Goal: Task Accomplishment & Management: Manage account settings

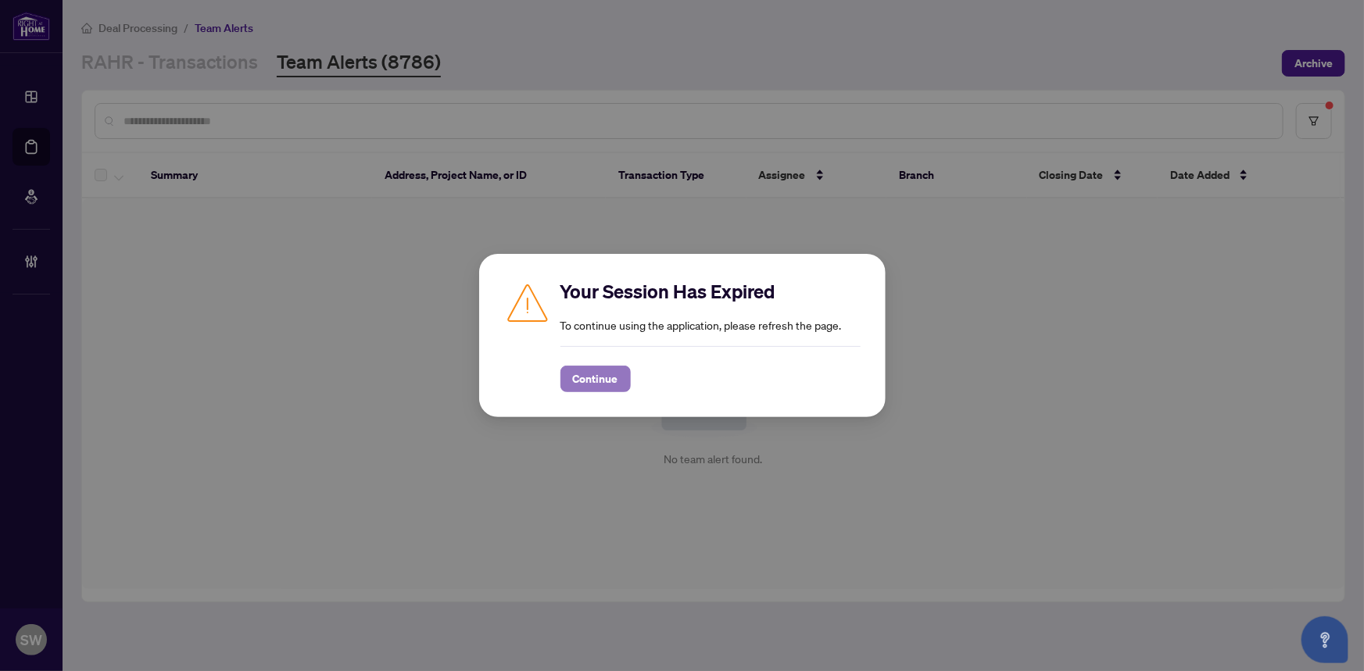
click at [592, 384] on span "Continue" at bounding box center [595, 378] width 45 height 25
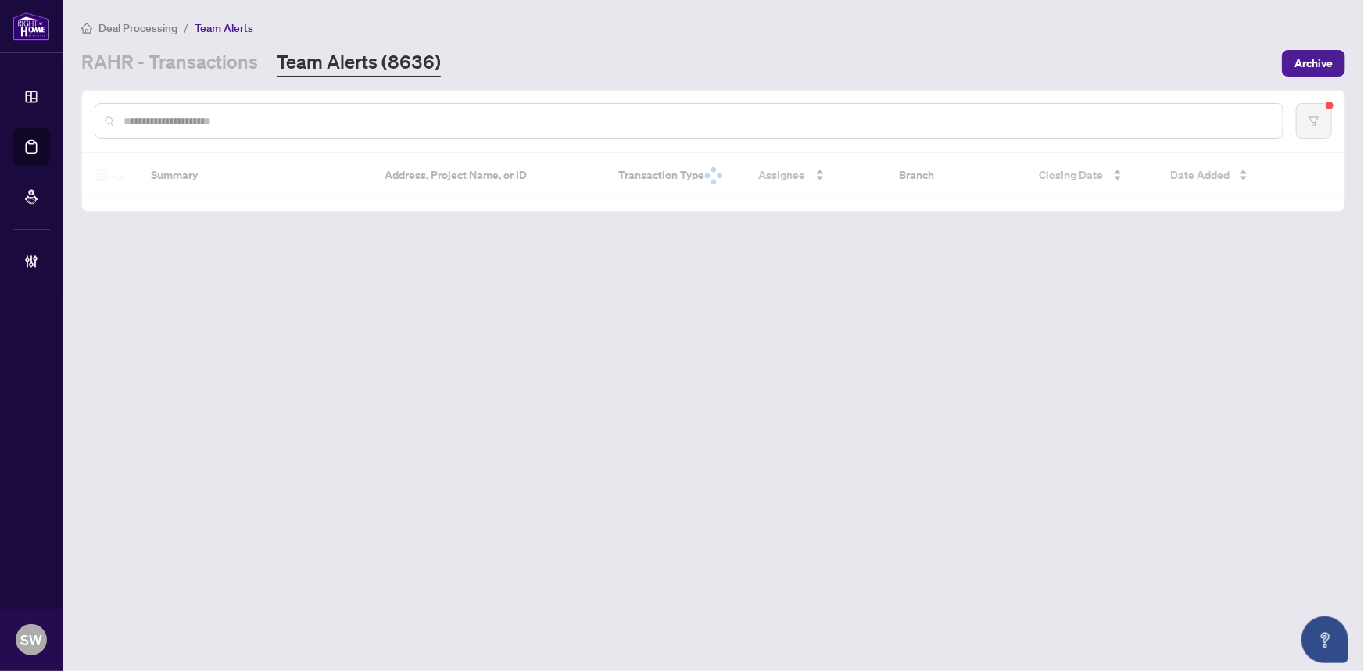
click at [196, 122] on input "text" at bounding box center [696, 121] width 1146 height 17
paste input "*****"
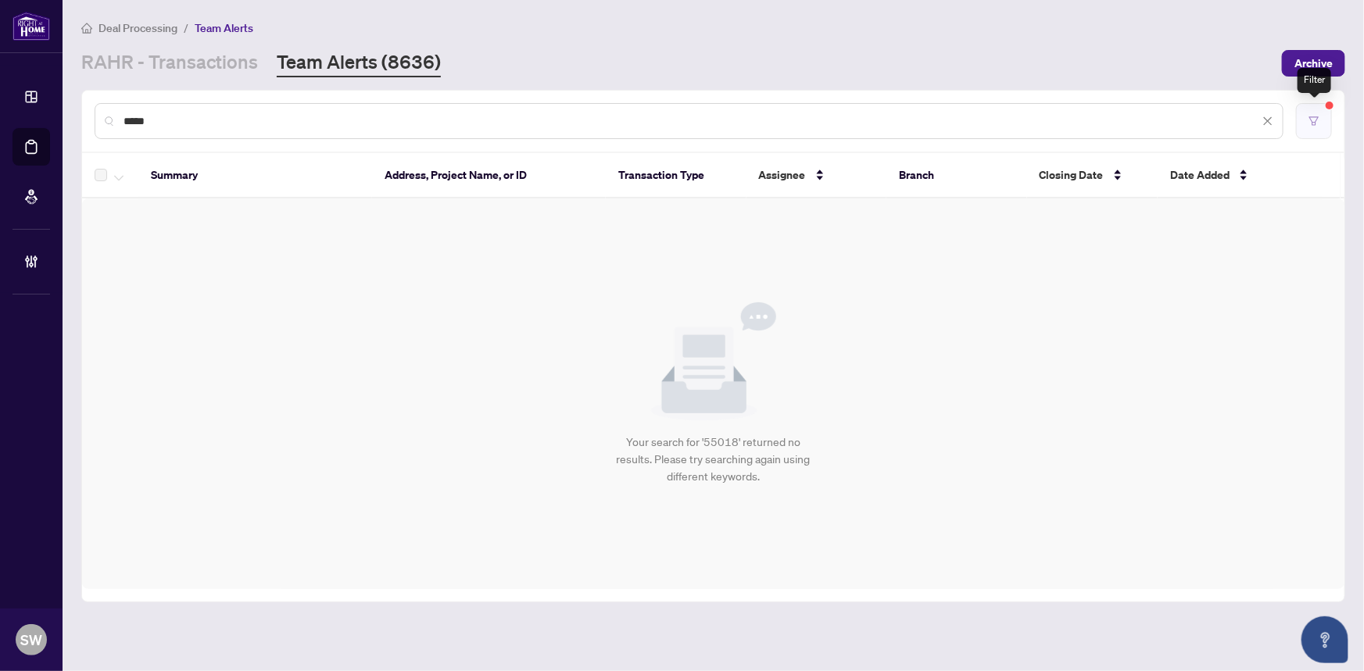
type input "*****"
click at [1314, 123] on icon "filter" at bounding box center [1313, 120] width 9 height 9
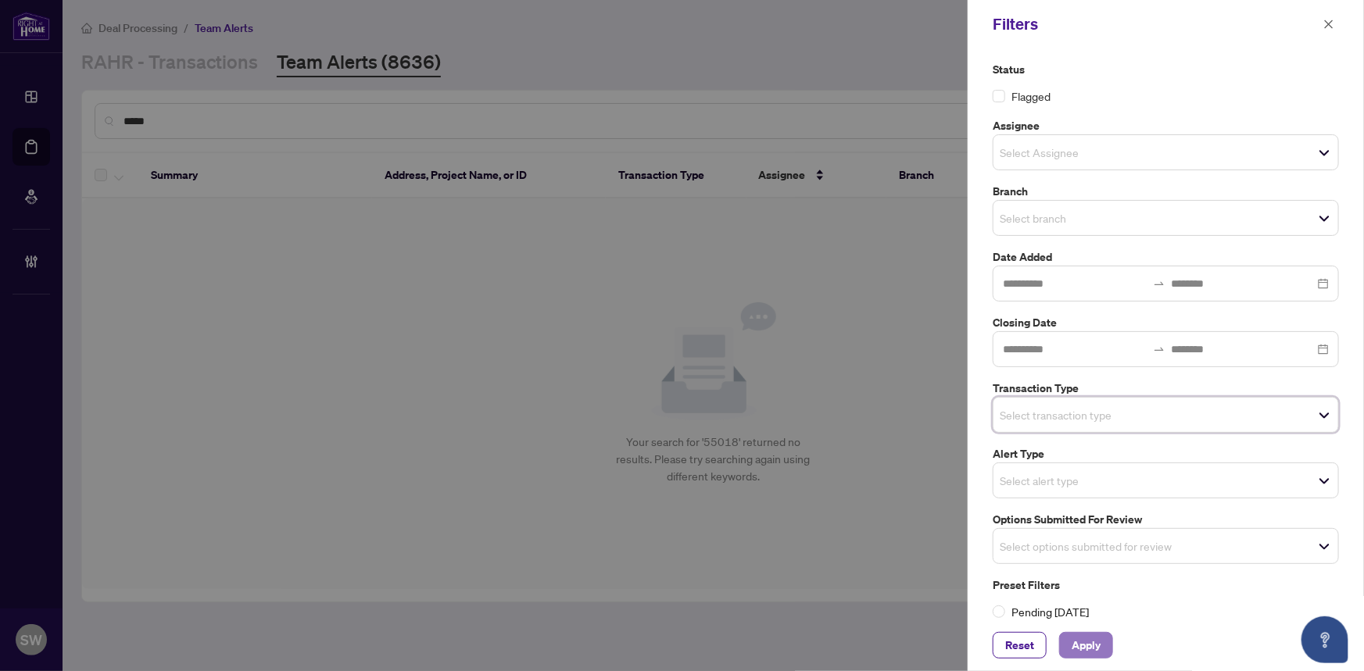
click at [1078, 645] on span "Apply" at bounding box center [1085, 645] width 29 height 25
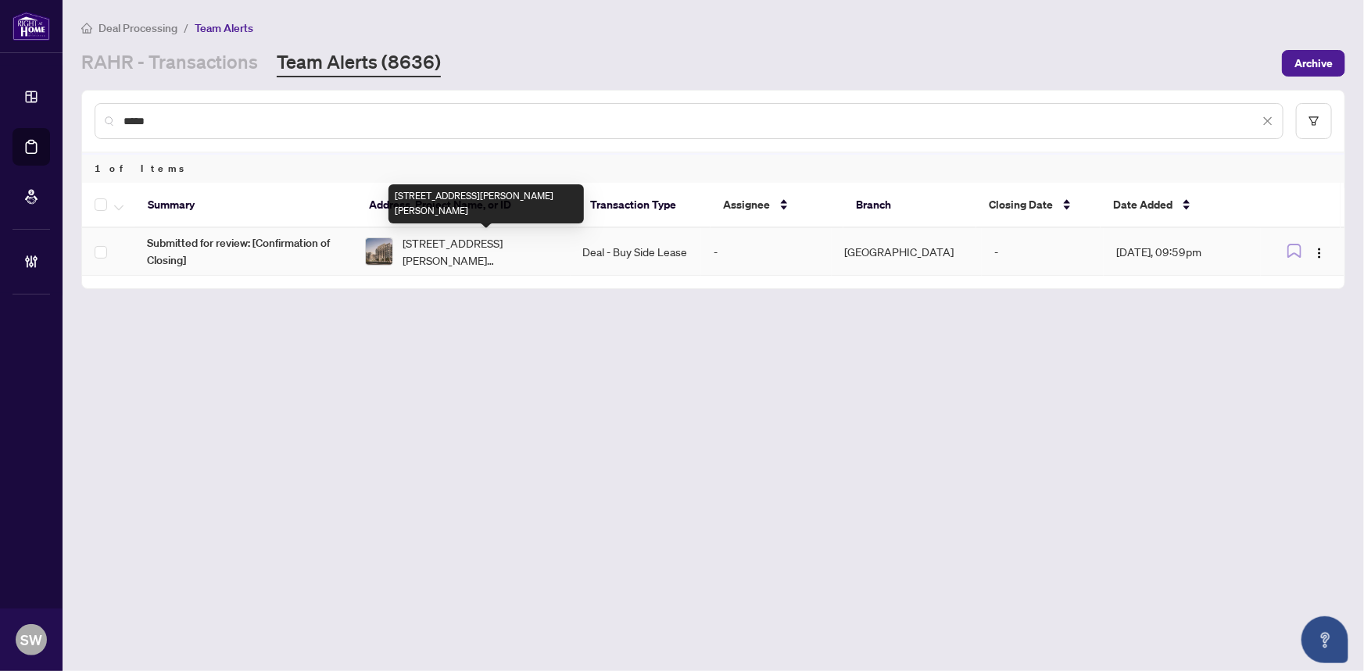
click at [431, 247] on span "609E-278 Buchanan Dr, Markham, Ontario L3R 8G9, Canada" at bounding box center [480, 251] width 156 height 34
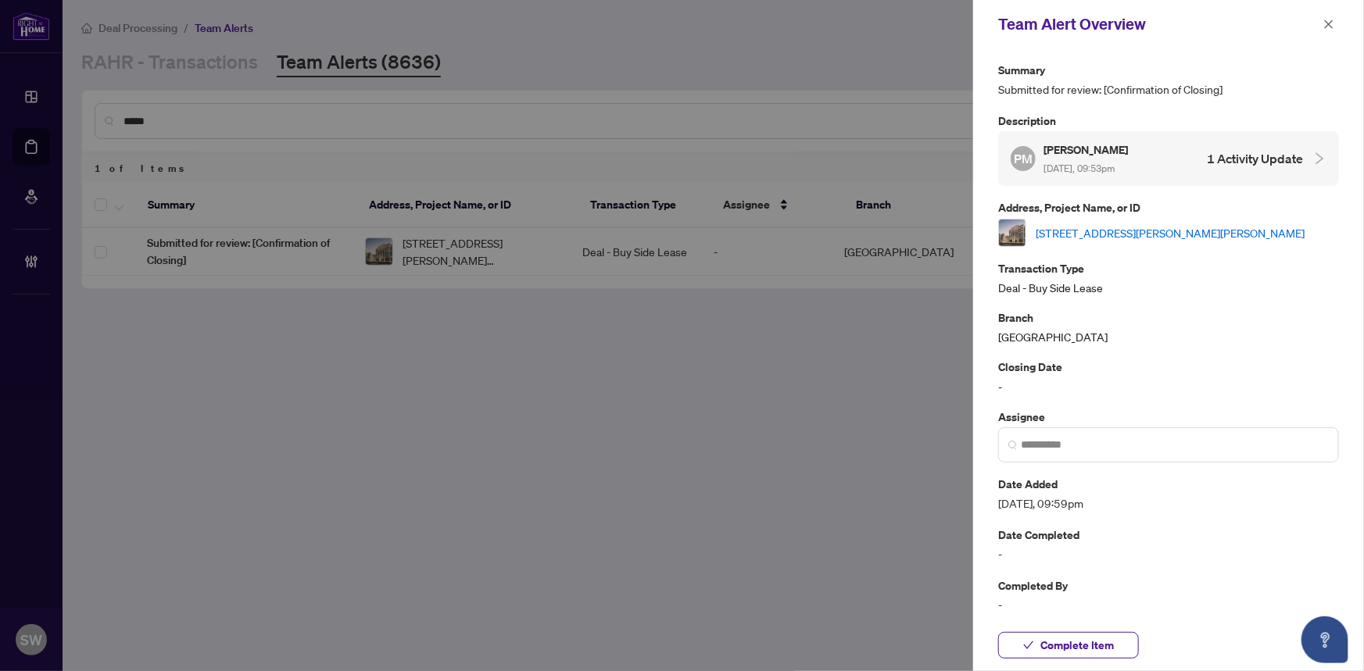
click at [1060, 234] on link "609E-278 Buchanan Dr, Markham, Ontario L3R 8G9, Canada" at bounding box center [1169, 232] width 269 height 17
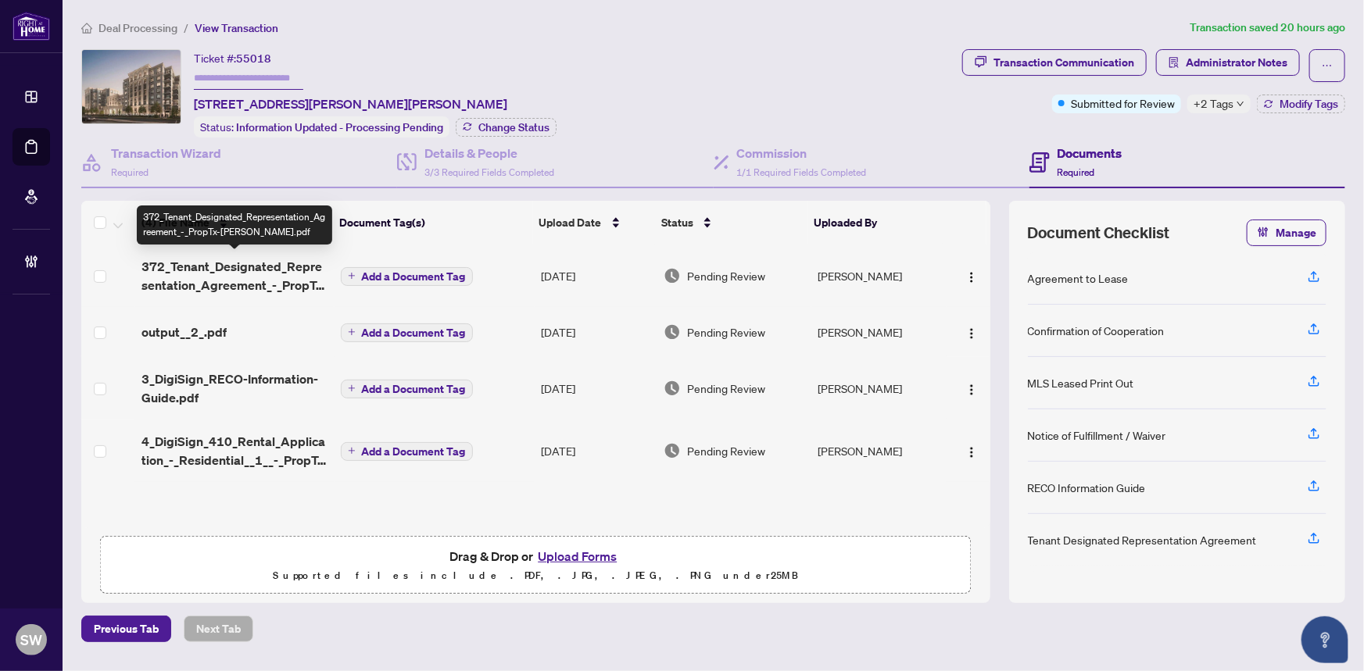
click at [248, 277] on span "372_Tenant_Designated_Representation_Agreement_-_PropTx-OREA.pdf" at bounding box center [234, 276] width 186 height 38
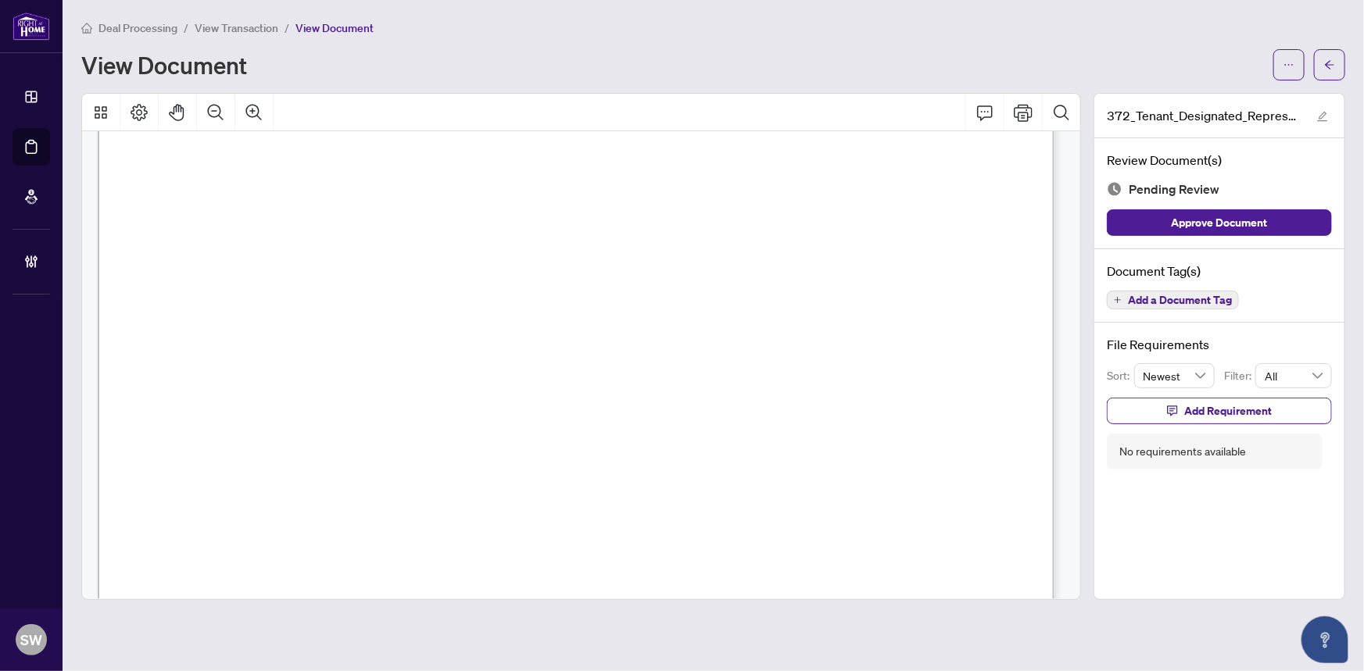
scroll to position [4607, 0]
click at [1149, 303] on span "Add a Document Tag" at bounding box center [1180, 300] width 104 height 11
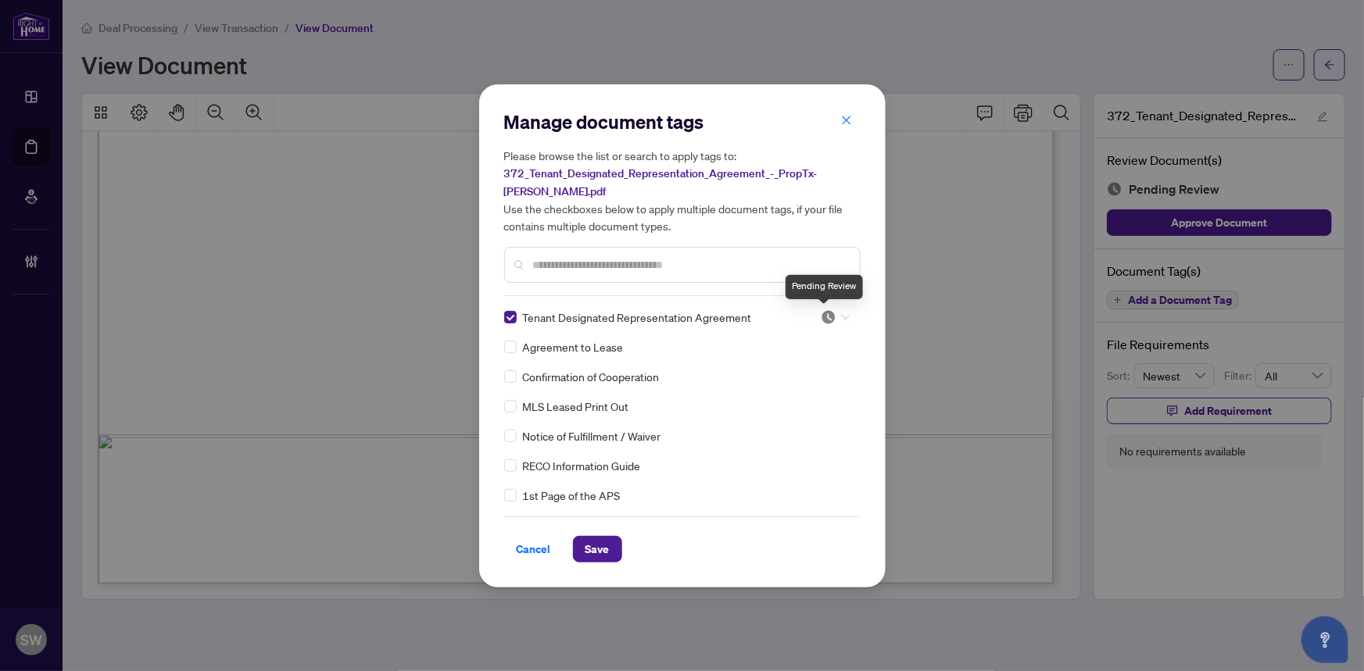
click at [831, 319] on img at bounding box center [828, 317] width 16 height 16
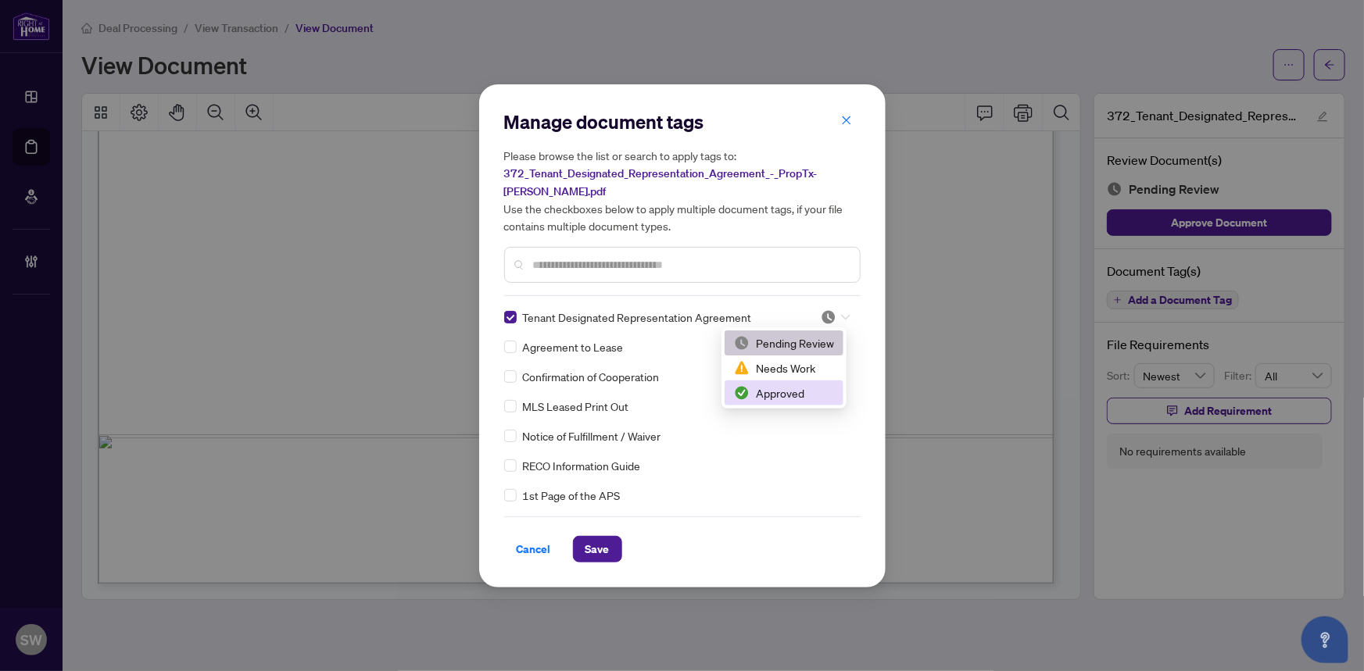
click at [785, 392] on div "Approved" at bounding box center [784, 392] width 100 height 17
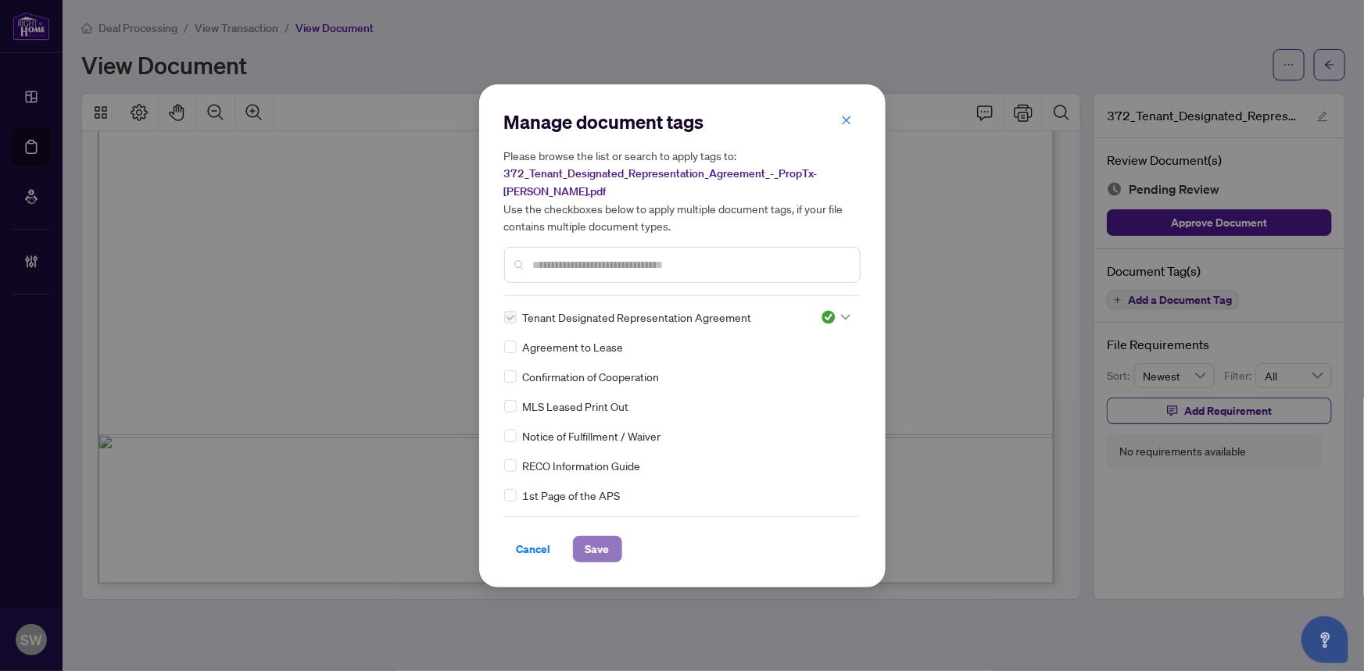
click at [599, 552] on span "Save" at bounding box center [597, 549] width 24 height 25
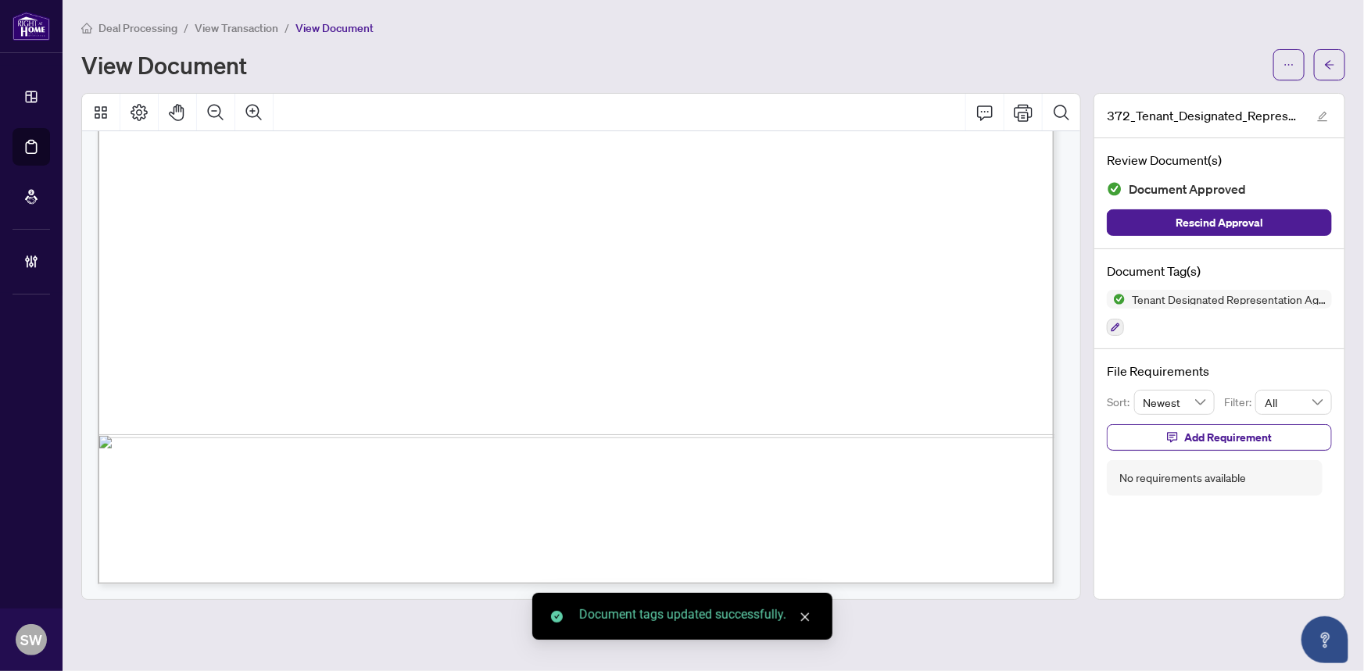
click at [1333, 69] on icon "arrow-left" at bounding box center [1329, 64] width 11 height 11
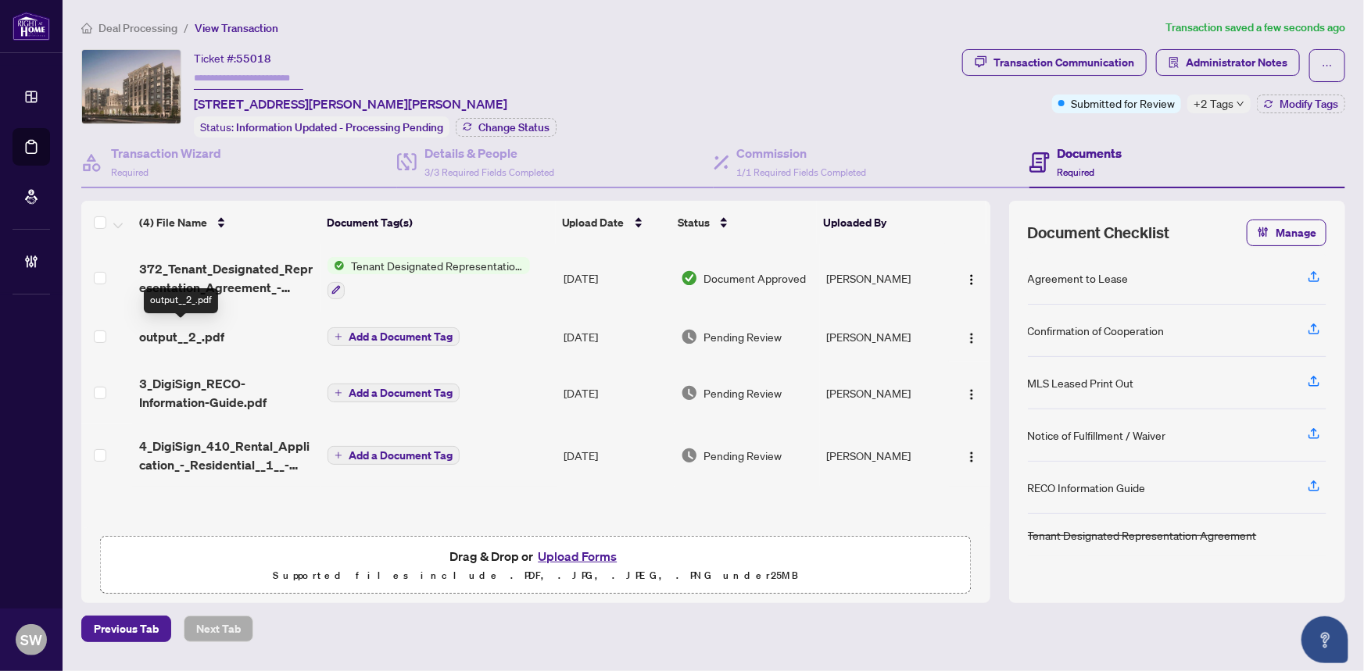
click at [203, 336] on span "output__2_.pdf" at bounding box center [181, 336] width 85 height 19
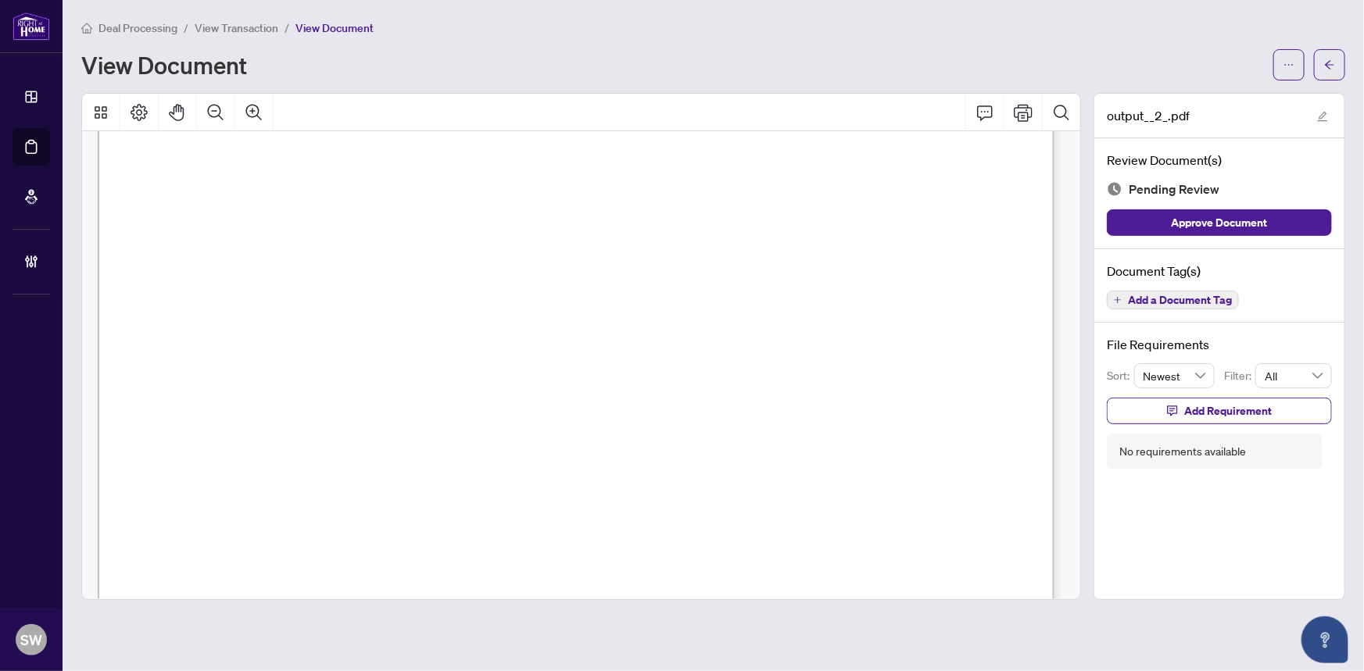
scroll to position [2737, 0]
drag, startPoint x: 231, startPoint y: 305, endPoint x: 323, endPoint y: 310, distance: 92.4
click at [323, 310] on span "278 Buchanan Drive, 609E, Markham, ON L3R 8G9" at bounding box center [320, 313] width 245 height 15
click at [443, 308] on span "278 Buchanan Drive, 609E, Markham, ON L3R 8G9" at bounding box center [320, 313] width 245 height 15
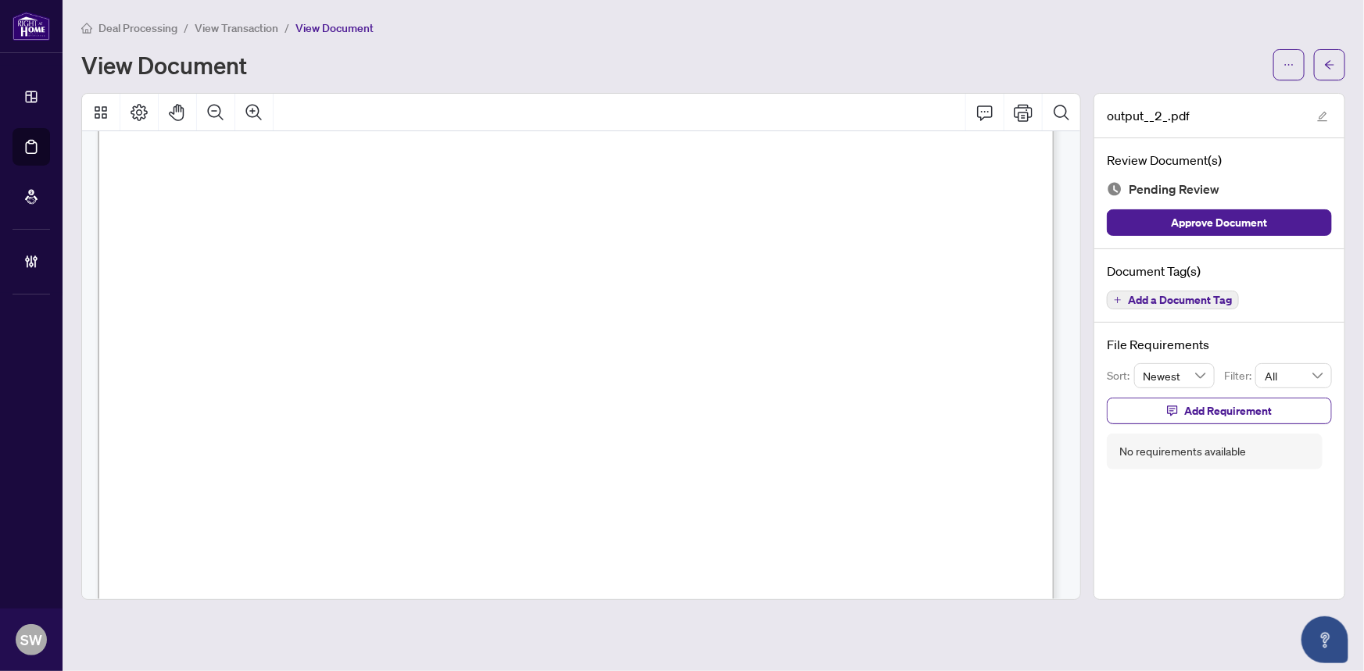
click at [443, 309] on span "278 Buchanan Drive, 609E, Markham, ON L3R 8G9" at bounding box center [320, 313] width 245 height 15
click at [443, 306] on span "278 Buchanan Drive, 609E, Markham, ON L3R 8G9" at bounding box center [320, 313] width 245 height 15
drag, startPoint x: 346, startPoint y: 171, endPoint x: 361, endPoint y: 172, distance: 14.9
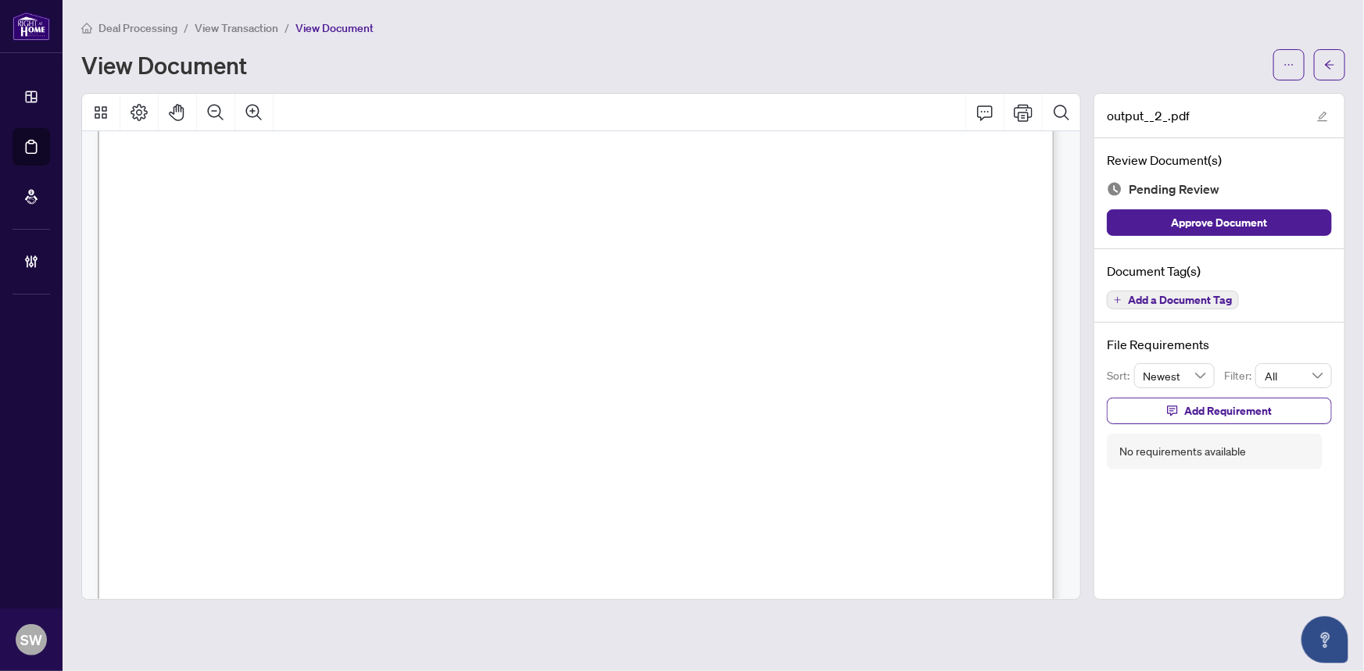
click at [377, 172] on span "WEI LIANG, CAI" at bounding box center [326, 177] width 152 height 15
click at [358, 172] on span "WEI LIANG, CAI" at bounding box center [326, 177] width 152 height 15
drag, startPoint x: 251, startPoint y: 171, endPoint x: 328, endPoint y: 173, distance: 77.4
click at [328, 173] on span "WEI LIANG, CAI" at bounding box center [326, 177] width 152 height 15
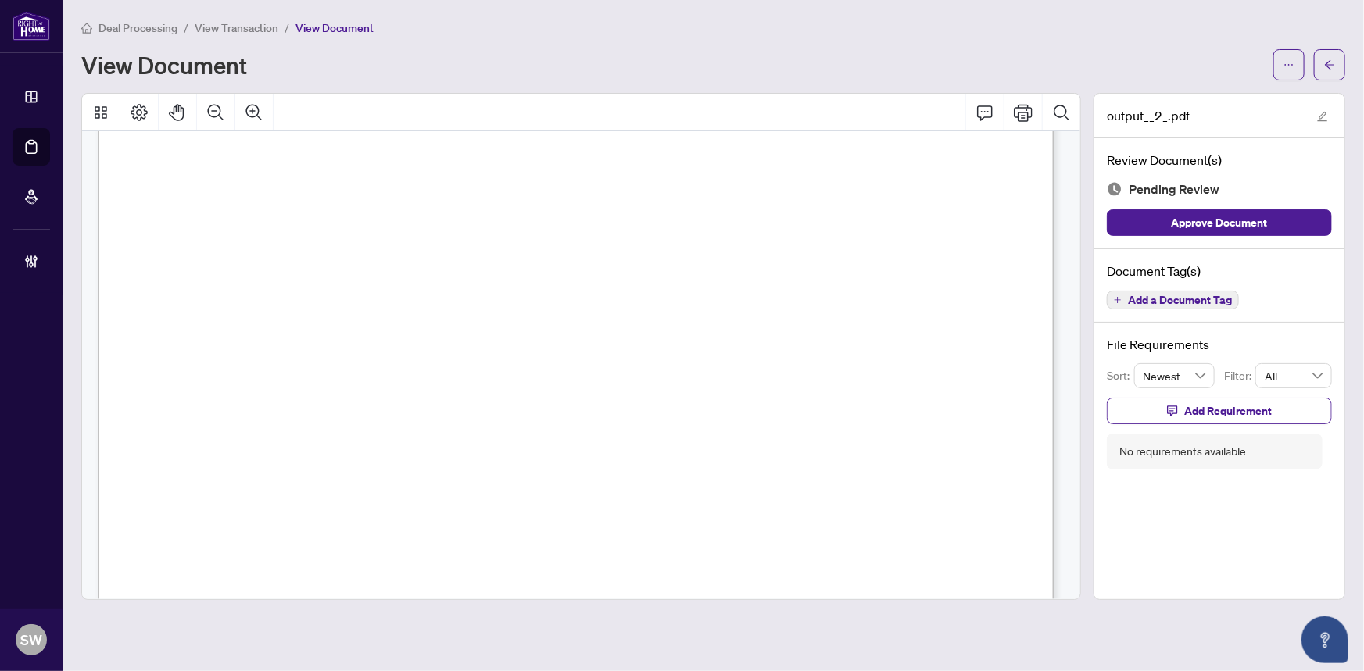
click at [250, 144] on span "Behnaz Arabinezhad" at bounding box center [305, 146] width 152 height 15
click at [277, 399] on span "POURIA MODIRSHAHLA" at bounding box center [225, 403] width 110 height 15
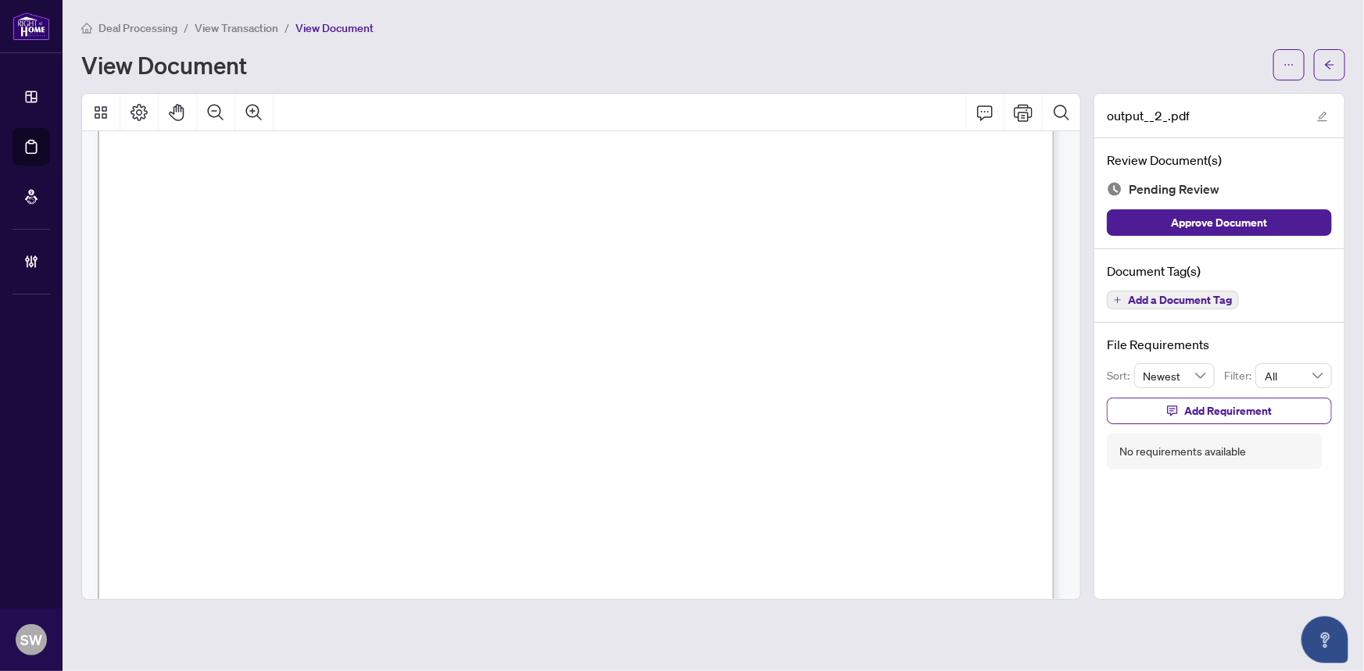
click at [277, 399] on span "POURIA MODIRSHAHLA" at bounding box center [225, 403] width 110 height 15
click at [1174, 299] on span "Add a Document Tag" at bounding box center [1180, 300] width 104 height 11
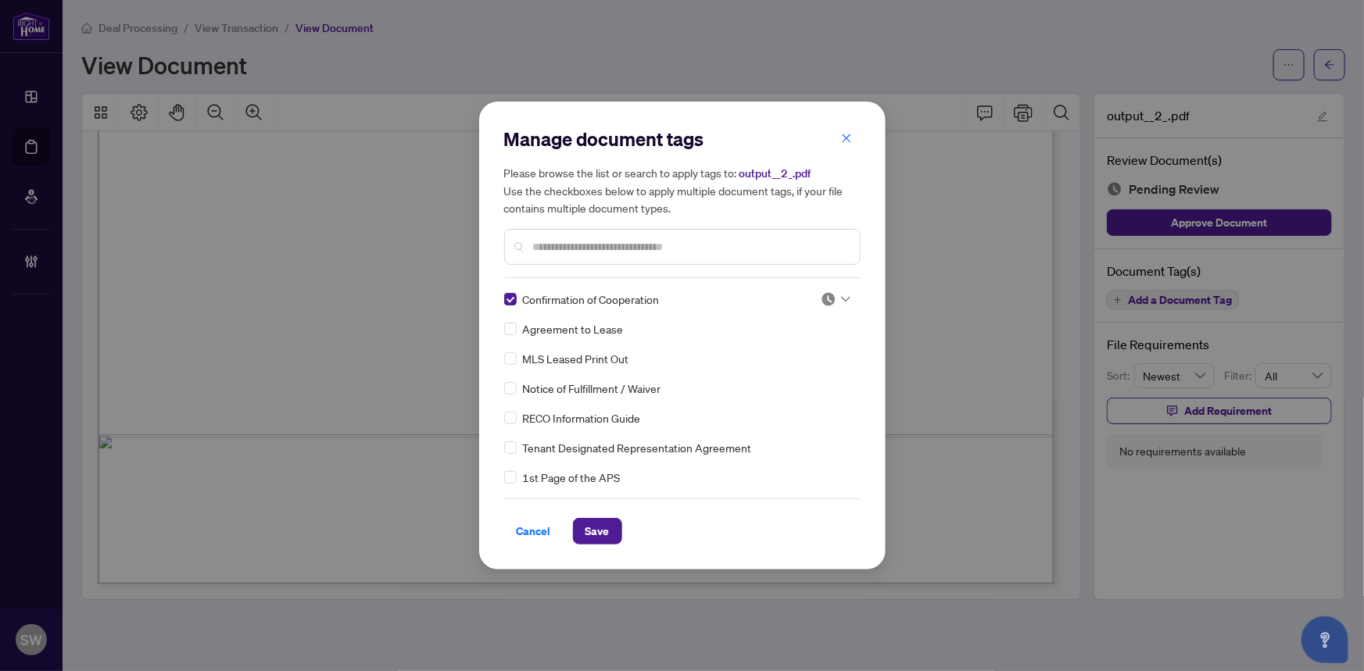
click at [829, 296] on img at bounding box center [828, 299] width 16 height 16
click at [768, 370] on div "Approved" at bounding box center [784, 375] width 100 height 17
click at [841, 299] on icon at bounding box center [845, 299] width 9 height 5
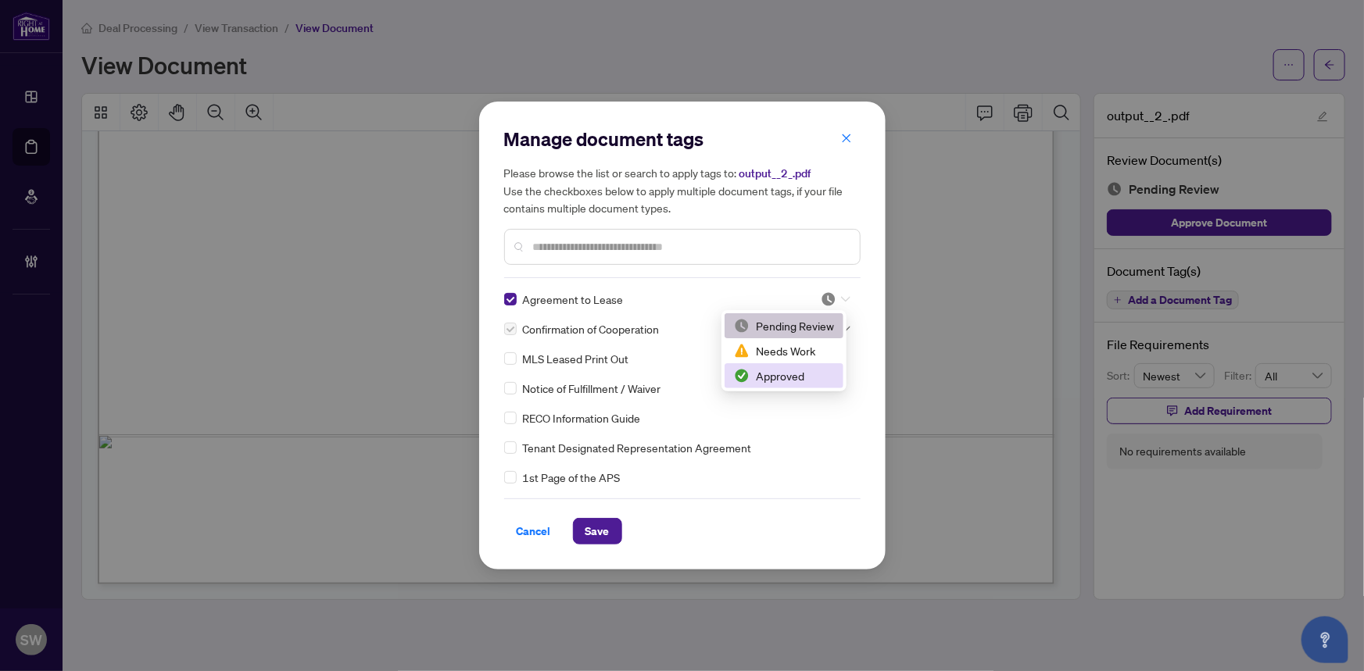
click at [792, 373] on div "Approved" at bounding box center [784, 375] width 100 height 17
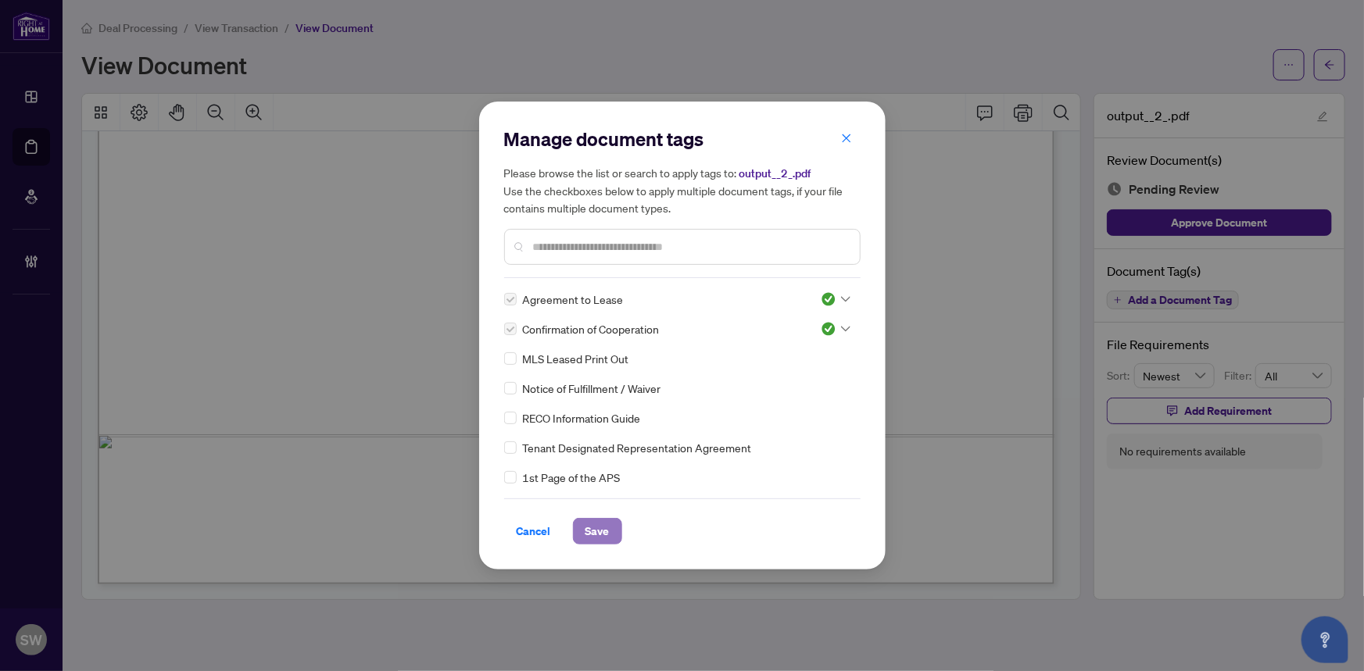
click at [602, 531] on span "Save" at bounding box center [597, 531] width 24 height 25
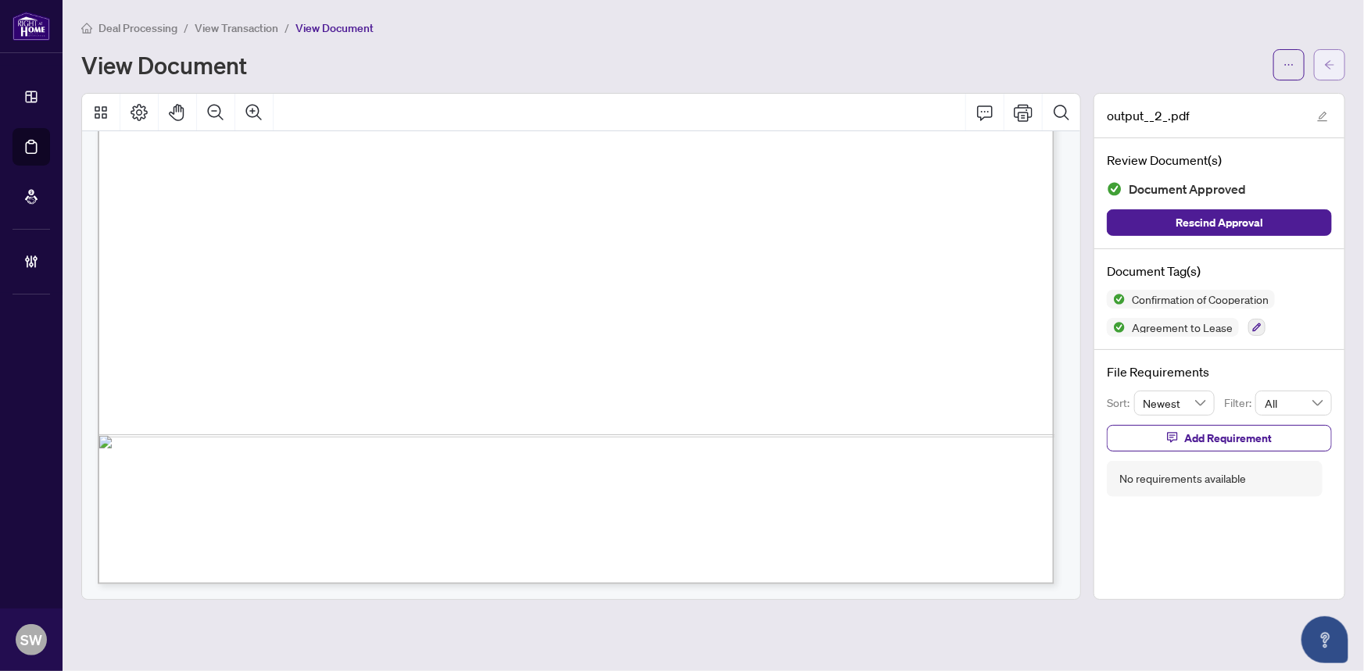
click at [1325, 68] on icon "arrow-left" at bounding box center [1329, 64] width 11 height 11
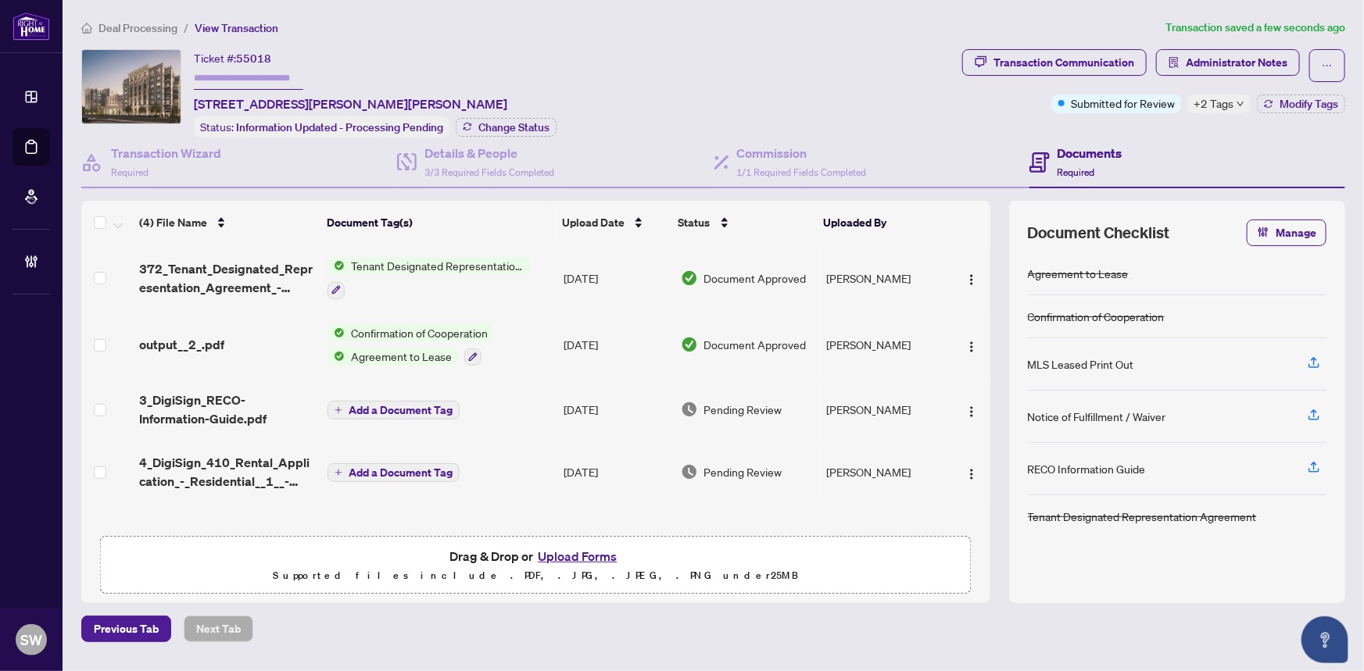
click at [255, 57] on span "55018" at bounding box center [253, 59] width 35 height 14
copy span "55018"
click at [226, 406] on span "3_DigiSign_RECO-Information-Guide.pdf" at bounding box center [227, 410] width 177 height 38
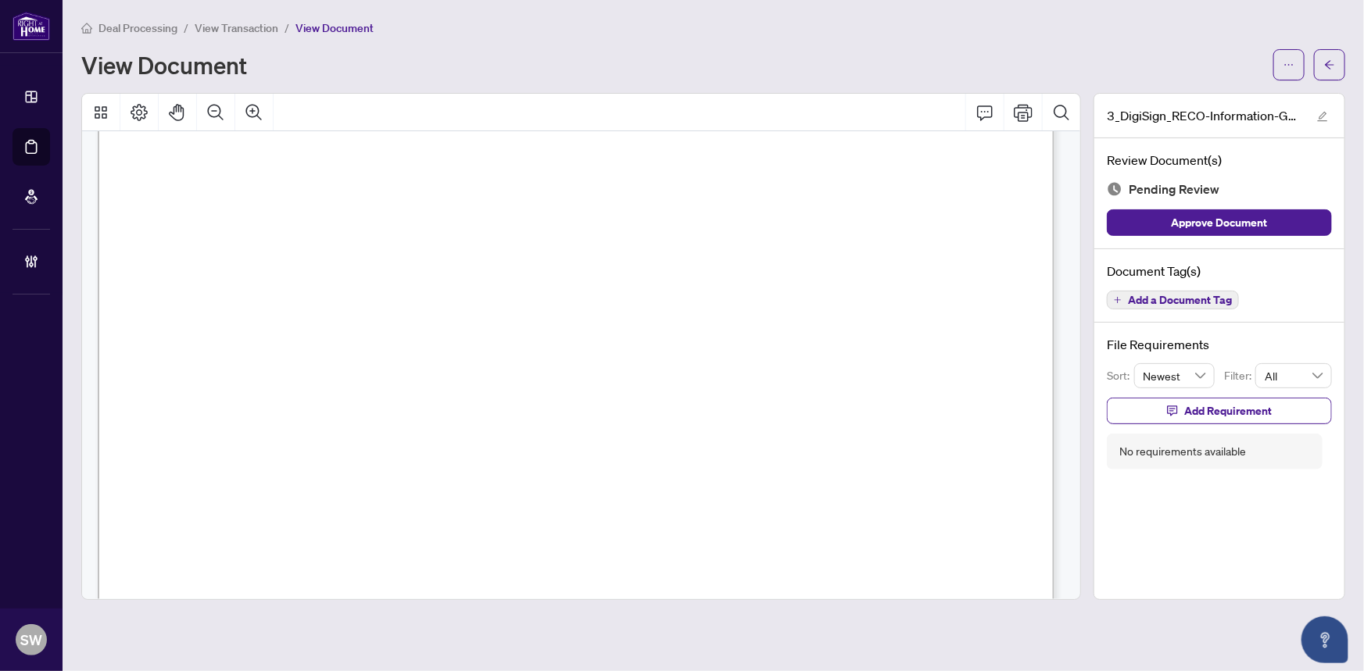
scroll to position [15391, 0]
click at [1229, 302] on span "Add a Document Tag" at bounding box center [1180, 300] width 104 height 11
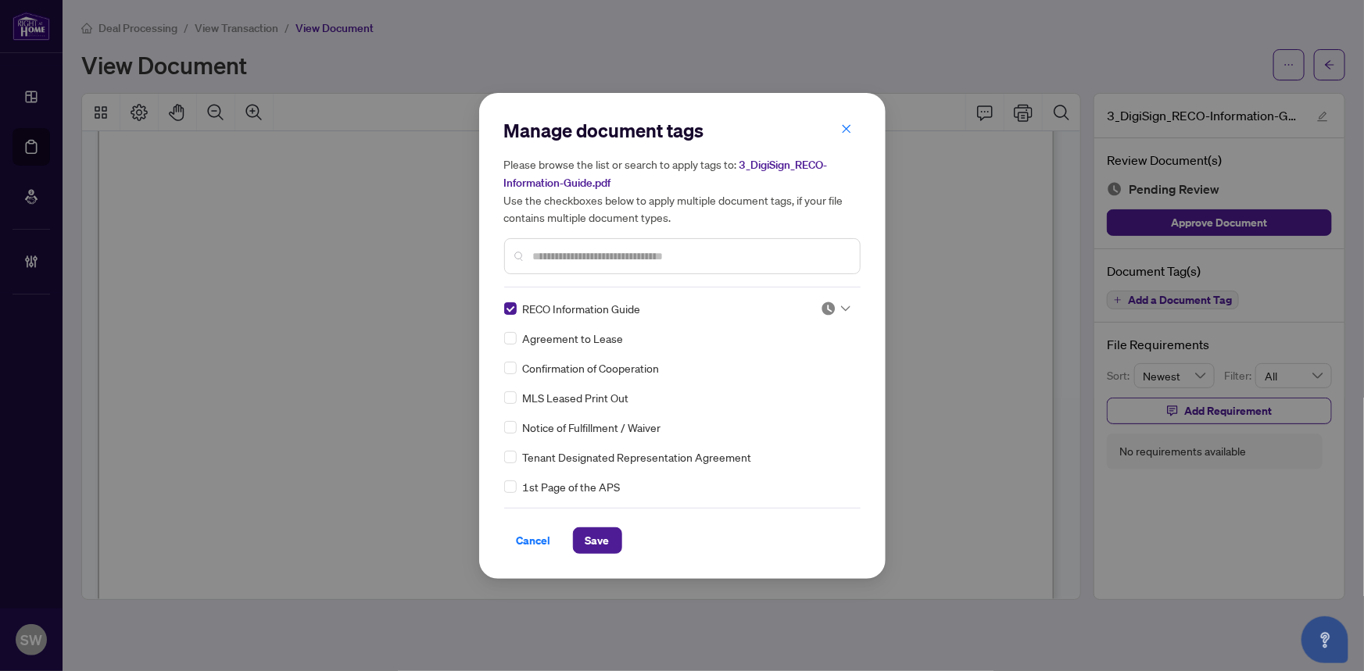
click at [824, 301] on img at bounding box center [828, 309] width 16 height 16
click at [765, 387] on div "Approved" at bounding box center [784, 384] width 100 height 17
click at [608, 537] on button "Save" at bounding box center [597, 540] width 49 height 27
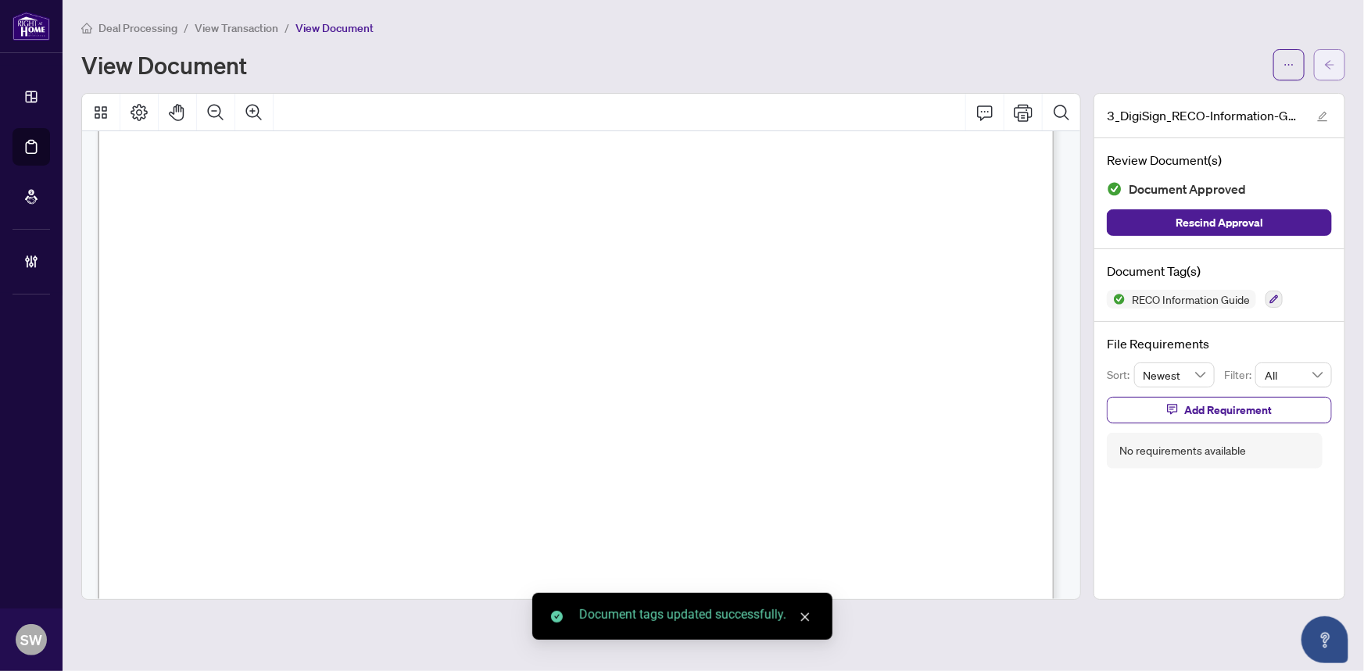
click at [1335, 68] on button "button" at bounding box center [1329, 64] width 31 height 31
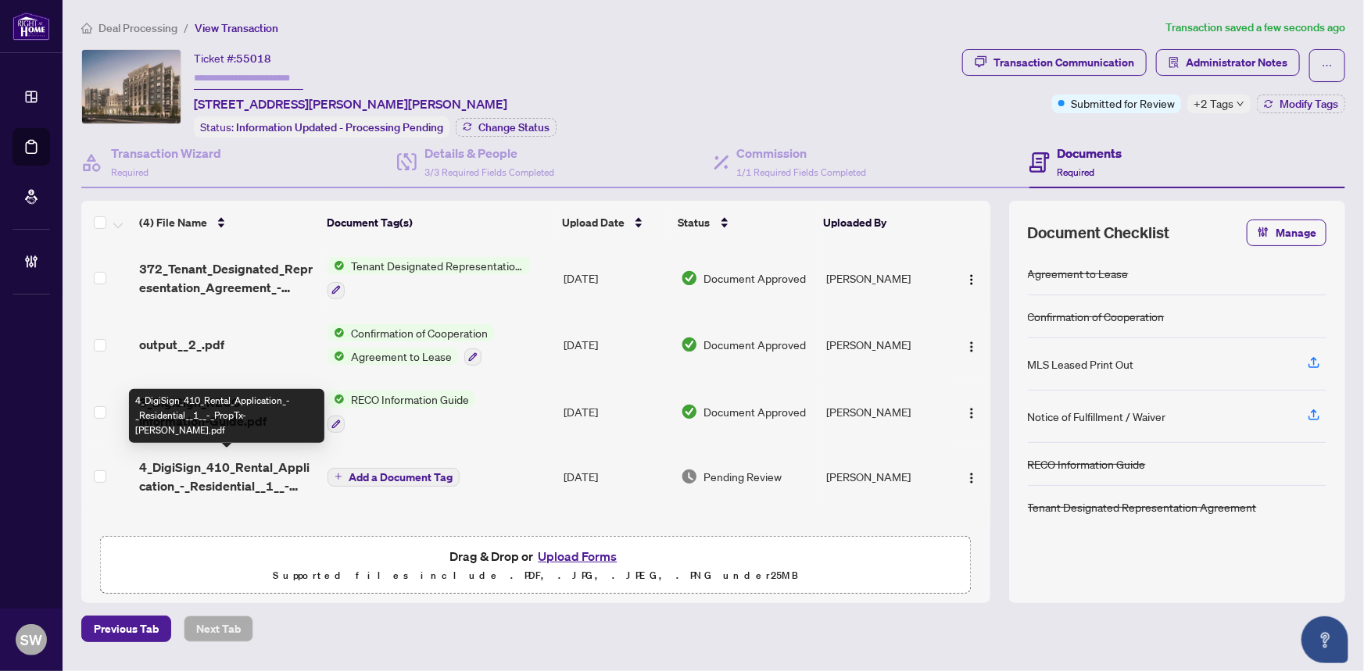
click at [242, 466] on span "4_DigiSign_410_Rental_Application_-_Residential__1__-_PropTx-OREA.pdf" at bounding box center [227, 477] width 177 height 38
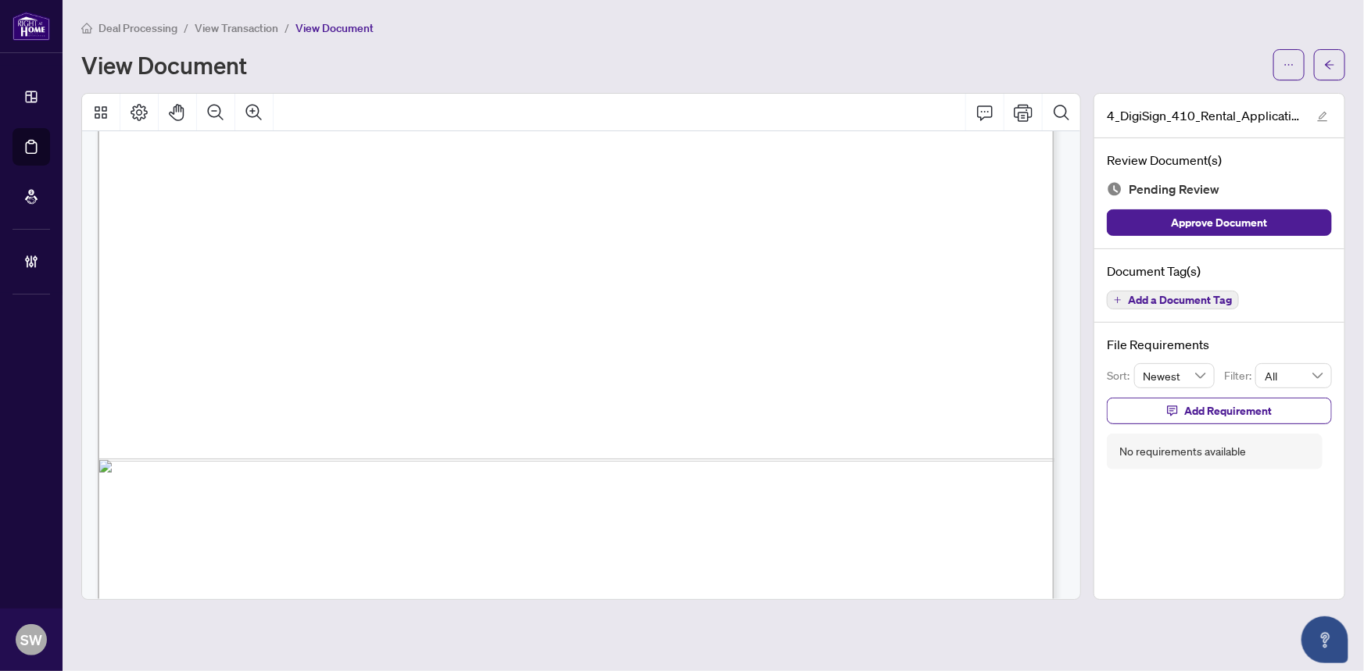
scroll to position [2069, 0]
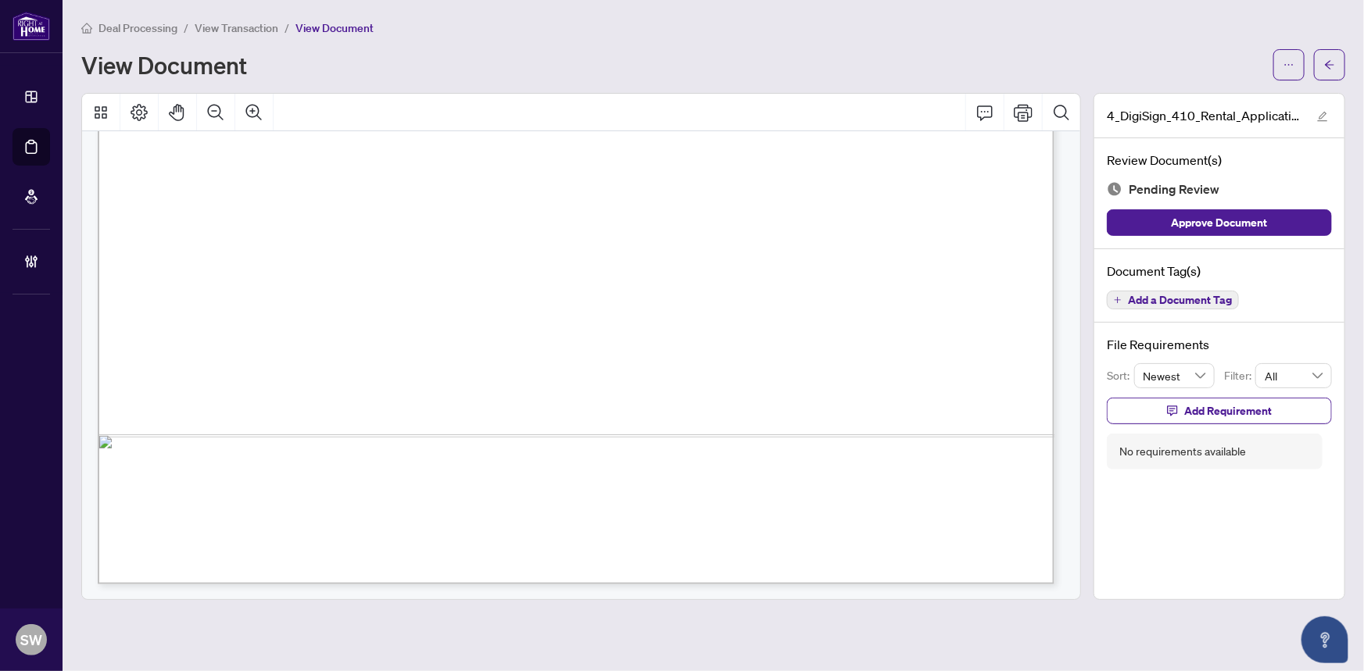
click at [1210, 291] on button "Add a Document Tag" at bounding box center [1173, 300] width 132 height 19
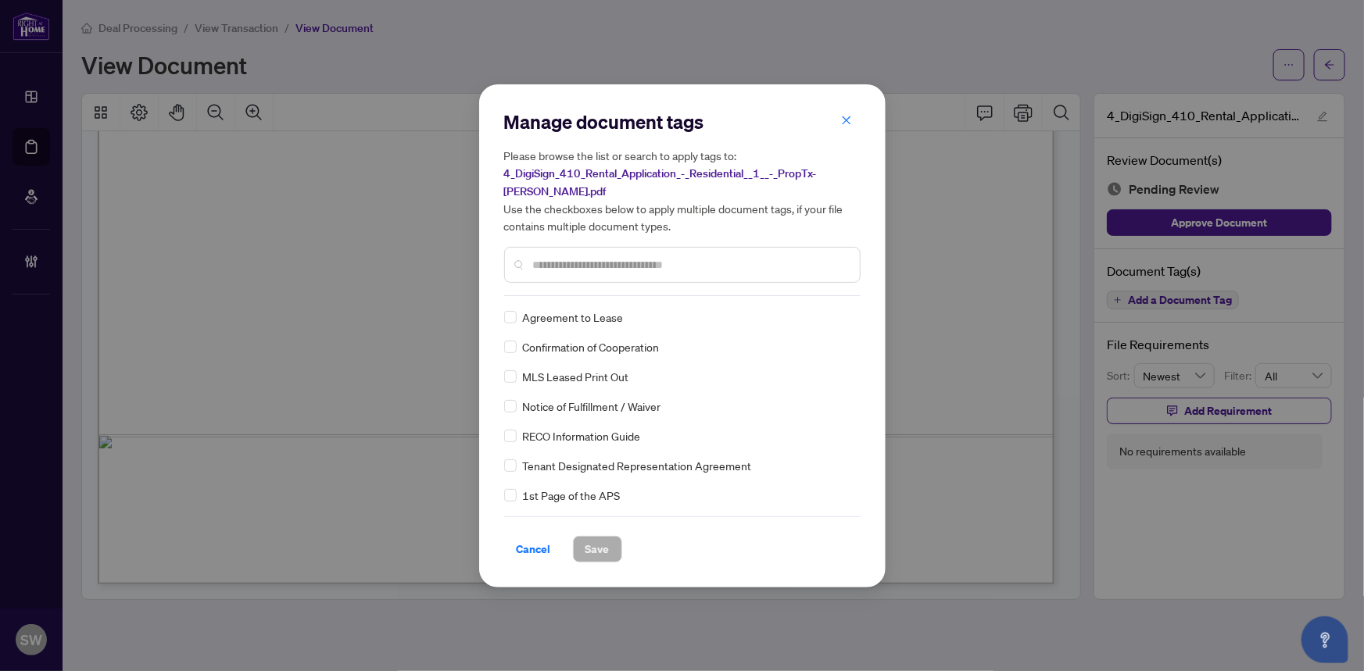
click at [570, 264] on input "text" at bounding box center [690, 264] width 314 height 17
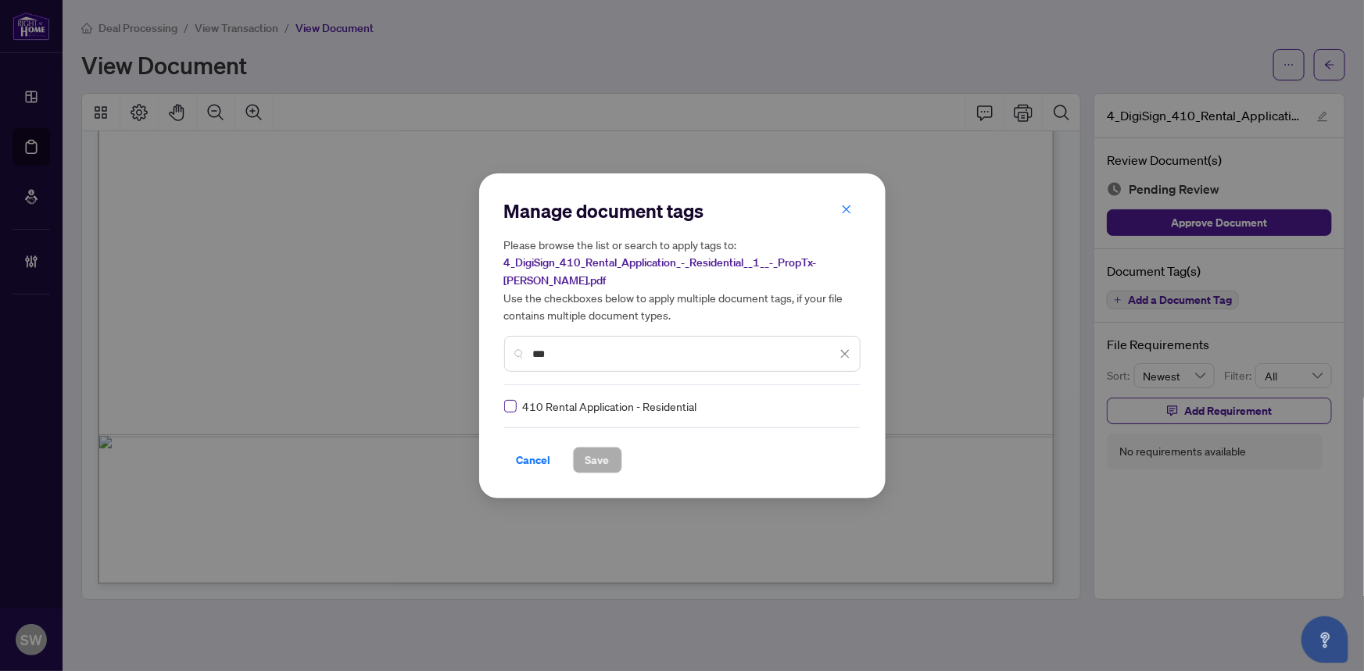
type input "***"
click at [836, 400] on div at bounding box center [835, 407] width 30 height 16
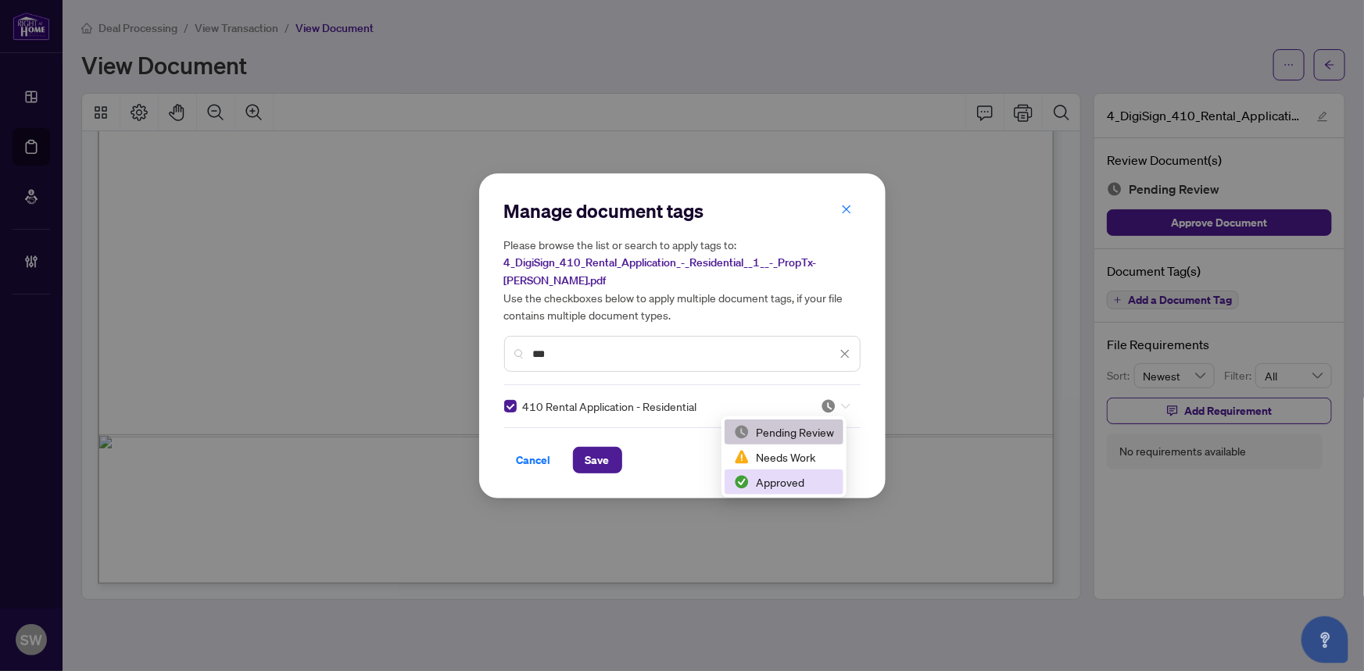
click at [792, 481] on div "Approved" at bounding box center [784, 482] width 100 height 17
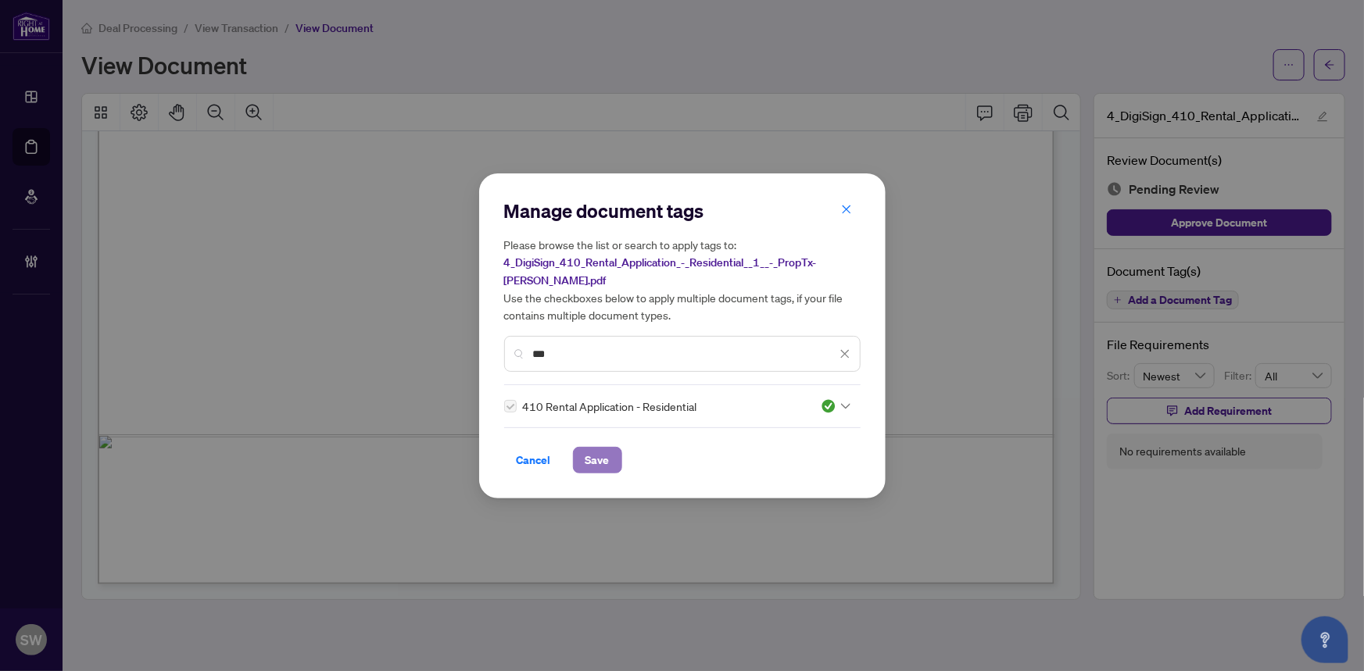
click at [587, 456] on span "Save" at bounding box center [597, 460] width 24 height 25
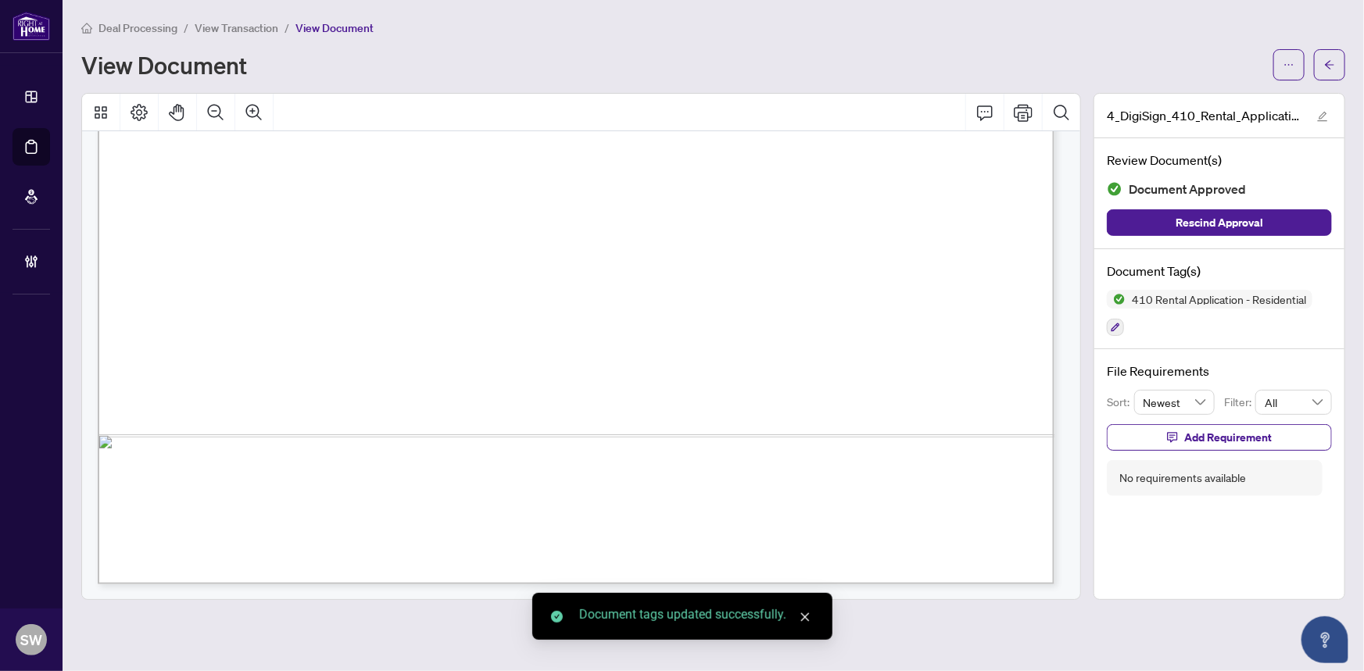
click at [1335, 63] on button "button" at bounding box center [1329, 64] width 31 height 31
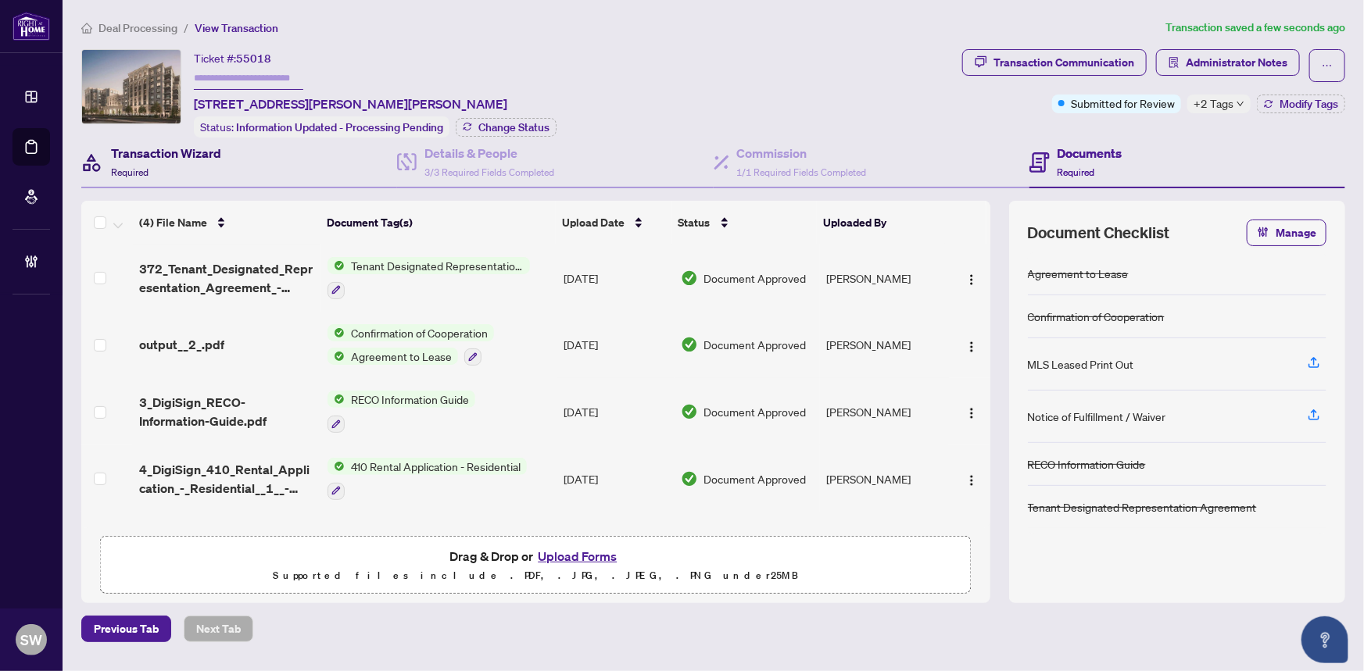
click at [171, 160] on div "Transaction Wizard Required" at bounding box center [166, 162] width 110 height 37
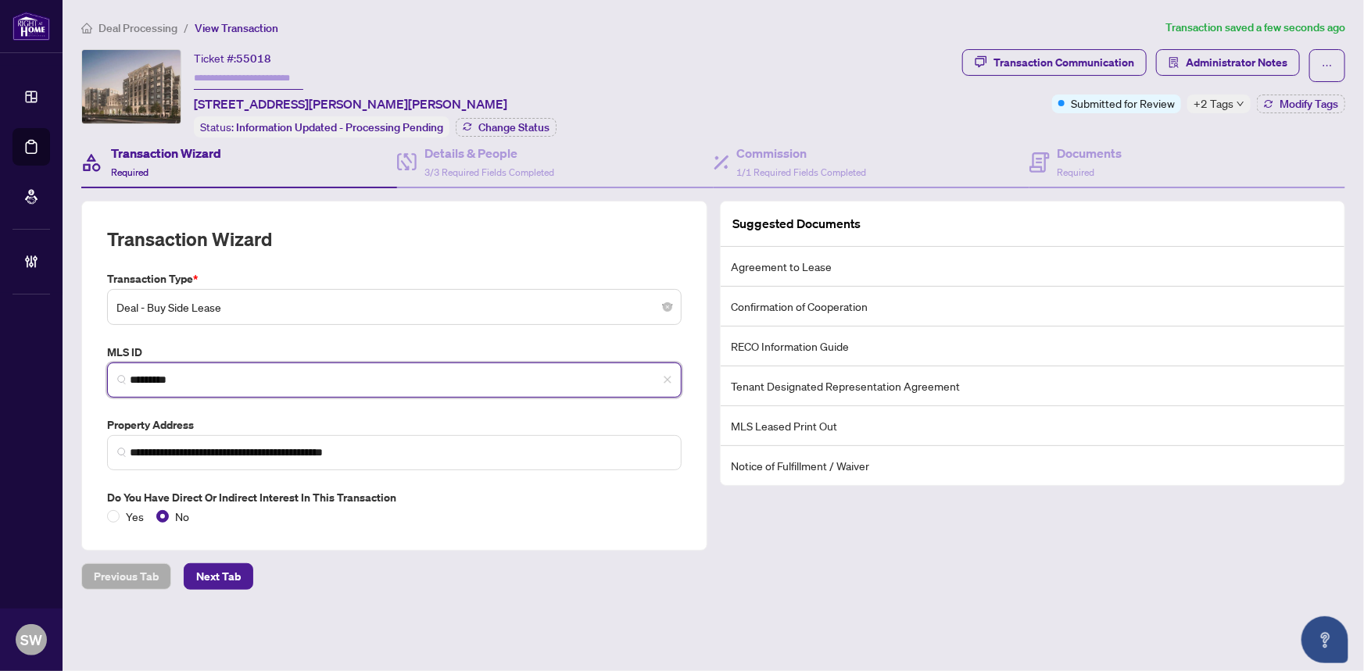
click at [154, 377] on input "*********" at bounding box center [401, 380] width 542 height 16
click at [153, 377] on input "*********" at bounding box center [401, 380] width 542 height 16
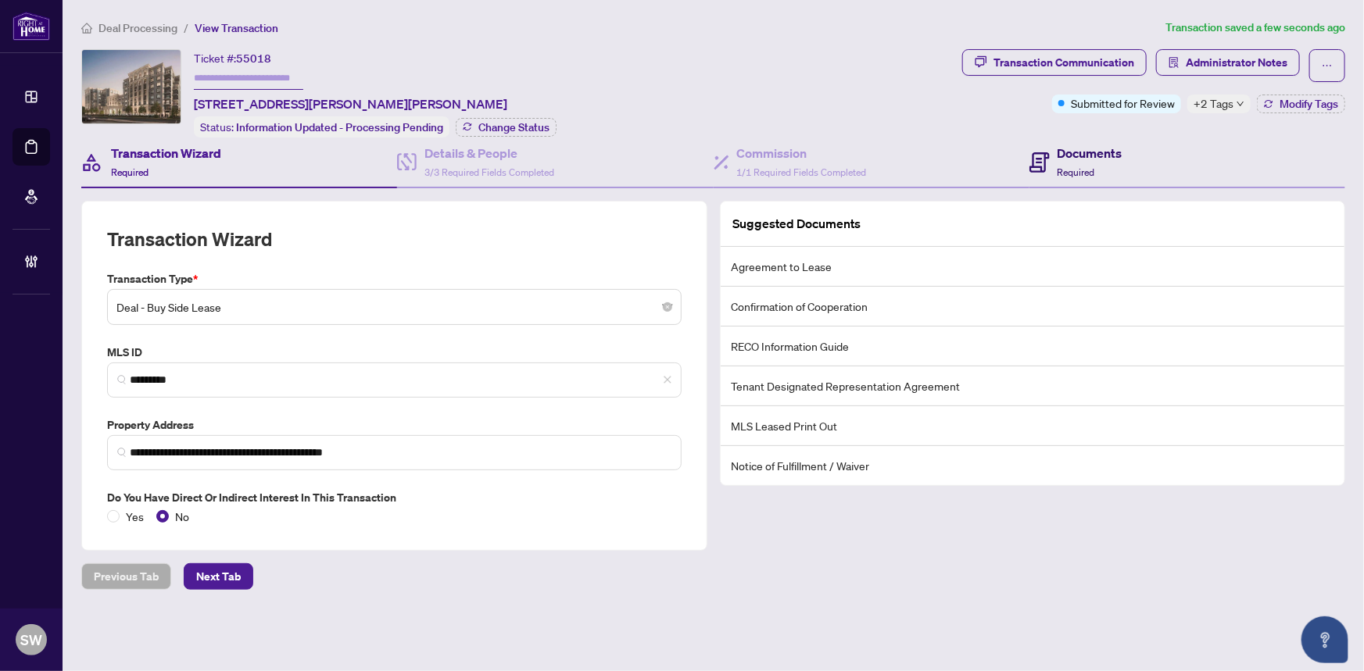
click at [1085, 159] on h4 "Documents" at bounding box center [1089, 153] width 65 height 19
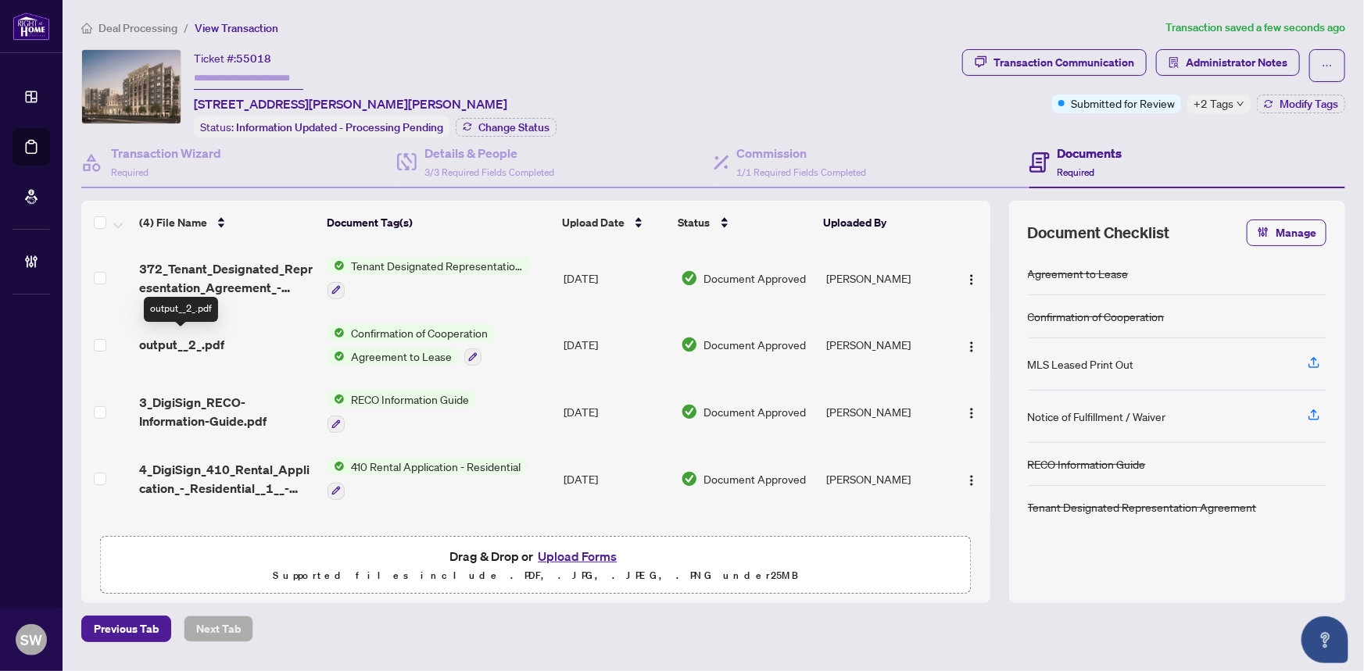
click at [205, 335] on span "output__2_.pdf" at bounding box center [181, 344] width 85 height 19
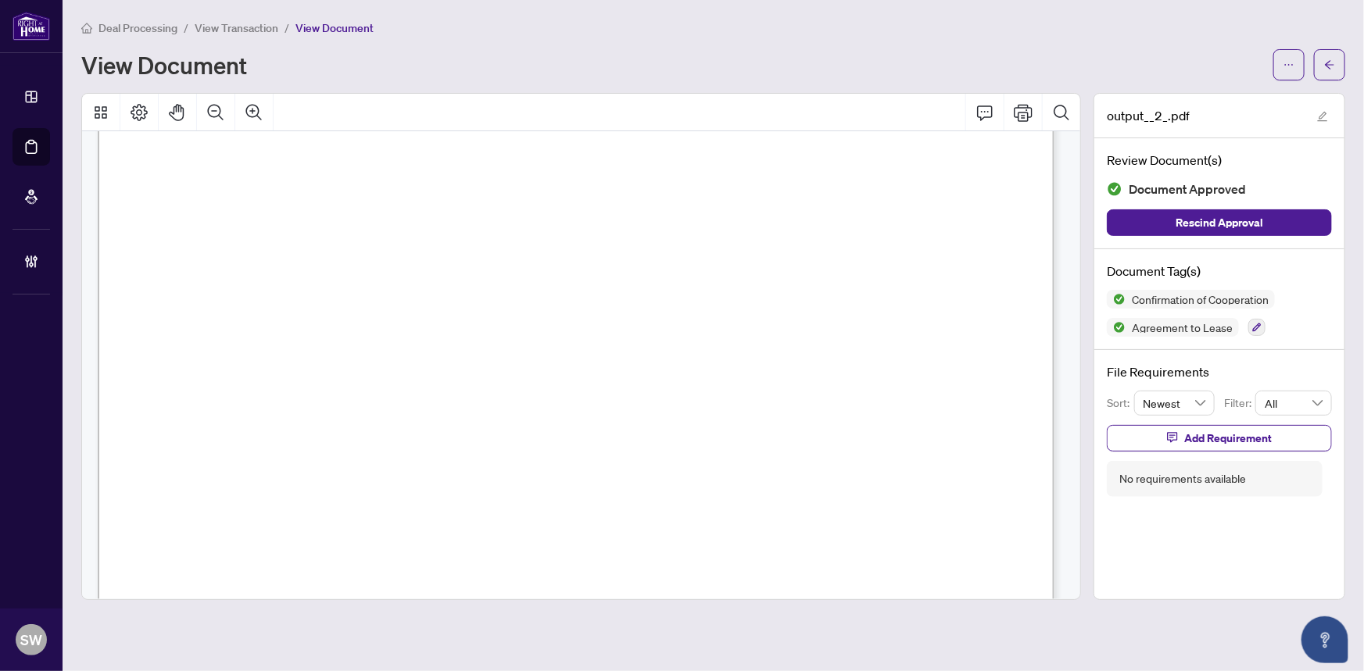
scroll to position [1454, 0]
click at [349, 299] on span "(905) 695-7888" at bounding box center [274, 305] width 152 height 15
click at [1343, 74] on button "button" at bounding box center [1329, 64] width 31 height 31
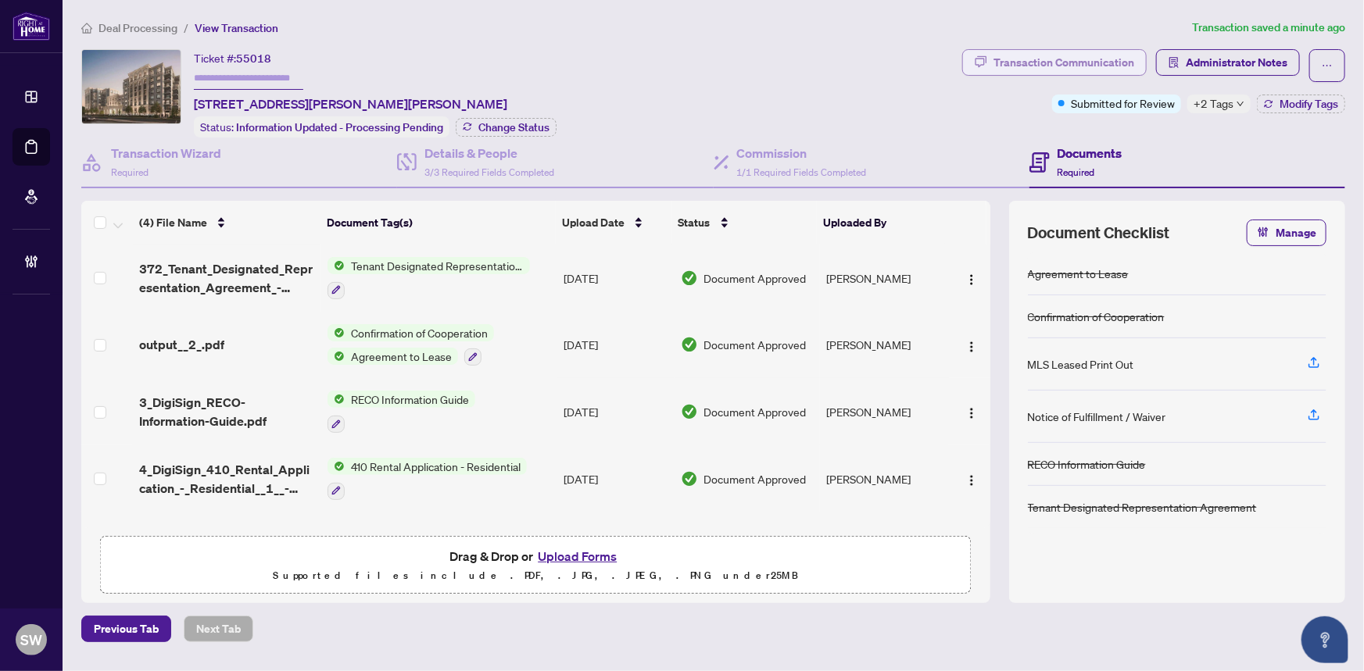
click at [1111, 72] on div "Transaction Communication" at bounding box center [1063, 62] width 141 height 25
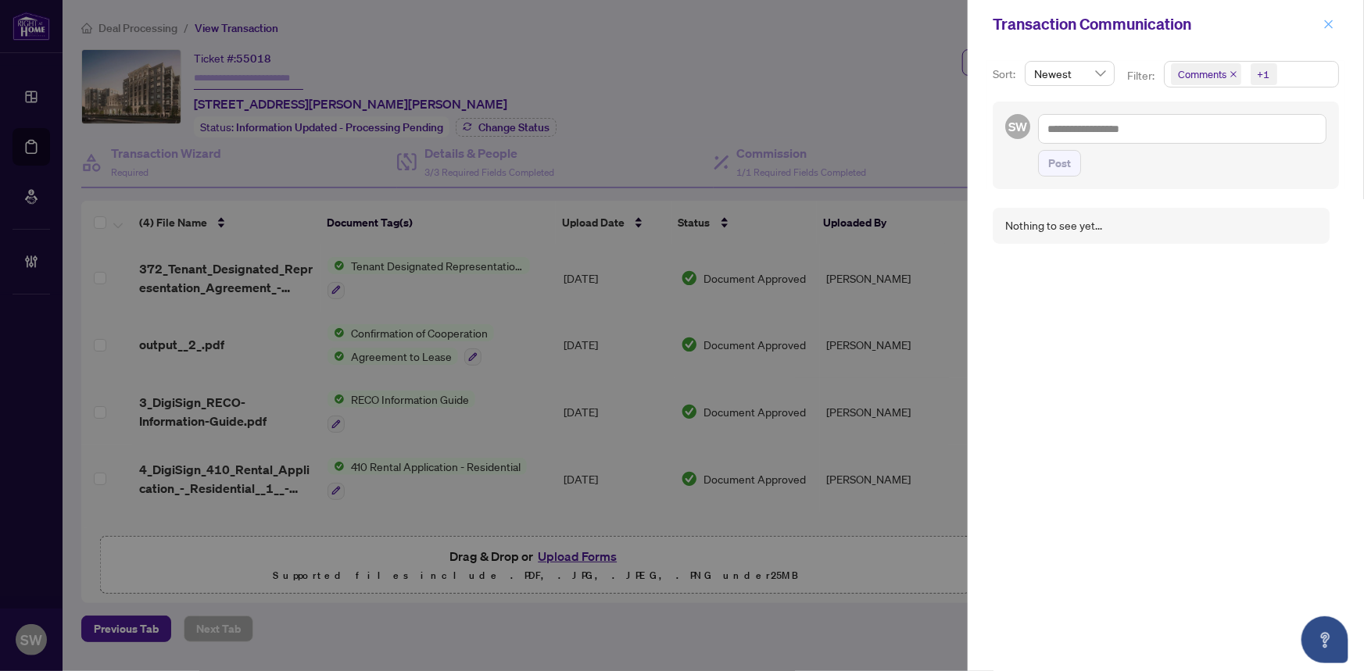
click at [1332, 25] on icon "close" at bounding box center [1328, 24] width 11 height 11
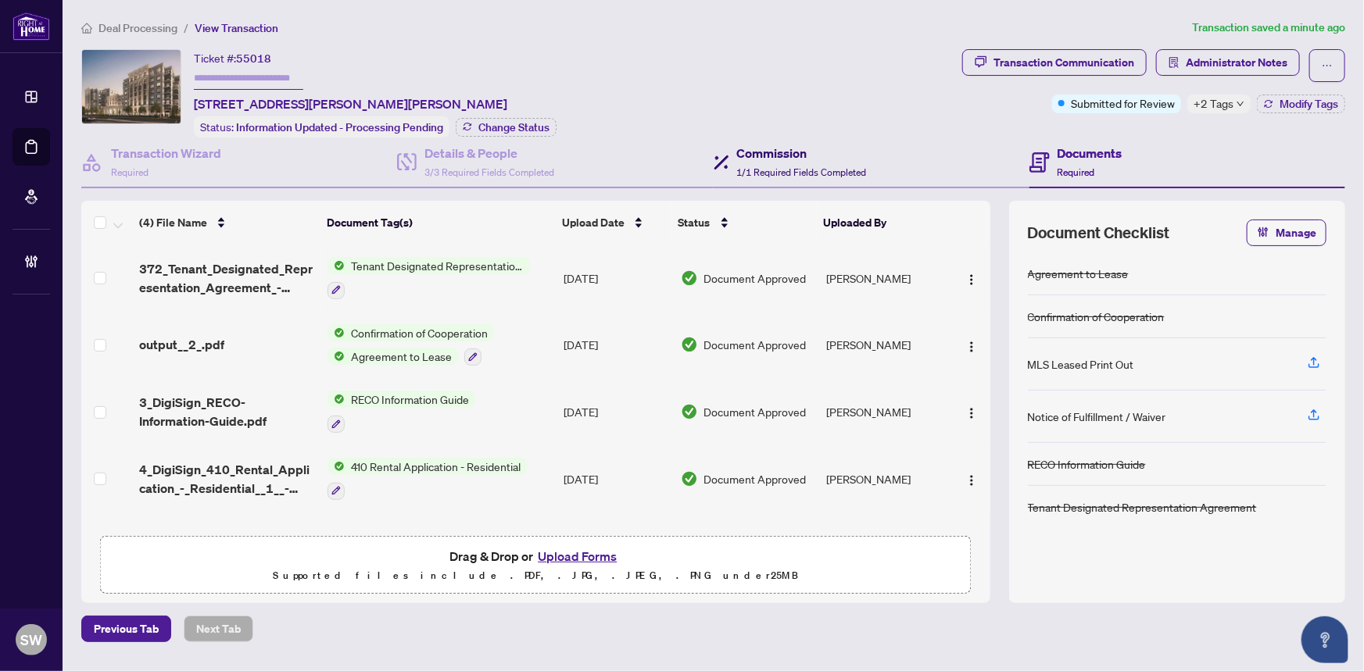
click at [799, 152] on h4 "Commission" at bounding box center [802, 153] width 130 height 19
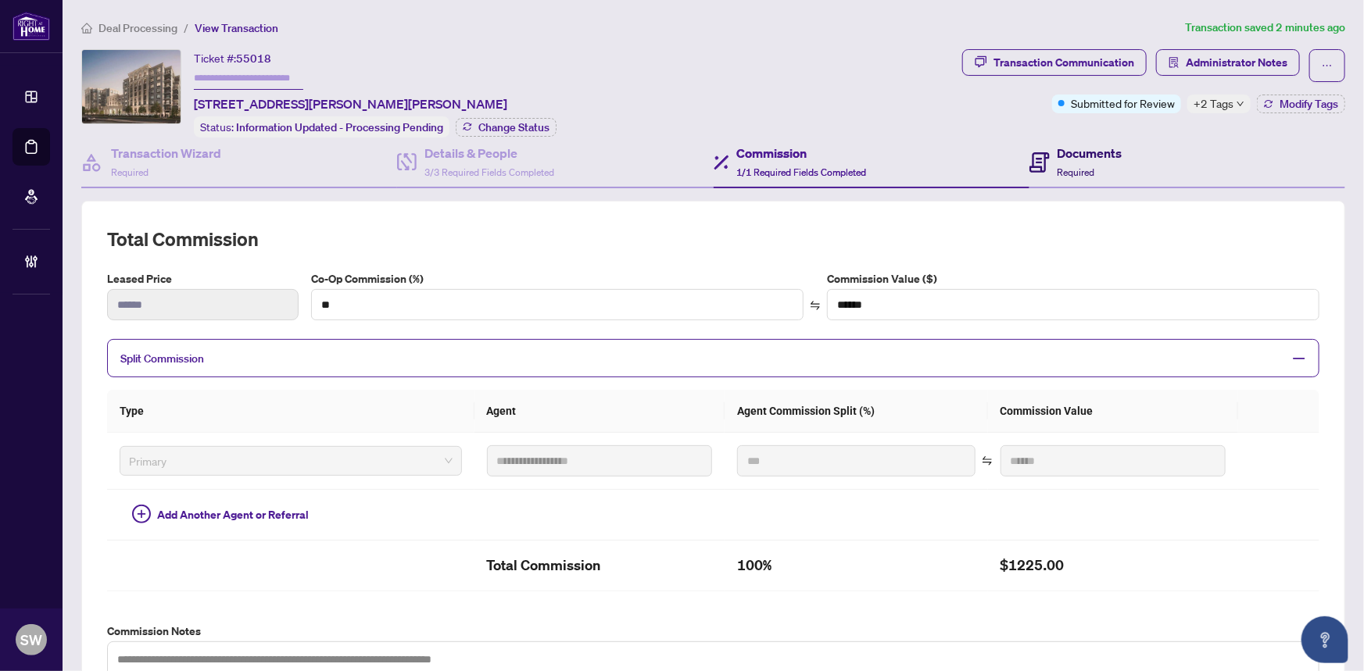
click at [1080, 166] on span "Required" at bounding box center [1076, 172] width 38 height 12
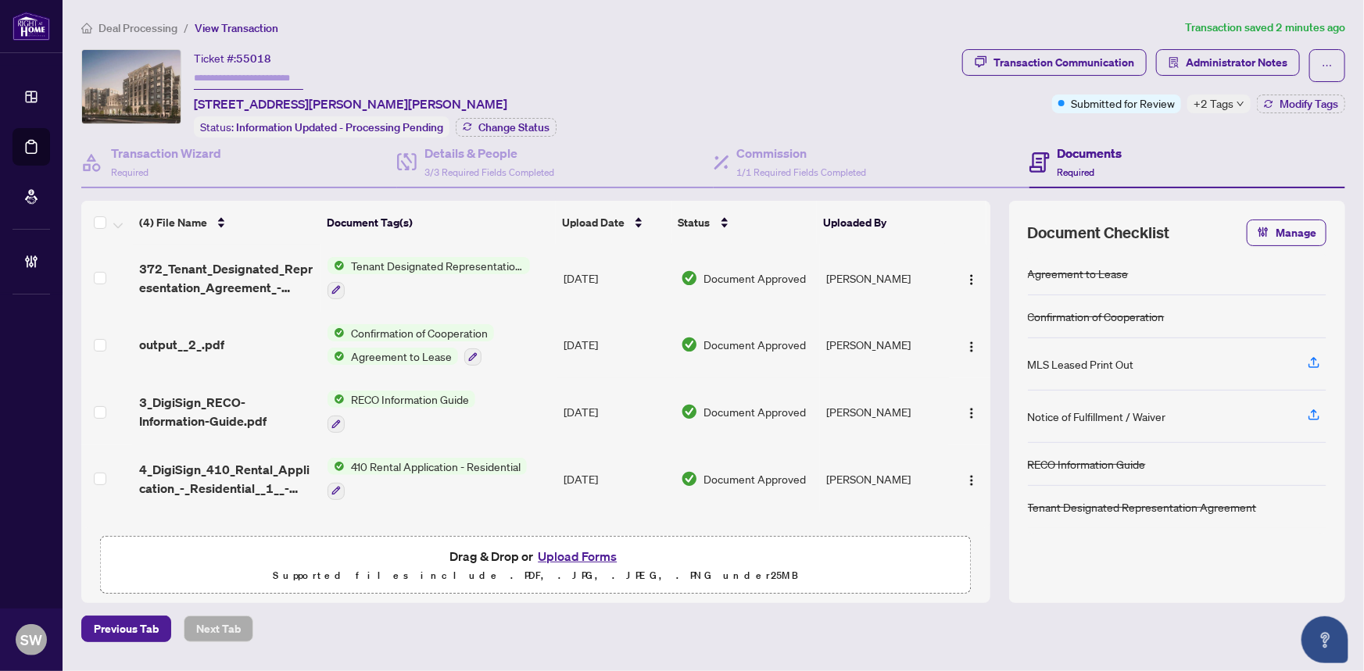
click at [986, 245] on div "372_Tenant_Designated_Representation_Agreement_-_PropTx-OREA.pdf Tenant Designa…" at bounding box center [535, 387] width 909 height 284
click at [987, 235] on th at bounding box center [988, 223] width 4 height 44
click at [209, 343] on span "output__2_.pdf" at bounding box center [181, 344] width 85 height 19
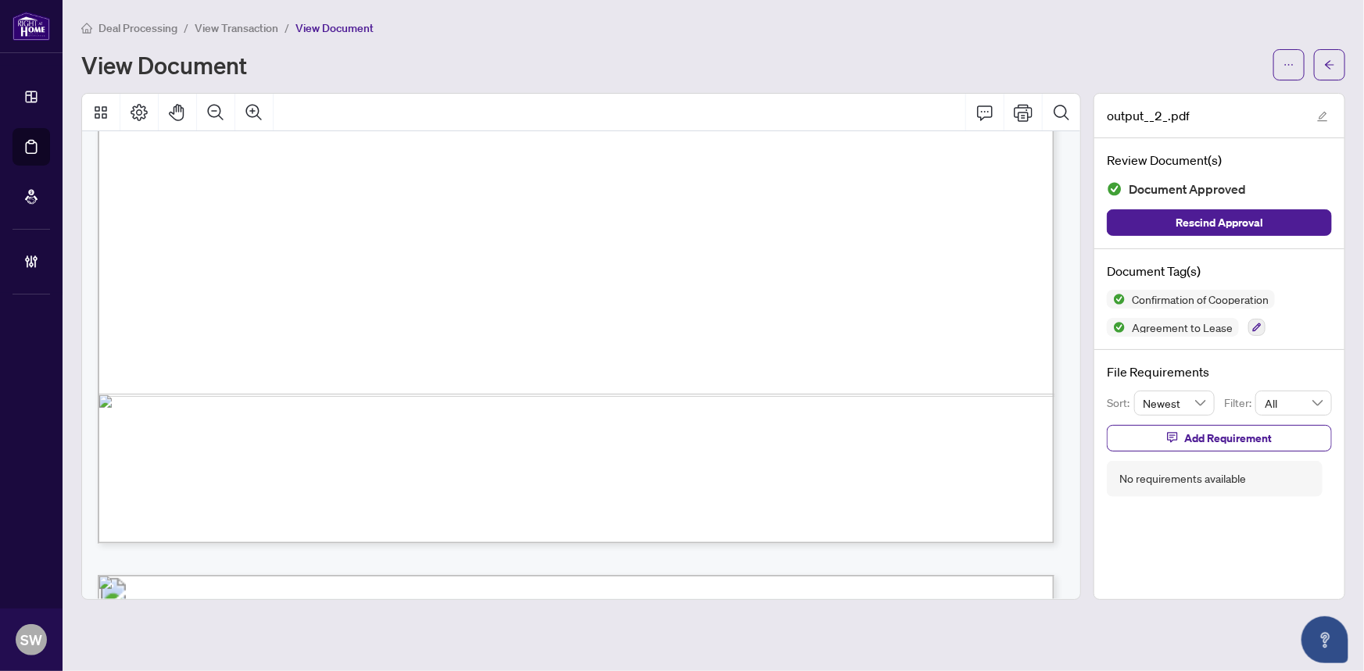
scroll to position [784, 0]
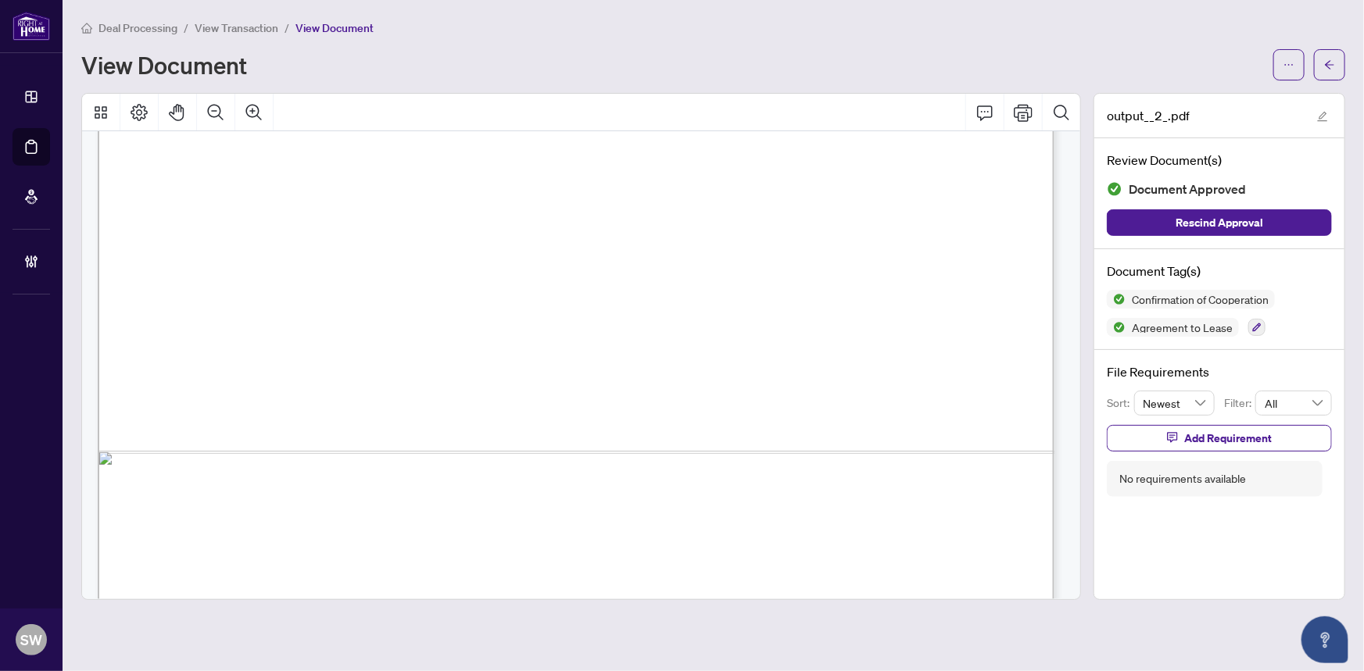
drag, startPoint x: 309, startPoint y: 229, endPoint x: 359, endPoint y: 234, distance: 50.3
click at [292, 232] on span "4" at bounding box center [286, 233] width 13 height 12
drag, startPoint x: 381, startPoint y: 209, endPoint x: 758, endPoint y: 213, distance: 376.7
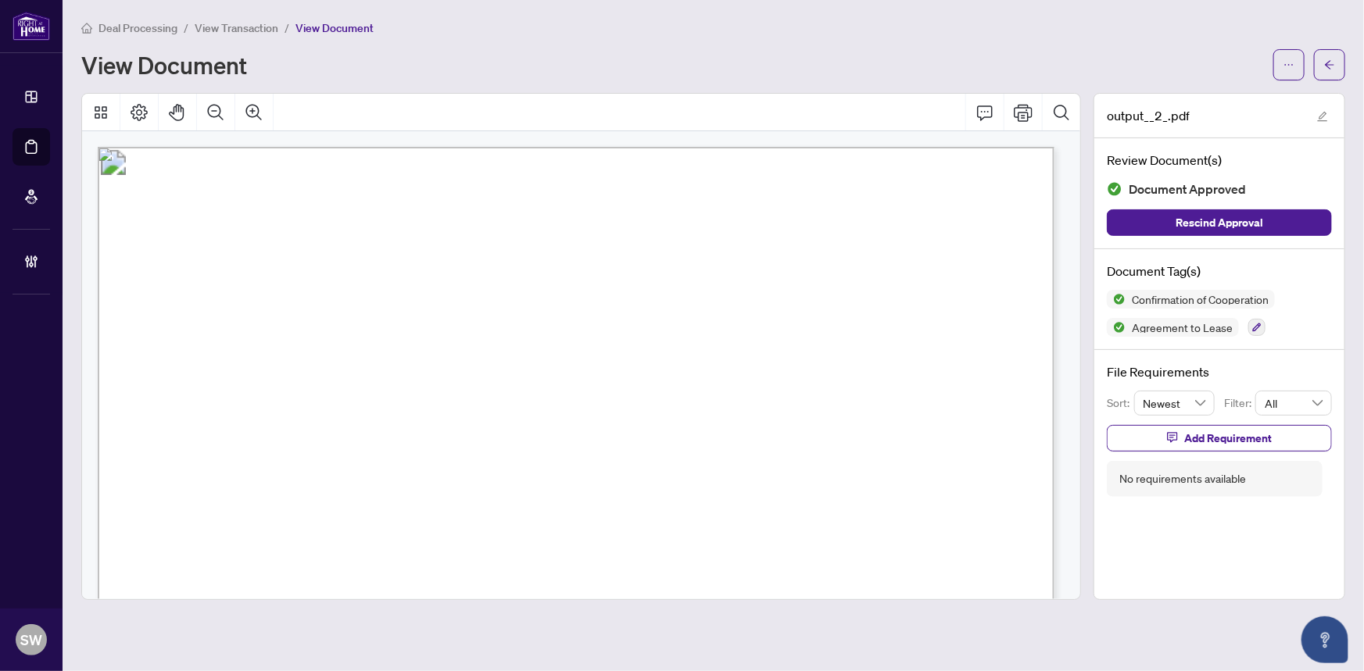
click at [721, 213] on span "Confirmation of Co-operation" at bounding box center [550, 214] width 341 height 27
drag, startPoint x: 502, startPoint y: 374, endPoint x: 557, endPoint y: 374, distance: 54.7
click at [292, 374] on span "4" at bounding box center [286, 377] width 13 height 12
drag, startPoint x: 503, startPoint y: 374, endPoint x: 577, endPoint y: 370, distance: 74.3
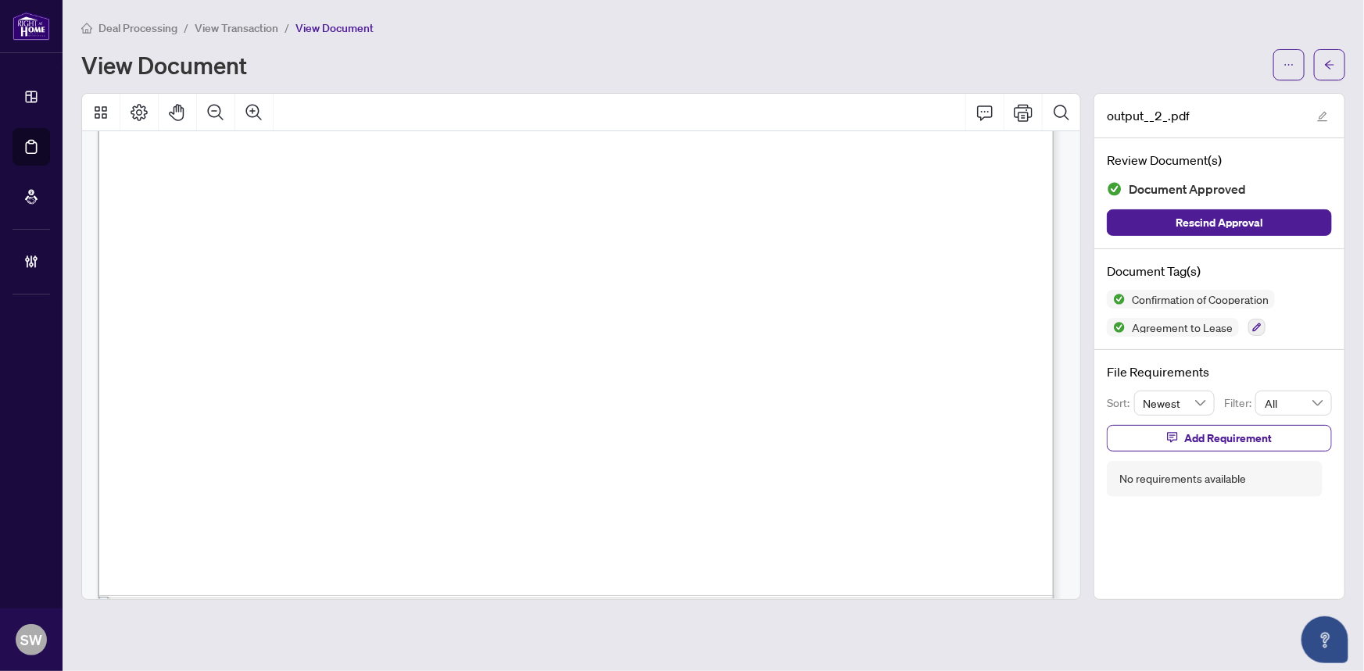
click at [292, 371] on span "4" at bounding box center [286, 377] width 13 height 12
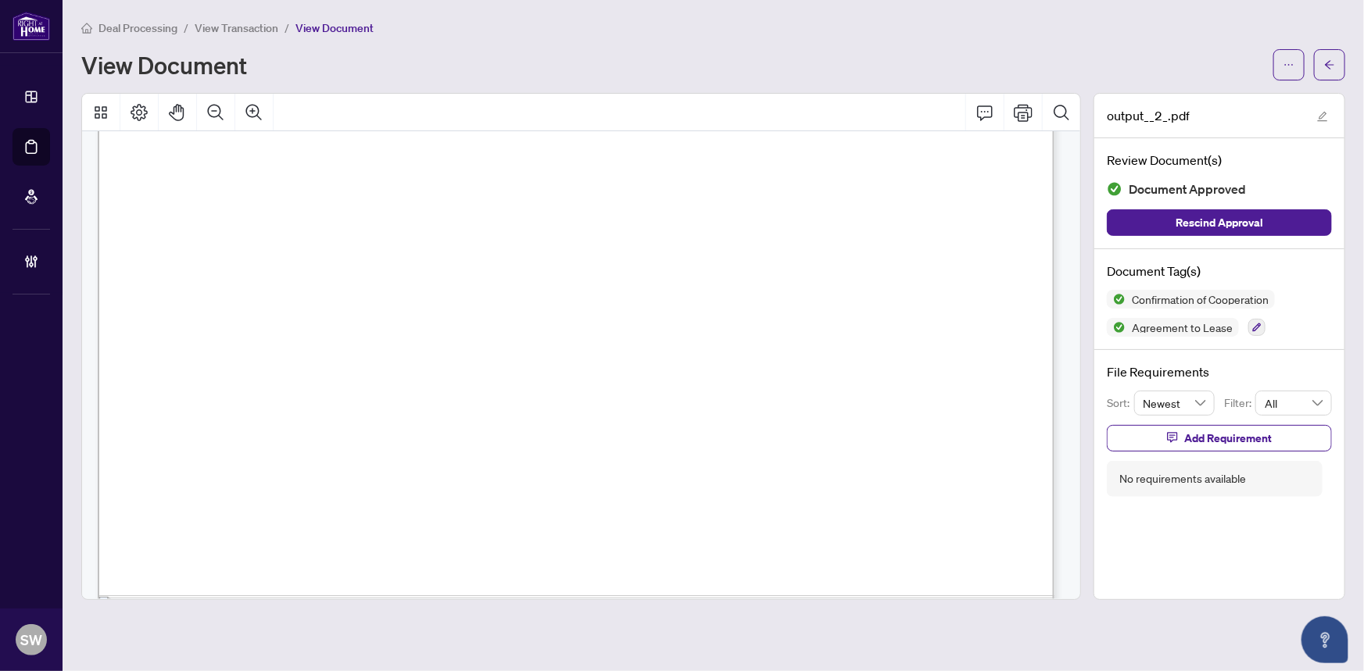
drag, startPoint x: 645, startPoint y: 308, endPoint x: 755, endPoint y: 304, distance: 109.5
click at [292, 306] on span "4" at bounding box center [286, 312] width 13 height 12
drag, startPoint x: 778, startPoint y: 306, endPoint x: 703, endPoint y: 313, distance: 75.3
click at [292, 313] on span "4" at bounding box center [286, 312] width 13 height 12
click at [1330, 66] on icon "arrow-left" at bounding box center [1329, 64] width 11 height 11
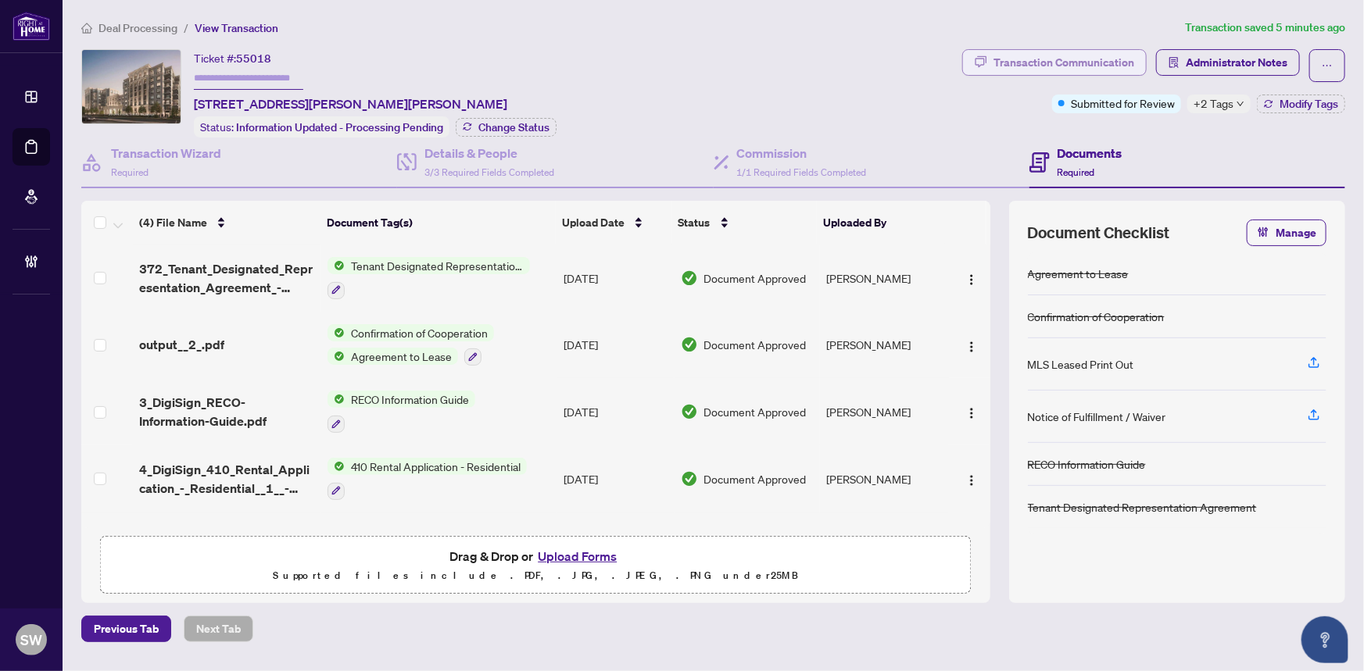
click at [1086, 64] on div "Transaction Communication" at bounding box center [1063, 62] width 141 height 25
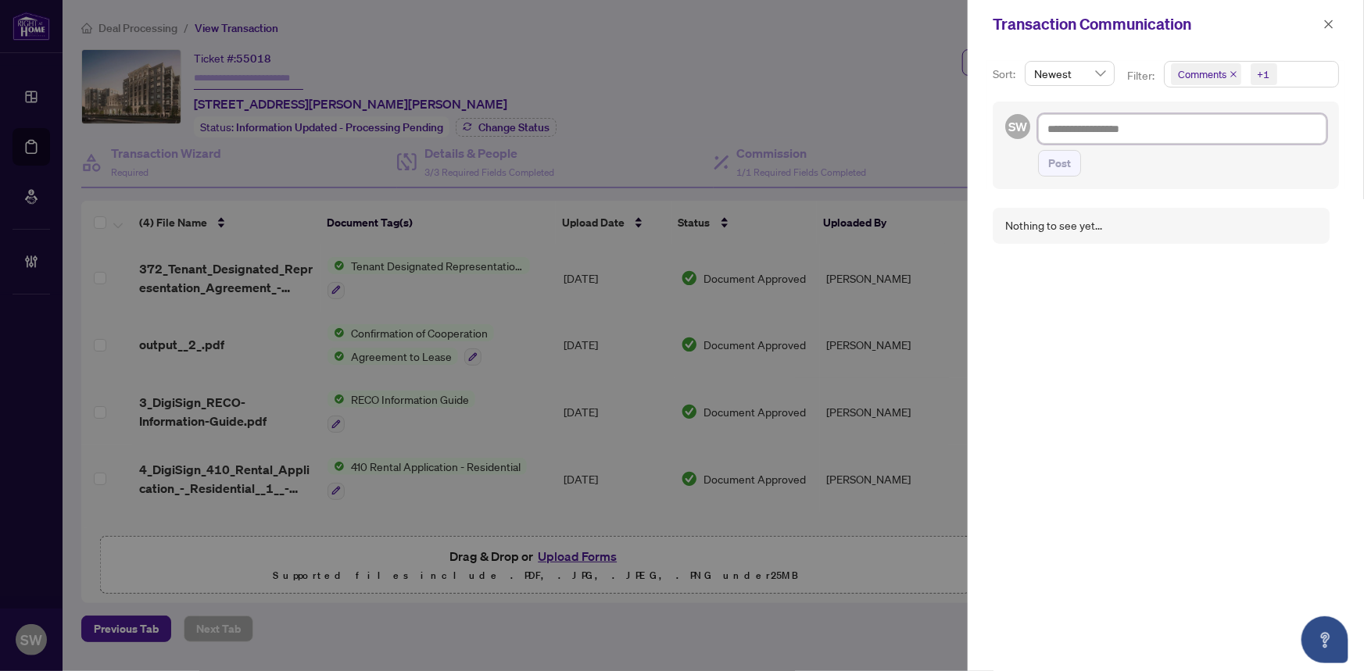
click at [1096, 128] on textarea at bounding box center [1182, 129] width 288 height 30
paste textarea "**********"
type textarea "**********"
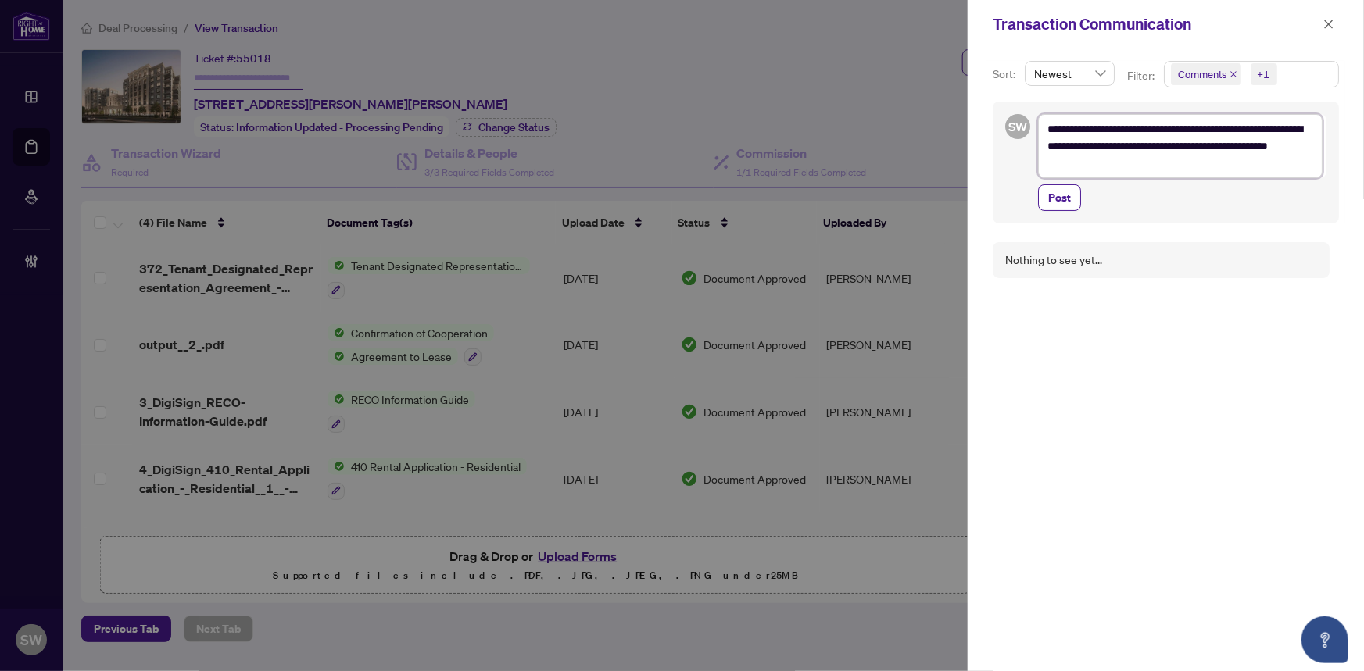
type textarea "**********"
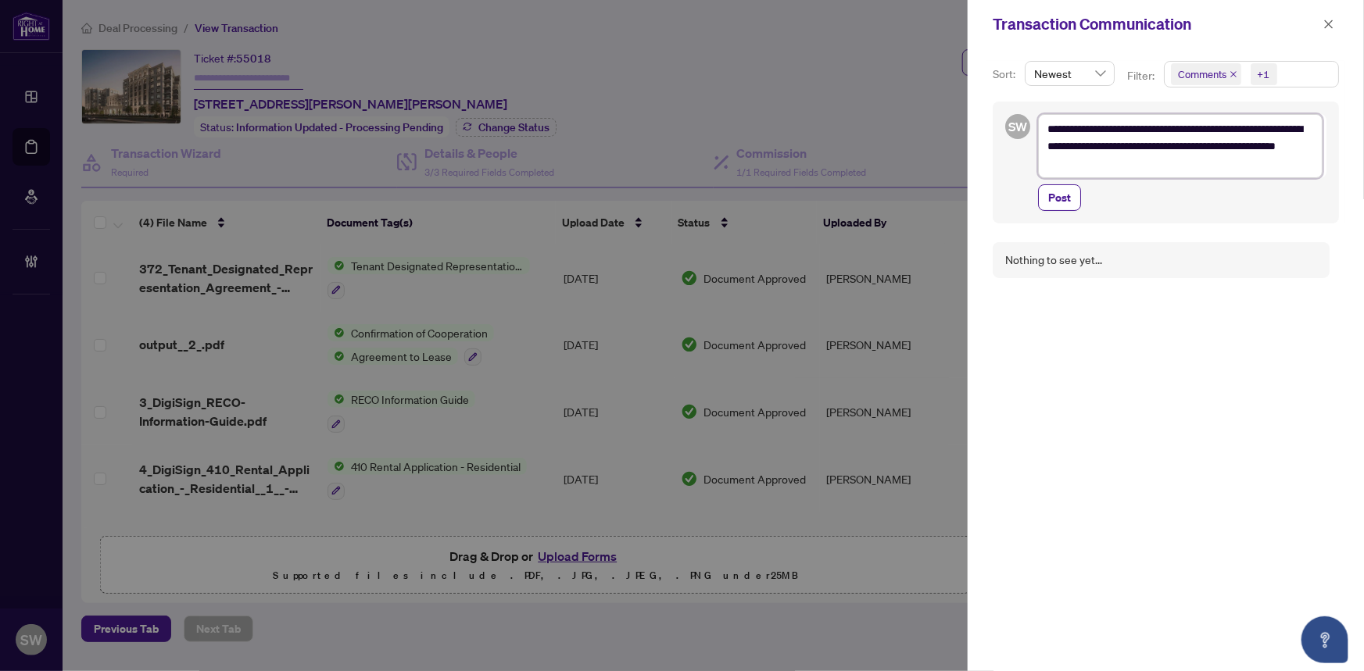
type textarea "**********"
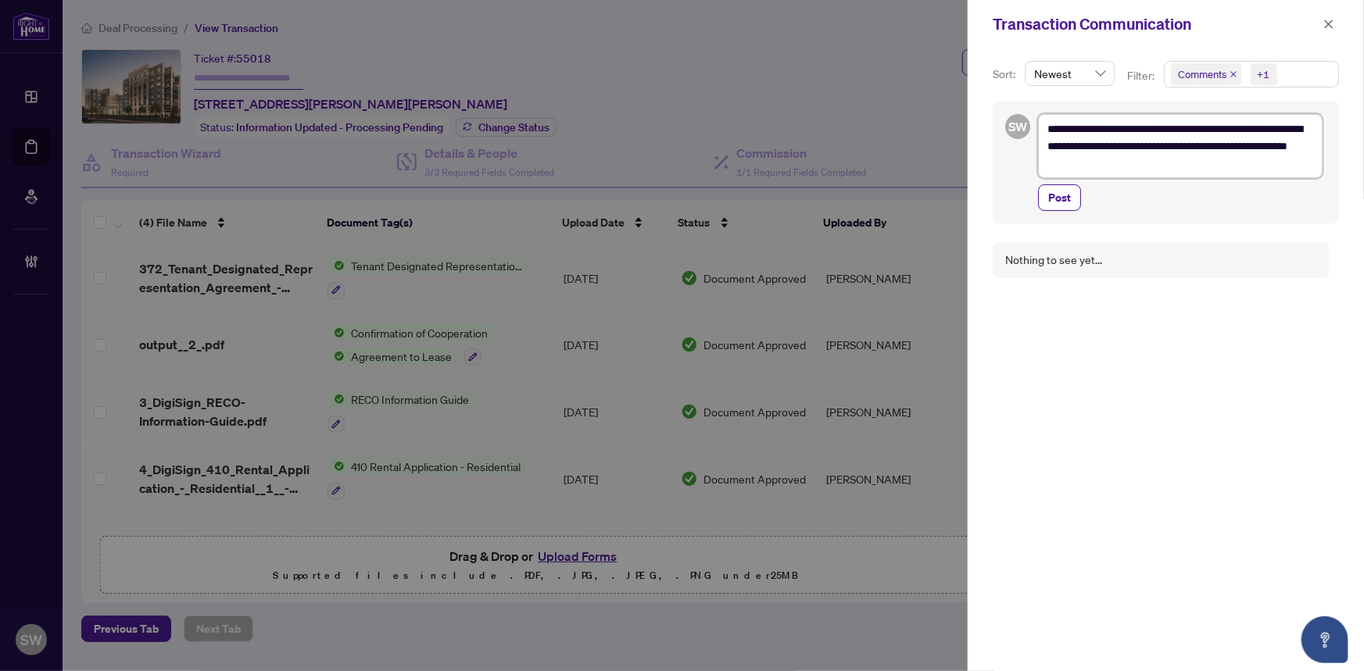
type textarea "**********"
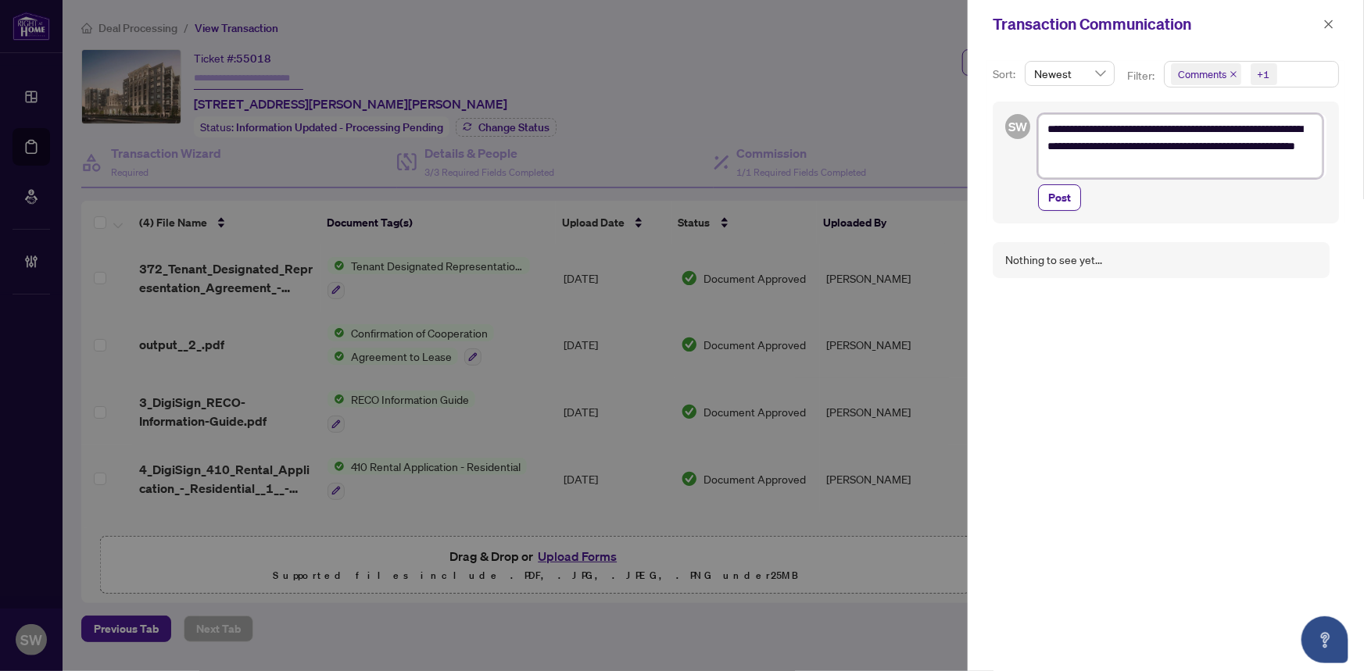
type textarea "**********"
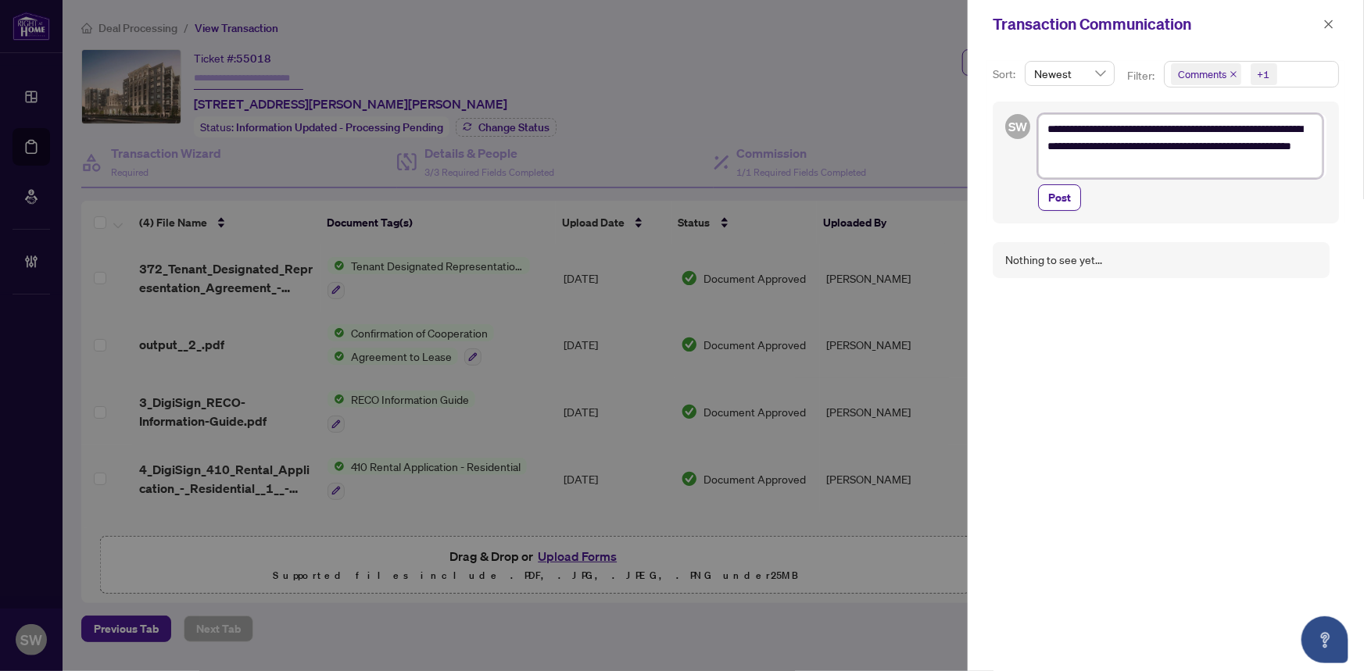
type textarea "**********"
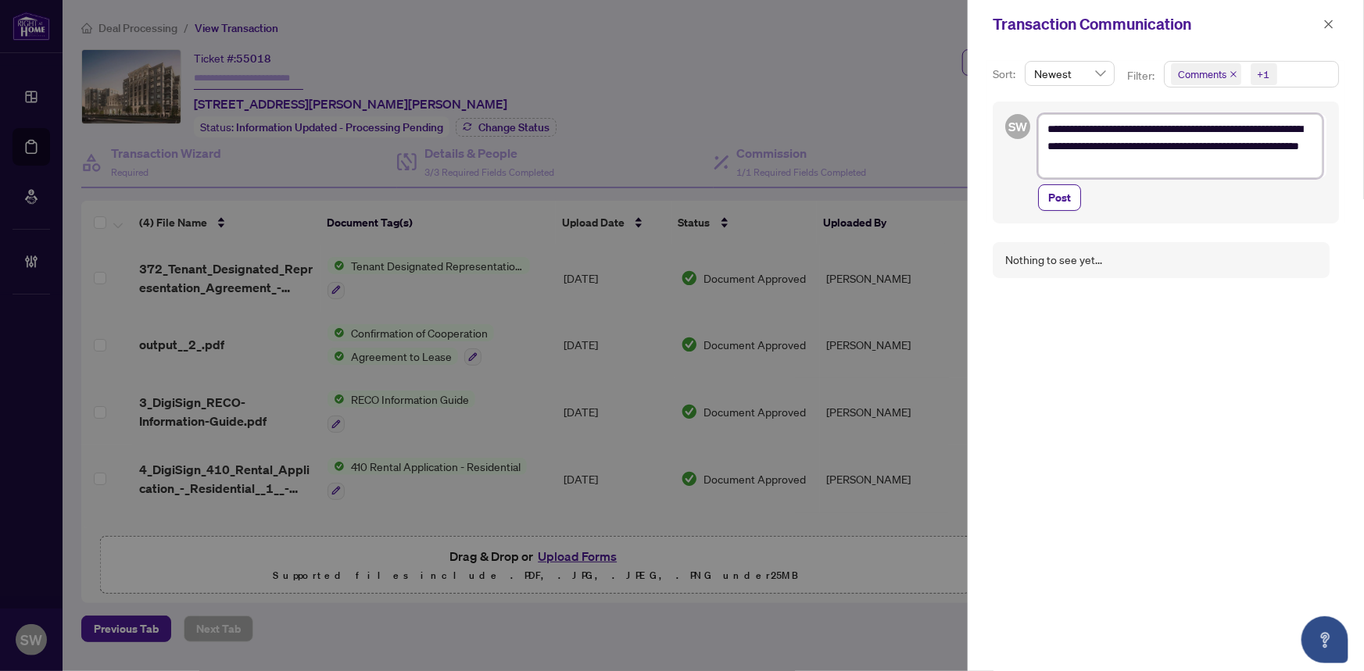
type textarea "**********"
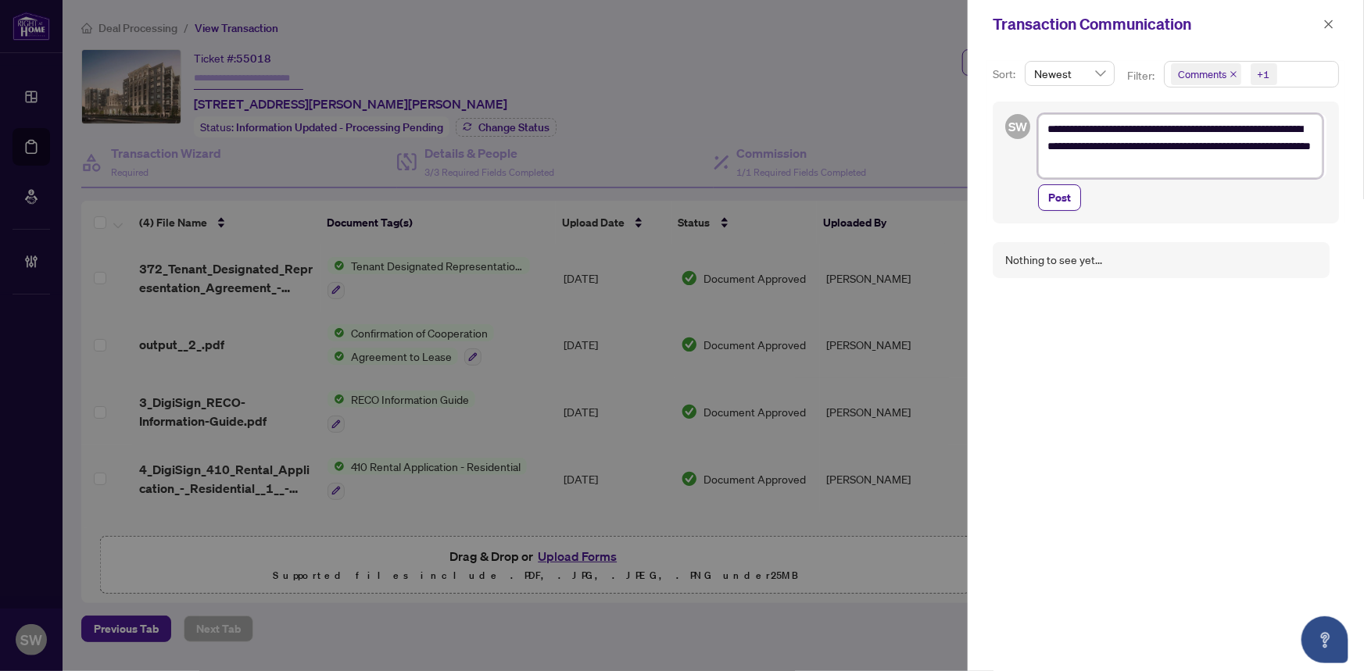
type textarea "**********"
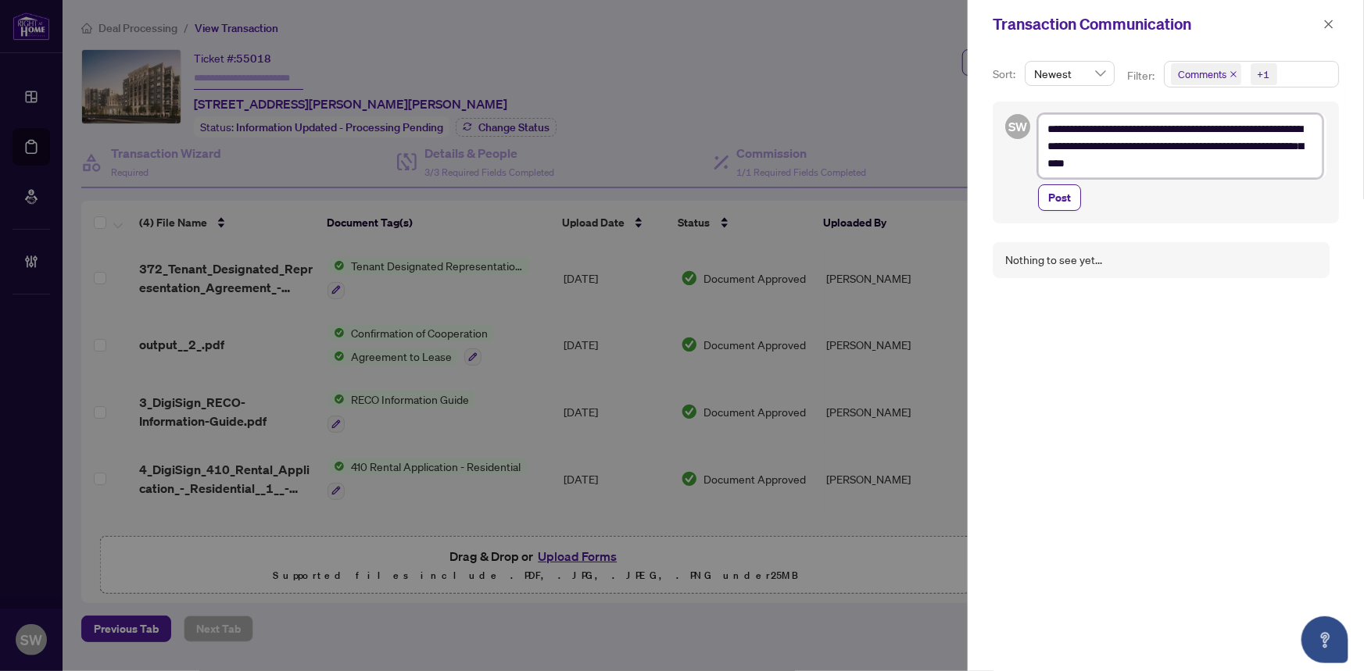
type textarea "**********"
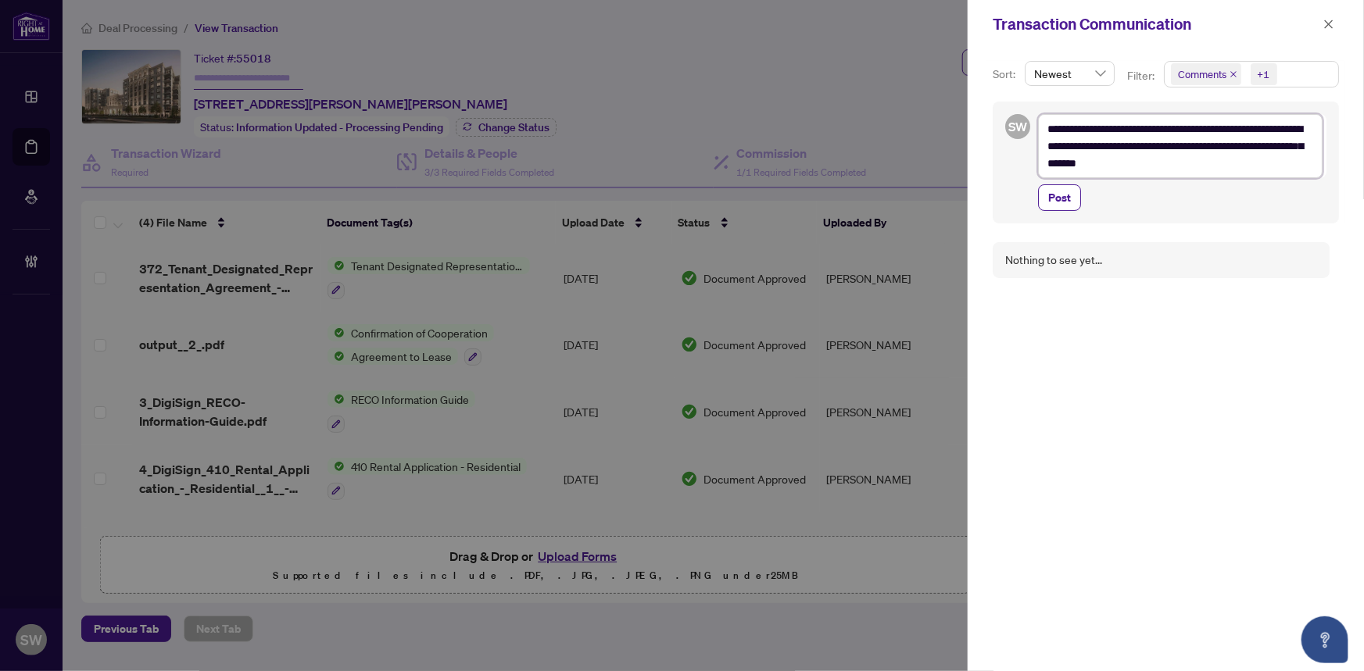
type textarea "**********"
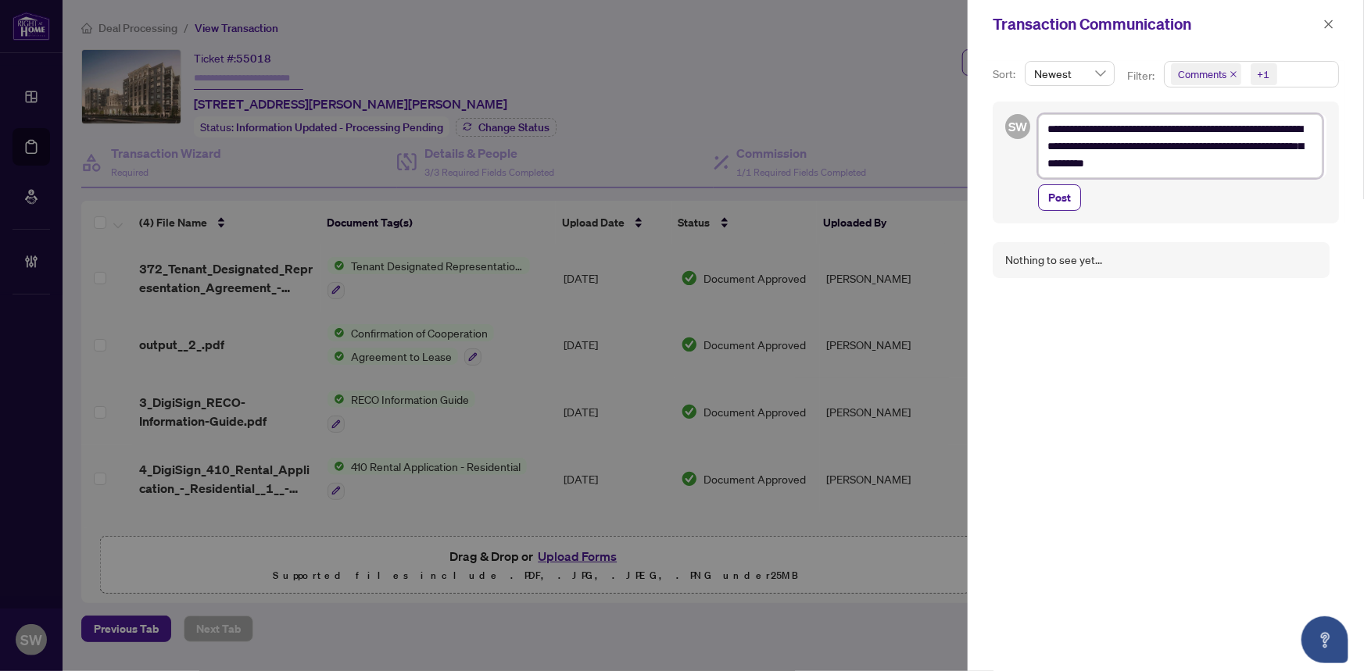
type textarea "**********"
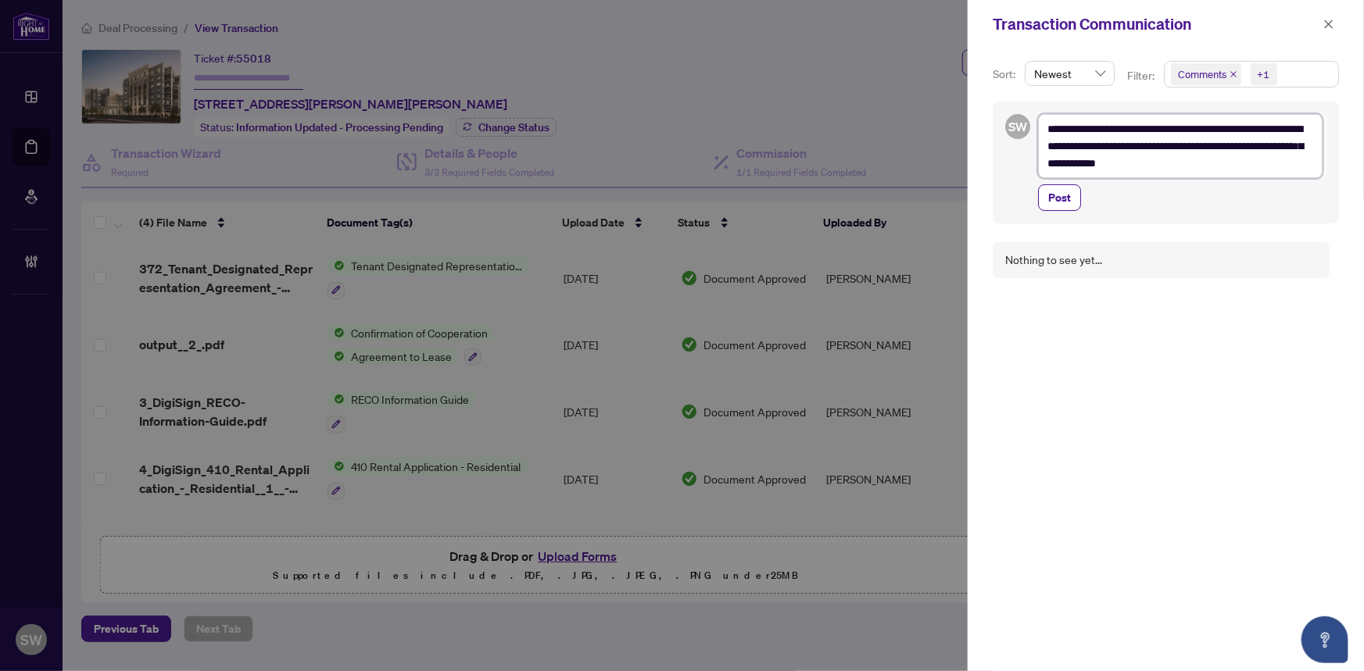
type textarea "**********"
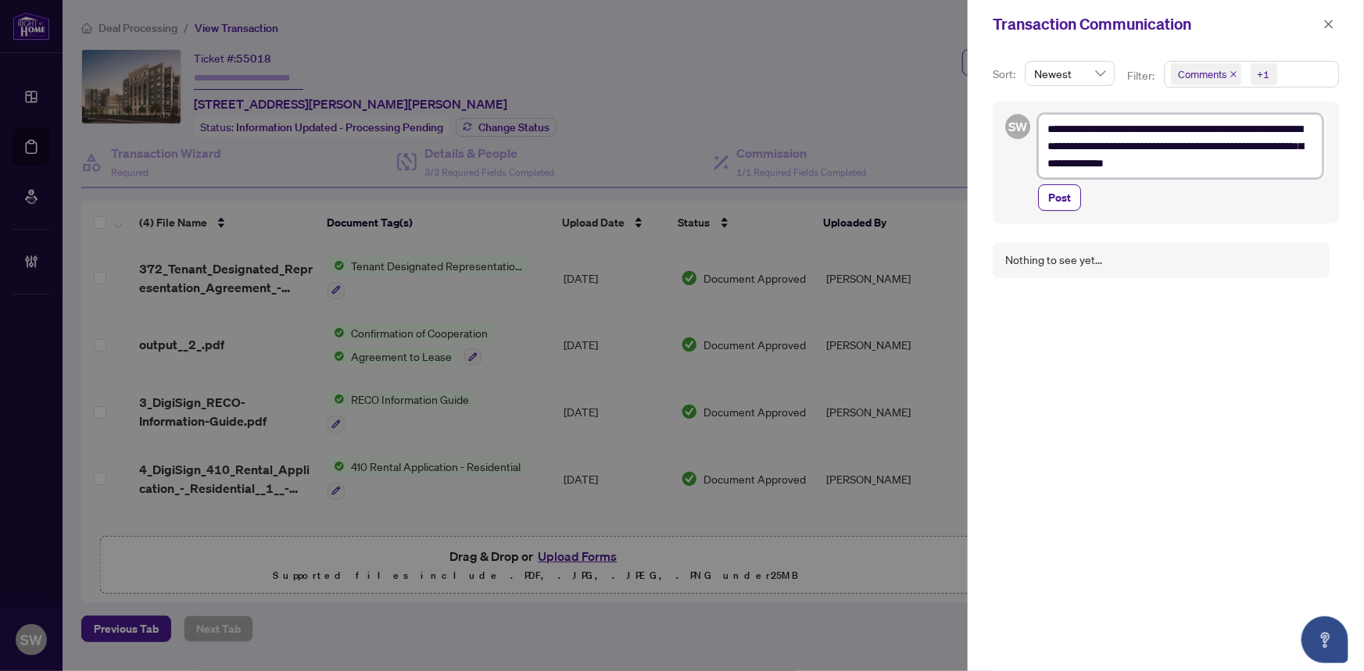
type textarea "**********"
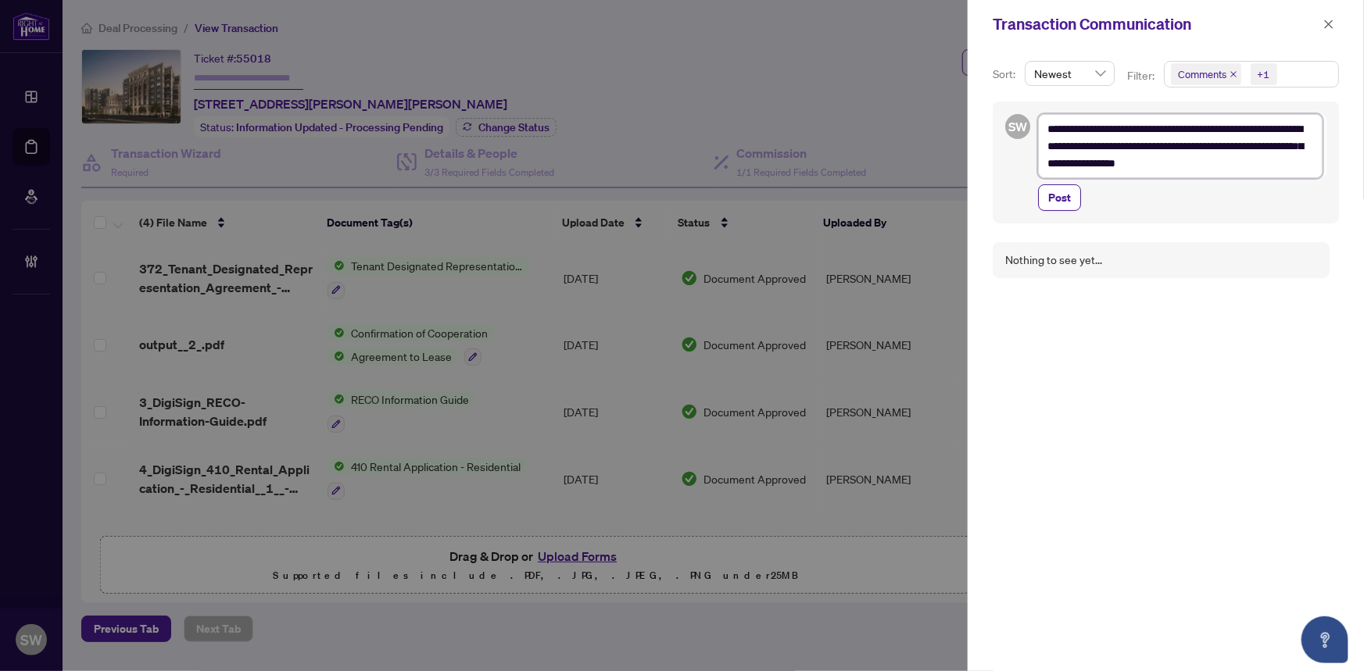
type textarea "**********"
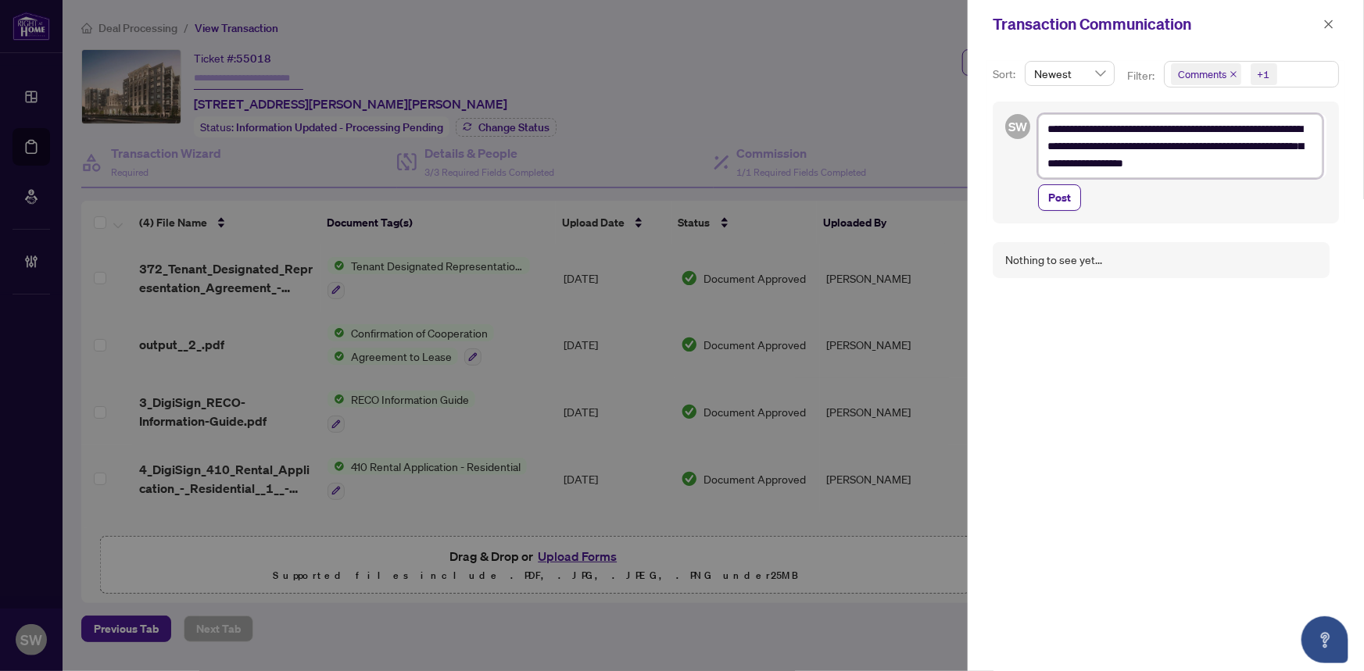
type textarea "**********"
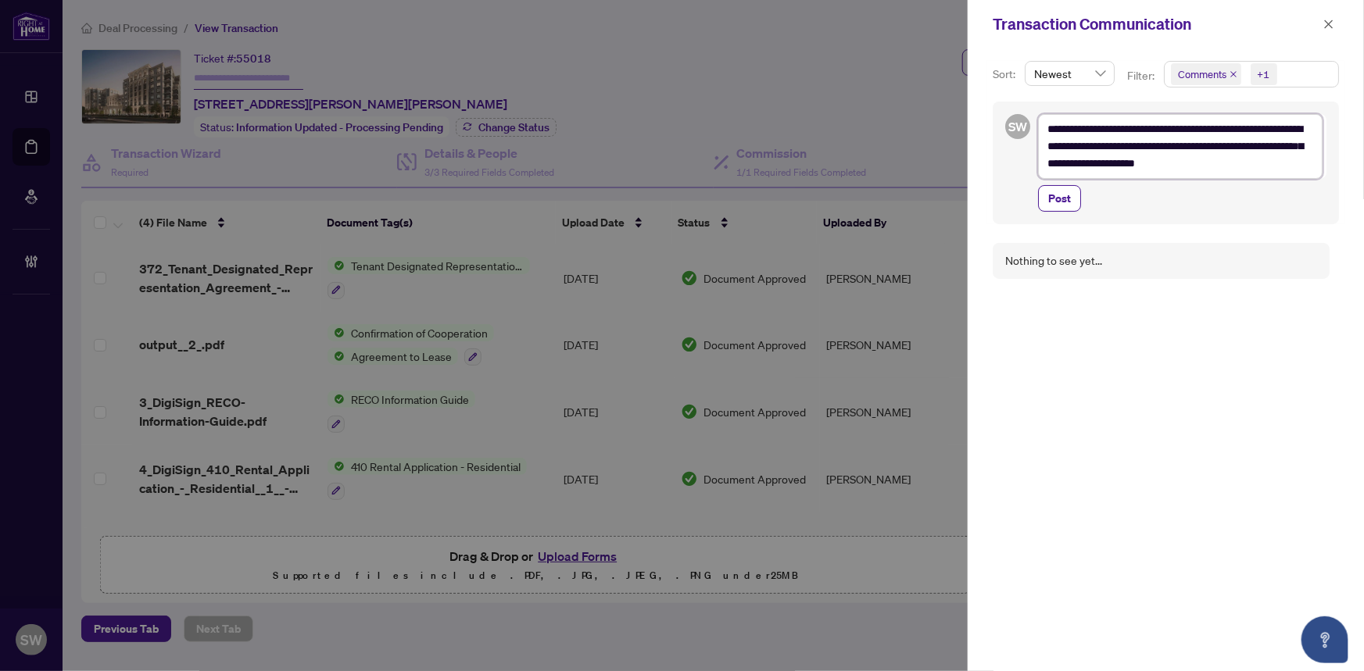
type textarea "**********"
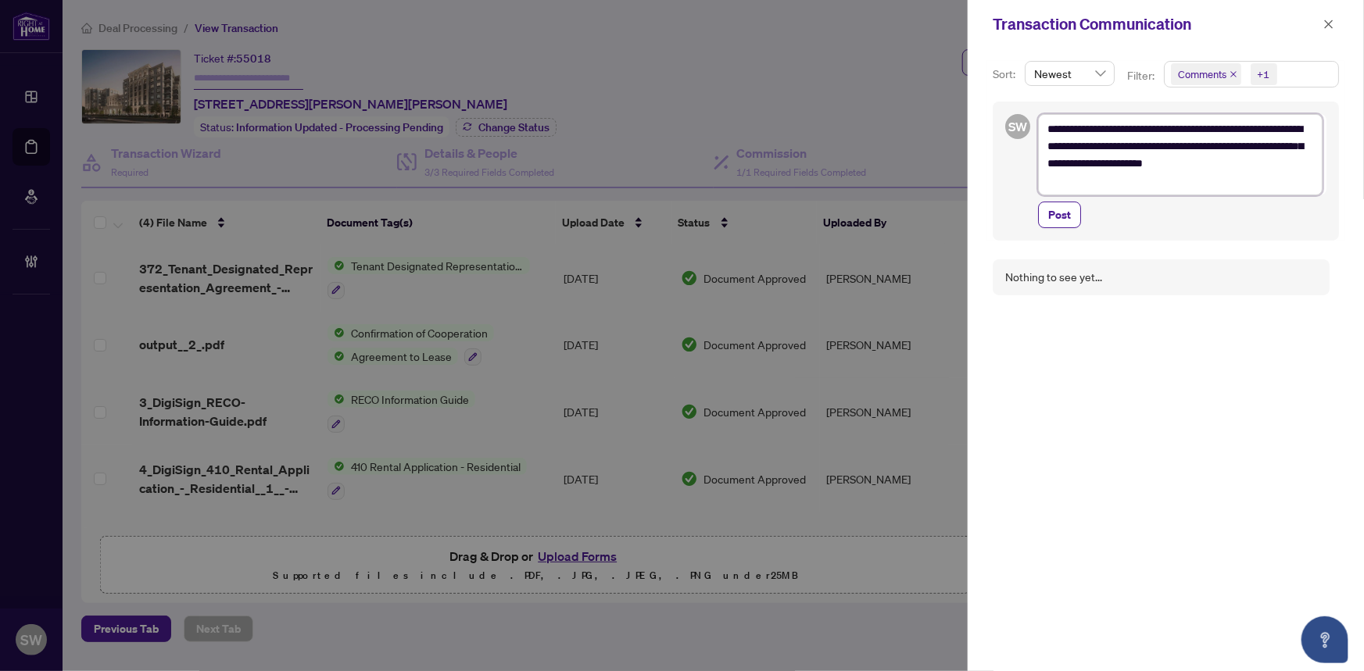
type textarea "**********"
click at [1075, 180] on textarea "**********" at bounding box center [1180, 154] width 284 height 81
type textarea "**********"
click at [1067, 211] on span "Post" at bounding box center [1059, 214] width 23 height 25
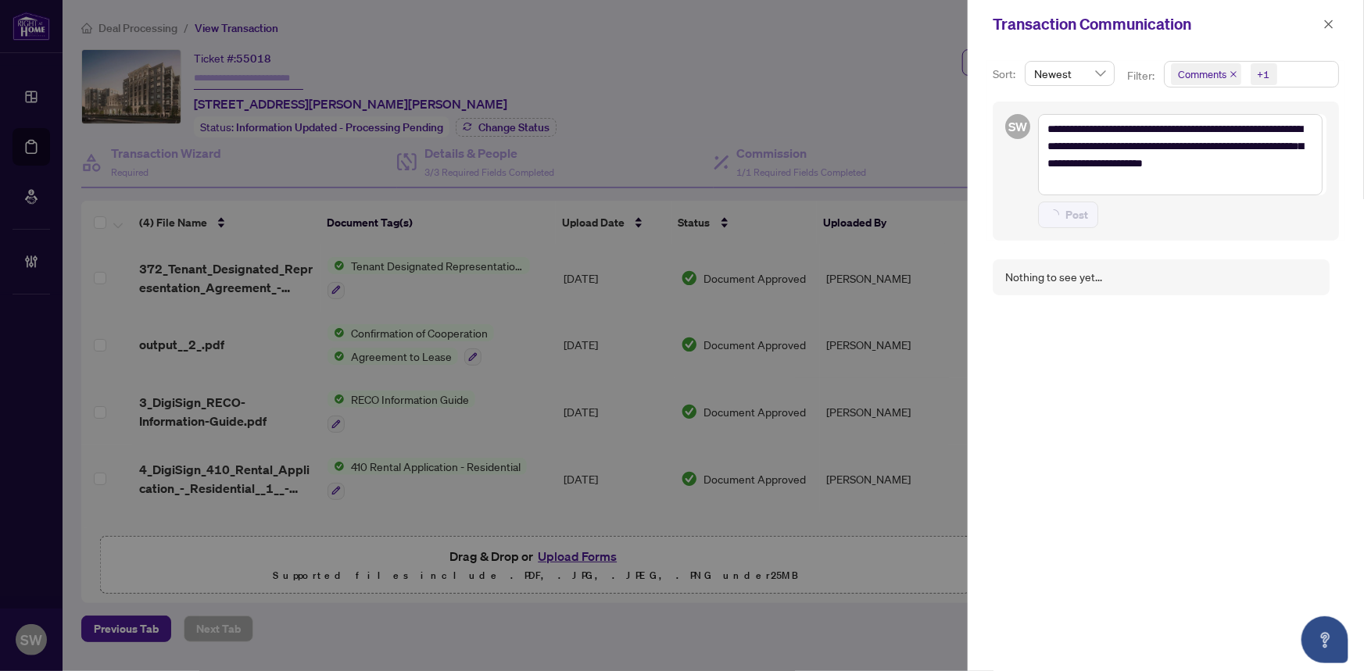
type textarea "**********"
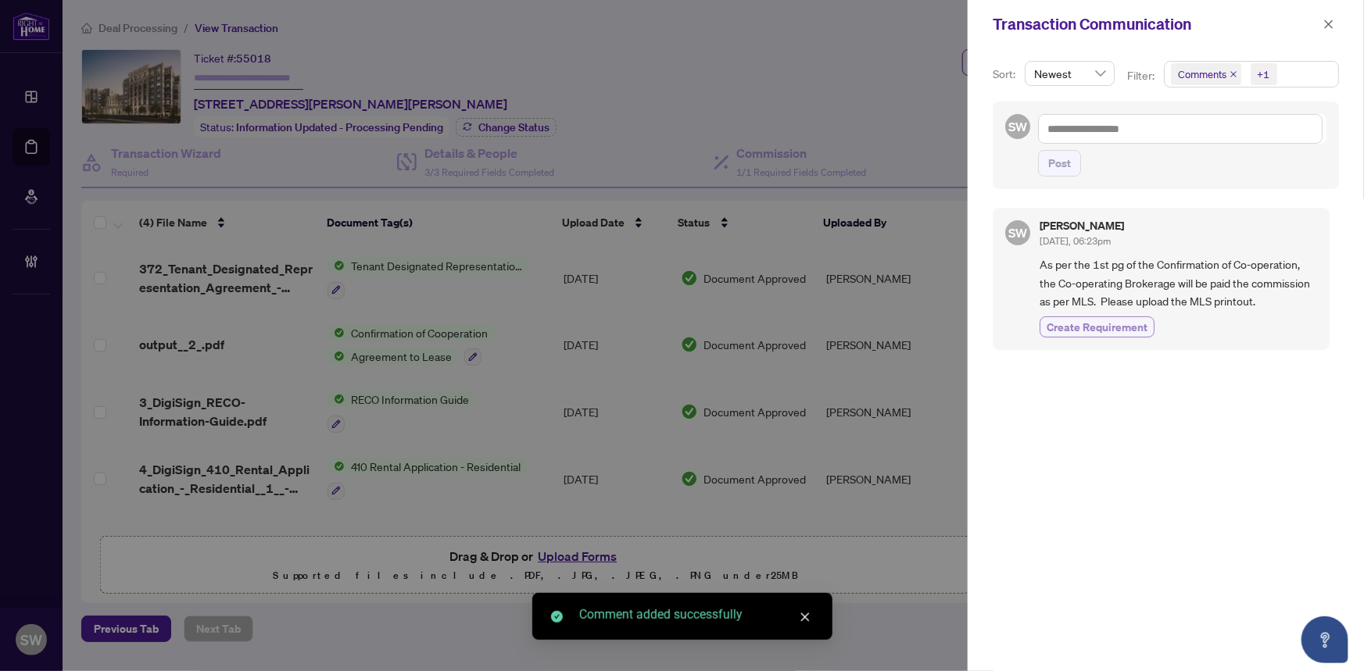
click at [1133, 320] on span "Create Requirement" at bounding box center [1096, 327] width 101 height 16
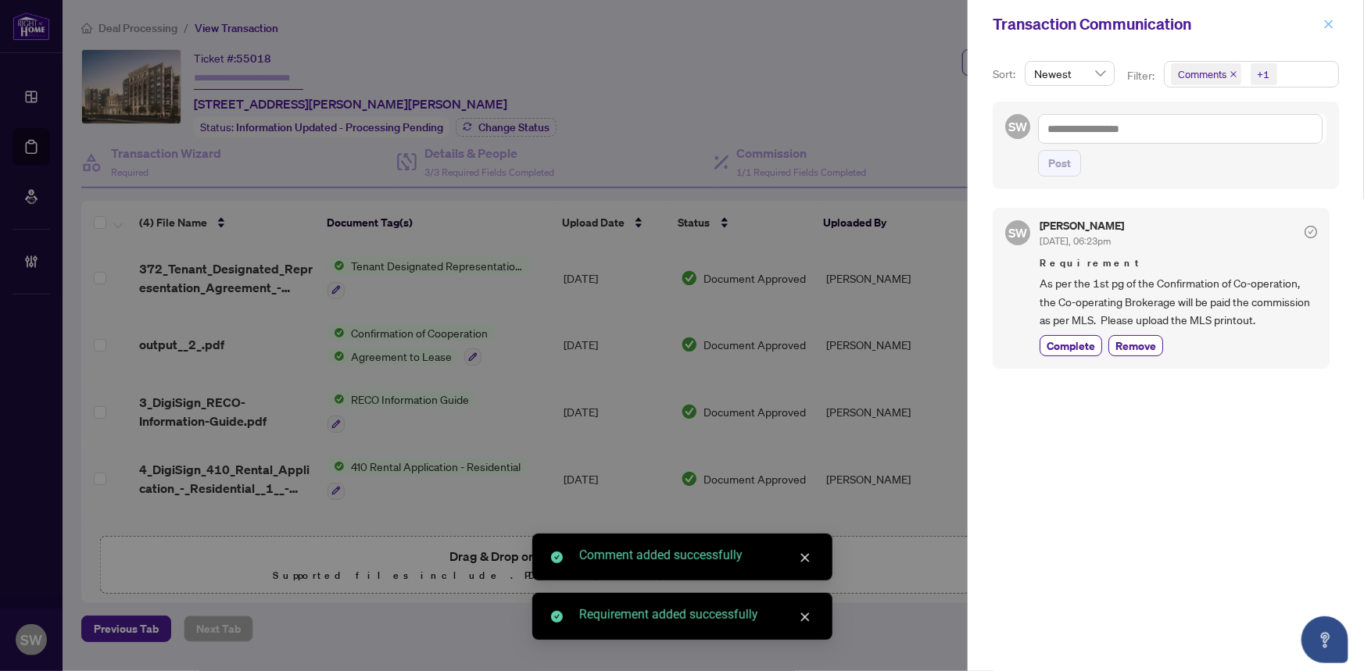
click at [1328, 23] on icon "close" at bounding box center [1329, 24] width 9 height 9
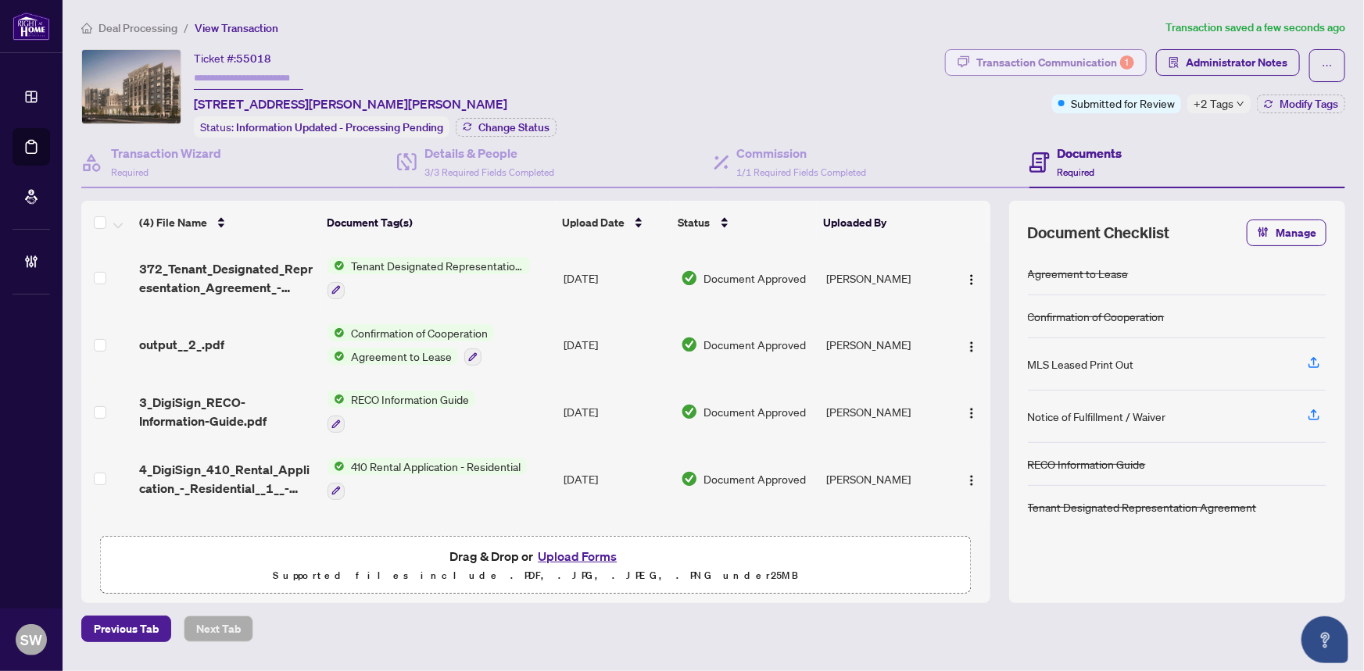
click at [1067, 63] on div "Transaction Communication 1" at bounding box center [1055, 62] width 158 height 25
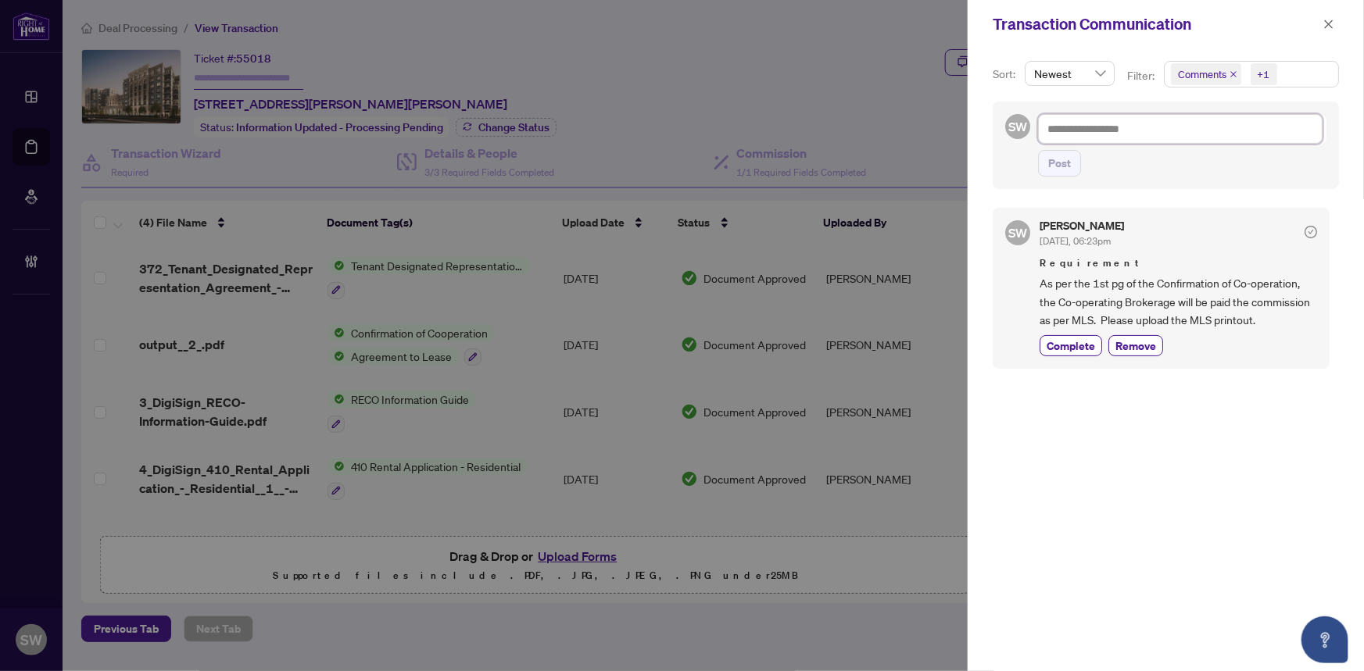
click at [1114, 125] on textarea at bounding box center [1180, 129] width 284 height 30
paste textarea "**********"
type textarea "**********"
click at [1064, 156] on span "Post" at bounding box center [1059, 163] width 23 height 25
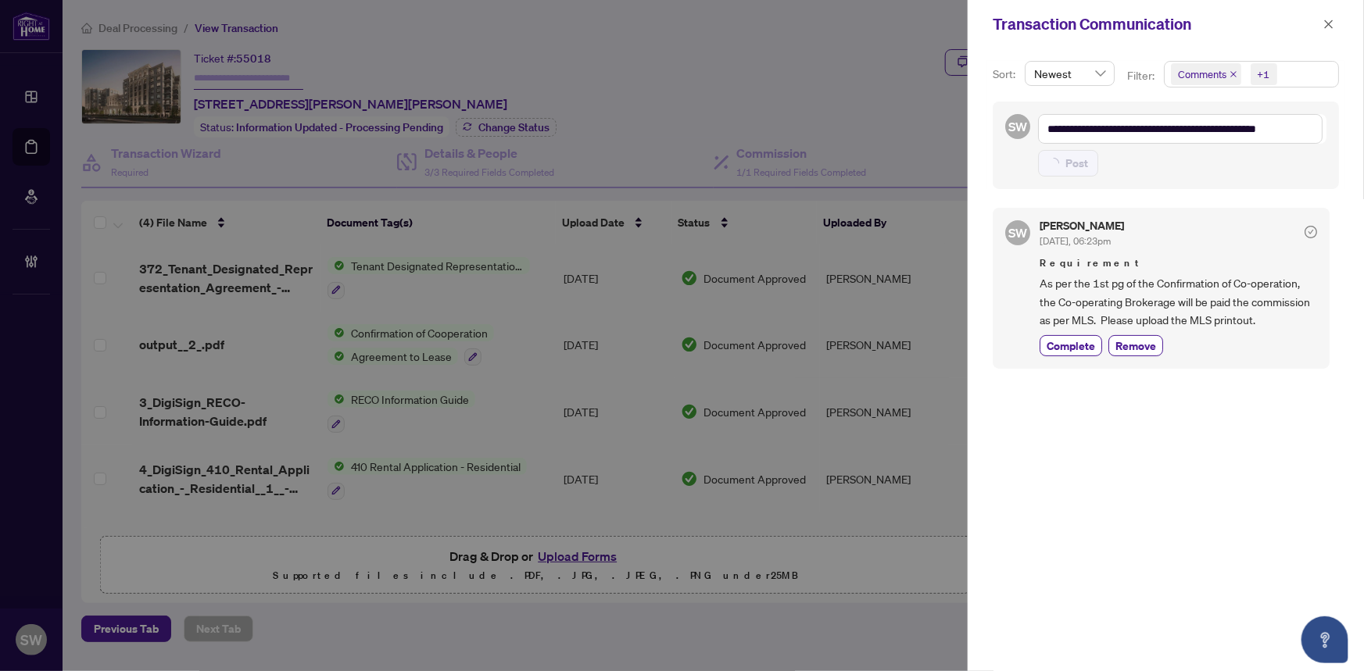
type textarea "**********"
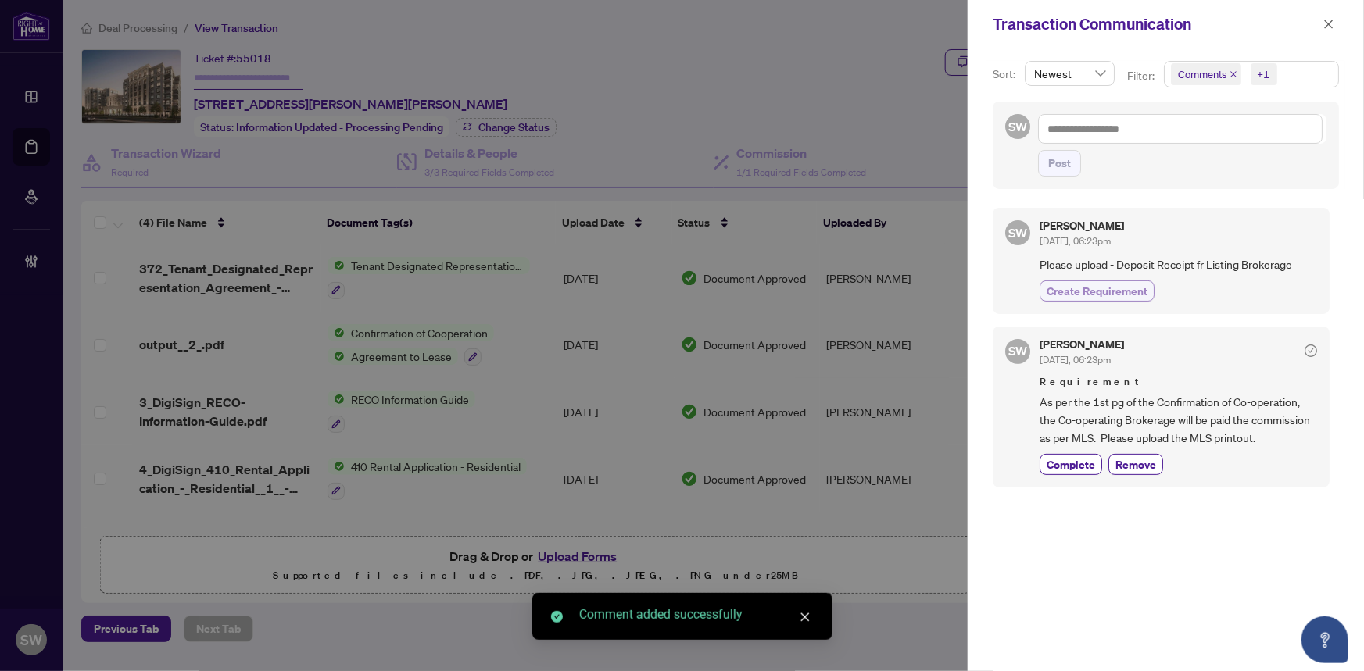
click at [1103, 294] on span "Create Requirement" at bounding box center [1096, 291] width 101 height 16
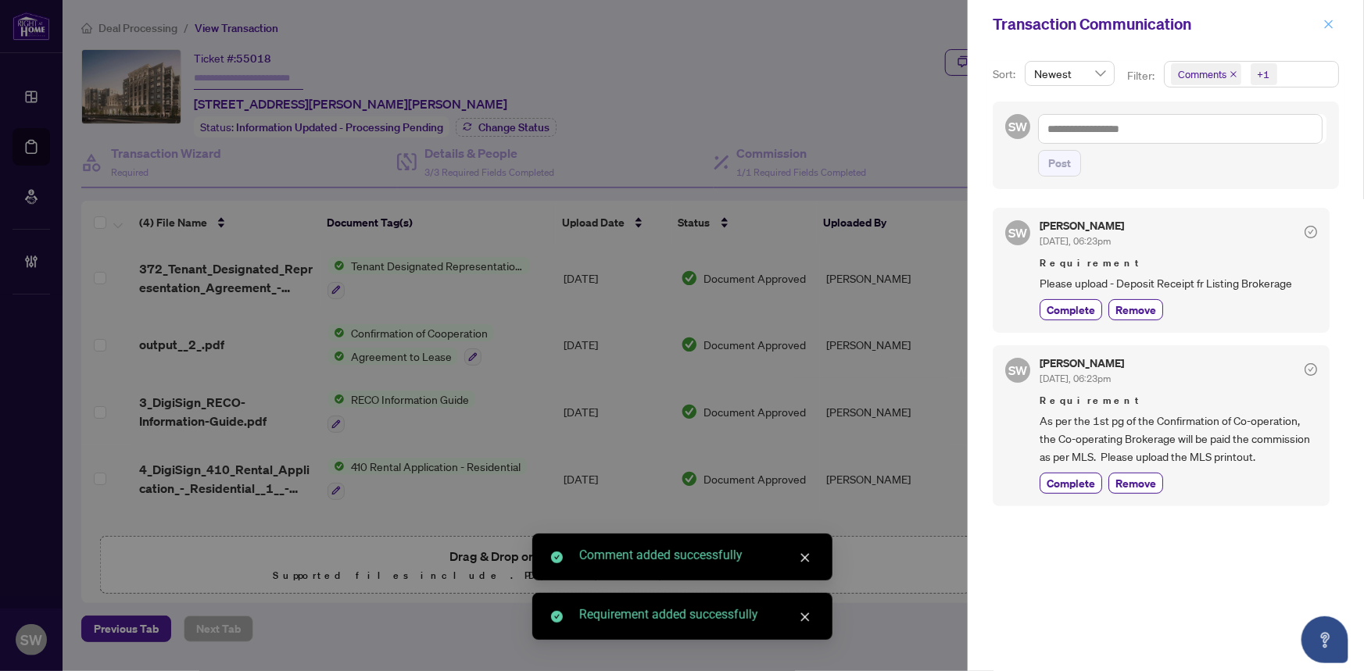
click at [1328, 22] on icon "close" at bounding box center [1328, 24] width 11 height 11
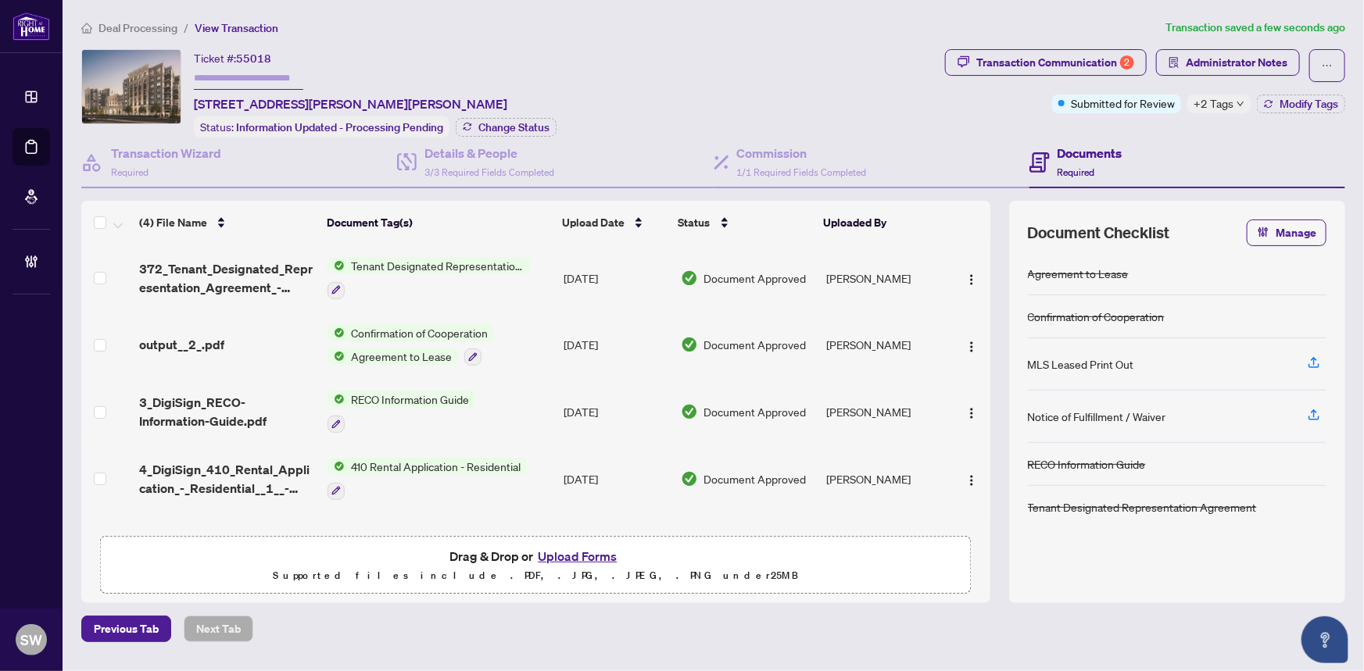
click at [231, 68] on input "text" at bounding box center [248, 78] width 109 height 23
paste input "*******"
type input "*******"
click at [485, 122] on span "Change Status" at bounding box center [513, 127] width 71 height 11
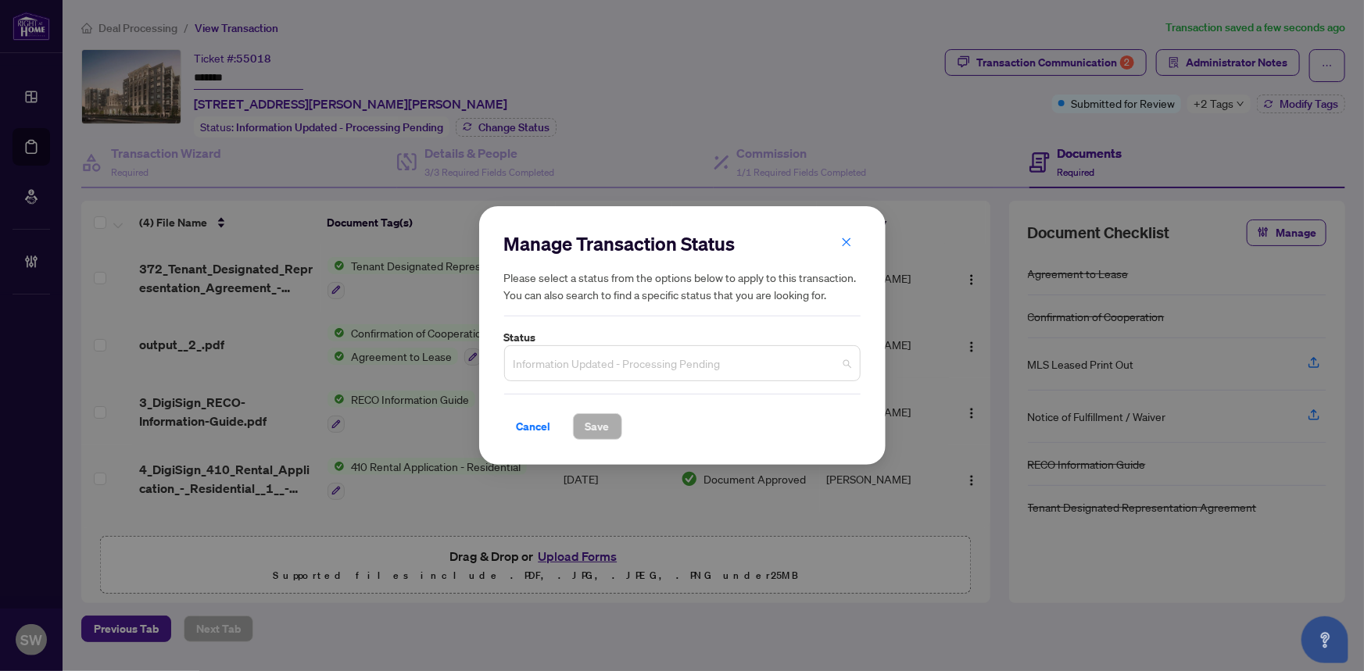
click at [565, 371] on span "Information Updated - Processing Pending" at bounding box center [682, 364] width 338 height 30
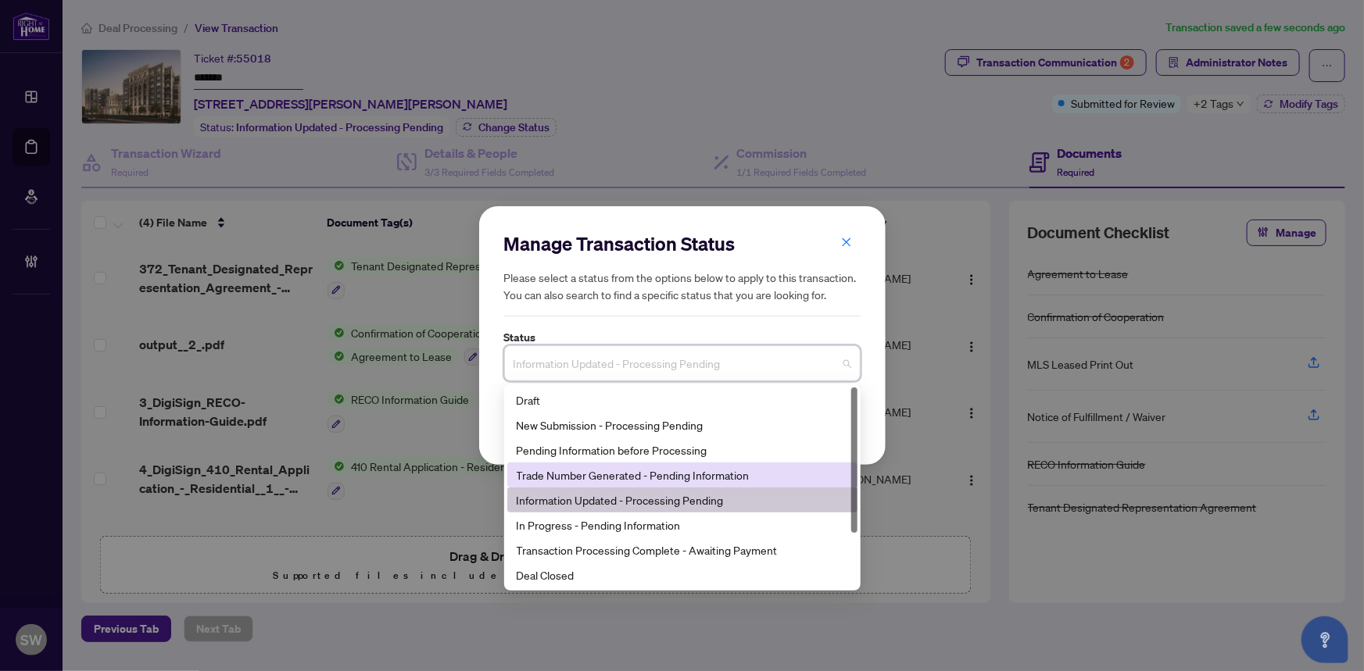
click at [569, 477] on div "Trade Number Generated - Pending Information" at bounding box center [682, 475] width 331 height 17
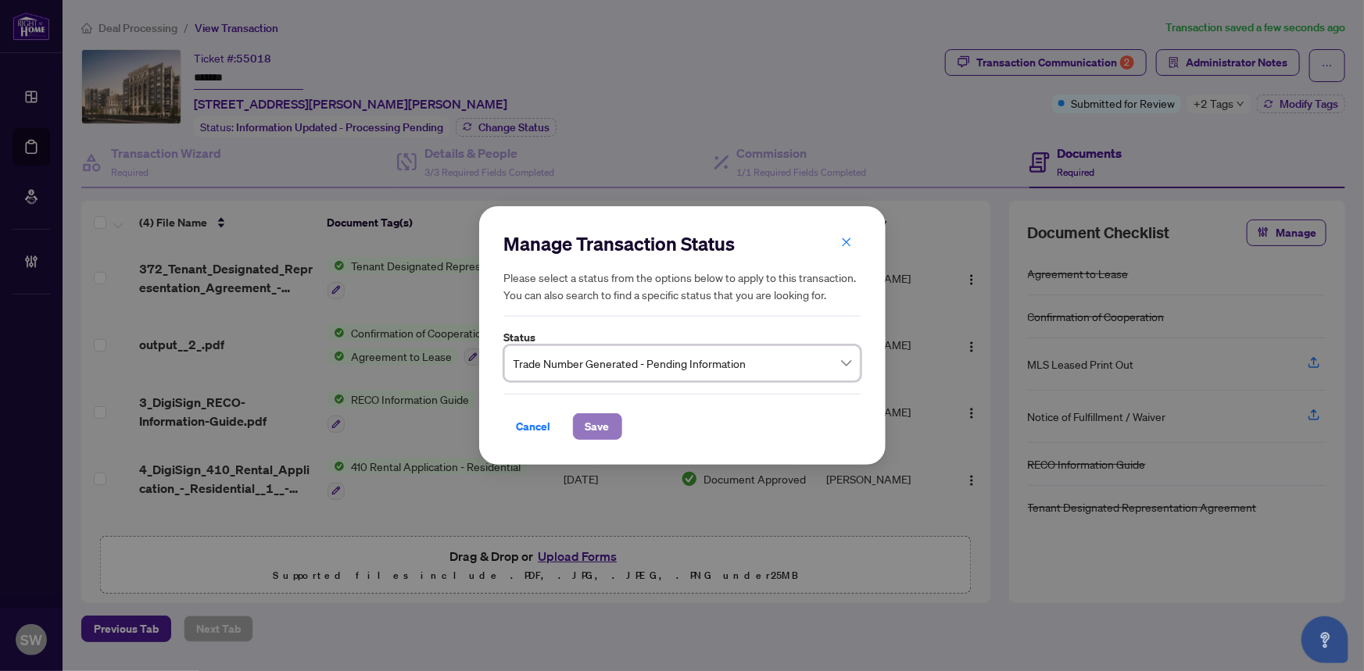
click at [600, 427] on span "Save" at bounding box center [597, 426] width 24 height 25
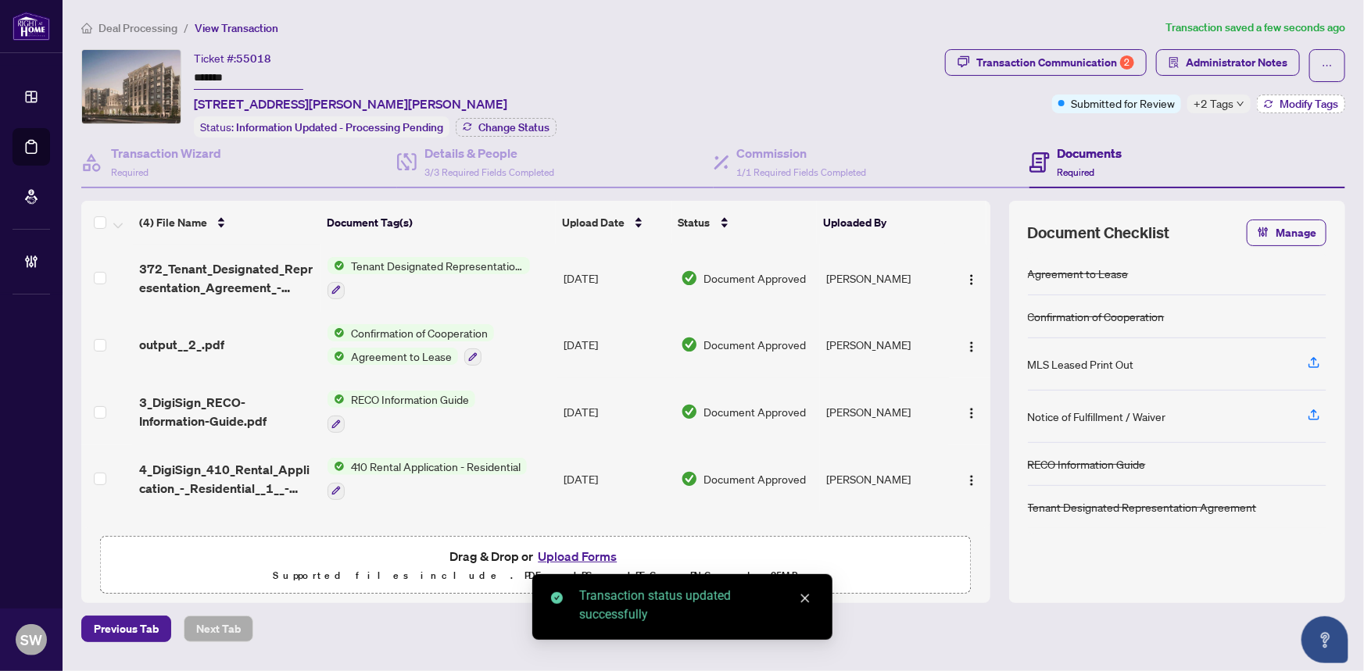
click at [1322, 100] on span "Modify Tags" at bounding box center [1308, 103] width 59 height 11
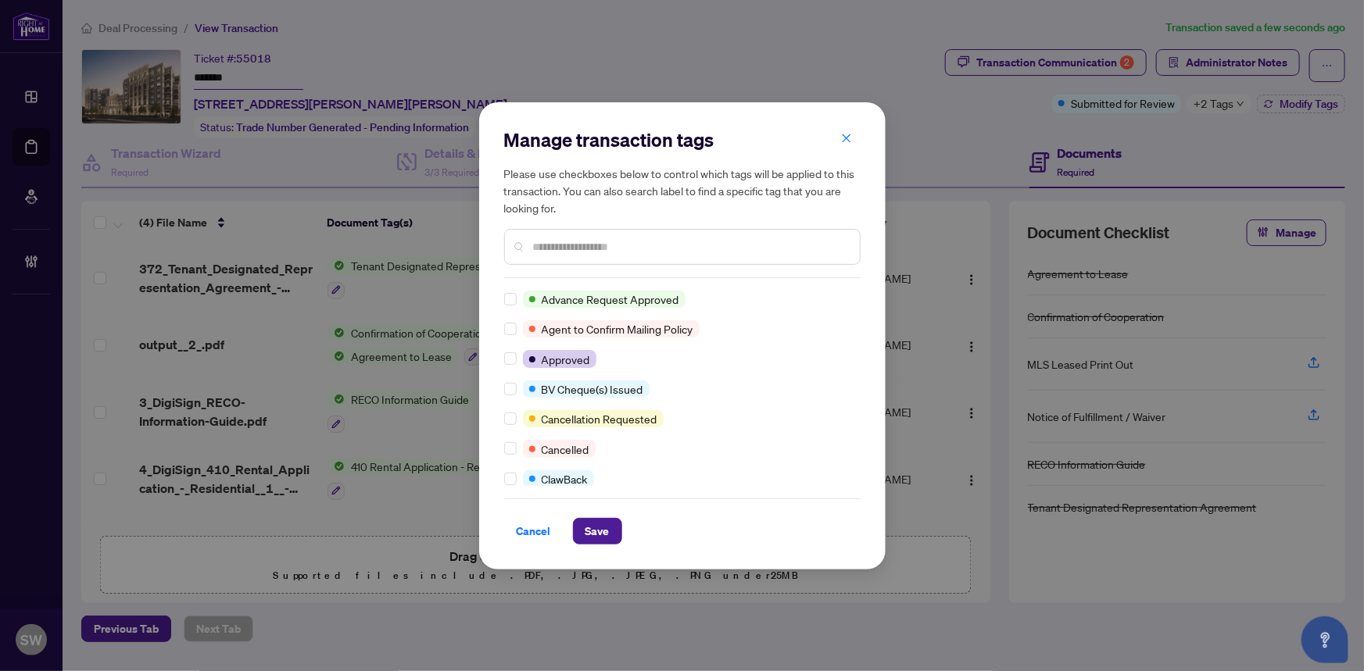
click at [552, 241] on input "text" at bounding box center [690, 246] width 314 height 17
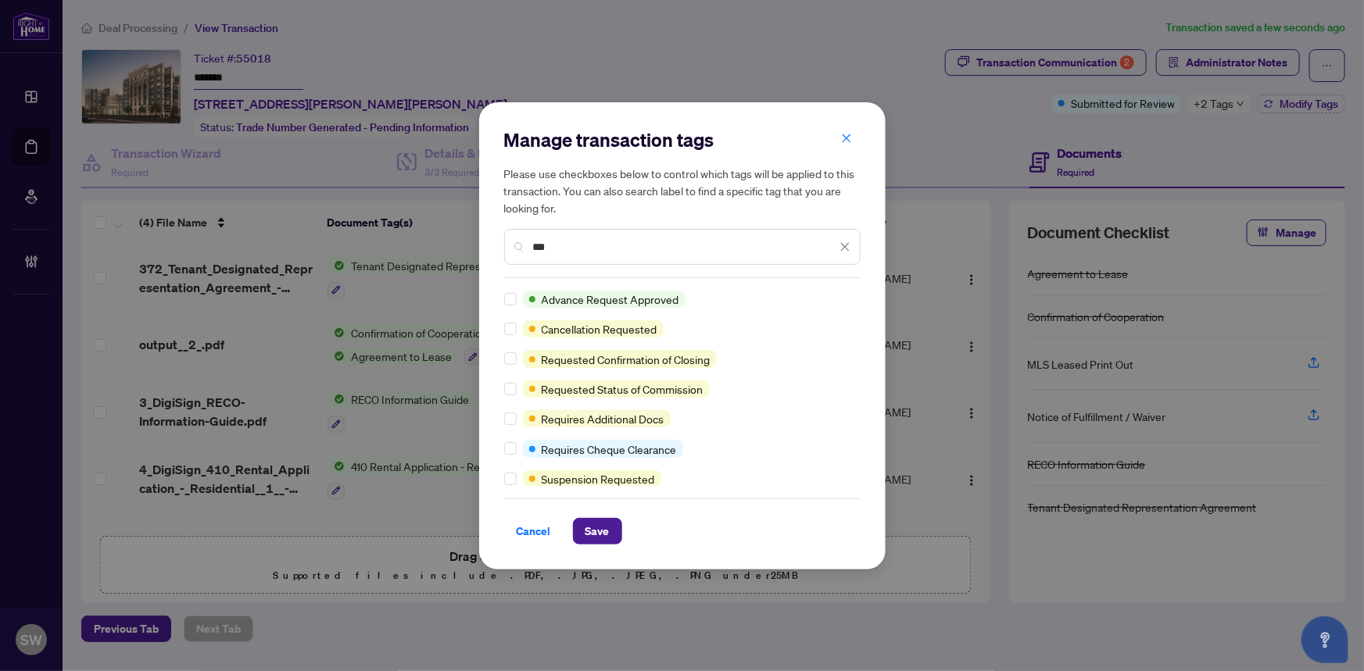
type input "***"
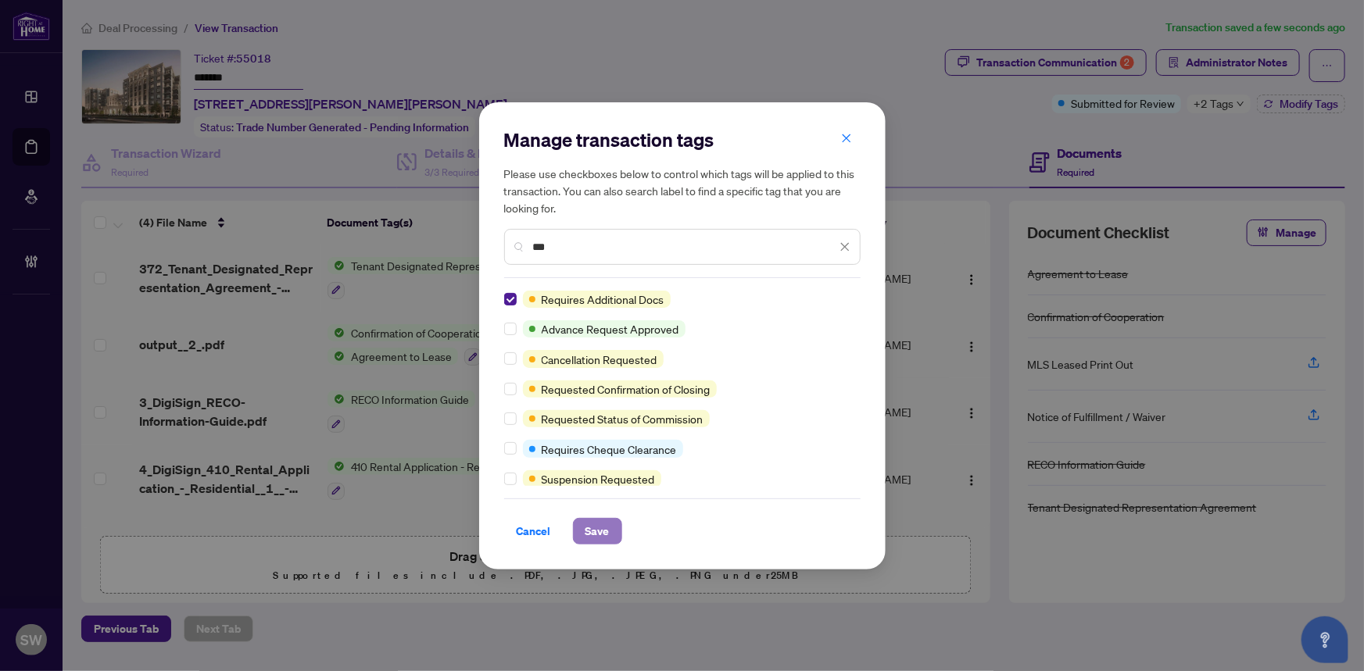
click at [603, 533] on span "Save" at bounding box center [597, 531] width 24 height 25
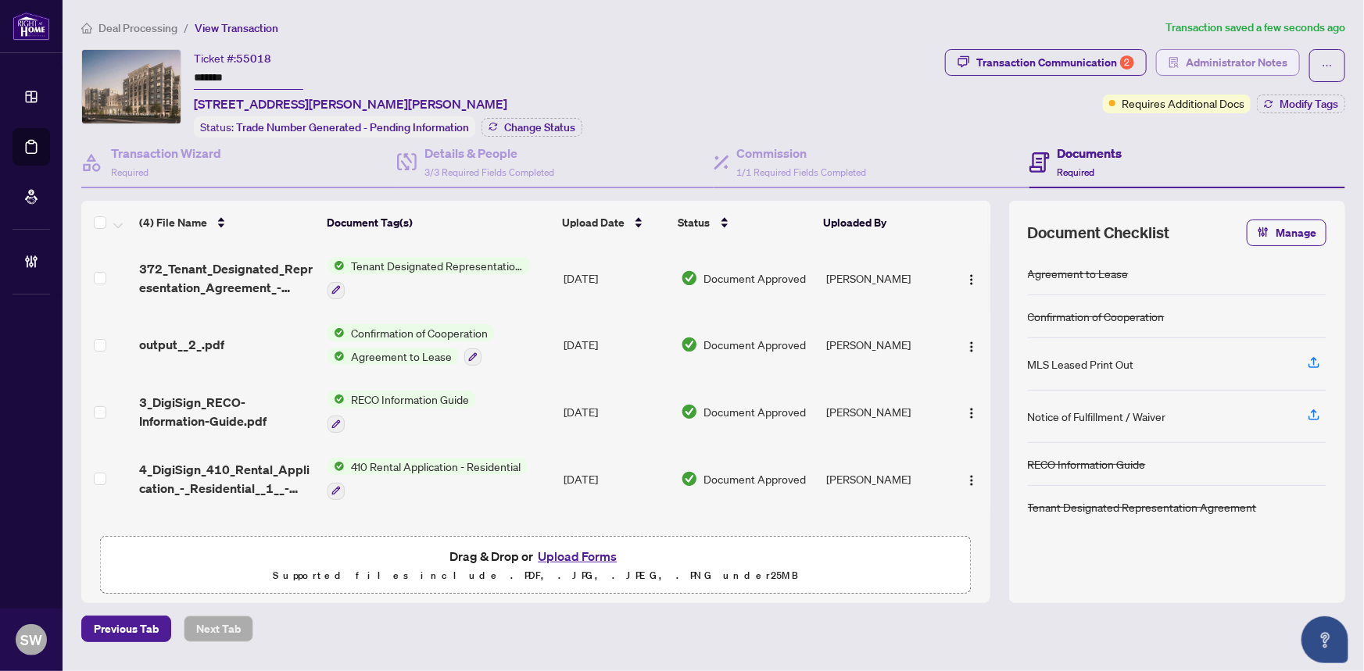
click at [1212, 57] on span "Administrator Notes" at bounding box center [1236, 62] width 102 height 25
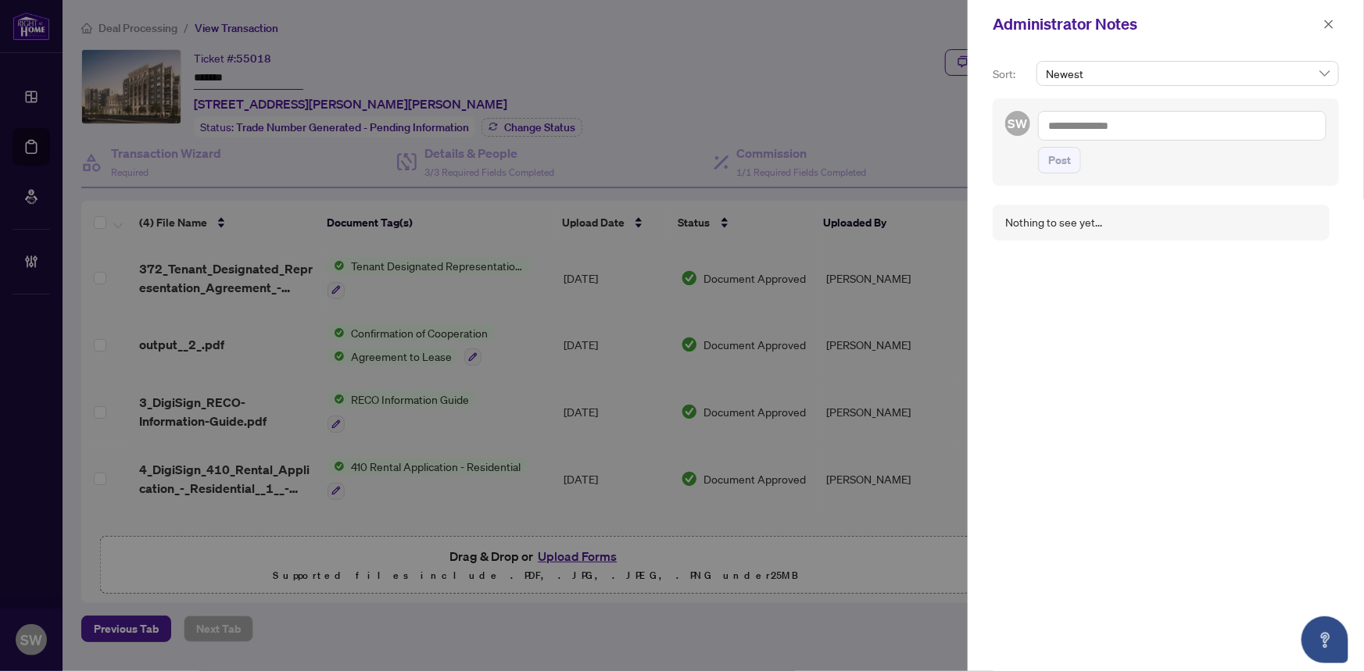
click at [1121, 128] on textarea at bounding box center [1182, 126] width 288 height 30
paste textarea "**********"
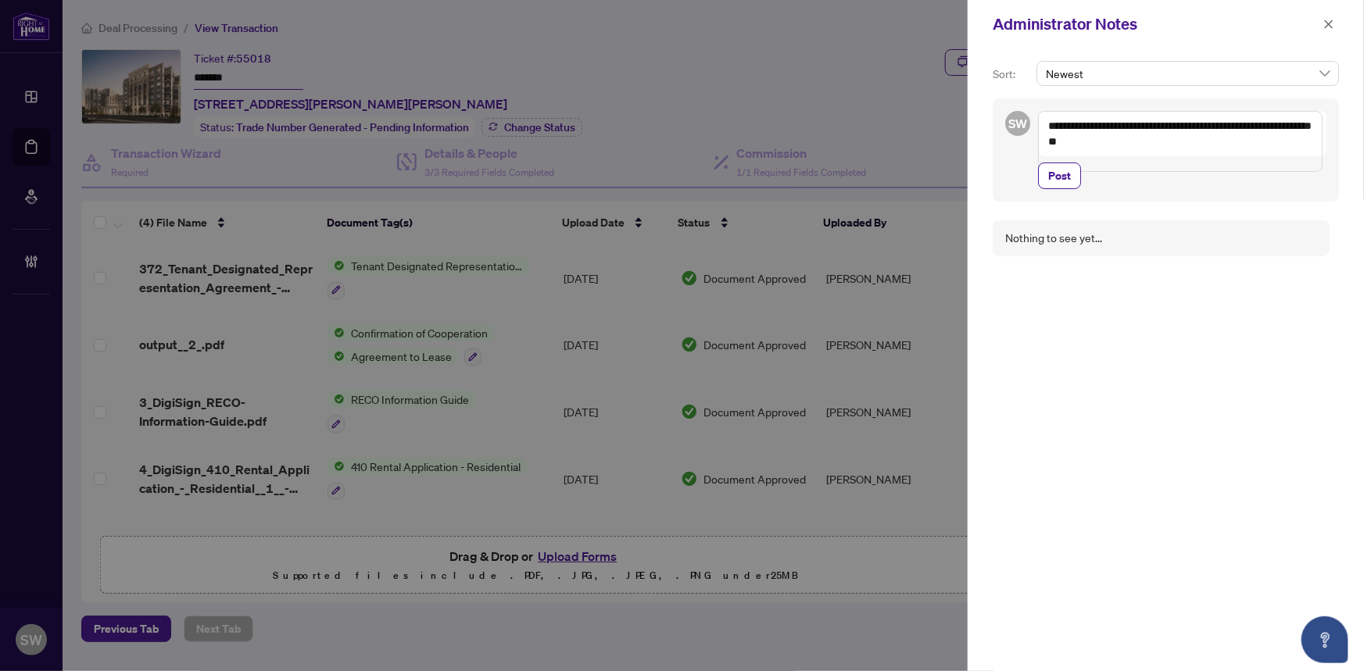
drag, startPoint x: 1210, startPoint y: 125, endPoint x: 1296, endPoint y: 124, distance: 85.2
click at [1296, 124] on textarea "**********" at bounding box center [1180, 141] width 284 height 61
drag, startPoint x: 1141, startPoint y: 142, endPoint x: 943, endPoint y: 142, distance: 197.7
click at [943, 142] on div "**********" at bounding box center [682, 335] width 1364 height 671
type textarea "**********"
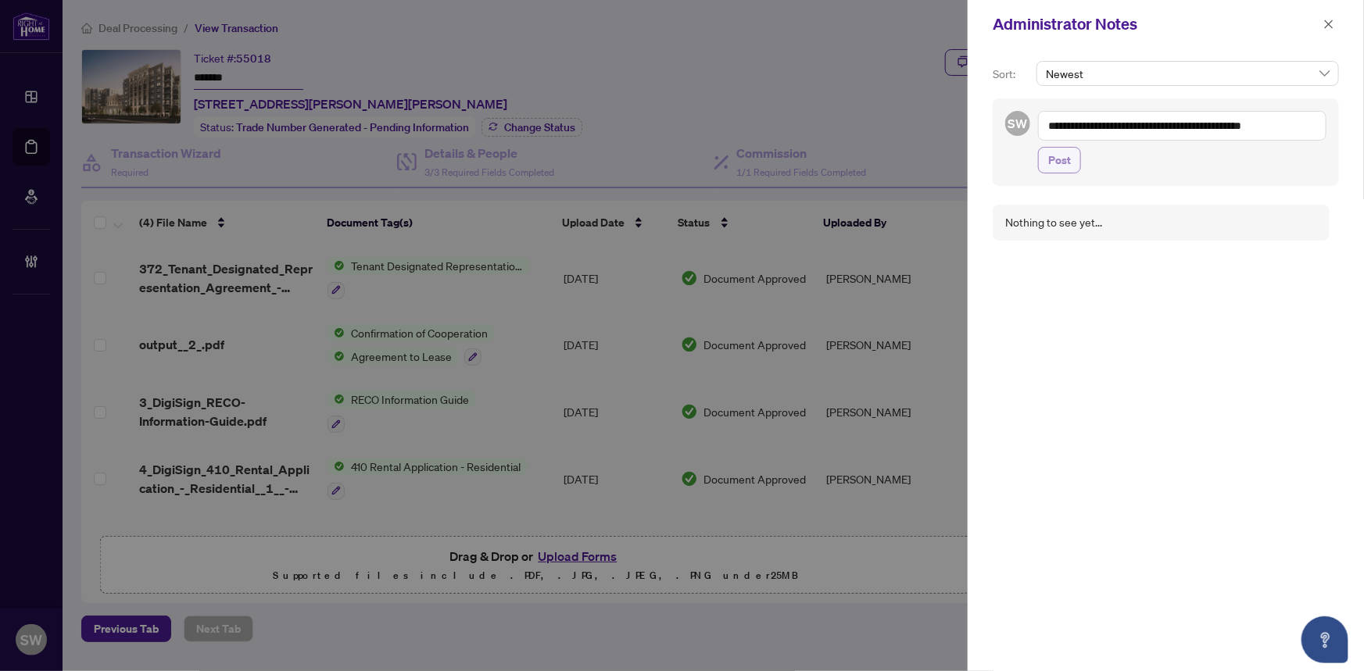
click at [1054, 158] on span "Post" at bounding box center [1059, 160] width 23 height 25
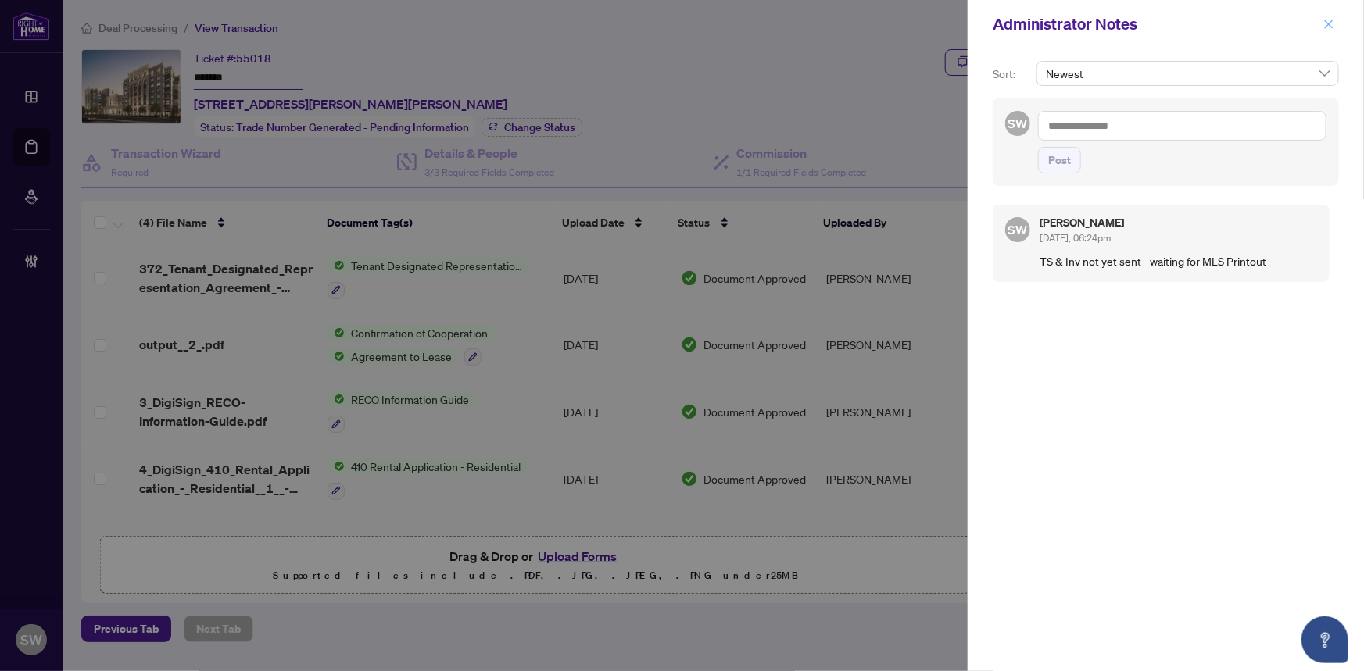
click at [1328, 22] on icon "close" at bounding box center [1328, 24] width 11 height 11
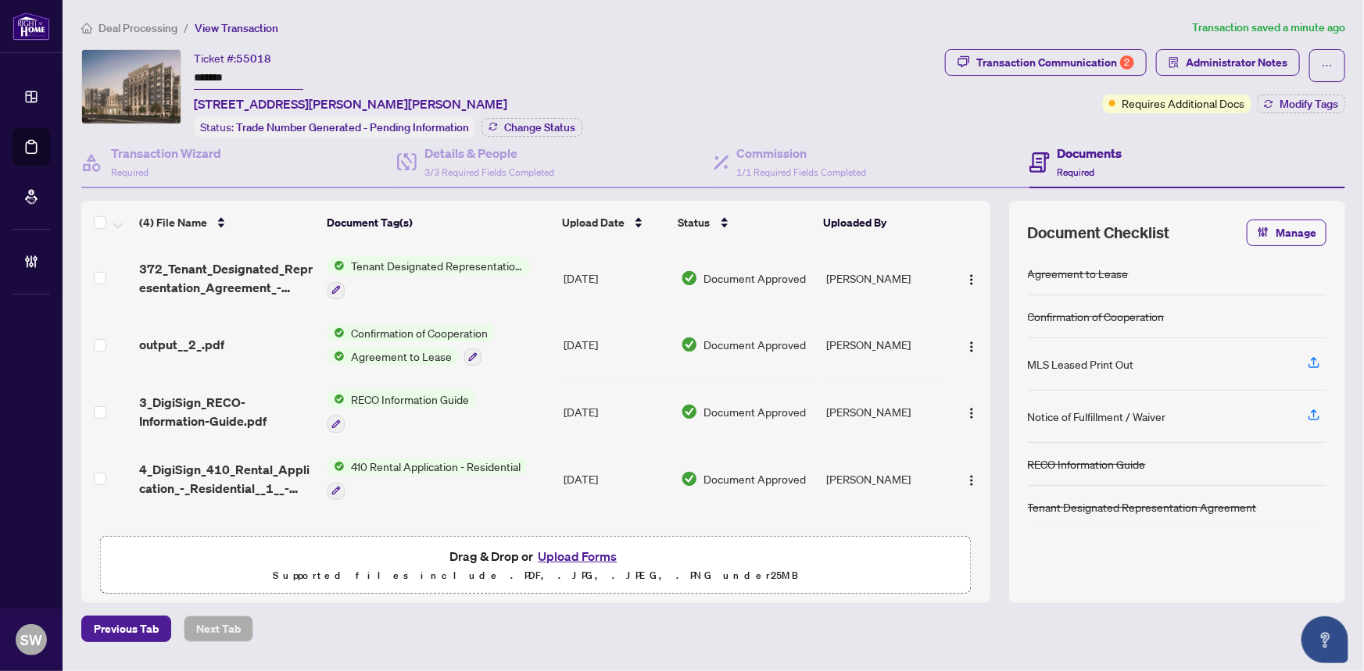
click at [206, 72] on input "*******" at bounding box center [248, 78] width 109 height 23
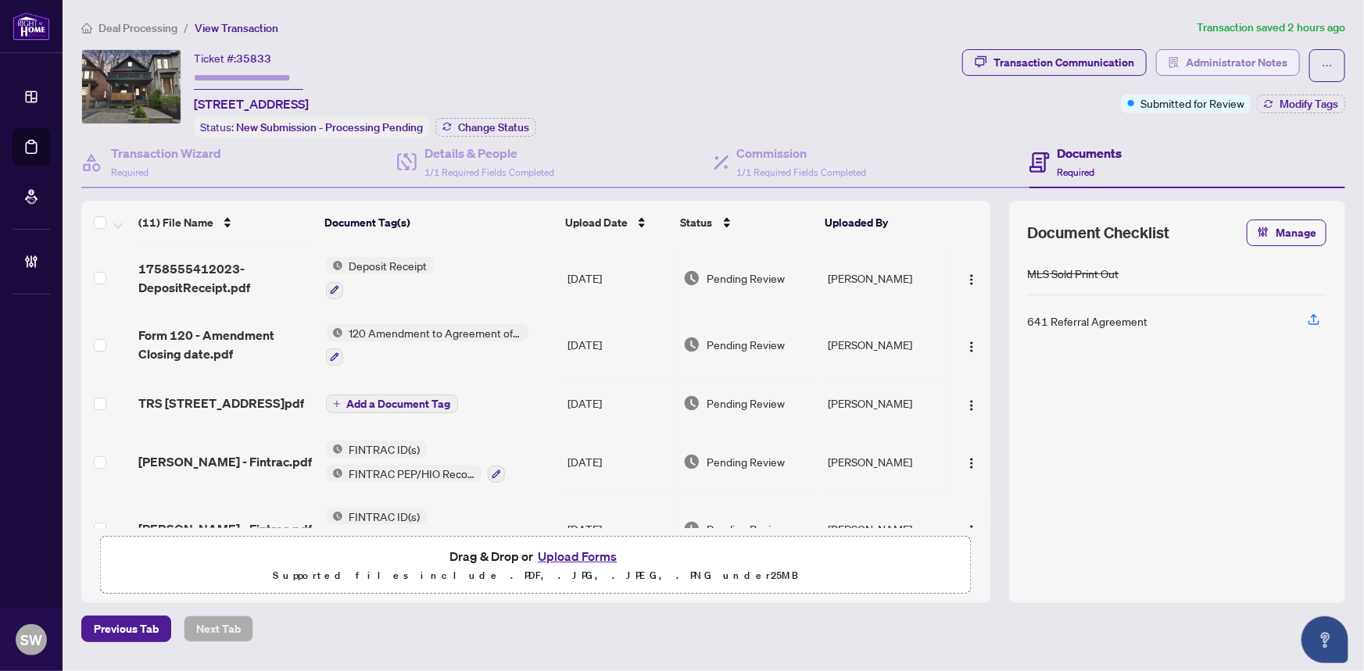
click at [1258, 63] on span "Administrator Notes" at bounding box center [1236, 62] width 102 height 25
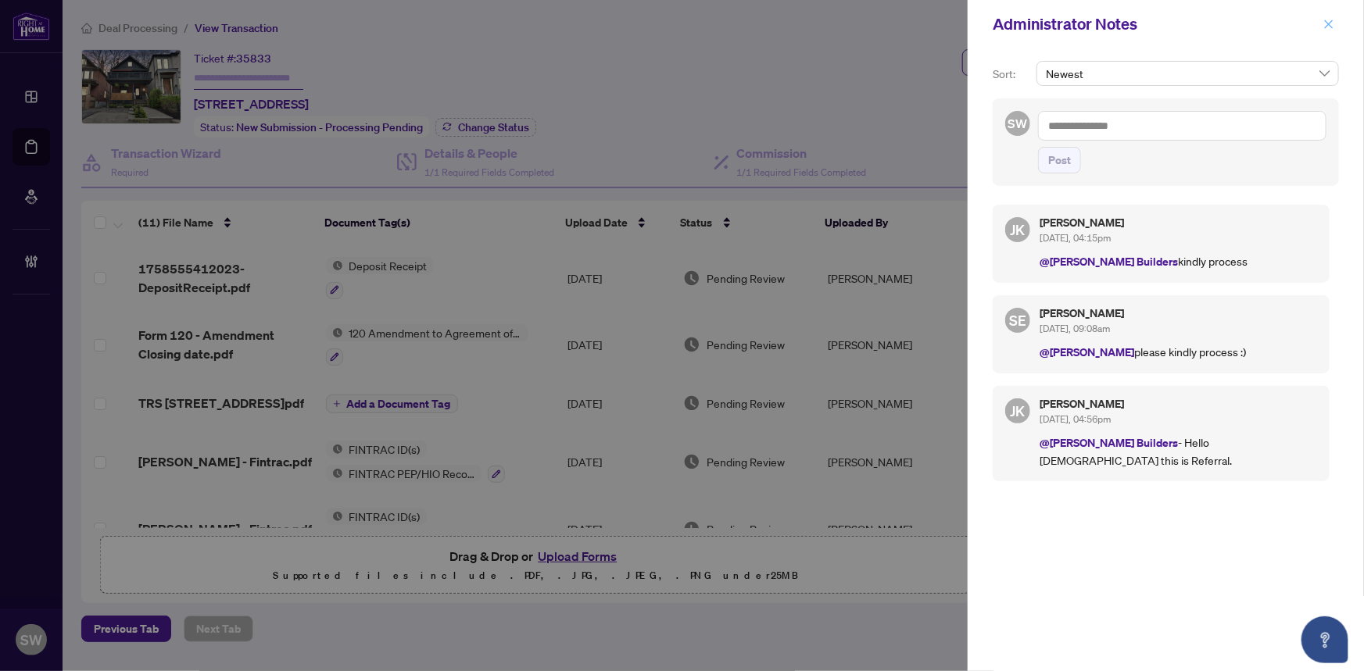
click at [1329, 25] on icon "close" at bounding box center [1329, 24] width 9 height 9
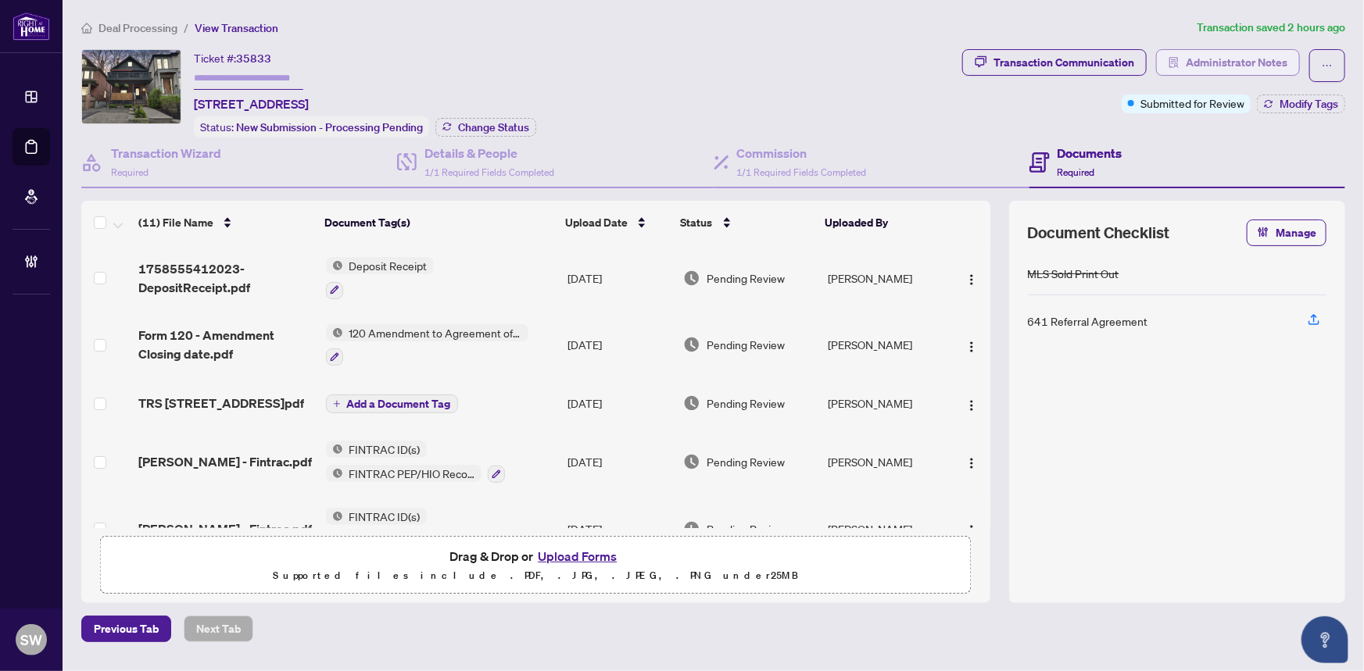
click at [1282, 58] on span "Administrator Notes" at bounding box center [1236, 62] width 102 height 25
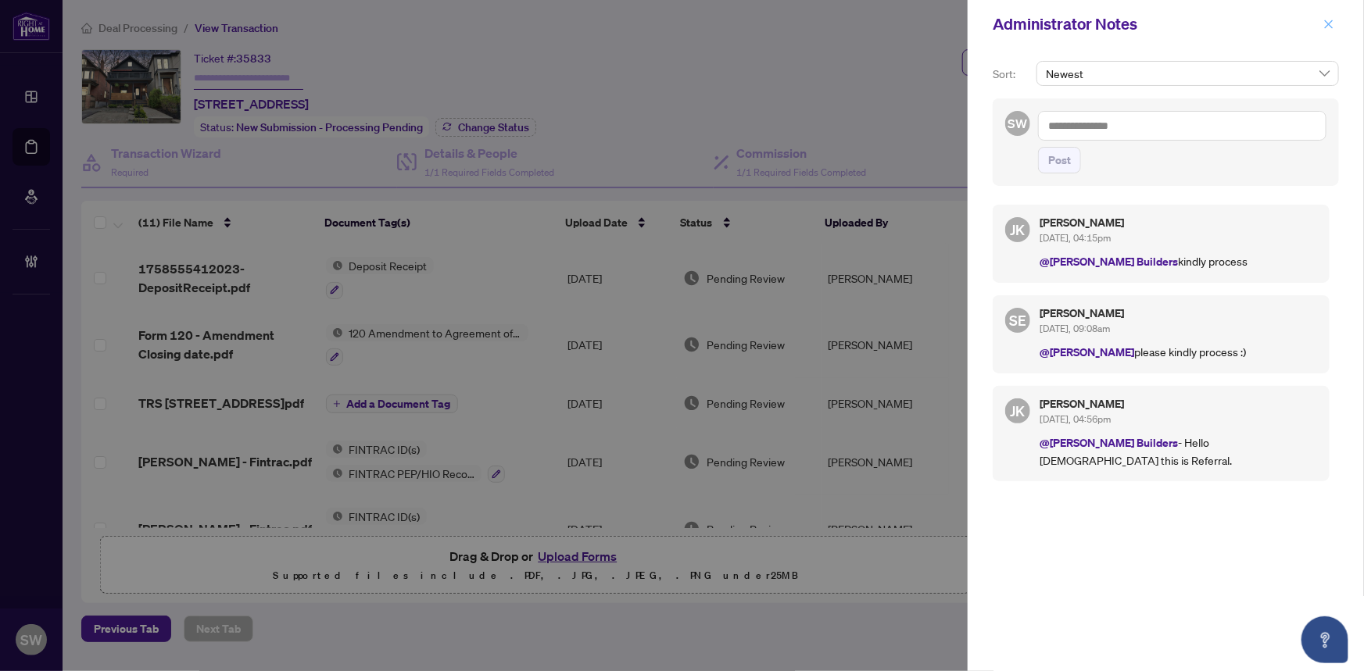
click at [1328, 27] on icon "close" at bounding box center [1328, 24] width 11 height 11
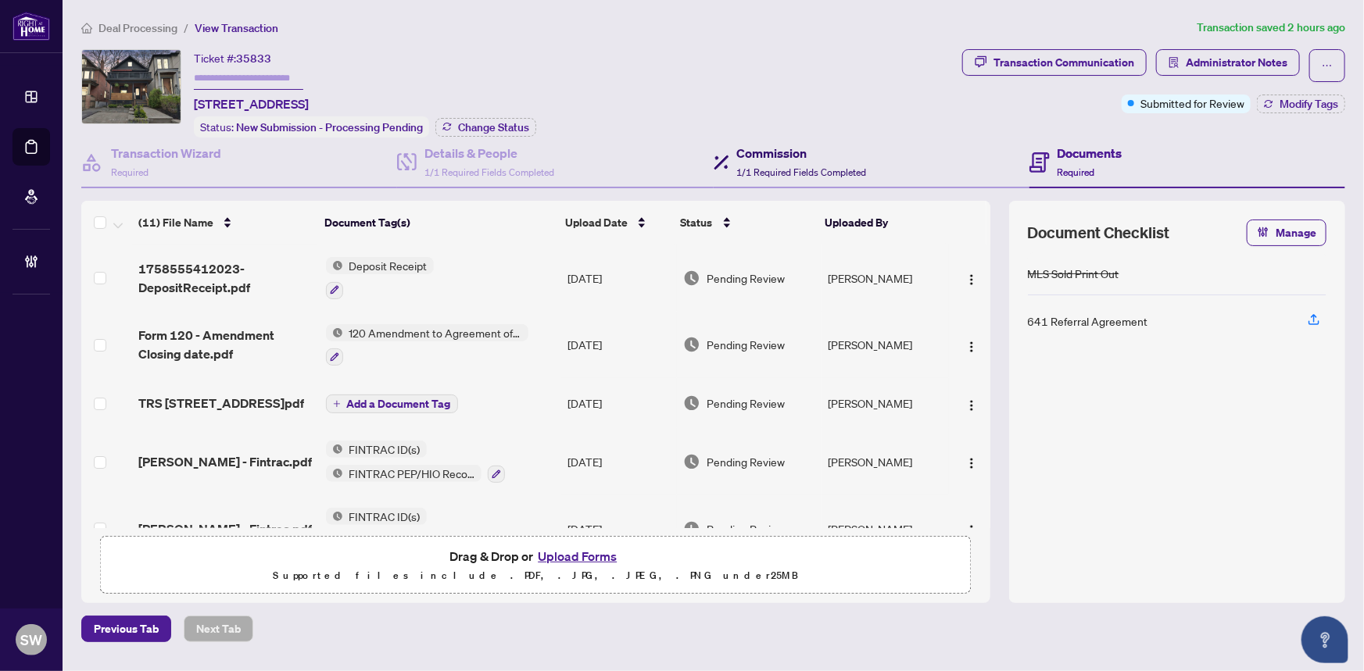
click at [806, 166] on span "1/1 Required Fields Completed" at bounding box center [802, 172] width 130 height 12
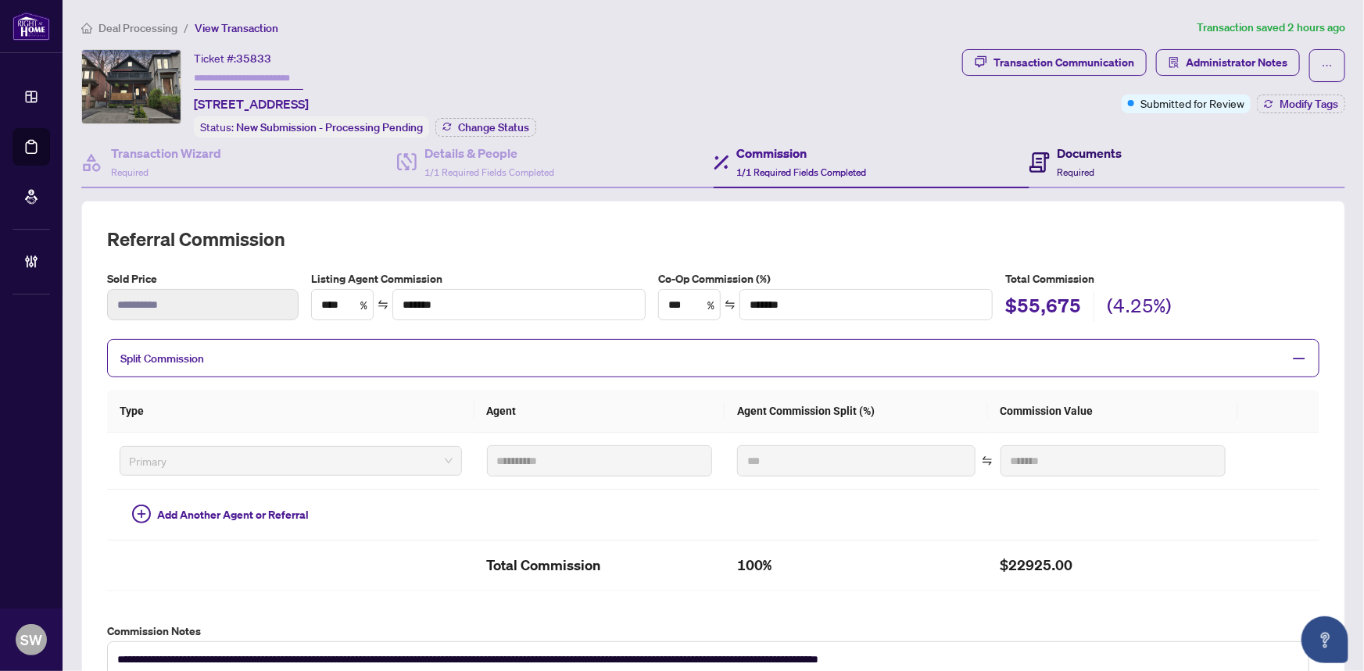
click at [1082, 158] on h4 "Documents" at bounding box center [1089, 153] width 65 height 19
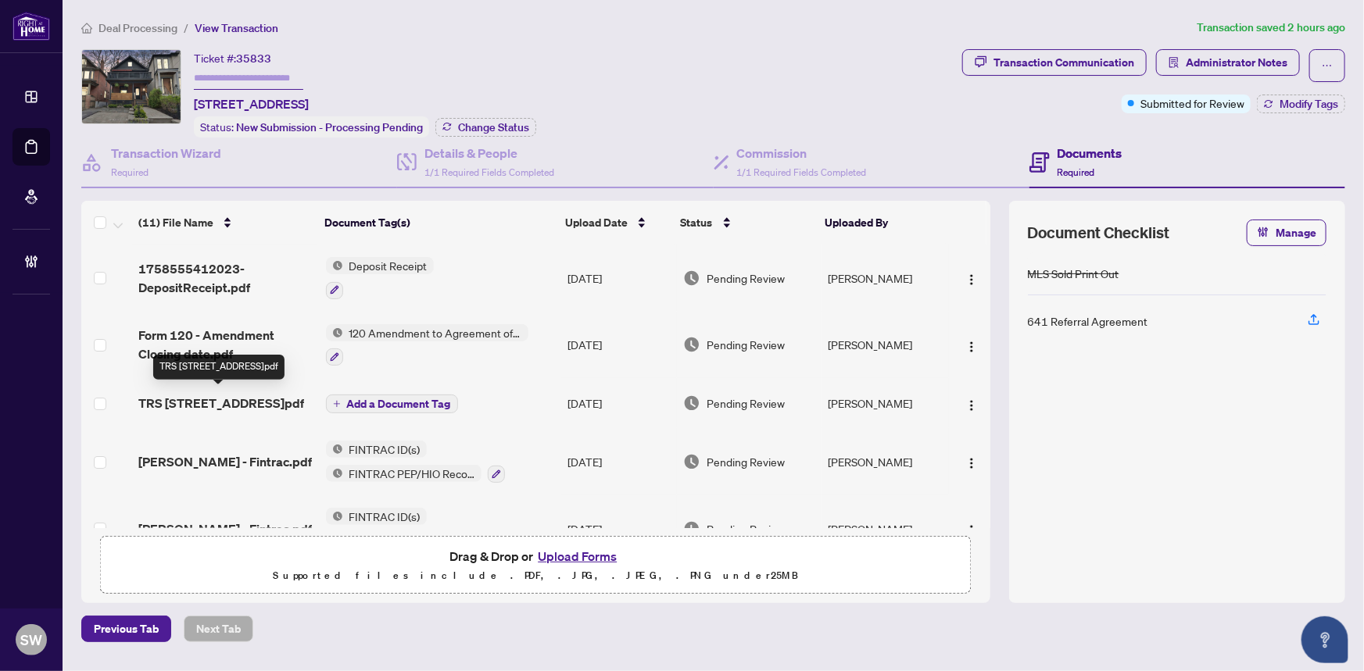
click at [243, 394] on span "TRS 17 Queensbury Ave.pdf" at bounding box center [221, 403] width 166 height 19
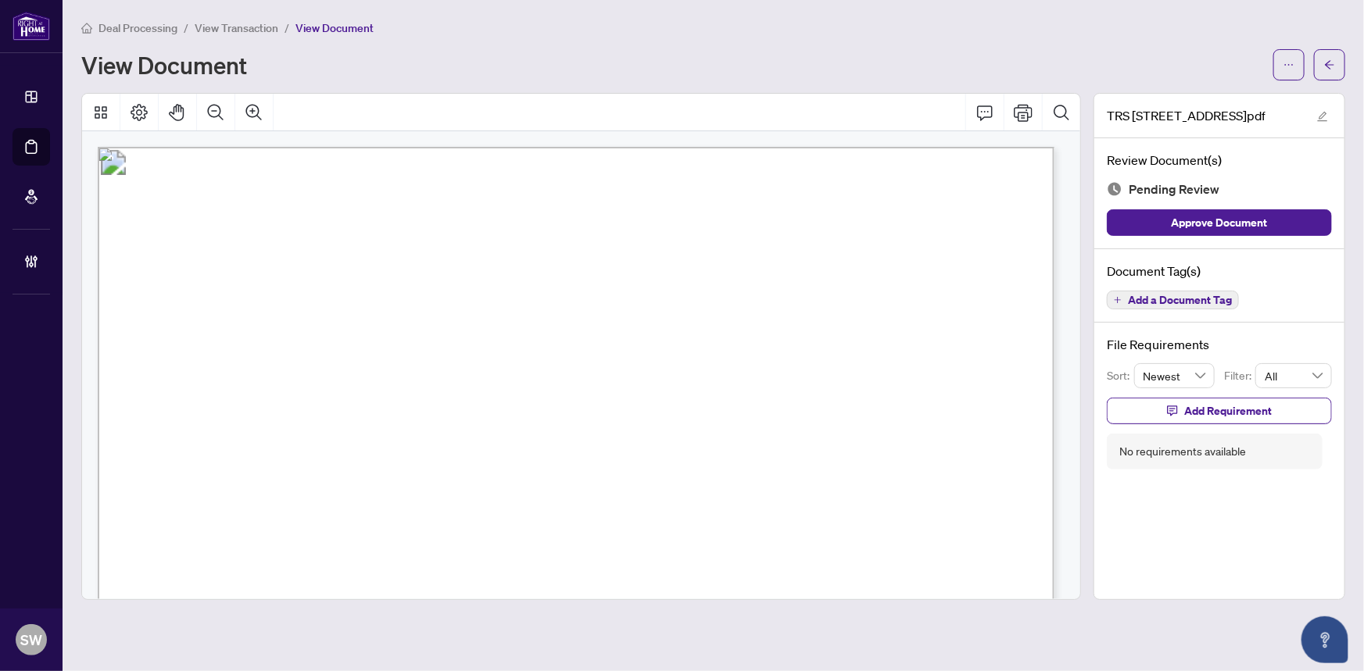
drag, startPoint x: 844, startPoint y: 182, endPoint x: 966, endPoint y: 181, distance: 121.9
click at [184, 181] on span "Property:" at bounding box center [152, 188] width 63 height 21
drag, startPoint x: 978, startPoint y: 181, endPoint x: 857, endPoint y: 182, distance: 120.3
click at [184, 182] on span "Property:" at bounding box center [152, 188] width 63 height 21
drag, startPoint x: 1152, startPoint y: 113, endPoint x: 1242, endPoint y: 113, distance: 89.9
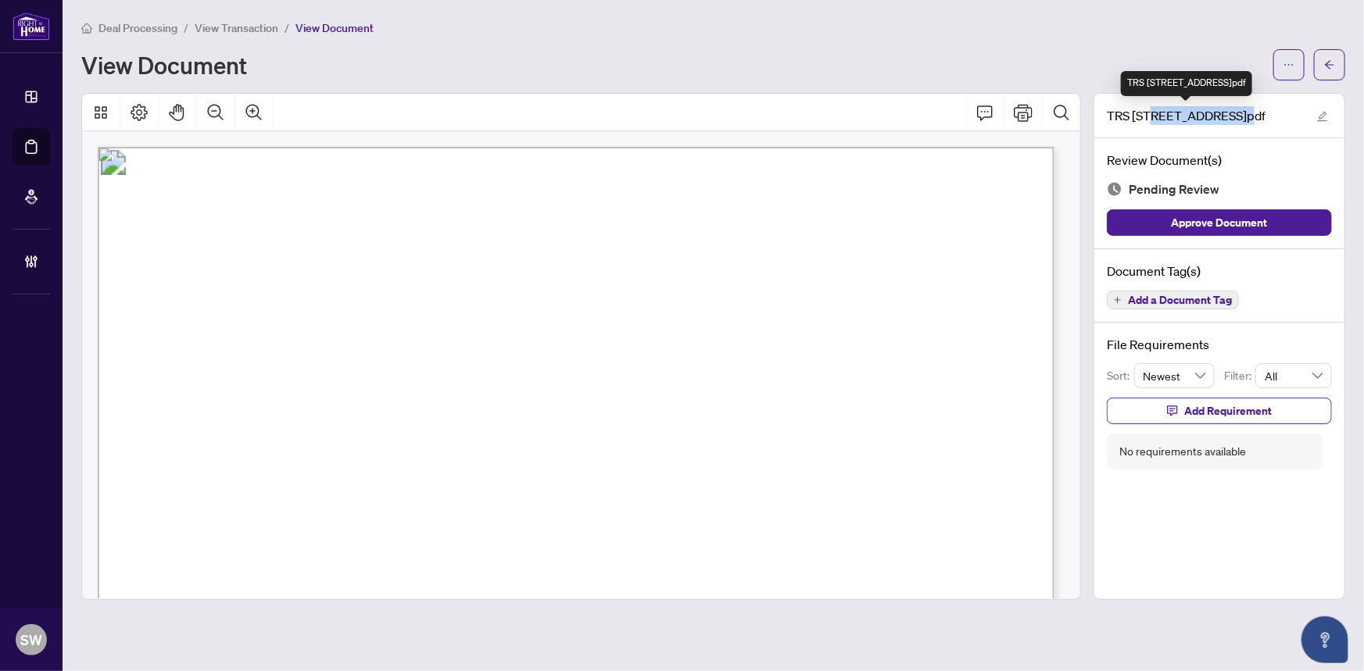
click at [1242, 113] on span "TRS 17 Queensbury Ave.pdf" at bounding box center [1186, 115] width 159 height 19
copy span "Queensbury Ave"
click at [273, 203] on span "RESIDENTIAL" at bounding box center [231, 206] width 81 height 14
click at [1179, 299] on span "Add a Document Tag" at bounding box center [1180, 300] width 104 height 11
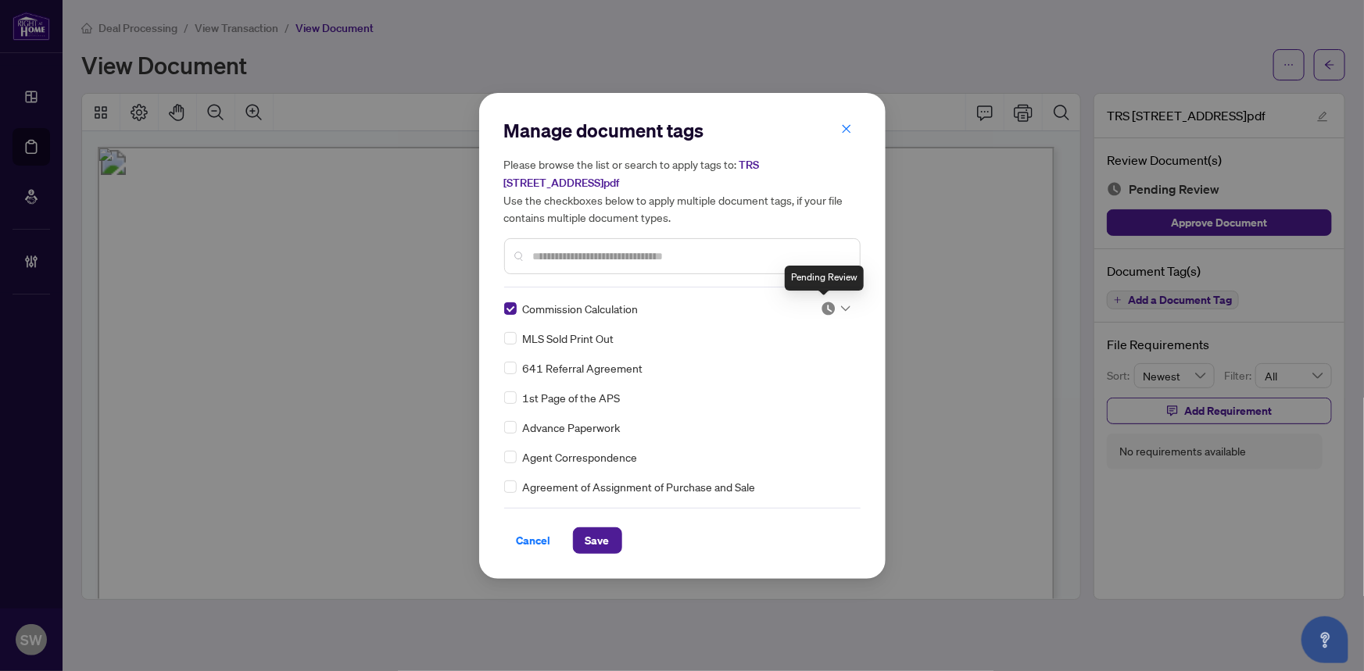
click at [824, 308] on img at bounding box center [828, 309] width 16 height 16
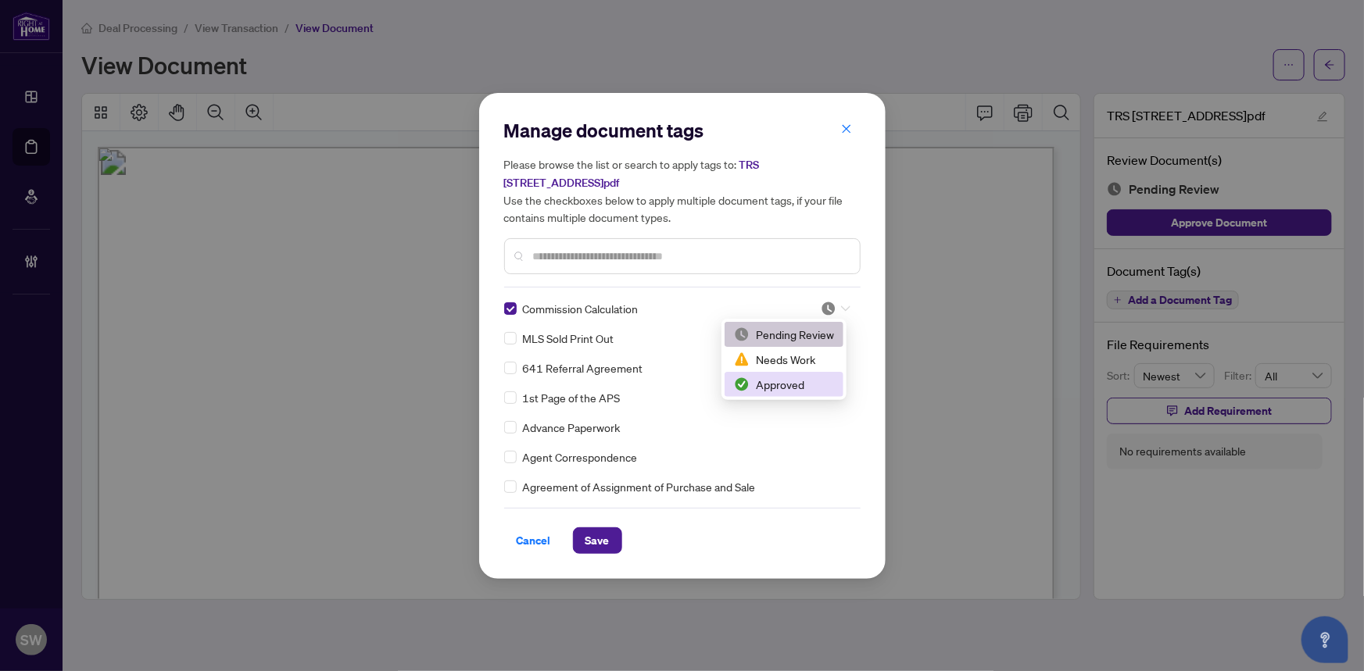
click at [767, 382] on div "Approved" at bounding box center [784, 384] width 100 height 17
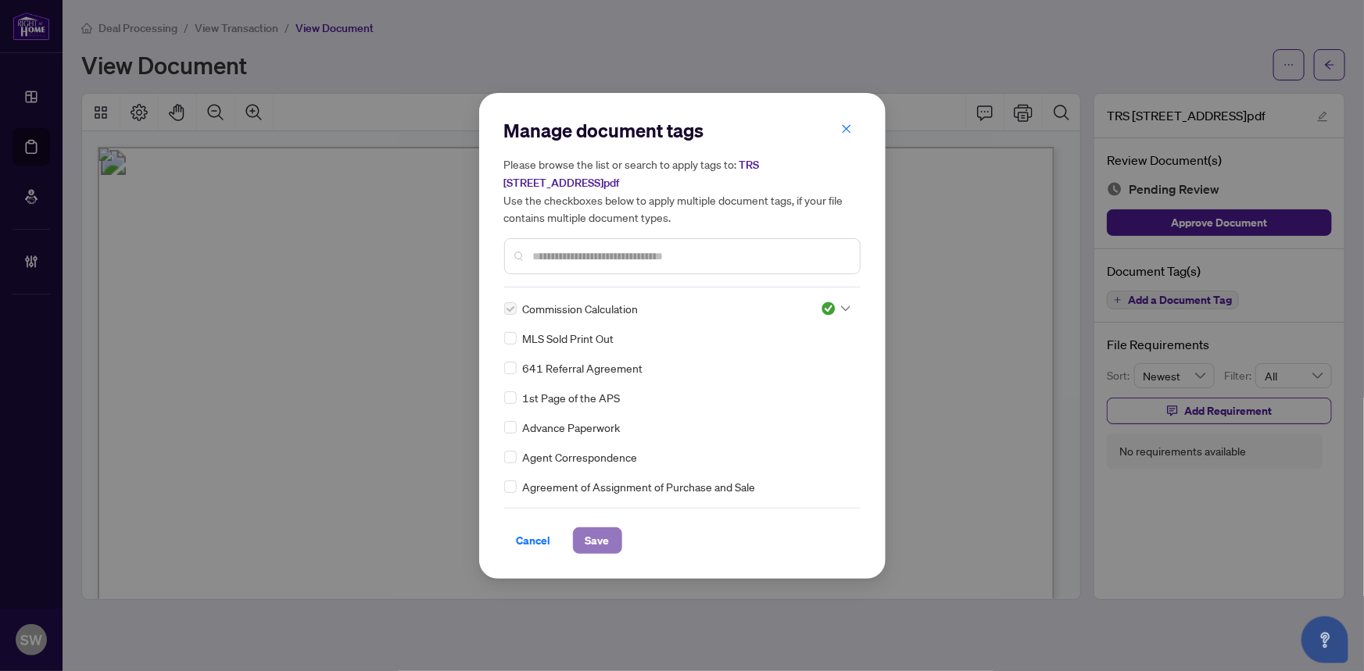
click at [606, 537] on span "Save" at bounding box center [597, 540] width 24 height 25
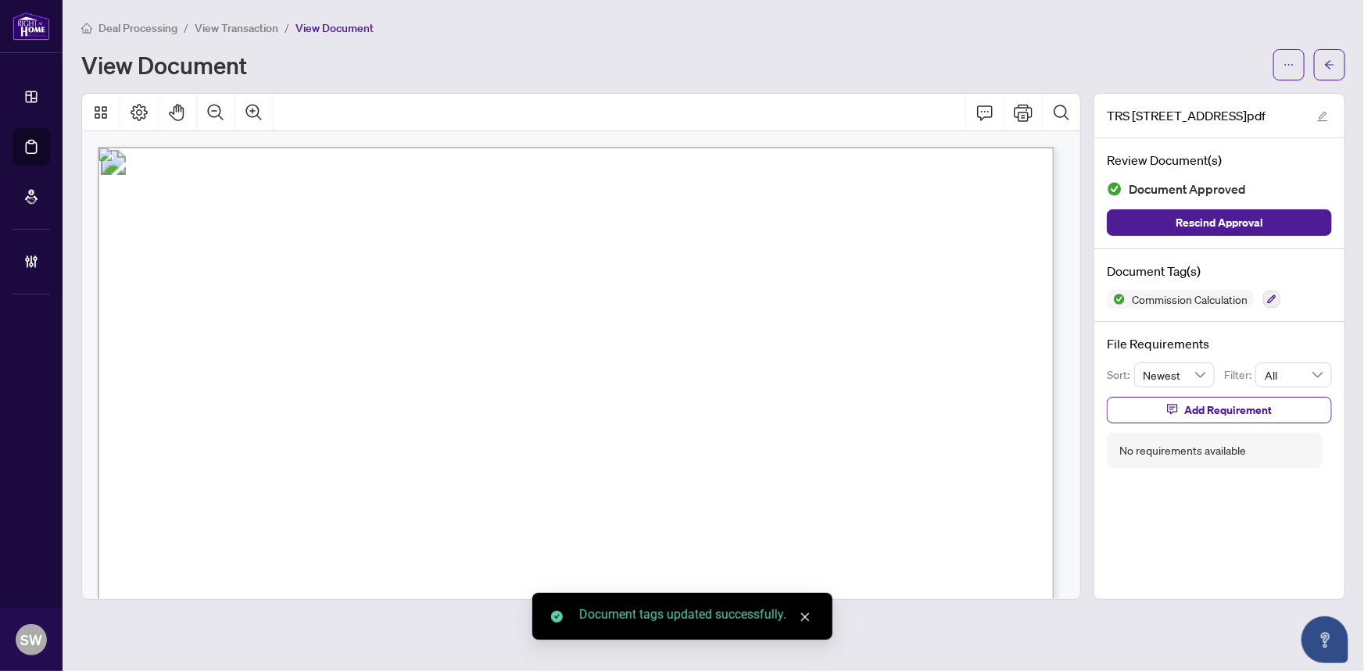
click at [1336, 65] on button "button" at bounding box center [1329, 64] width 31 height 31
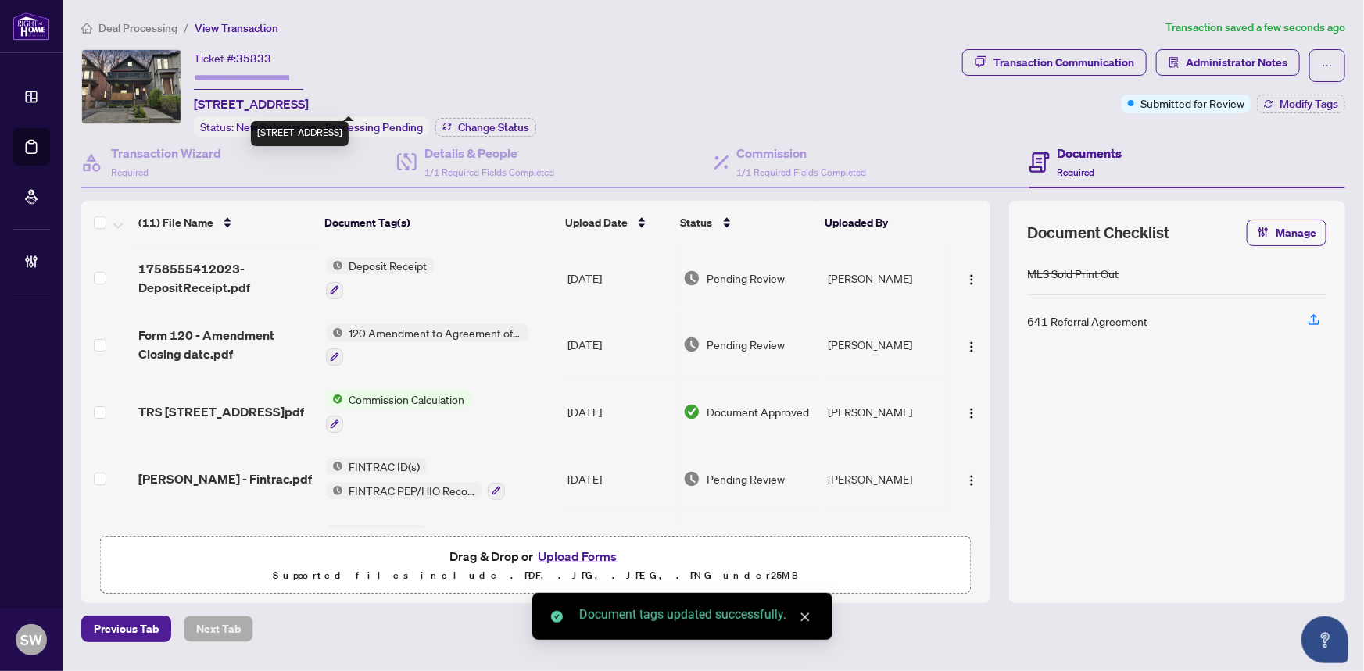
click at [309, 102] on span "17 Queensbury Ave, Toronto, Ontario M1N 2X8, Canada" at bounding box center [251, 104] width 115 height 19
copy span "Toronto"
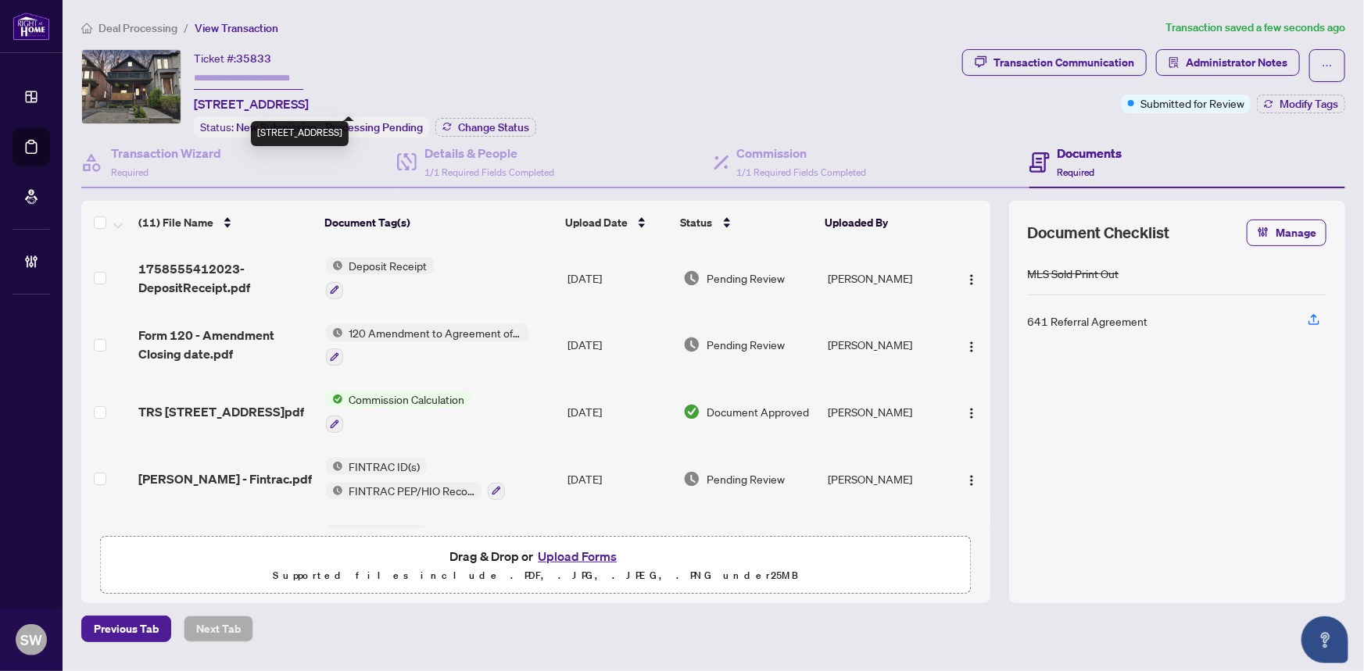
click at [309, 96] on span "17 Queensbury Ave, Toronto, Ontario M1N 2X8, Canada" at bounding box center [251, 104] width 115 height 19
copy span "M1N"
click at [309, 100] on span "17 Queensbury Ave, Toronto, Ontario M1N 2X8, Canada" at bounding box center [251, 104] width 115 height 19
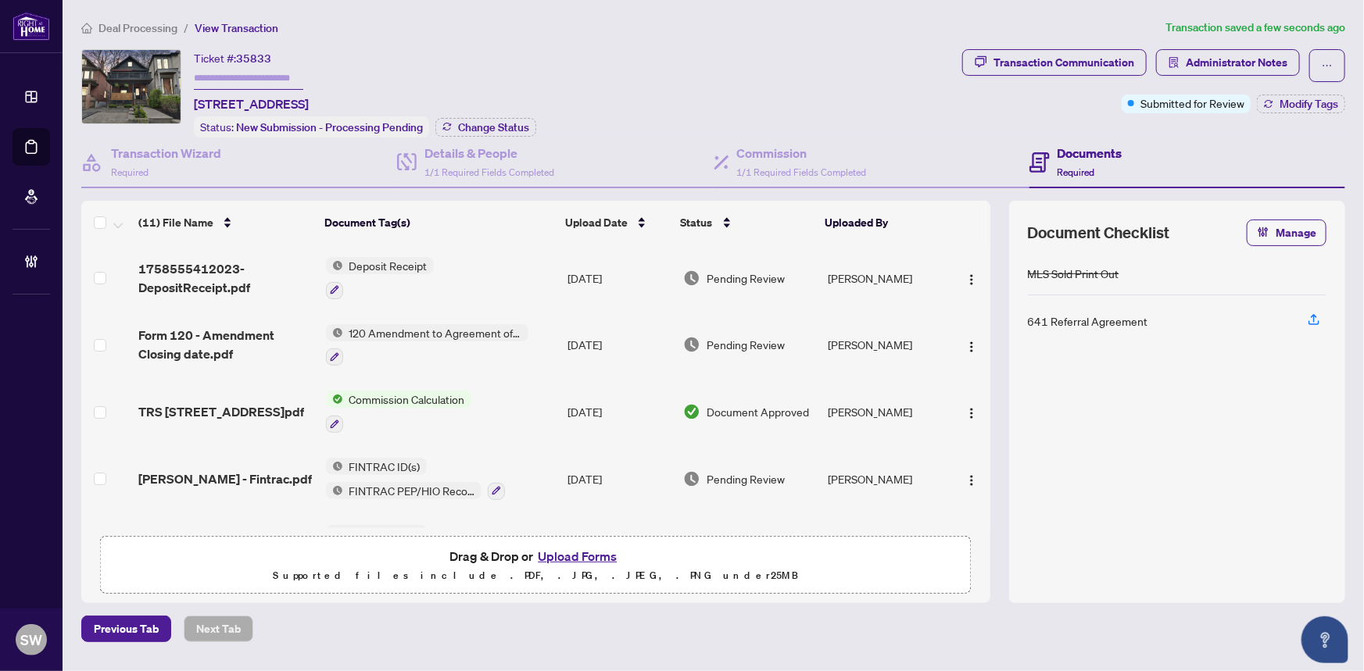
copy span "2X8"
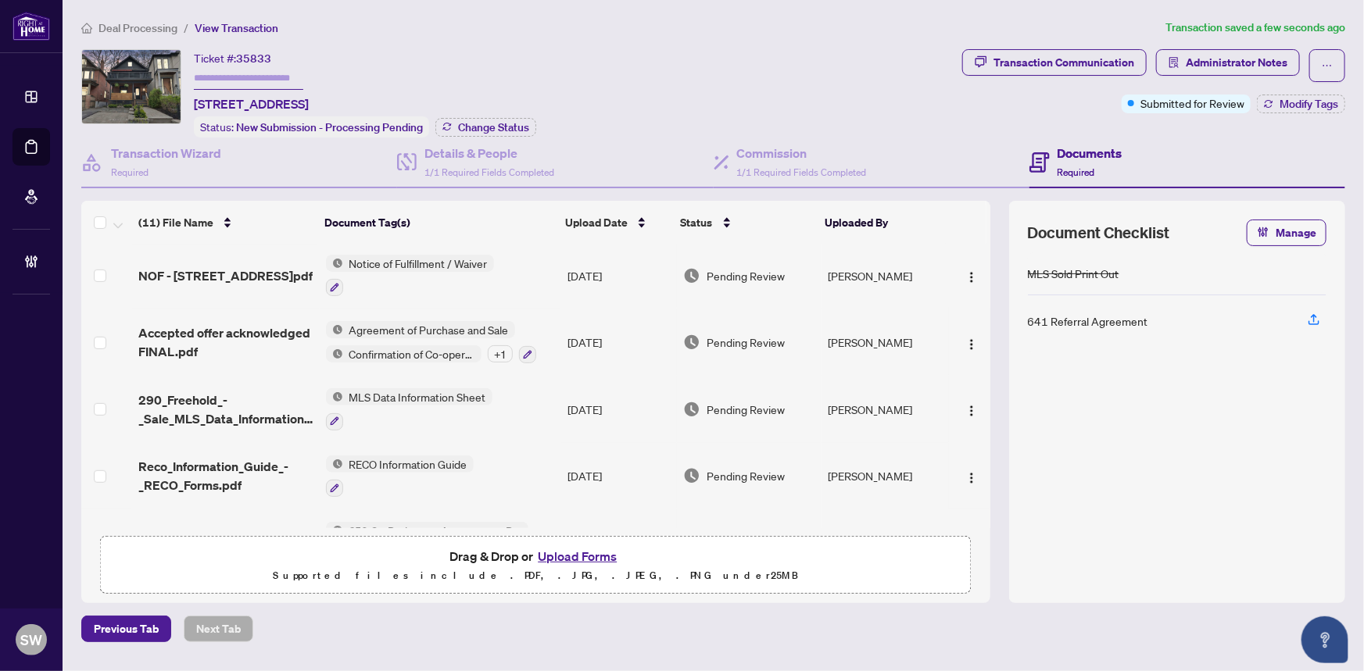
scroll to position [426, 0]
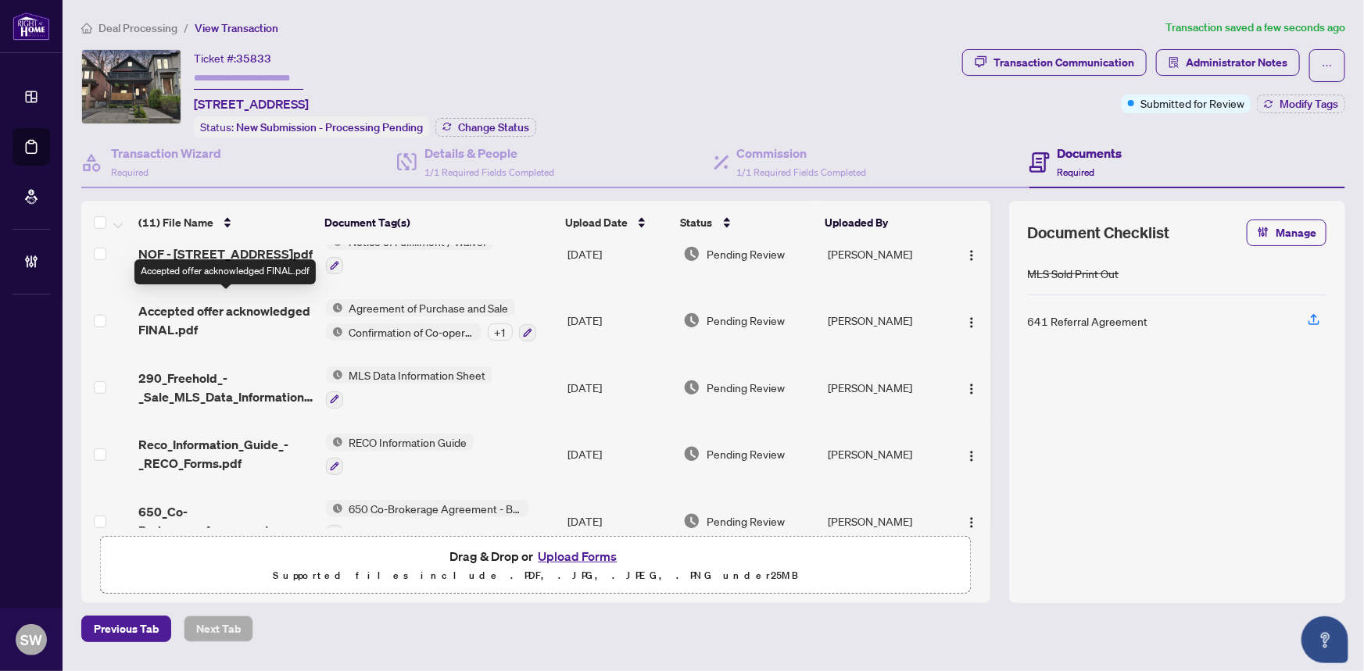
click at [278, 309] on span "Accepted offer acknowledged FINAL.pdf" at bounding box center [225, 321] width 174 height 38
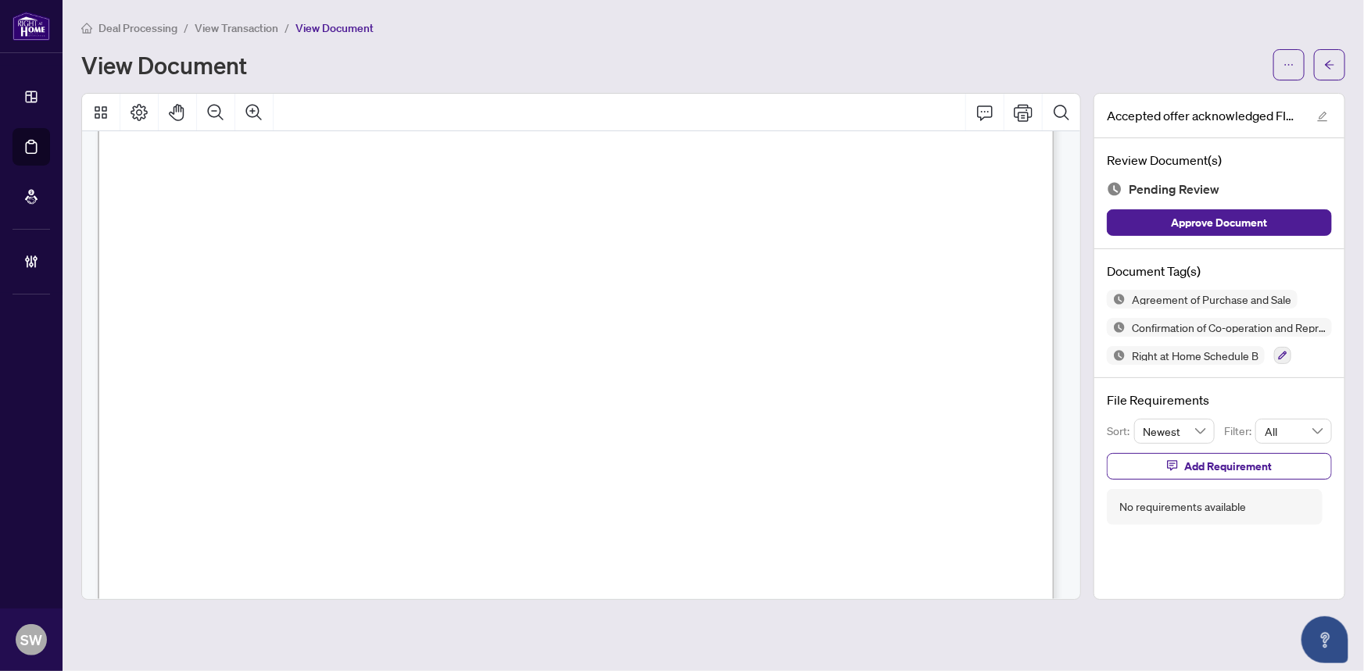
scroll to position [1360, 0]
drag, startPoint x: 332, startPoint y: 301, endPoint x: 422, endPoint y: 302, distance: 89.9
click at [422, 302] on span "Blair Gallant" at bounding box center [396, 307] width 130 height 17
click at [1275, 349] on button "button" at bounding box center [1282, 355] width 17 height 17
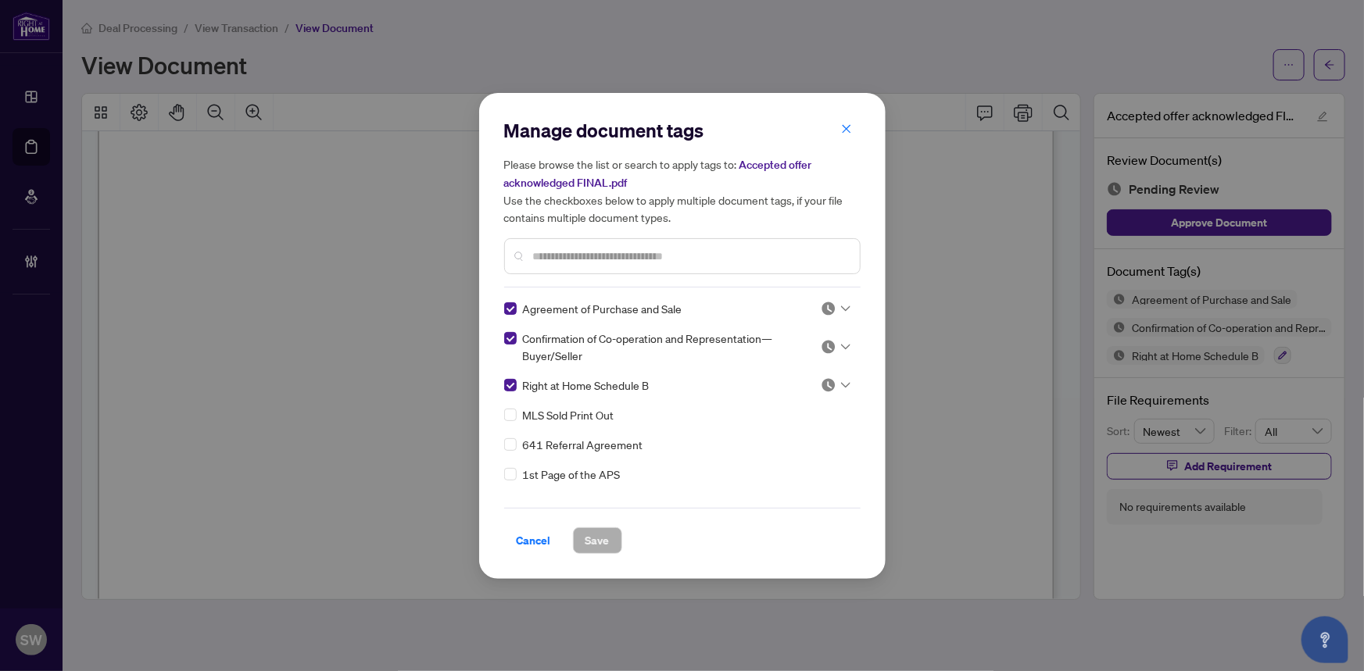
click at [823, 305] on img at bounding box center [828, 309] width 16 height 16
drag, startPoint x: 817, startPoint y: 355, endPoint x: 805, endPoint y: 384, distance: 31.5
click at [805, 384] on div "Pending Review Needs Work Approved" at bounding box center [783, 359] width 119 height 75
click at [803, 382] on div "Approved" at bounding box center [784, 384] width 100 height 17
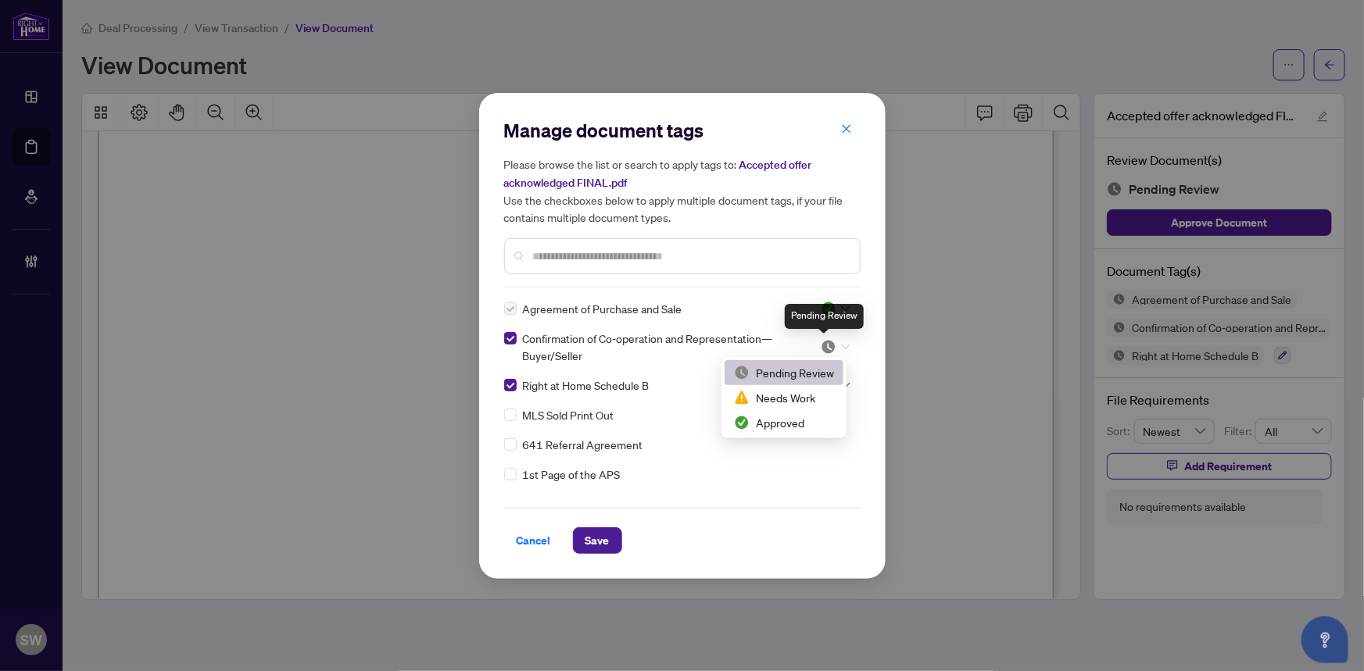
click at [831, 341] on img at bounding box center [828, 347] width 16 height 16
click at [797, 420] on div "Approved" at bounding box center [784, 422] width 100 height 17
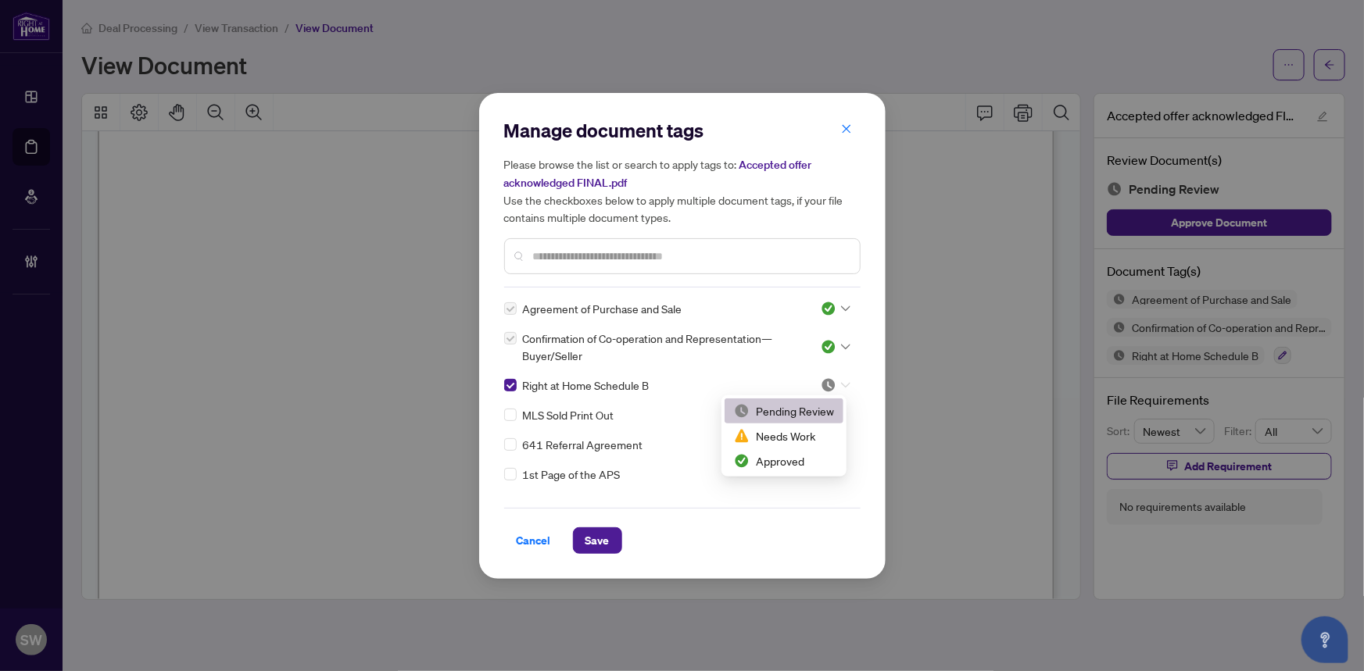
drag, startPoint x: 844, startPoint y: 377, endPoint x: 804, endPoint y: 421, distance: 59.8
click at [843, 377] on div at bounding box center [835, 385] width 30 height 16
click at [792, 456] on div "Approved" at bounding box center [784, 460] width 100 height 17
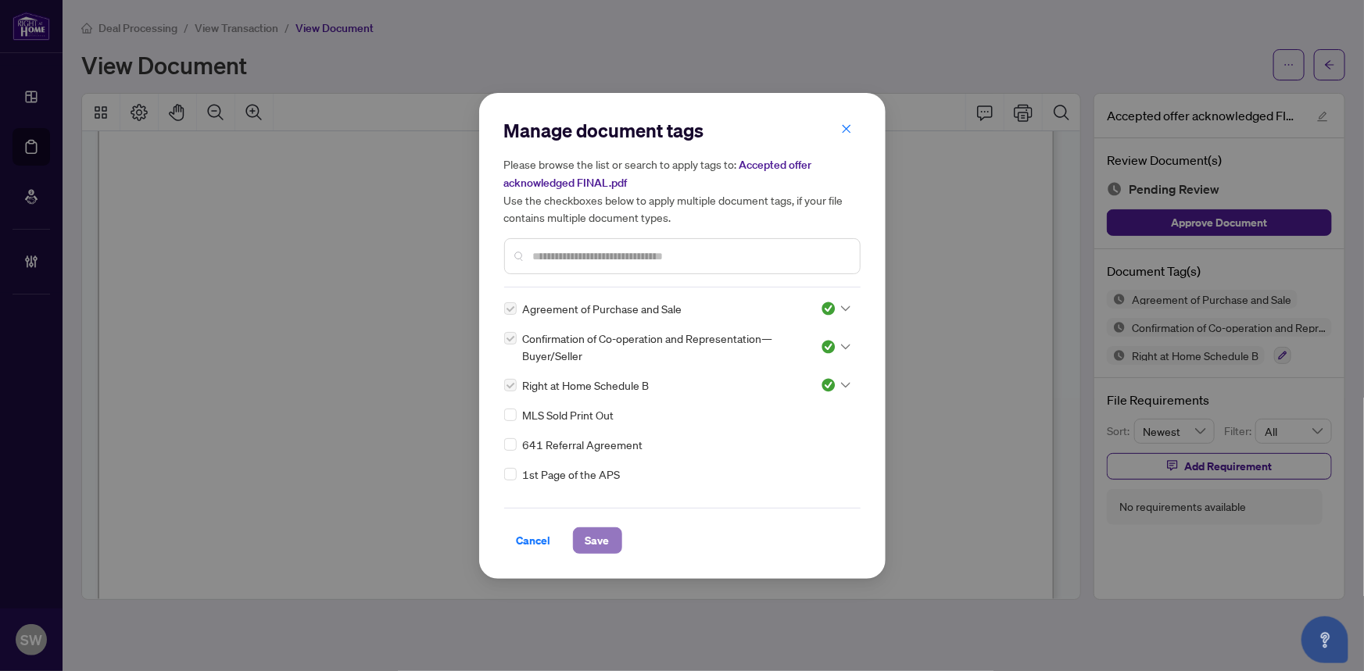
click at [595, 534] on span "Save" at bounding box center [597, 540] width 24 height 25
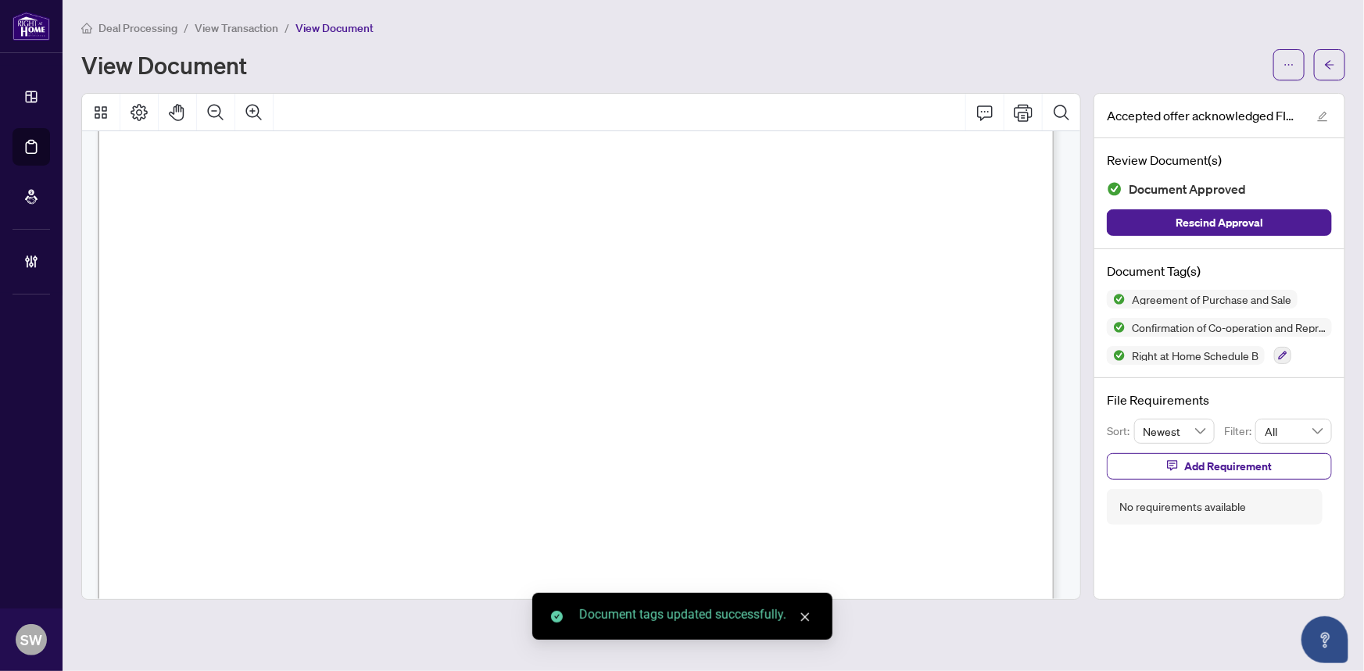
click at [1328, 67] on icon "arrow-left" at bounding box center [1329, 64] width 11 height 11
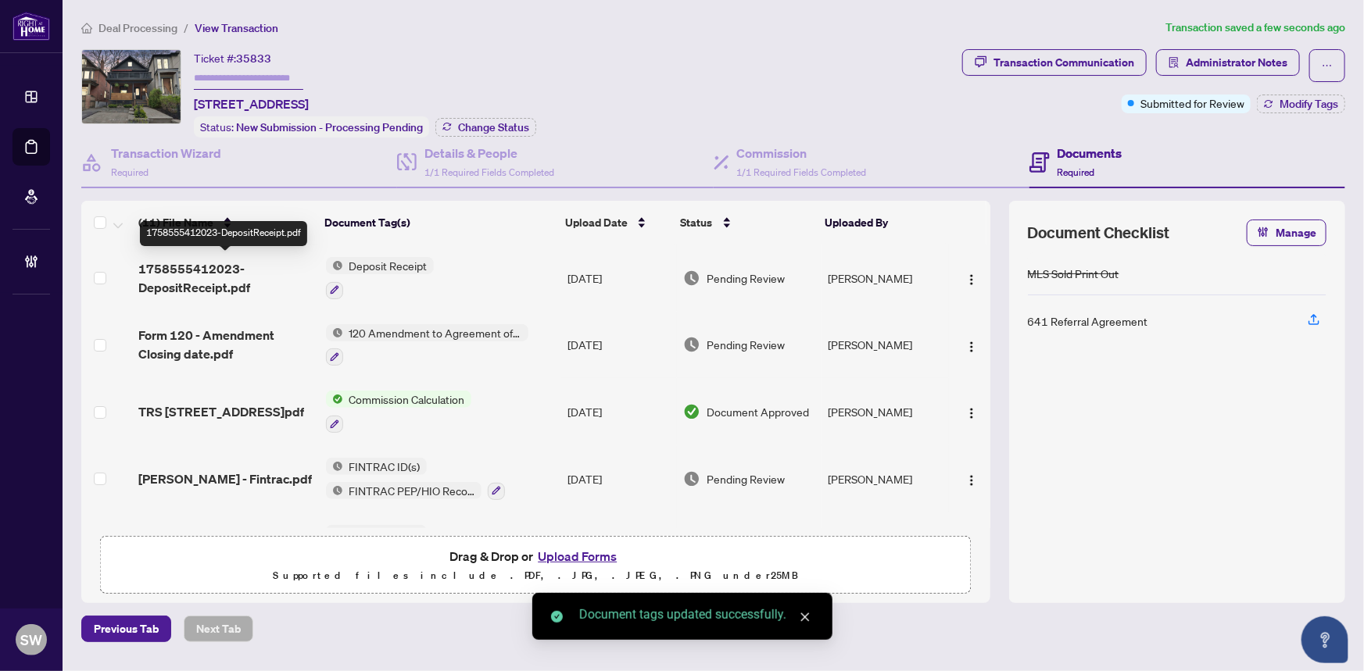
click at [233, 271] on span "1758555412023-DepositReceipt.pdf" at bounding box center [225, 278] width 174 height 38
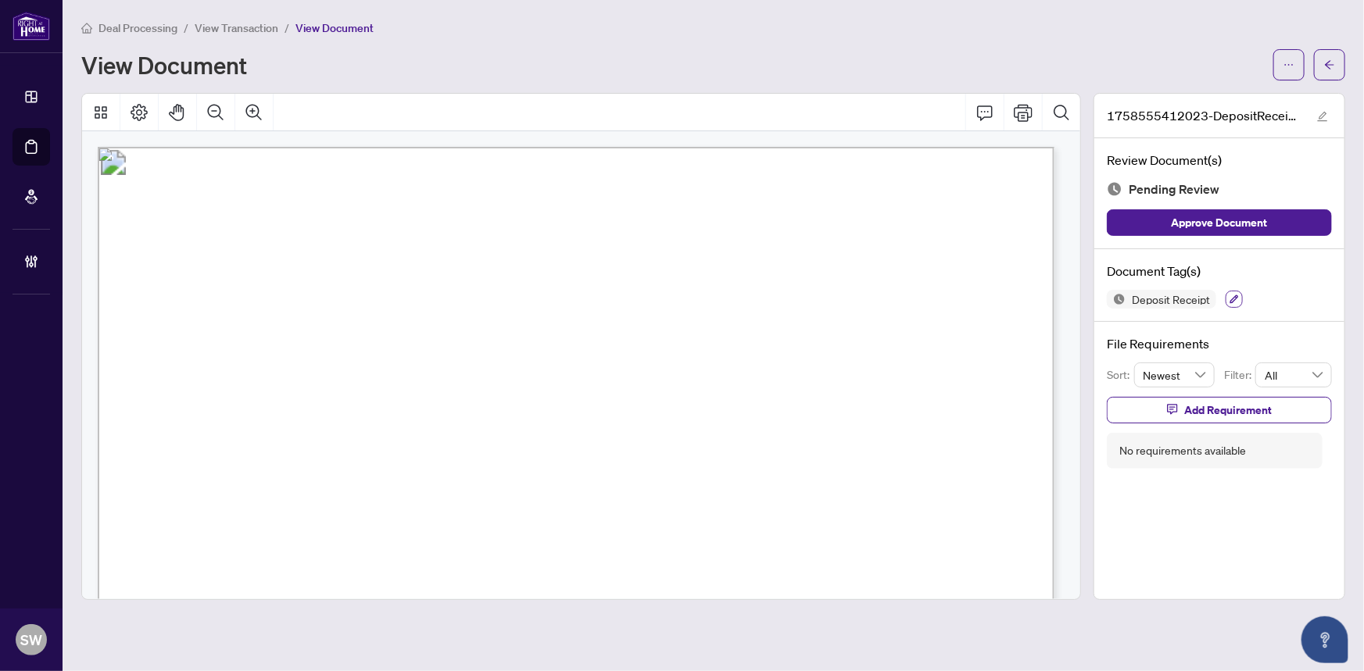
click at [1235, 295] on icon "button" at bounding box center [1233, 299] width 9 height 9
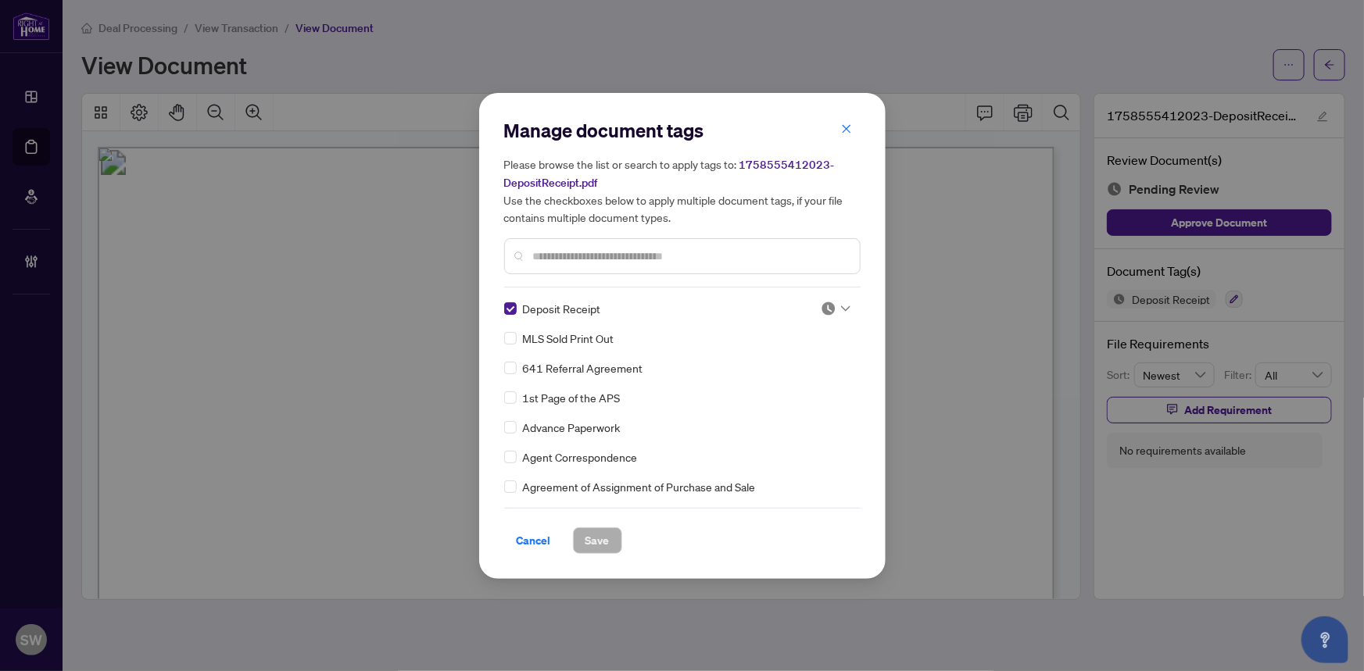
click at [847, 302] on div "Deposit Receipt MLS Sold Print Out 641 Referral Agreement 1st Page of the APS A…" at bounding box center [682, 397] width 356 height 195
click at [842, 306] on icon at bounding box center [845, 309] width 9 height 6
click at [793, 385] on div "Approved" at bounding box center [784, 384] width 100 height 17
click at [591, 541] on span "Save" at bounding box center [597, 540] width 24 height 25
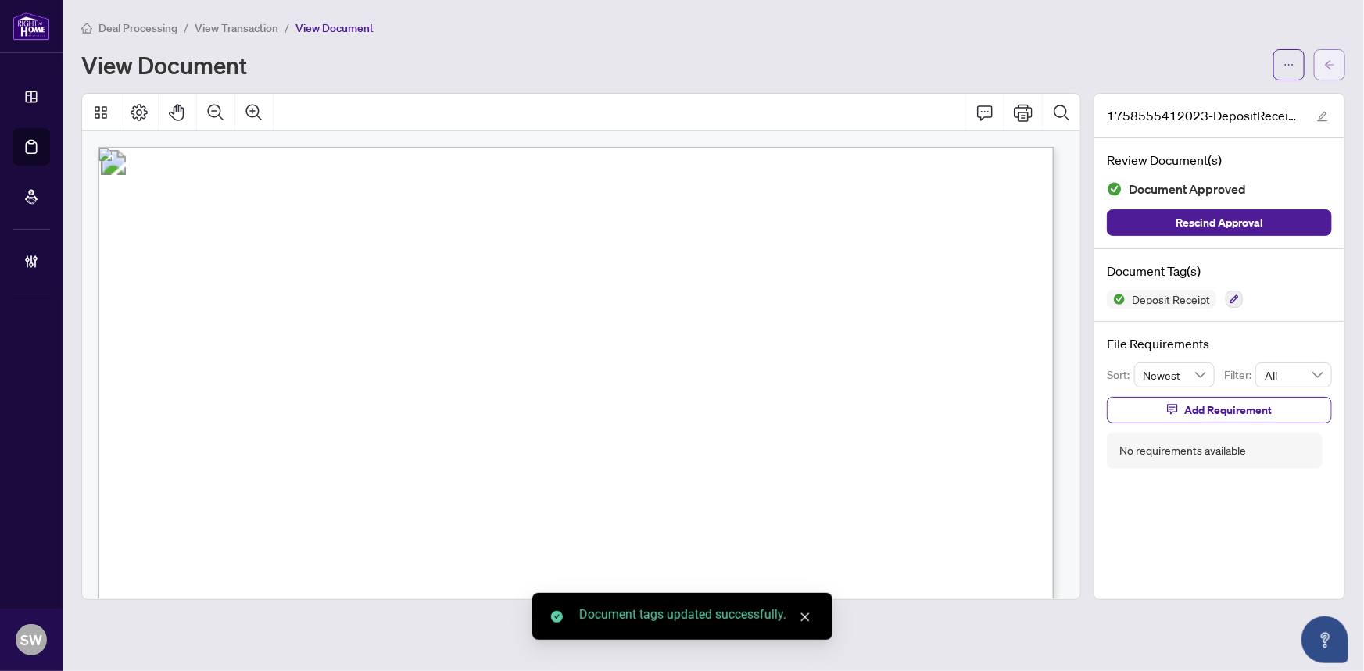
click at [1322, 72] on button "button" at bounding box center [1329, 64] width 31 height 31
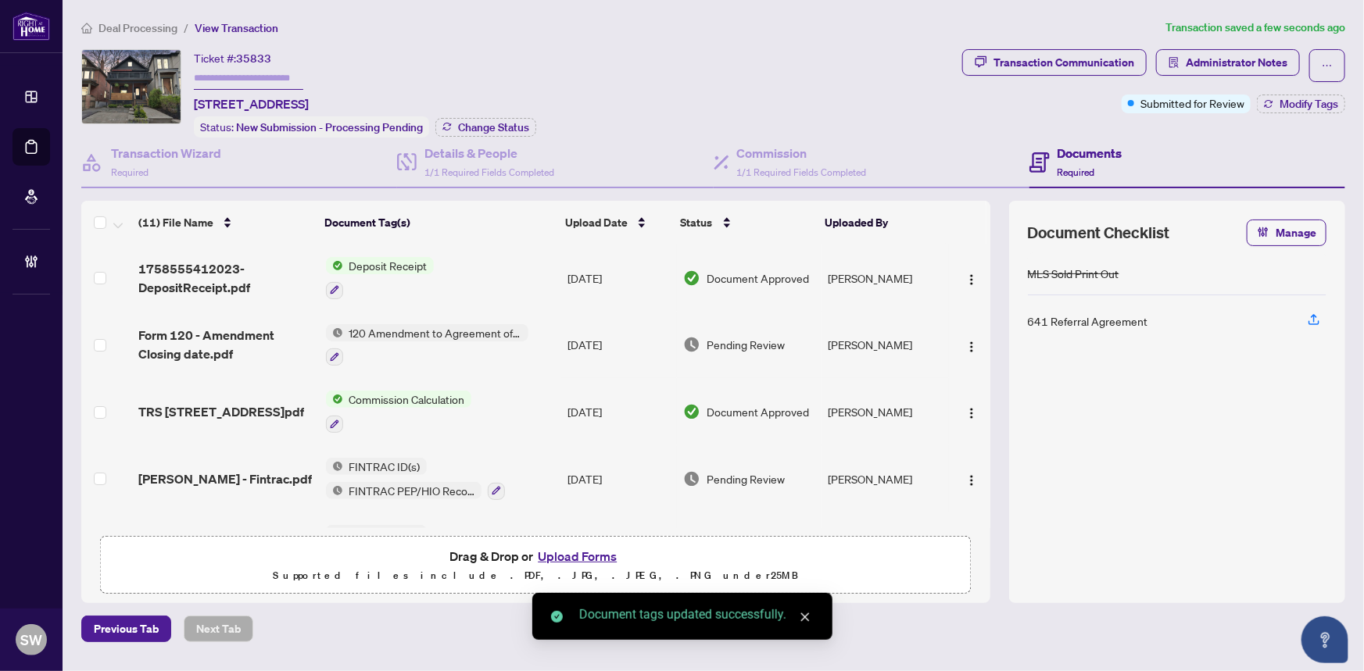
click at [272, 330] on span "Form 120 - Amendment Closing date.pdf" at bounding box center [225, 345] width 174 height 38
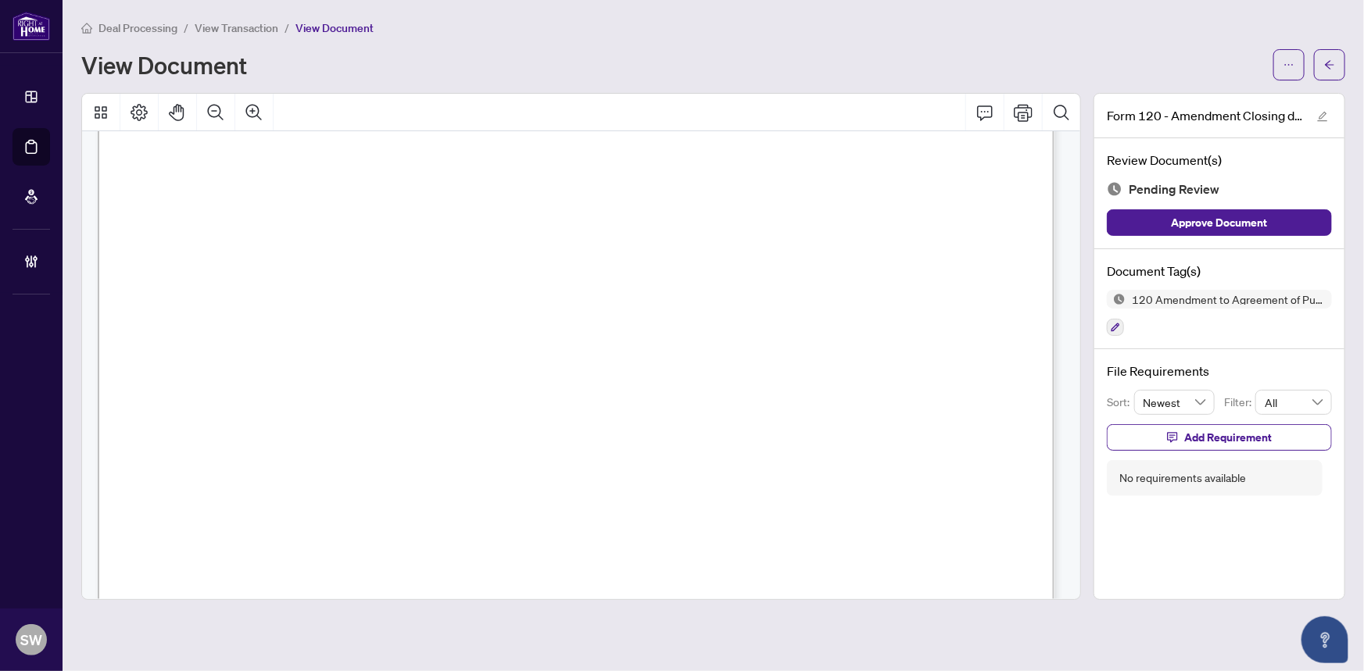
scroll to position [1784, 0]
click at [1106, 326] on div "Document Tag(s) 120 Amendment to Agreement of Purchase and Sale" at bounding box center [1219, 299] width 250 height 101
click at [1117, 328] on icon "button" at bounding box center [1114, 327] width 9 height 9
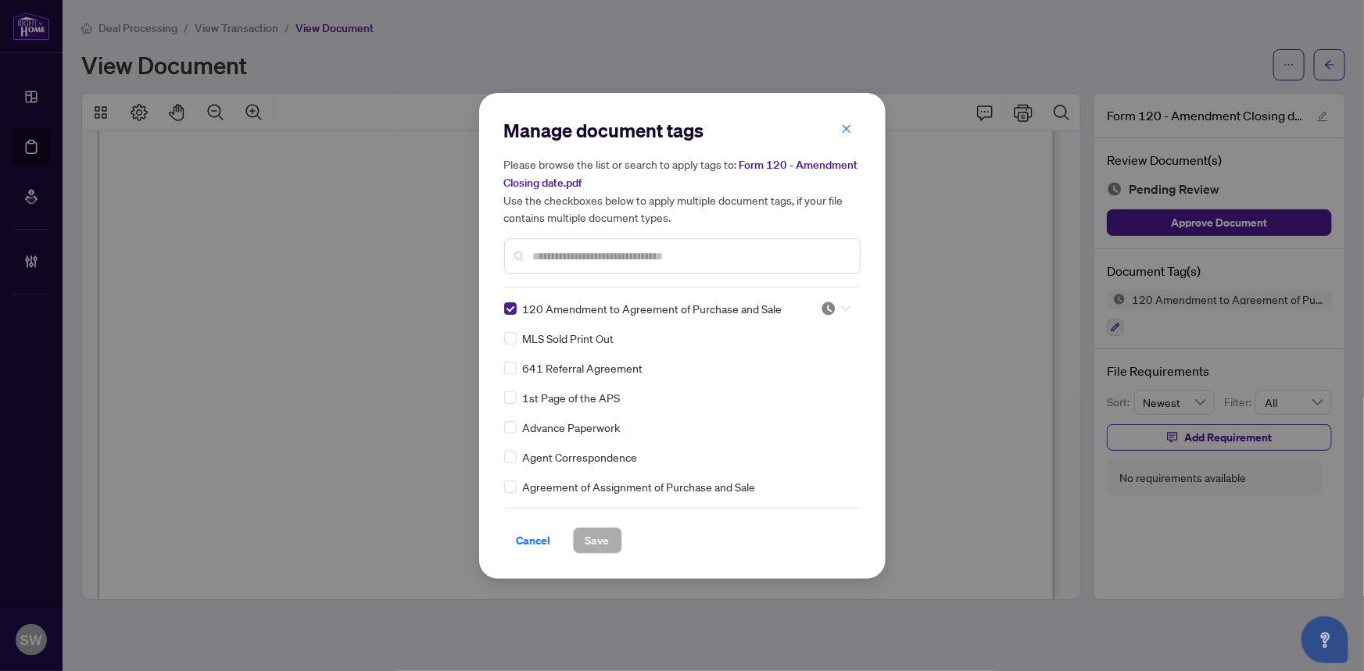
click at [820, 309] on img at bounding box center [828, 309] width 16 height 16
click at [782, 385] on div "Approved" at bounding box center [784, 384] width 100 height 17
click at [596, 541] on span "Save" at bounding box center [597, 540] width 24 height 25
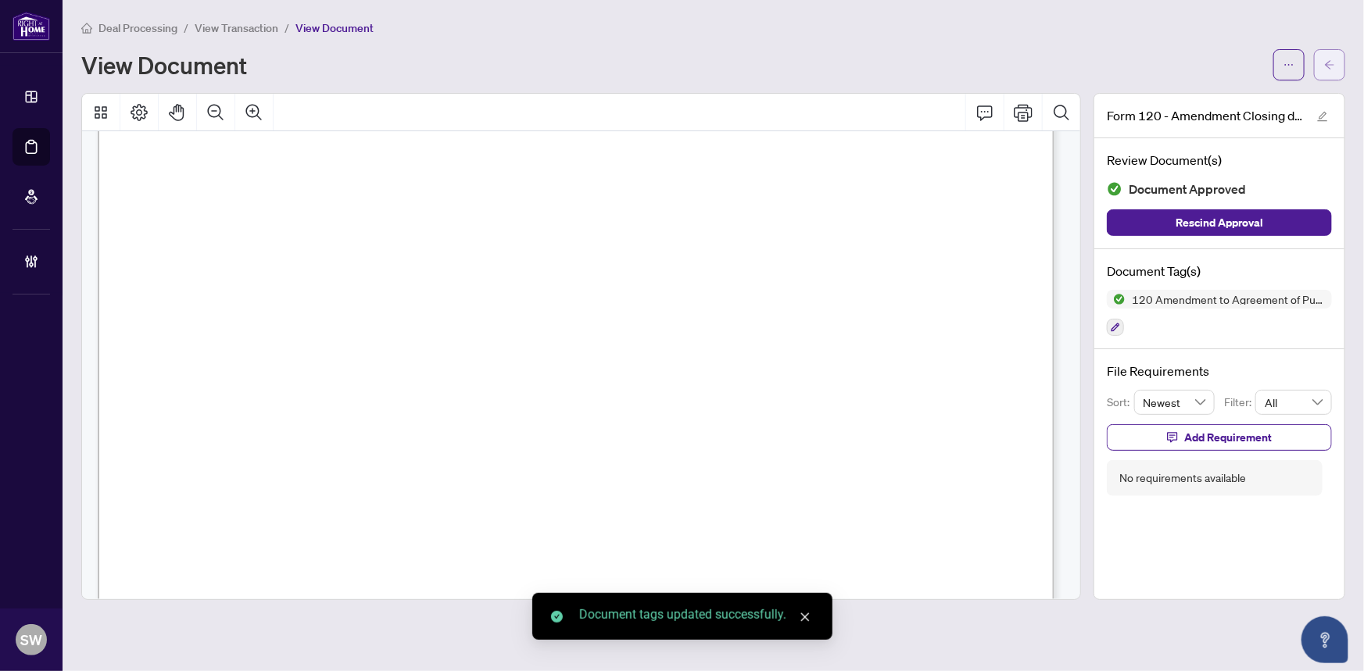
click at [1324, 54] on span "button" at bounding box center [1329, 64] width 11 height 25
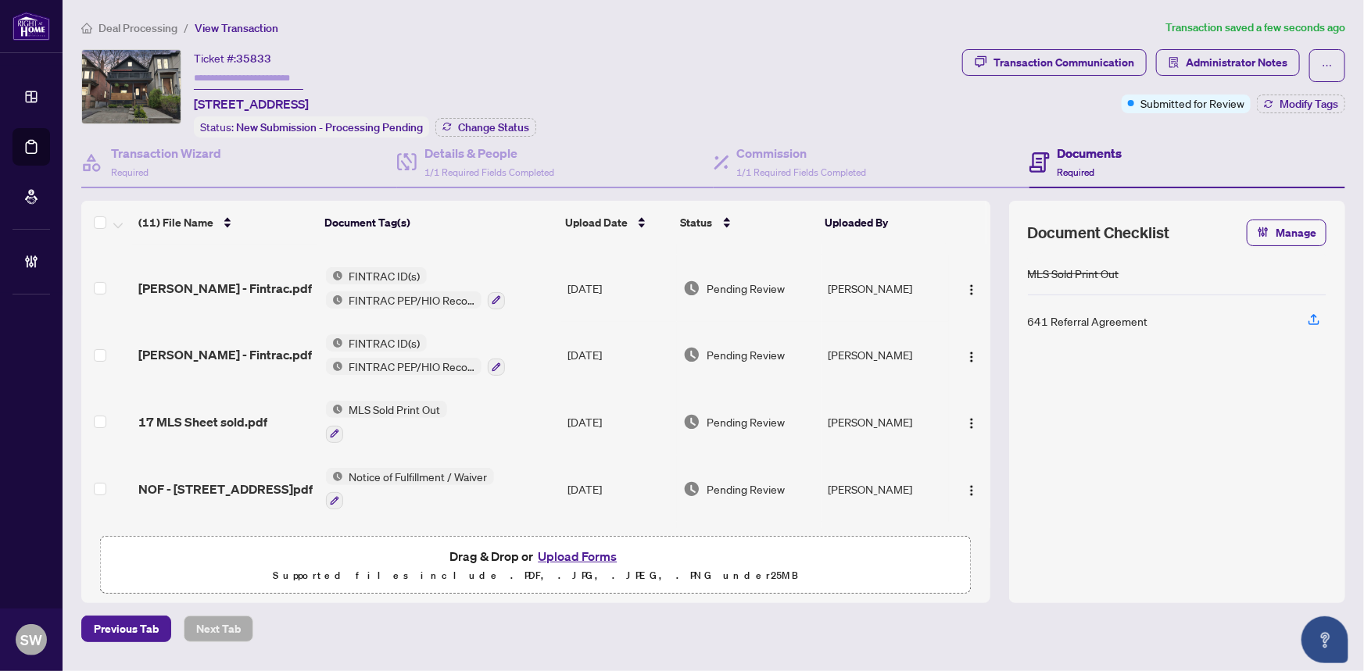
scroll to position [213, 0]
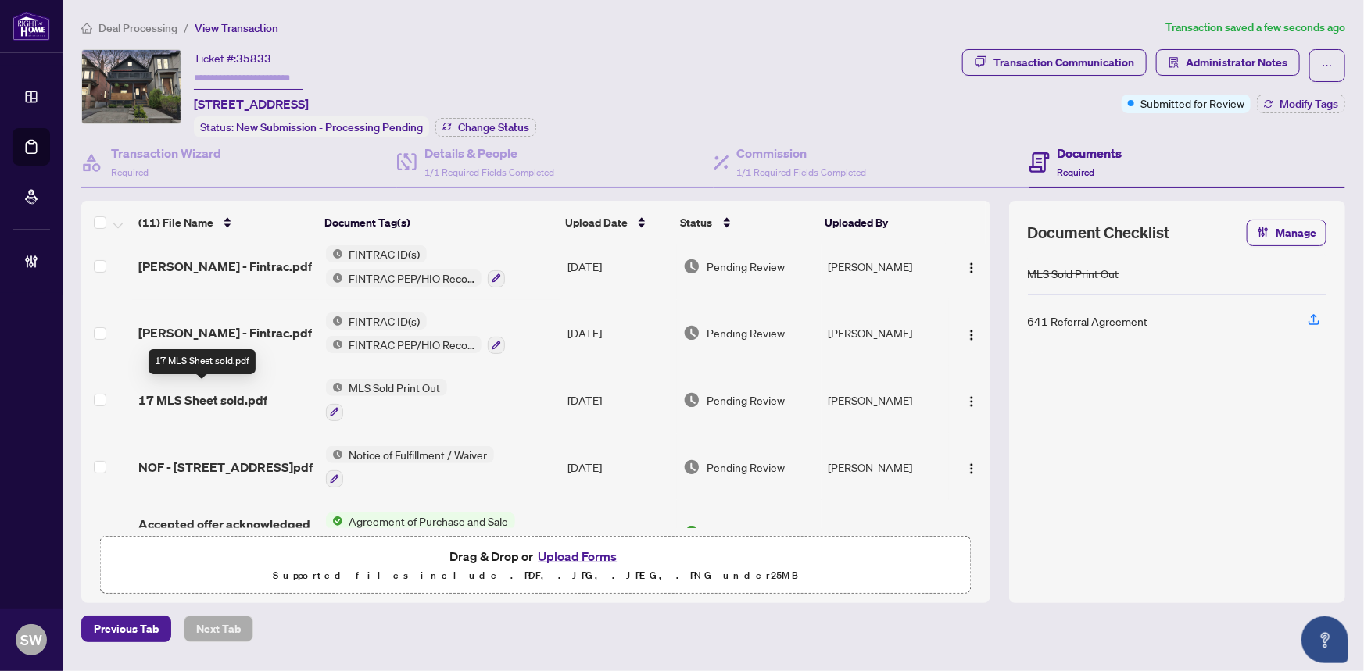
click at [249, 395] on span "17 MLS Sheet sold.pdf" at bounding box center [202, 400] width 129 height 19
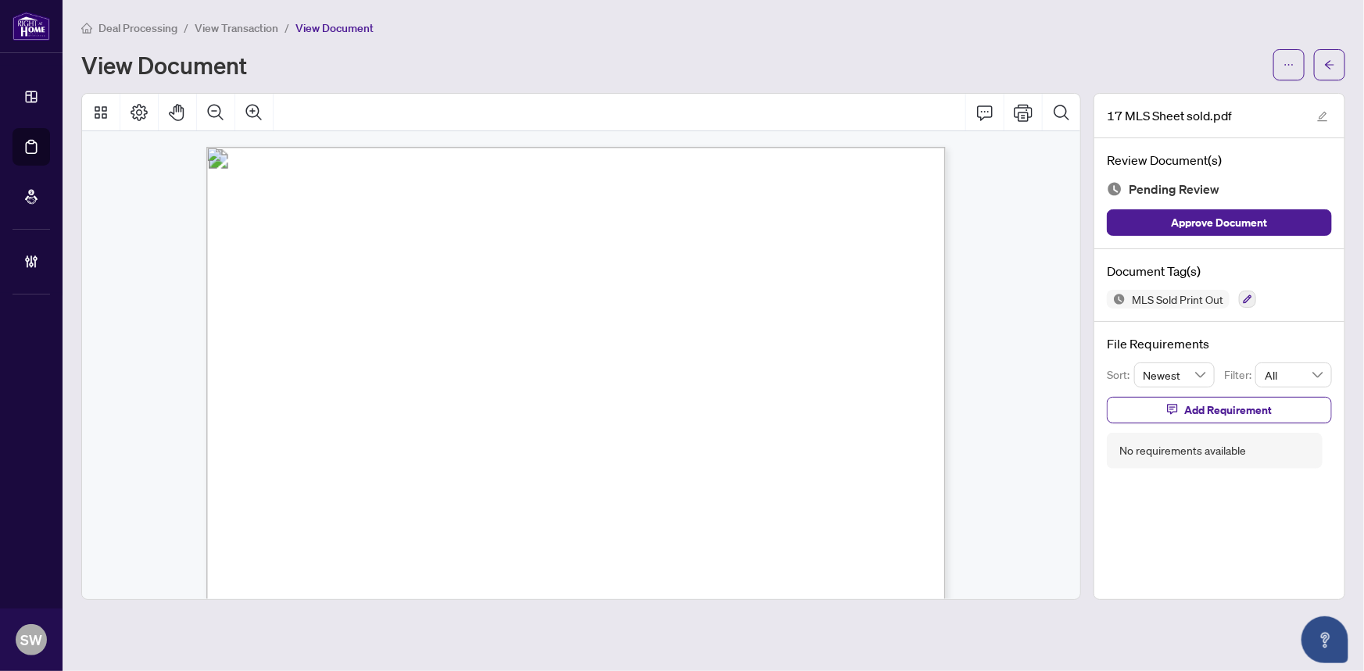
click at [289, 411] on span "E12161504" at bounding box center [295, 413] width 47 height 13
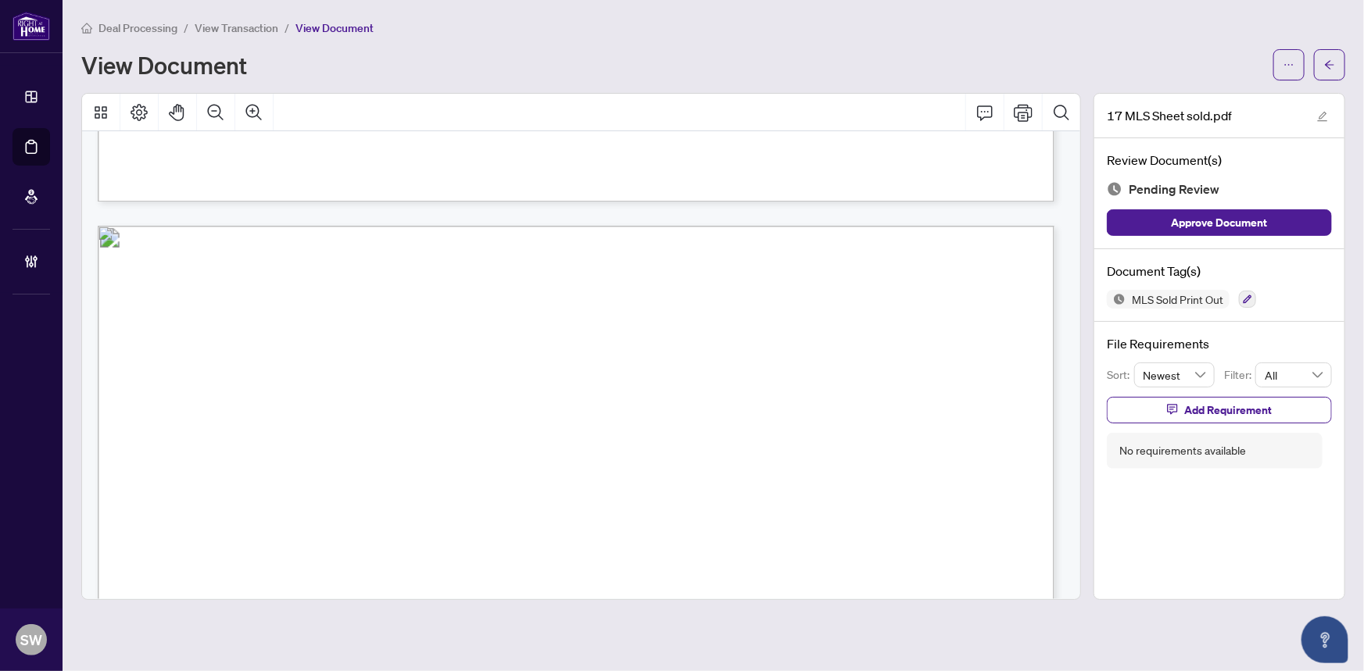
scroll to position [2869, 0]
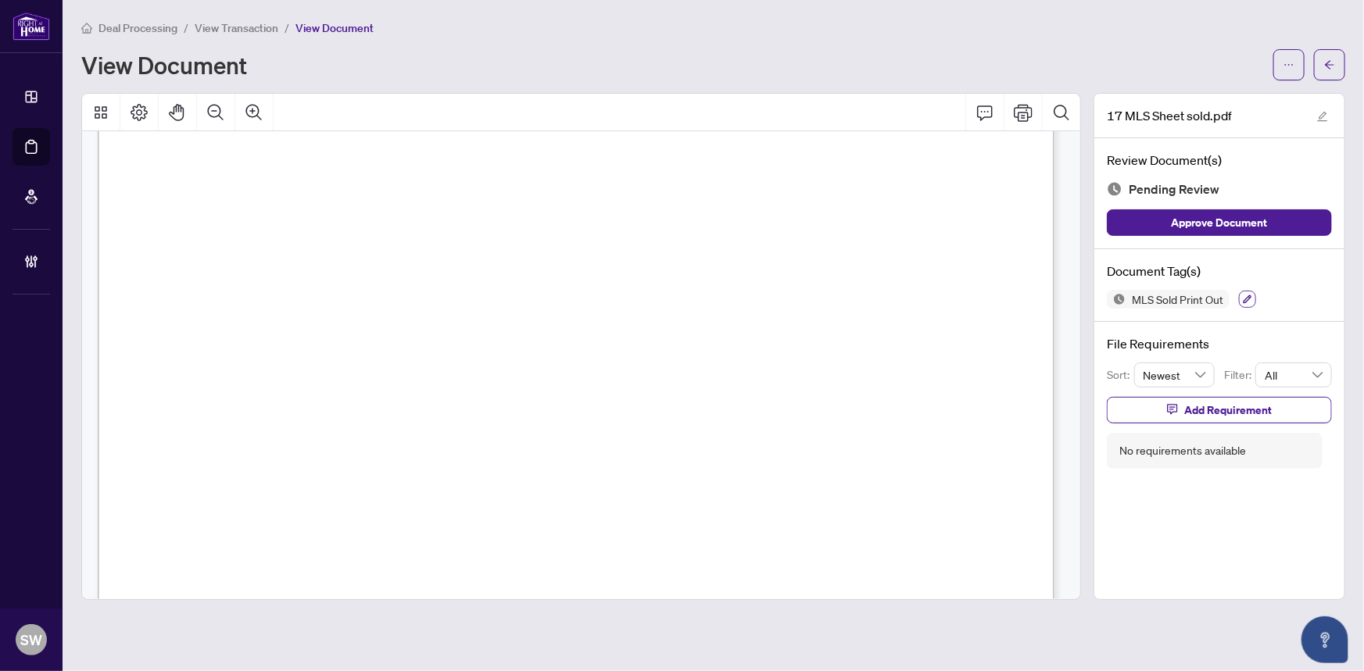
click at [1248, 298] on icon "button" at bounding box center [1247, 299] width 9 height 9
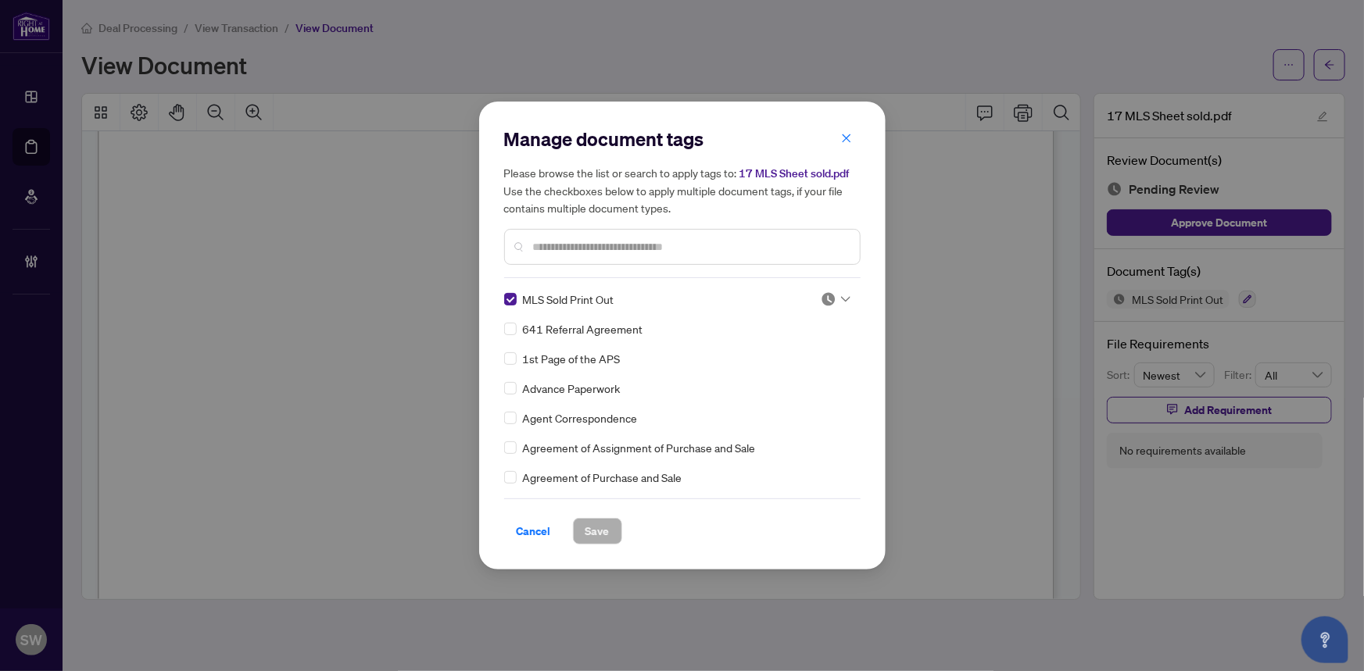
click at [824, 297] on img at bounding box center [828, 299] width 16 height 16
click at [778, 374] on div "Approved" at bounding box center [784, 375] width 100 height 17
click at [611, 532] on button "Save" at bounding box center [597, 531] width 49 height 27
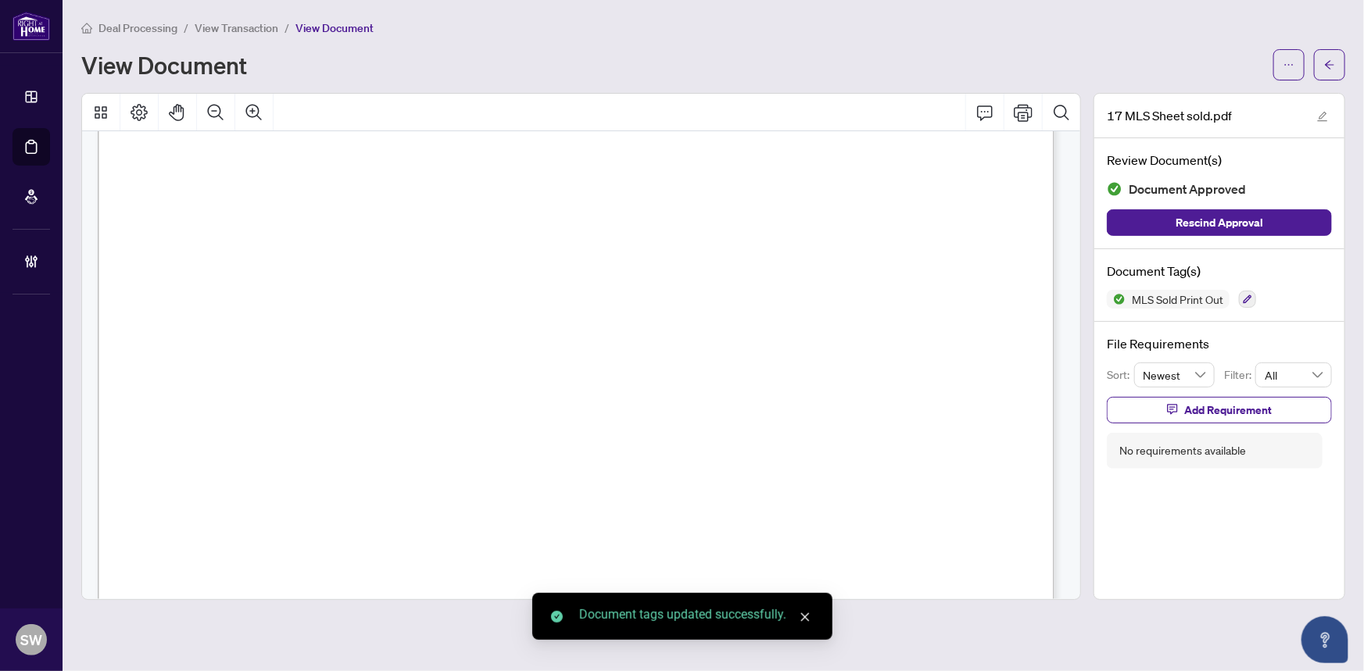
click at [1333, 66] on icon "arrow-left" at bounding box center [1329, 64] width 11 height 11
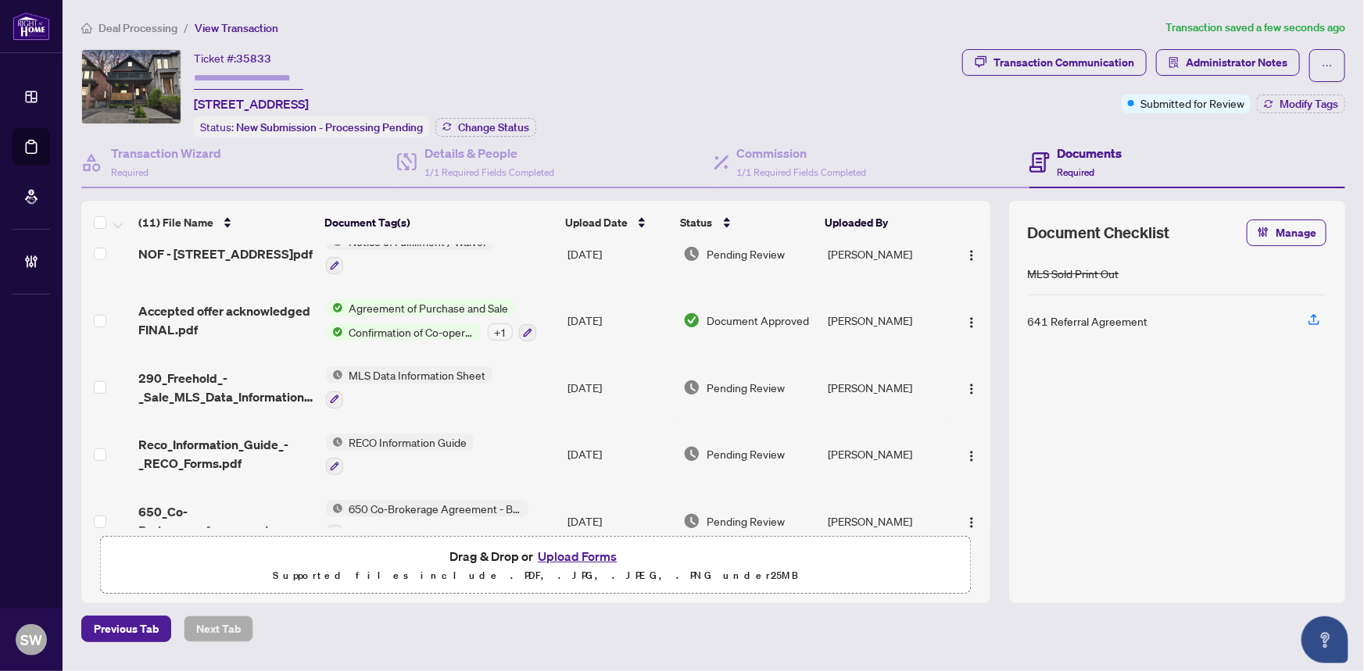
scroll to position [450, 0]
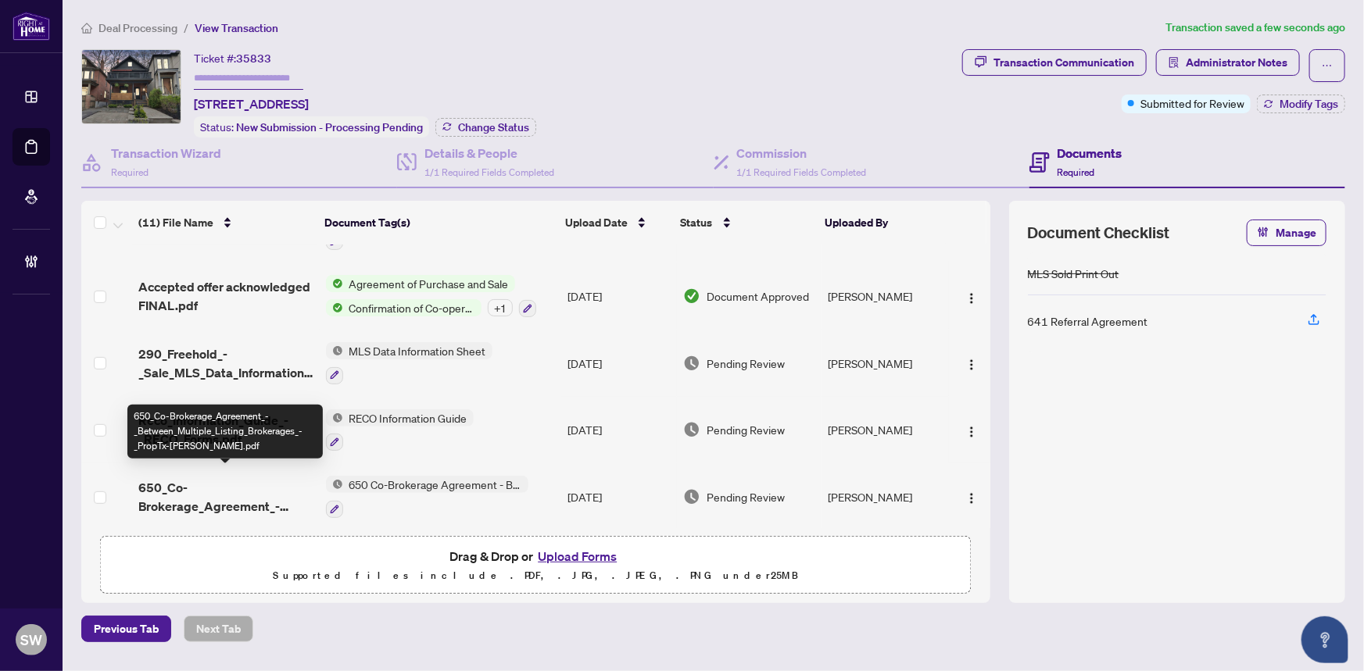
click at [245, 490] on span "650_Co-Brokerage_Agreement_-_Between_Multiple_Listing_Brokerages_-_PropTx-OREA.…" at bounding box center [225, 497] width 174 height 38
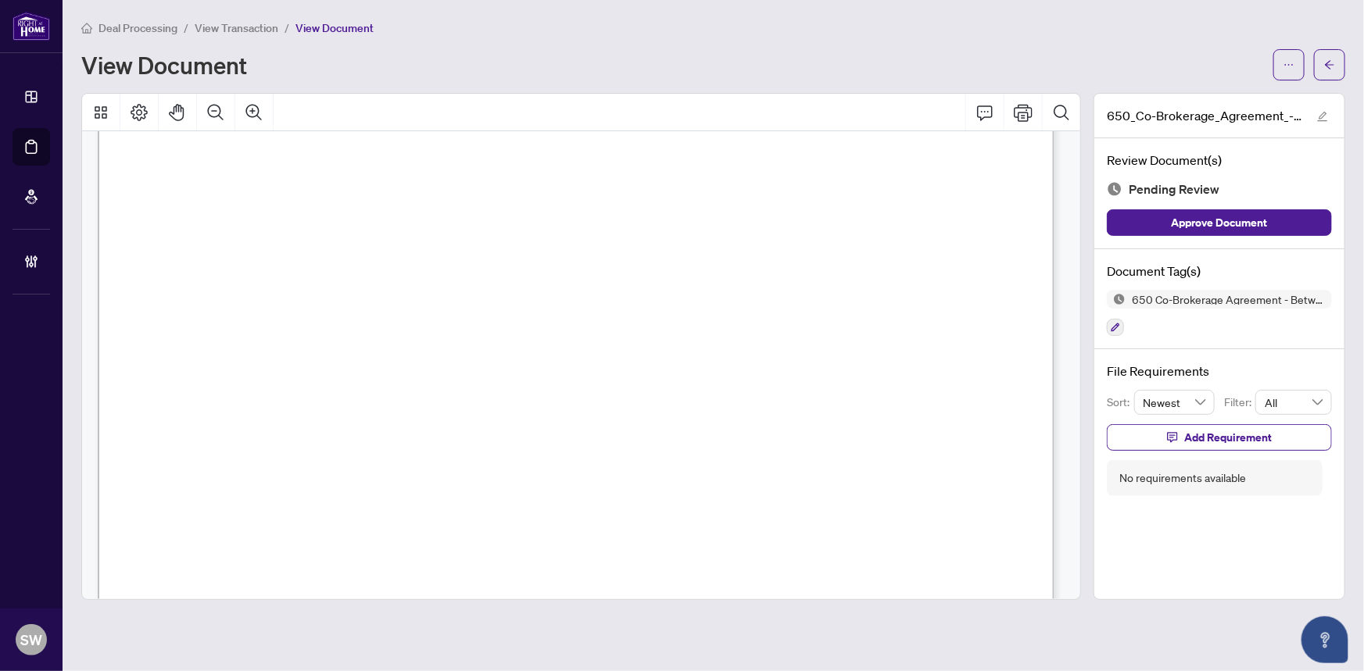
scroll to position [71, 0]
click at [539, 343] on span "Brett Dean" at bounding box center [522, 350] width 110 height 15
click at [1117, 330] on icon "button" at bounding box center [1114, 327] width 9 height 9
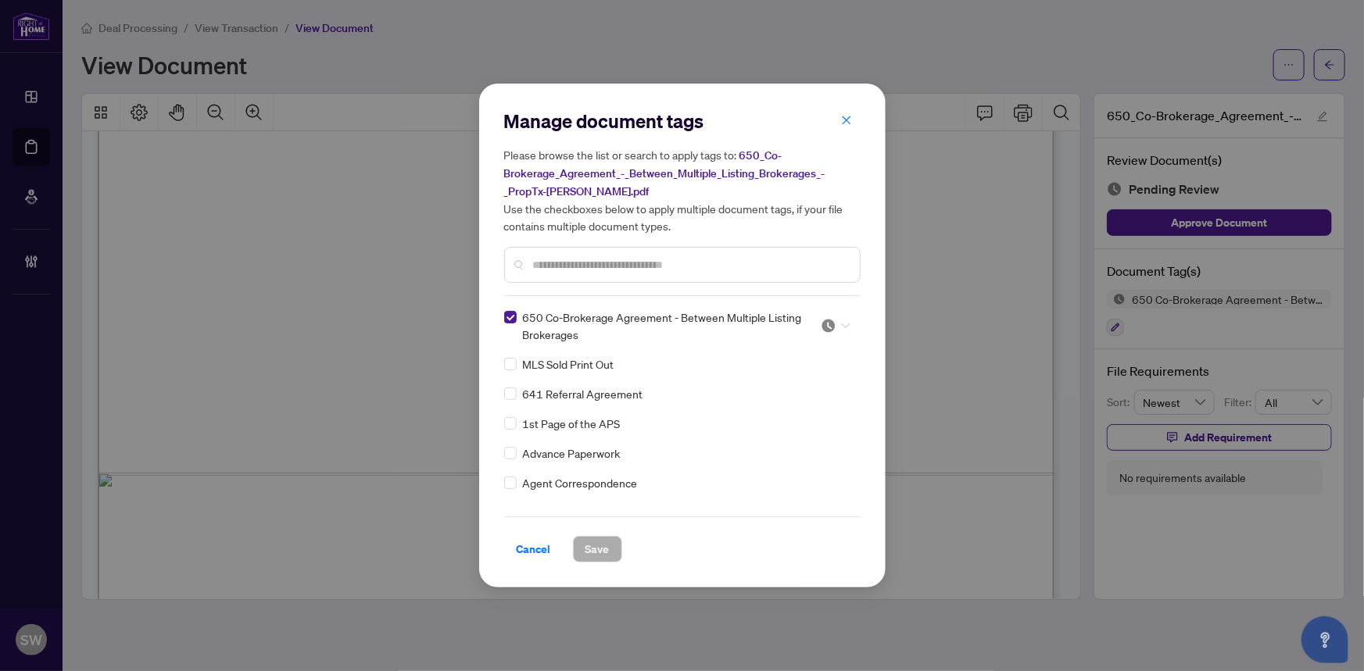
click at [828, 323] on img at bounding box center [828, 326] width 16 height 16
click at [799, 397] on div "Approved" at bounding box center [784, 401] width 100 height 17
click at [592, 546] on span "Save" at bounding box center [597, 549] width 24 height 25
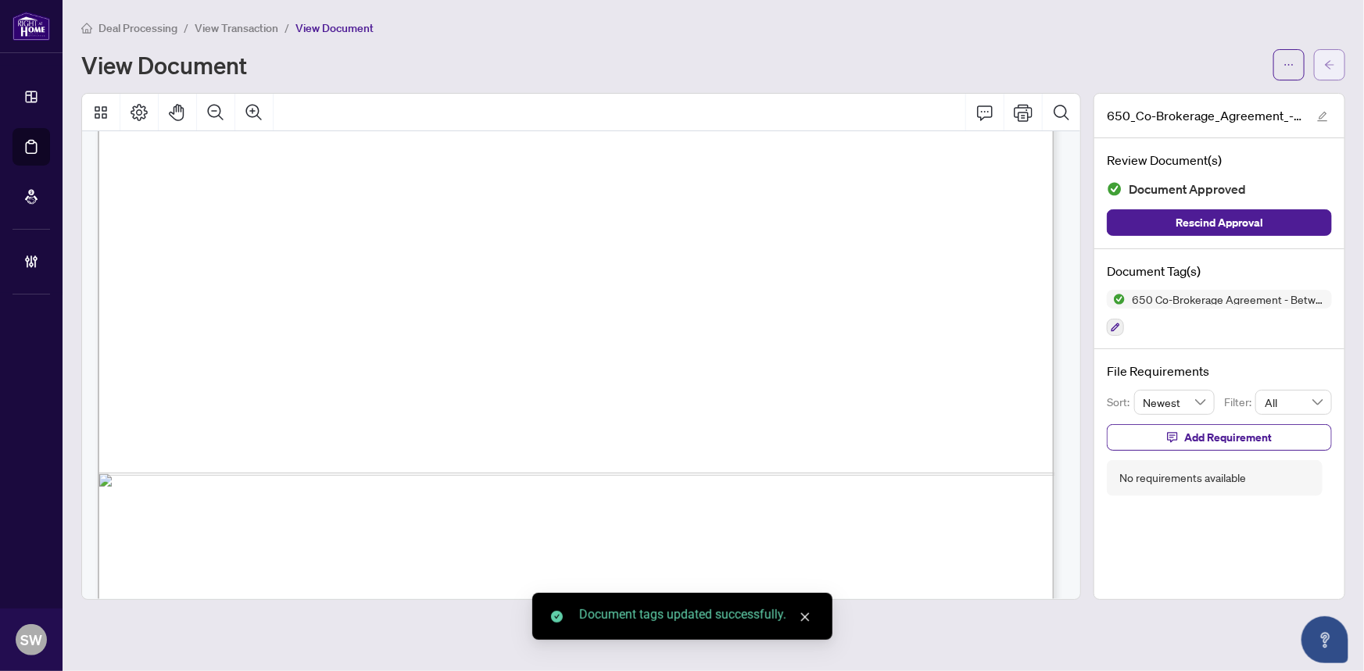
click at [1335, 66] on button "button" at bounding box center [1329, 64] width 31 height 31
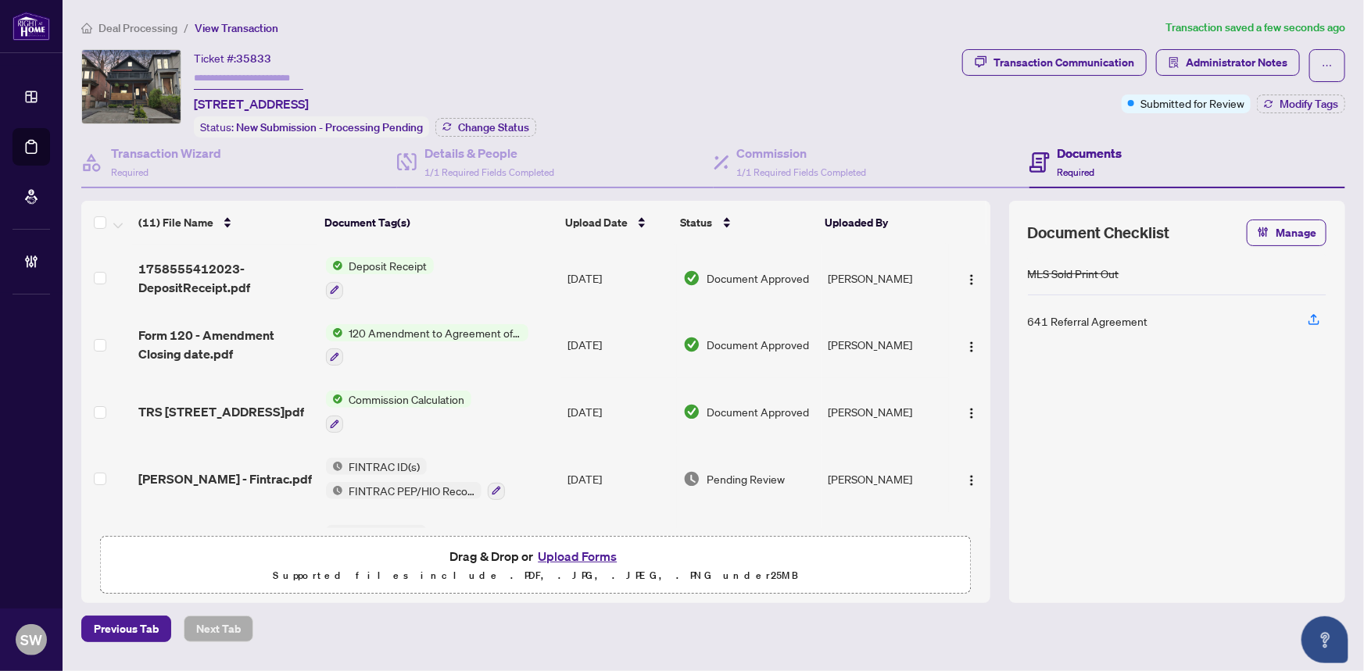
click at [233, 472] on span "Blair Gallant - Fintrac.pdf" at bounding box center [224, 479] width 173 height 19
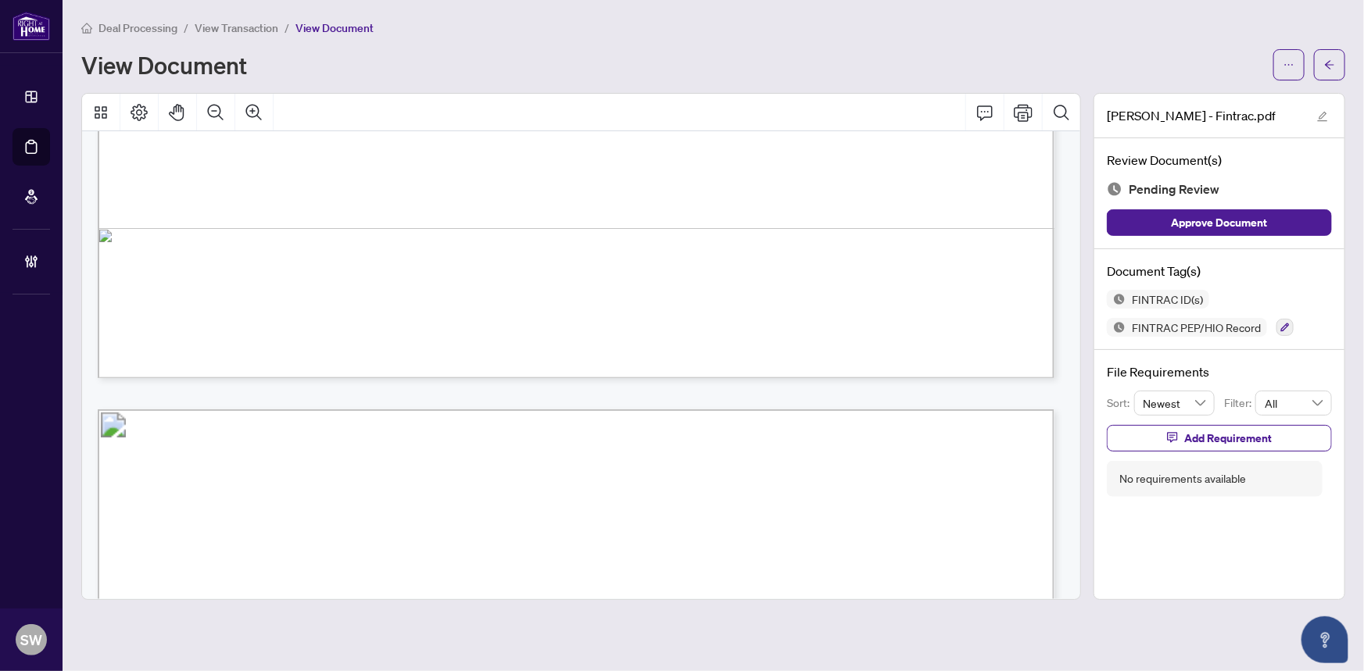
scroll to position [3228, 0]
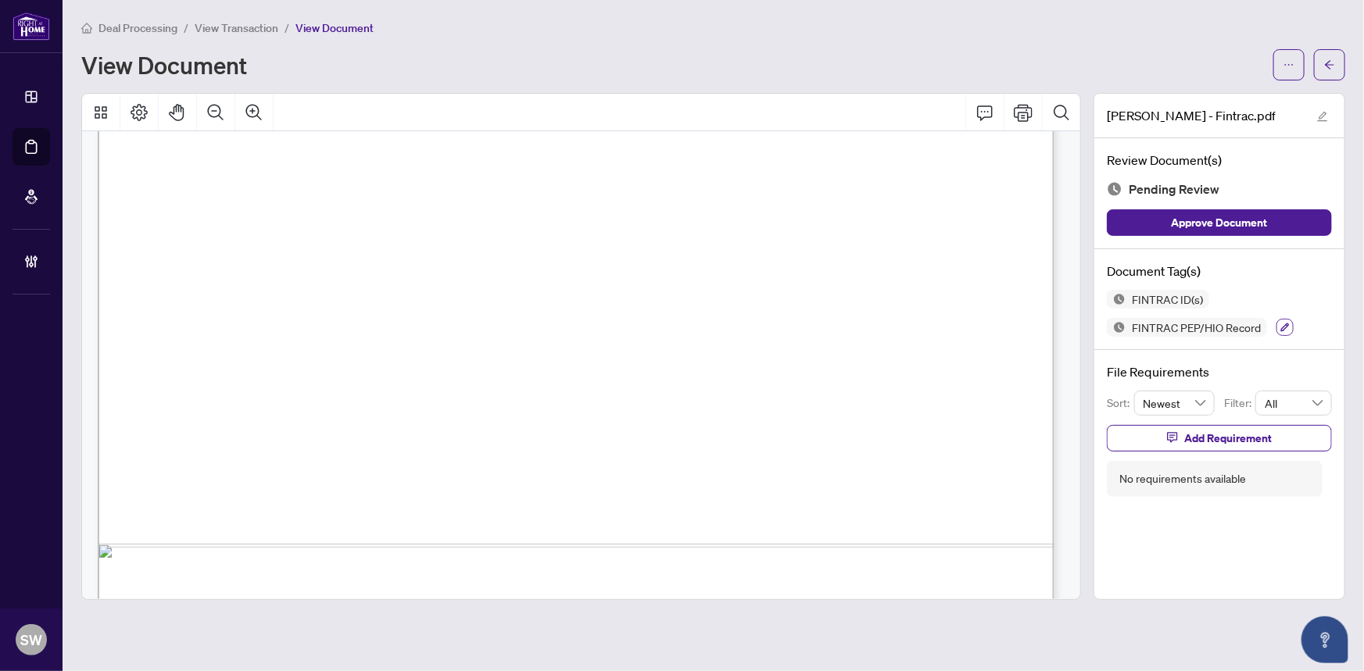
click at [1287, 324] on icon "button" at bounding box center [1285, 328] width 9 height 9
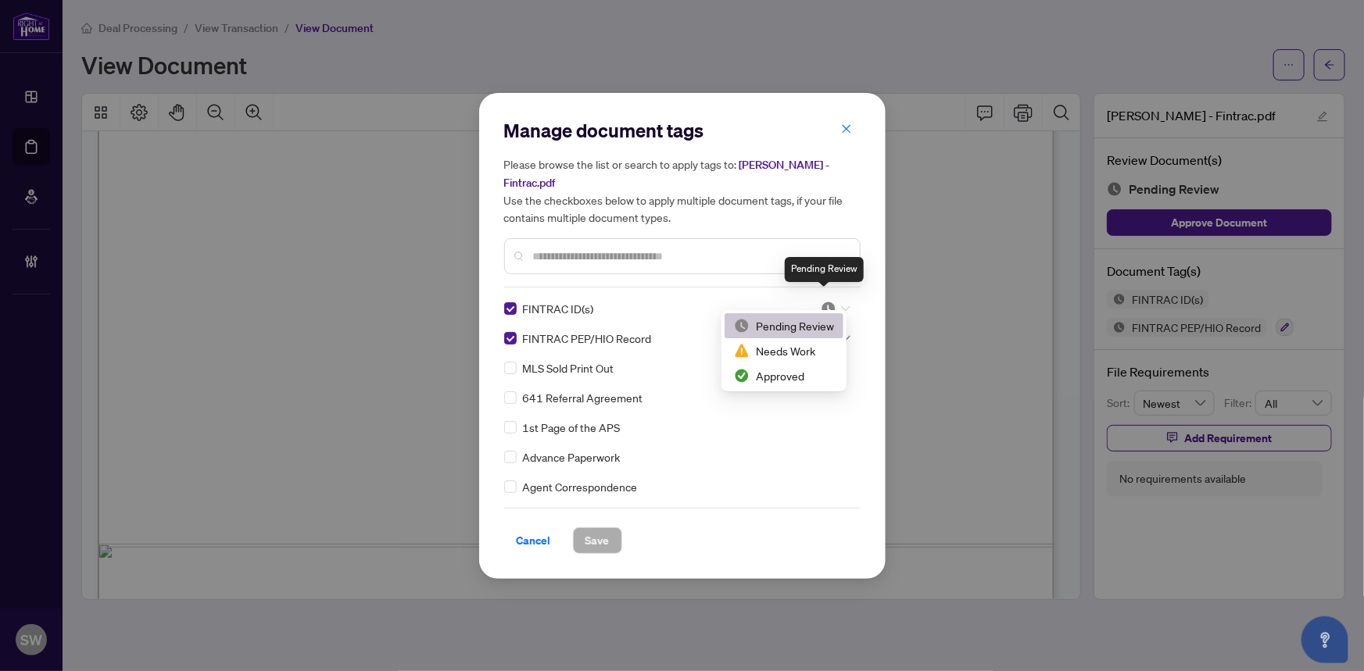
click at [825, 301] on img at bounding box center [828, 309] width 16 height 16
click at [804, 374] on div "Approved" at bounding box center [784, 375] width 100 height 17
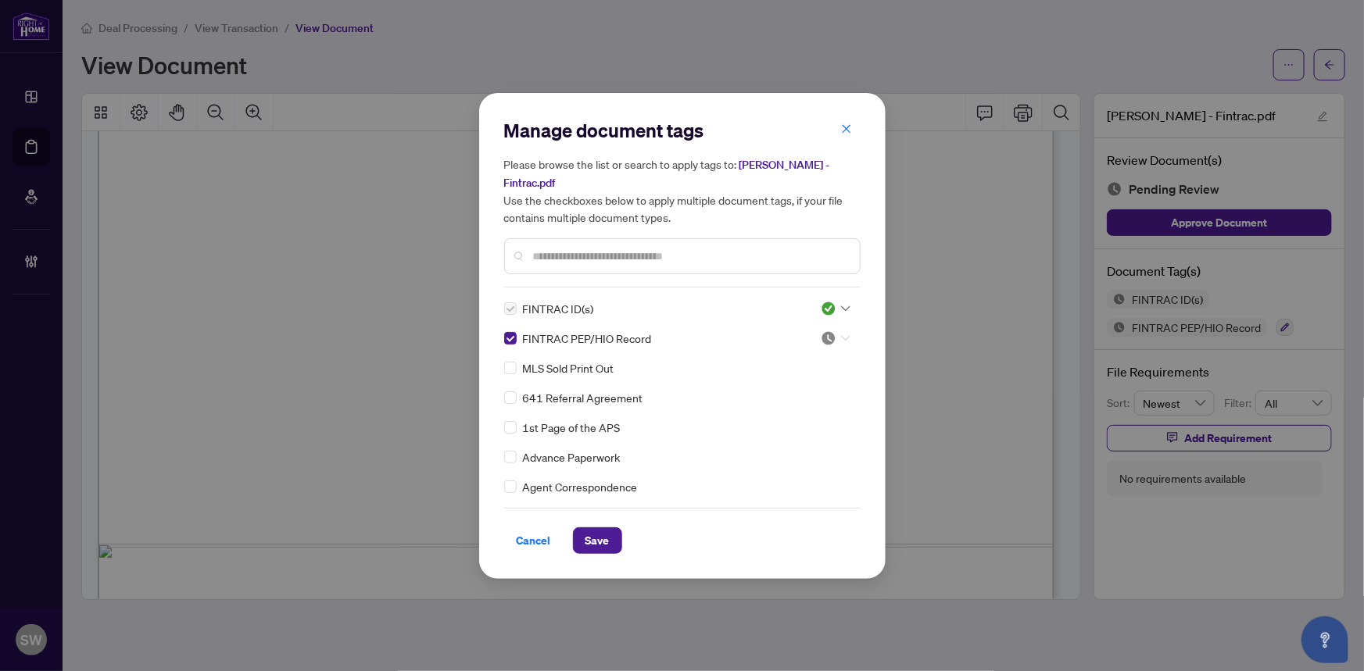
click at [841, 335] on icon at bounding box center [845, 338] width 9 height 6
click at [805, 402] on div "Approved" at bounding box center [784, 405] width 100 height 17
click at [589, 536] on span "Save" at bounding box center [597, 540] width 24 height 25
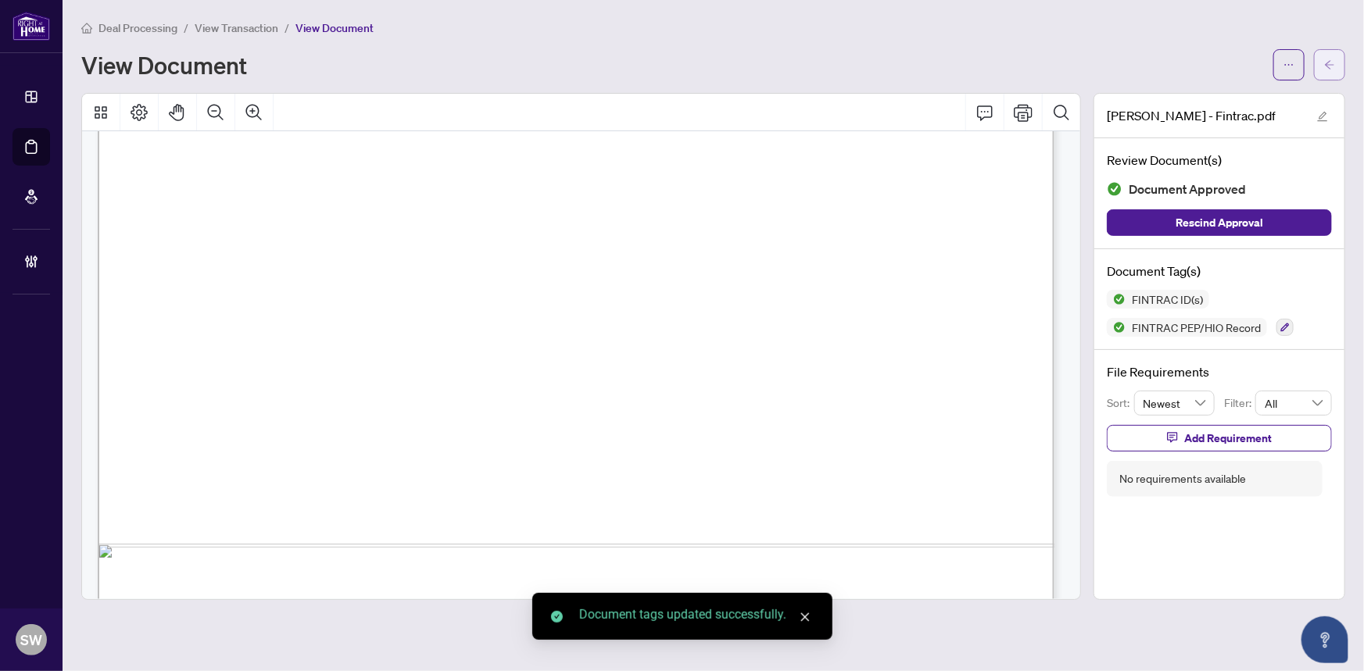
click at [1328, 70] on span "button" at bounding box center [1329, 64] width 11 height 25
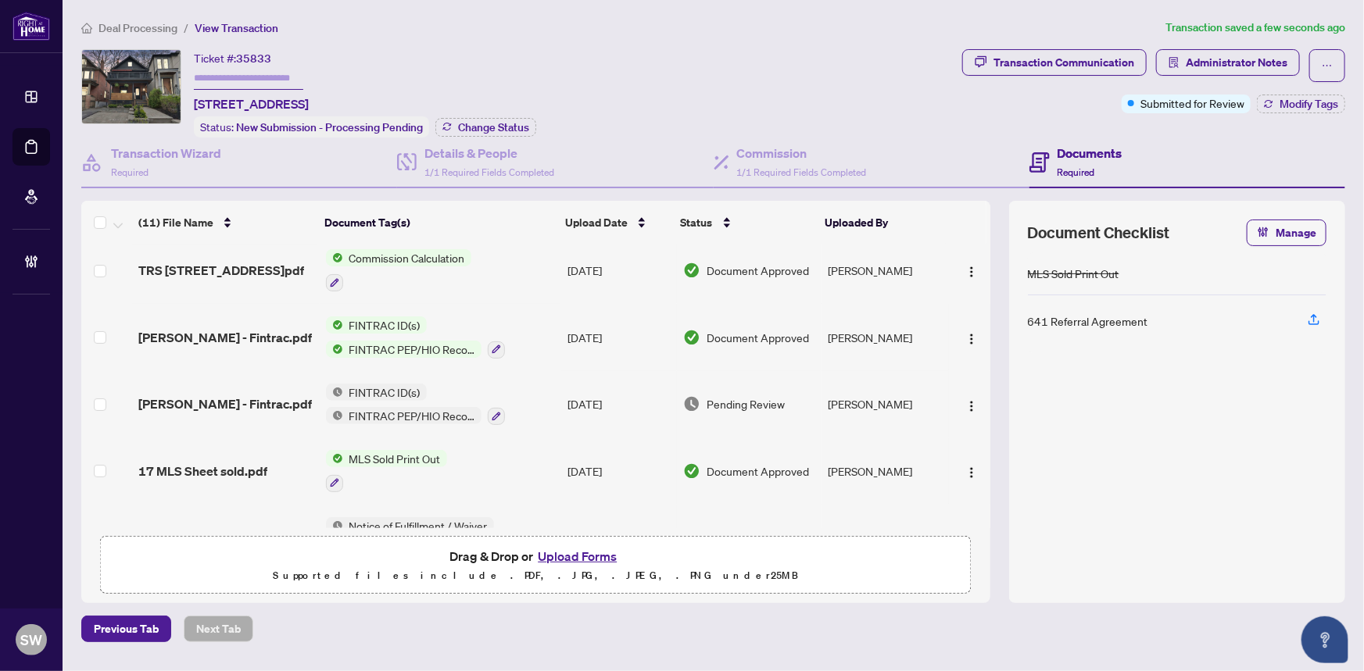
scroll to position [213, 0]
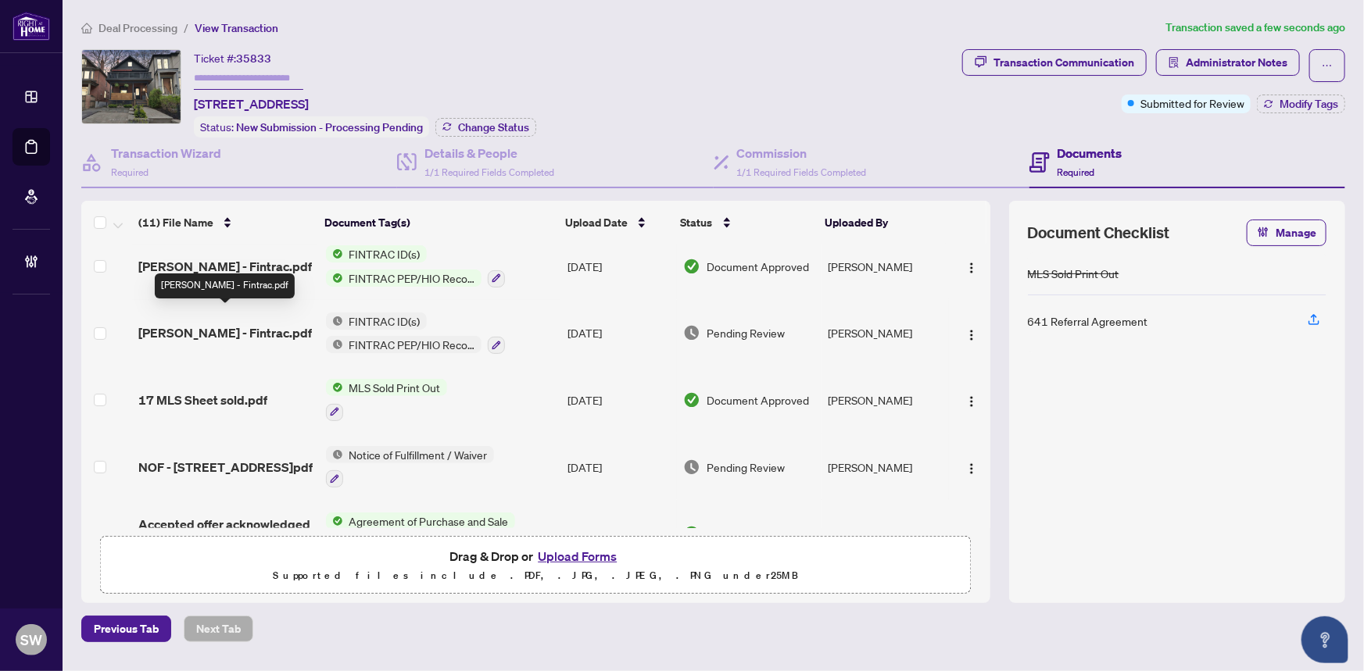
click at [206, 324] on span "Shannon Hastings - Fintrac.pdf" at bounding box center [224, 333] width 173 height 19
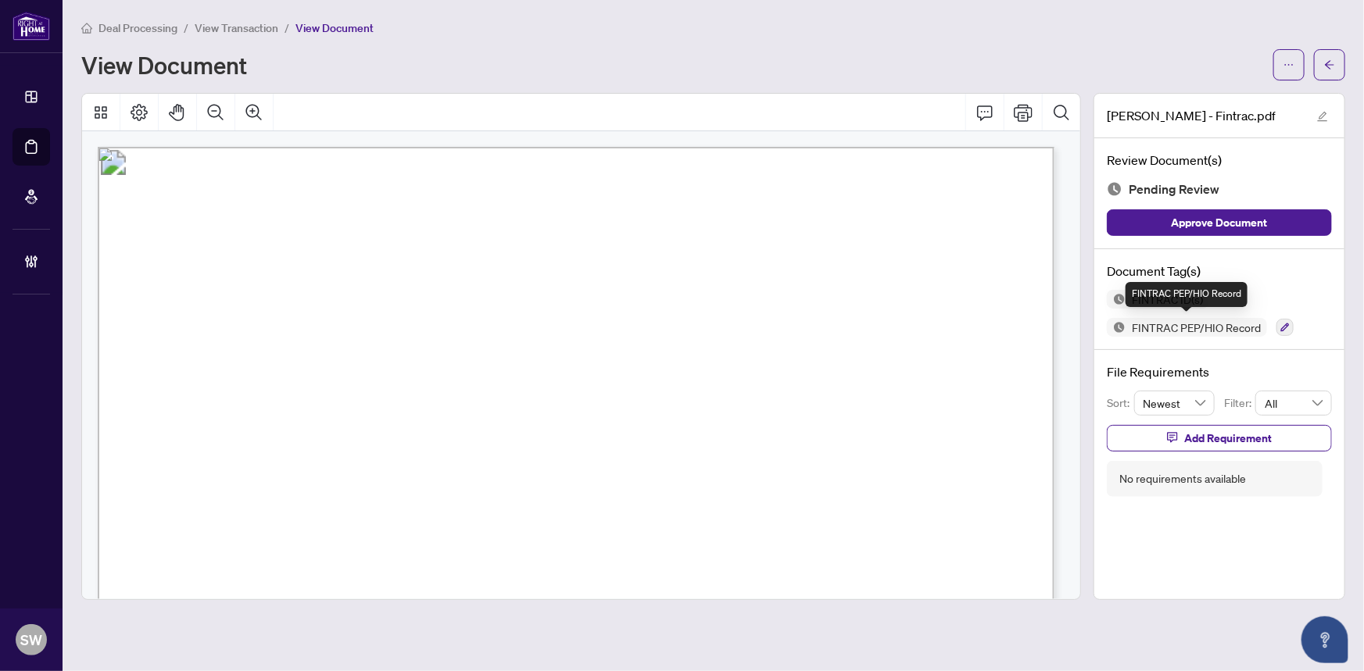
drag, startPoint x: 1284, startPoint y: 327, endPoint x: 1153, endPoint y: 326, distance: 131.3
click at [1153, 326] on div "FINTRAC ID(s) FINTRAC PEP/HIO Record" at bounding box center [1219, 313] width 225 height 47
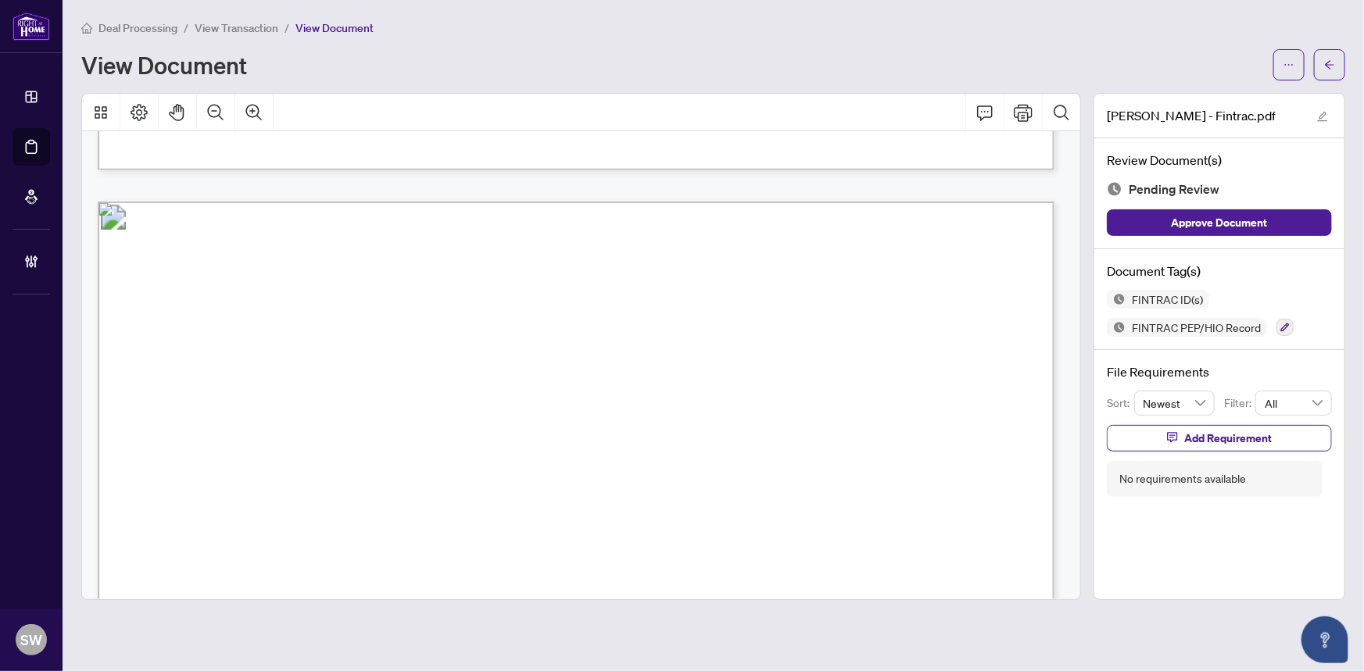
scroll to position [5000, 0]
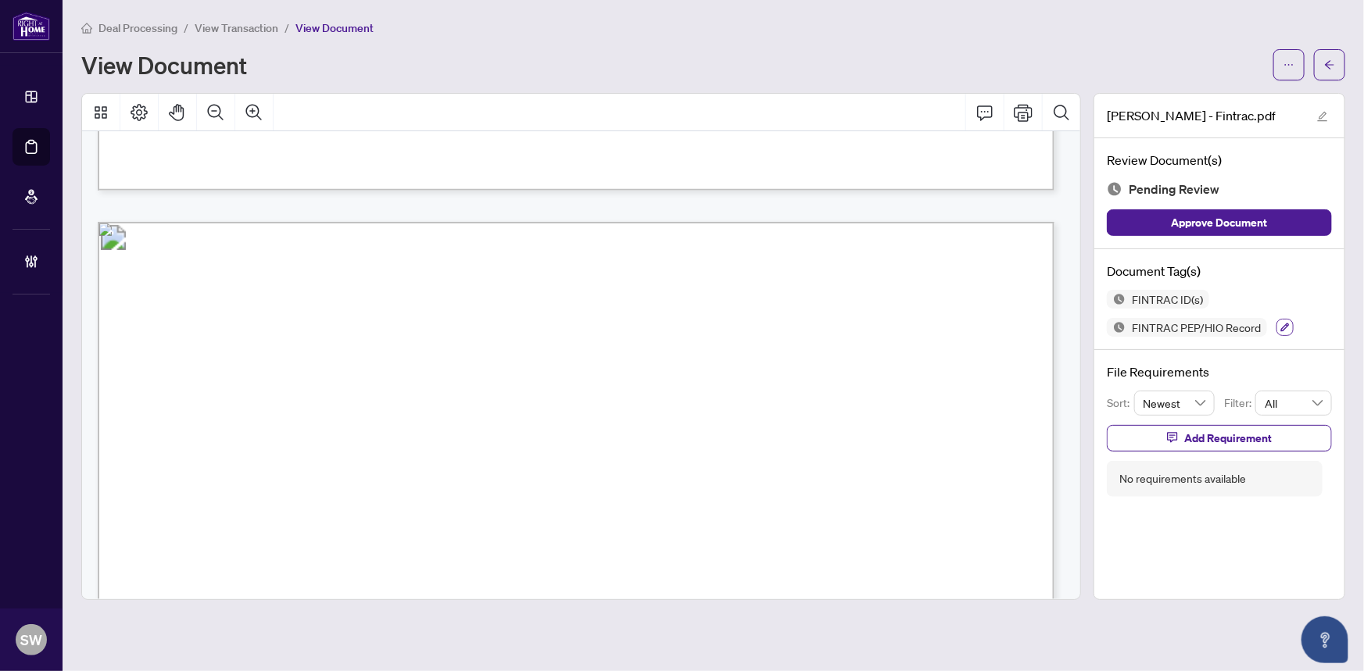
click at [1285, 324] on icon "button" at bounding box center [1284, 327] width 9 height 9
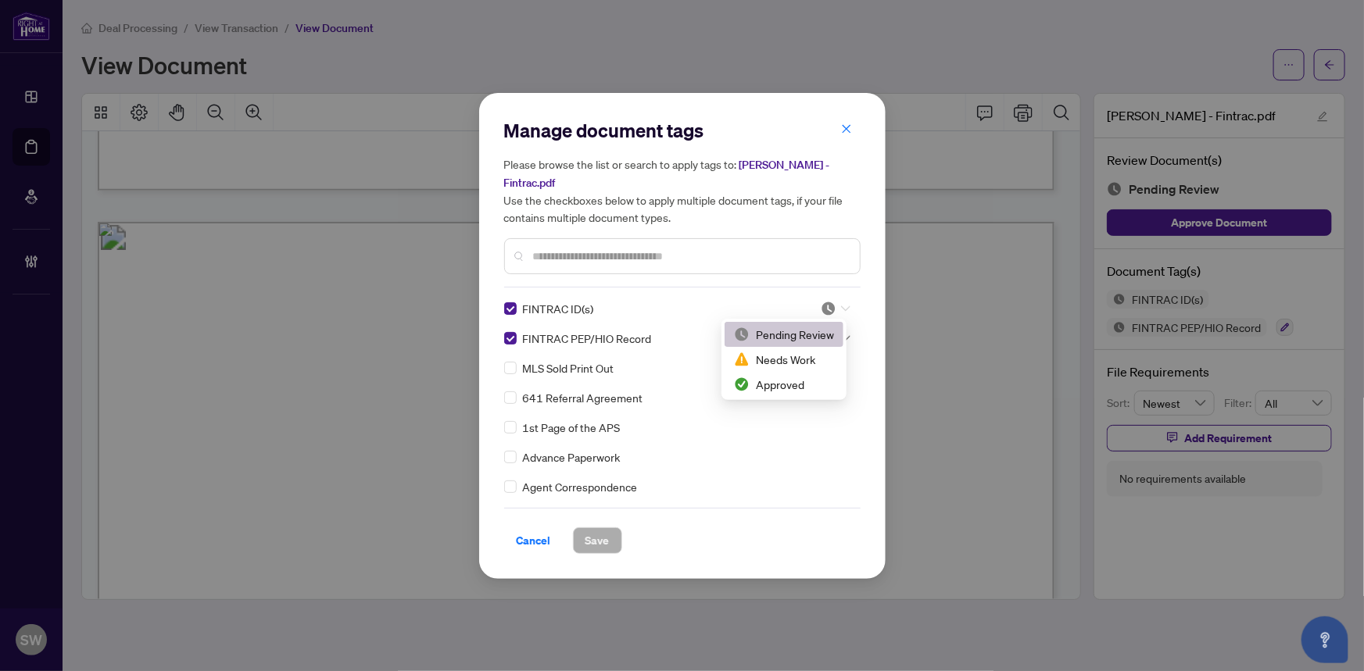
click at [834, 310] on div at bounding box center [835, 309] width 30 height 16
click at [795, 374] on div "Approved" at bounding box center [783, 384] width 119 height 25
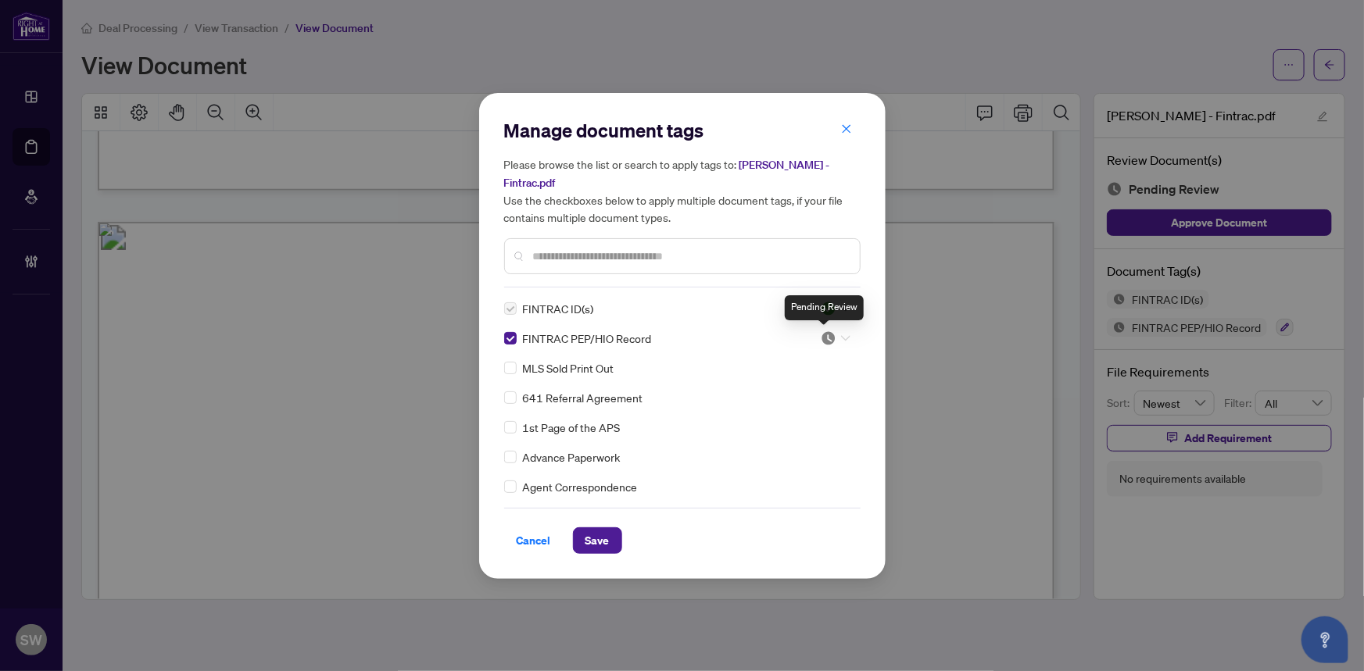
click at [831, 339] on img at bounding box center [828, 339] width 16 height 16
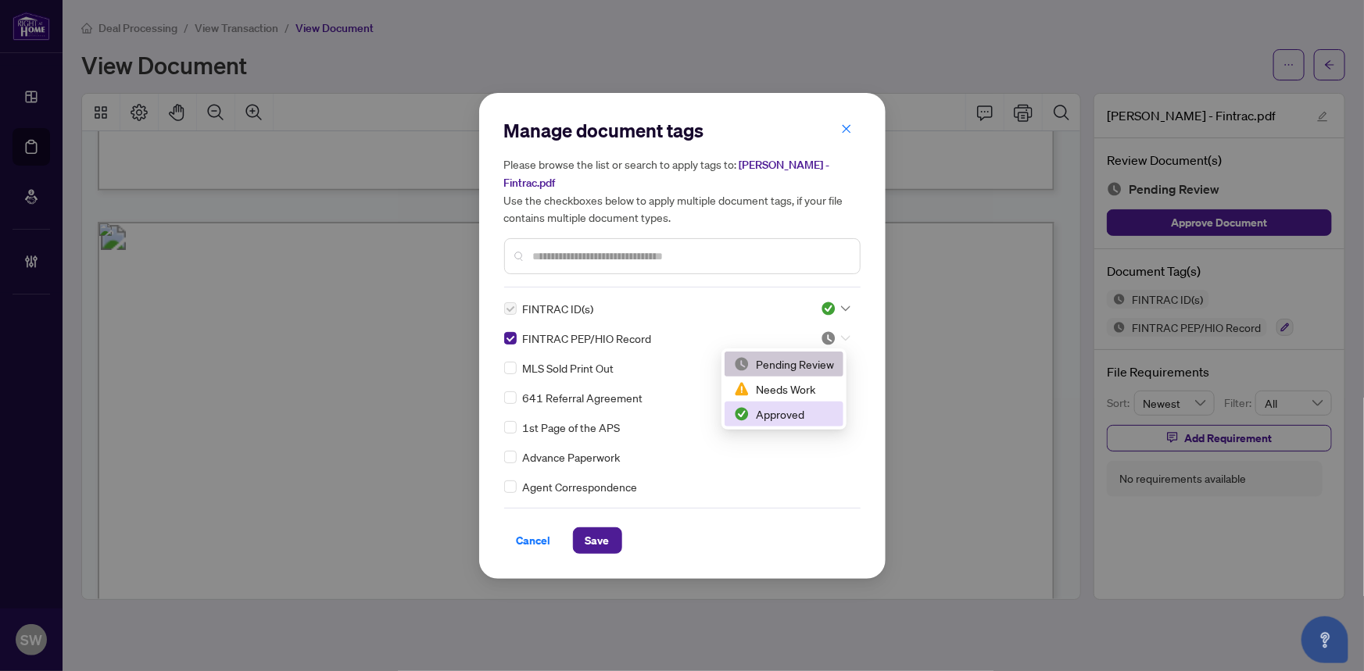
click at [796, 413] on div "Approved" at bounding box center [784, 414] width 100 height 17
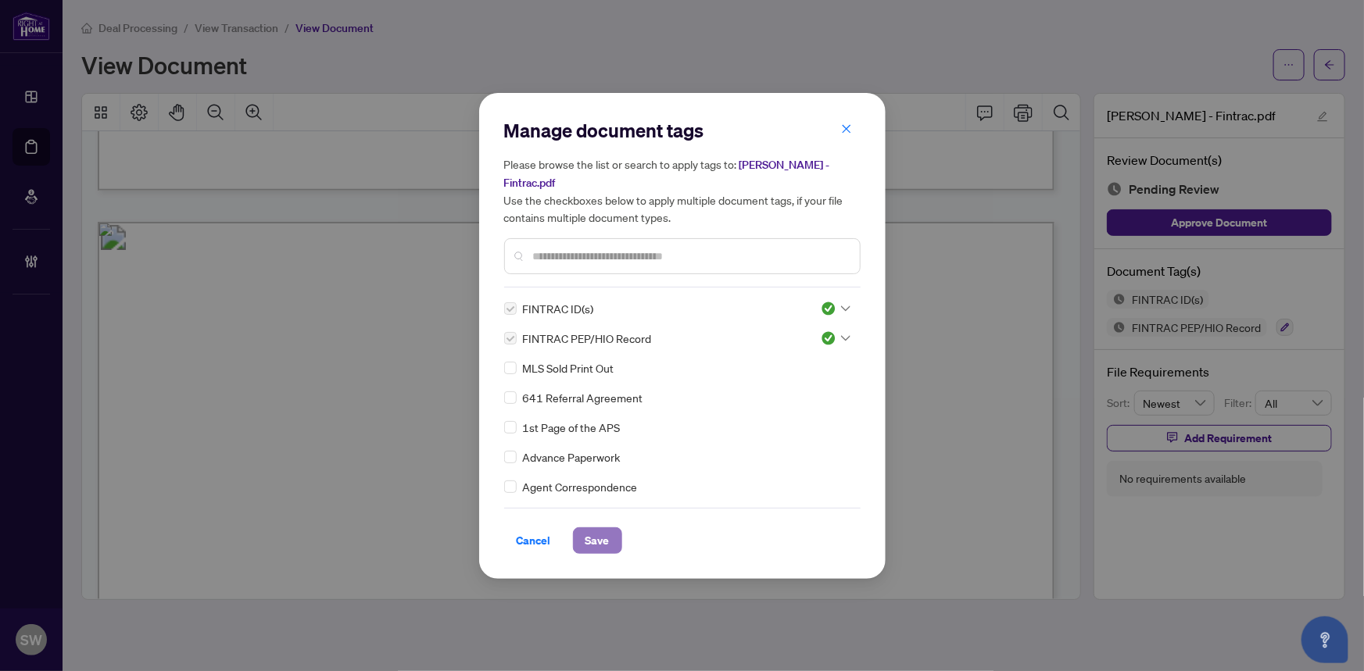
click at [610, 534] on button "Save" at bounding box center [597, 540] width 49 height 27
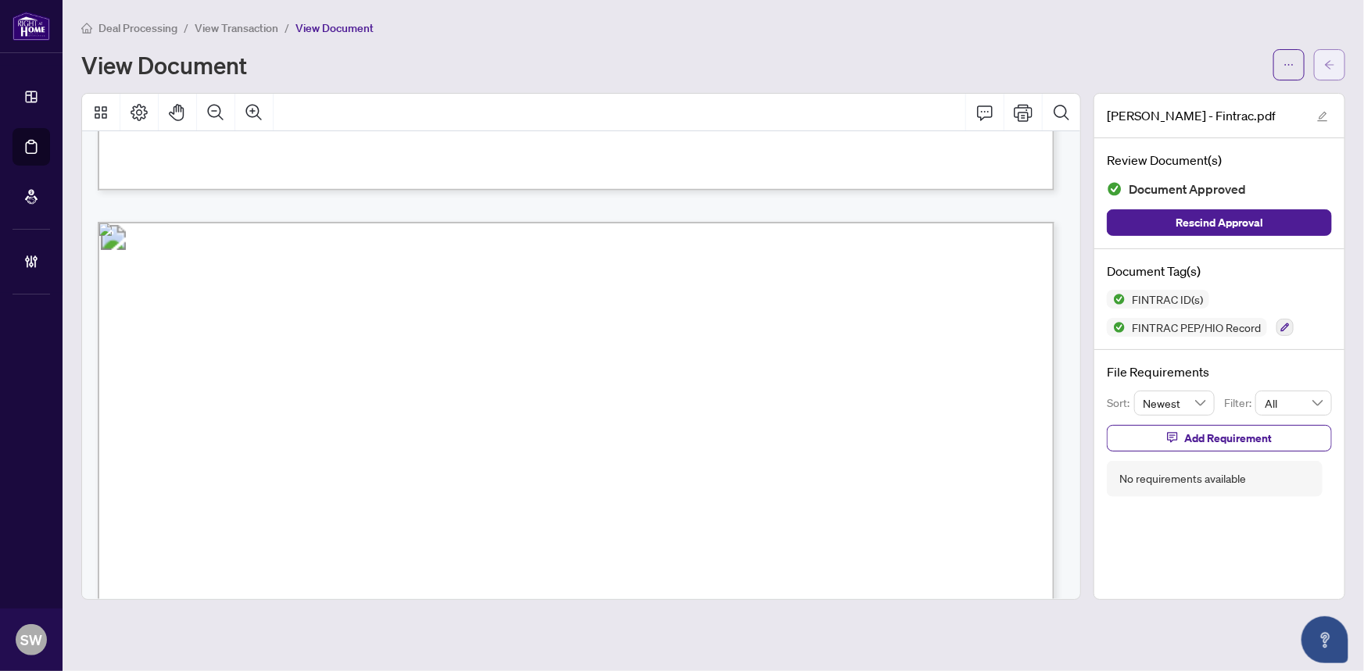
click at [1337, 63] on button "button" at bounding box center [1329, 64] width 31 height 31
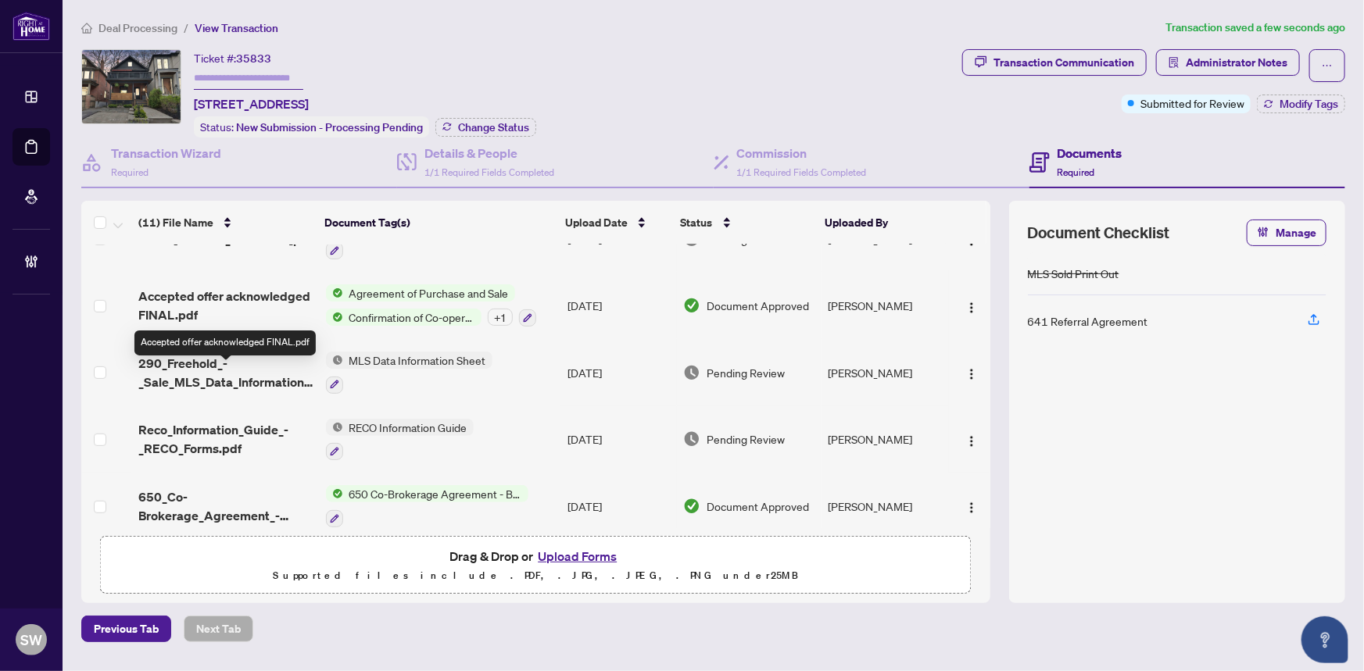
scroll to position [450, 0]
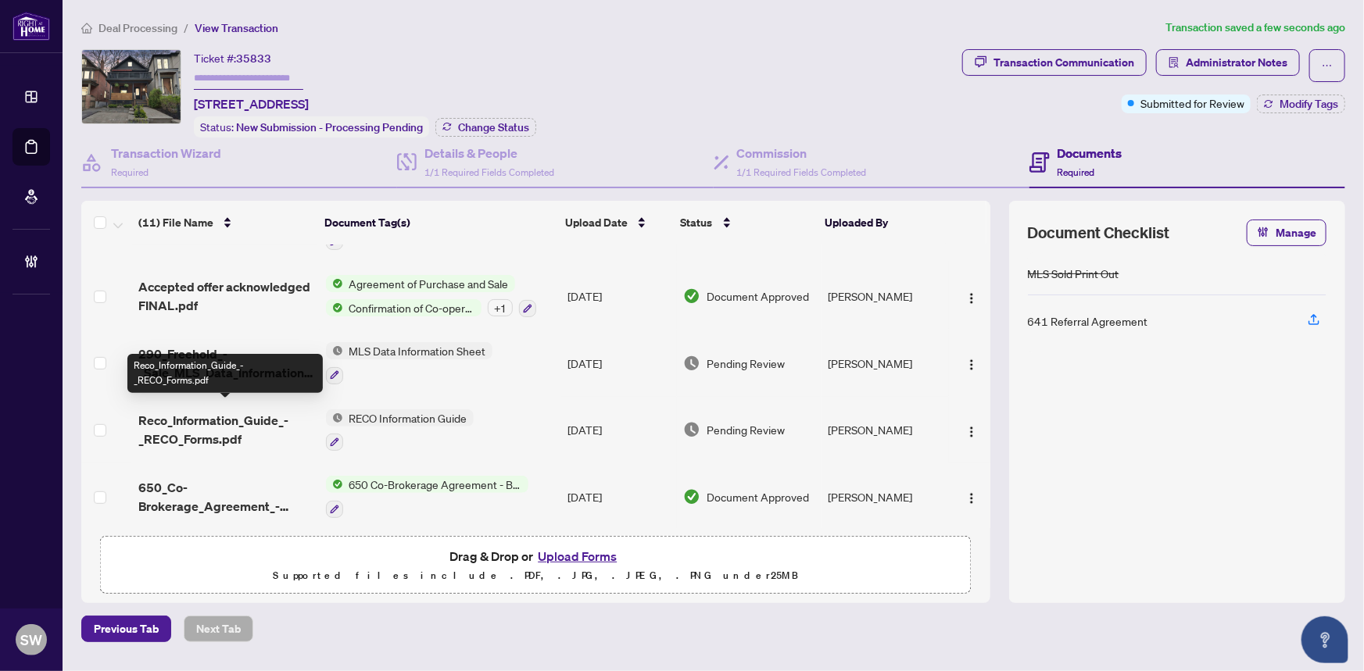
click at [252, 413] on span "Reco_Information_Guide_-_RECO_Forms.pdf" at bounding box center [225, 430] width 174 height 38
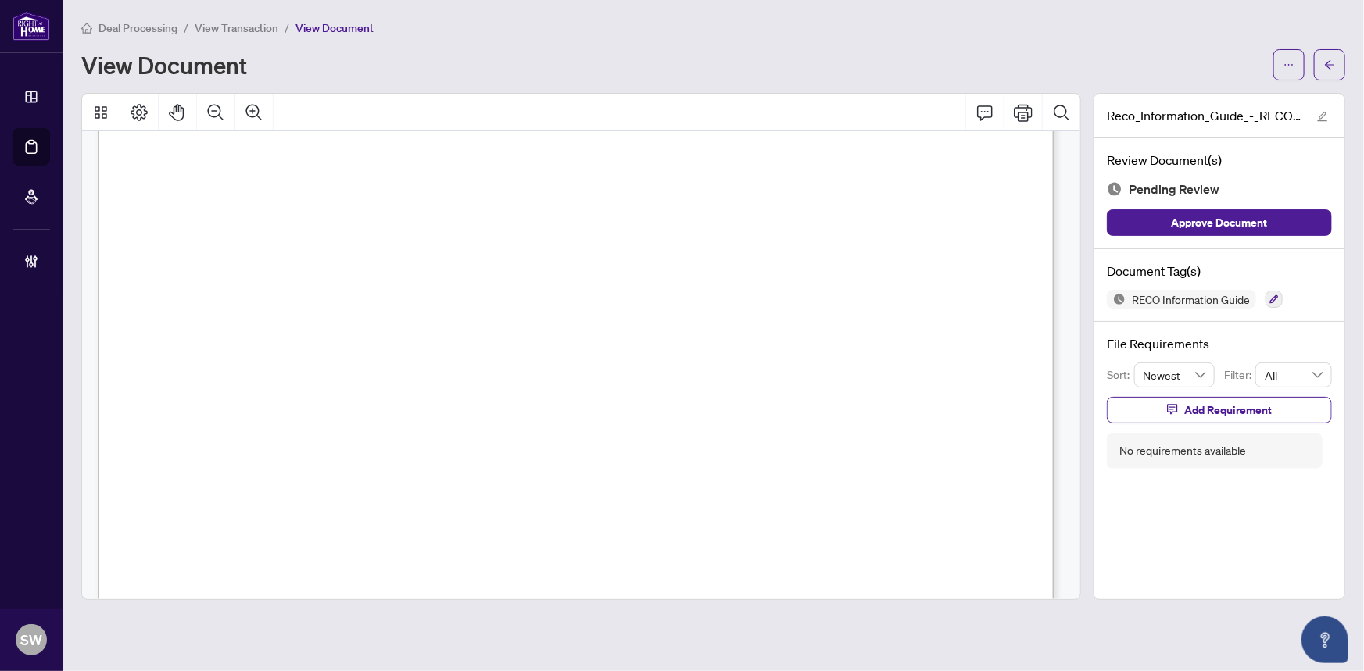
scroll to position [15523, 0]
click at [1271, 299] on icon "button" at bounding box center [1274, 299] width 9 height 9
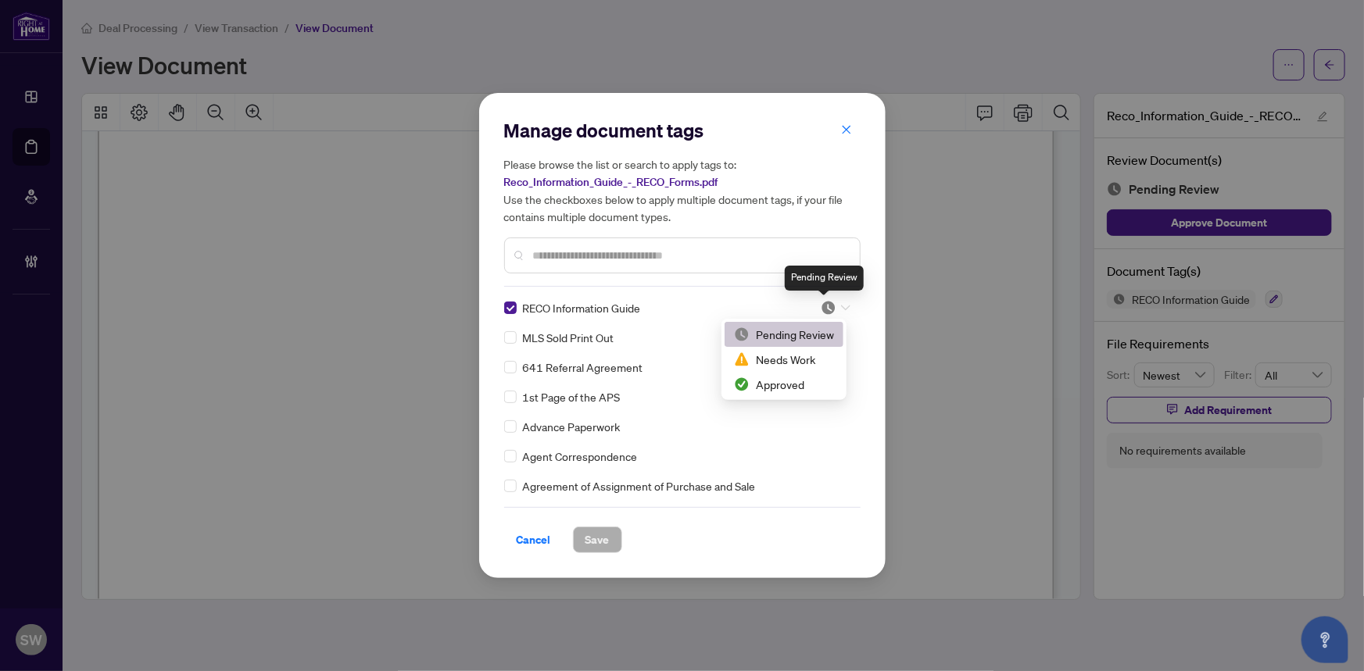
click at [830, 302] on img at bounding box center [828, 308] width 16 height 16
click at [779, 390] on div "Approved" at bounding box center [784, 384] width 100 height 17
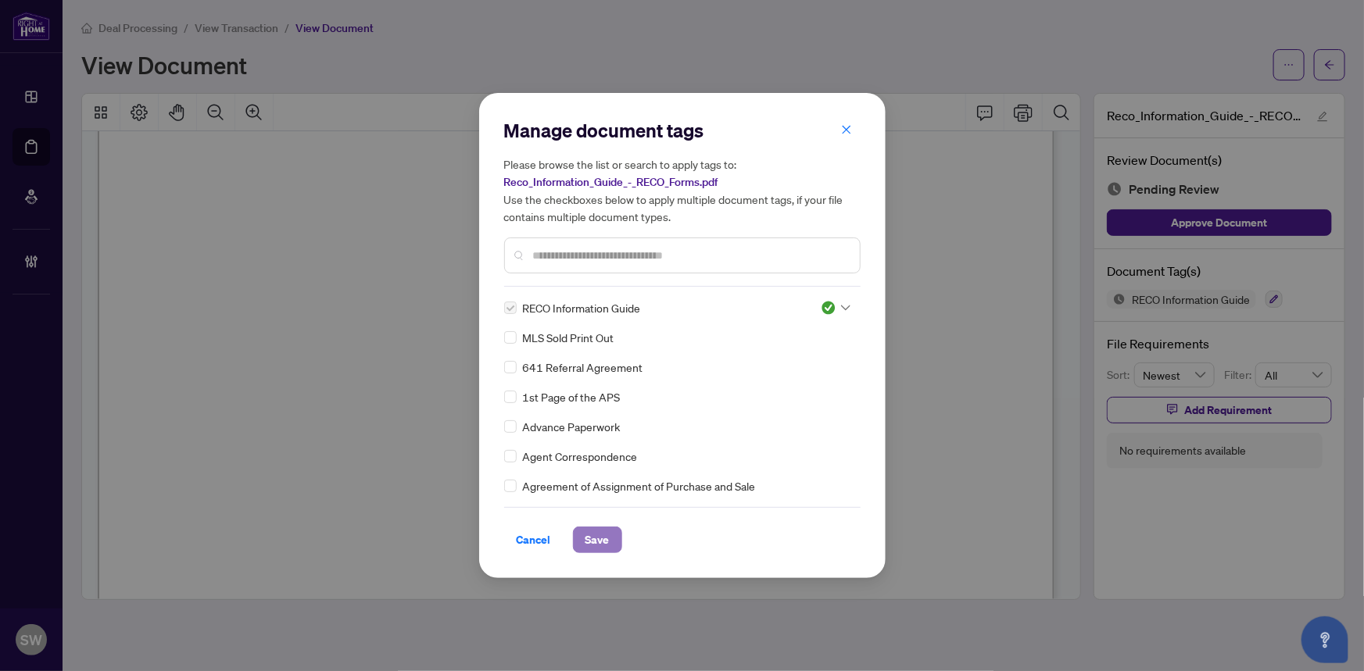
click at [592, 540] on span "Save" at bounding box center [597, 539] width 24 height 25
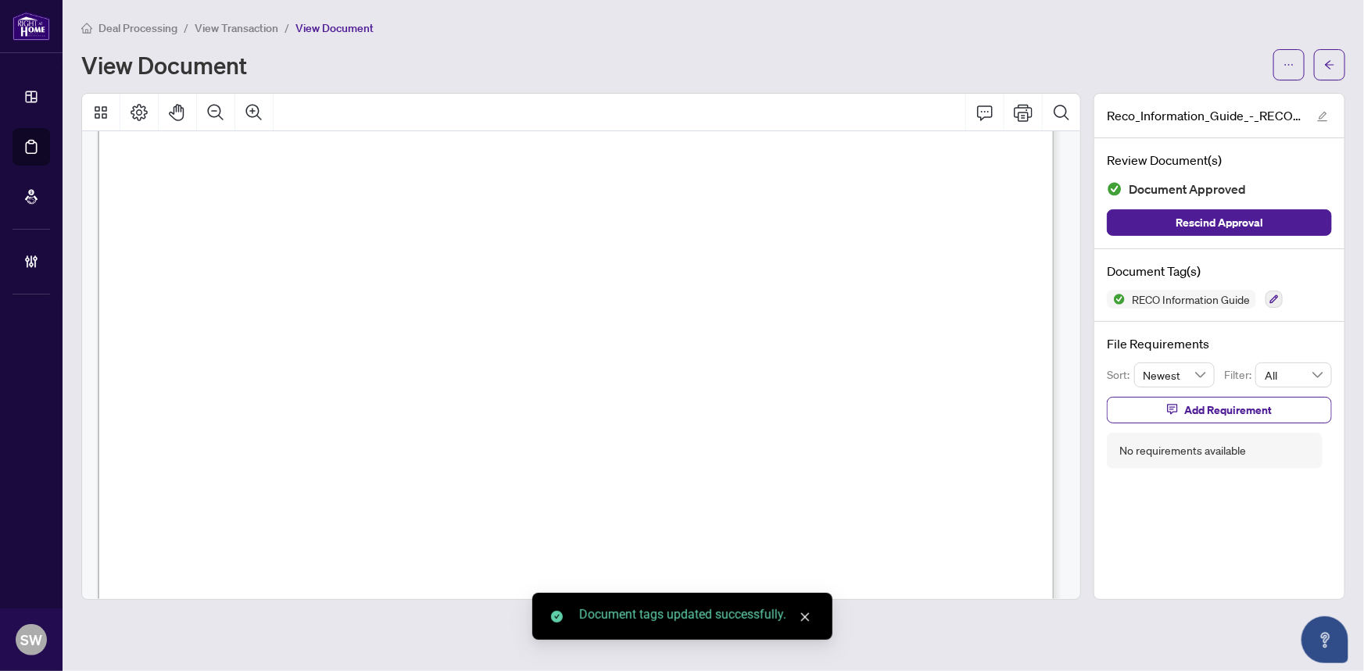
click at [1335, 61] on button "button" at bounding box center [1329, 64] width 31 height 31
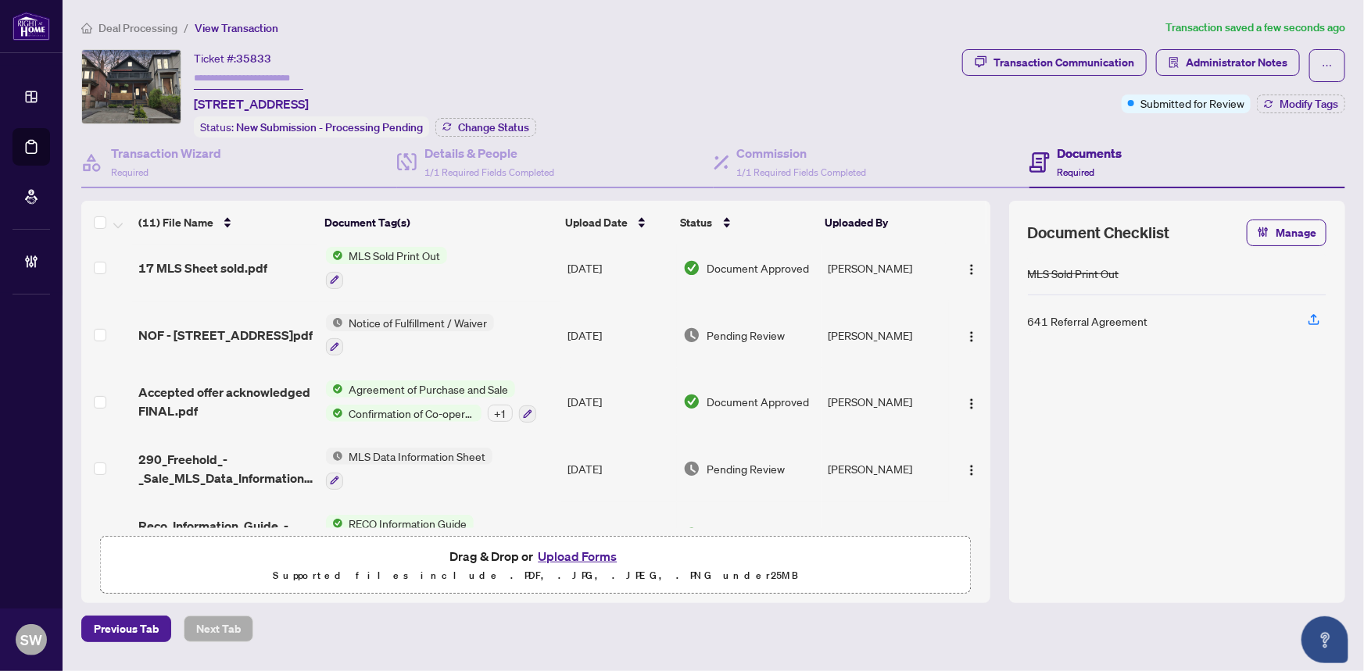
scroll to position [355, 0]
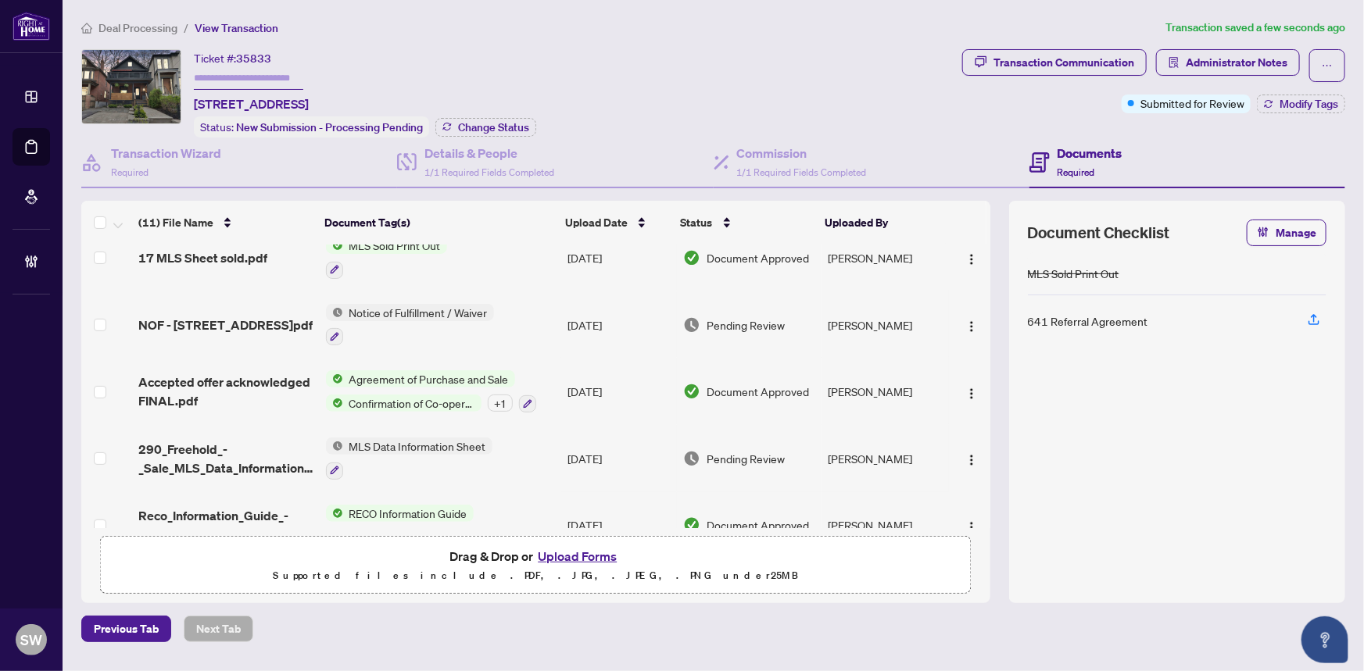
click at [211, 320] on span "NOF - 17 Queensbury Ave.pdf" at bounding box center [225, 325] width 174 height 19
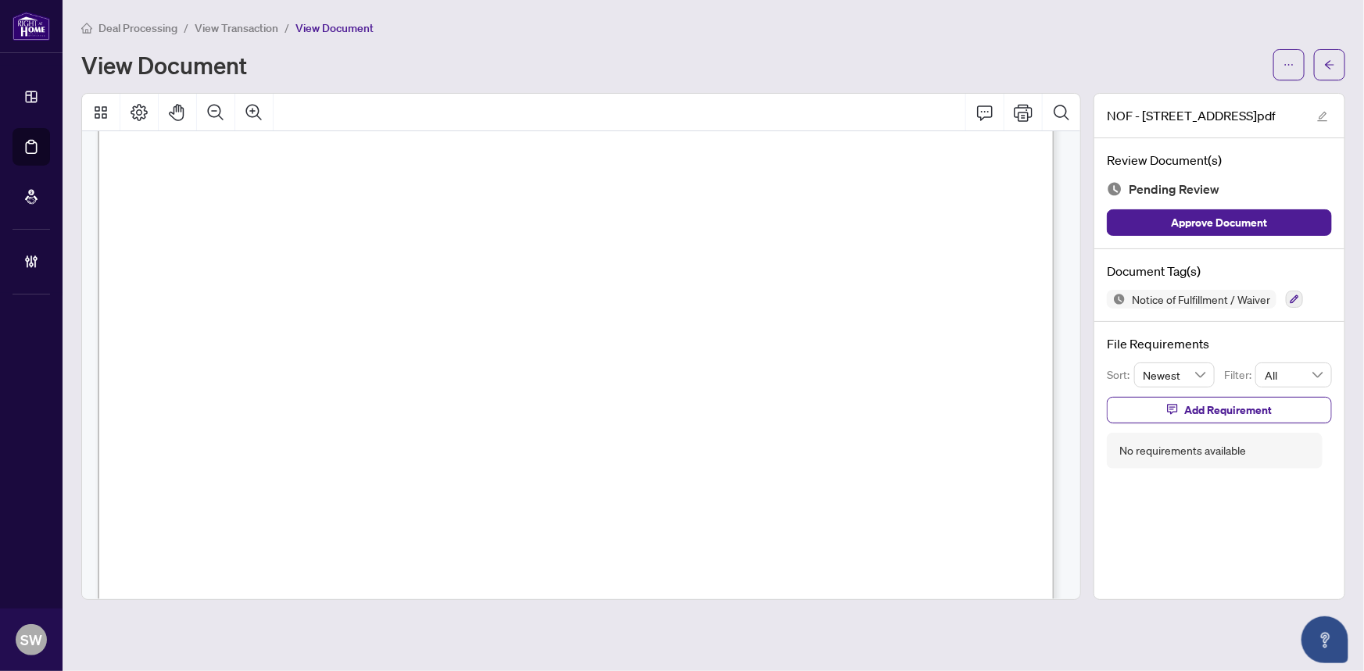
scroll to position [566, 0]
click at [1297, 295] on icon "button" at bounding box center [1294, 299] width 9 height 9
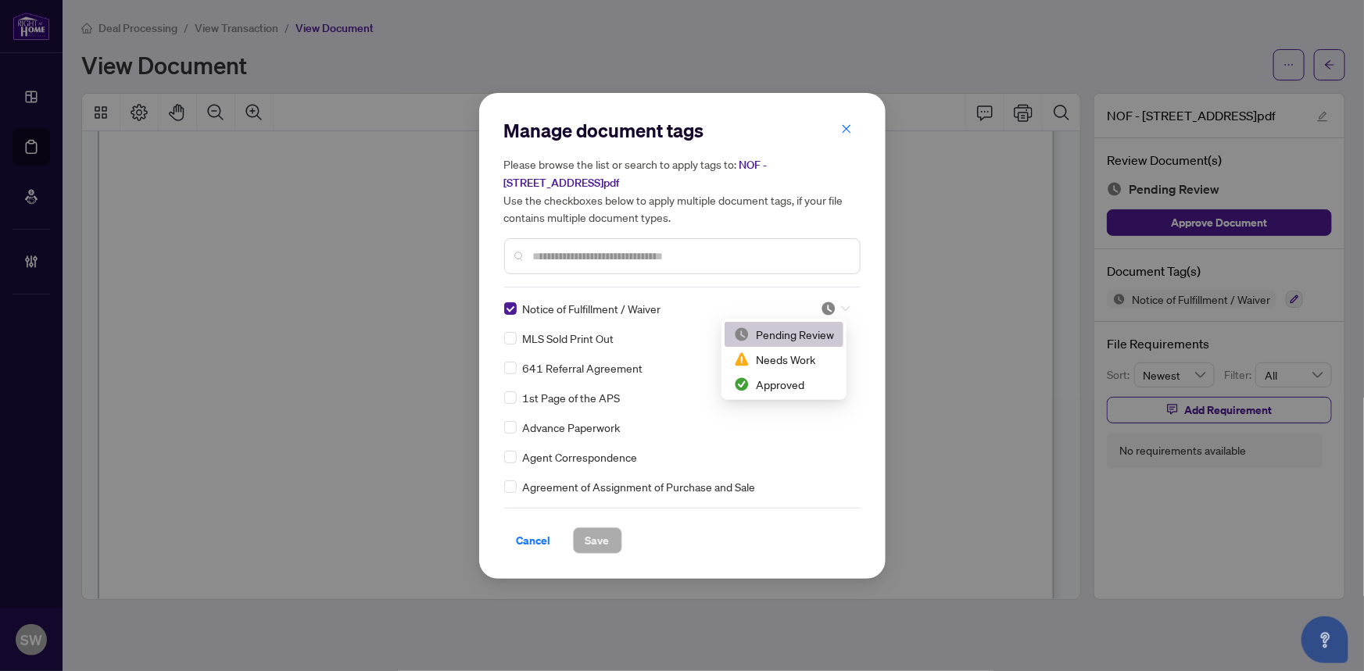
click at [831, 307] on img at bounding box center [828, 309] width 16 height 16
click at [781, 376] on div "Approved" at bounding box center [784, 384] width 100 height 17
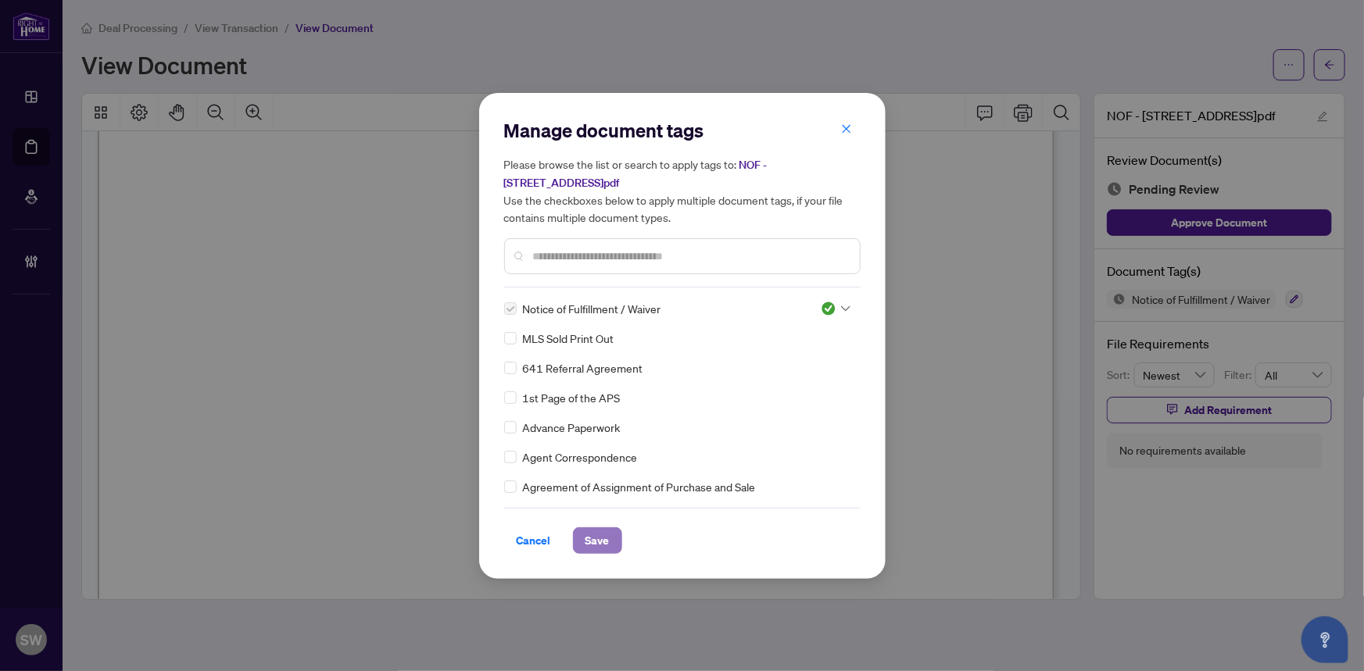
click at [603, 543] on span "Save" at bounding box center [597, 540] width 24 height 25
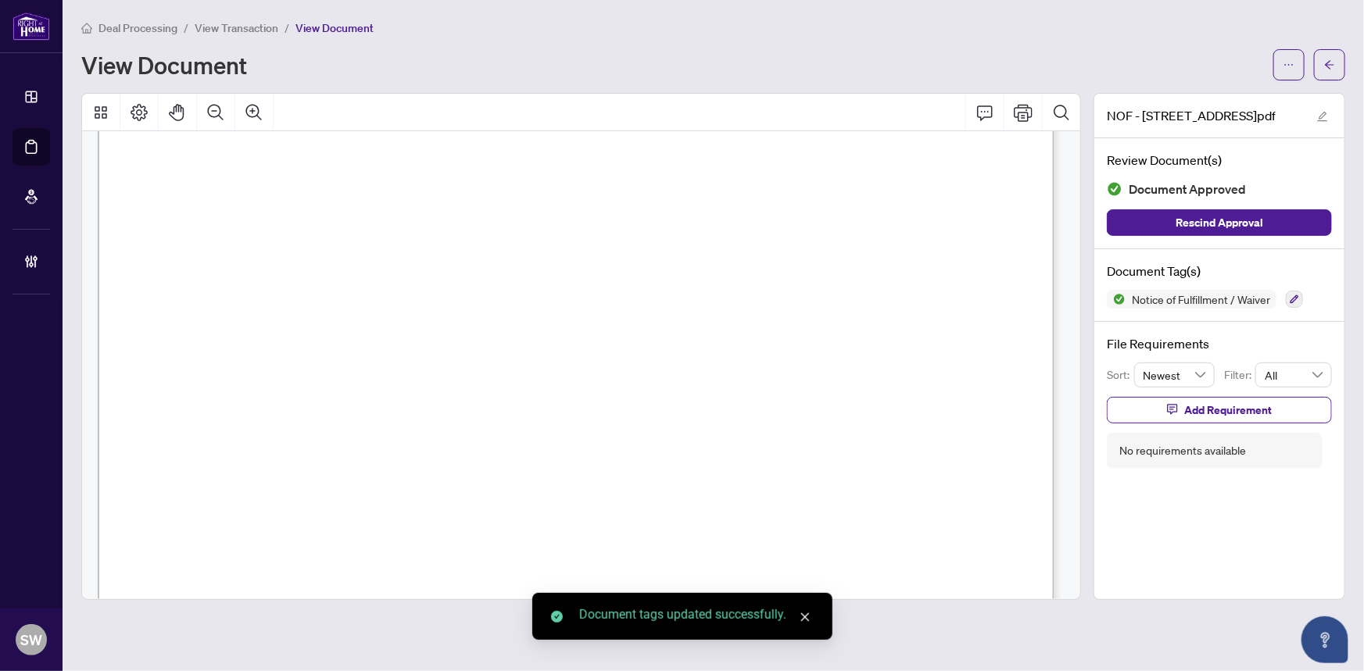
scroll to position [0, 0]
click at [1339, 55] on button "button" at bounding box center [1329, 64] width 31 height 31
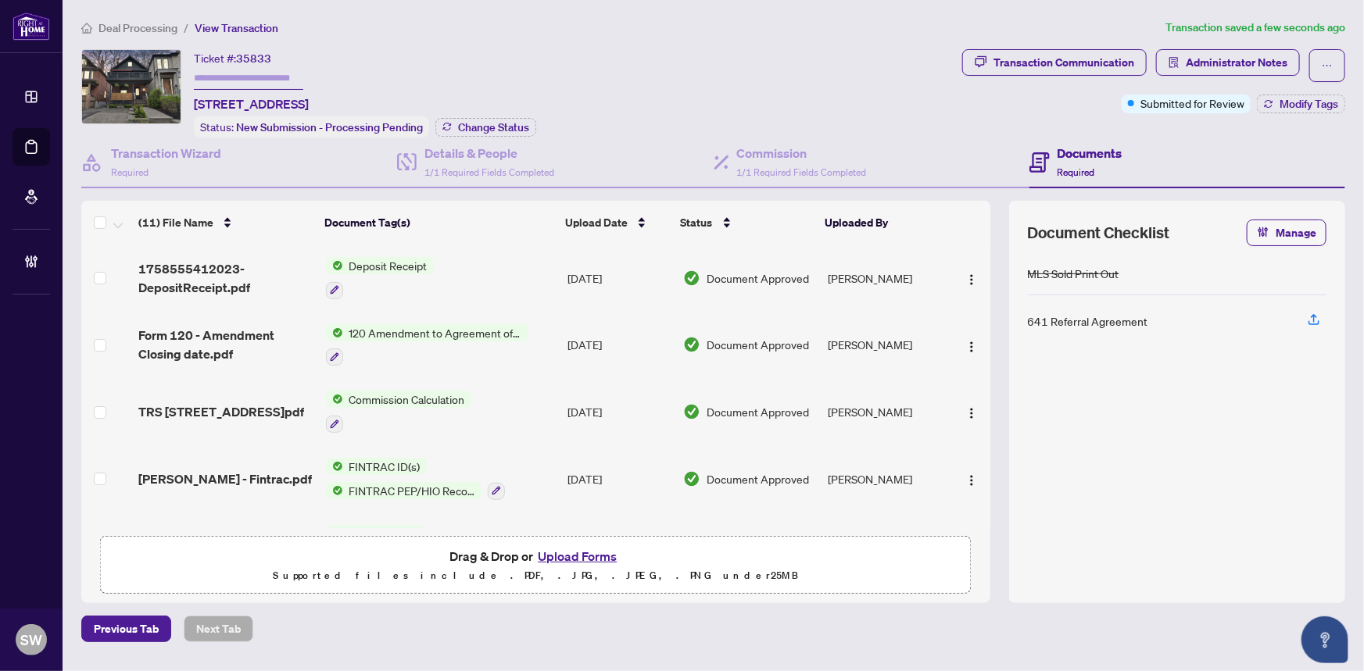
click at [254, 402] on span "TRS 17 Queensbury Ave.pdf" at bounding box center [221, 411] width 166 height 19
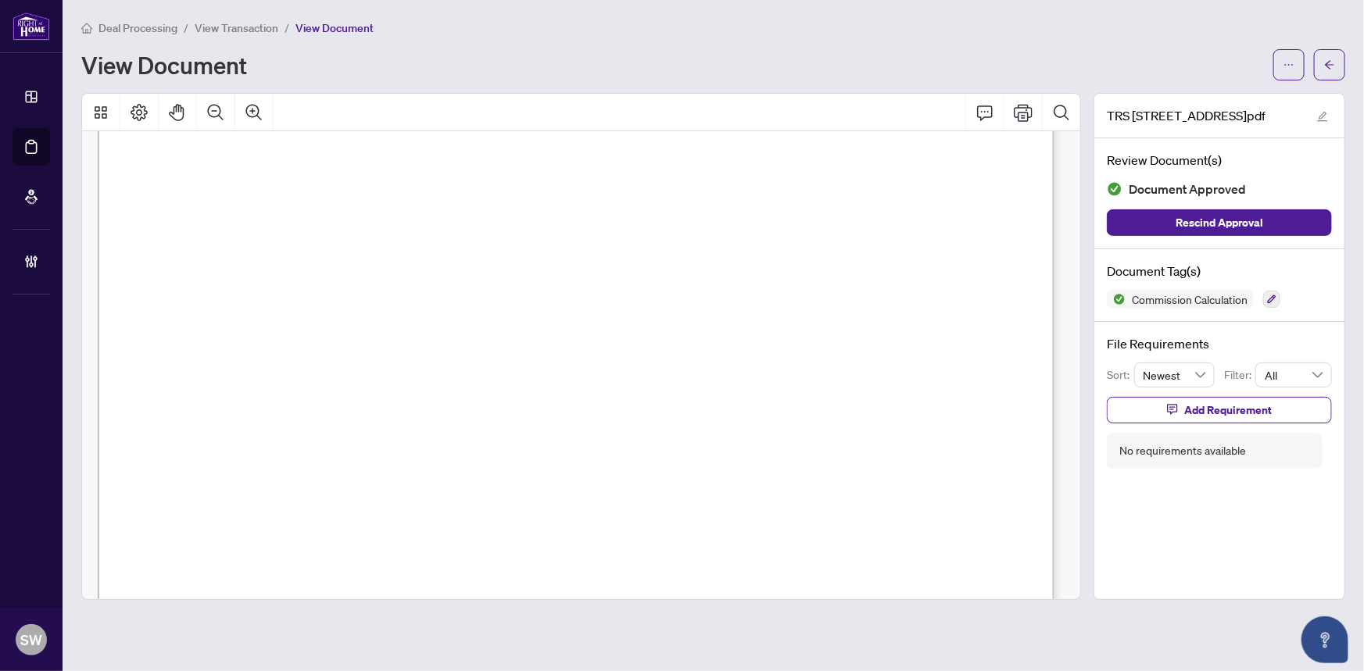
scroll to position [141, 0]
drag, startPoint x: 296, startPoint y: 206, endPoint x: 383, endPoint y: 206, distance: 86.7
click at [383, 206] on span "Blair Gallant & Shannon Hastings" at bounding box center [316, 209] width 187 height 13
drag, startPoint x: 223, startPoint y: 208, endPoint x: 281, endPoint y: 206, distance: 57.8
click at [281, 206] on span "Blair Gallant & Shannon Hastings" at bounding box center [316, 209] width 187 height 13
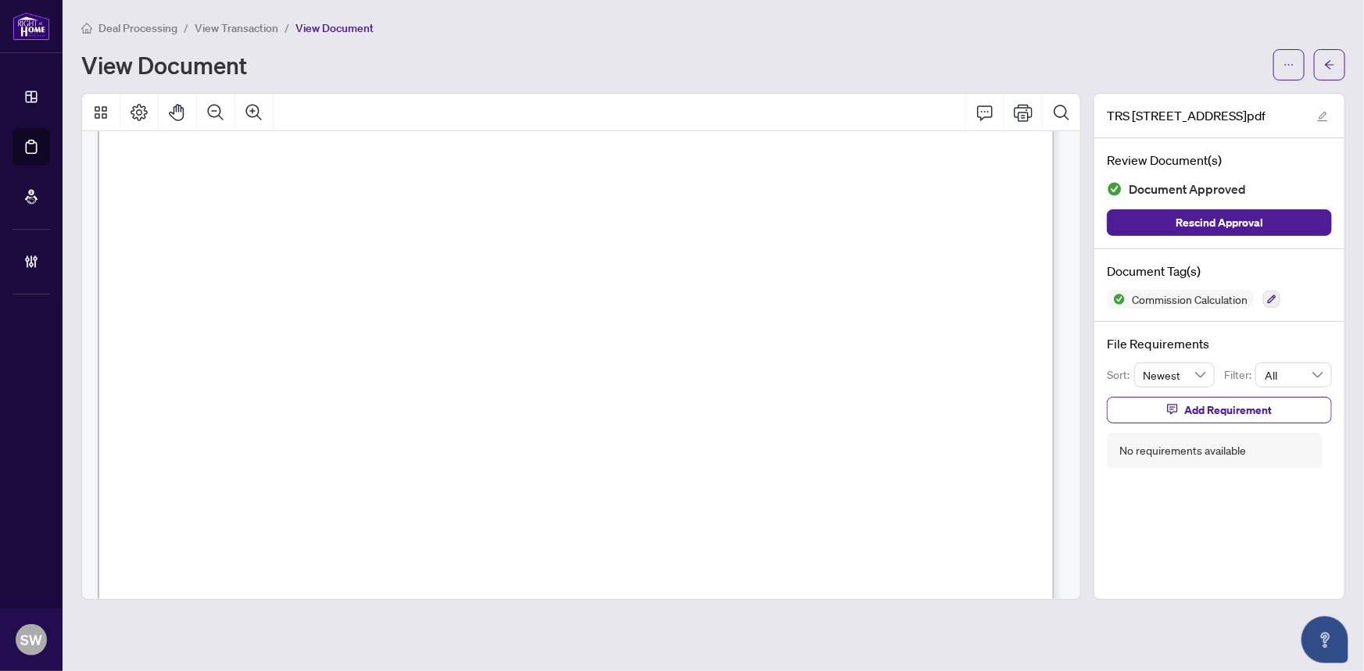
drag, startPoint x: 223, startPoint y: 191, endPoint x: 341, endPoint y: 191, distance: 118.0
click at [341, 191] on span "Nicholas Donald Demers & Leah Nicolle Egan" at bounding box center [362, 194] width 278 height 13
drag, startPoint x: 352, startPoint y: 195, endPoint x: 442, endPoint y: 195, distance: 89.1
click at [442, 195] on span "Nicholas Donald Demers & Leah Nicolle Egan" at bounding box center [362, 194] width 278 height 13
click at [1335, 65] on button "button" at bounding box center [1329, 64] width 31 height 31
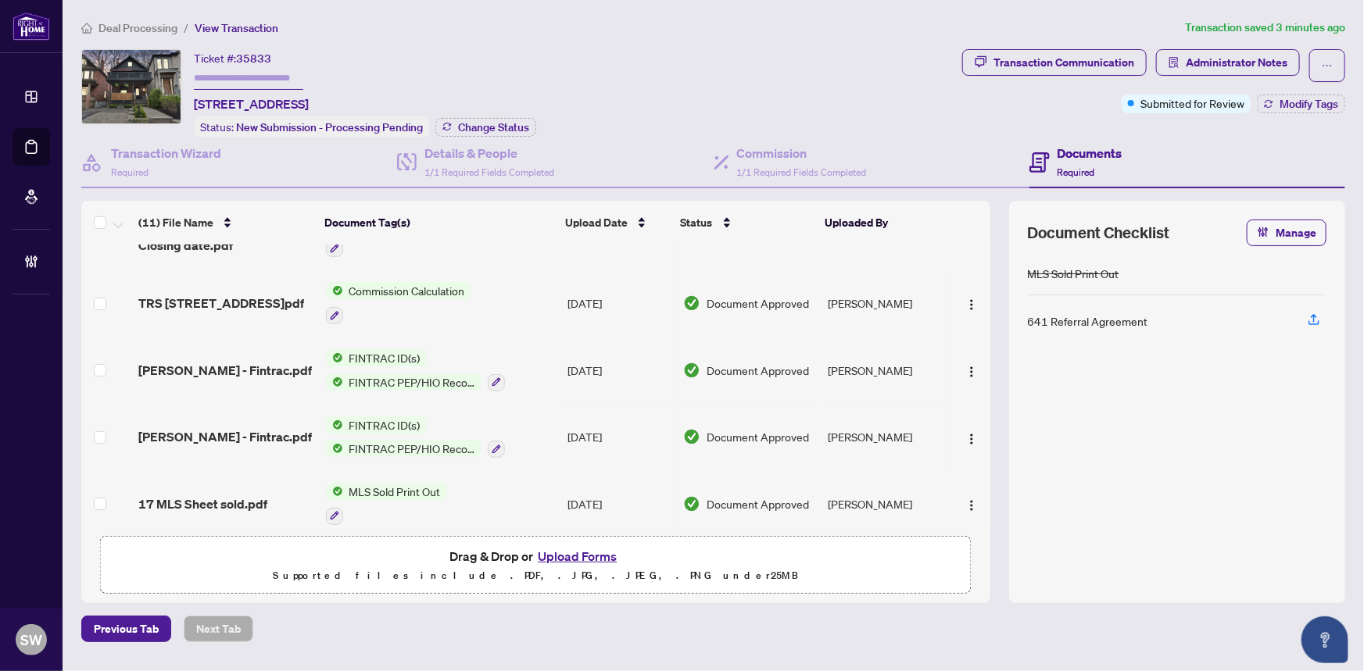
scroll to position [70, 0]
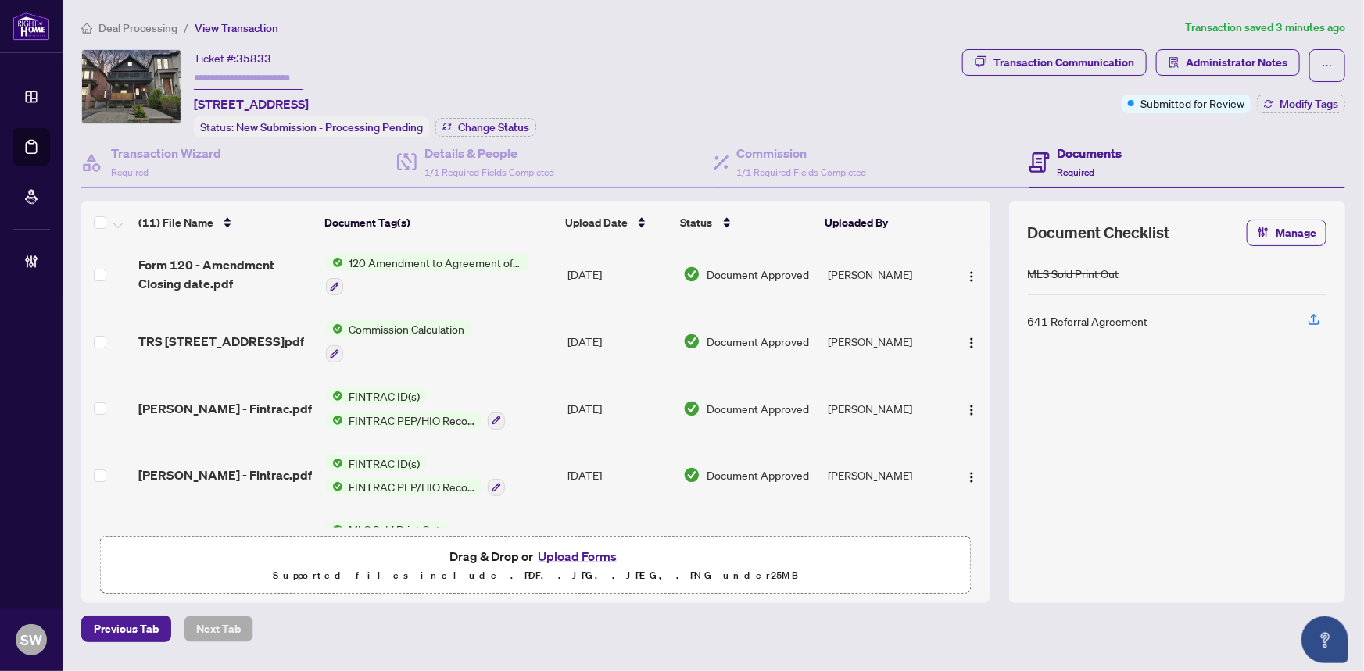
click at [252, 333] on span "TRS 17 Queensbury Ave.pdf" at bounding box center [221, 341] width 166 height 19
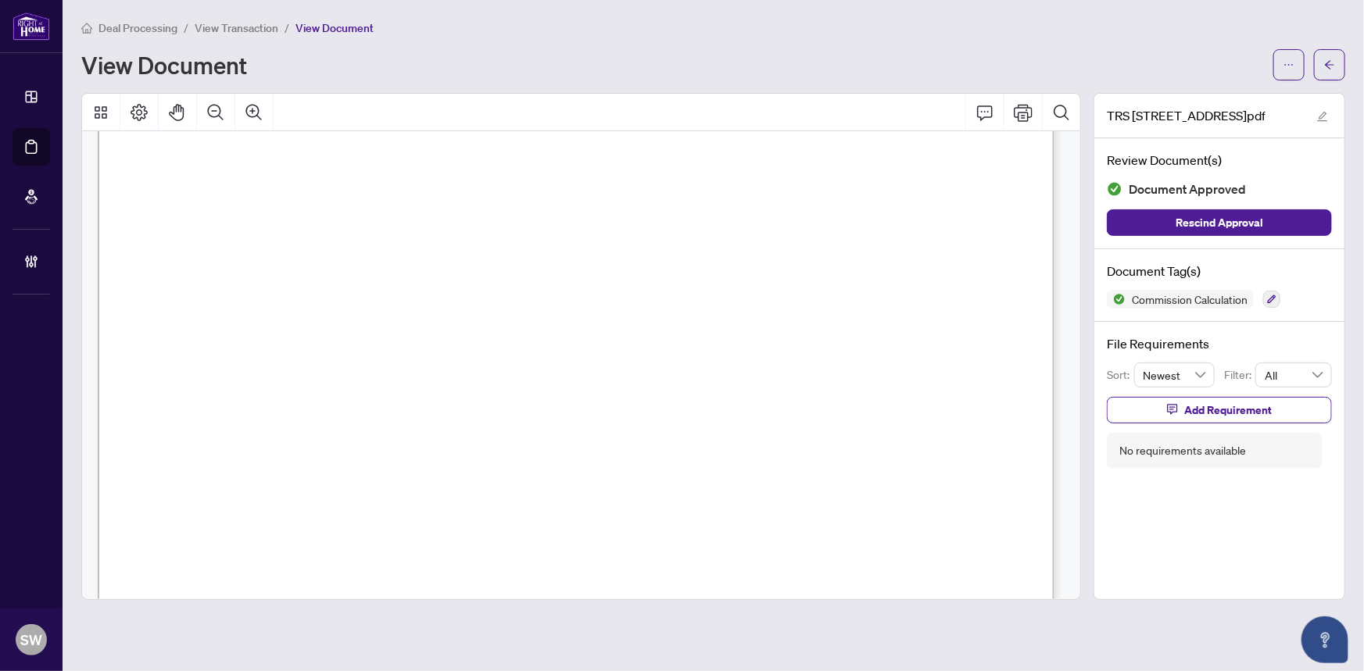
scroll to position [94, 0]
click at [1335, 71] on button "button" at bounding box center [1329, 64] width 31 height 31
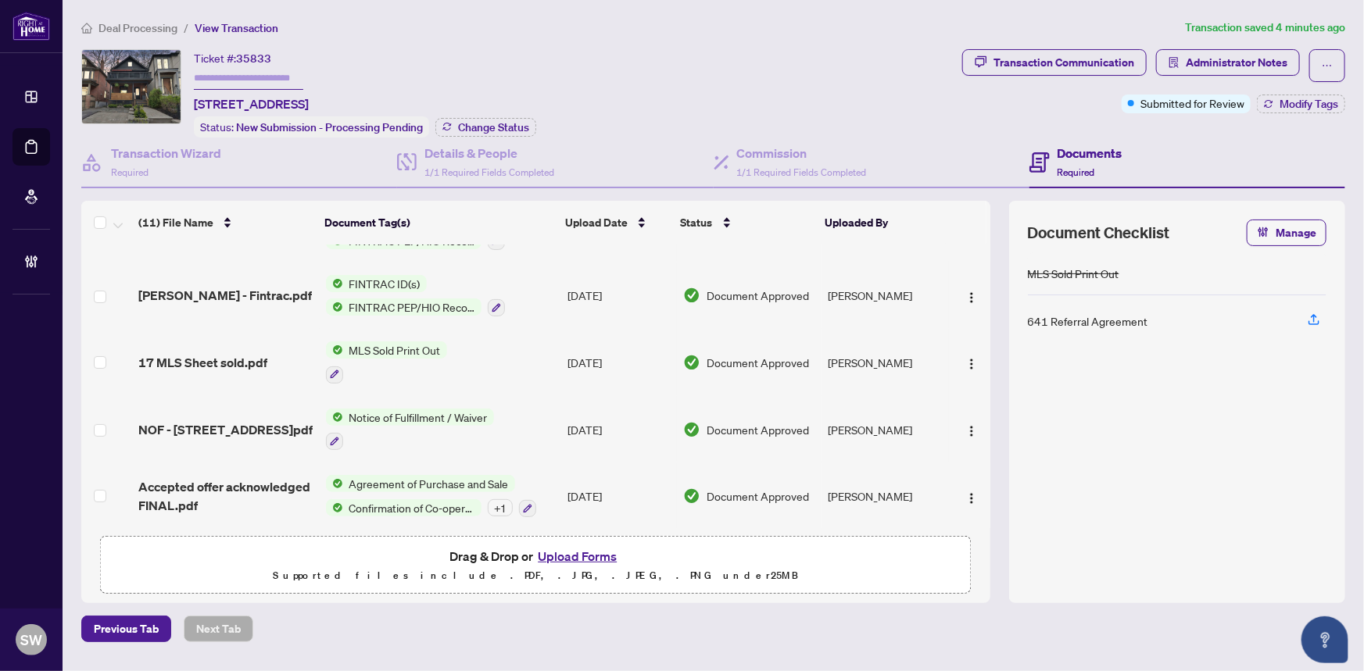
scroll to position [284, 0]
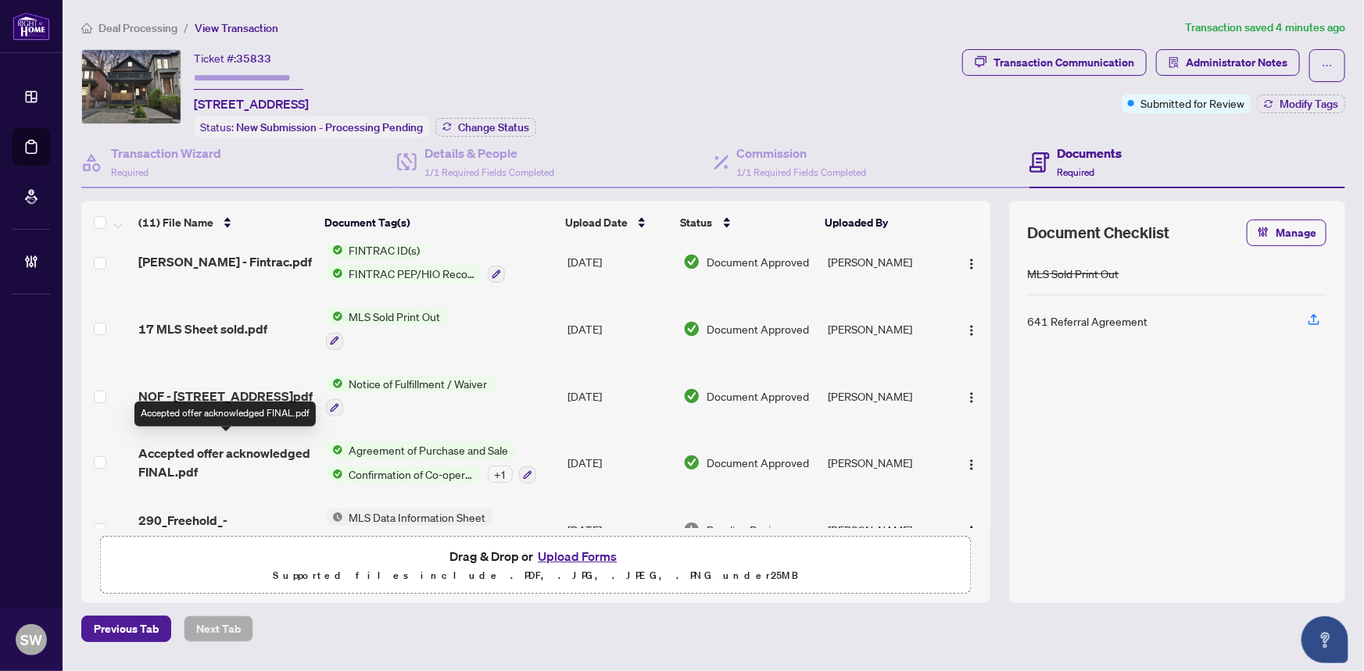
click at [253, 444] on span "Accepted offer acknowledged FINAL.pdf" at bounding box center [225, 463] width 174 height 38
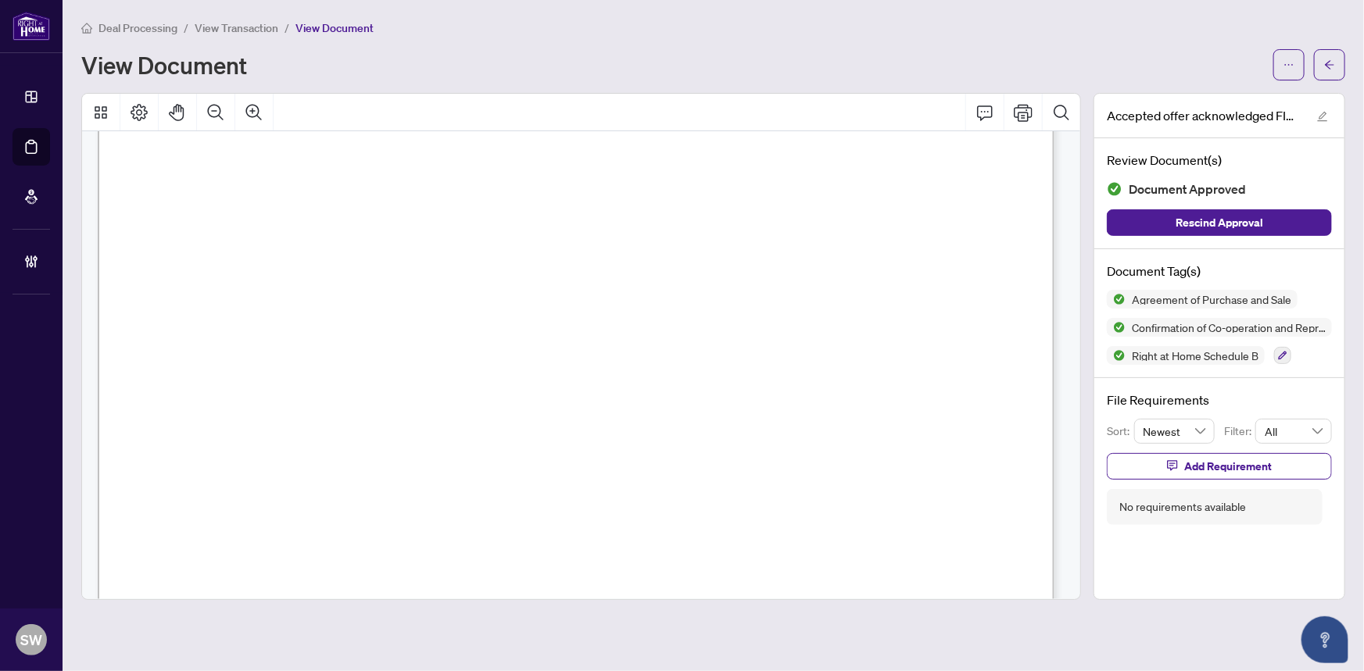
scroll to position [6675, 0]
click at [850, 387] on span "416-495-2746" at bounding box center [876, 394] width 125 height 14
click at [1336, 67] on button "button" at bounding box center [1329, 64] width 31 height 31
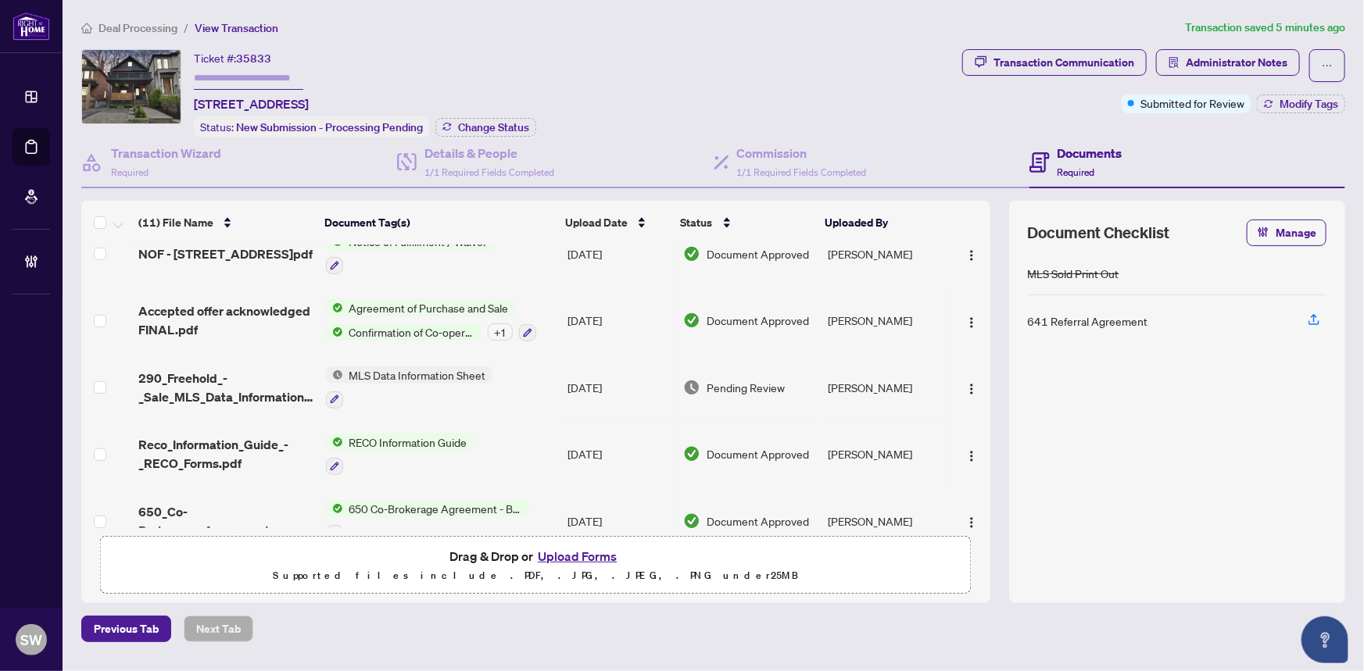
scroll to position [450, 0]
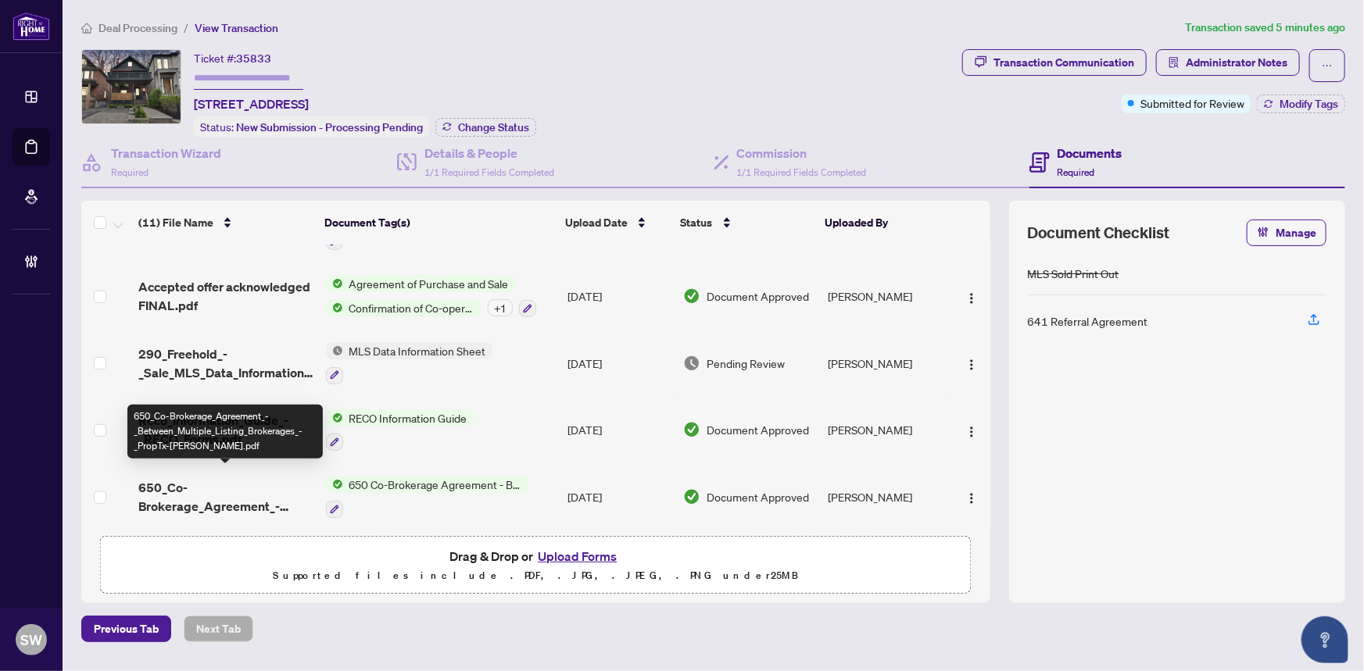
click at [274, 488] on span "650_Co-Brokerage_Agreement_-_Between_Multiple_Listing_Brokerages_-_PropTx-OREA.…" at bounding box center [225, 497] width 174 height 38
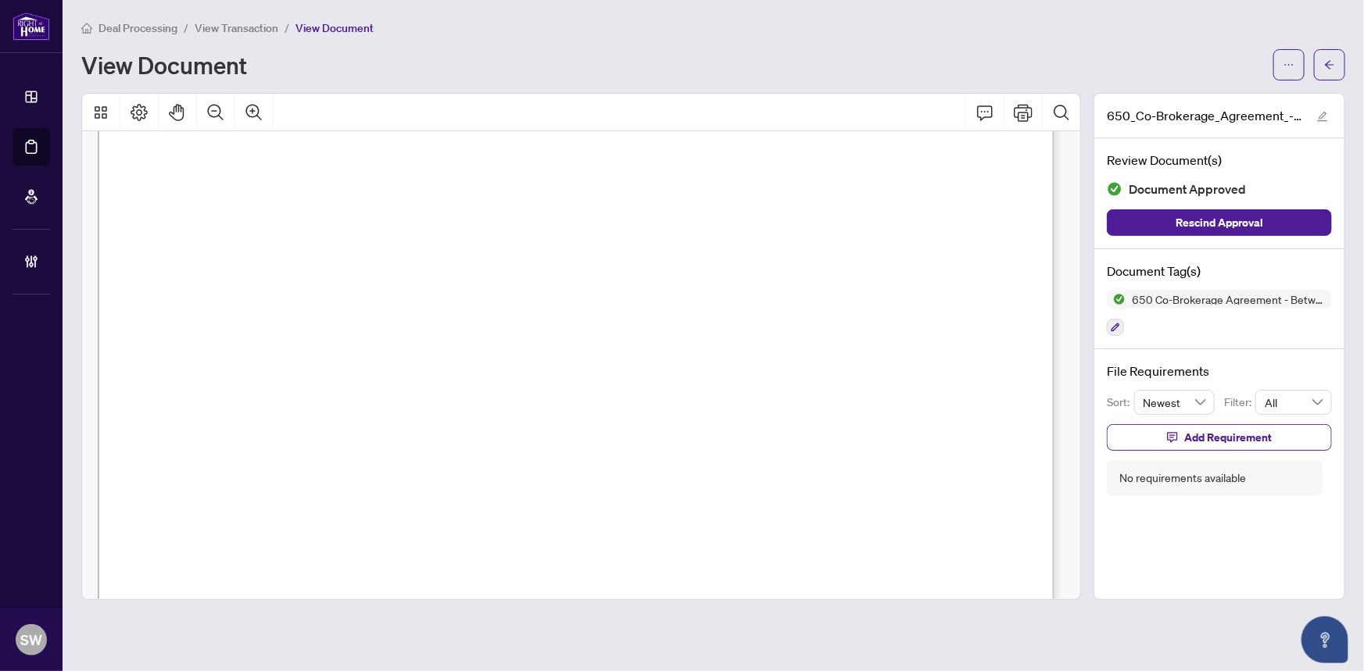
scroll to position [51, 0]
click at [646, 58] on div "View Document" at bounding box center [672, 64] width 1182 height 25
drag, startPoint x: 560, startPoint y: 392, endPoint x: 409, endPoint y: 393, distance: 150.8
click at [409, 393] on span "Blair Gallant, Shannon Hastings" at bounding box center [415, 398] width 237 height 15
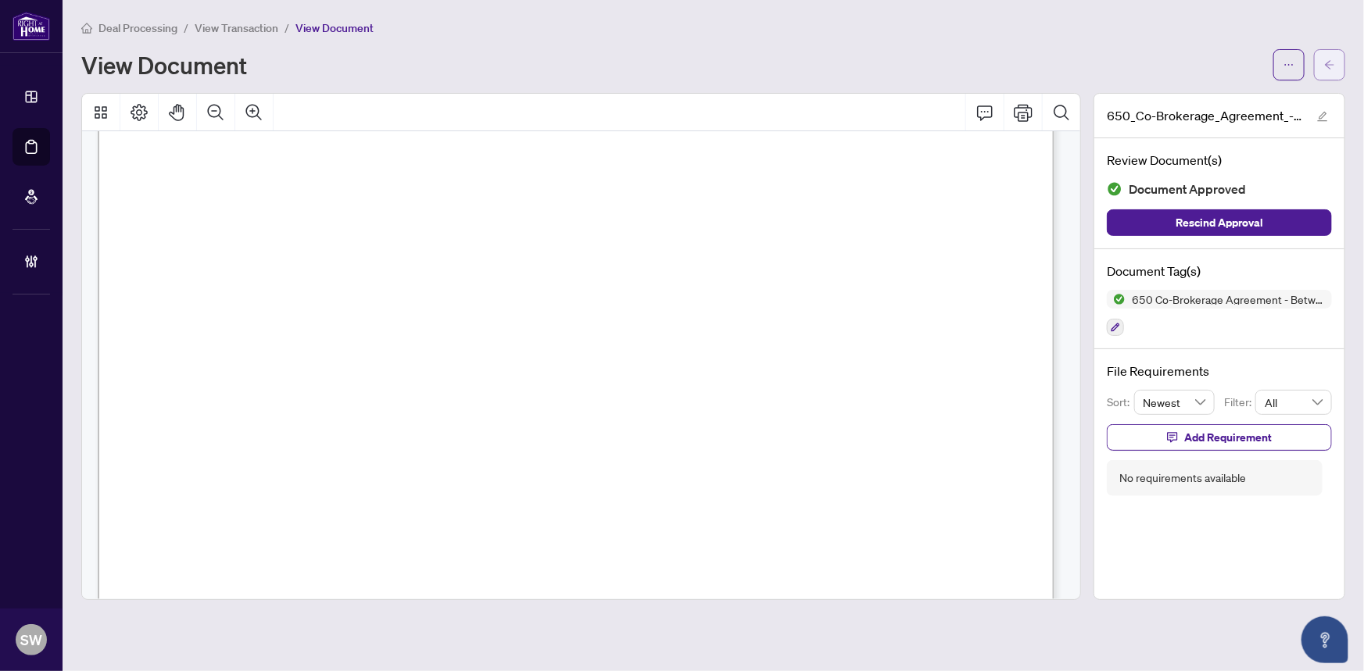
click at [1331, 59] on icon "arrow-left" at bounding box center [1329, 64] width 11 height 11
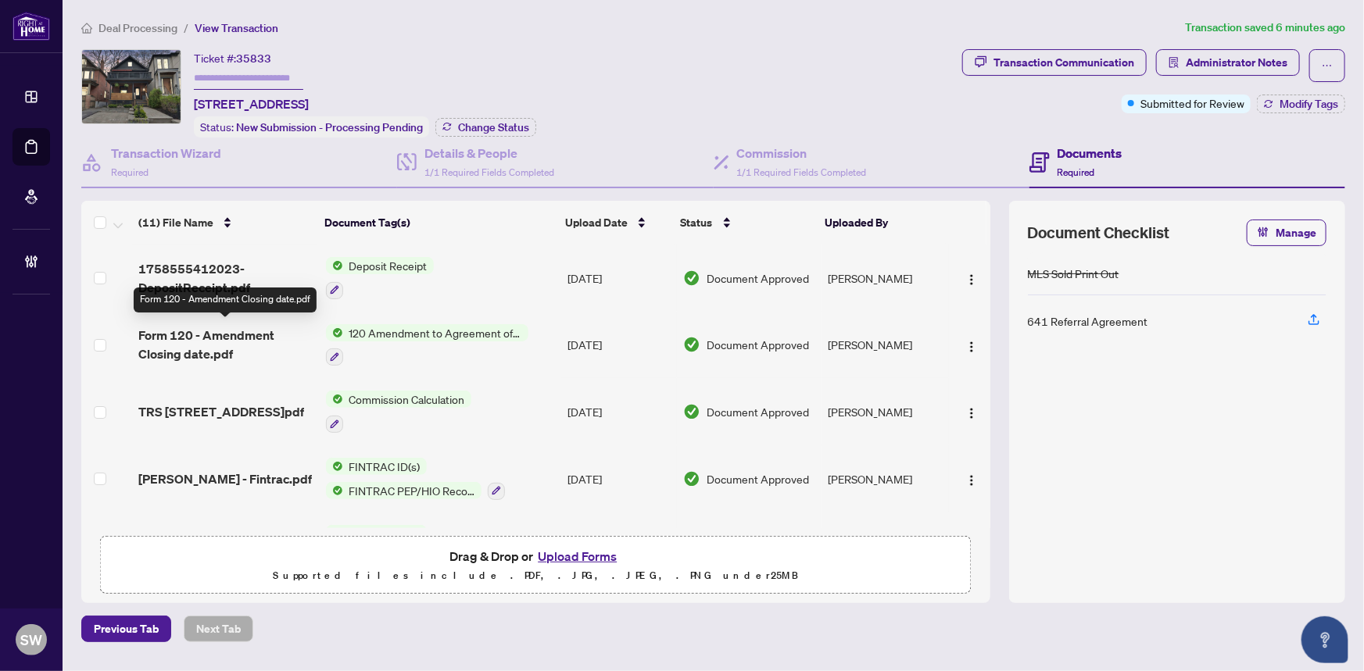
click at [223, 337] on span "Form 120 - Amendment Closing date.pdf" at bounding box center [225, 345] width 174 height 38
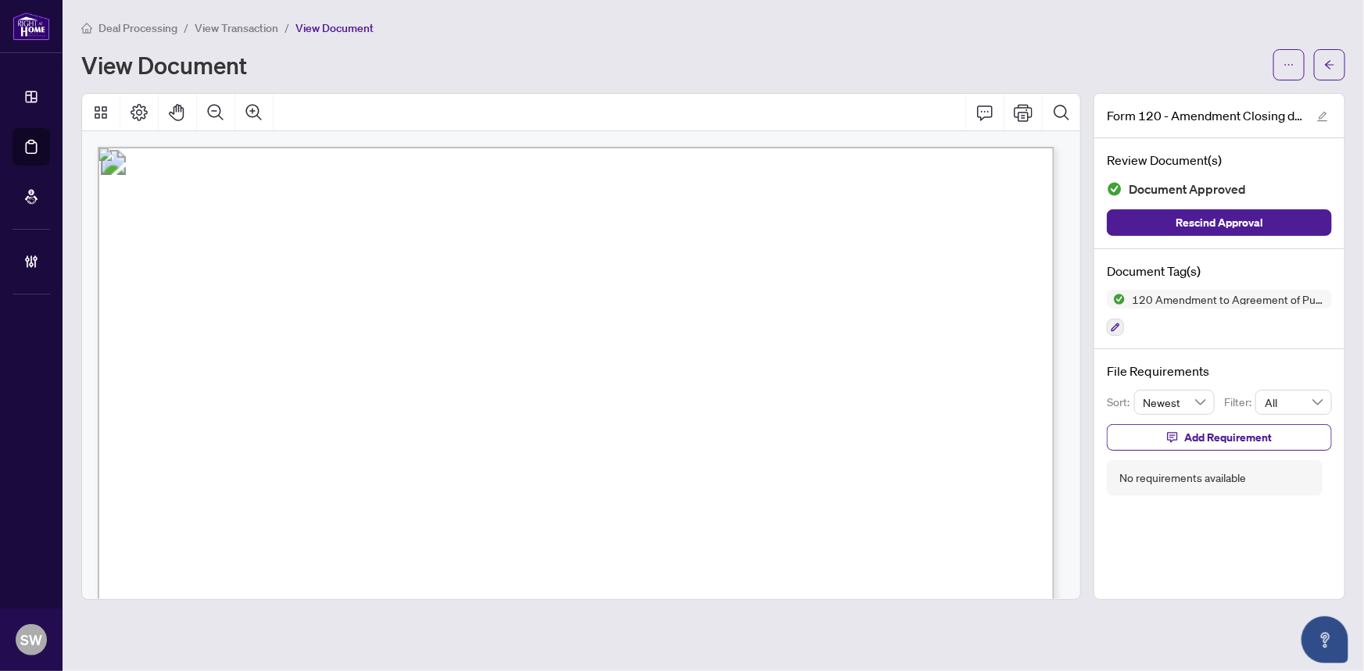
drag, startPoint x: 439, startPoint y: 320, endPoint x: 586, endPoint y: 320, distance: 146.9
click at [586, 320] on span "Nicholas Donald Demers, Leah Nicolle Egan" at bounding box center [414, 326] width 357 height 15
click at [1339, 71] on button "button" at bounding box center [1329, 64] width 31 height 31
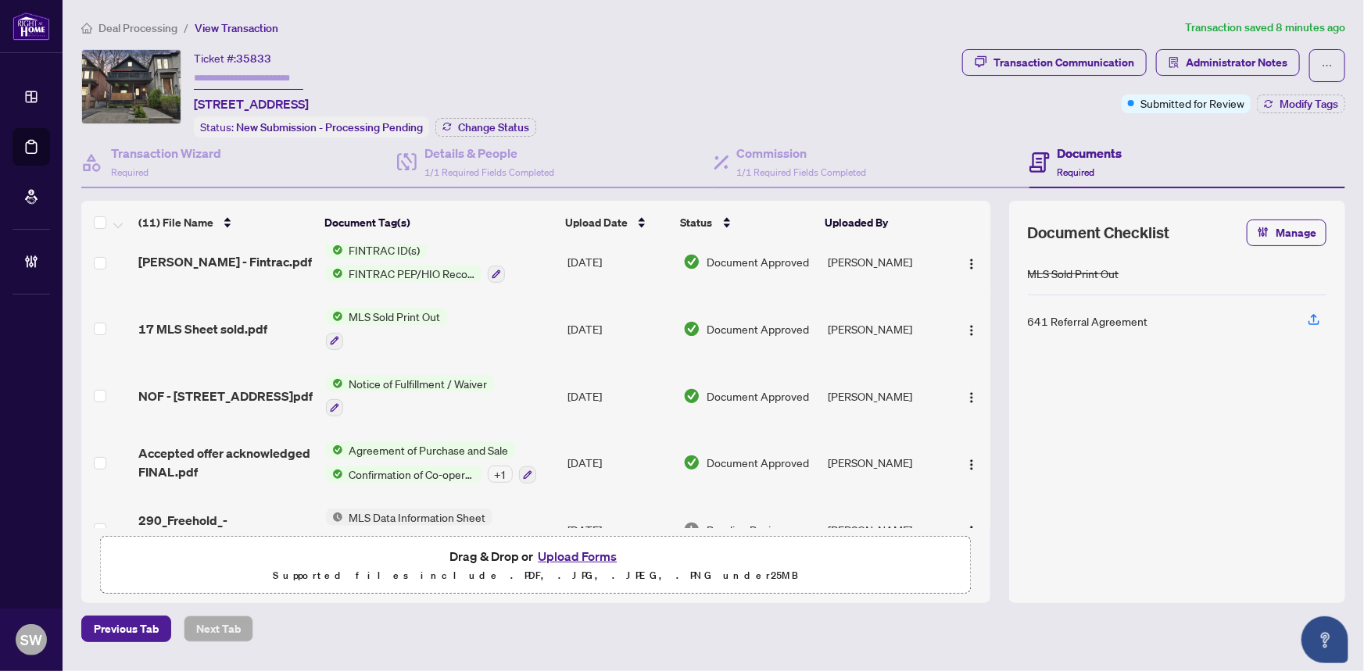
scroll to position [355, 0]
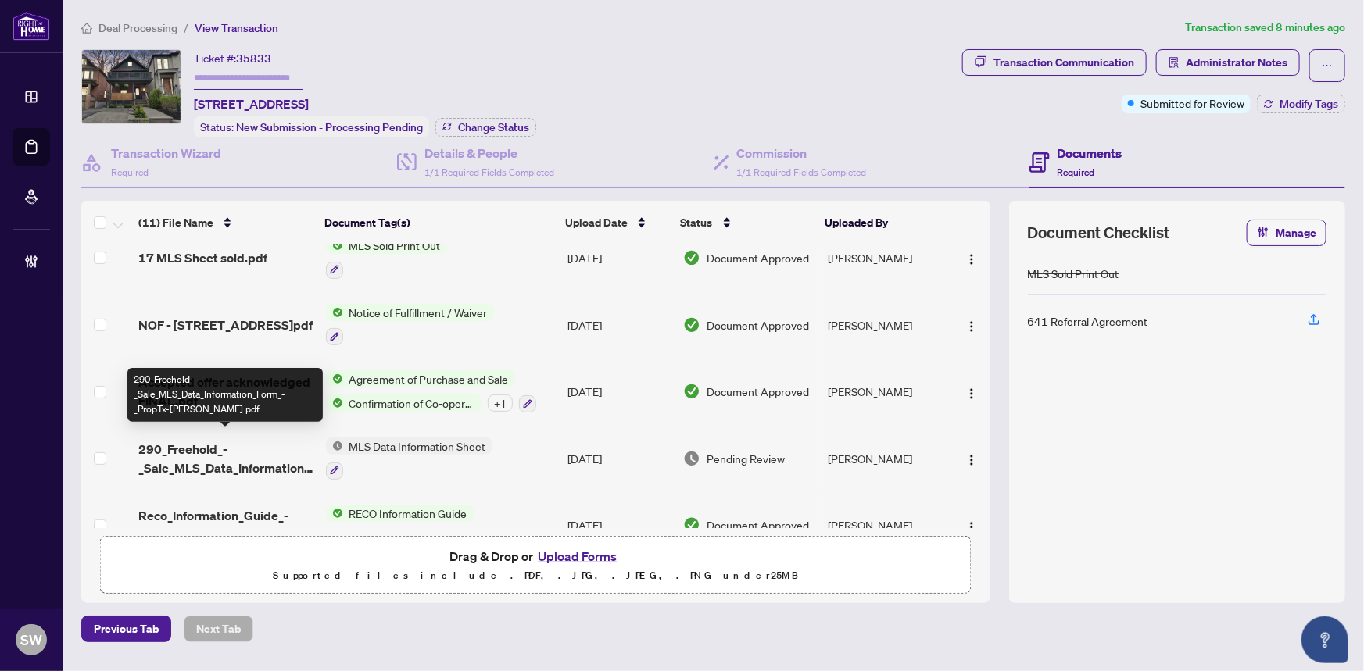
click at [227, 447] on span "290_Freehold_-_Sale_MLS_Data_Information_Form_-_PropTx-OREA.pdf" at bounding box center [225, 459] width 174 height 38
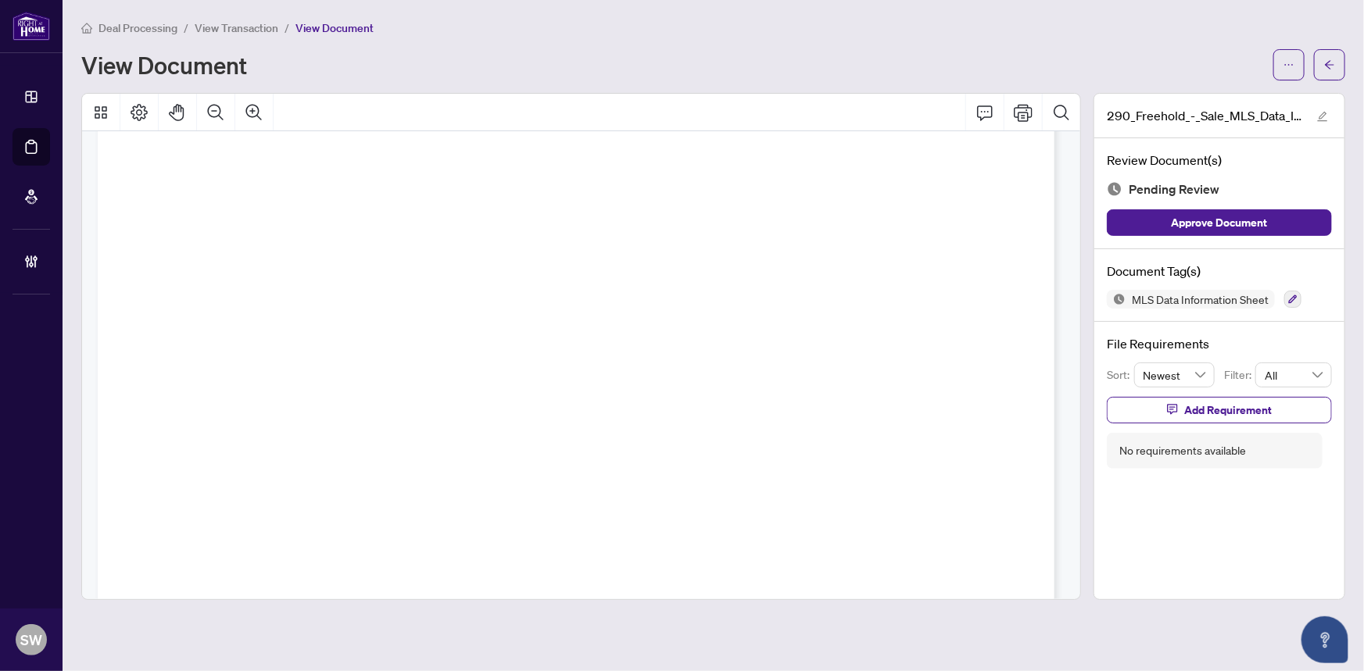
scroll to position [16027, 0]
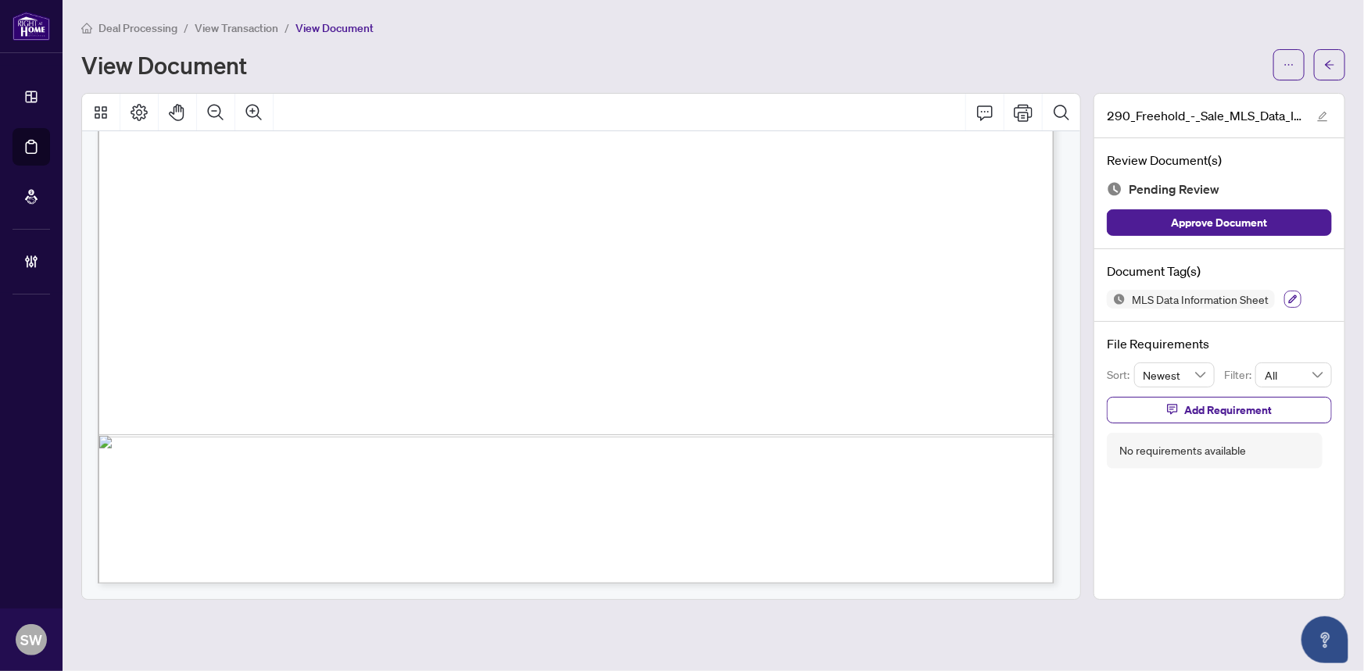
click at [1288, 297] on icon "button" at bounding box center [1292, 299] width 9 height 9
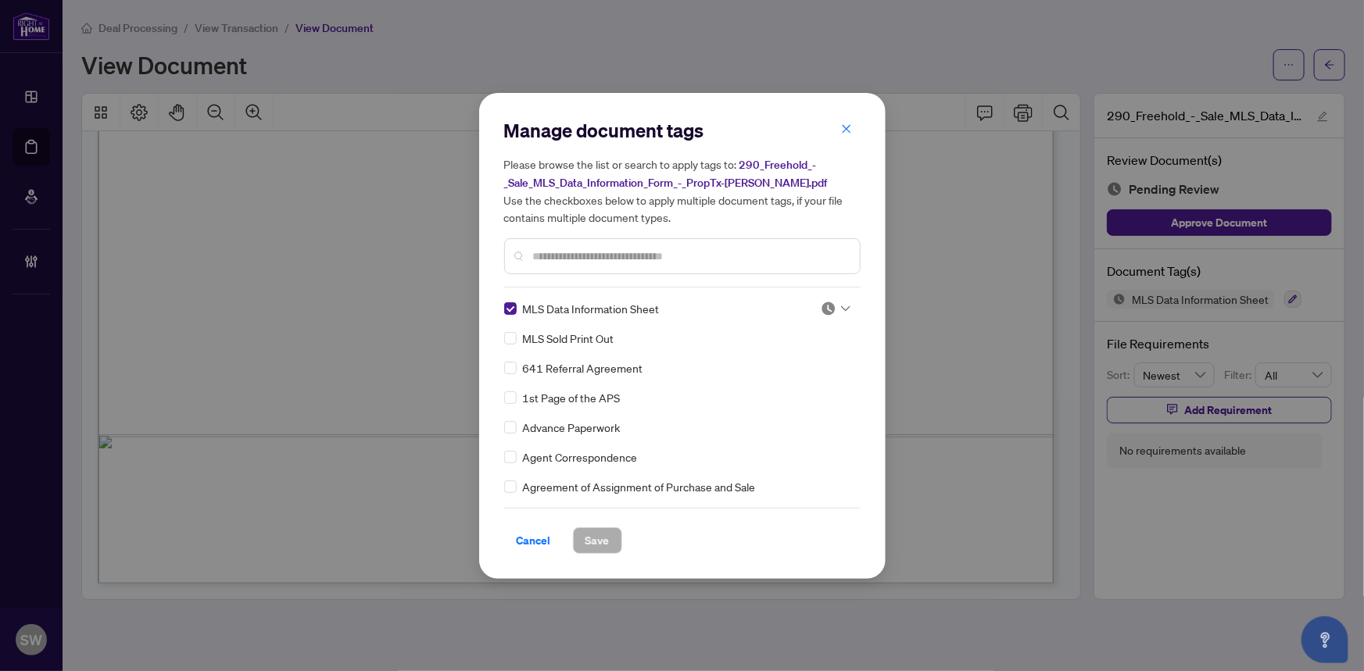
click at [833, 304] on div at bounding box center [835, 309] width 30 height 16
click at [794, 383] on div "Approved" at bounding box center [784, 384] width 100 height 17
click at [609, 539] on button "Save" at bounding box center [597, 540] width 49 height 27
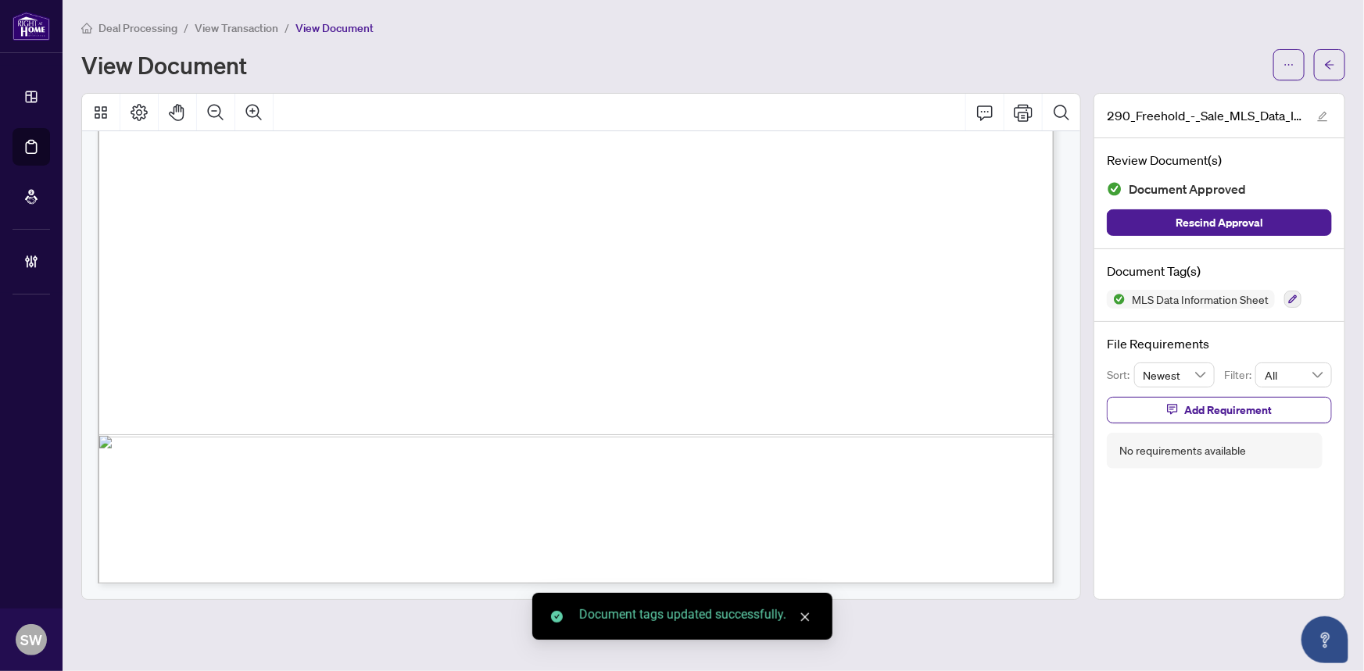
click at [1330, 65] on icon "arrow-left" at bounding box center [1329, 64] width 11 height 11
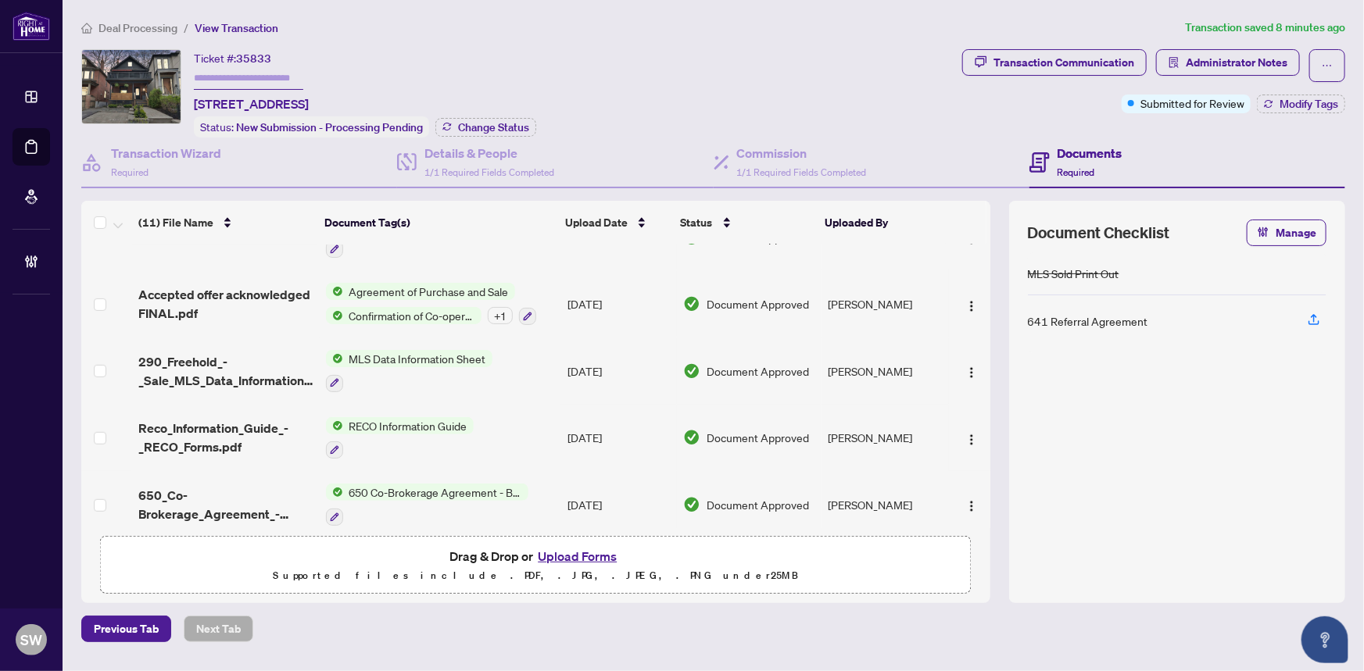
scroll to position [450, 0]
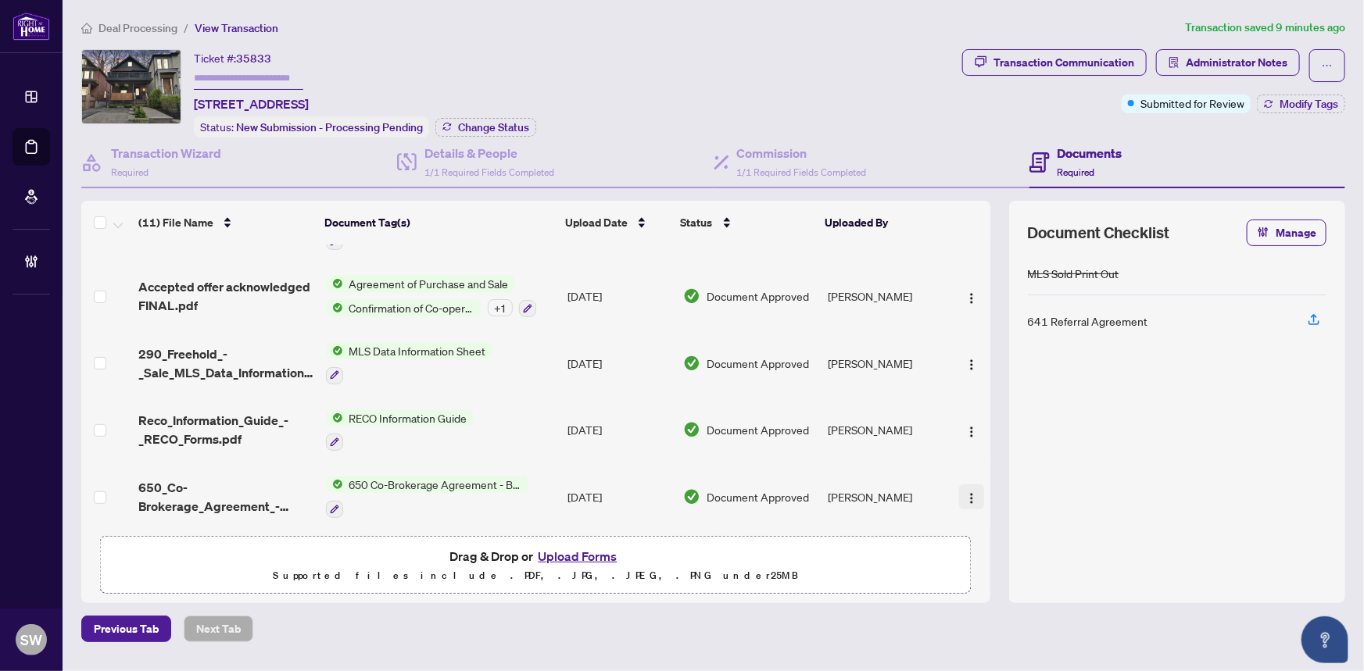
click at [968, 492] on img "button" at bounding box center [971, 498] width 13 height 13
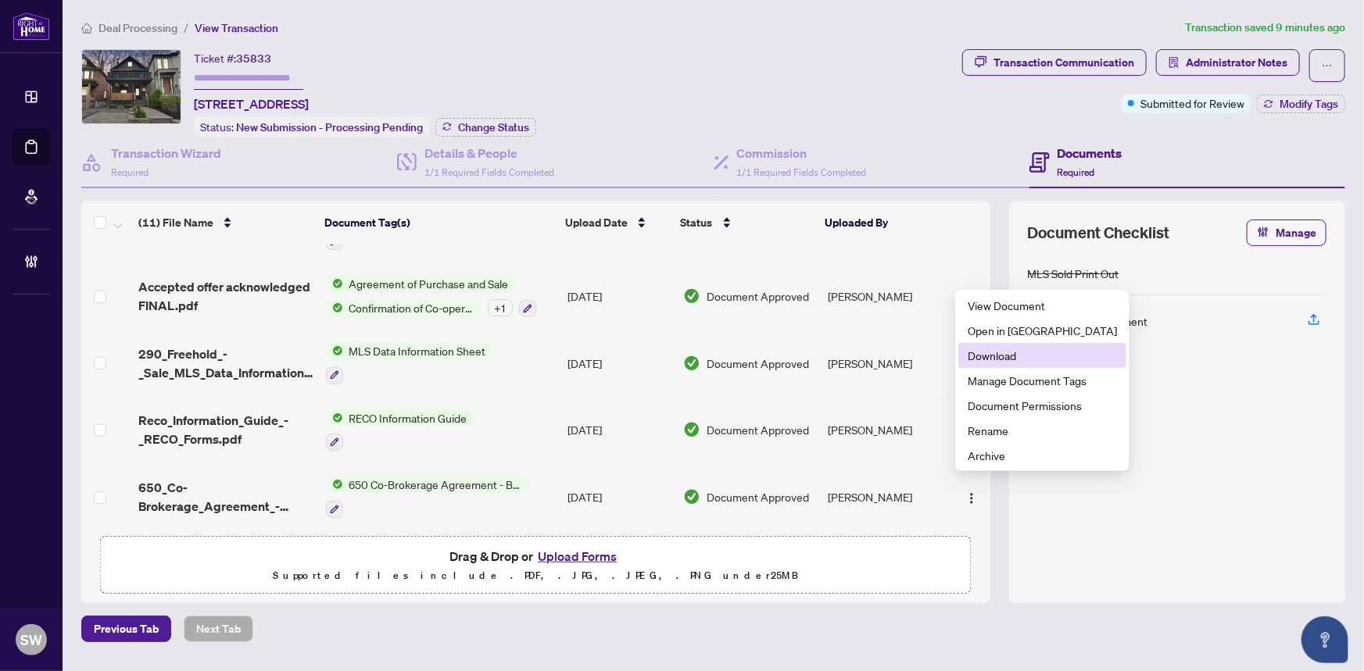
click at [1004, 364] on li "Download" at bounding box center [1042, 355] width 168 height 25
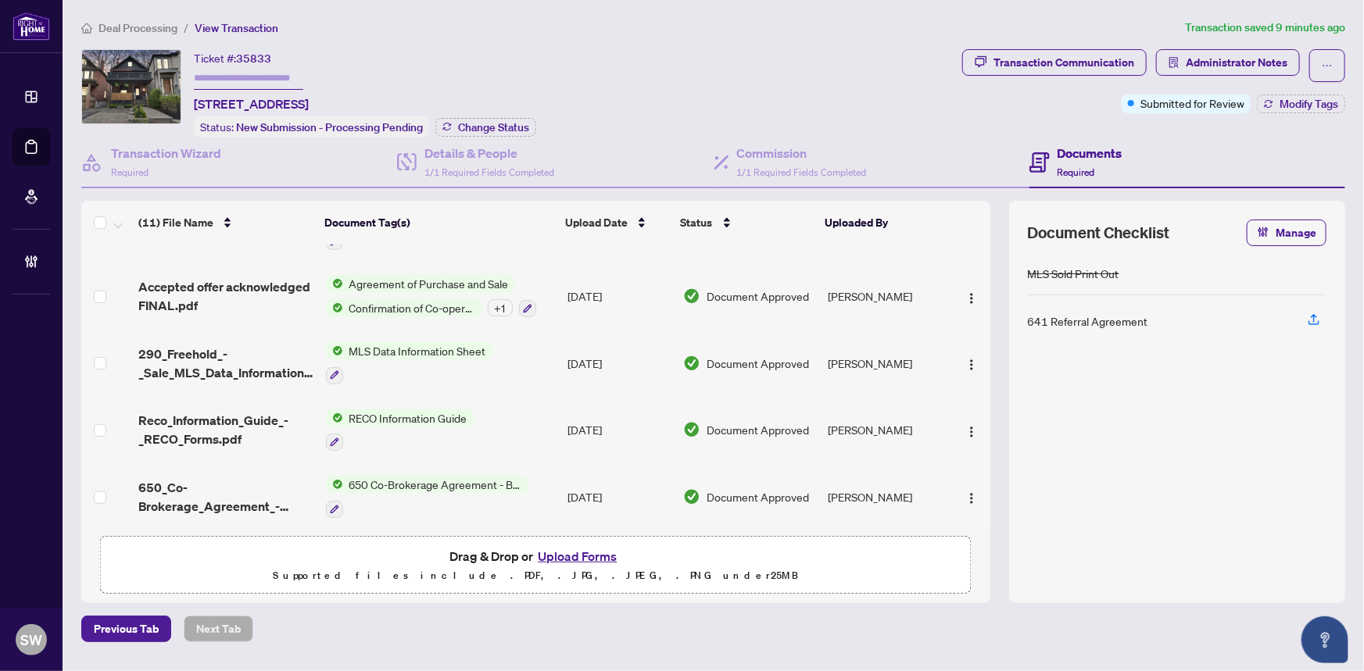
click at [261, 57] on span "35833" at bounding box center [253, 59] width 35 height 14
copy span "35833"
click at [205, 73] on input "text" at bounding box center [248, 78] width 109 height 23
paste input "*******"
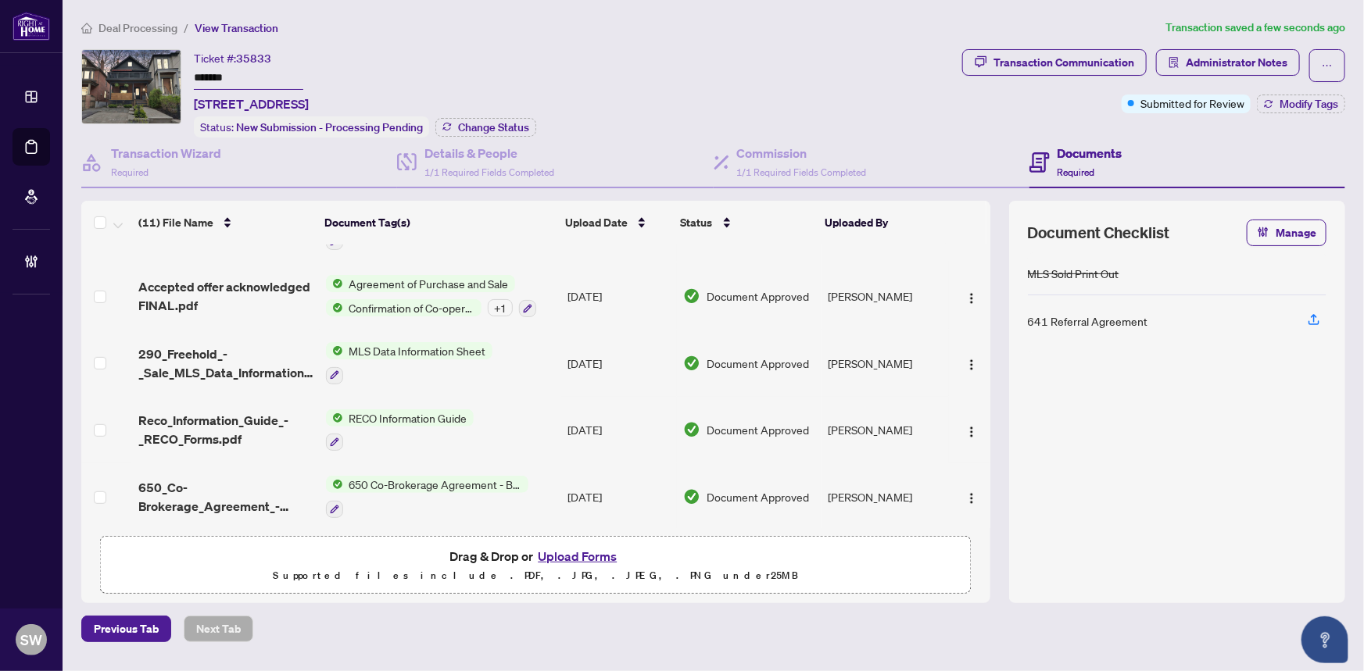
type input "*******"
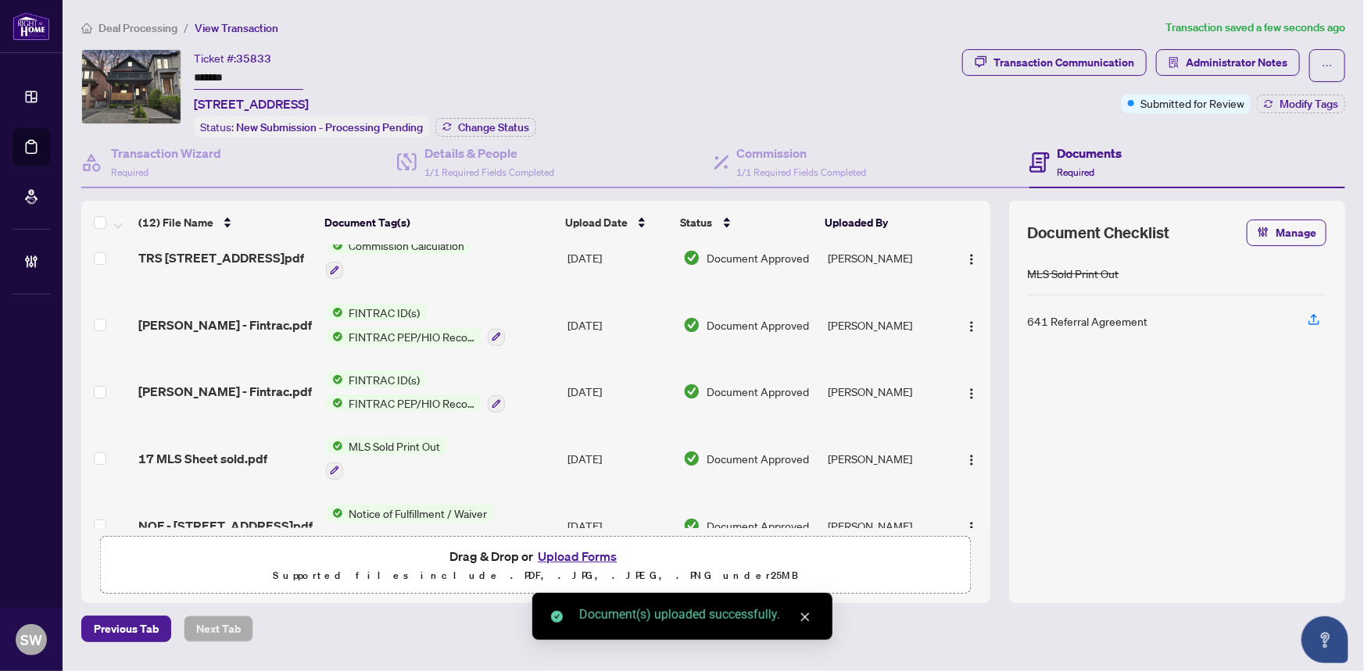
scroll to position [0, 0]
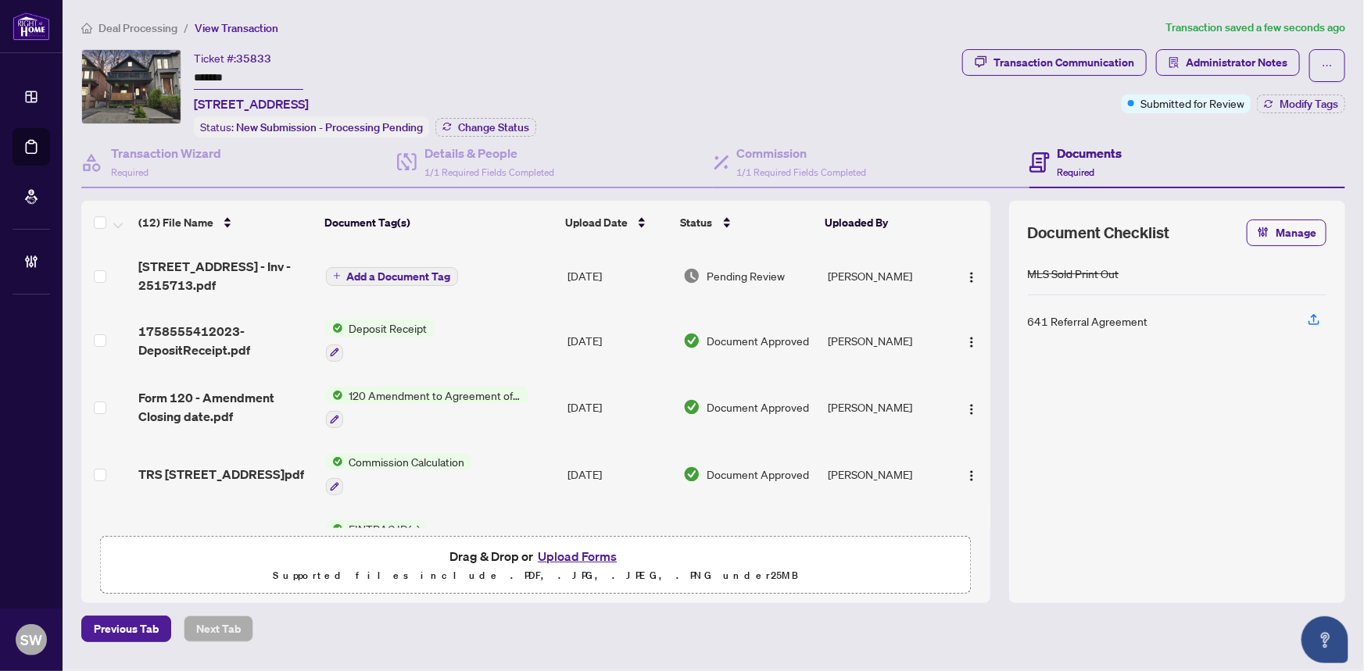
click at [192, 282] on span "17 Queensbury Ave - Inv - 2515713.pdf" at bounding box center [225, 276] width 174 height 38
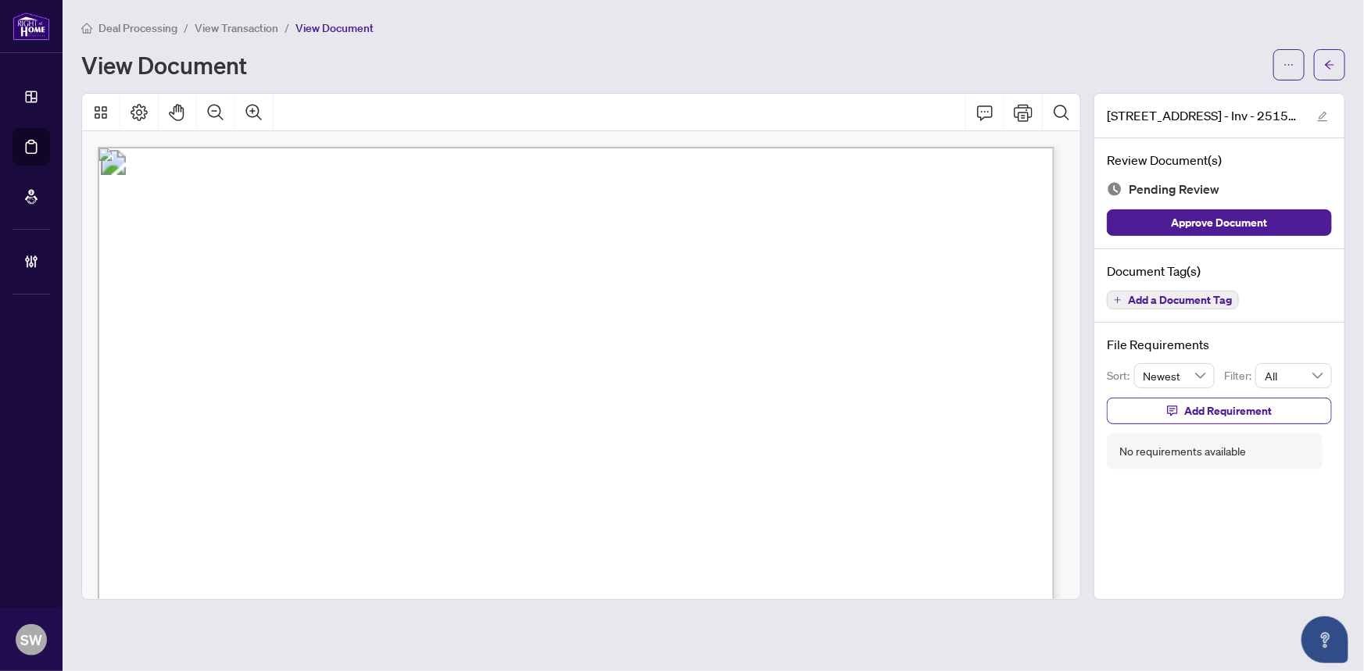
click at [1172, 302] on span "Add a Document Tag" at bounding box center [1180, 300] width 104 height 11
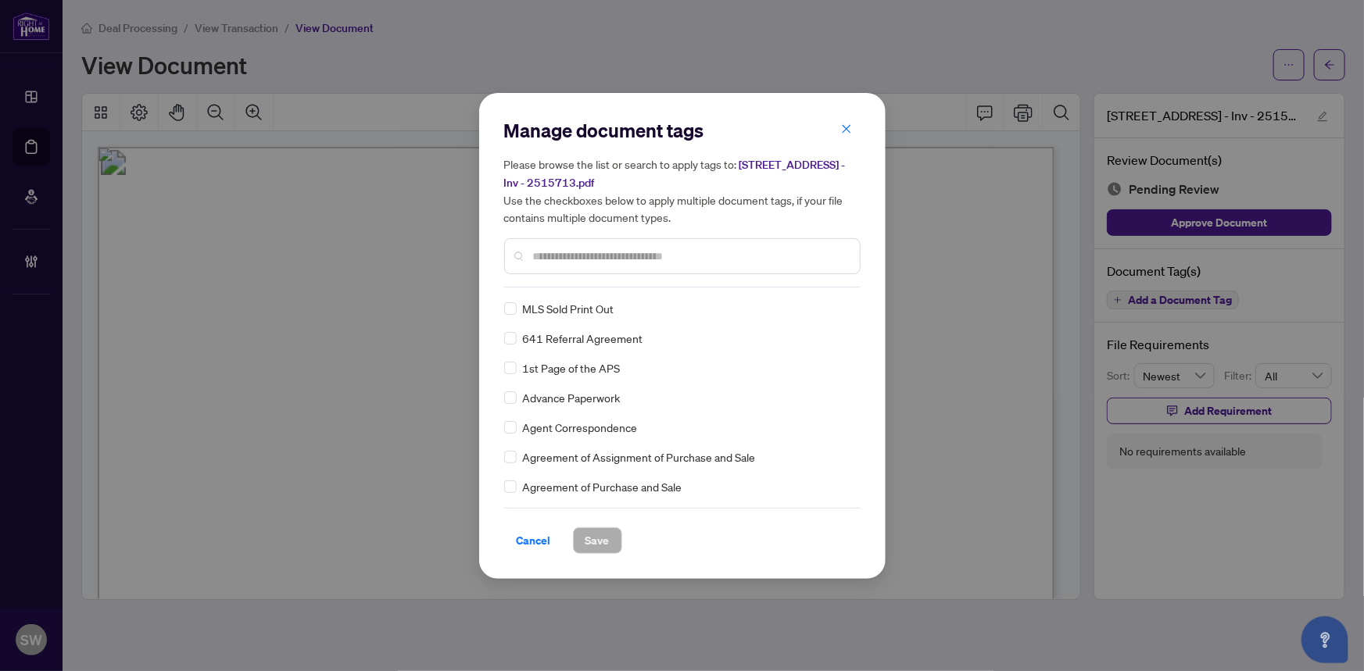
click at [855, 331] on div "MLS Sold Print Out 641 Referral Agreement 1st Page of the APS Advance Paperwork…" at bounding box center [682, 397] width 356 height 195
click at [841, 308] on icon at bounding box center [845, 309] width 9 height 6
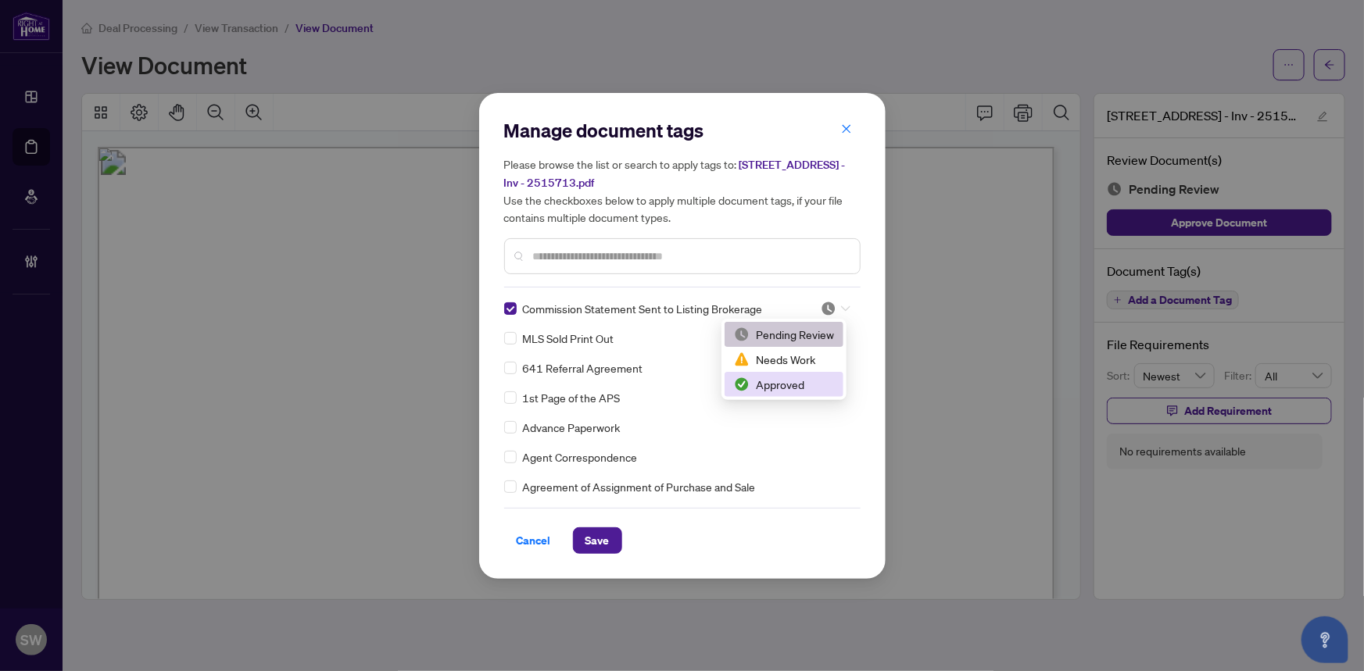
click at [785, 388] on div "Approved" at bounding box center [784, 384] width 100 height 17
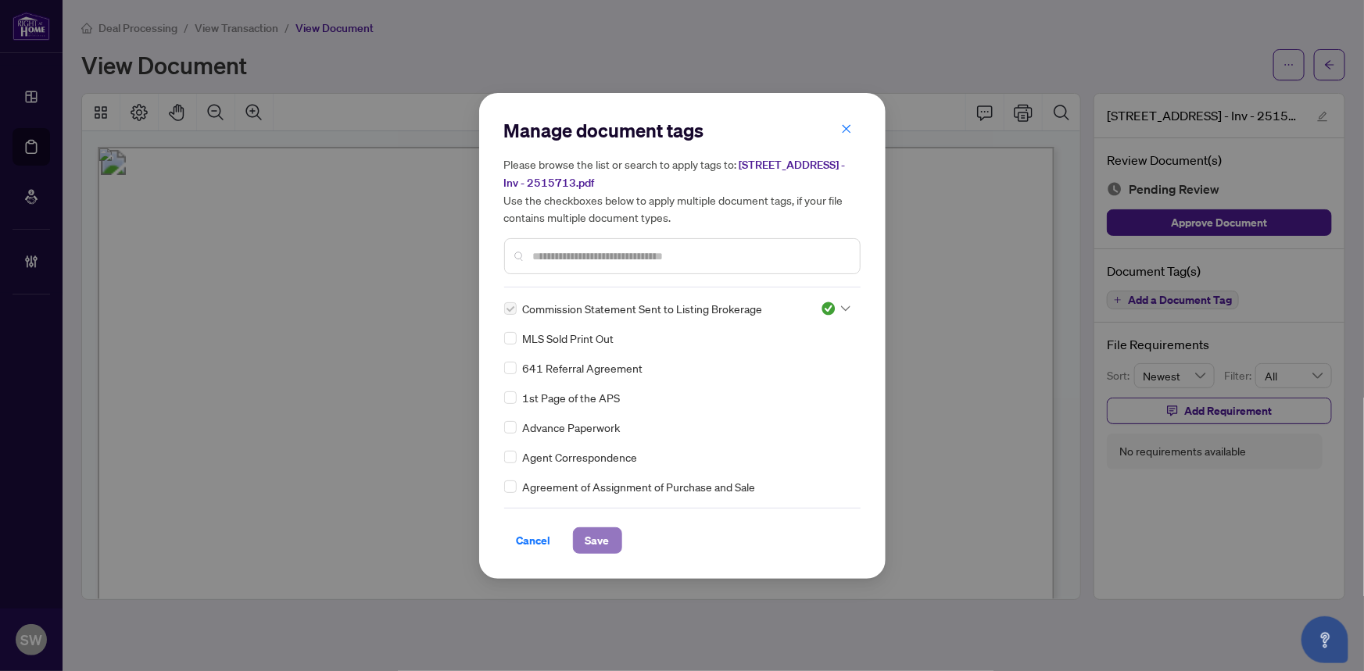
click at [601, 541] on span "Save" at bounding box center [597, 540] width 24 height 25
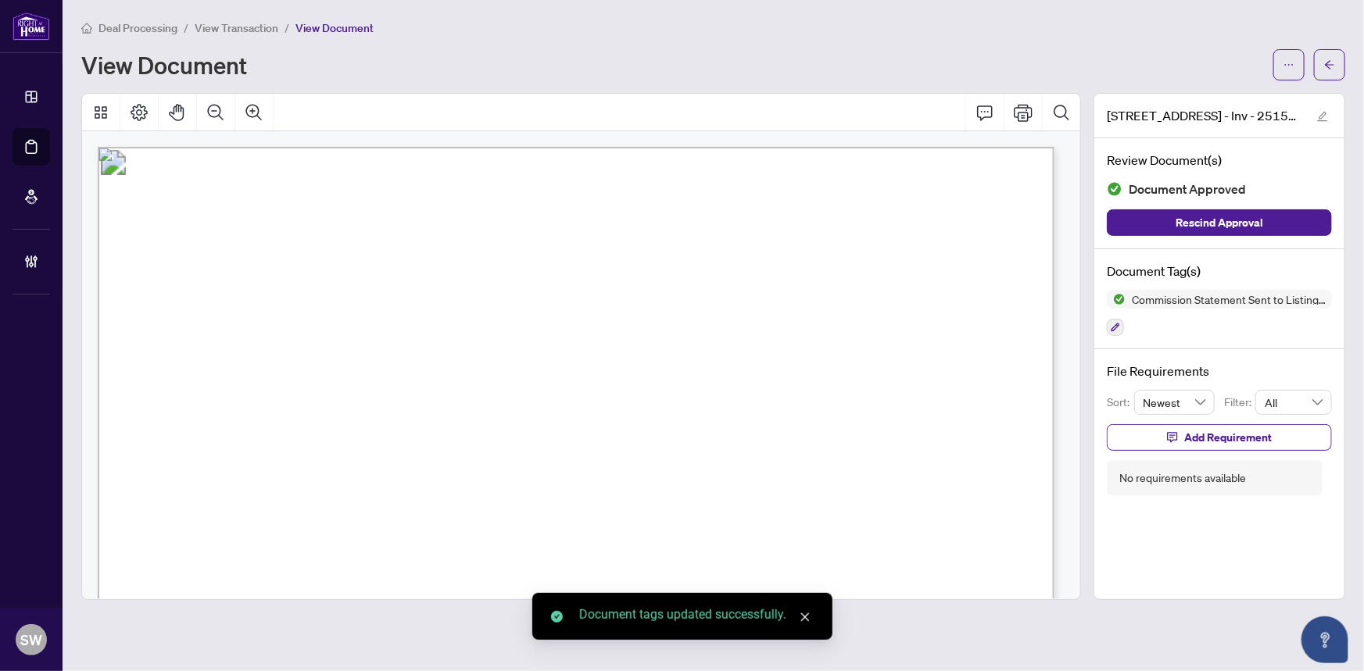
drag, startPoint x: 1295, startPoint y: 77, endPoint x: 1294, endPoint y: 88, distance: 10.2
click at [1295, 77] on button "button" at bounding box center [1288, 64] width 31 height 31
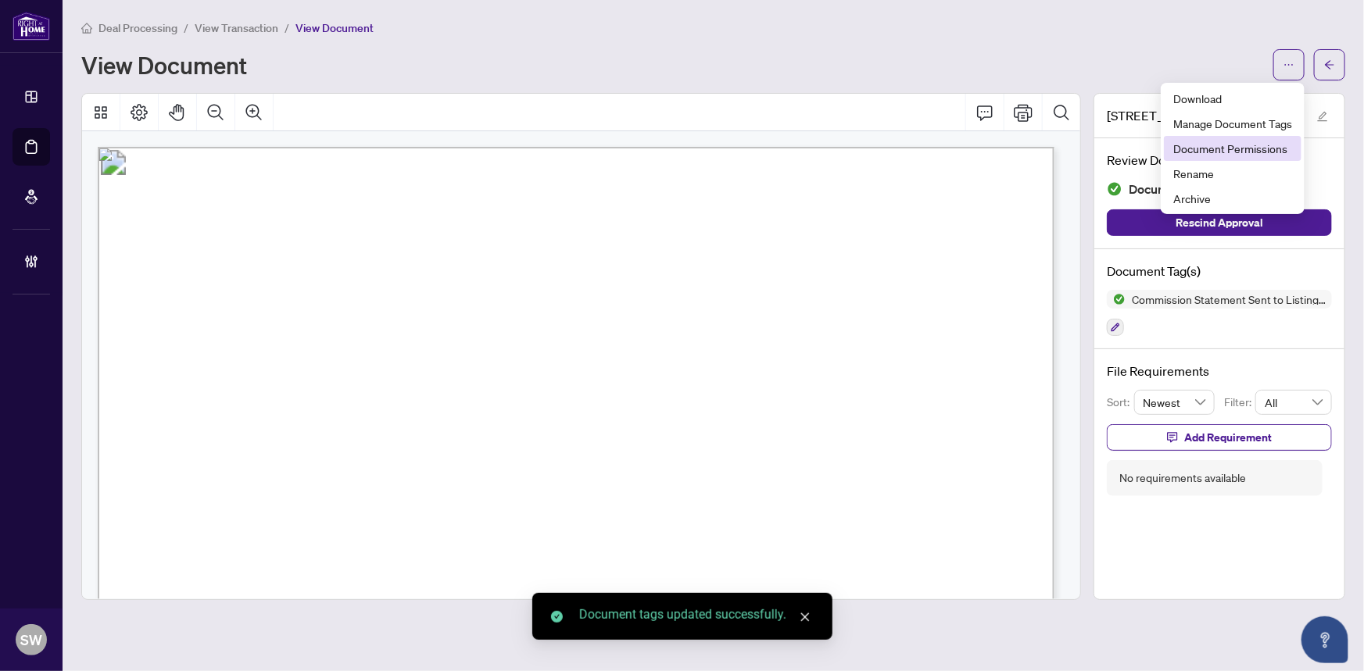
click at [1262, 150] on span "Document Permissions" at bounding box center [1232, 148] width 119 height 17
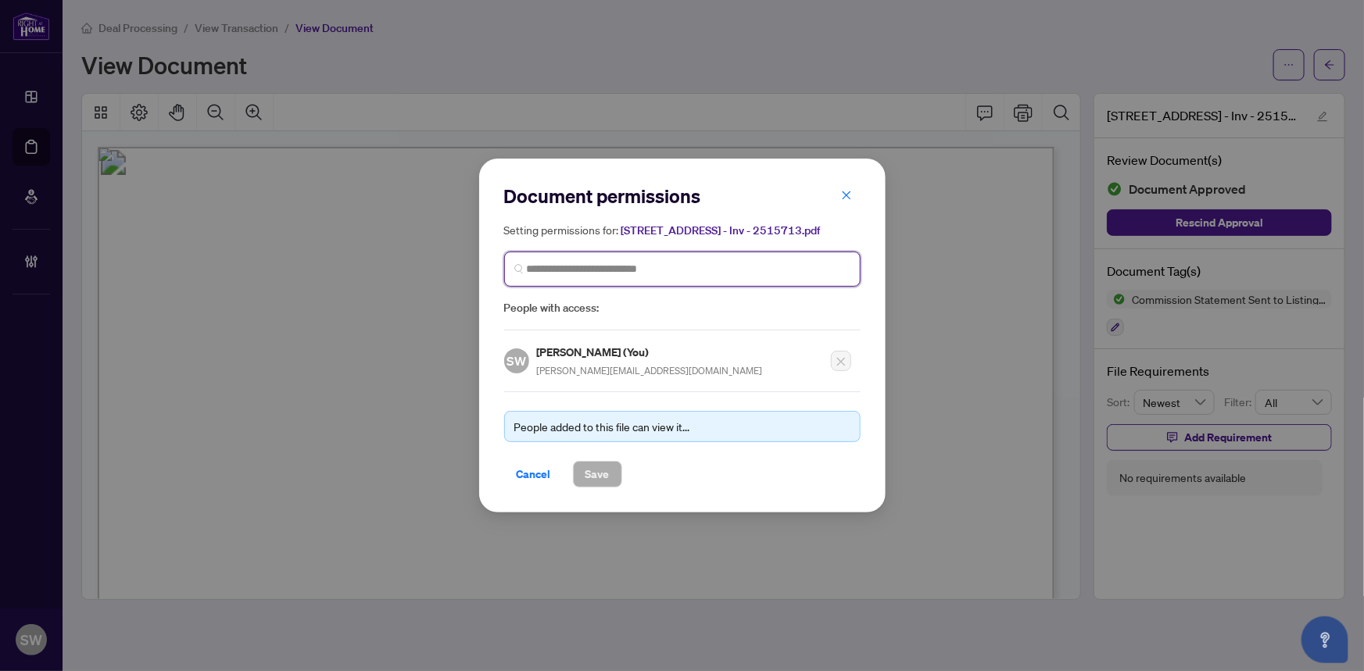
click at [542, 272] on input "search" at bounding box center [689, 269] width 324 height 16
type input "*****"
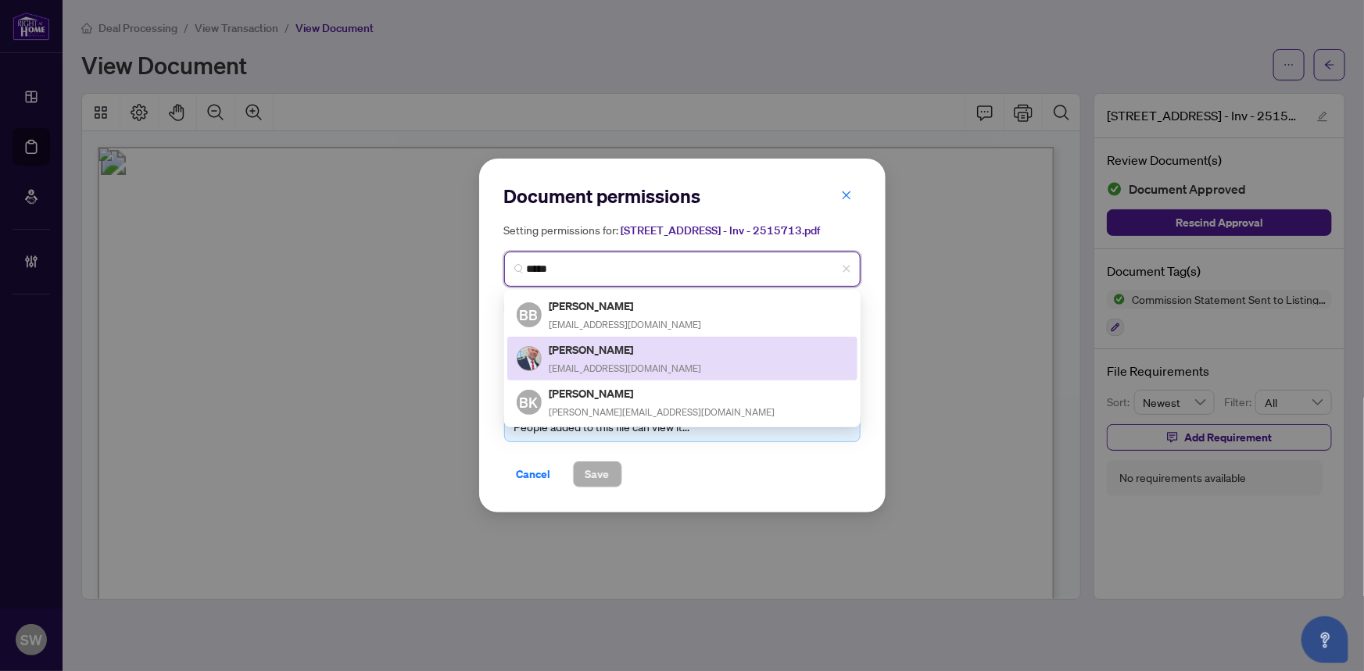
click at [577, 352] on h5 "Brett Dean" at bounding box center [625, 350] width 152 height 18
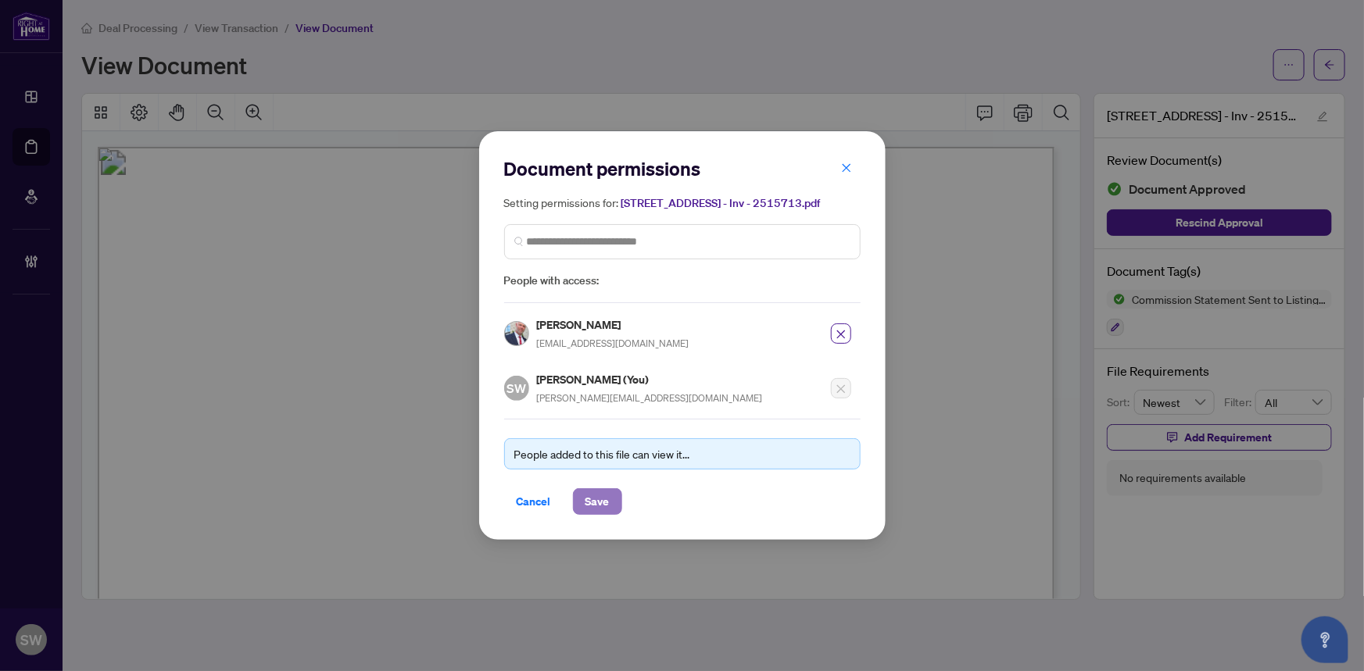
click at [603, 498] on span "Save" at bounding box center [597, 501] width 24 height 25
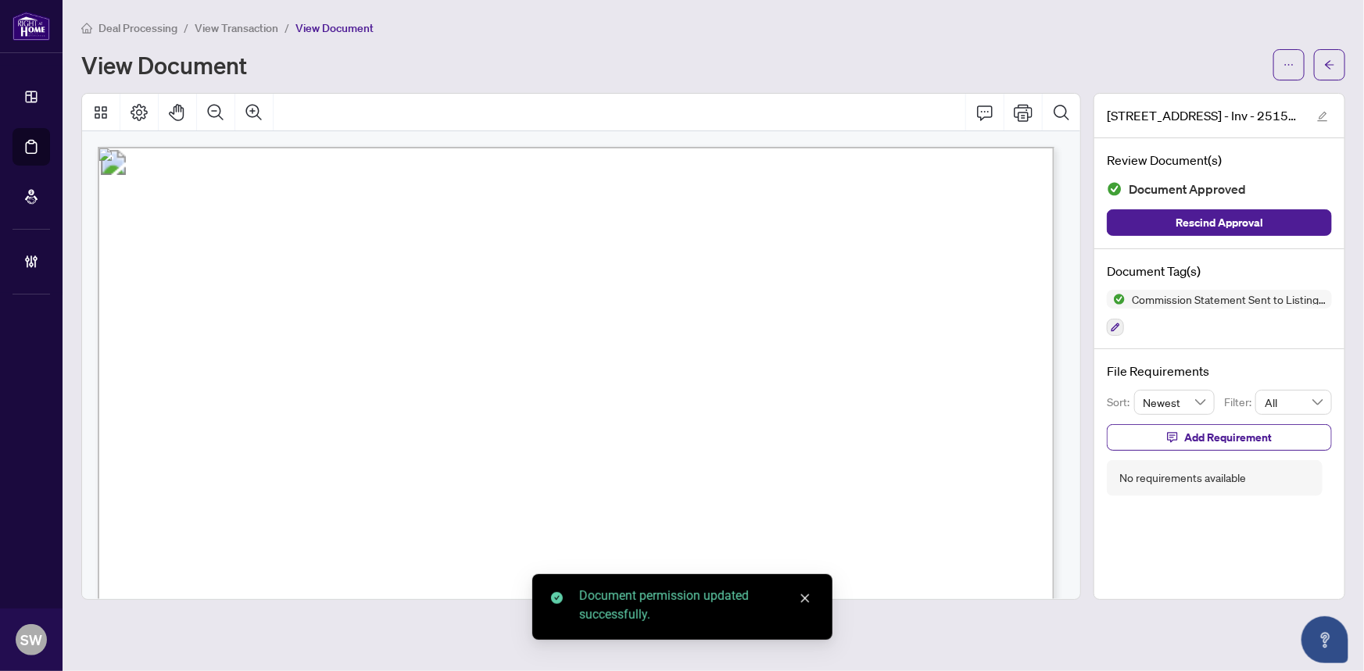
click at [1329, 68] on icon "arrow-left" at bounding box center [1329, 64] width 11 height 11
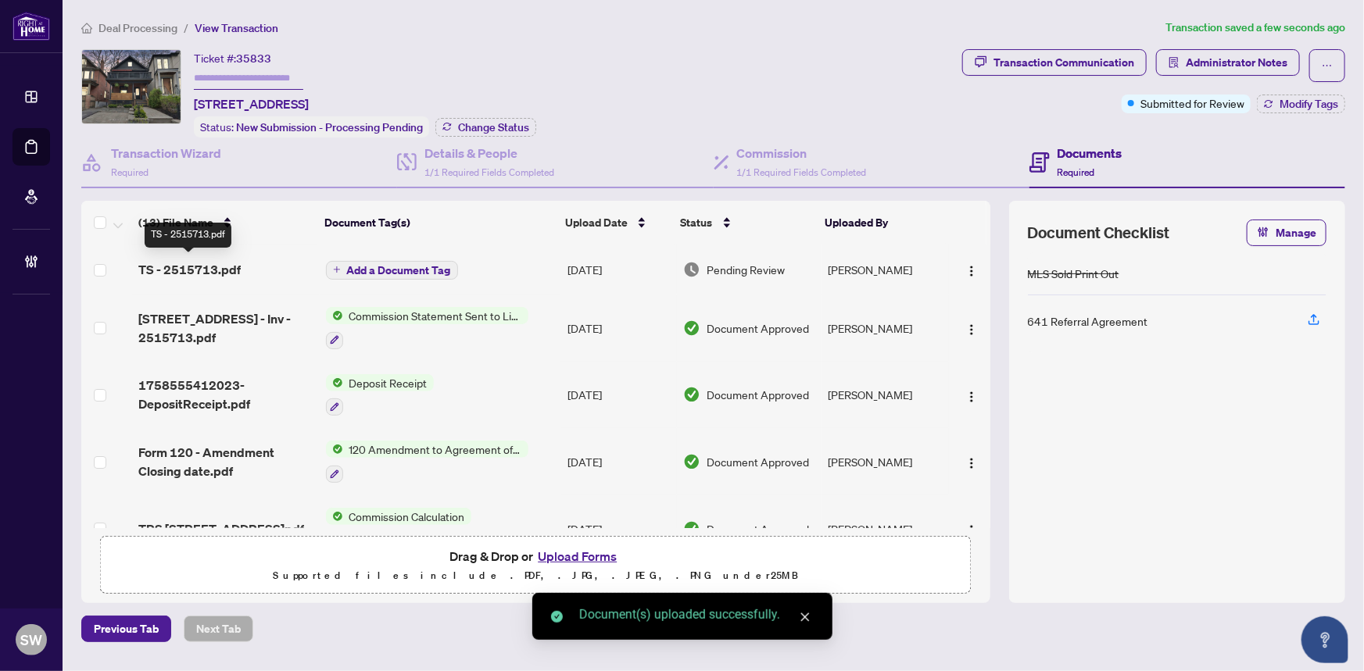
click at [227, 269] on span "TS - 2515713.pdf" at bounding box center [189, 269] width 102 height 19
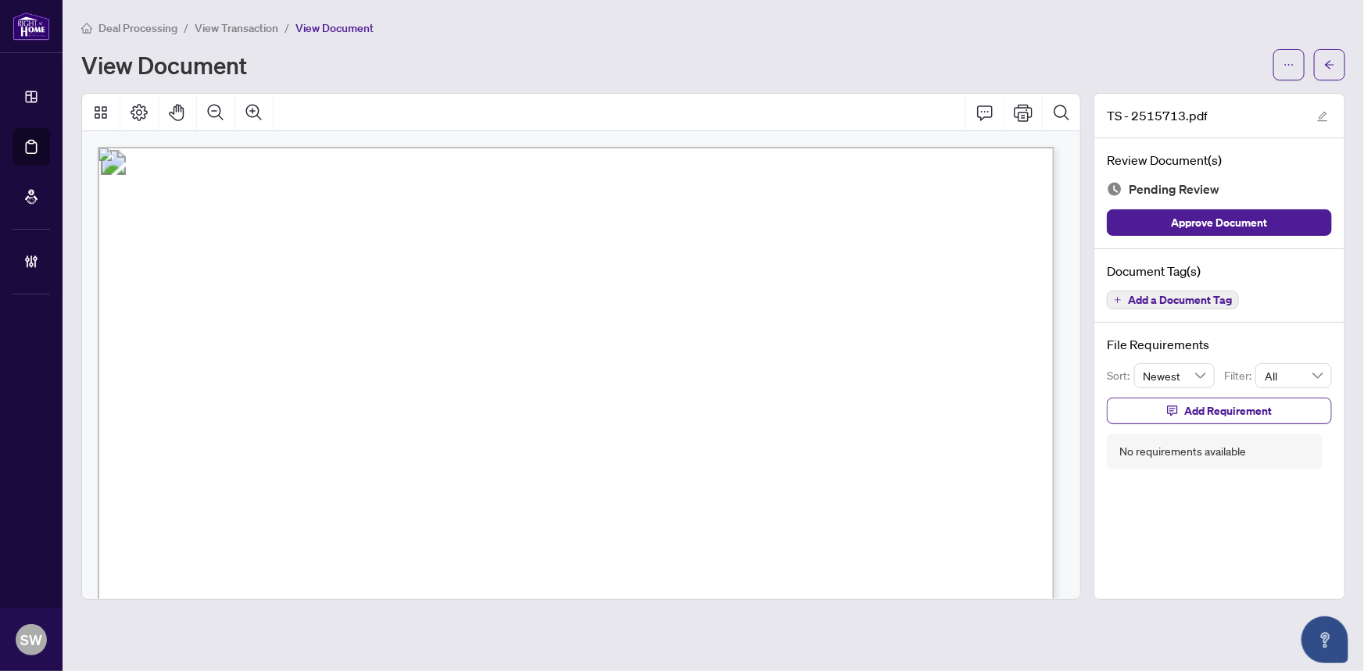
click at [1157, 303] on span "Add a Document Tag" at bounding box center [1180, 300] width 104 height 11
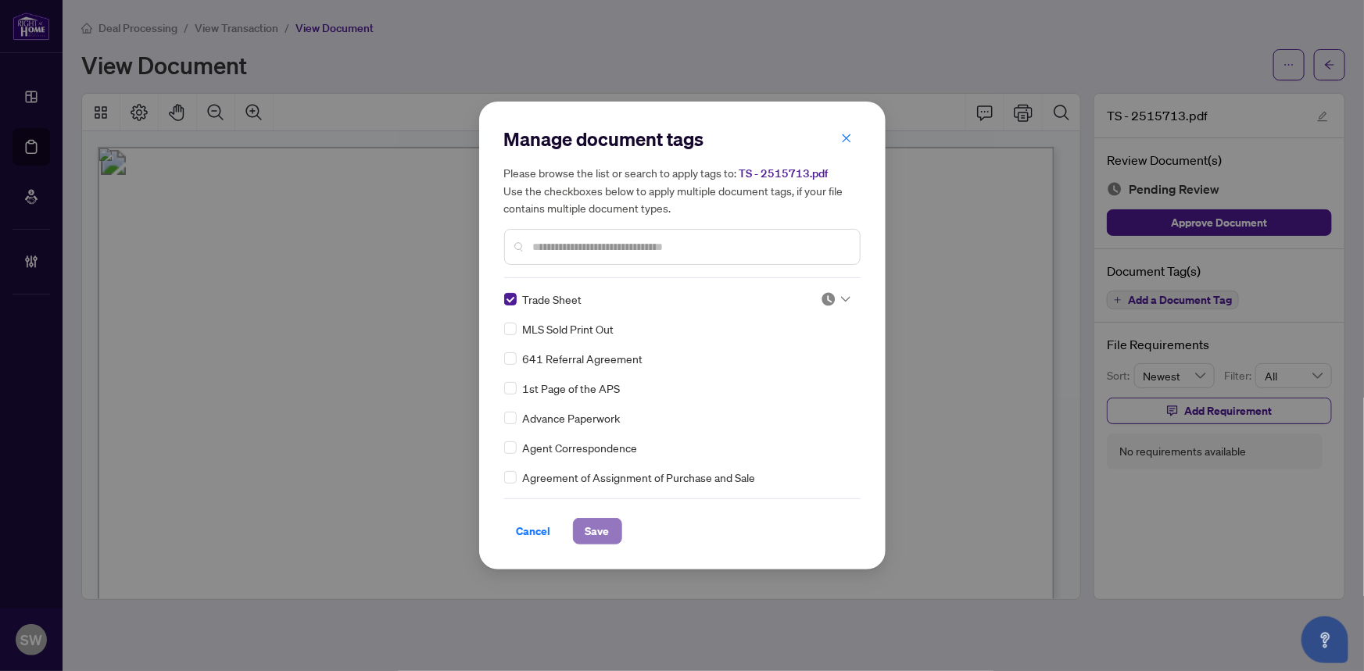
click at [609, 531] on button "Save" at bounding box center [597, 531] width 49 height 27
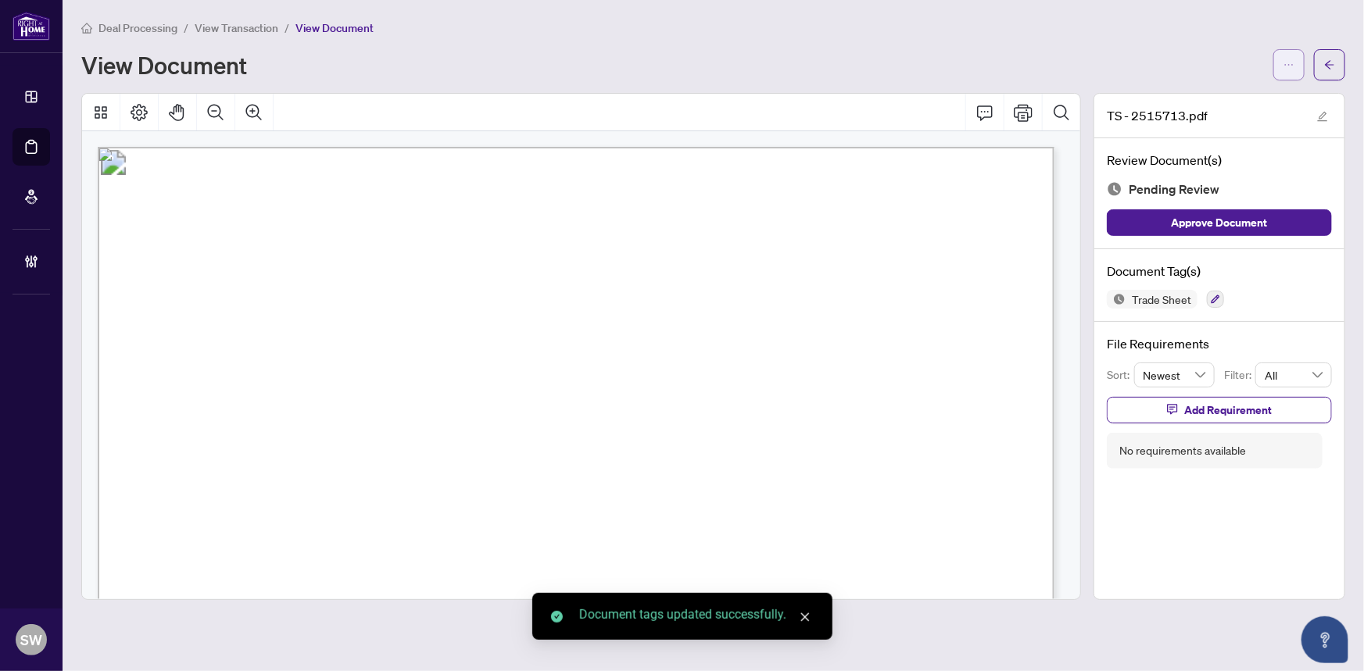
click at [1283, 74] on span "button" at bounding box center [1288, 64] width 11 height 25
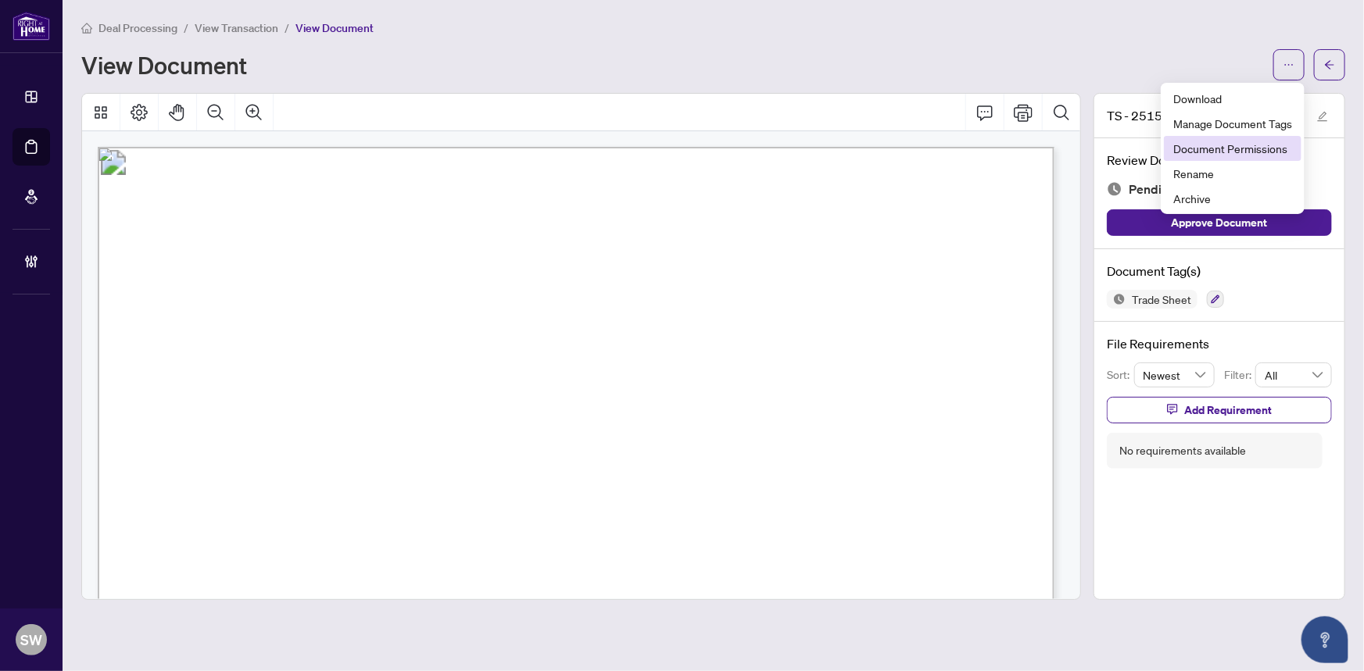
click at [1223, 148] on span "Document Permissions" at bounding box center [1232, 148] width 119 height 17
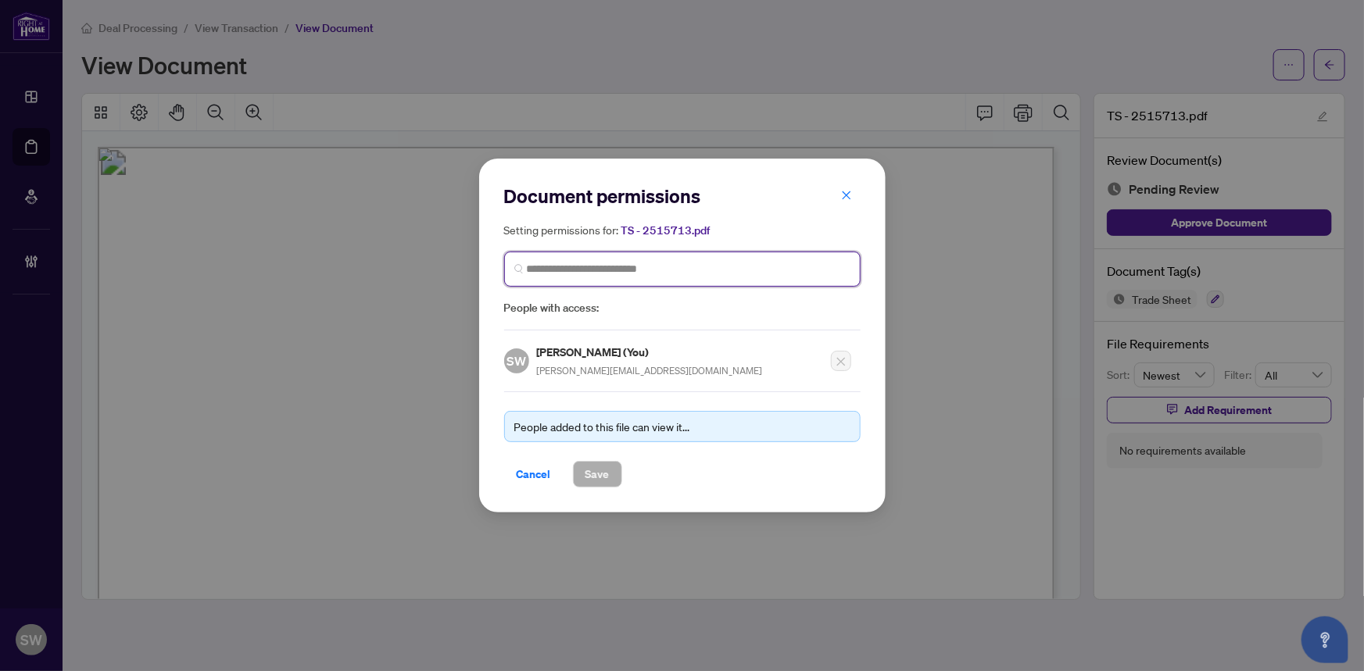
click at [602, 273] on input "search" at bounding box center [689, 269] width 324 height 16
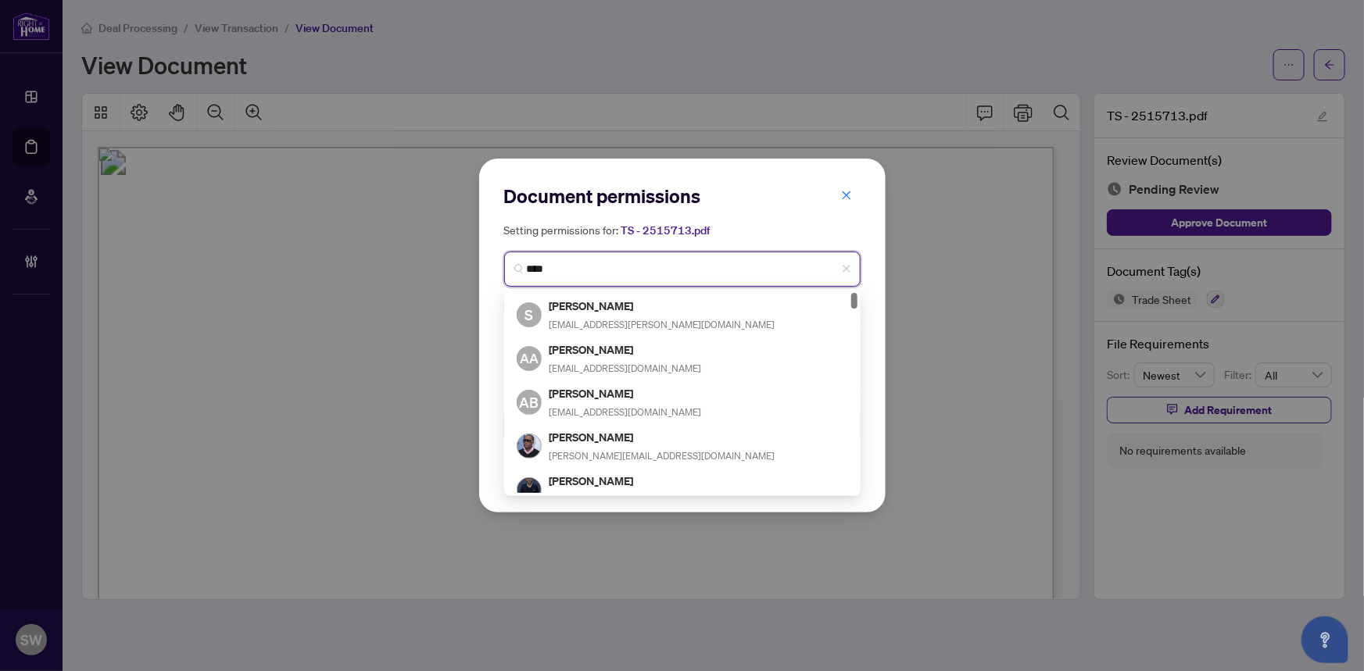
type input "*****"
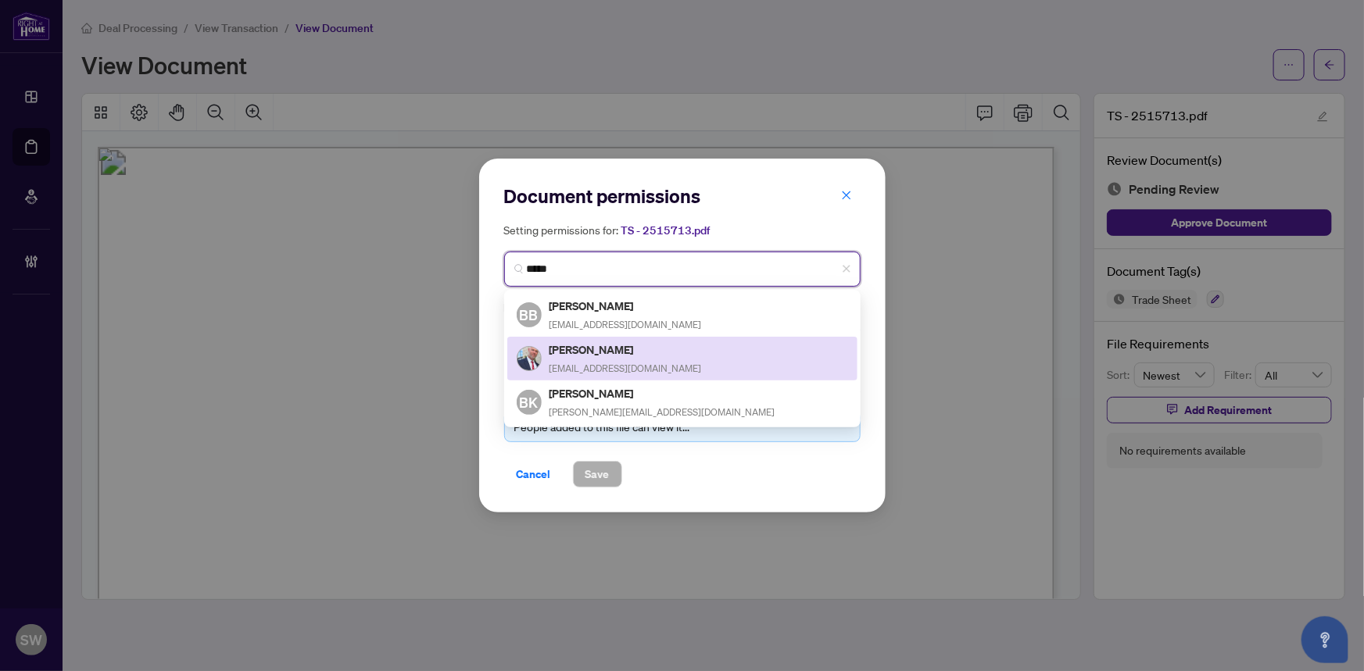
click at [594, 352] on h5 "Brett Dean" at bounding box center [625, 350] width 152 height 18
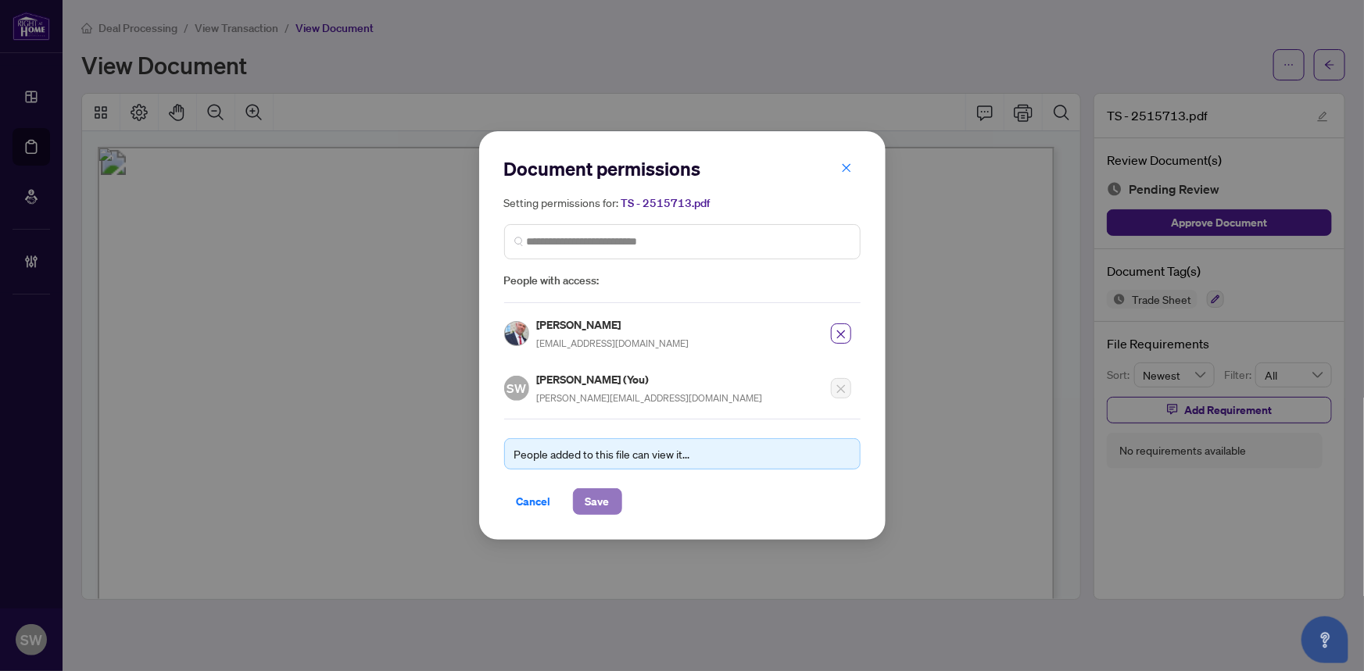
click at [604, 498] on span "Save" at bounding box center [597, 501] width 24 height 25
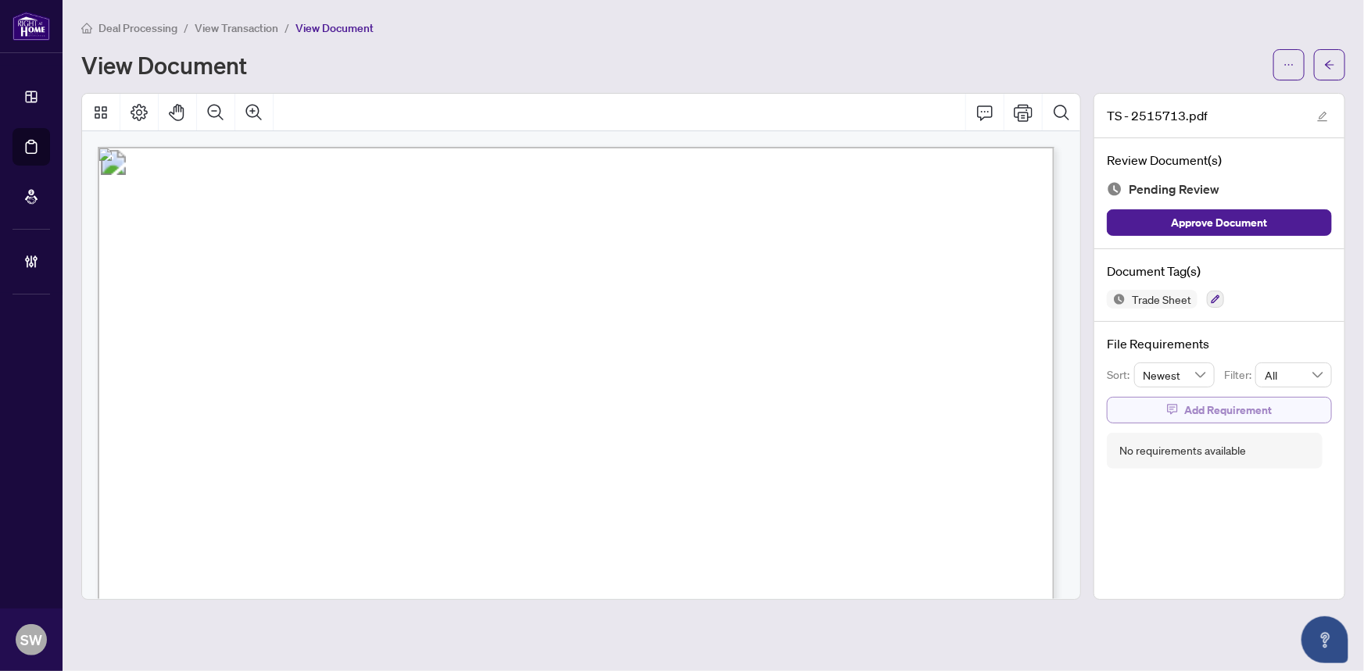
click at [1214, 405] on span "Add Requirement" at bounding box center [1228, 410] width 88 height 25
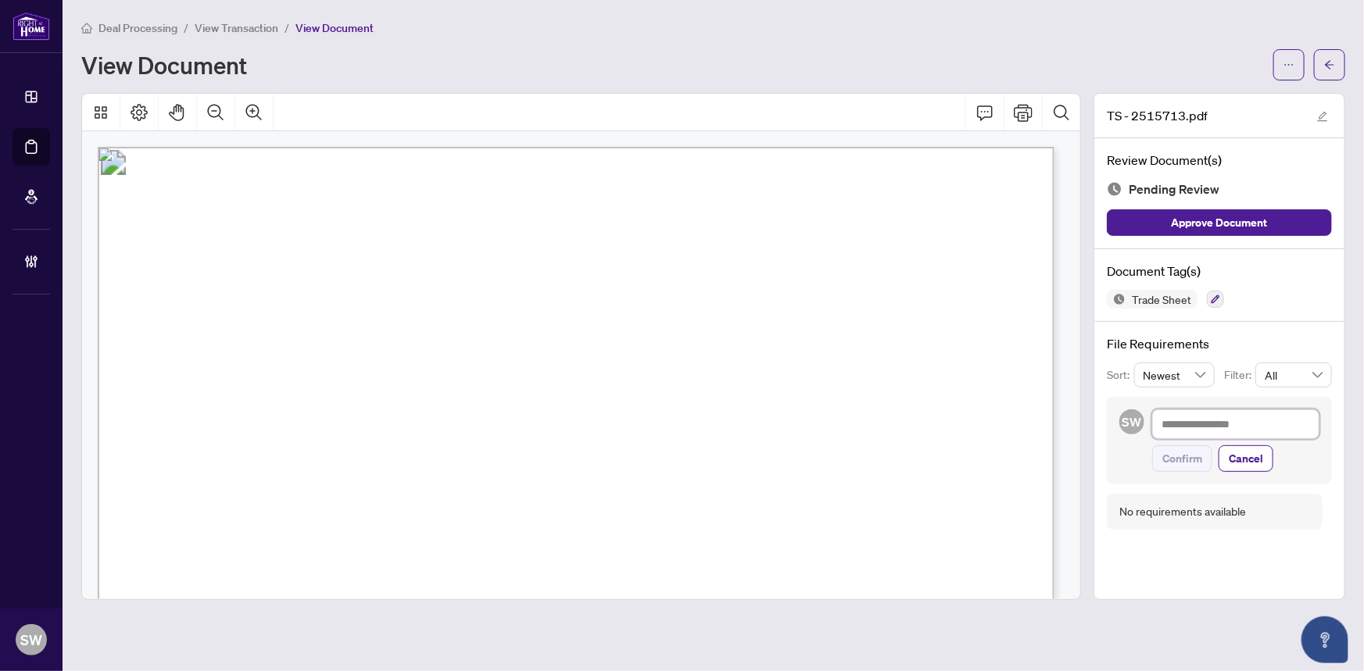
click at [1202, 422] on textarea at bounding box center [1235, 424] width 167 height 30
paste textarea "**********"
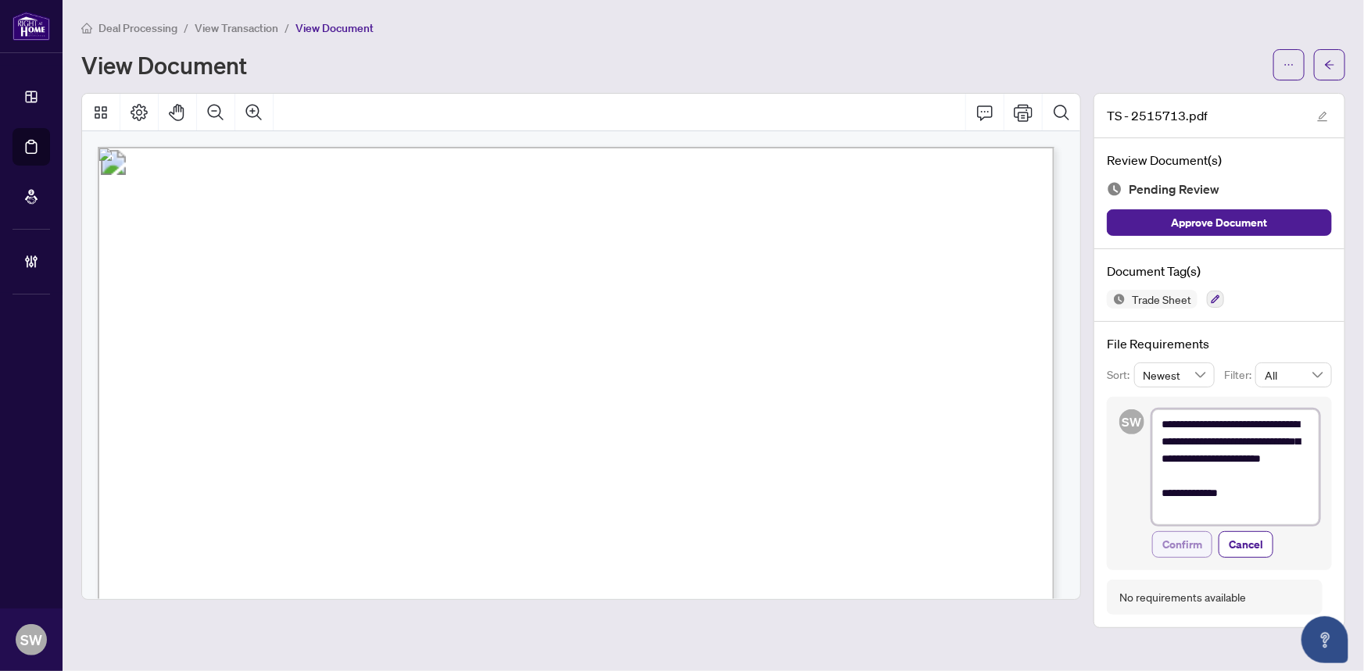
type textarea "**********"
click at [1199, 542] on span "Confirm" at bounding box center [1182, 544] width 40 height 25
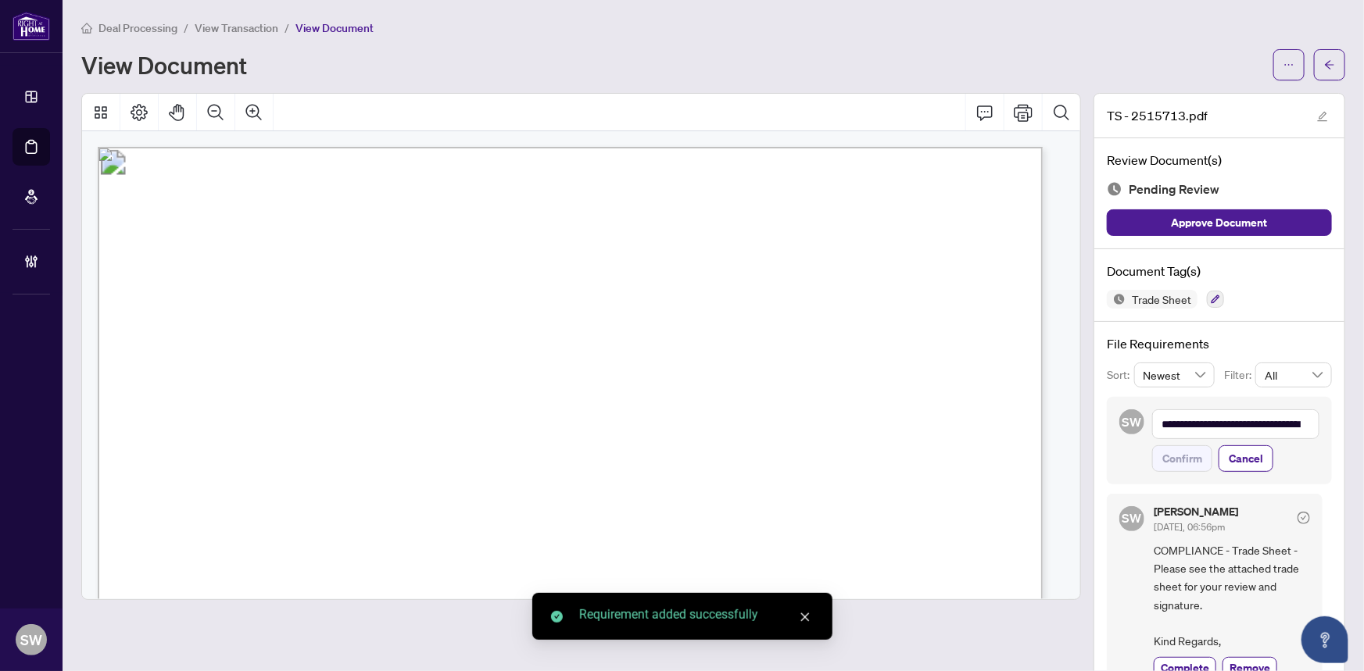
click at [1324, 64] on icon "arrow-left" at bounding box center [1329, 64] width 11 height 11
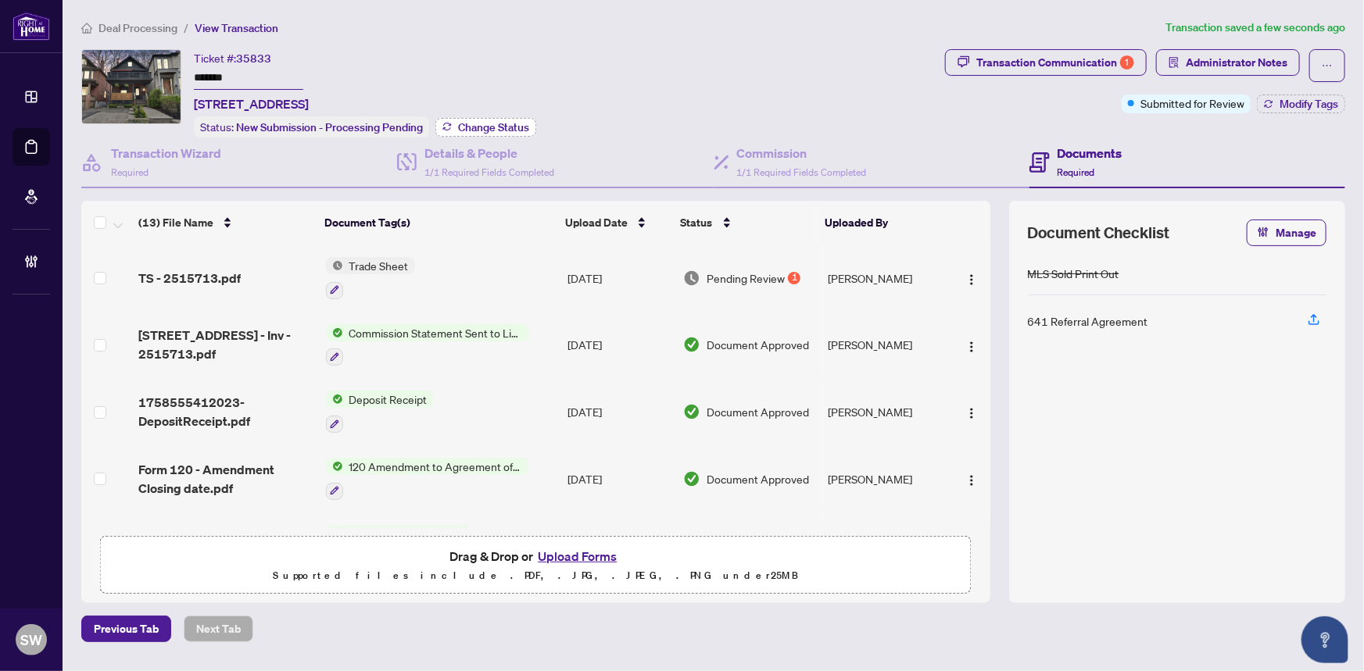
click at [499, 127] on span "Change Status" at bounding box center [493, 127] width 71 height 11
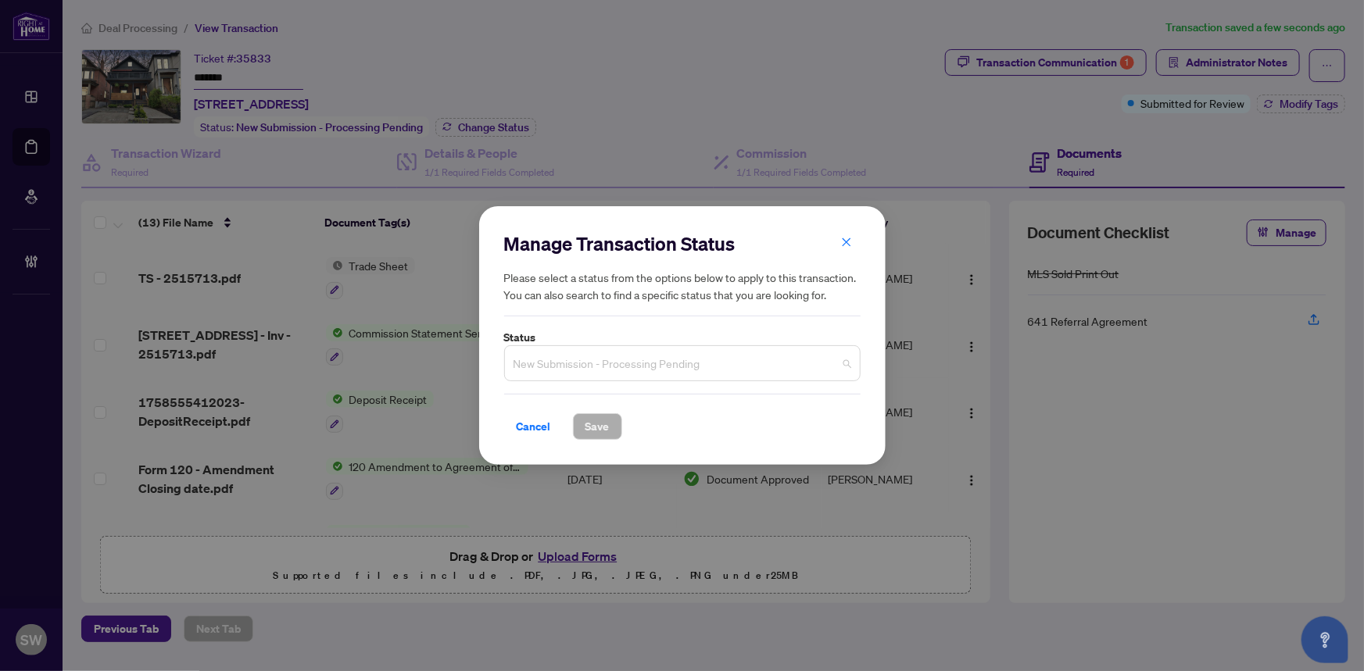
click at [628, 368] on span "New Submission - Processing Pending" at bounding box center [682, 364] width 338 height 30
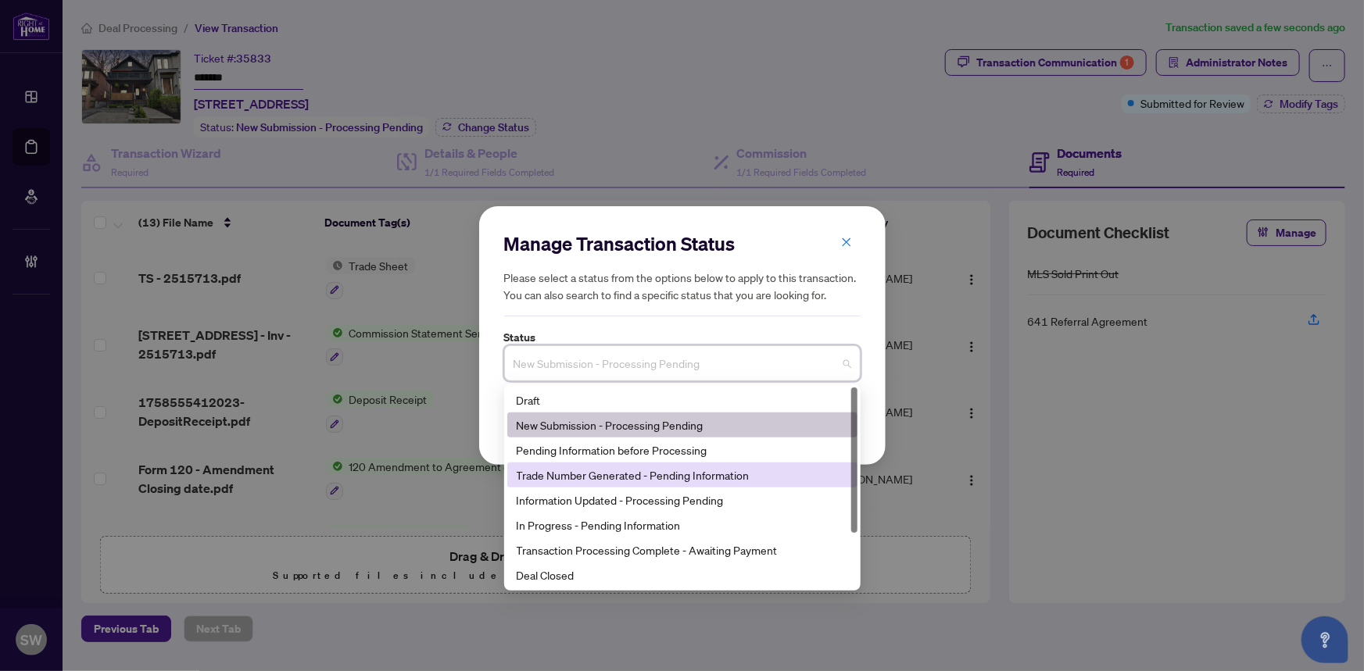
click at [570, 479] on div "Trade Number Generated - Pending Information" at bounding box center [682, 475] width 331 height 17
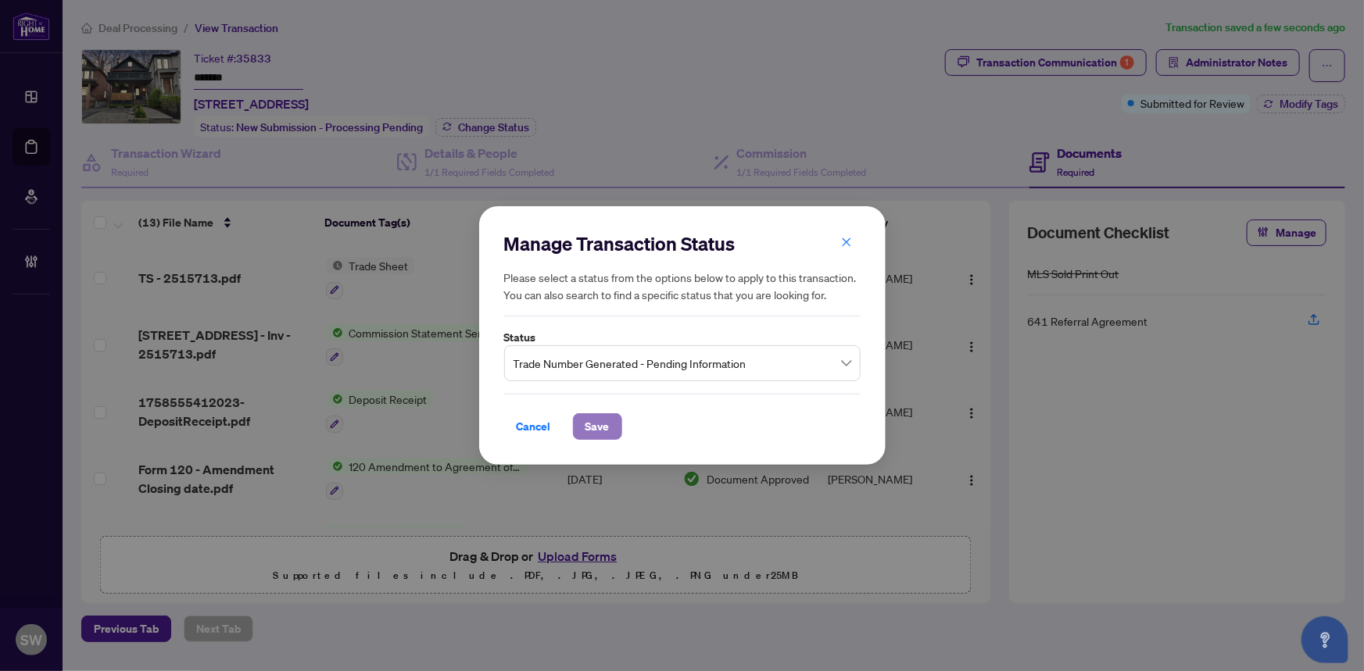
click at [606, 425] on span "Save" at bounding box center [597, 426] width 24 height 25
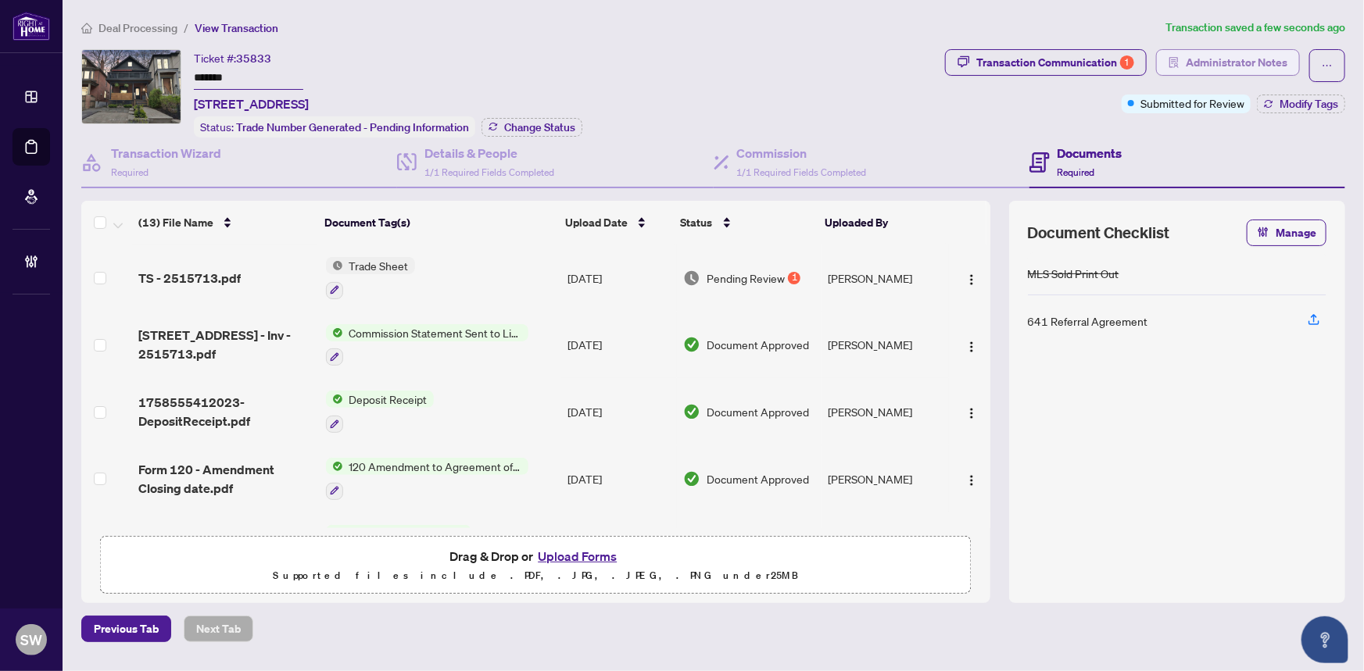
click at [1218, 59] on span "Administrator Notes" at bounding box center [1236, 62] width 102 height 25
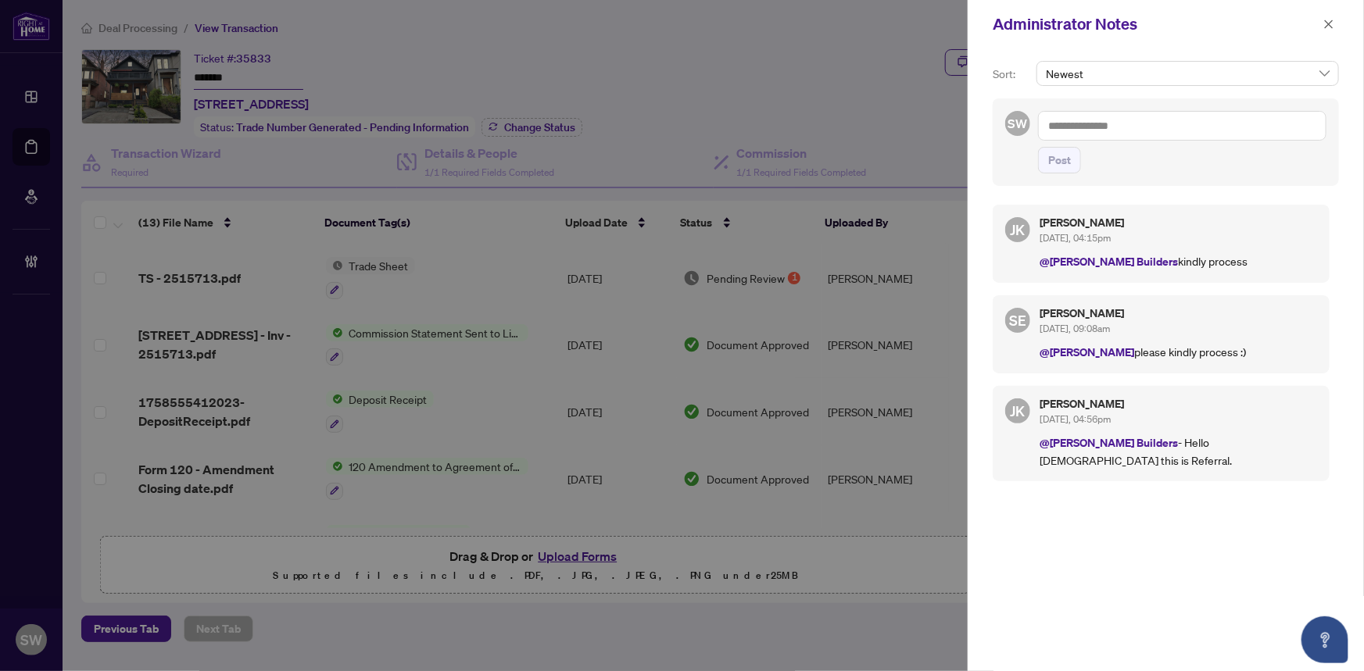
click at [1121, 134] on textarea at bounding box center [1182, 126] width 288 height 30
click at [1071, 126] on textarea "**********" at bounding box center [1182, 126] width 288 height 30
click at [1150, 129] on textarea "**********" at bounding box center [1182, 126] width 288 height 30
paste textarea "**********"
type textarea "**********"
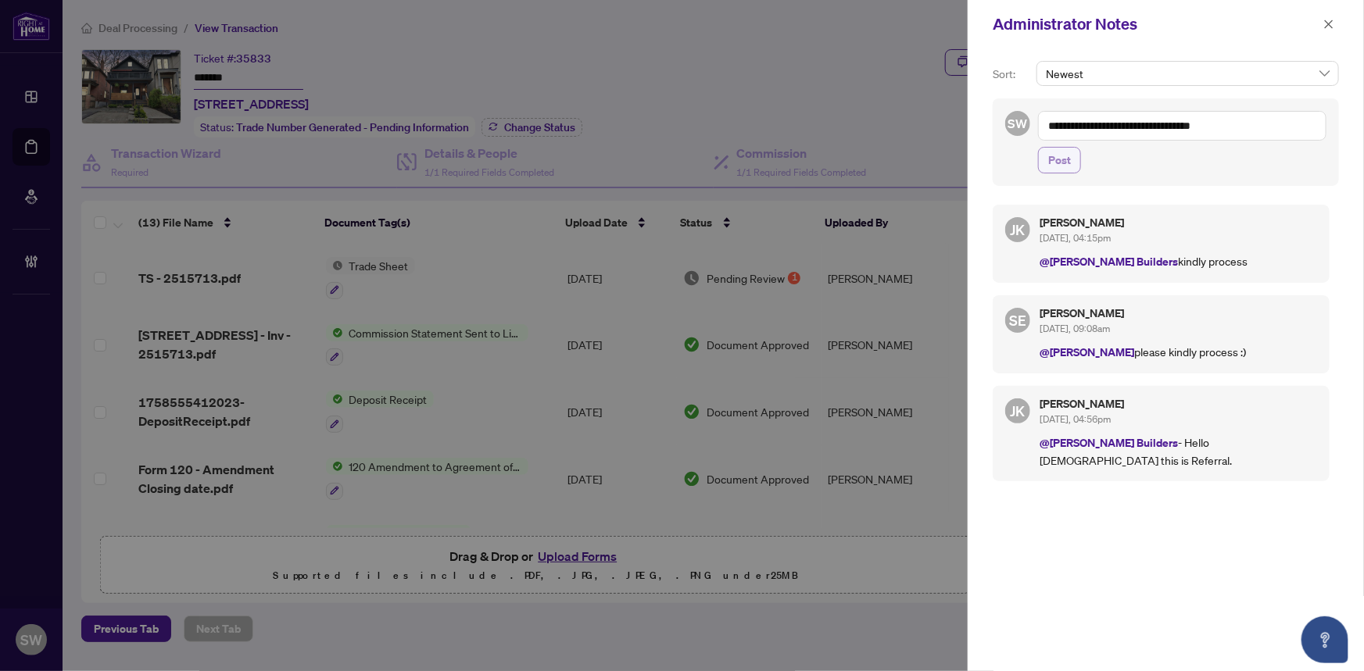
click at [1054, 161] on span "Post" at bounding box center [1059, 160] width 23 height 25
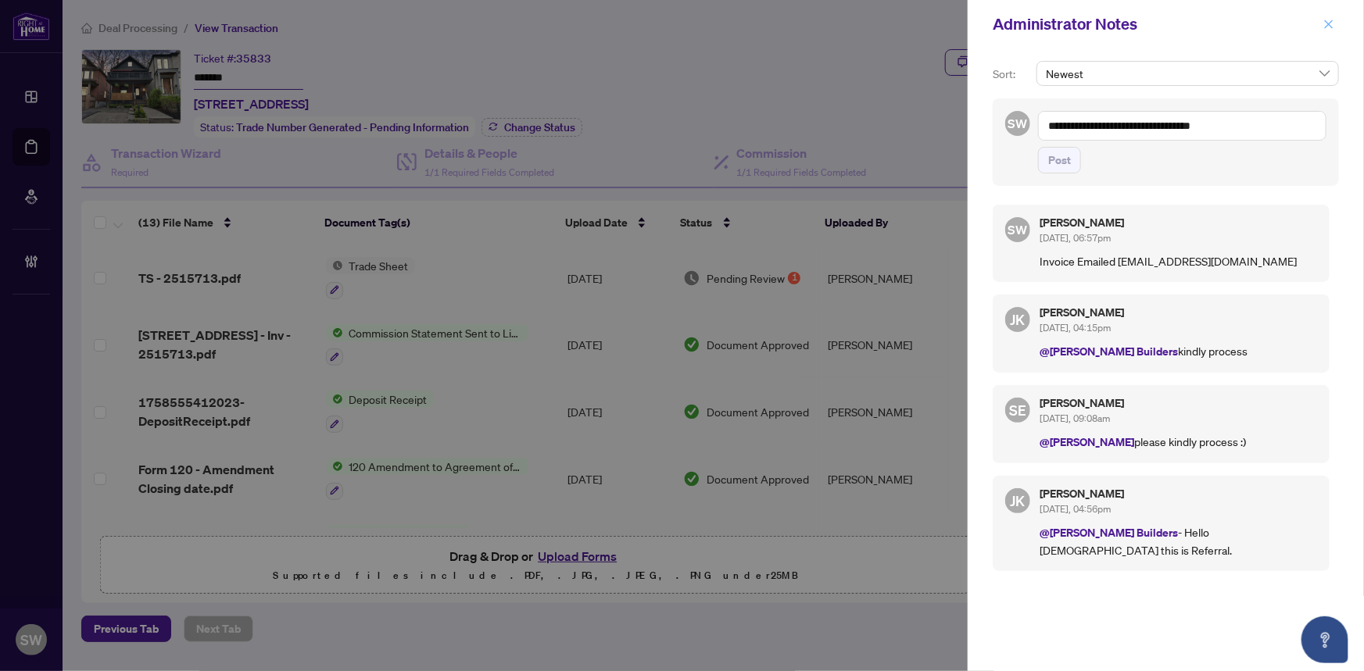
click at [1332, 19] on icon "close" at bounding box center [1328, 24] width 11 height 11
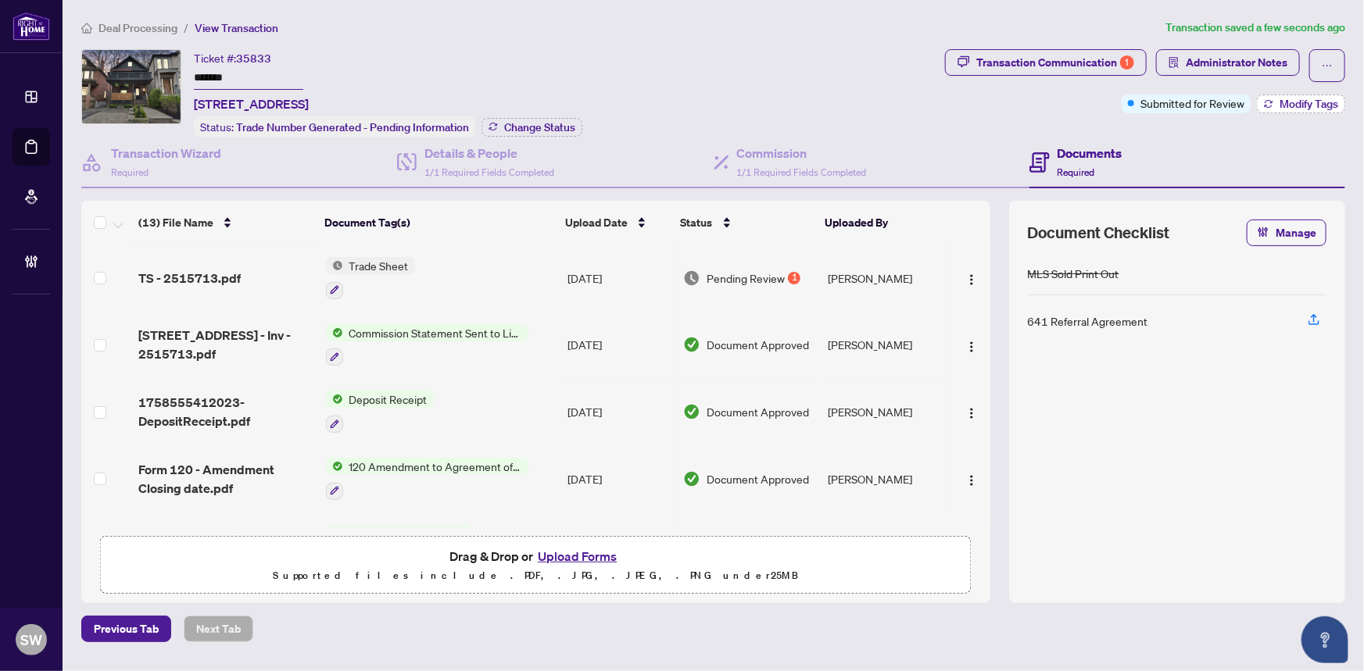
click at [1317, 103] on span "Modify Tags" at bounding box center [1308, 103] width 59 height 11
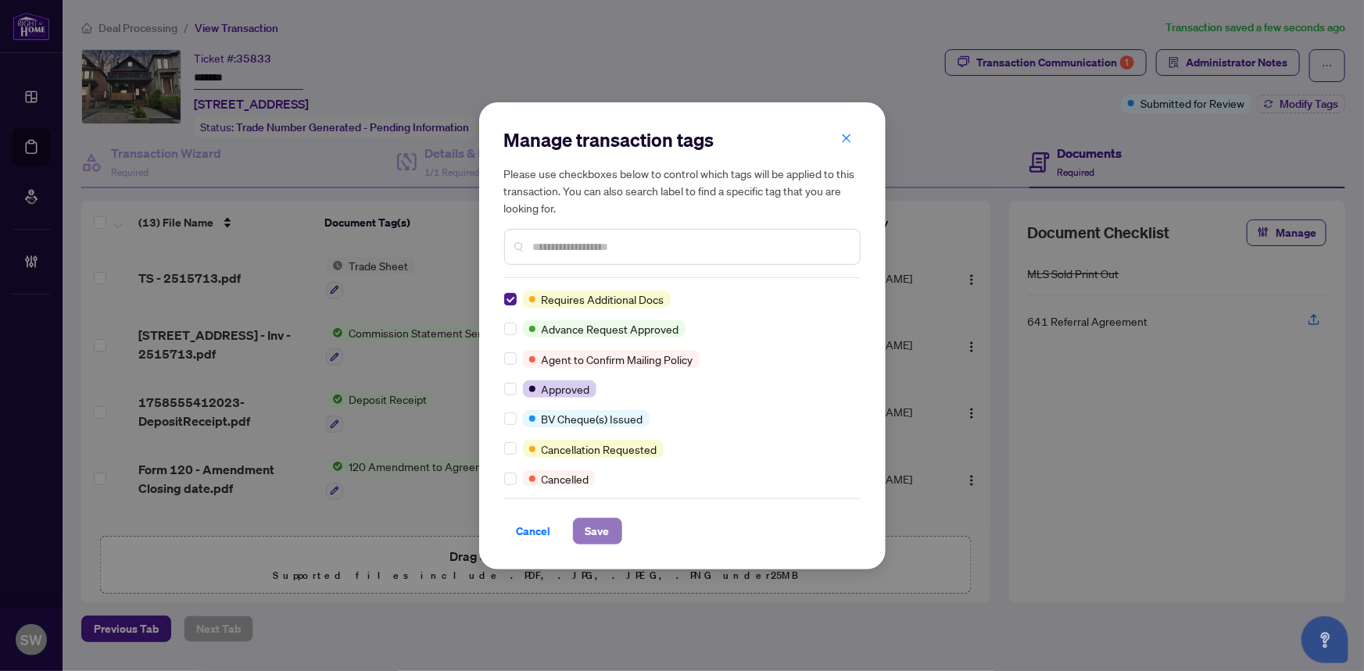
click at [594, 531] on span "Save" at bounding box center [597, 531] width 24 height 25
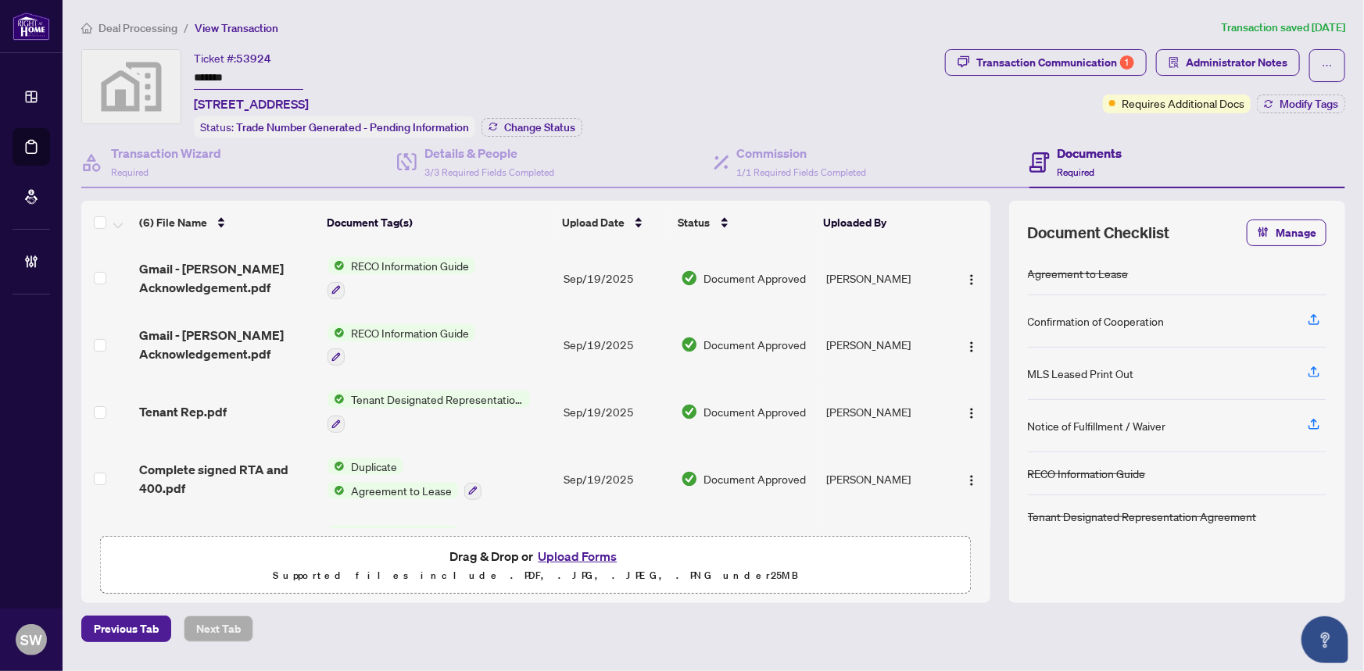
click at [132, 29] on span "Deal Processing" at bounding box center [137, 28] width 79 height 14
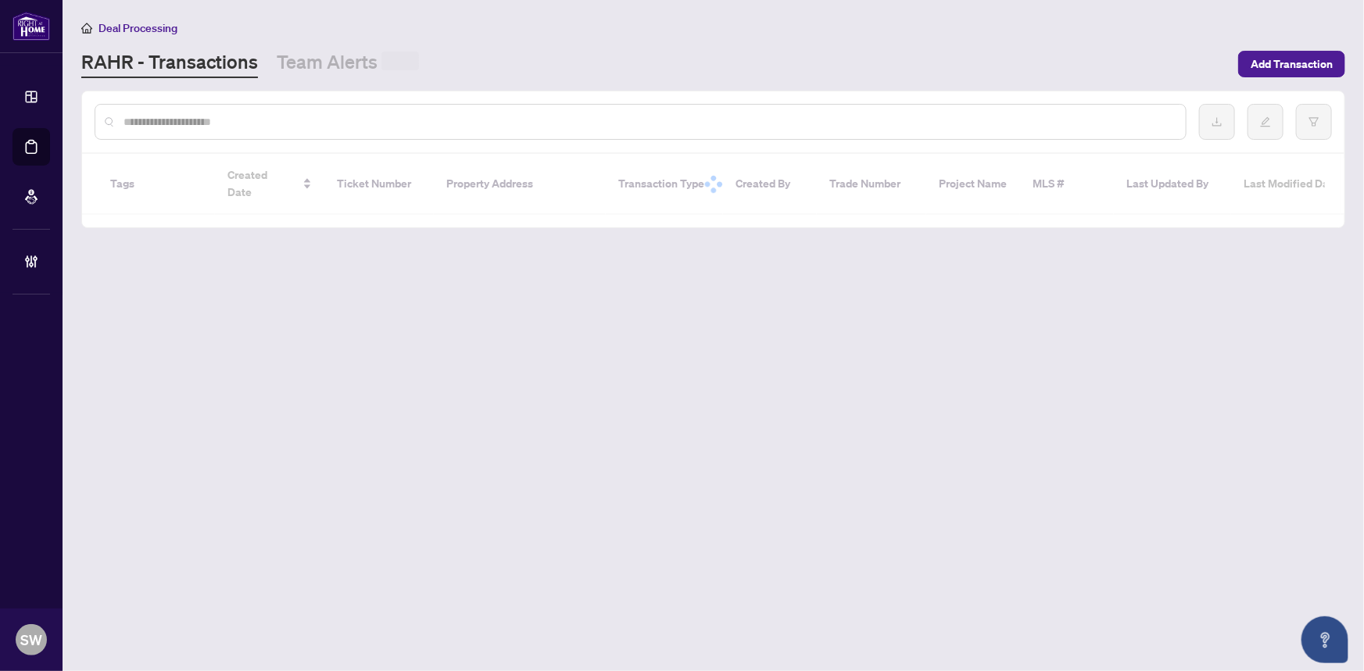
click at [248, 120] on input "text" at bounding box center [647, 121] width 1049 height 17
paste input "*****"
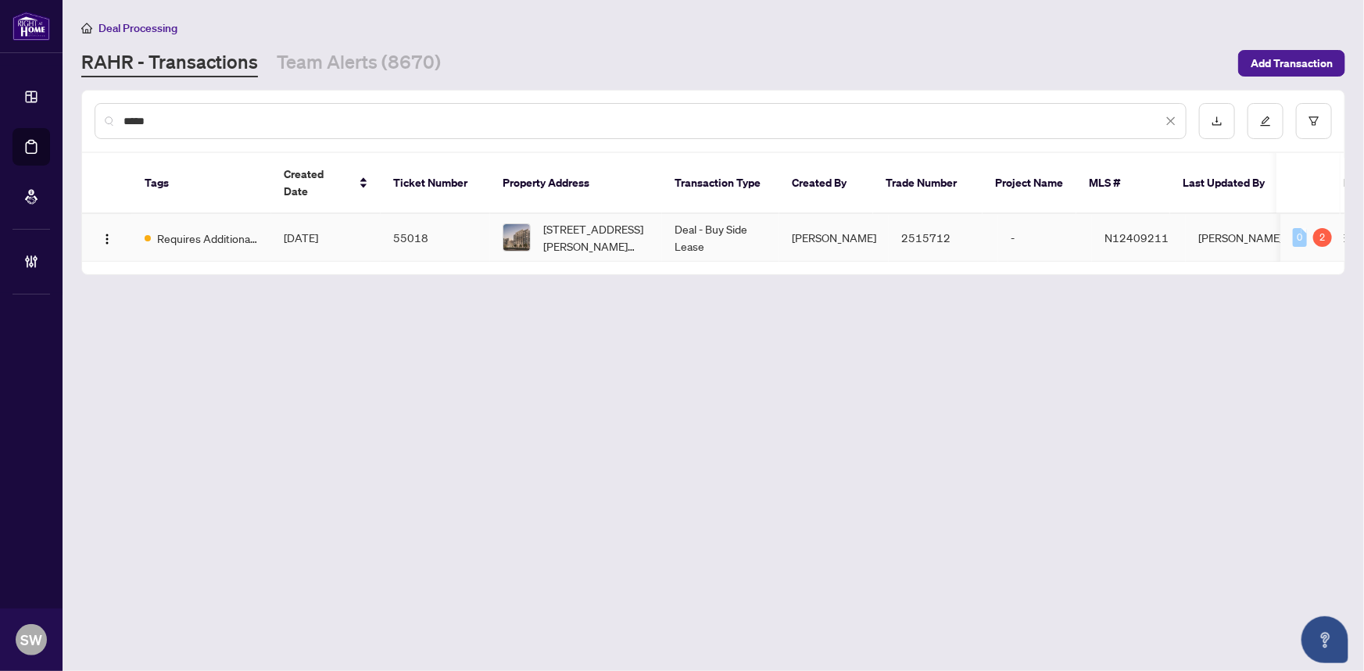
type input "*****"
click at [318, 231] on span "Sep/27/2025" at bounding box center [301, 238] width 34 height 14
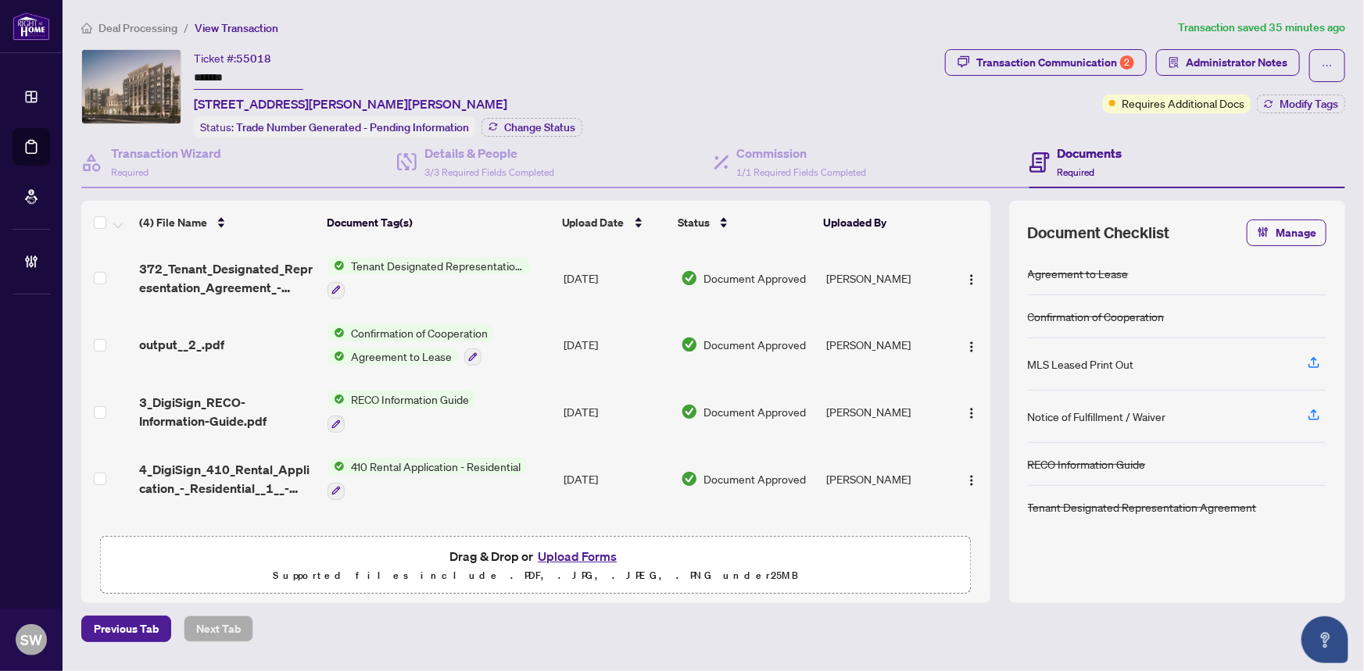
click at [206, 70] on input "*******" at bounding box center [248, 78] width 109 height 23
click at [1011, 54] on div "Transaction Communication 2" at bounding box center [1055, 62] width 158 height 25
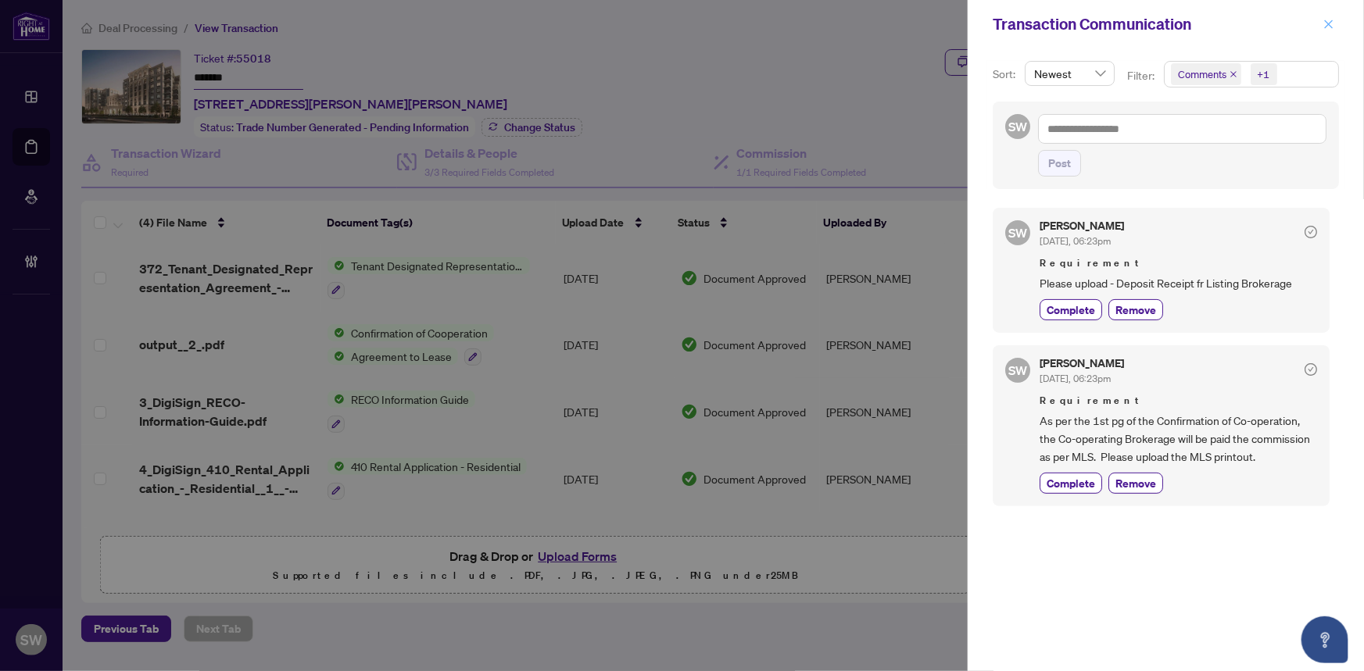
click at [1332, 23] on icon "close" at bounding box center [1328, 24] width 11 height 11
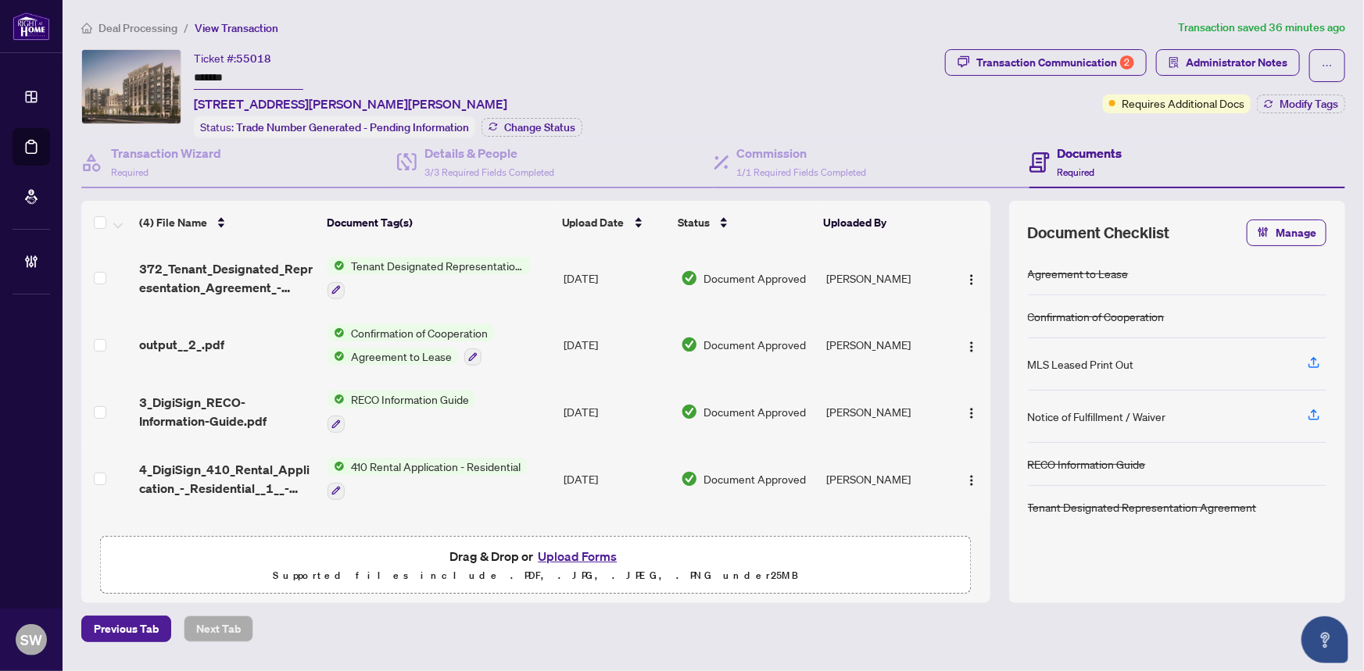
click at [127, 32] on span "Deal Processing" at bounding box center [137, 28] width 79 height 14
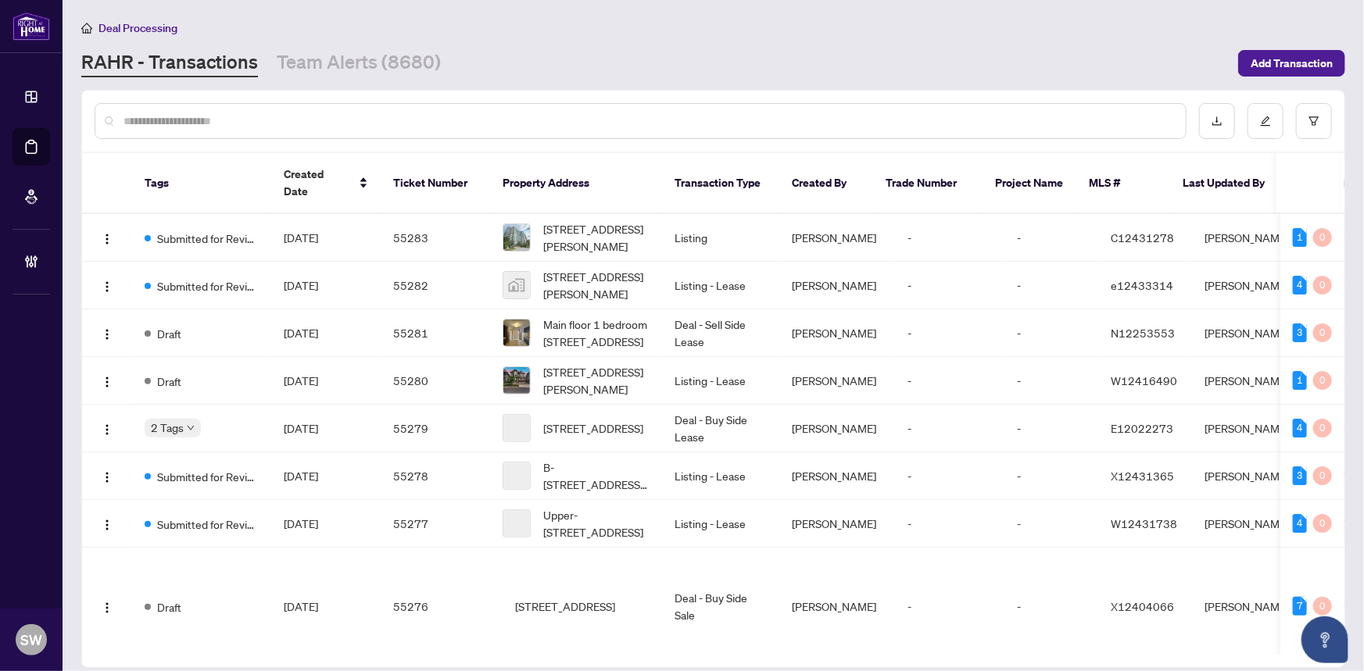
click at [223, 125] on input "text" at bounding box center [647, 121] width 1049 height 17
paste input "*****"
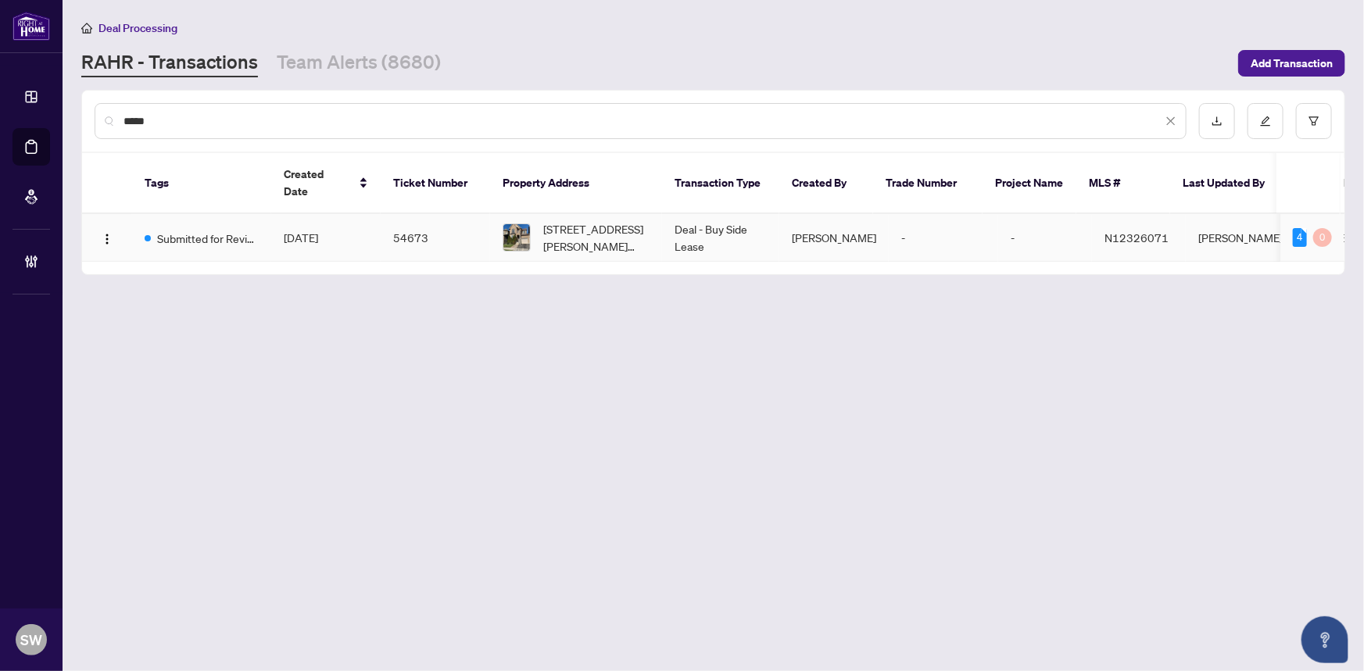
type input "*****"
click at [443, 216] on td "54673" at bounding box center [435, 238] width 109 height 48
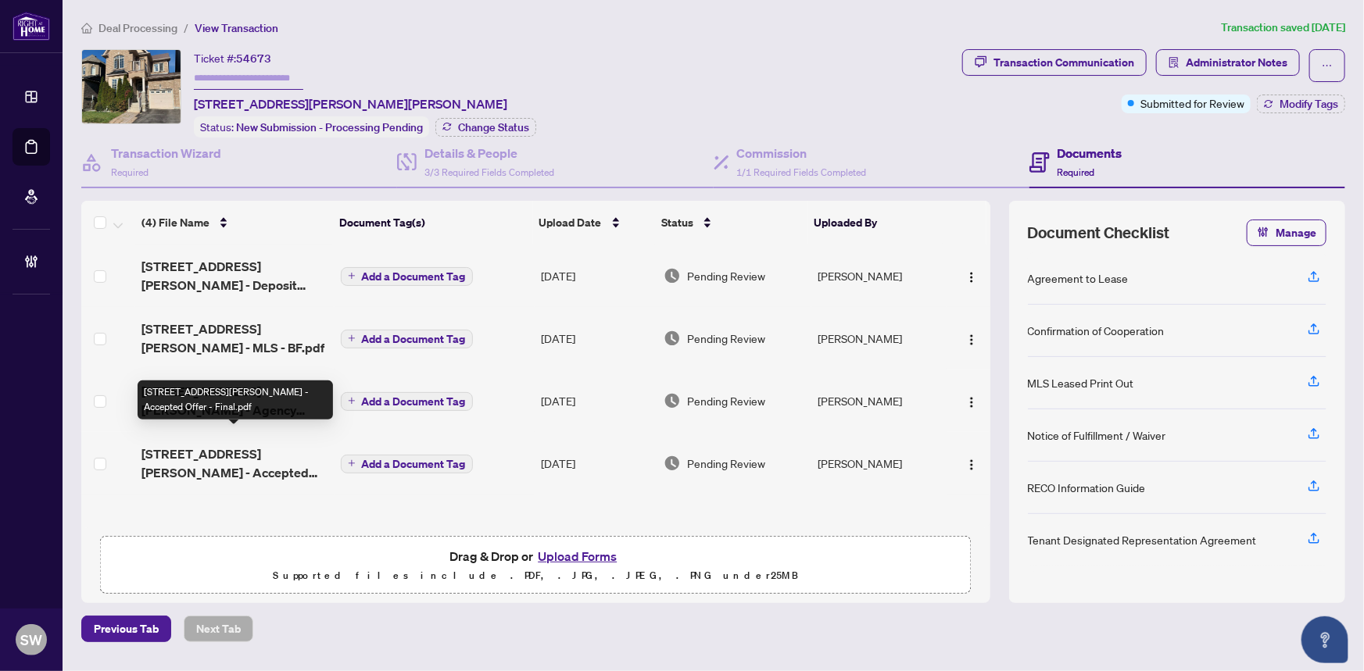
click at [188, 453] on span "[STREET_ADDRESS][PERSON_NAME] - Accepted Offer - Final.pdf" at bounding box center [234, 464] width 186 height 38
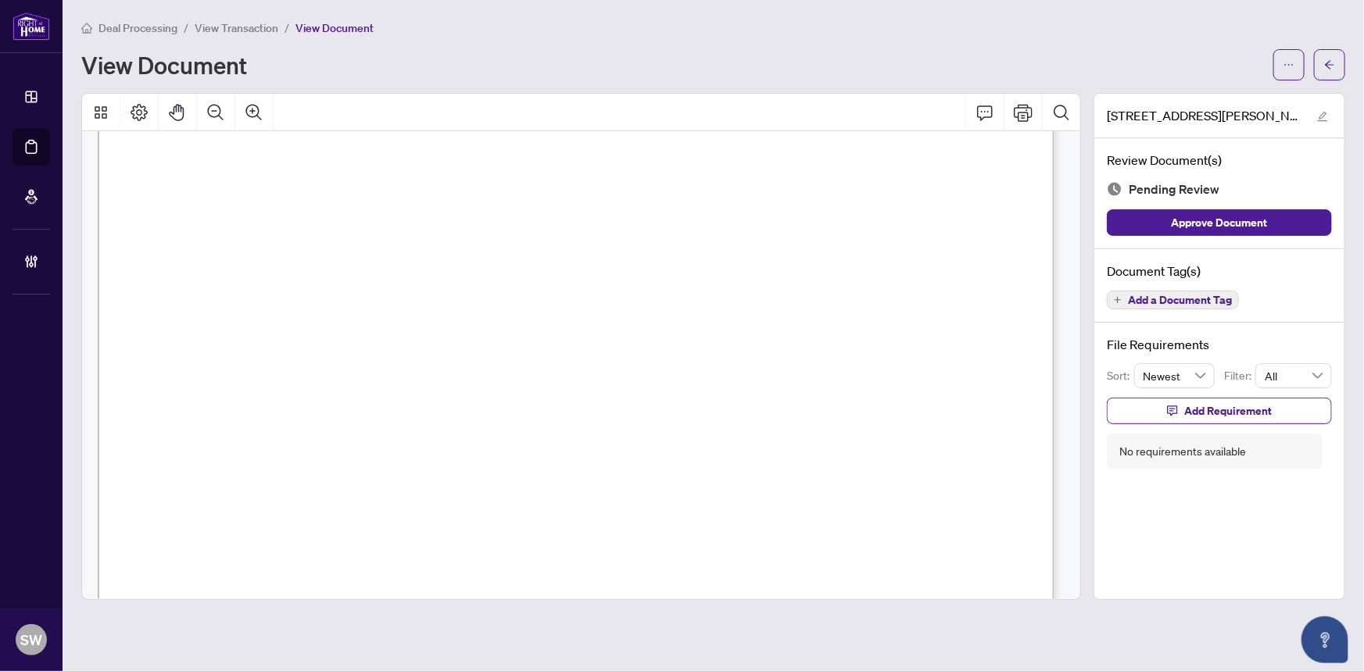
scroll to position [2790, 0]
drag, startPoint x: 226, startPoint y: 253, endPoint x: 330, endPoint y: 260, distance: 104.2
click at [330, 260] on span "22 Pisanelli Avenue, Markham, ON L6C 0H5" at bounding box center [320, 261] width 245 height 15
click at [388, 254] on span "22 Pisanelli Avenue, Markham, ON L6C 0H5" at bounding box center [320, 261] width 245 height 15
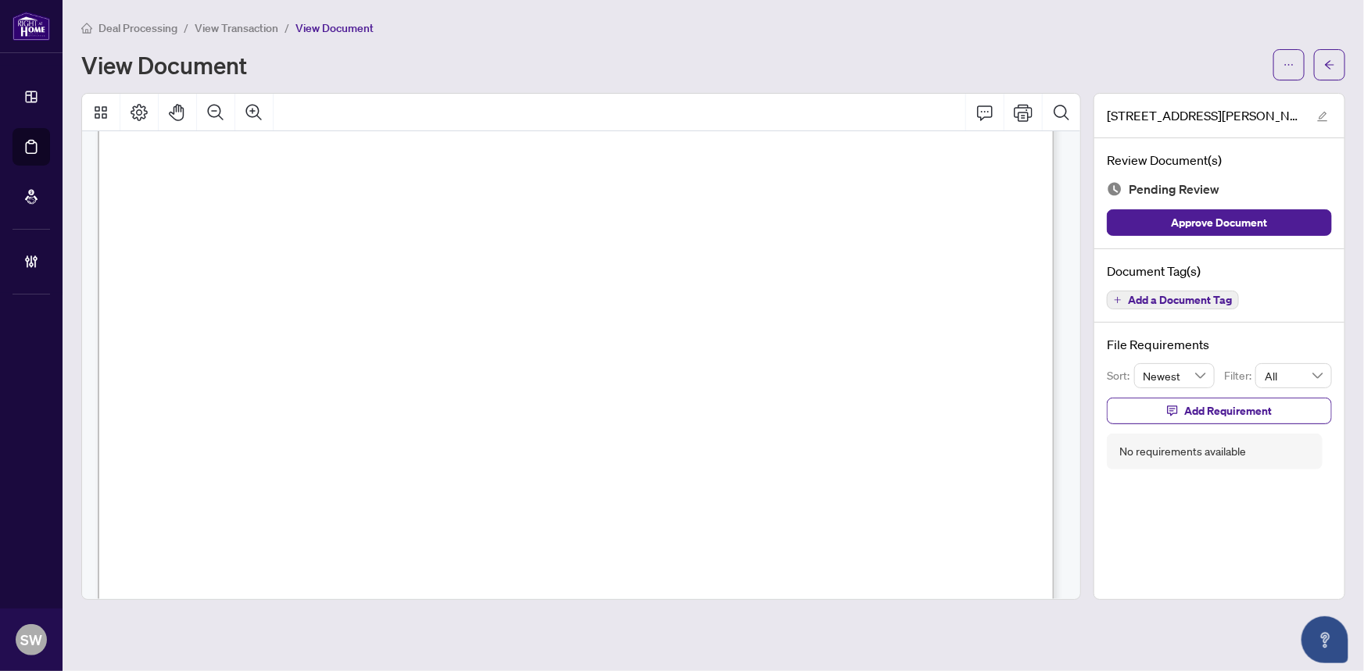
click at [443, 254] on span "22 Pisanelli Avenue, Markham, ON L6C 0H5" at bounding box center [320, 261] width 245 height 15
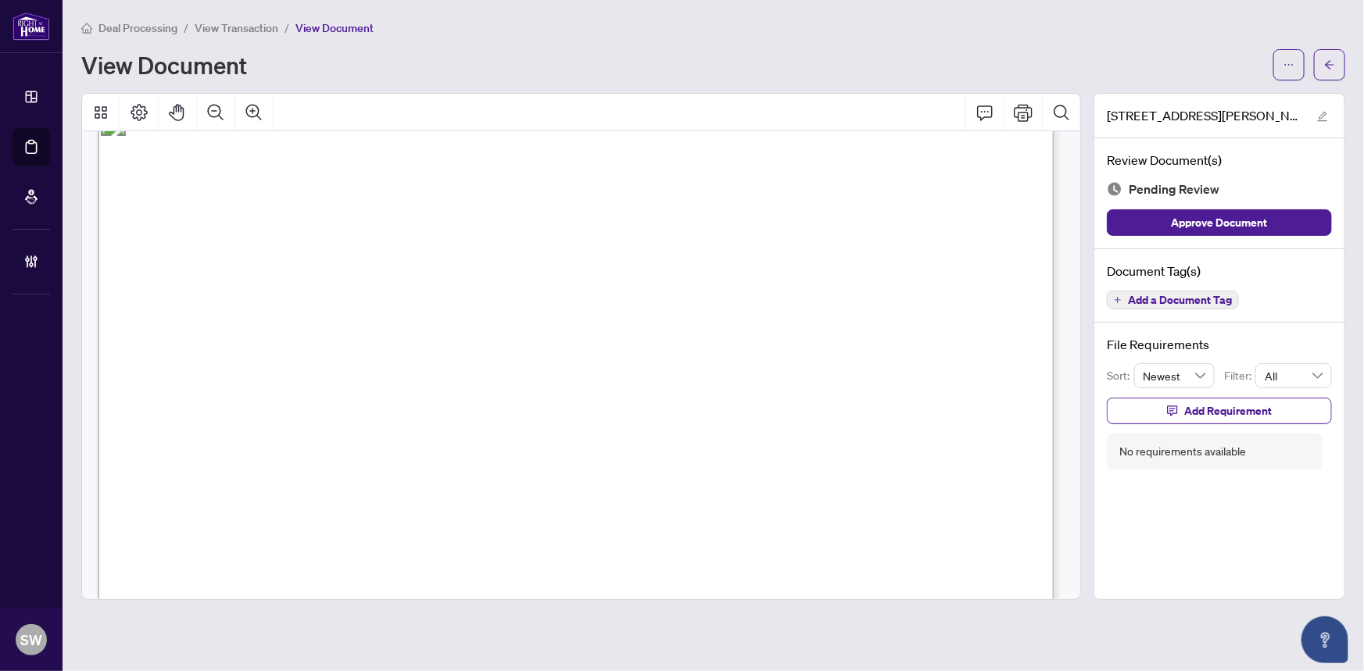
drag, startPoint x: 248, startPoint y: 332, endPoint x: 334, endPoint y: 334, distance: 85.2
click at [349, 333] on span "Hong Wen Yan, Po-Lam Chiu" at bounding box center [369, 338] width 238 height 15
click at [253, 353] on span "ANGELA WONG" at bounding box center [225, 359] width 110 height 15
click at [252, 353] on span "ANGELA WONG" at bounding box center [225, 359] width 110 height 15
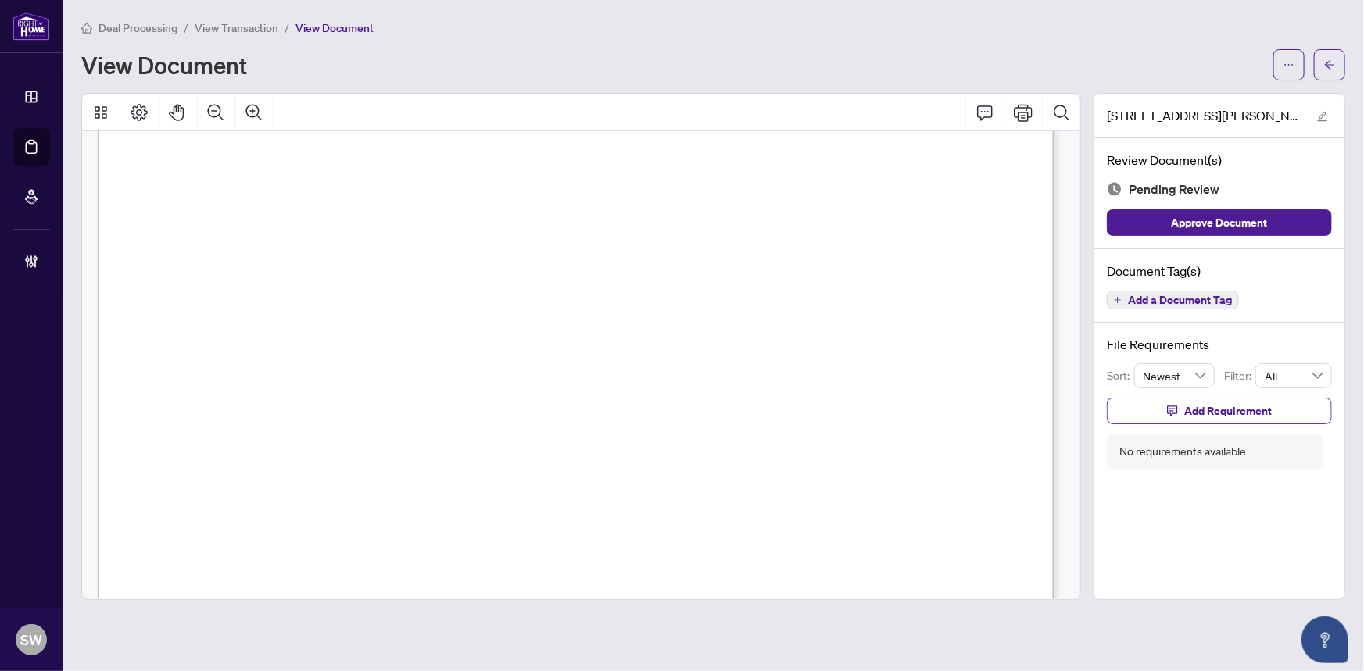
click at [1209, 300] on span "Add a Document Tag" at bounding box center [1180, 300] width 104 height 11
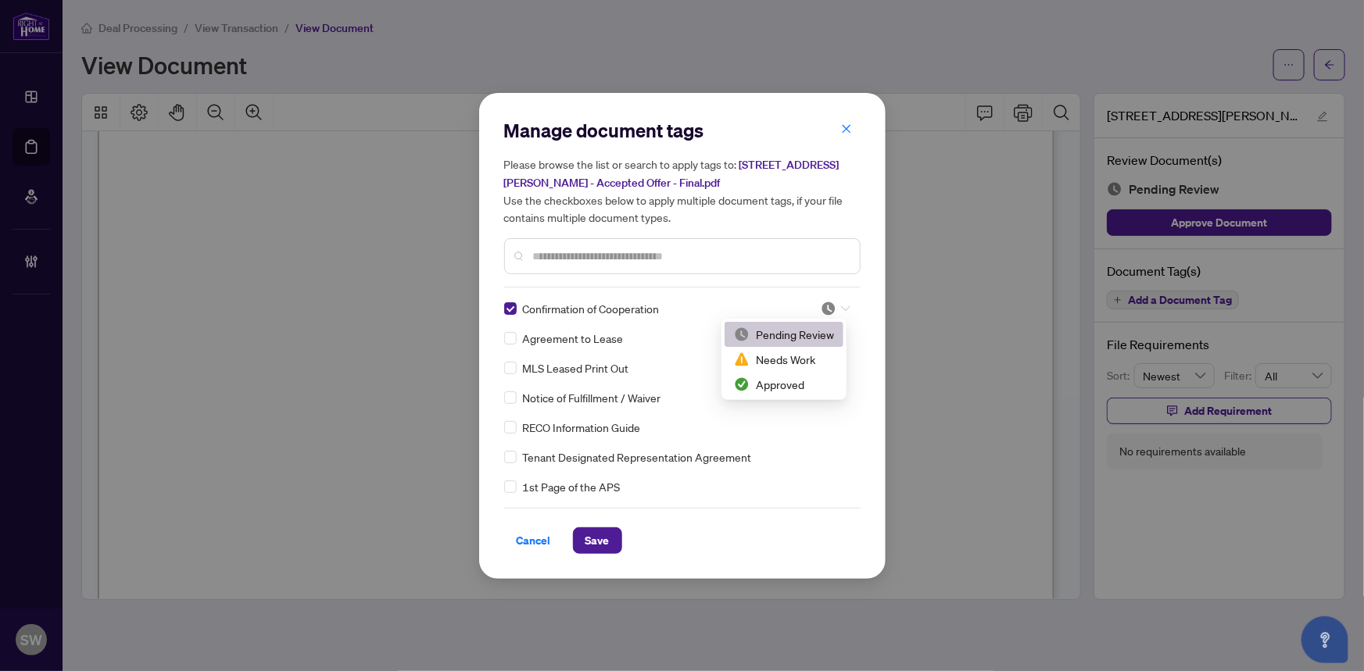
drag, startPoint x: 835, startPoint y: 303, endPoint x: 820, endPoint y: 331, distance: 31.8
click at [835, 304] on div at bounding box center [835, 309] width 30 height 16
click at [782, 384] on div "Approved" at bounding box center [784, 384] width 100 height 17
click at [831, 308] on div at bounding box center [835, 309] width 30 height 16
click at [781, 380] on div "Approved" at bounding box center [784, 384] width 100 height 17
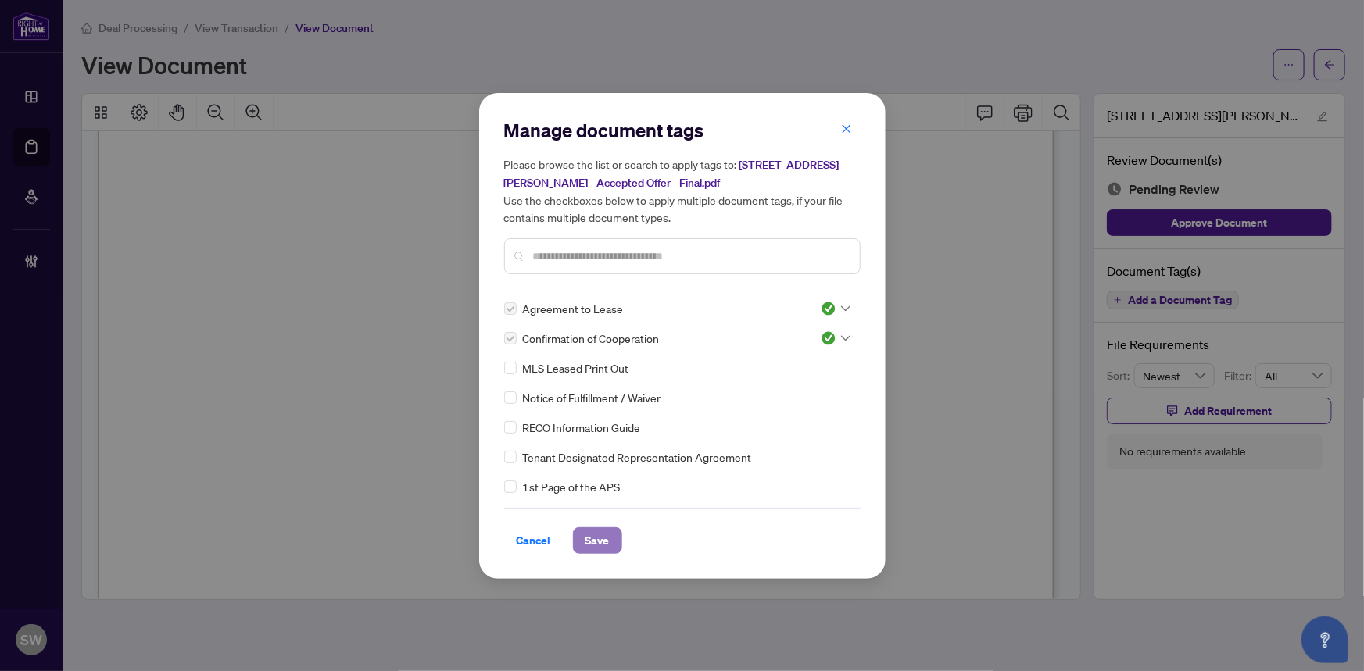
click at [598, 540] on span "Save" at bounding box center [597, 540] width 24 height 25
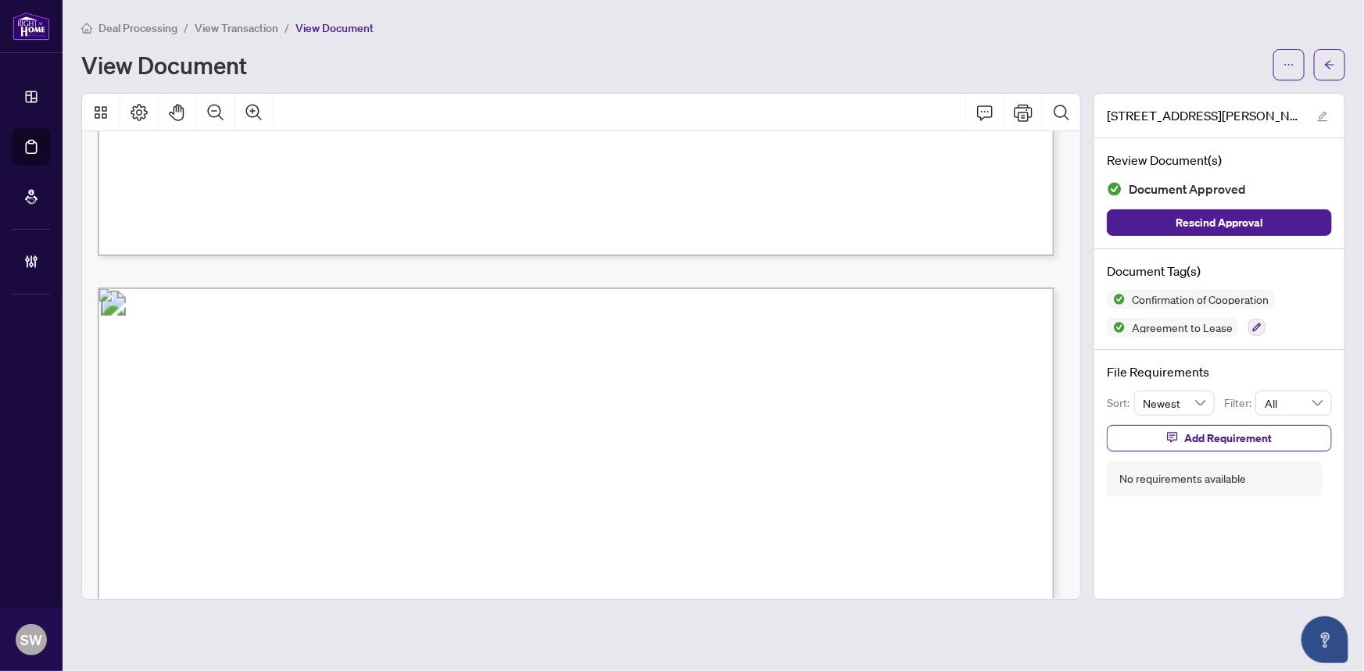
scroll to position [2402, 0]
drag, startPoint x: 370, startPoint y: 509, endPoint x: 465, endPoint y: 509, distance: 94.6
click at [465, 509] on span "Hong Wen Yan, Po-Lam Chiu" at bounding box center [369, 513] width 238 height 15
drag, startPoint x: 229, startPoint y: 475, endPoint x: 328, endPoint y: 477, distance: 99.3
click at [328, 477] on span "Siu Keung Li, Kwok Ting Lee" at bounding box center [403, 481] width 346 height 15
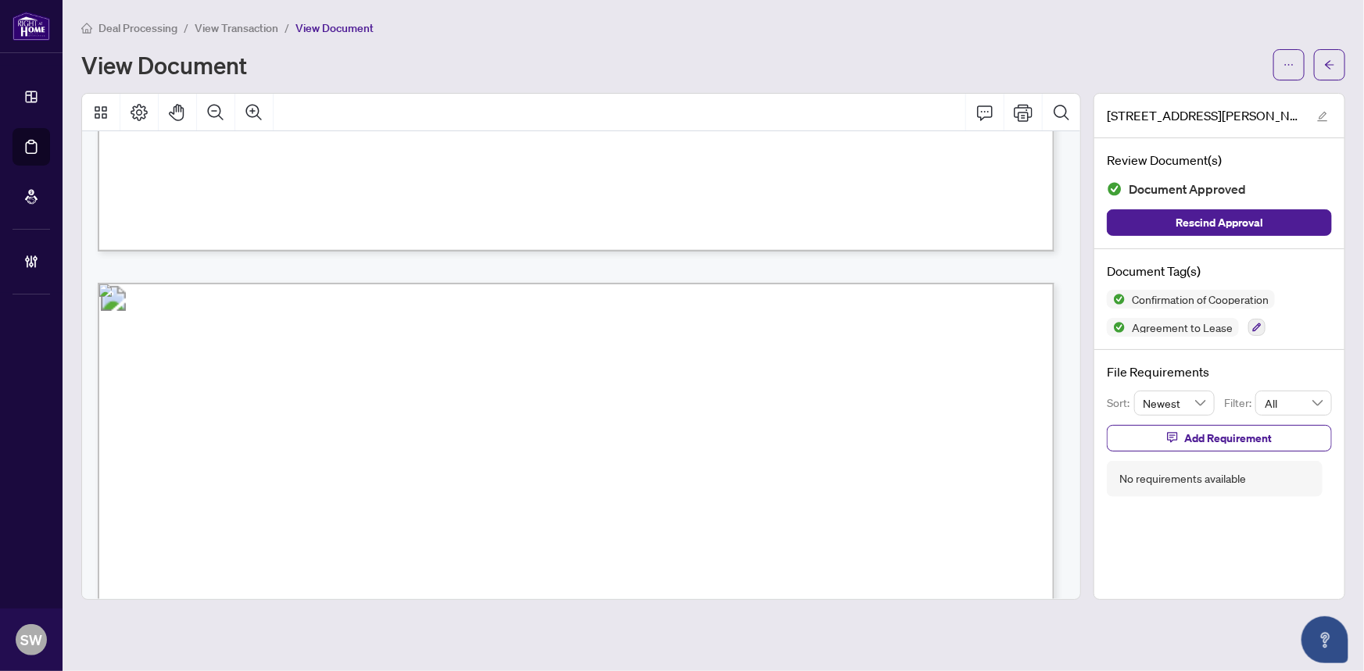
drag, startPoint x: 346, startPoint y: 475, endPoint x: 459, endPoint y: 484, distance: 112.9
click at [459, 484] on span "Siu Keung Li, Kwok Ting Lee" at bounding box center [403, 481] width 346 height 15
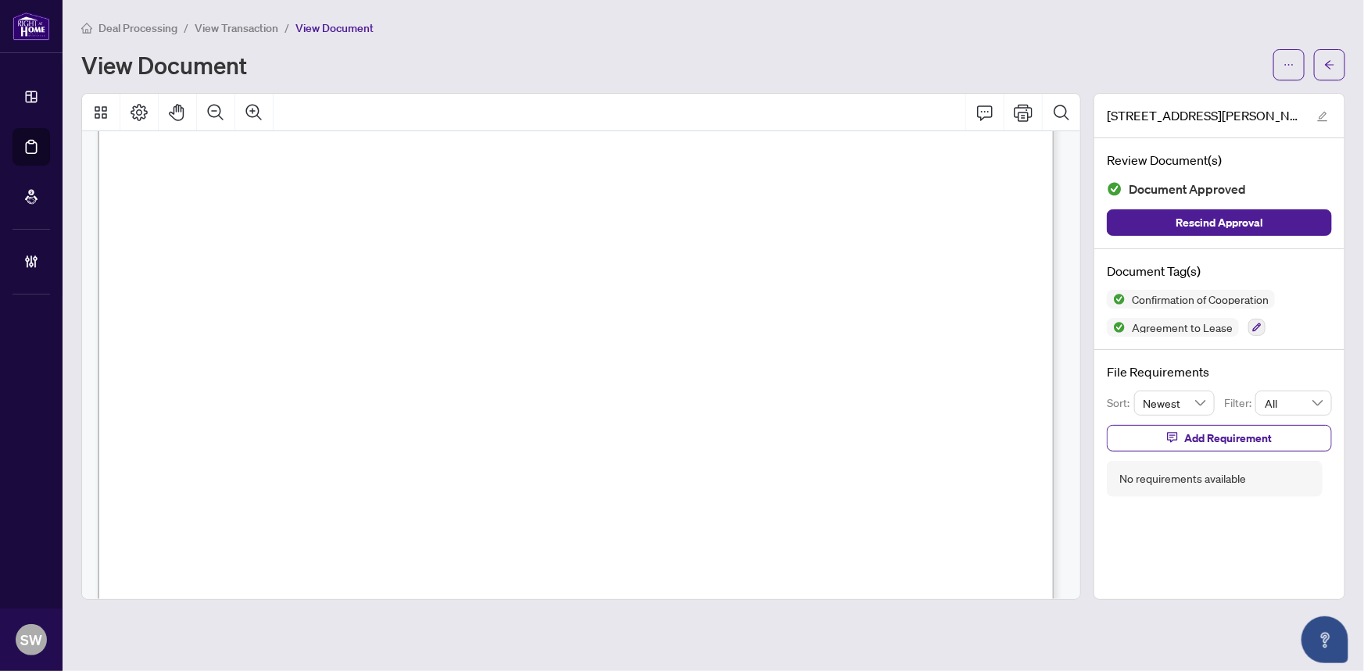
scroll to position [1455, 0]
drag, startPoint x: 624, startPoint y: 298, endPoint x: 735, endPoint y: 299, distance: 110.2
click at [735, 299] on span "(416) 572-1016" at bounding box center [694, 304] width 152 height 15
click at [1251, 319] on button "button" at bounding box center [1256, 327] width 17 height 17
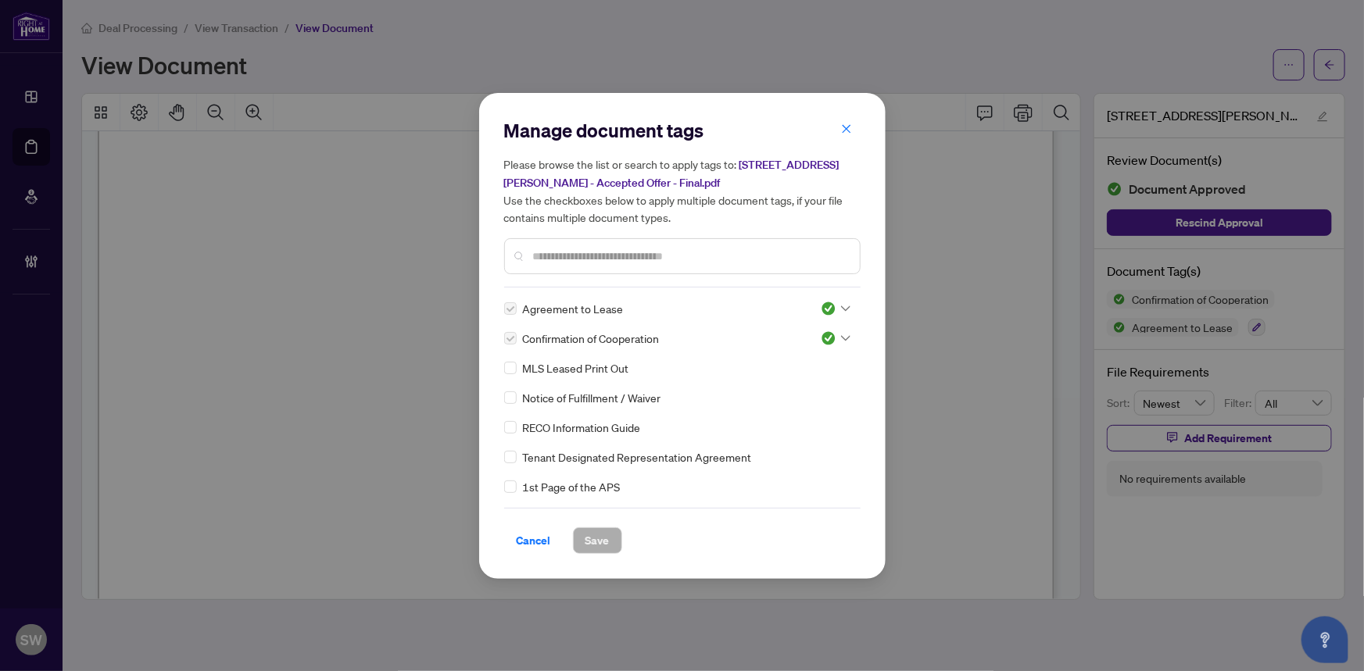
click at [560, 253] on input "text" at bounding box center [690, 256] width 314 height 17
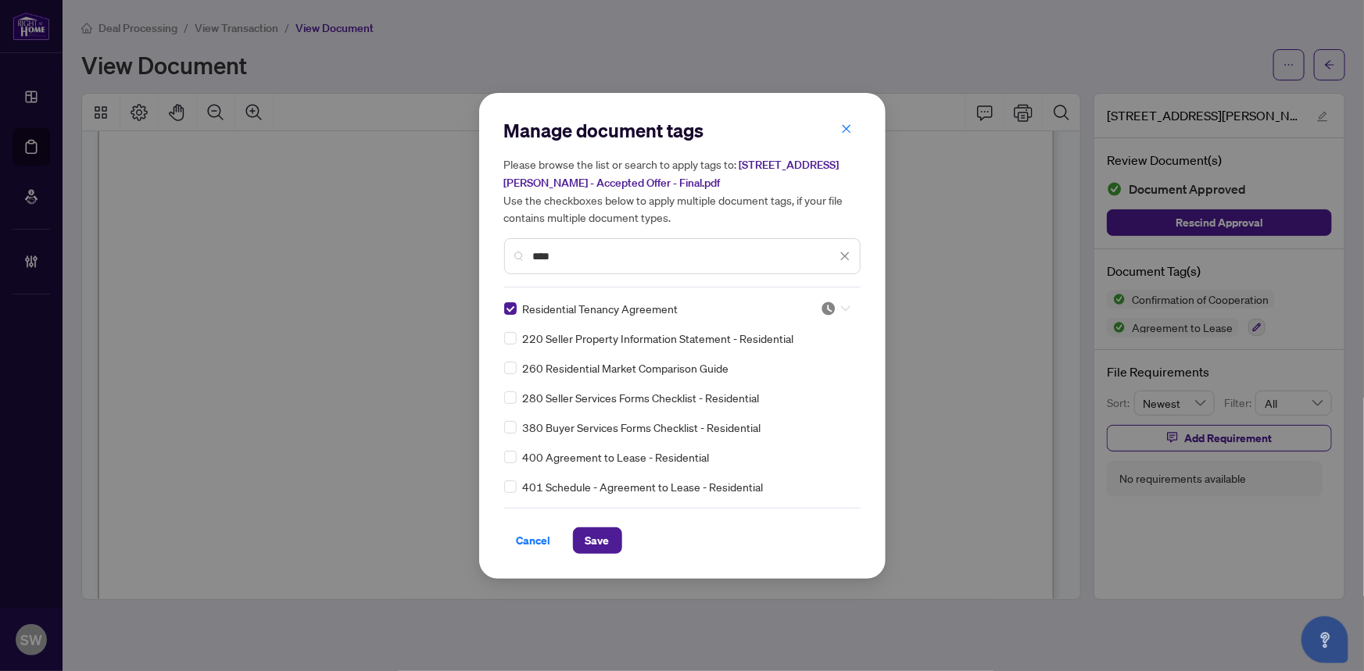
click at [834, 309] on div at bounding box center [835, 309] width 30 height 16
drag, startPoint x: 781, startPoint y: 383, endPoint x: 624, endPoint y: 330, distance: 165.1
click at [781, 383] on div "Approved" at bounding box center [784, 384] width 100 height 17
drag, startPoint x: 560, startPoint y: 252, endPoint x: 467, endPoint y: 245, distance: 92.5
click at [467, 245] on div "Manage document tags Please browse the list or search to apply tags to: 22 Pisa…" at bounding box center [682, 335] width 1364 height 671
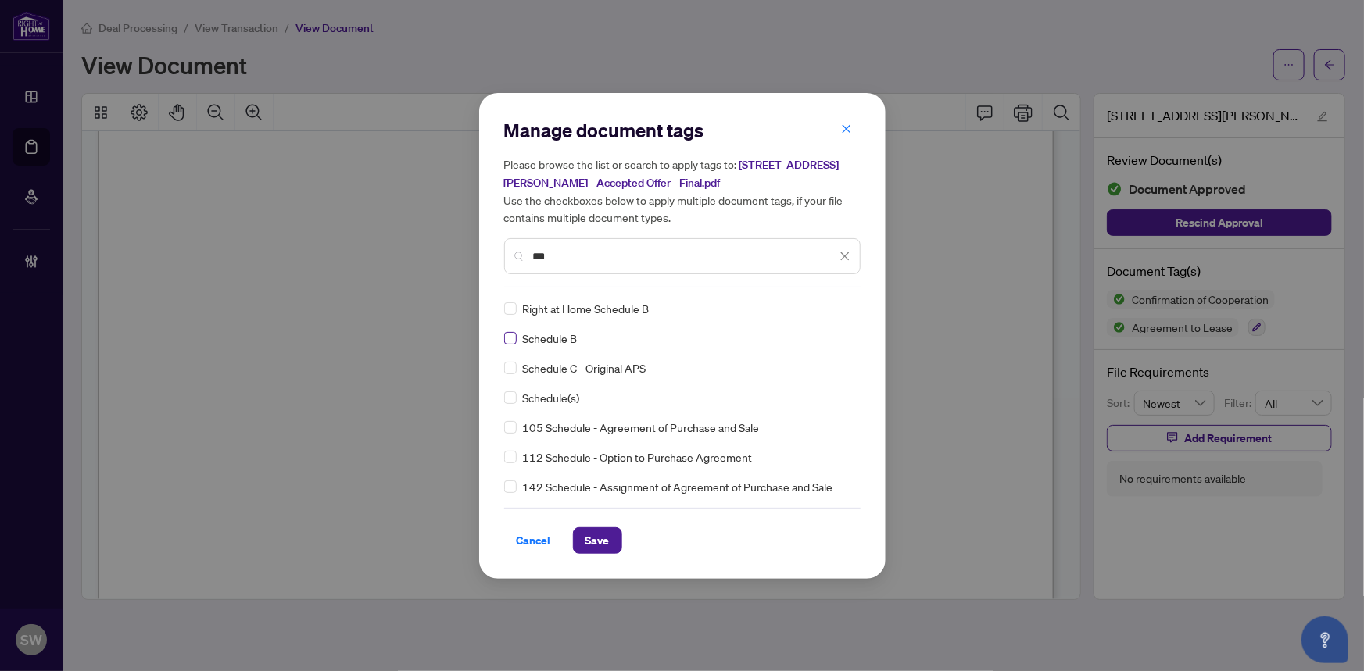
type input "***"
click at [826, 306] on img at bounding box center [828, 309] width 16 height 16
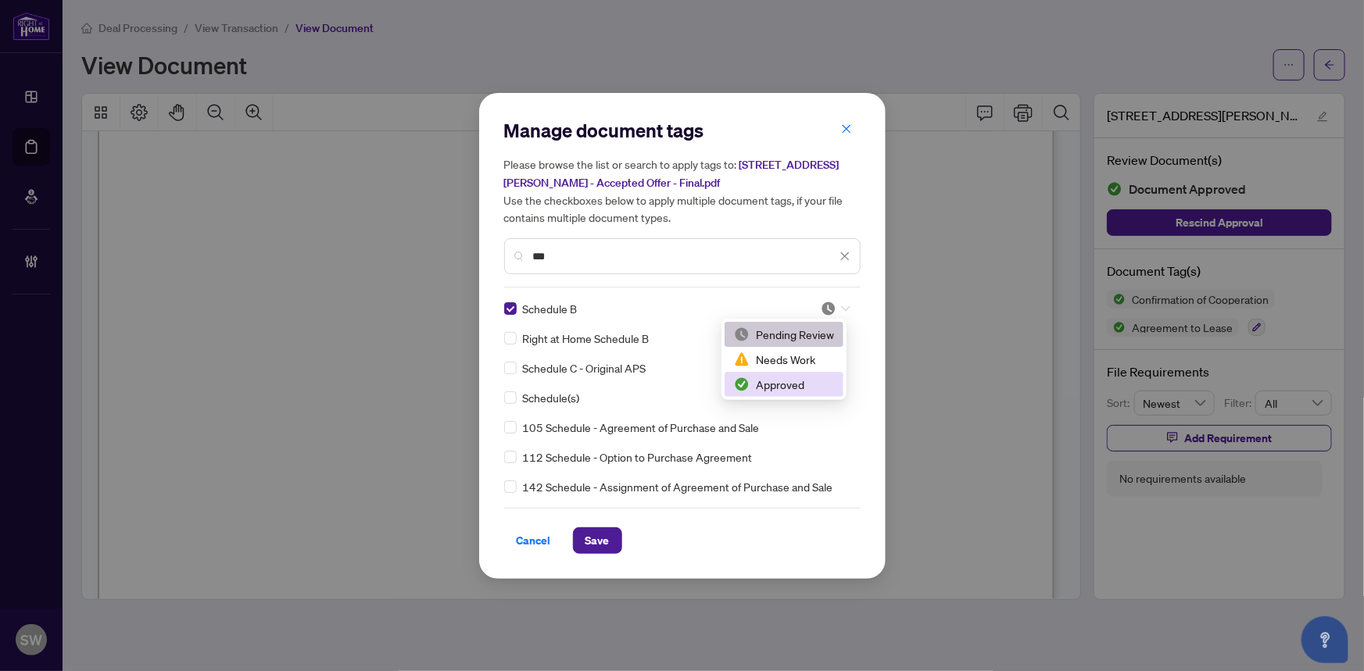
click at [788, 379] on div "Approved" at bounding box center [784, 384] width 100 height 17
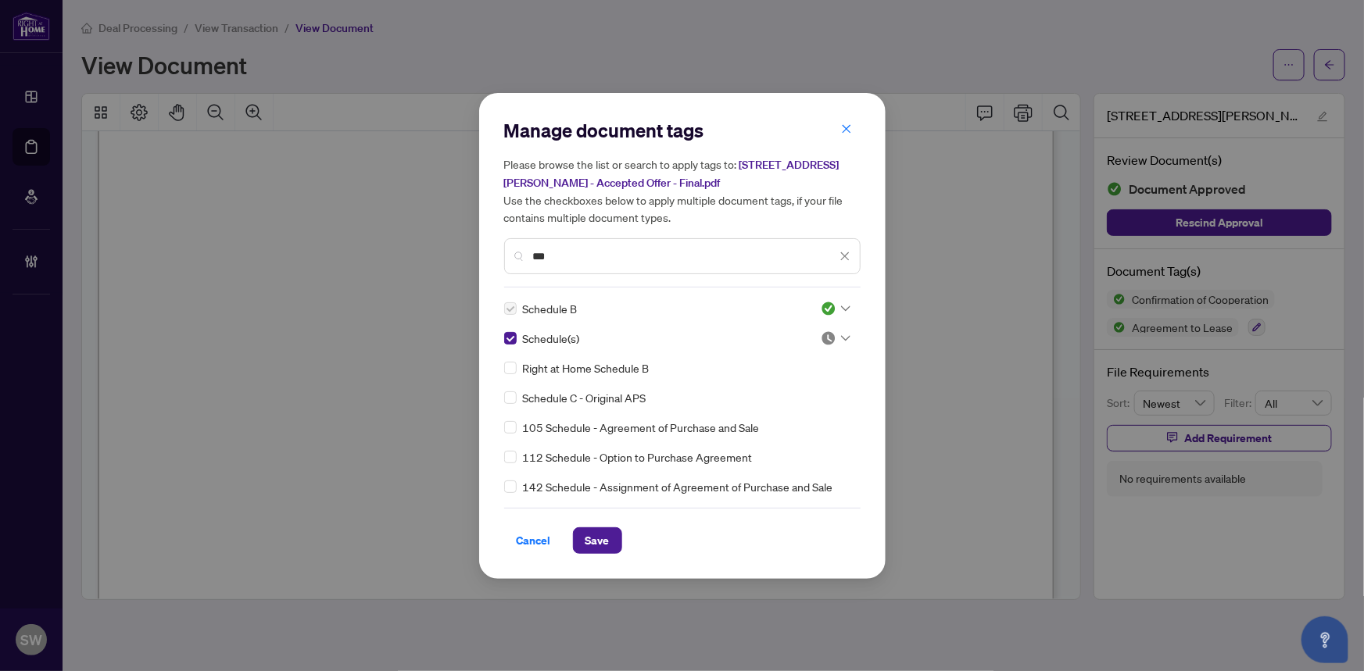
click at [841, 336] on icon at bounding box center [845, 338] width 9 height 6
drag, startPoint x: 795, startPoint y: 412, endPoint x: 652, endPoint y: 542, distance: 193.1
click at [795, 412] on div "Approved" at bounding box center [784, 414] width 100 height 17
click at [599, 547] on span "Save" at bounding box center [597, 540] width 24 height 25
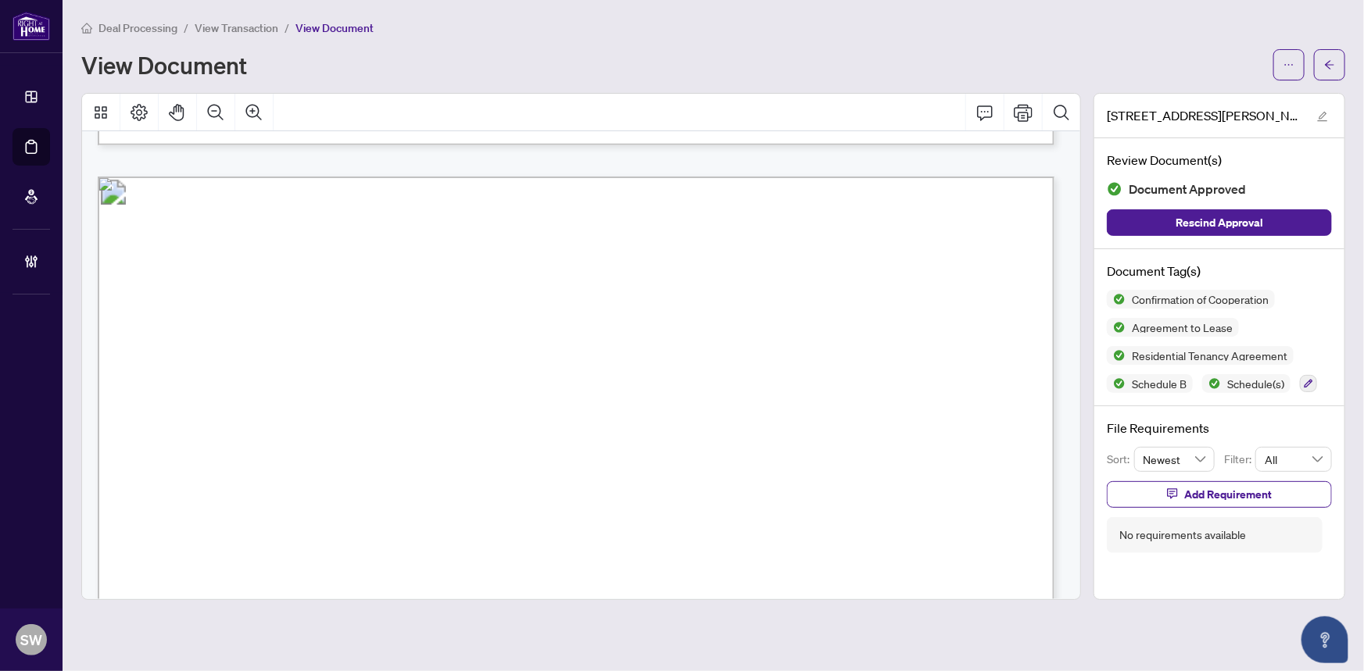
scroll to position [1346, 0]
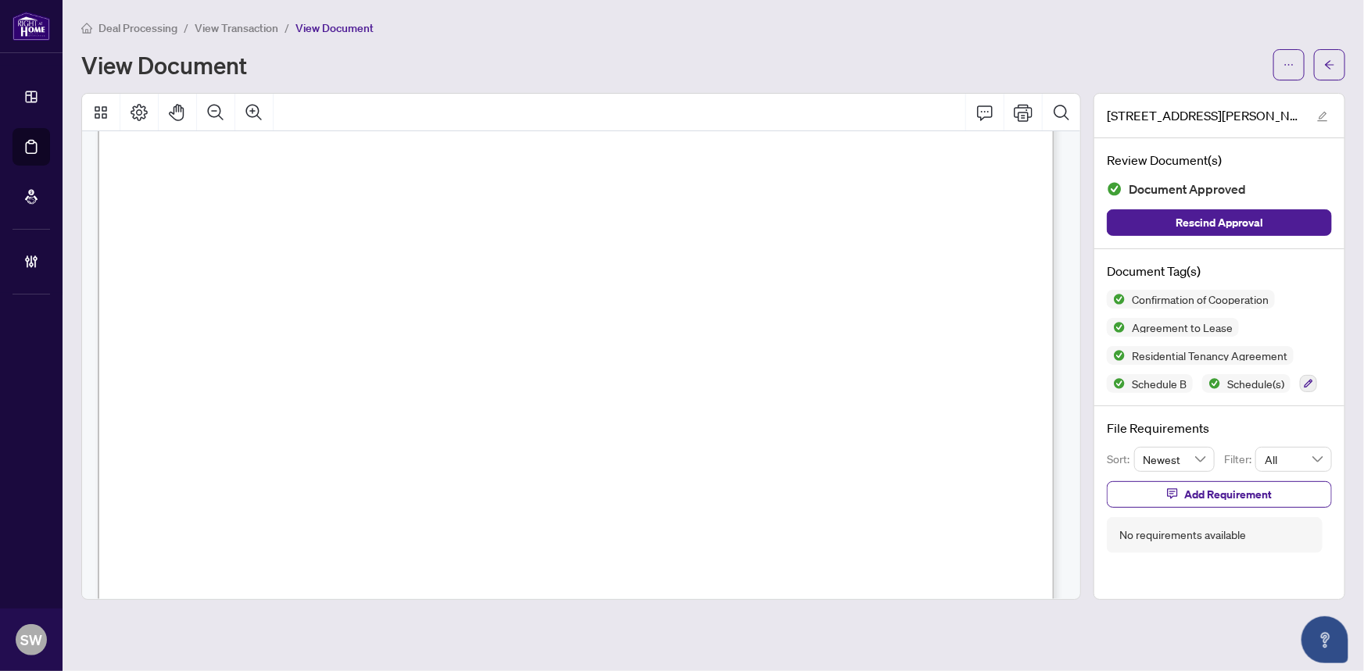
click at [256, 28] on span "View Transaction" at bounding box center [237, 28] width 84 height 14
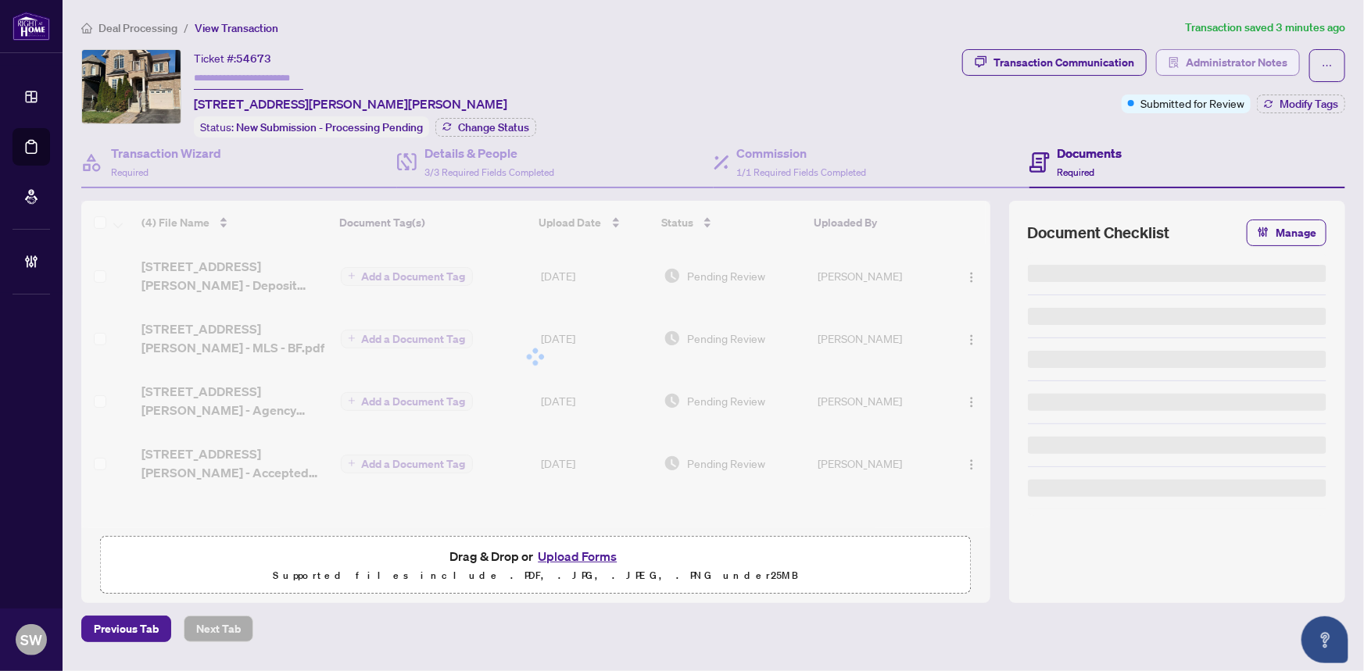
click at [1250, 64] on span "Administrator Notes" at bounding box center [1236, 62] width 102 height 25
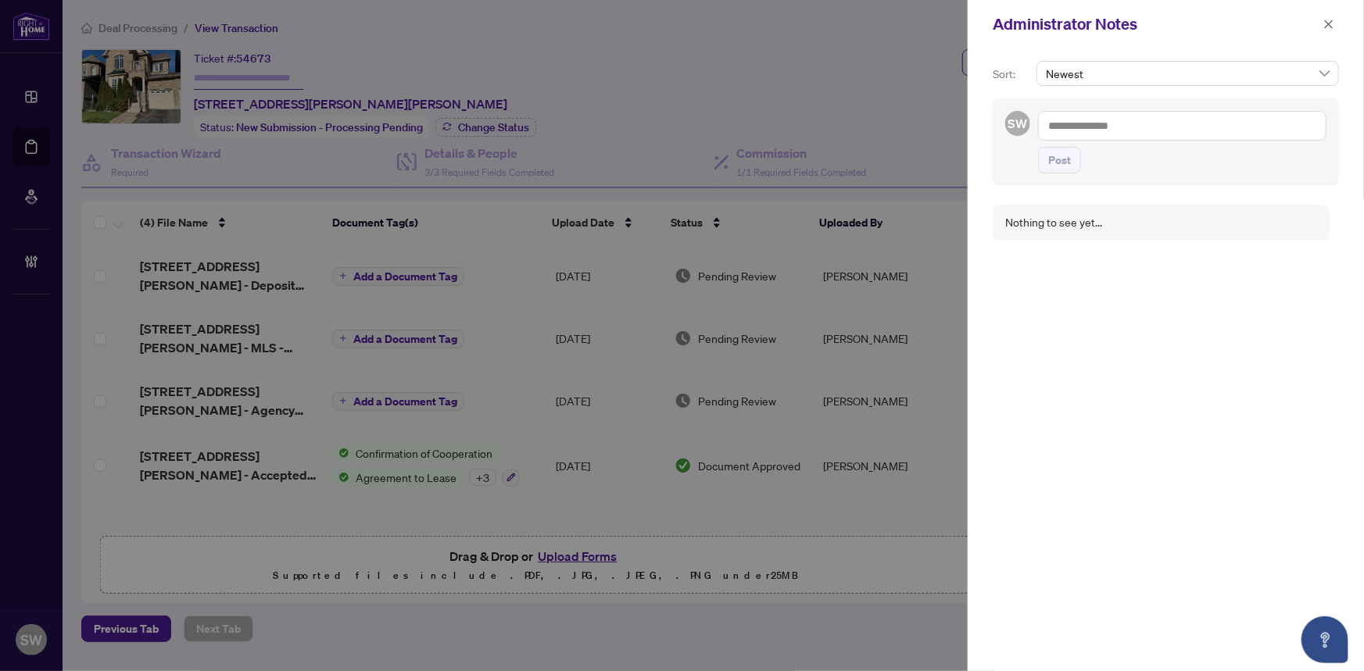
click at [1103, 123] on textarea at bounding box center [1182, 126] width 288 height 30
paste textarea "**********"
type textarea "**********"
click at [1066, 165] on span "Post" at bounding box center [1059, 160] width 23 height 25
click at [1335, 23] on button "button" at bounding box center [1328, 24] width 20 height 19
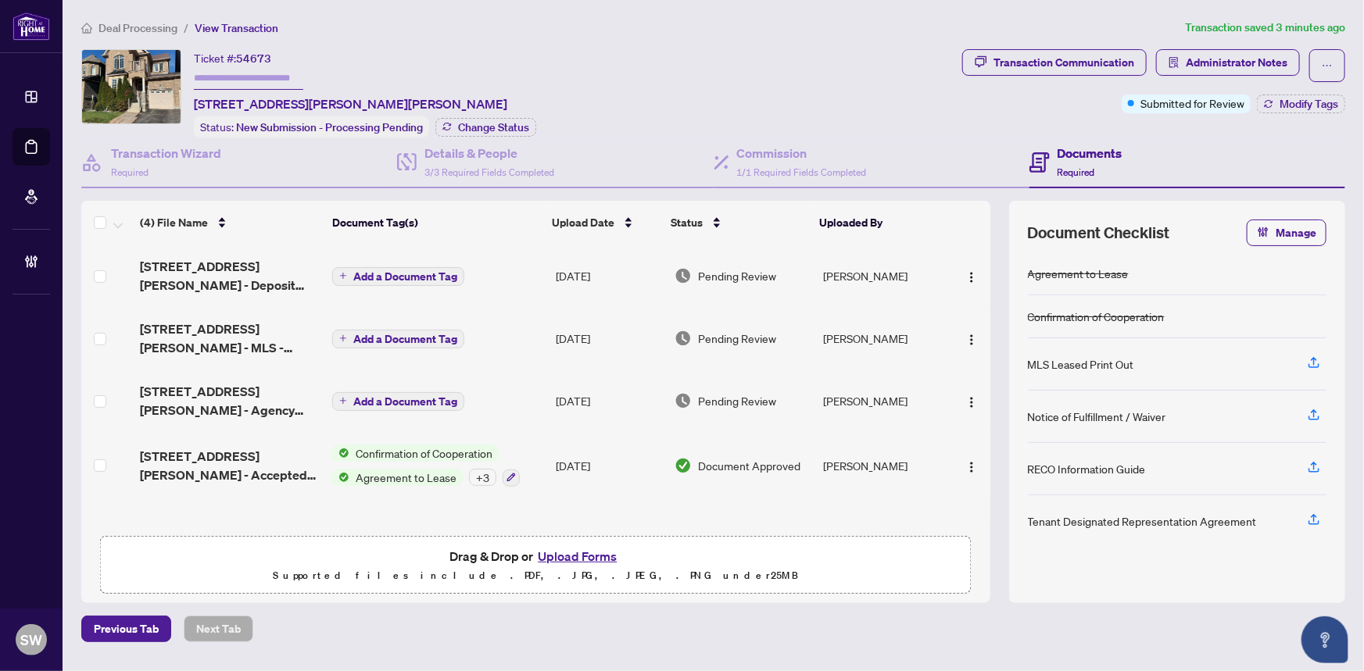
click at [266, 57] on span "54673" at bounding box center [253, 59] width 35 height 14
copy span "54673"
click at [184, 159] on h4 "Transaction Wizard" at bounding box center [166, 153] width 110 height 19
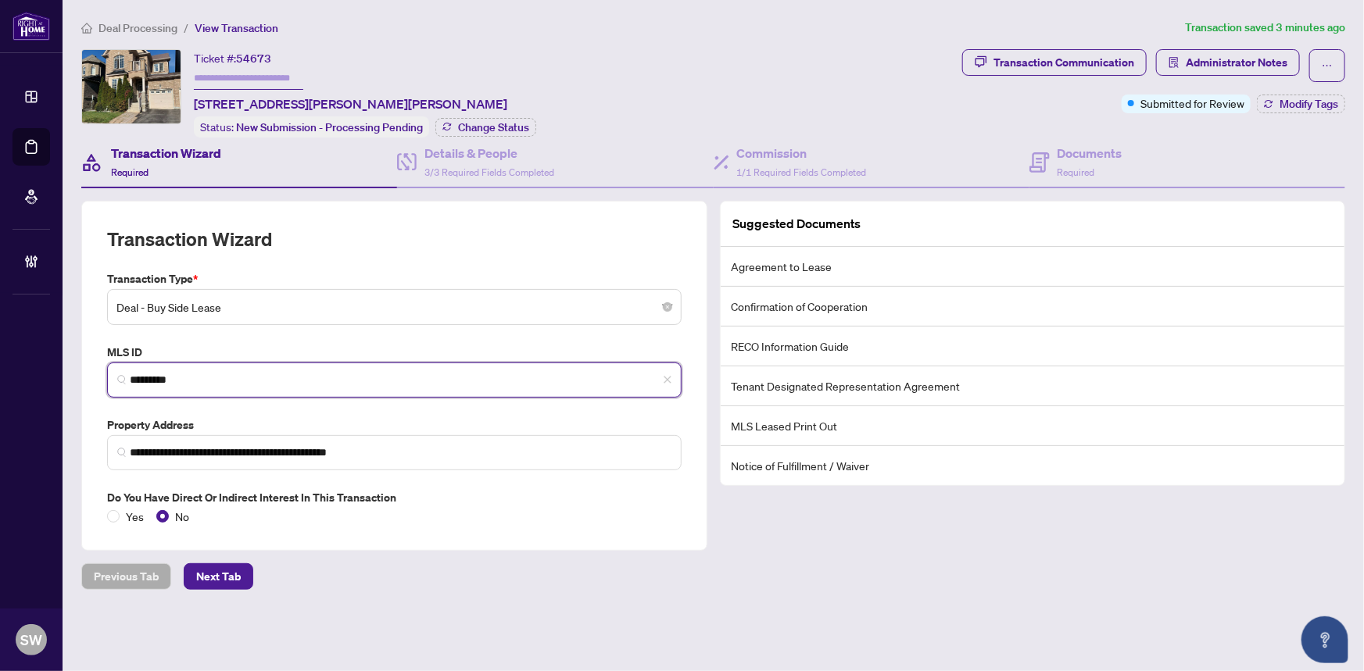
click at [155, 375] on input "*********" at bounding box center [401, 380] width 542 height 16
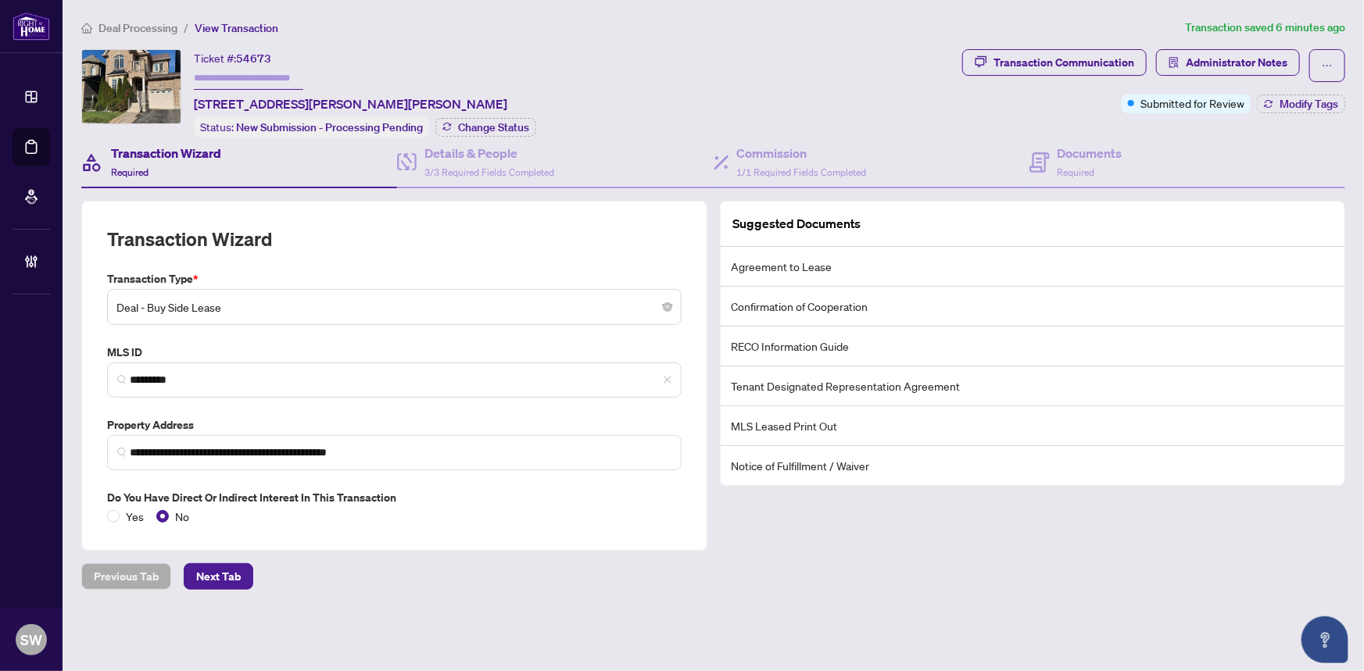
click at [683, 102] on div "Ticket #: 54673 22-22 Pisanelli Ave, Markham, Ontario L6C 0H5, Canada Status: N…" at bounding box center [518, 93] width 874 height 88
click at [831, 70] on div "Ticket #: 54673 22-22 Pisanelli Ave, Markham, Ontario L6C 0H5, Canada Status: N…" at bounding box center [518, 93] width 874 height 88
click at [1090, 161] on div "Documents Required" at bounding box center [1089, 162] width 65 height 37
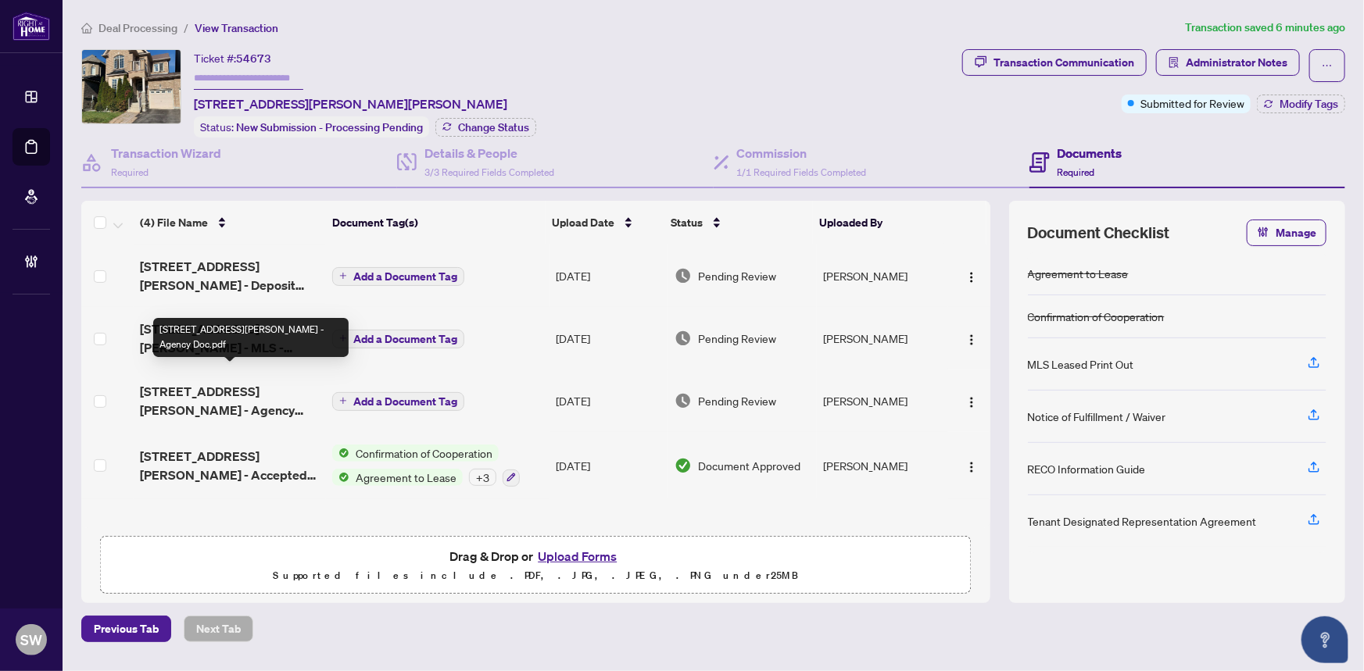
click at [227, 382] on span "[STREET_ADDRESS][PERSON_NAME] - Agency Doc.pdf" at bounding box center [230, 401] width 180 height 38
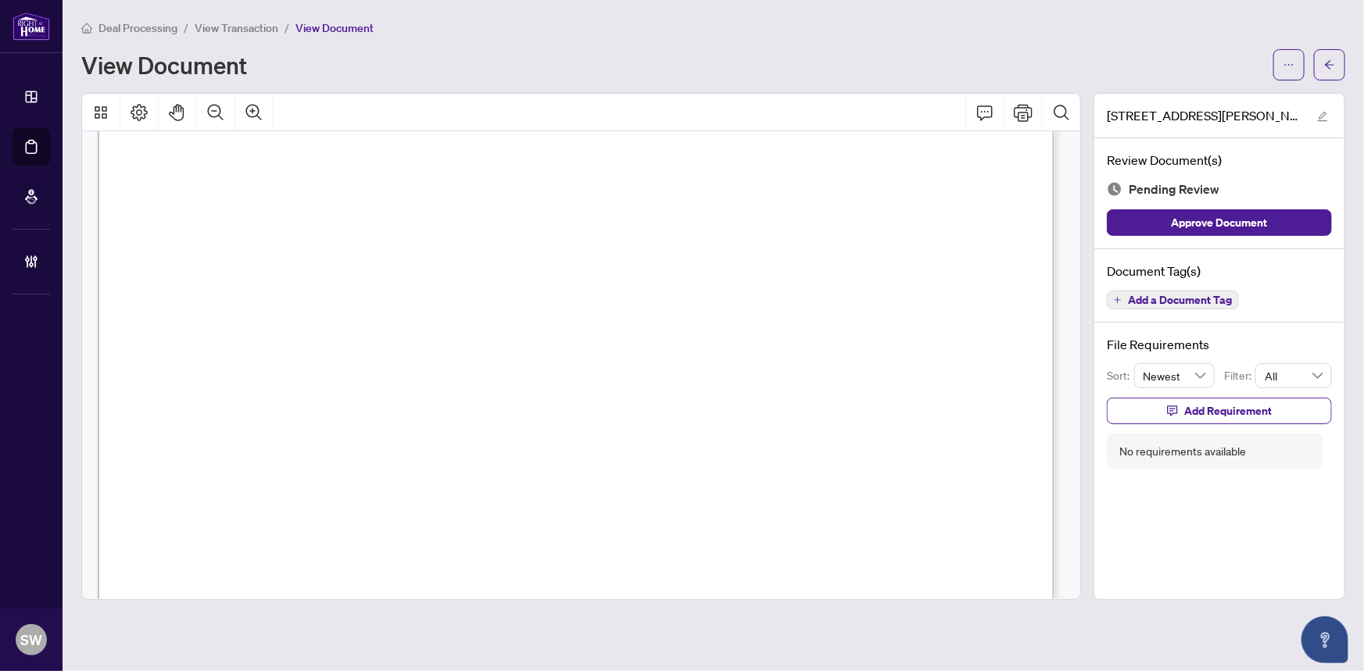
scroll to position [20895, 0]
click at [1172, 295] on span "Add a Document Tag" at bounding box center [1180, 300] width 104 height 11
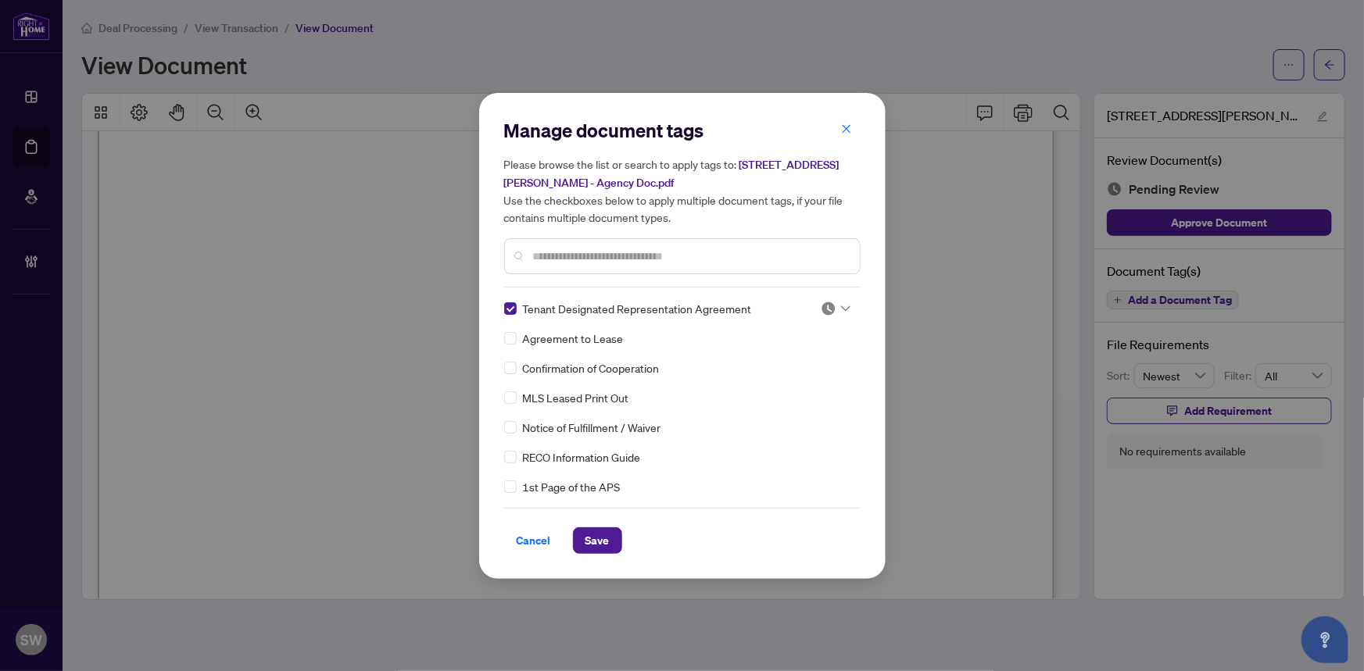
click at [828, 305] on img at bounding box center [828, 309] width 16 height 16
click at [799, 385] on div "Approved" at bounding box center [784, 384] width 100 height 17
click at [826, 308] on img at bounding box center [828, 309] width 16 height 16
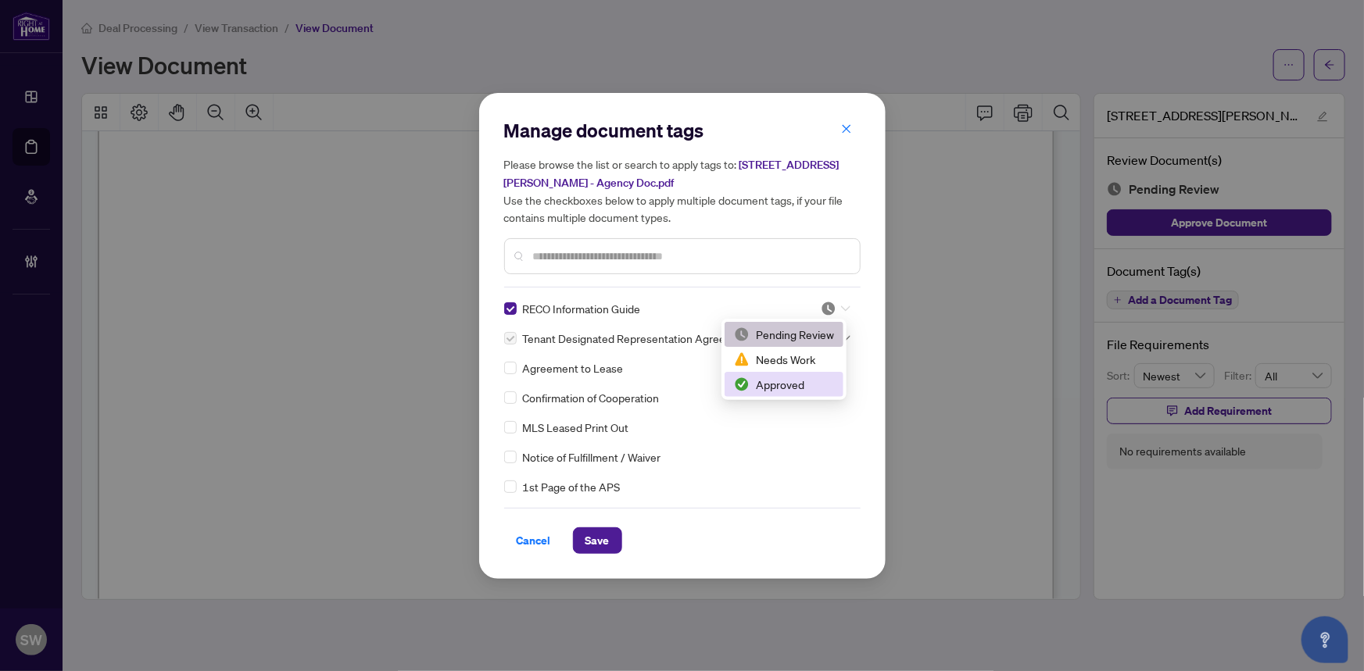
click at [782, 382] on div "Approved" at bounding box center [784, 384] width 100 height 17
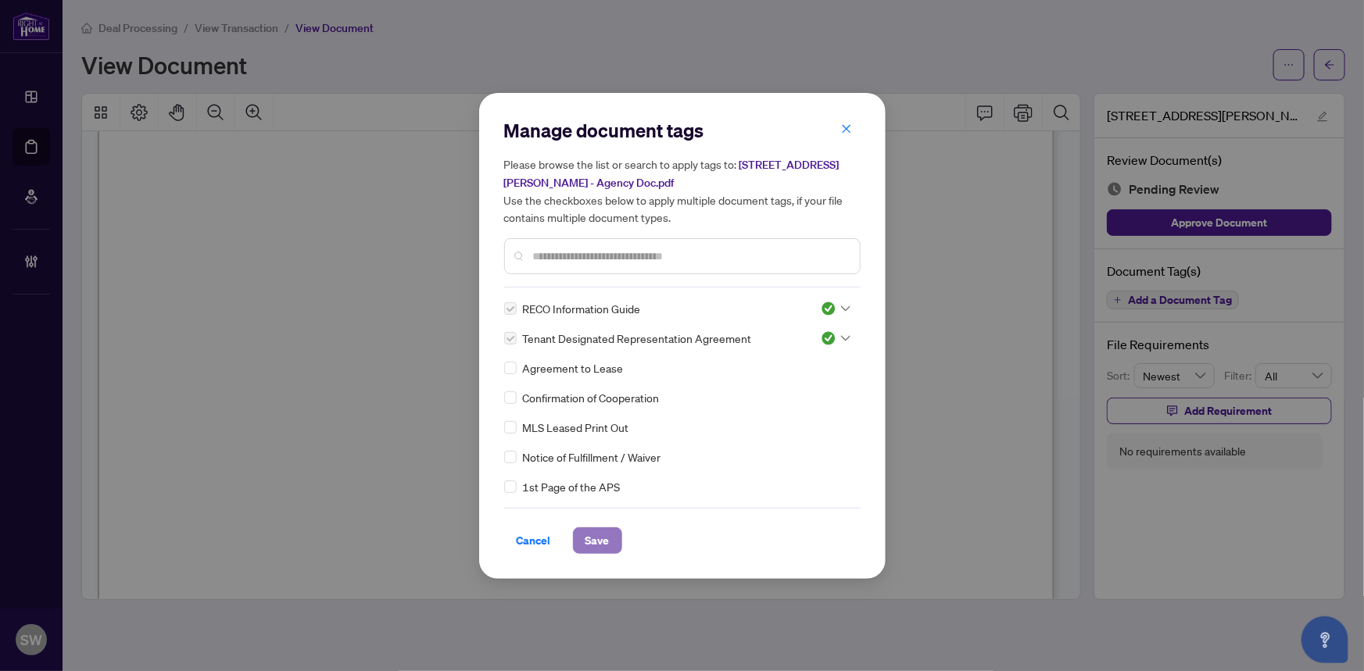
click at [609, 542] on button "Save" at bounding box center [597, 540] width 49 height 27
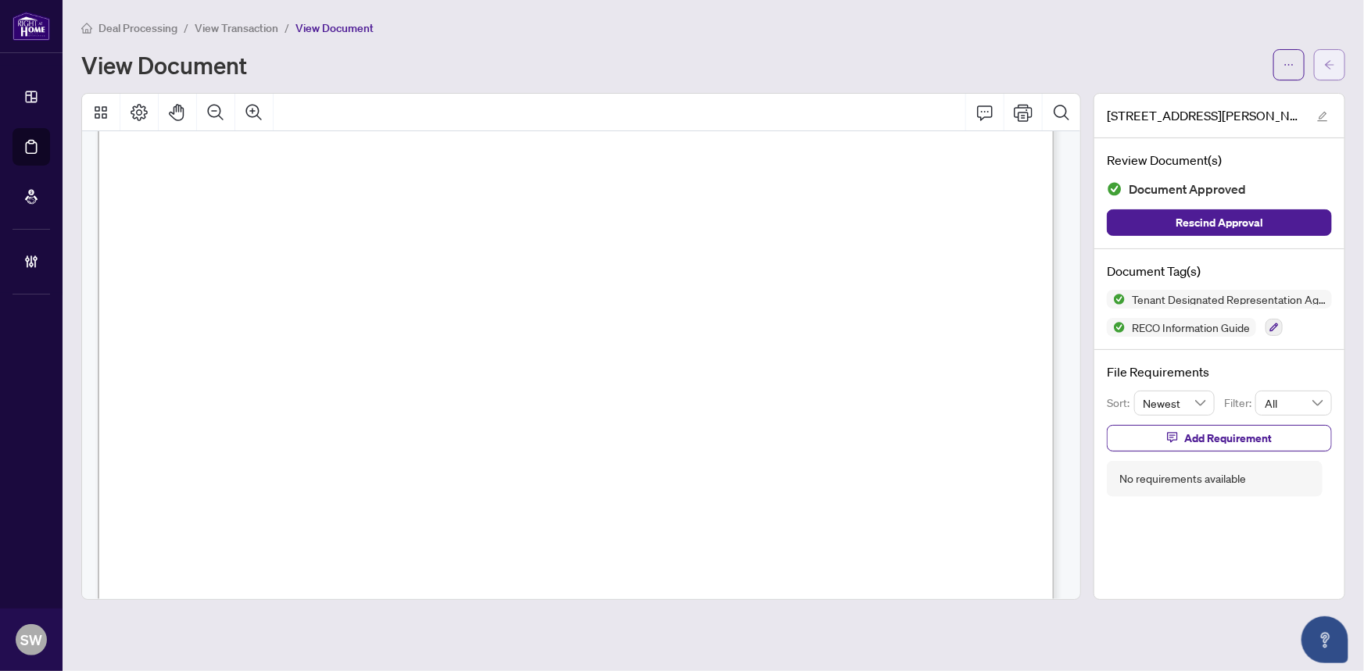
click at [1341, 72] on button "button" at bounding box center [1329, 64] width 31 height 31
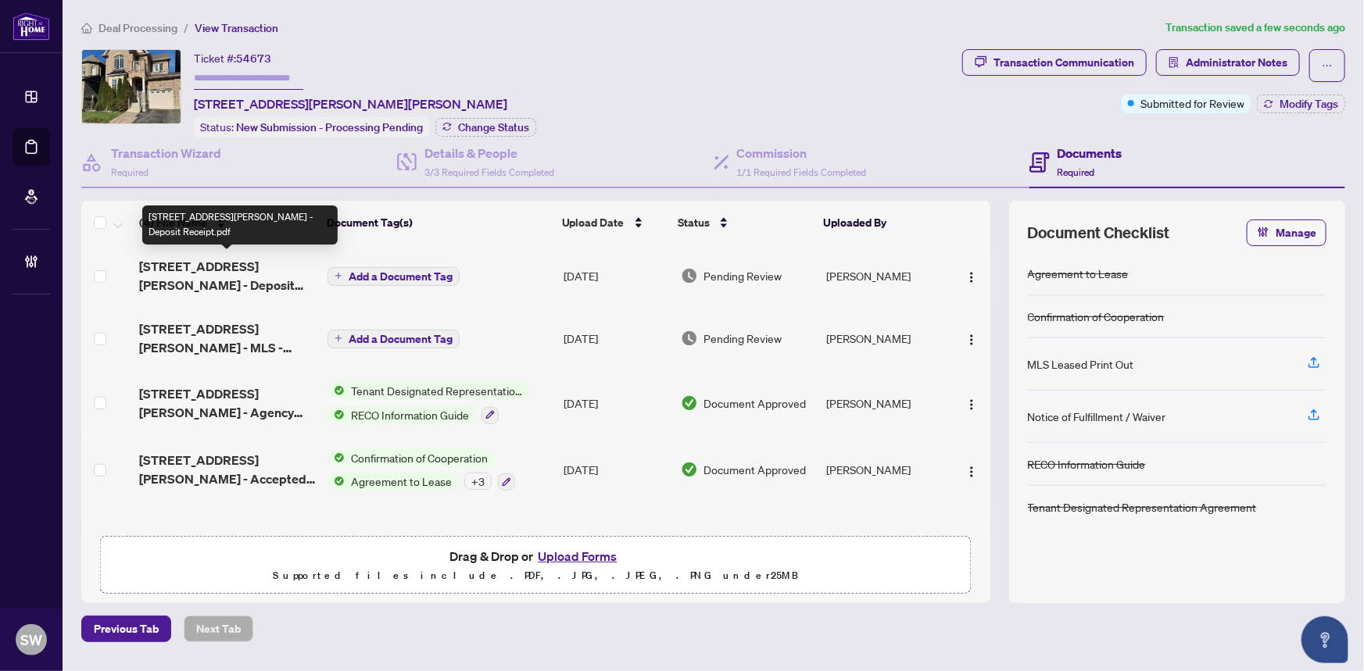
click at [224, 266] on span "[STREET_ADDRESS][PERSON_NAME] - Deposit Receipt.pdf" at bounding box center [227, 276] width 177 height 38
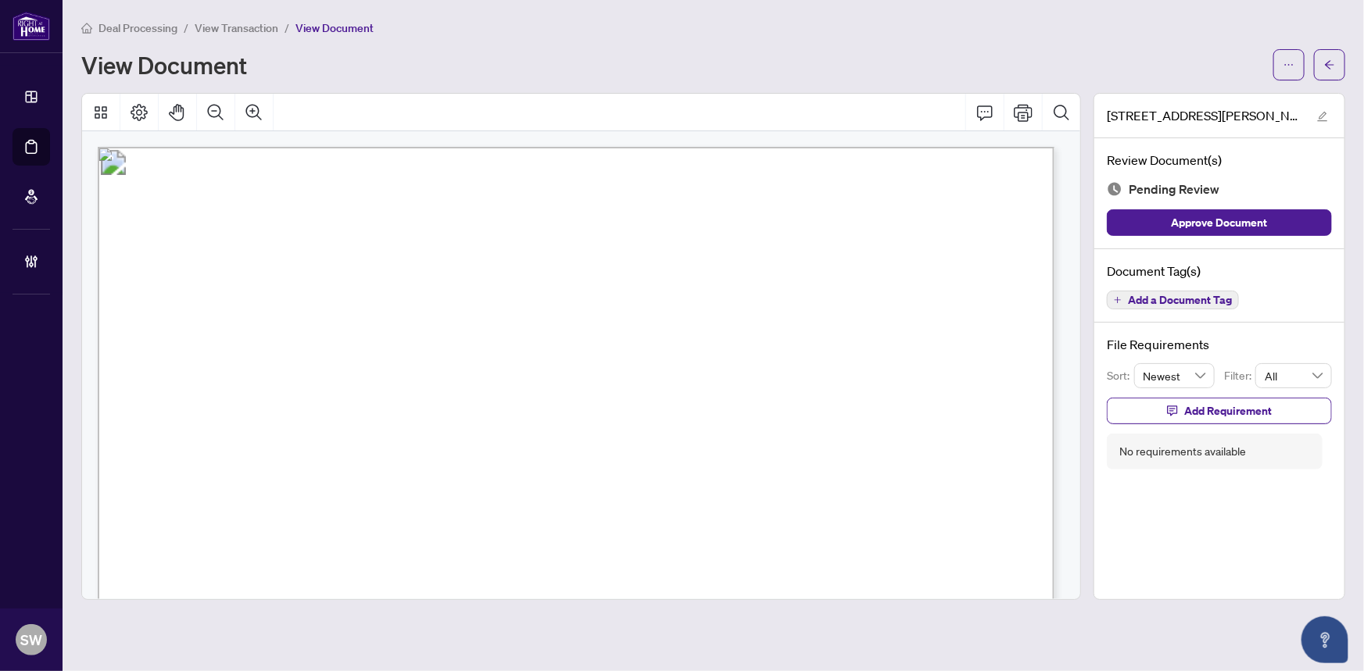
click at [1182, 298] on span "Add a Document Tag" at bounding box center [1180, 300] width 104 height 11
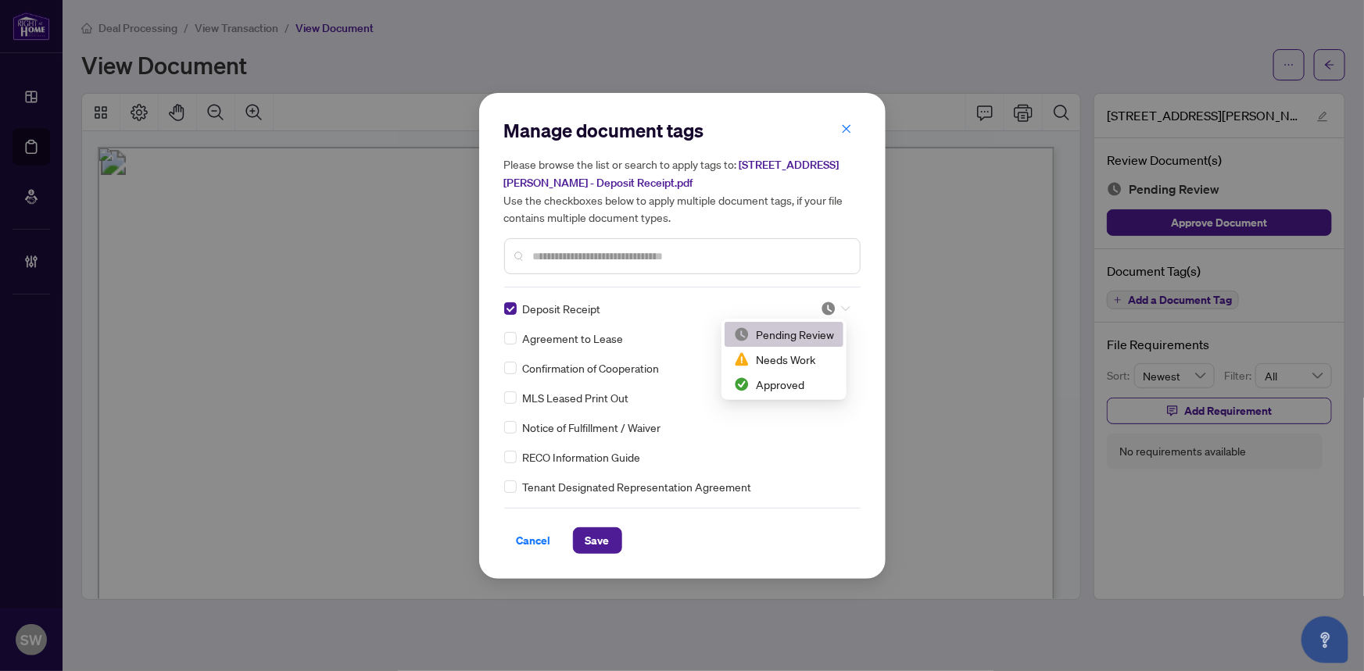
click at [831, 303] on img at bounding box center [828, 309] width 16 height 16
click at [791, 382] on div "Approved" at bounding box center [784, 384] width 100 height 17
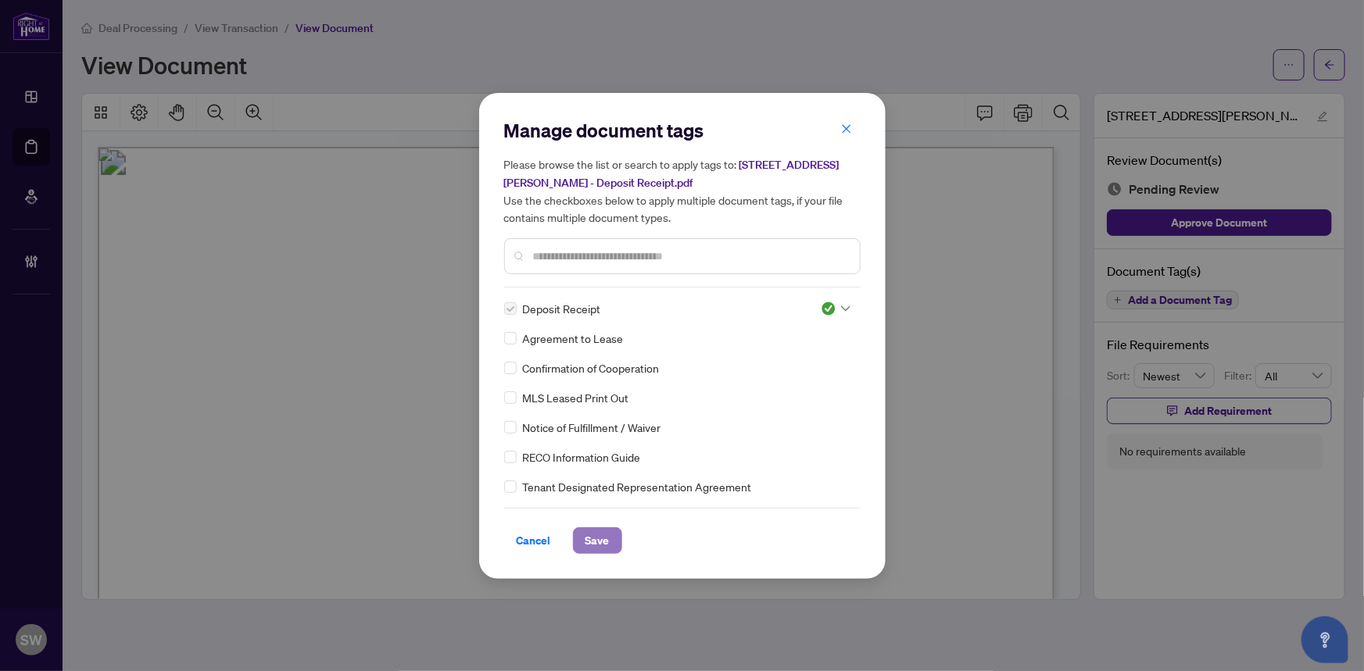
click at [597, 542] on span "Save" at bounding box center [597, 540] width 24 height 25
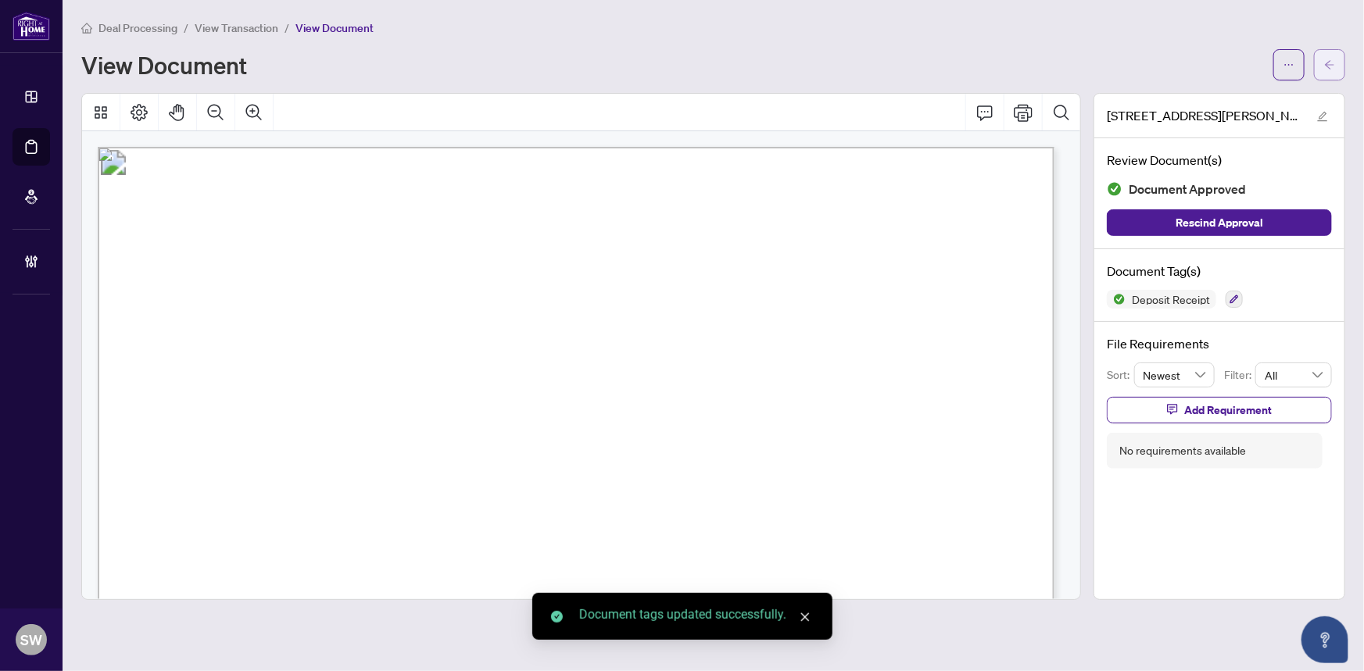
click at [1328, 69] on icon "arrow-left" at bounding box center [1329, 64] width 11 height 11
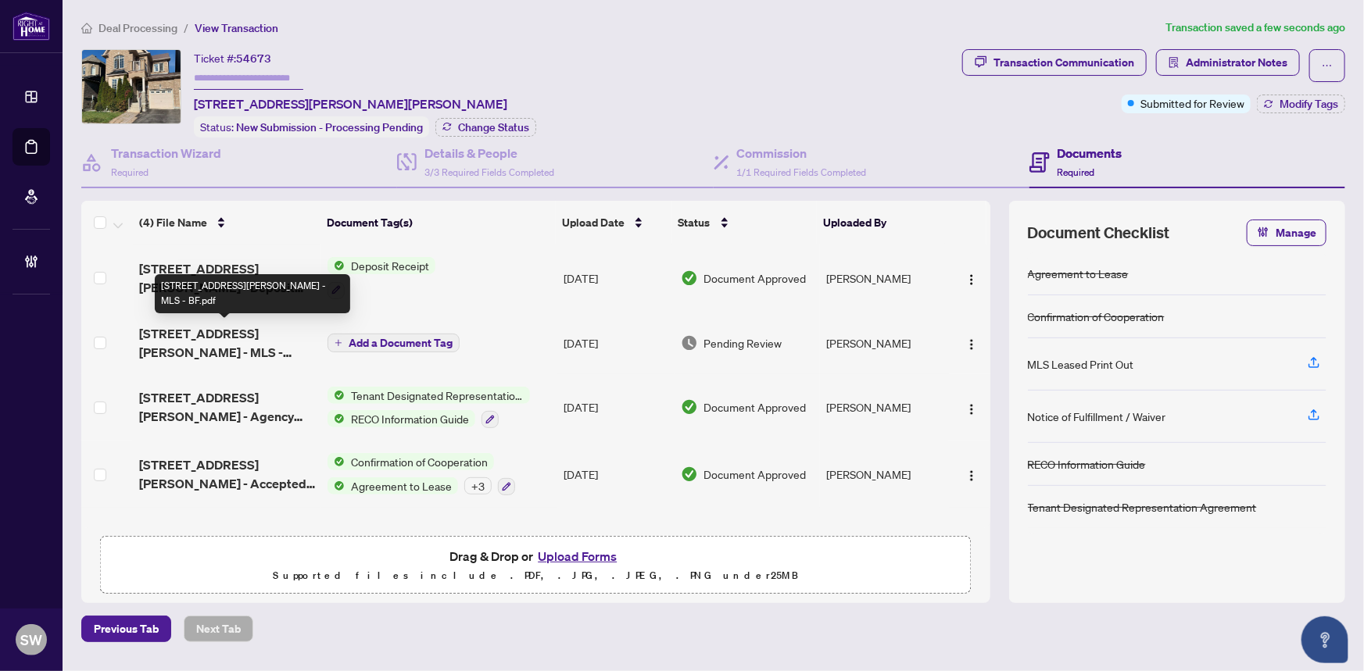
click at [227, 332] on span "[STREET_ADDRESS][PERSON_NAME] - MLS - BF.pdf" at bounding box center [227, 343] width 177 height 38
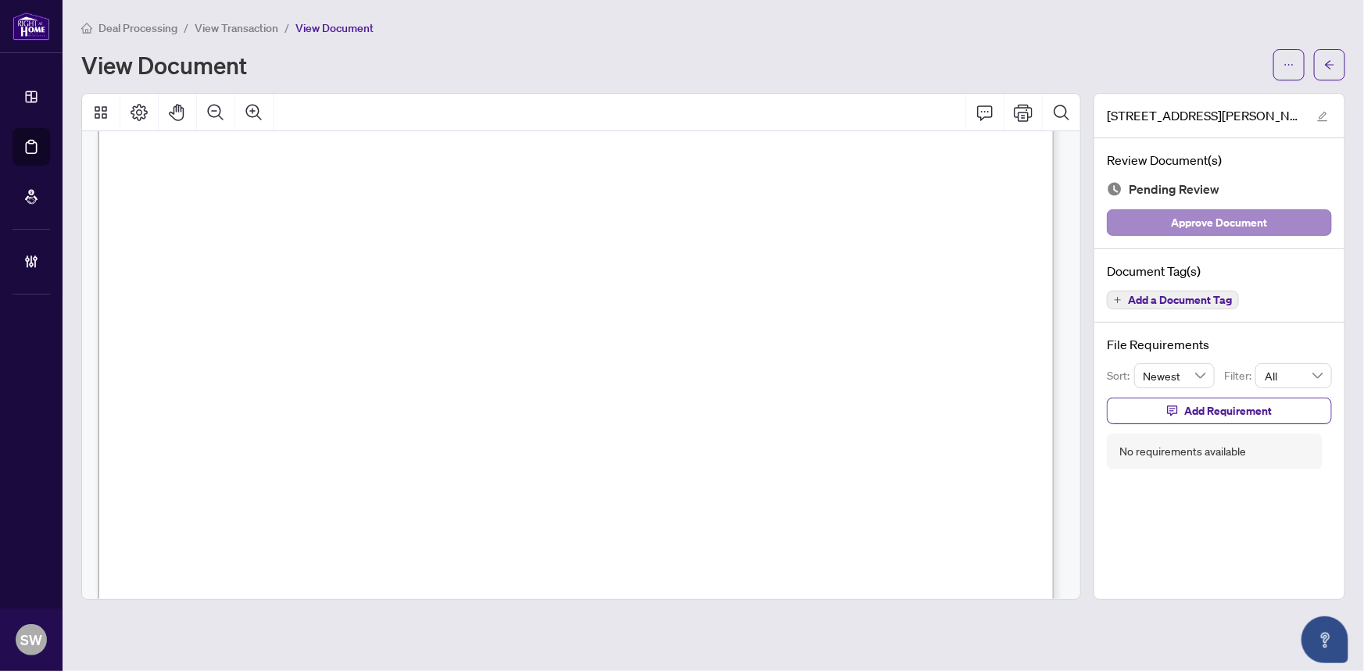
scroll to position [146, 0]
click at [1172, 297] on span "Add a Document Tag" at bounding box center [1180, 300] width 104 height 11
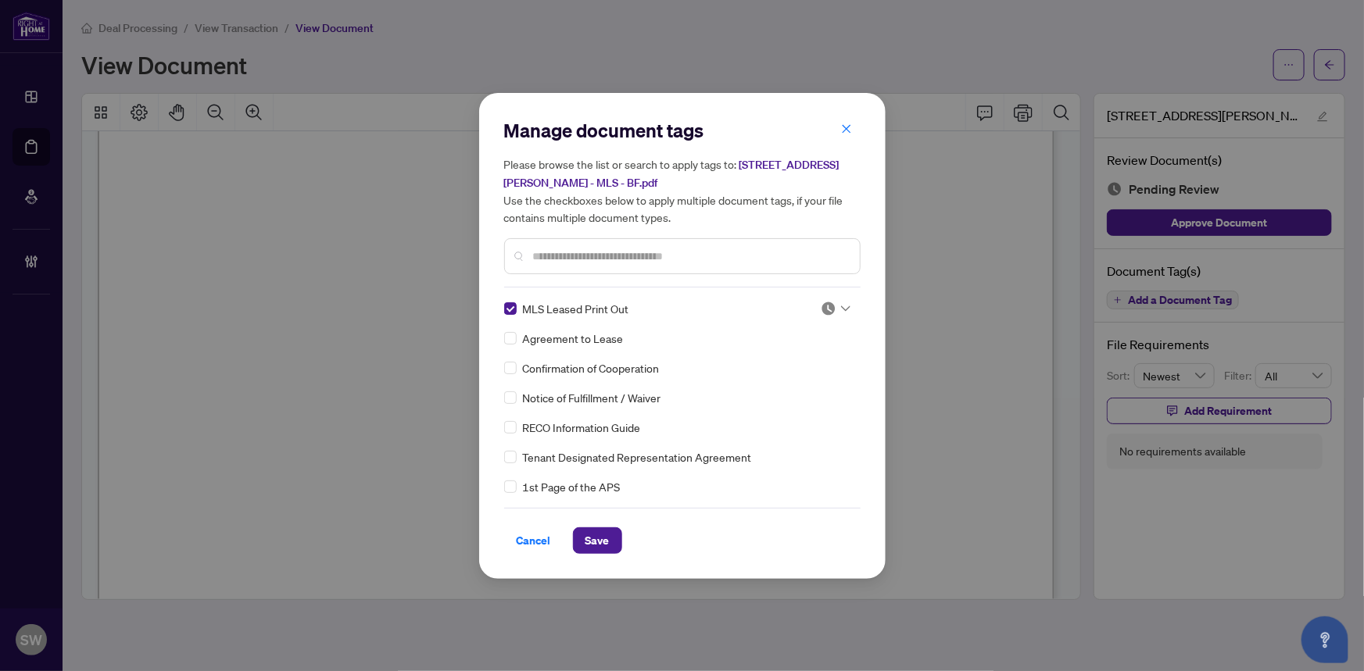
click at [821, 301] on img at bounding box center [828, 309] width 16 height 16
click at [785, 382] on div "Approved" at bounding box center [784, 384] width 100 height 17
click at [596, 537] on span "Save" at bounding box center [597, 540] width 24 height 25
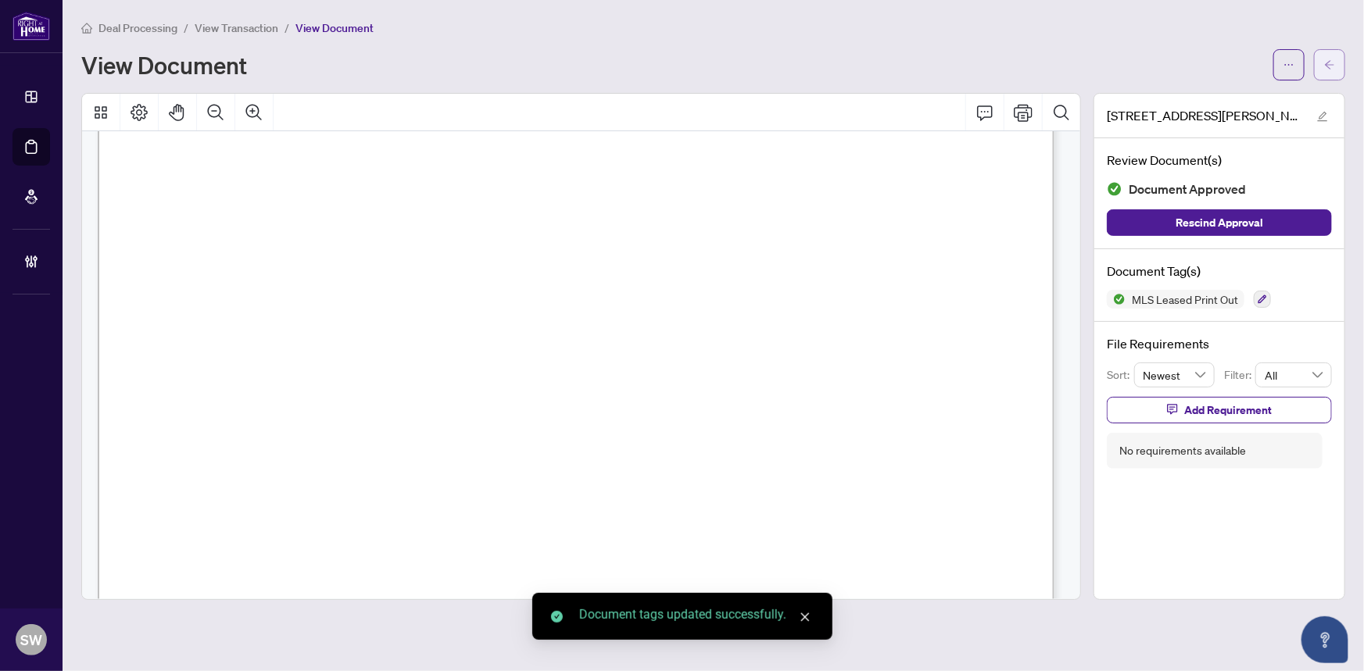
click at [1331, 67] on icon "arrow-left" at bounding box center [1329, 64] width 11 height 11
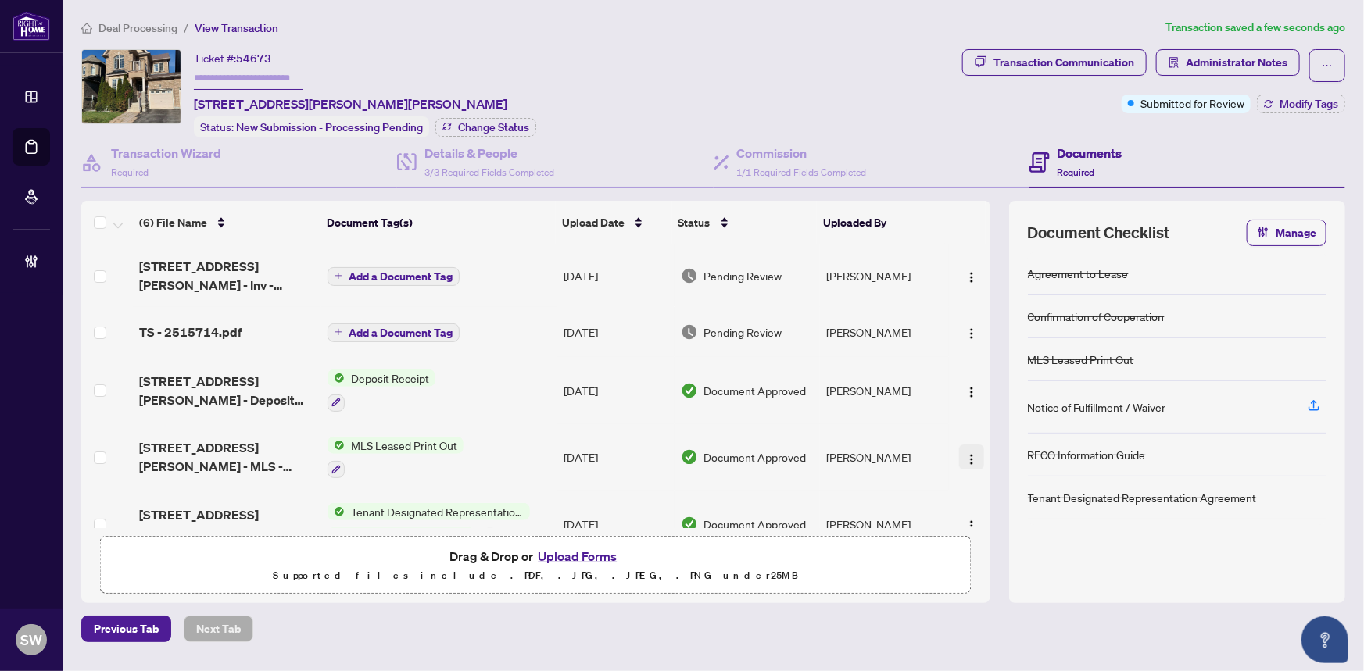
click at [971, 455] on img "button" at bounding box center [971, 459] width 13 height 13
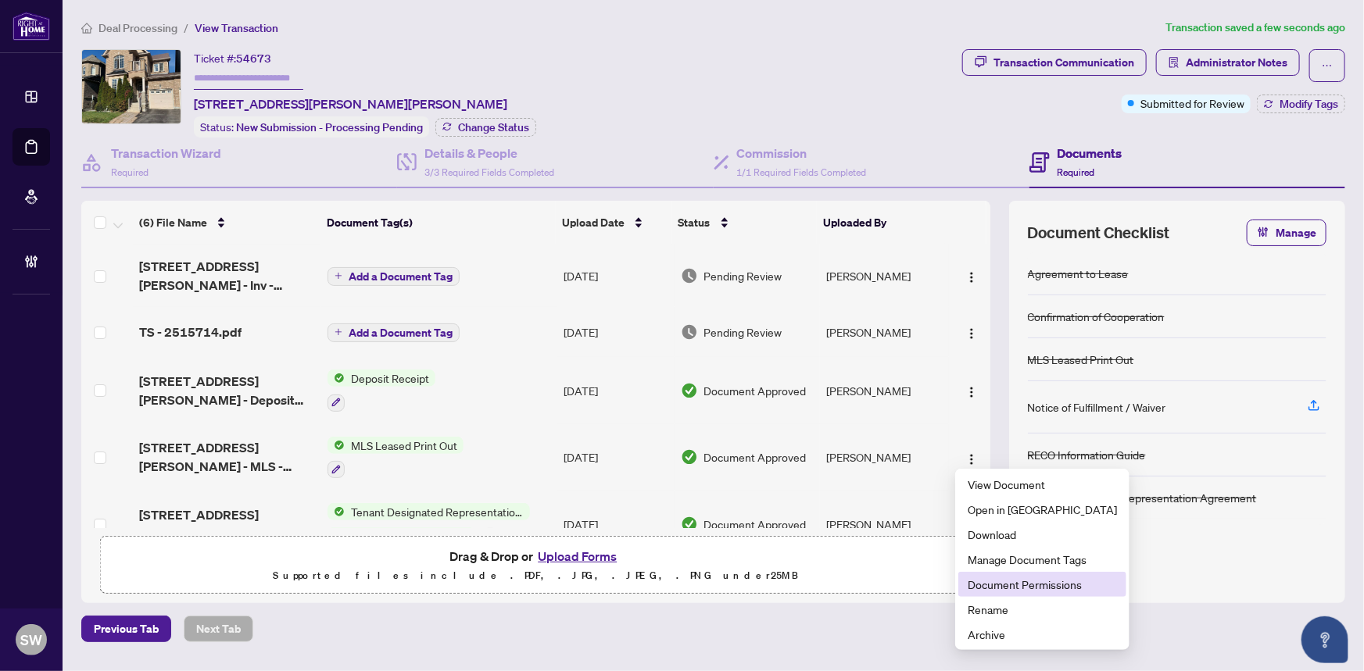
click at [1014, 584] on span "Document Permissions" at bounding box center [1041, 584] width 149 height 17
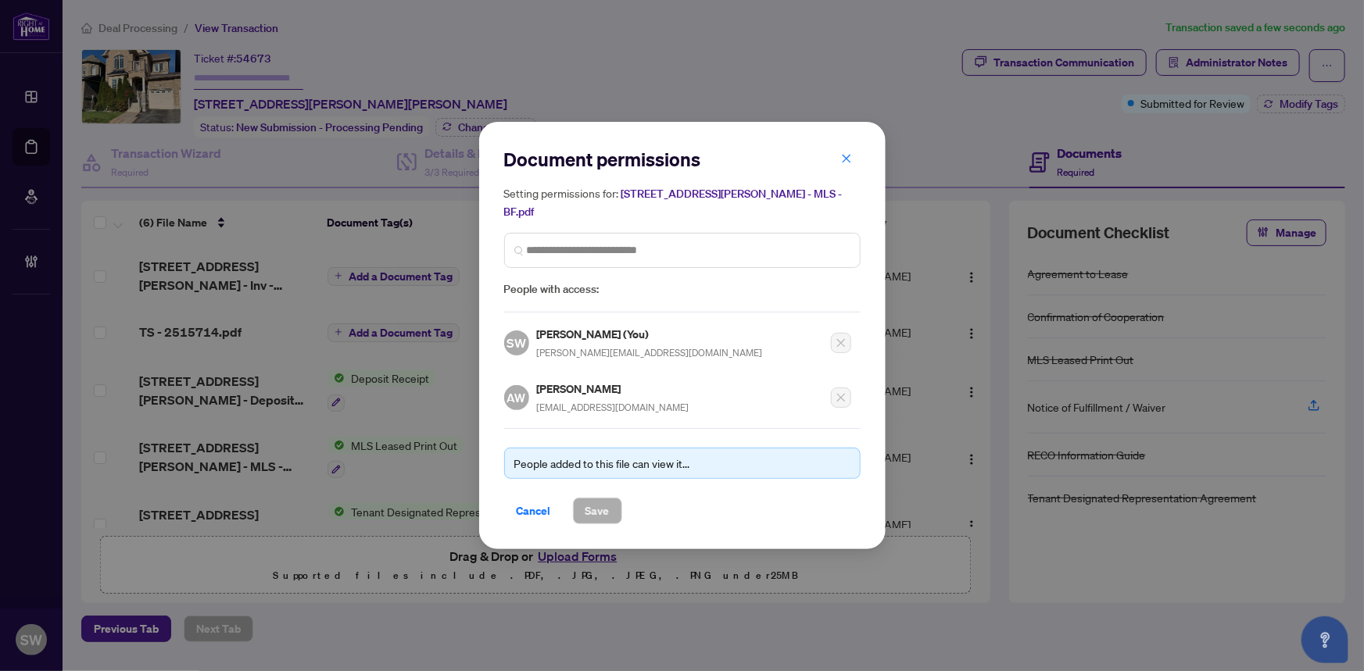
click at [579, 380] on h5 "[PERSON_NAME]" at bounding box center [613, 389] width 152 height 18
copy h5 "[PERSON_NAME]"
click at [531, 499] on span "Cancel" at bounding box center [534, 511] width 34 height 25
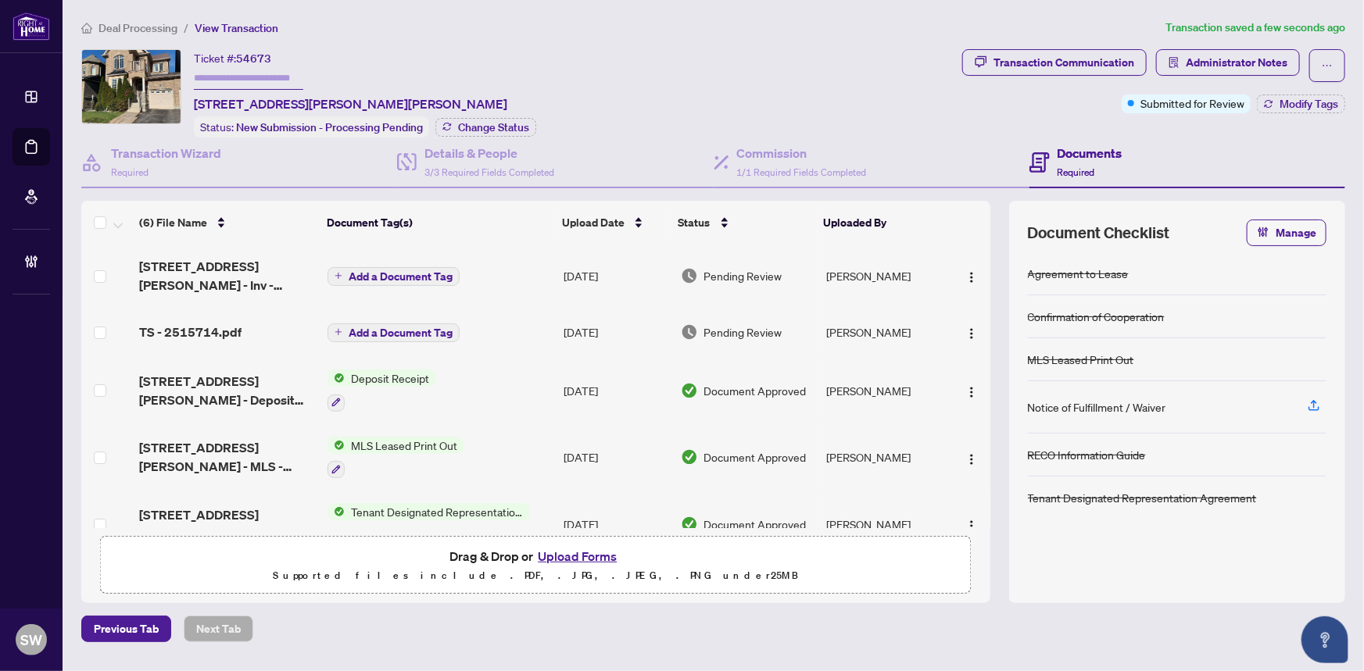
click at [373, 273] on span "Add a Document Tag" at bounding box center [401, 276] width 104 height 11
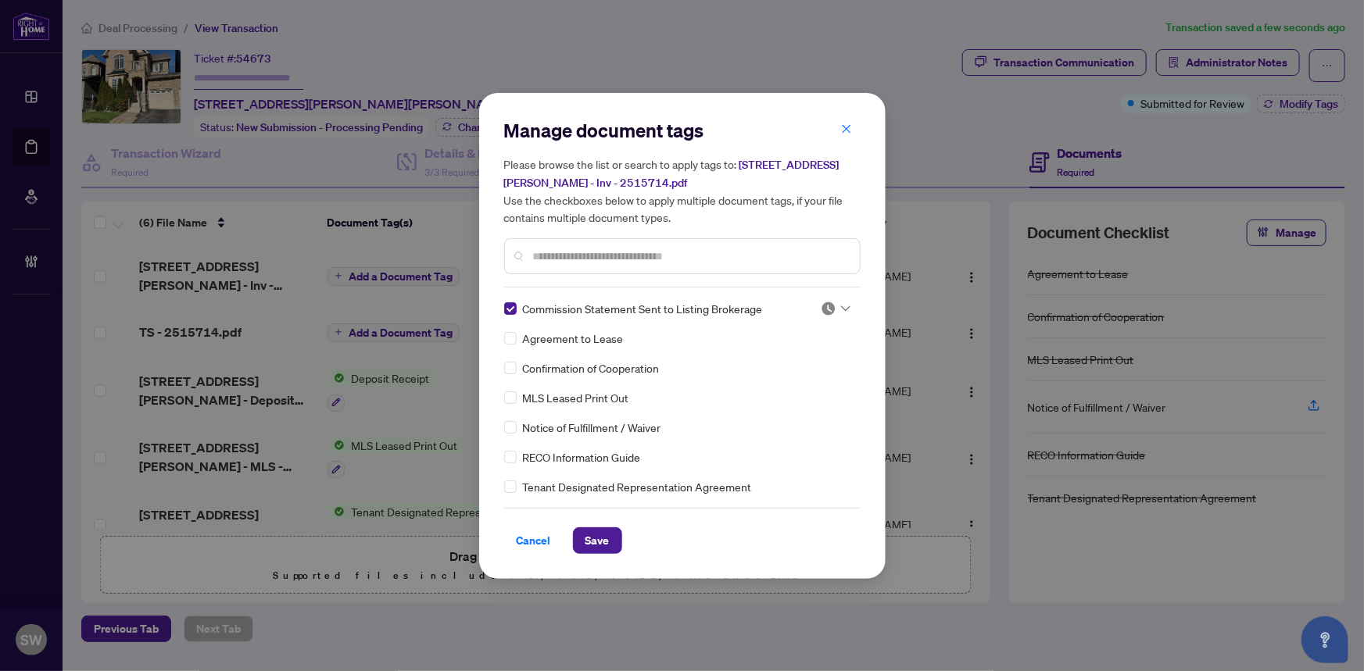
click at [832, 305] on div at bounding box center [835, 309] width 30 height 16
click at [785, 388] on div "Approved" at bounding box center [784, 384] width 100 height 17
click at [562, 254] on input "text" at bounding box center [690, 256] width 314 height 17
paste input "**********"
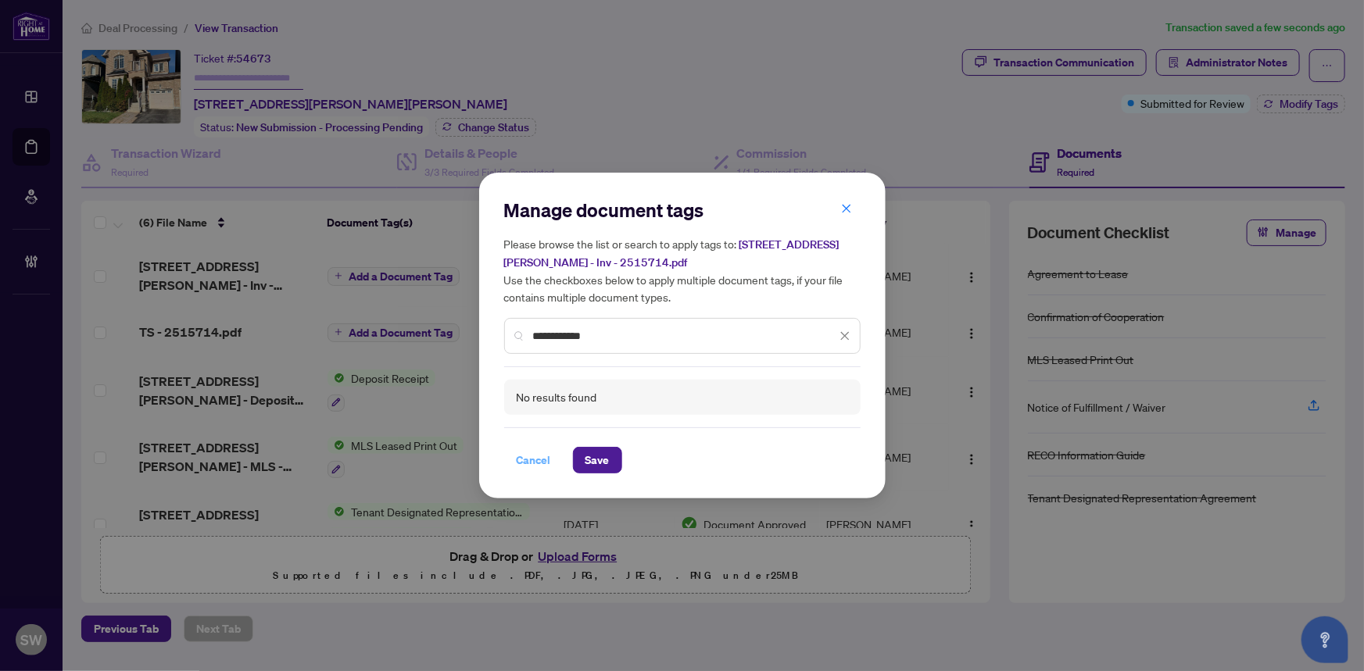
type input "**********"
click at [533, 459] on span "Cancel" at bounding box center [534, 460] width 34 height 25
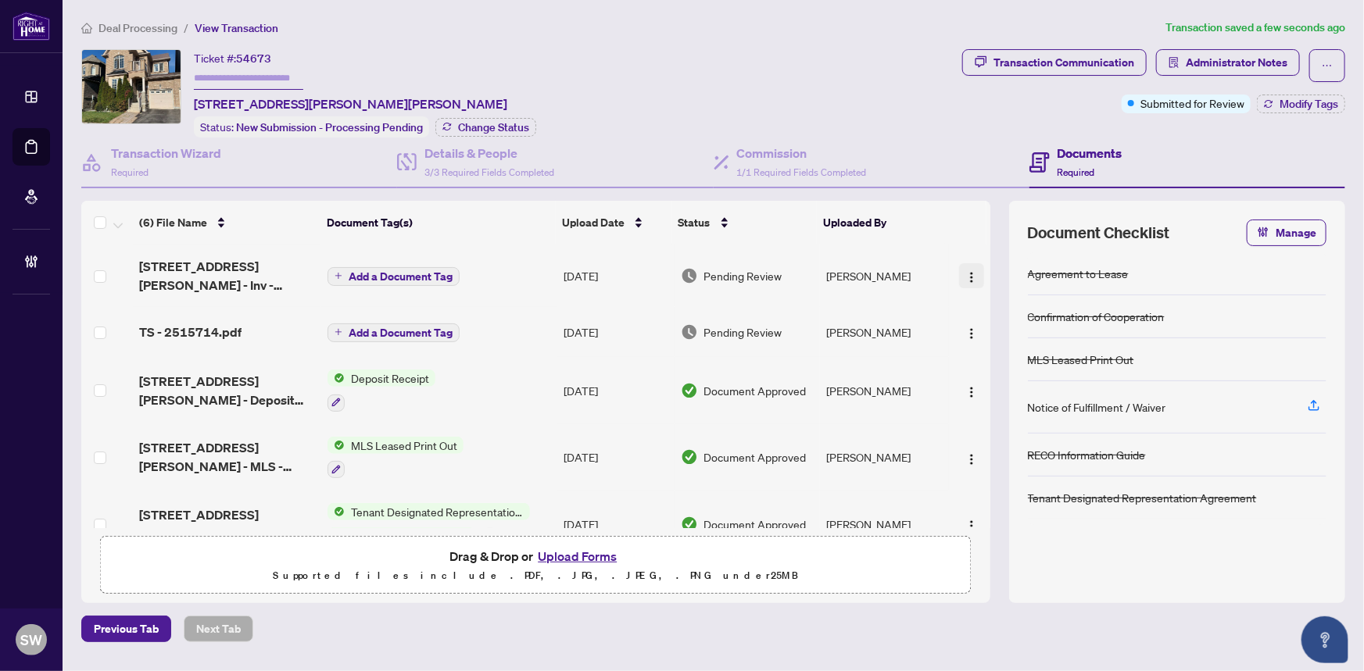
click at [971, 271] on img "button" at bounding box center [971, 277] width 13 height 13
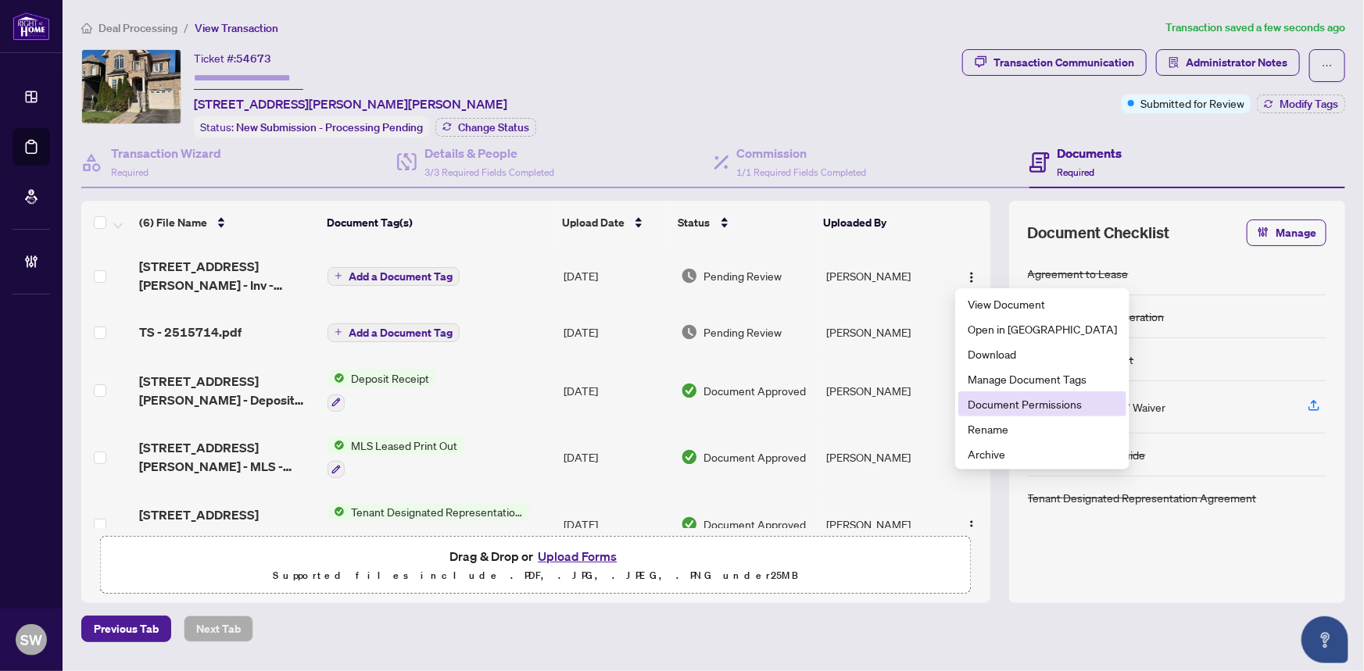
click at [1019, 410] on span "Document Permissions" at bounding box center [1041, 403] width 149 height 17
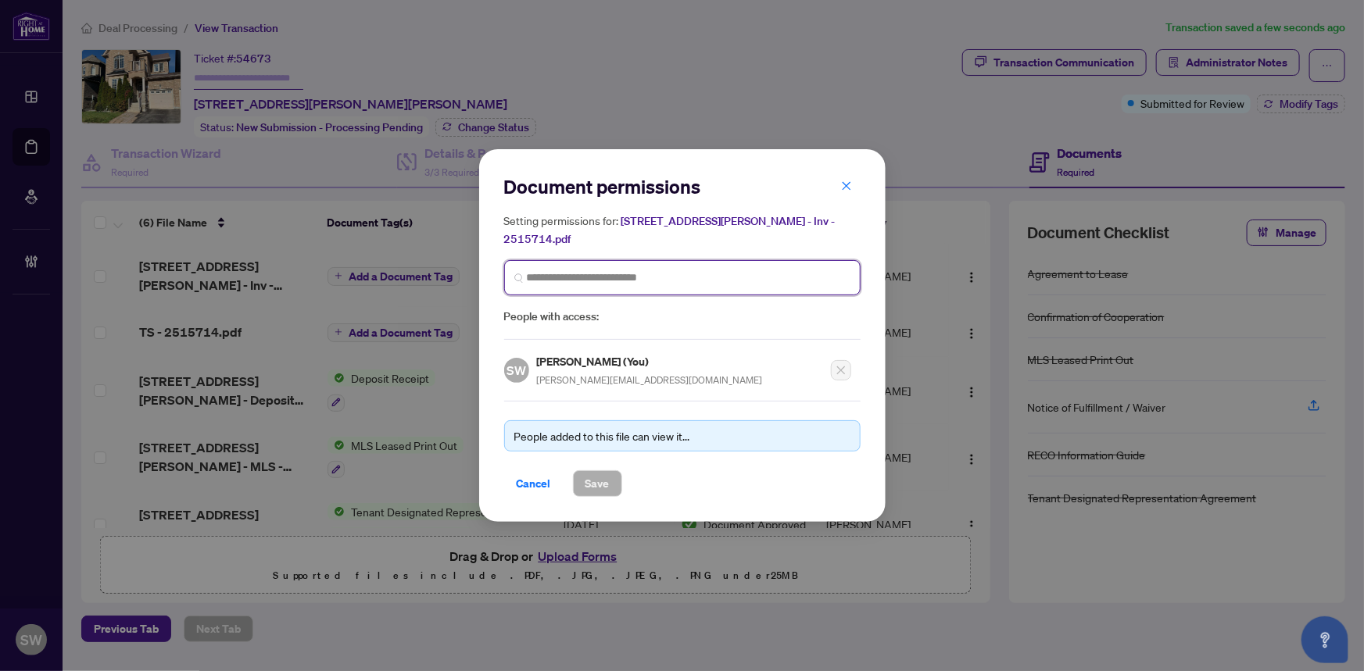
click at [629, 270] on input "search" at bounding box center [689, 278] width 324 height 16
paste input "**********"
type input "**********"
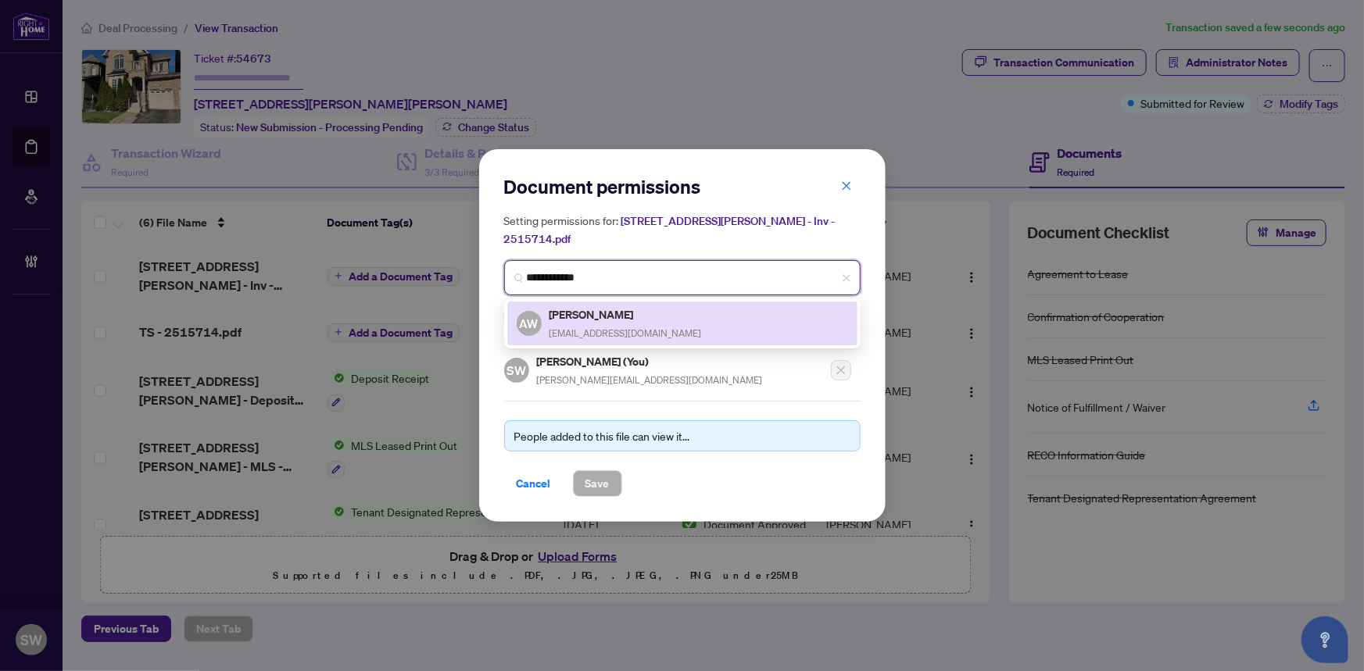
click at [599, 313] on h5 "Angela Wong" at bounding box center [625, 315] width 152 height 18
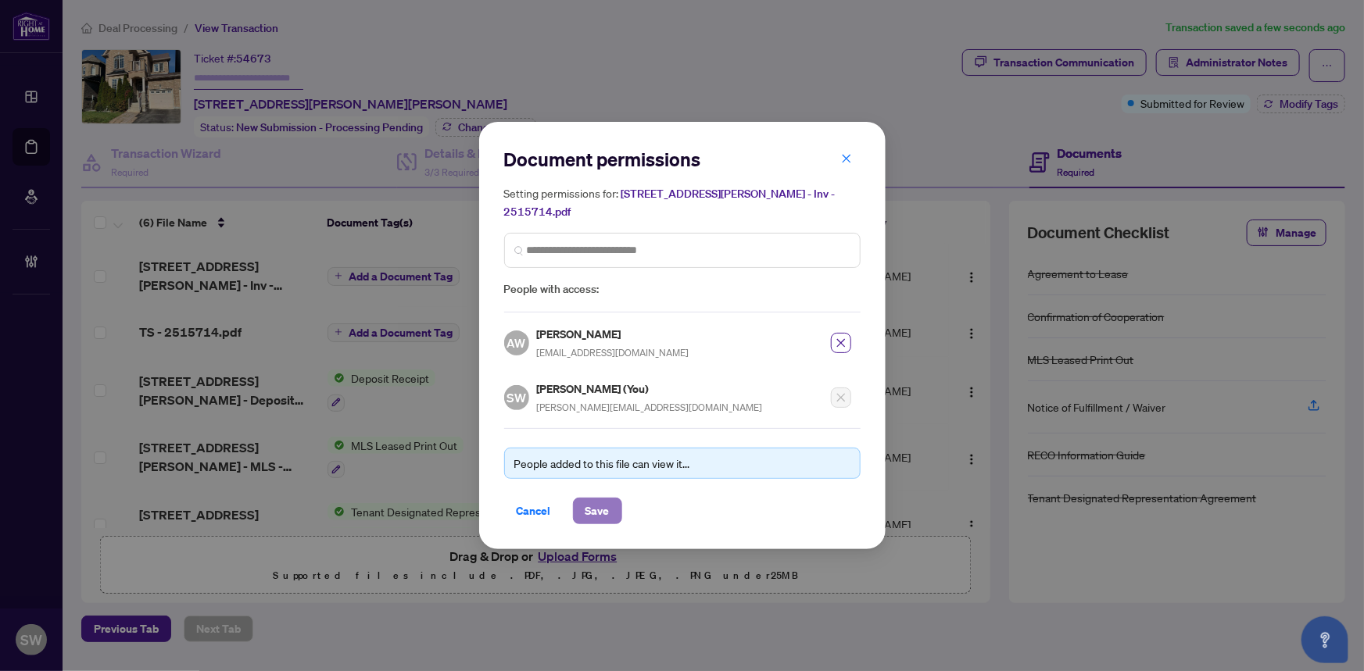
click at [596, 501] on span "Save" at bounding box center [597, 511] width 24 height 25
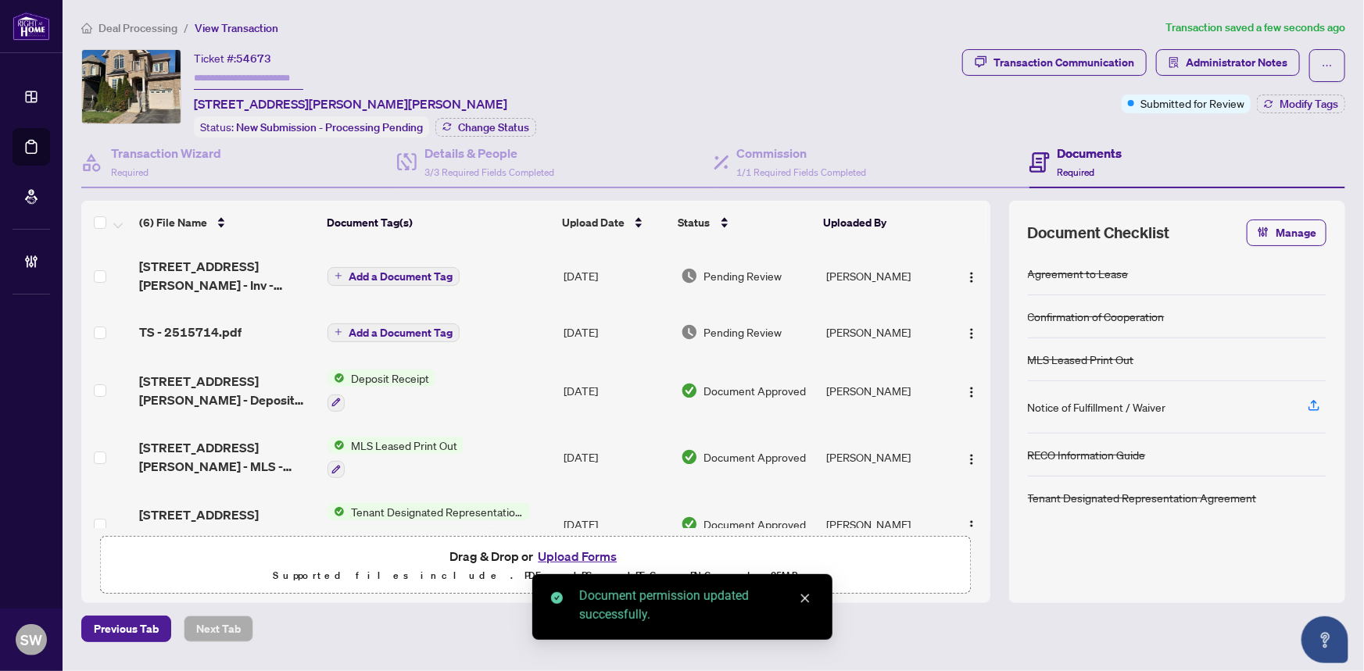
click at [351, 271] on span "Add a Document Tag" at bounding box center [401, 276] width 104 height 11
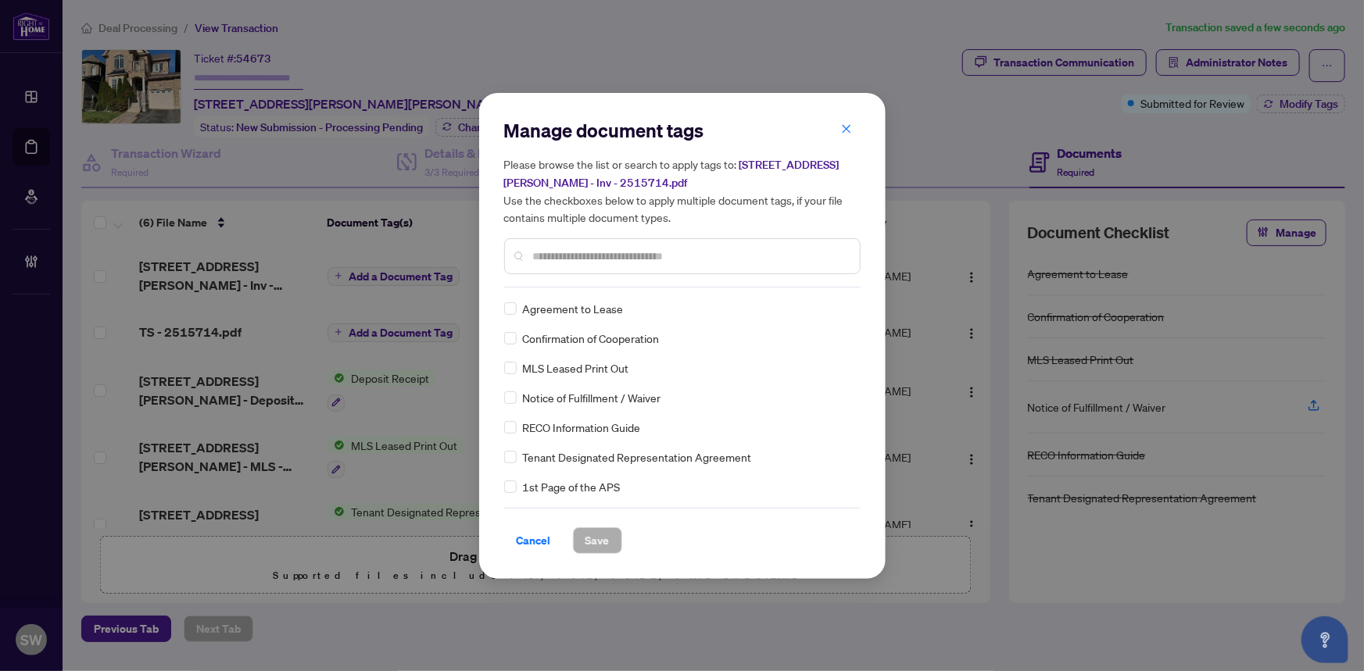
drag, startPoint x: 856, startPoint y: 298, endPoint x: 855, endPoint y: 306, distance: 7.9
click at [855, 306] on div "Agreement to Lease Confirmation of Cooperation MLS Leased Print Out Notice of F…" at bounding box center [682, 397] width 356 height 195
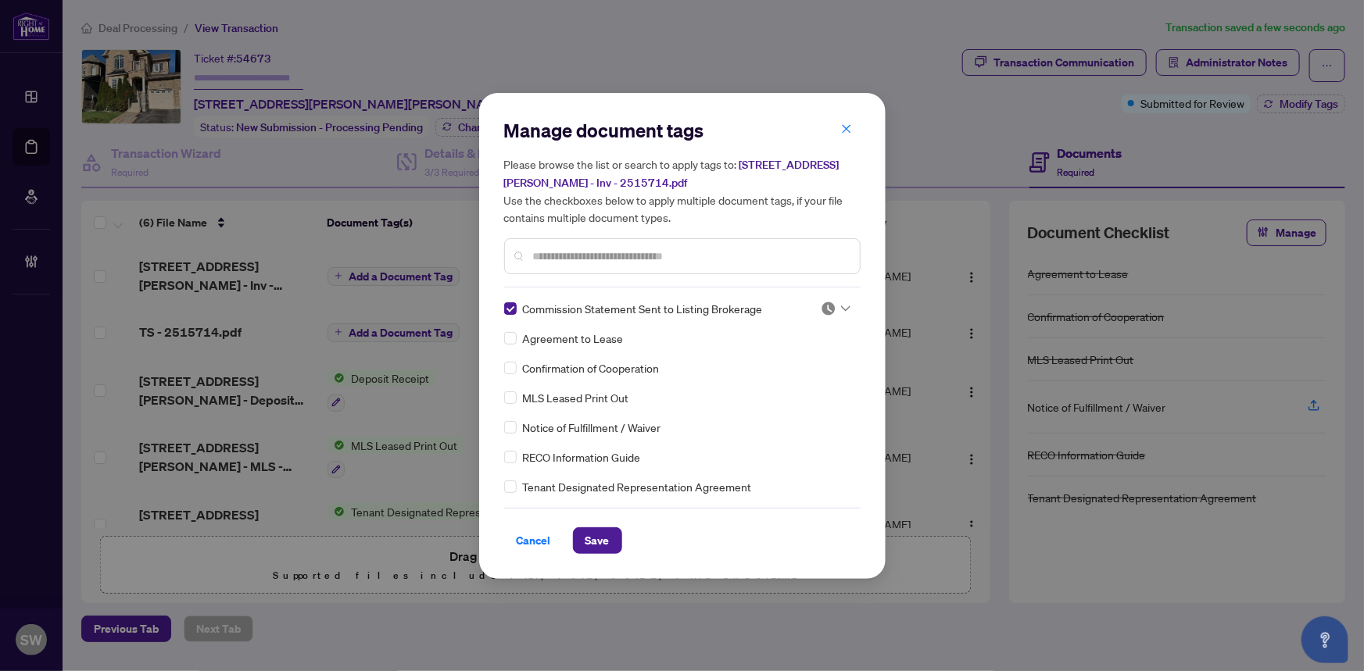
click at [832, 305] on div at bounding box center [835, 309] width 30 height 16
click at [772, 381] on div "Approved" at bounding box center [784, 384] width 100 height 17
click at [612, 536] on button "Save" at bounding box center [597, 540] width 49 height 27
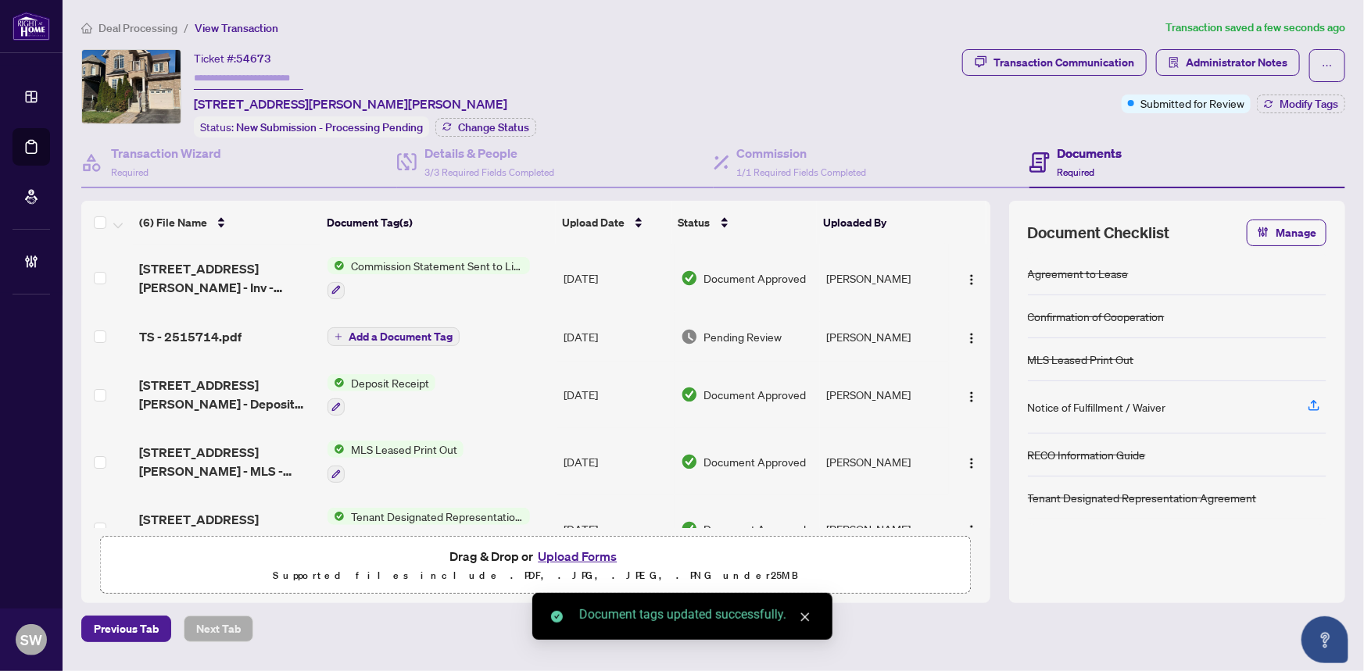
click at [231, 335] on span "TS - 2515714.pdf" at bounding box center [190, 336] width 102 height 19
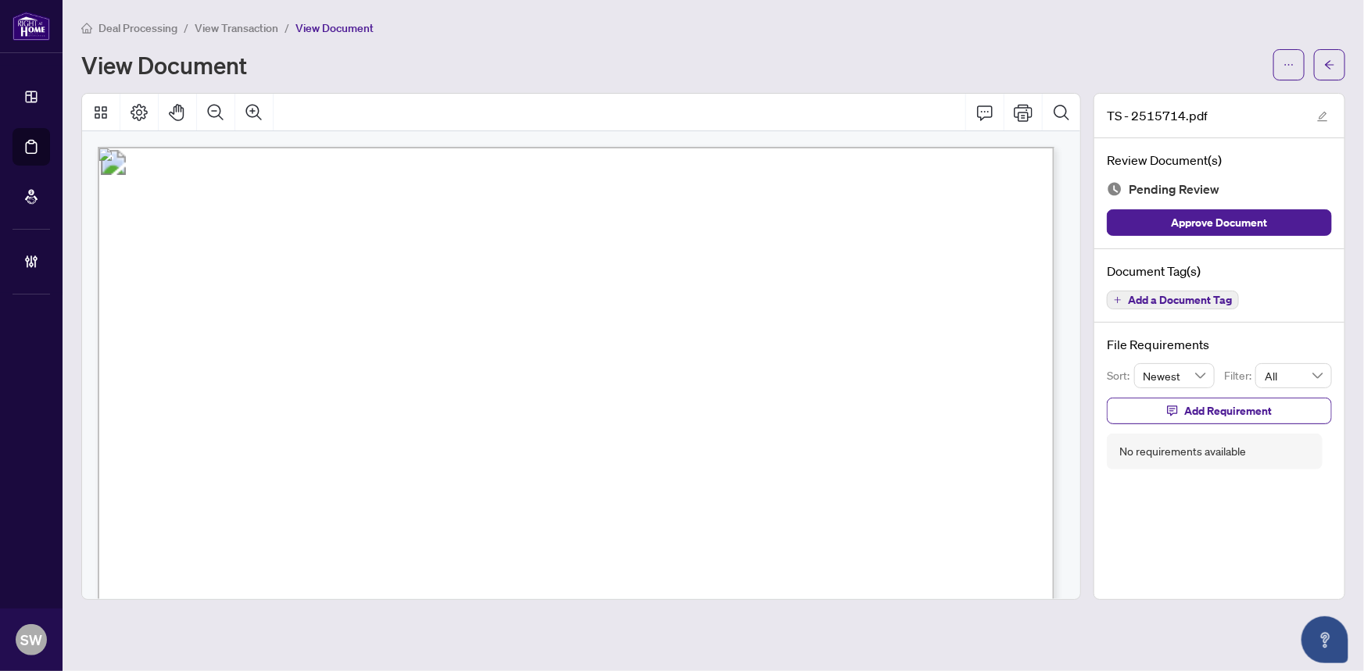
click at [1205, 297] on span "Add a Document Tag" at bounding box center [1180, 300] width 104 height 11
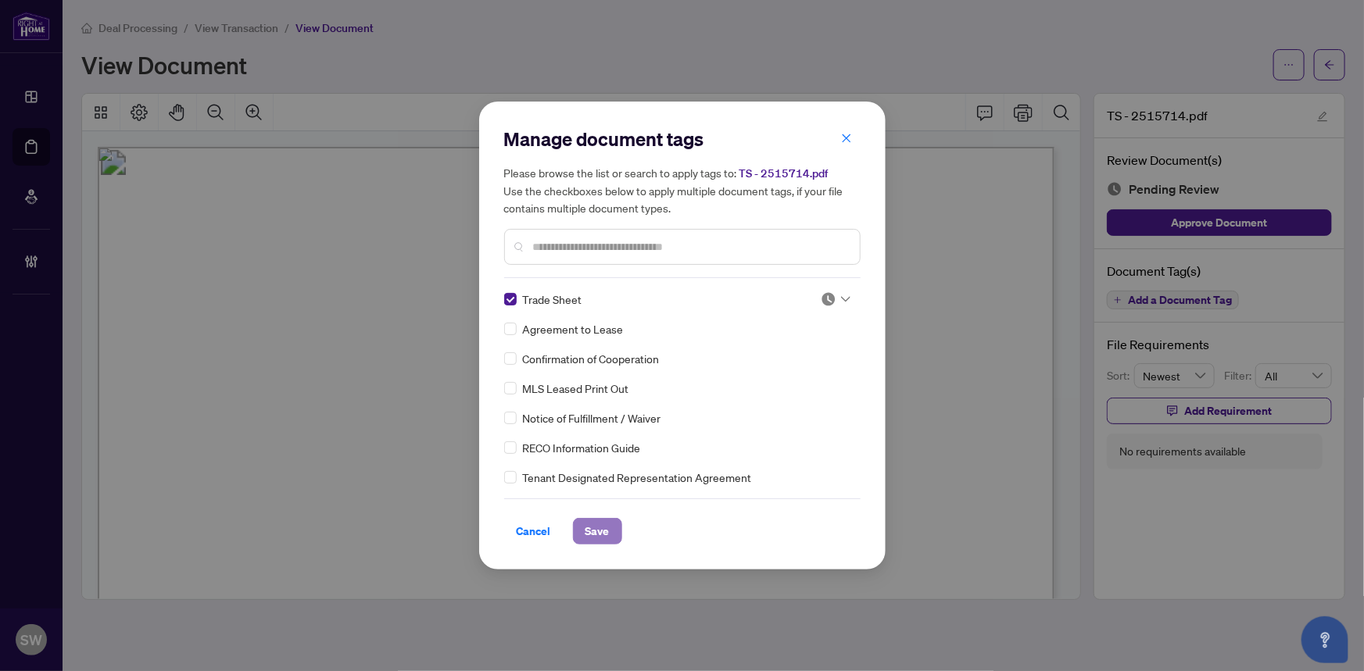
click at [591, 530] on span "Save" at bounding box center [597, 531] width 24 height 25
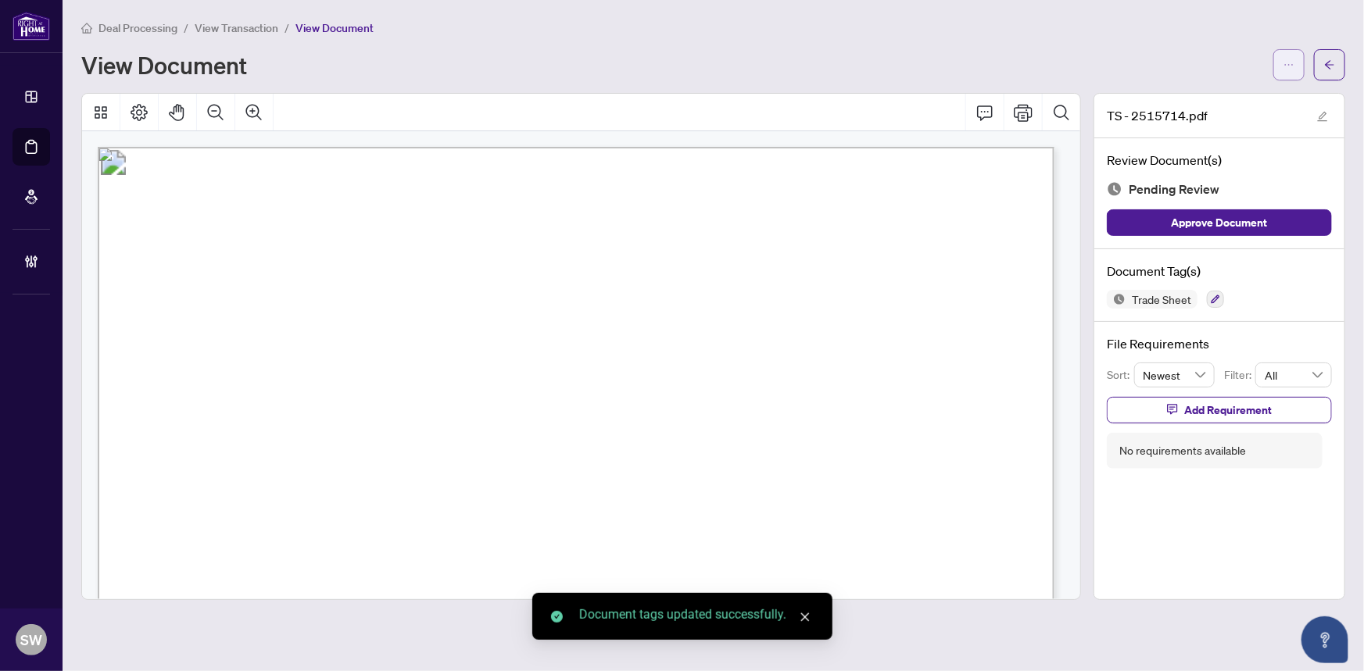
click at [1283, 59] on icon "ellipsis" at bounding box center [1288, 64] width 11 height 11
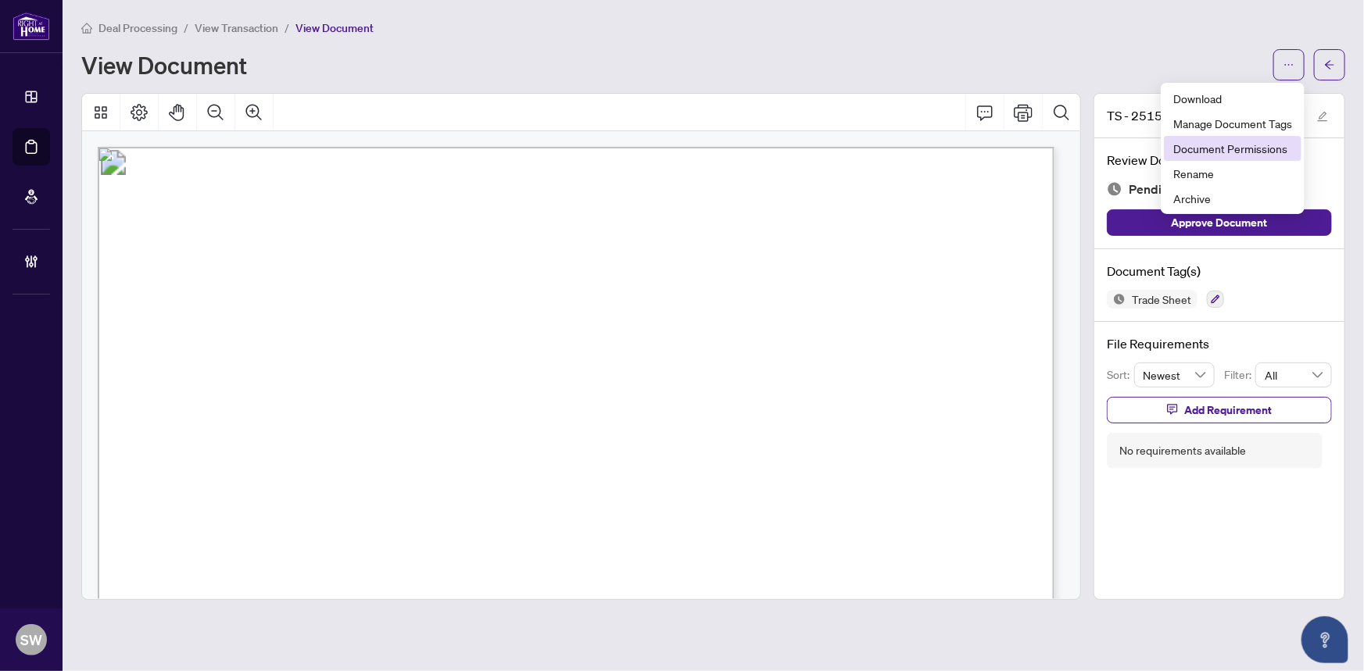
click at [1253, 148] on span "Document Permissions" at bounding box center [1232, 148] width 119 height 17
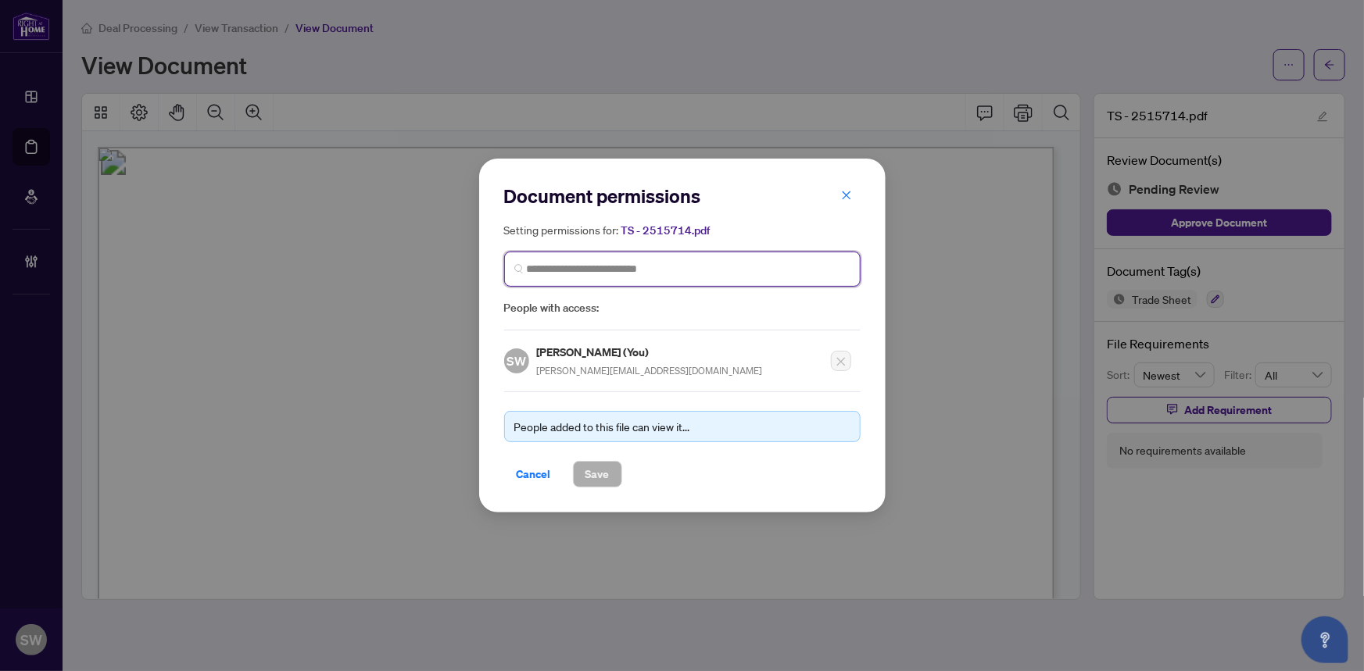
click at [595, 266] on input "search" at bounding box center [689, 269] width 324 height 16
paste input "**********"
type input "**********"
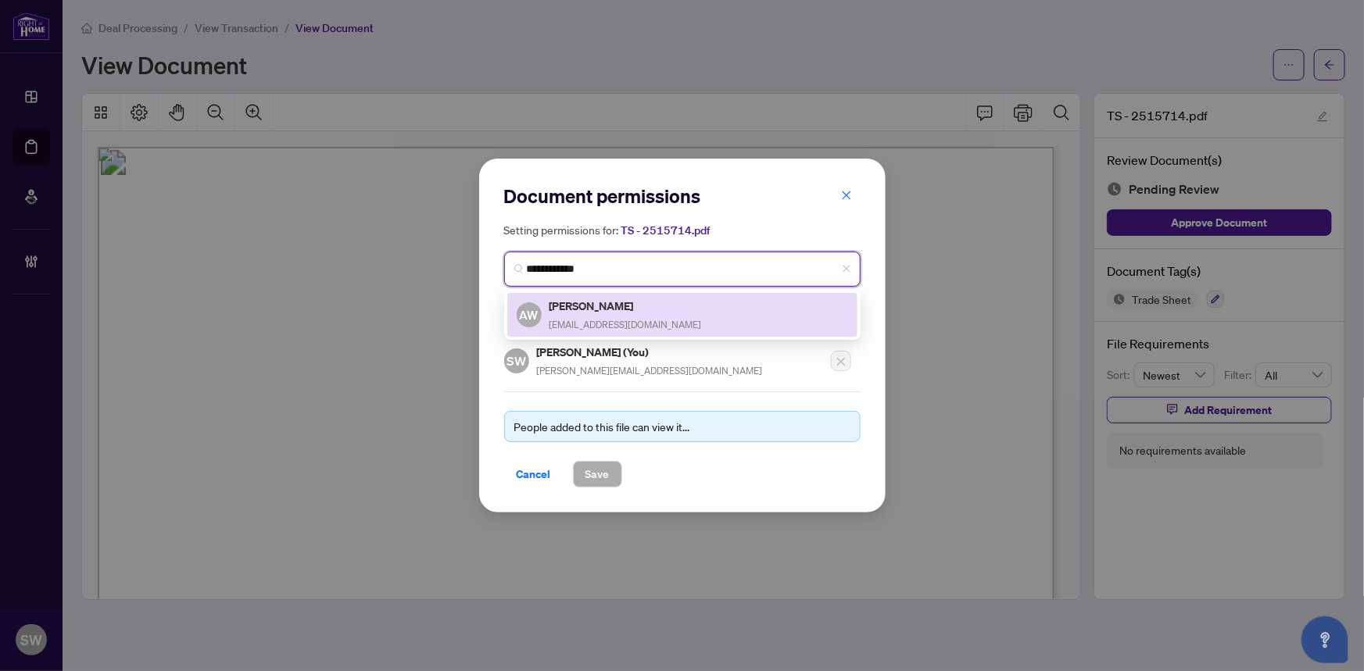
click at [619, 309] on h5 "Angela Wong" at bounding box center [625, 306] width 152 height 18
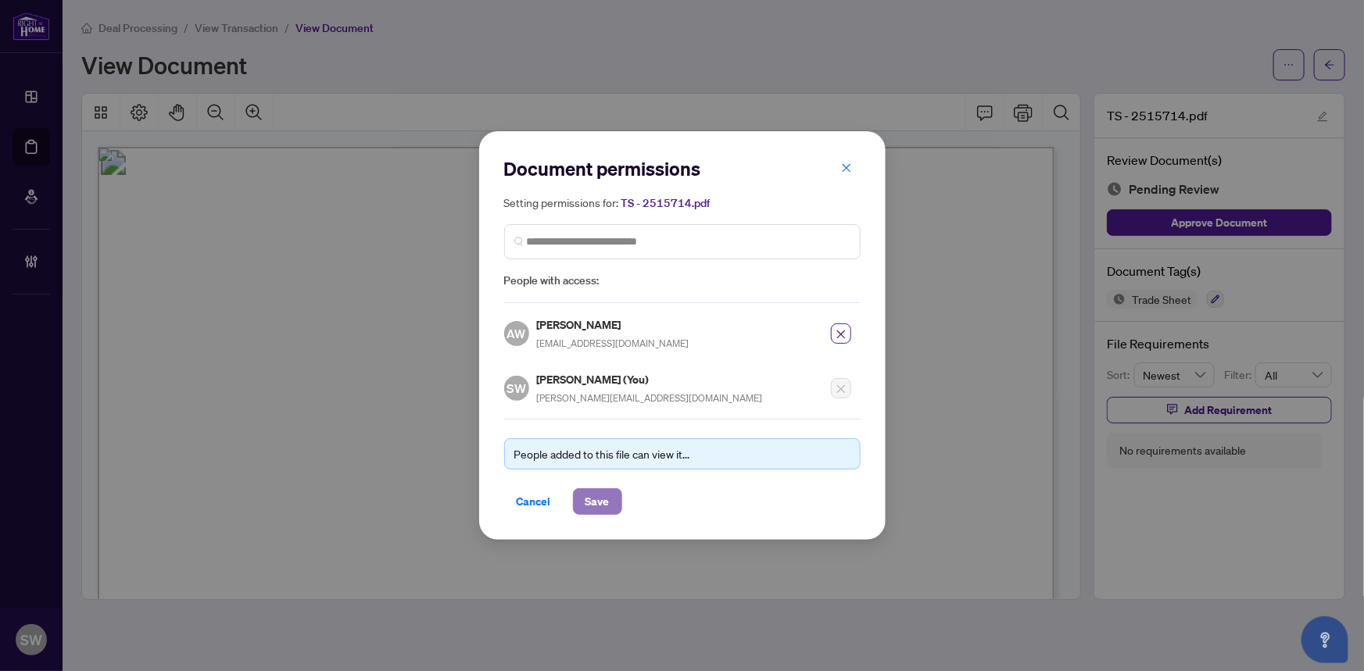
click at [585, 502] on span "Save" at bounding box center [597, 501] width 24 height 25
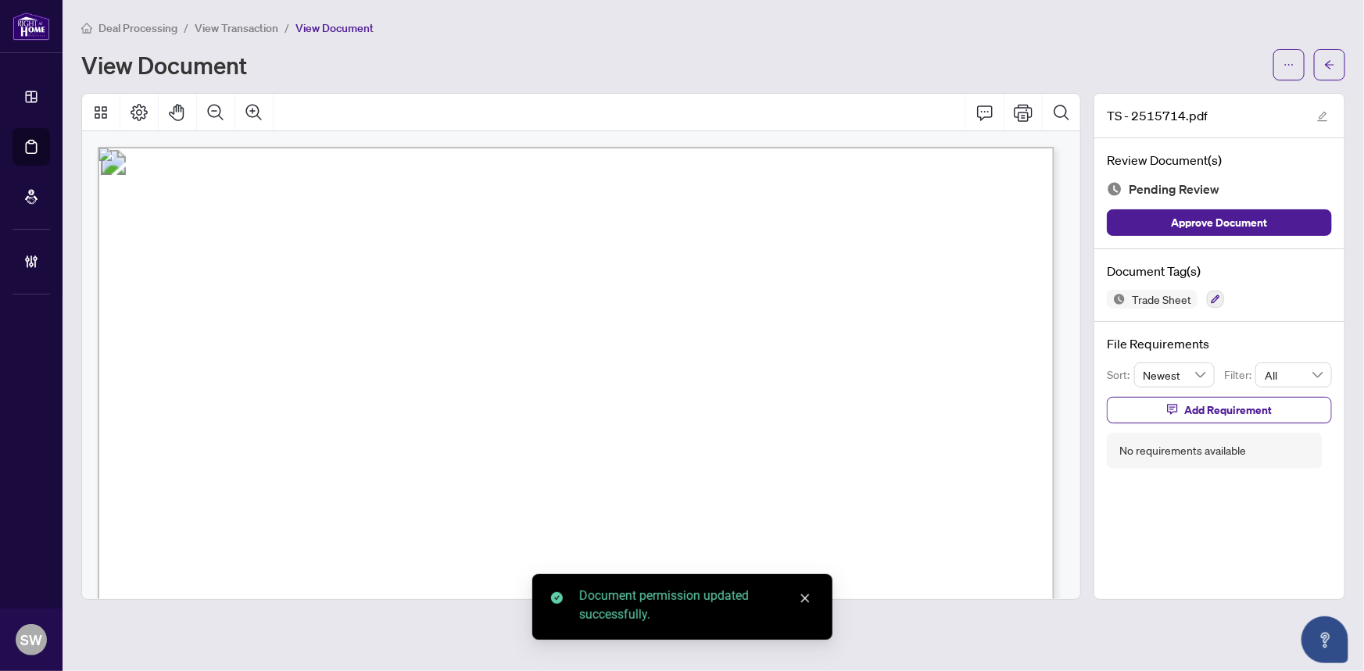
click at [1334, 67] on icon "arrow-left" at bounding box center [1329, 64] width 11 height 11
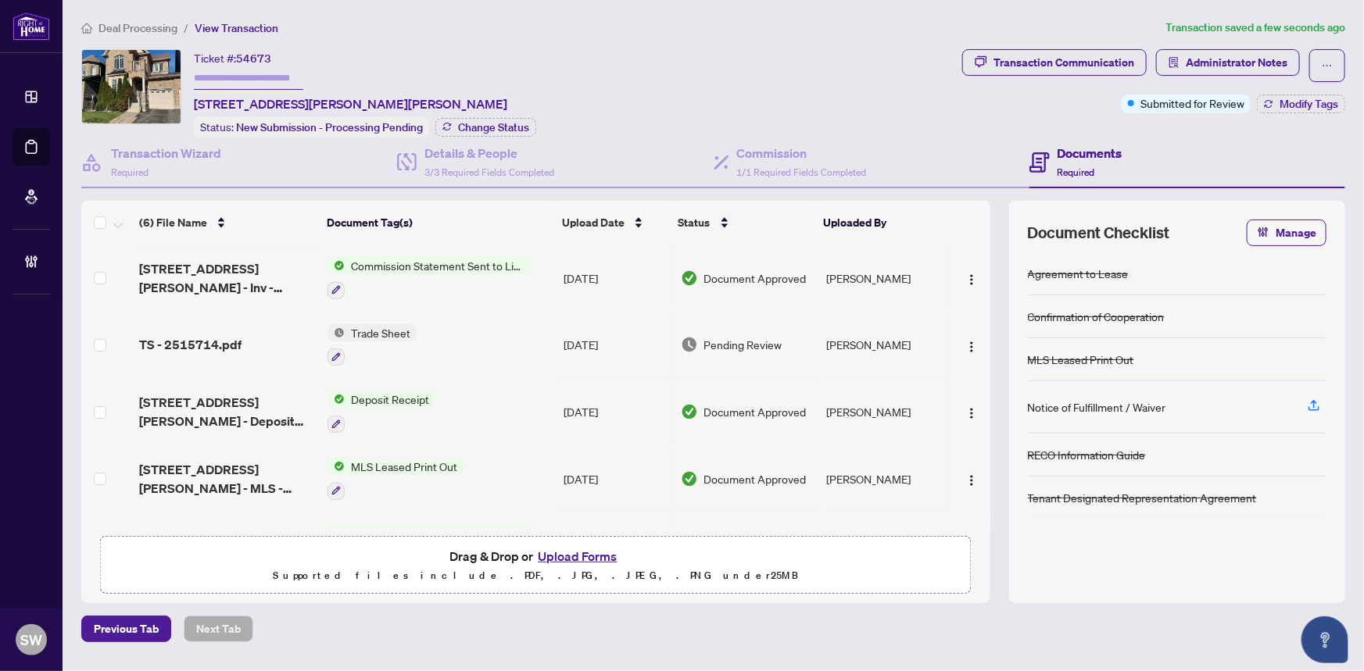
click at [266, 74] on input "text" at bounding box center [248, 78] width 109 height 23
paste input "*******"
type input "*******"
click at [481, 123] on span "Change Status" at bounding box center [493, 127] width 71 height 11
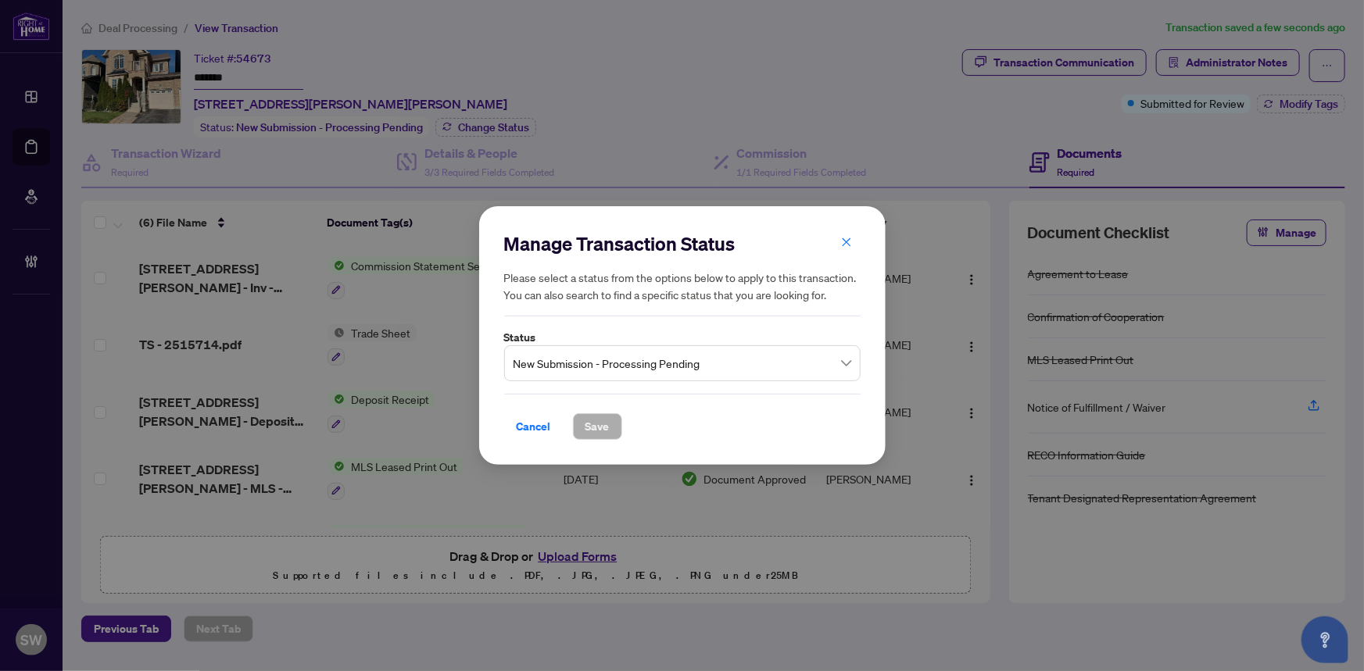
click at [602, 358] on span "New Submission - Processing Pending" at bounding box center [682, 364] width 338 height 30
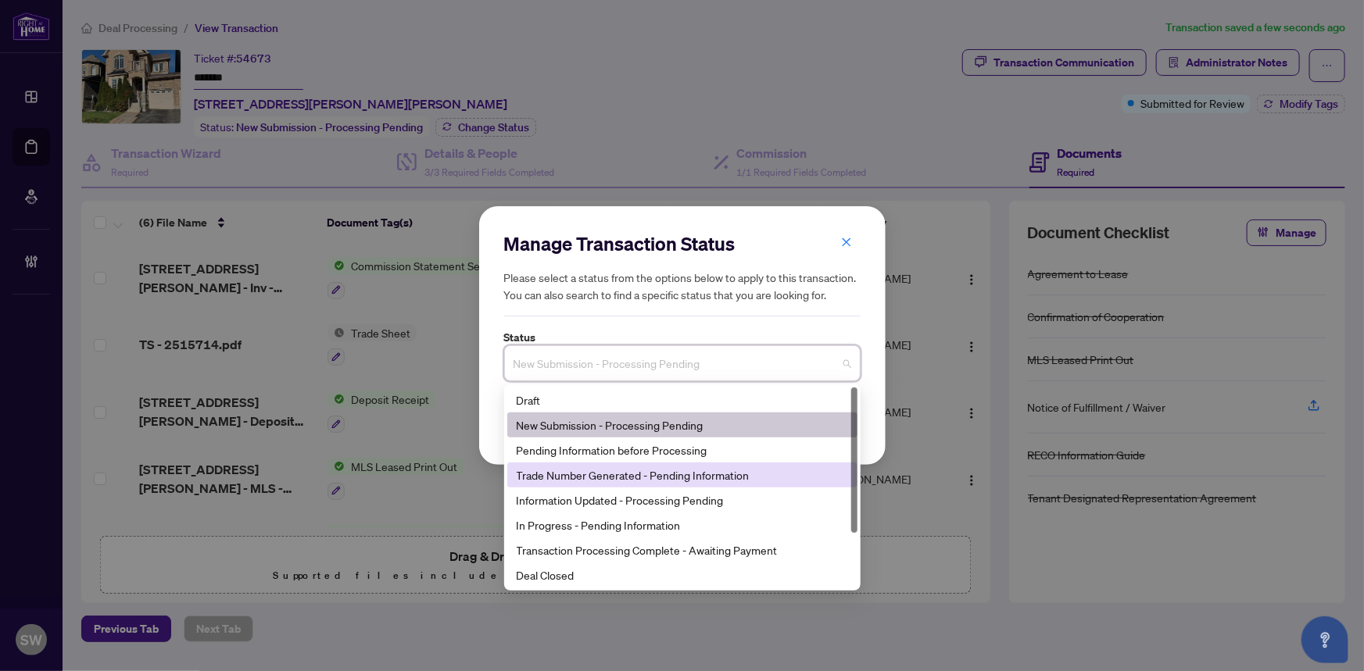
click at [610, 471] on div "Trade Number Generated - Pending Information" at bounding box center [682, 475] width 331 height 17
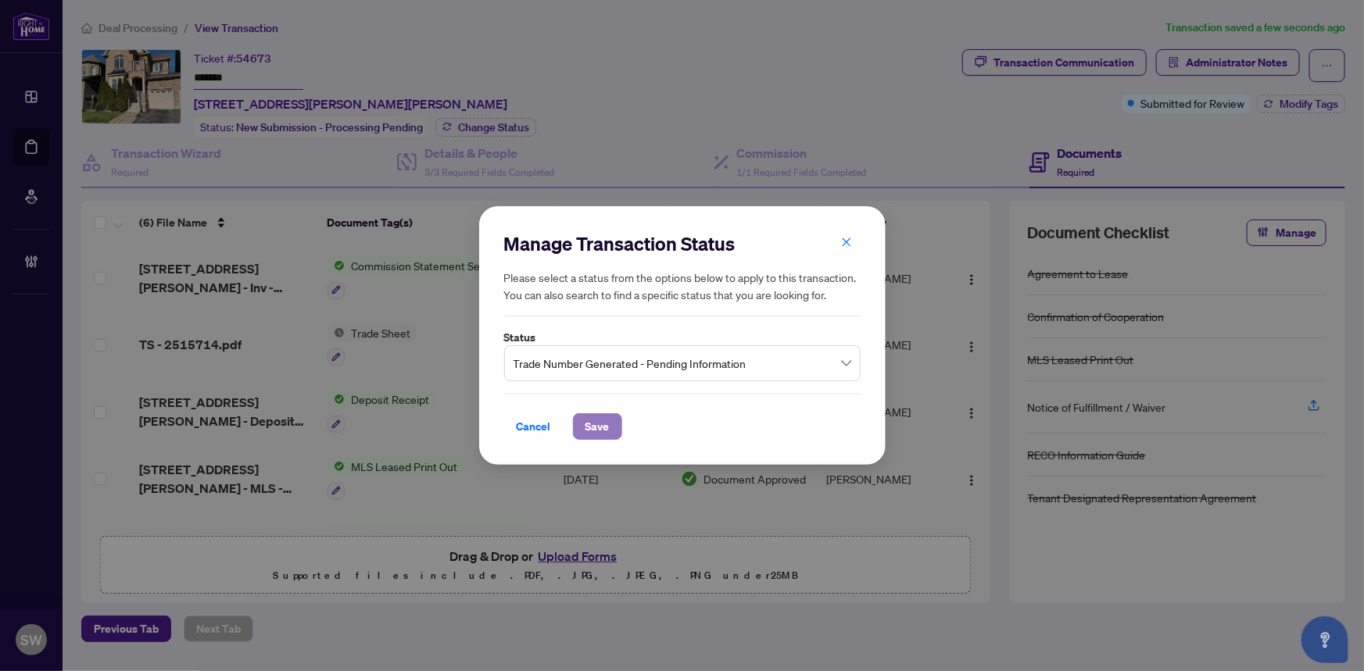
click at [599, 431] on span "Save" at bounding box center [597, 426] width 24 height 25
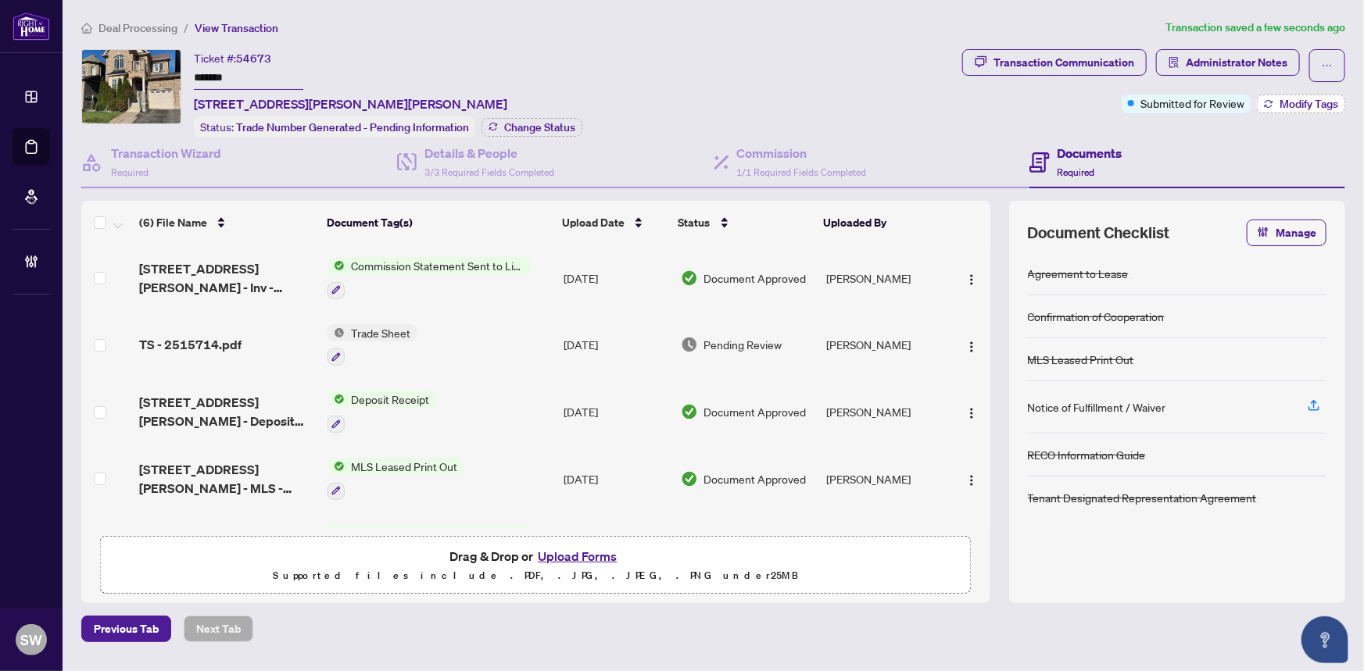
click at [1289, 98] on span "Modify Tags" at bounding box center [1308, 103] width 59 height 11
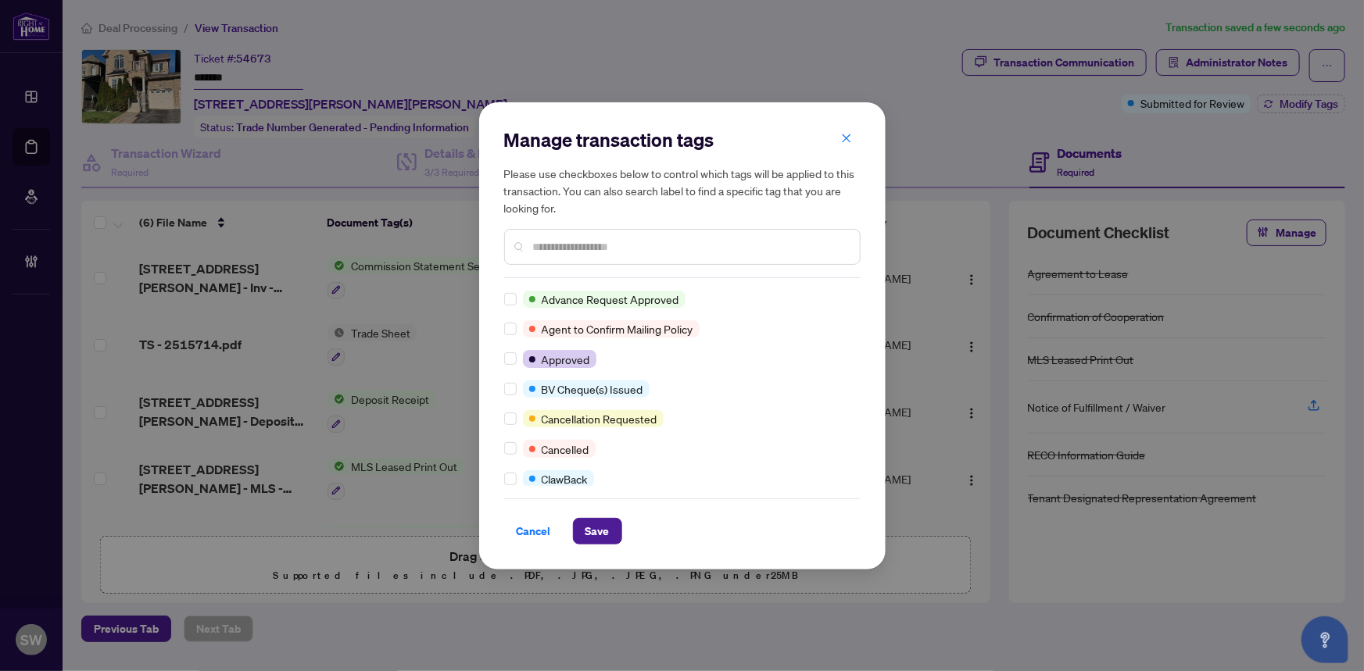
click at [855, 302] on div "Advance Request Approved Agent to Confirm Mailing Policy Approved BV Cheque(s) …" at bounding box center [682, 388] width 356 height 195
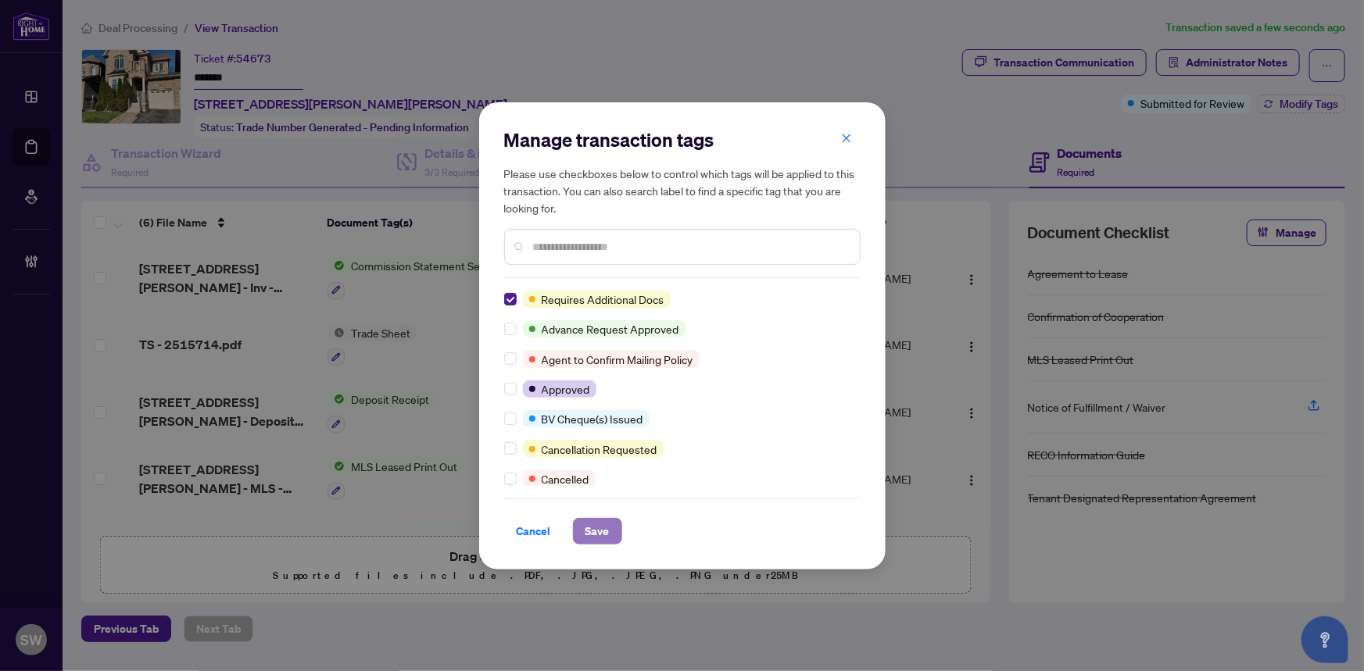
click at [610, 534] on button "Save" at bounding box center [597, 531] width 49 height 27
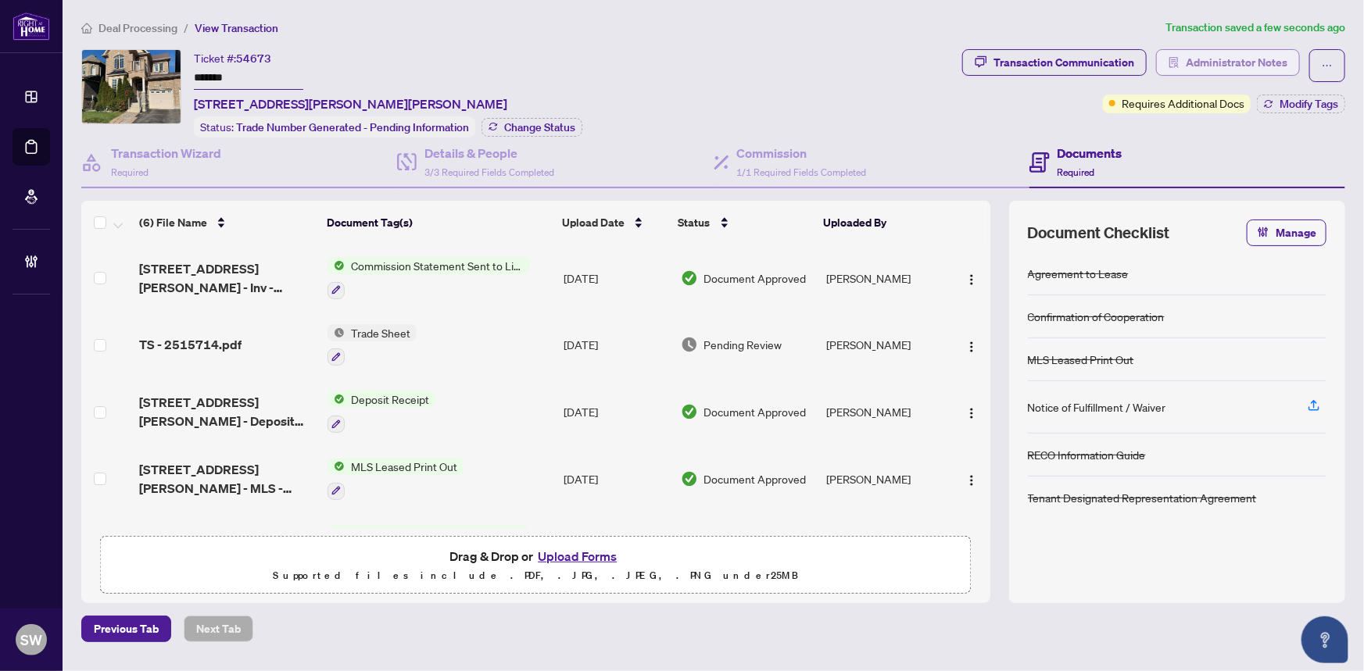
click at [1235, 64] on span "Administrator Notes" at bounding box center [1236, 62] width 102 height 25
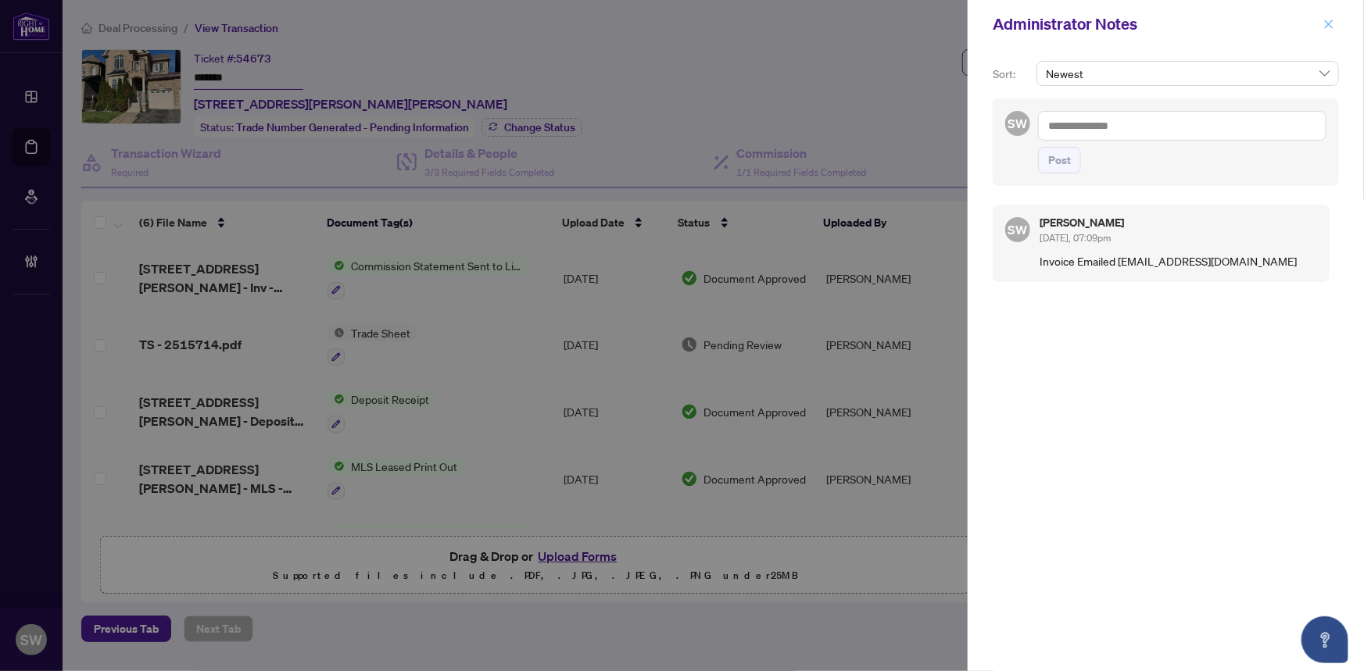
click at [1328, 24] on icon "close" at bounding box center [1329, 24] width 9 height 9
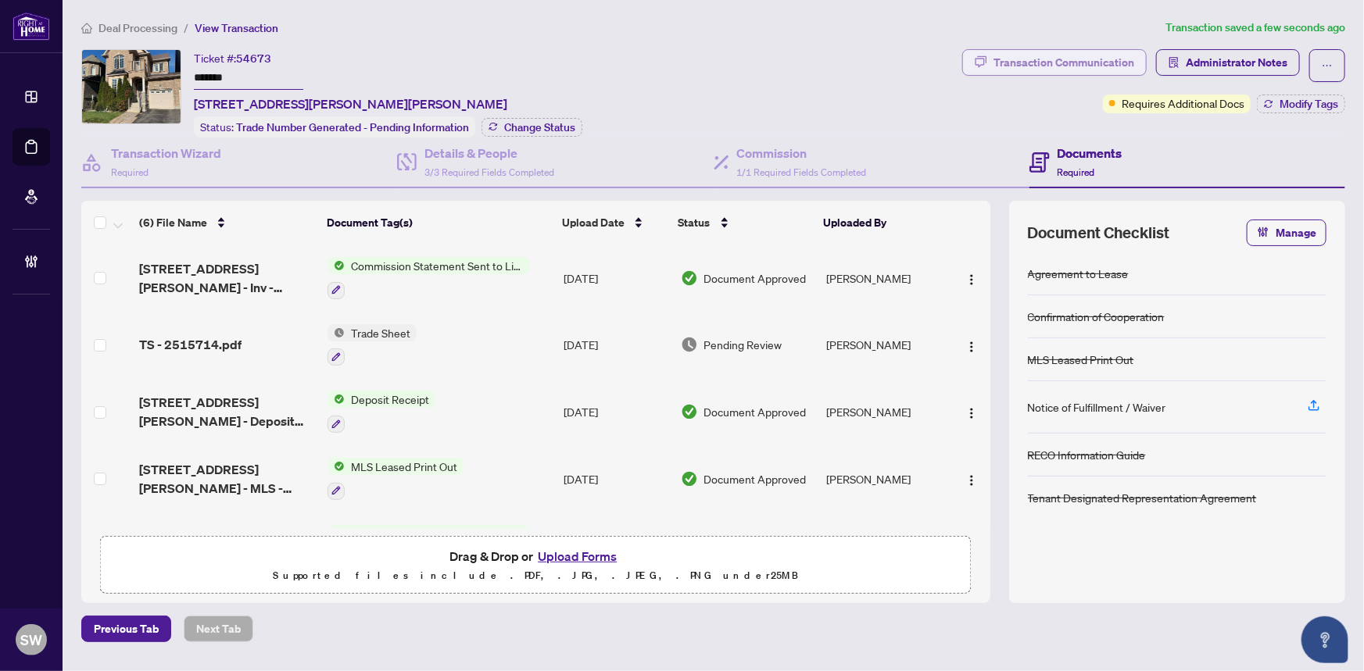
click at [1036, 72] on div "Transaction Communication" at bounding box center [1063, 62] width 141 height 25
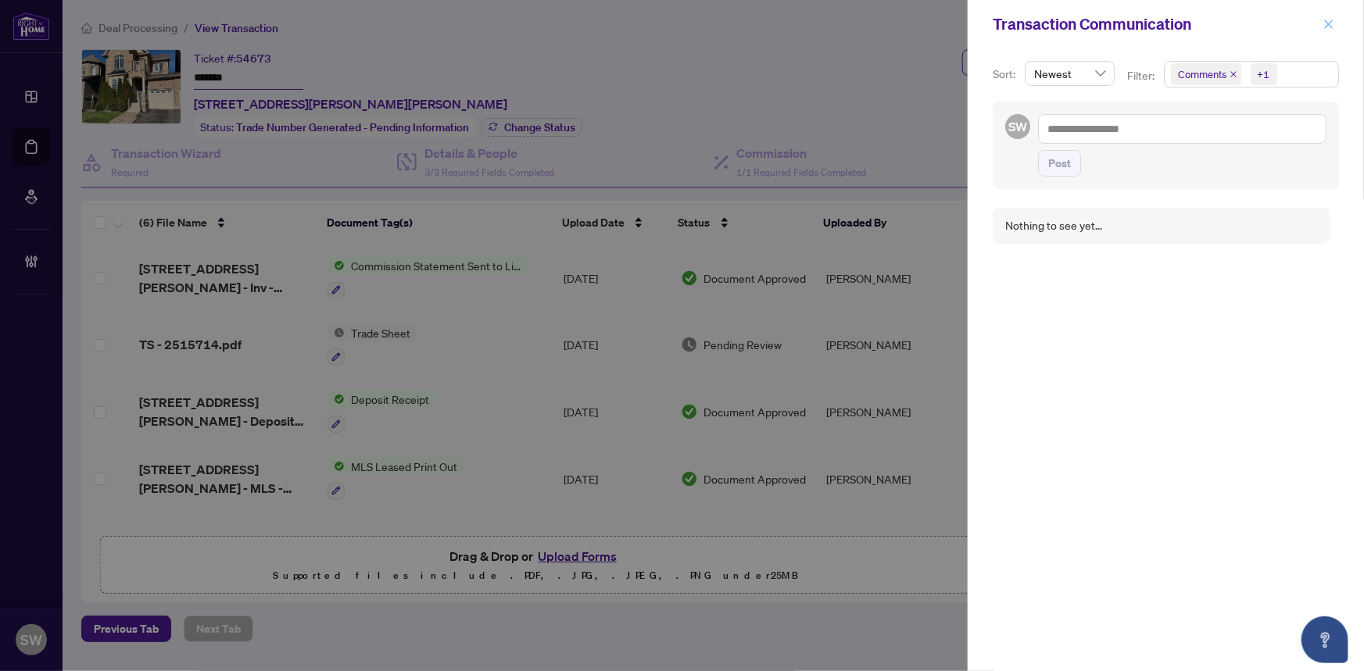
click at [1330, 22] on icon "close" at bounding box center [1329, 24] width 9 height 9
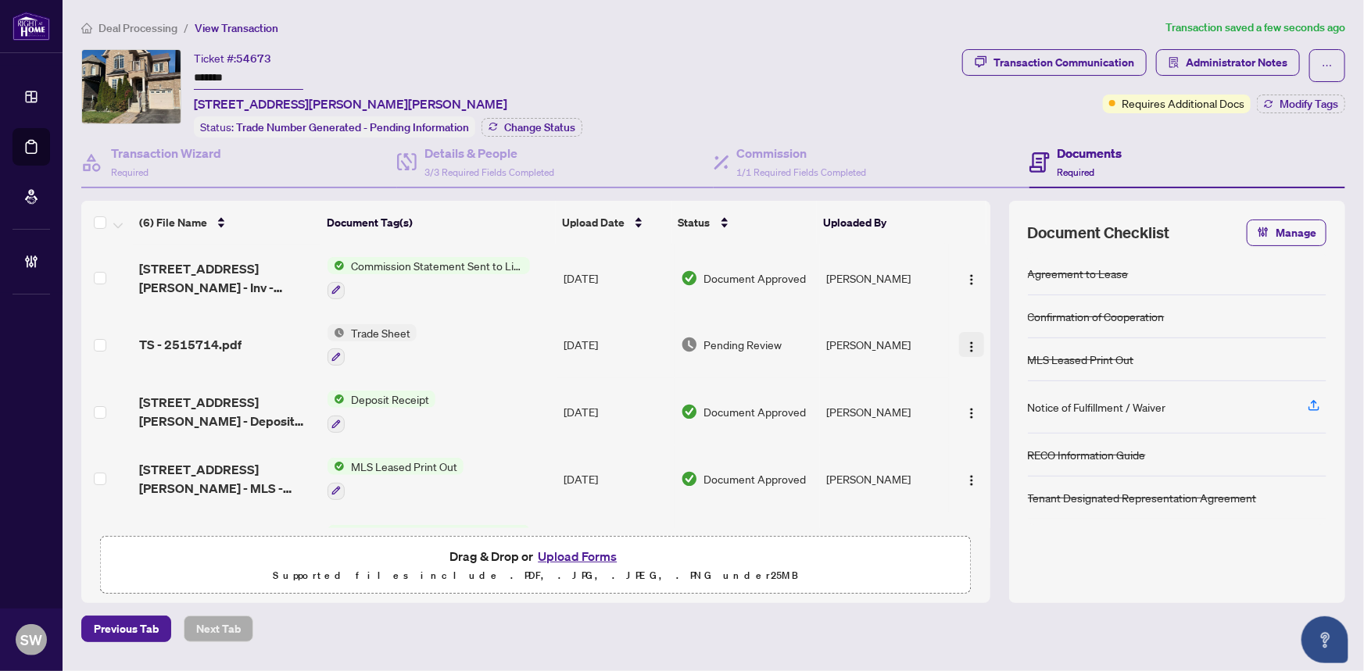
click at [965, 341] on img "button" at bounding box center [971, 347] width 13 height 13
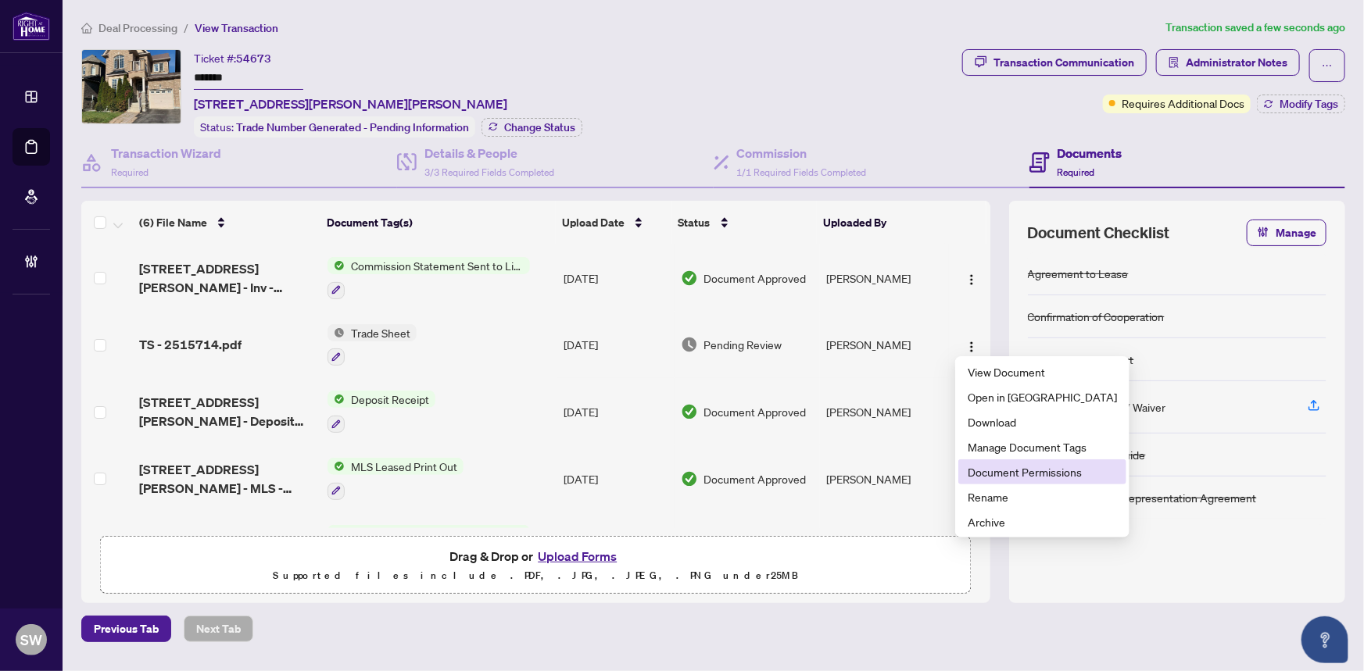
click at [1010, 467] on span "Document Permissions" at bounding box center [1041, 471] width 149 height 17
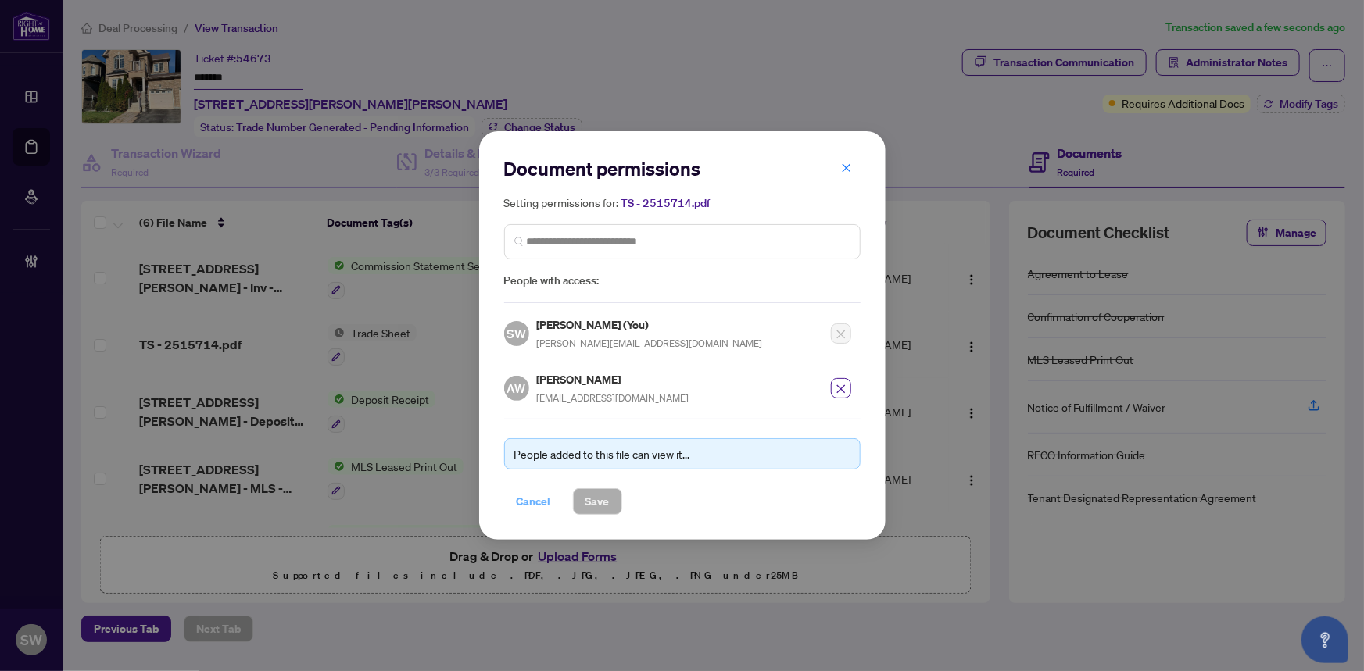
click at [539, 499] on span "Cancel" at bounding box center [534, 501] width 34 height 25
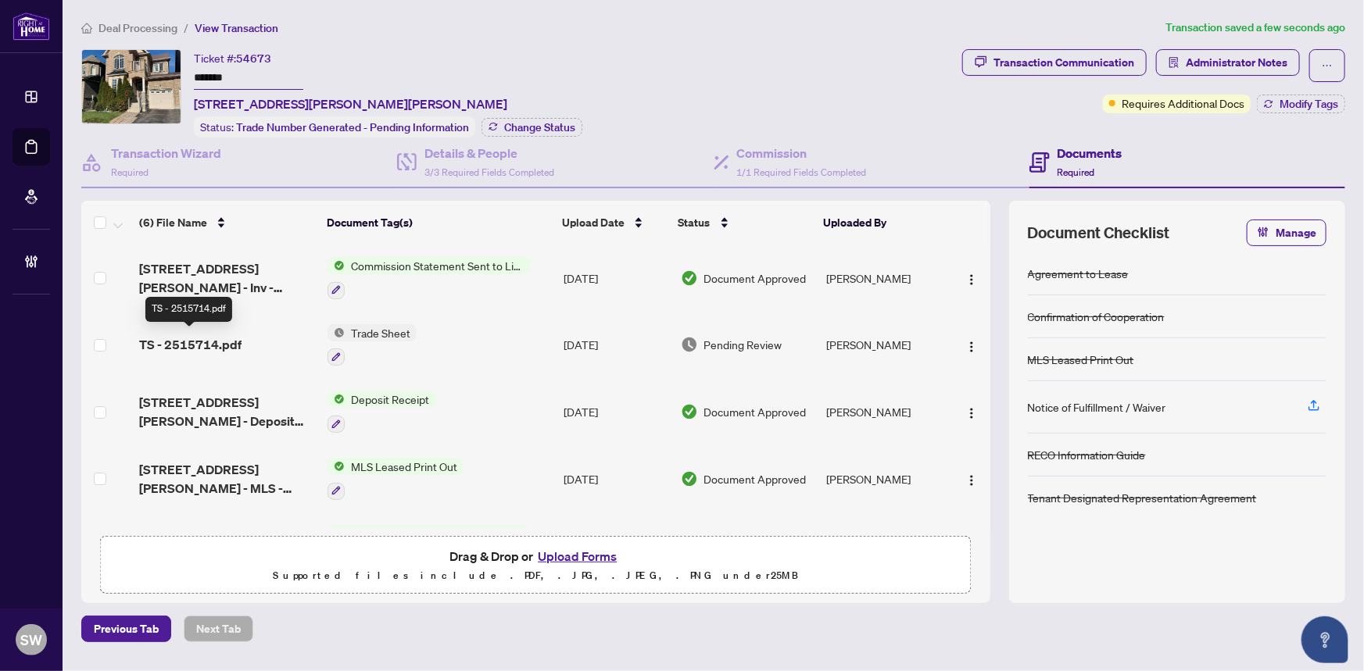
click at [229, 343] on span "TS - 2515714.pdf" at bounding box center [190, 344] width 102 height 19
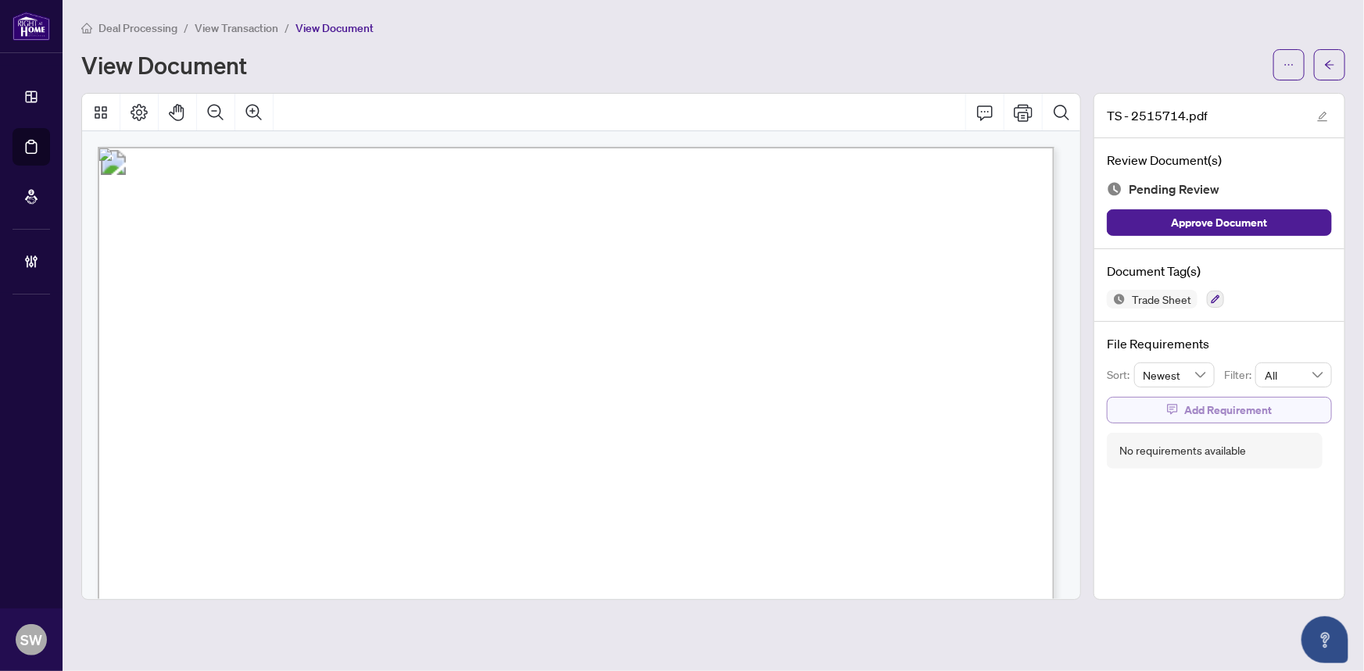
click at [1257, 413] on span "Add Requirement" at bounding box center [1228, 410] width 88 height 25
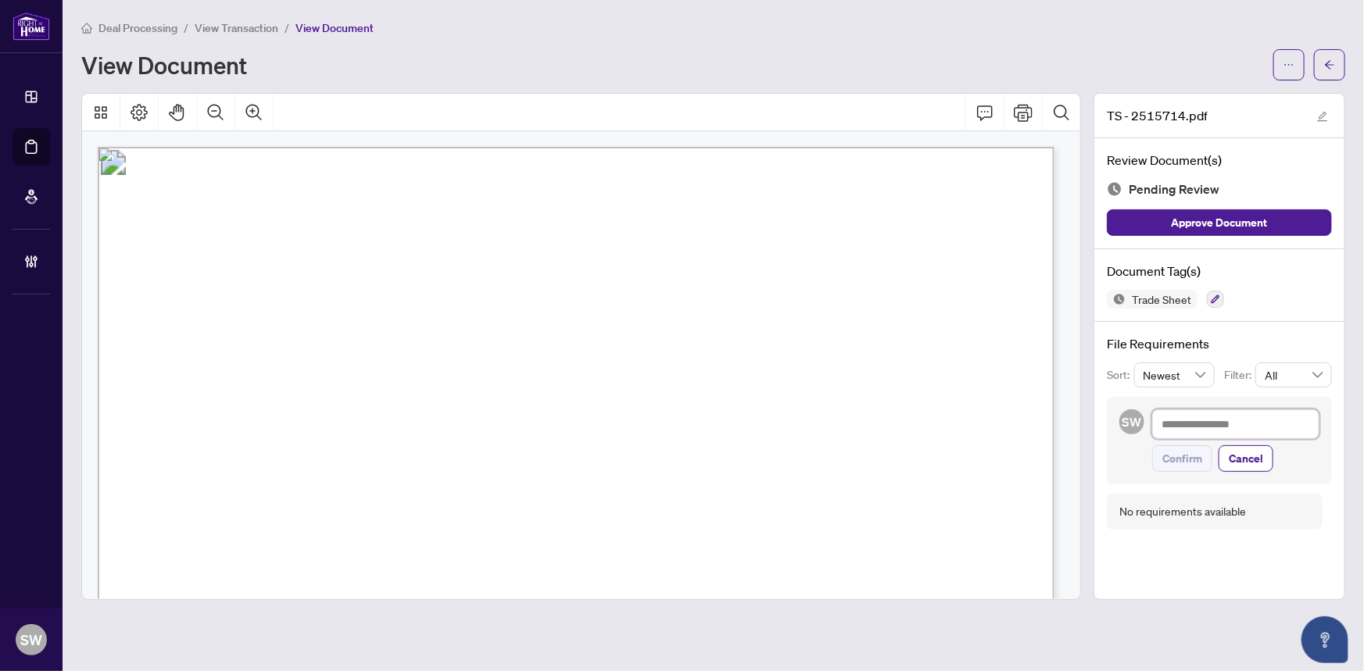
click at [1203, 431] on textarea at bounding box center [1235, 424] width 167 height 30
paste textarea "**********"
type textarea "**********"
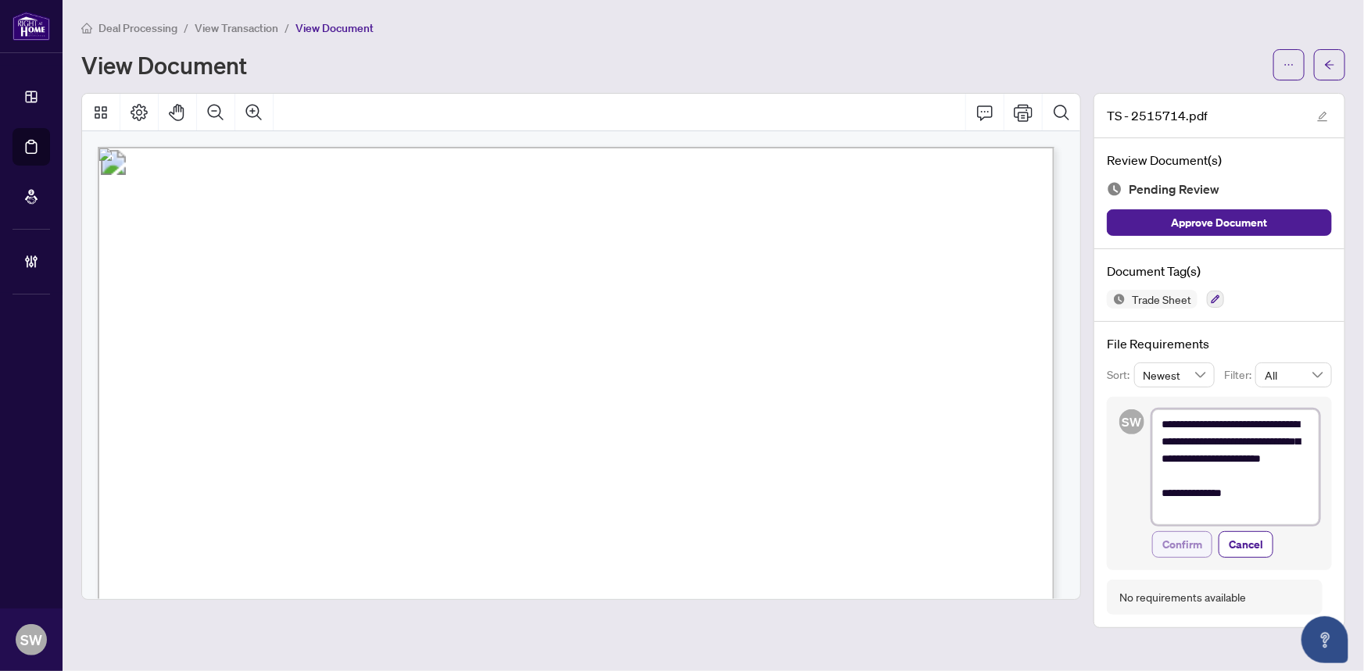
type textarea "**********"
click at [1178, 539] on span "Confirm" at bounding box center [1182, 544] width 40 height 25
type textarea "**********"
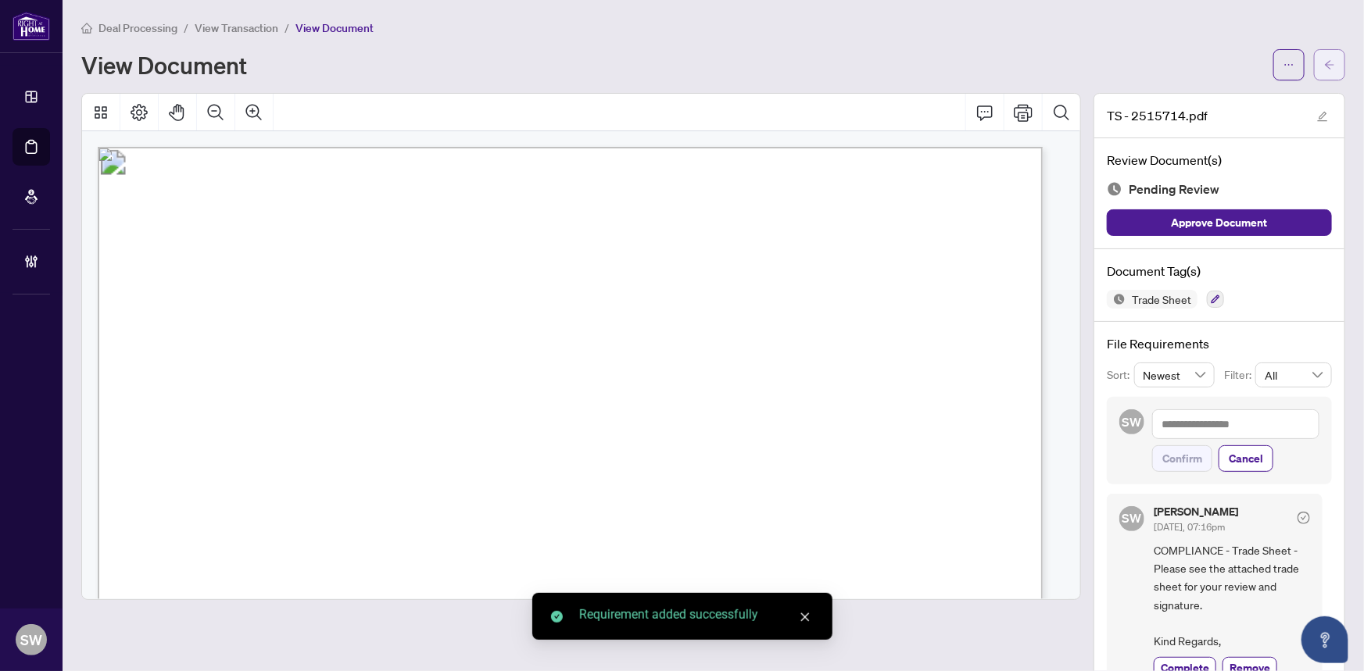
click at [1324, 56] on span "button" at bounding box center [1329, 64] width 11 height 25
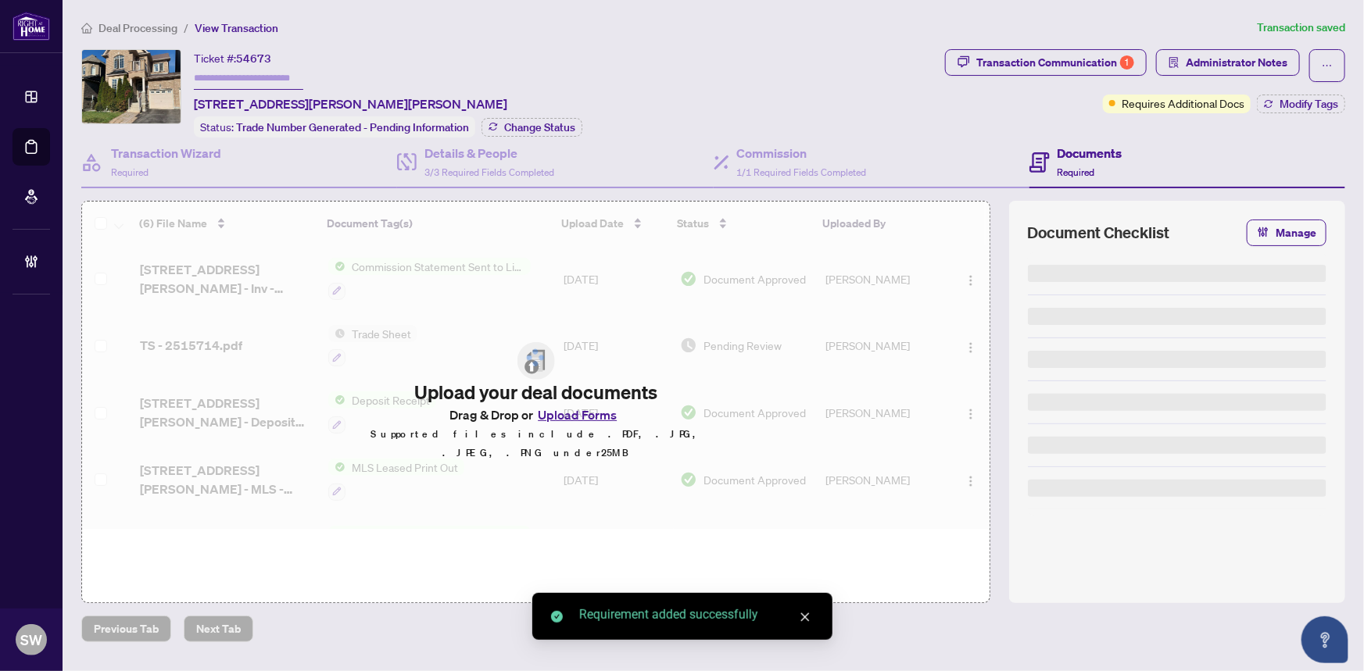
type input "*******"
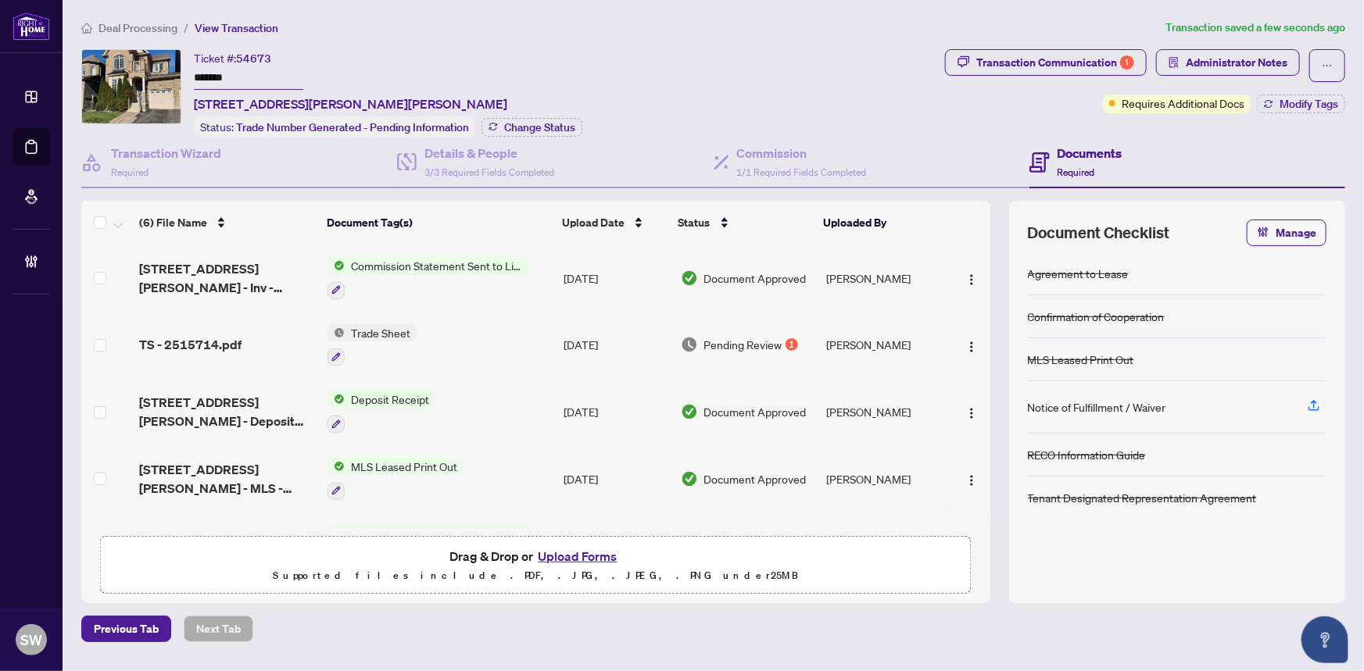
click at [216, 77] on input "*******" at bounding box center [248, 78] width 109 height 23
click at [151, 28] on span "Deal Processing" at bounding box center [137, 28] width 79 height 14
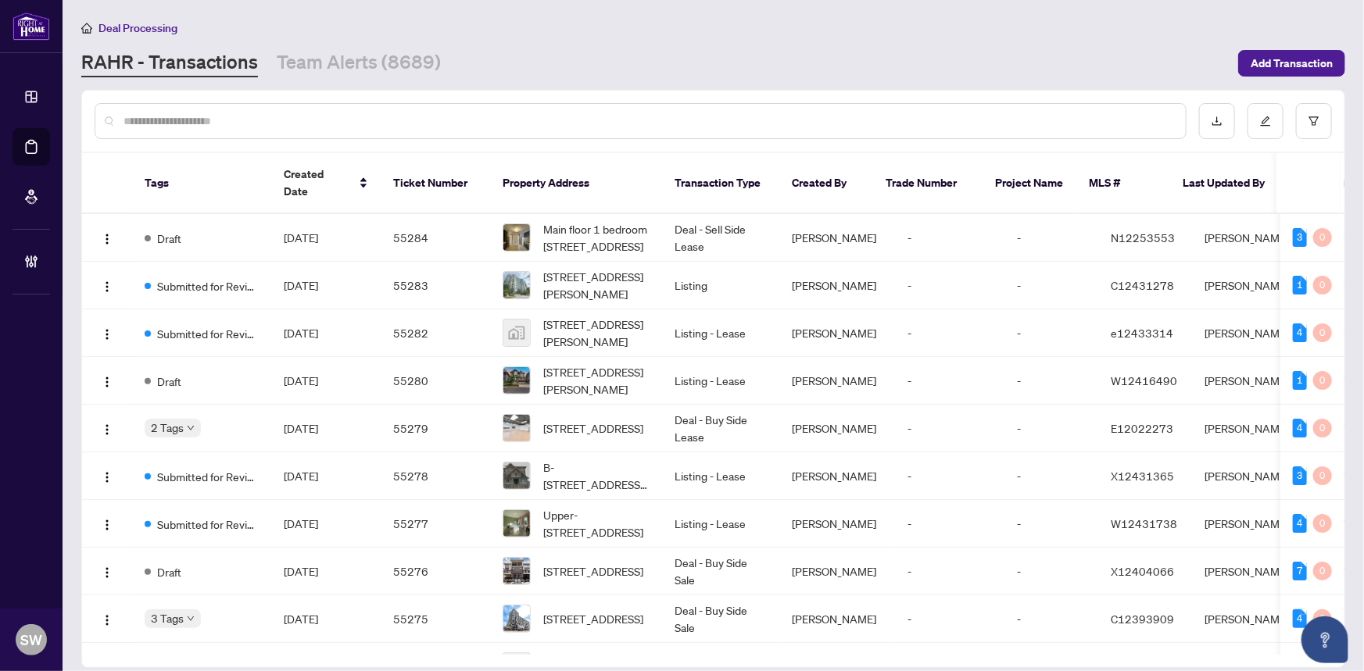
click at [184, 116] on input "text" at bounding box center [647, 121] width 1049 height 17
paste input "*****"
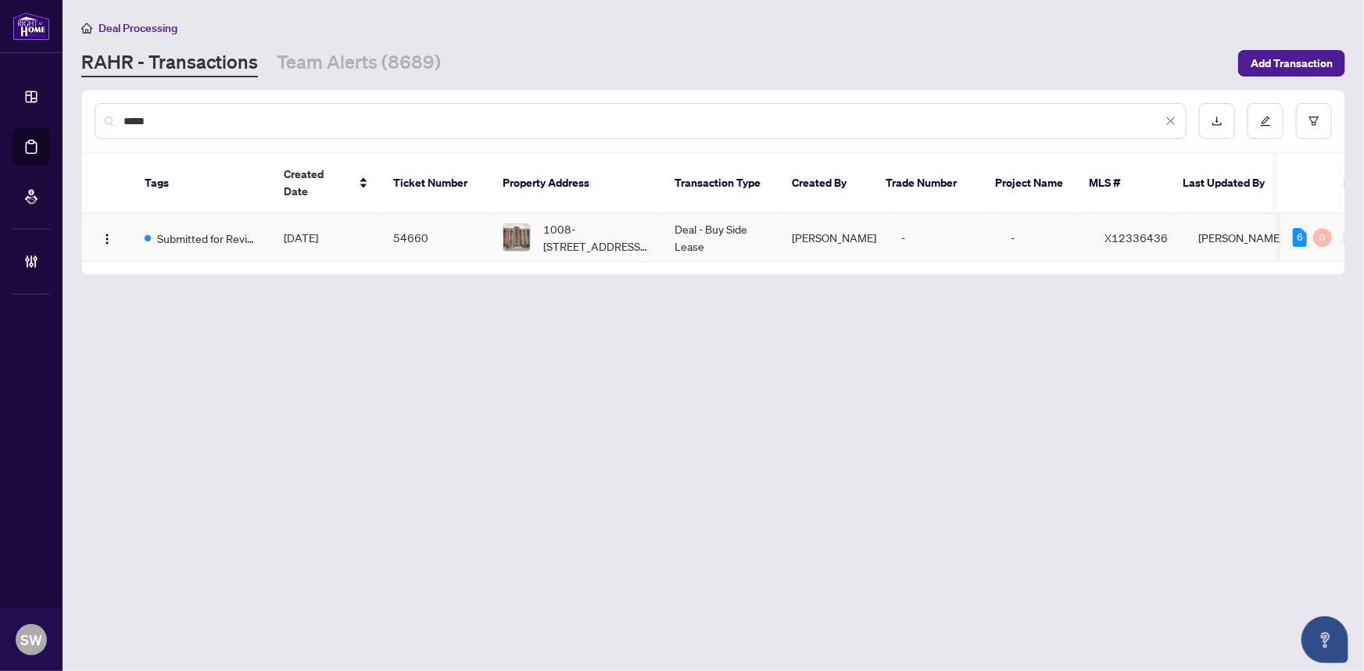
type input "*****"
click at [227, 214] on td "Submitted for Review" at bounding box center [201, 238] width 139 height 48
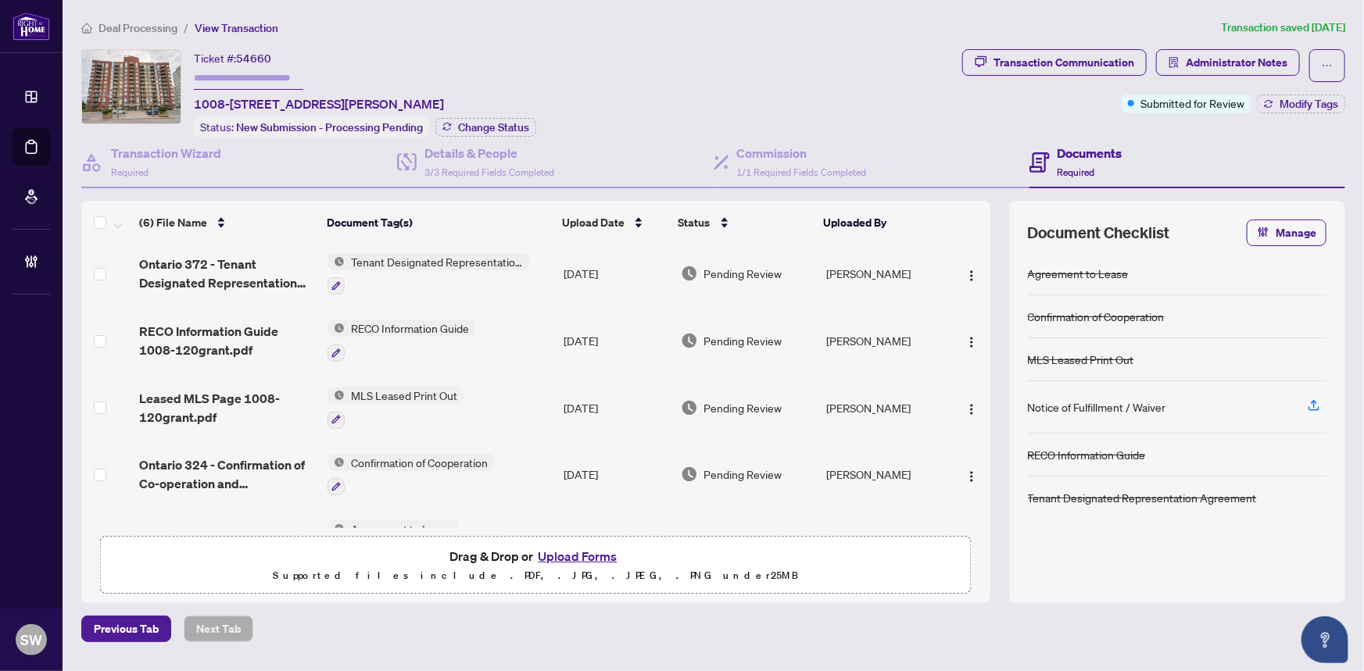
scroll to position [118, 0]
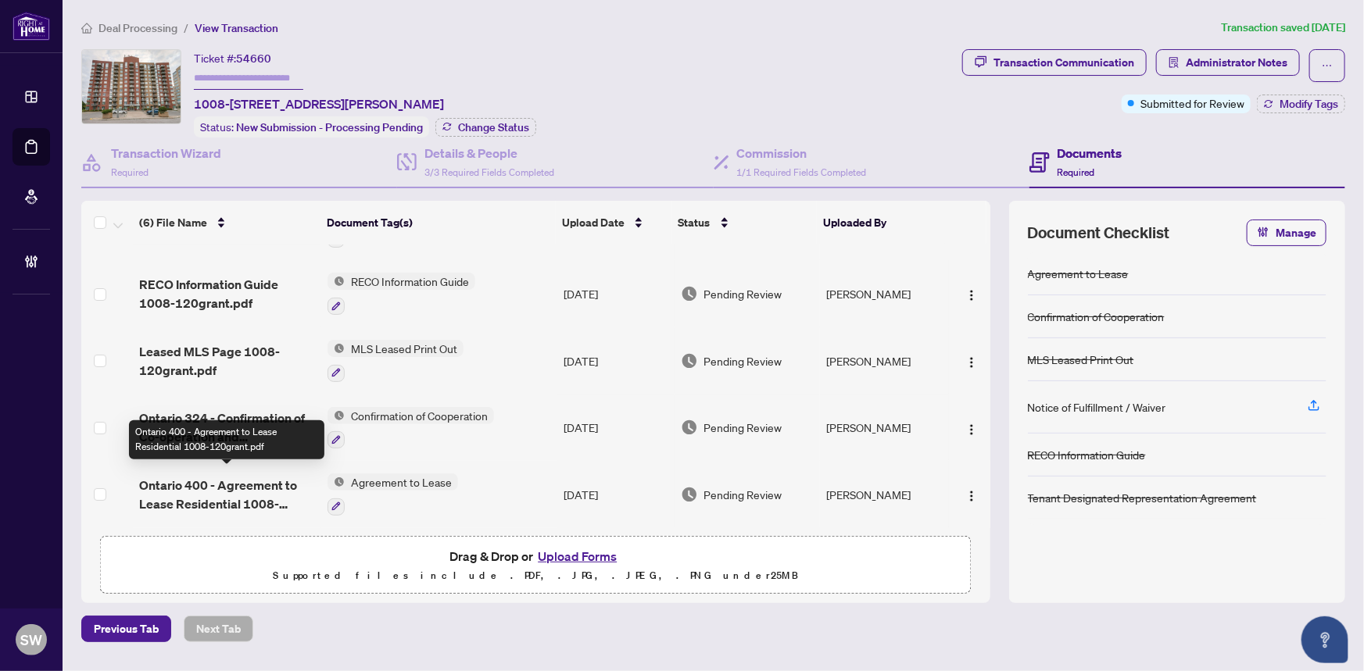
click at [250, 492] on span "Ontario 400 - Agreement to Lease Residential 1008-120grant.pdf" at bounding box center [227, 495] width 177 height 38
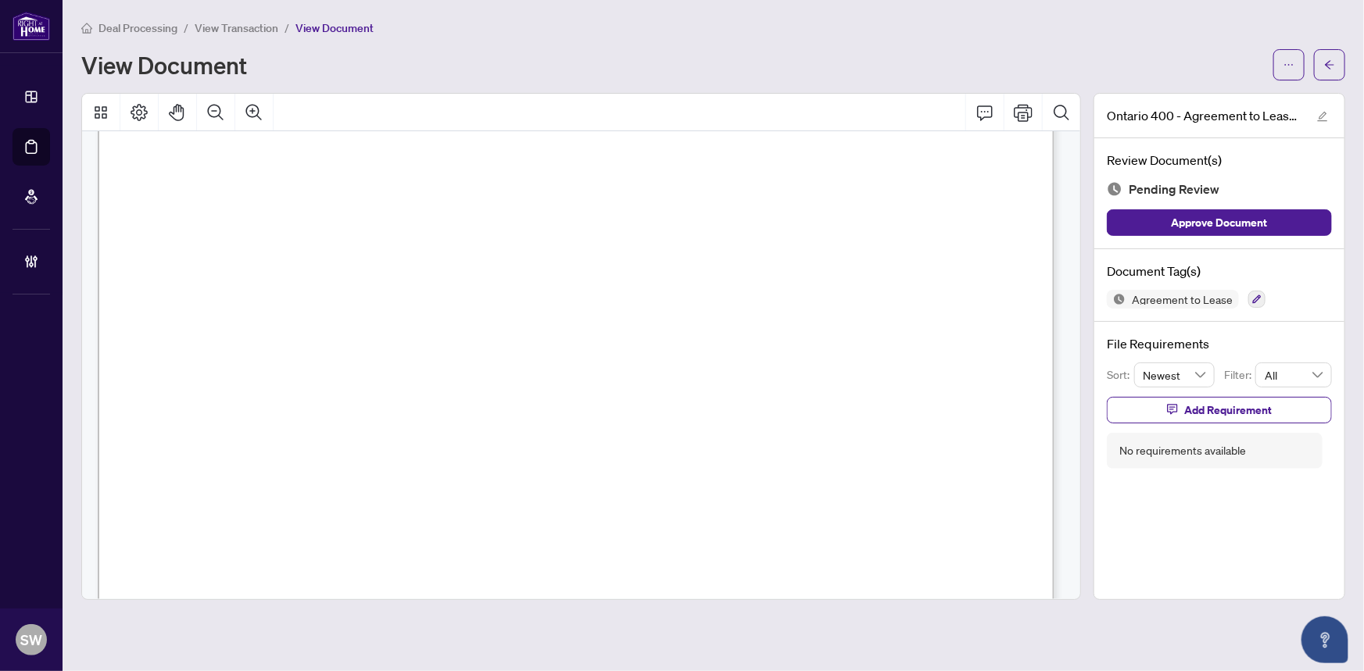
scroll to position [141, 0]
drag, startPoint x: 273, startPoint y: 366, endPoint x: 383, endPoint y: 365, distance: 109.4
click at [383, 5] on p "Form 400 Revised Feb 2024 Page 1 of 5 The trademarks REALTOR®, REALTORS®, MLS®,…" at bounding box center [1054, 5] width 1912 height 0
click at [938, 363] on span "K2E 1C8" at bounding box center [950, 370] width 58 height 15
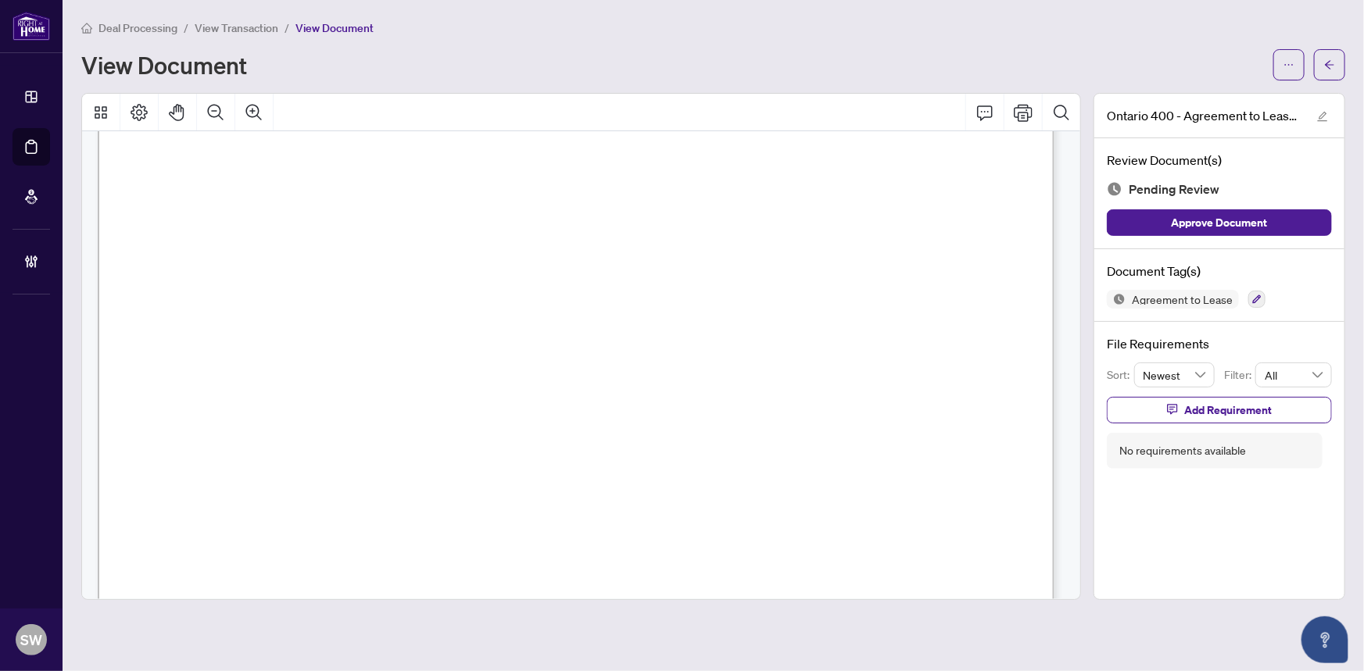
click at [971, 365] on span "K2E 1C8" at bounding box center [950, 370] width 58 height 15
click at [415, 227] on span "Tina Catana" at bounding box center [427, 234] width 109 height 15
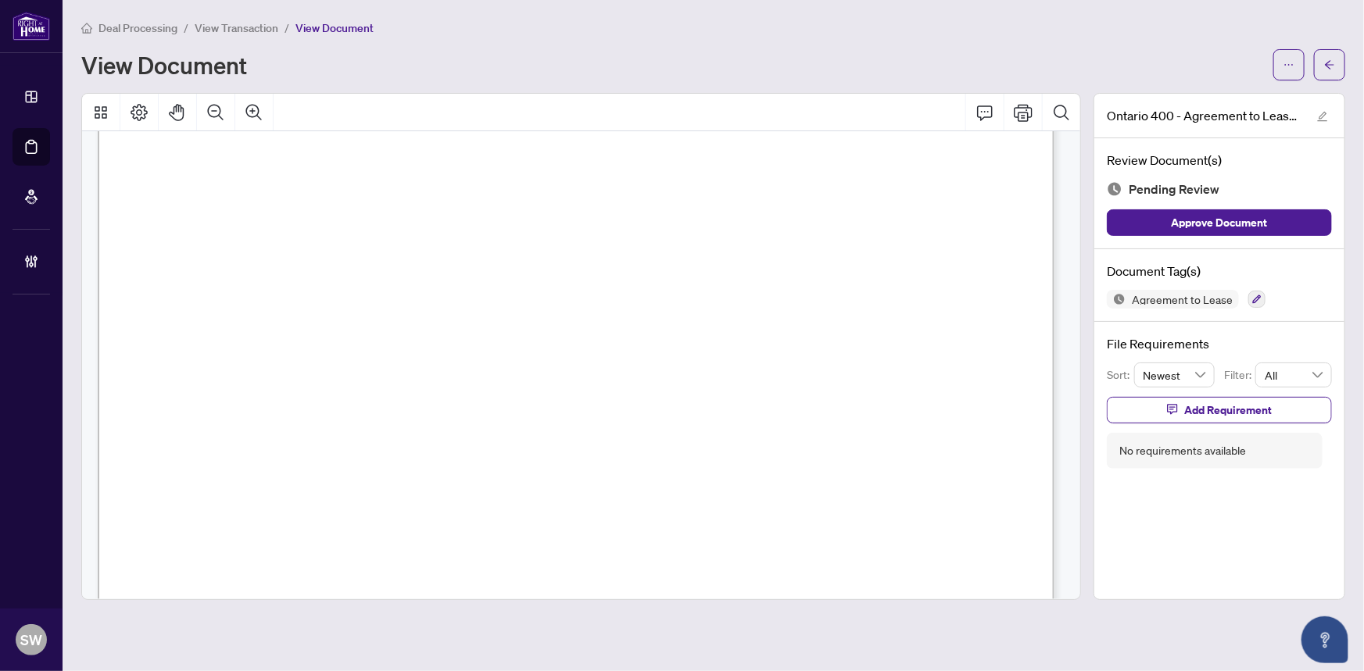
click at [384, 195] on span "Guangping Shi" at bounding box center [398, 202] width 101 height 15
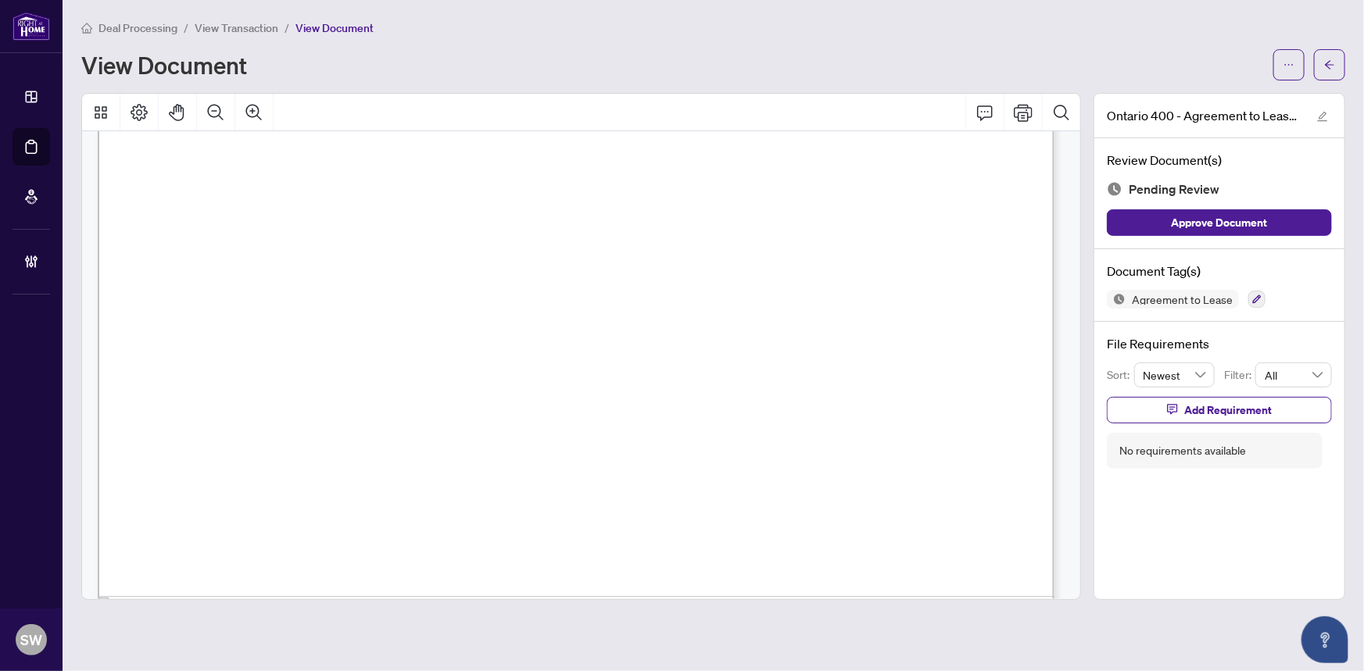
click at [418, 156] on span "Shichao Zhou" at bounding box center [377, 161] width 100 height 15
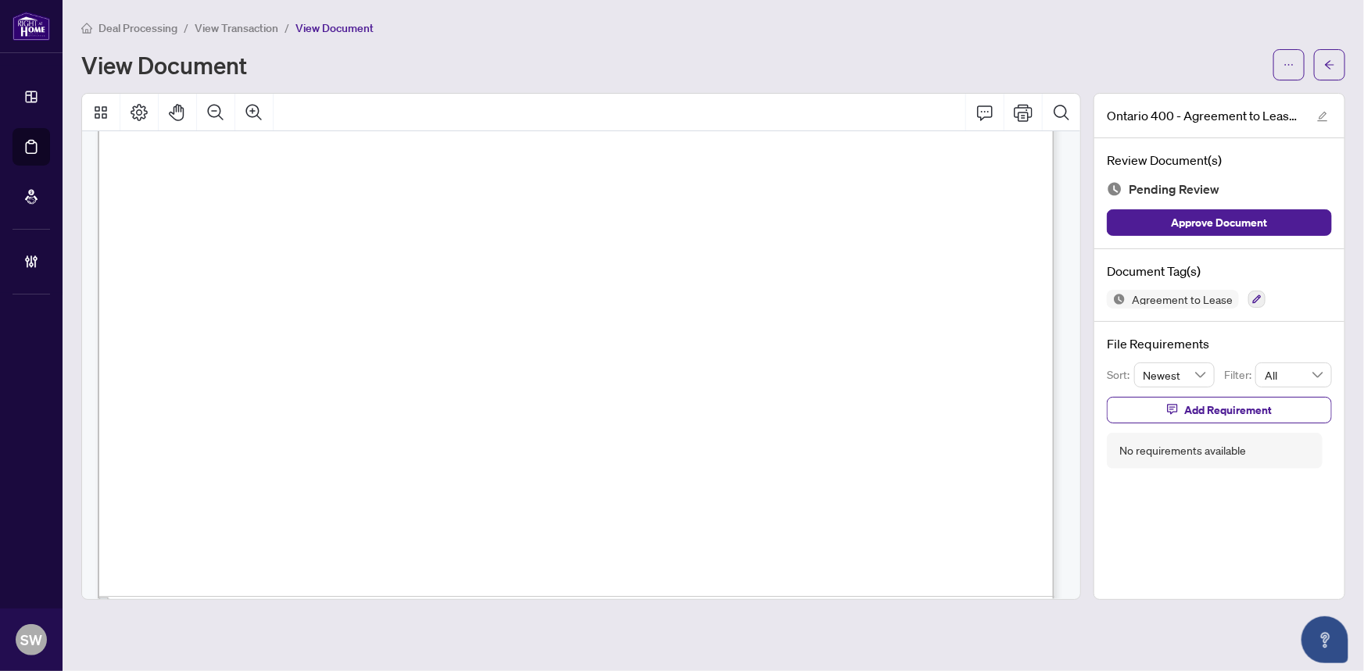
drag, startPoint x: 418, startPoint y: 156, endPoint x: 395, endPoint y: 152, distance: 22.9
click at [395, 154] on span "Shichao Zhou" at bounding box center [377, 161] width 100 height 15
drag, startPoint x: 395, startPoint y: 153, endPoint x: 438, endPoint y: 161, distance: 43.7
click at [427, 161] on span "Shichao Zhou" at bounding box center [377, 161] width 100 height 15
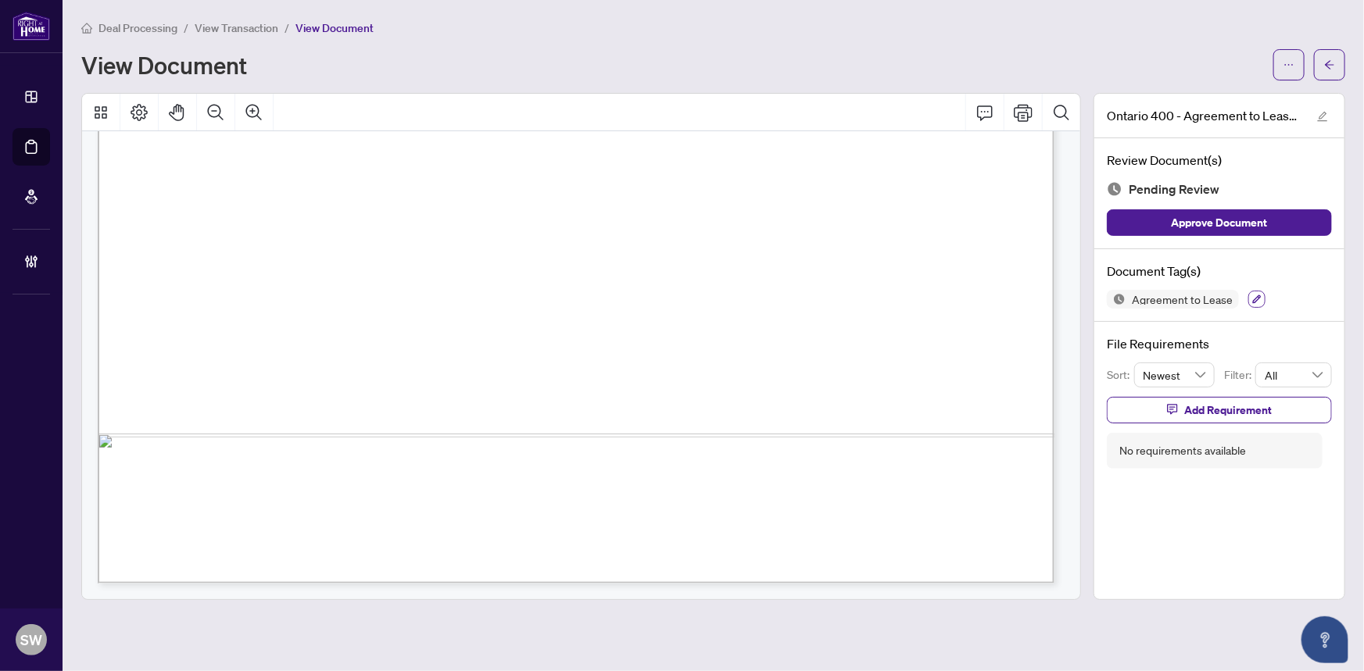
click at [1253, 297] on icon "button" at bounding box center [1257, 299] width 9 height 9
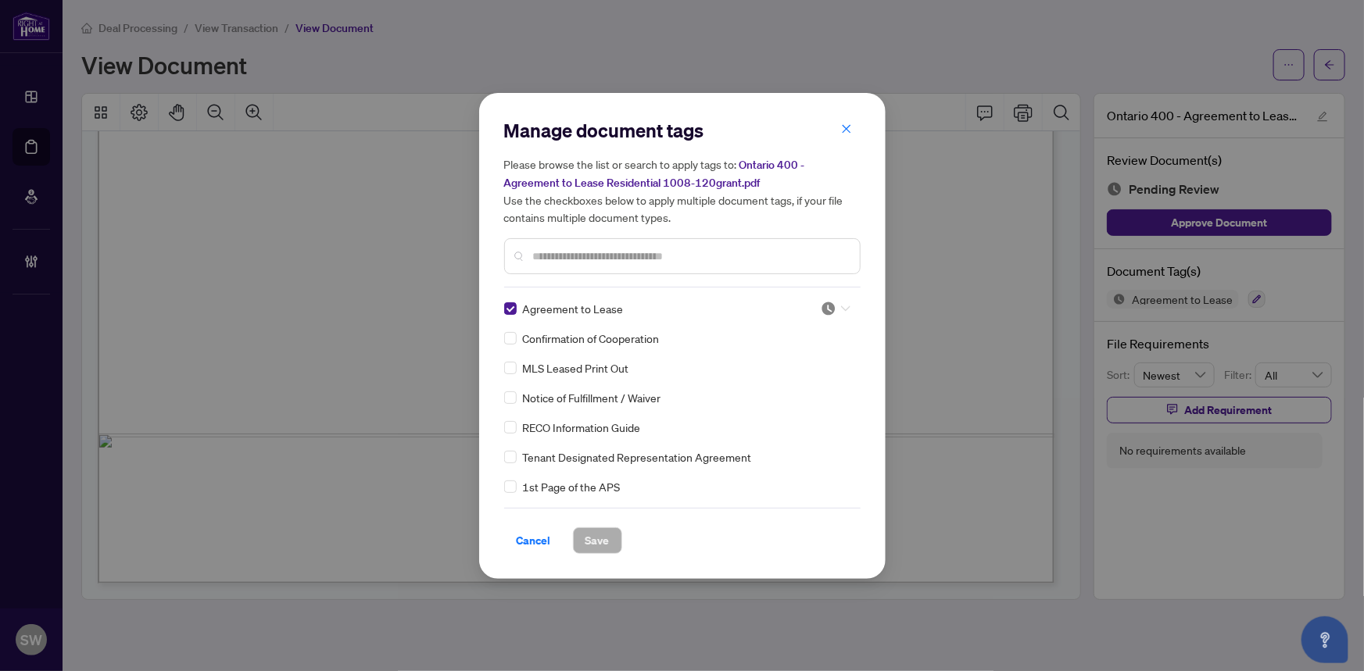
click at [831, 302] on div at bounding box center [835, 309] width 30 height 16
click at [790, 382] on div "Approved" at bounding box center [784, 384] width 100 height 17
click at [594, 534] on span "Save" at bounding box center [597, 540] width 24 height 25
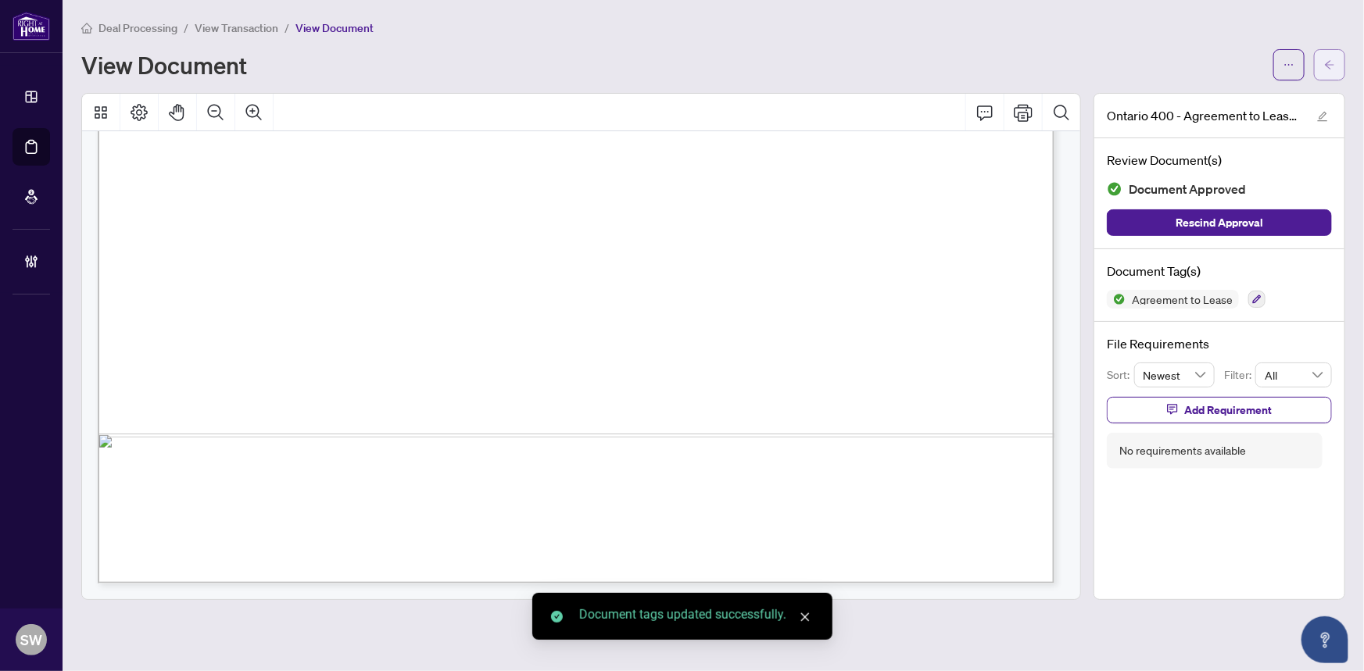
click at [1326, 71] on span "button" at bounding box center [1329, 64] width 11 height 25
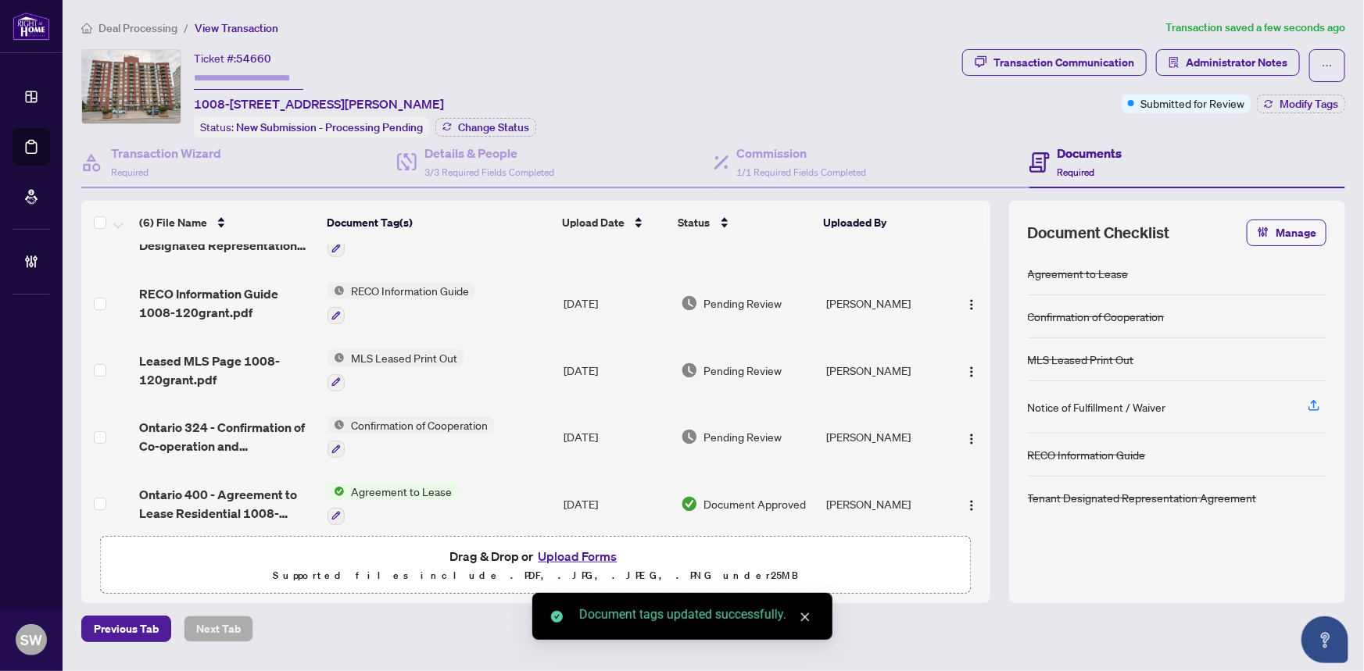
scroll to position [118, 0]
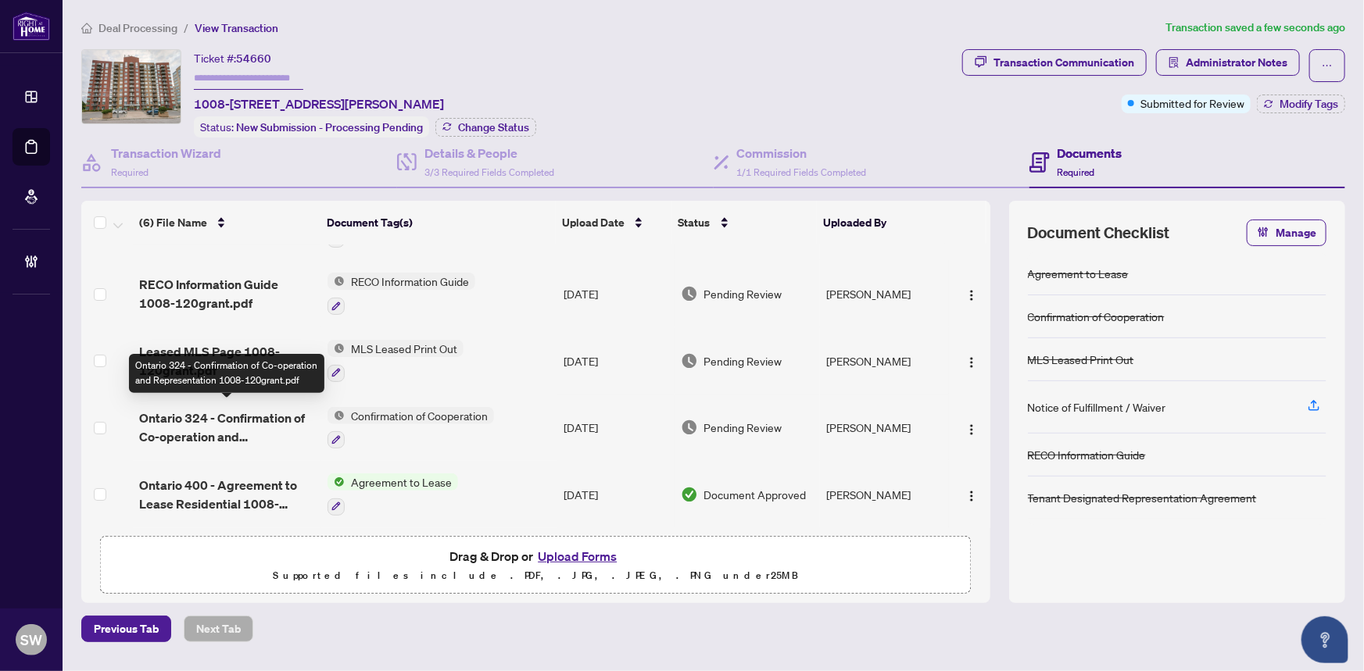
click at [250, 428] on span "Ontario 324 - Confirmation of Co-operation and Representation 1008-120grant.pdf" at bounding box center [227, 428] width 177 height 38
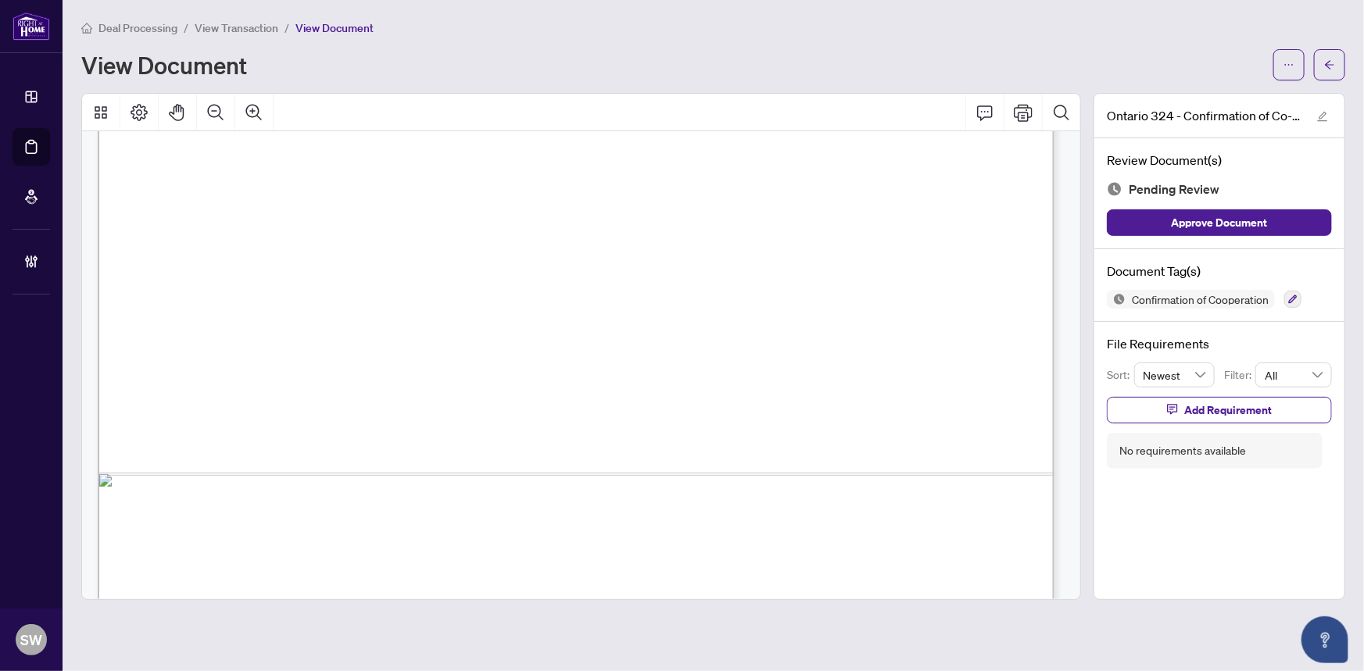
scroll to position [758, 0]
click at [1296, 295] on icon "button" at bounding box center [1293, 299] width 9 height 9
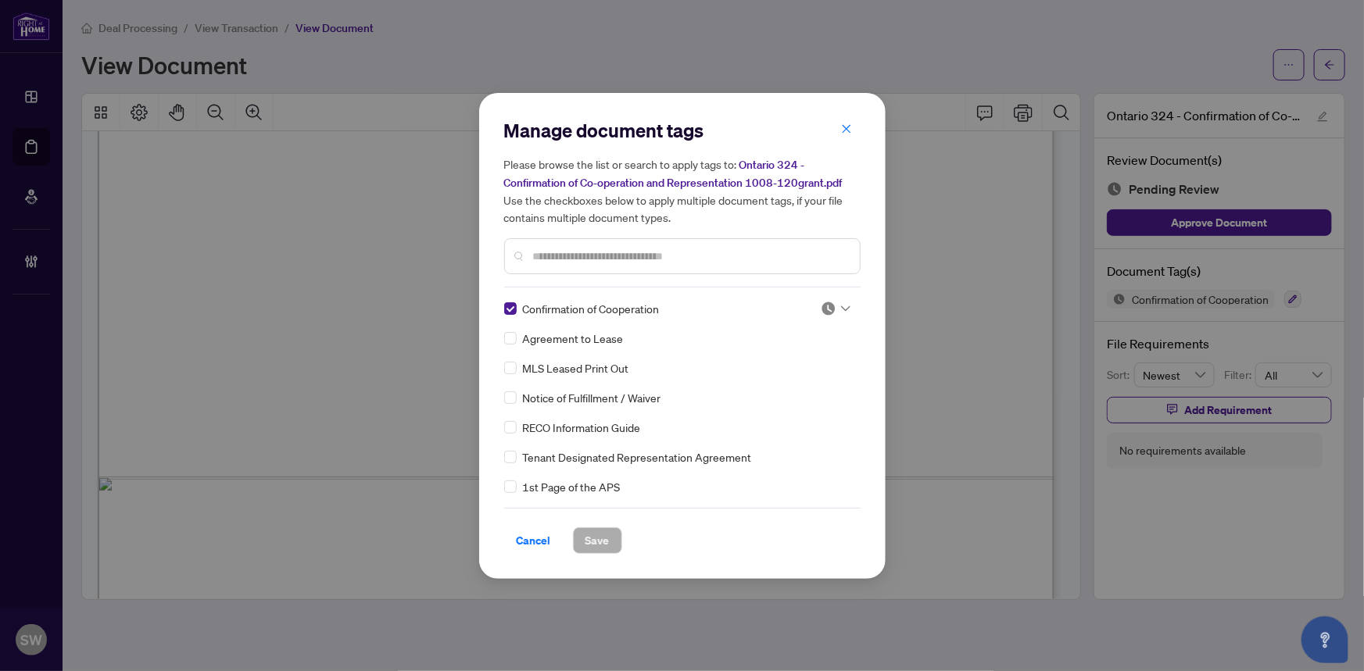
click at [833, 309] on div at bounding box center [835, 309] width 30 height 16
click at [781, 384] on div "Approved" at bounding box center [784, 384] width 100 height 17
click at [596, 542] on span "Save" at bounding box center [597, 540] width 24 height 25
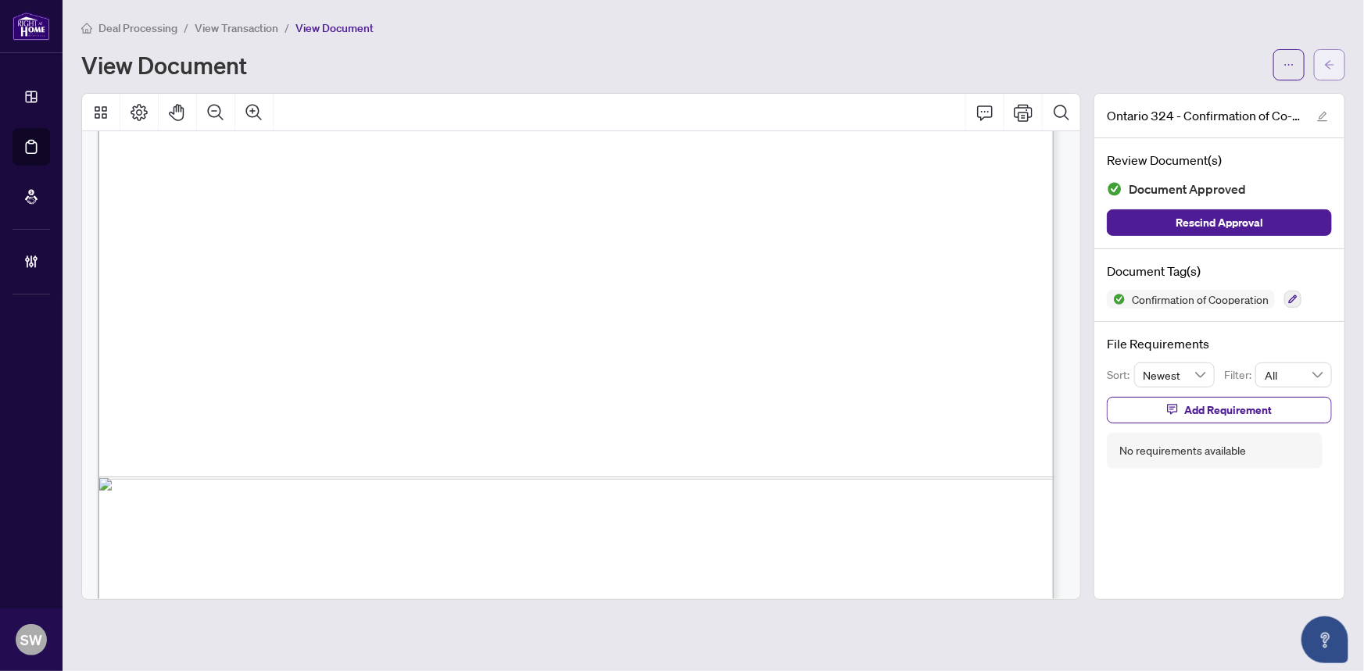
click at [1333, 71] on span "button" at bounding box center [1329, 64] width 11 height 25
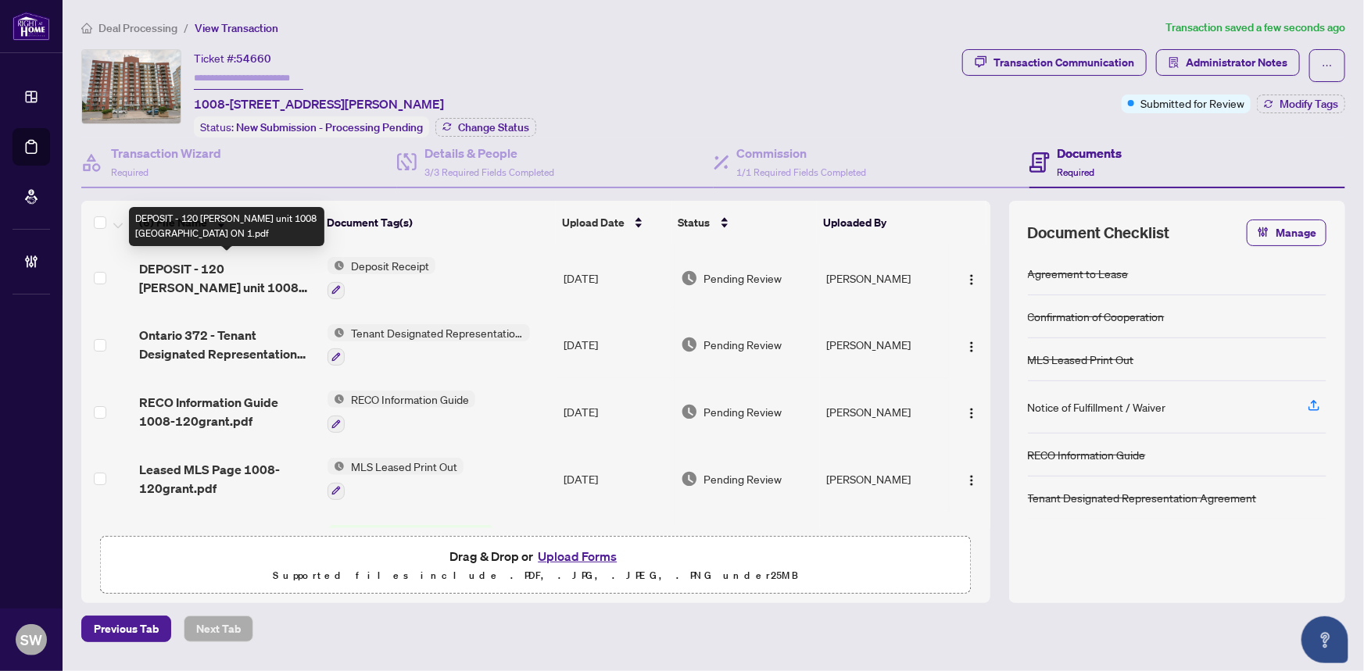
click at [238, 274] on span "DEPOSIT - 120 Grant Carmen unit 1008 Ottawa ON 1.pdf" at bounding box center [227, 278] width 177 height 38
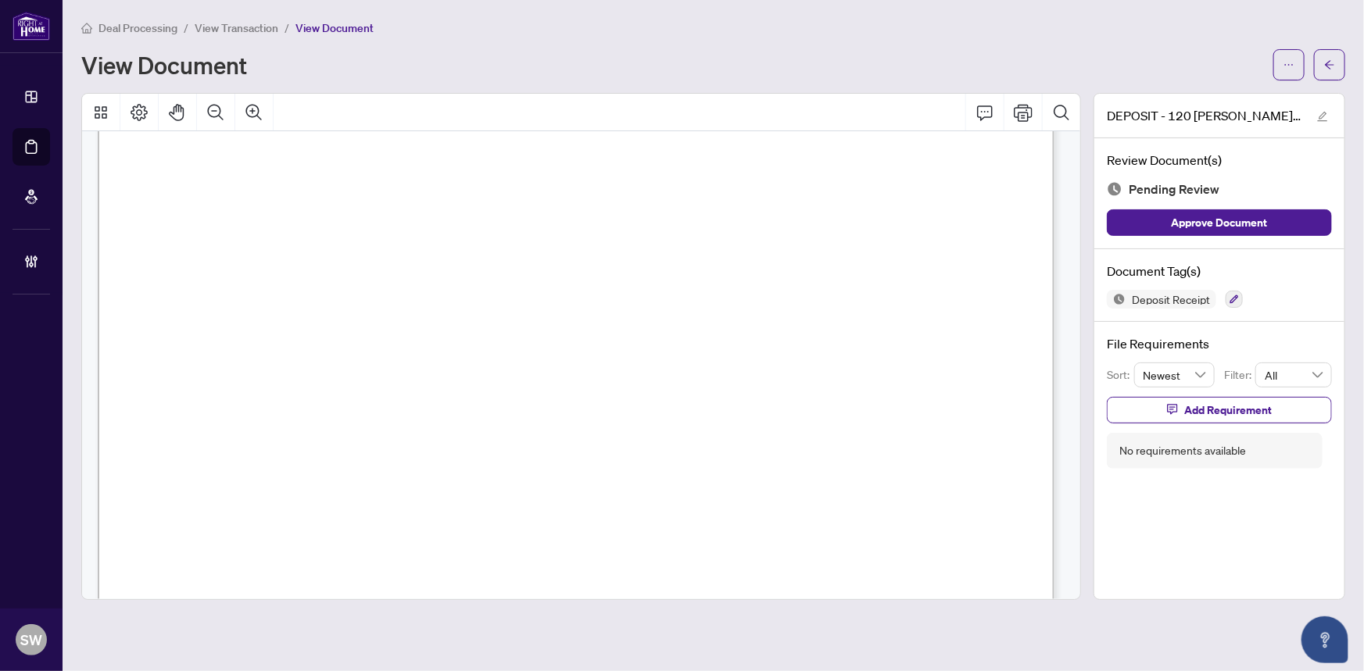
scroll to position [2286, 0]
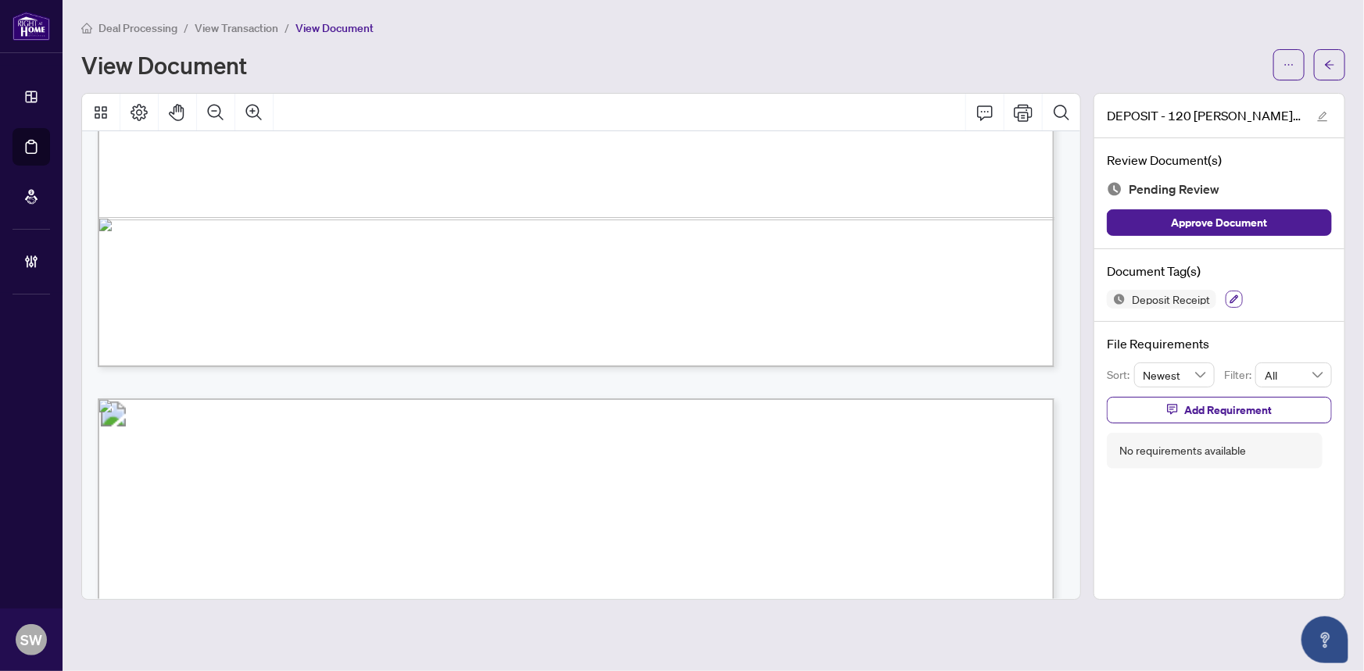
click at [1233, 302] on span "button" at bounding box center [1233, 300] width 9 height 10
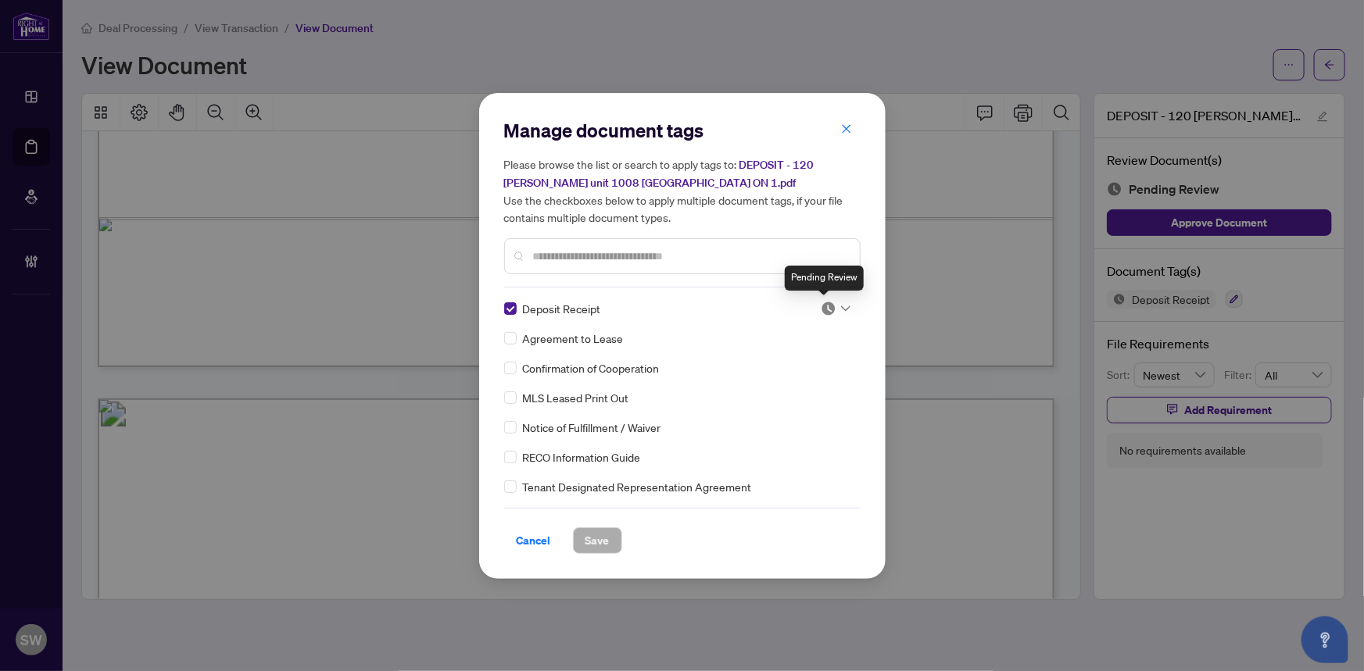
click at [825, 305] on img at bounding box center [828, 309] width 16 height 16
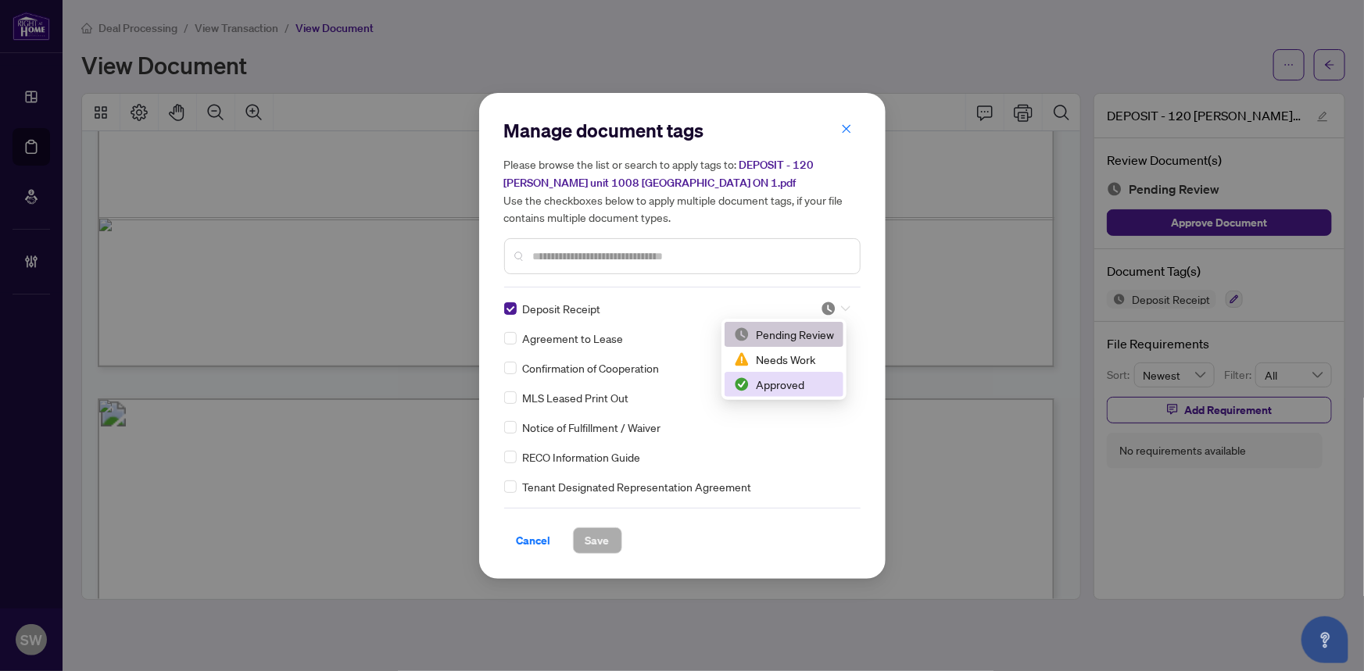
click at [780, 384] on div "Approved" at bounding box center [784, 384] width 100 height 17
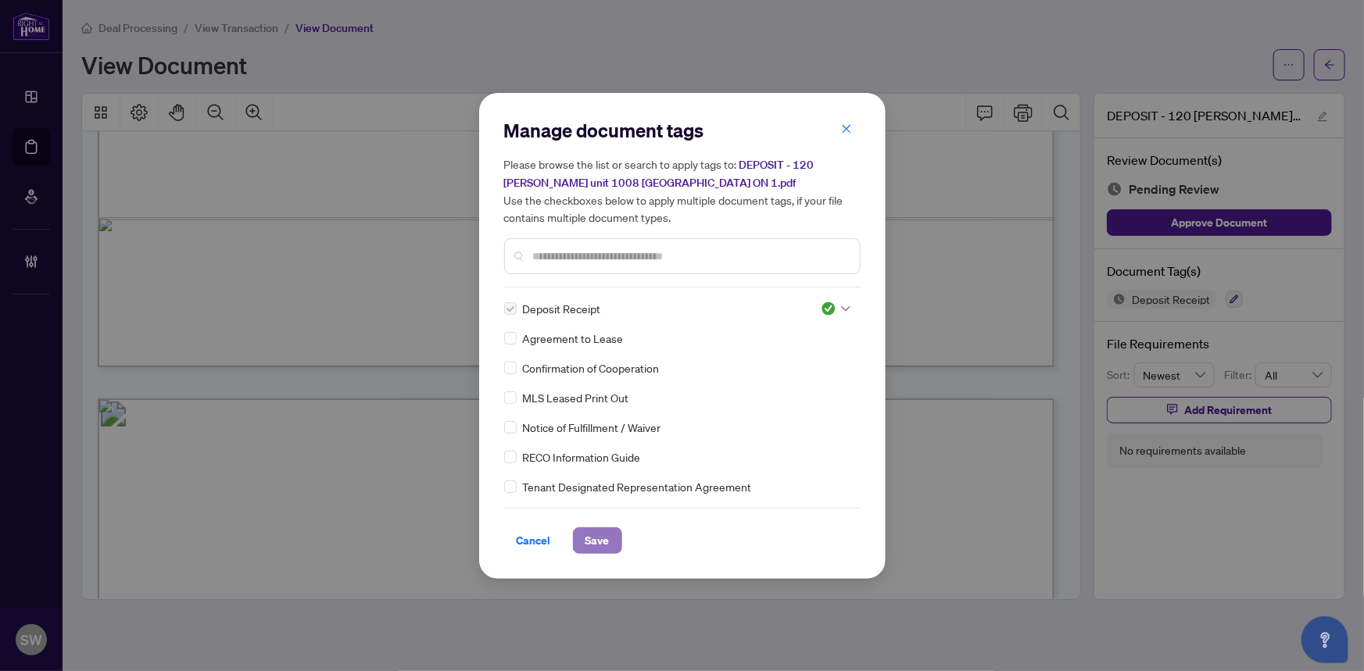
click at [604, 538] on span "Save" at bounding box center [597, 540] width 24 height 25
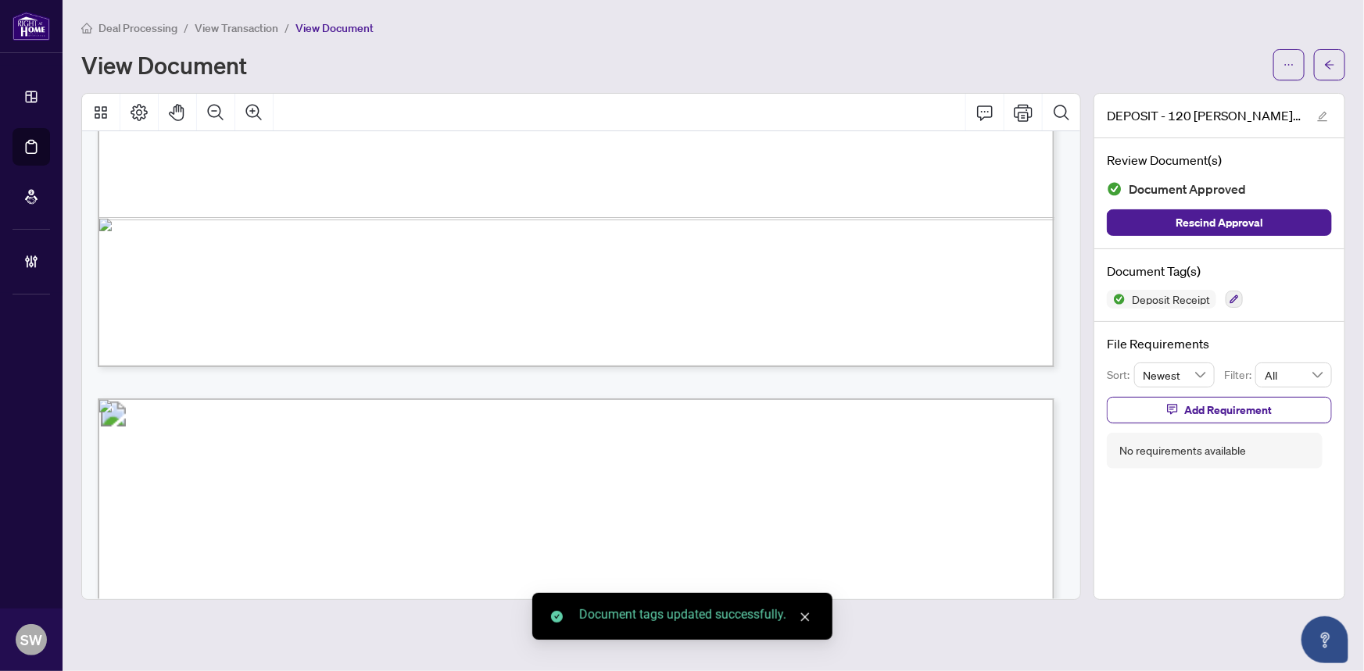
click at [1332, 66] on icon "arrow-left" at bounding box center [1329, 64] width 11 height 11
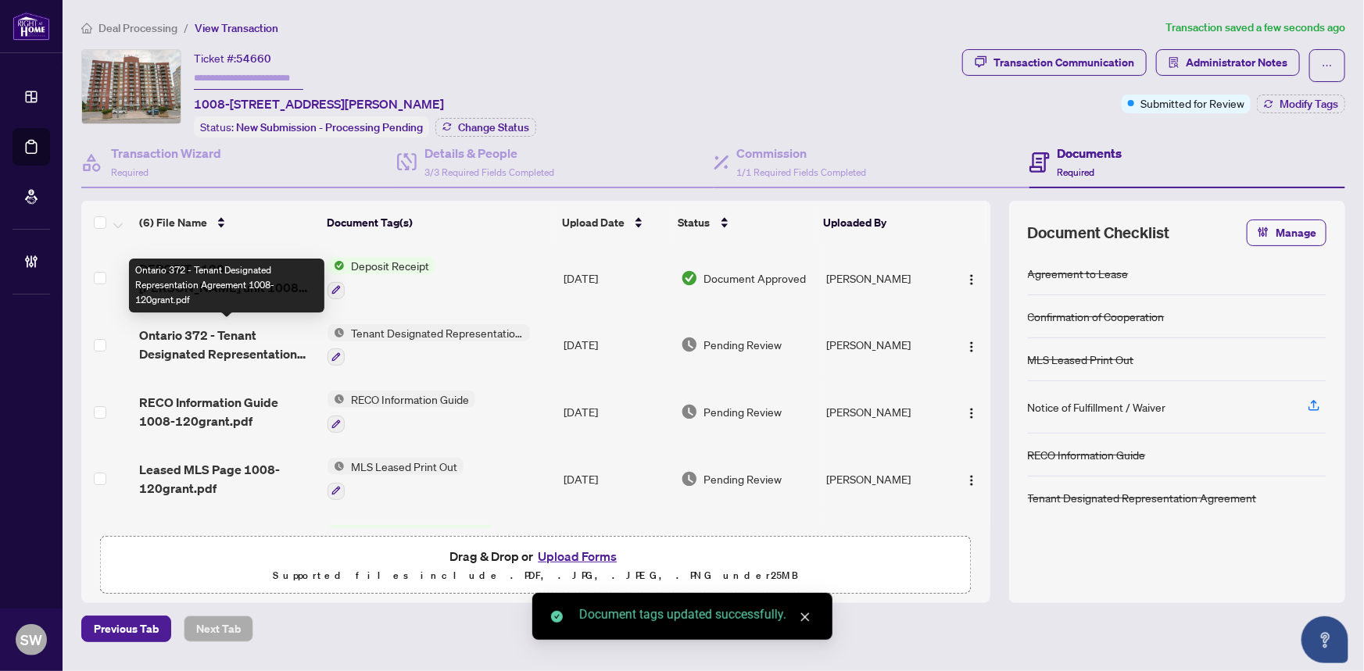
click at [235, 338] on span "Ontario 372 - Tenant Designated Representation Agreement 1008-120grant.pdf" at bounding box center [227, 345] width 177 height 38
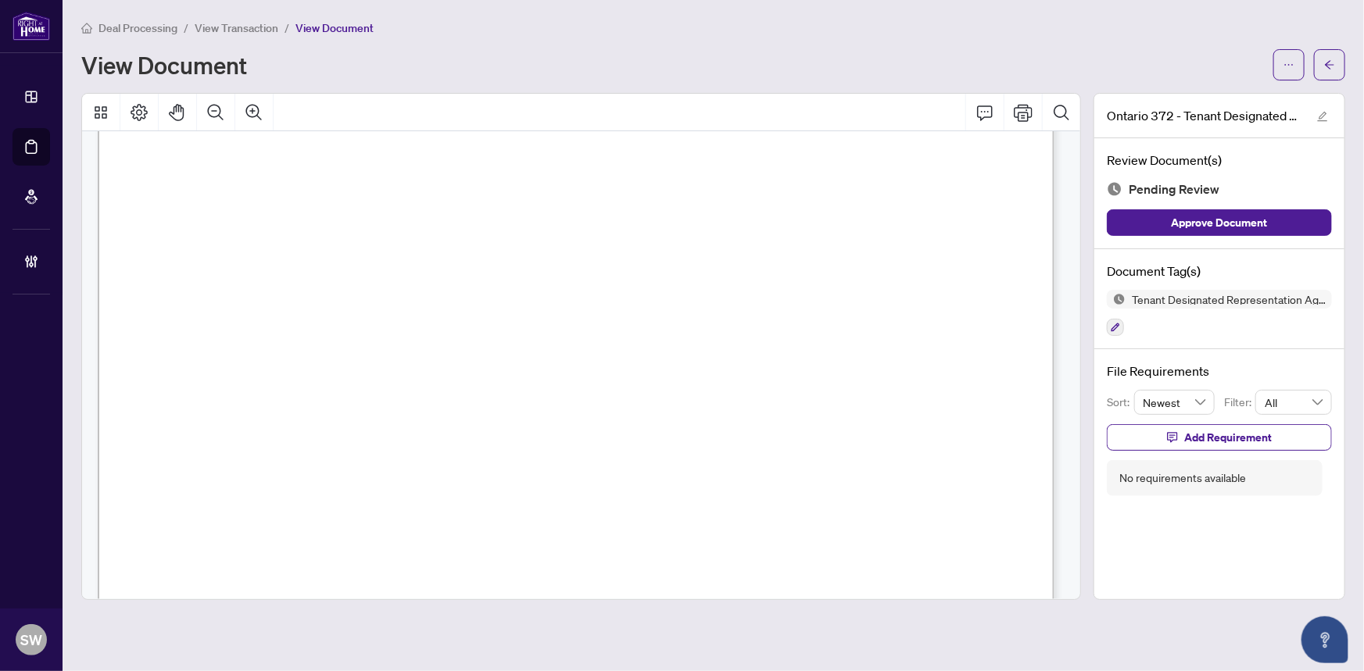
scroll to position [5497, 0]
click at [1115, 325] on icon "button" at bounding box center [1114, 327] width 9 height 9
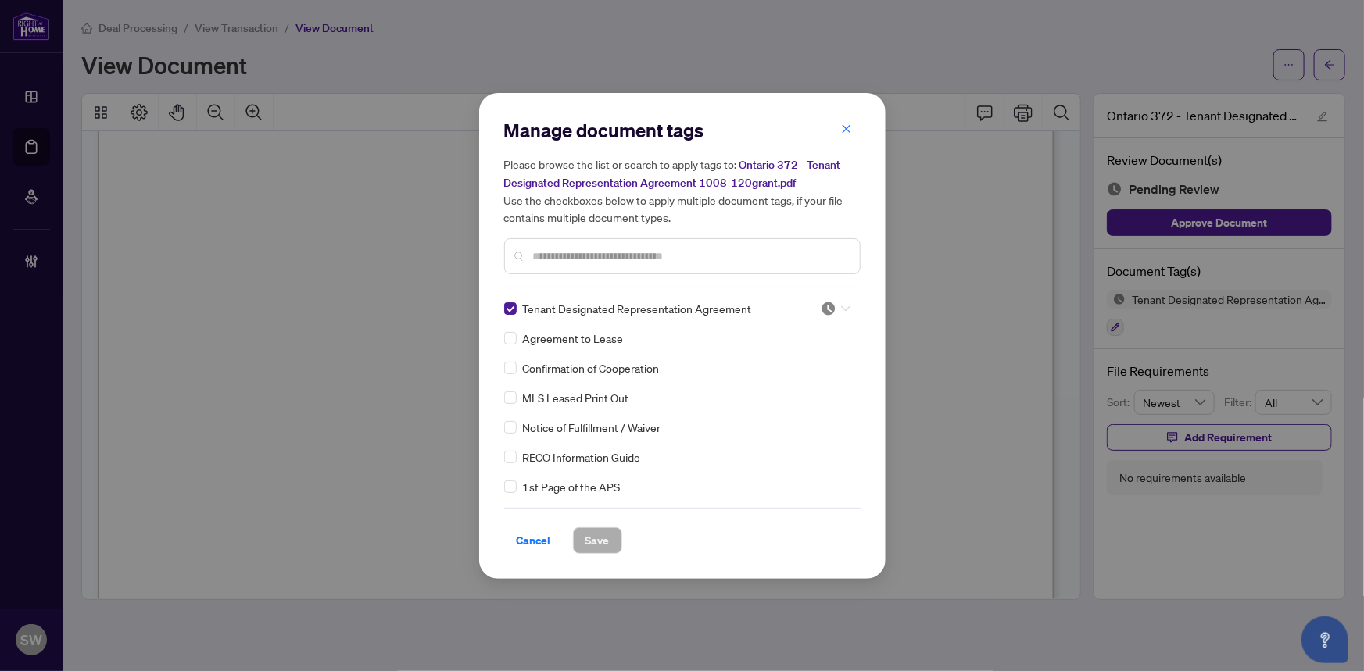
click at [833, 302] on div at bounding box center [835, 309] width 30 height 16
click at [776, 382] on div "Approved" at bounding box center [784, 384] width 100 height 17
click at [602, 534] on span "Save" at bounding box center [597, 540] width 24 height 25
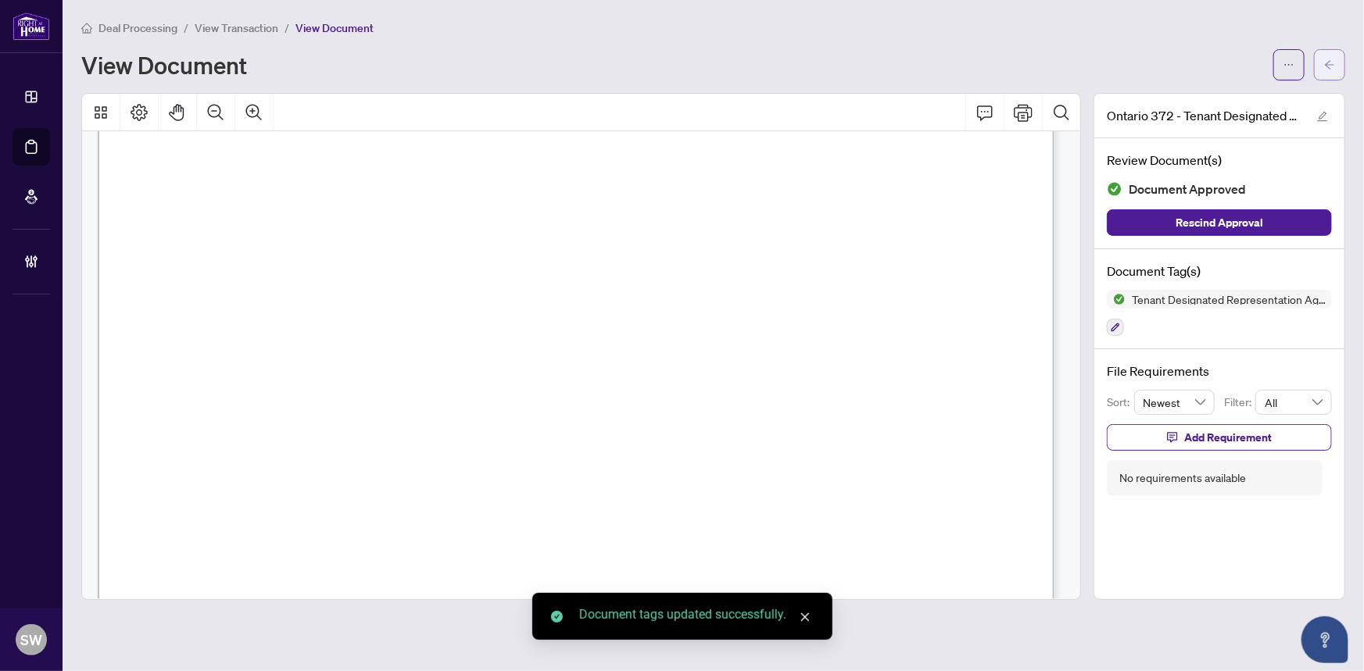
click at [1328, 70] on span "button" at bounding box center [1329, 64] width 11 height 25
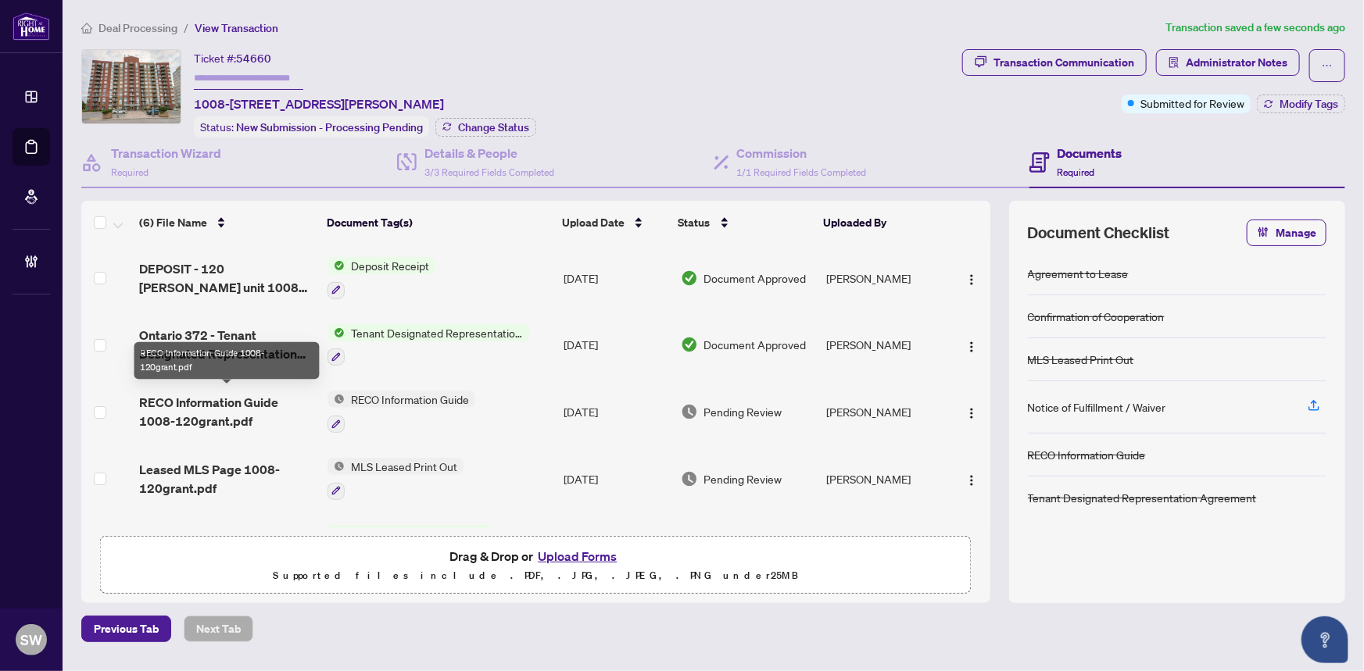
click at [211, 398] on span "RECO Information Guide 1008-120grant.pdf" at bounding box center [227, 412] width 177 height 38
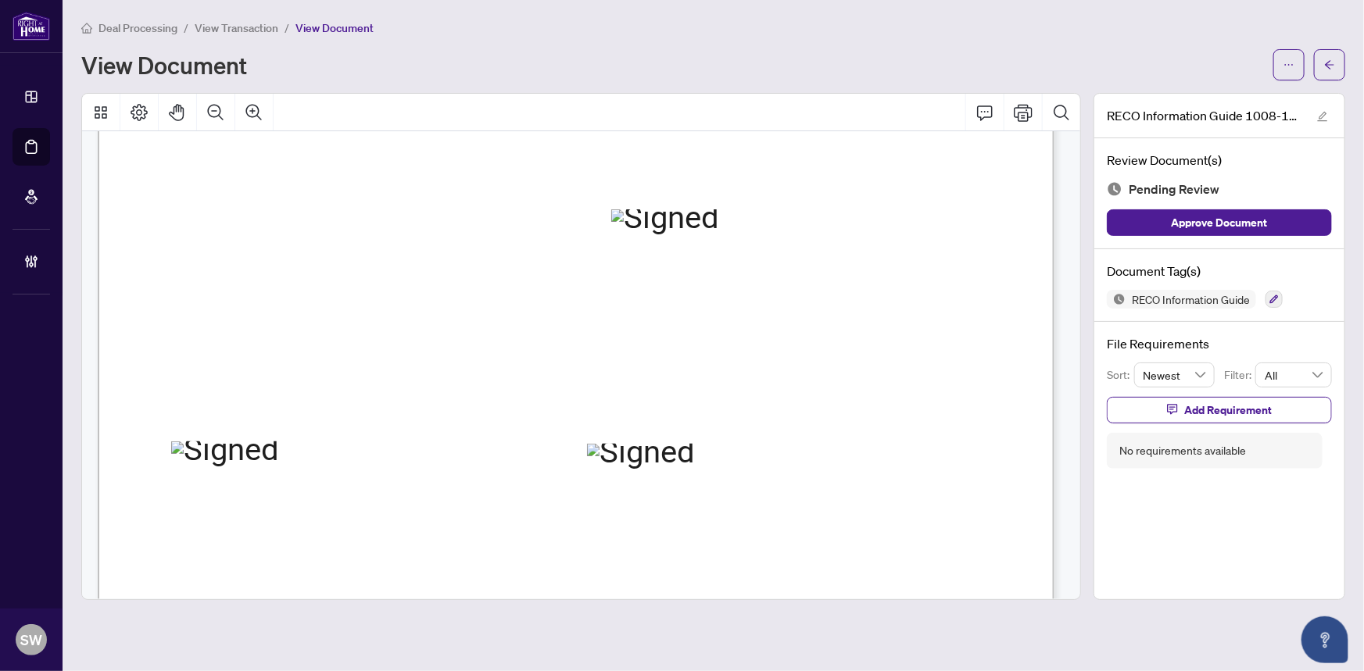
scroll to position [15471, 0]
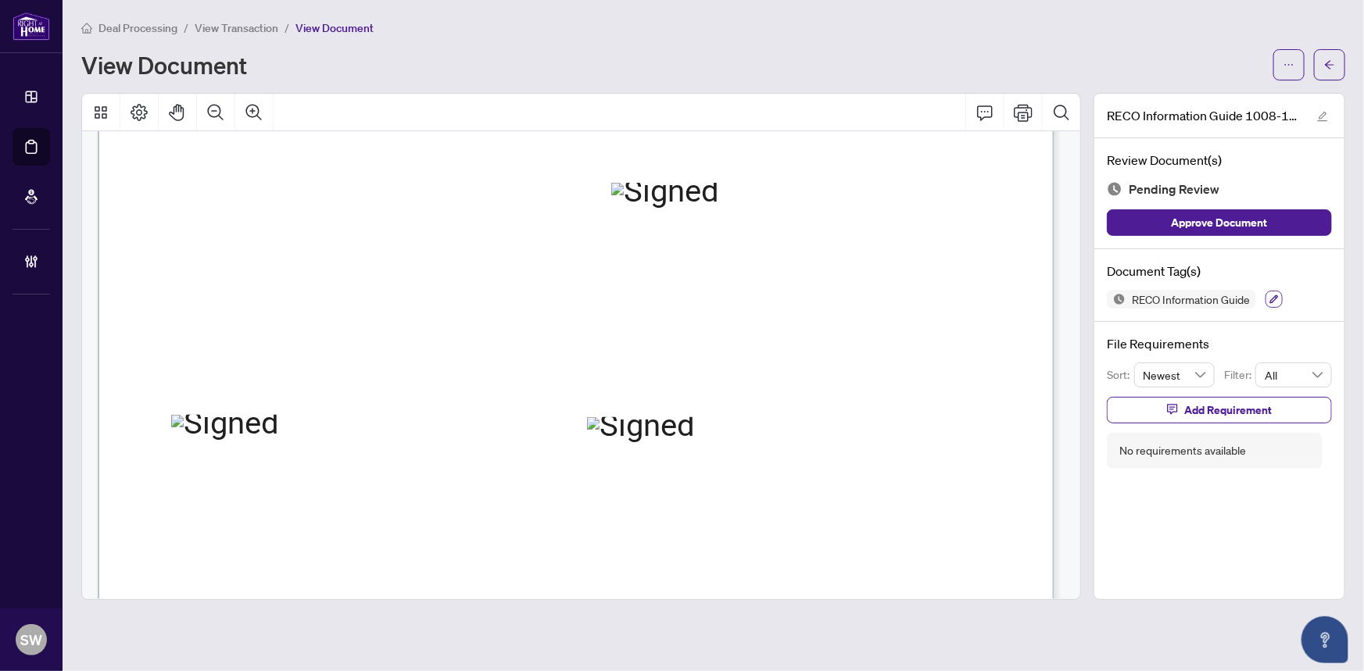
click at [1271, 295] on icon "button" at bounding box center [1273, 299] width 9 height 9
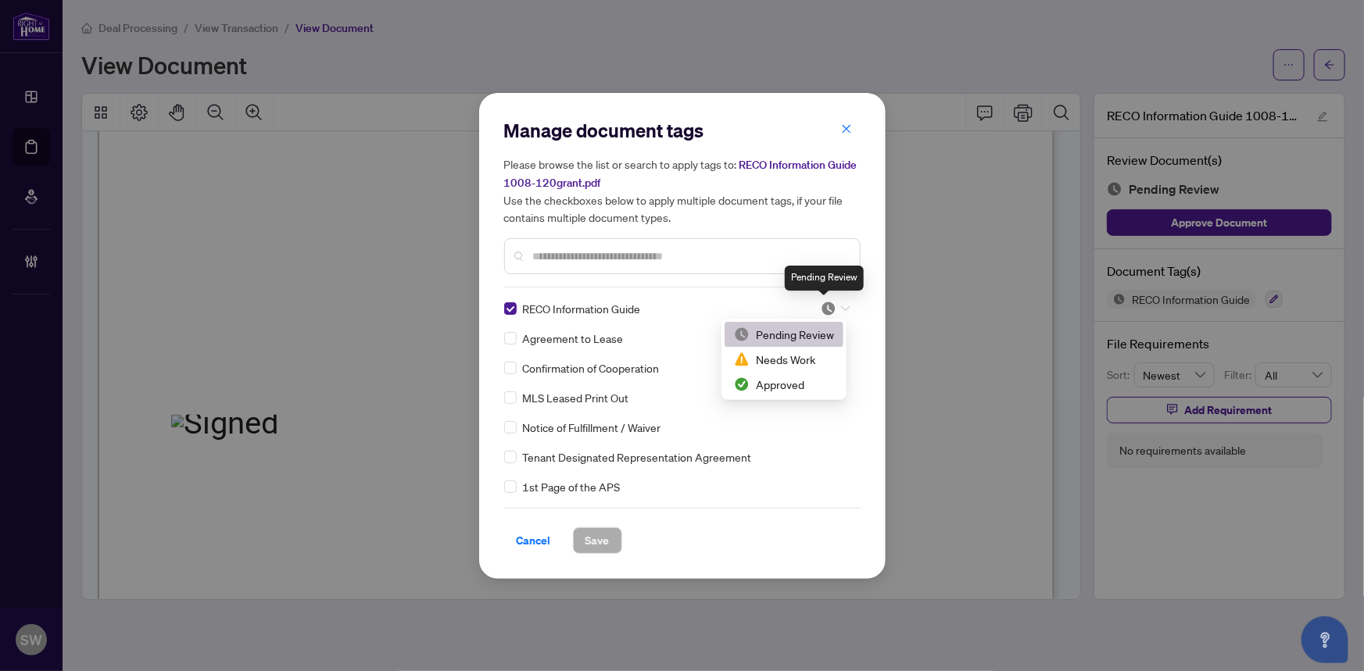
click at [831, 304] on img at bounding box center [828, 309] width 16 height 16
click at [776, 384] on div "Approved" at bounding box center [784, 384] width 100 height 17
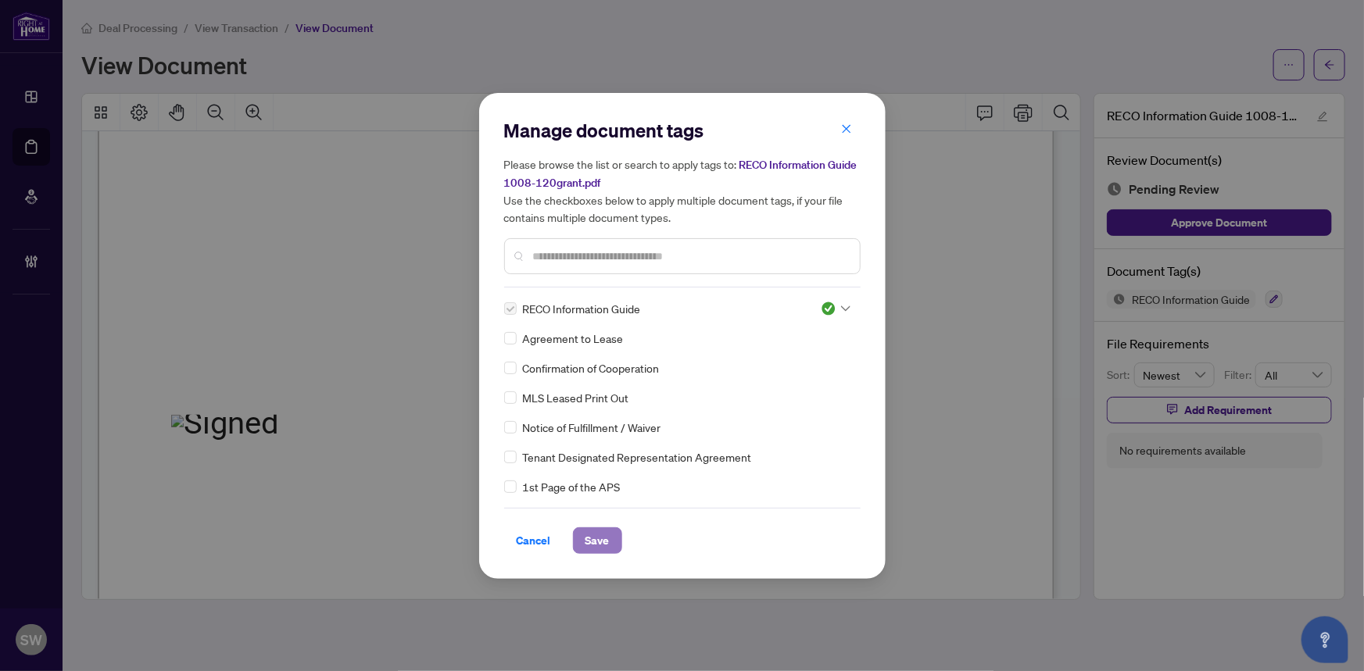
click at [603, 534] on span "Save" at bounding box center [597, 540] width 24 height 25
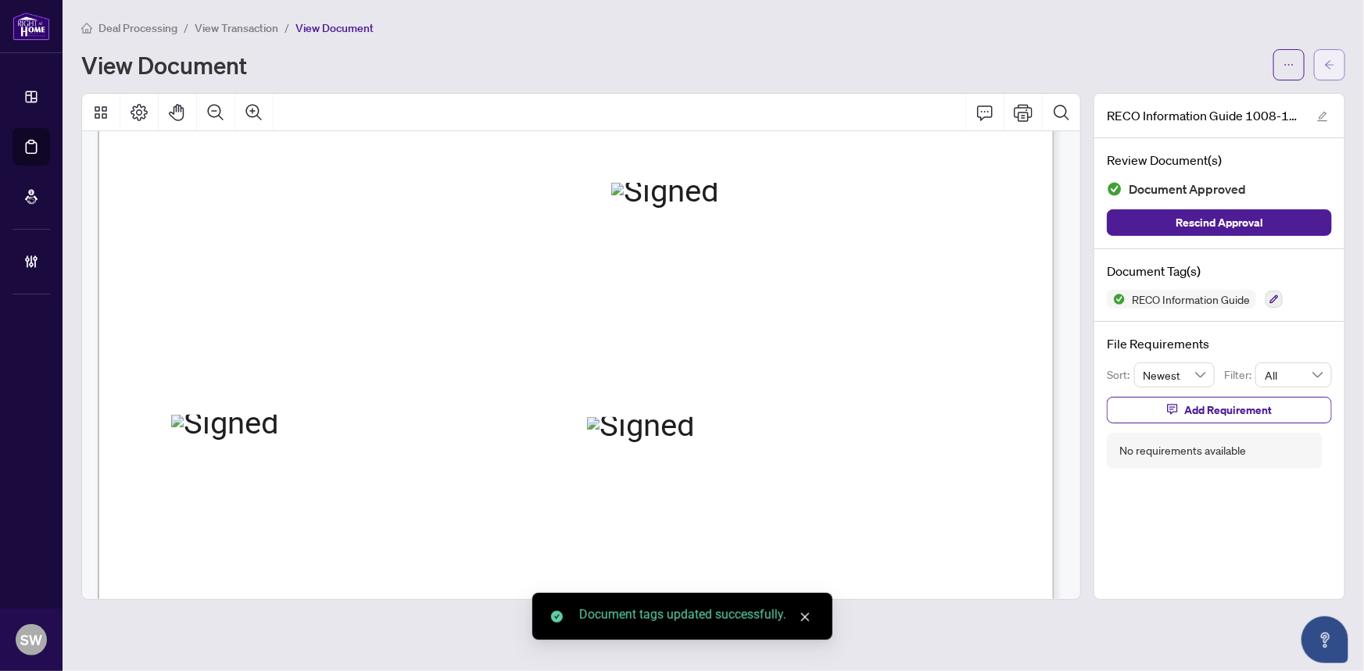
click at [1328, 66] on icon "arrow-left" at bounding box center [1329, 64] width 11 height 11
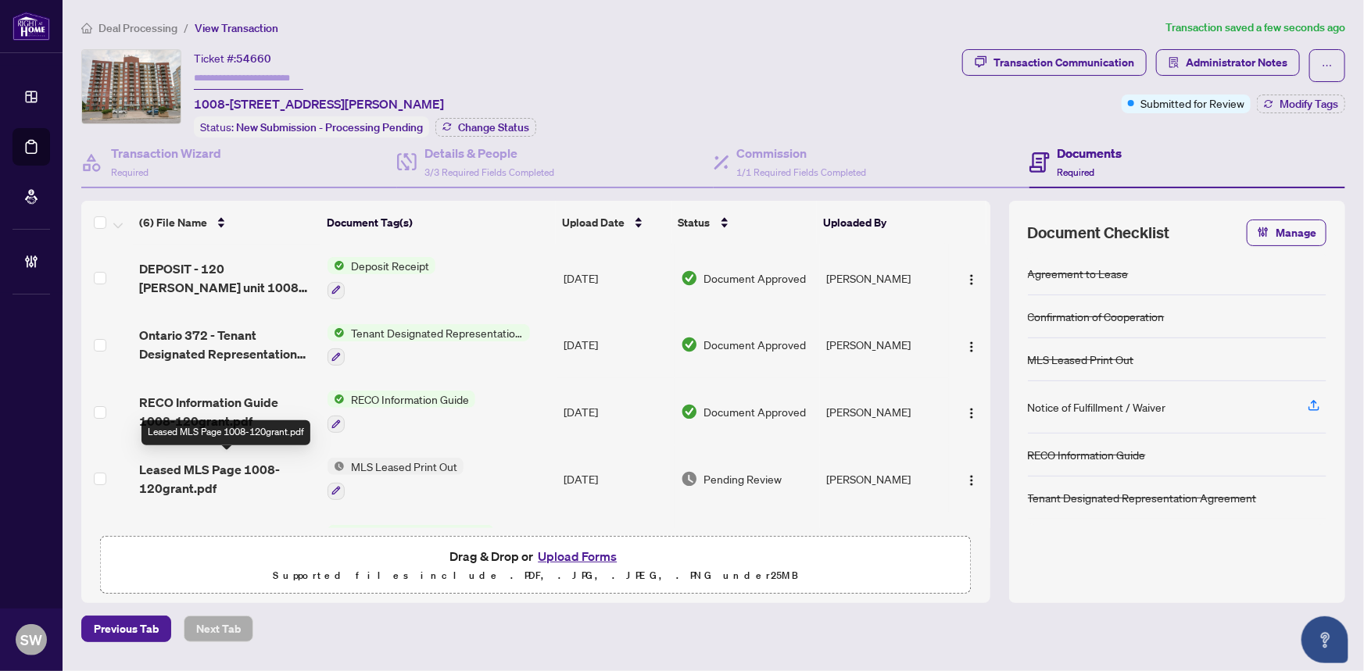
click at [205, 474] on span "Leased MLS Page 1008-120grant.pdf" at bounding box center [227, 479] width 177 height 38
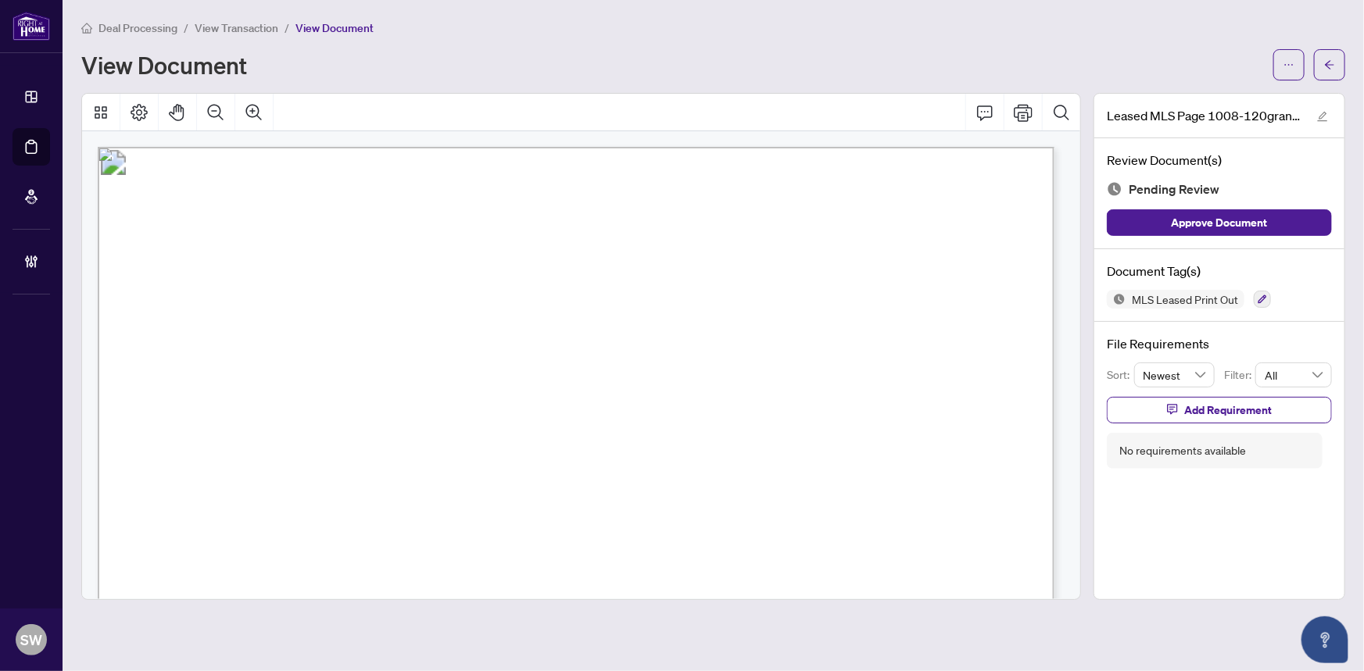
click at [402, 259] on span "120 GRANT CARMAN Dr #1008 Ottawa" at bounding box center [343, 266] width 354 height 15
click at [914, 263] on span "MLS®#: X12336436" at bounding box center [861, 267] width 153 height 16
click at [1258, 299] on icon "button" at bounding box center [1261, 299] width 9 height 9
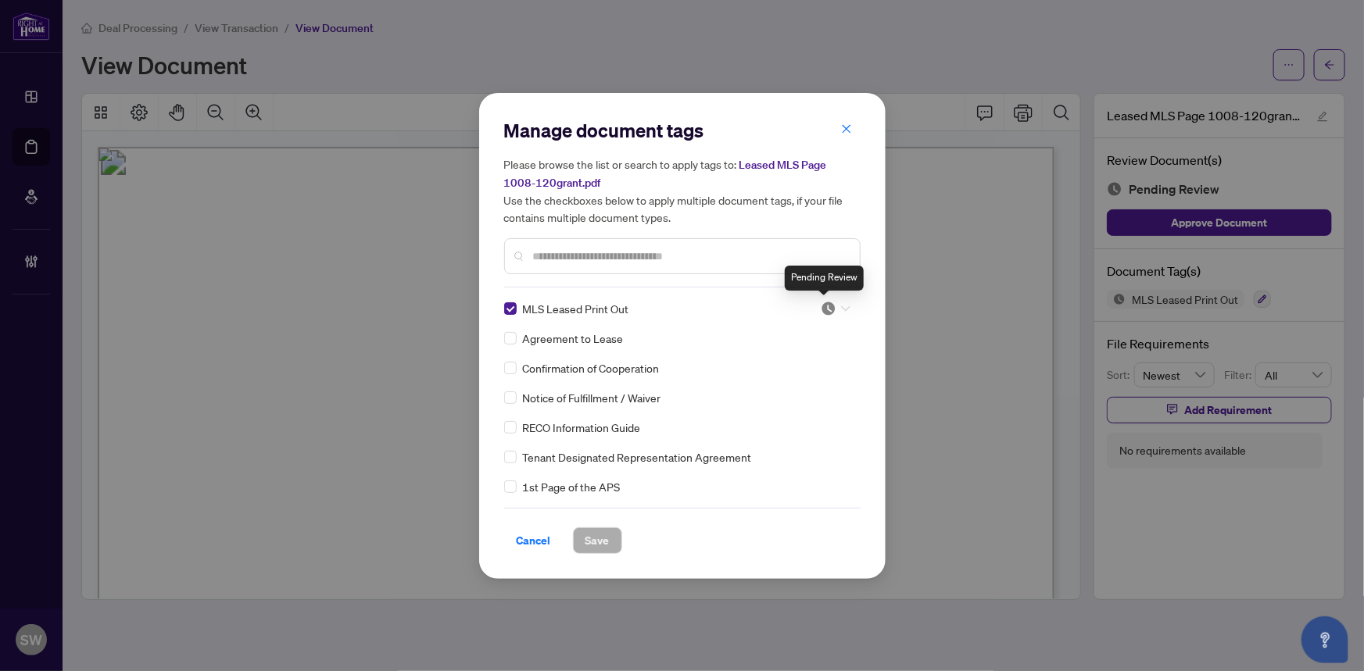
click at [820, 308] on img at bounding box center [828, 309] width 16 height 16
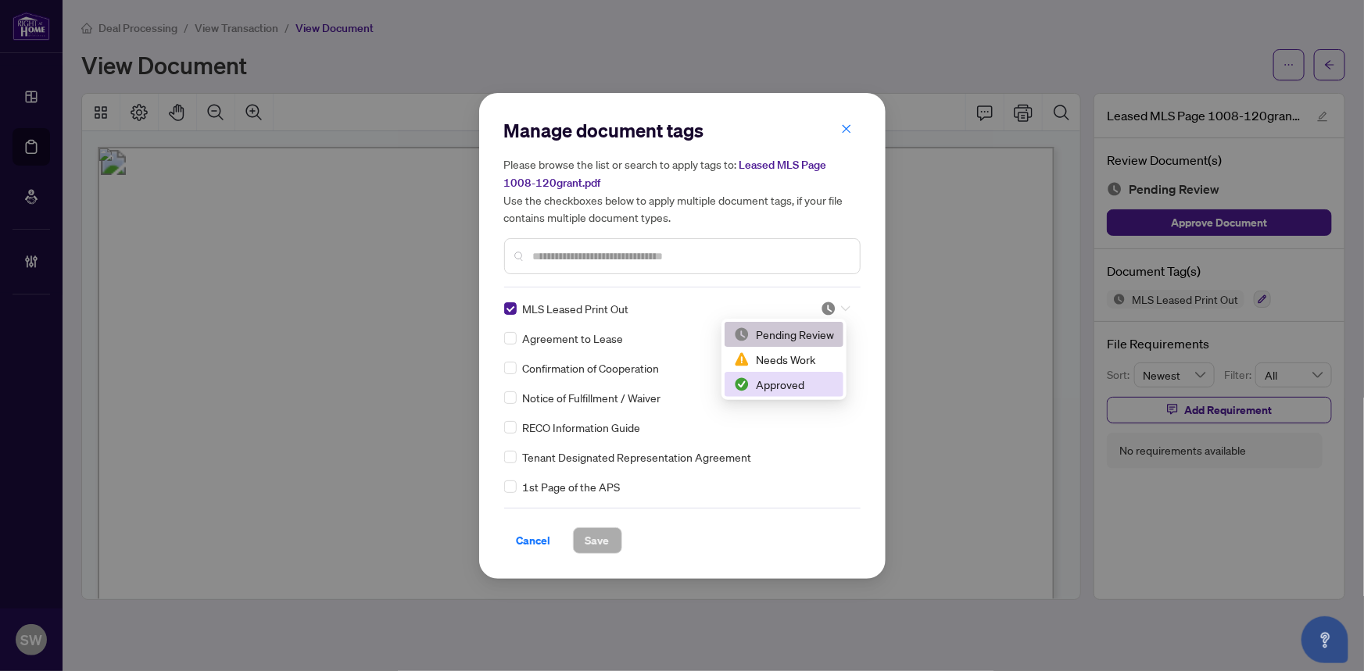
click at [761, 379] on div "Approved" at bounding box center [784, 384] width 100 height 17
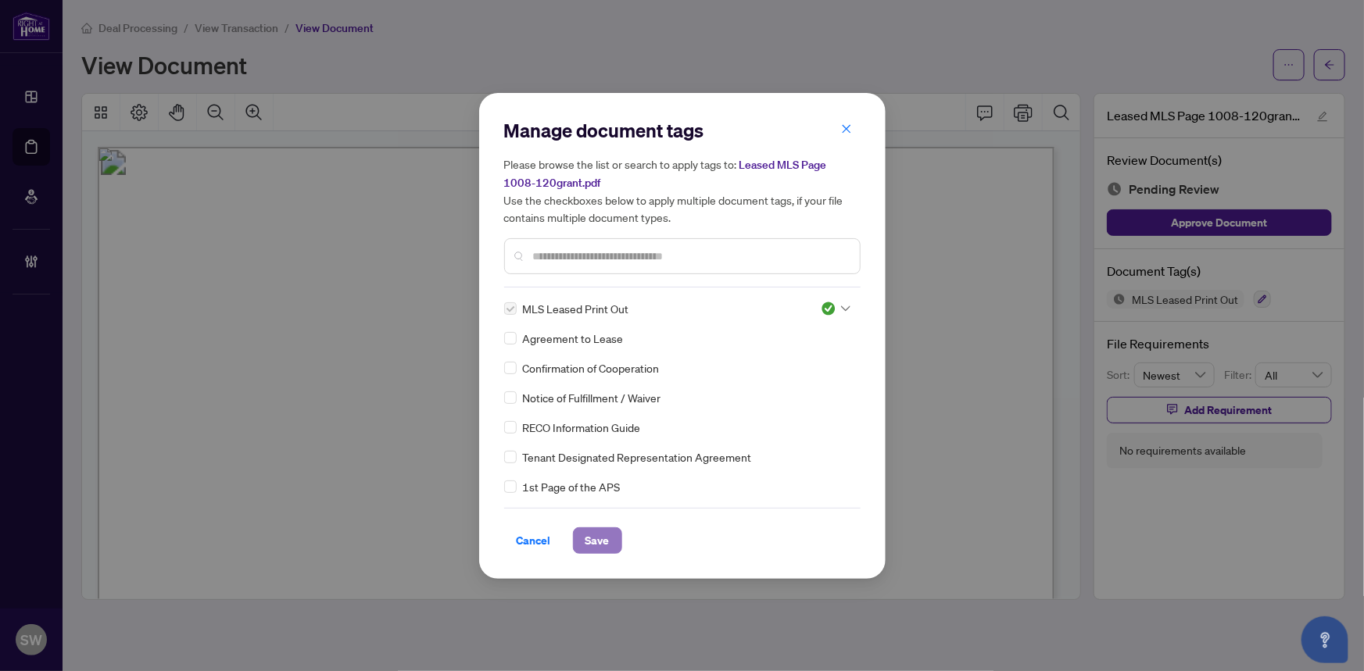
click at [603, 534] on span "Save" at bounding box center [597, 540] width 24 height 25
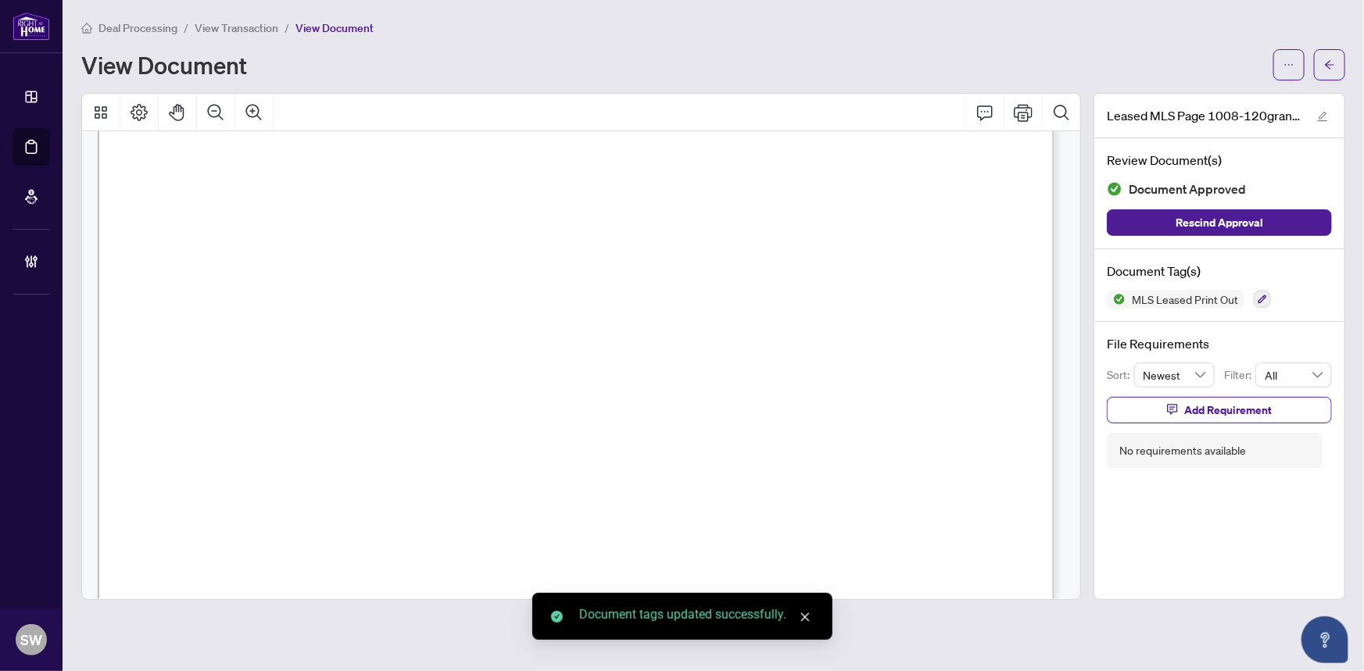
scroll to position [37, 0]
click at [1331, 70] on span "button" at bounding box center [1329, 64] width 11 height 25
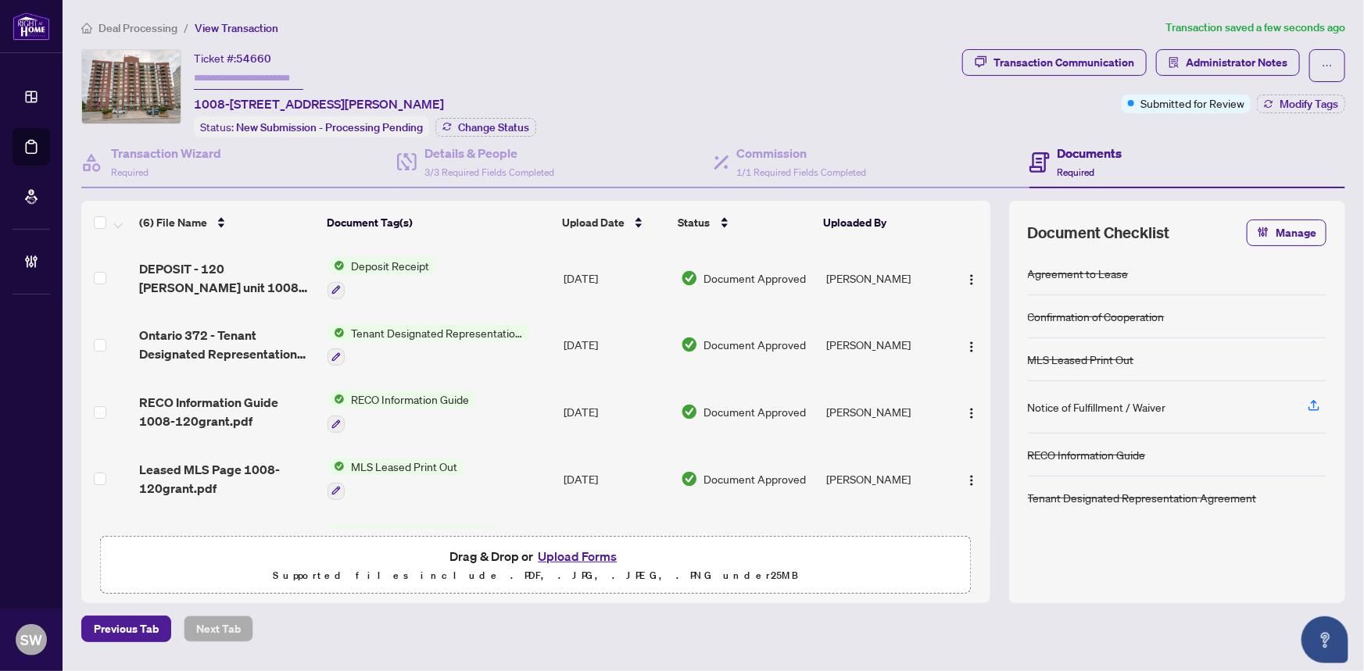
click at [257, 56] on span "54660" at bounding box center [253, 59] width 35 height 14
copy span "54660"
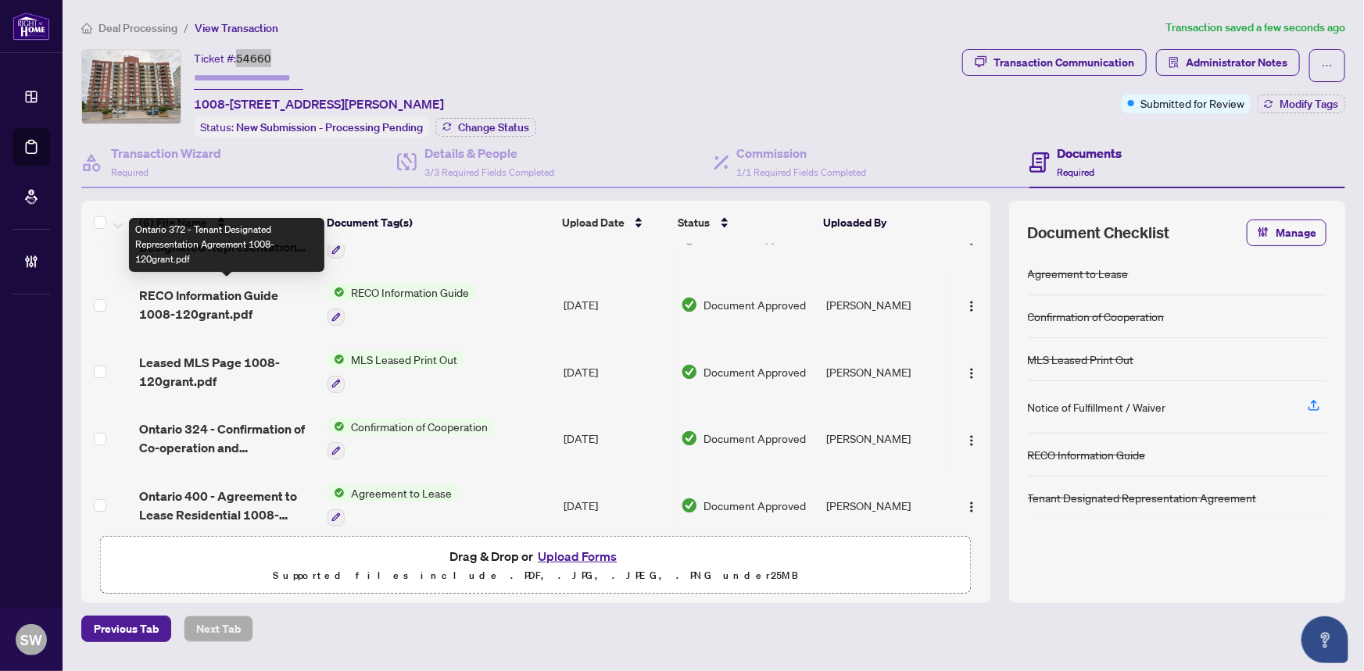
scroll to position [118, 0]
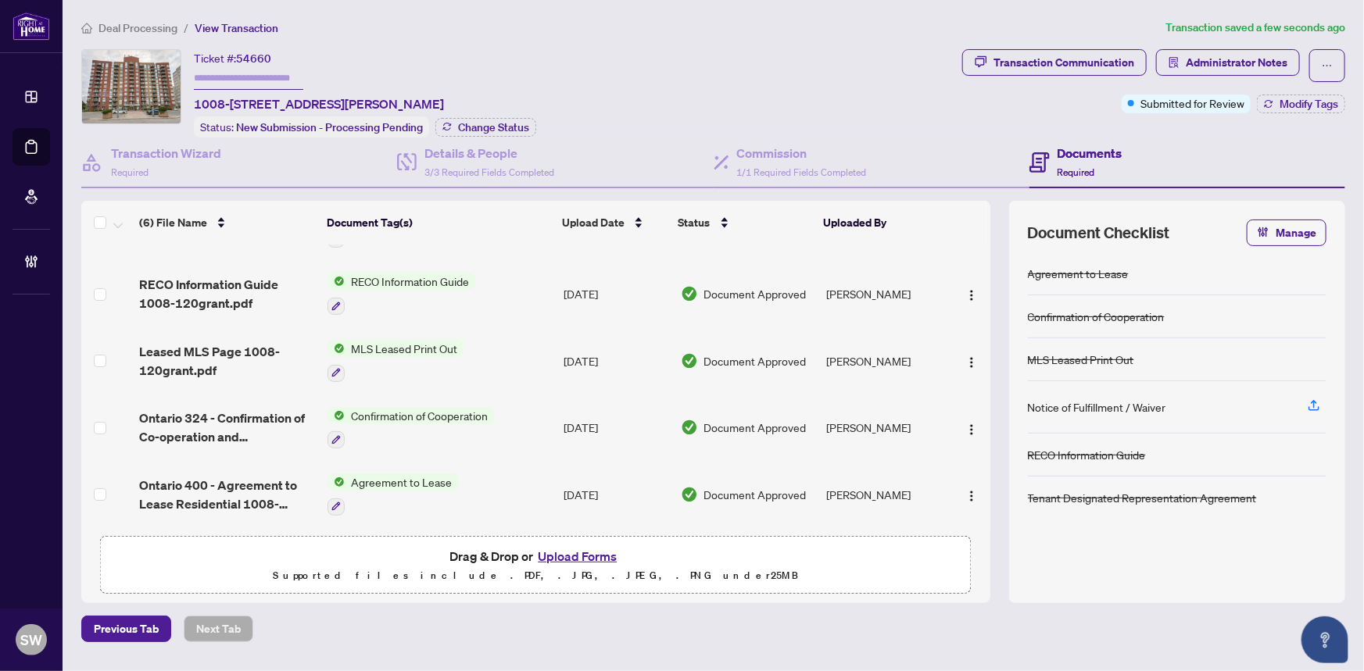
click at [229, 484] on span "Ontario 400 - Agreement to Lease Residential 1008-120grant.pdf" at bounding box center [227, 495] width 177 height 38
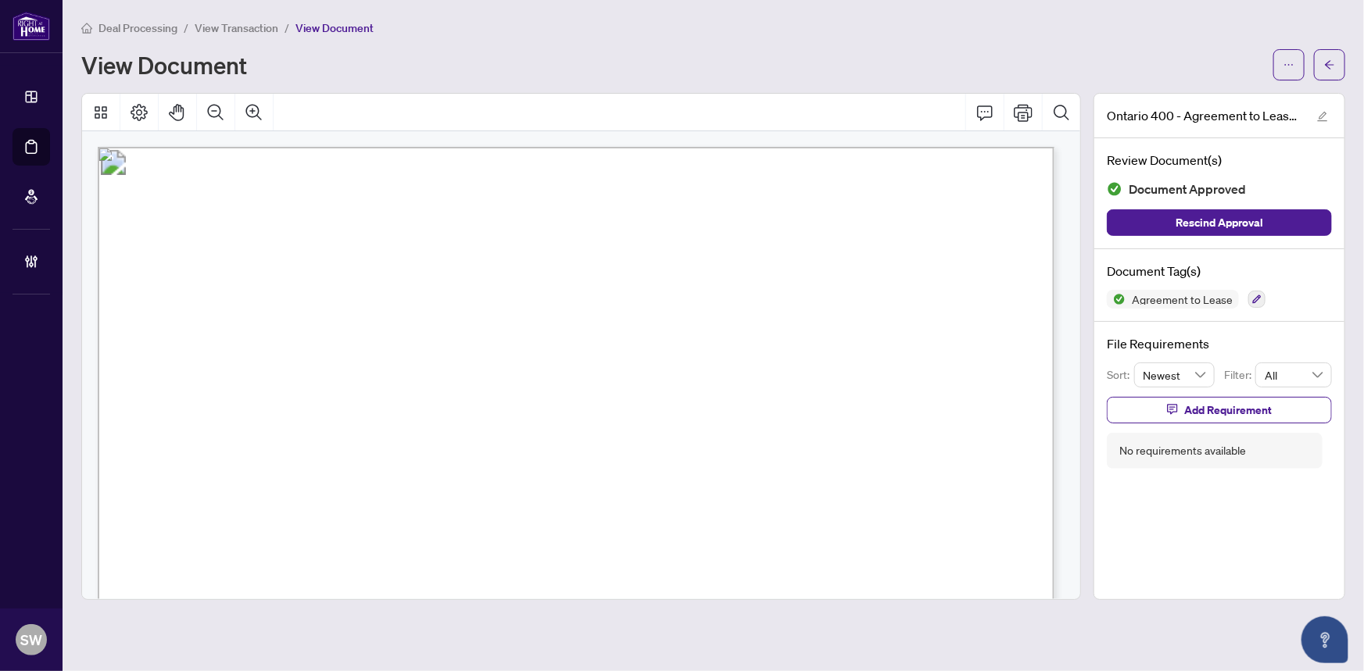
click at [816, 337] on span "XiaoZhi Li" at bounding box center [828, 344] width 108 height 15
click at [830, 275] on span "613-422-2055" at bounding box center [881, 282] width 143 height 15
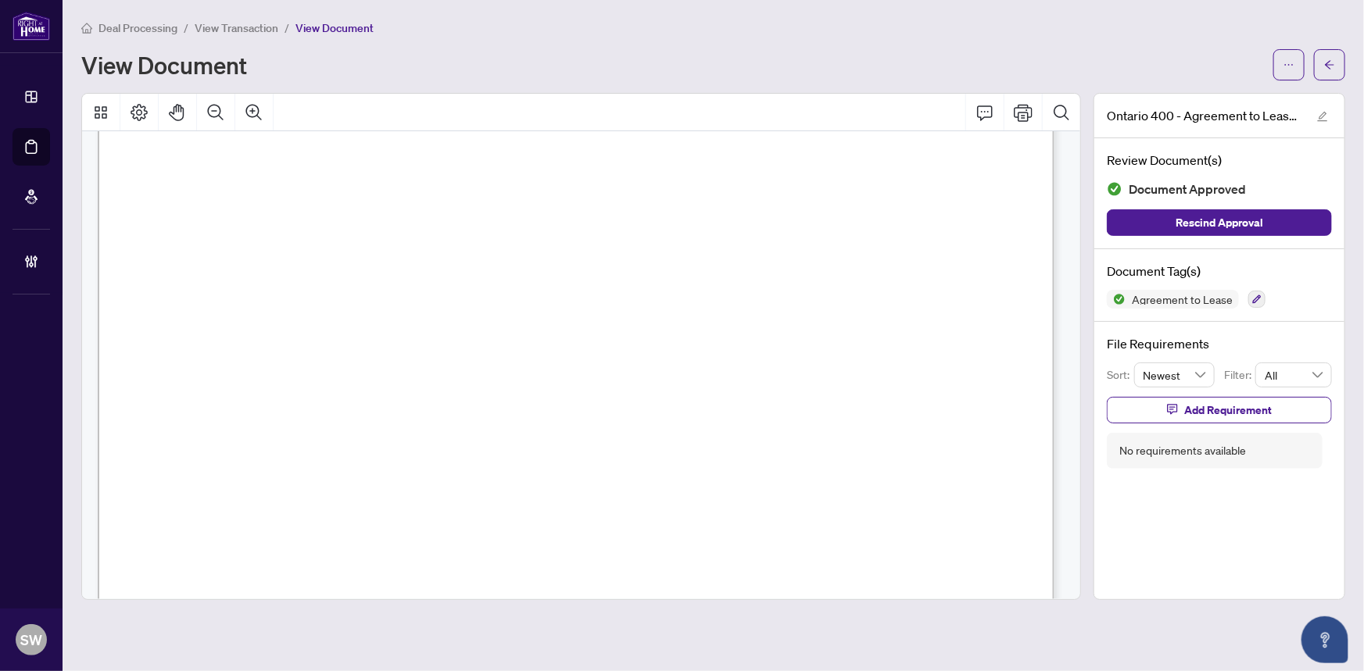
click at [830, 275] on span "613-422-2055" at bounding box center [881, 282] width 143 height 15
click at [1335, 60] on icon "arrow-left" at bounding box center [1329, 64] width 11 height 11
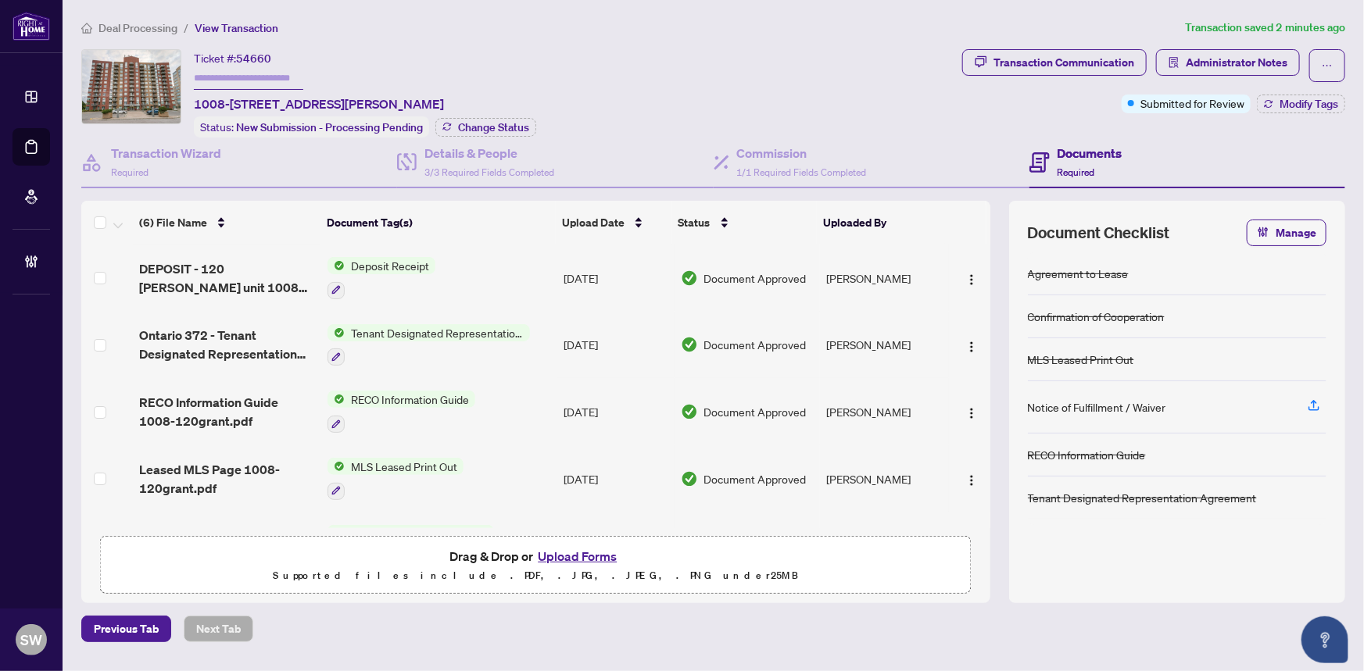
scroll to position [118, 0]
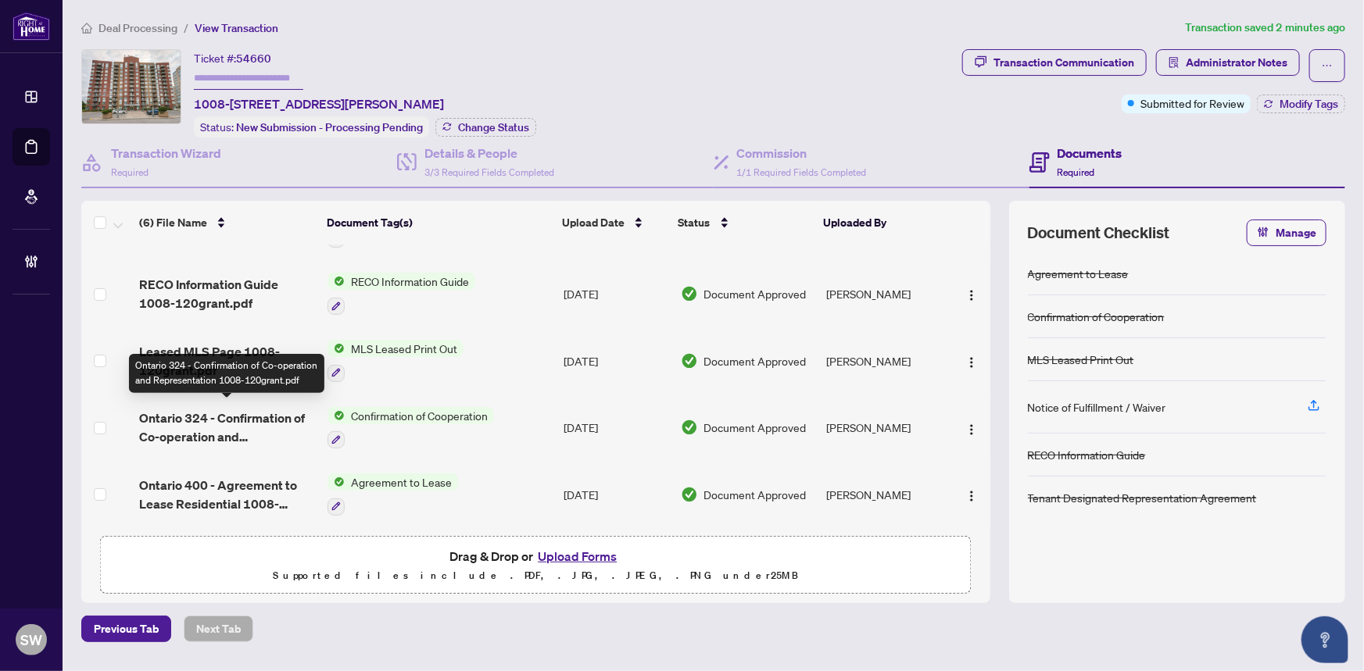
click at [237, 413] on span "Ontario 324 - Confirmation of Co-operation and Representation 1008-120grant.pdf" at bounding box center [227, 428] width 177 height 38
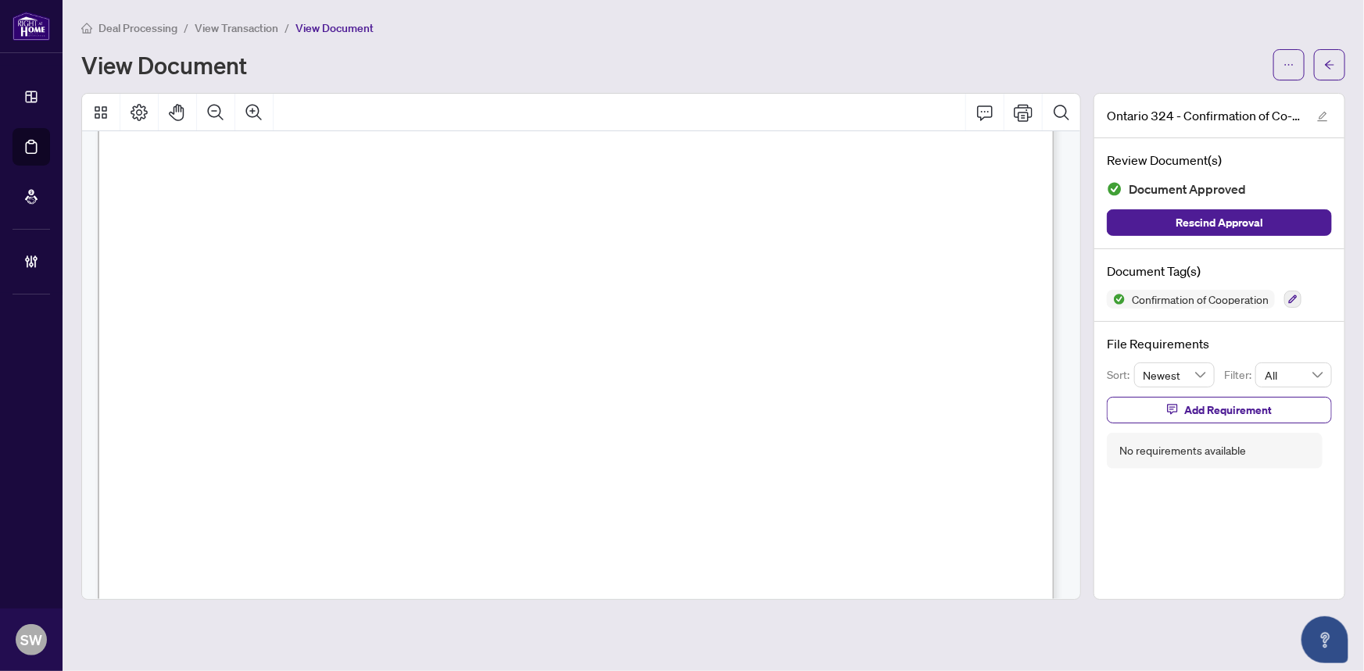
scroll to position [1360, 0]
drag, startPoint x: 1069, startPoint y: 436, endPoint x: 1069, endPoint y: 422, distance: 14.1
click at [1069, 422] on div "Form 324 Revised 2025 Page 1 of 2 The trademarks REALTOR®, REALTORS®, MLS®, Mul…" at bounding box center [584, 48] width 972 height 2522
click at [1326, 63] on icon "arrow-left" at bounding box center [1329, 64] width 9 height 9
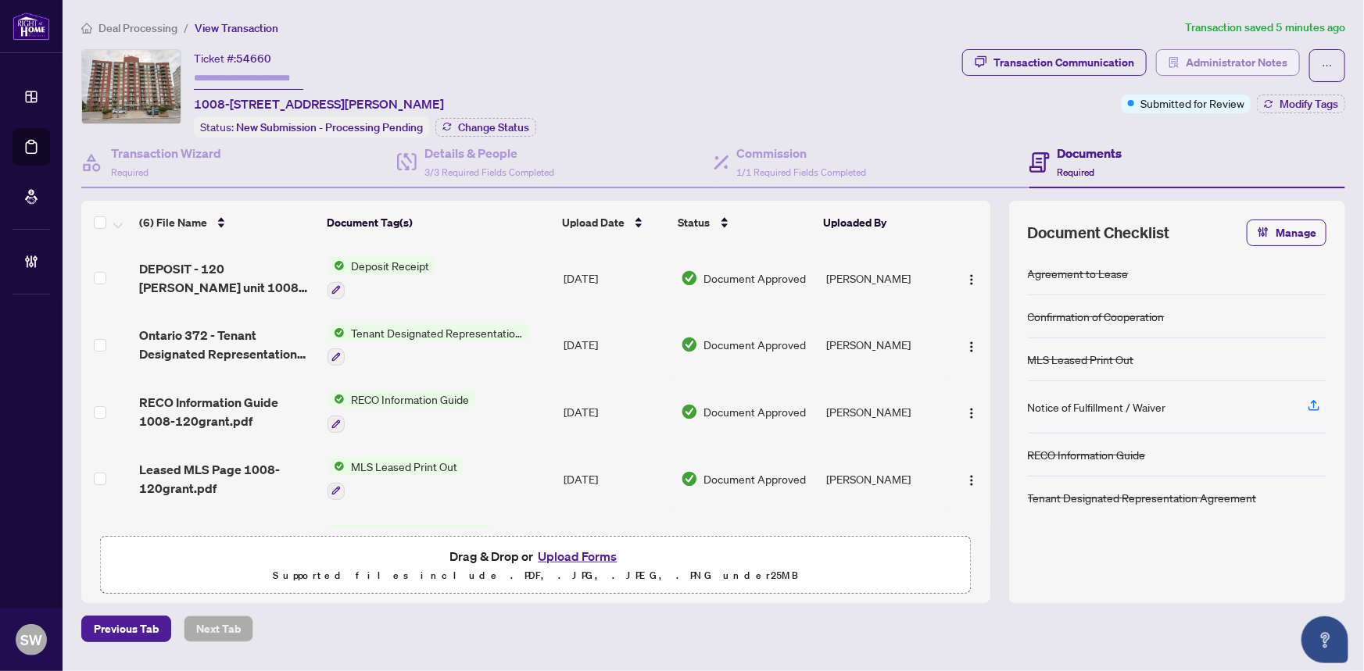
click at [1223, 67] on span "Administrator Notes" at bounding box center [1236, 62] width 102 height 25
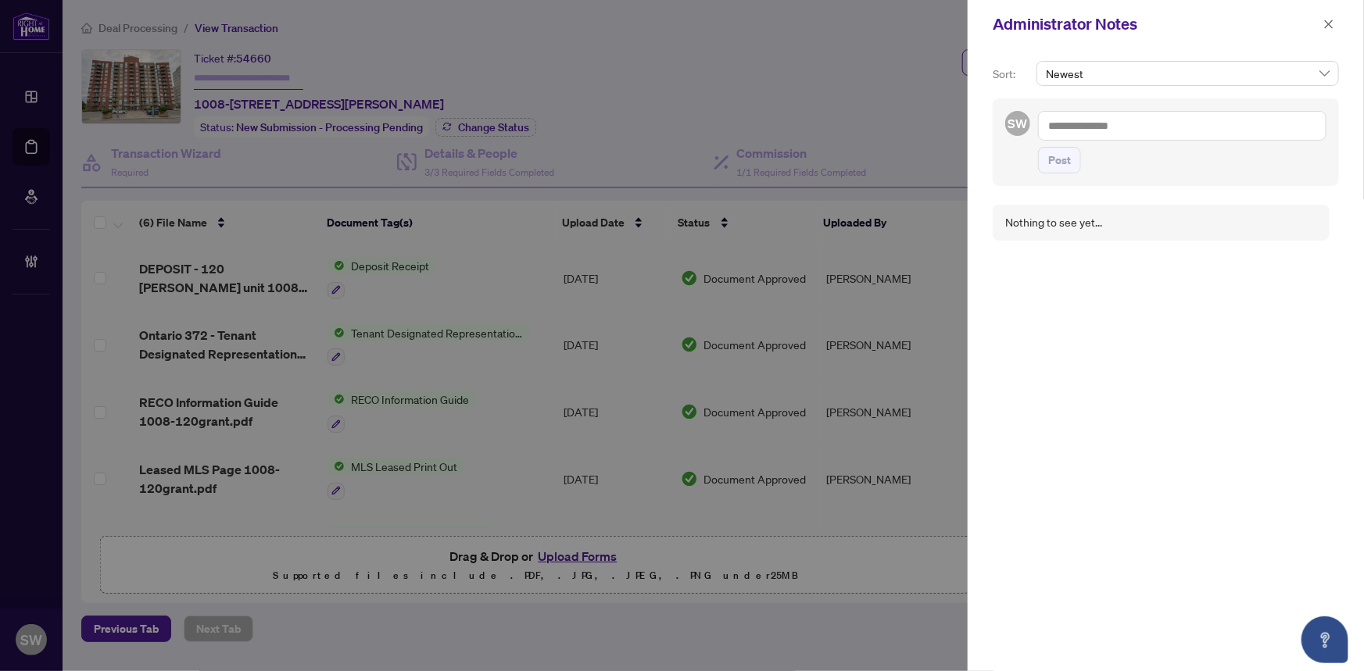
click at [1073, 127] on textarea at bounding box center [1182, 126] width 288 height 30
paste textarea "**********"
type textarea "**********"
click at [1056, 172] on span "Post" at bounding box center [1059, 175] width 23 height 25
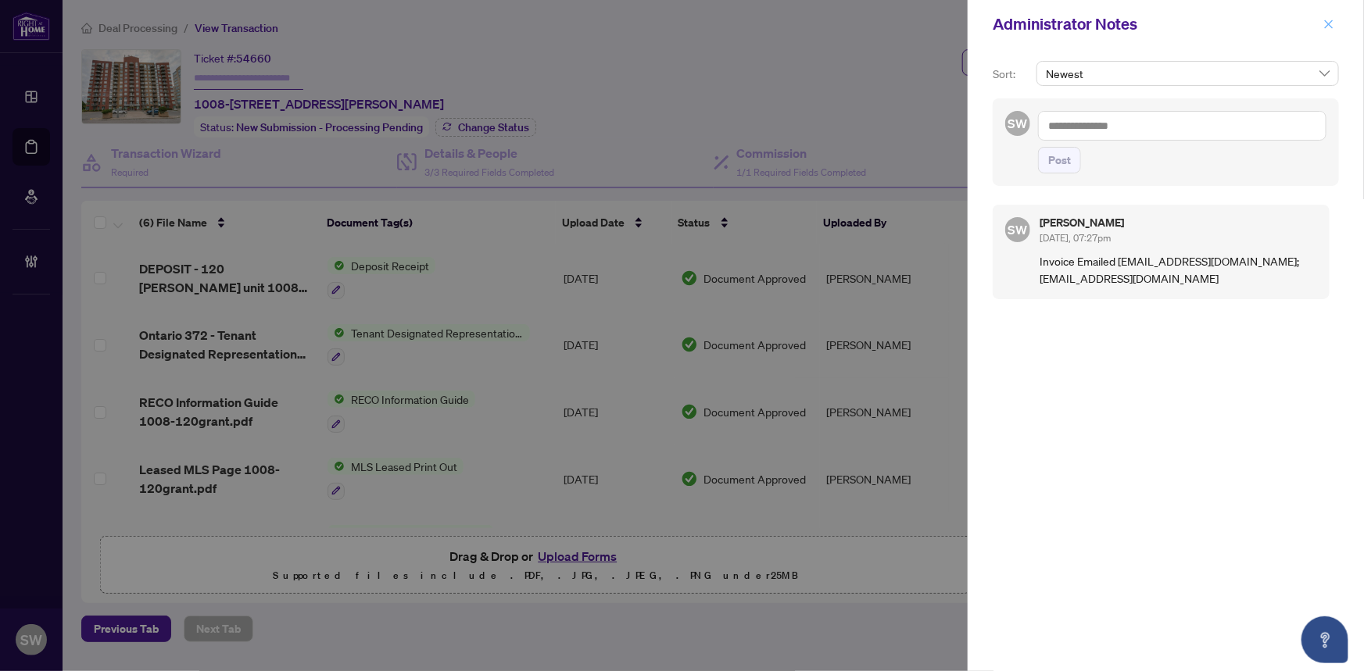
click at [1330, 27] on icon "close" at bounding box center [1328, 24] width 11 height 11
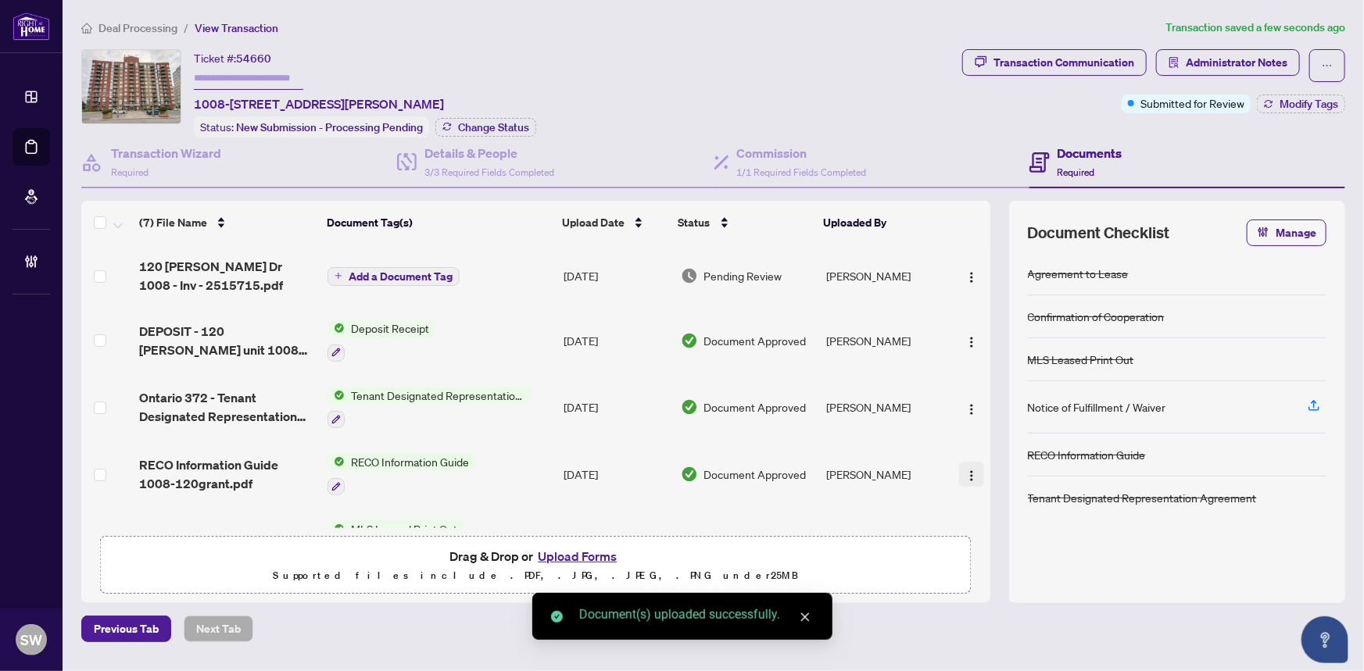
click at [966, 470] on img "button" at bounding box center [971, 476] width 13 height 13
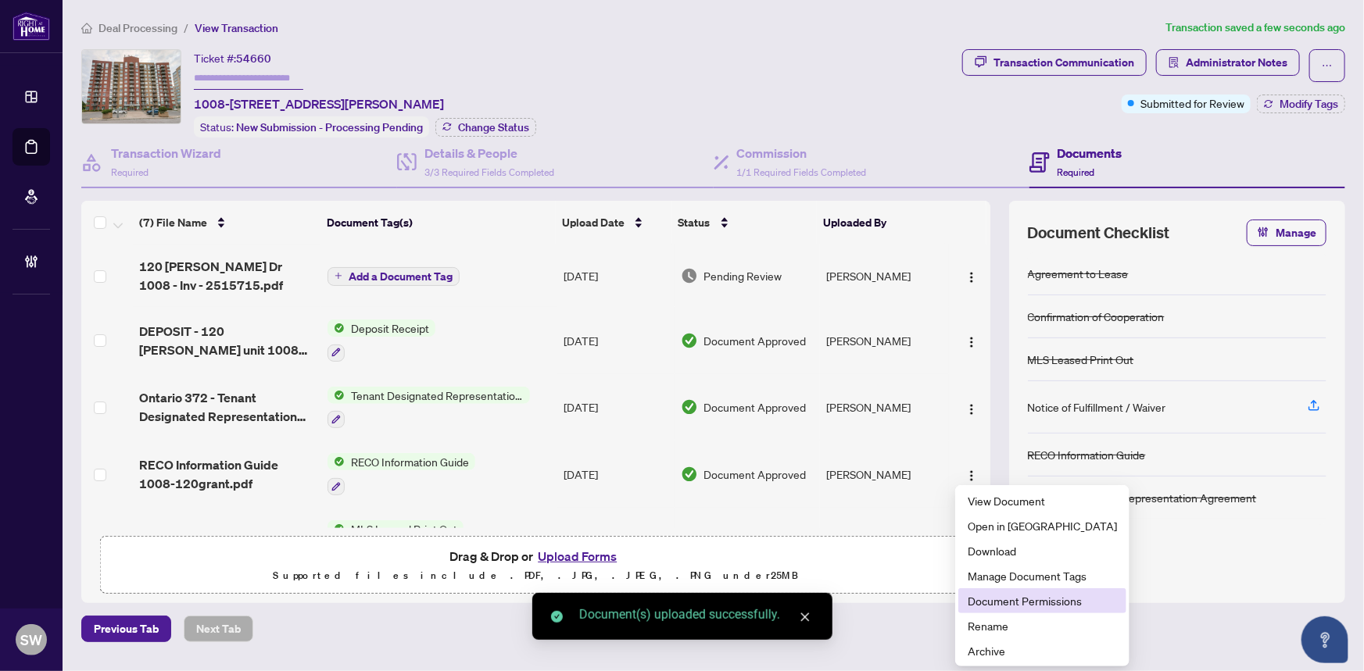
click at [1008, 602] on span "Document Permissions" at bounding box center [1041, 600] width 149 height 17
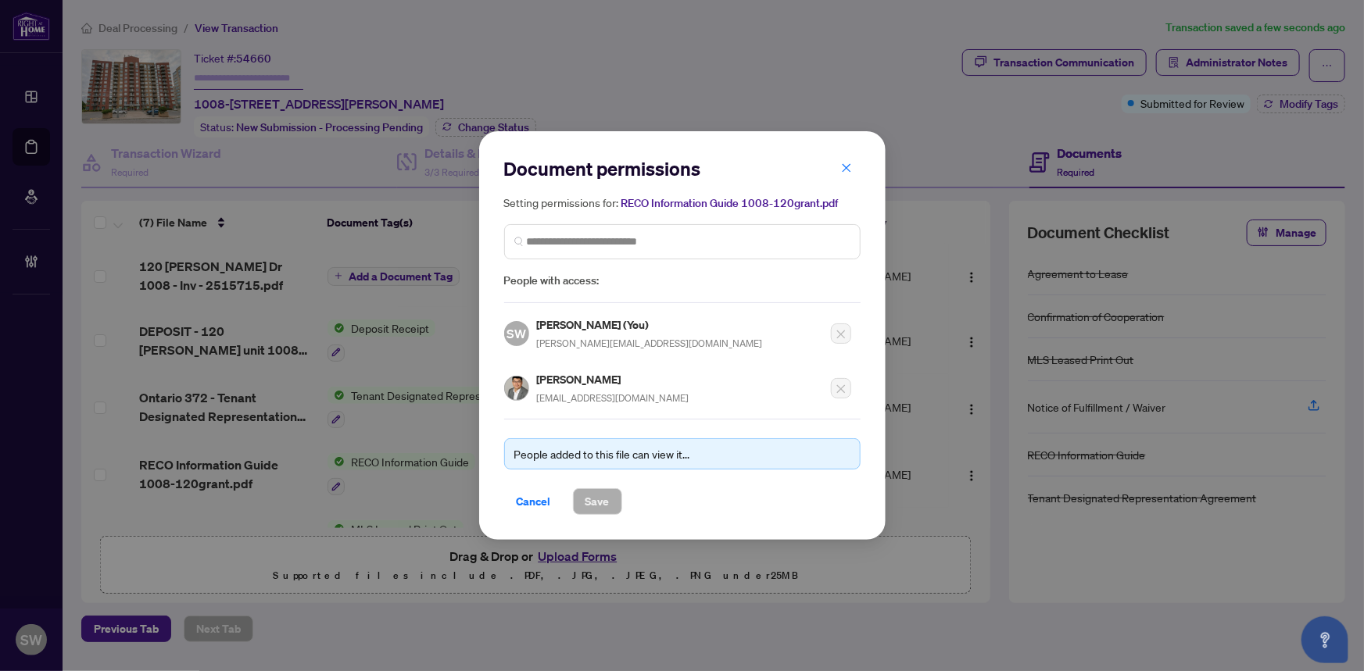
click at [567, 380] on h5 "Shichao Zhou" at bounding box center [613, 379] width 152 height 18
click at [565, 379] on h5 "Shichao Zhou" at bounding box center [613, 379] width 152 height 18
copy h5 "Shichao Zhou"
click at [539, 497] on span "Cancel" at bounding box center [534, 501] width 34 height 25
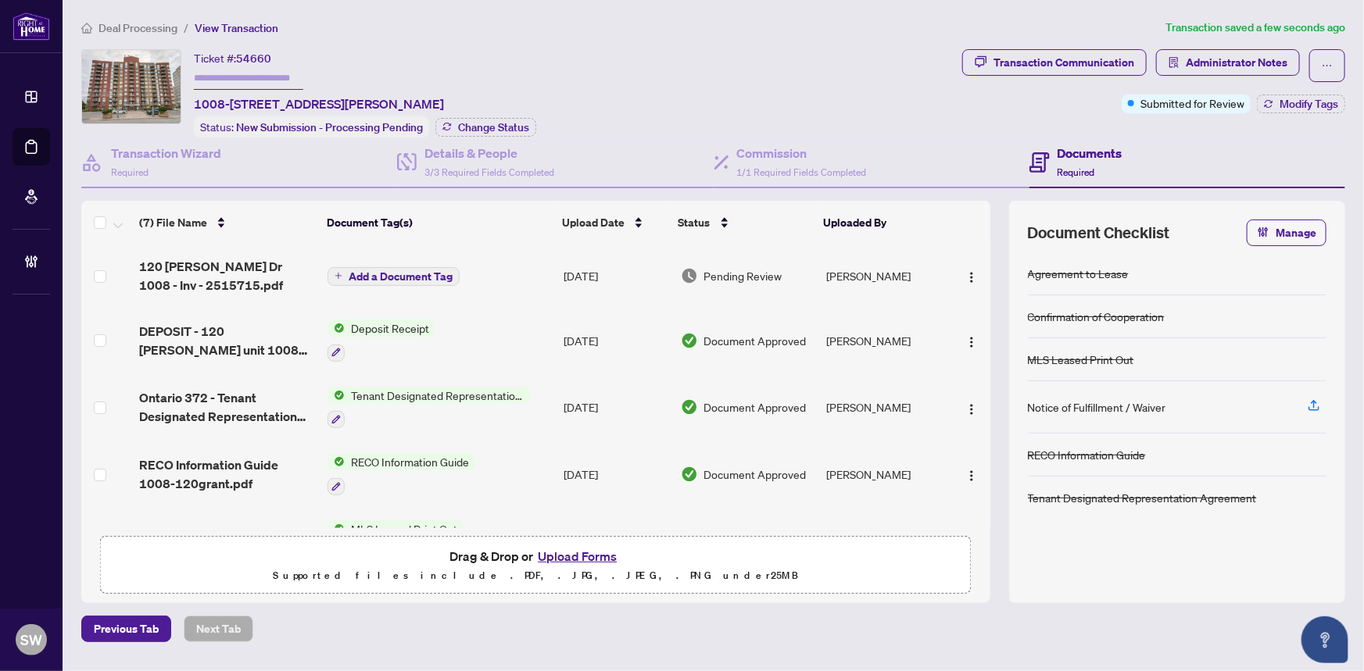
click at [422, 279] on button "Add a Document Tag" at bounding box center [393, 276] width 132 height 19
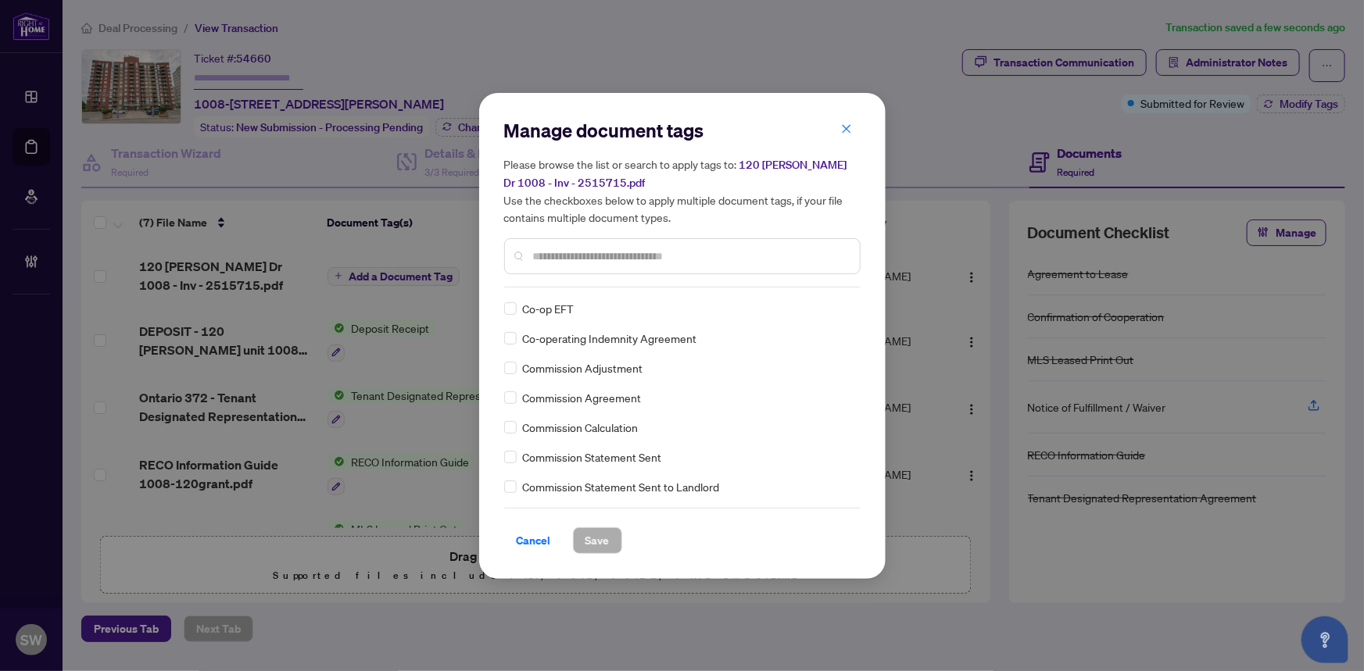
scroll to position [811, 0]
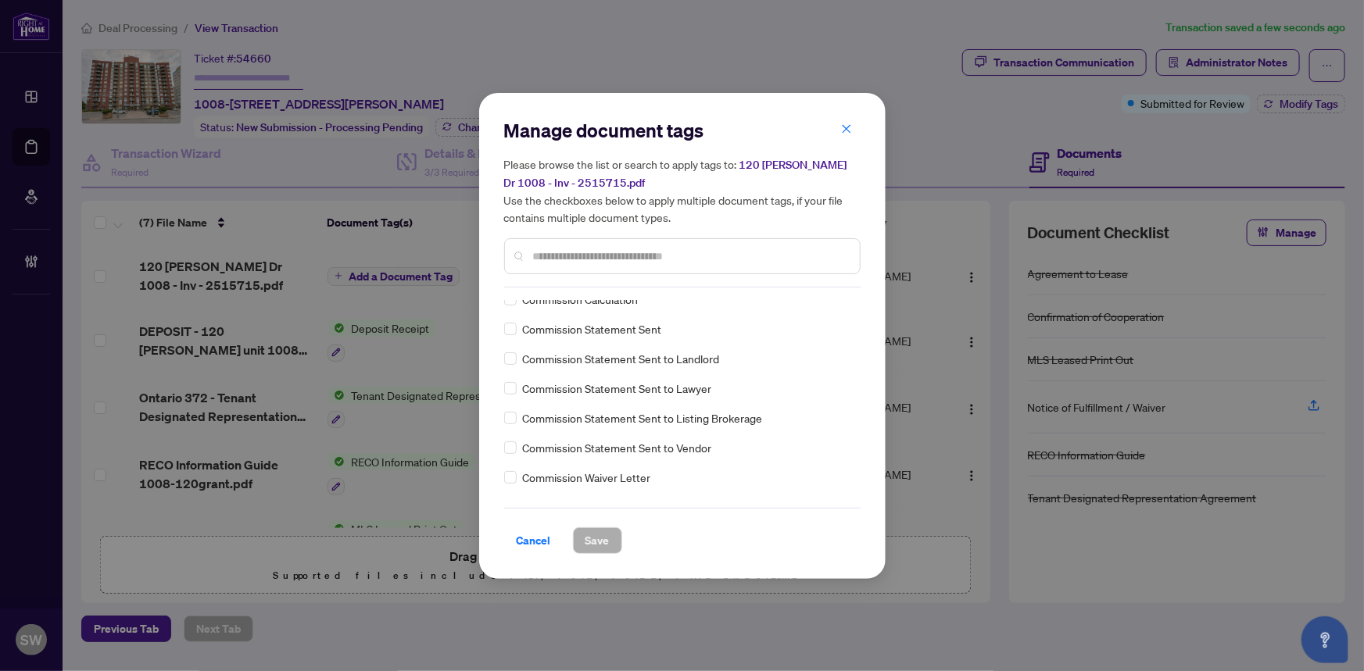
click at [501, 420] on div "Manage document tags Please browse the list or search to apply tags to: 120 Gra…" at bounding box center [682, 336] width 406 height 486
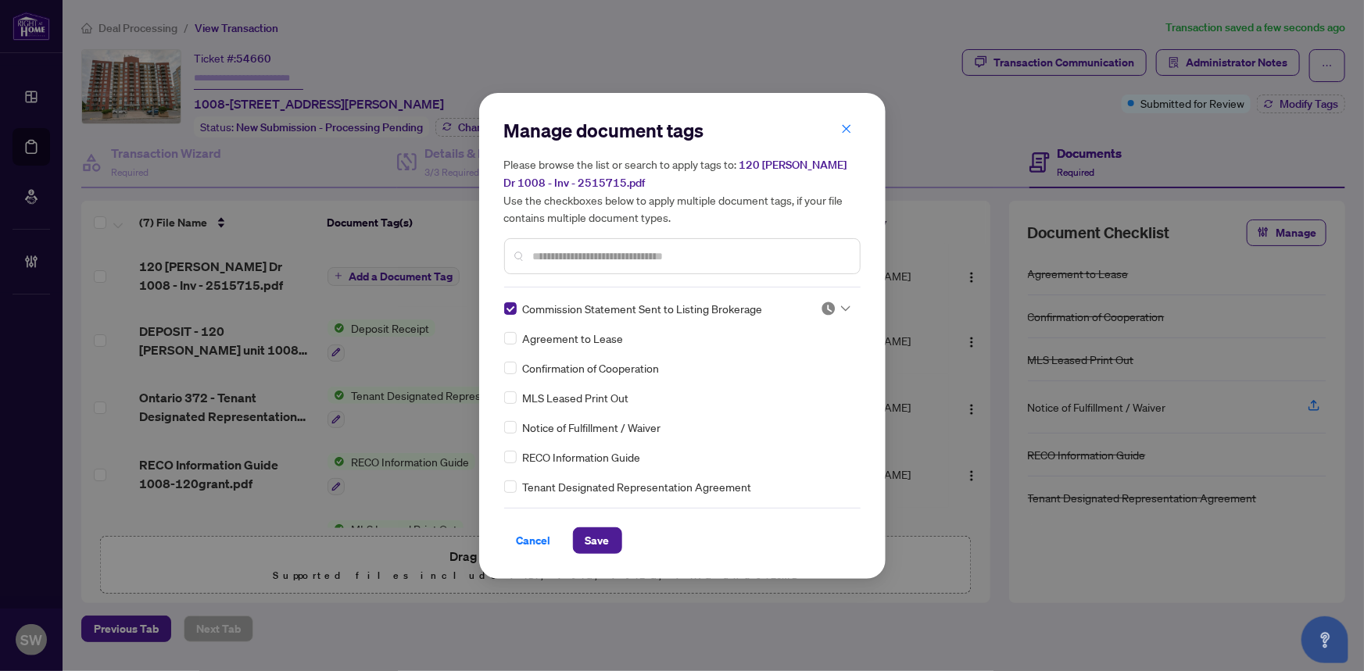
click at [835, 304] on div at bounding box center [835, 309] width 30 height 16
click at [783, 383] on div "Approved" at bounding box center [784, 384] width 100 height 17
click at [599, 540] on span "Save" at bounding box center [597, 540] width 24 height 25
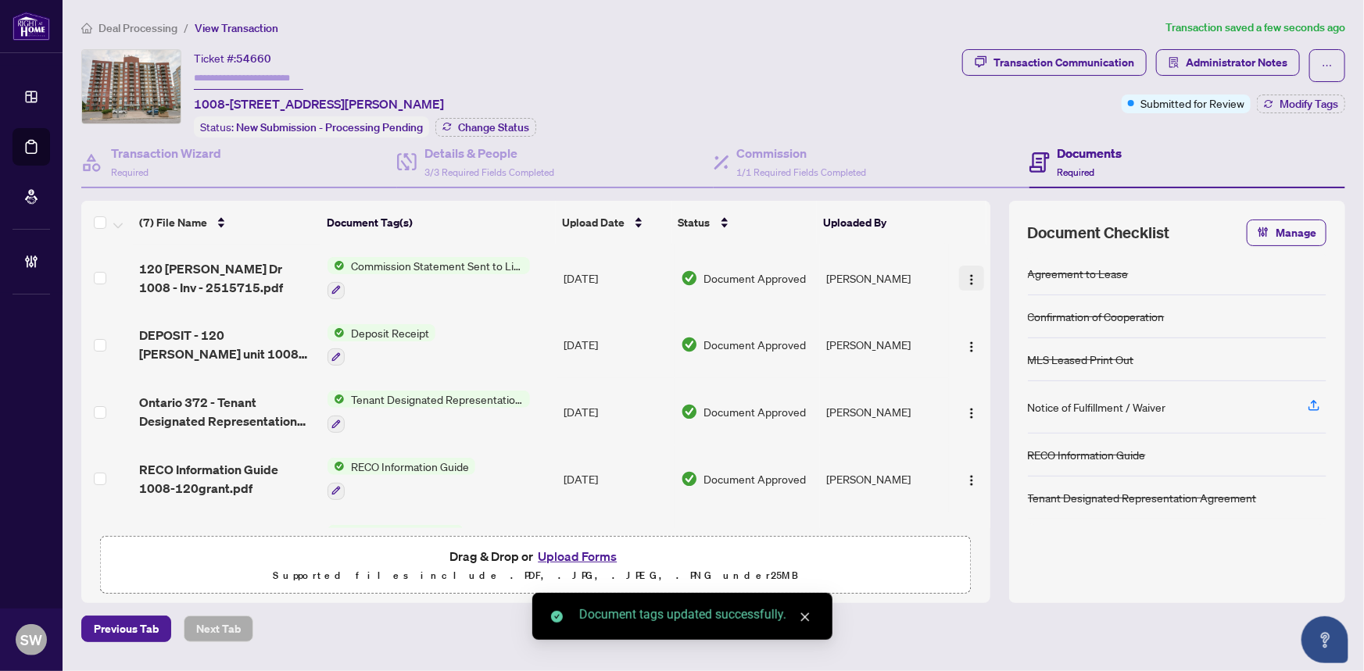
click at [971, 270] on span "button" at bounding box center [971, 278] width 13 height 17
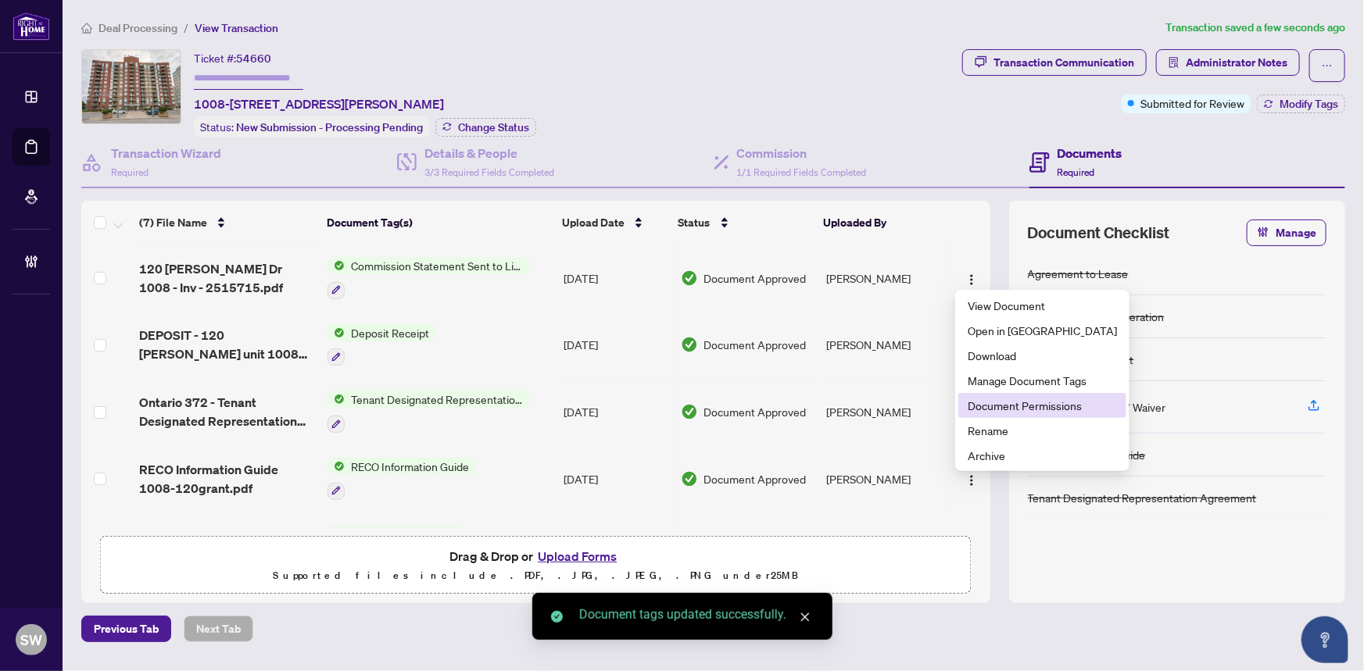
click at [988, 409] on span "Document Permissions" at bounding box center [1041, 405] width 149 height 17
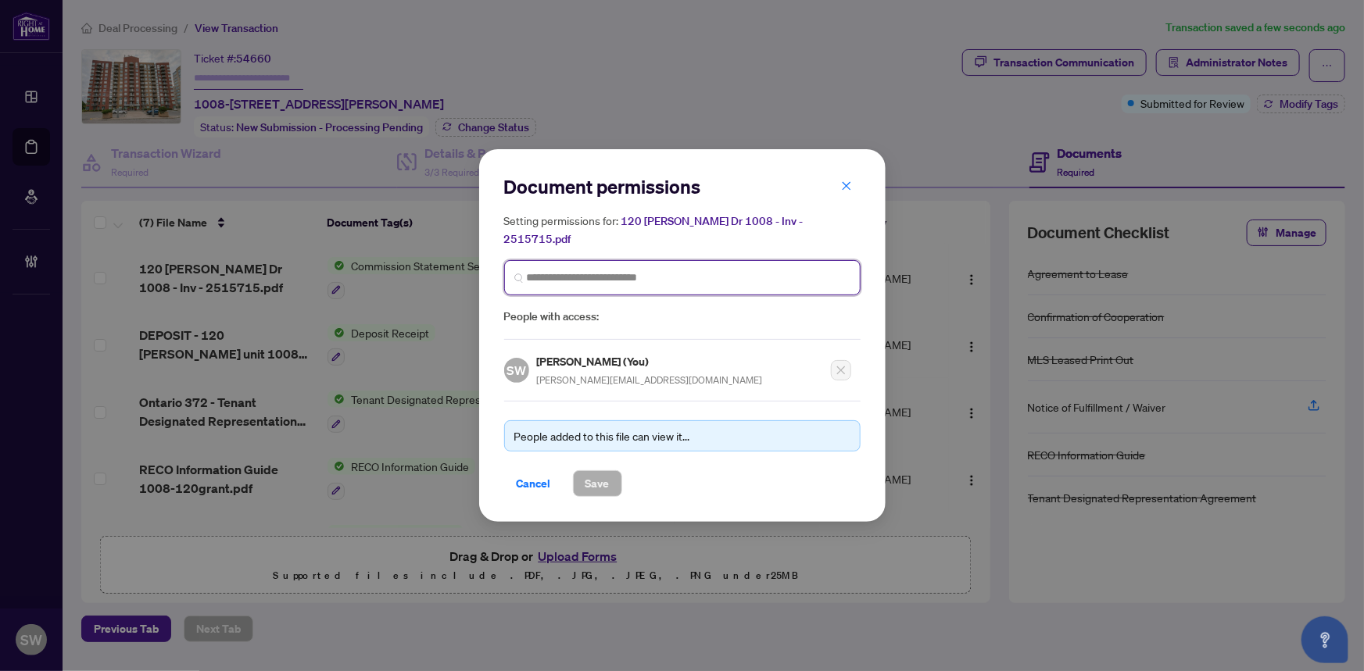
click at [599, 270] on input "search" at bounding box center [689, 278] width 324 height 16
paste input "**********"
type input "**********"
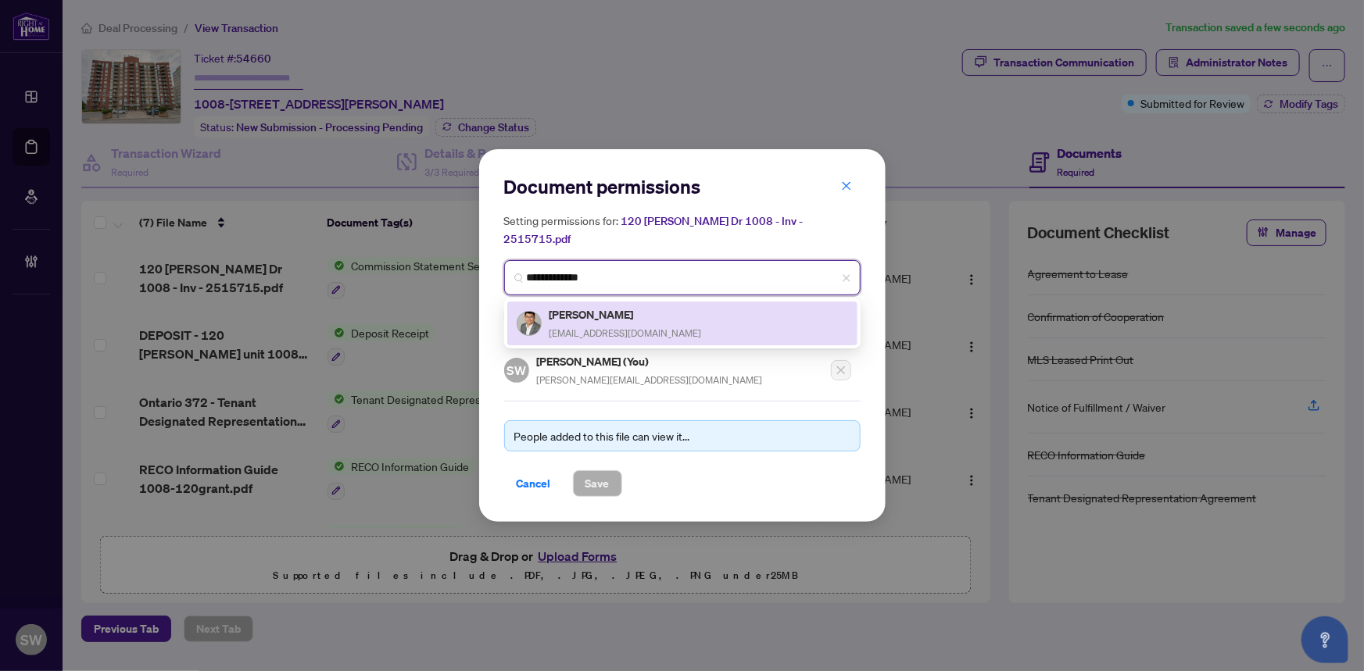
click at [627, 306] on h5 "Shichao Zhou" at bounding box center [625, 315] width 152 height 18
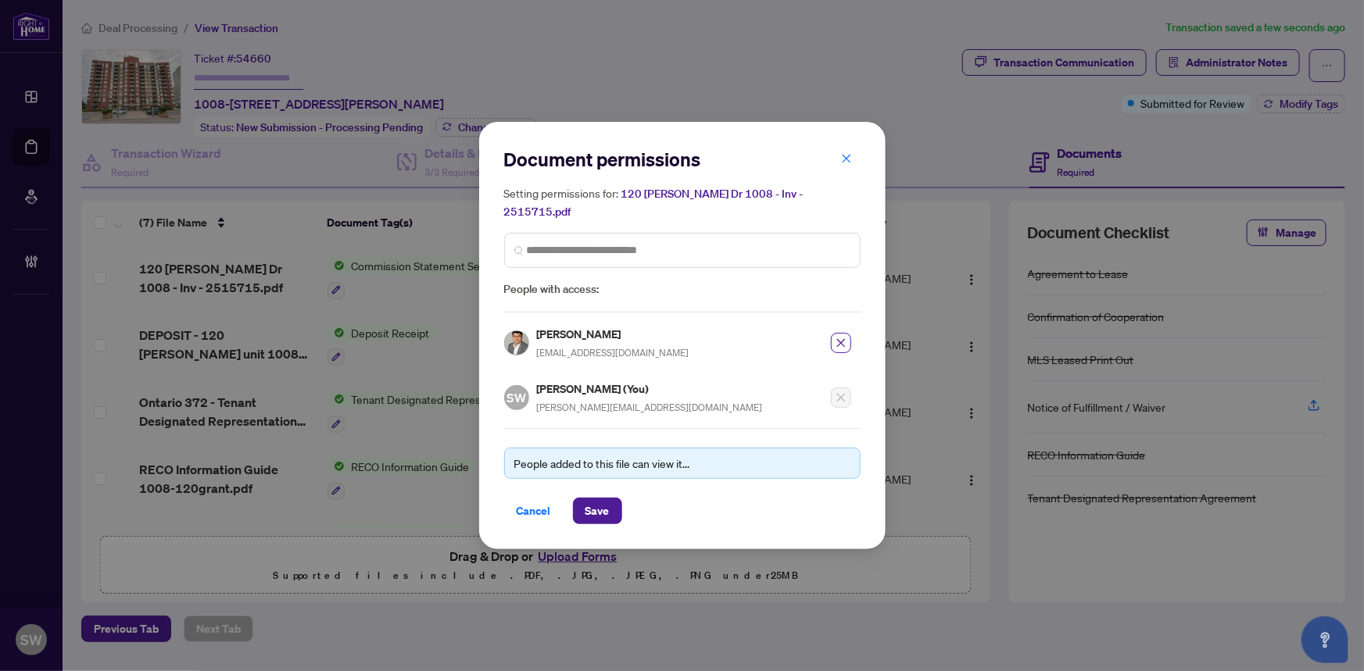
drag, startPoint x: 588, startPoint y: 499, endPoint x: 474, endPoint y: 498, distance: 114.1
click at [588, 499] on span "Save" at bounding box center [597, 511] width 24 height 25
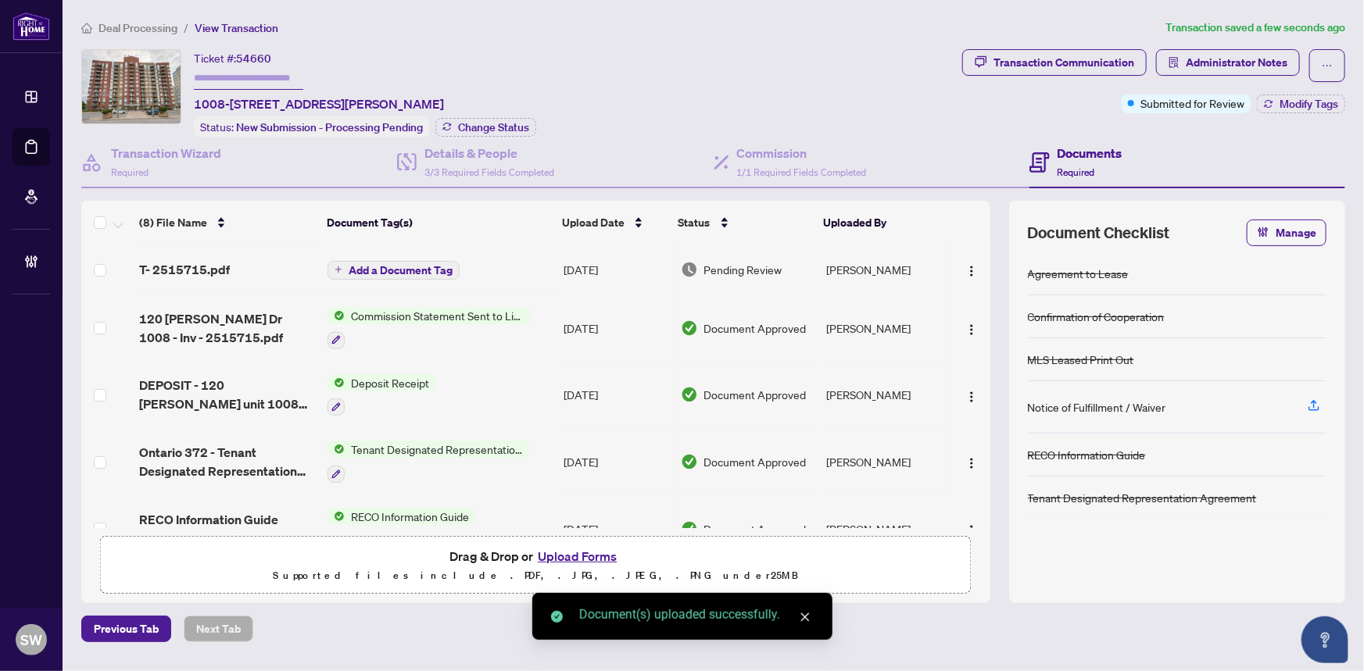
click at [359, 265] on span "Add a Document Tag" at bounding box center [401, 270] width 104 height 11
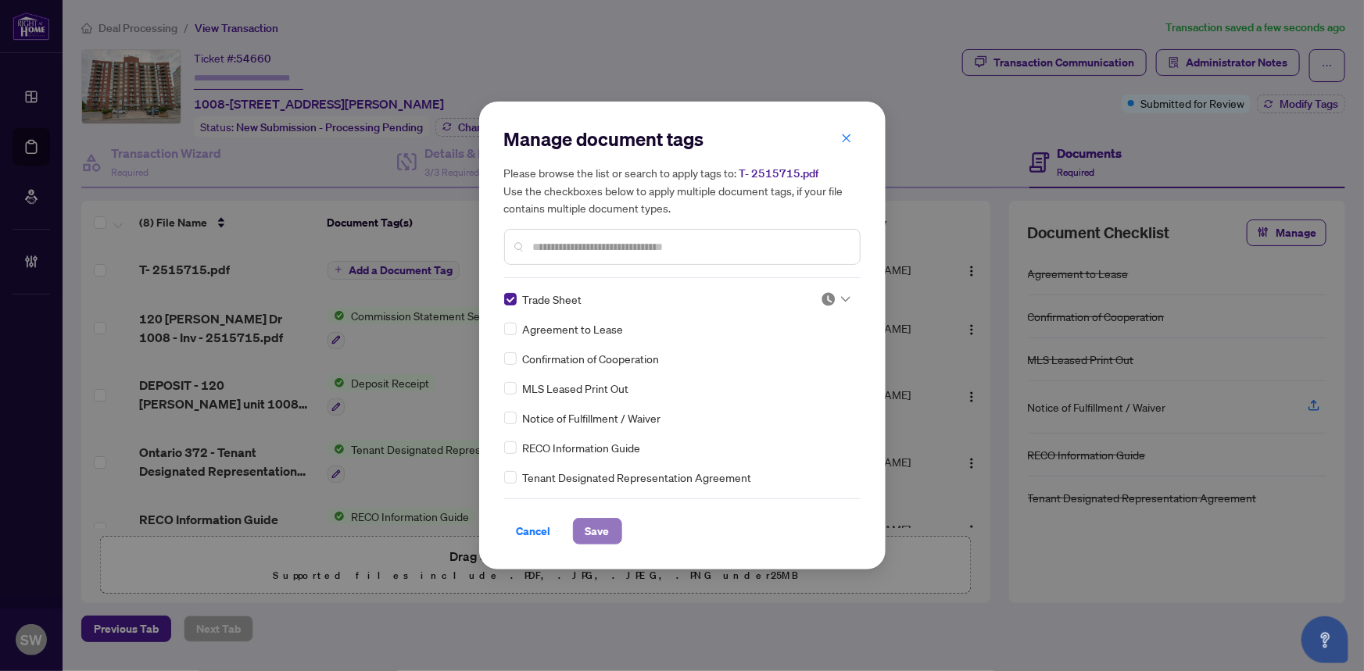
click at [597, 532] on span "Save" at bounding box center [597, 531] width 24 height 25
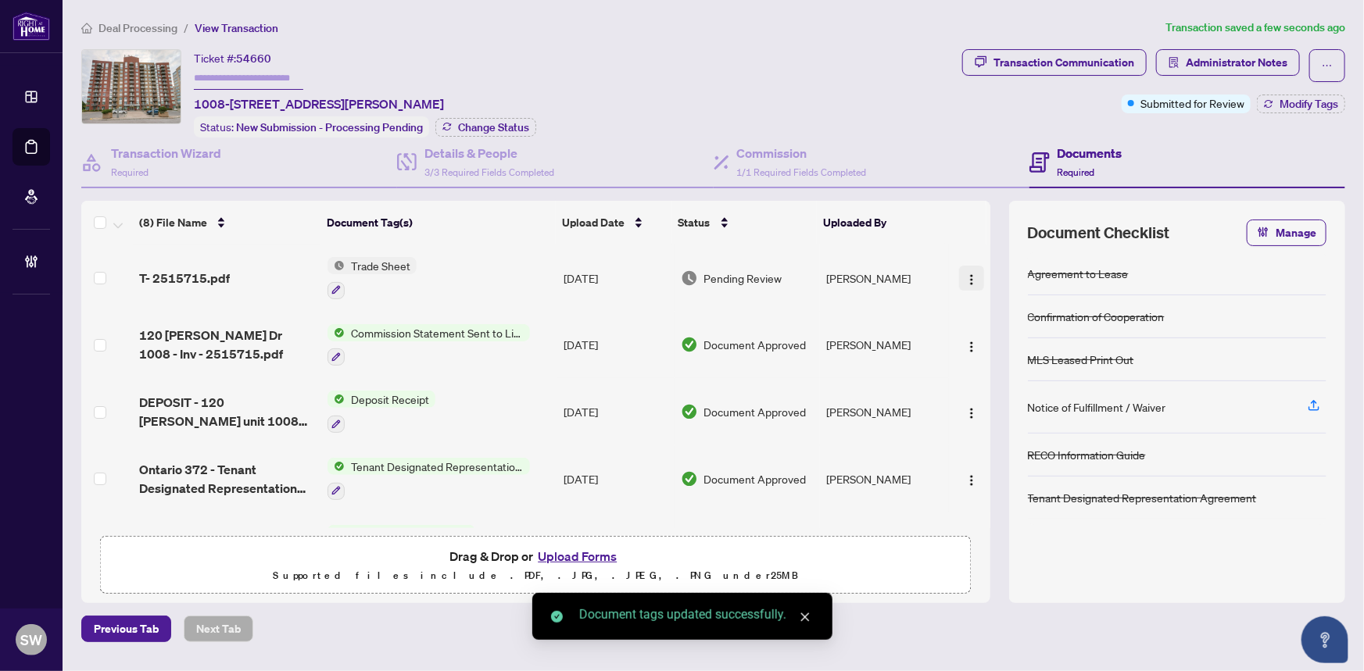
click at [965, 273] on img "button" at bounding box center [971, 279] width 13 height 13
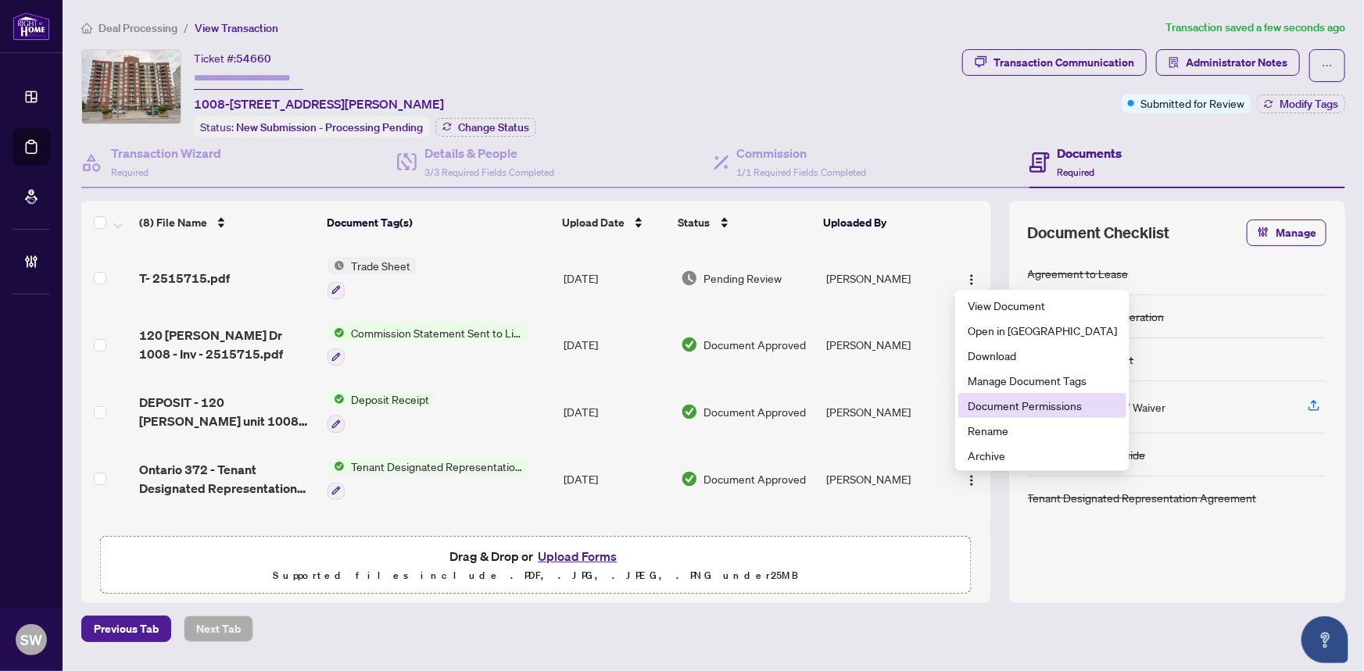
click at [992, 406] on span "Document Permissions" at bounding box center [1041, 405] width 149 height 17
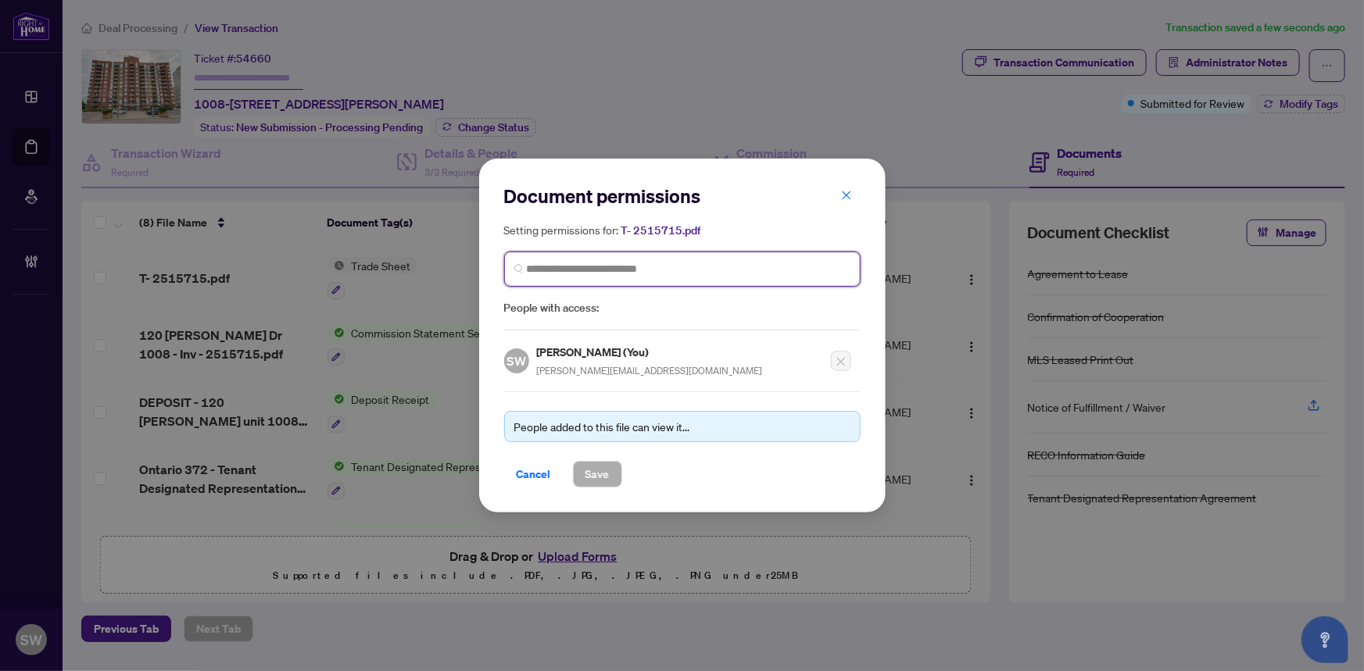
paste input "**********"
type input "**********"
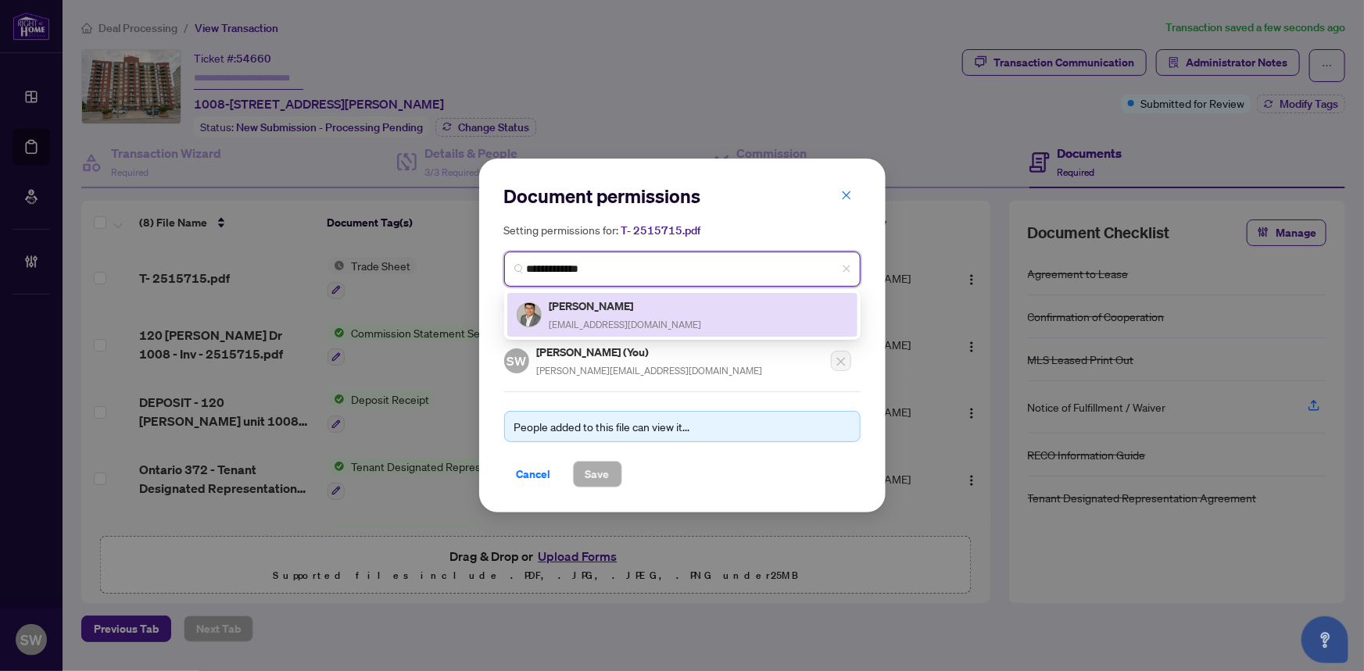
click at [620, 321] on span "work.shichao@gmail.com" at bounding box center [625, 325] width 152 height 12
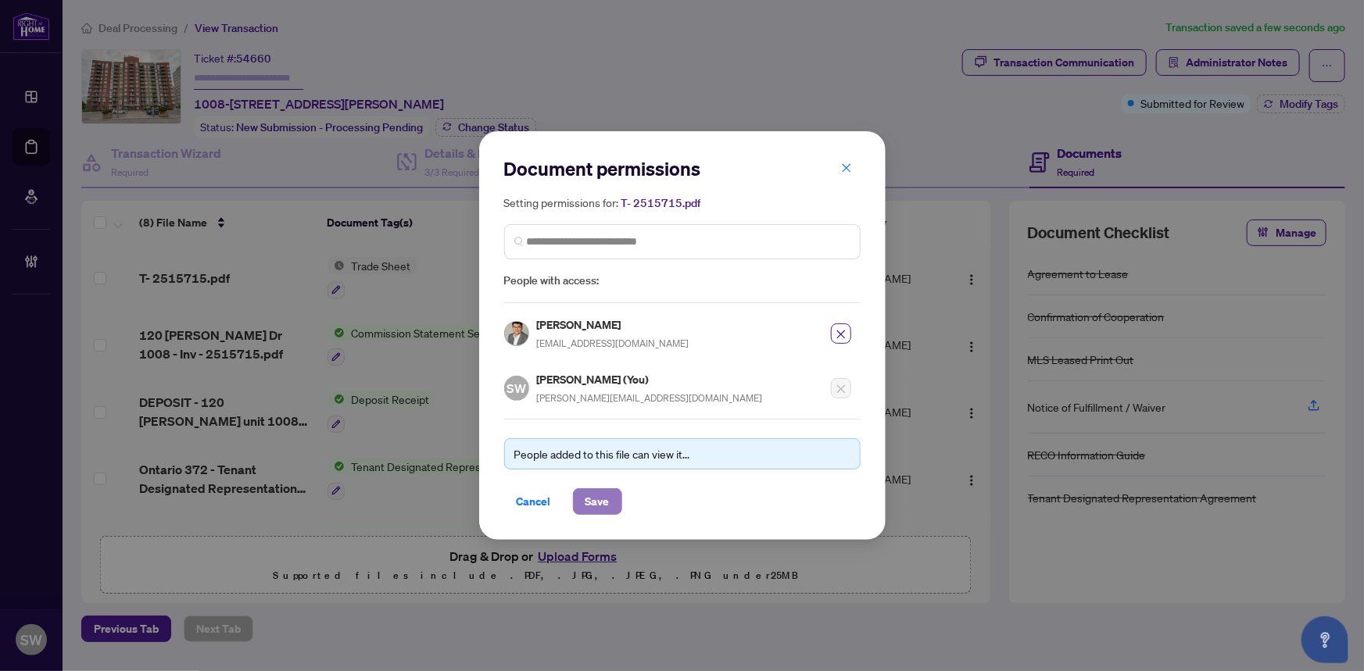
click at [598, 500] on span "Save" at bounding box center [597, 501] width 24 height 25
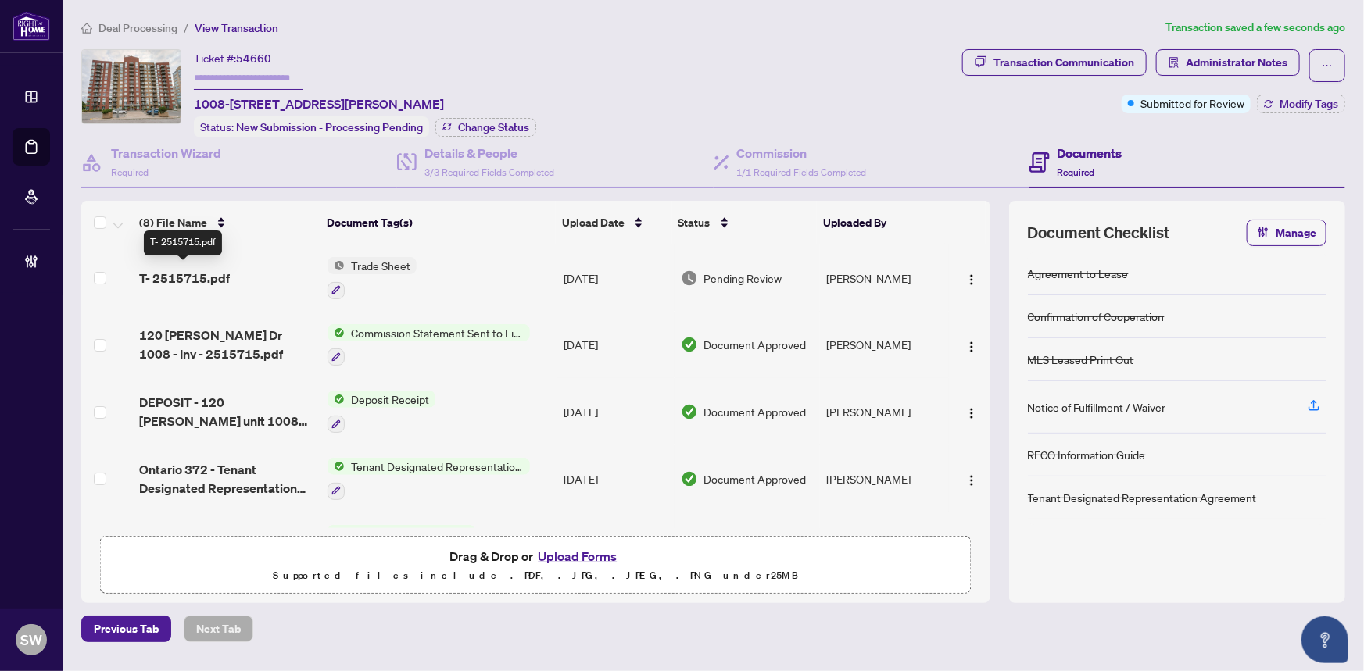
click at [226, 276] on span "T- 2515715.pdf" at bounding box center [184, 278] width 91 height 19
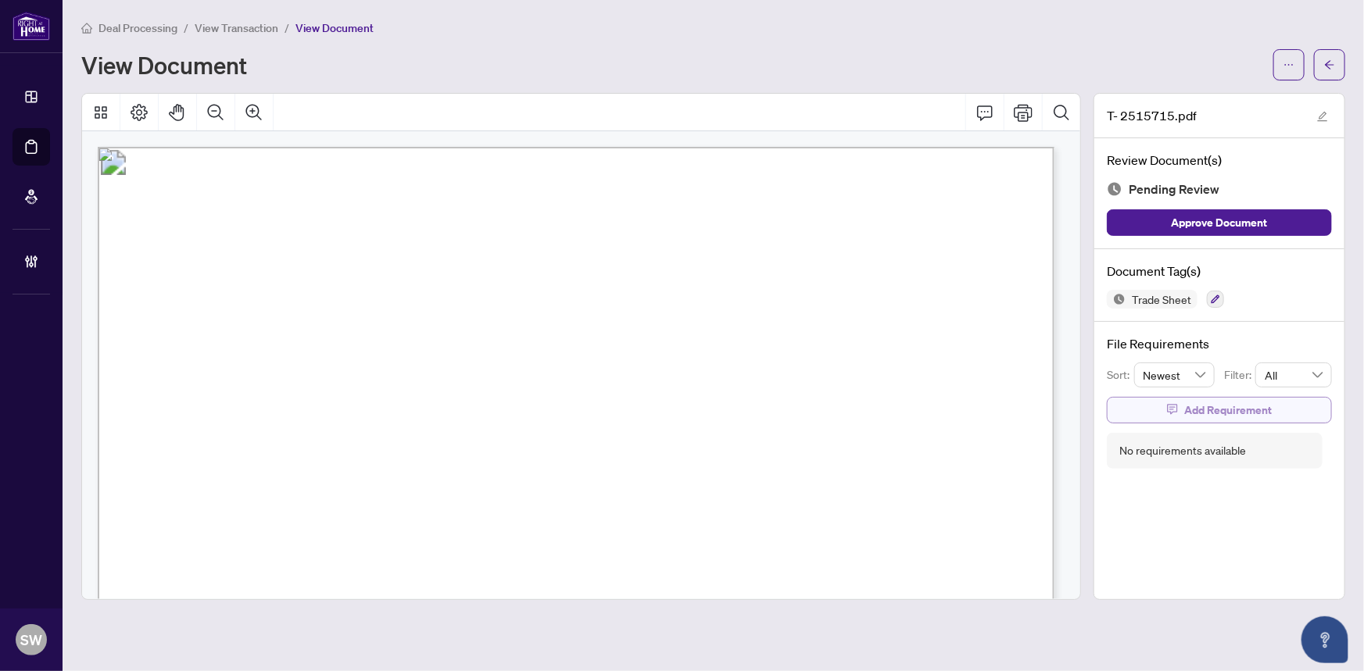
click at [1205, 404] on span "Add Requirement" at bounding box center [1228, 410] width 88 height 25
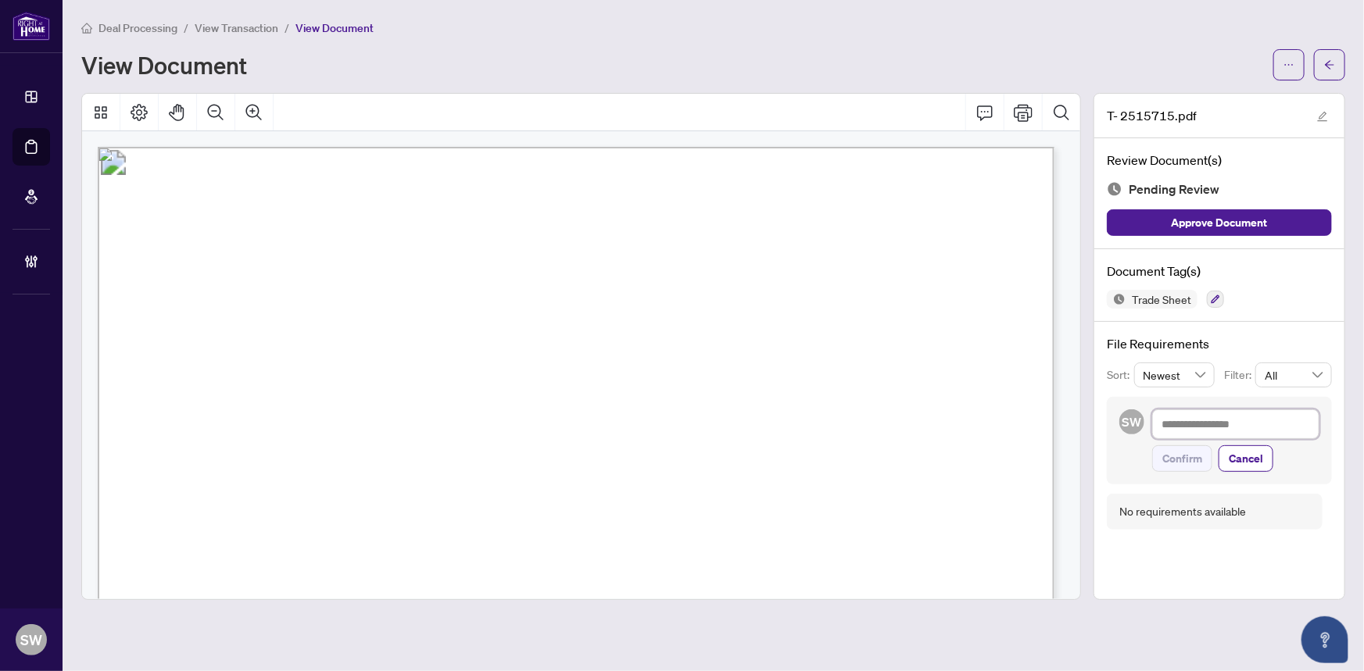
click at [1185, 429] on textarea at bounding box center [1235, 424] width 167 height 30
paste textarea "**********"
type textarea "**********"
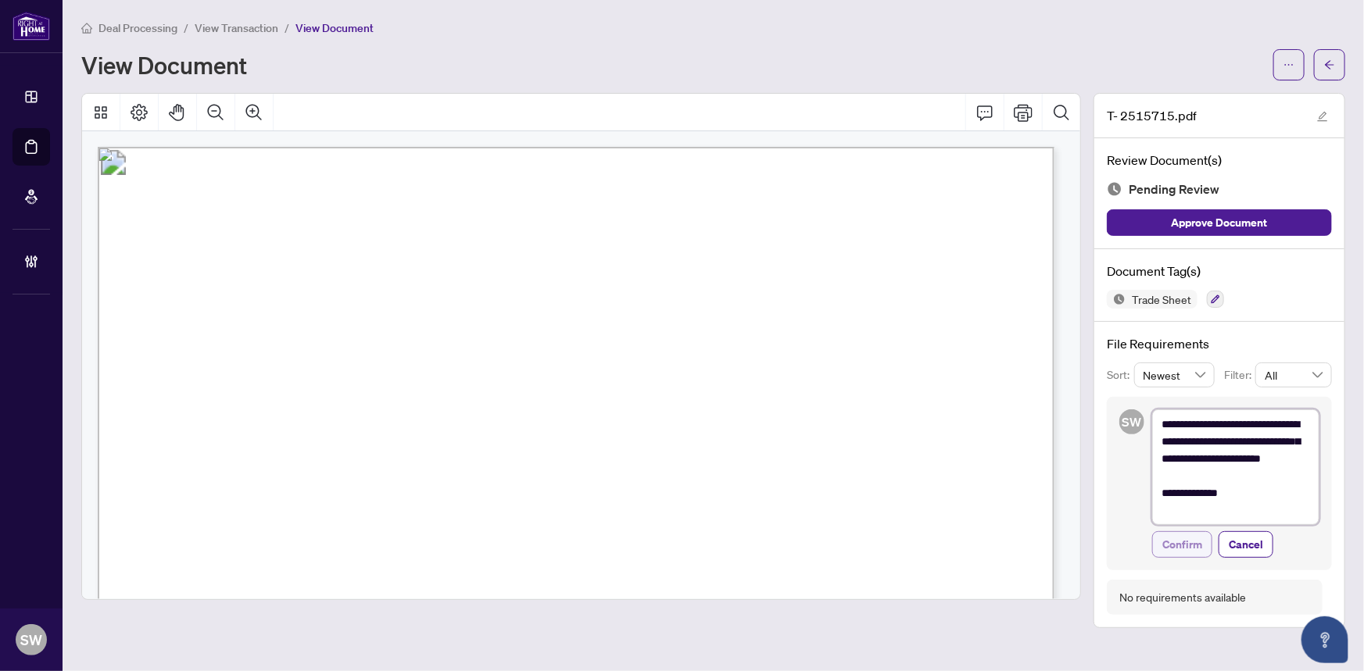
type textarea "**********"
click at [1190, 545] on span "Confirm" at bounding box center [1182, 544] width 40 height 25
type textarea "**********"
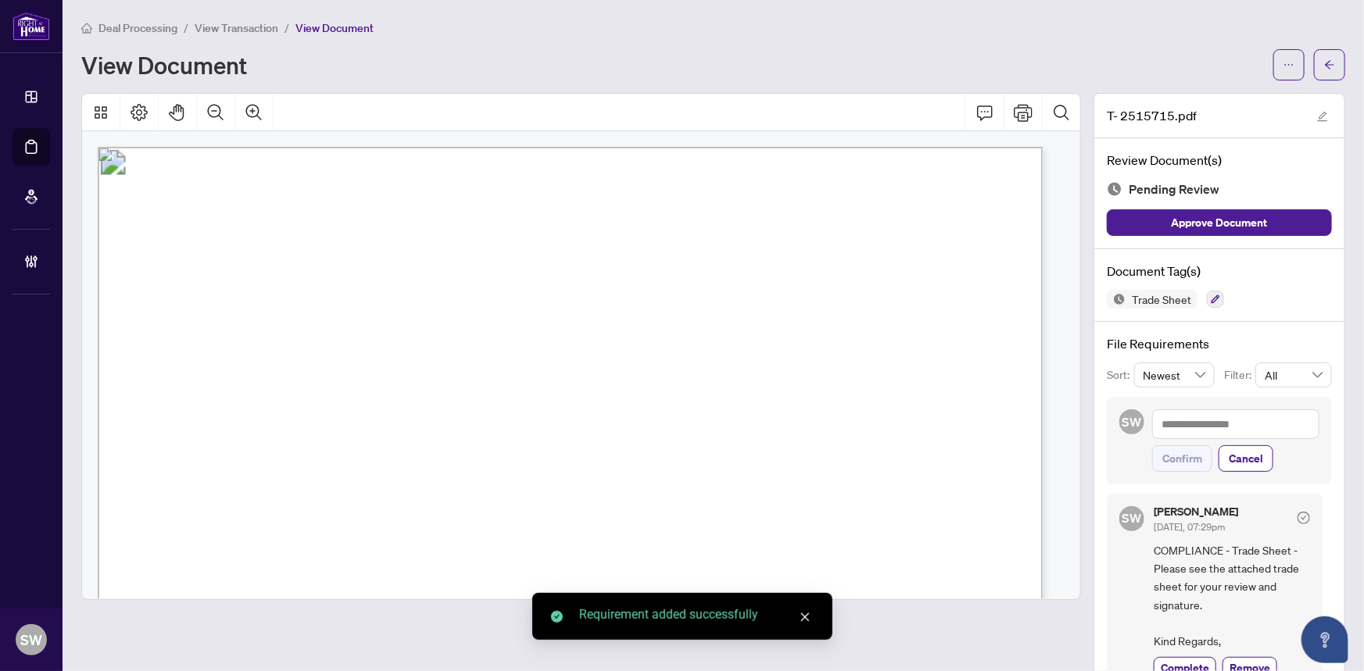
click at [1324, 63] on icon "arrow-left" at bounding box center [1329, 64] width 11 height 11
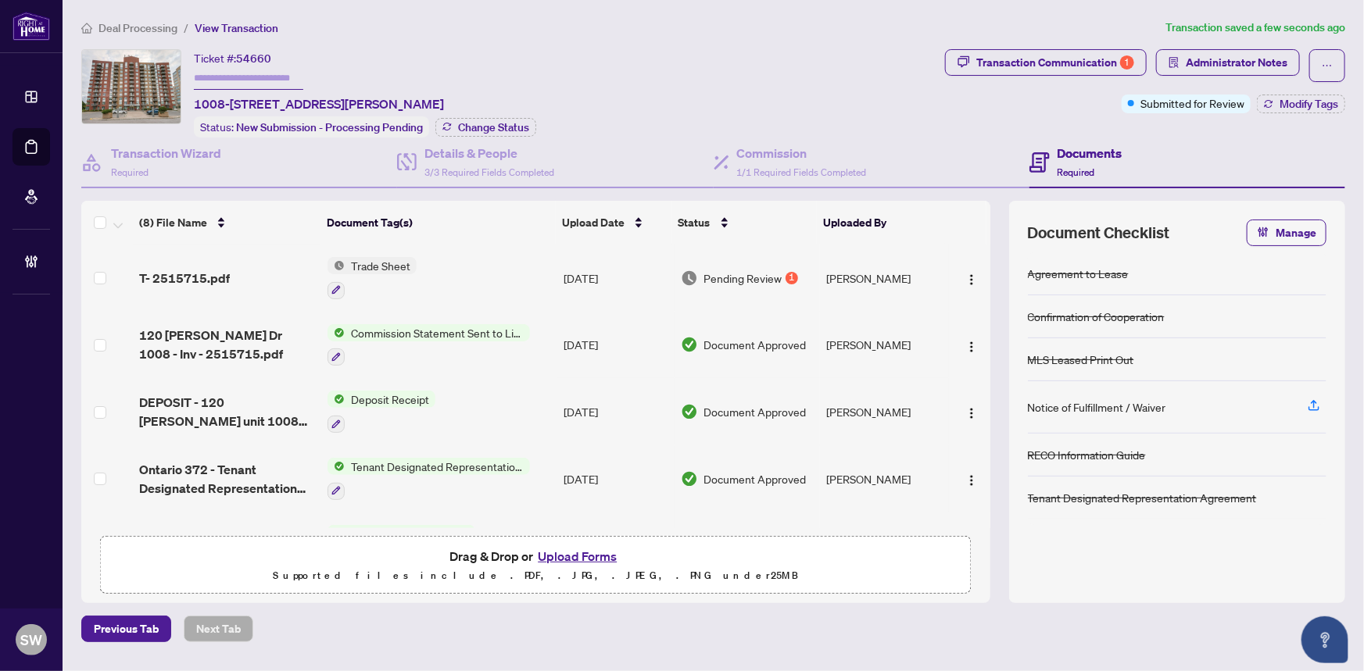
click at [219, 78] on input "text" at bounding box center [248, 78] width 109 height 23
paste input "*******"
type input "*******"
click at [519, 126] on span "Change Status" at bounding box center [493, 127] width 71 height 11
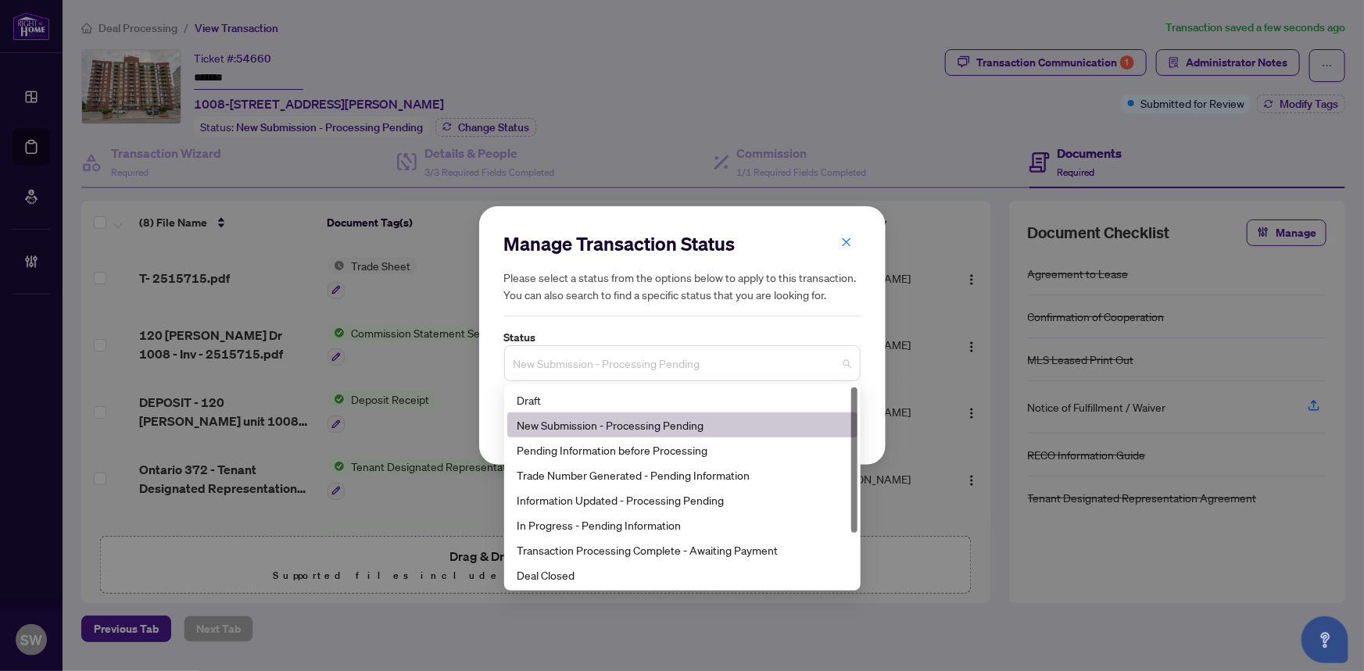
click at [626, 357] on span "New Submission - Processing Pending" at bounding box center [682, 364] width 338 height 30
click at [574, 474] on div "Trade Number Generated - Pending Information" at bounding box center [682, 475] width 331 height 17
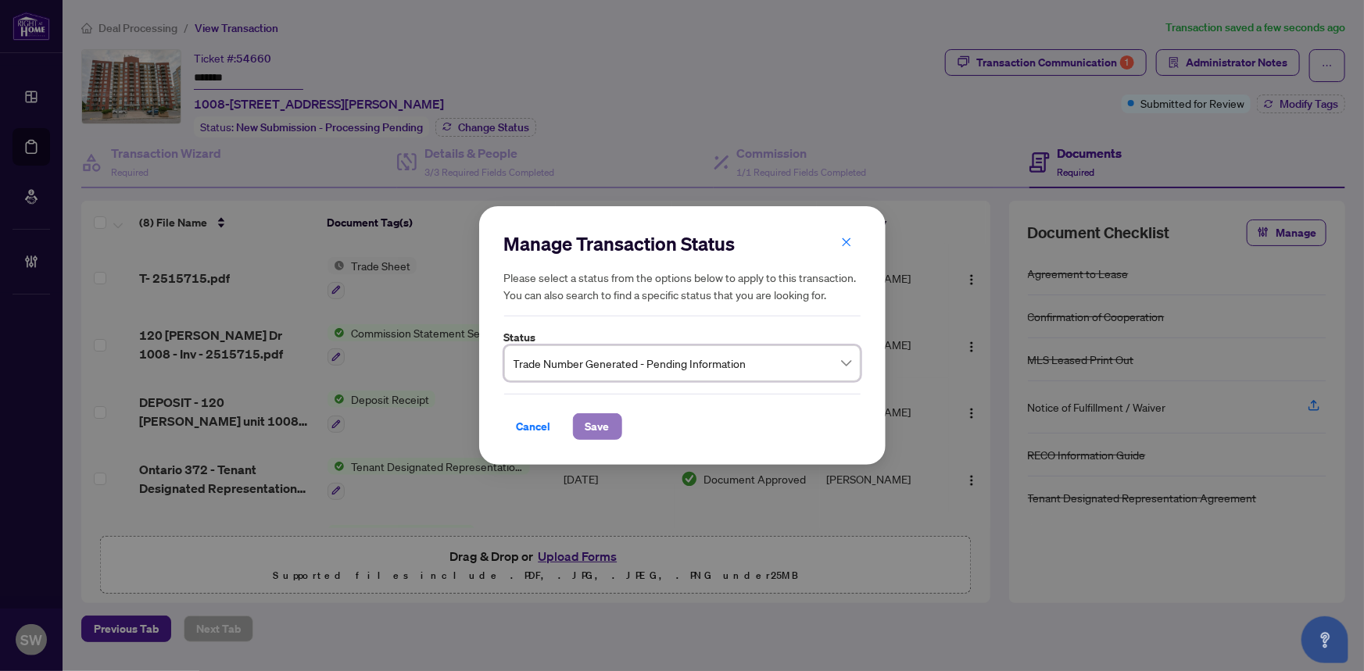
click at [585, 425] on span "Save" at bounding box center [597, 426] width 24 height 25
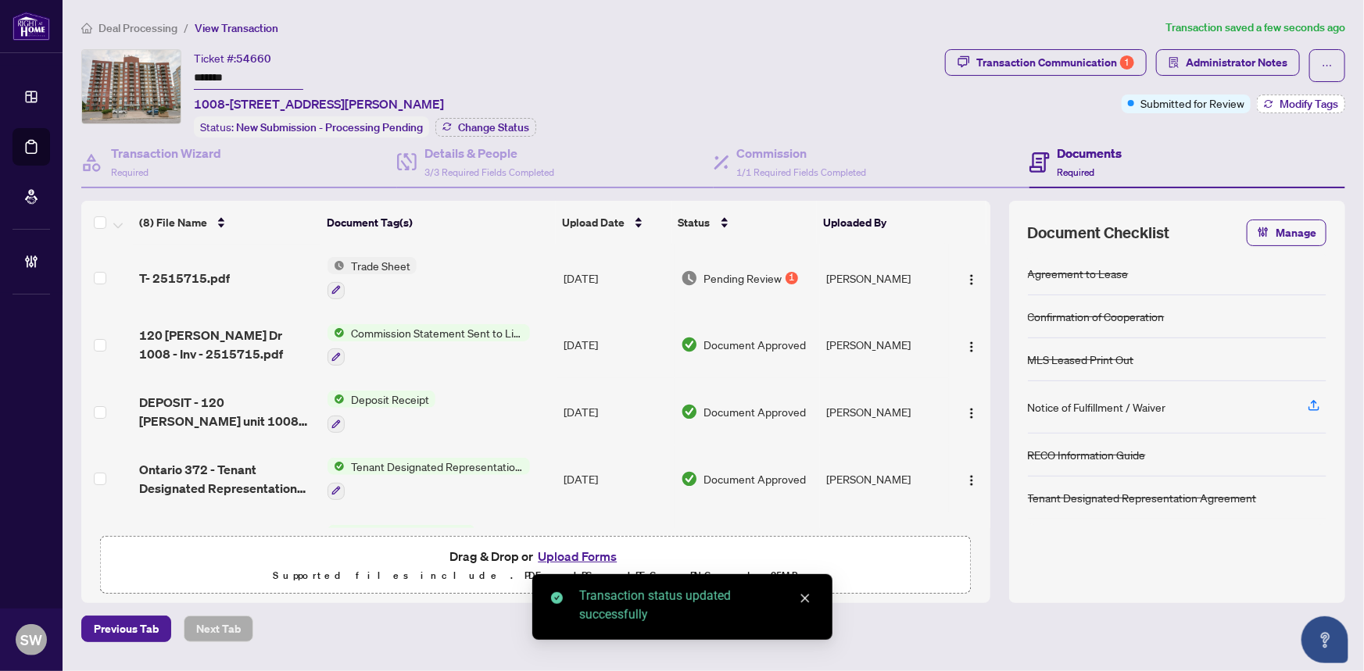
click at [1307, 111] on button "Modify Tags" at bounding box center [1301, 104] width 88 height 19
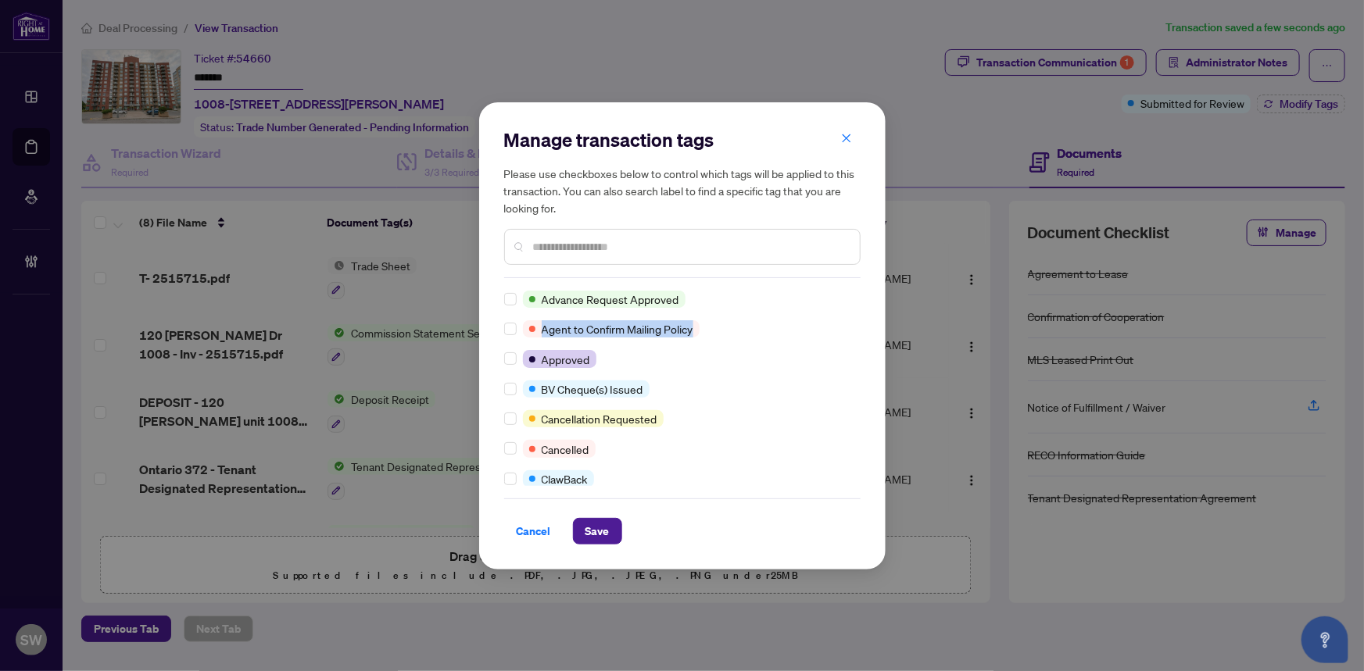
drag, startPoint x: 860, startPoint y: 294, endPoint x: 860, endPoint y: 316, distance: 22.7
click at [860, 316] on div "Manage transaction tags Please use checkboxes below to control which tags will …" at bounding box center [682, 335] width 406 height 467
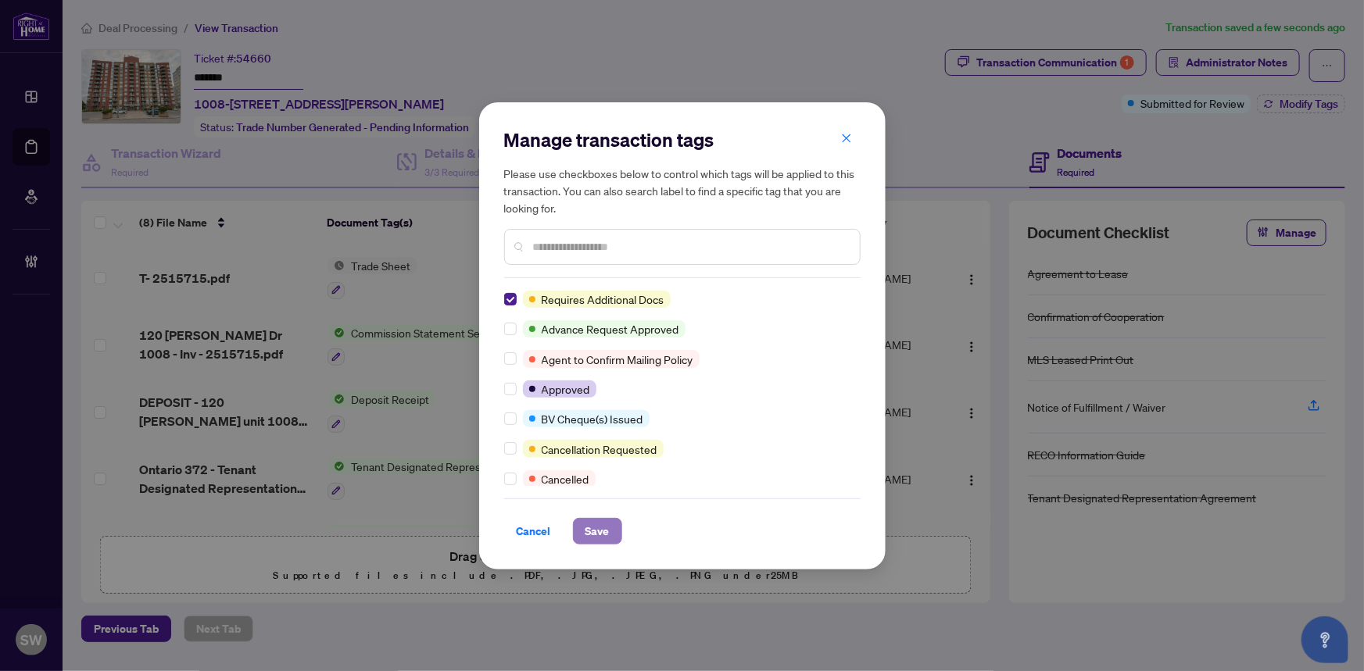
click at [597, 534] on span "Save" at bounding box center [597, 531] width 24 height 25
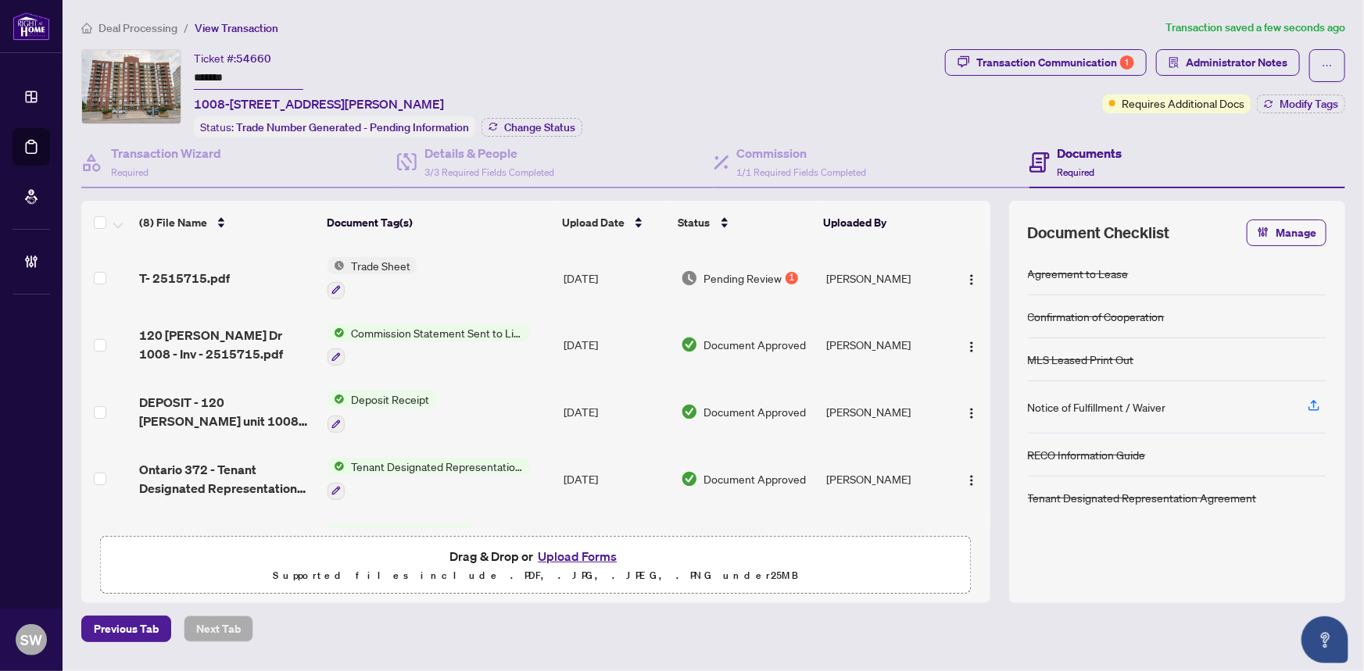
click at [214, 78] on input "*******" at bounding box center [248, 78] width 109 height 23
click at [147, 29] on span "Deal Processing" at bounding box center [137, 28] width 79 height 14
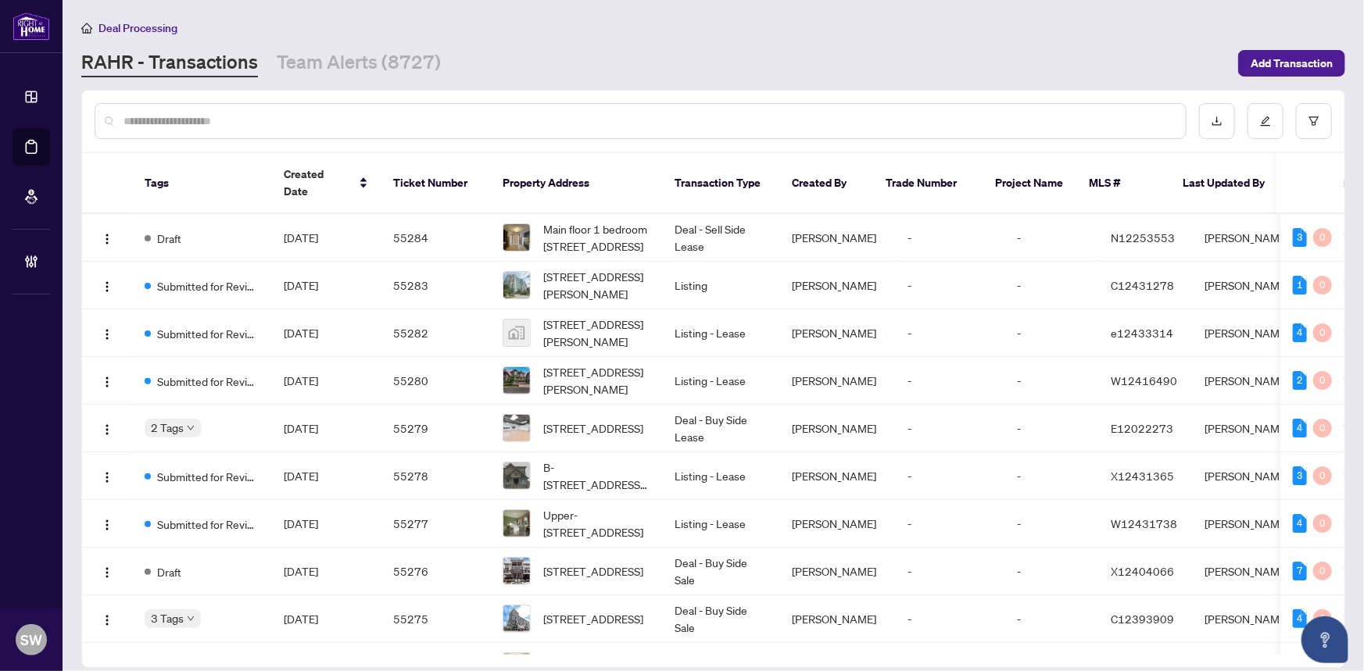
click at [171, 116] on input "text" at bounding box center [647, 121] width 1049 height 17
paste input "*****"
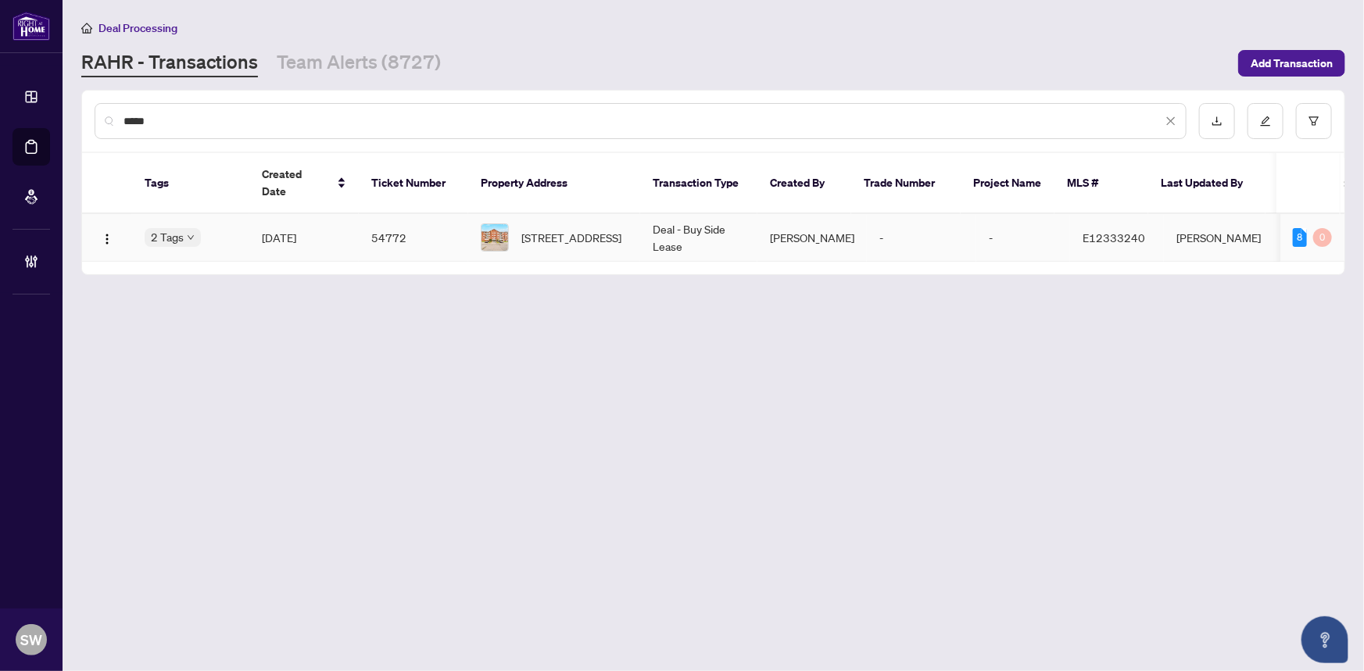
type input "*****"
click at [427, 225] on td "54772" at bounding box center [413, 238] width 109 height 48
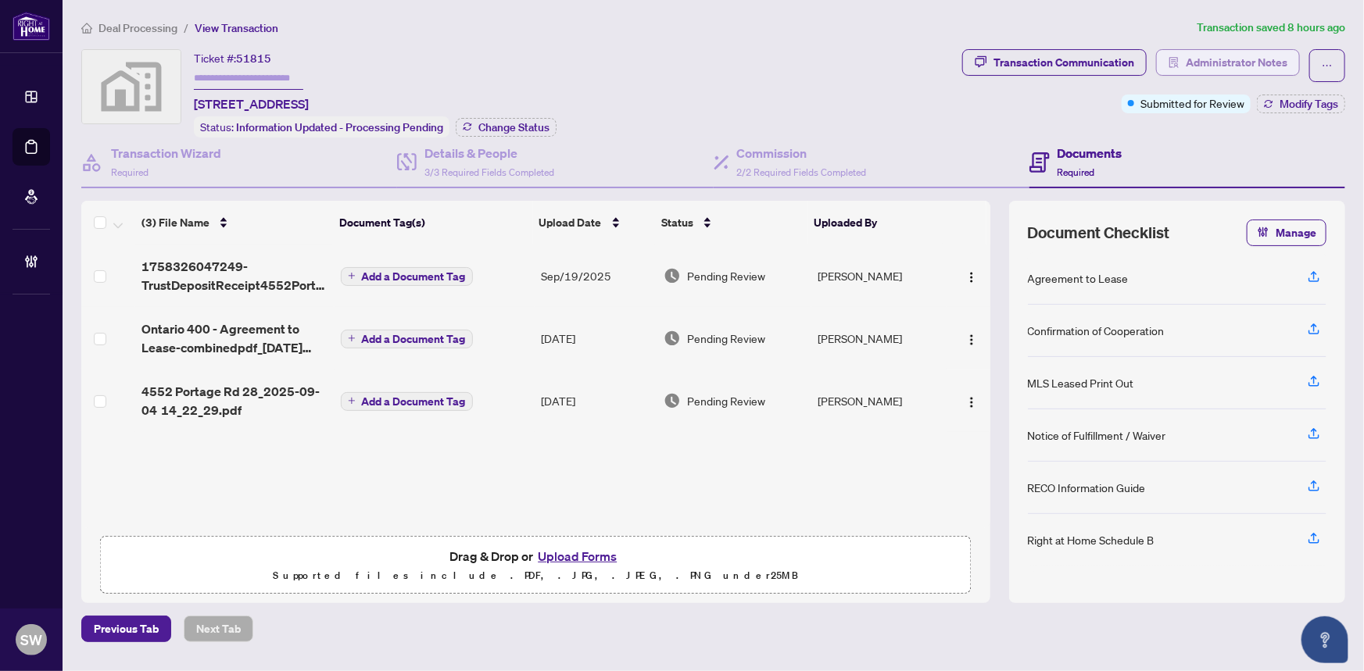
click at [1251, 61] on span "Administrator Notes" at bounding box center [1236, 62] width 102 height 25
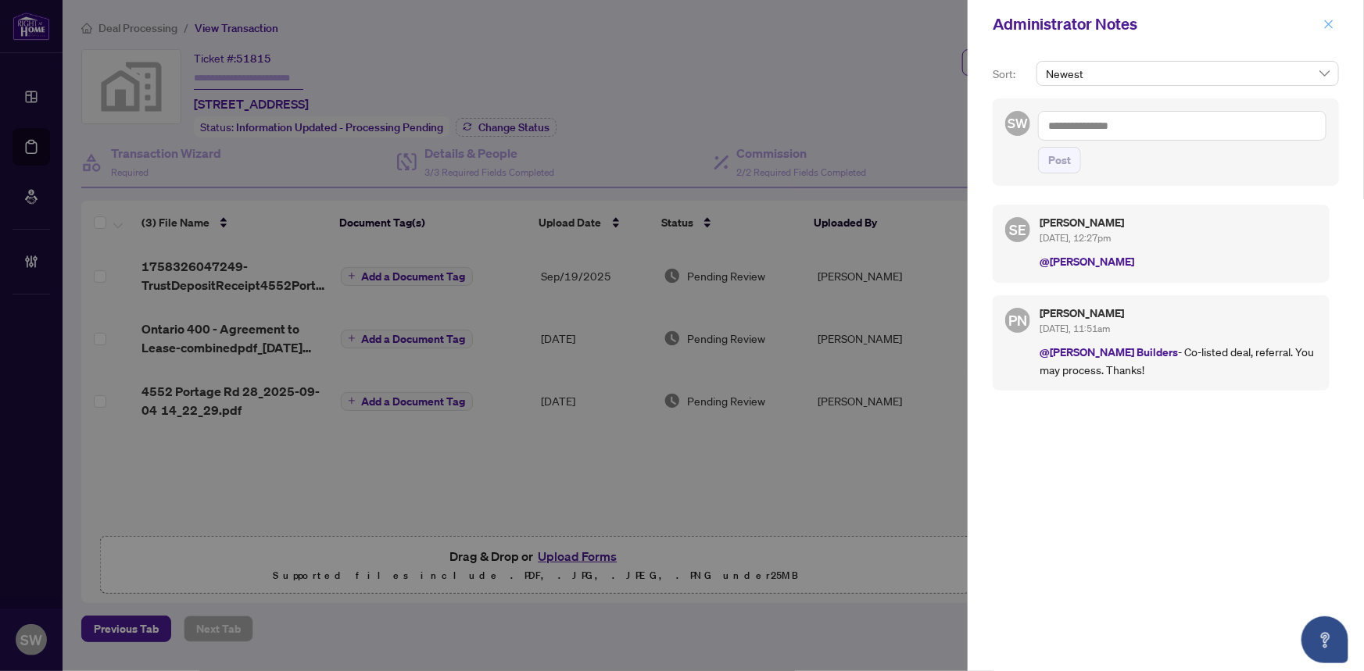
click at [1328, 23] on icon "close" at bounding box center [1328, 24] width 11 height 11
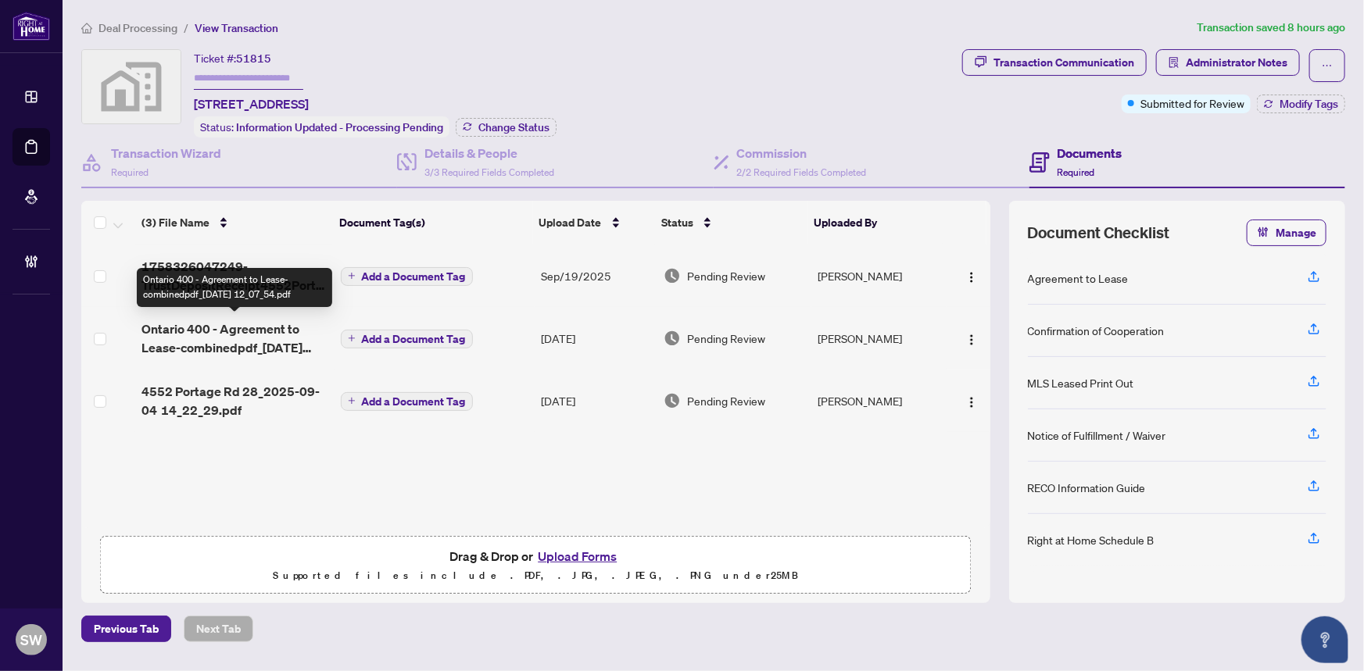
click at [262, 335] on span "Ontario 400 - Agreement to Lease-combinedpdf_[DATE] 12_07_54.pdf" at bounding box center [234, 339] width 186 height 38
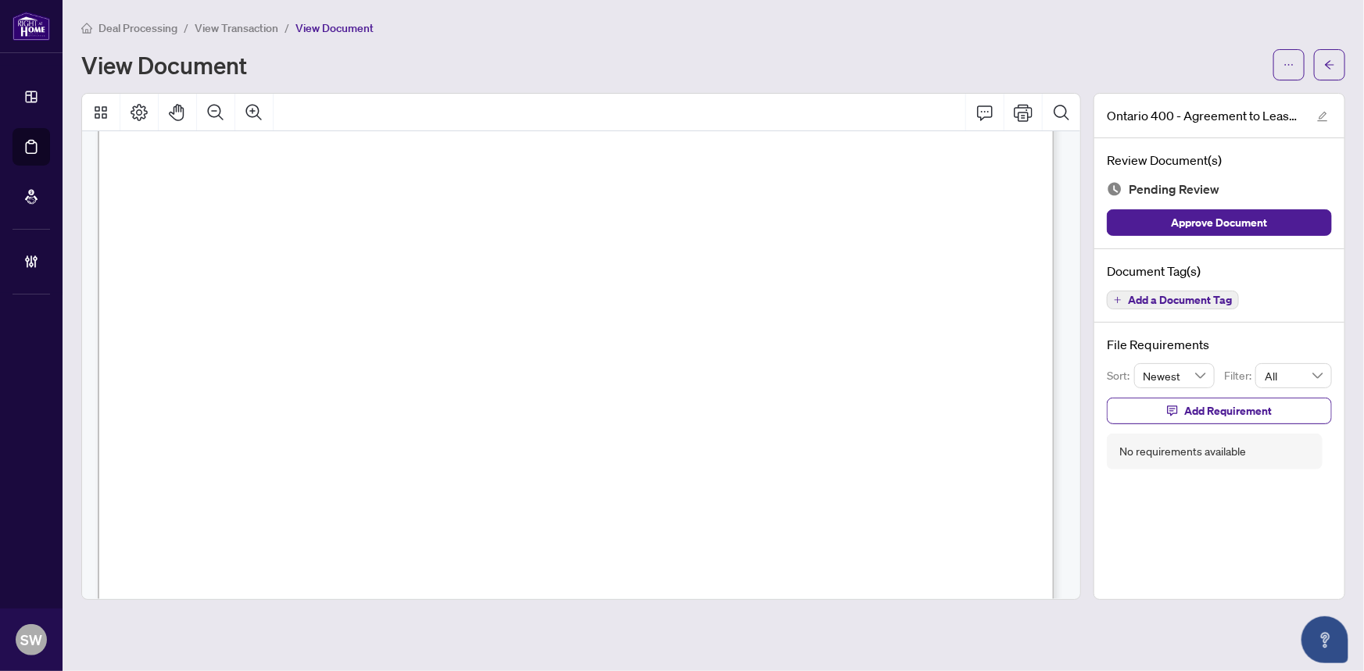
scroll to position [4047, 0]
drag, startPoint x: 317, startPoint y: 177, endPoint x: 394, endPoint y: 177, distance: 76.6
click at [835, 177] on span "[GEOGRAPHIC_DATA]" at bounding box center [876, 181] width 142 height 15
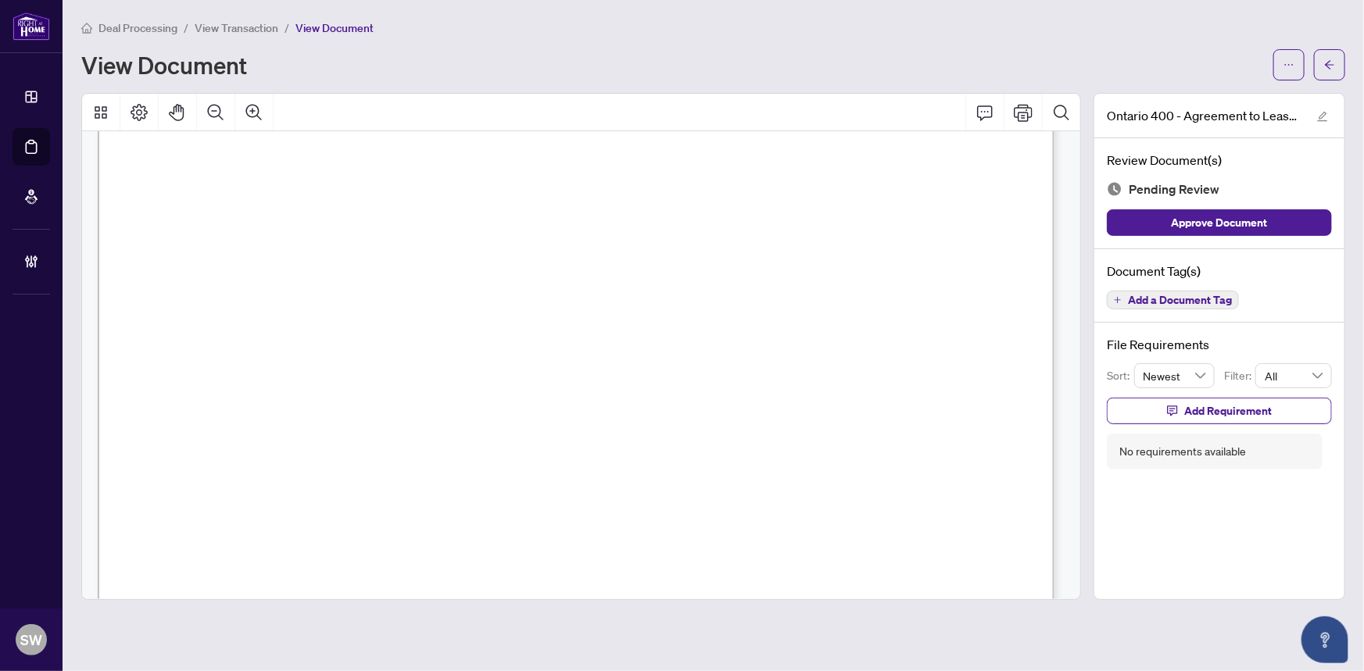
click at [835, 177] on span "[GEOGRAPHIC_DATA]" at bounding box center [876, 181] width 142 height 15
click at [328, 211] on span "L2E 6A8" at bounding box center [341, 217] width 50 height 15
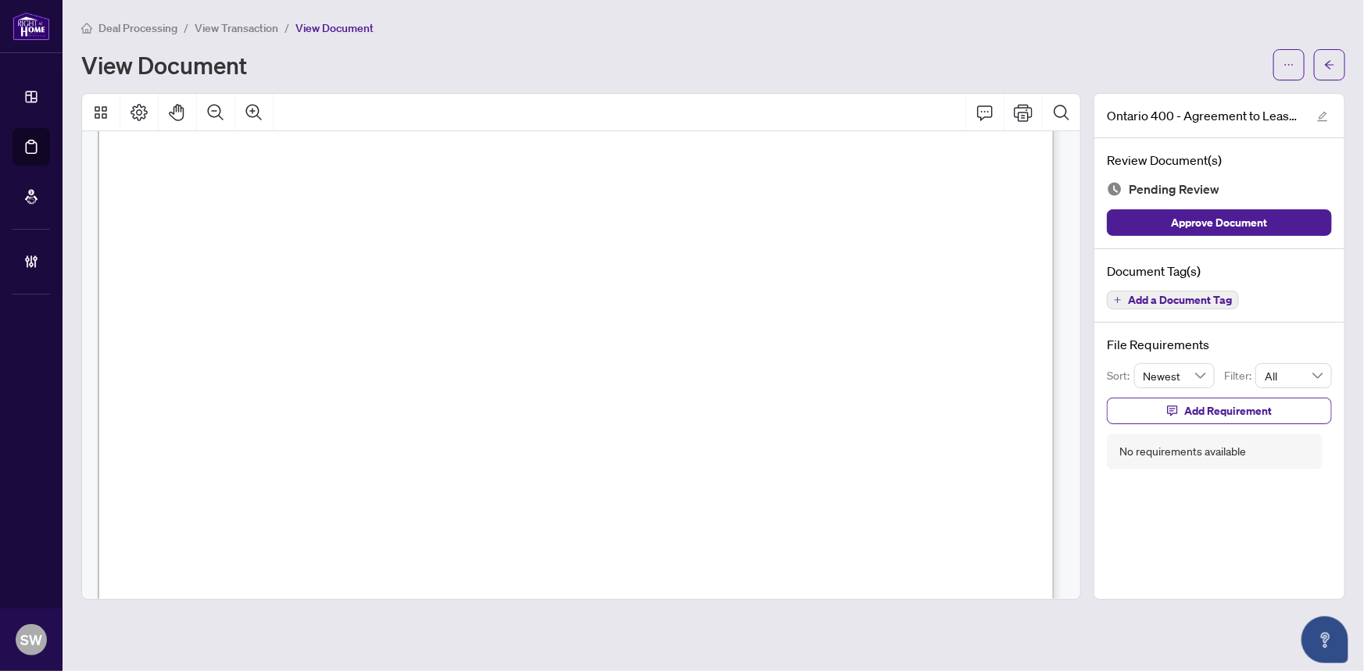
click at [328, 211] on span "L2E 6A8" at bounding box center [341, 217] width 50 height 15
click at [361, 212] on span "L2E 6A8" at bounding box center [341, 217] width 50 height 15
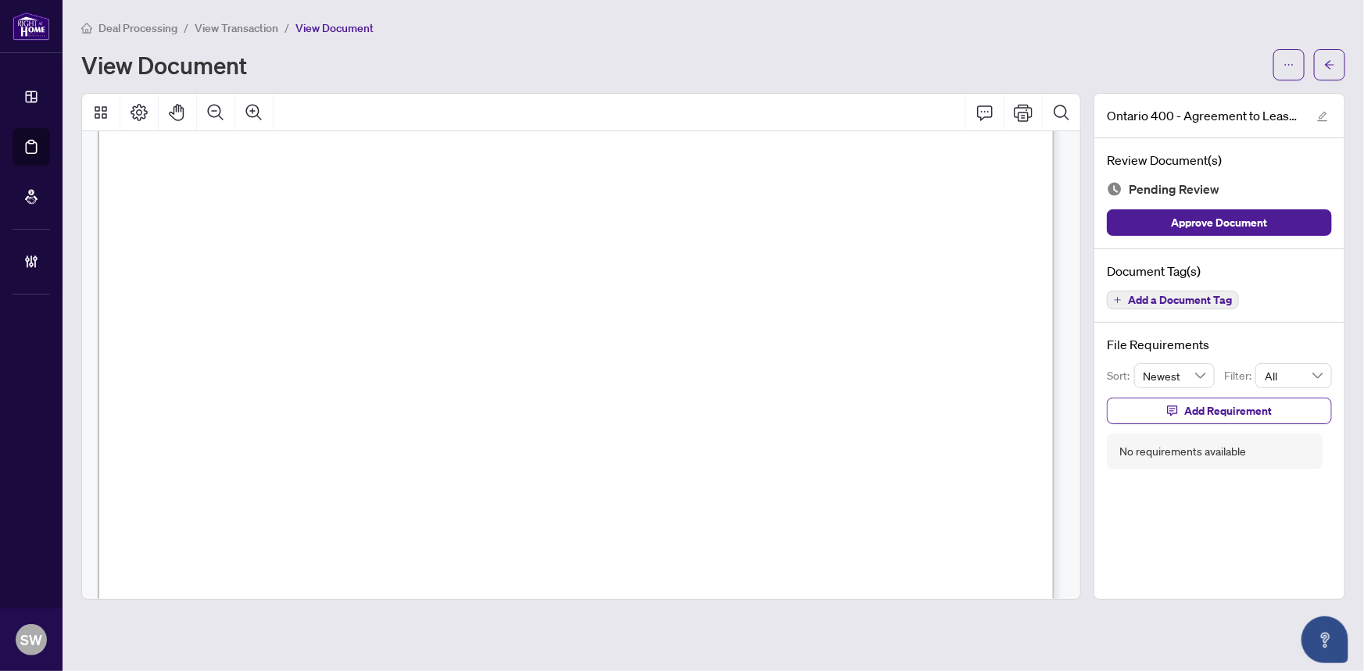
scroll to position [84, 0]
click at [395, 284] on span "[PERSON_NAME]" at bounding box center [410, 291] width 102 height 15
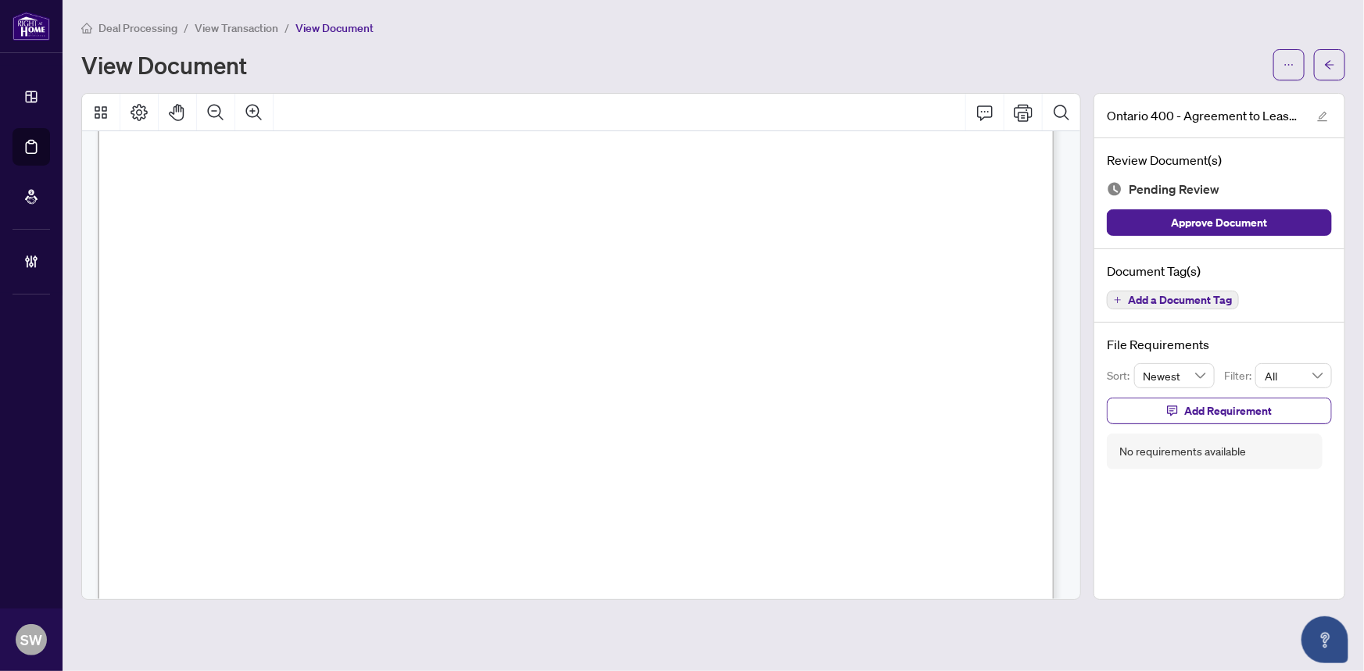
click at [266, 345] on span "[PERSON_NAME]" at bounding box center [218, 352] width 109 height 15
click at [1218, 297] on span "Add a Document Tag" at bounding box center [1180, 300] width 104 height 11
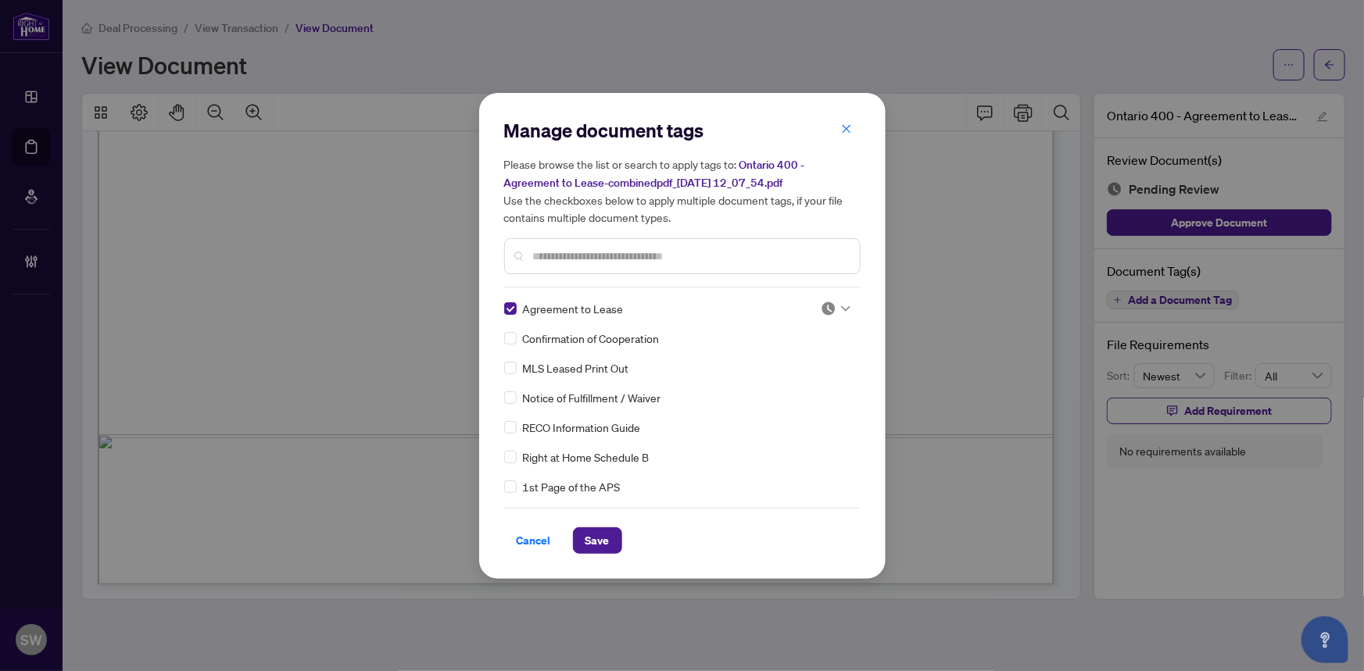
click at [830, 309] on img at bounding box center [828, 309] width 16 height 16
click at [813, 382] on div "Approved" at bounding box center [784, 384] width 100 height 17
click at [841, 338] on icon at bounding box center [845, 338] width 9 height 6
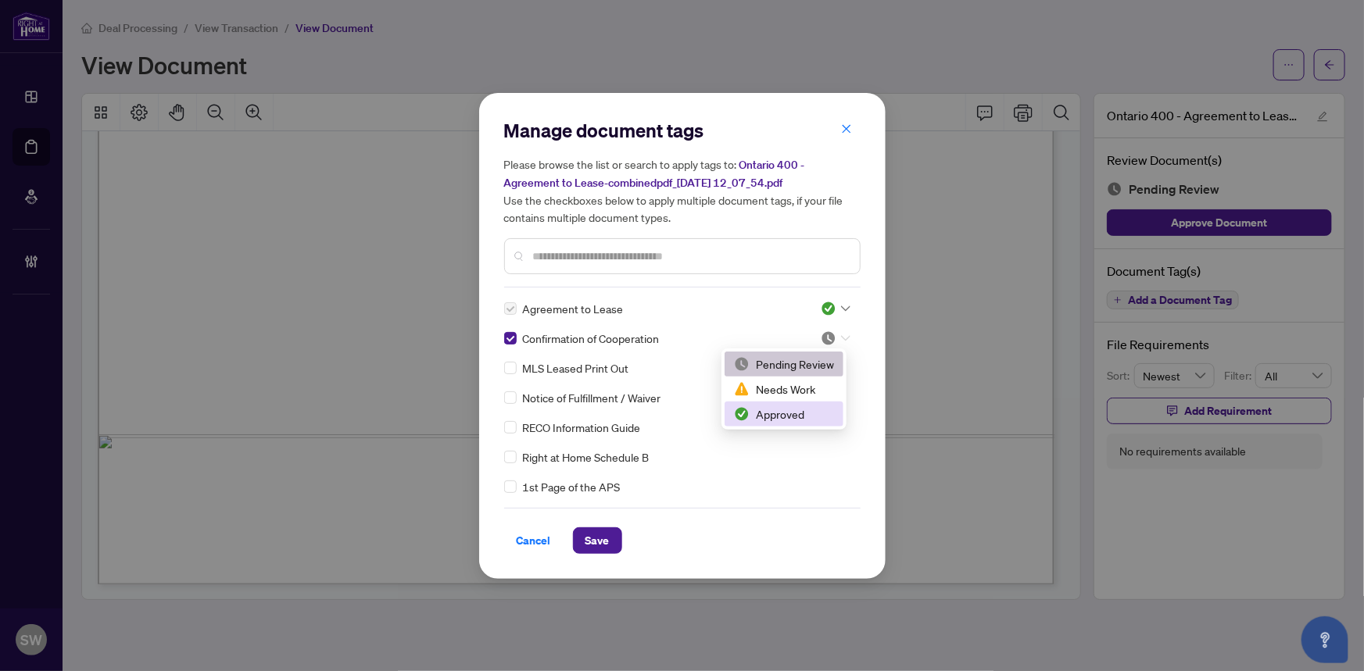
click at [788, 412] on div "Approved" at bounding box center [784, 414] width 100 height 17
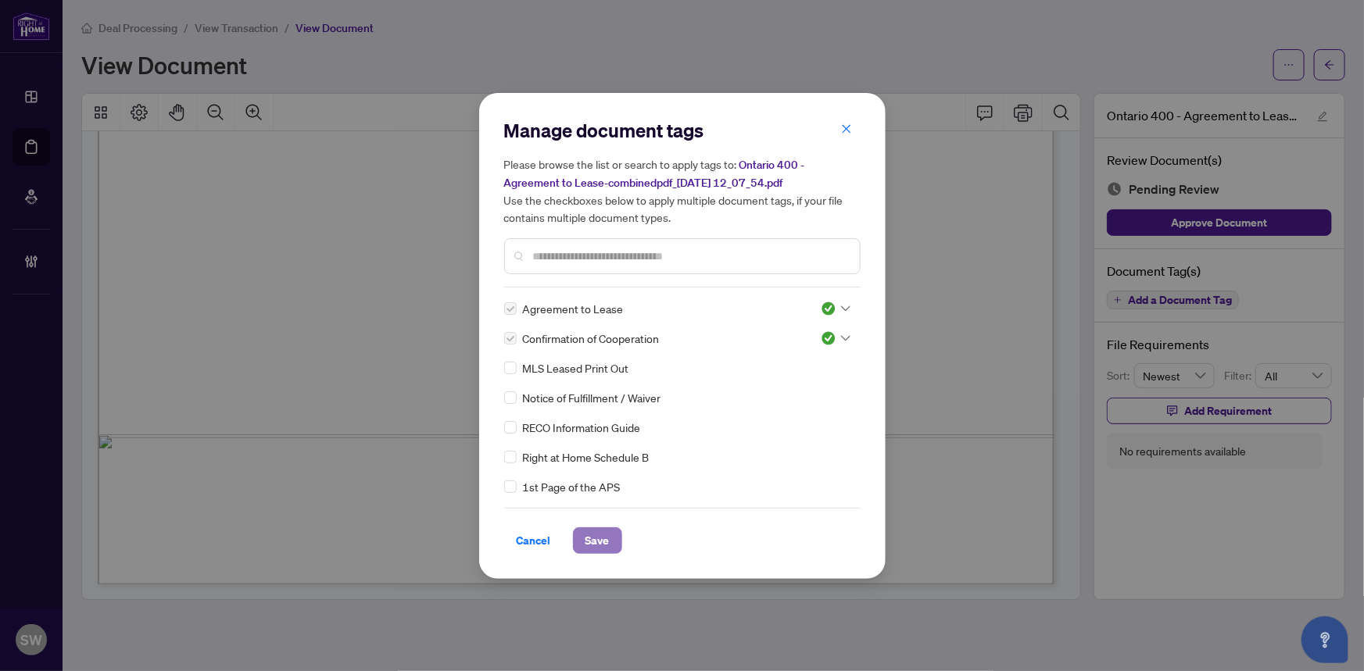
click at [595, 544] on span "Save" at bounding box center [597, 540] width 24 height 25
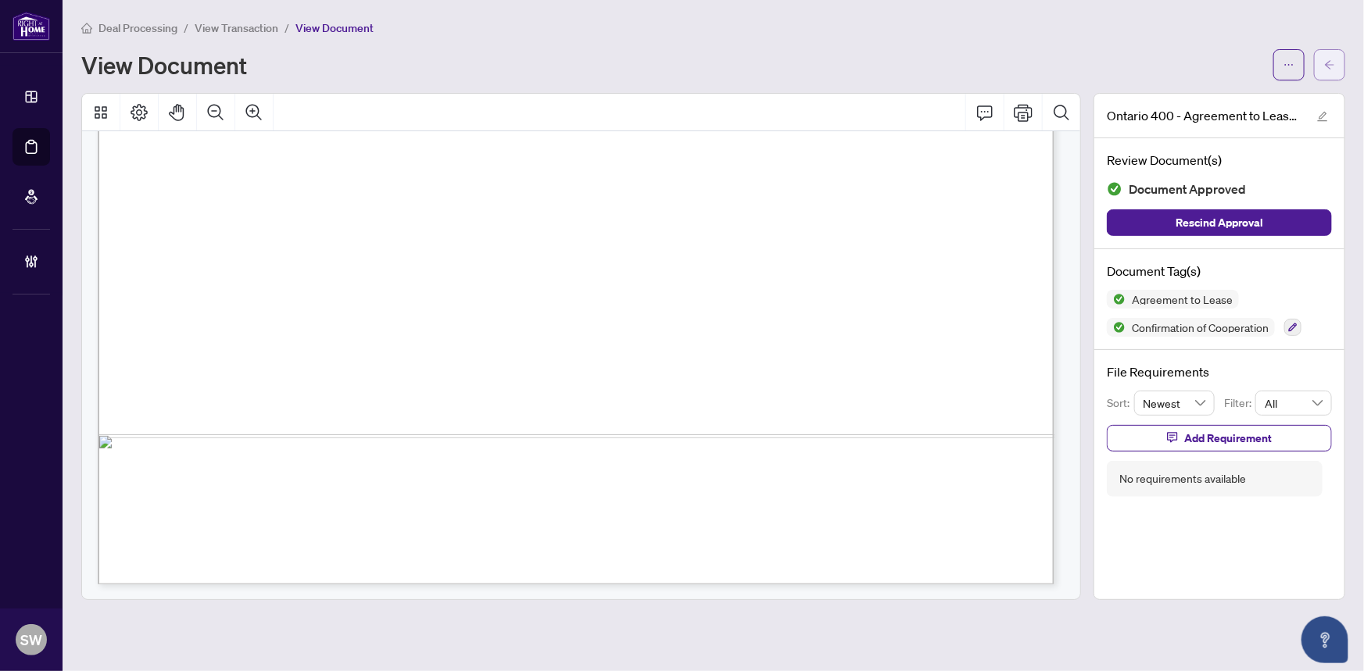
click at [1330, 61] on icon "arrow-left" at bounding box center [1329, 64] width 11 height 11
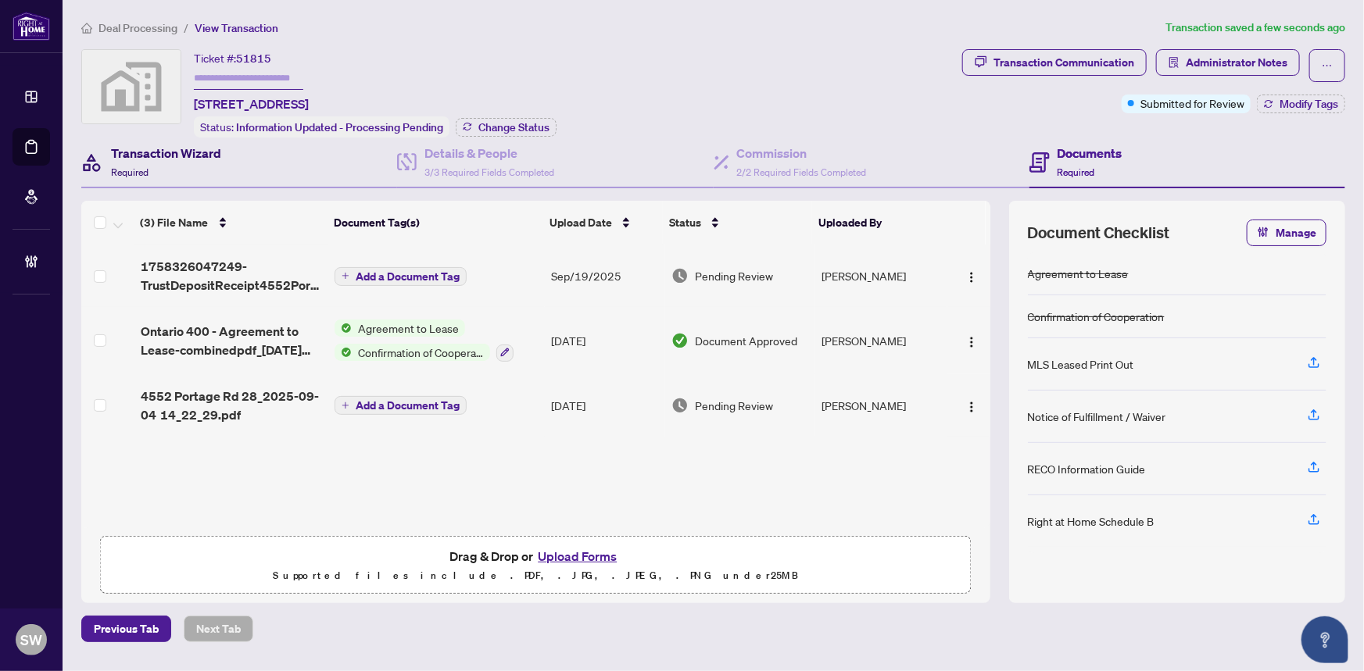
click at [184, 162] on div "Transaction Wizard Required" at bounding box center [166, 162] width 110 height 37
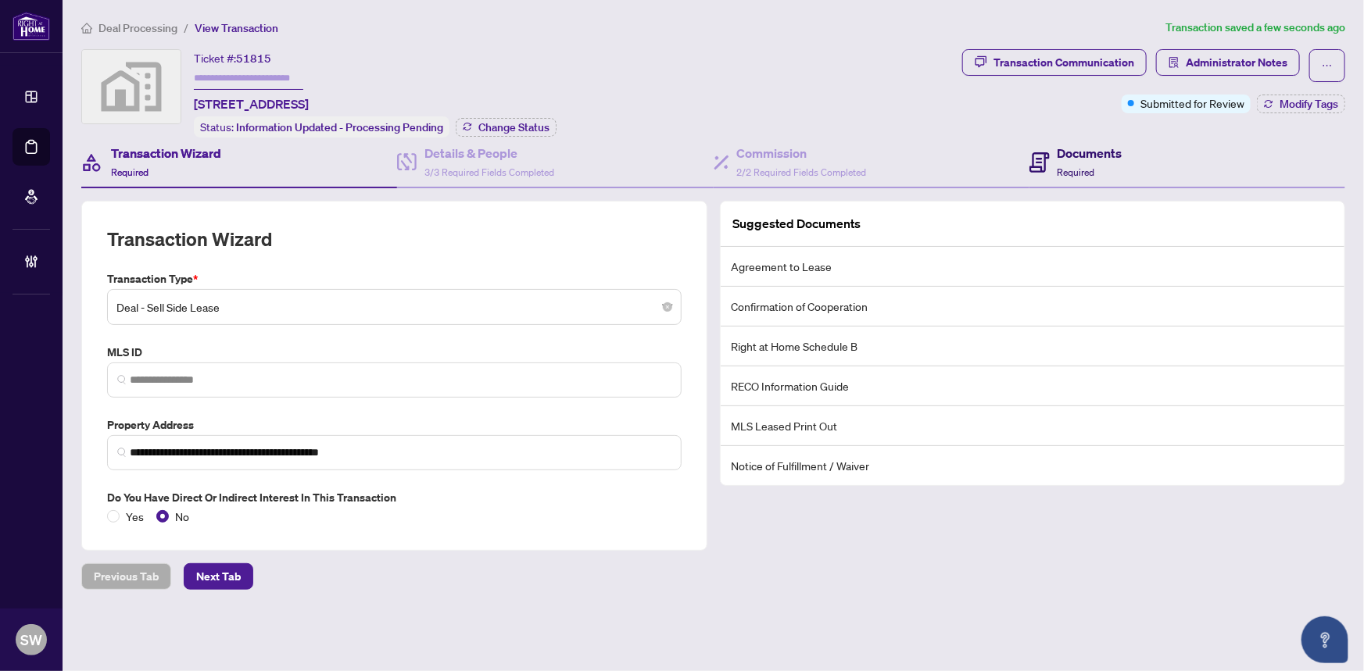
click at [1105, 160] on div "Documents Required" at bounding box center [1089, 162] width 65 height 37
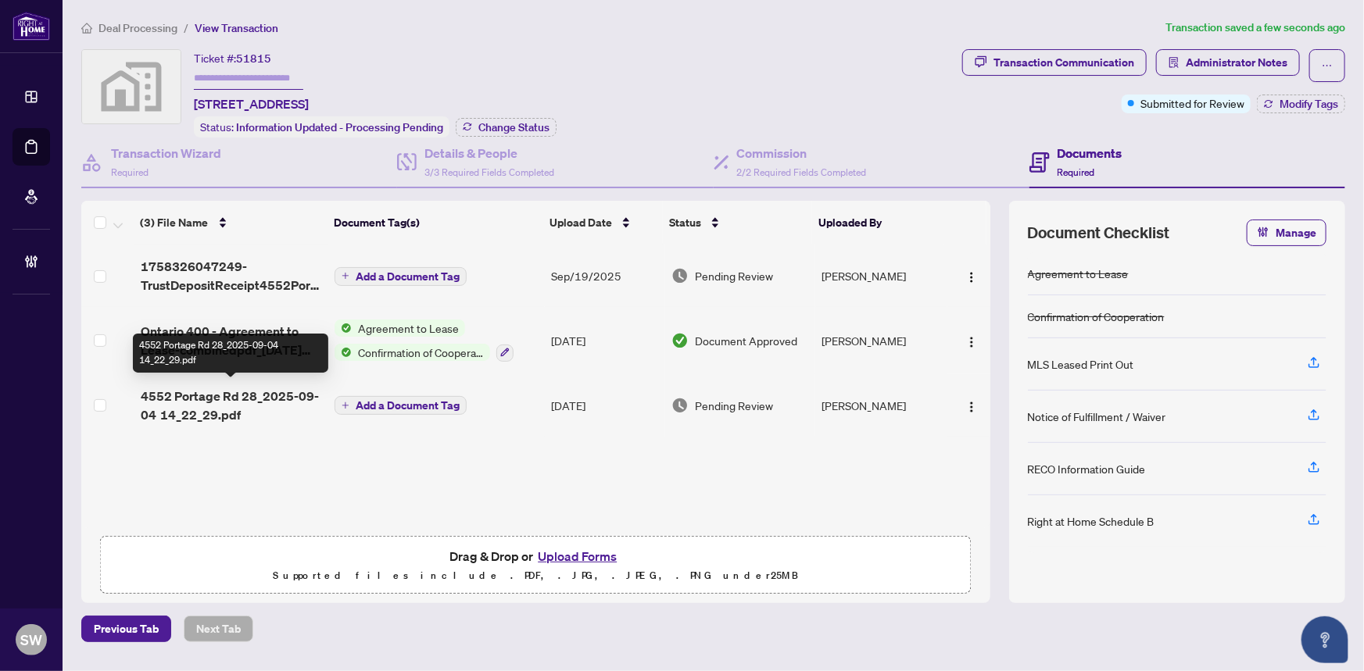
click at [203, 396] on span "4552 Portage Rd 28_2025-09-04 14_22_29.pdf" at bounding box center [232, 406] width 182 height 38
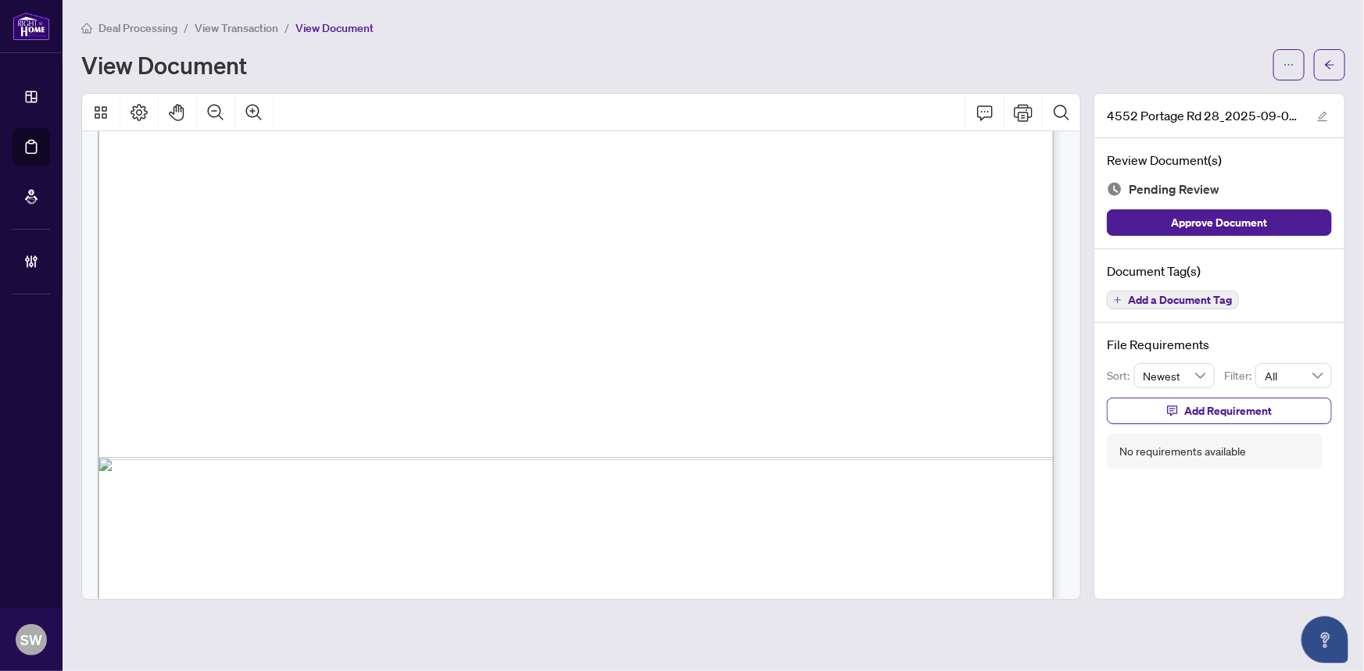
scroll to position [774, 0]
click at [1189, 301] on span "Add a Document Tag" at bounding box center [1180, 300] width 104 height 11
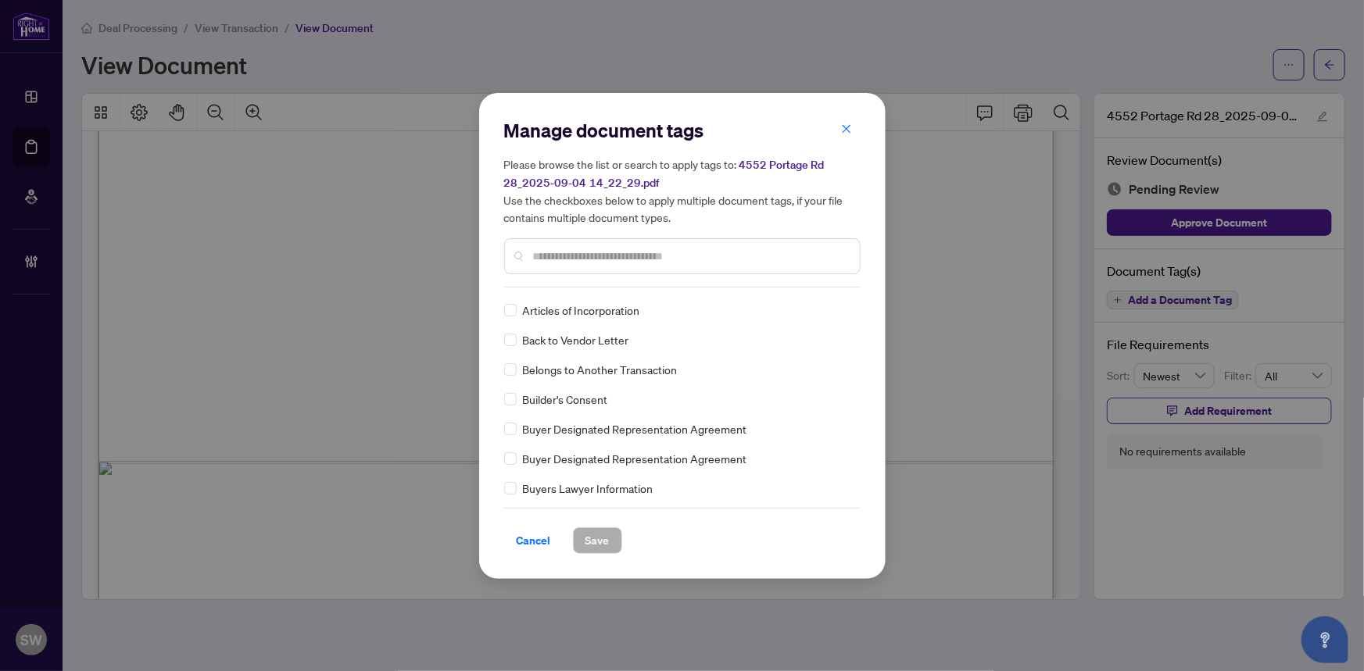
scroll to position [426, 0]
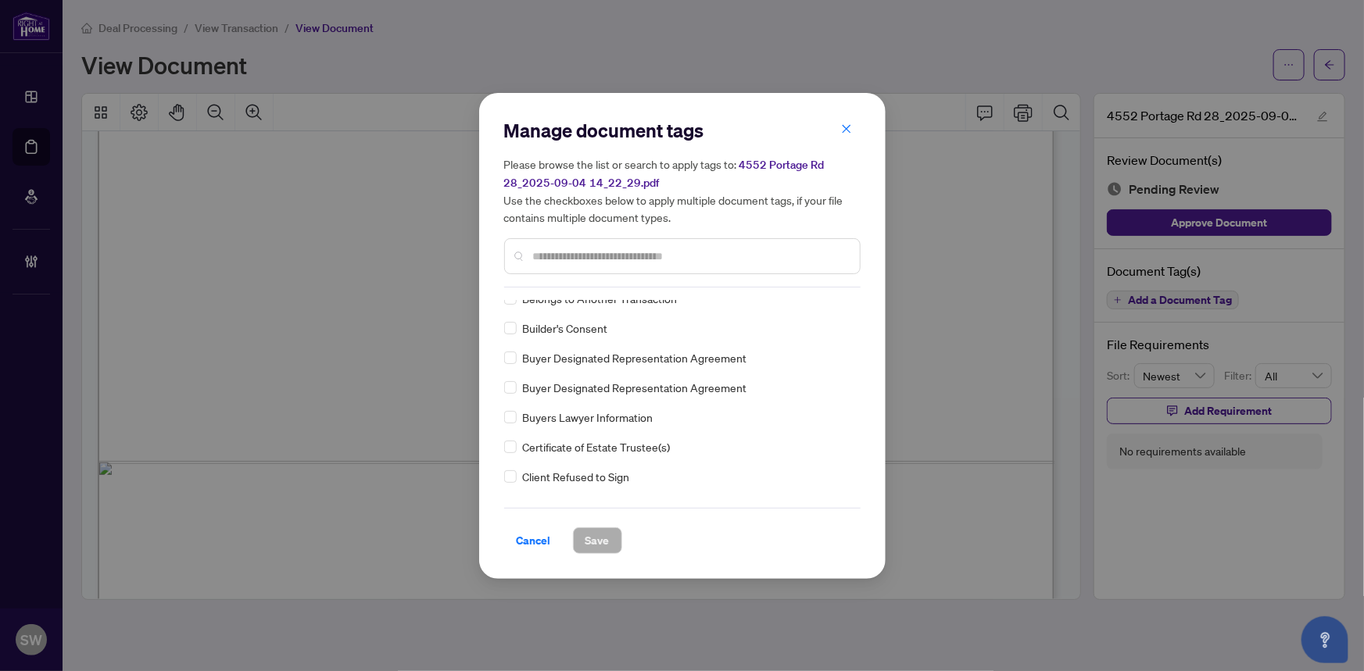
click at [652, 250] on input "text" at bounding box center [690, 256] width 314 height 17
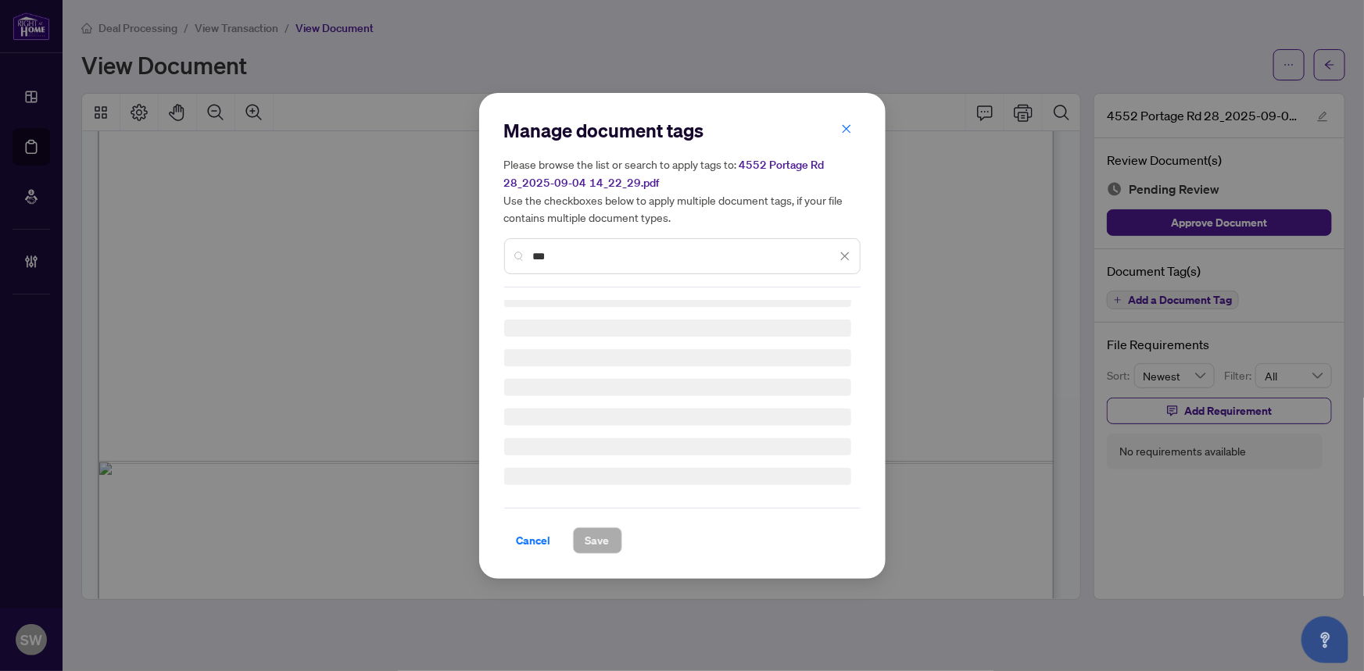
scroll to position [0, 0]
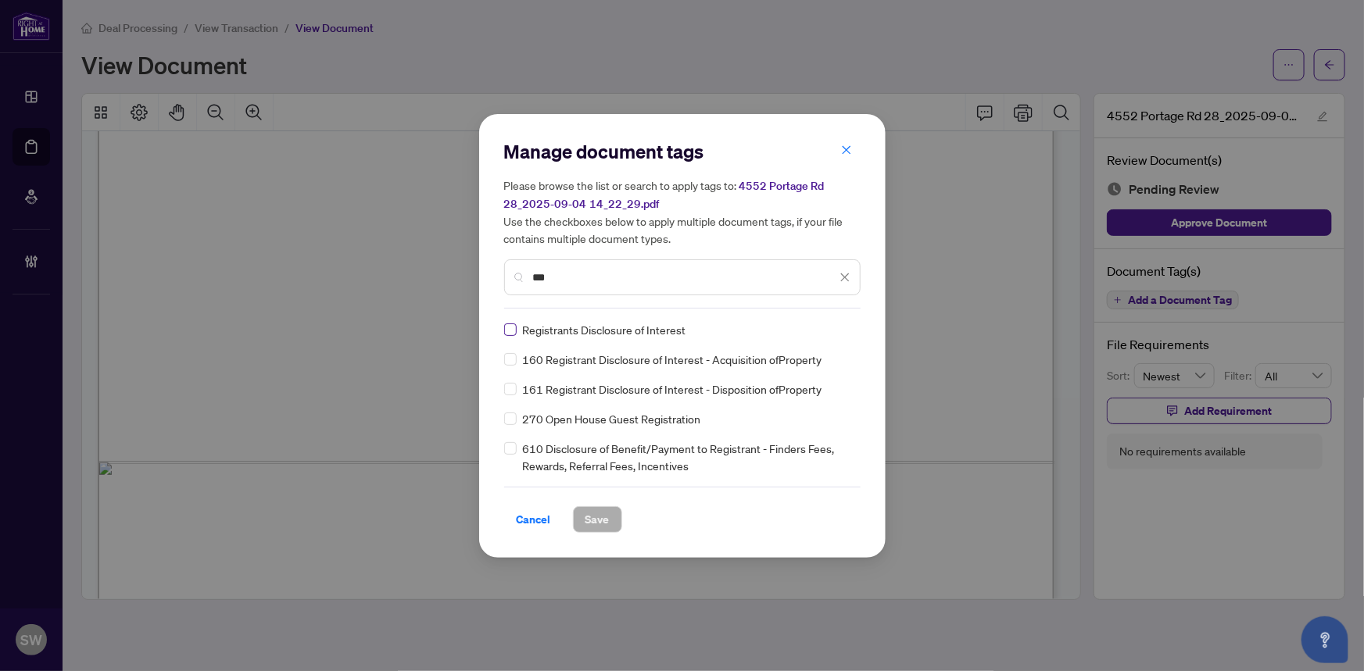
type input "***"
click at [838, 327] on div at bounding box center [835, 330] width 30 height 16
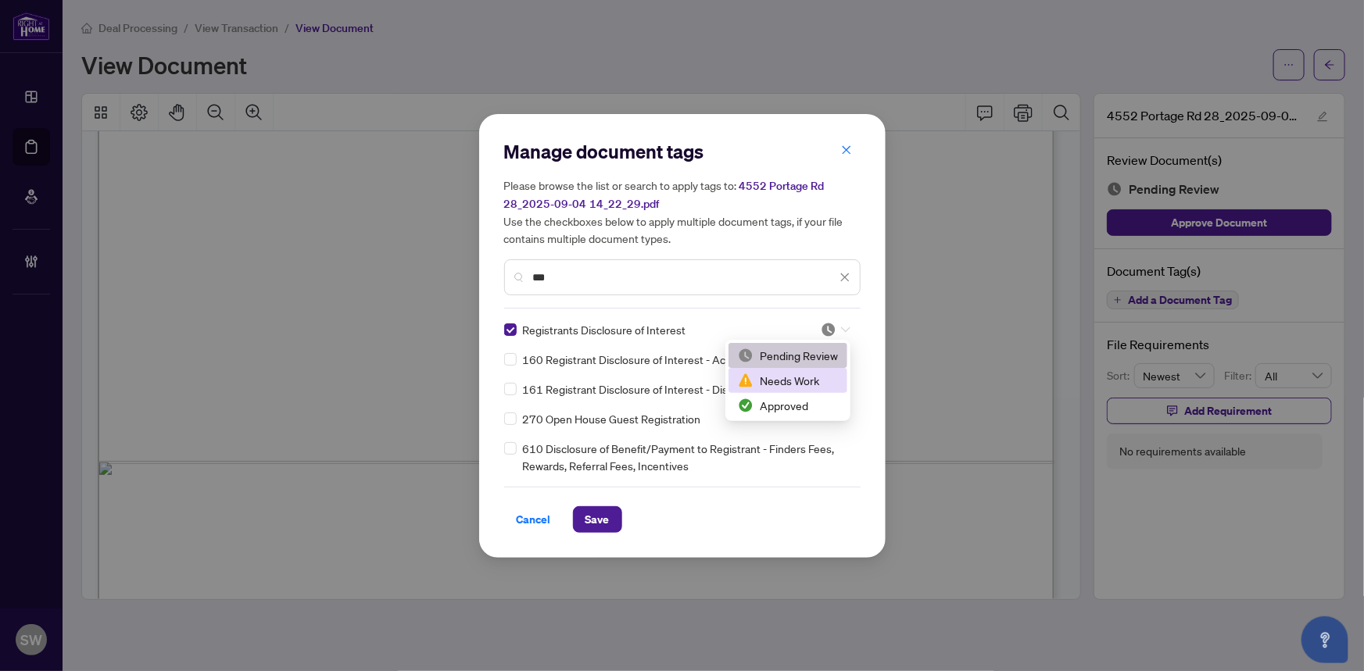
click at [788, 388] on div "Needs Work" at bounding box center [788, 380] width 100 height 17
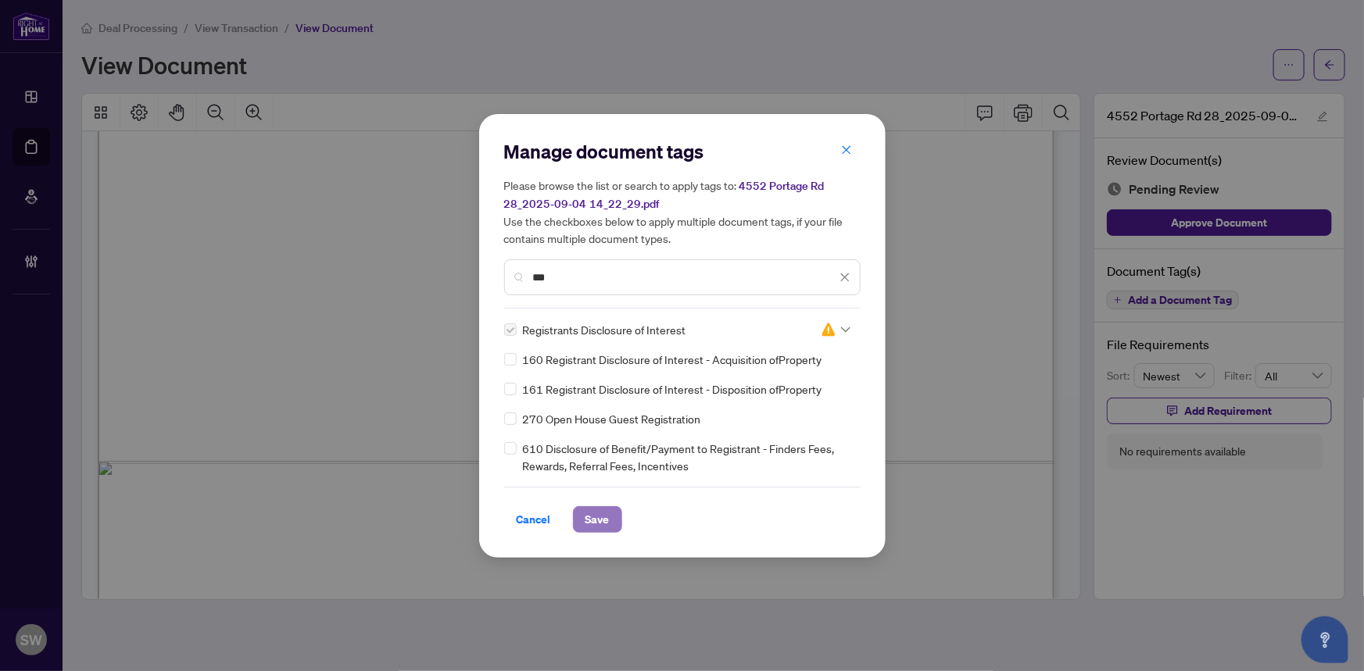
click at [594, 517] on span "Save" at bounding box center [597, 519] width 24 height 25
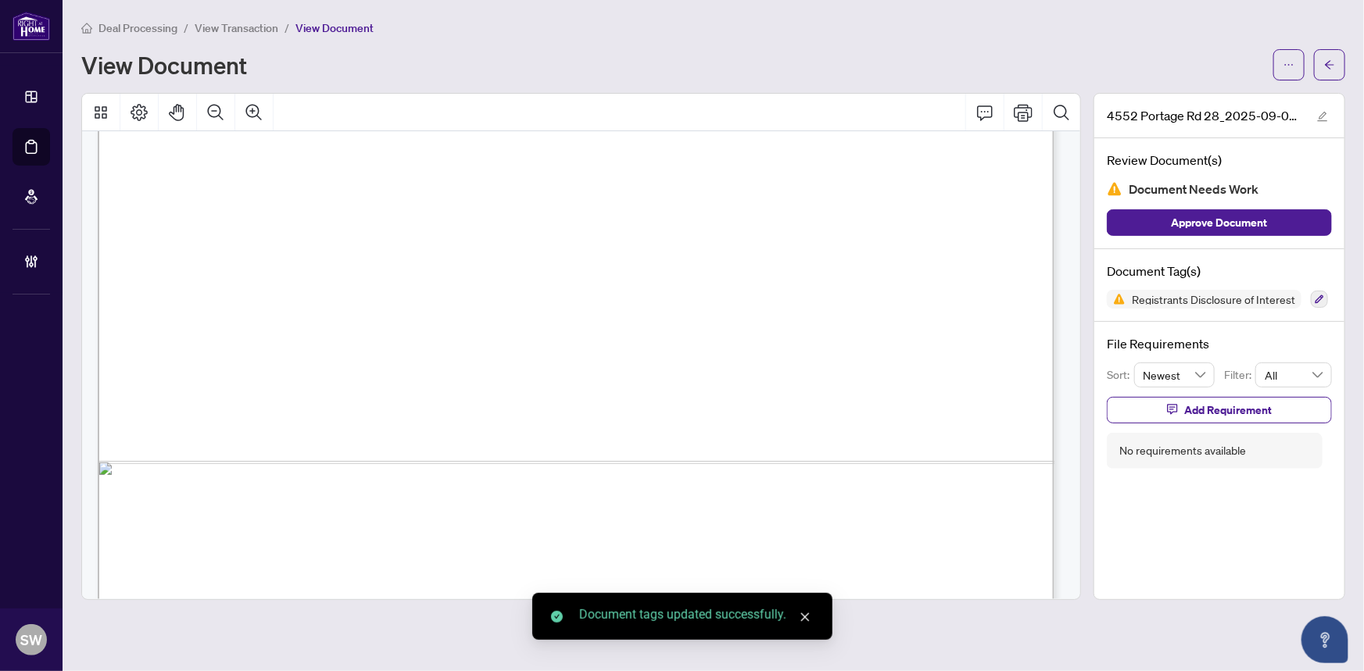
scroll to position [767, 0]
click at [539, 262] on span "ACKNOWLEDGEMENT" at bounding box center [575, 264] width 138 height 16
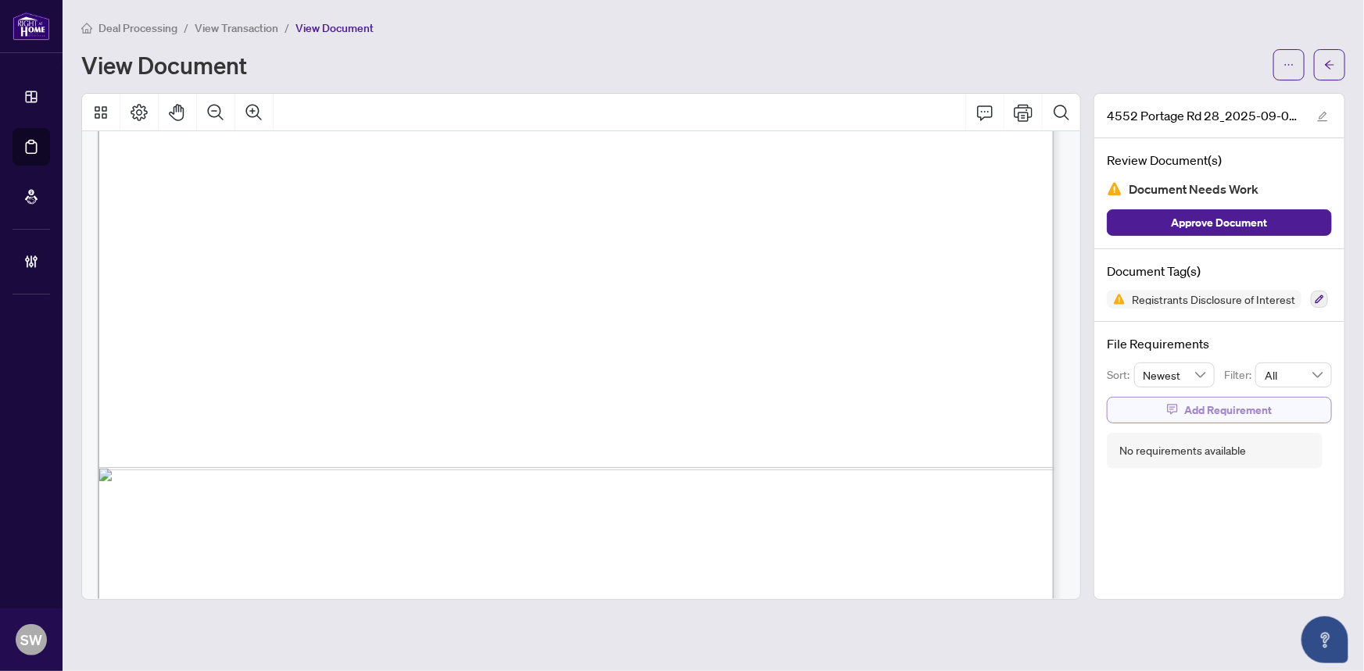
click at [1224, 402] on span "Add Requirement" at bounding box center [1228, 410] width 88 height 25
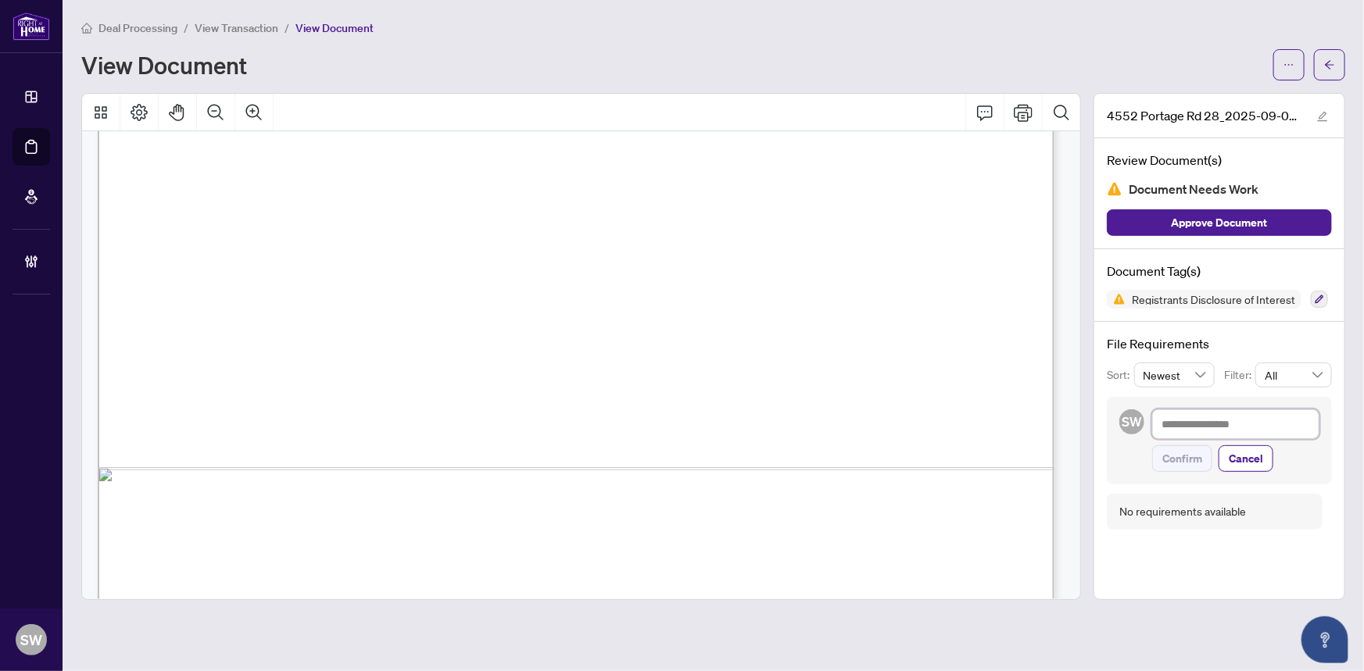
click at [1197, 429] on textarea at bounding box center [1235, 424] width 167 height 30
paste textarea "**********"
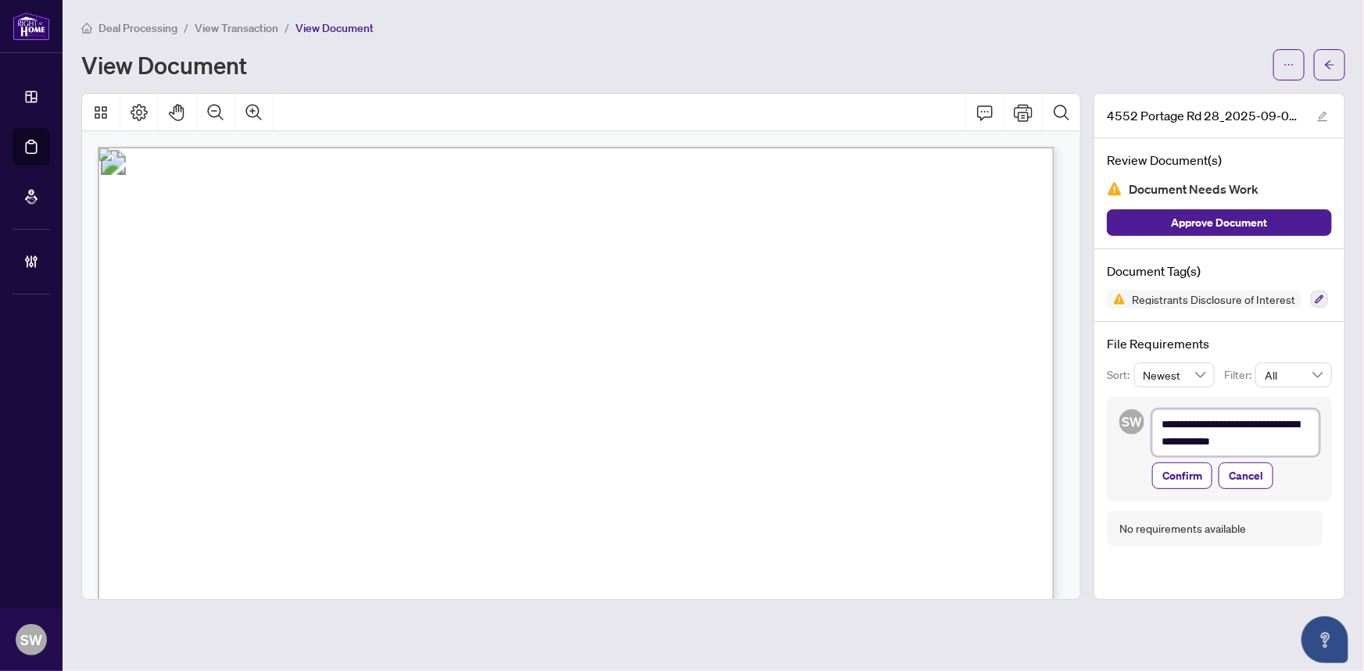
scroll to position [0, 0]
click at [549, 209] on span "Registrant Disclosure of Interest" at bounding box center [567, 211] width 372 height 33
click at [1164, 422] on textarea "**********" at bounding box center [1235, 432] width 167 height 47
paste textarea "**********"
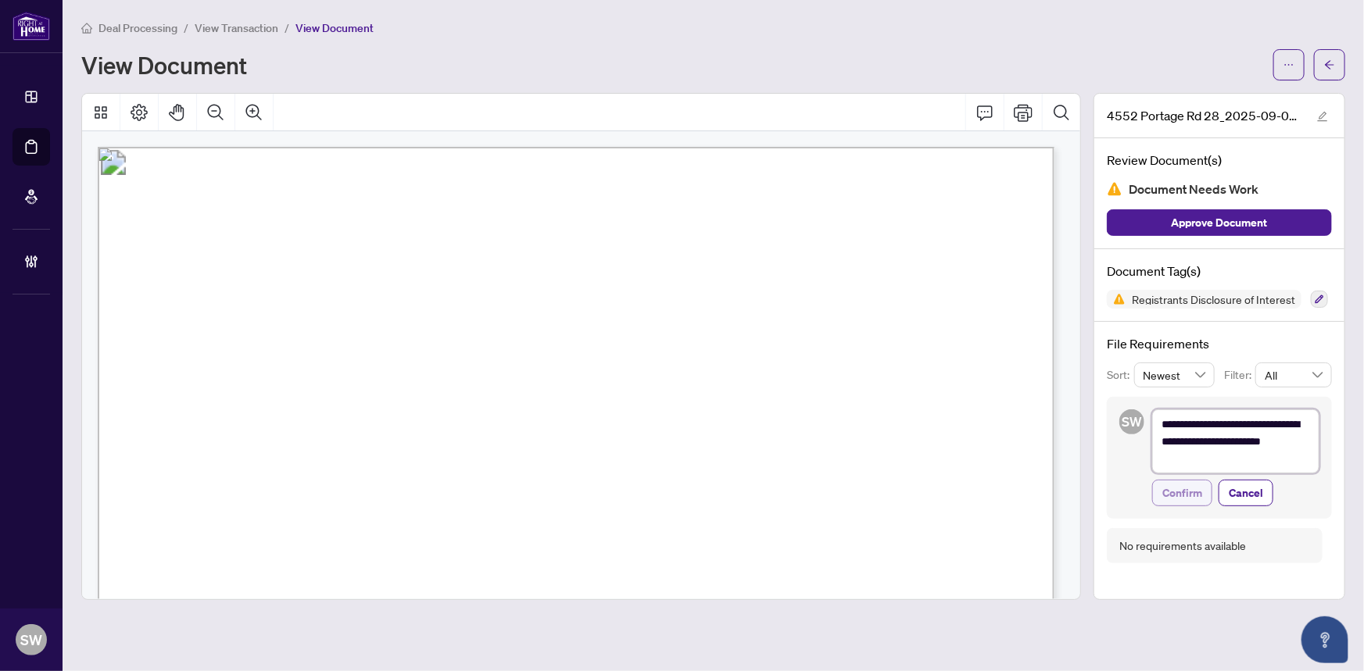
type textarea "**********"
click at [1189, 485] on span "Confirm" at bounding box center [1182, 493] width 40 height 25
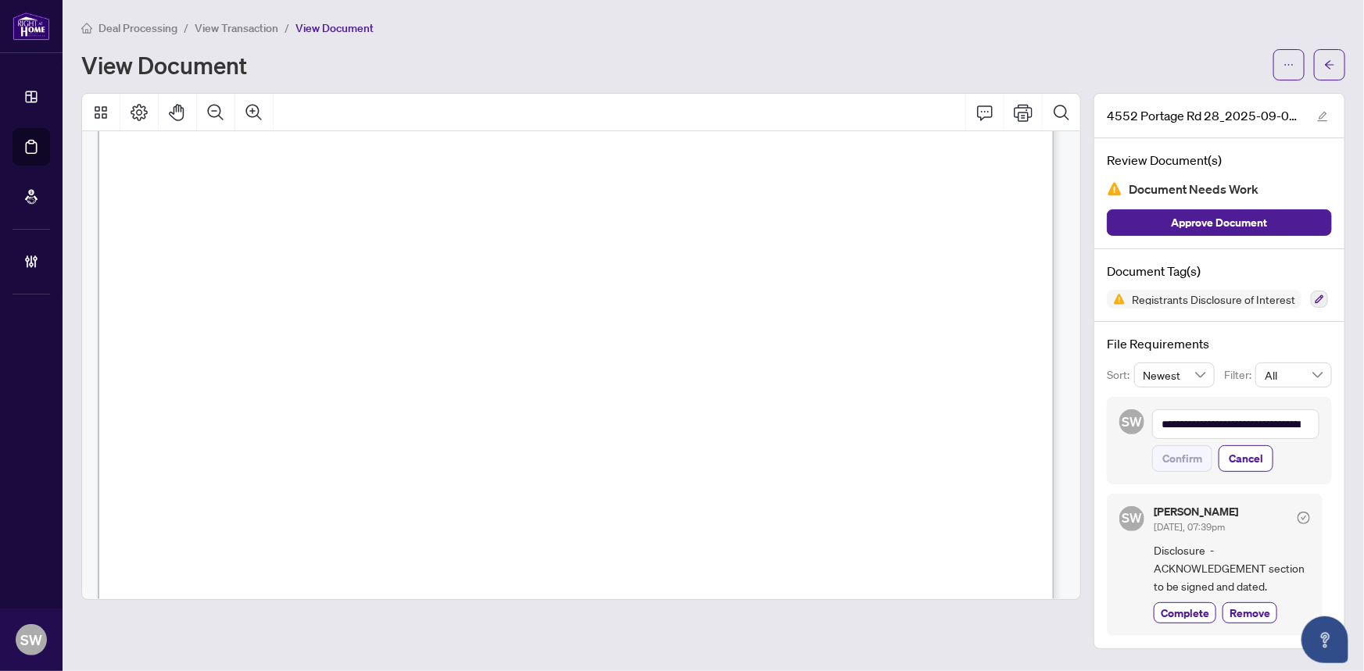
scroll to position [568, 0]
click at [1319, 64] on button "button" at bounding box center [1329, 64] width 31 height 31
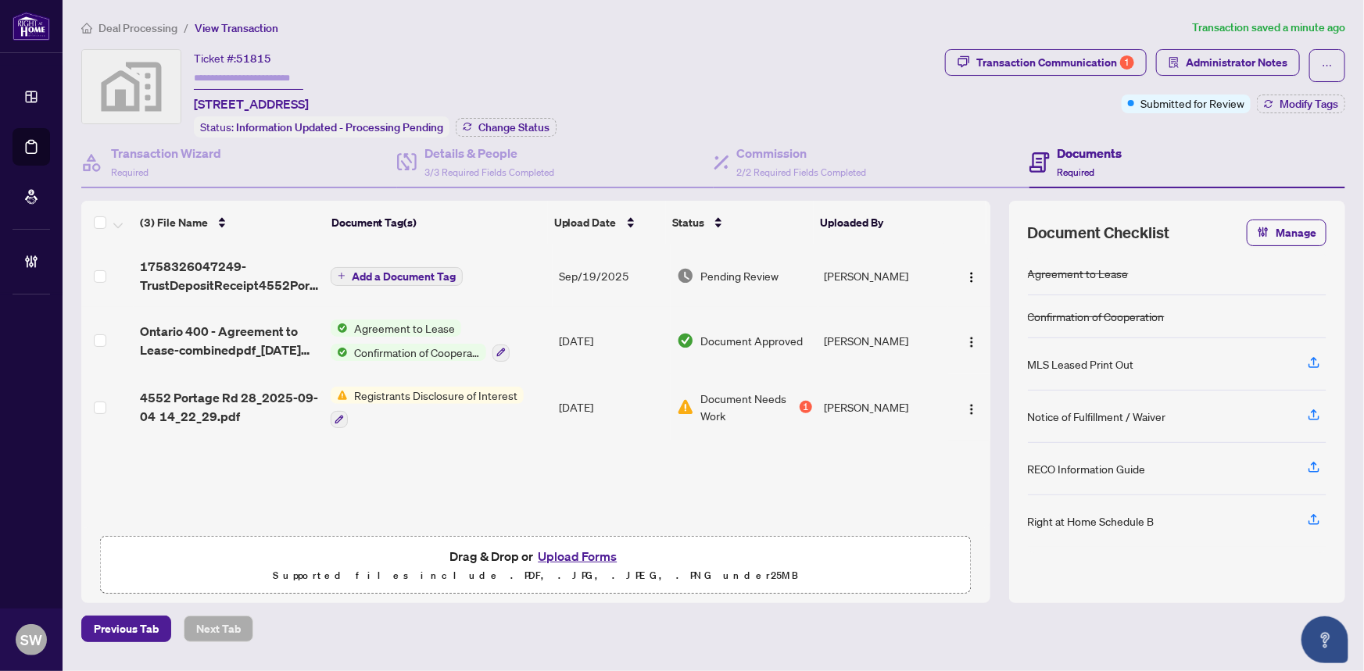
click at [268, 281] on span "1758326047249-TrustDepositReceipt4552PortageRd28.pdf" at bounding box center [229, 276] width 178 height 38
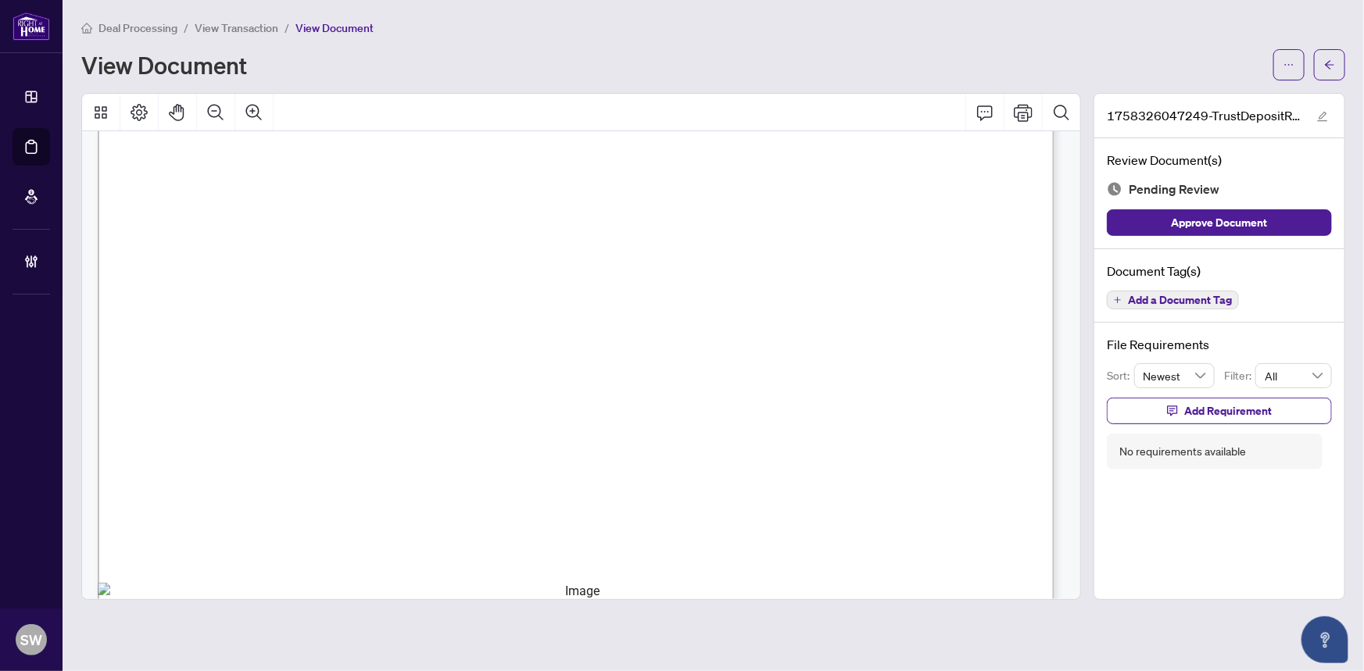
scroll to position [497, 0]
click at [1172, 302] on span "Add a Document Tag" at bounding box center [1180, 300] width 104 height 11
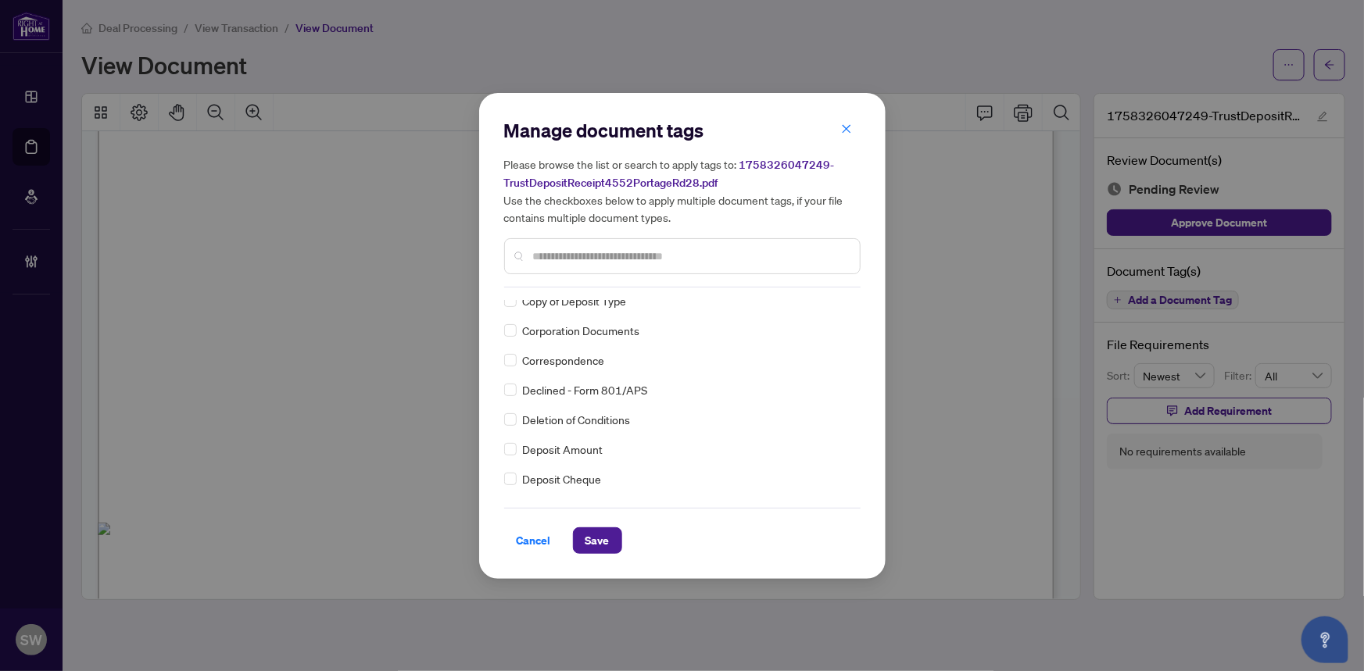
scroll to position [0, 0]
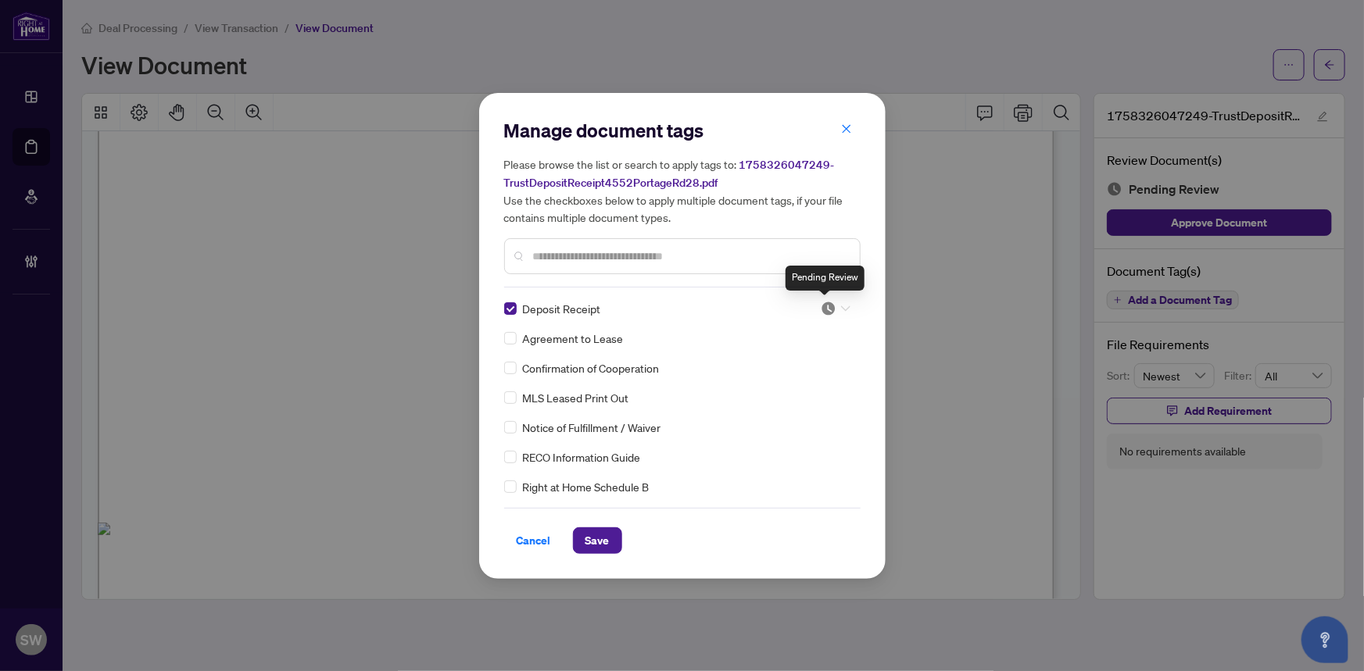
click at [830, 303] on img at bounding box center [828, 309] width 16 height 16
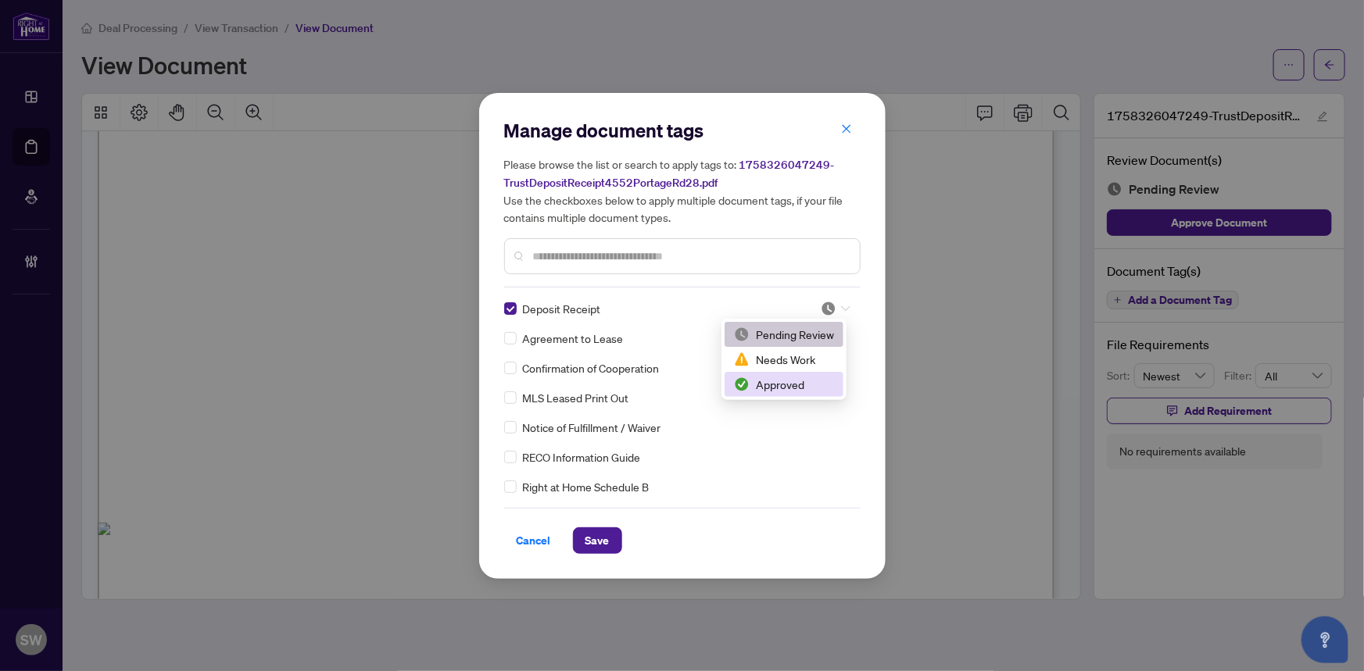
click at [781, 384] on div "Approved" at bounding box center [784, 384] width 100 height 17
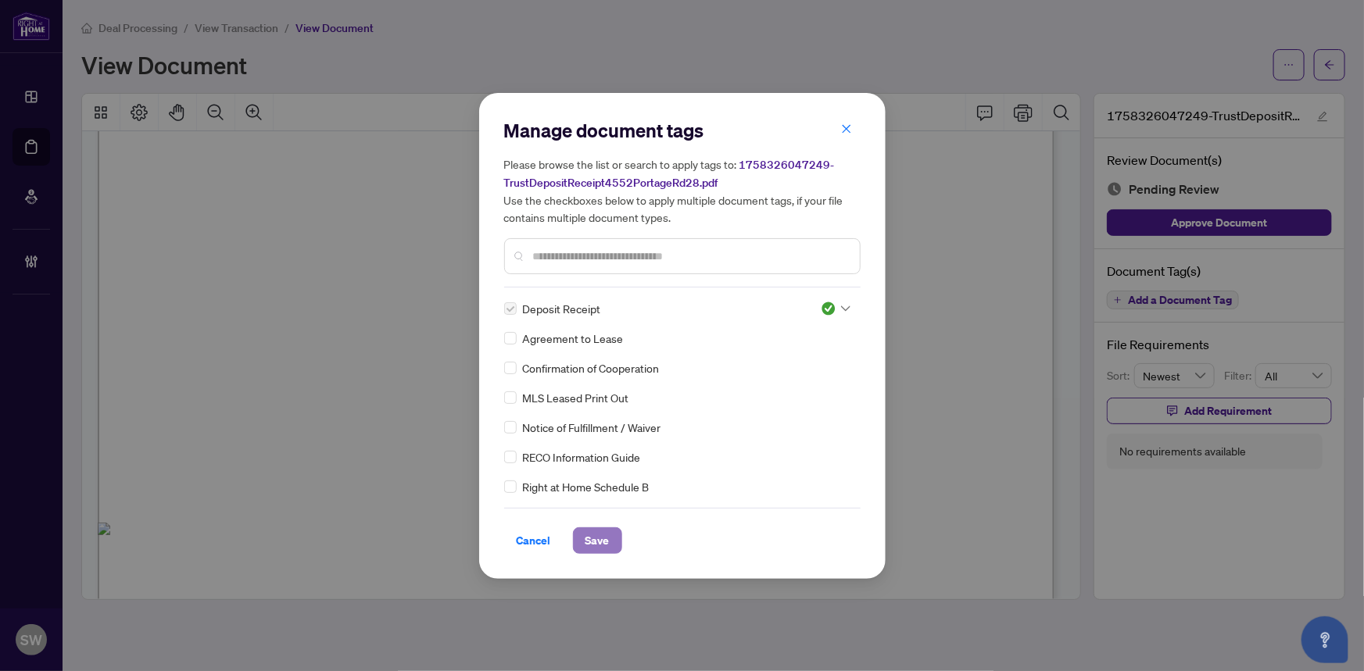
click at [587, 536] on span "Save" at bounding box center [597, 540] width 24 height 25
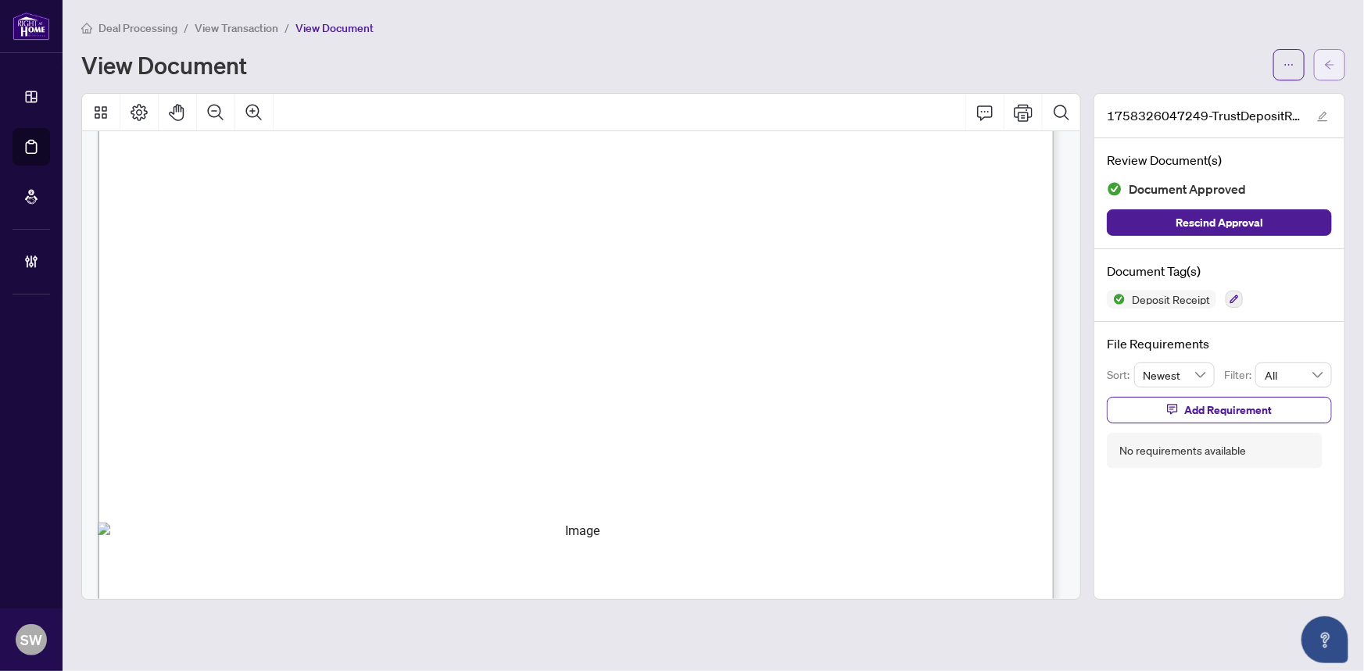
click at [1343, 69] on button "button" at bounding box center [1329, 64] width 31 height 31
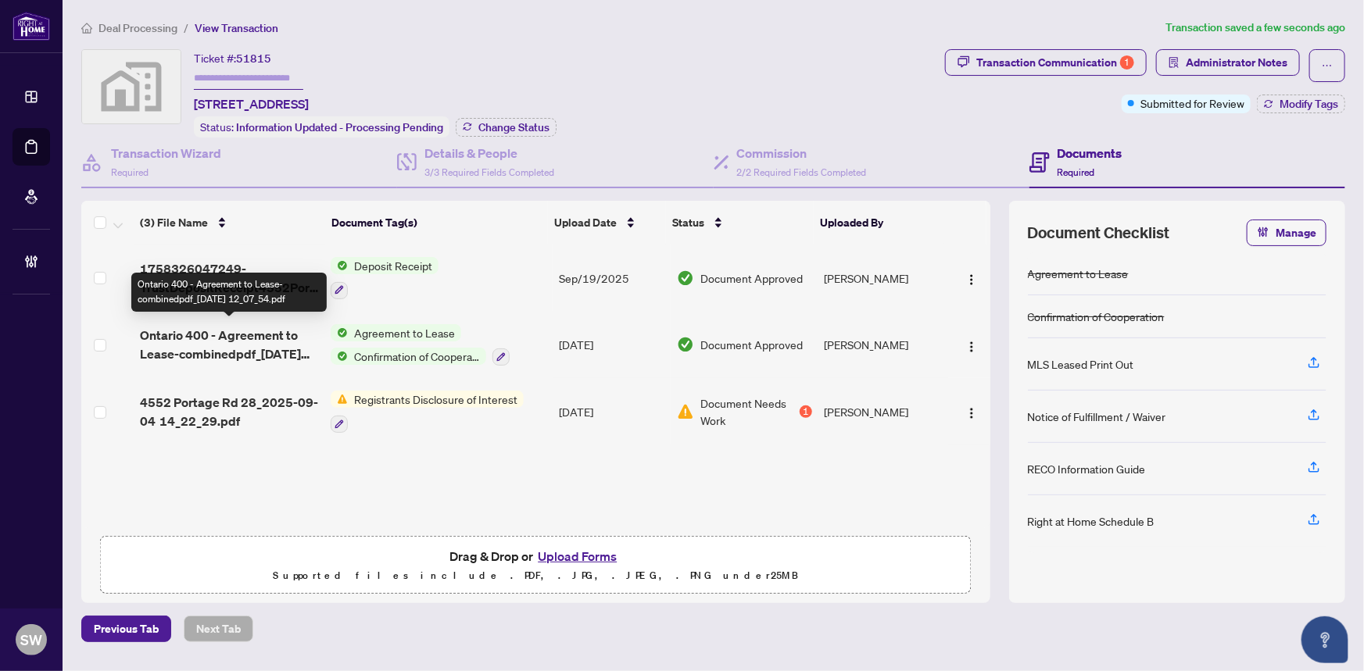
click at [266, 347] on span "Ontario 400 - Agreement to Lease-combinedpdf_2025-09-04 12_07_54.pdf" at bounding box center [229, 345] width 178 height 38
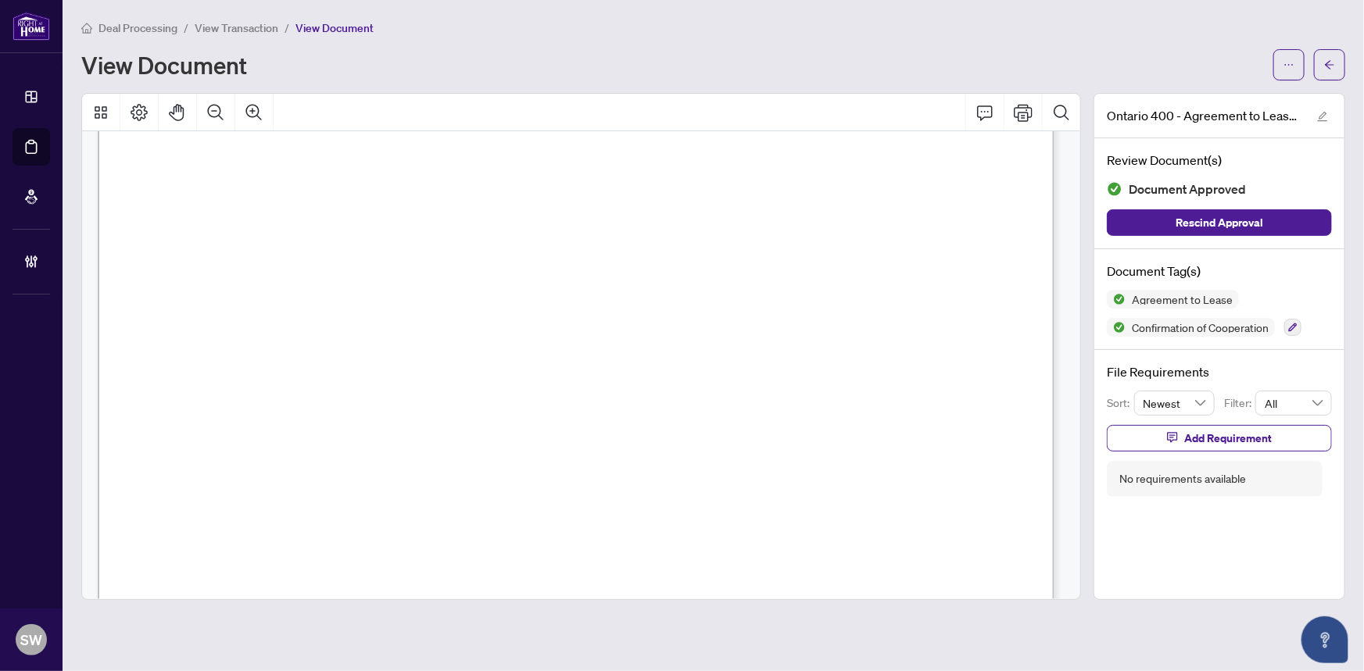
scroll to position [141, 0]
click at [1335, 72] on span "button" at bounding box center [1329, 64] width 11 height 25
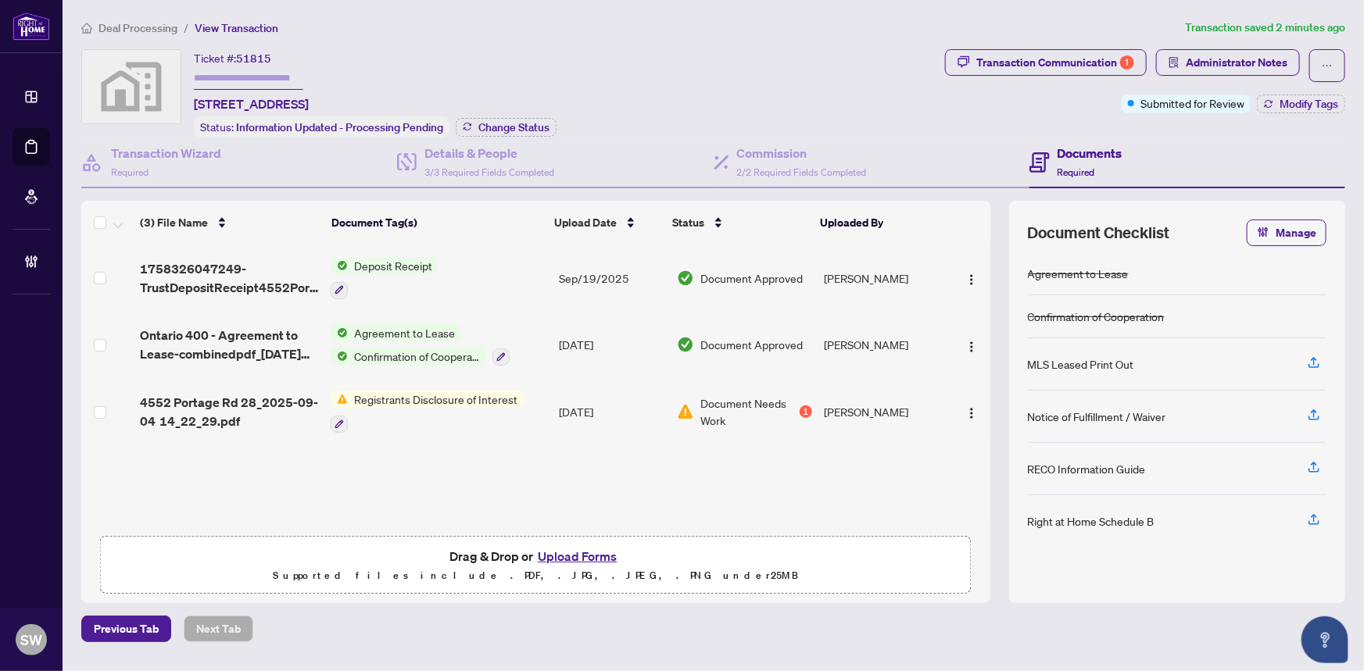
click at [261, 58] on span "51815" at bounding box center [253, 59] width 35 height 14
copy span "51815"
click at [186, 153] on h4 "Transaction Wizard" at bounding box center [166, 153] width 110 height 19
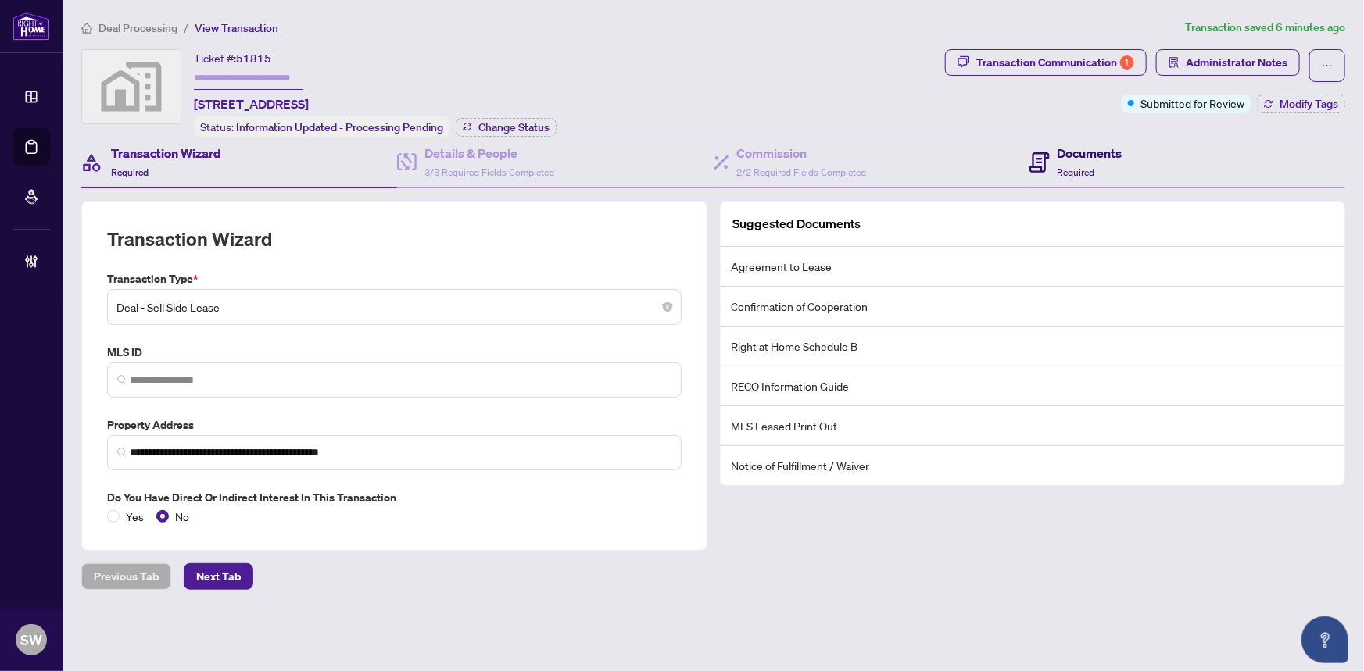
click at [1058, 166] on span "Required" at bounding box center [1076, 172] width 38 height 12
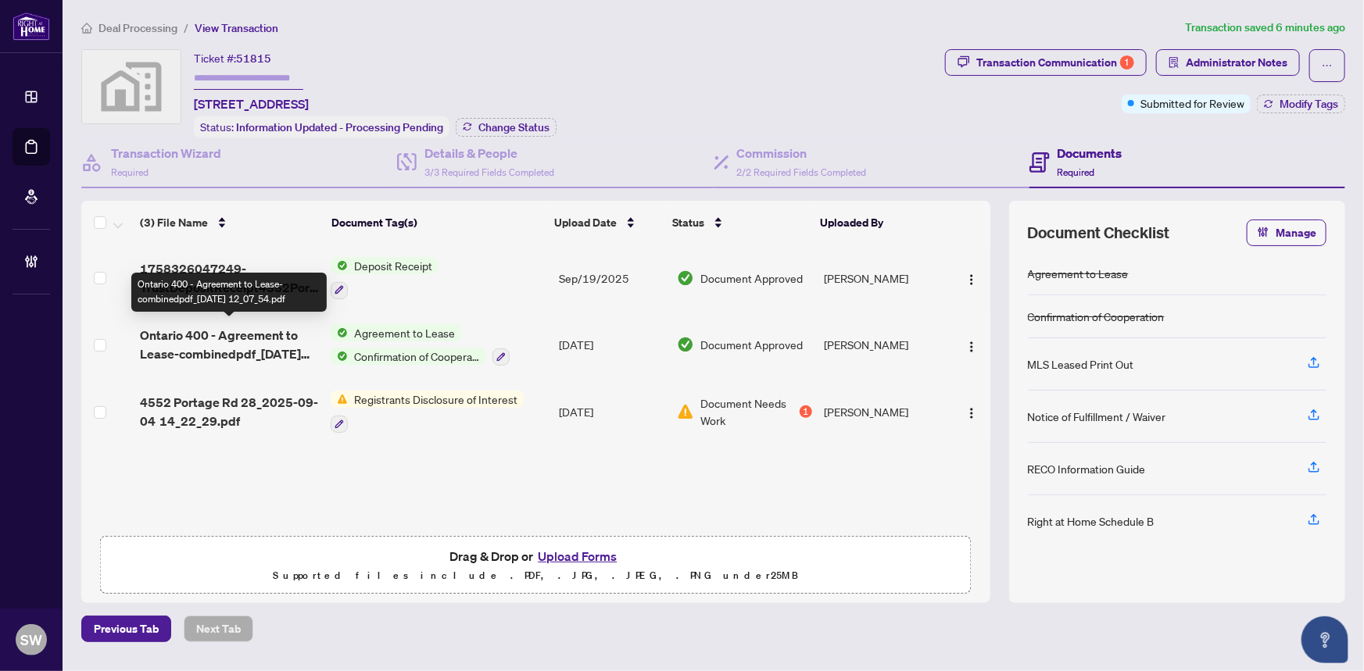
click at [238, 343] on span "Ontario 400 - Agreement to Lease-combinedpdf_2025-09-04 12_07_54.pdf" at bounding box center [229, 345] width 178 height 38
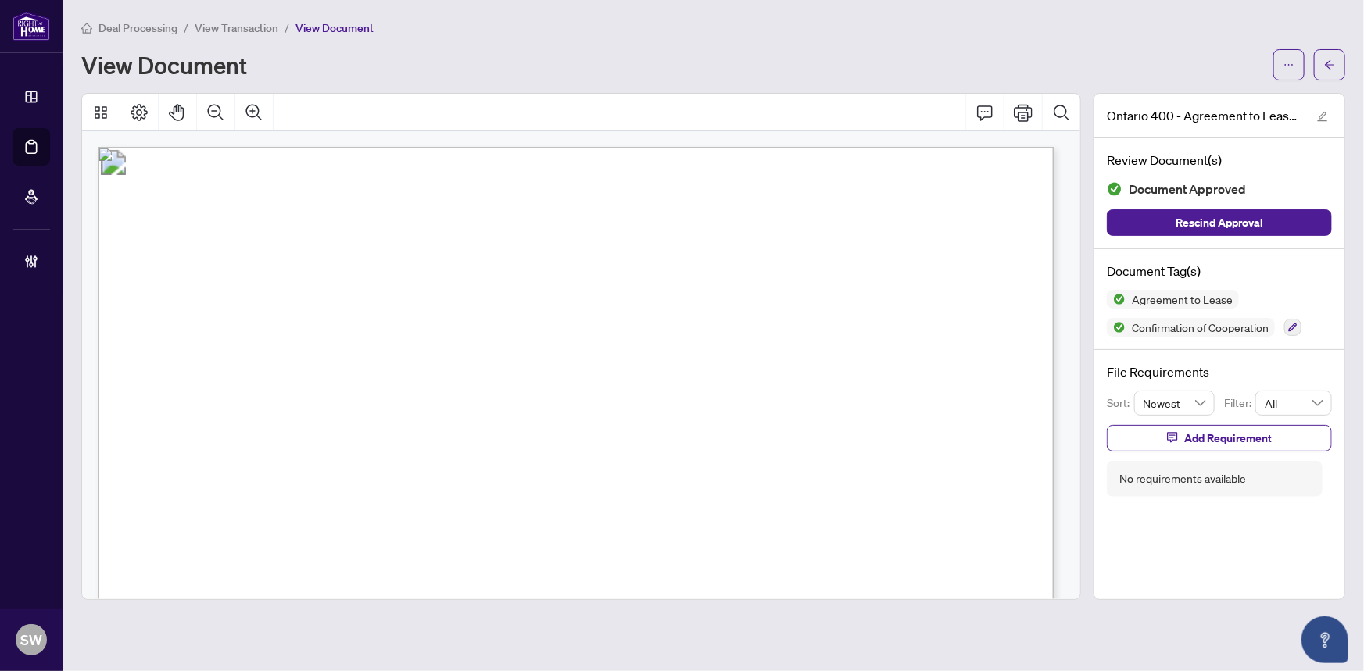
drag, startPoint x: 717, startPoint y: 370, endPoint x: 799, endPoint y: 370, distance: 82.8
click at [799, 370] on span "Anil Pinto & Nicole Pinto" at bounding box center [837, 375] width 245 height 15
drag, startPoint x: 825, startPoint y: 370, endPoint x: 928, endPoint y: 372, distance: 103.2
click at [928, 372] on span "Anil Pinto & Nicole Pinto" at bounding box center [837, 375] width 245 height 15
click at [351, 337] on span "Donabel Varghese Thomas" at bounding box center [414, 344] width 217 height 15
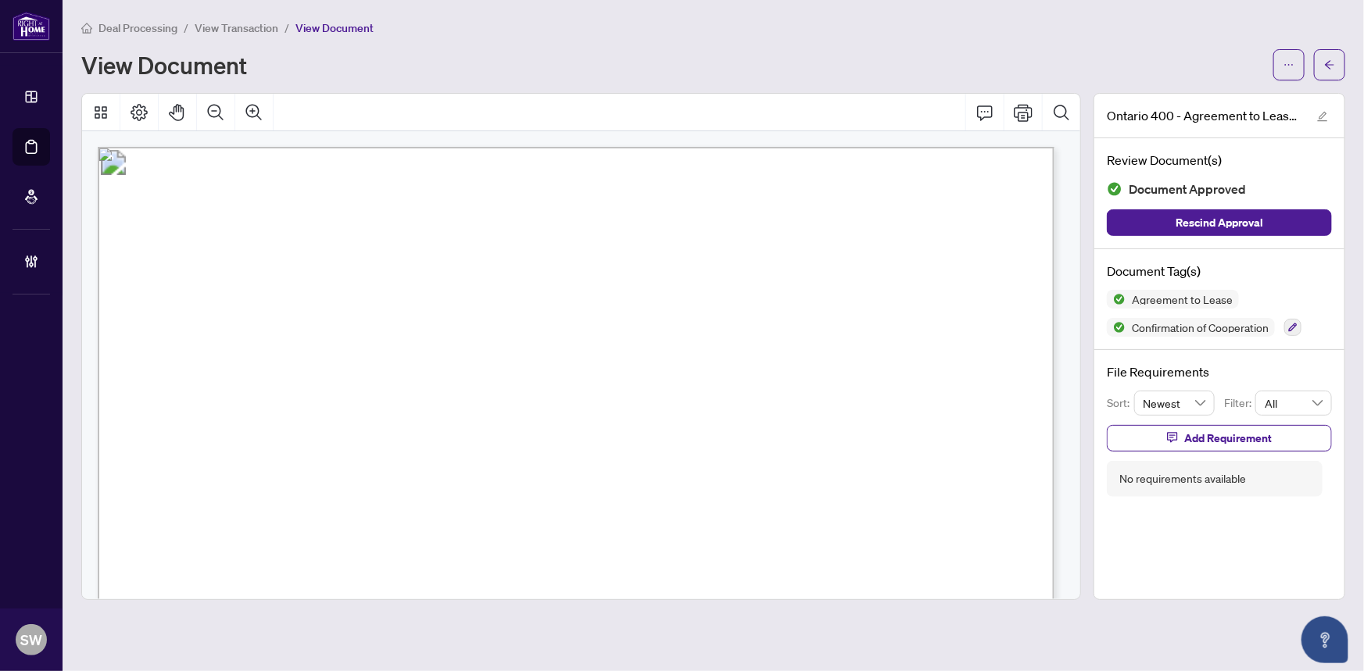
click at [351, 337] on span "Donabel Varghese Thomas" at bounding box center [414, 344] width 217 height 15
drag, startPoint x: 885, startPoint y: 339, endPoint x: 748, endPoint y: 342, distance: 136.8
click at [749, 342] on span "Ma. Adeline Ruiz" at bounding box center [820, 344] width 142 height 15
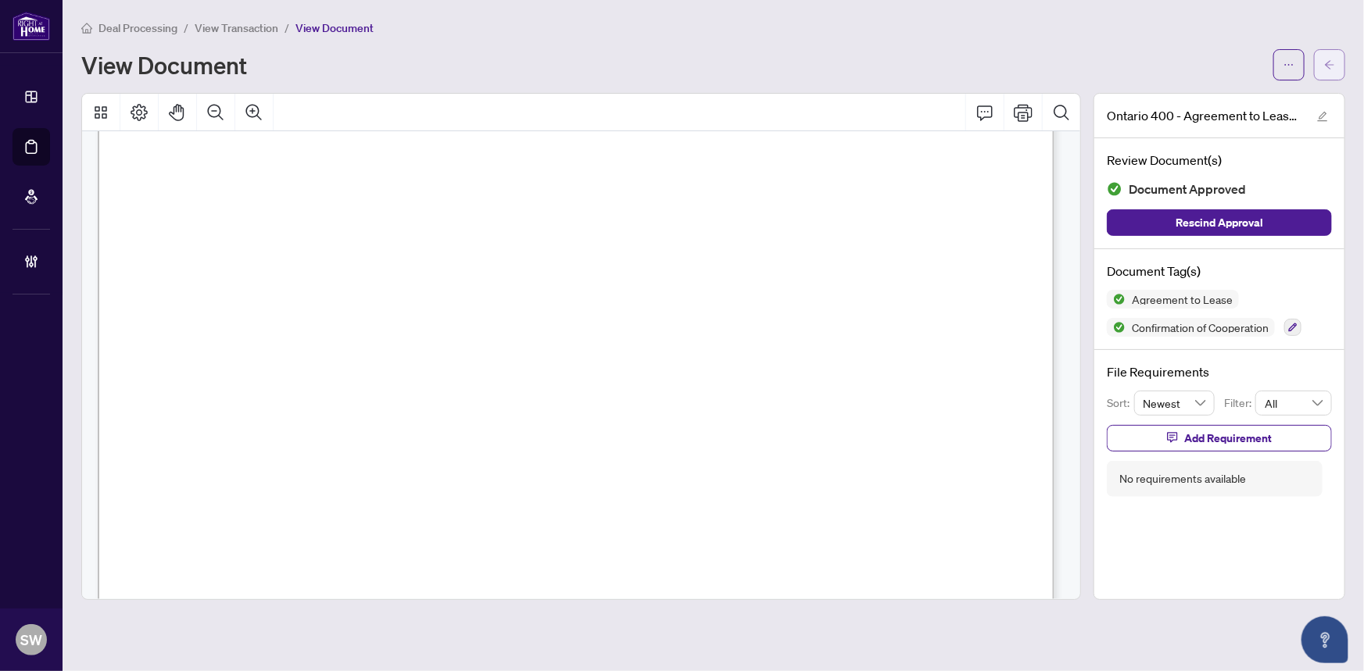
click at [1333, 65] on icon "arrow-left" at bounding box center [1329, 64] width 11 height 11
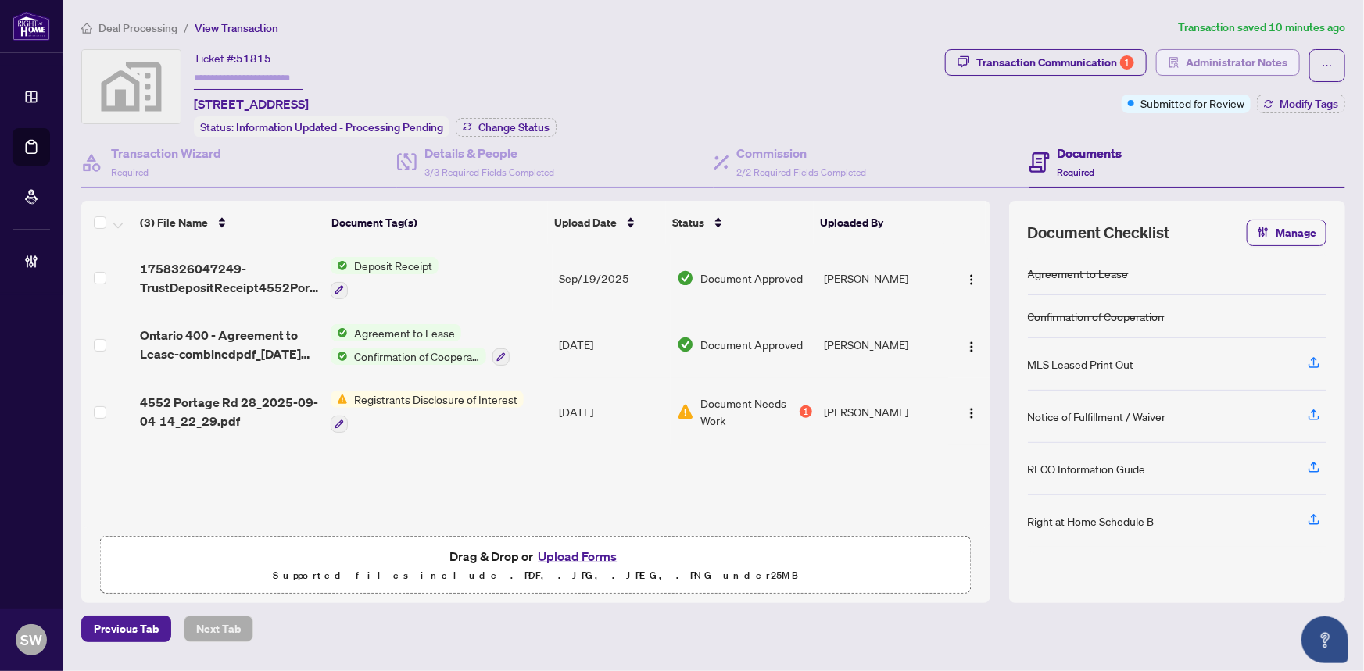
click at [1201, 62] on span "Administrator Notes" at bounding box center [1236, 62] width 102 height 25
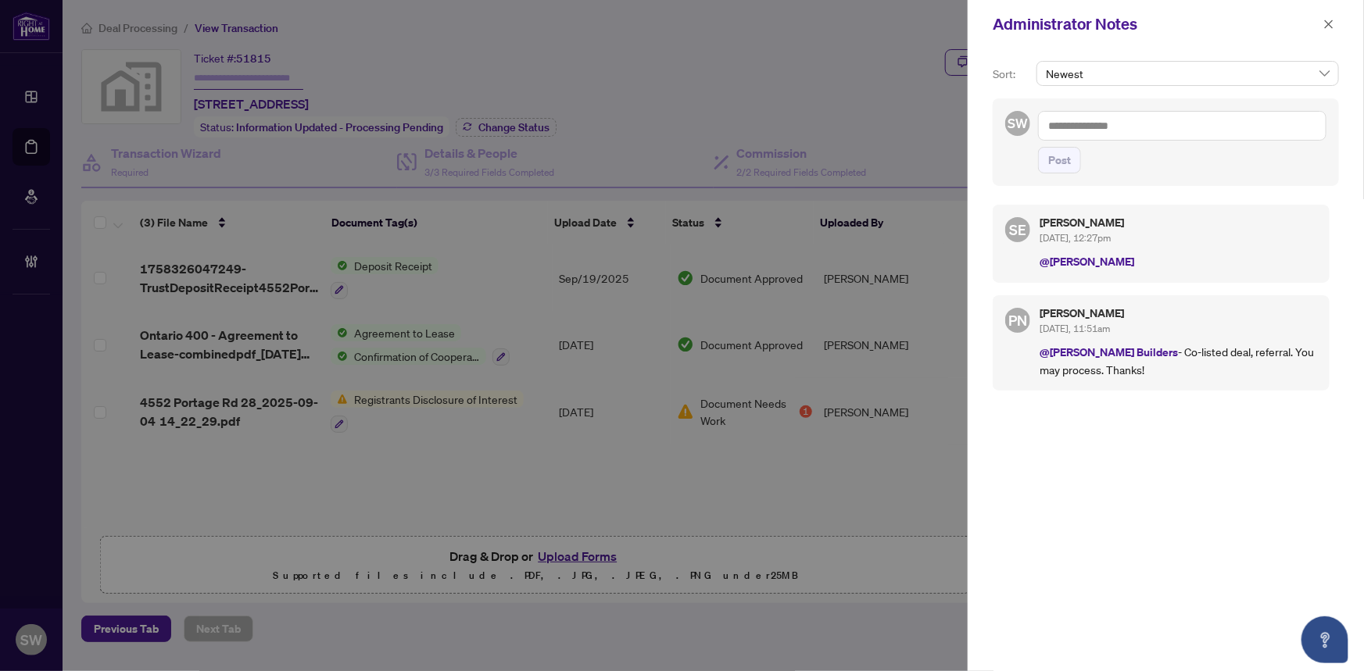
click at [1096, 445] on div "SE Sarah Emisch Sep/29/2025, 12:27pm @Simone Wright PN Paula Nguyen Sep/29/2025…" at bounding box center [1165, 426] width 346 height 462
click at [1214, 470] on div "SE Sarah Emisch Sep/29/2025, 12:27pm @Simone Wright PN Paula Nguyen Sep/29/2025…" at bounding box center [1165, 426] width 346 height 462
click at [1324, 20] on icon "close" at bounding box center [1328, 24] width 11 height 11
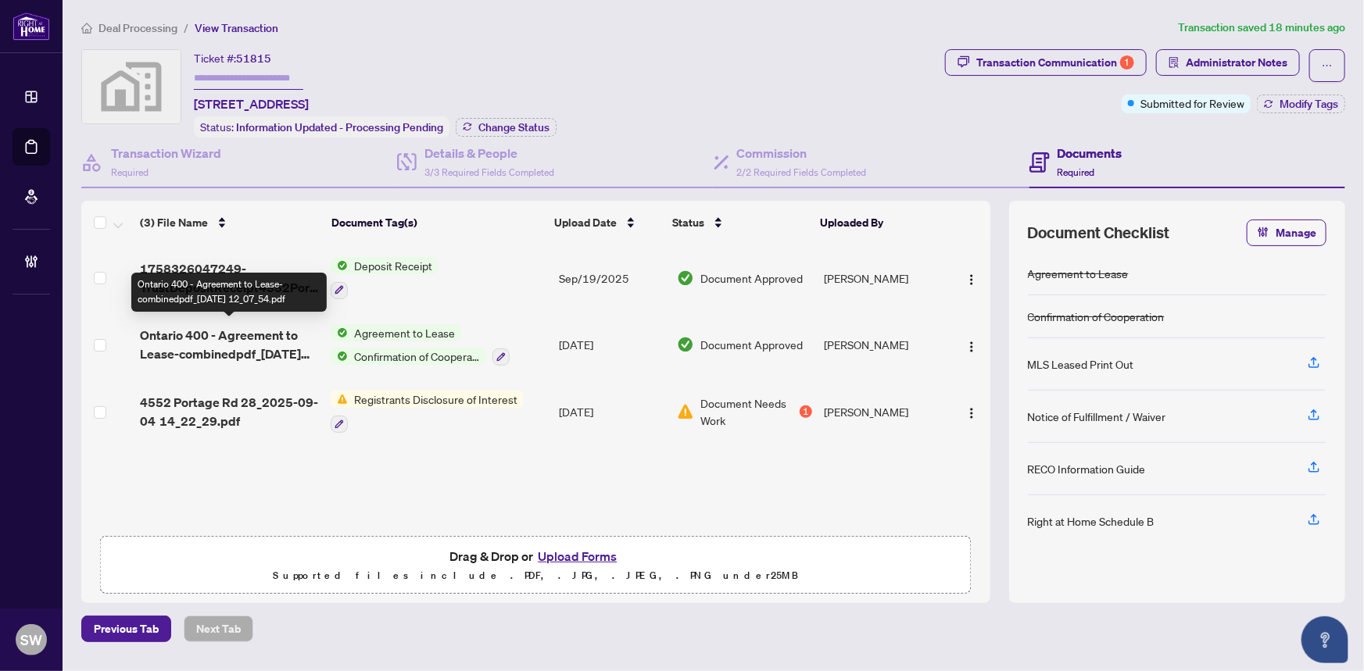
click at [238, 338] on span "Ontario 400 - Agreement to Lease-combinedpdf_2025-09-04 12_07_54.pdf" at bounding box center [229, 345] width 178 height 38
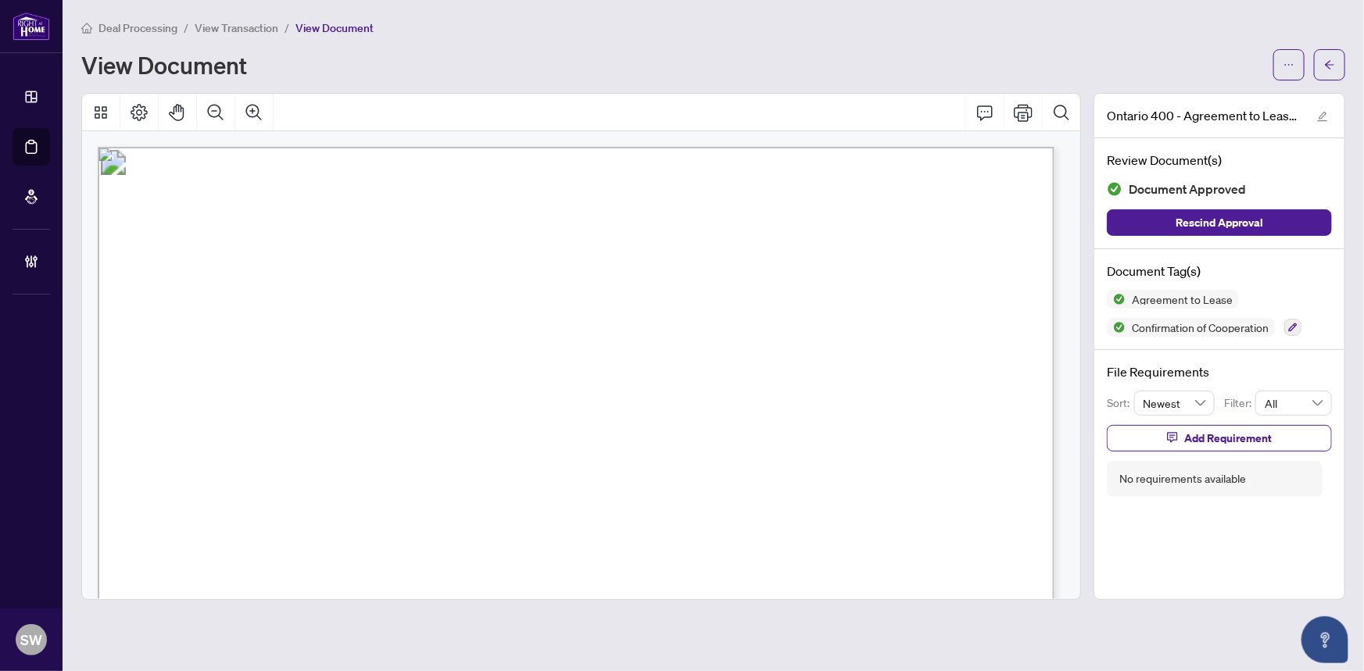
click at [1144, 65] on div "View Document" at bounding box center [672, 64] width 1182 height 25
click at [1327, 65] on icon "arrow-left" at bounding box center [1329, 64] width 9 height 9
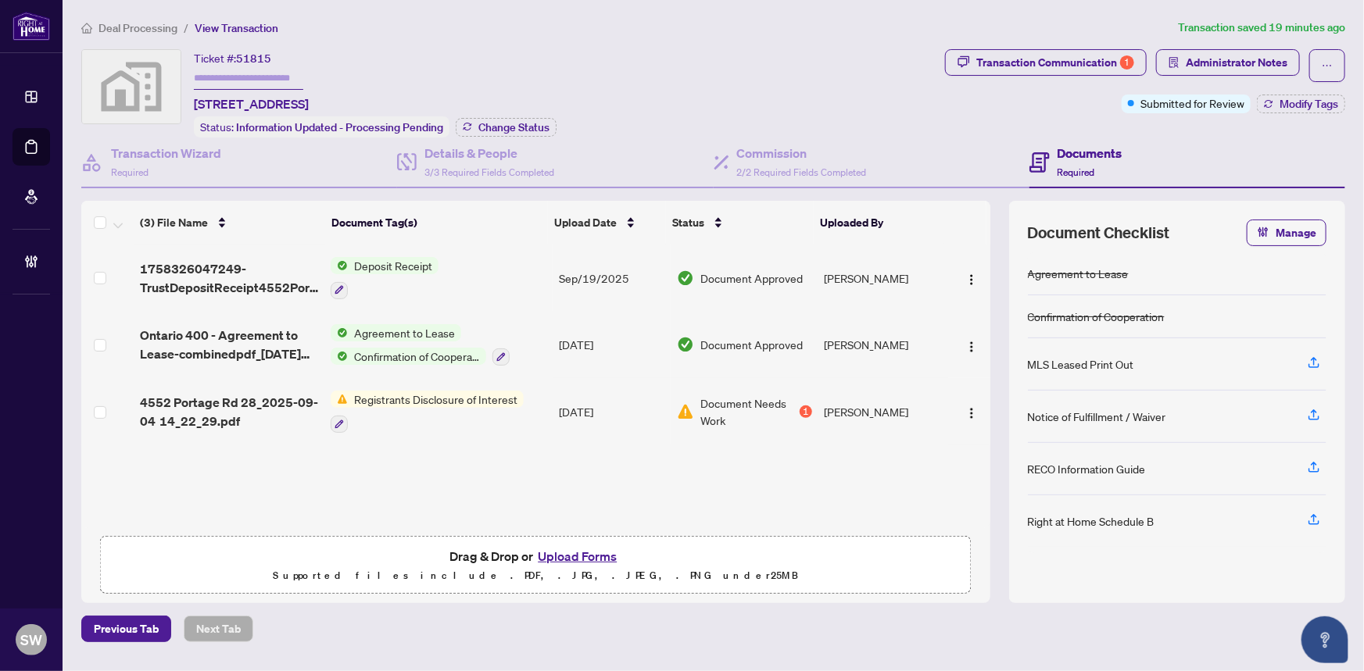
click at [804, 70] on div "Ticket #: 51815 4552 Portage Road #28, Niagara Falls, ON, Canada Status: Inform…" at bounding box center [509, 93] width 857 height 88
click at [966, 273] on img "button" at bounding box center [971, 279] width 13 height 13
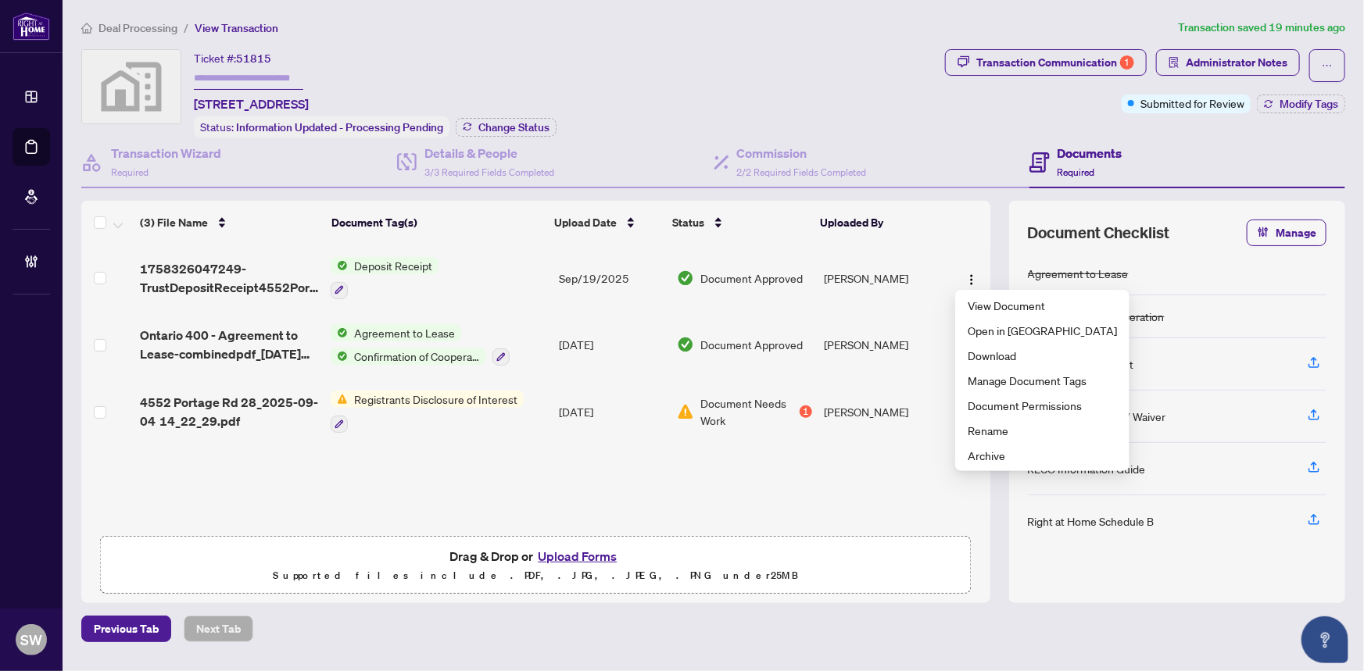
click at [844, 118] on div "Ticket #: 51815 4552 Portage Road #28, Niagara Falls, ON, Canada Status: Inform…" at bounding box center [509, 93] width 857 height 88
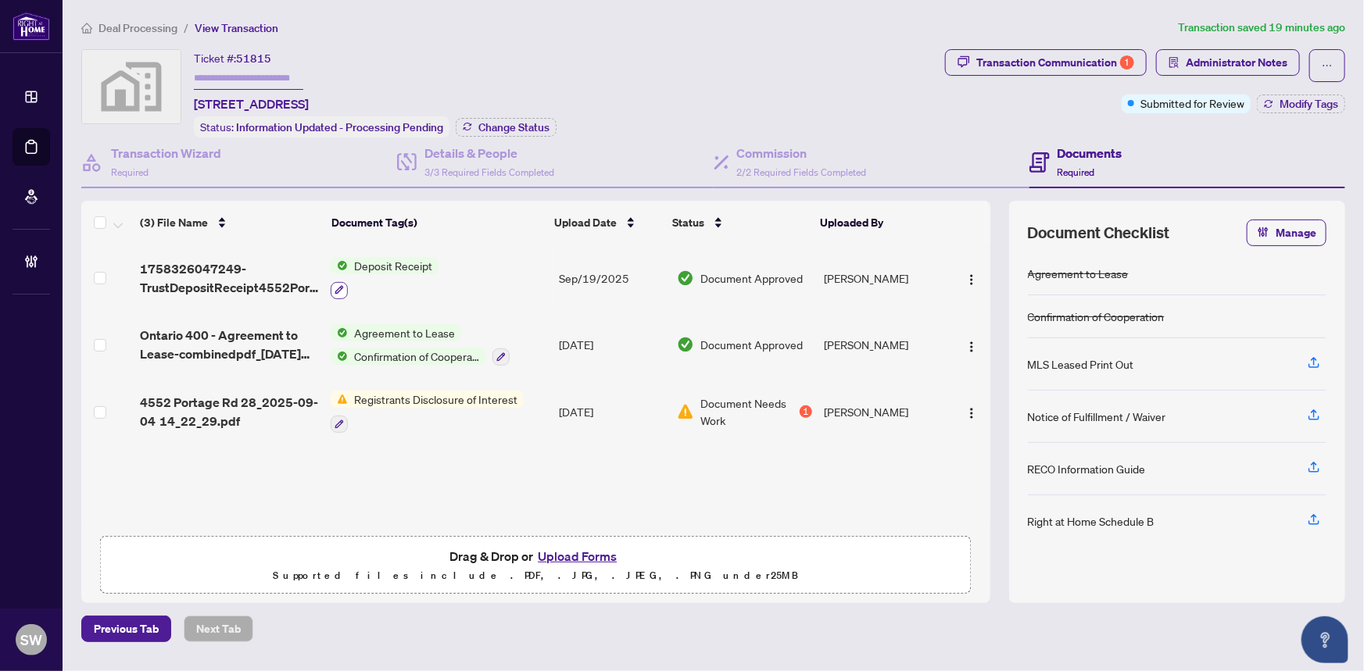
click at [338, 288] on icon "button" at bounding box center [338, 289] width 9 height 9
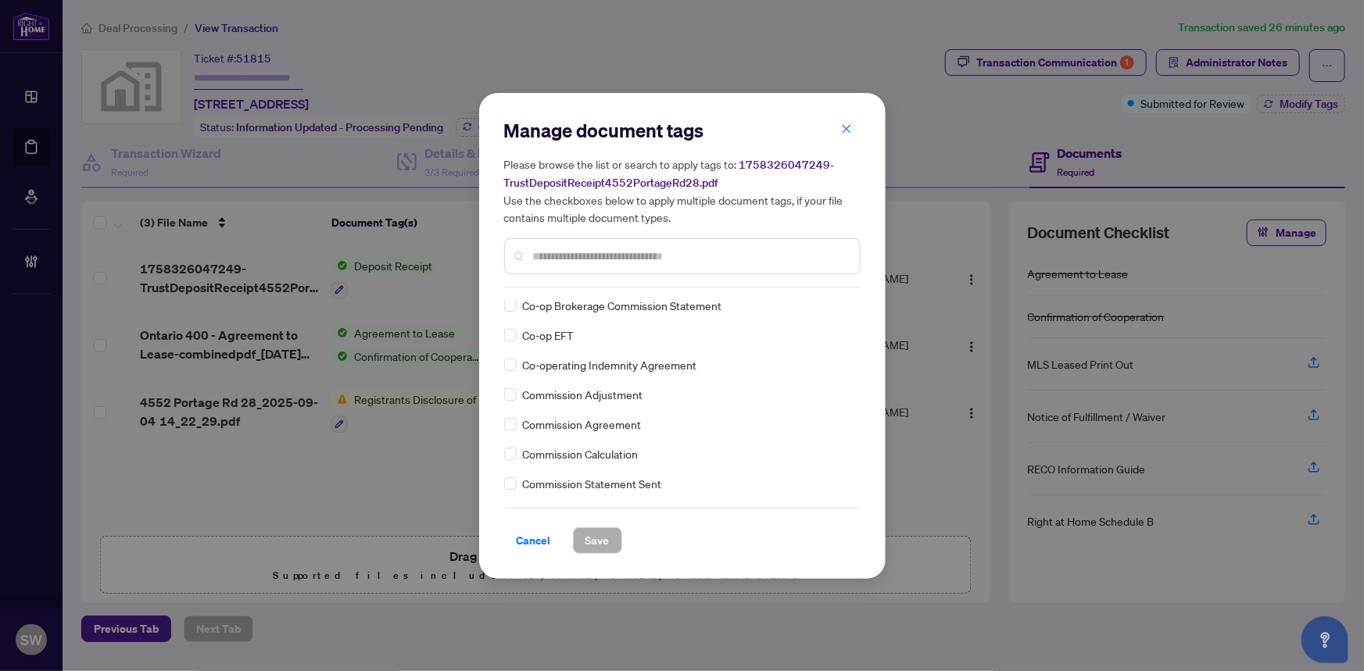
scroll to position [710, 0]
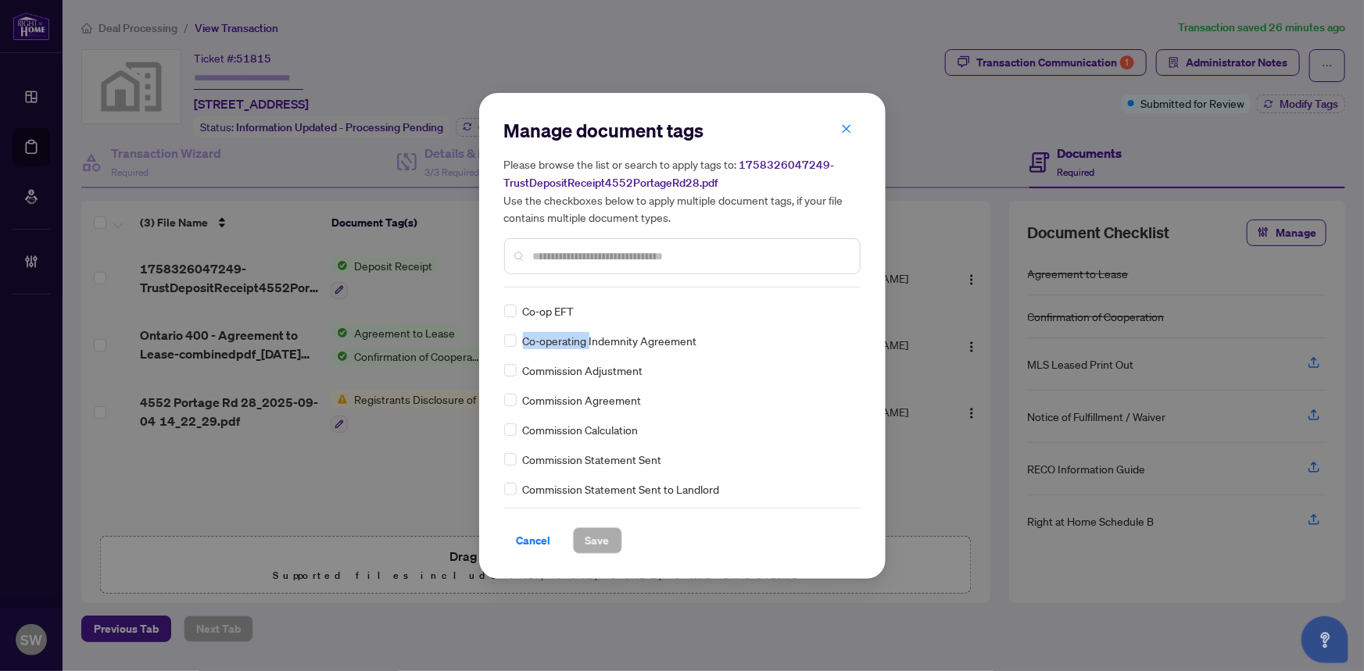
drag, startPoint x: 523, startPoint y: 338, endPoint x: 582, endPoint y: 338, distance: 59.4
click at [582, 338] on span "Co-operating Indemnity Agreement" at bounding box center [610, 340] width 174 height 17
copy span "Co-operating"
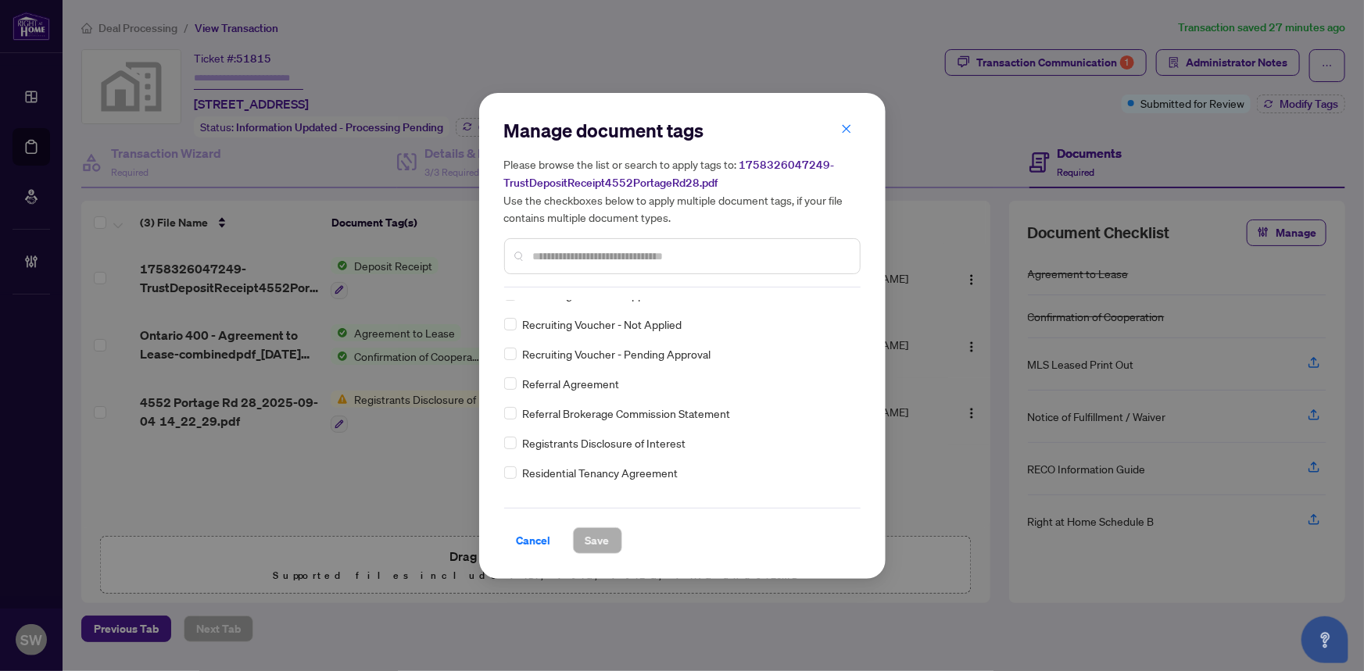
click at [568, 254] on input "text" at bounding box center [690, 256] width 314 height 17
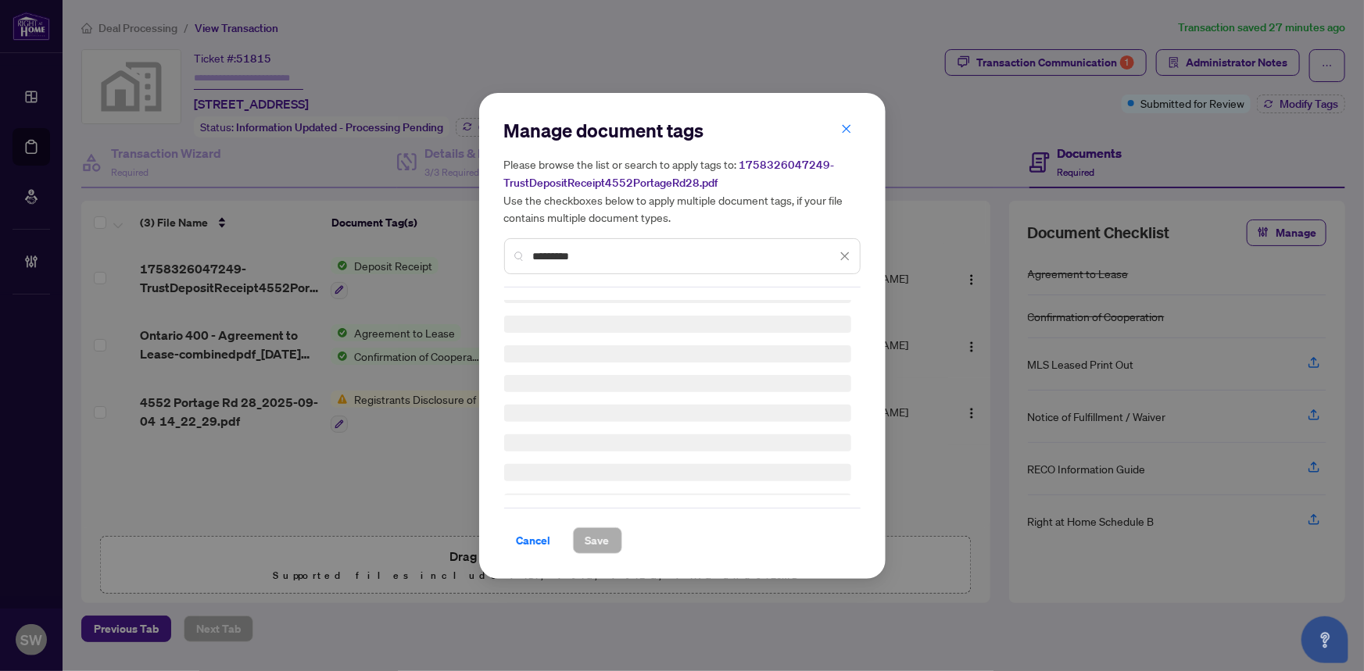
scroll to position [0, 0]
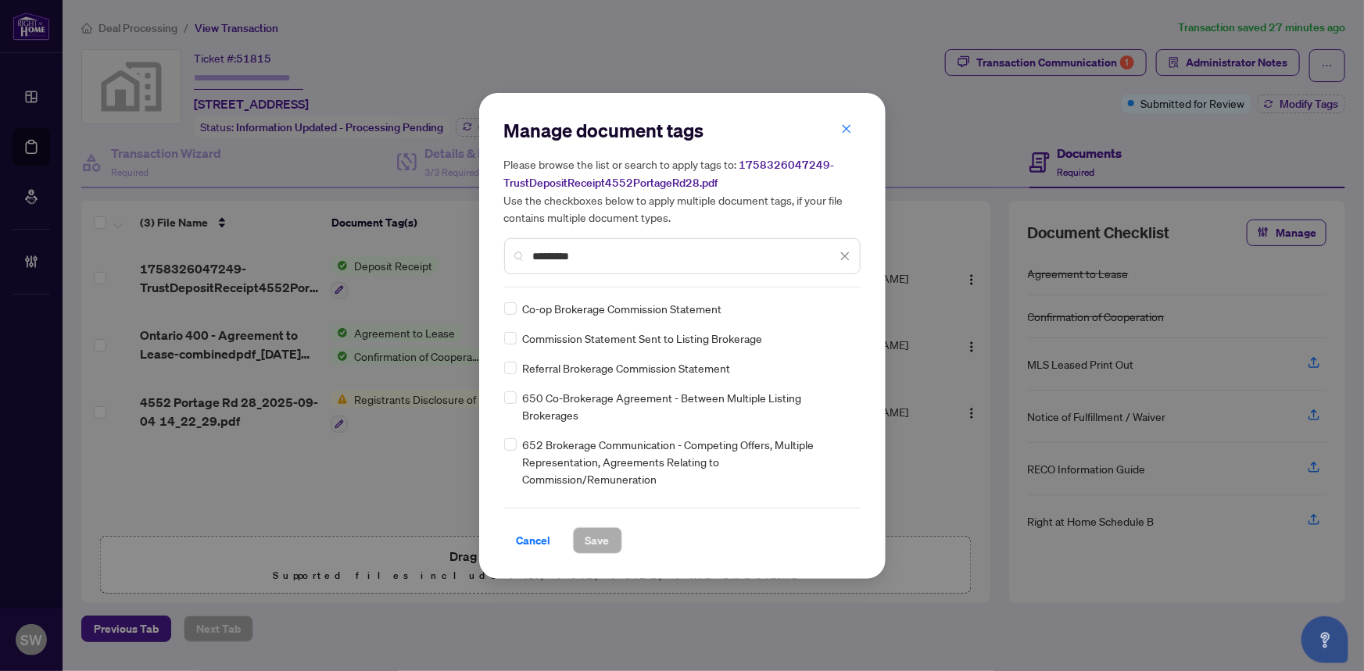
type input "*********"
drag, startPoint x: 524, startPoint y: 399, endPoint x: 656, endPoint y: 404, distance: 132.9
click at [656, 404] on span "650 Co-Brokerage Agreement - Between Multiple Listing Brokerages" at bounding box center [687, 406] width 328 height 34
copy span "650 Co-Brokerage Agreement"
click at [534, 530] on span "Cancel" at bounding box center [534, 540] width 34 height 25
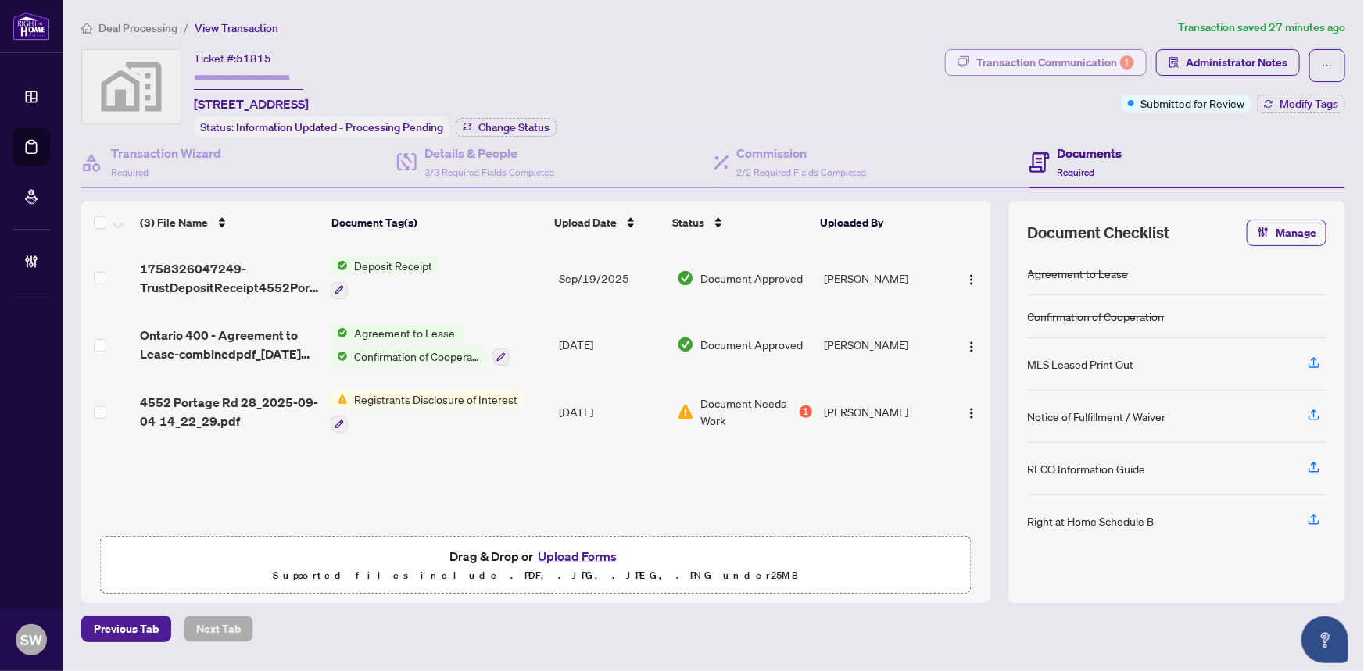
click at [1045, 59] on div "Transaction Communication 1" at bounding box center [1055, 62] width 158 height 25
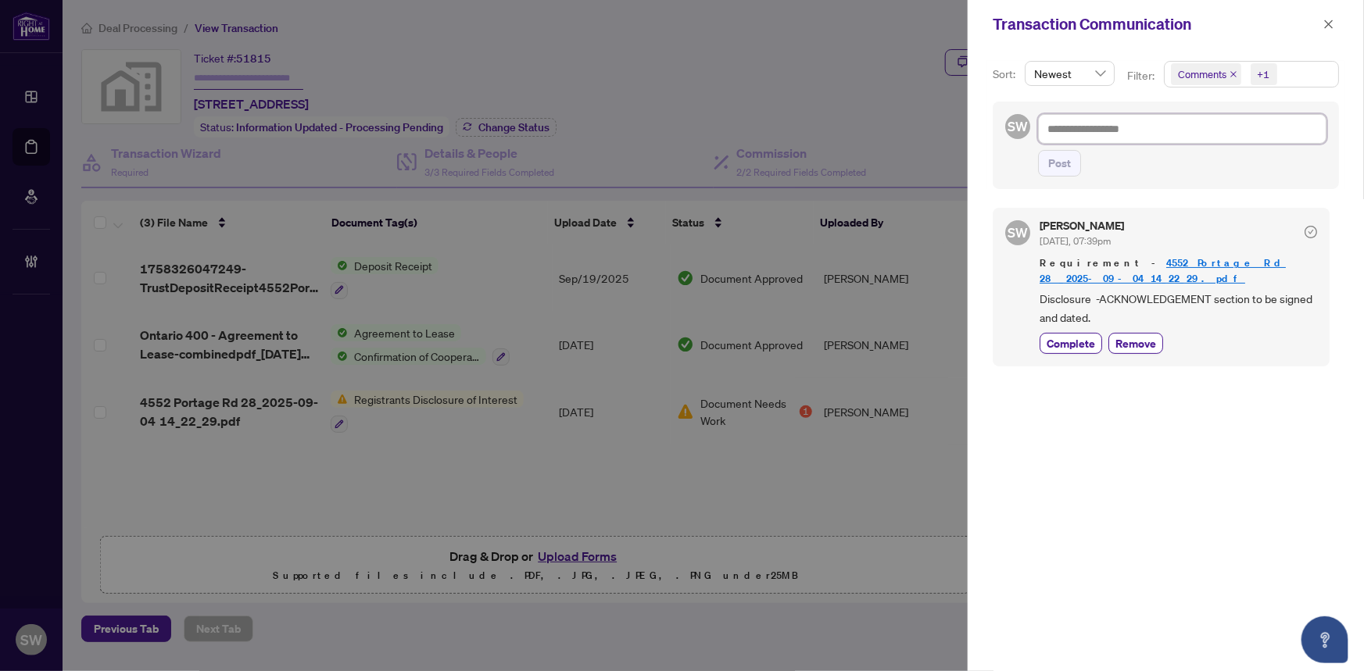
click at [1104, 138] on textarea at bounding box center [1182, 129] width 288 height 30
click at [1081, 127] on textarea at bounding box center [1182, 129] width 288 height 30
paste textarea "**********"
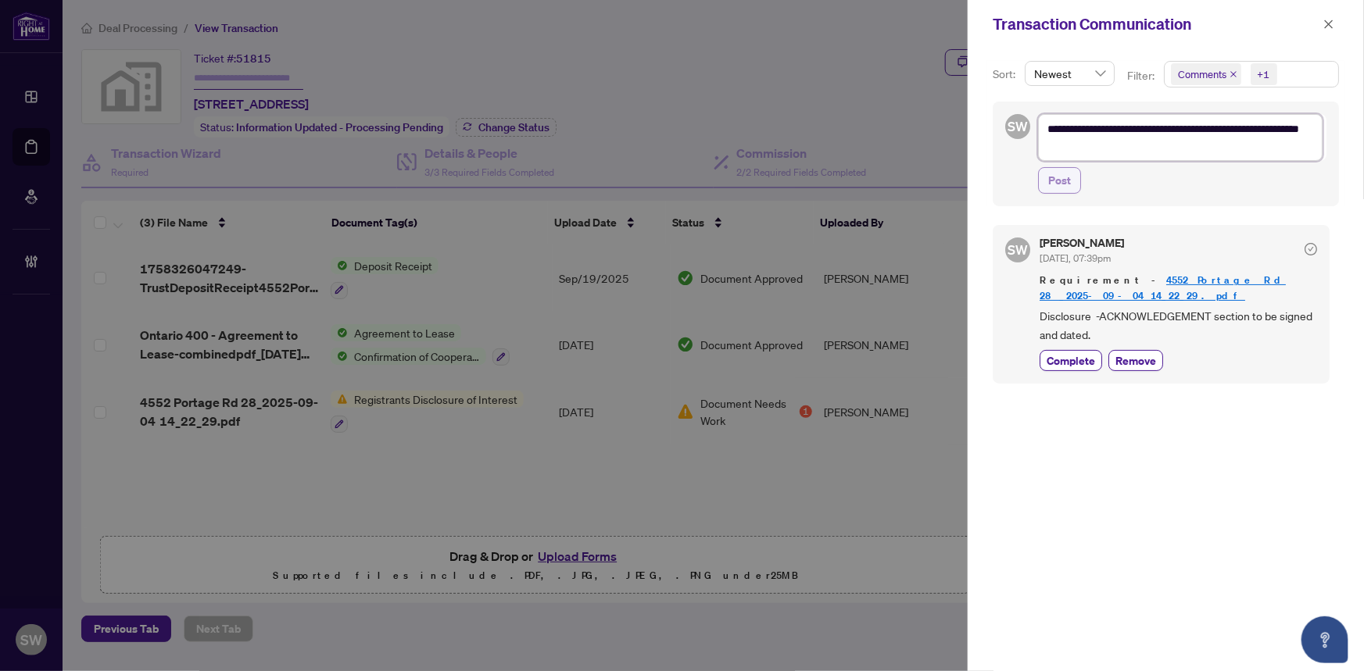
type textarea "**********"
click at [1060, 181] on span "Post" at bounding box center [1059, 180] width 23 height 25
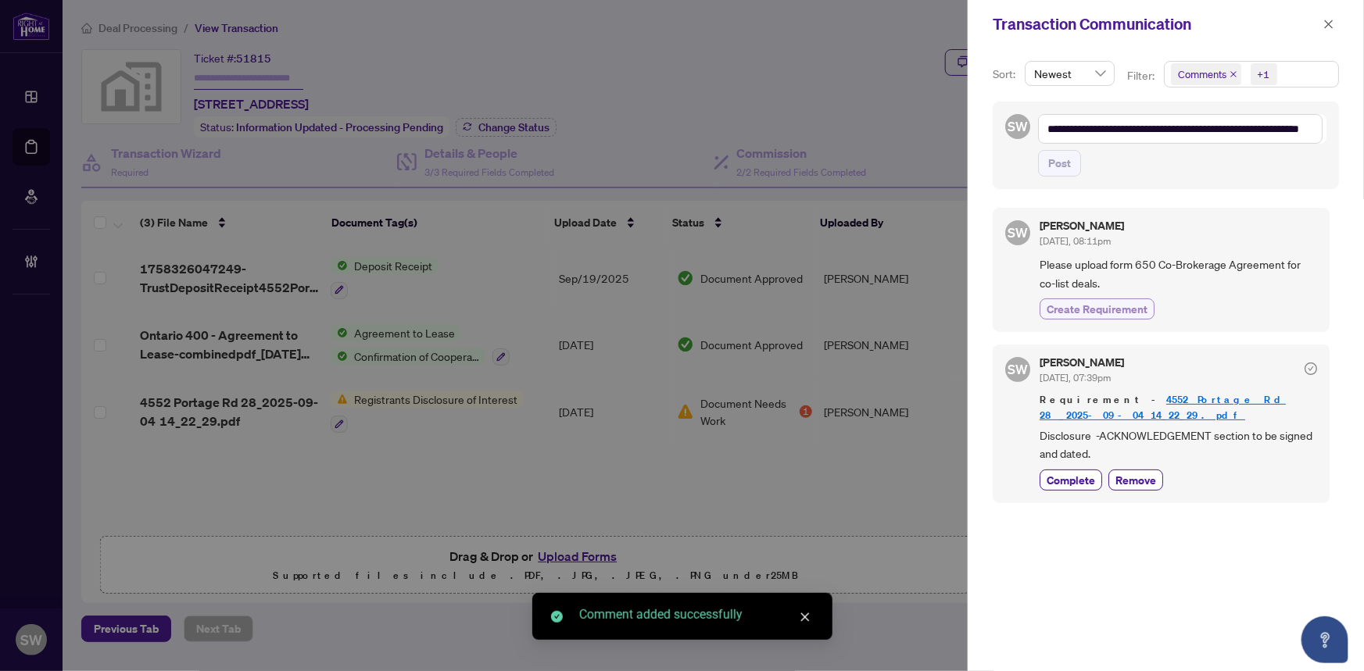
click at [1086, 313] on span "Create Requirement" at bounding box center [1096, 309] width 101 height 16
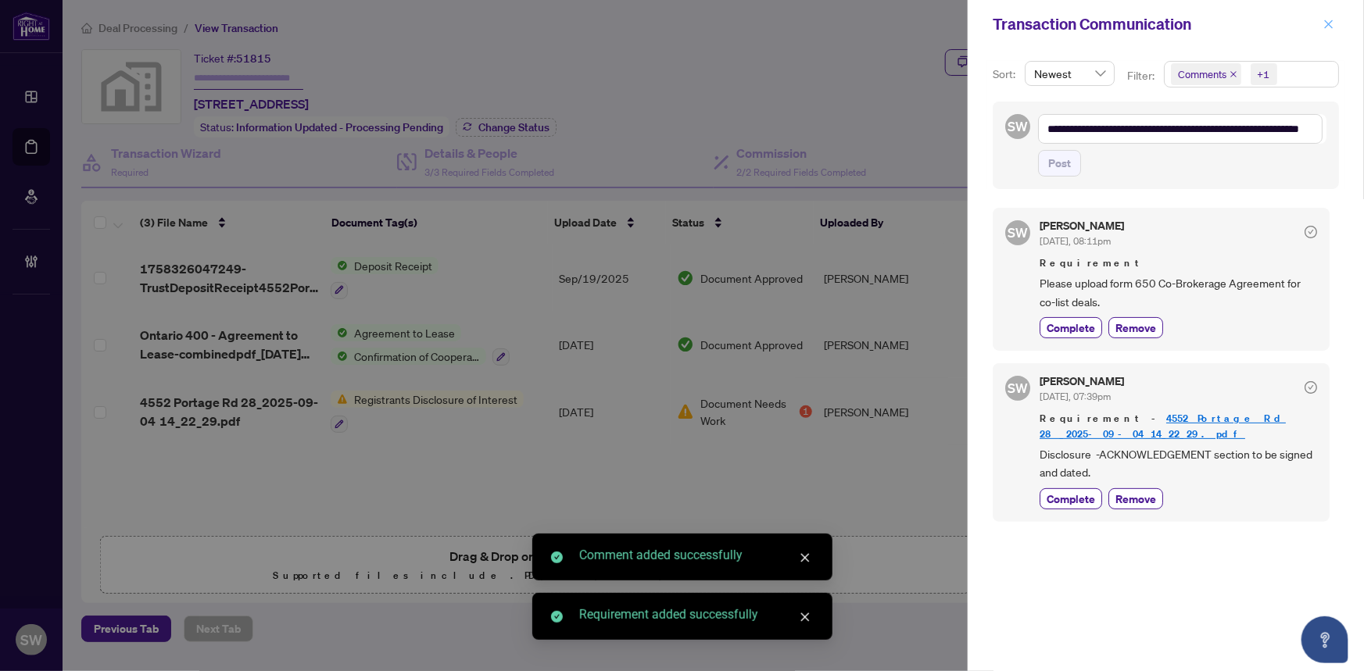
click at [1324, 26] on icon "close" at bounding box center [1328, 24] width 11 height 11
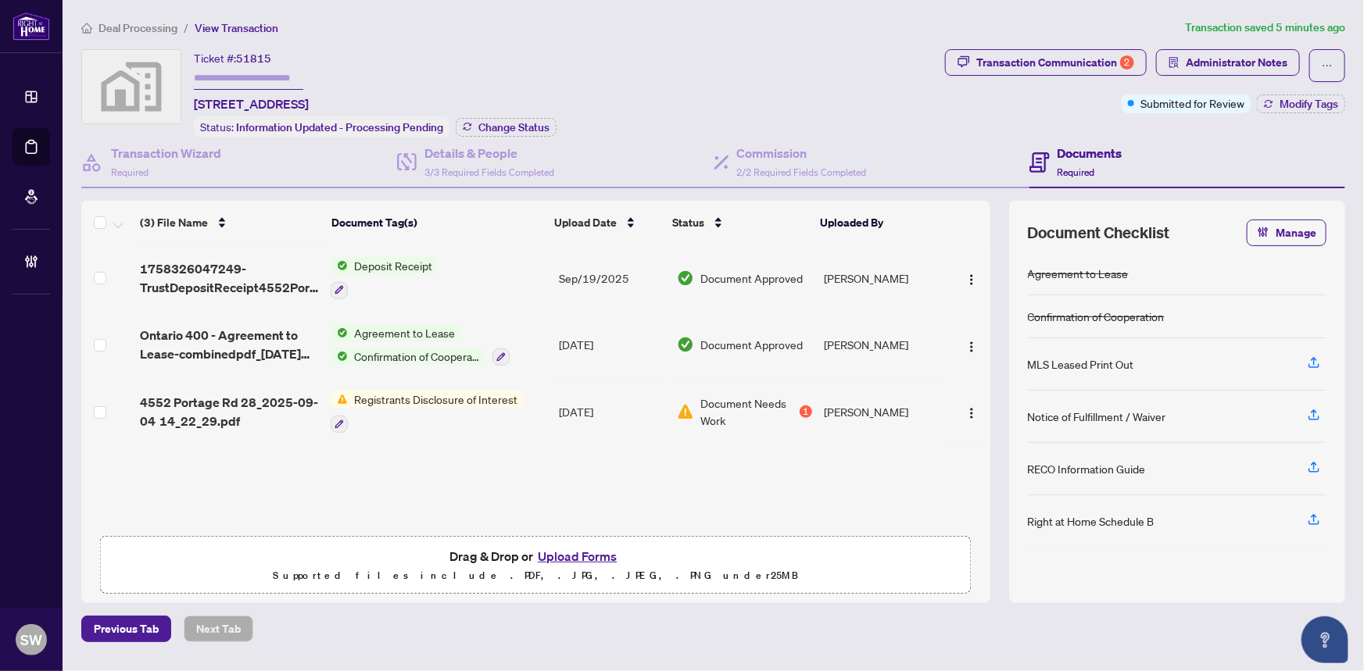
click at [248, 73] on input "text" at bounding box center [248, 78] width 109 height 23
paste input "*******"
type input "*******"
click at [508, 122] on span "Change Status" at bounding box center [513, 127] width 71 height 11
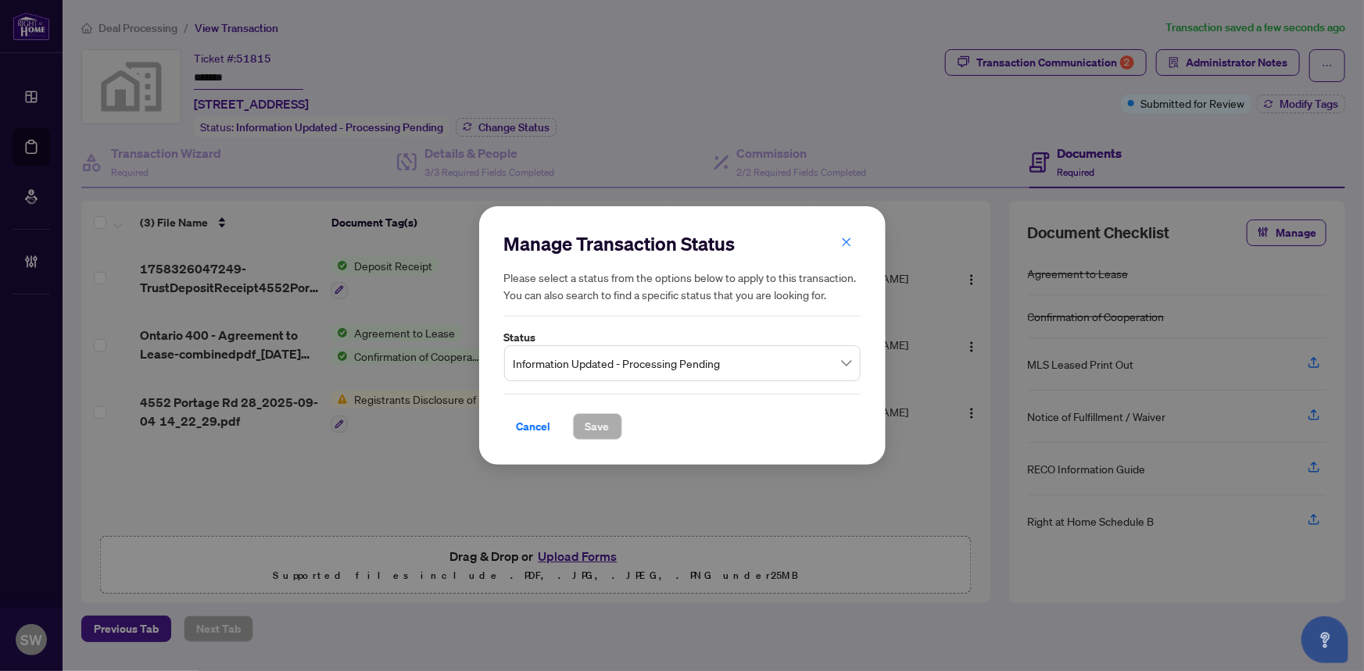
click at [600, 367] on span "Information Updated - Processing Pending" at bounding box center [682, 364] width 338 height 30
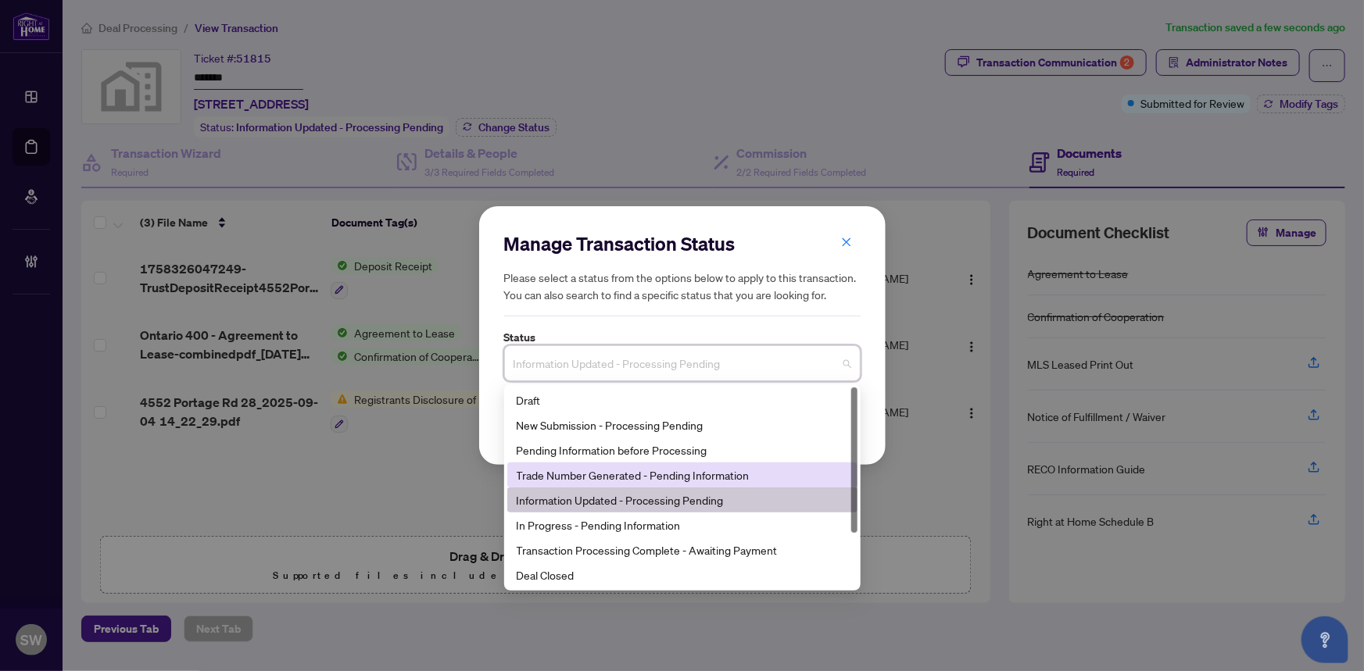
click at [561, 484] on div "Trade Number Generated - Pending Information" at bounding box center [682, 475] width 331 height 17
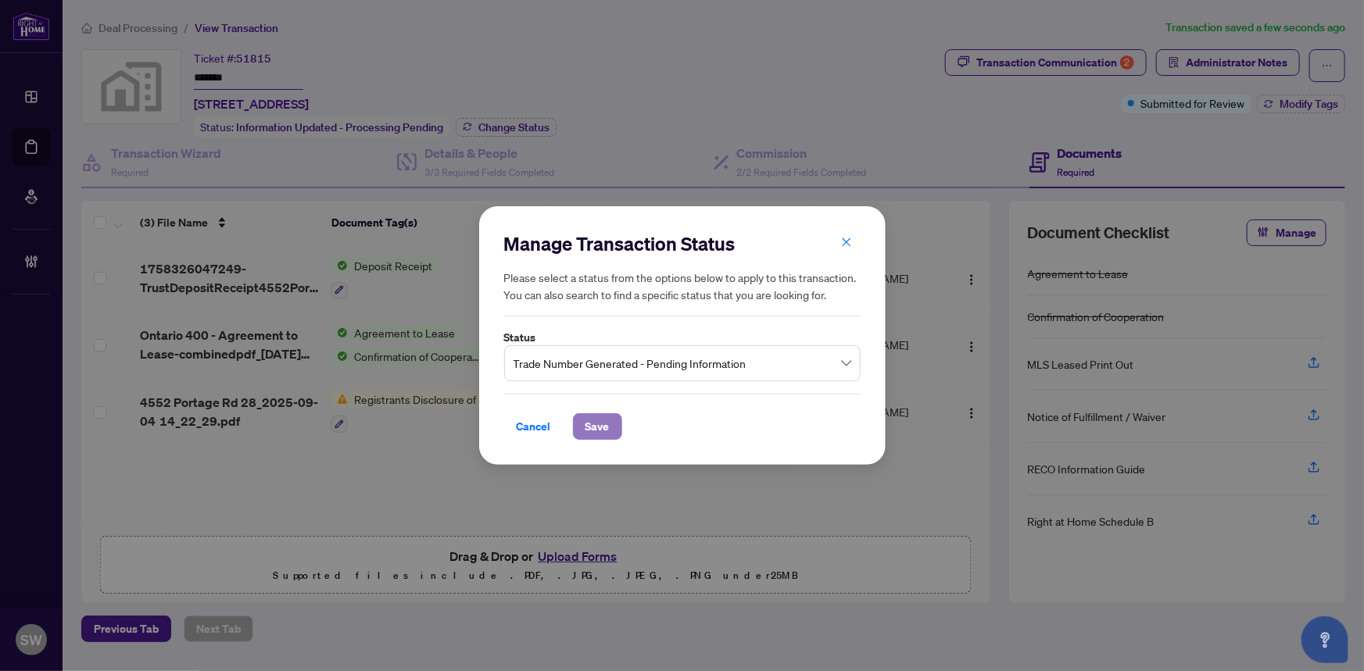
click at [600, 438] on span "Save" at bounding box center [597, 426] width 24 height 25
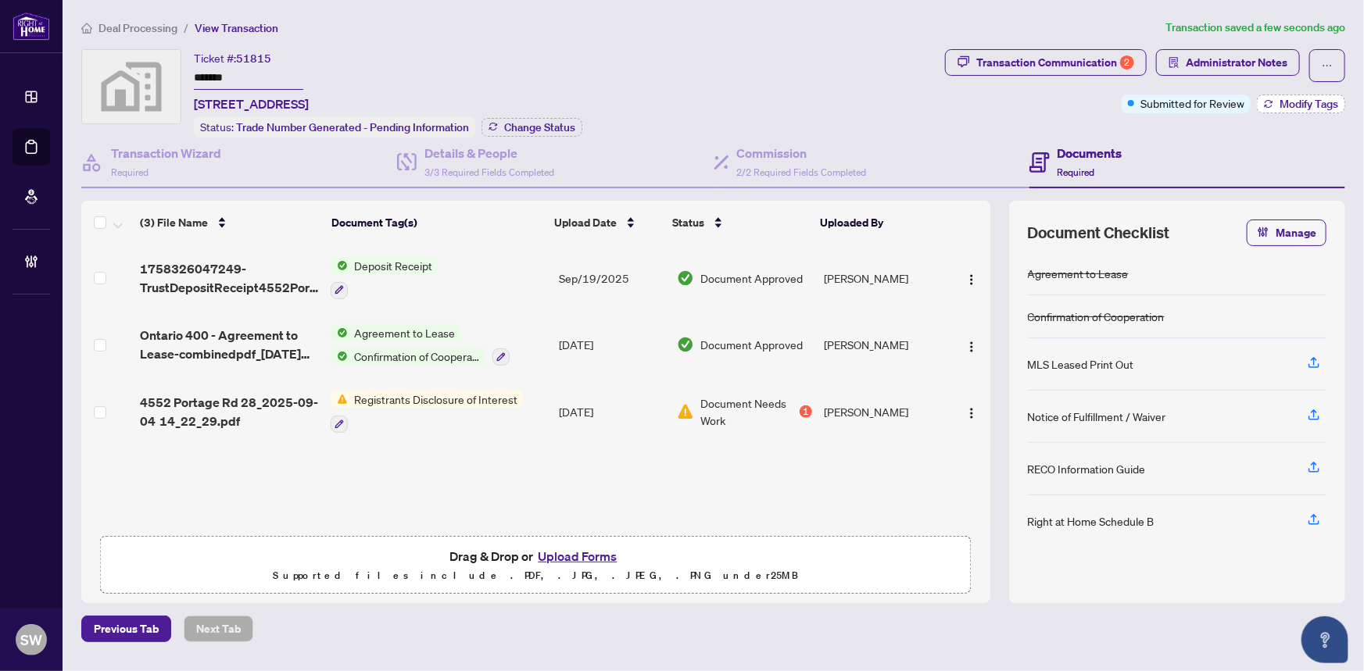
click at [1286, 103] on span "Modify Tags" at bounding box center [1308, 103] width 59 height 11
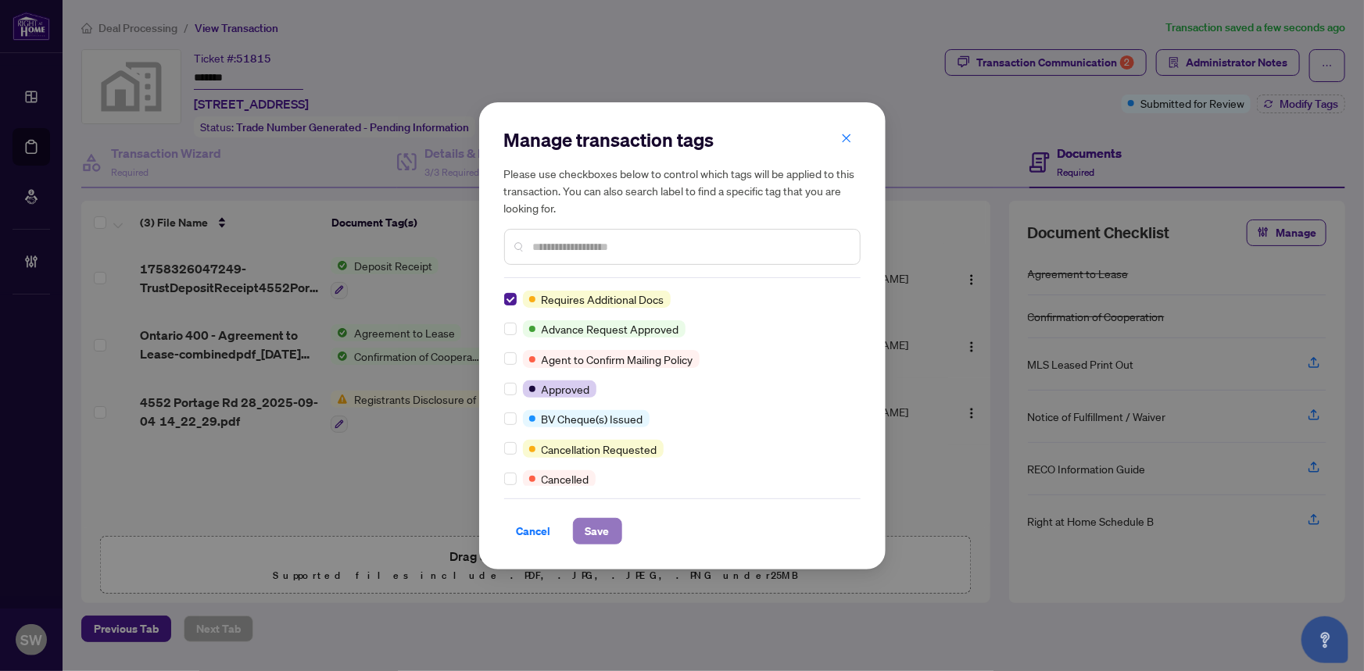
click at [589, 531] on span "Save" at bounding box center [597, 531] width 24 height 25
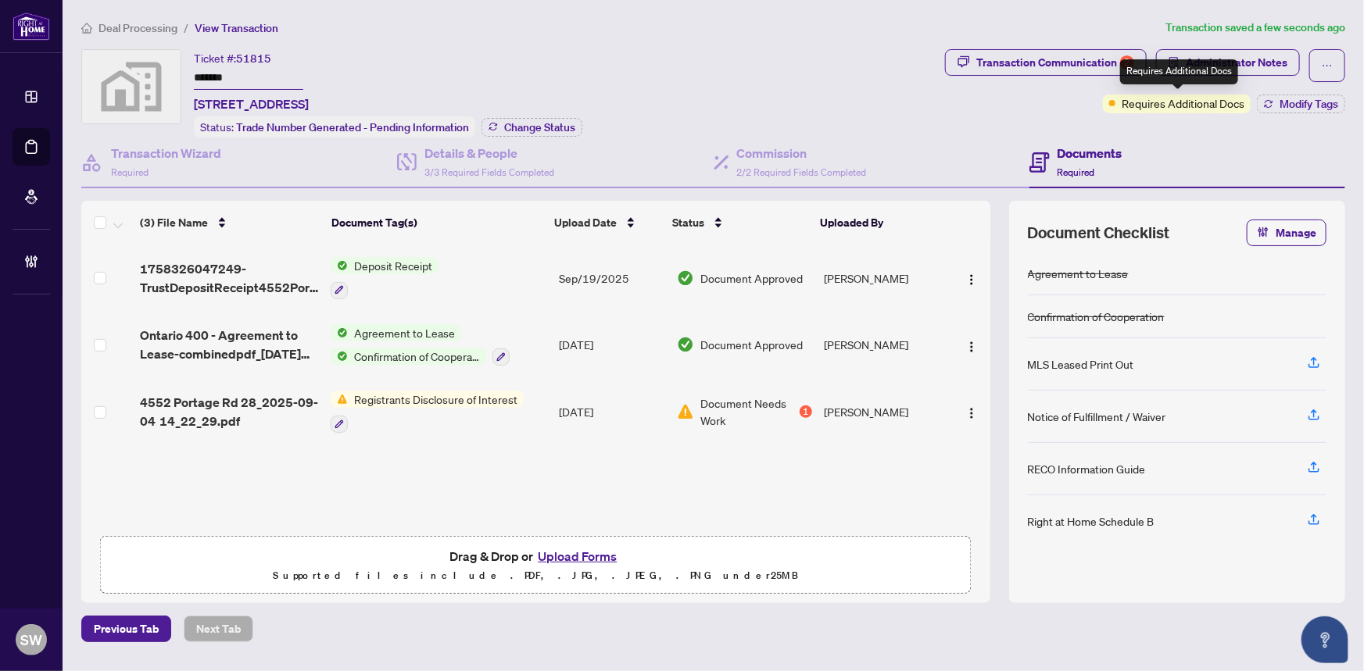
click at [1211, 75] on div "Requires Additional Docs" at bounding box center [1179, 71] width 118 height 25
click at [1274, 66] on span "Administrator Notes" at bounding box center [1236, 62] width 102 height 25
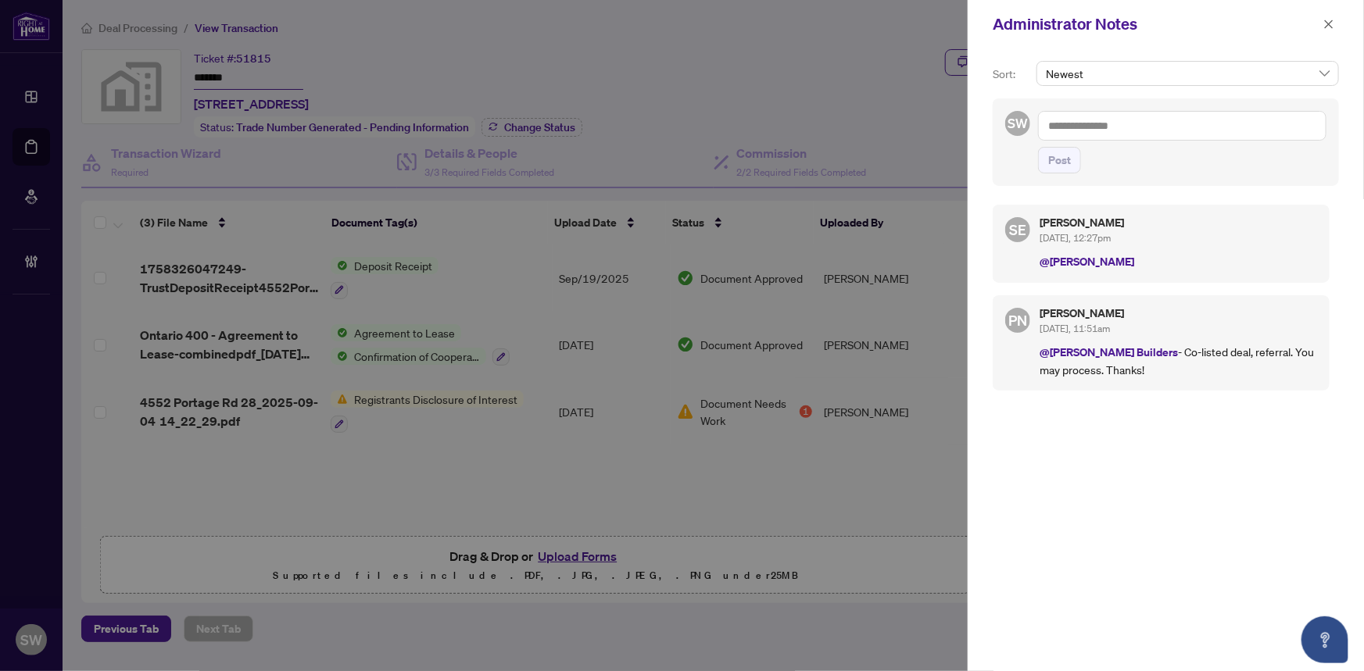
click at [1157, 127] on textarea at bounding box center [1182, 126] width 288 height 30
click at [1110, 120] on textarea at bounding box center [1182, 126] width 288 height 30
click at [1141, 129] on textarea at bounding box center [1182, 126] width 288 height 30
paste textarea "**********"
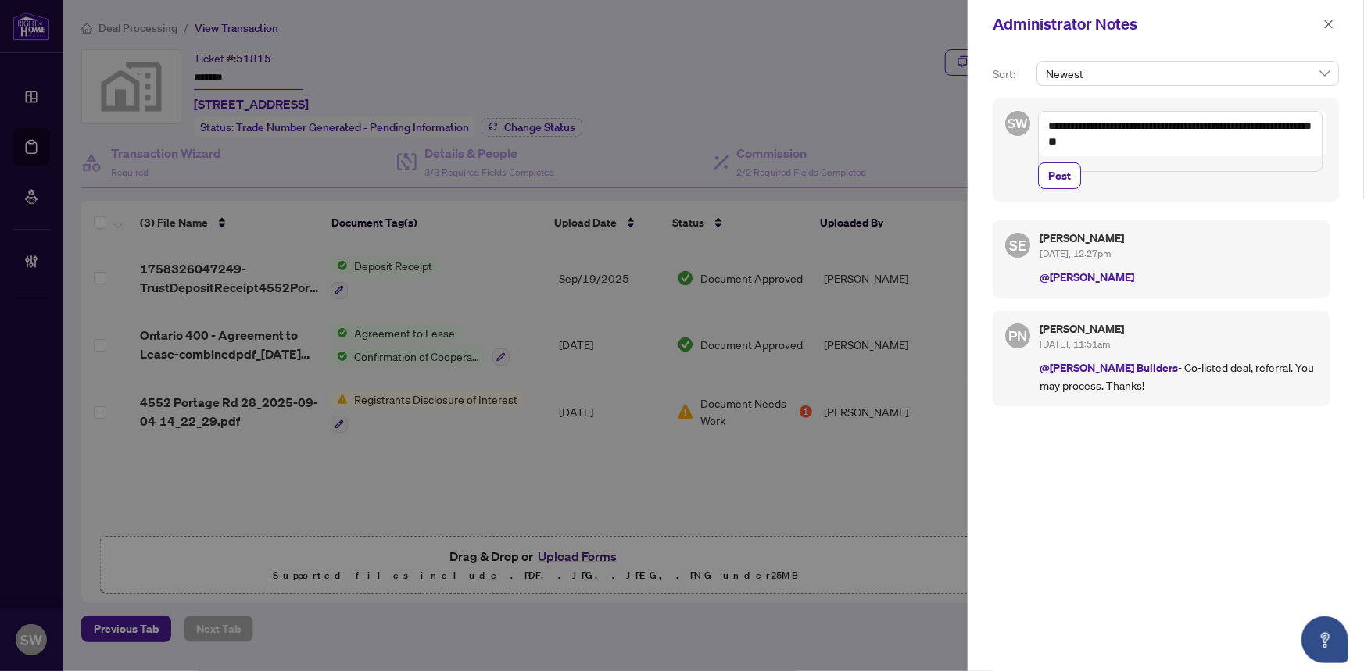
drag, startPoint x: 1216, startPoint y: 124, endPoint x: 1300, endPoint y: 124, distance: 84.4
click at [1300, 124] on textarea "**********" at bounding box center [1180, 141] width 284 height 61
drag, startPoint x: 1141, startPoint y: 136, endPoint x: 960, endPoint y: 125, distance: 180.8
click at [960, 125] on div "**********" at bounding box center [682, 335] width 1364 height 671
click at [1106, 141] on textarea "**********" at bounding box center [1180, 141] width 284 height 61
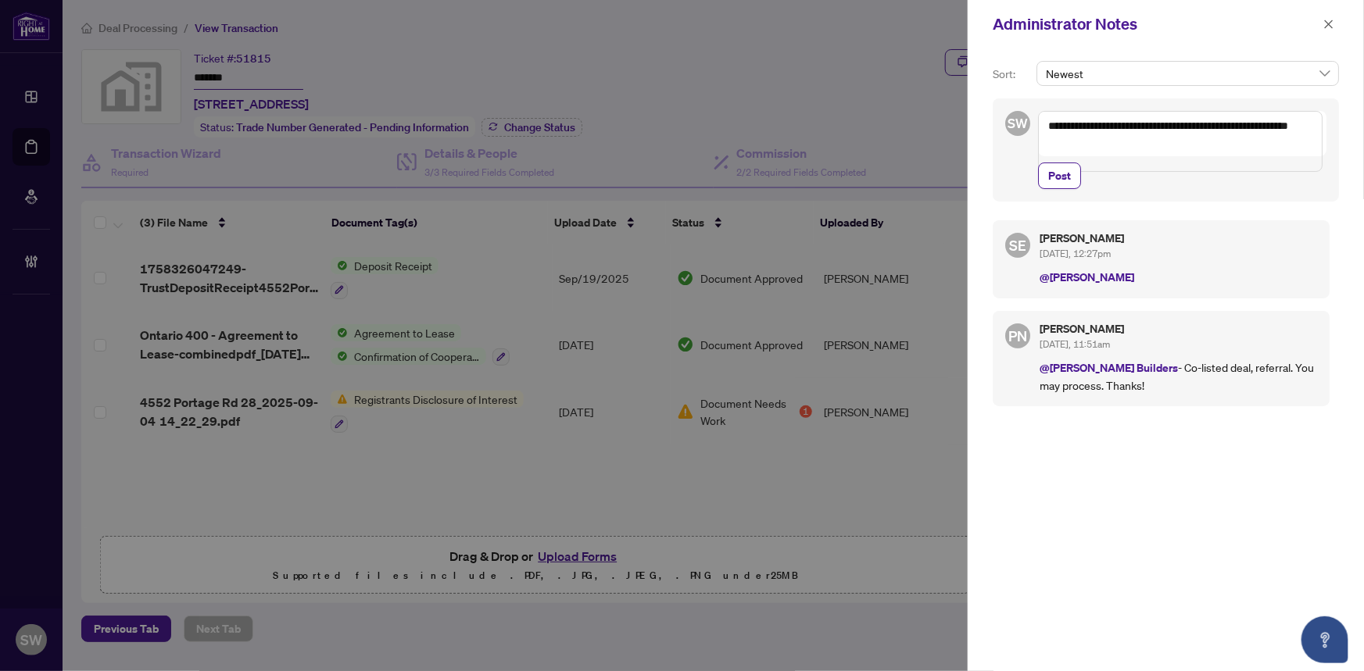
drag, startPoint x: 1132, startPoint y: 141, endPoint x: 981, endPoint y: 143, distance: 150.8
click at [981, 143] on div "**********" at bounding box center [1165, 359] width 396 height 623
type textarea "**********"
click at [1057, 178] on span "Post" at bounding box center [1059, 175] width 23 height 25
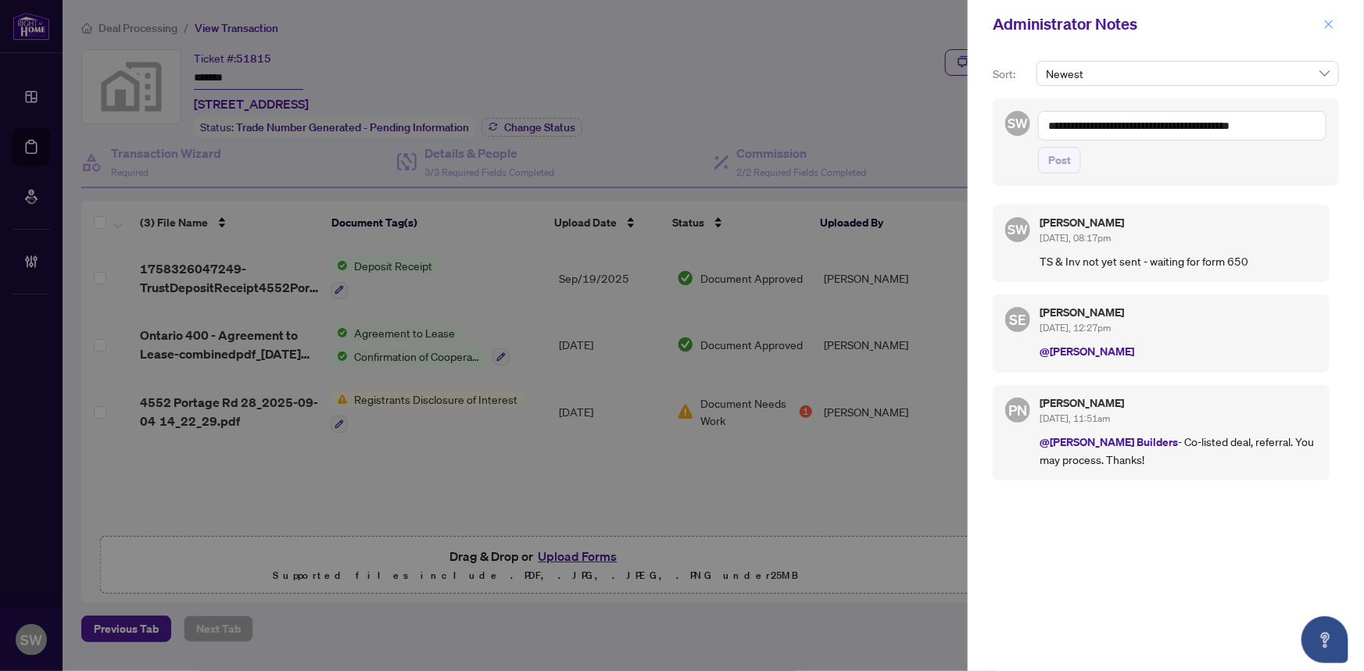
click at [1331, 20] on icon "close" at bounding box center [1328, 24] width 11 height 11
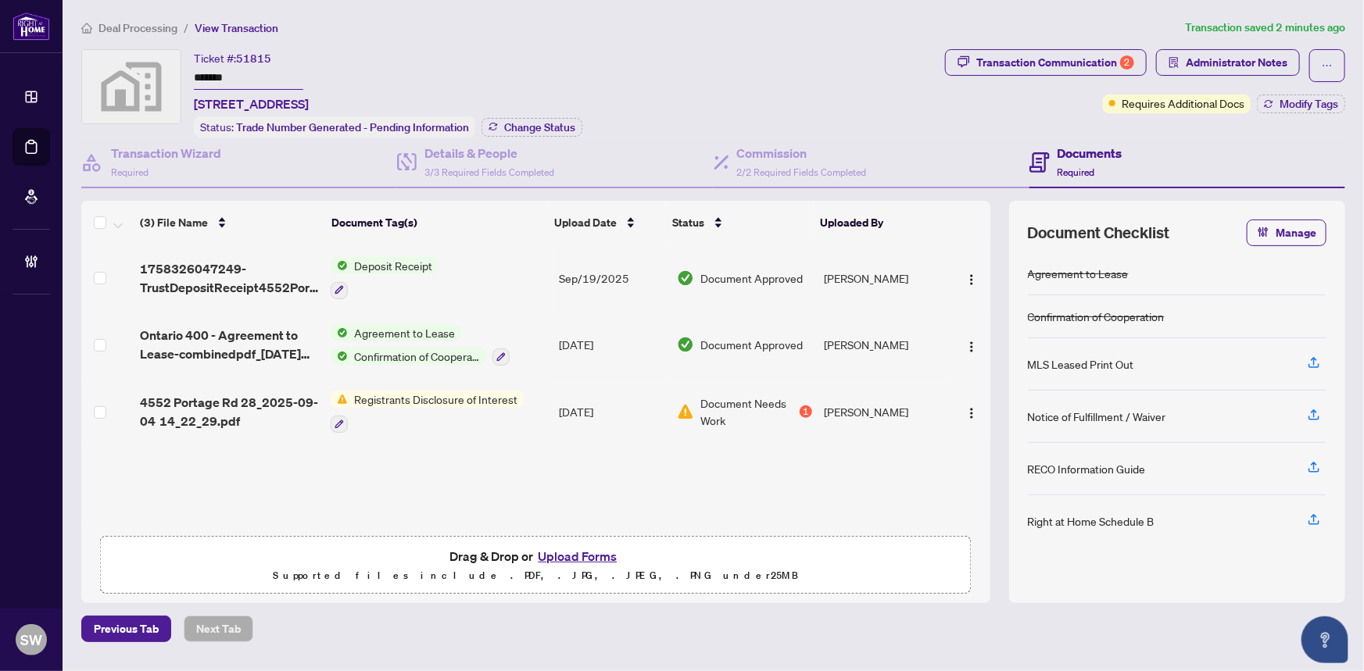
click at [785, 101] on div "Ticket #: 51815 ******* [STREET_ADDRESS] Status: Trade Number Generated - Pendi…" at bounding box center [509, 93] width 857 height 88
click at [1227, 59] on span "Administrator Notes" at bounding box center [1236, 62] width 102 height 25
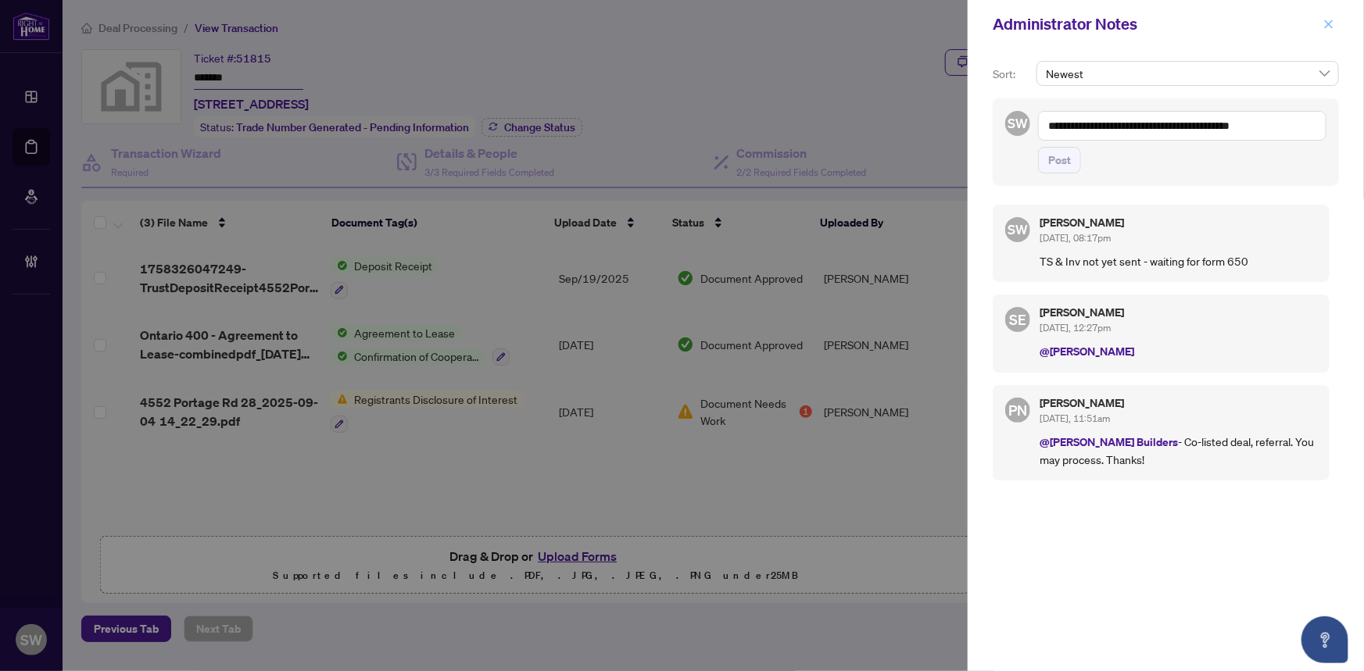
click at [1331, 22] on icon "close" at bounding box center [1329, 24] width 9 height 9
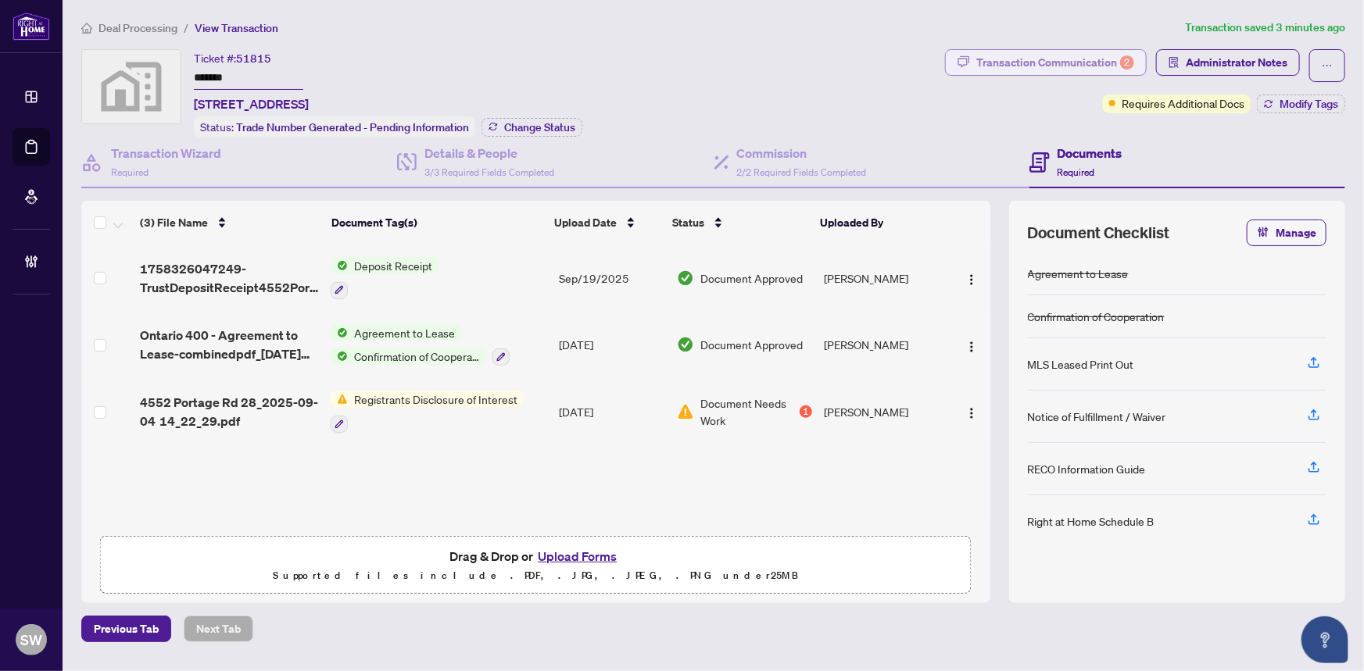
click at [1085, 70] on div "Transaction Communication 2" at bounding box center [1055, 62] width 158 height 25
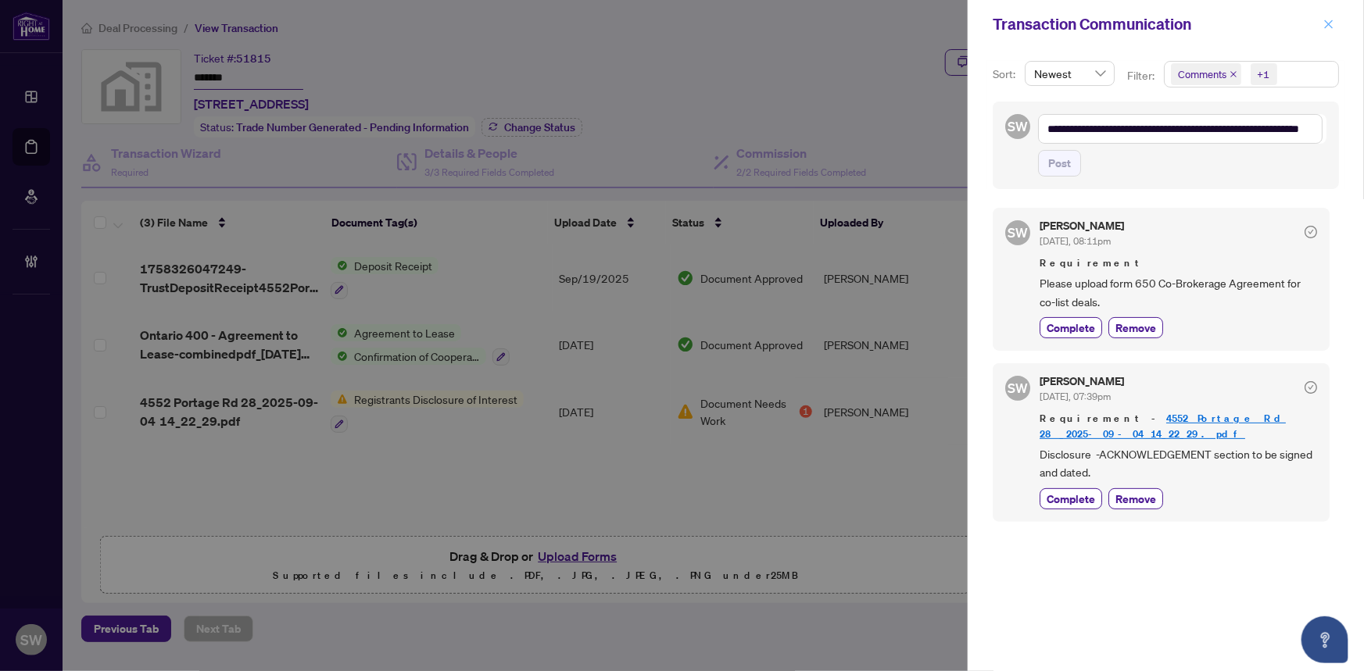
click at [1328, 21] on icon "close" at bounding box center [1328, 24] width 11 height 11
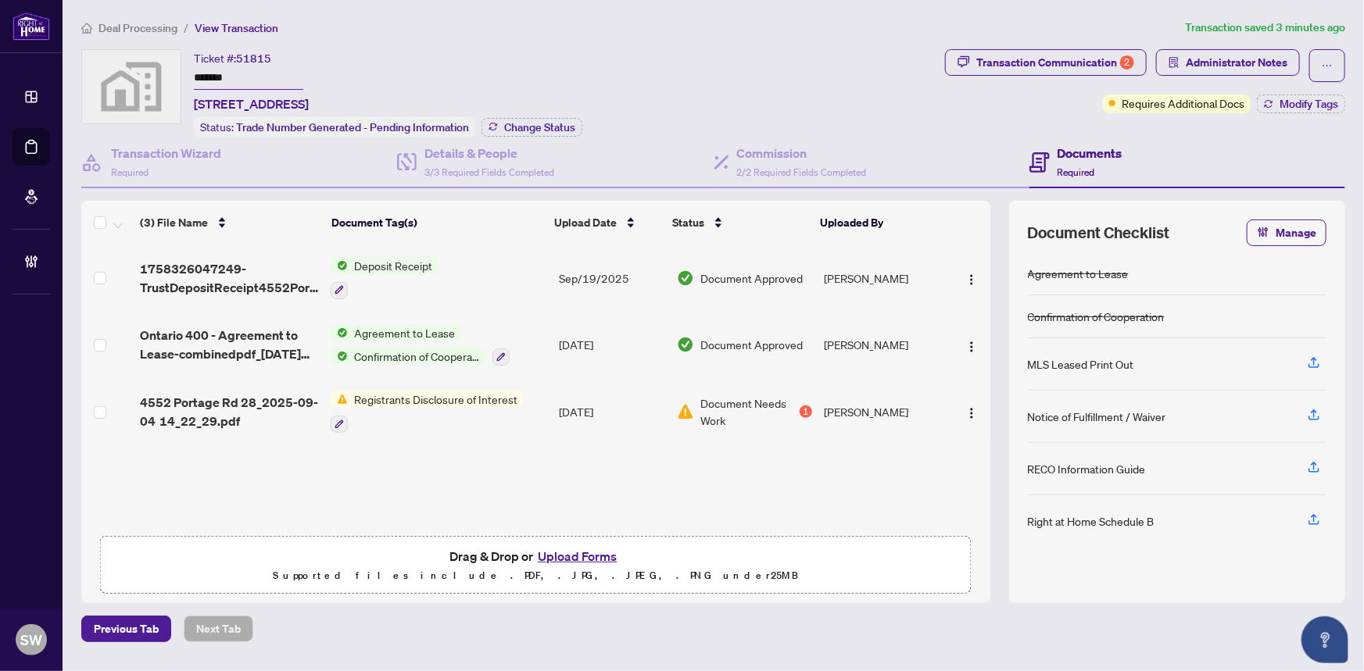
click at [216, 75] on input "*******" at bounding box center [248, 78] width 109 height 23
click at [211, 73] on input "*******" at bounding box center [248, 78] width 109 height 23
click at [123, 22] on span "Deal Processing" at bounding box center [137, 28] width 79 height 14
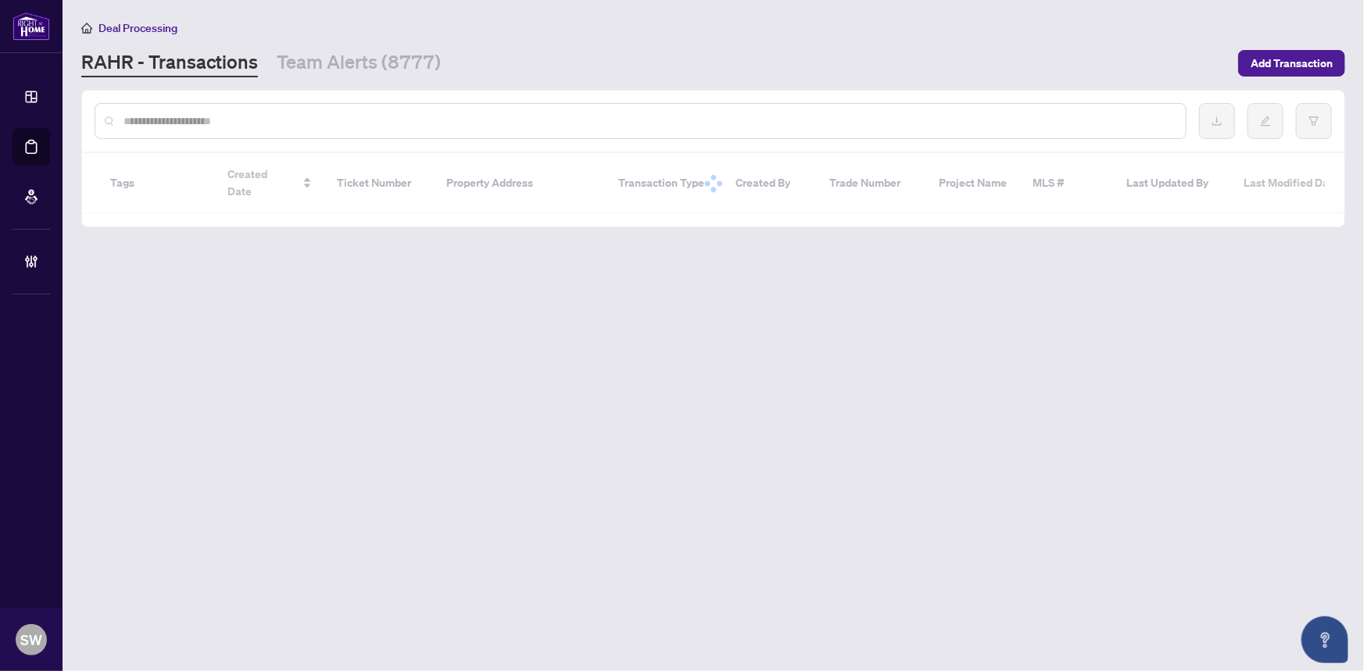
click at [203, 118] on input "text" at bounding box center [647, 121] width 1049 height 17
paste input "*******"
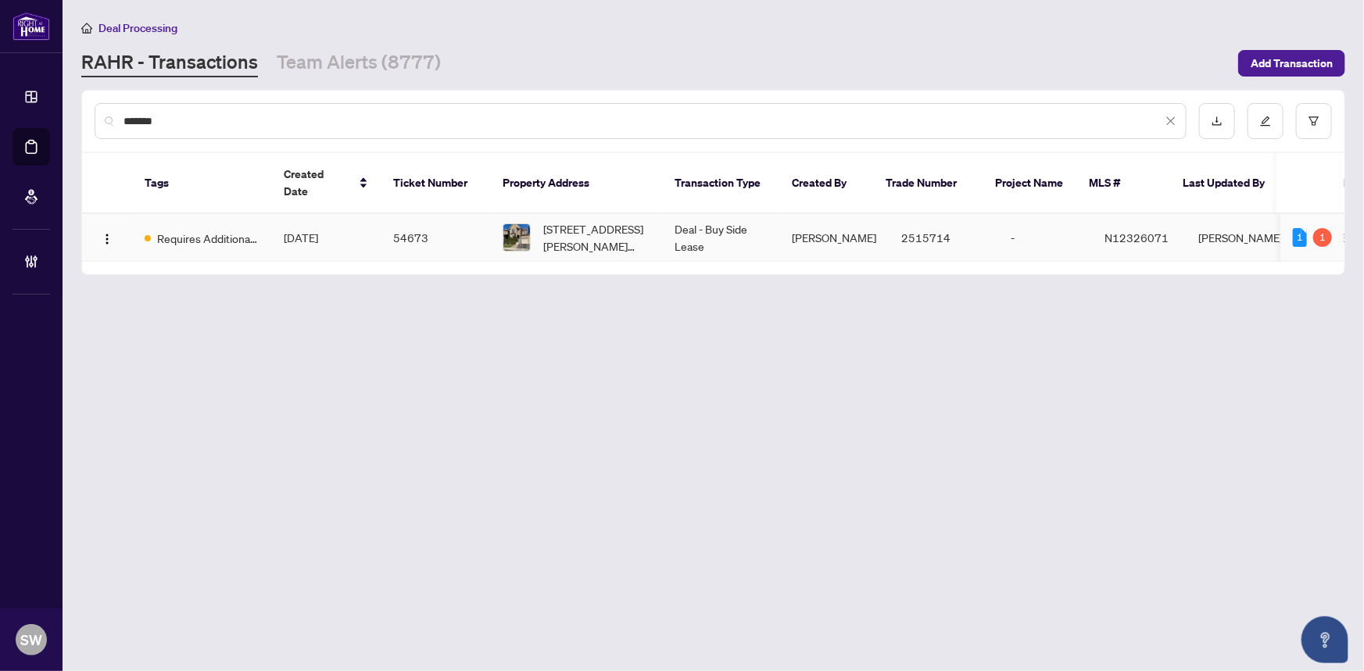
type input "*******"
click at [378, 214] on td "Sep/24/2025" at bounding box center [325, 238] width 109 height 48
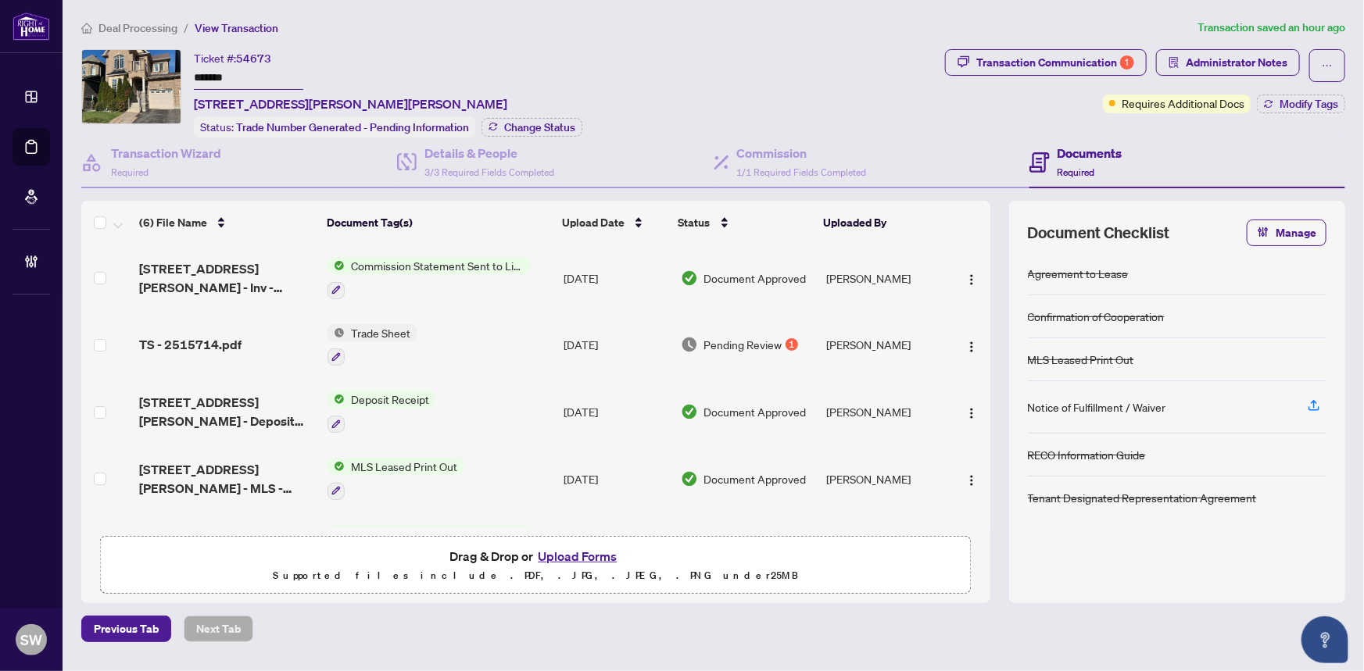
click at [152, 23] on span "Deal Processing" at bounding box center [137, 28] width 79 height 14
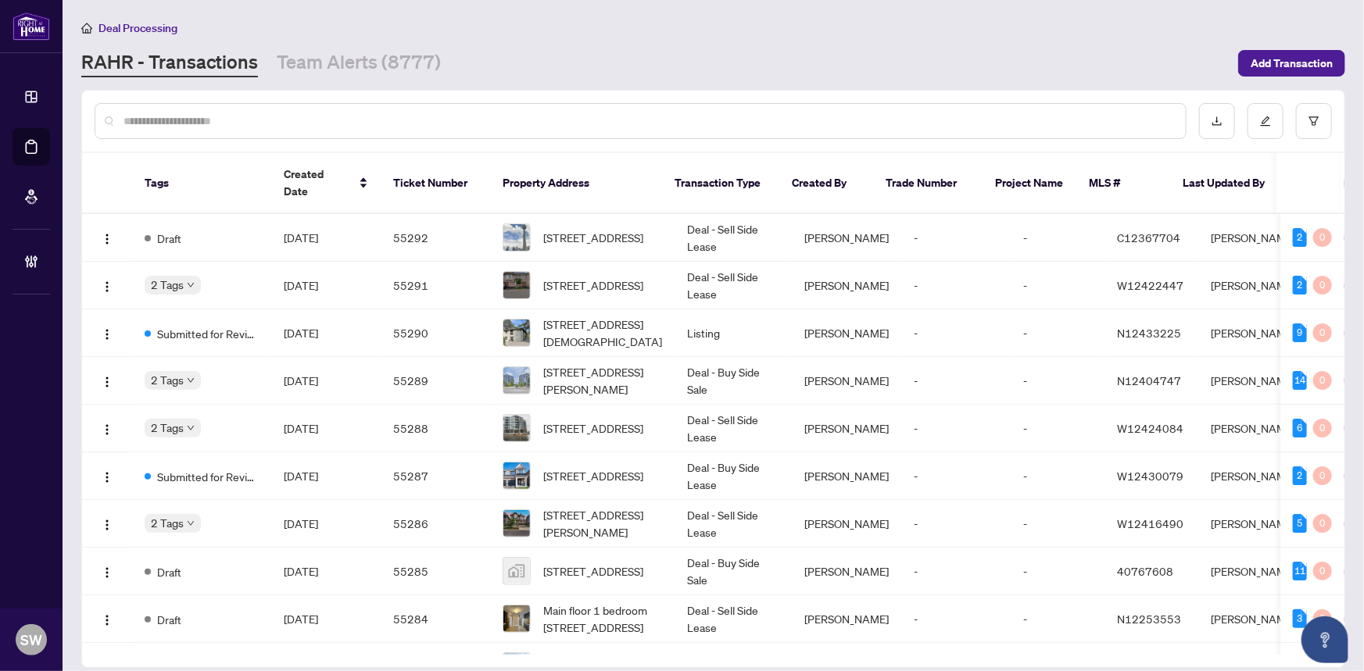
click at [173, 117] on input "text" at bounding box center [647, 121] width 1049 height 17
paste input "*******"
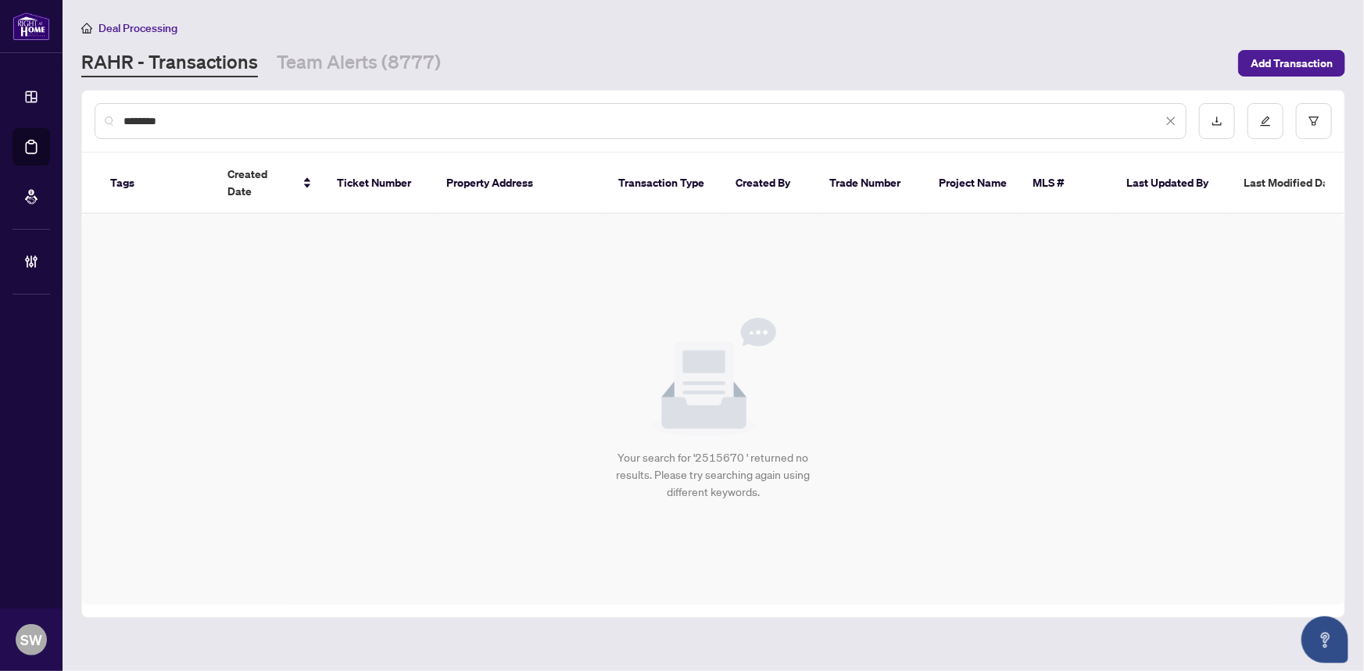
click at [203, 122] on input "*******" at bounding box center [642, 121] width 1039 height 17
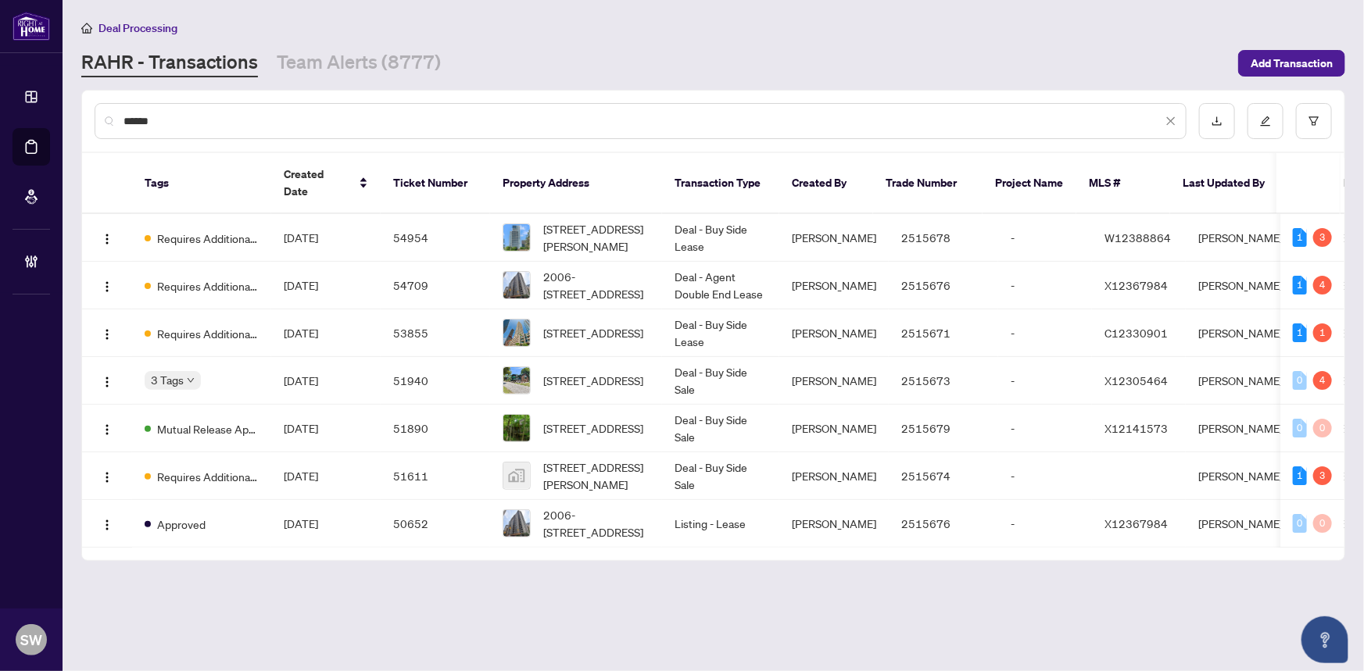
click at [152, 118] on input "******" at bounding box center [642, 121] width 1039 height 17
paste input "*"
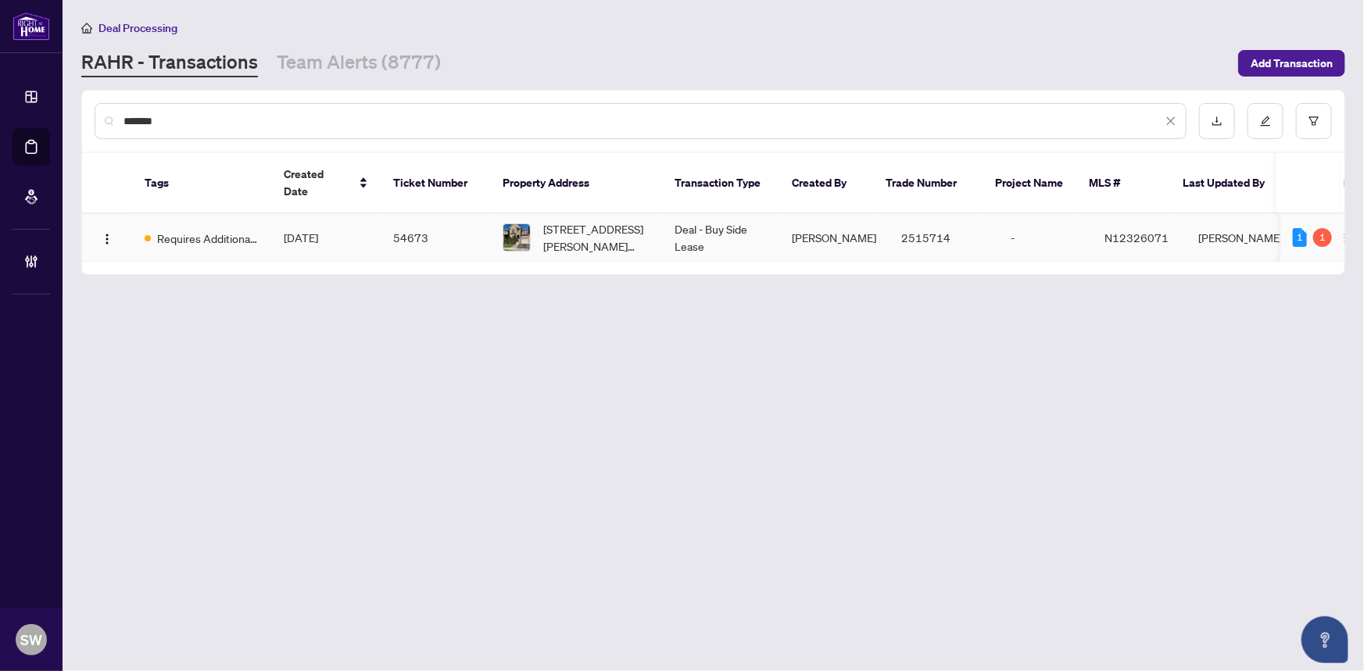
type input "*******"
click at [270, 214] on td "Requires Additional Docs" at bounding box center [201, 238] width 139 height 48
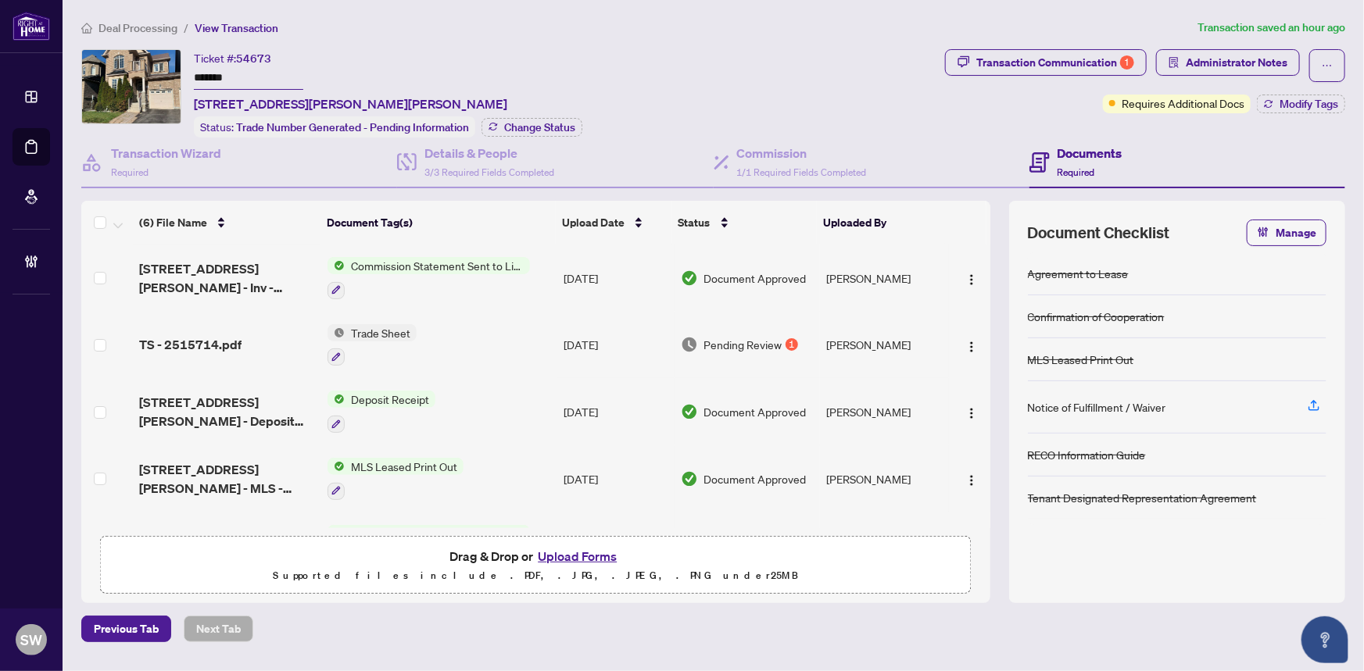
click at [122, 27] on span "Deal Processing" at bounding box center [137, 28] width 79 height 14
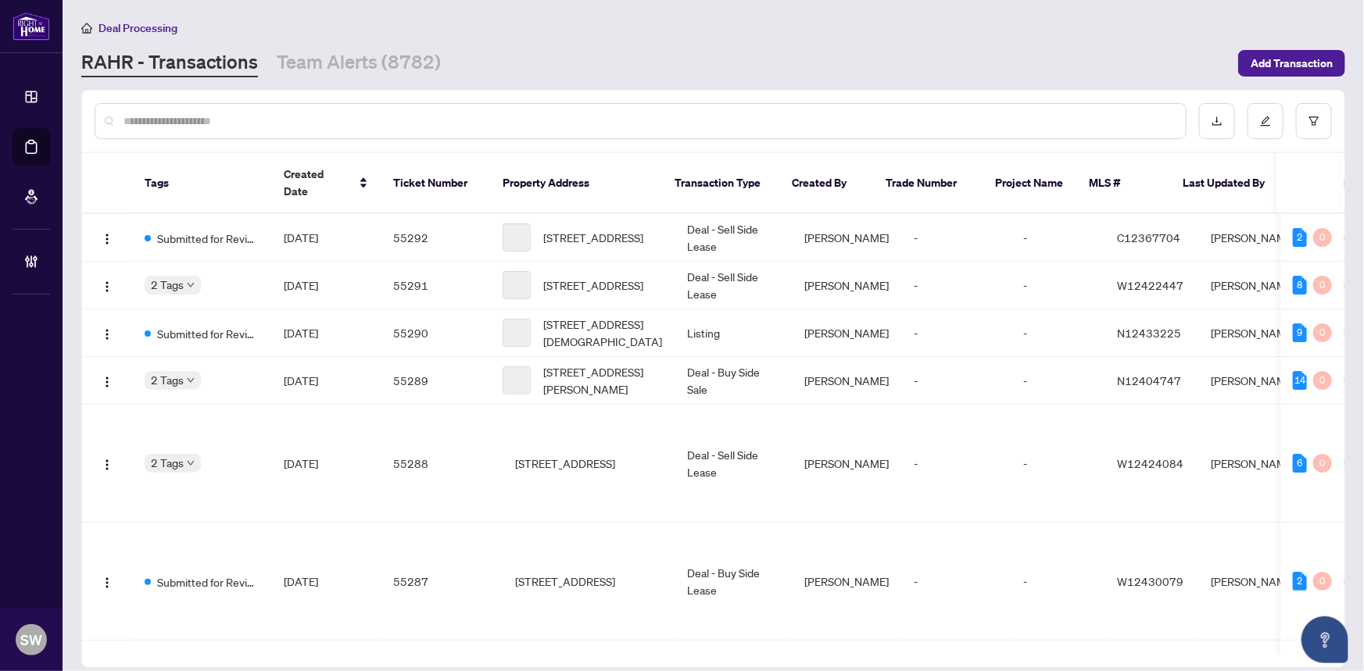
click at [162, 118] on input "text" at bounding box center [647, 121] width 1049 height 17
paste input "*******"
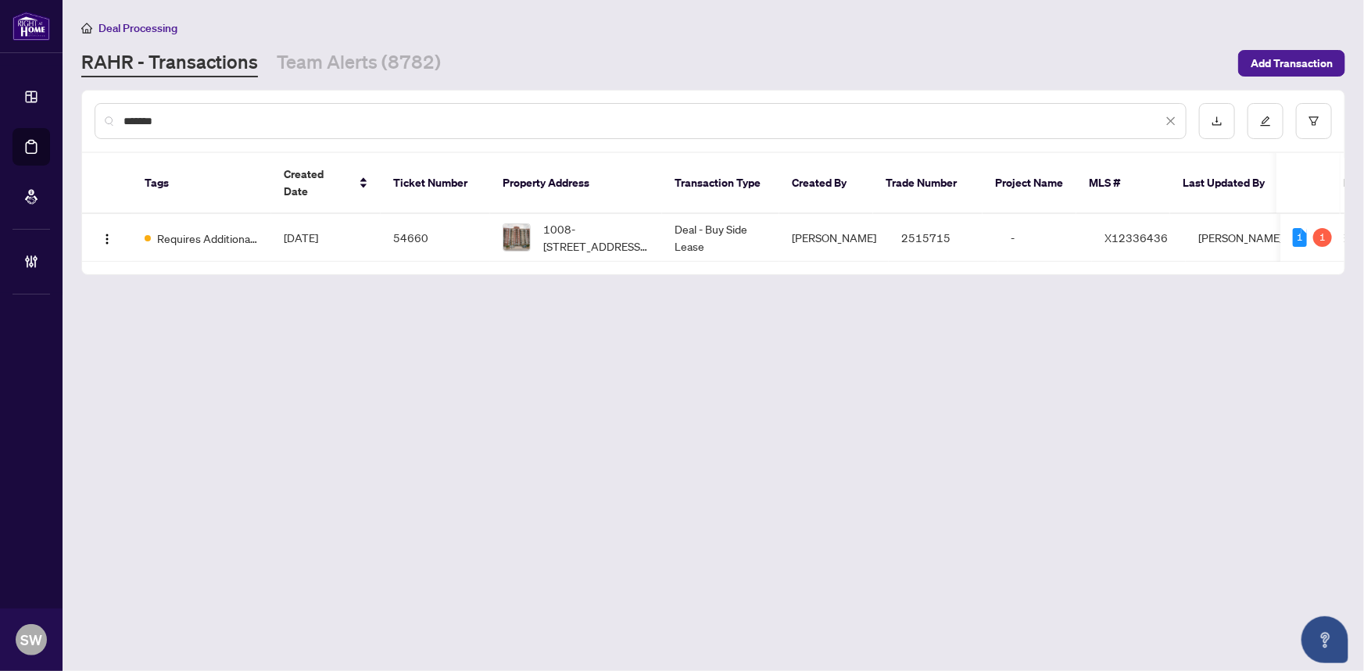
type input "*******"
click at [390, 217] on td "54660" at bounding box center [435, 238] width 109 height 48
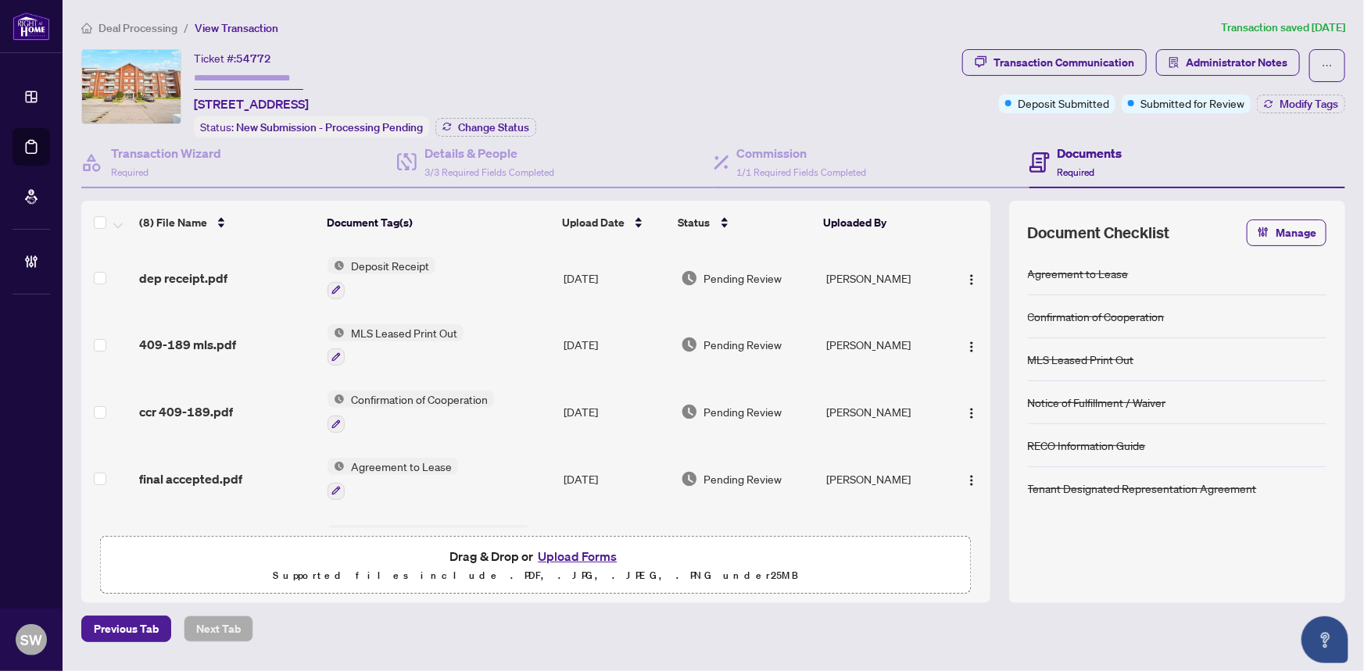
click at [256, 82] on input "text" at bounding box center [248, 78] width 109 height 23
paste input "*****"
type input "*****"
drag, startPoint x: 266, startPoint y: 77, endPoint x: 110, endPoint y: 70, distance: 156.4
click at [110, 70] on div "Ticket #: 54772 ***** [STREET_ADDRESS] Status: New Submission - Processing Pend…" at bounding box center [518, 93] width 874 height 88
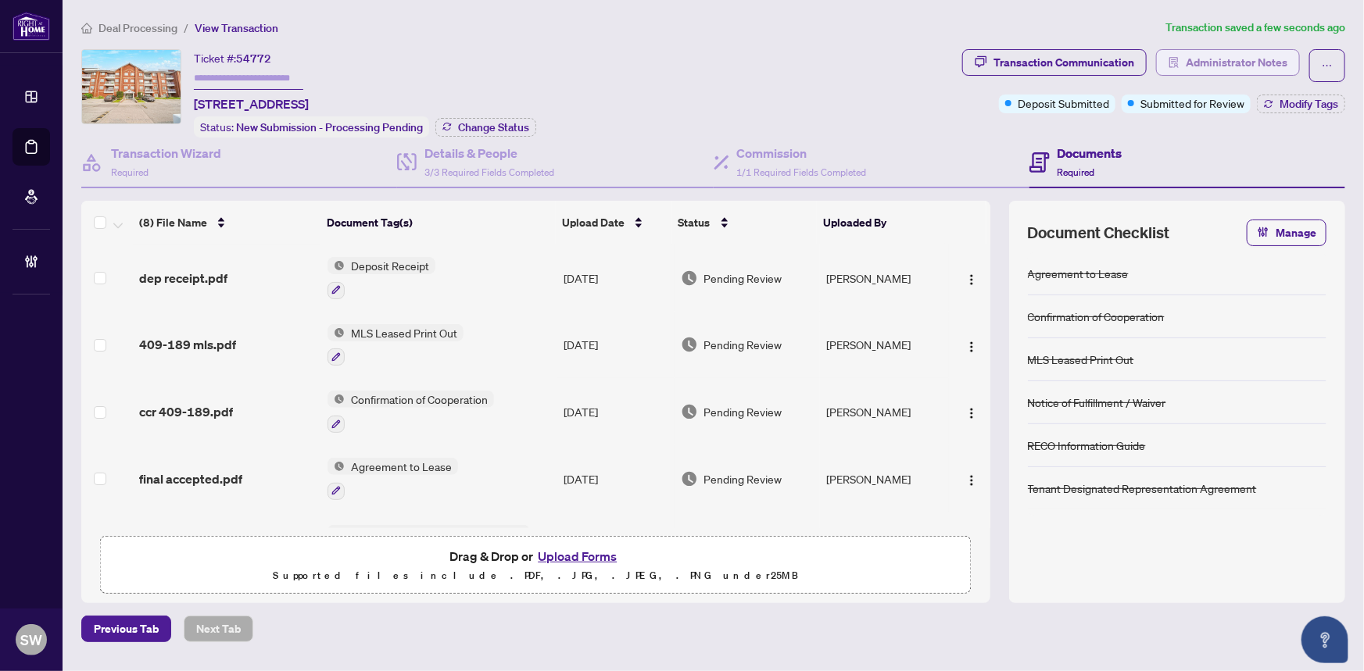
click at [1207, 52] on span "Administrator Notes" at bounding box center [1236, 62] width 102 height 25
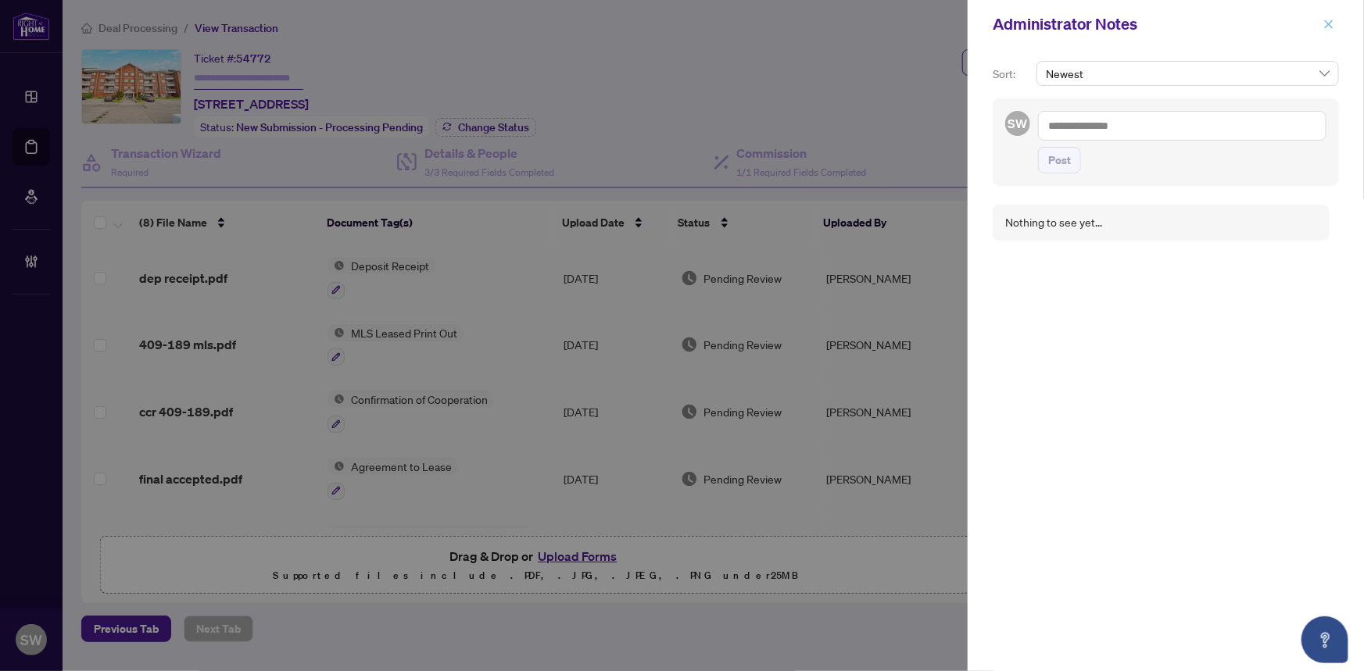
click at [1332, 27] on icon "close" at bounding box center [1329, 24] width 9 height 9
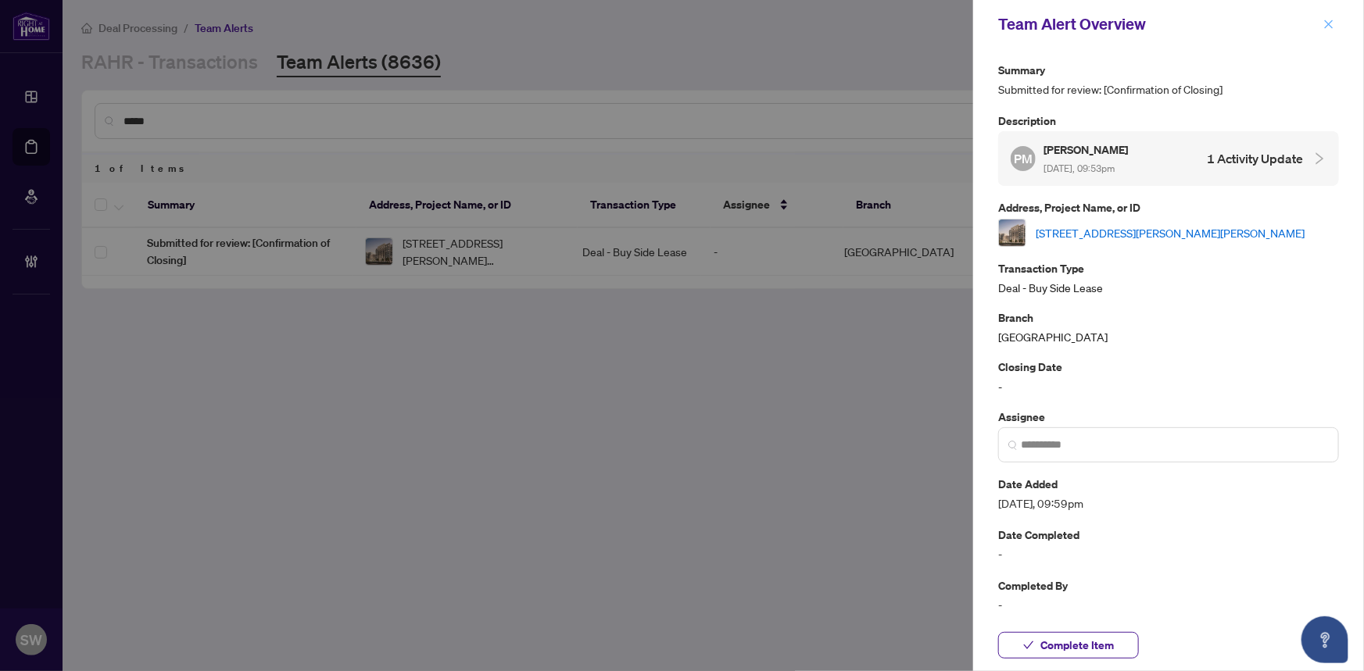
drag, startPoint x: 1325, startPoint y: 25, endPoint x: 1020, endPoint y: 55, distance: 306.3
click at [1324, 25] on icon "close" at bounding box center [1328, 24] width 11 height 11
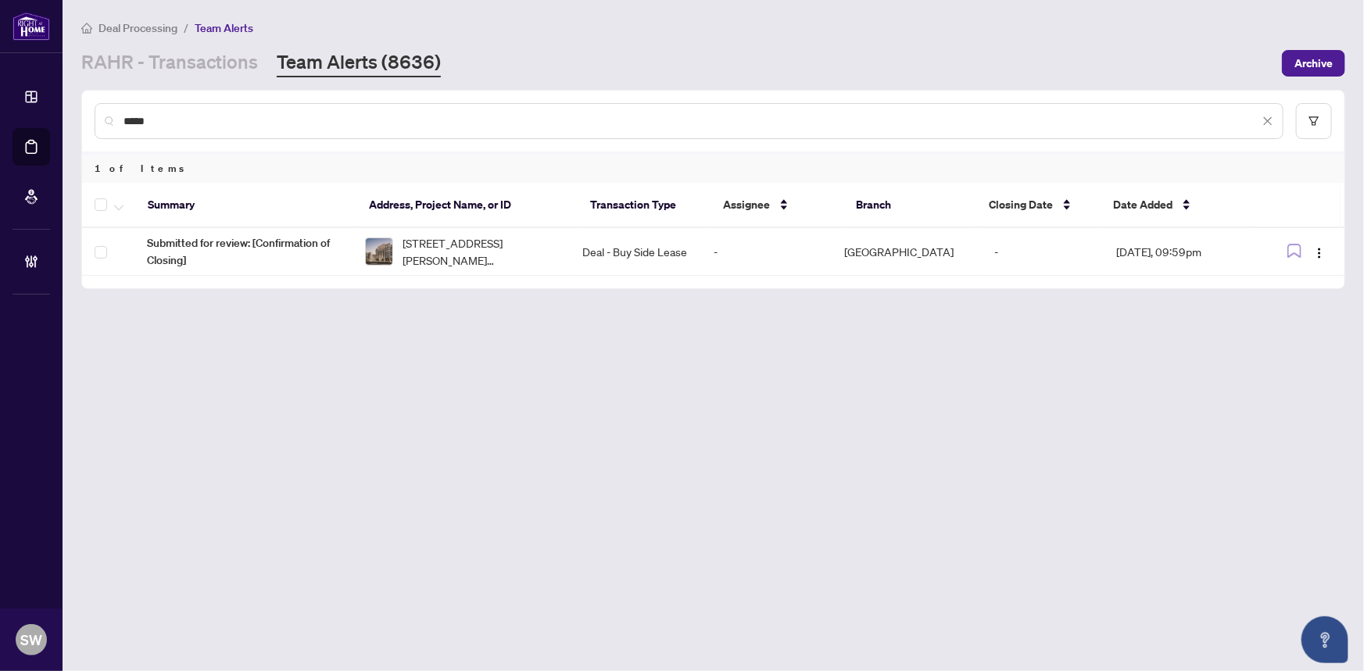
drag, startPoint x: 166, startPoint y: 116, endPoint x: 41, endPoint y: 105, distance: 125.5
click at [41, 105] on div "Dashboard Deal Processing Mortgage Referrals Brokerage Management SW [PERSON_NA…" at bounding box center [682, 335] width 1364 height 671
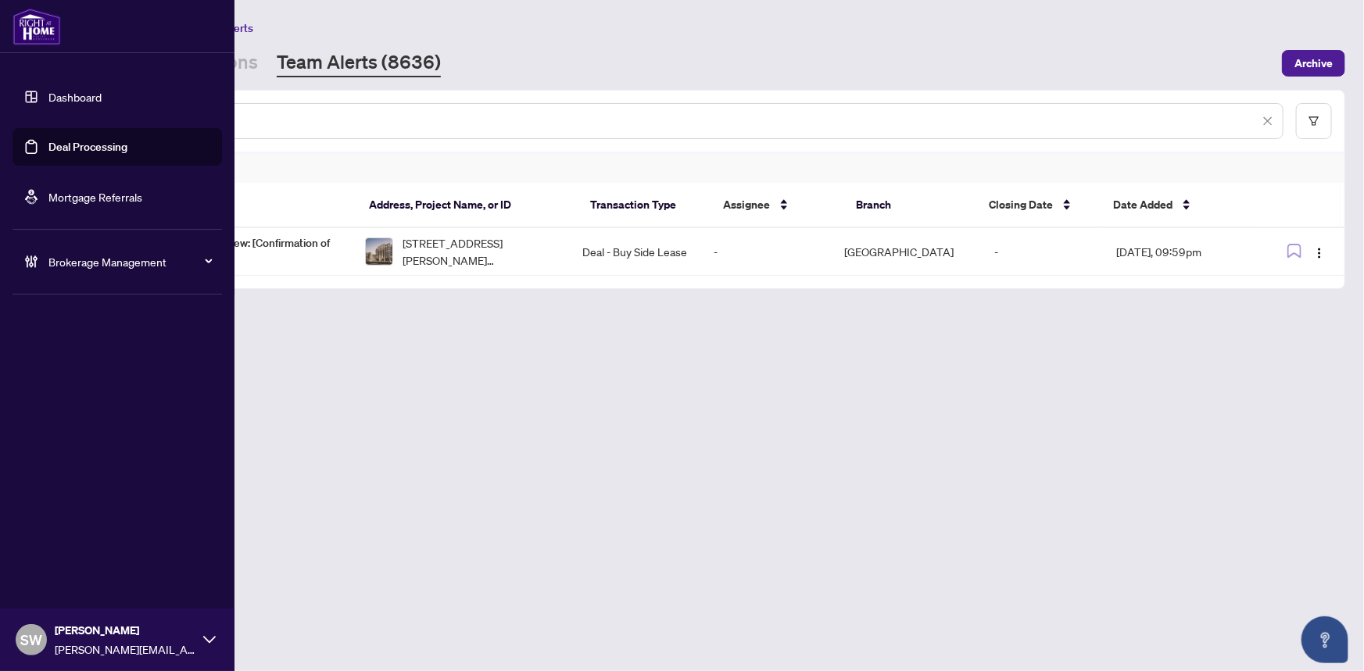
paste input "**"
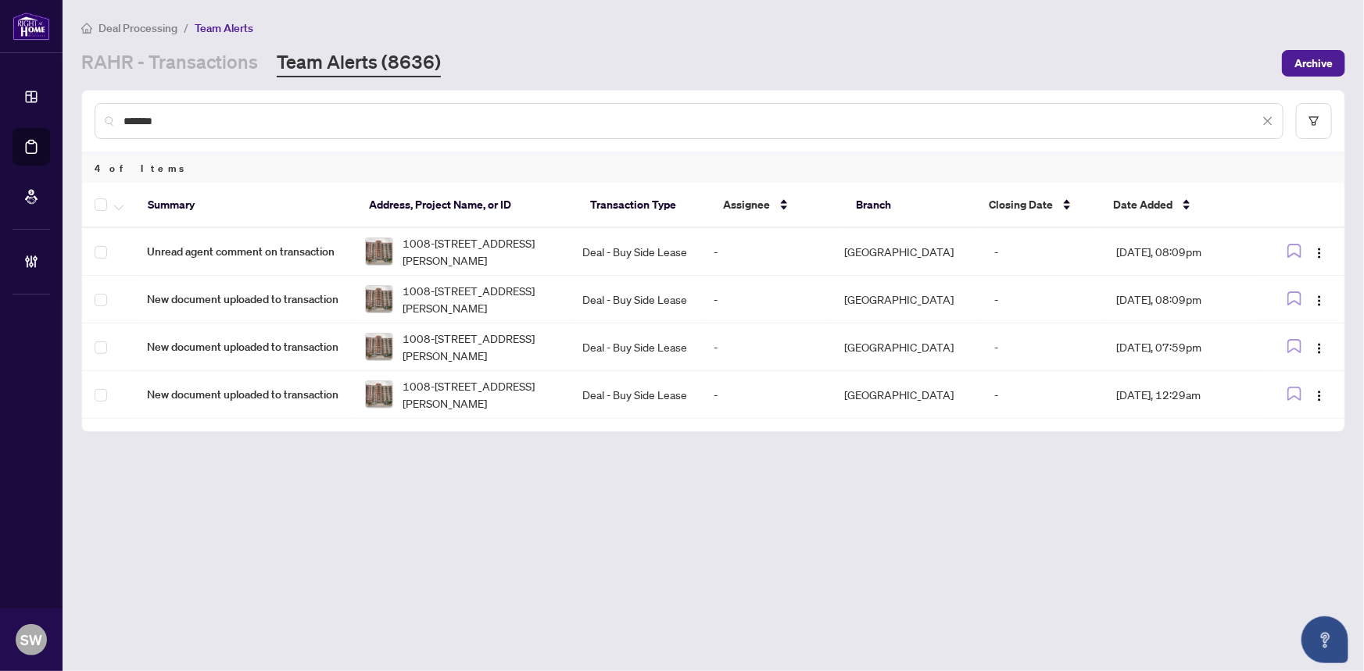
drag, startPoint x: 173, startPoint y: 120, endPoint x: 159, endPoint y: 120, distance: 14.9
click at [159, 120] on input "*******" at bounding box center [690, 121] width 1135 height 17
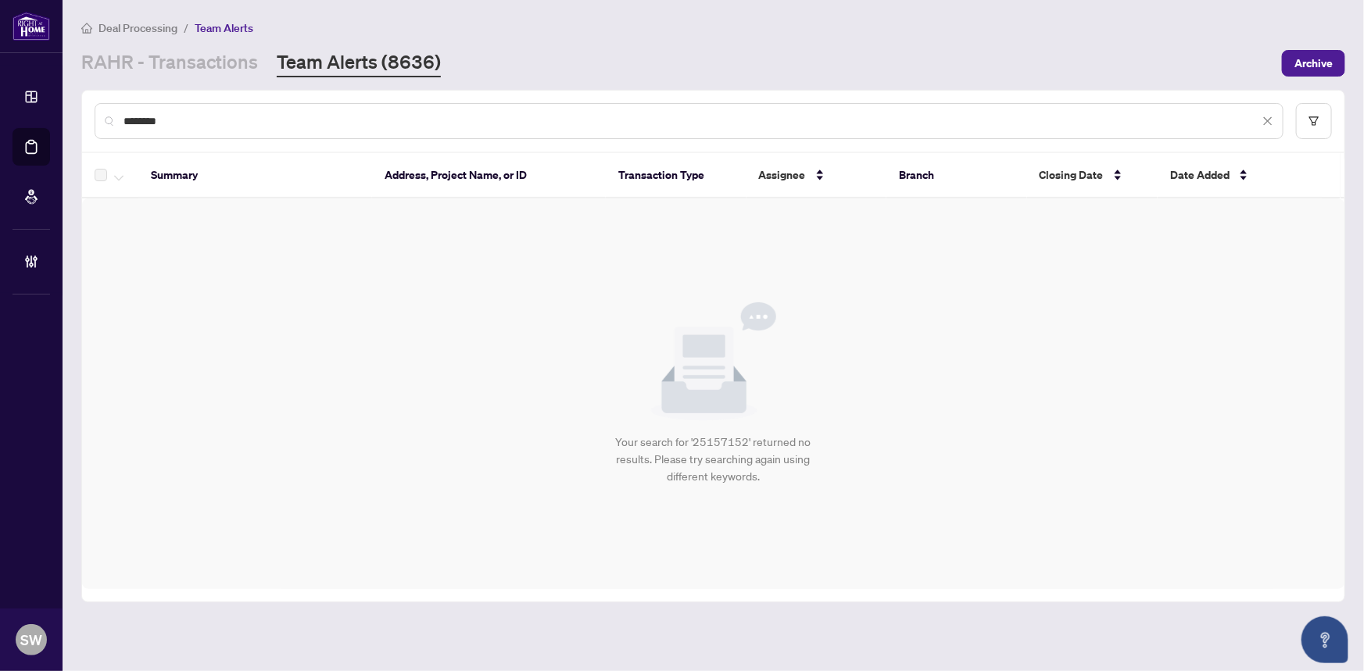
drag, startPoint x: 193, startPoint y: 120, endPoint x: 104, endPoint y: 119, distance: 89.1
click at [104, 119] on div "********" at bounding box center [689, 121] width 1189 height 36
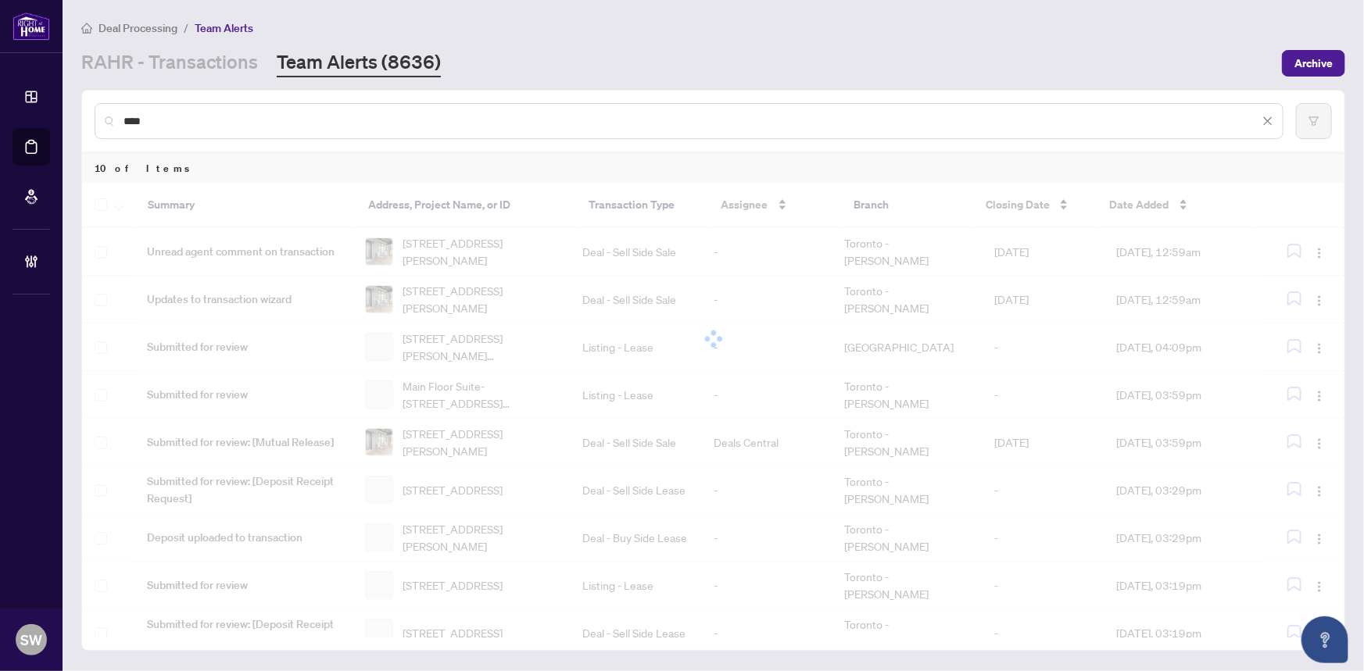
type input "*****"
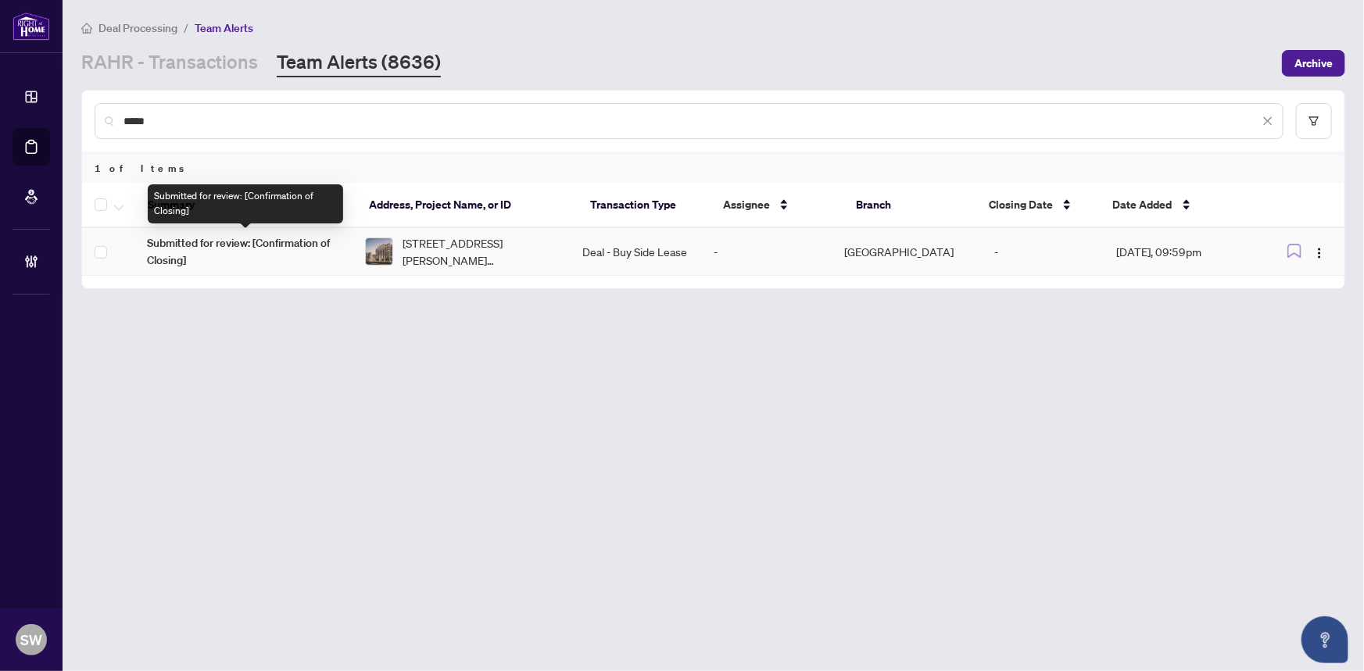
click at [284, 241] on span "Submitted for review: [Confirmation of Closing]" at bounding box center [243, 251] width 193 height 34
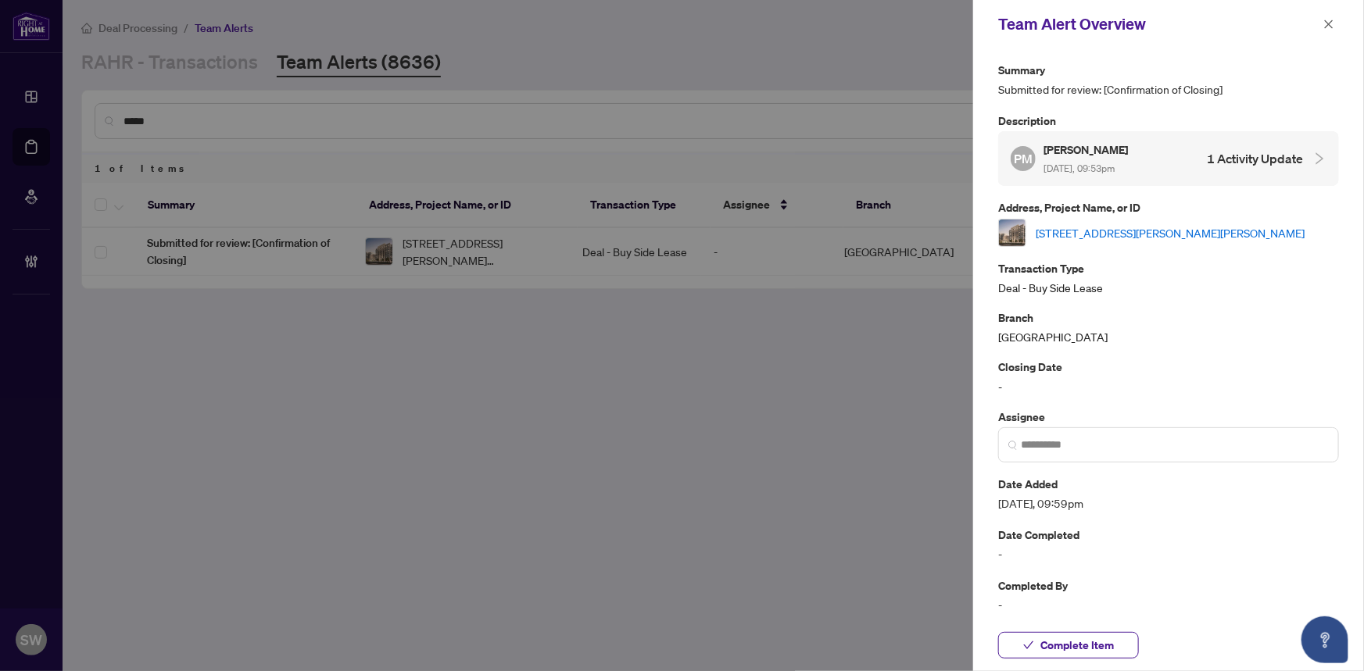
click at [1060, 233] on link "[STREET_ADDRESS][PERSON_NAME][PERSON_NAME]" at bounding box center [1169, 232] width 269 height 17
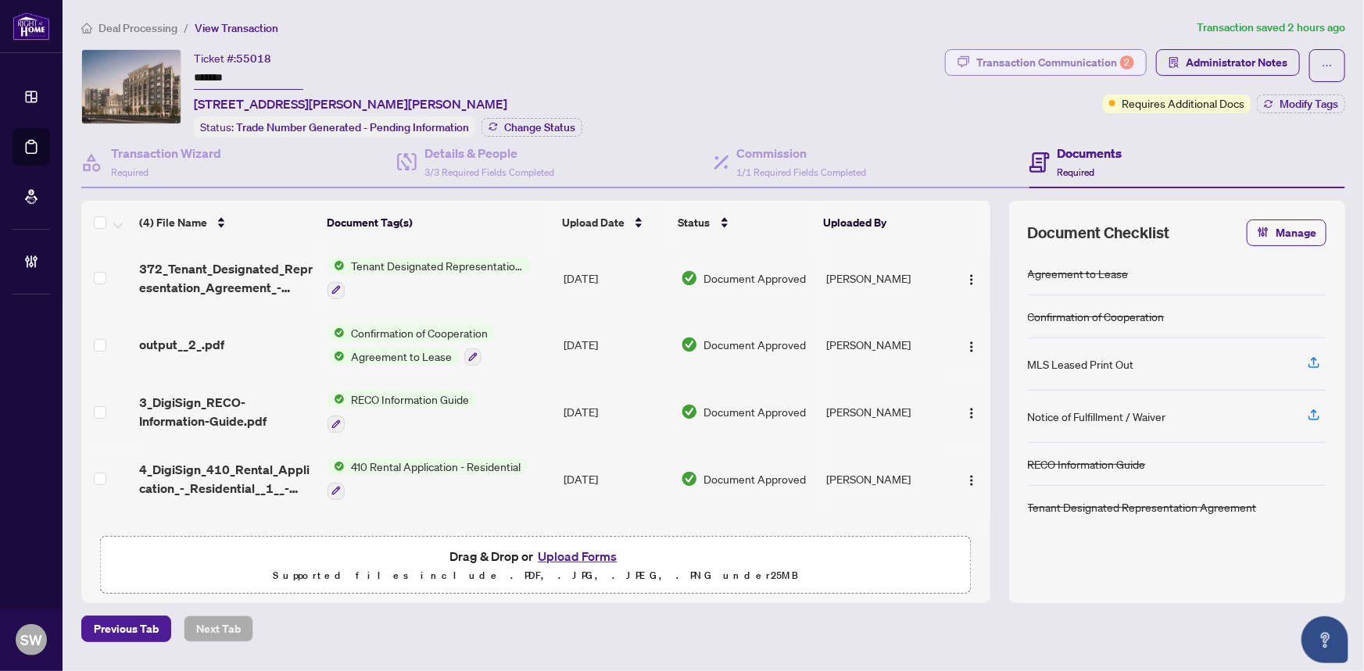
click at [1084, 59] on div "Transaction Communication 2" at bounding box center [1055, 62] width 158 height 25
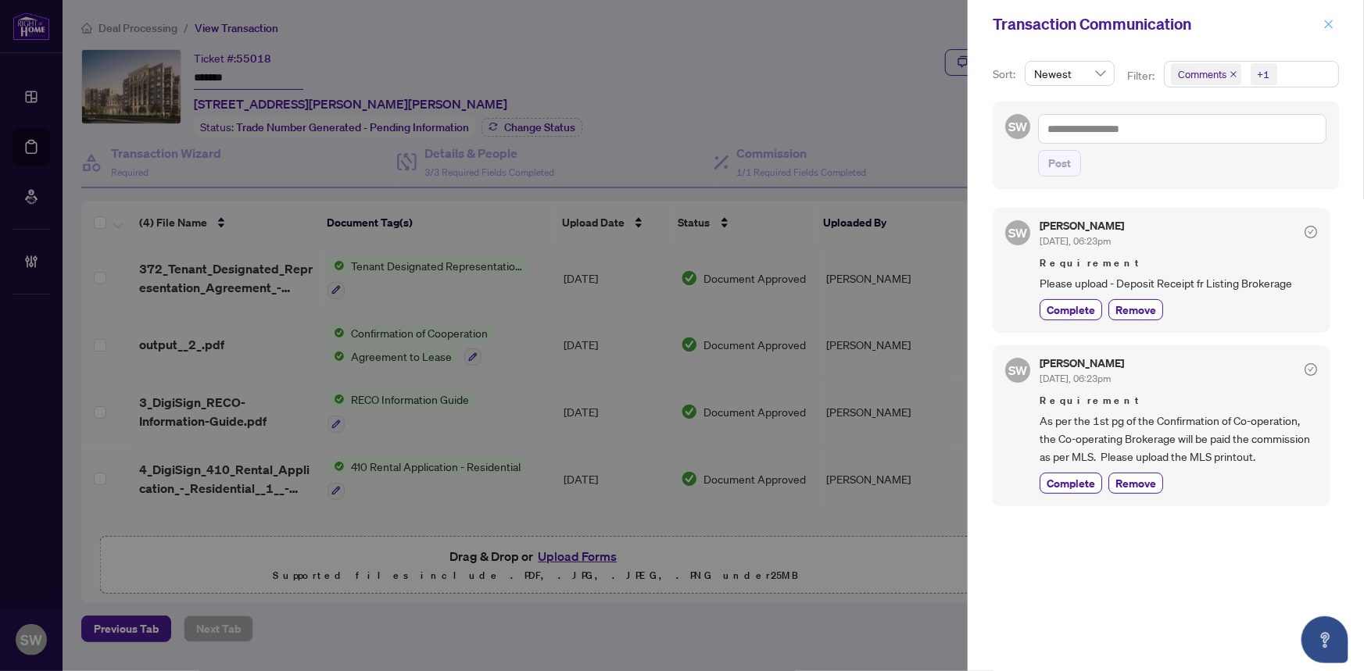
click at [1332, 16] on span "button" at bounding box center [1328, 24] width 11 height 25
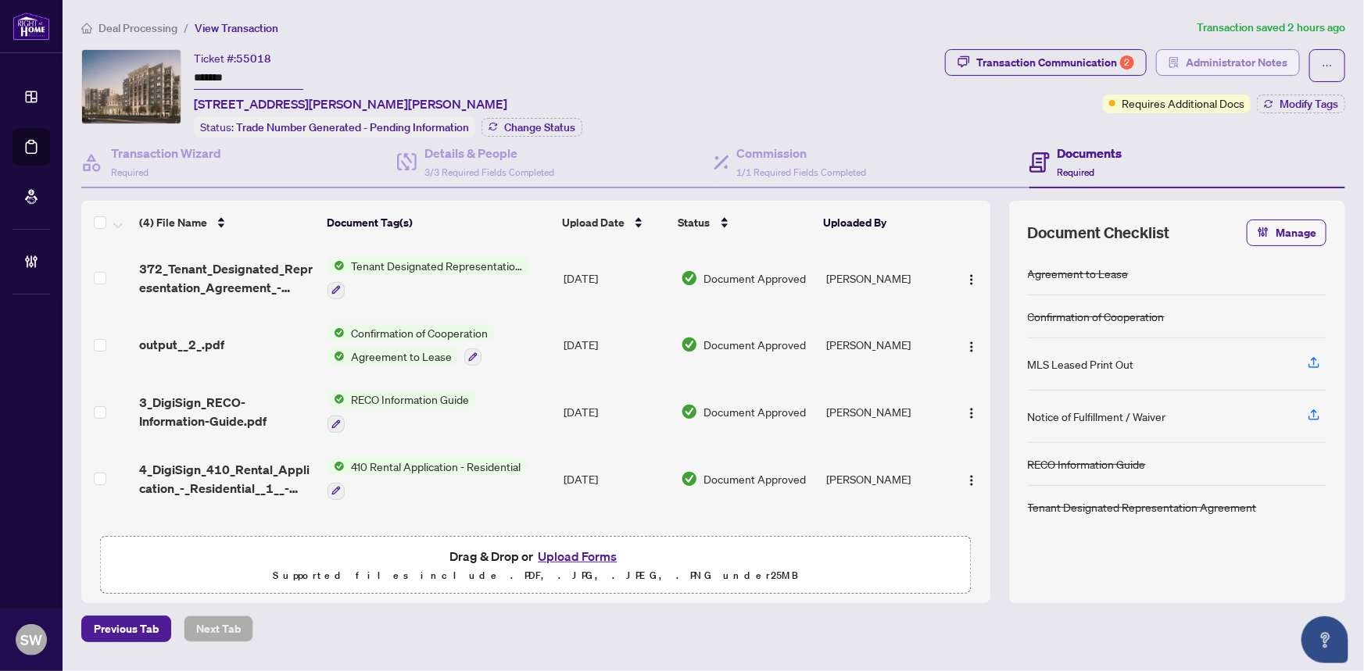
click at [1240, 70] on span "Administrator Notes" at bounding box center [1236, 62] width 102 height 25
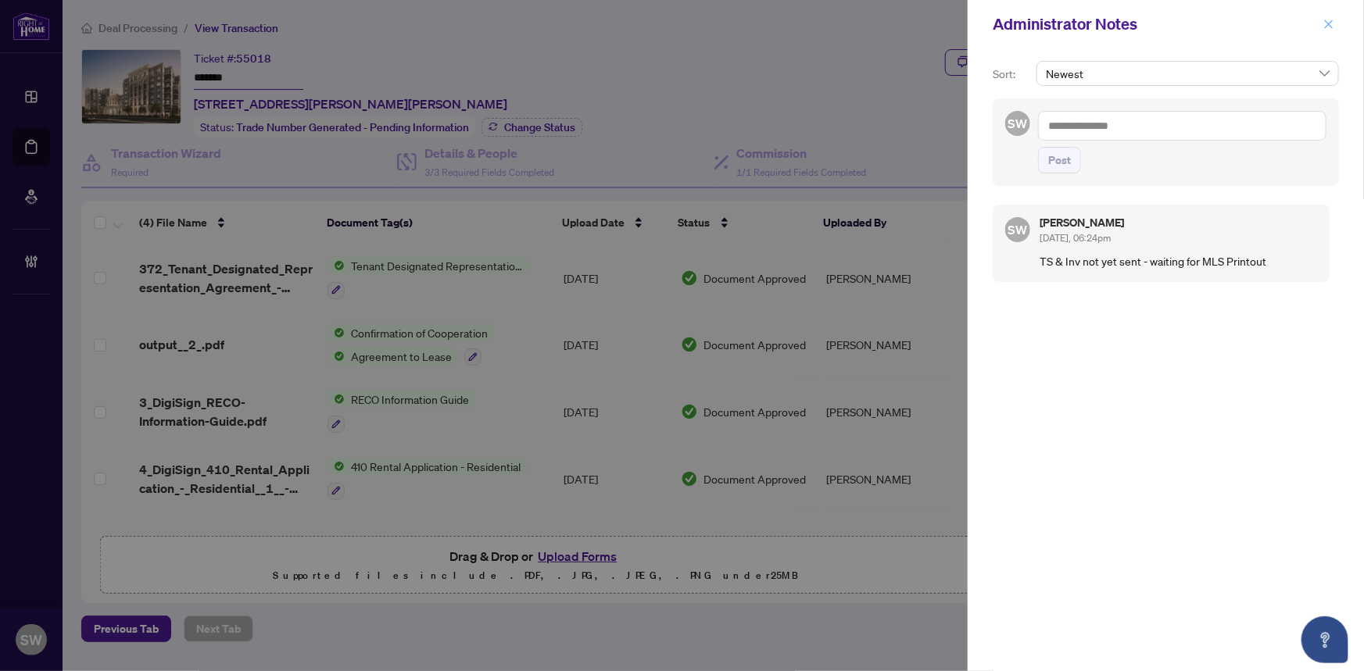
click at [1325, 26] on icon "close" at bounding box center [1328, 24] width 11 height 11
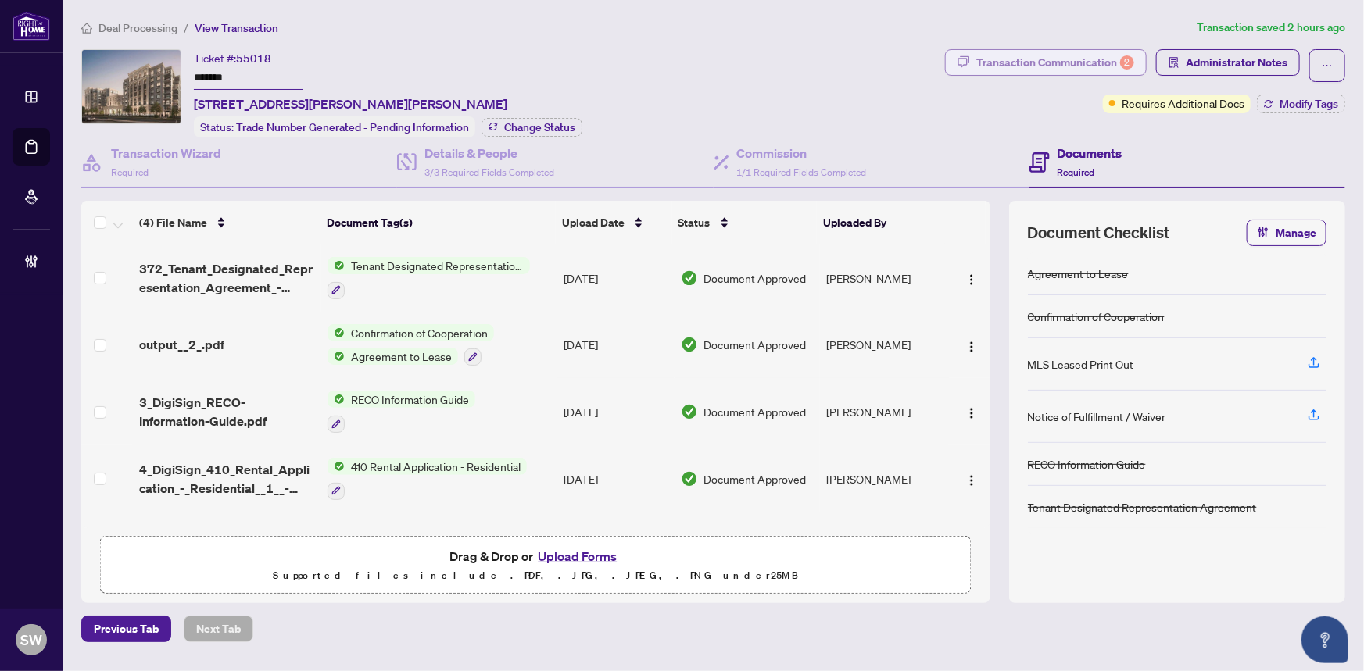
click at [1064, 63] on div "Transaction Communication 2" at bounding box center [1055, 62] width 158 height 25
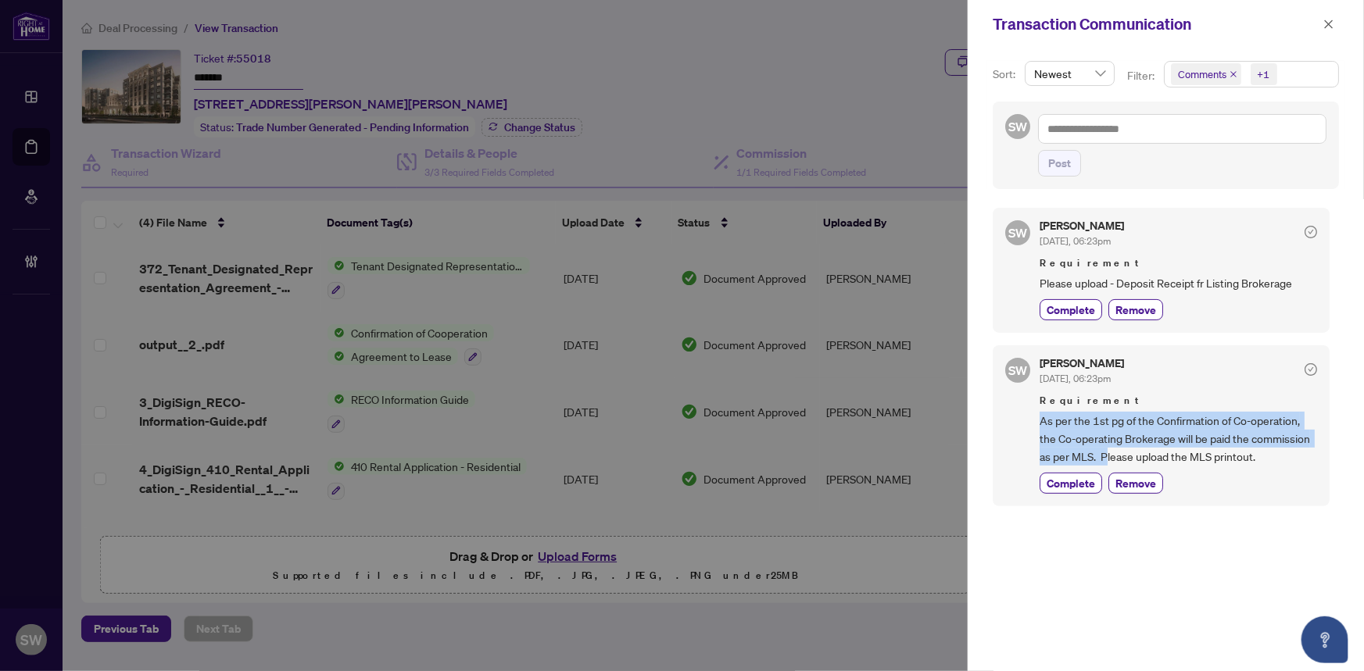
drag, startPoint x: 1040, startPoint y: 417, endPoint x: 1107, endPoint y: 456, distance: 77.1
click at [1107, 456] on span "As per the 1st pg of the Confirmation of Co-operation, the Co-operating Brokera…" at bounding box center [1177, 439] width 277 height 55
click at [1328, 23] on icon "close" at bounding box center [1329, 24] width 9 height 9
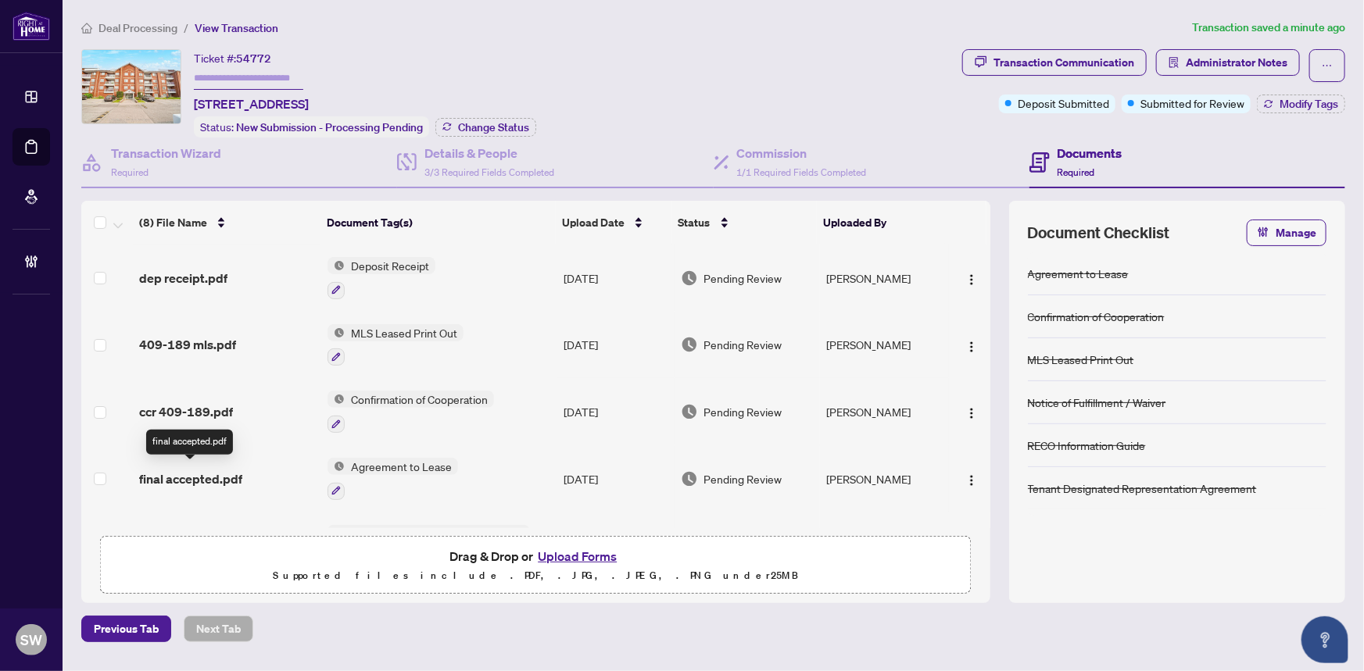
click at [227, 470] on span "final accepted.pdf" at bounding box center [190, 479] width 103 height 19
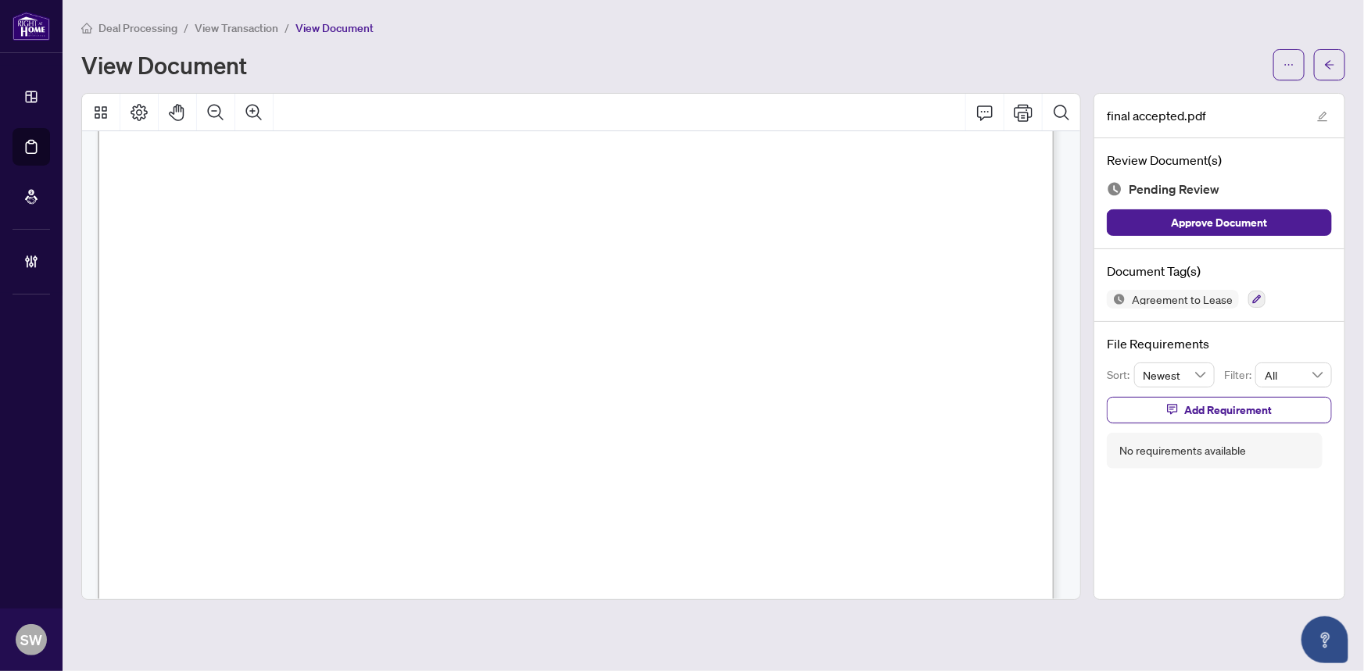
scroll to position [70, 0]
drag, startPoint x: 231, startPoint y: 438, endPoint x: 341, endPoint y: 438, distance: 110.2
click at [334, 438] on span "[STREET_ADDRESS]" at bounding box center [265, 444] width 135 height 14
click at [281, 301] on span "[PERSON_NAME] [PERSON_NAME]" at bounding box center [365, 308] width 230 height 14
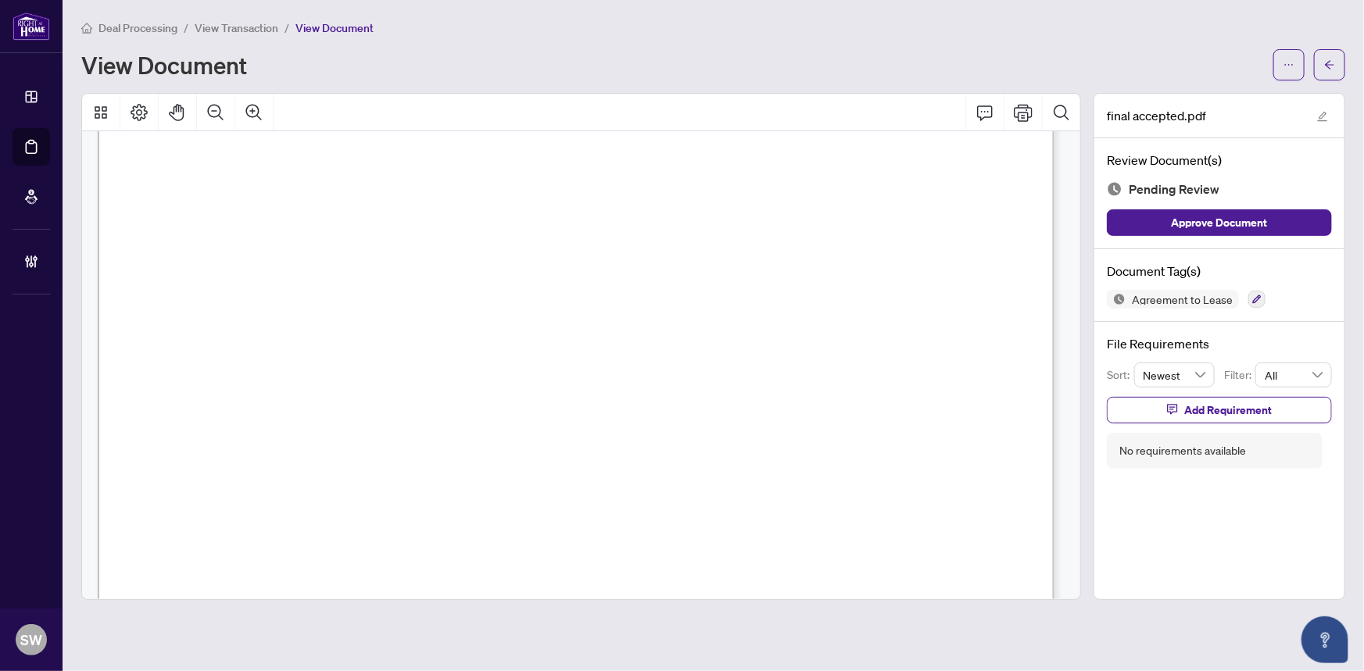
click at [281, 301] on span "[PERSON_NAME] [PERSON_NAME]" at bounding box center [365, 308] width 230 height 14
click at [262, 270] on span "[PERSON_NAME]" at bounding box center [283, 277] width 110 height 14
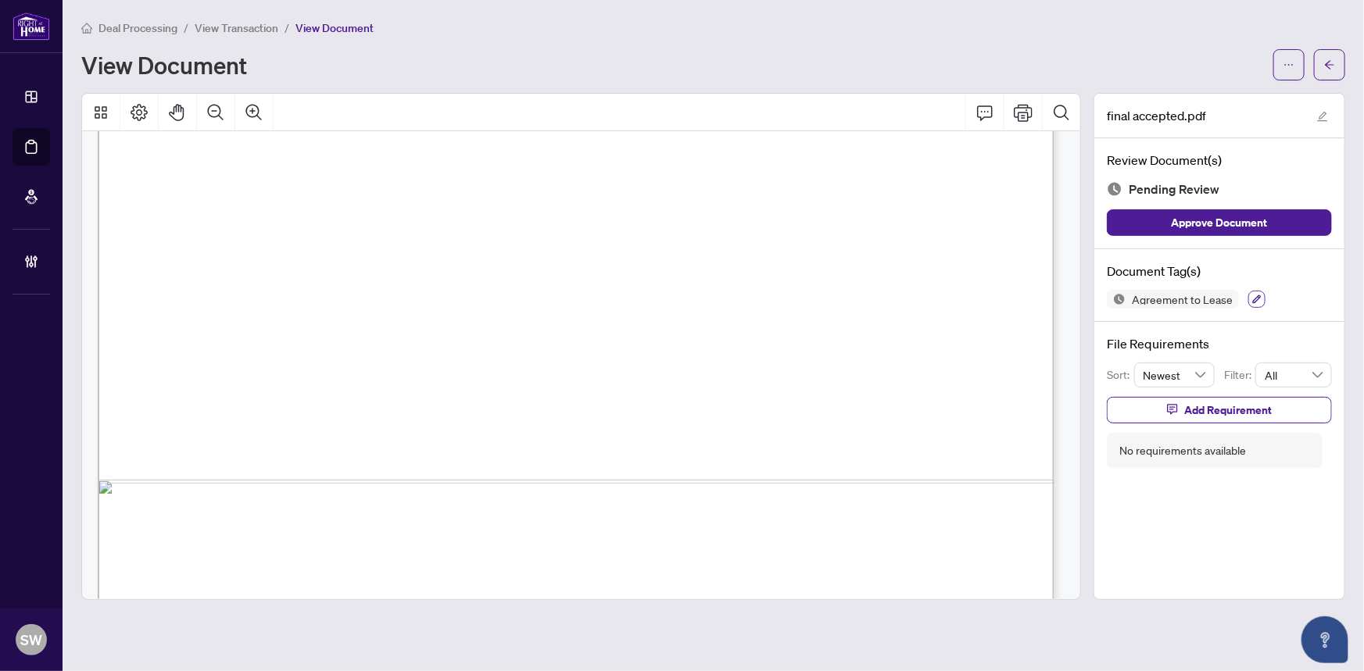
click at [1253, 300] on icon "button" at bounding box center [1256, 299] width 9 height 9
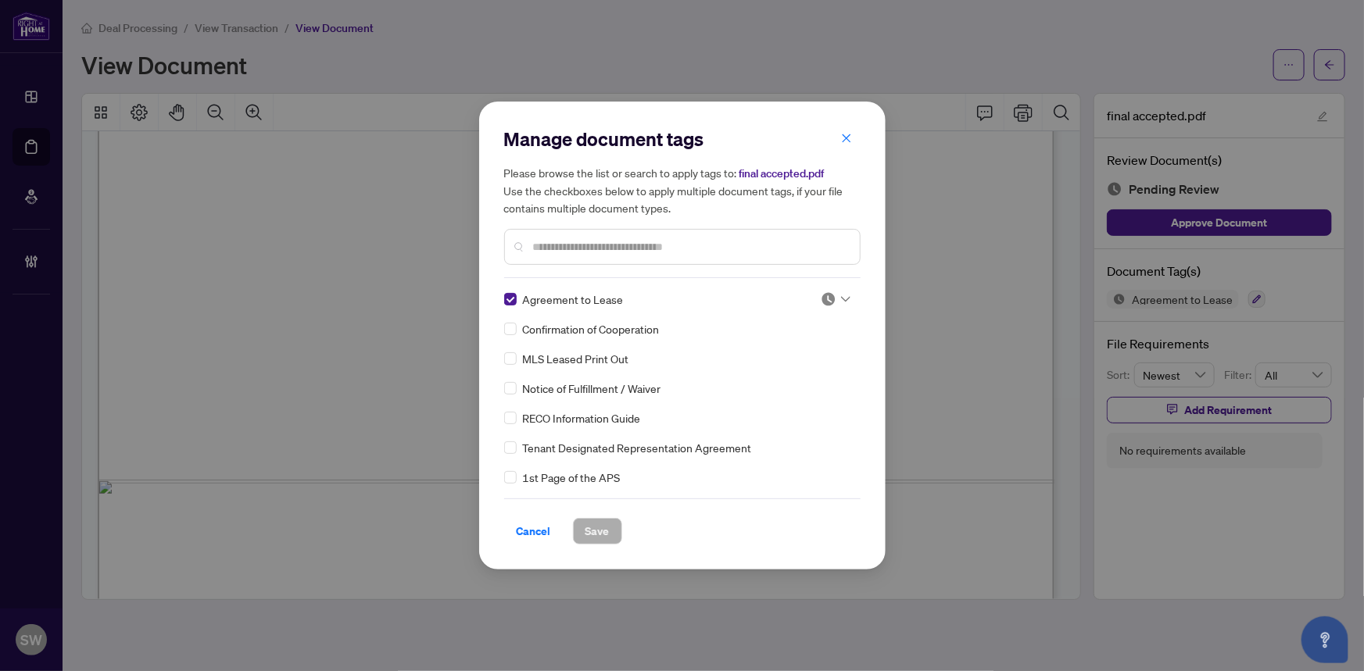
click at [841, 296] on icon at bounding box center [845, 299] width 9 height 6
click at [788, 376] on div "Approved" at bounding box center [784, 375] width 100 height 17
click at [569, 240] on input "text" at bounding box center [690, 246] width 314 height 17
click at [826, 301] on img at bounding box center [828, 299] width 16 height 16
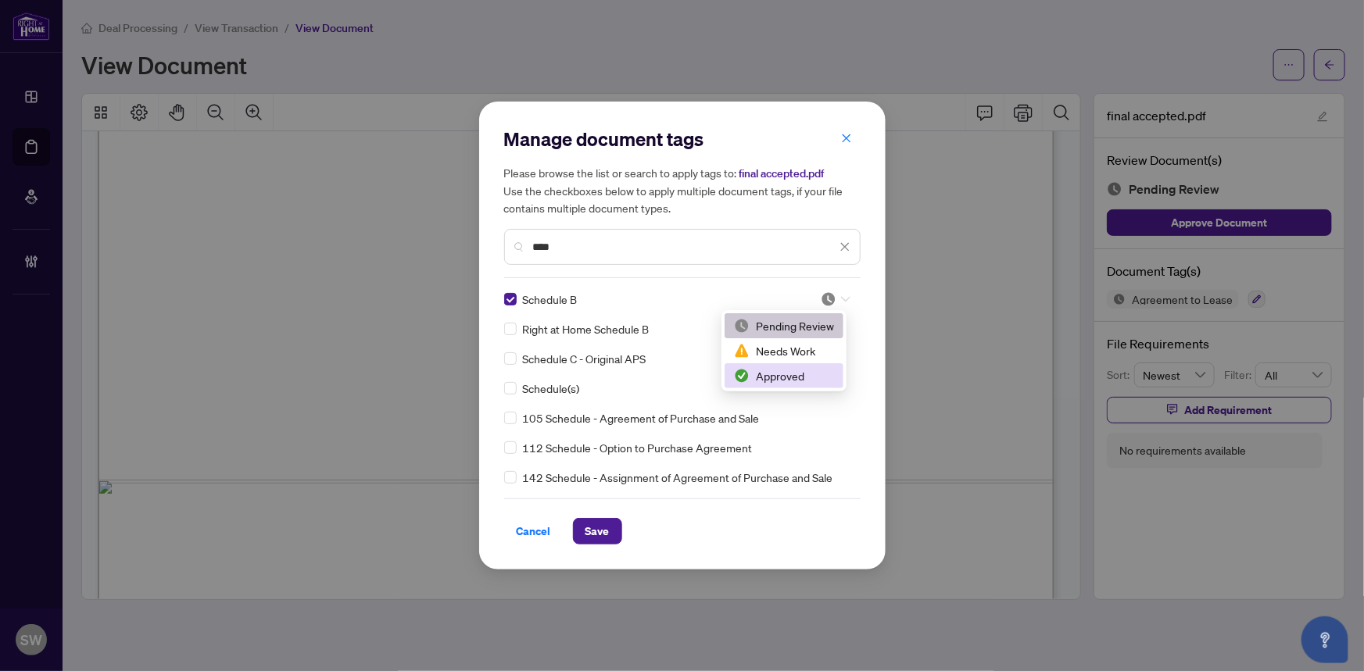
click at [782, 372] on div "Approved" at bounding box center [784, 375] width 100 height 17
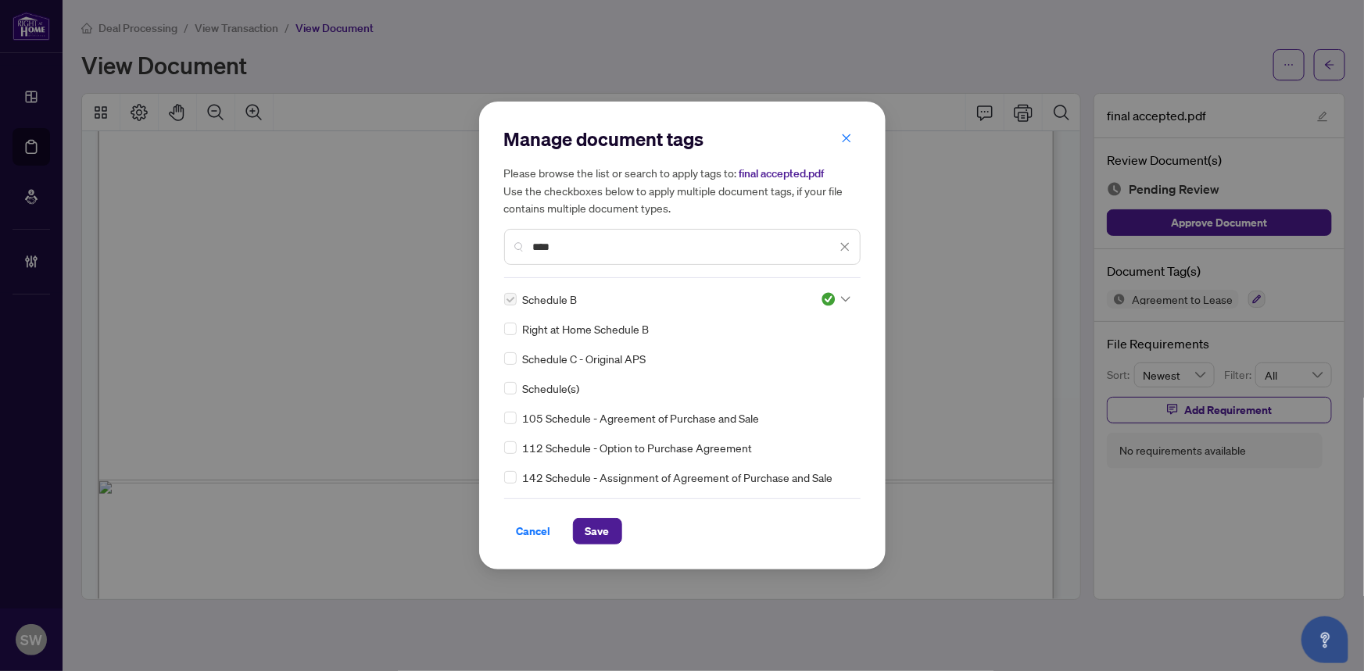
drag, startPoint x: 581, startPoint y: 245, endPoint x: 479, endPoint y: 245, distance: 101.6
click at [479, 245] on div "Manage document tags Please browse the list or search to apply tags to: final a…" at bounding box center [682, 336] width 406 height 468
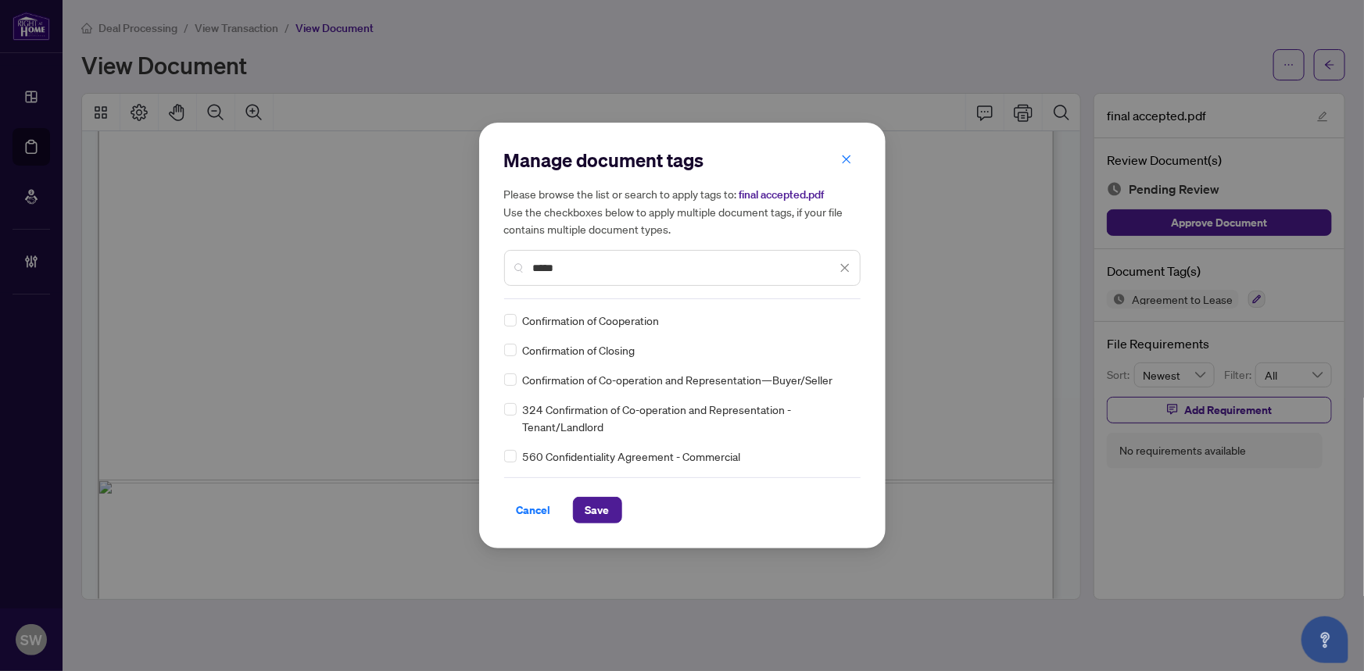
type input "*****"
click at [835, 322] on img at bounding box center [828, 321] width 16 height 16
click at [776, 399] on div "Approved" at bounding box center [788, 396] width 100 height 17
click at [609, 511] on button "Save" at bounding box center [597, 510] width 49 height 27
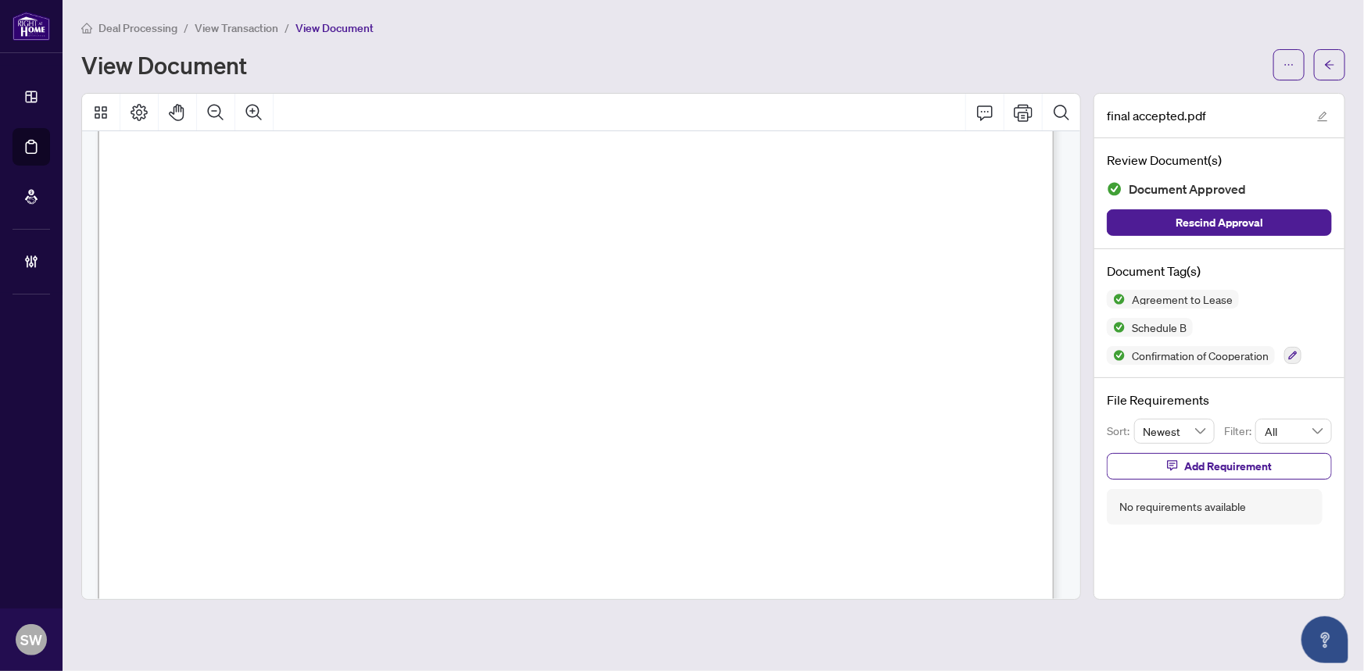
scroll to position [11545, 0]
click at [264, 466] on span "[PERSON_NAME]" at bounding box center [224, 470] width 109 height 14
click at [1332, 65] on icon "arrow-left" at bounding box center [1329, 64] width 11 height 11
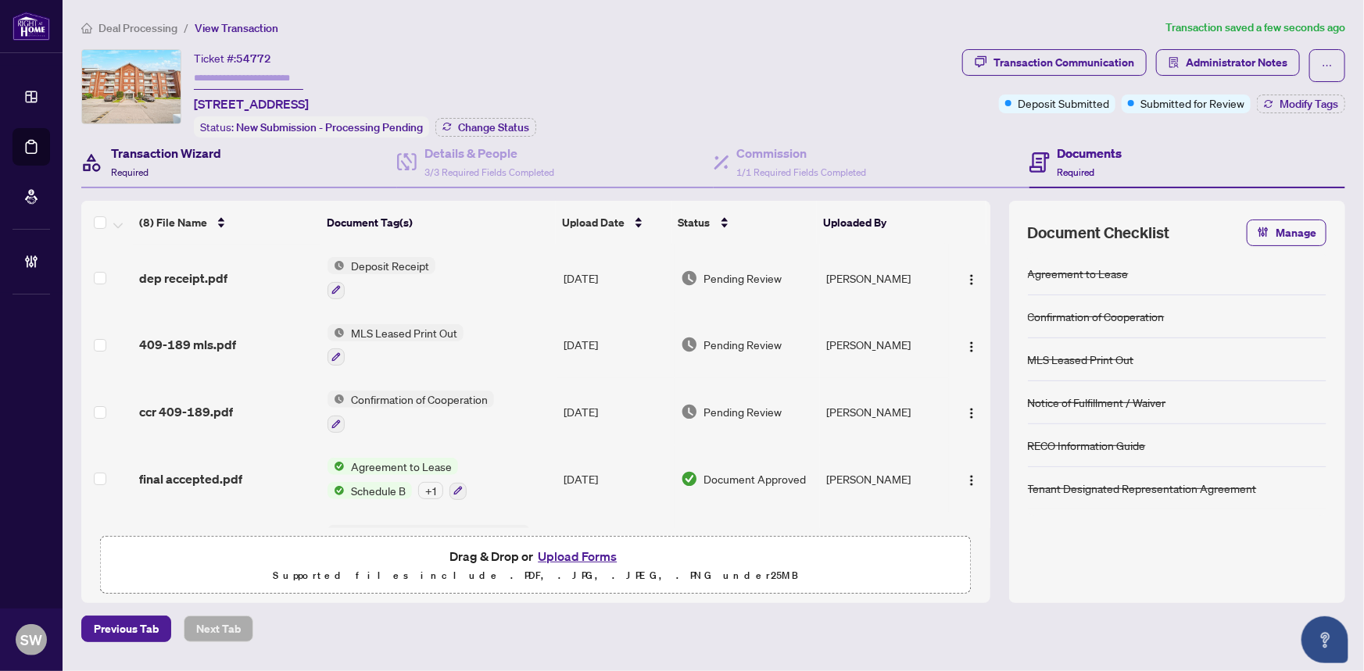
click at [166, 148] on h4 "Transaction Wizard" at bounding box center [166, 153] width 110 height 19
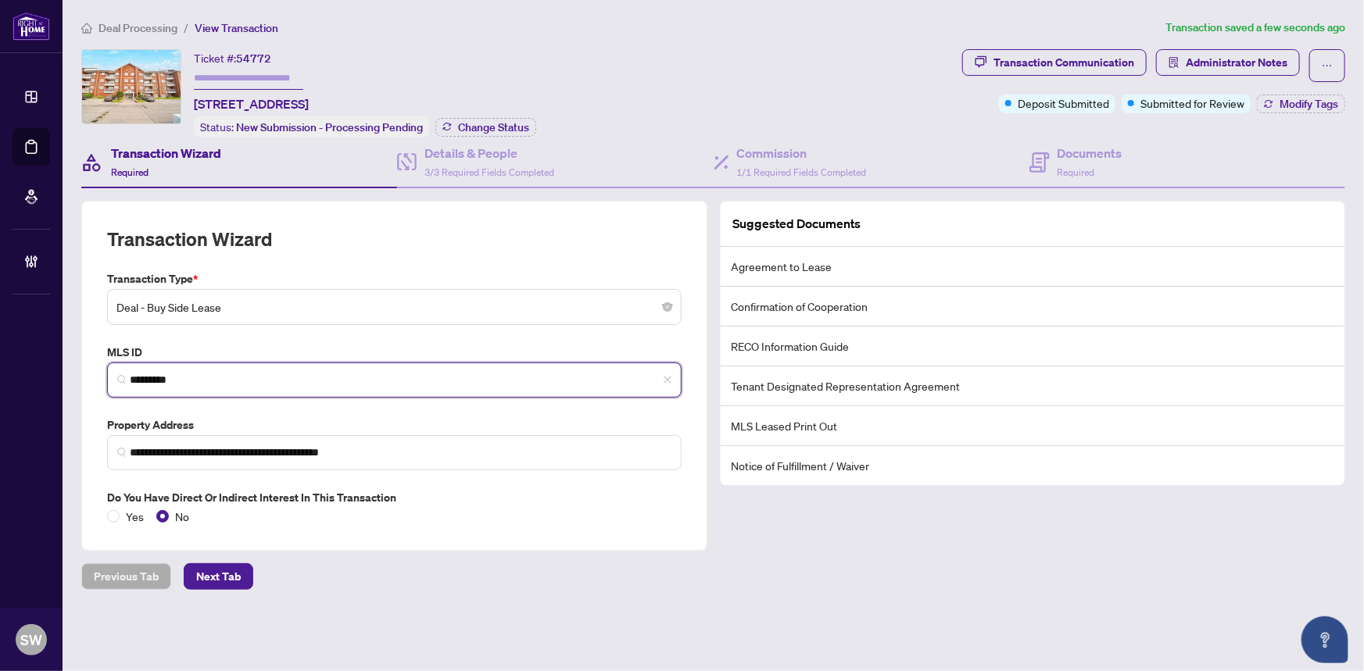
click at [170, 377] on input "*********" at bounding box center [401, 380] width 542 height 16
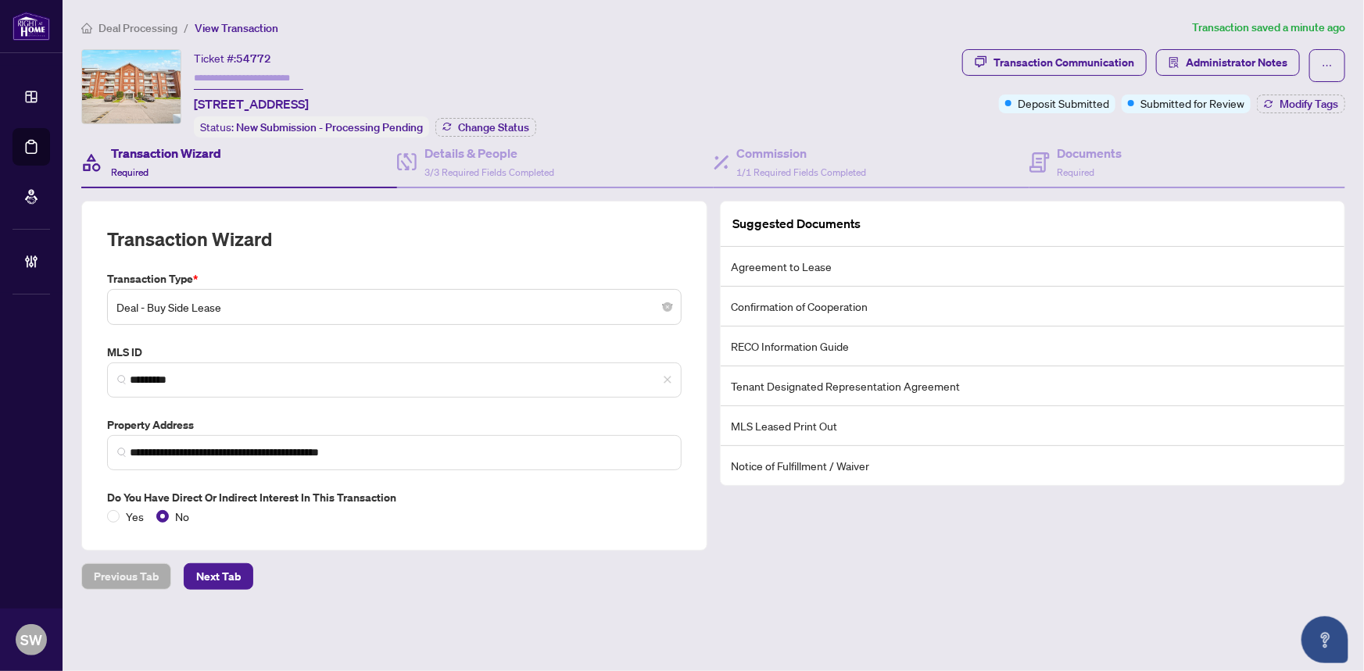
click at [263, 57] on span "54772" at bounding box center [253, 59] width 35 height 14
copy span "54772"
click at [1103, 171] on div "Documents Required" at bounding box center [1089, 162] width 65 height 37
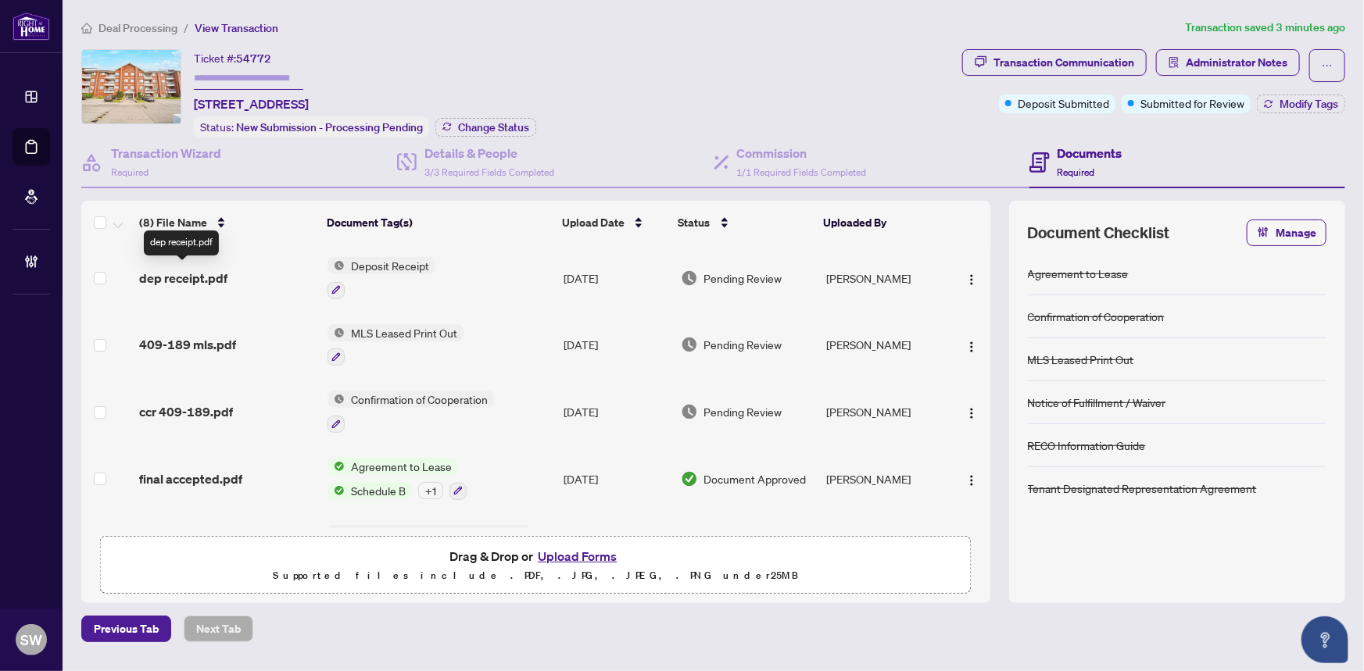
click at [195, 272] on span "dep receipt.pdf" at bounding box center [183, 278] width 88 height 19
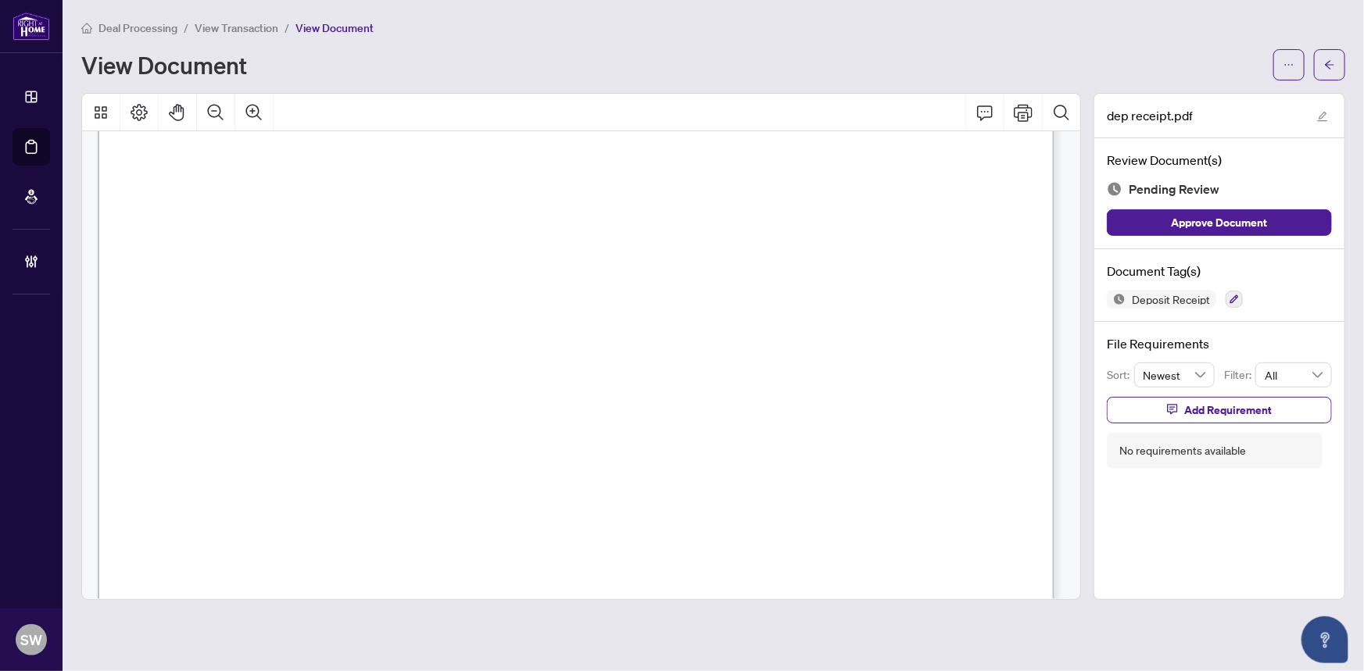
scroll to position [360, 0]
click at [1235, 297] on icon "button" at bounding box center [1233, 299] width 9 height 9
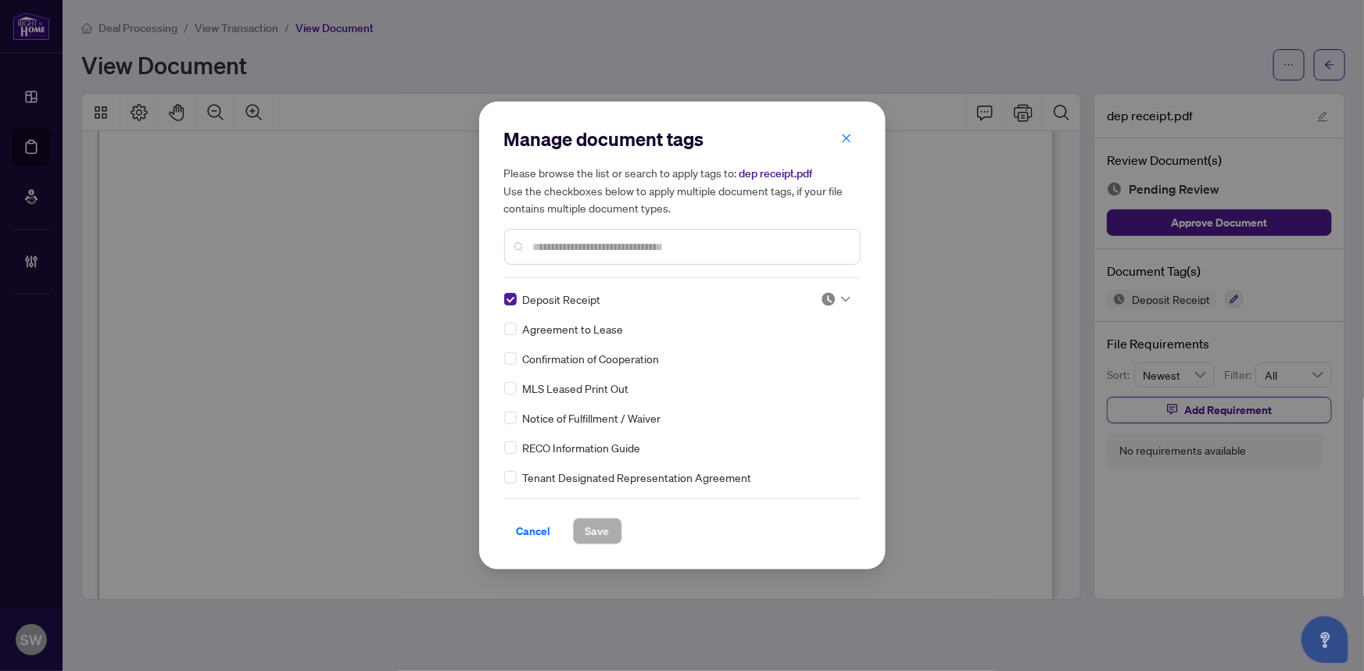
click at [829, 299] on img at bounding box center [828, 299] width 16 height 16
click at [781, 372] on div "Approved" at bounding box center [784, 375] width 100 height 17
click at [596, 535] on span "Save" at bounding box center [597, 531] width 24 height 25
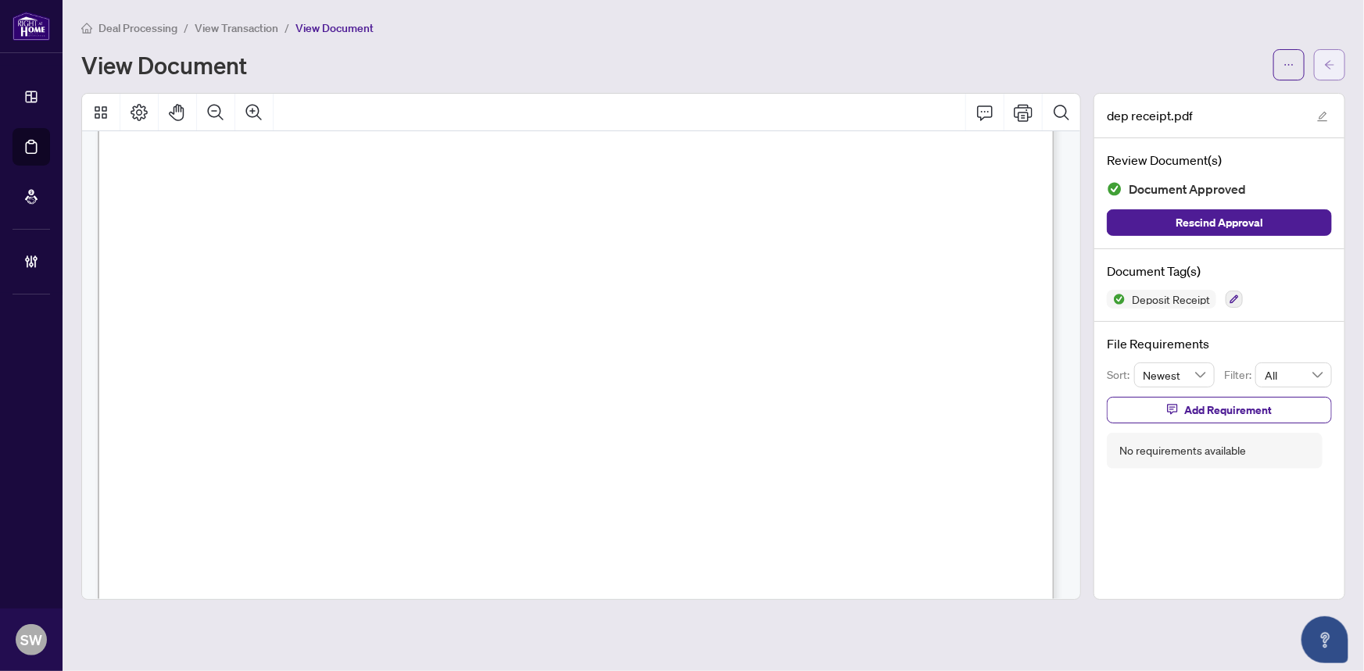
click at [1342, 70] on button "button" at bounding box center [1329, 64] width 31 height 31
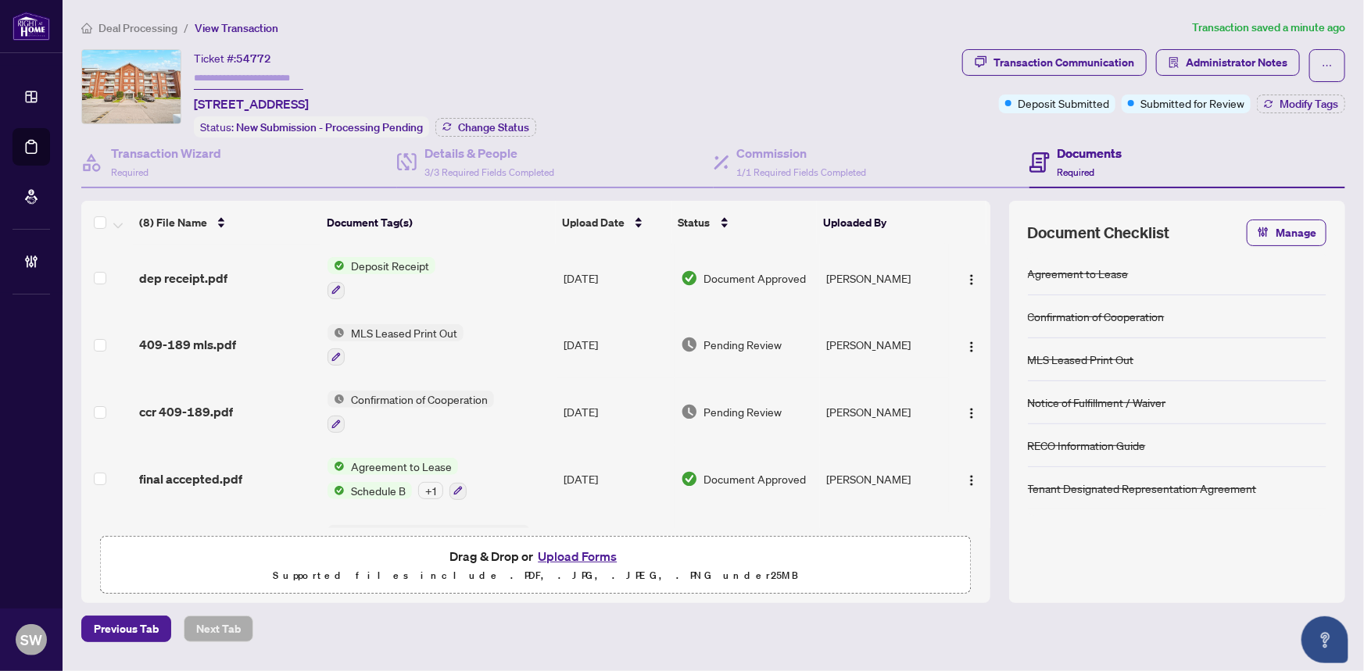
click at [245, 340] on div "409-189 mls.pdf" at bounding box center [227, 344] width 177 height 19
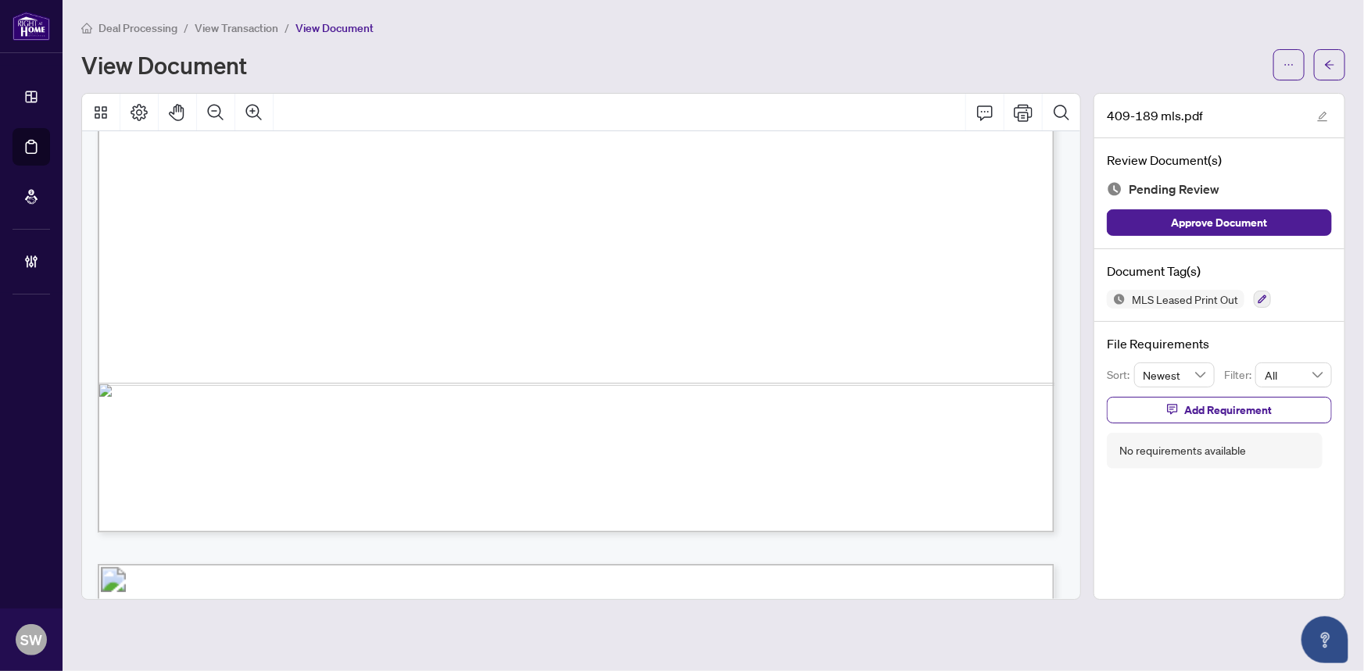
scroll to position [852, 0]
drag, startPoint x: 436, startPoint y: 423, endPoint x: 518, endPoint y: 421, distance: 82.1
click at [518, 421] on span "[PHONE_NUMBER]" at bounding box center [492, 423] width 114 height 18
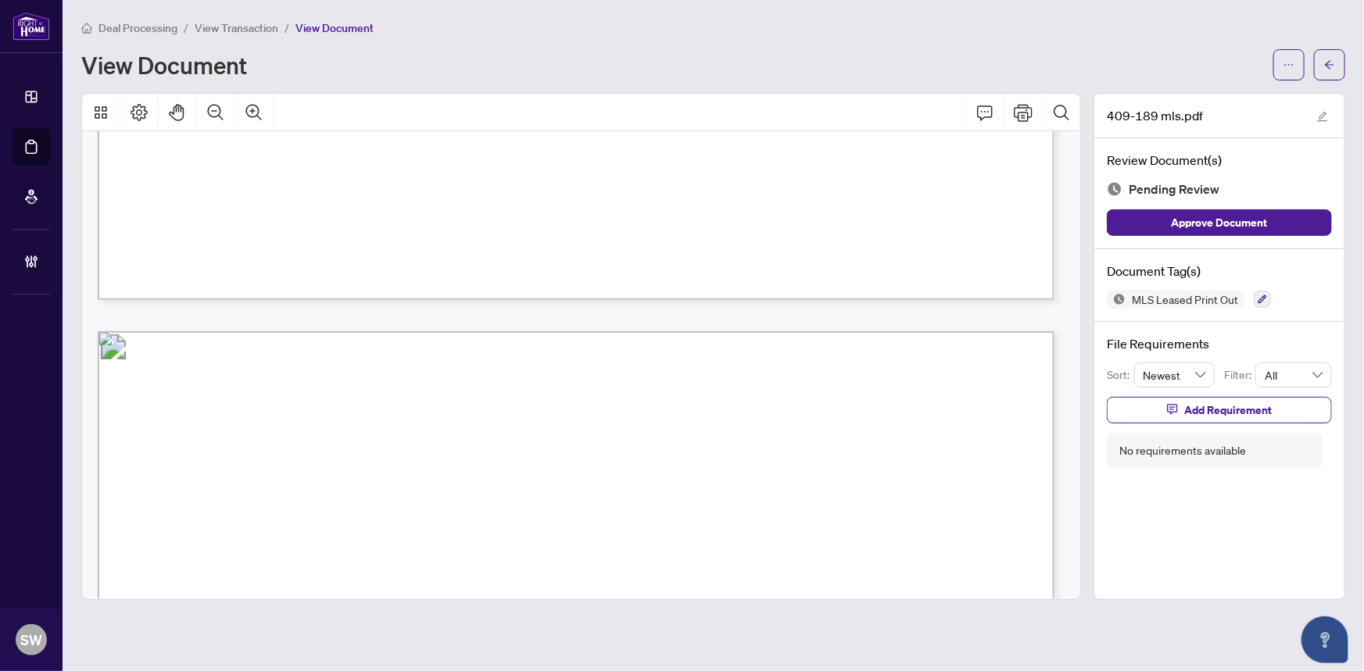
scroll to position [225, 0]
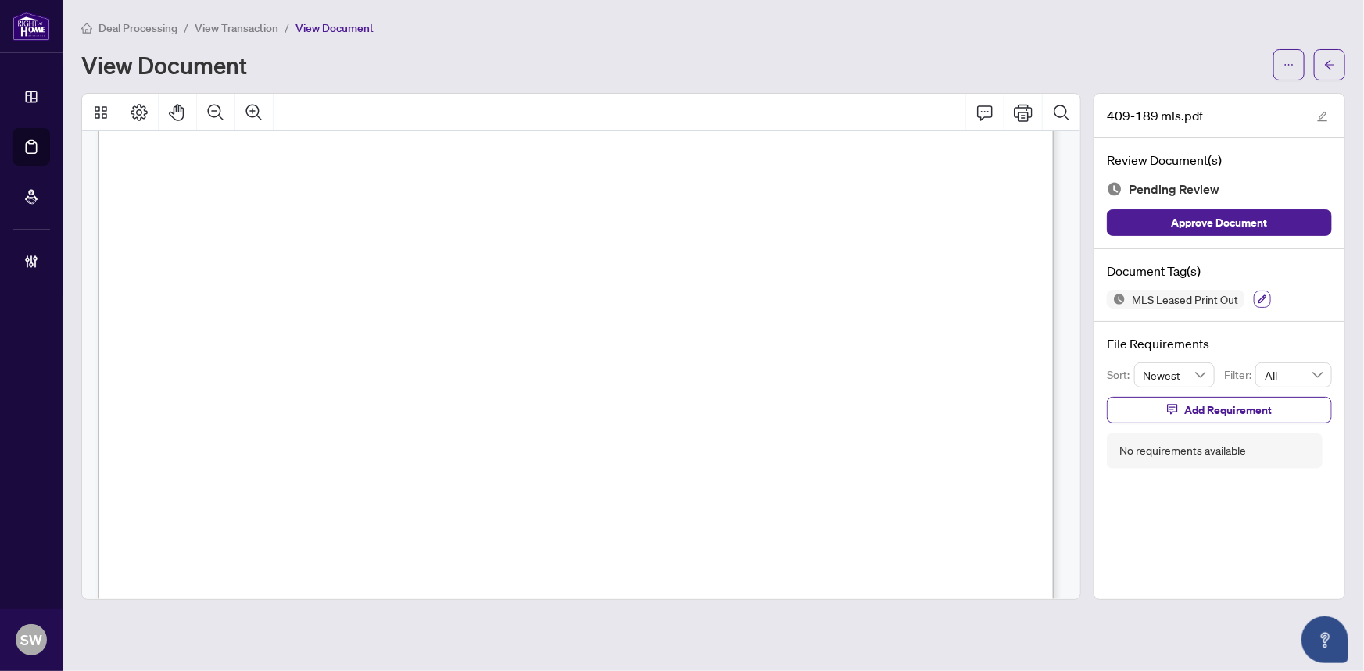
click at [1260, 295] on icon "button" at bounding box center [1261, 299] width 9 height 9
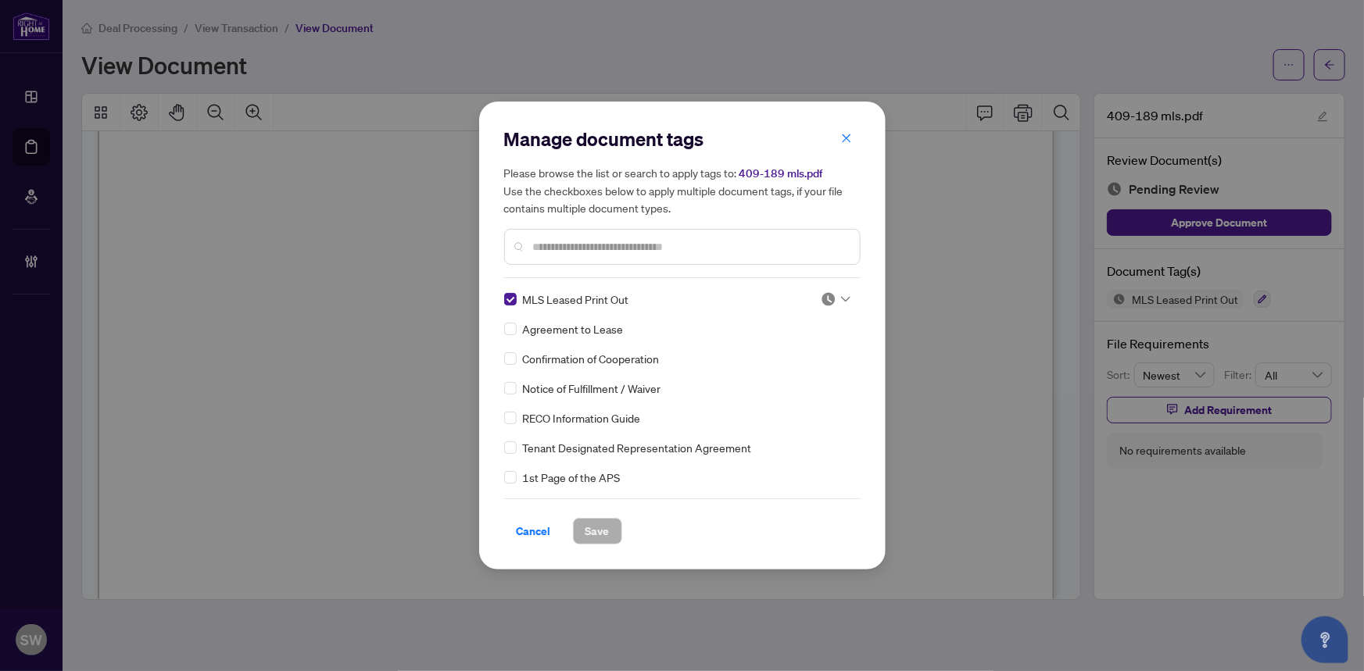
click at [844, 294] on div at bounding box center [835, 299] width 30 height 16
click at [785, 375] on div "Approved" at bounding box center [784, 375] width 100 height 17
click at [602, 530] on span "Save" at bounding box center [597, 531] width 24 height 25
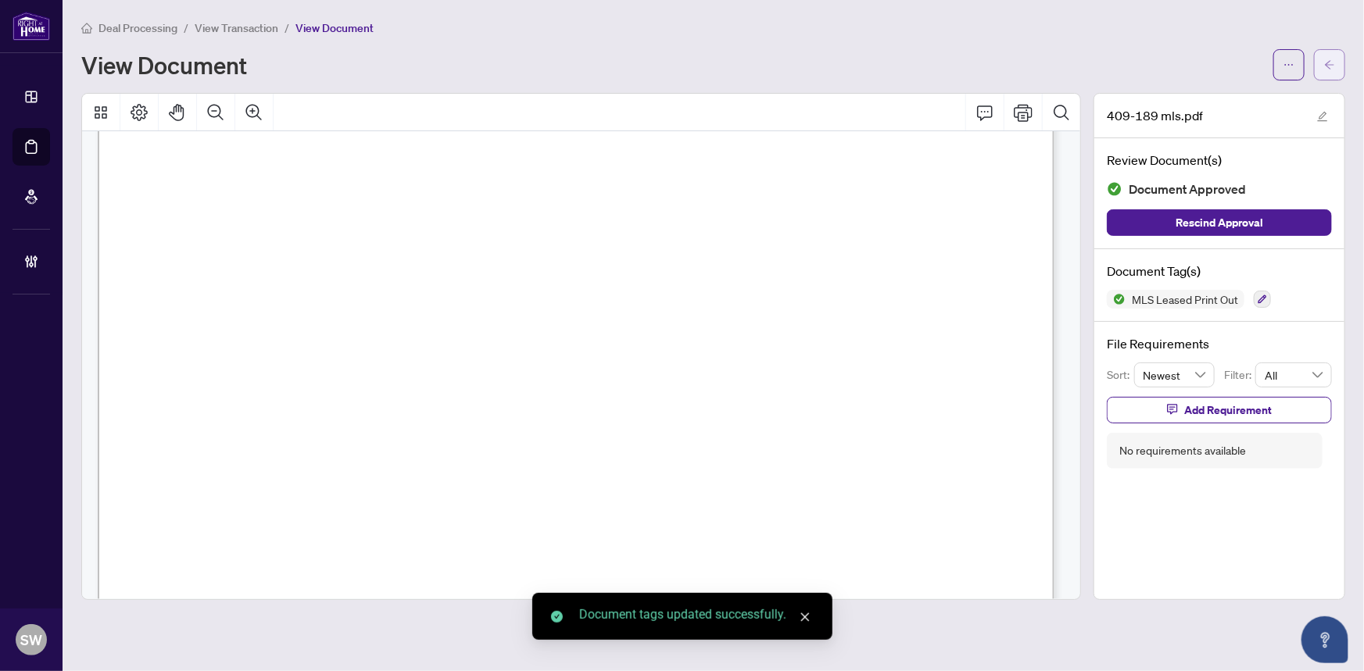
click at [1328, 65] on icon "arrow-left" at bounding box center [1329, 64] width 11 height 11
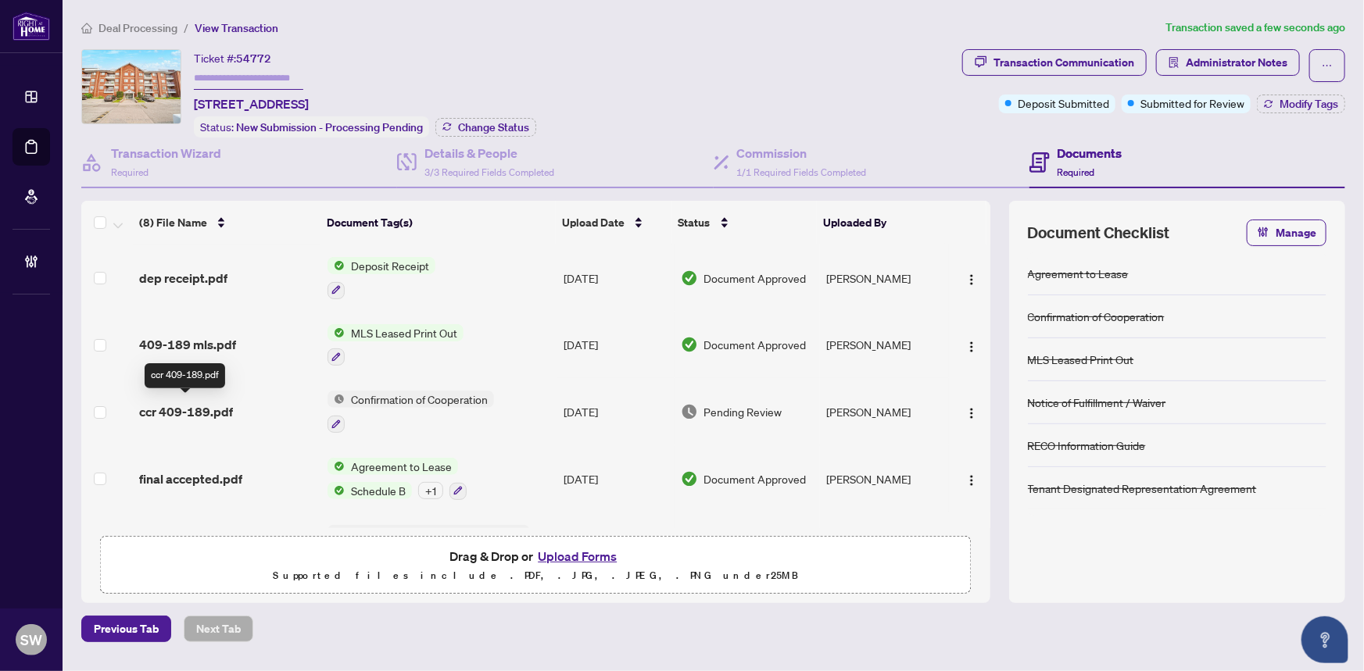
click at [215, 406] on span "ccr 409-189.pdf" at bounding box center [186, 411] width 94 height 19
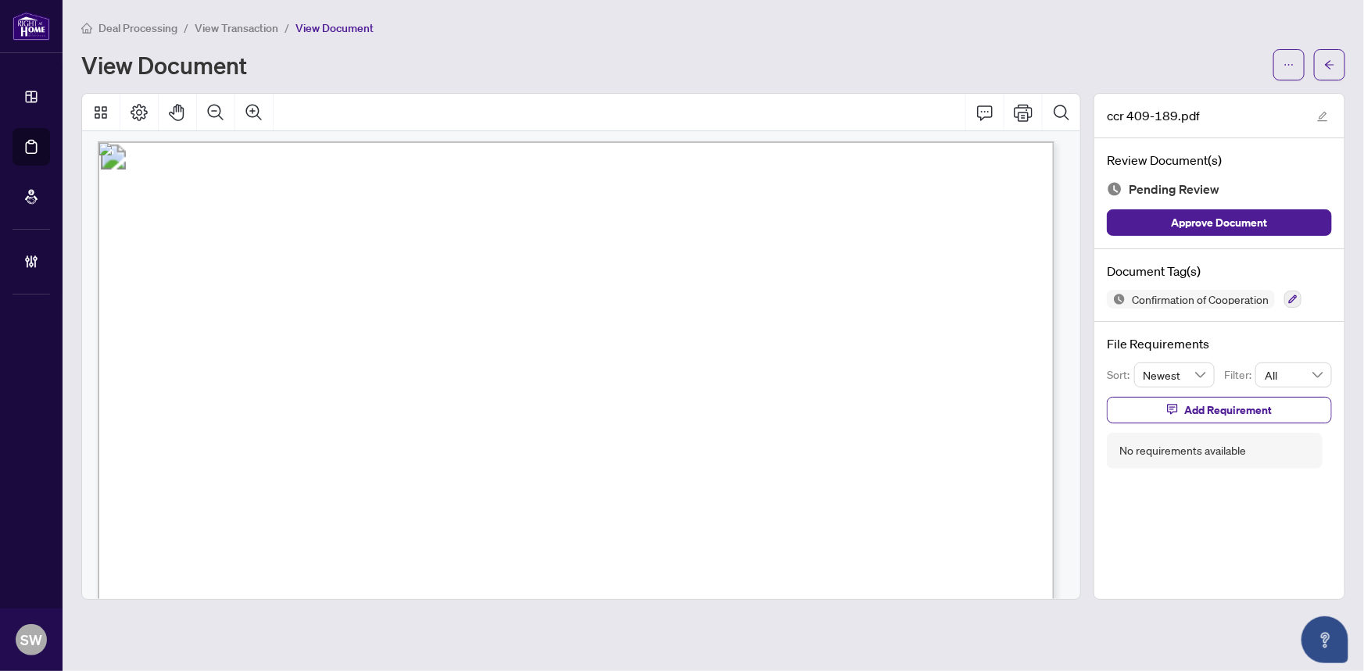
scroll to position [1297, 0]
click at [1289, 297] on icon "button" at bounding box center [1292, 299] width 9 height 9
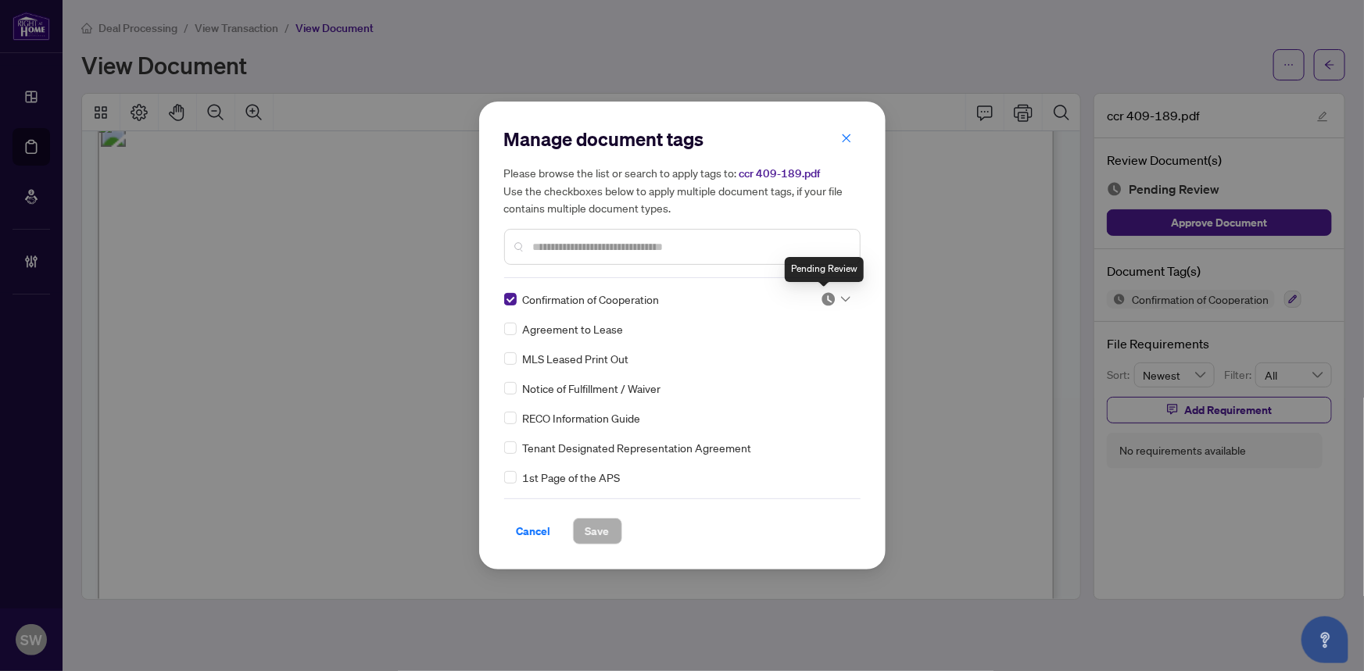
click at [831, 303] on img at bounding box center [828, 299] width 16 height 16
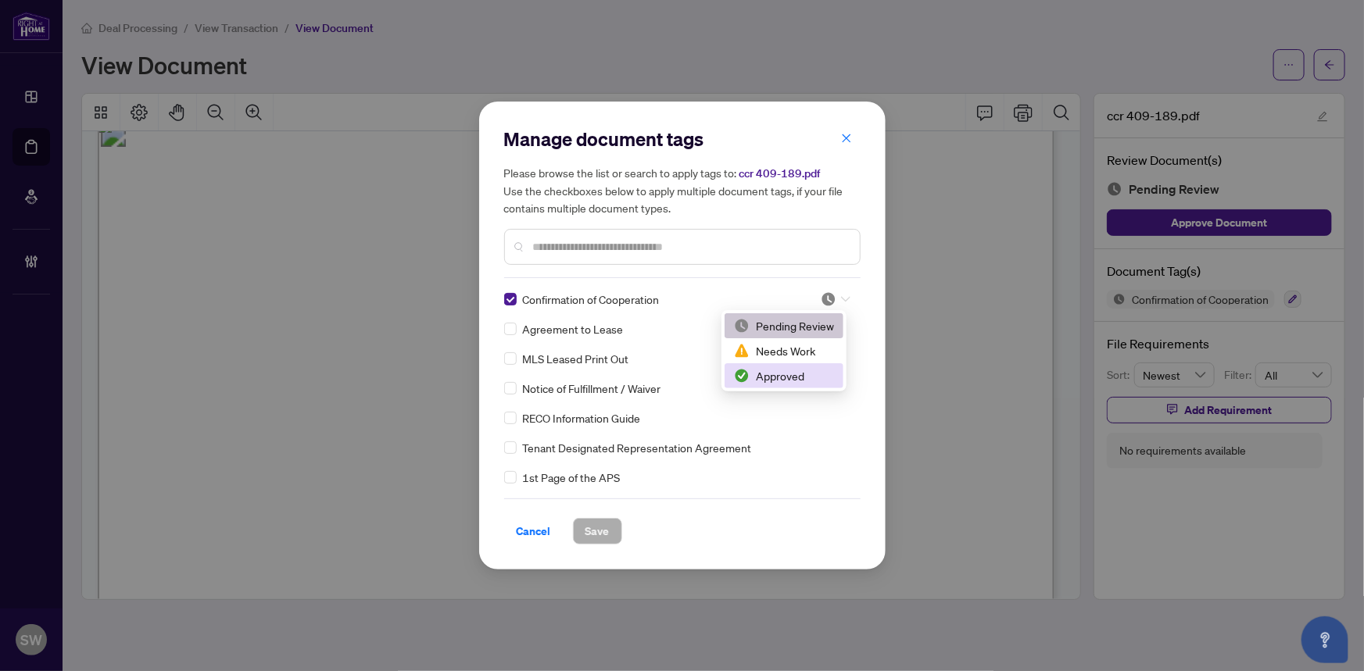
click at [802, 374] on div "Approved" at bounding box center [784, 375] width 100 height 17
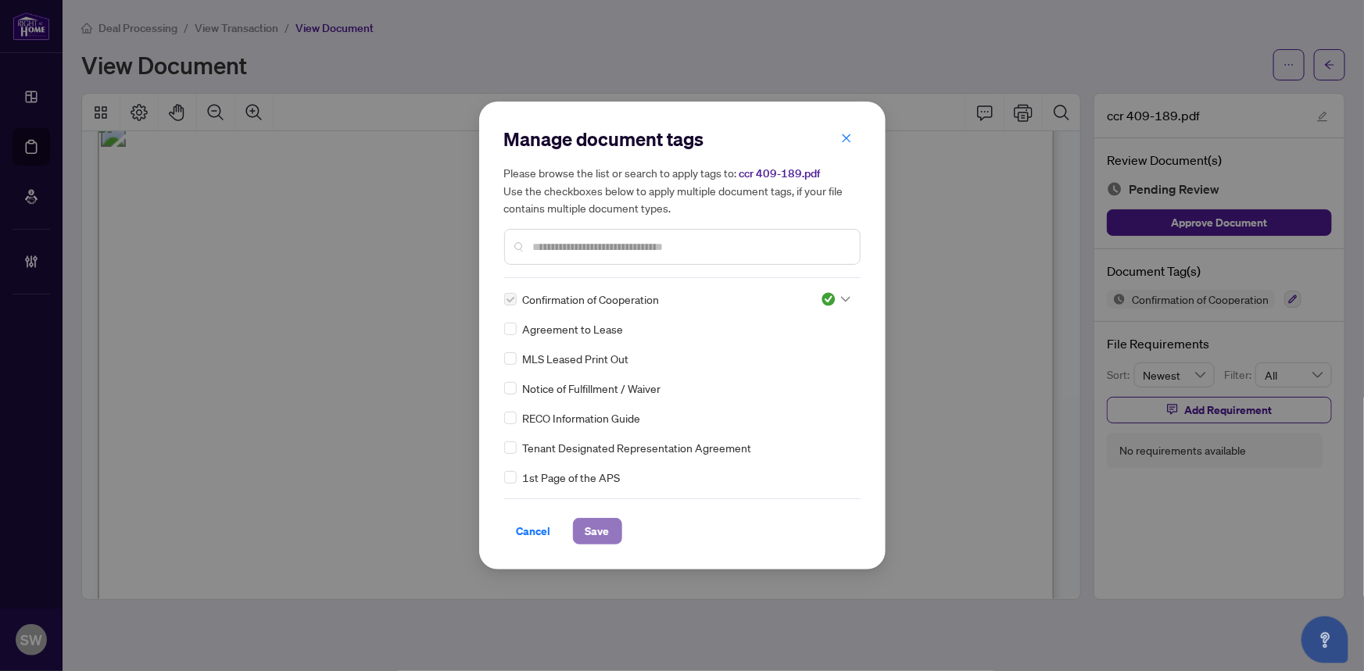
click at [610, 536] on button "Save" at bounding box center [597, 531] width 49 height 27
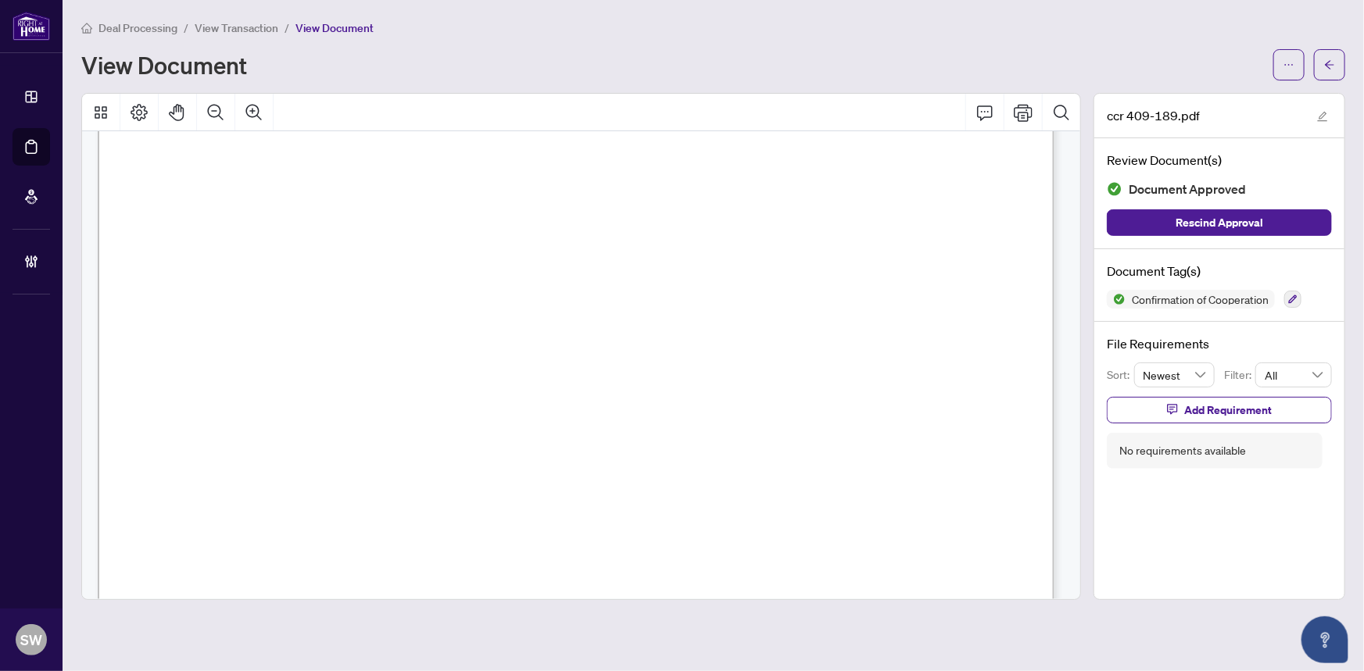
scroll to position [462, 0]
click at [1336, 62] on button "button" at bounding box center [1329, 64] width 31 height 31
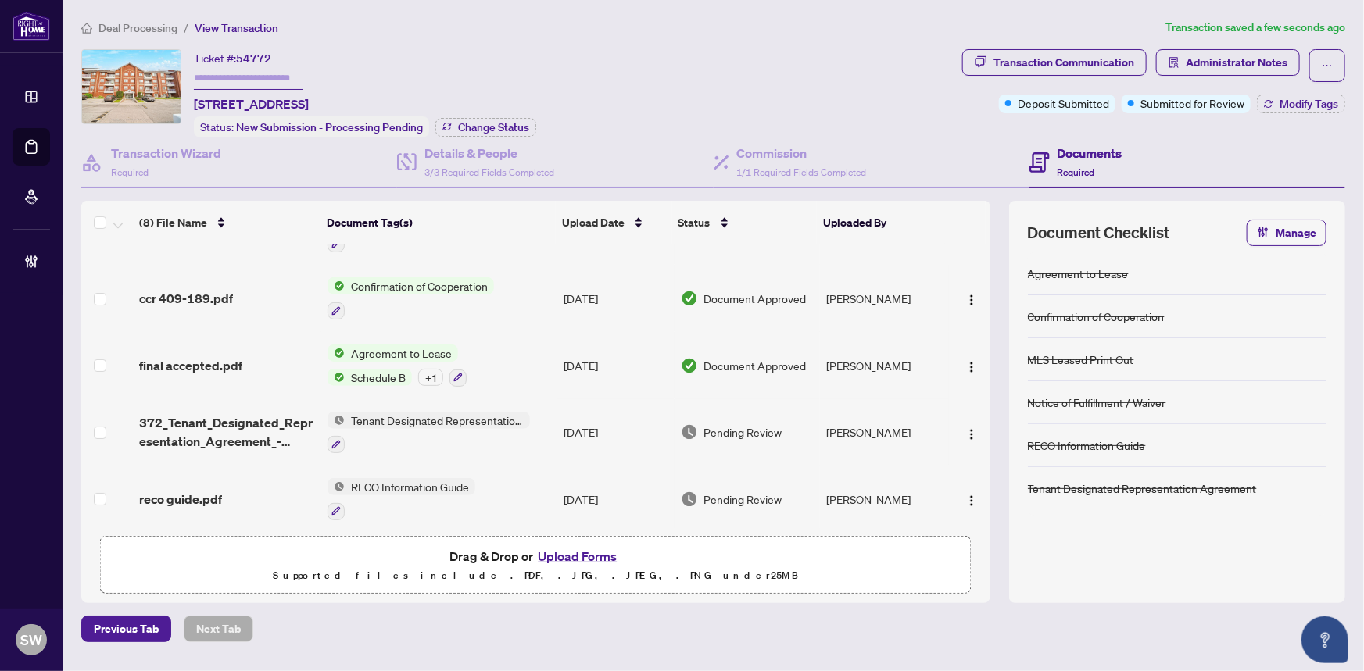
scroll to position [141, 0]
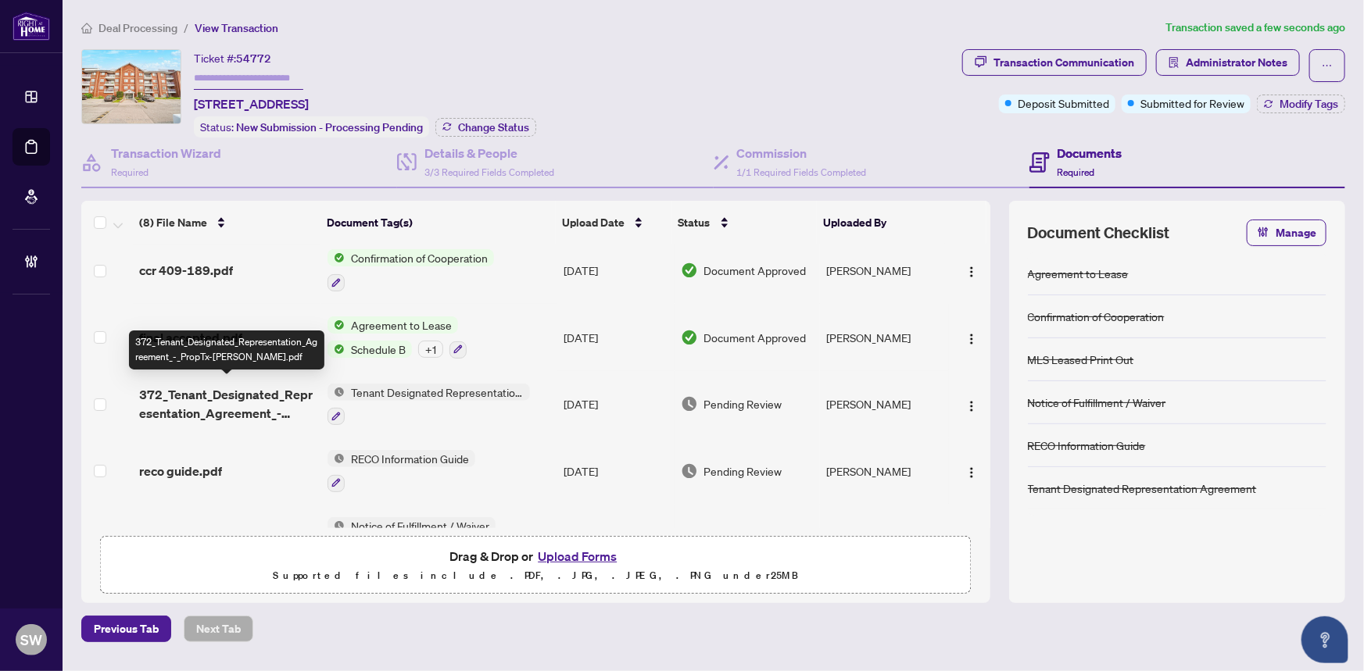
click at [236, 400] on span "372_Tenant_Designated_Representation_Agreement_-_PropTx-[PERSON_NAME].pdf" at bounding box center [227, 404] width 177 height 38
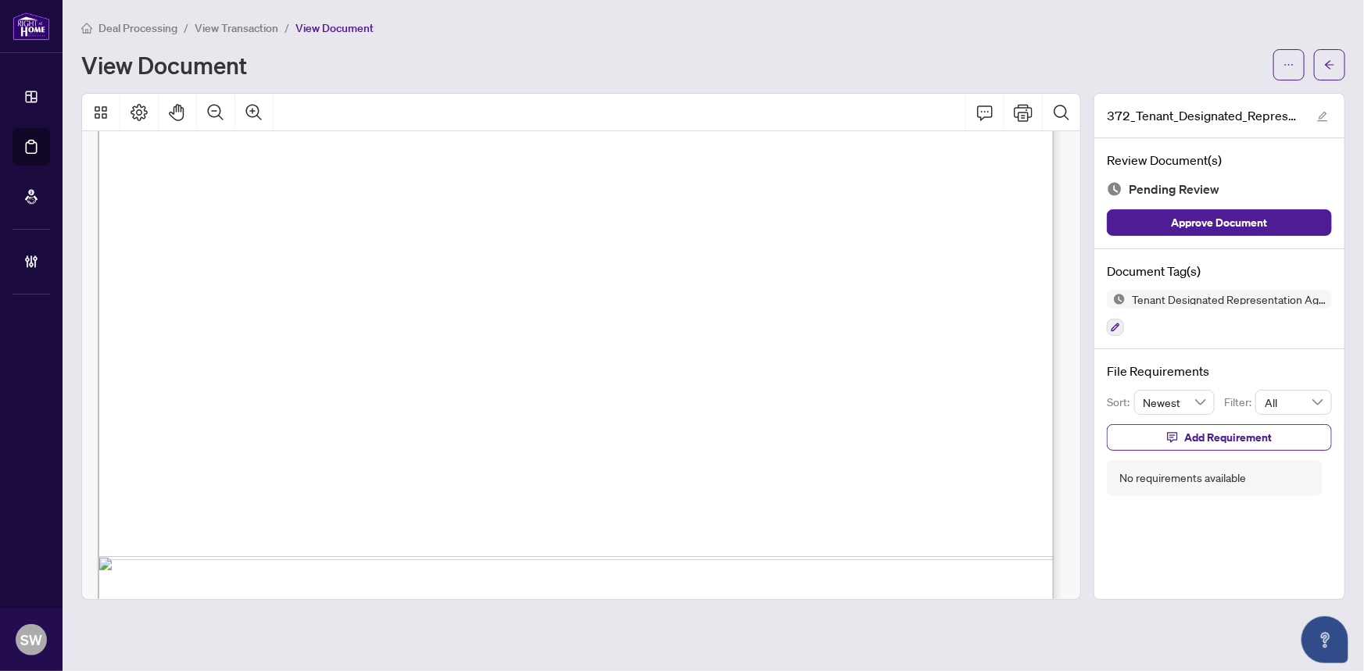
scroll to position [4460, 0]
click at [1117, 324] on icon "button" at bounding box center [1115, 328] width 9 height 9
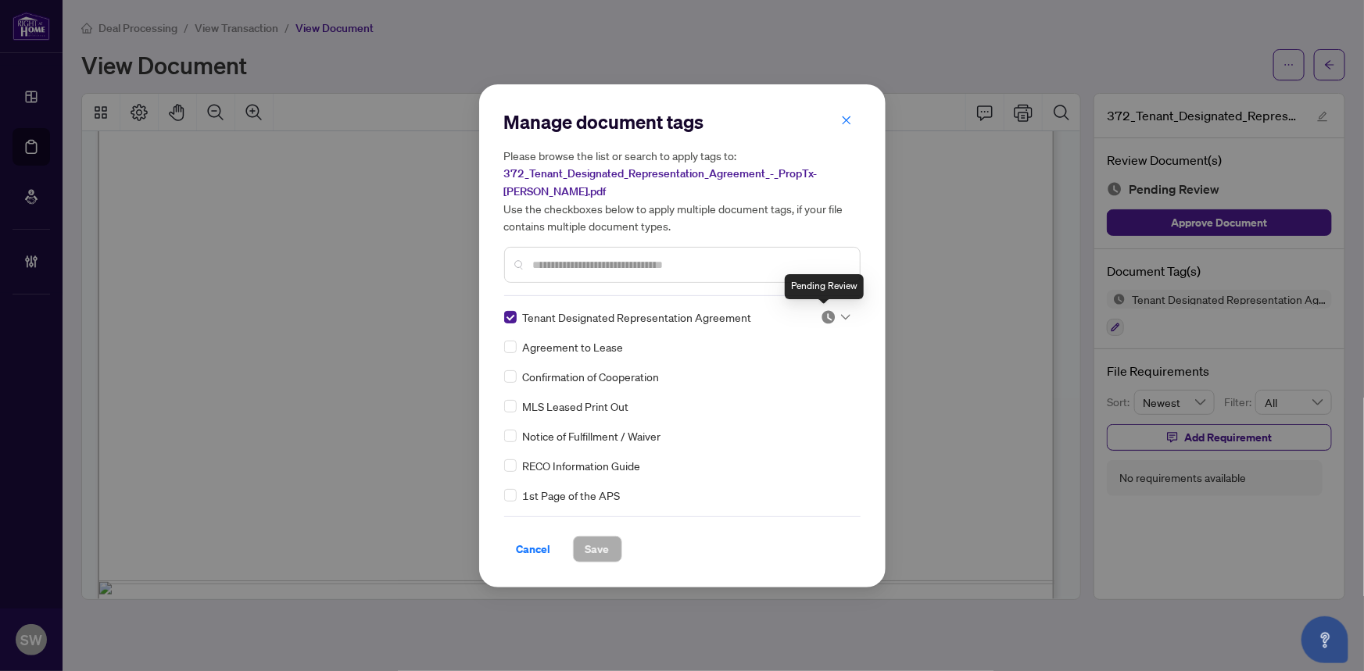
click at [834, 312] on div at bounding box center [835, 317] width 30 height 16
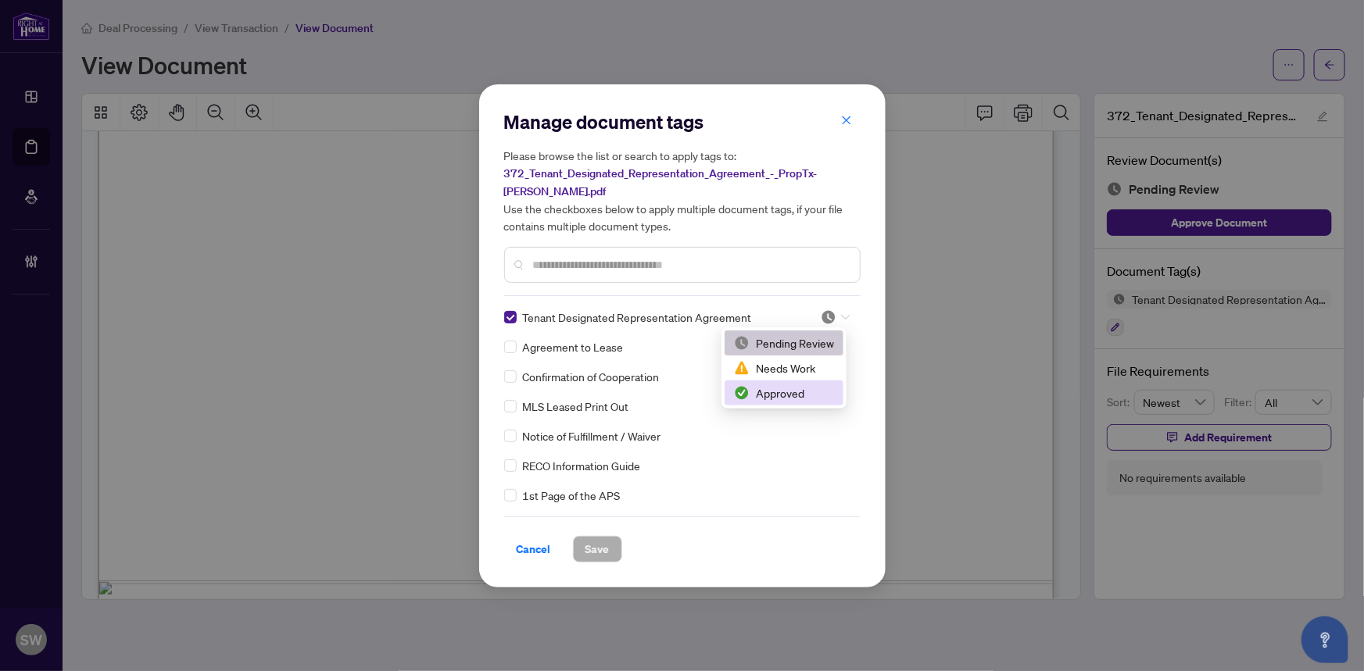
click at [796, 396] on div "Approved" at bounding box center [784, 392] width 100 height 17
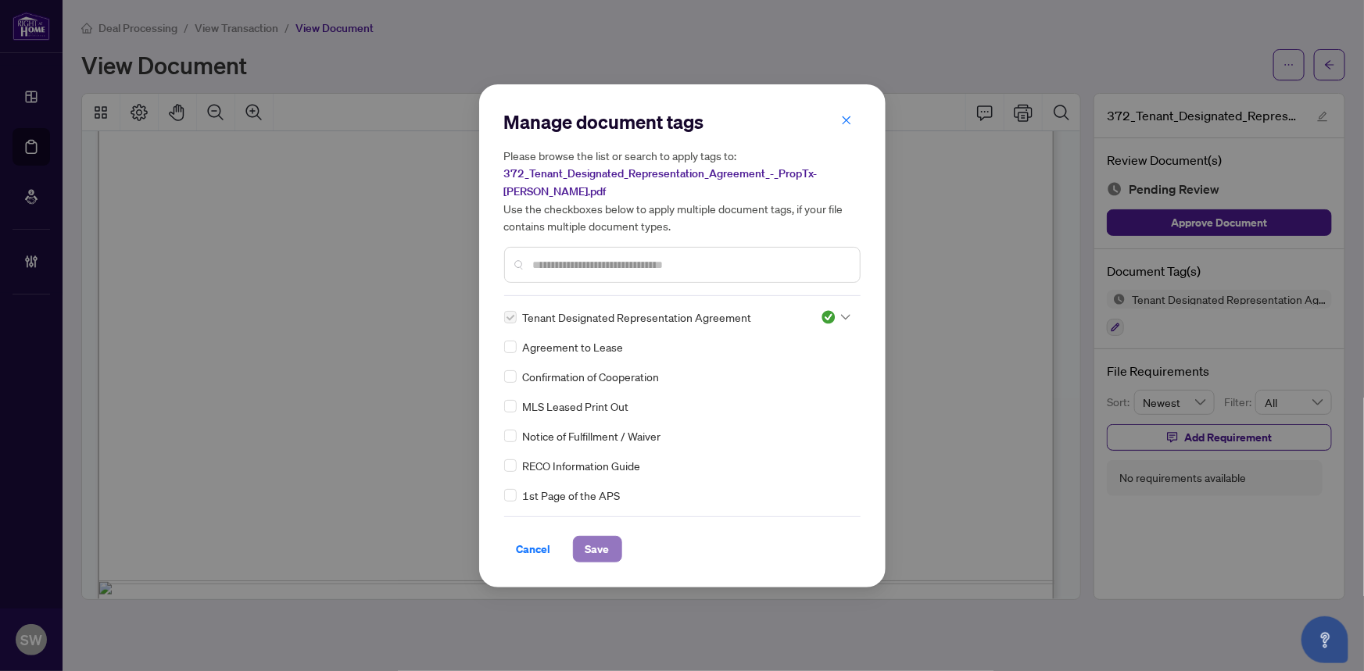
click at [589, 549] on span "Save" at bounding box center [597, 549] width 24 height 25
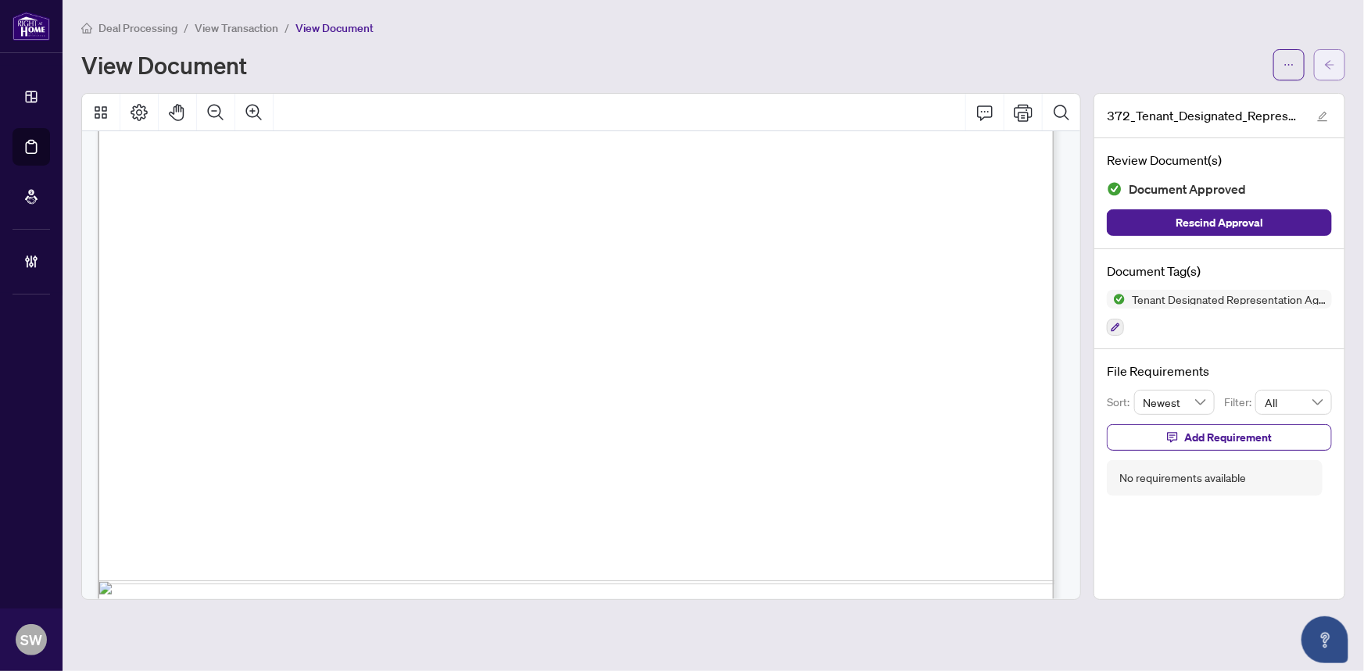
click at [1328, 68] on icon "arrow-left" at bounding box center [1329, 64] width 11 height 11
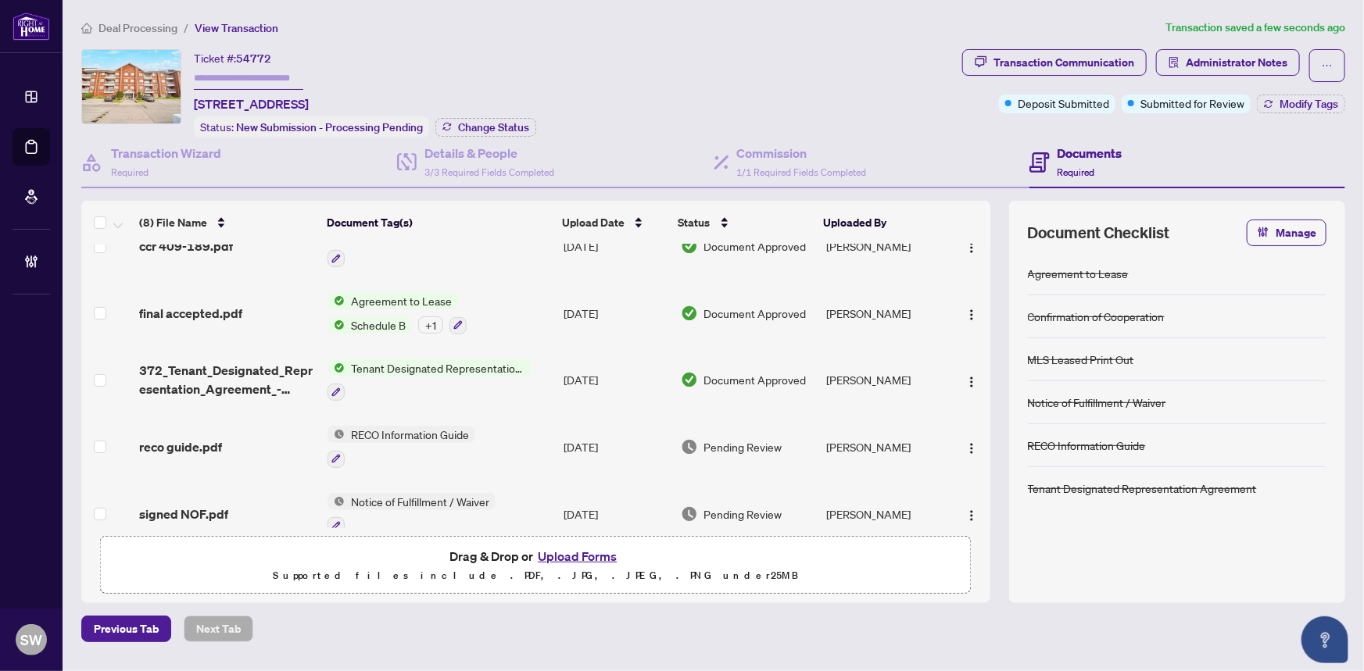
scroll to position [251, 0]
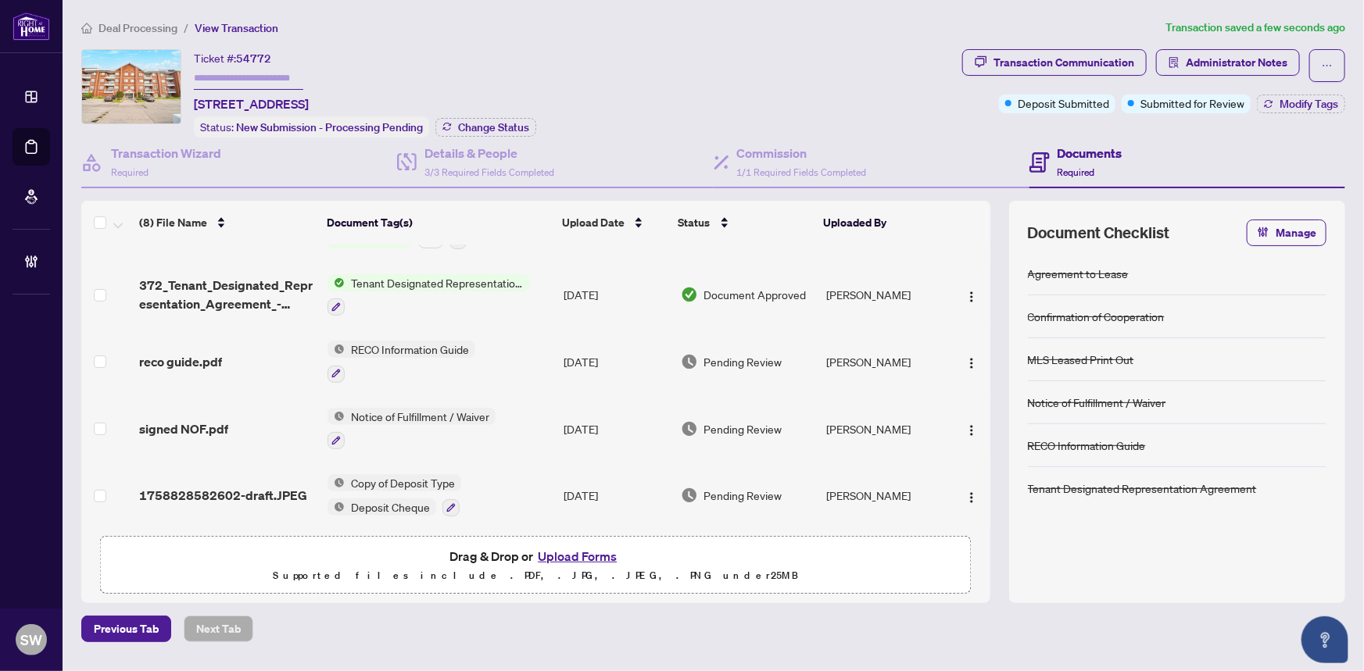
click at [242, 357] on div "reco guide.pdf" at bounding box center [227, 361] width 177 height 19
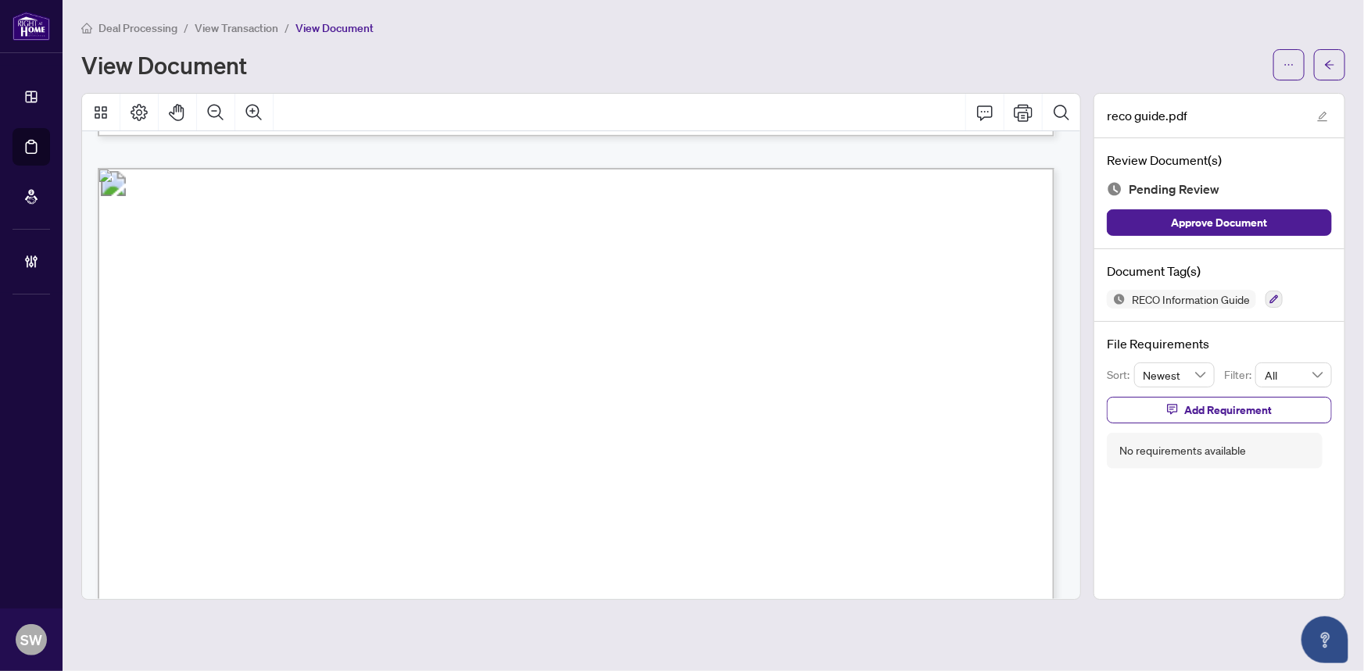
scroll to position [15444, 0]
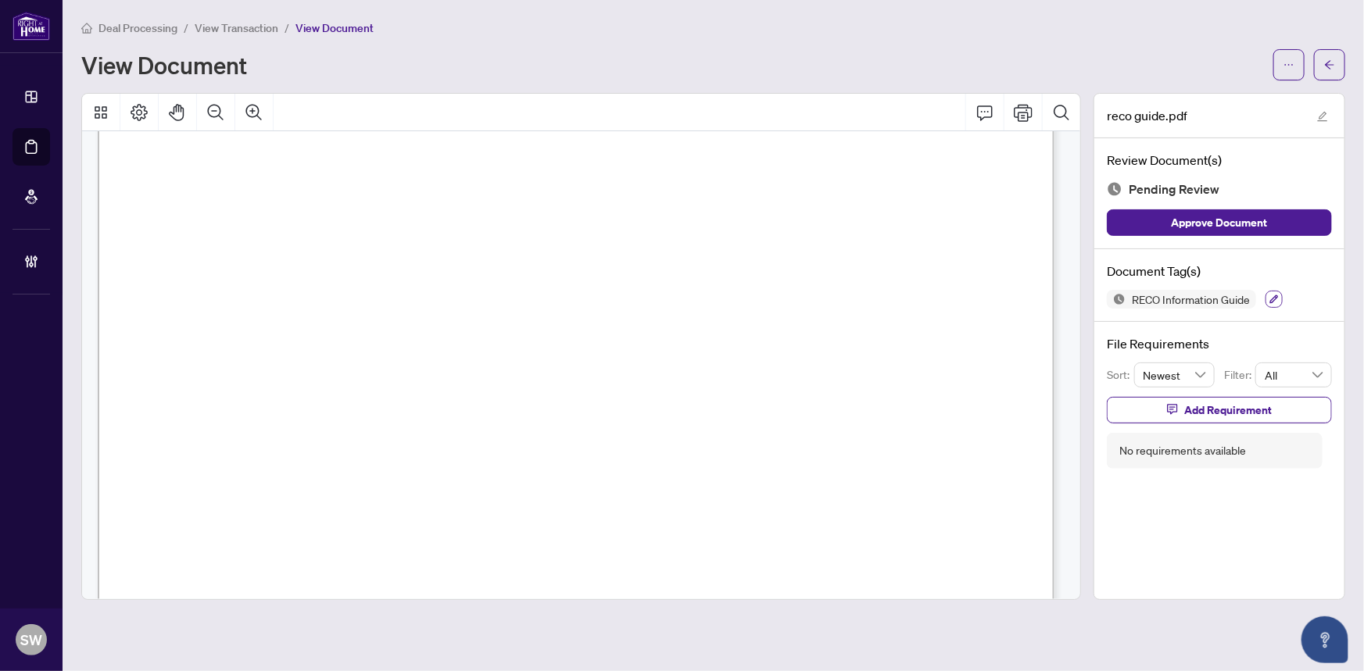
click at [1280, 298] on button "button" at bounding box center [1273, 299] width 17 height 17
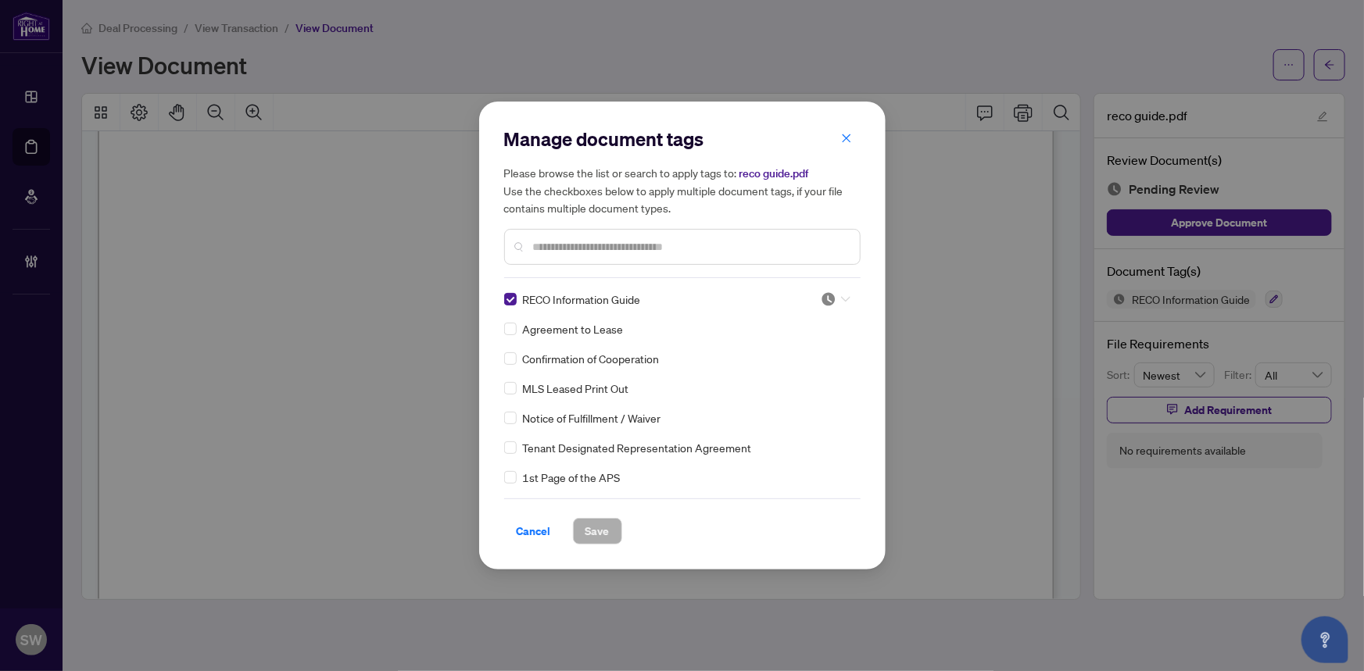
click at [828, 305] on img at bounding box center [828, 299] width 16 height 16
click at [778, 373] on div "Approved" at bounding box center [784, 375] width 100 height 17
click at [607, 523] on span "Save" at bounding box center [597, 531] width 24 height 25
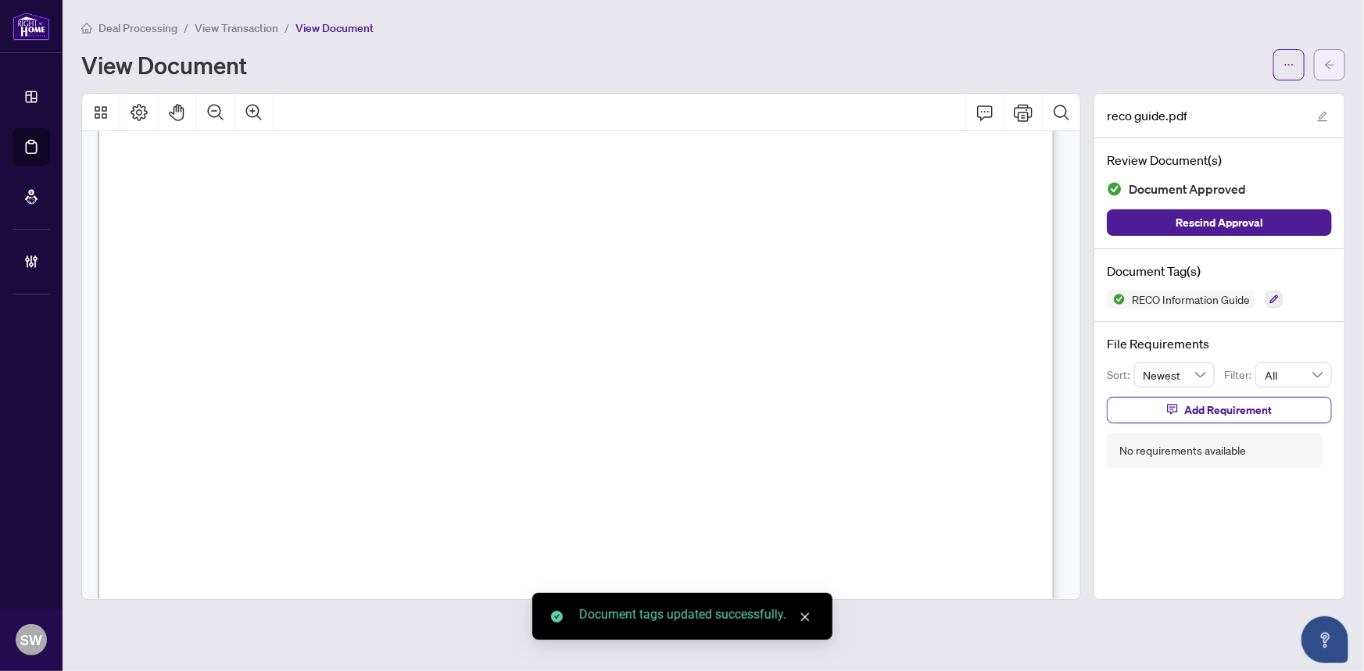
click at [1342, 65] on button "button" at bounding box center [1329, 64] width 31 height 31
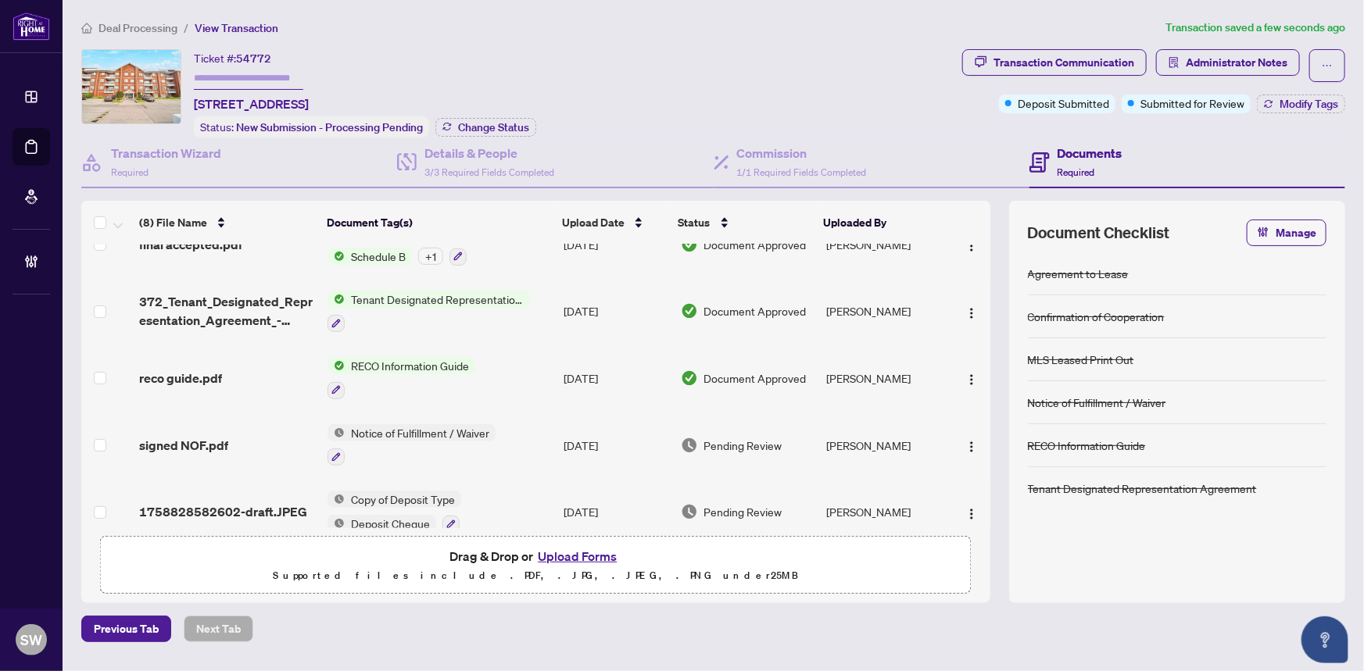
scroll to position [251, 0]
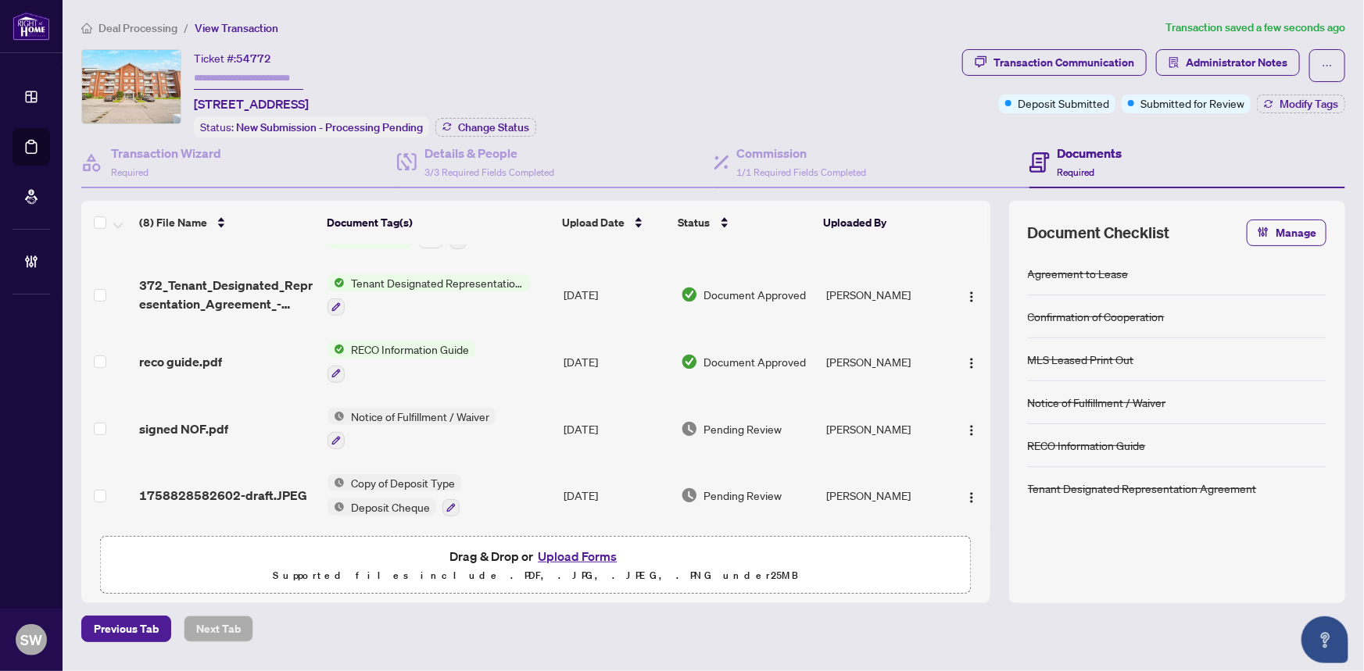
click at [245, 420] on div "signed NOF.pdf" at bounding box center [227, 429] width 177 height 19
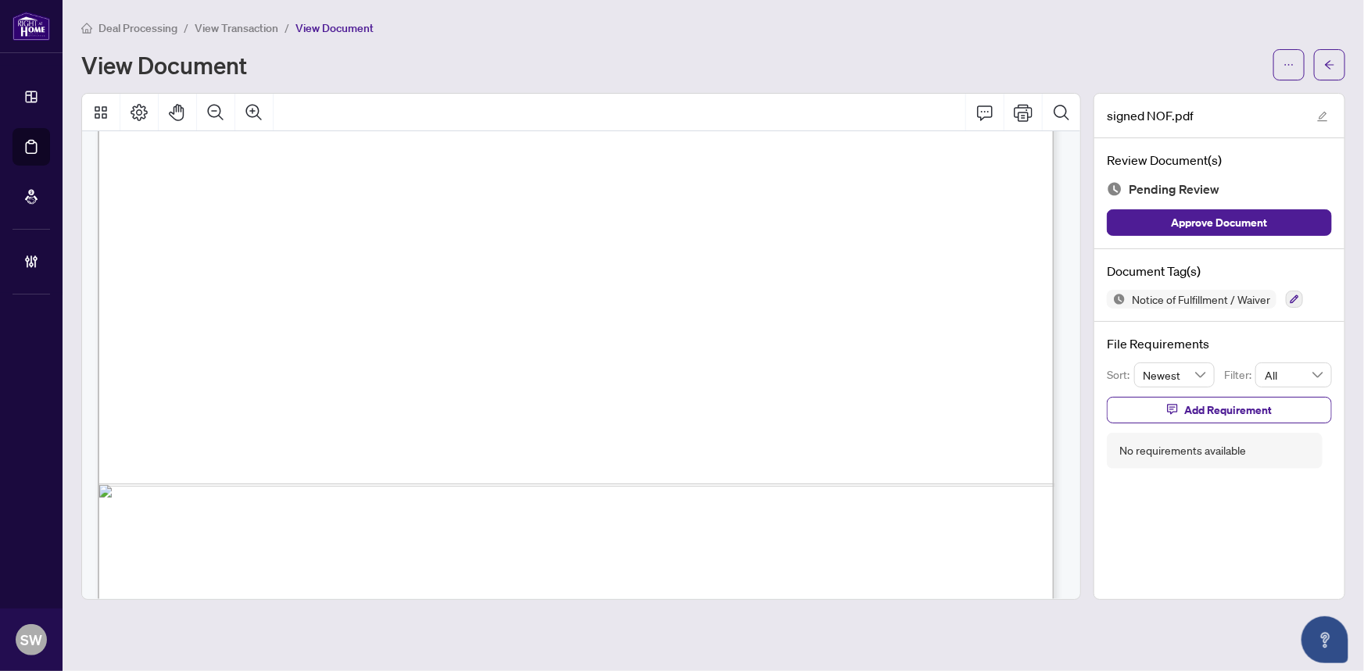
scroll to position [770, 0]
click at [1297, 299] on icon "button" at bounding box center [1293, 299] width 9 height 9
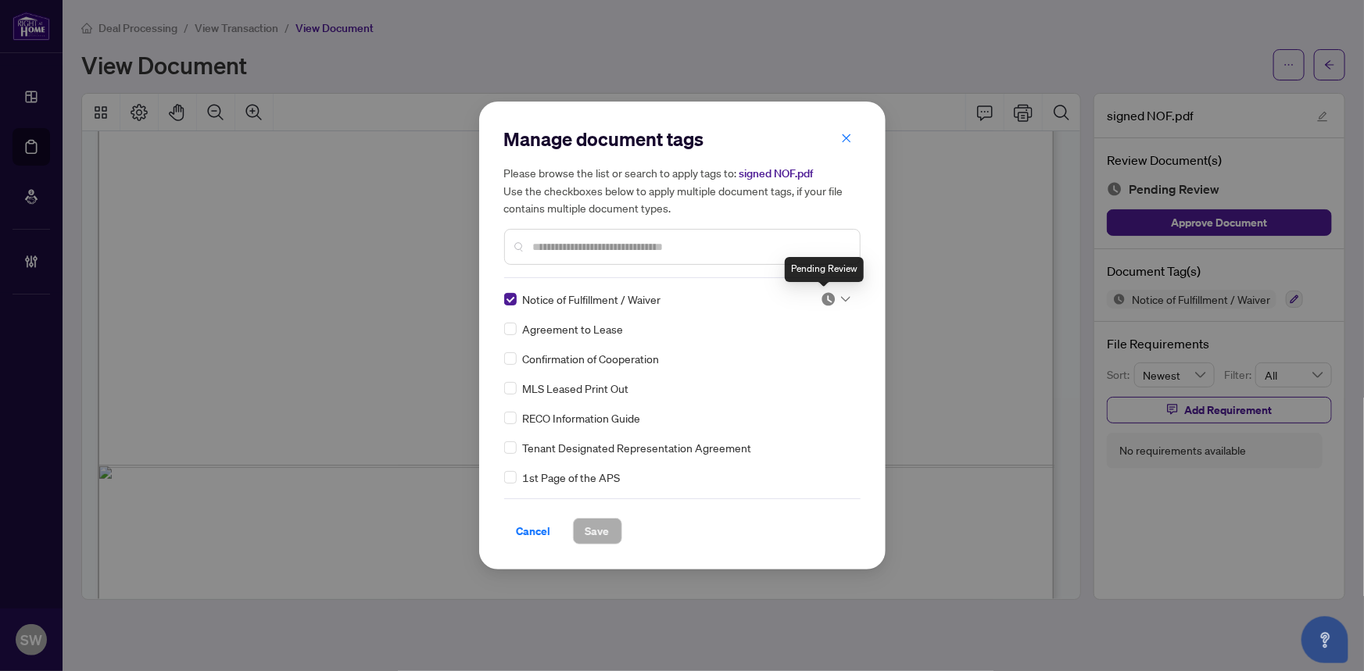
click at [824, 299] on img at bounding box center [828, 299] width 16 height 16
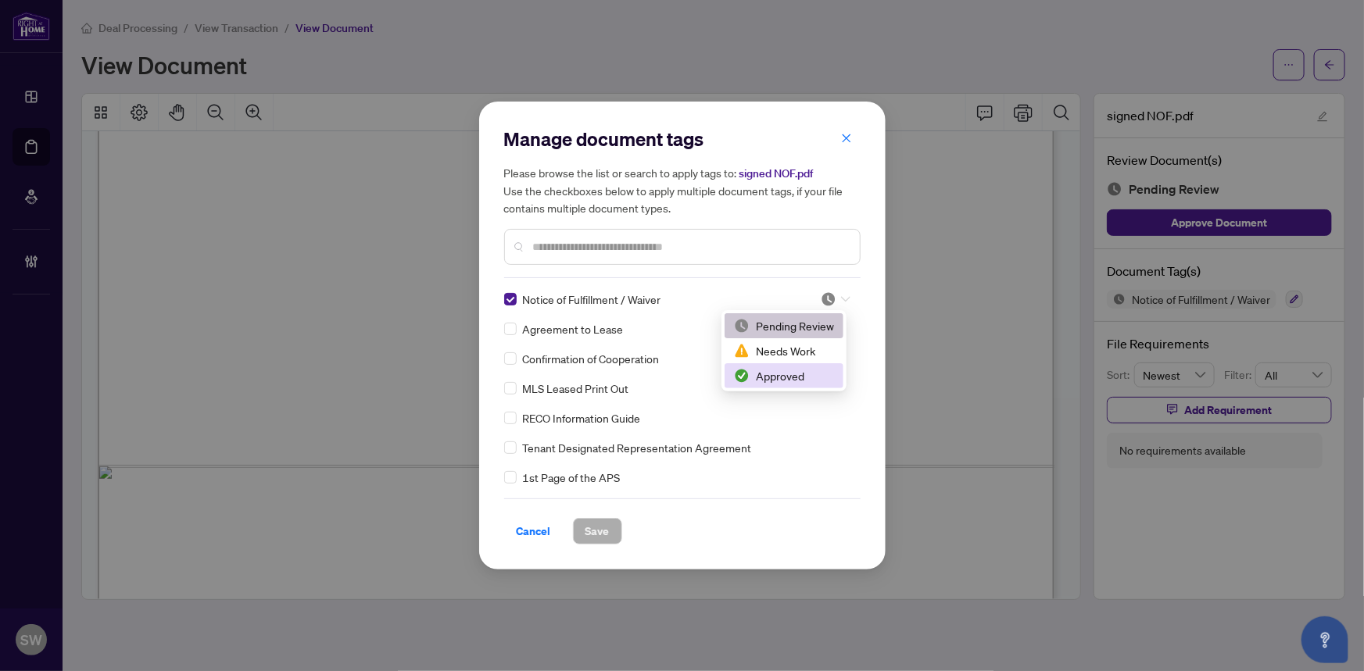
click at [785, 375] on div "Approved" at bounding box center [784, 375] width 100 height 17
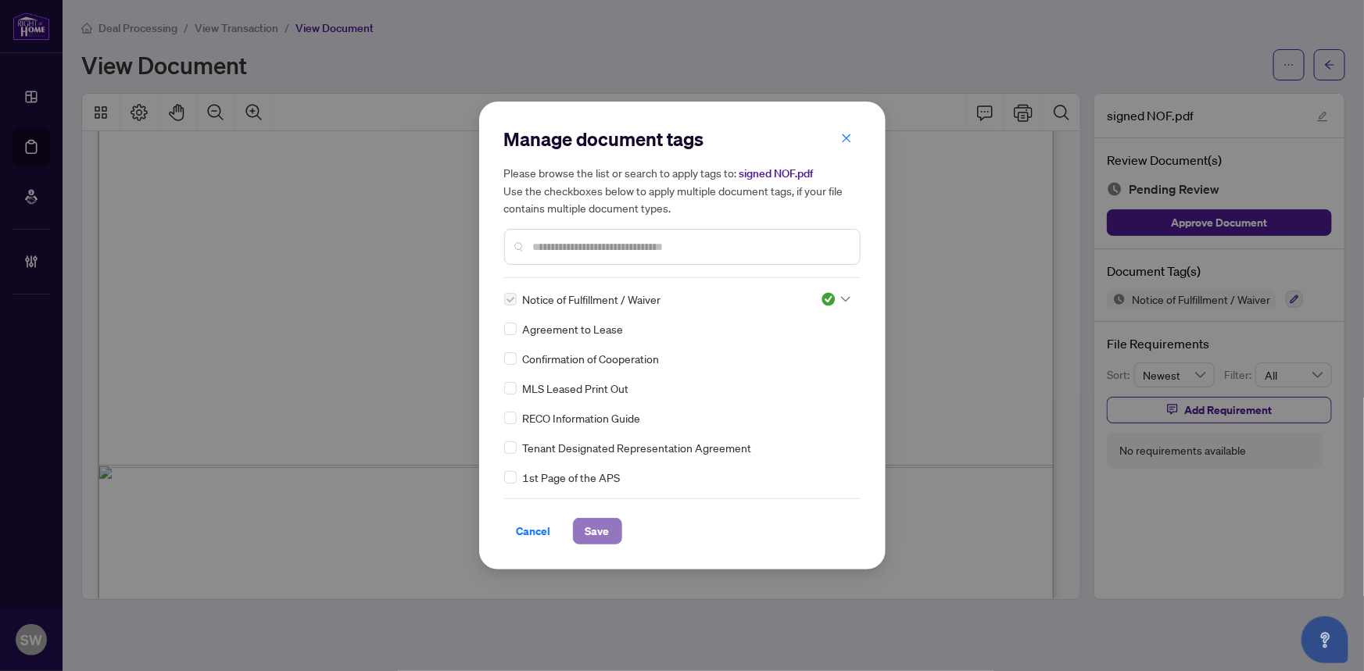
click at [606, 534] on span "Save" at bounding box center [597, 531] width 24 height 25
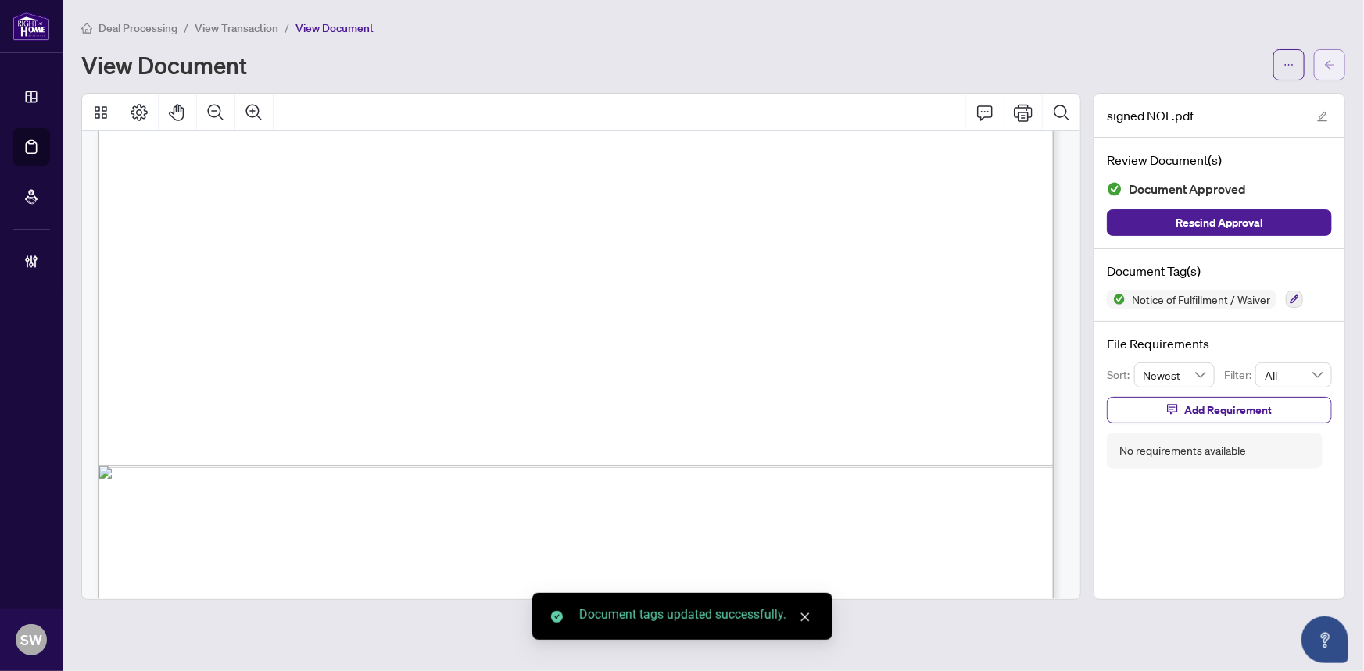
click at [1321, 70] on button "button" at bounding box center [1329, 64] width 31 height 31
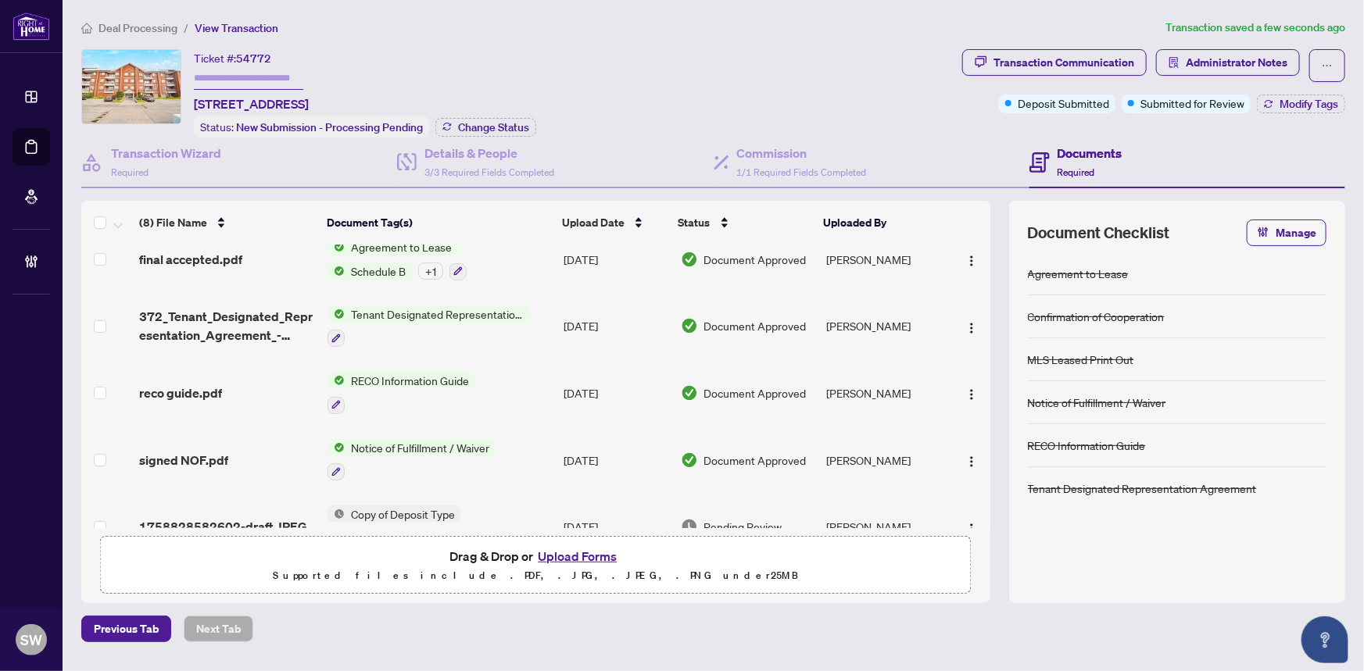
scroll to position [251, 0]
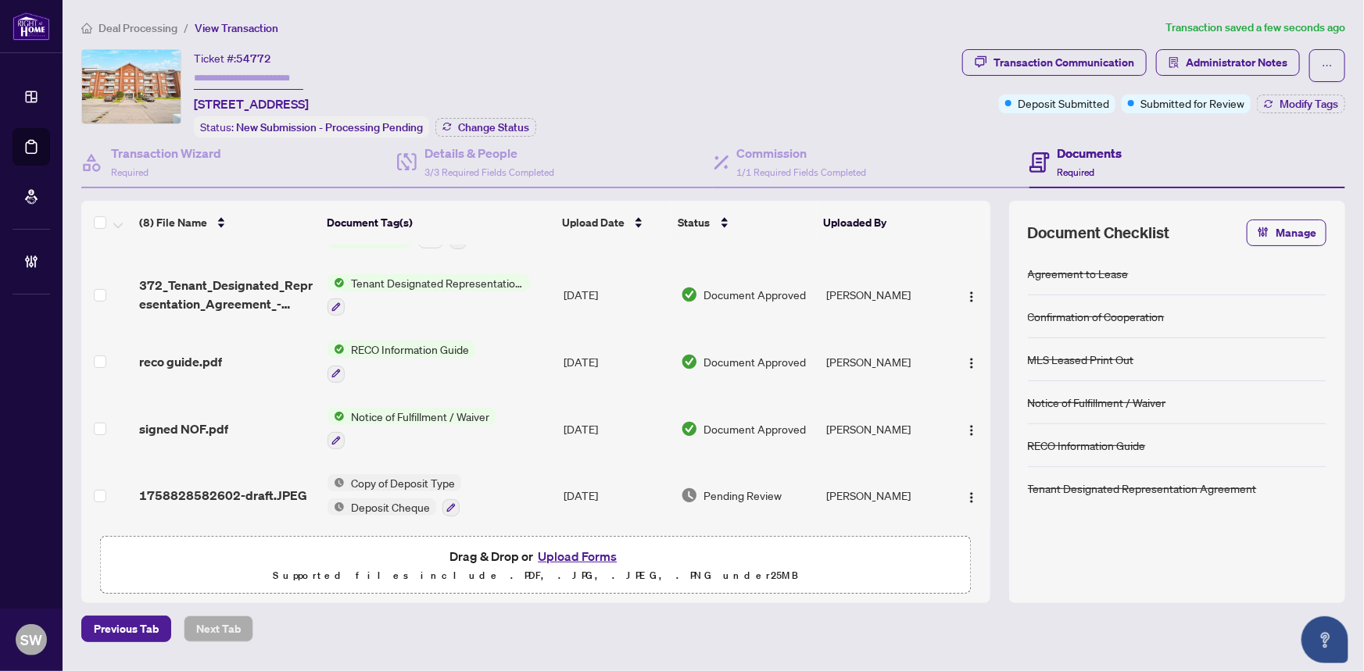
click at [236, 486] on span "1758828582602-draft.JPEG" at bounding box center [223, 495] width 168 height 19
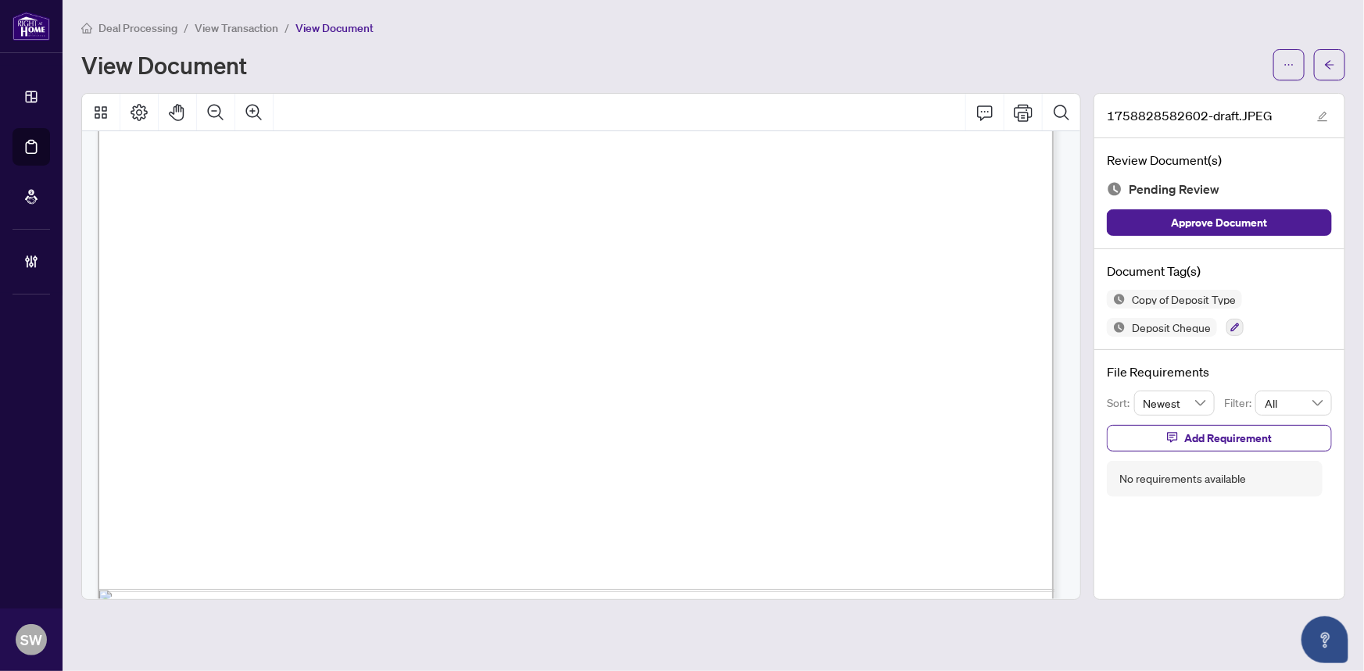
scroll to position [852, 0]
click at [1232, 326] on icon "button" at bounding box center [1235, 328] width 9 height 9
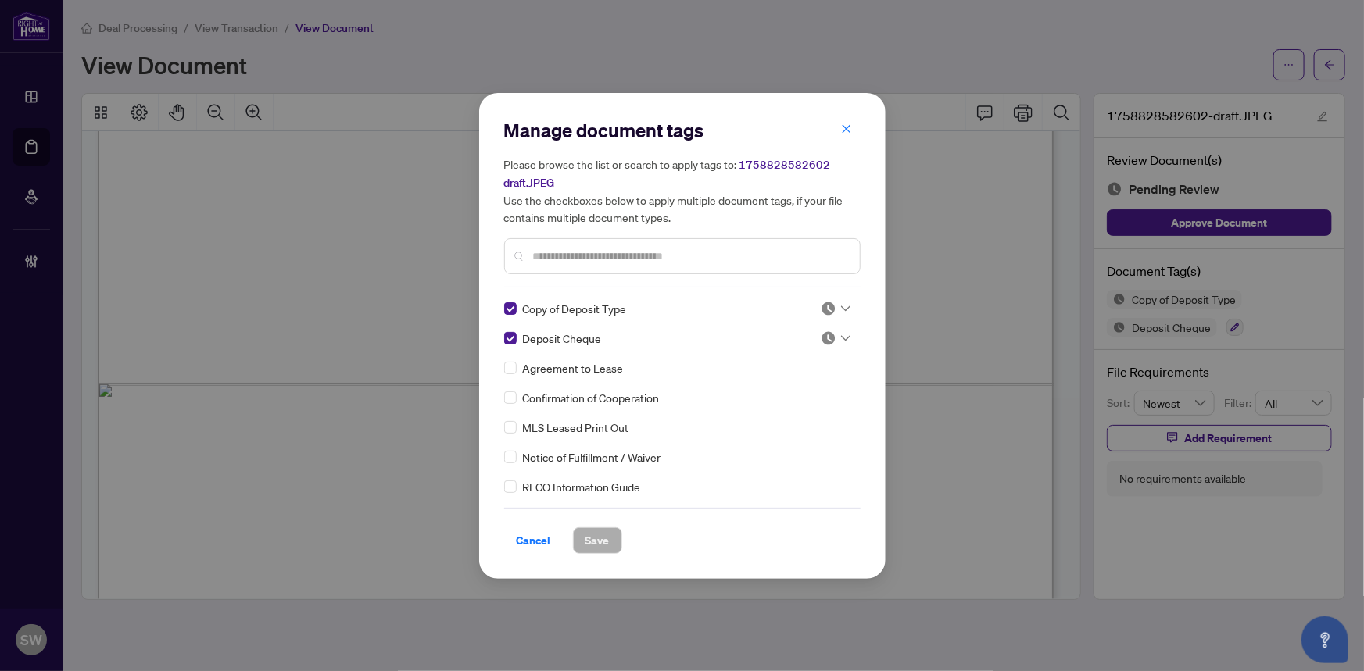
click at [832, 309] on div at bounding box center [835, 309] width 30 height 16
click at [785, 383] on div "Approved" at bounding box center [784, 384] width 100 height 17
click at [838, 331] on div at bounding box center [835, 339] width 30 height 16
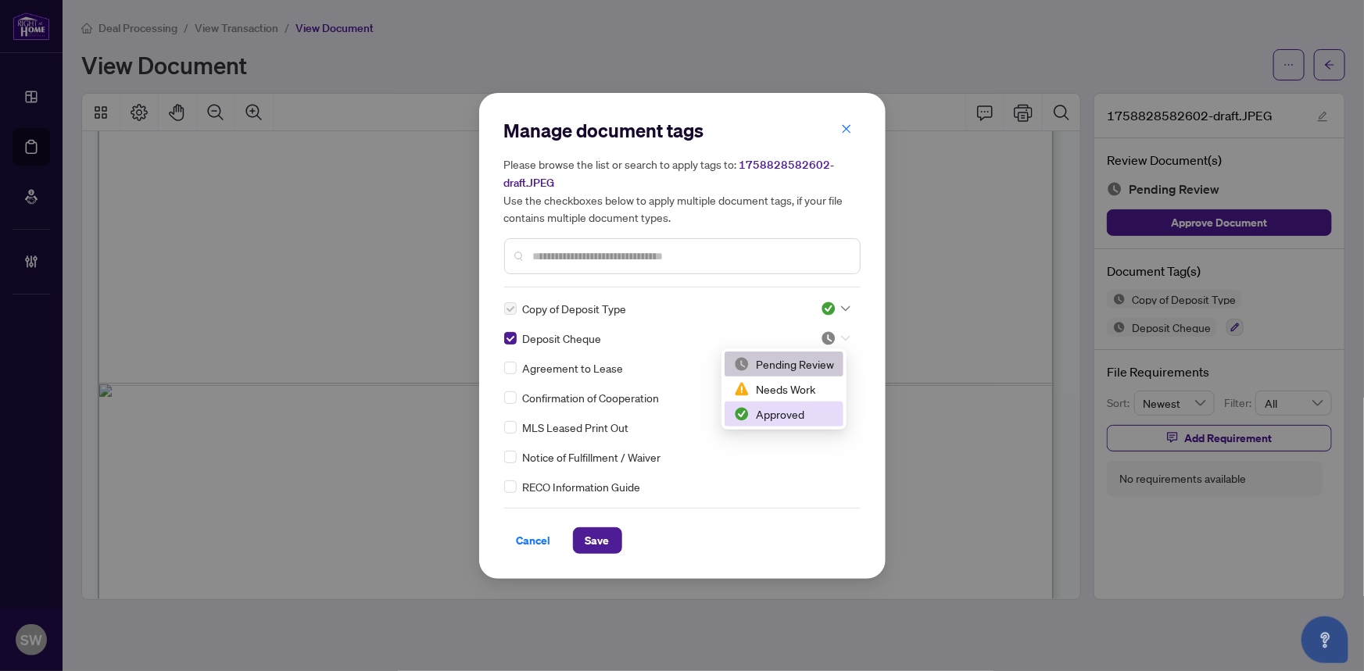
drag, startPoint x: 793, startPoint y: 416, endPoint x: 760, endPoint y: 445, distance: 44.3
click at [792, 416] on div "Approved" at bounding box center [784, 414] width 100 height 17
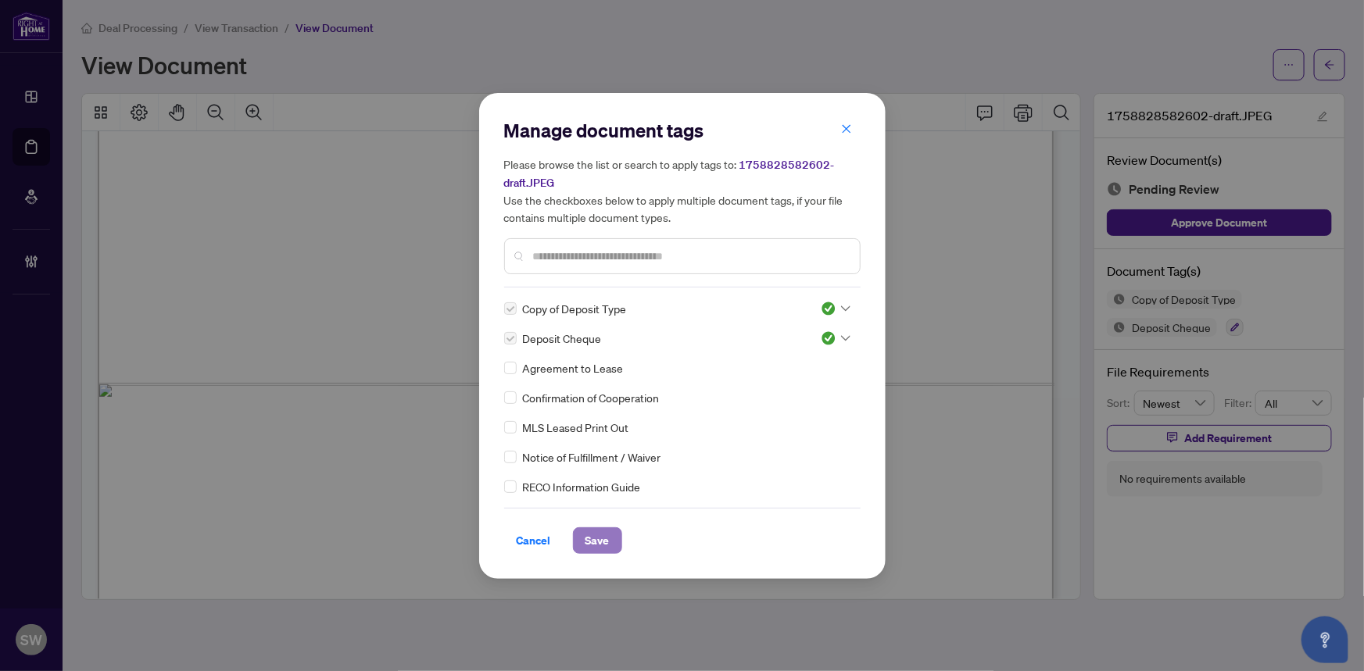
click at [613, 538] on button "Save" at bounding box center [597, 540] width 49 height 27
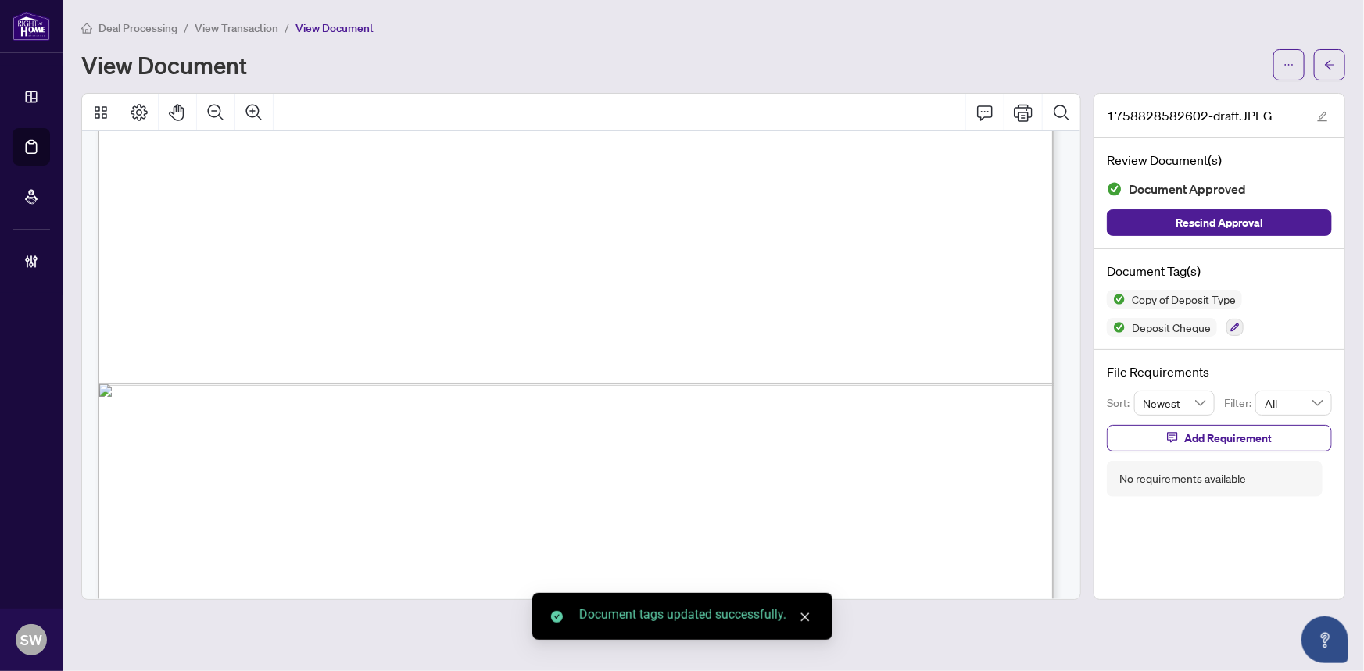
click at [1335, 65] on button "button" at bounding box center [1329, 64] width 31 height 31
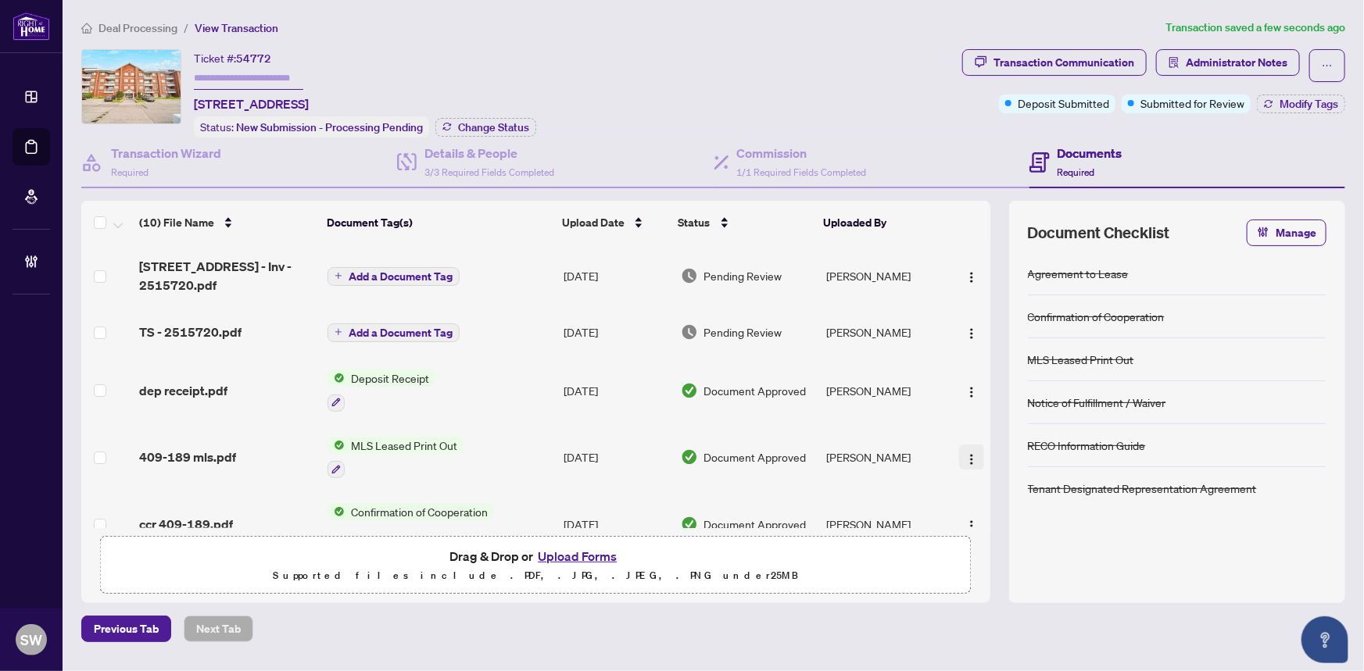
click at [967, 453] on img "button" at bounding box center [971, 459] width 13 height 13
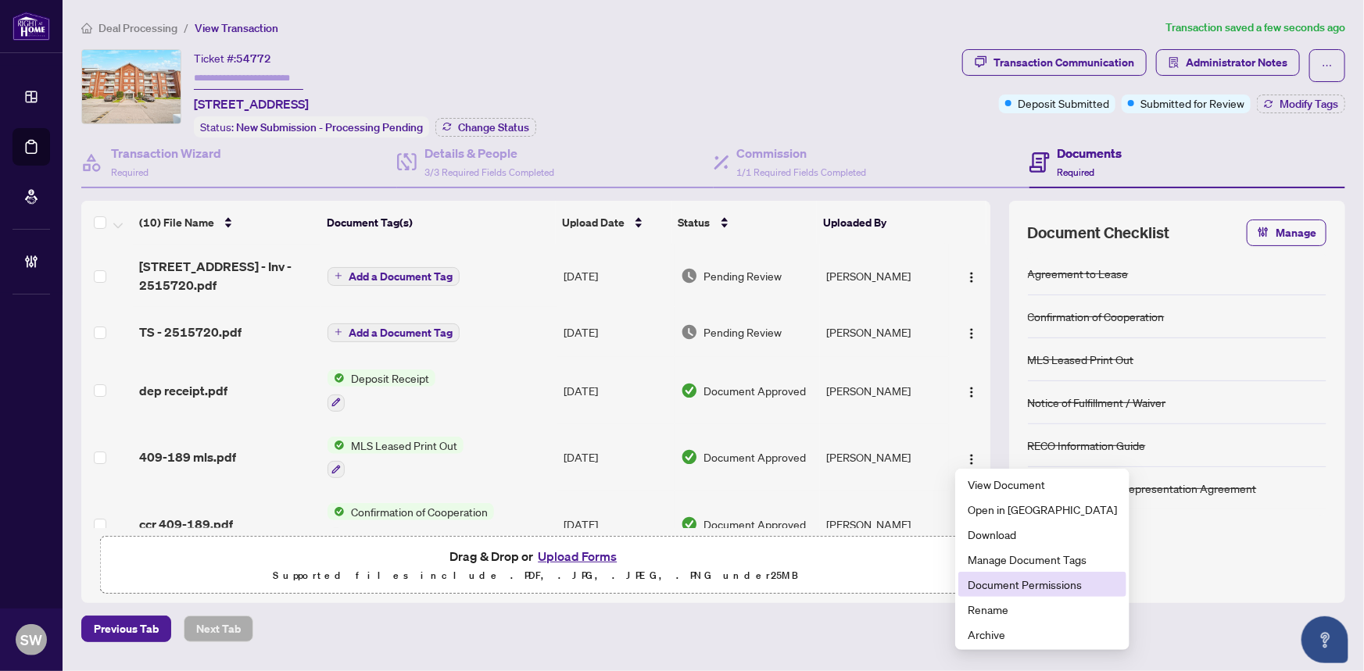
click at [1028, 585] on span "Document Permissions" at bounding box center [1041, 584] width 149 height 17
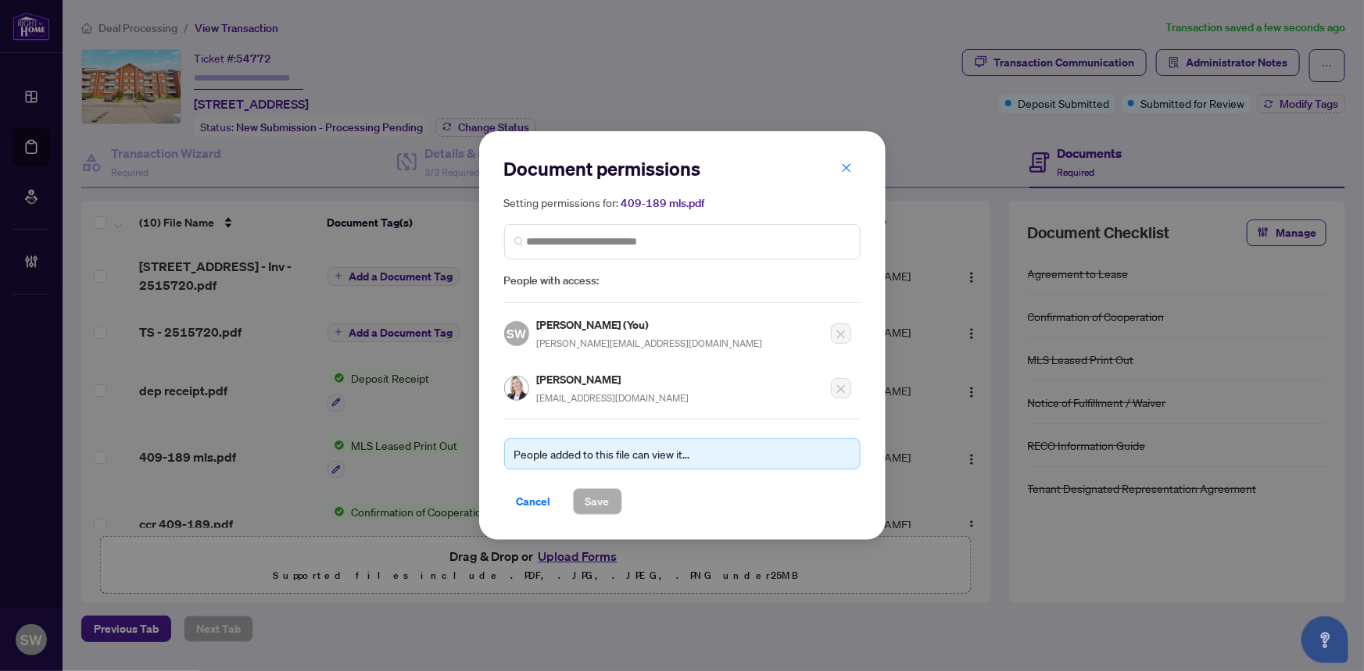
click at [573, 374] on h5 "[PERSON_NAME]" at bounding box center [613, 379] width 152 height 18
copy h5 "[PERSON_NAME]"
click at [534, 500] on span "Cancel" at bounding box center [534, 501] width 34 height 25
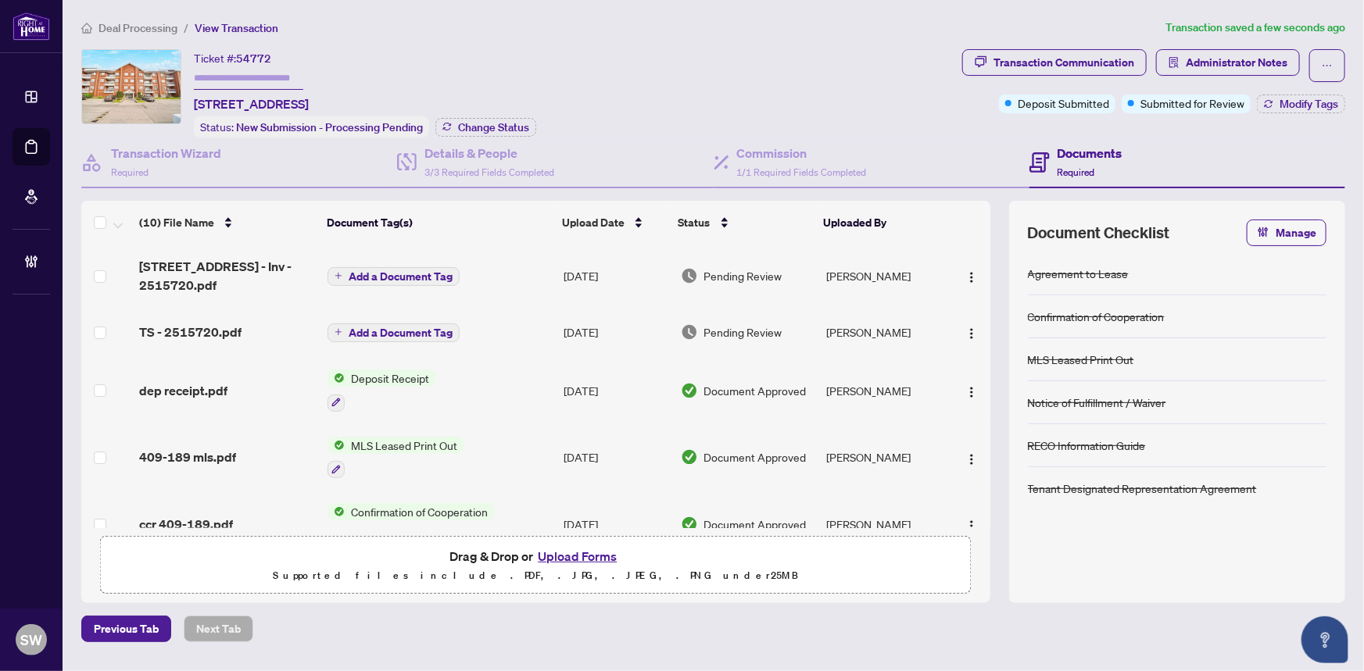
click at [367, 277] on span "Add a Document Tag" at bounding box center [401, 276] width 104 height 11
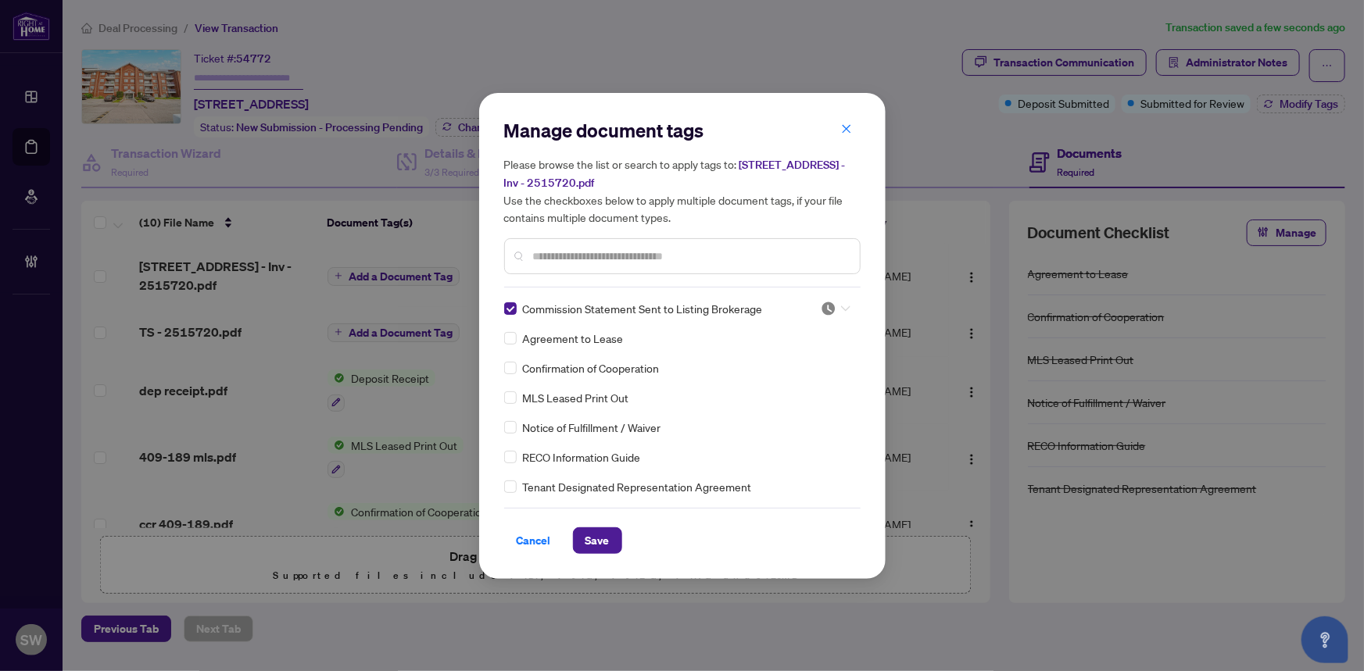
click at [836, 311] on div at bounding box center [835, 309] width 30 height 16
click at [788, 382] on div "Approved" at bounding box center [784, 384] width 100 height 17
click at [595, 539] on span "Save" at bounding box center [597, 540] width 24 height 25
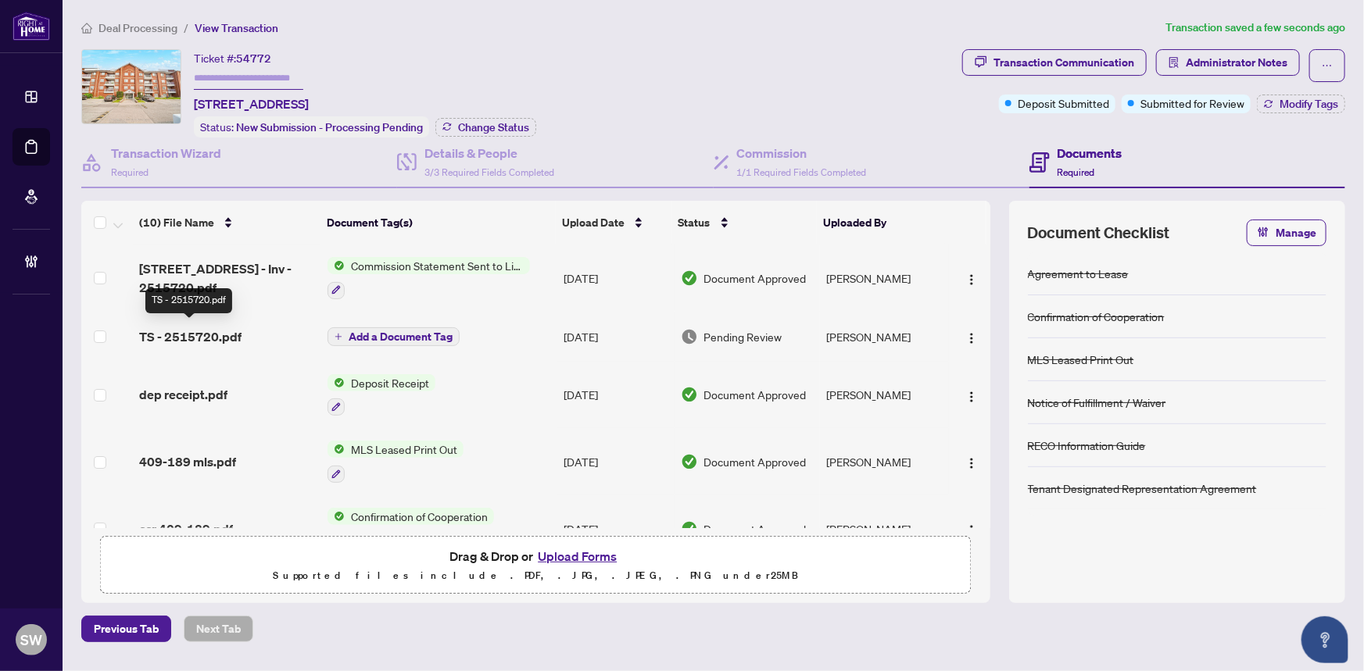
click at [223, 331] on span "TS - 2515720.pdf" at bounding box center [190, 336] width 102 height 19
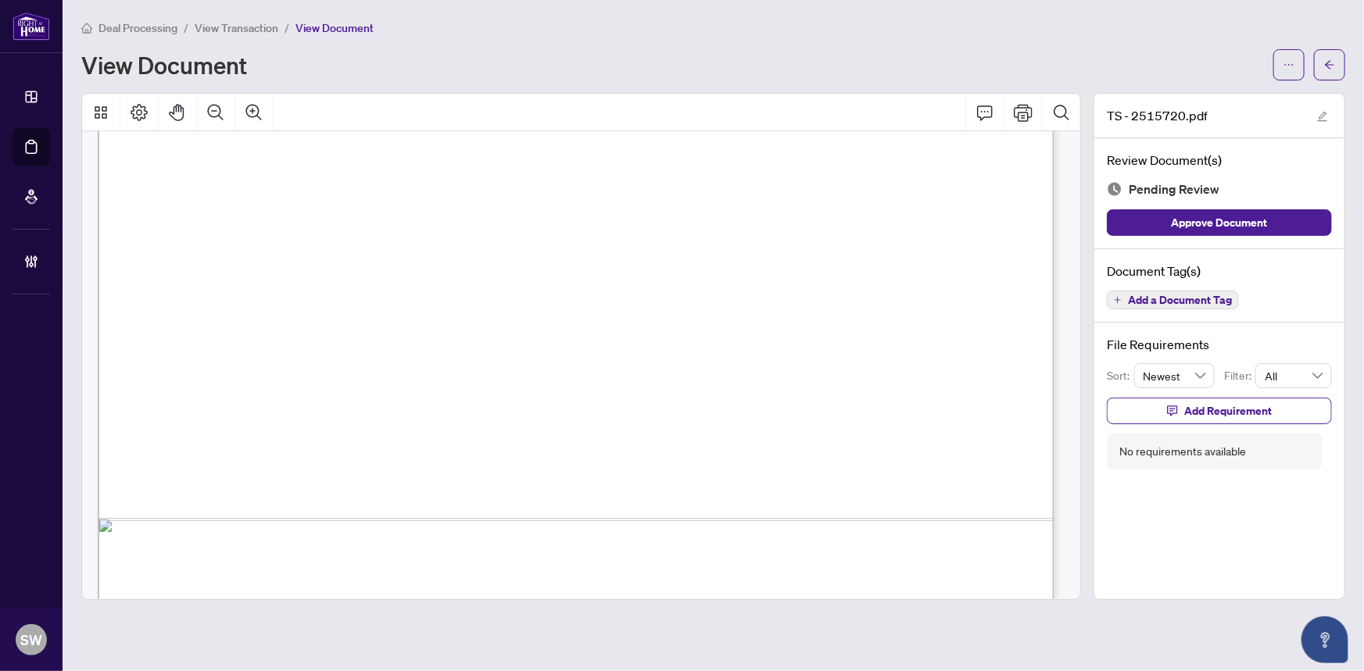
scroll to position [481, 0]
click at [1225, 295] on span "Add a Document Tag" at bounding box center [1180, 300] width 104 height 11
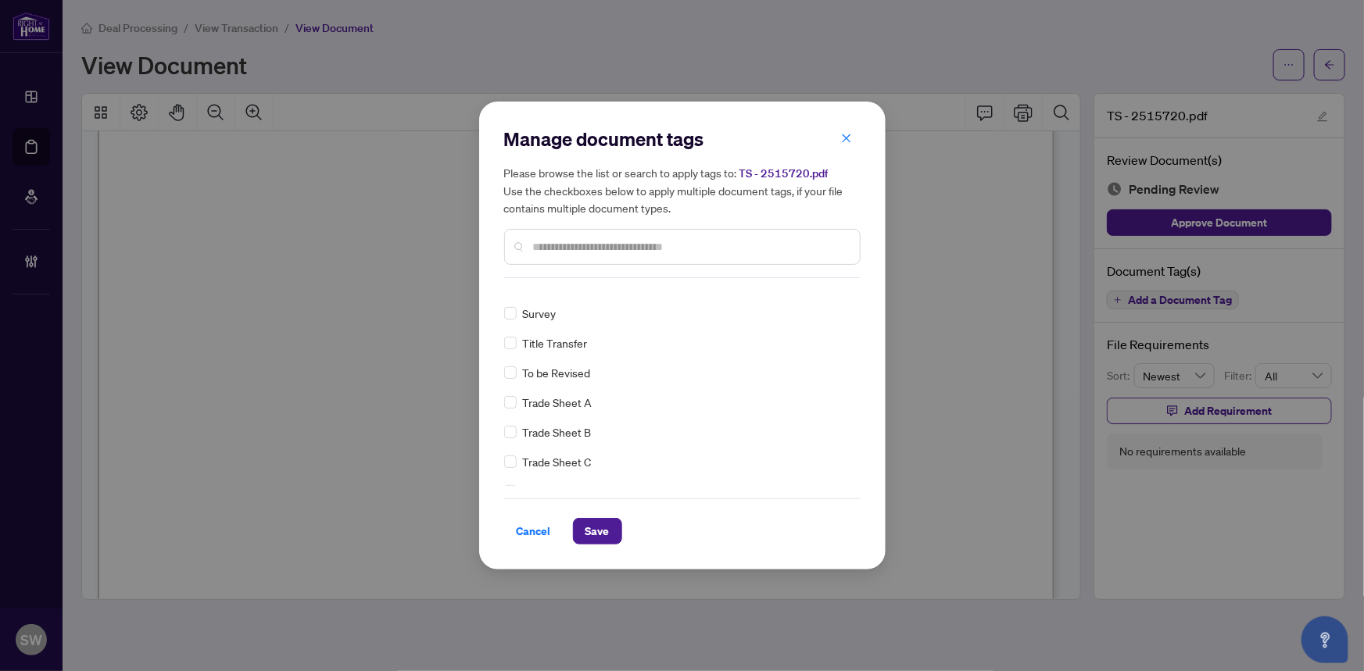
scroll to position [0, 0]
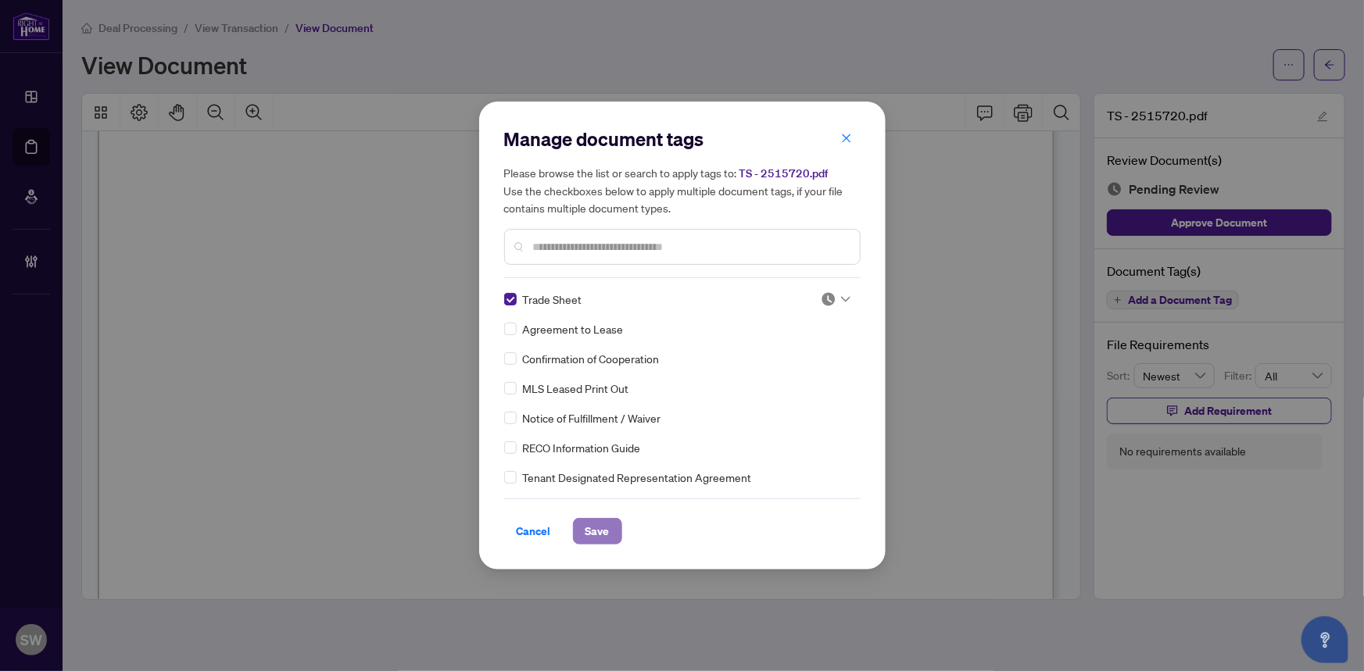
click at [602, 527] on span "Save" at bounding box center [597, 531] width 24 height 25
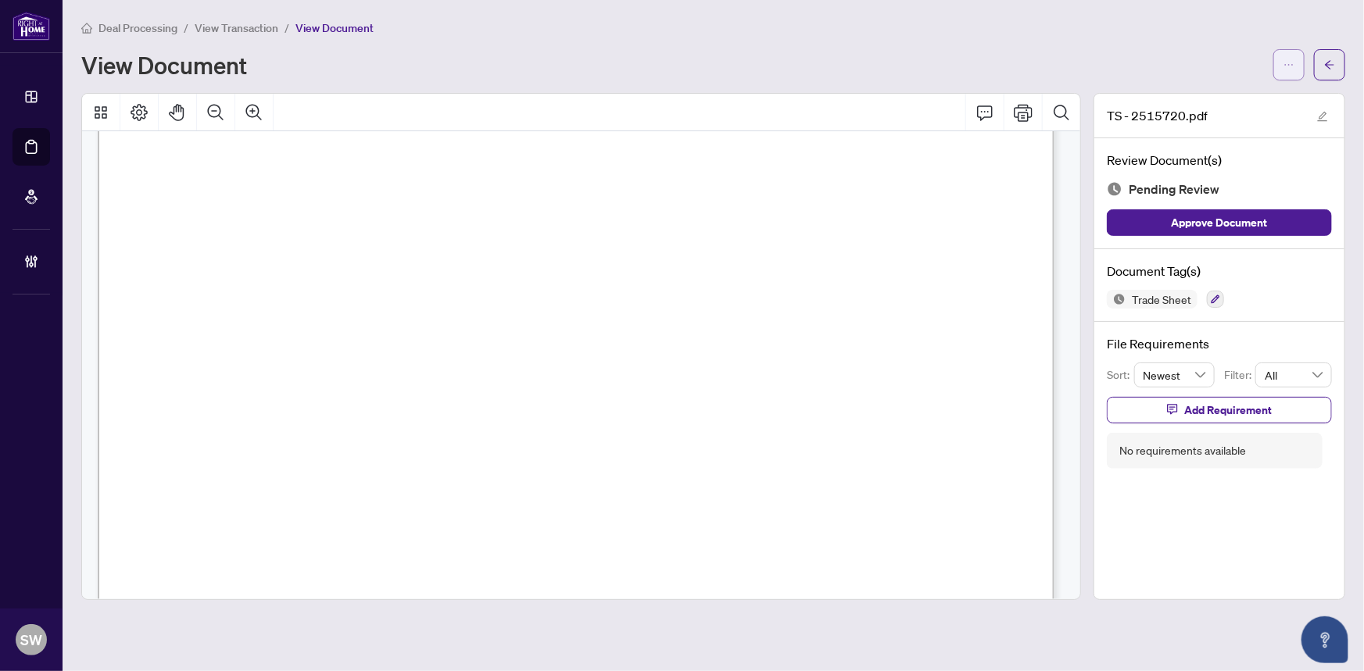
click at [1290, 65] on icon "ellipsis" at bounding box center [1288, 64] width 11 height 11
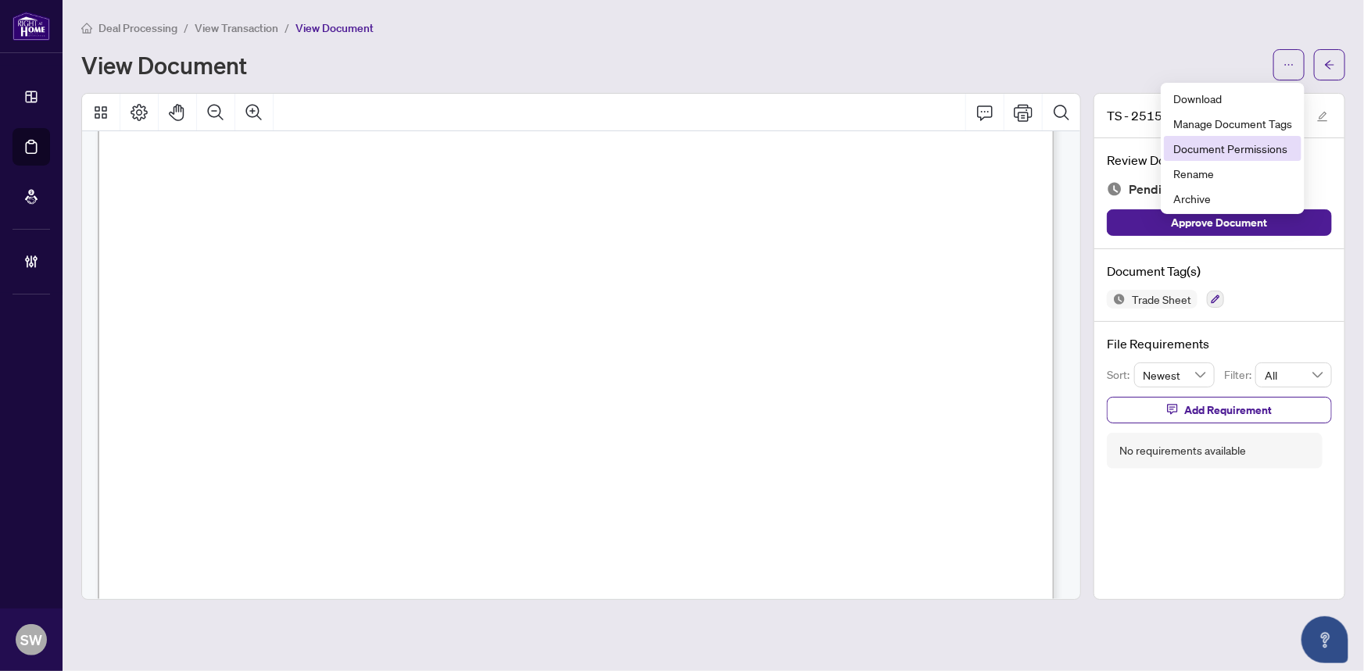
click at [1246, 152] on span "Document Permissions" at bounding box center [1232, 148] width 119 height 17
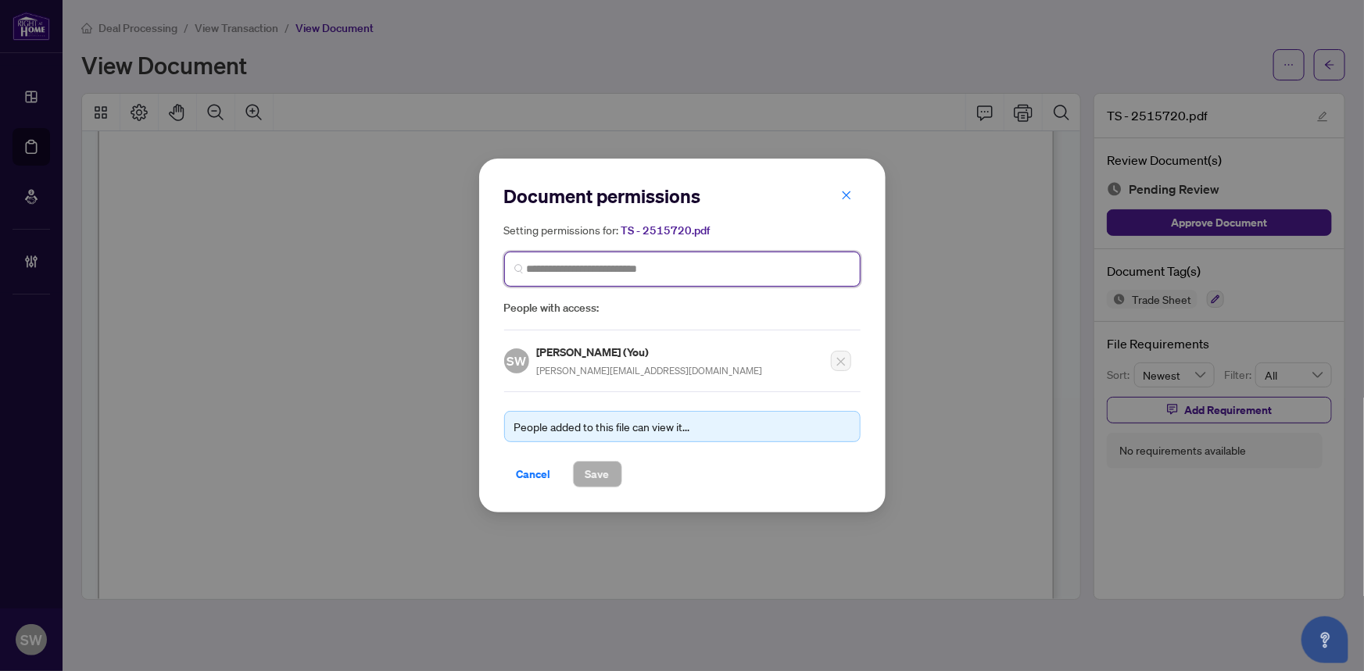
click at [606, 264] on input "search" at bounding box center [689, 269] width 324 height 16
paste input "**********"
type input "**********"
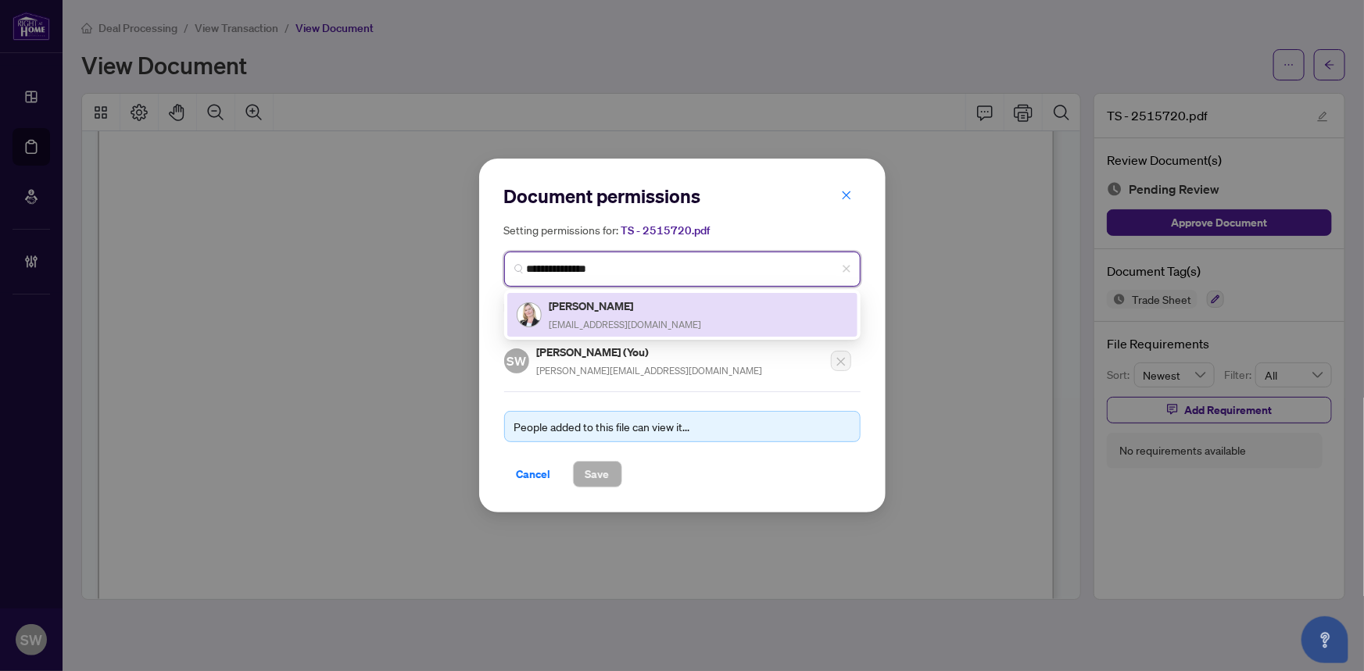
click at [613, 319] on span "trishadowneycollins@gmail.com" at bounding box center [625, 325] width 152 height 12
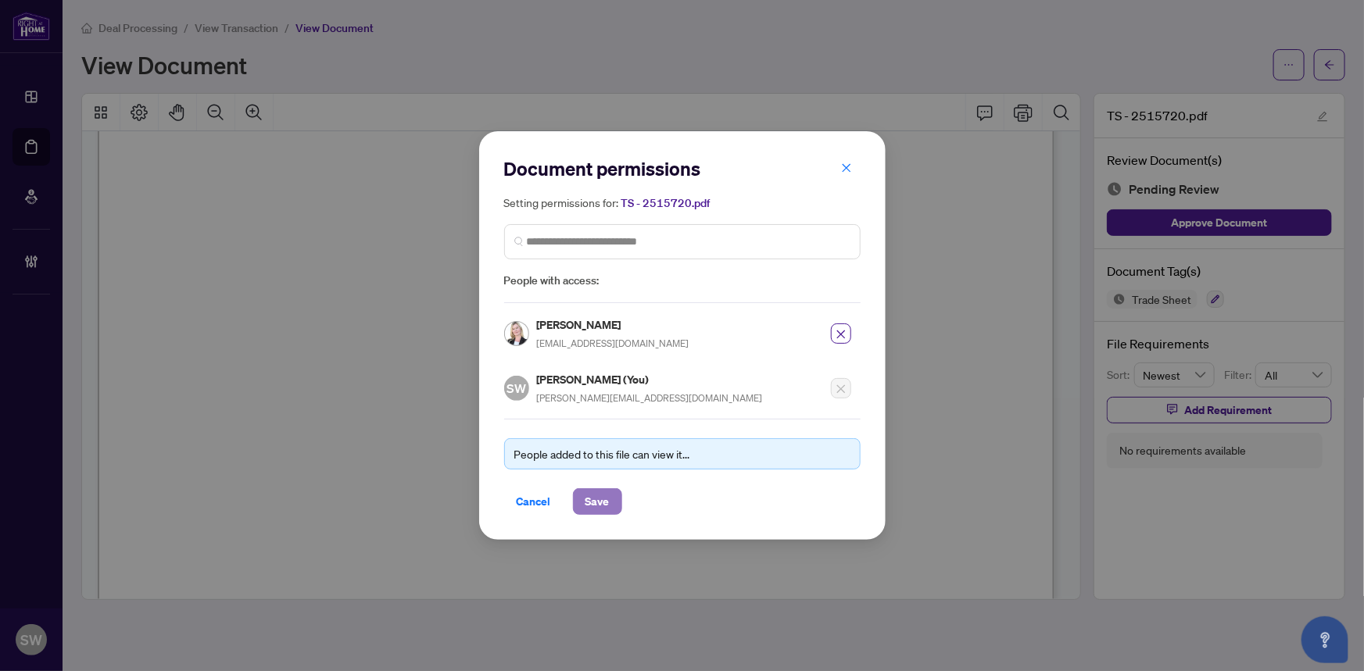
click at [596, 502] on span "Save" at bounding box center [597, 501] width 24 height 25
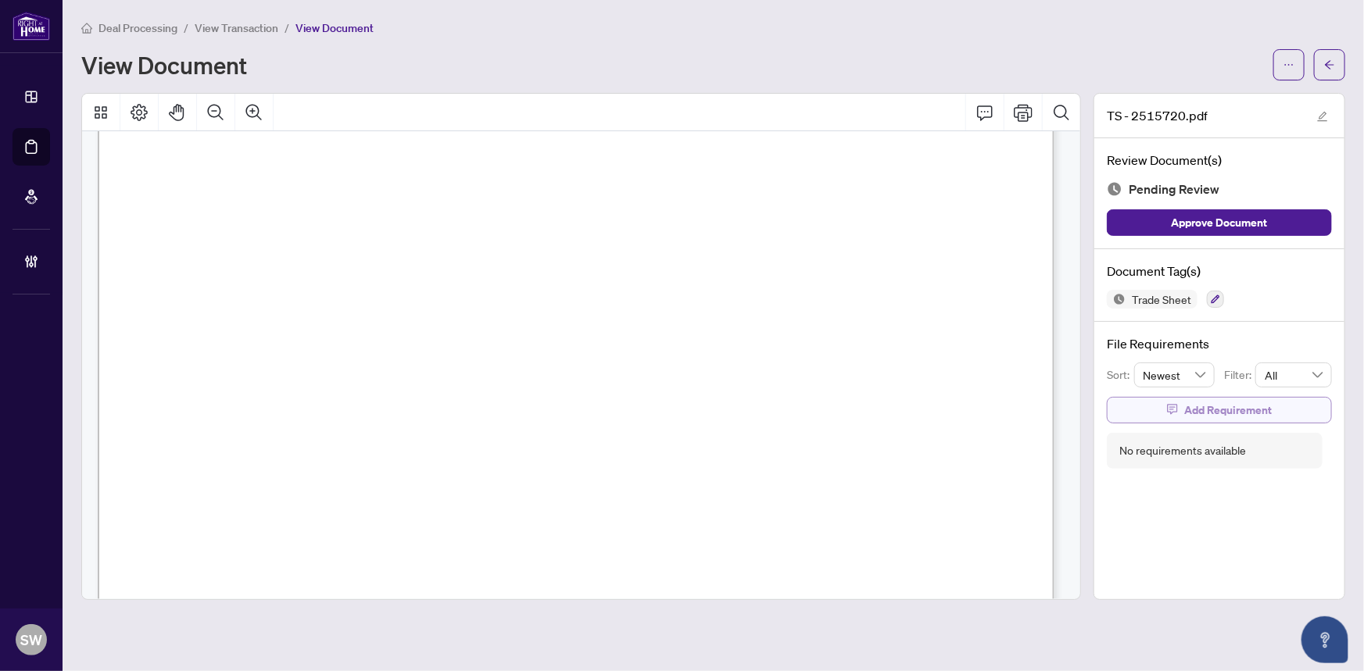
click at [1254, 407] on span "Add Requirement" at bounding box center [1228, 410] width 88 height 25
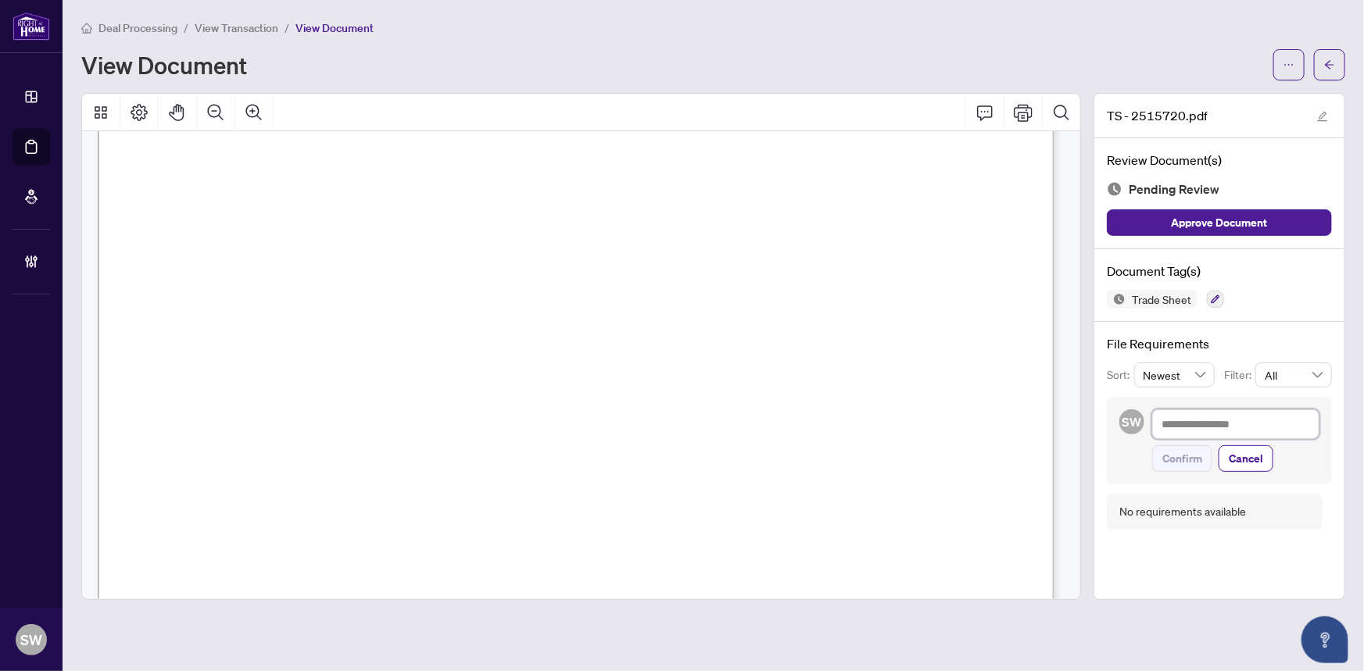
click at [1231, 427] on textarea at bounding box center [1235, 424] width 167 height 30
paste textarea "**********"
type textarea "**********"
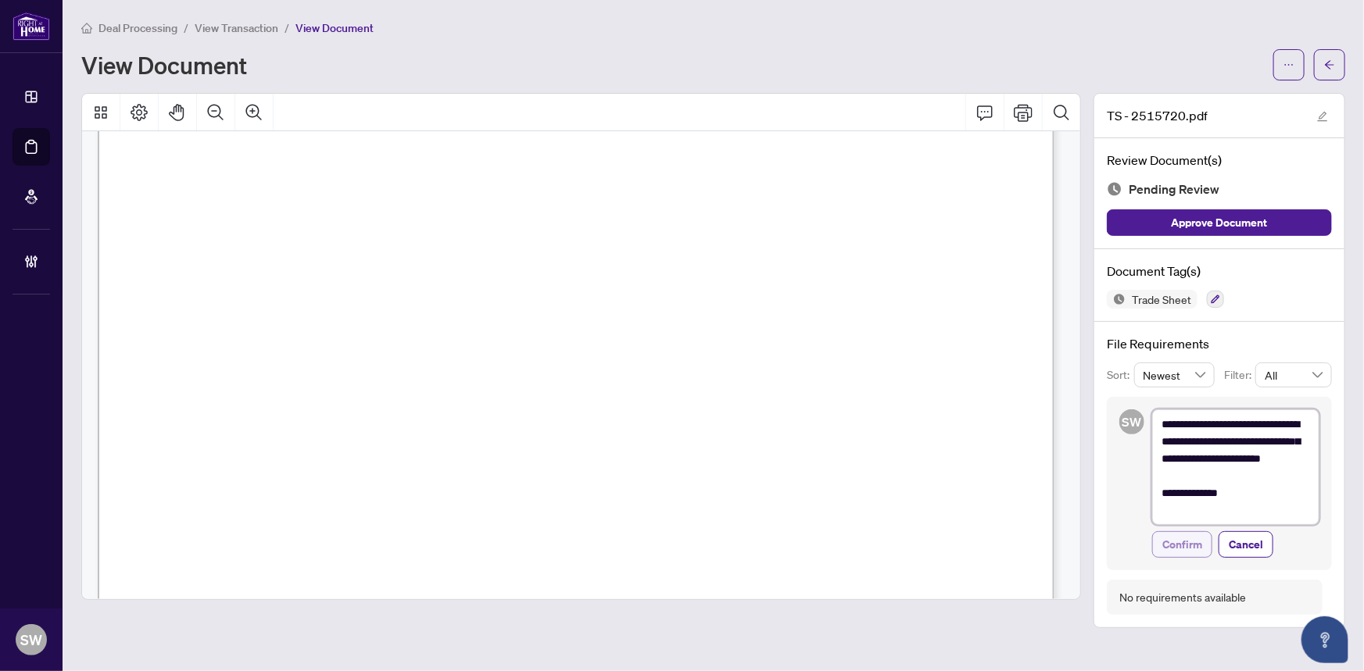
type textarea "**********"
click at [1198, 544] on span "Confirm" at bounding box center [1182, 544] width 40 height 25
type textarea "**********"
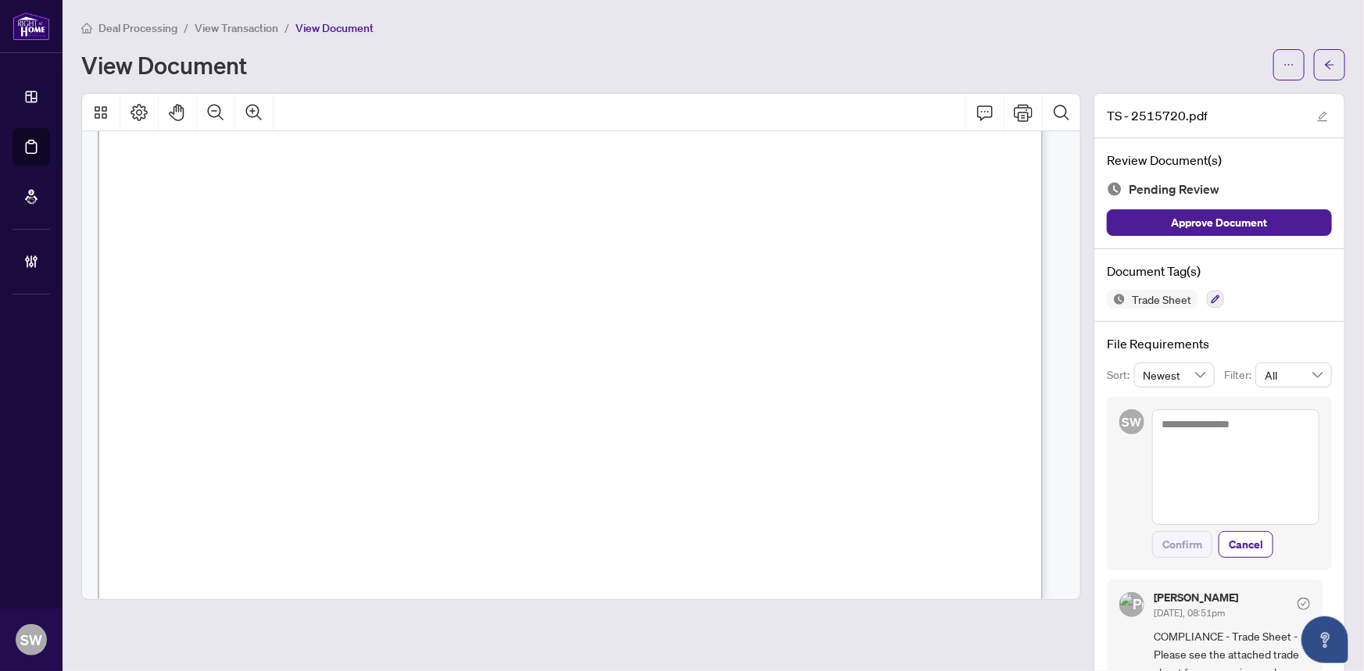
scroll to position [475, 0]
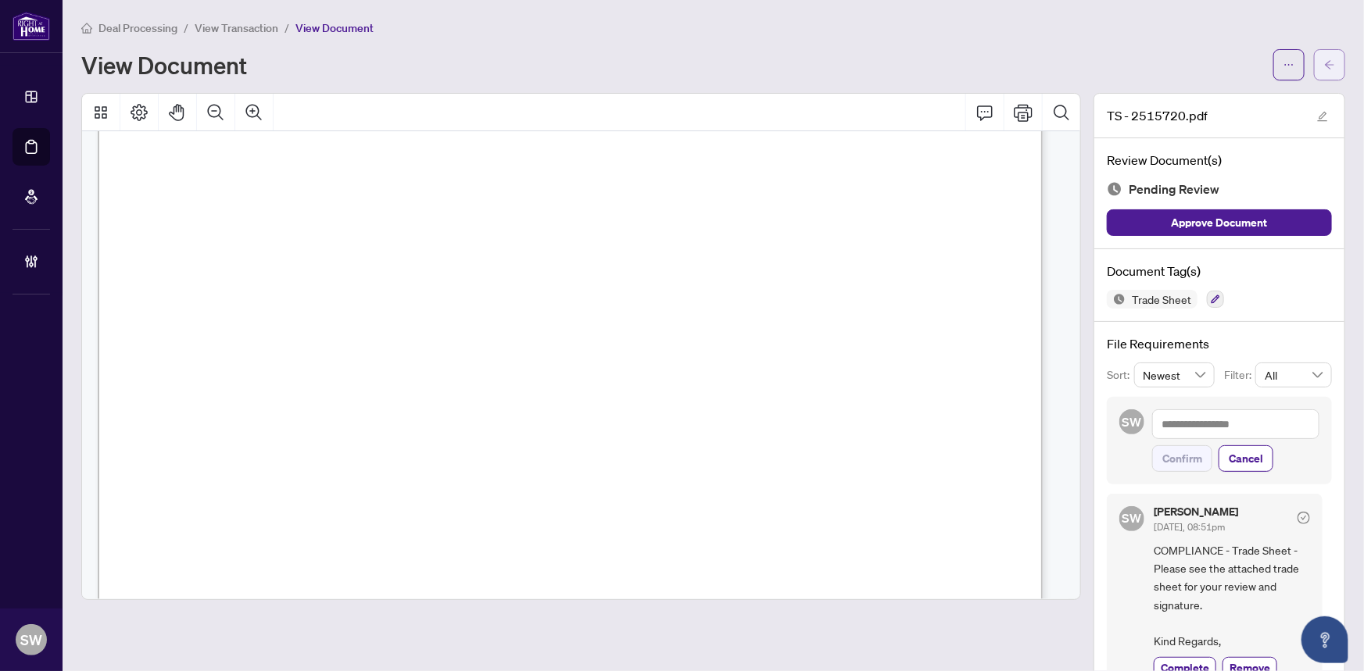
click at [1324, 66] on icon "arrow-left" at bounding box center [1329, 64] width 11 height 11
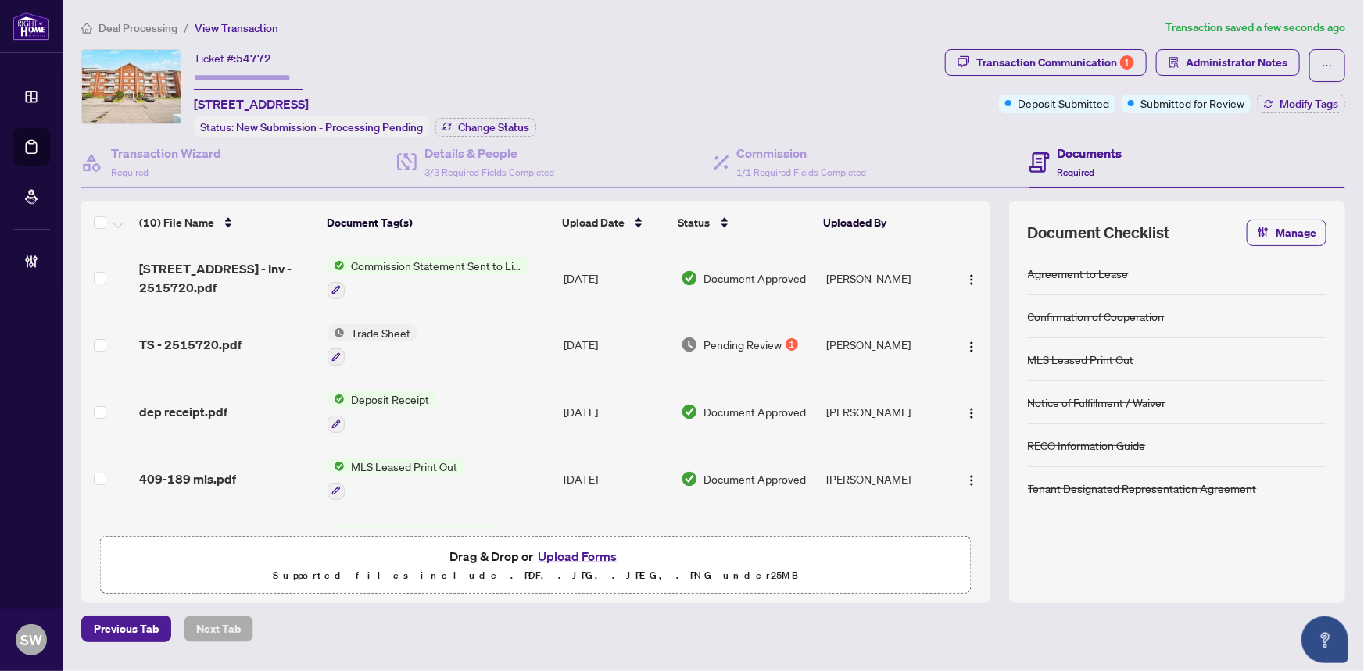
click at [248, 77] on input "text" at bounding box center [248, 78] width 109 height 23
paste input "*******"
type input "*******"
click at [509, 118] on button "Change Status" at bounding box center [485, 127] width 101 height 19
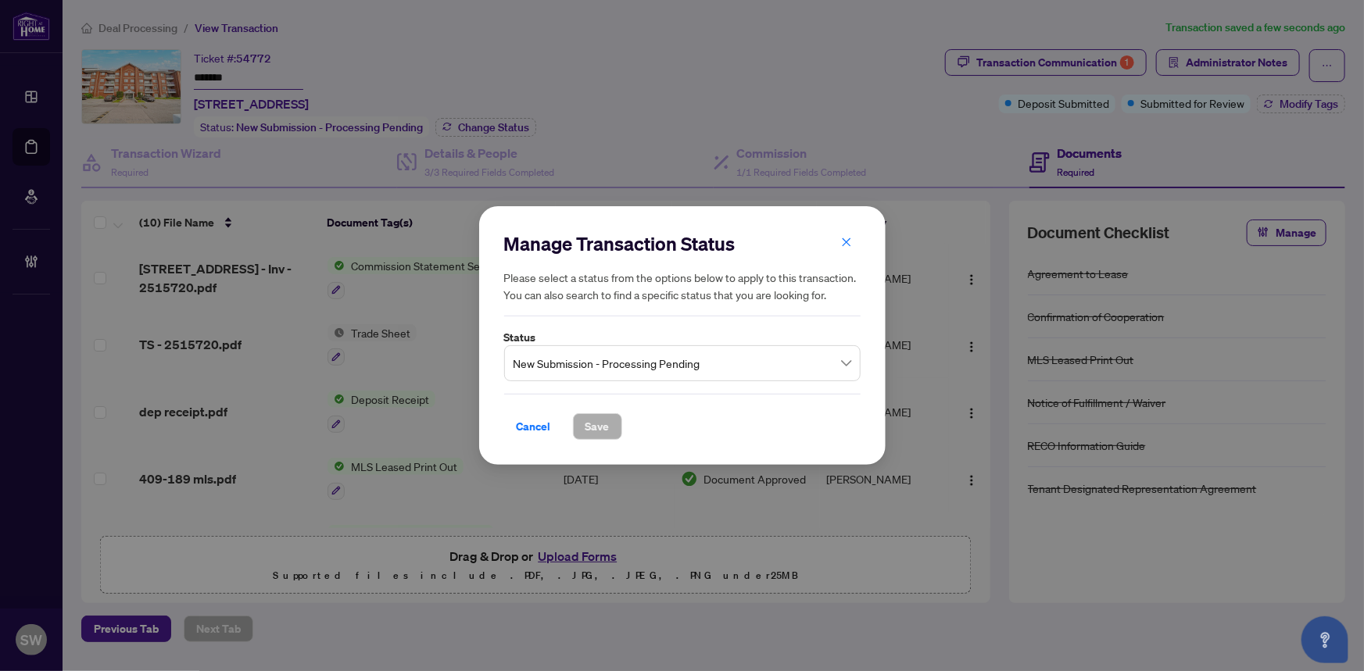
click at [602, 363] on span "New Submission - Processing Pending" at bounding box center [682, 364] width 338 height 30
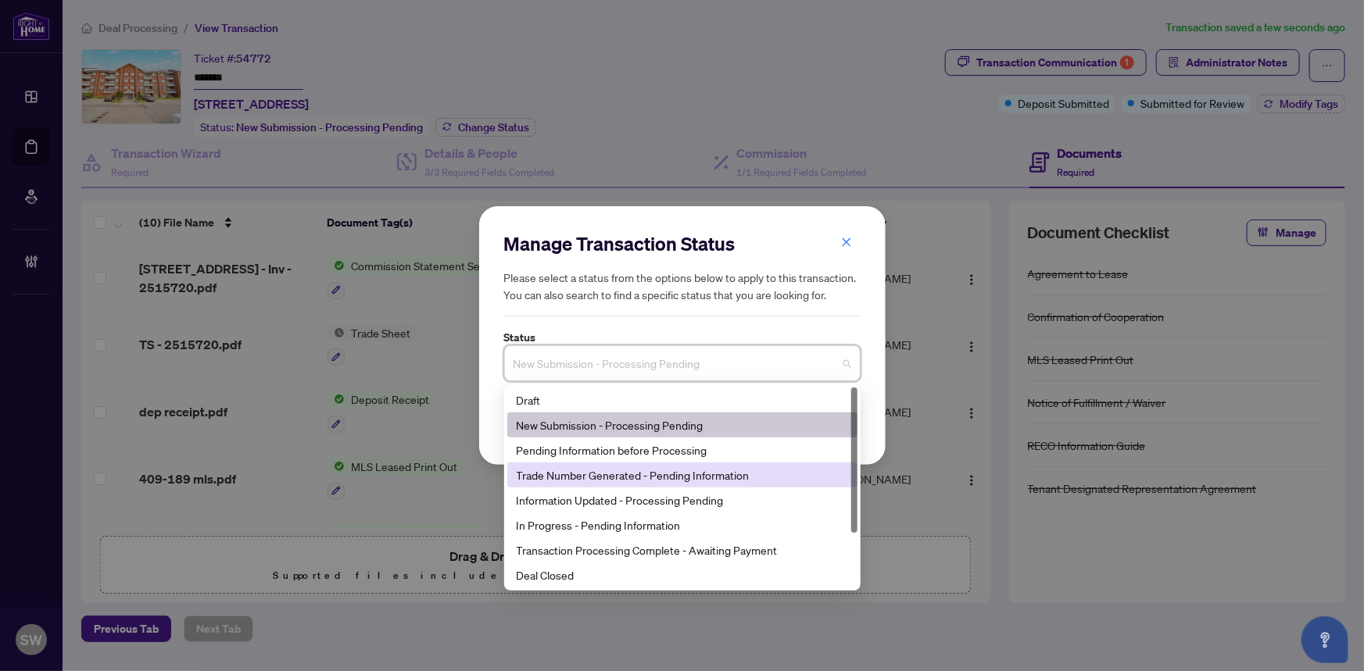
click at [598, 473] on div "Trade Number Generated - Pending Information" at bounding box center [682, 475] width 331 height 17
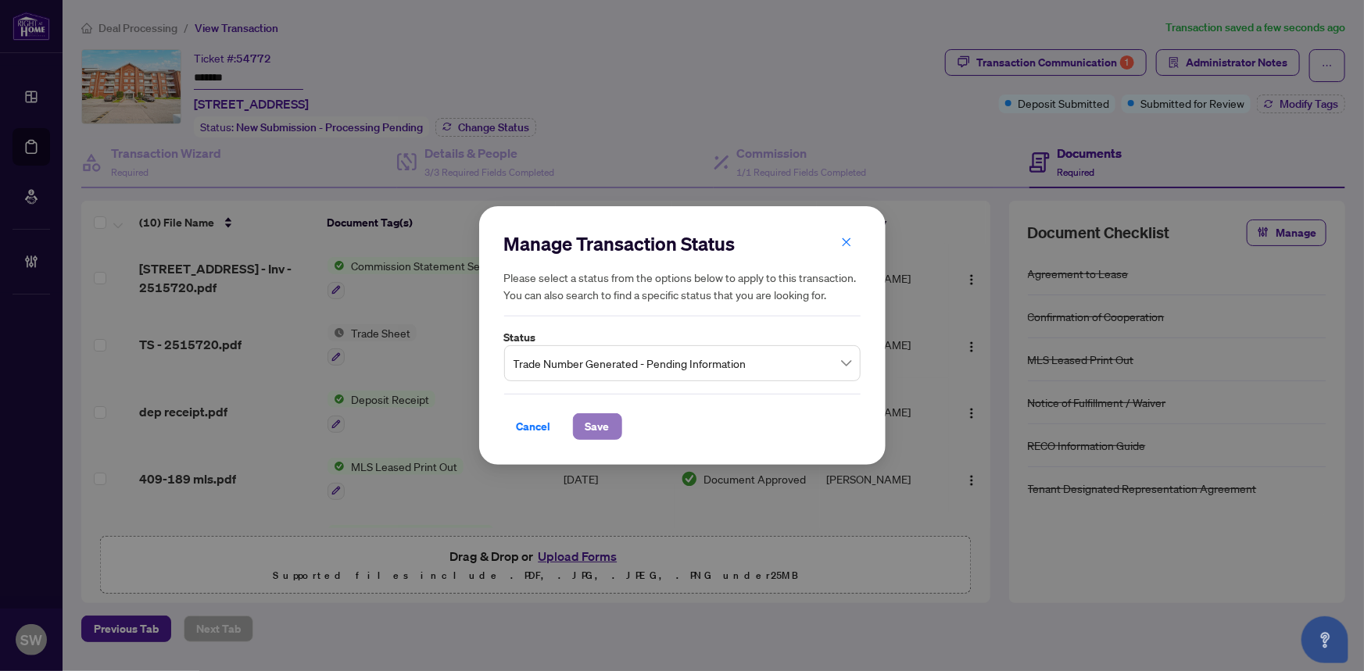
click at [600, 429] on span "Save" at bounding box center [597, 426] width 24 height 25
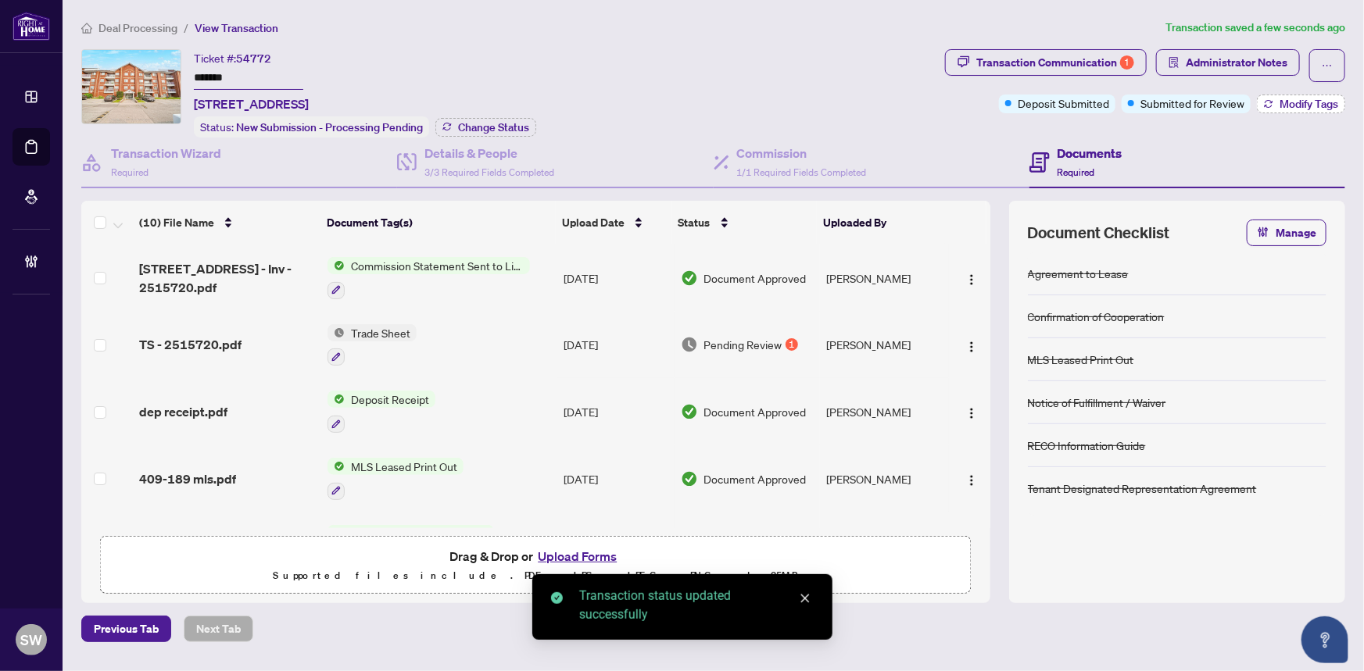
click at [1285, 105] on span "Modify Tags" at bounding box center [1308, 103] width 59 height 11
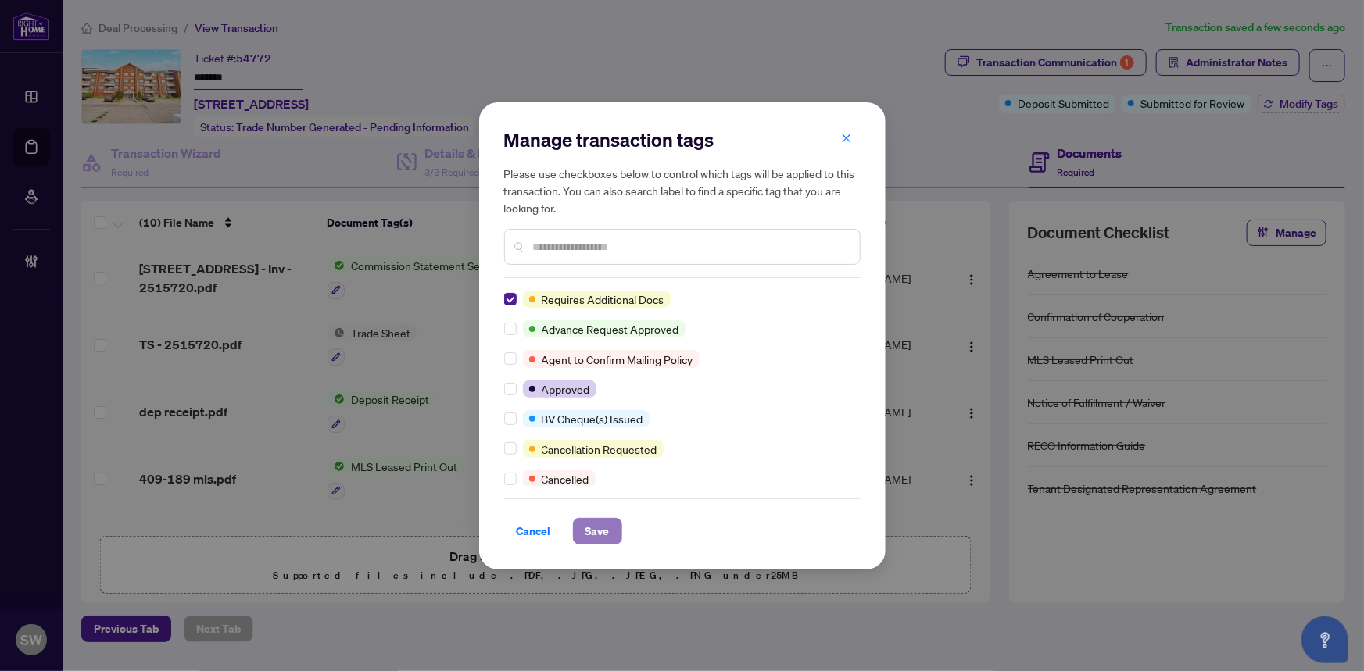
click at [596, 531] on span "Save" at bounding box center [597, 531] width 24 height 25
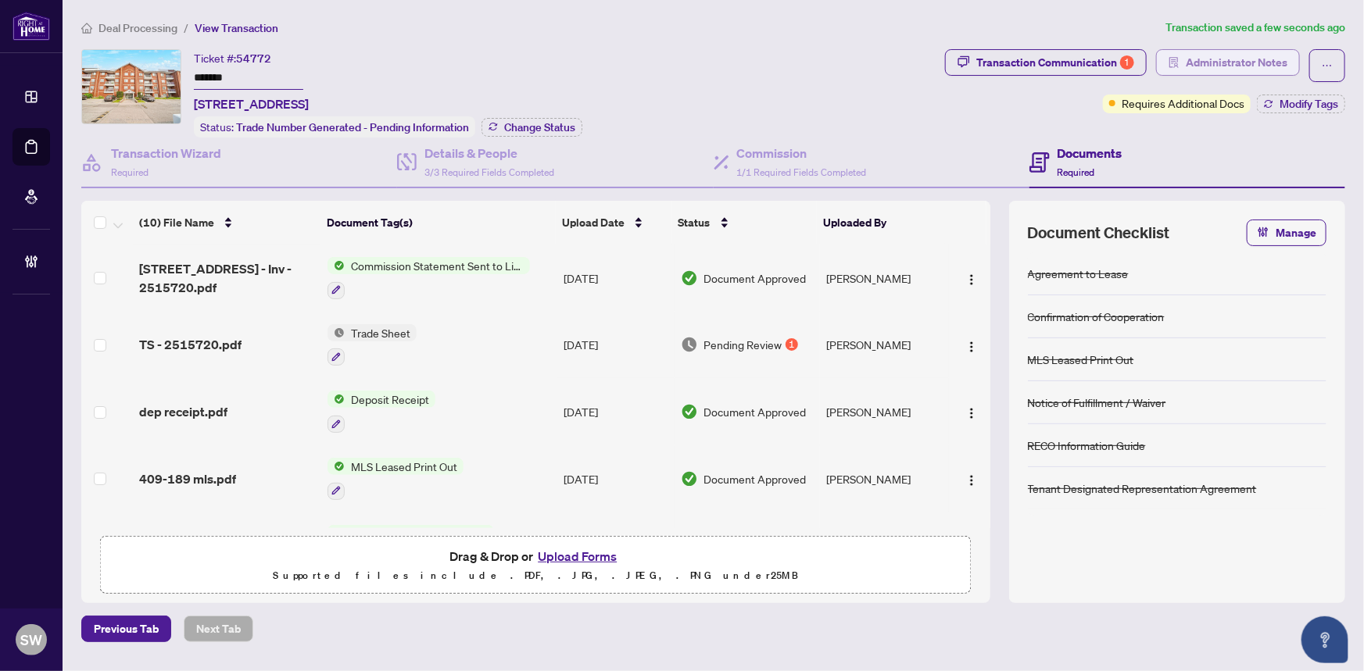
click at [1217, 59] on span "Administrator Notes" at bounding box center [1236, 62] width 102 height 25
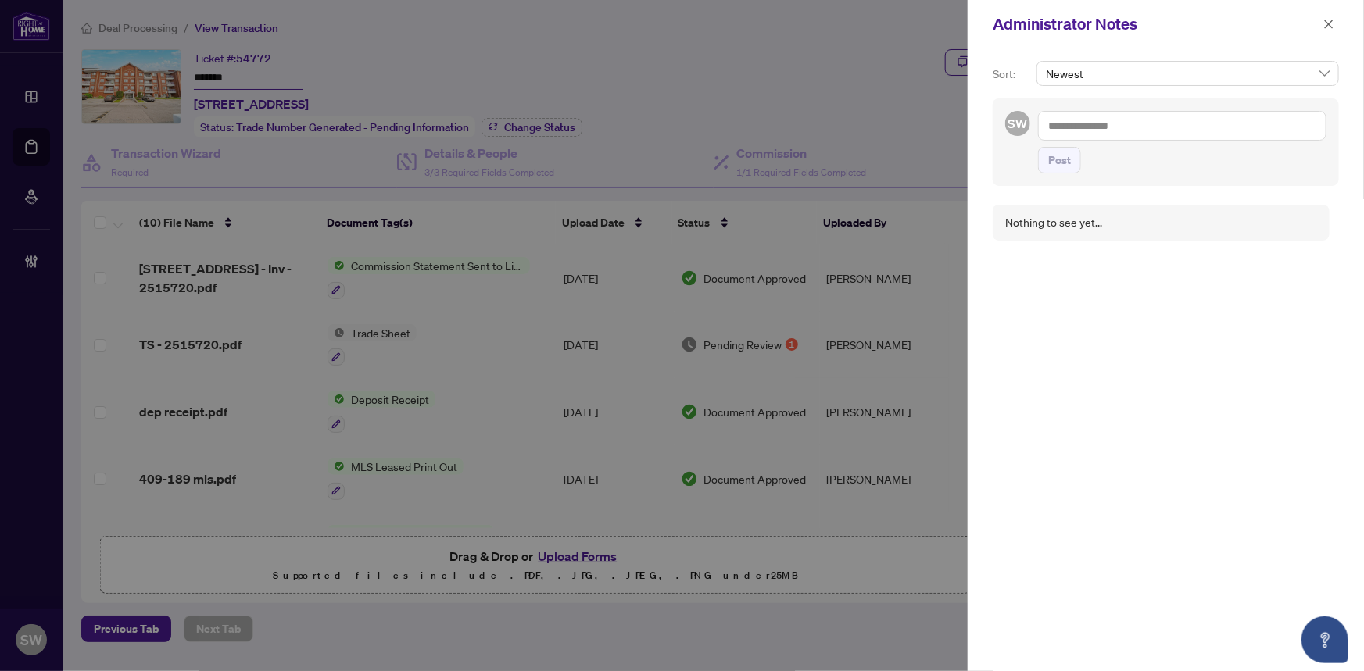
click at [1134, 126] on textarea at bounding box center [1182, 126] width 288 height 30
paste textarea "**********"
type textarea "**********"
click at [1058, 175] on span "Post" at bounding box center [1059, 175] width 23 height 25
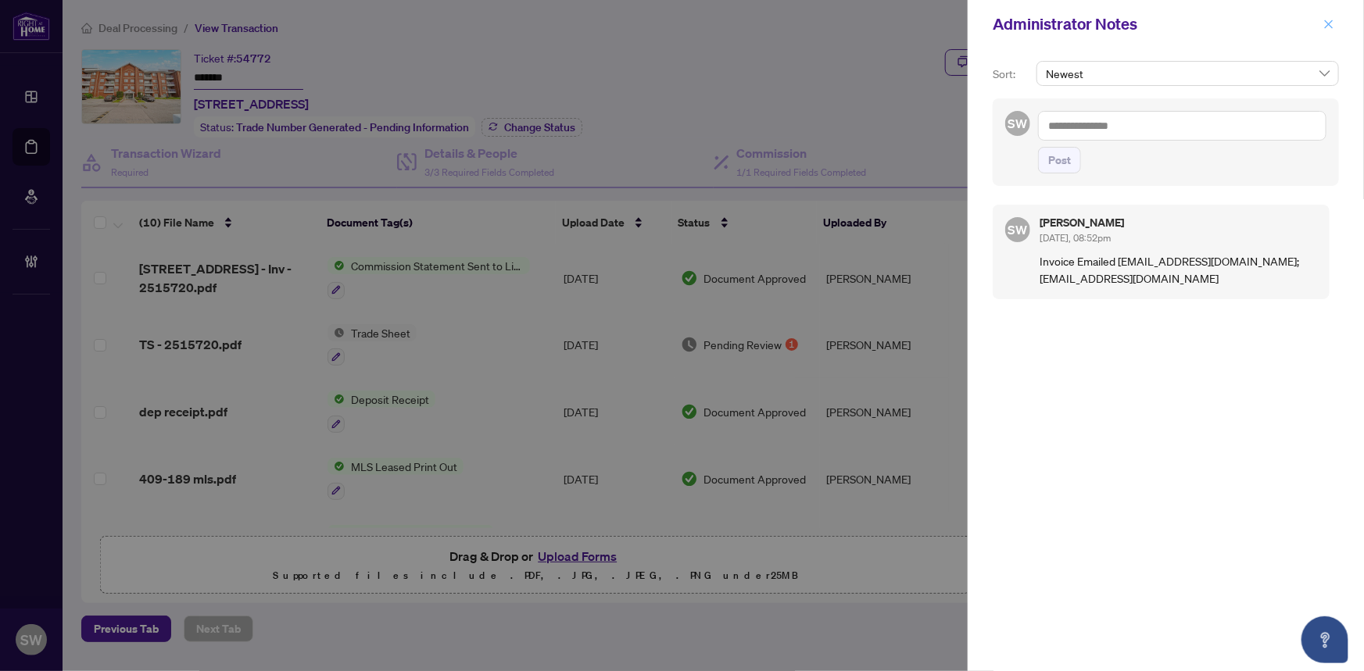
click at [1331, 24] on icon "close" at bounding box center [1328, 24] width 11 height 11
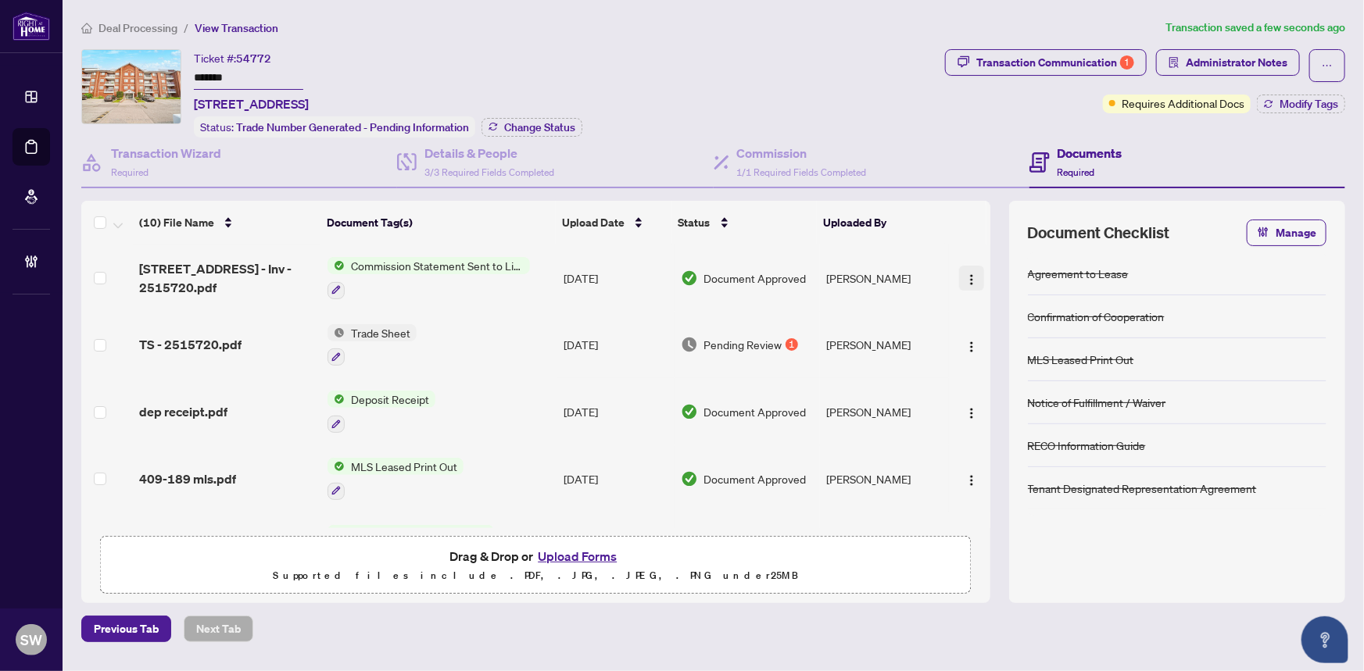
click at [969, 273] on img "button" at bounding box center [971, 279] width 13 height 13
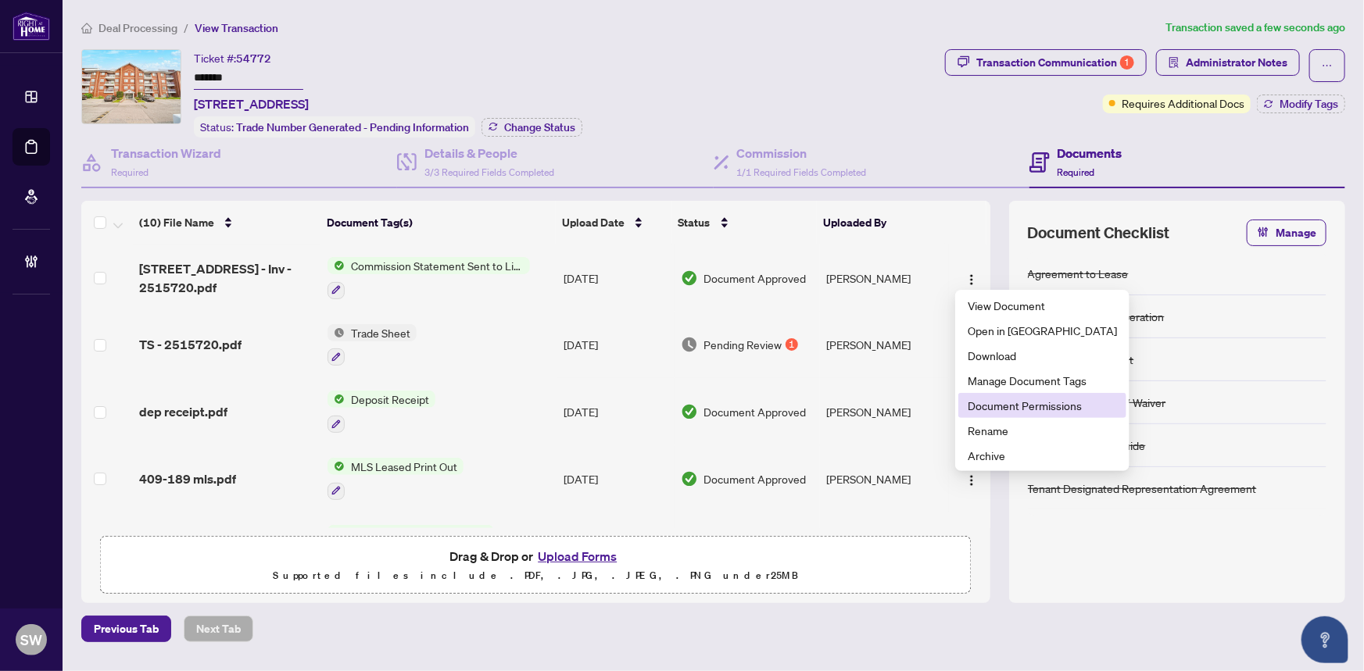
click at [1000, 399] on span "Document Permissions" at bounding box center [1041, 405] width 149 height 17
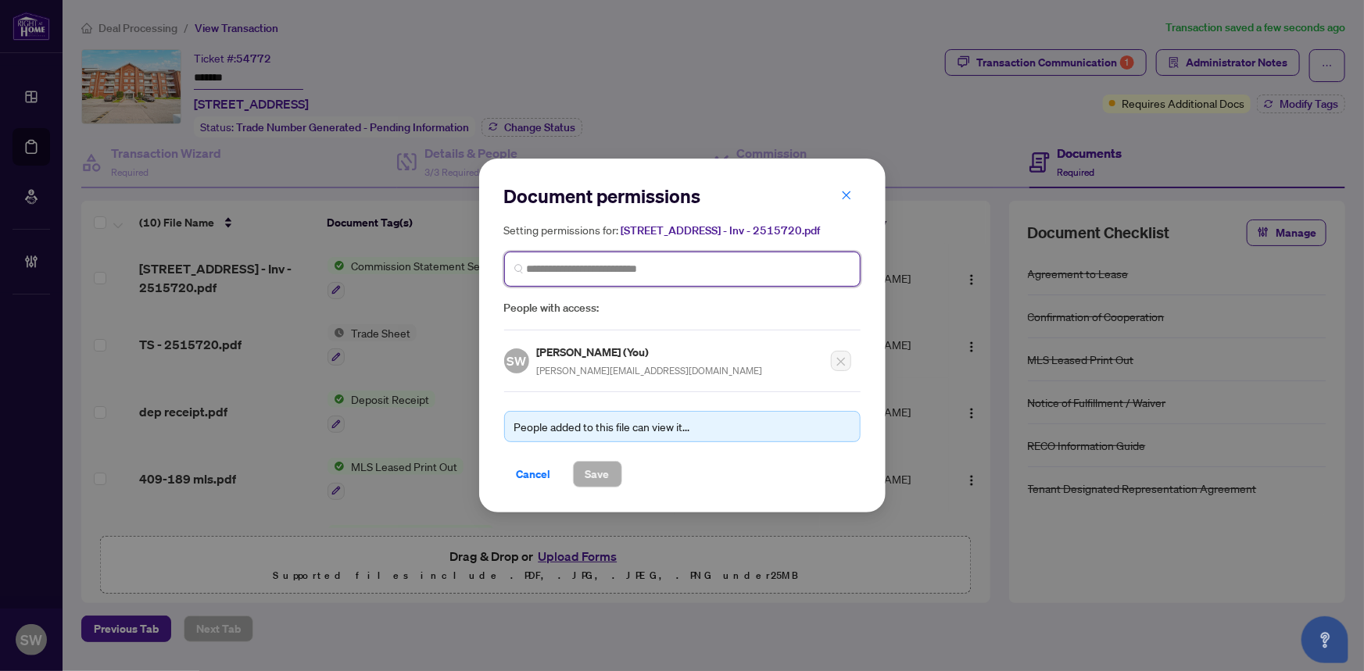
click at [567, 266] on input "search" at bounding box center [689, 269] width 324 height 16
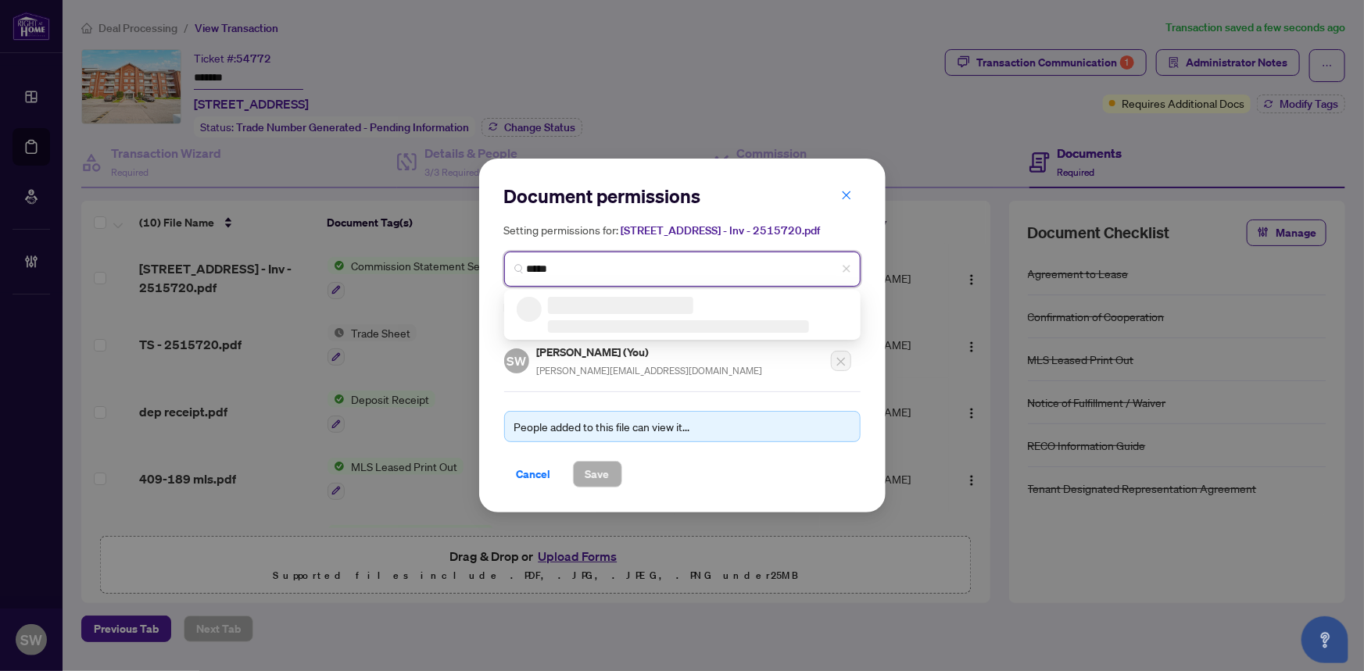
drag, startPoint x: 571, startPoint y: 268, endPoint x: 495, endPoint y: 264, distance: 76.7
click at [495, 264] on div "Document permissions Setting permissions for: 189 Lake Driveway W 409 - Inv - 2…" at bounding box center [682, 336] width 406 height 354
paste input "**********"
type input "*****"
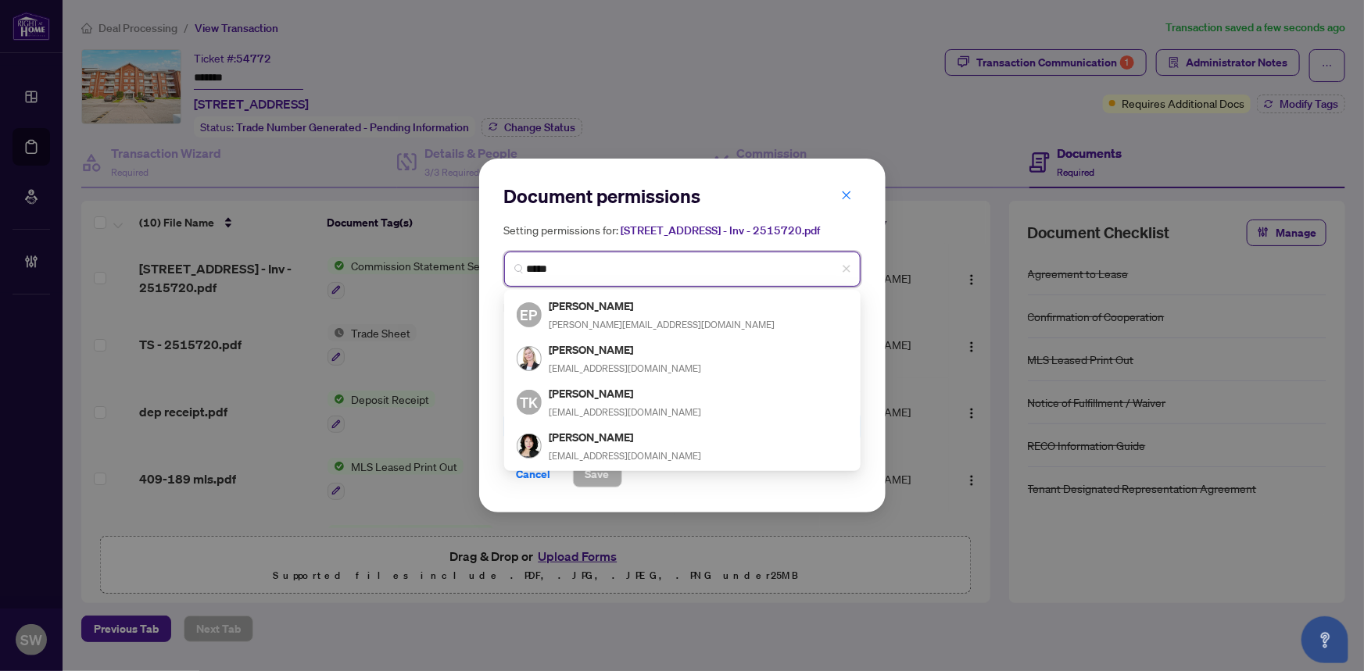
click at [563, 270] on input "*****" at bounding box center [689, 269] width 324 height 16
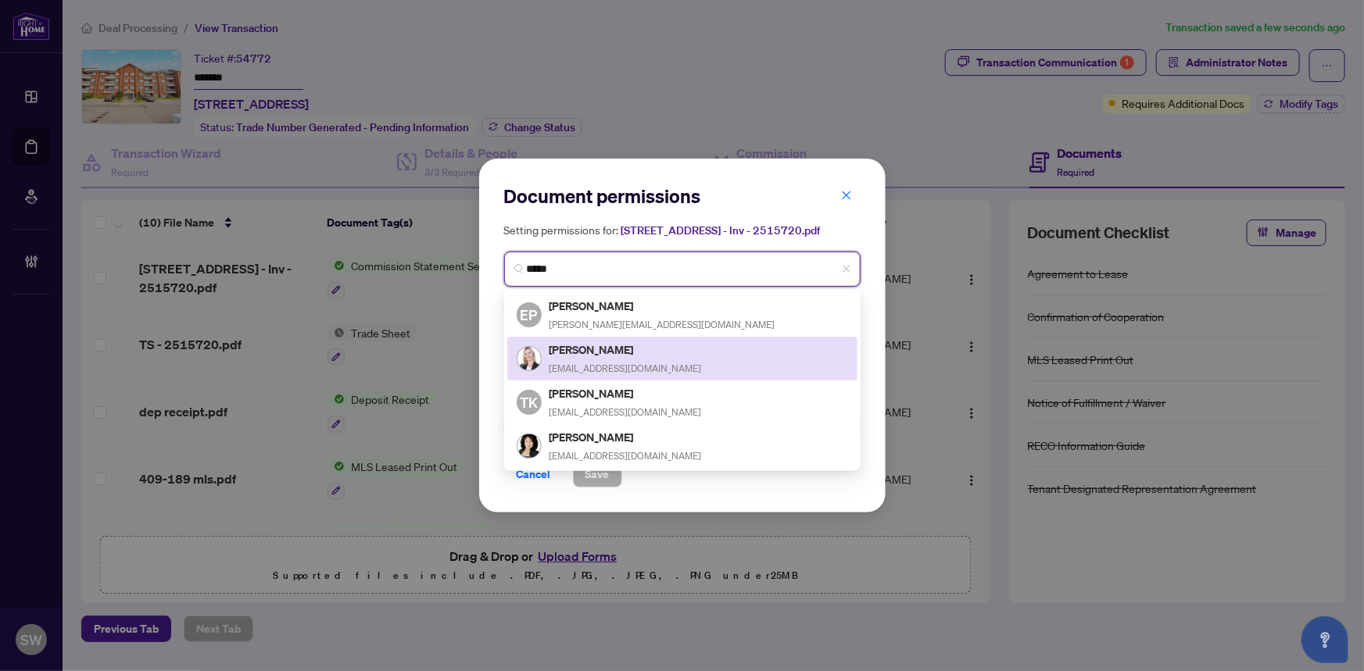
click at [605, 344] on h5 "Trisha Collins" at bounding box center [625, 350] width 152 height 18
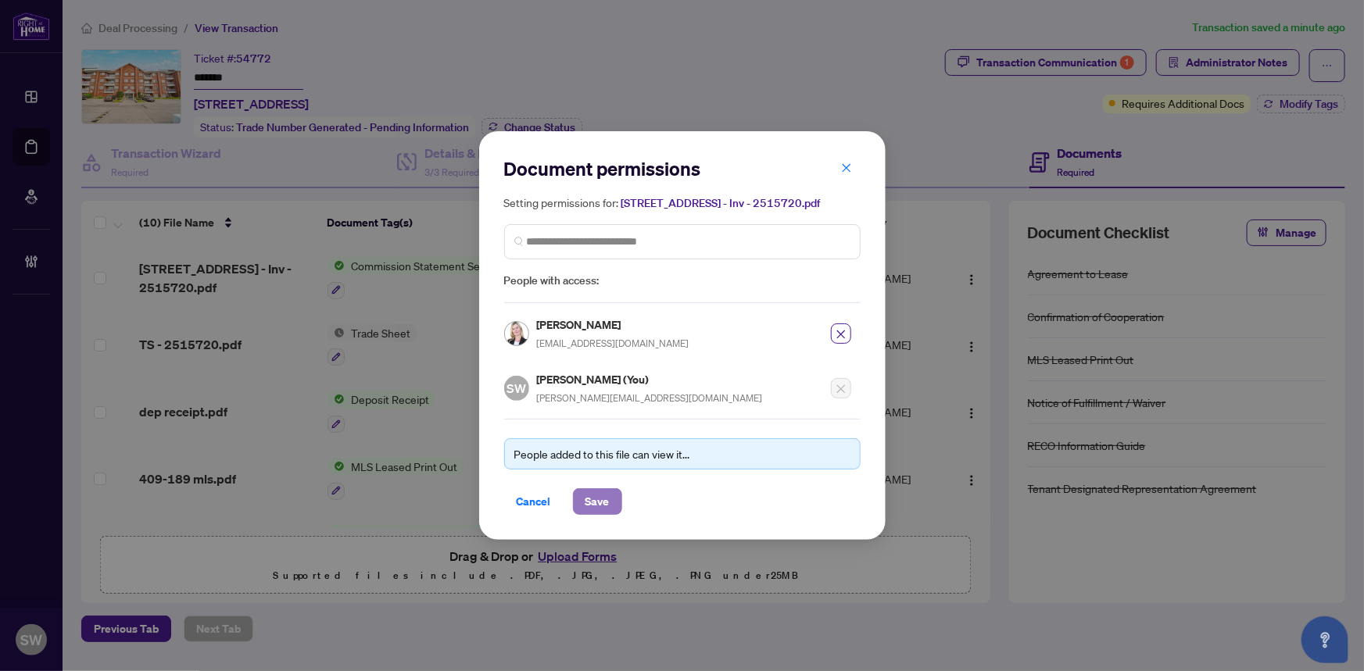
click at [593, 498] on span "Save" at bounding box center [597, 501] width 24 height 25
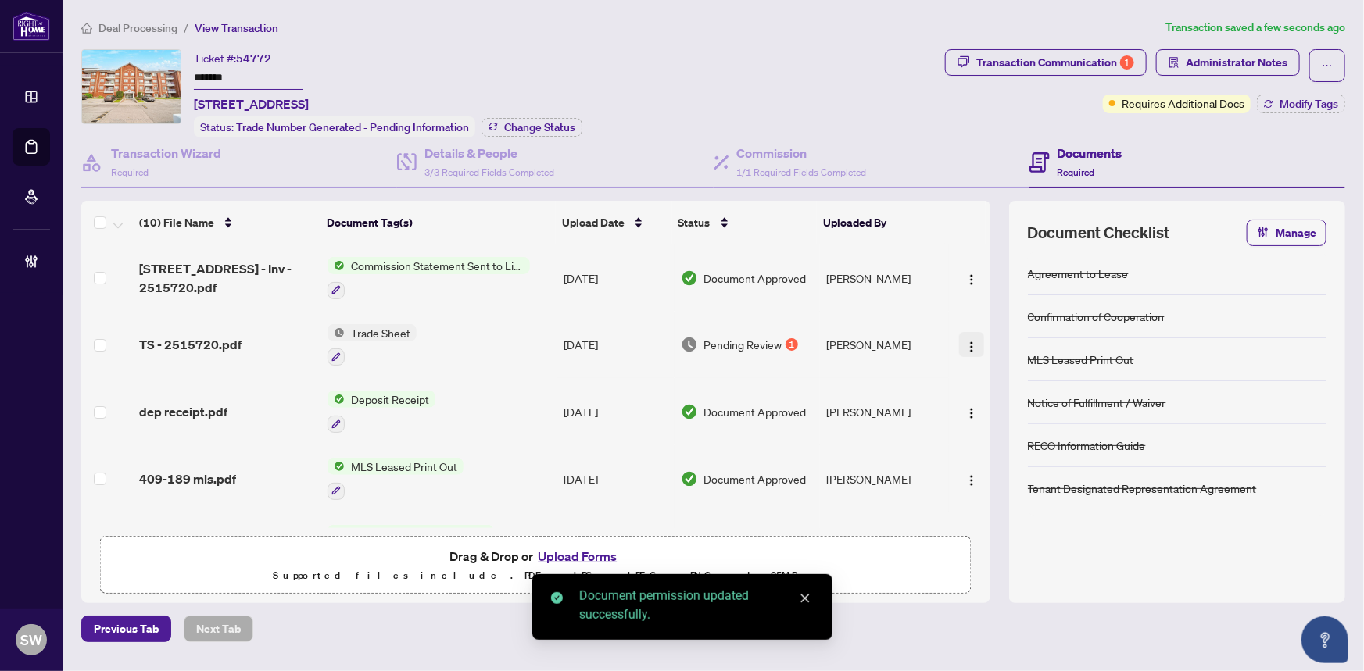
click at [967, 341] on img "button" at bounding box center [971, 347] width 13 height 13
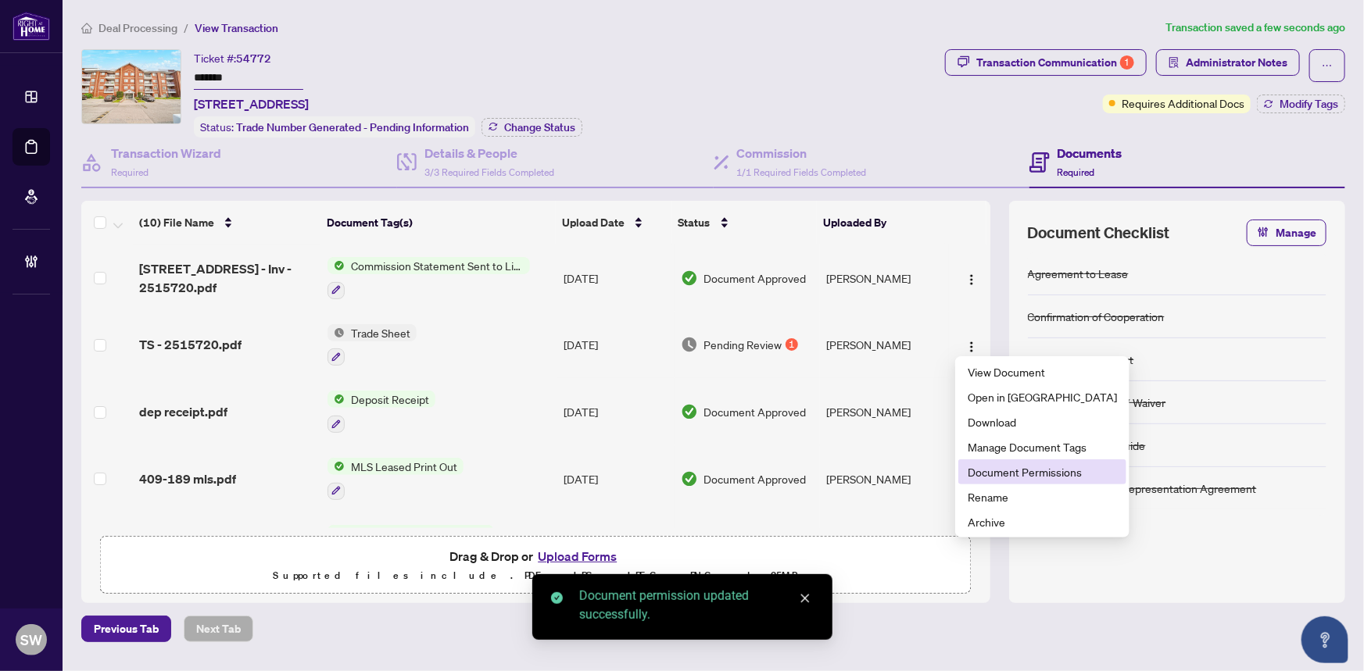
click at [1008, 471] on span "Document Permissions" at bounding box center [1041, 471] width 149 height 17
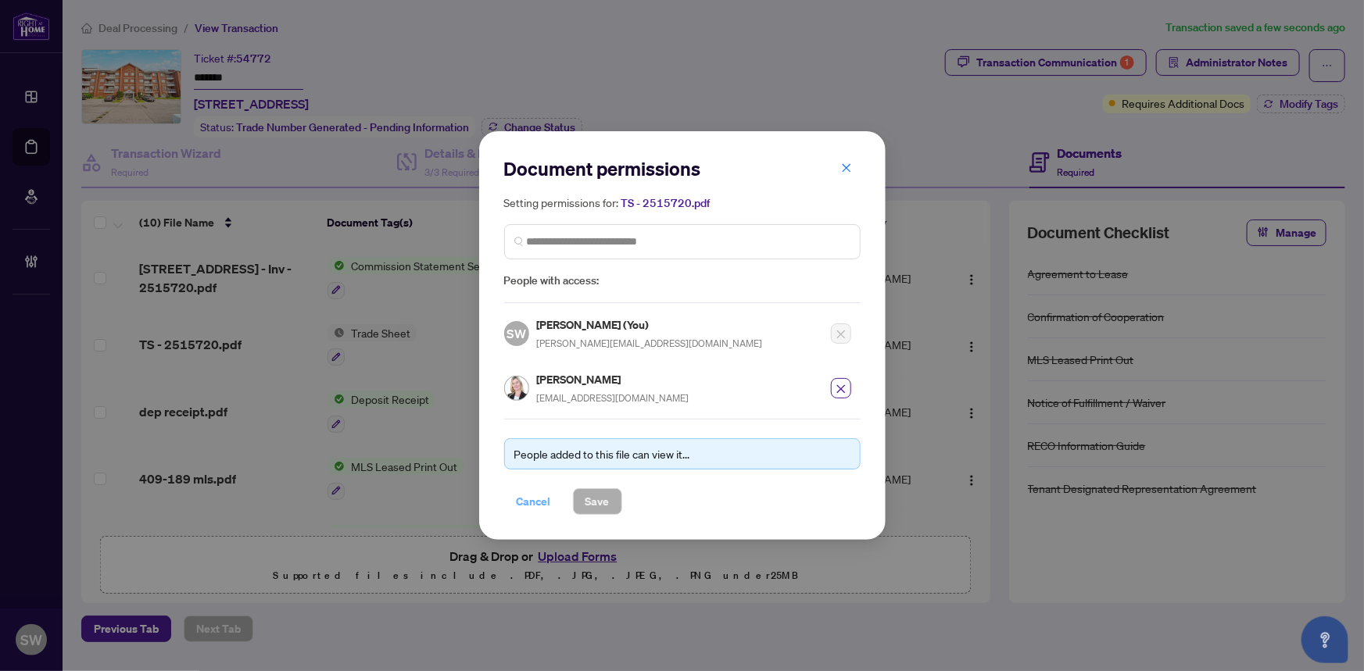
click at [530, 499] on span "Cancel" at bounding box center [534, 501] width 34 height 25
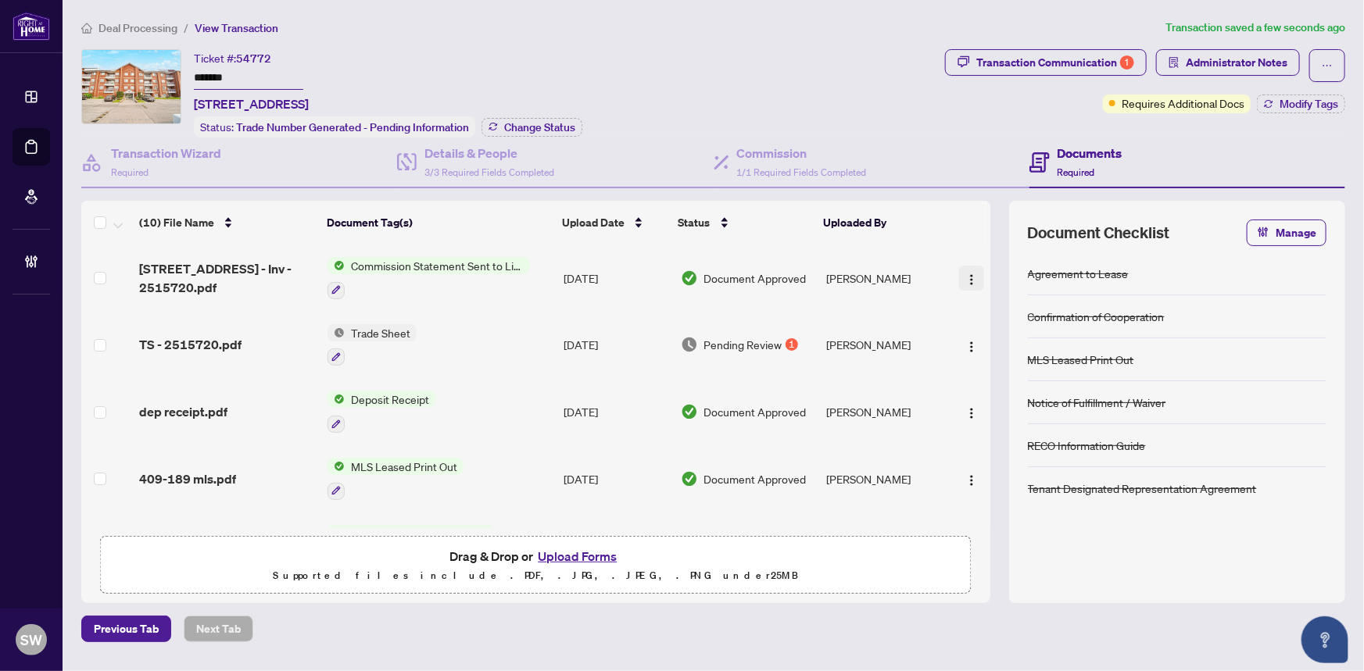
click at [967, 273] on img "button" at bounding box center [971, 279] width 13 height 13
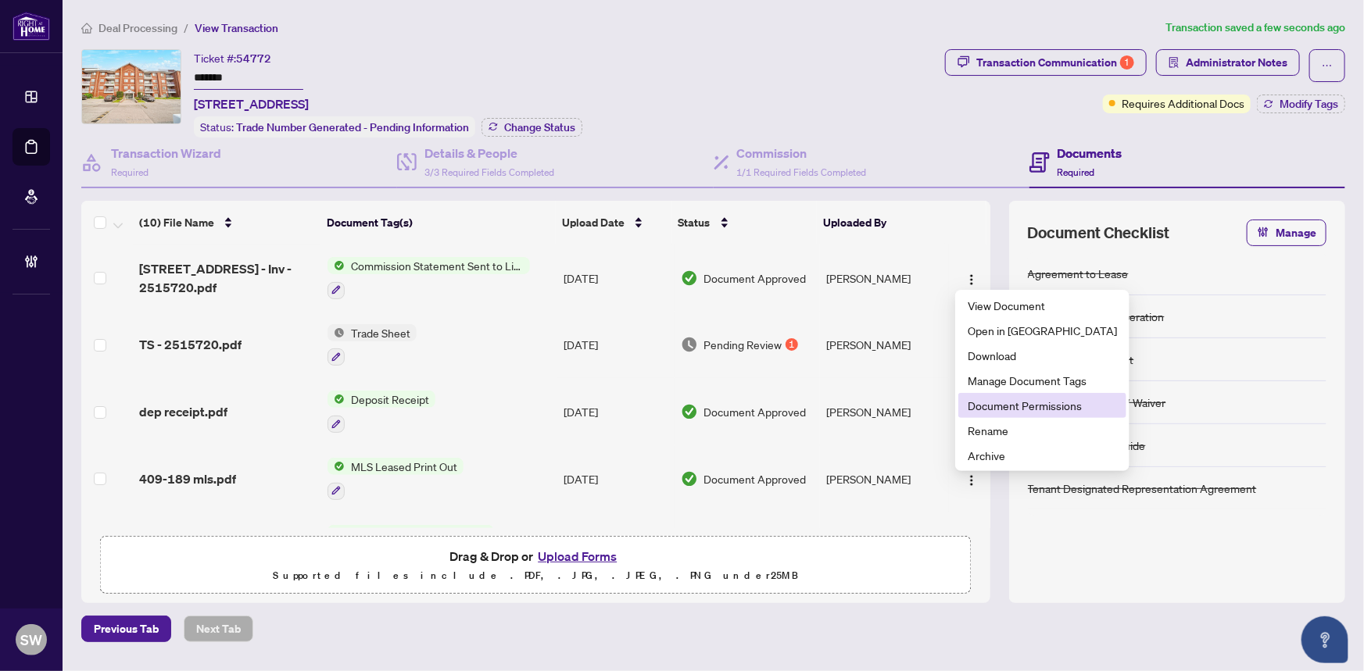
click at [992, 406] on span "Document Permissions" at bounding box center [1041, 405] width 149 height 17
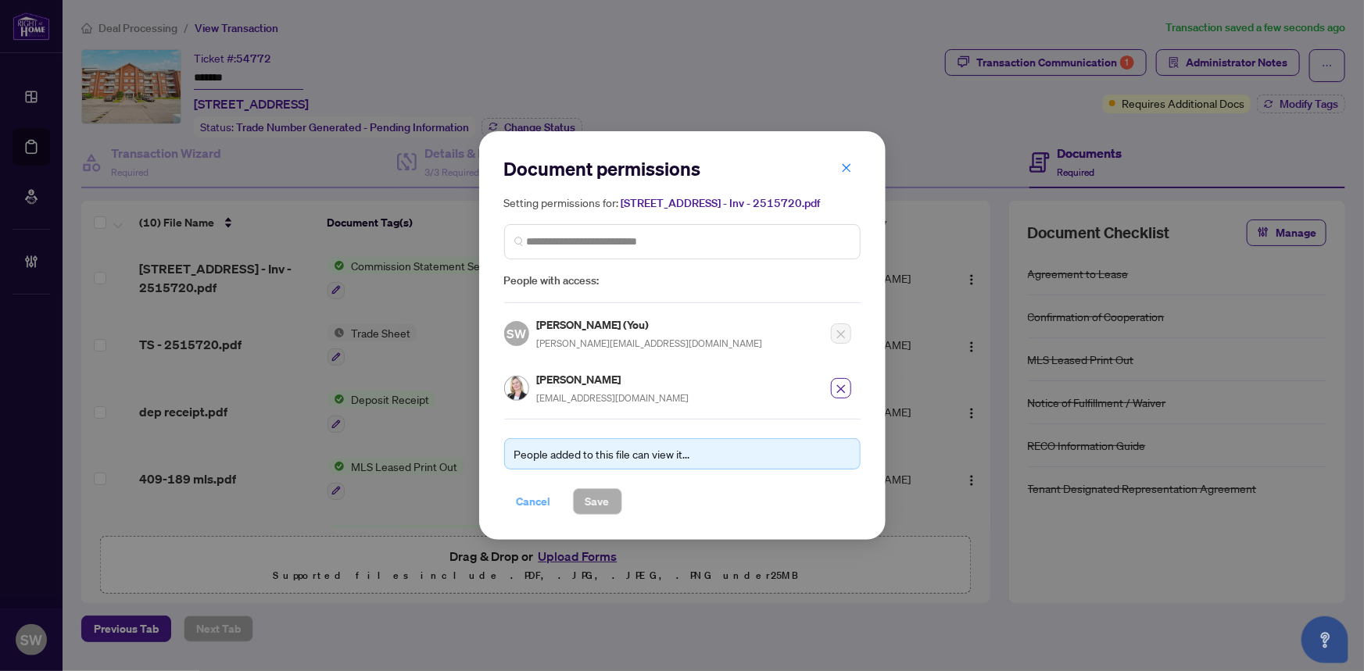
click at [537, 494] on span "Cancel" at bounding box center [534, 501] width 34 height 25
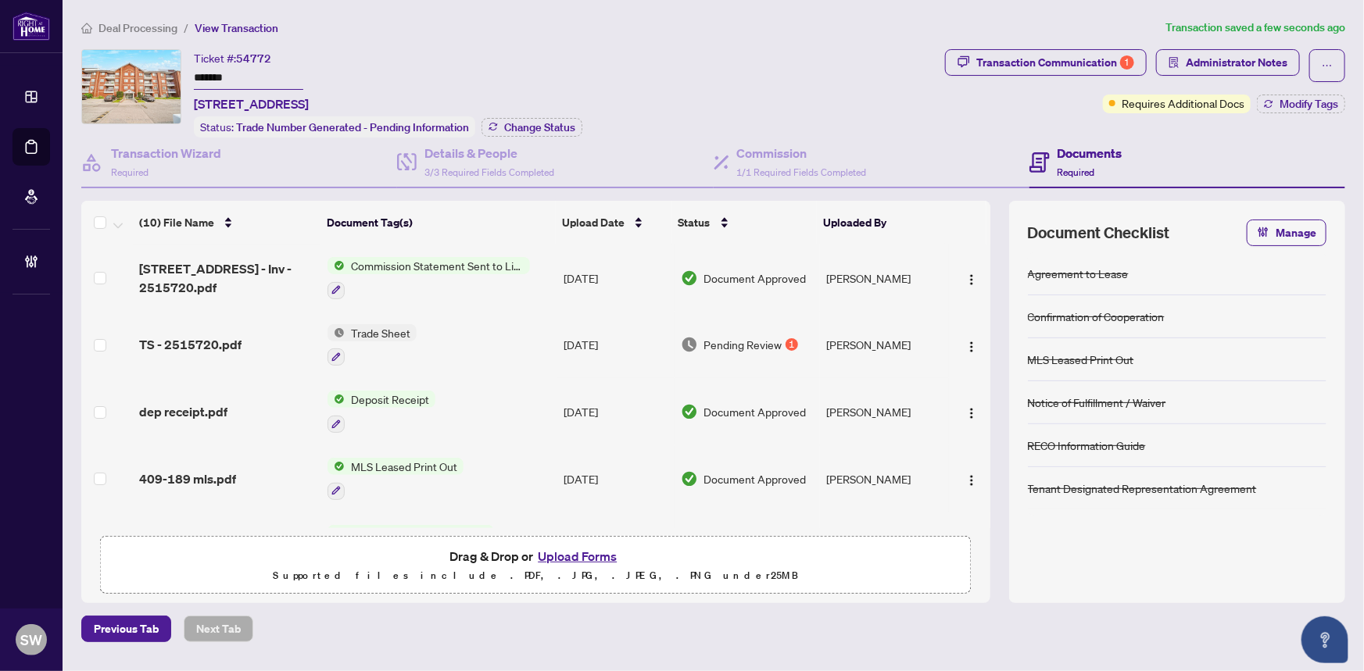
click at [220, 80] on input "*******" at bounding box center [248, 78] width 109 height 23
click at [1107, 59] on div "Transaction Communication 1" at bounding box center [1055, 62] width 158 height 25
type textarea "**********"
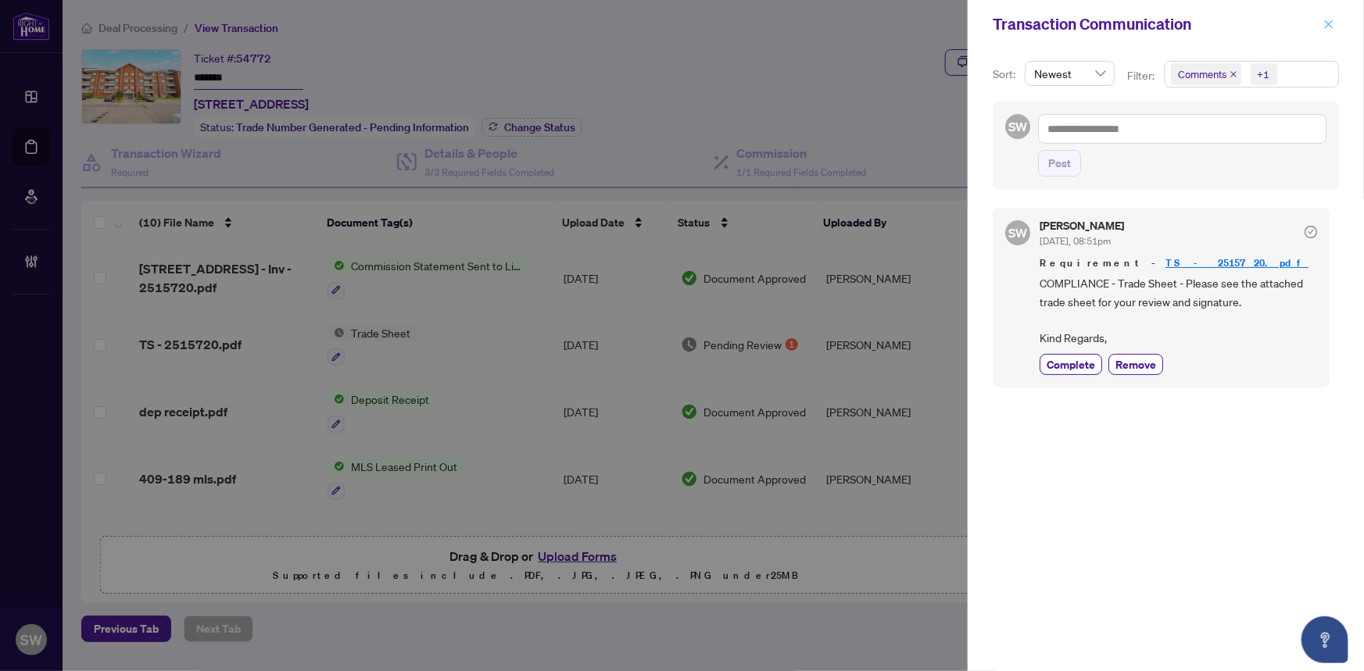
click at [1328, 20] on icon "close" at bounding box center [1328, 24] width 11 height 11
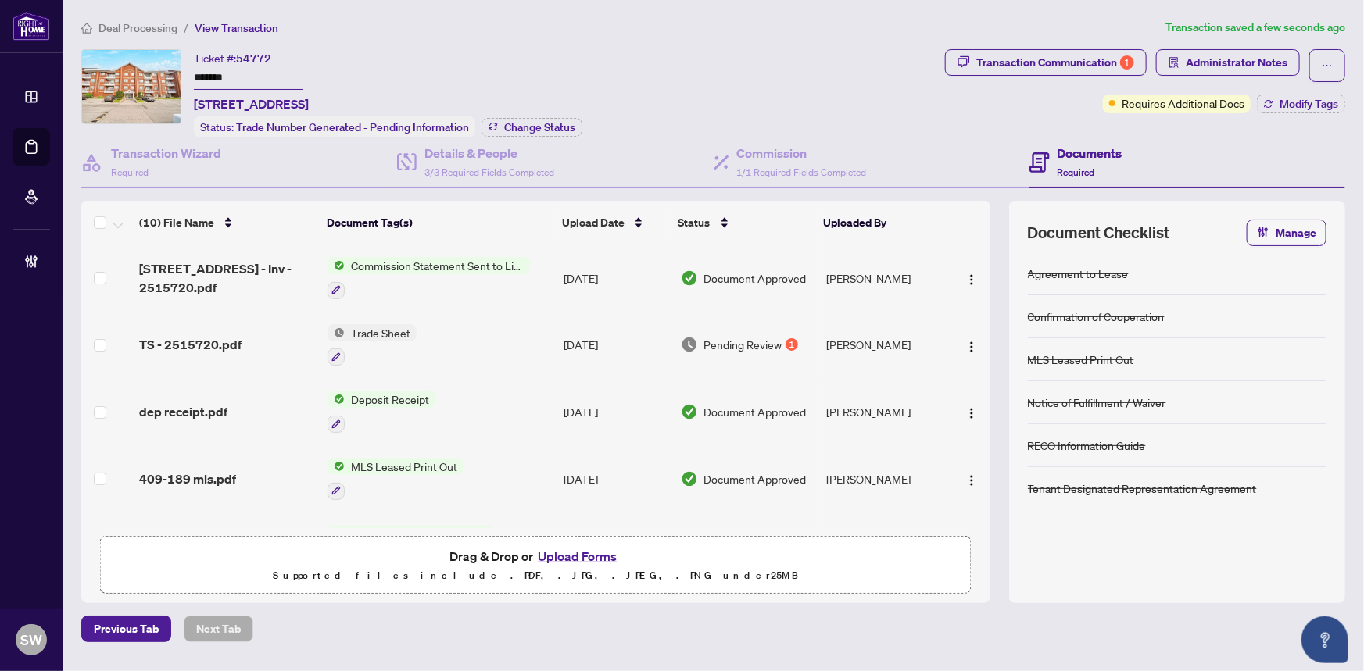
click at [200, 70] on input "*******" at bounding box center [248, 78] width 109 height 23
click at [1279, 60] on span "Administrator Notes" at bounding box center [1236, 62] width 102 height 25
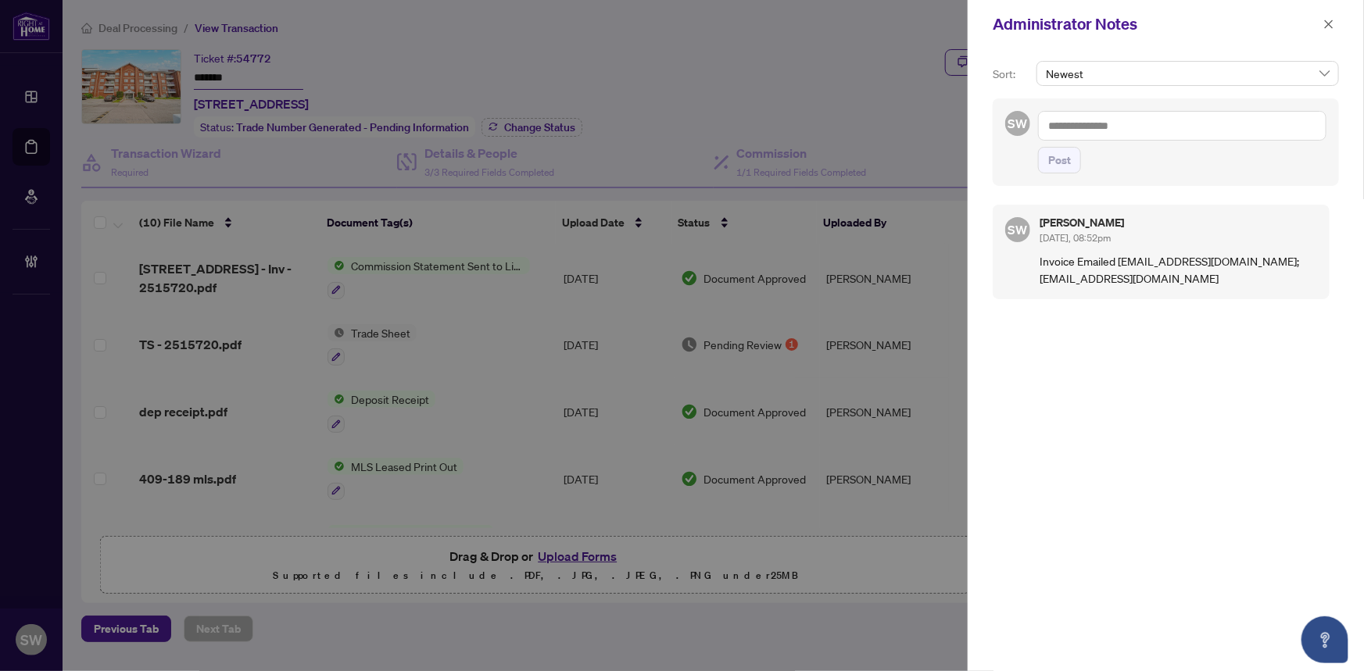
click at [1332, 24] on icon "close" at bounding box center [1328, 24] width 11 height 11
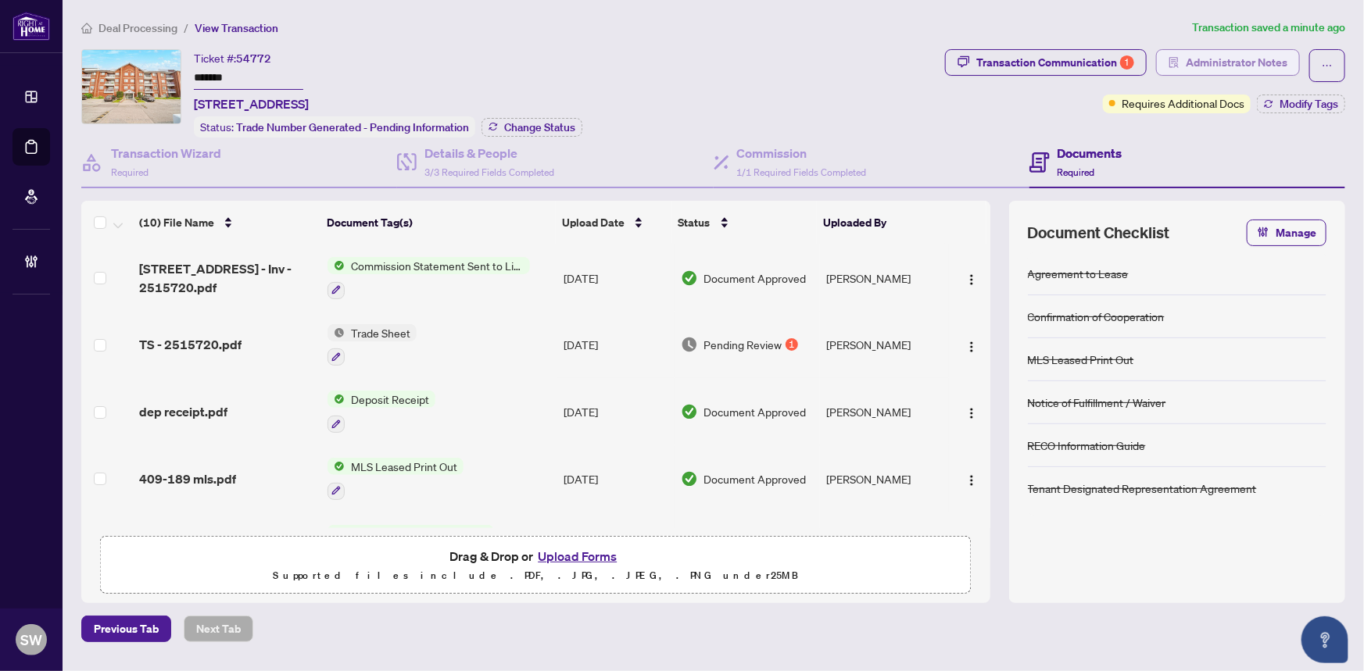
click at [1196, 63] on span "Administrator Notes" at bounding box center [1236, 62] width 102 height 25
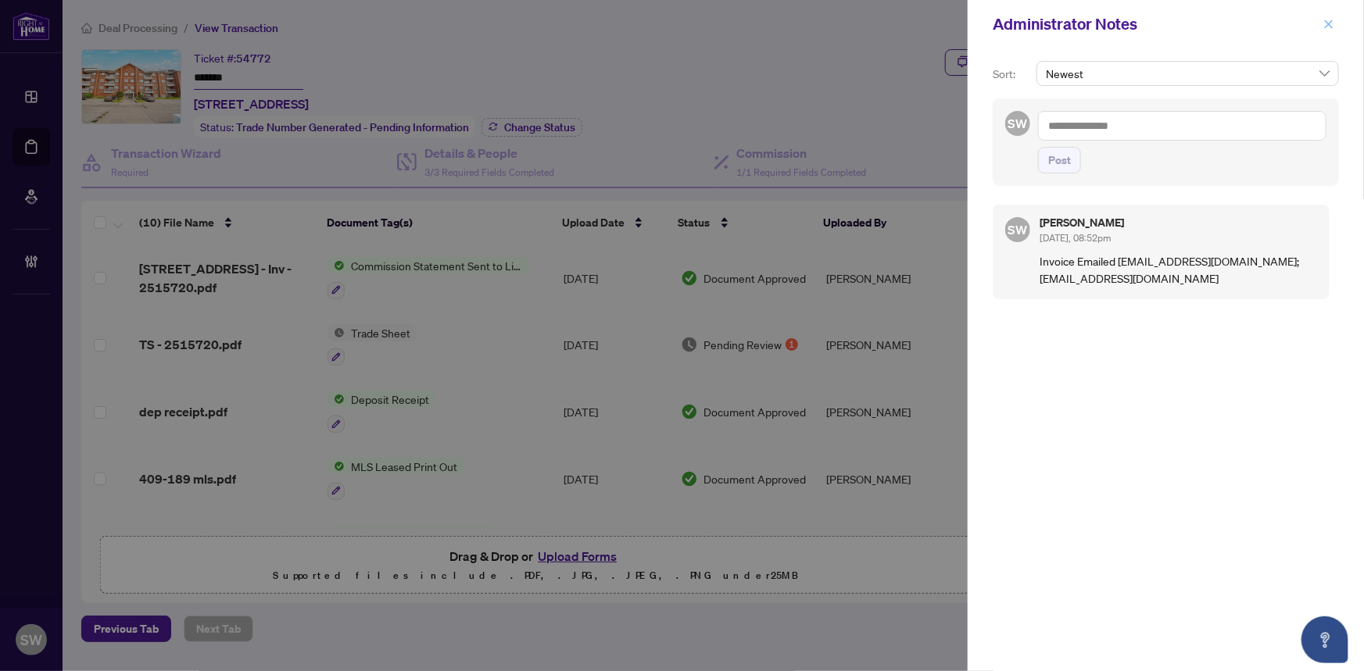
click at [1321, 27] on button "button" at bounding box center [1328, 24] width 20 height 19
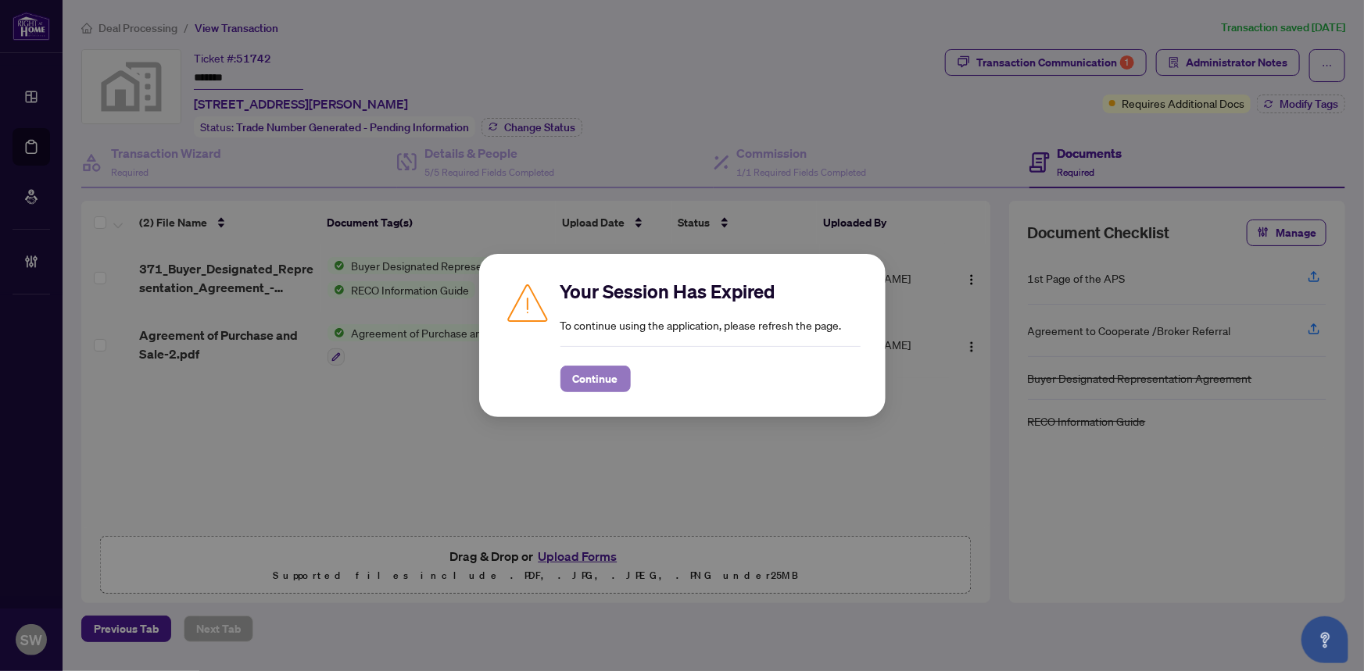
click at [620, 370] on button "Continue" at bounding box center [595, 379] width 70 height 27
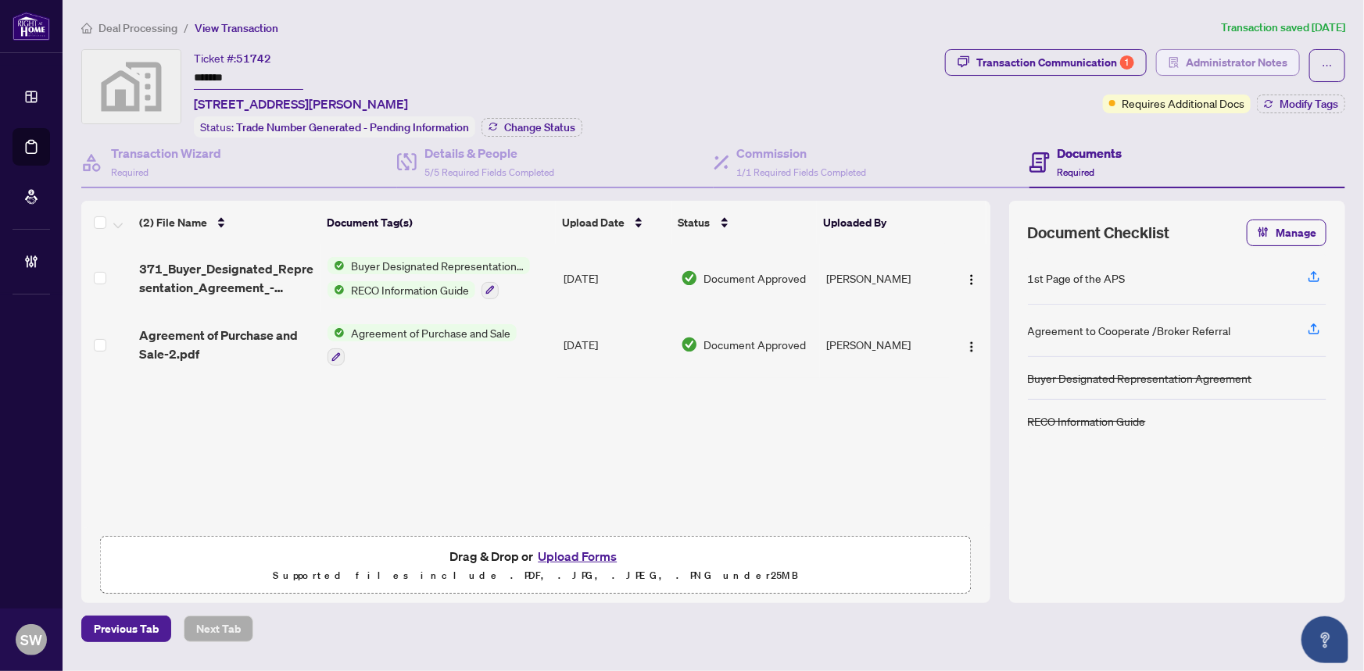
click at [1216, 60] on span "Administrator Notes" at bounding box center [1236, 62] width 102 height 25
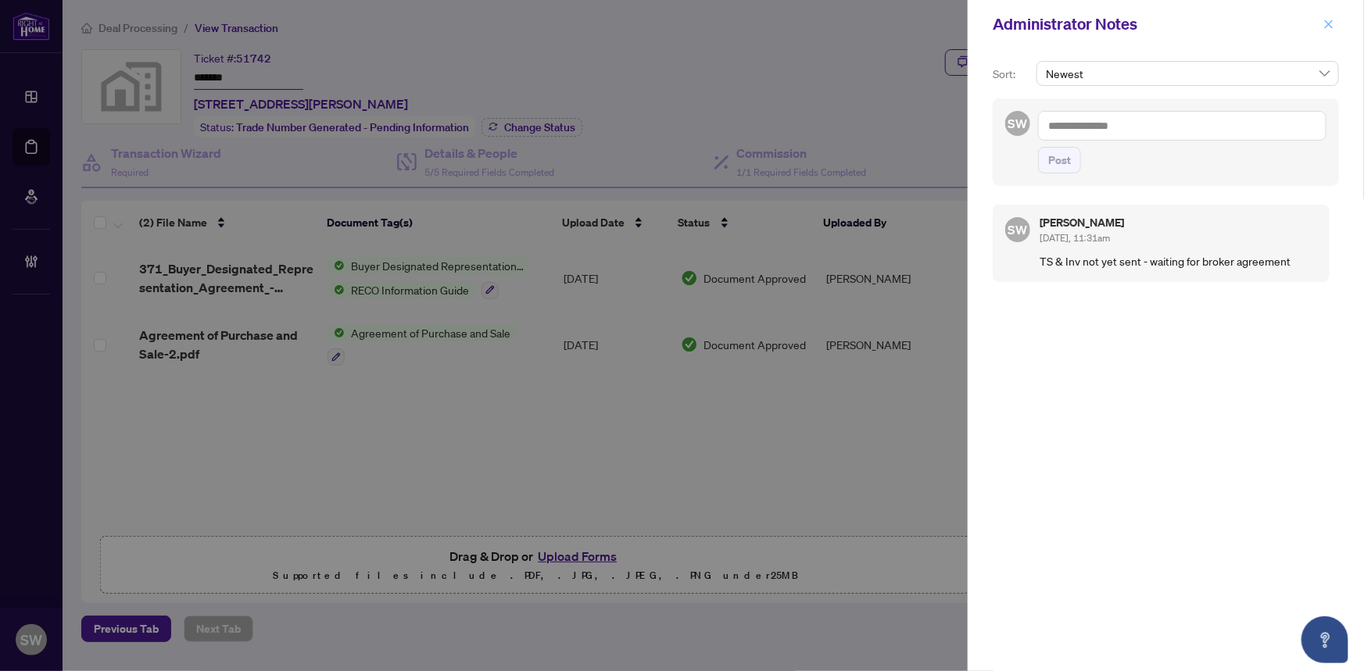
click at [1321, 26] on button "button" at bounding box center [1328, 24] width 20 height 19
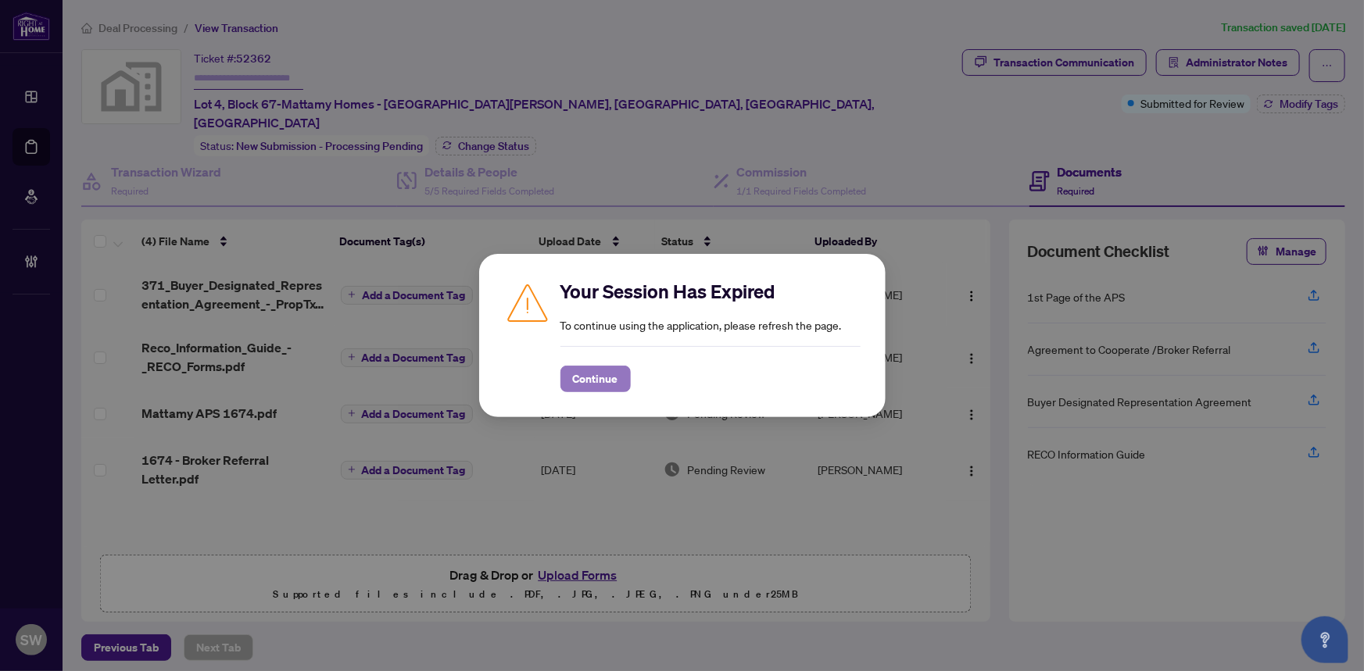
click at [586, 381] on span "Continue" at bounding box center [595, 378] width 45 height 25
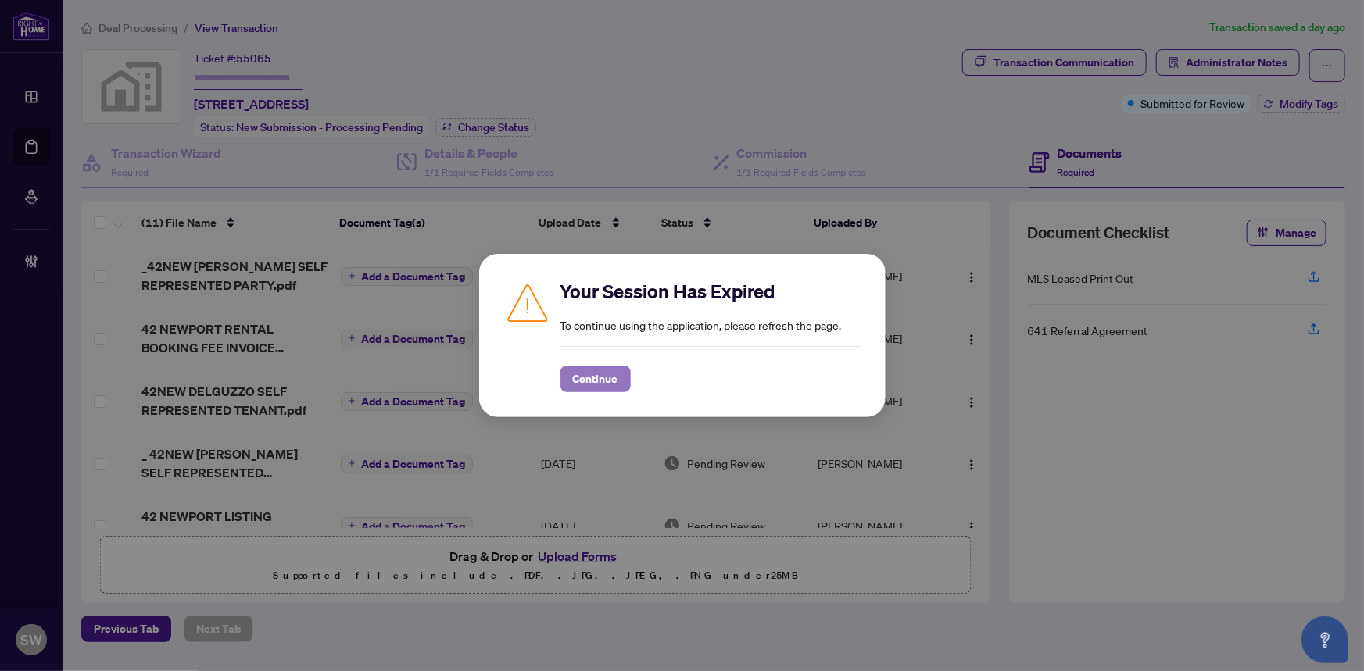
click at [577, 374] on span "Continue" at bounding box center [595, 378] width 45 height 25
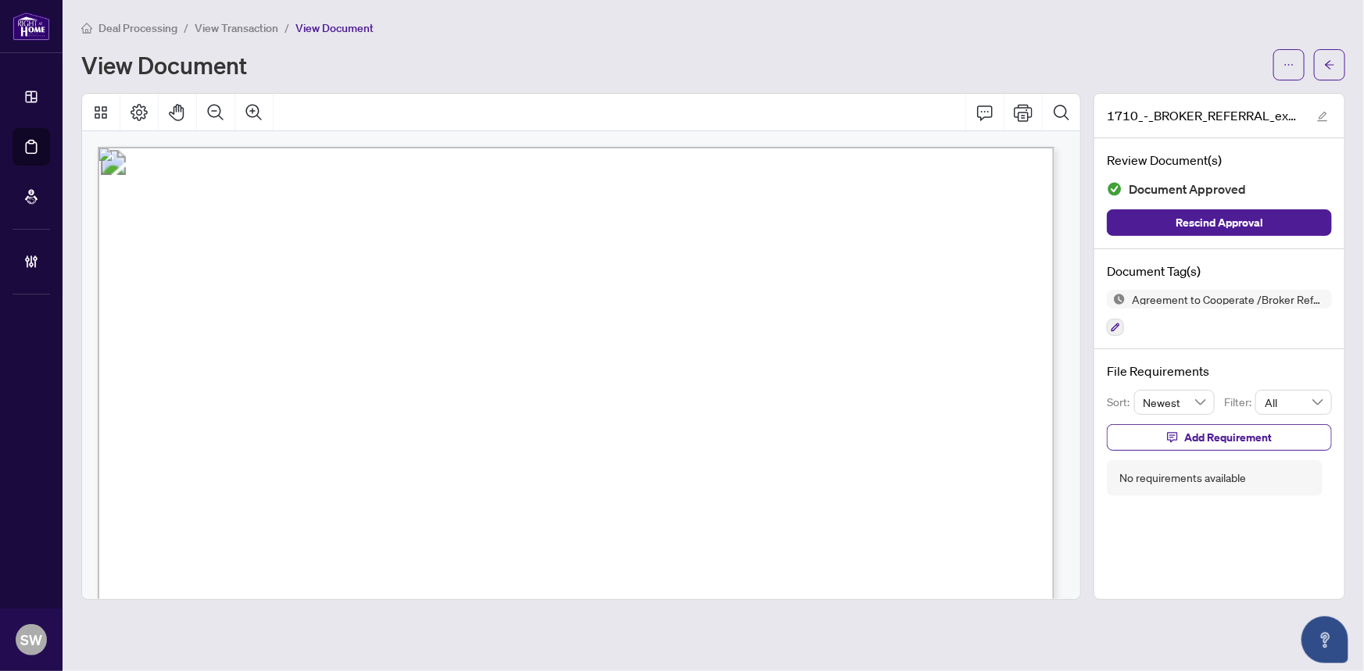
scroll to position [983, 0]
click at [1334, 60] on icon "arrow-left" at bounding box center [1329, 64] width 11 height 11
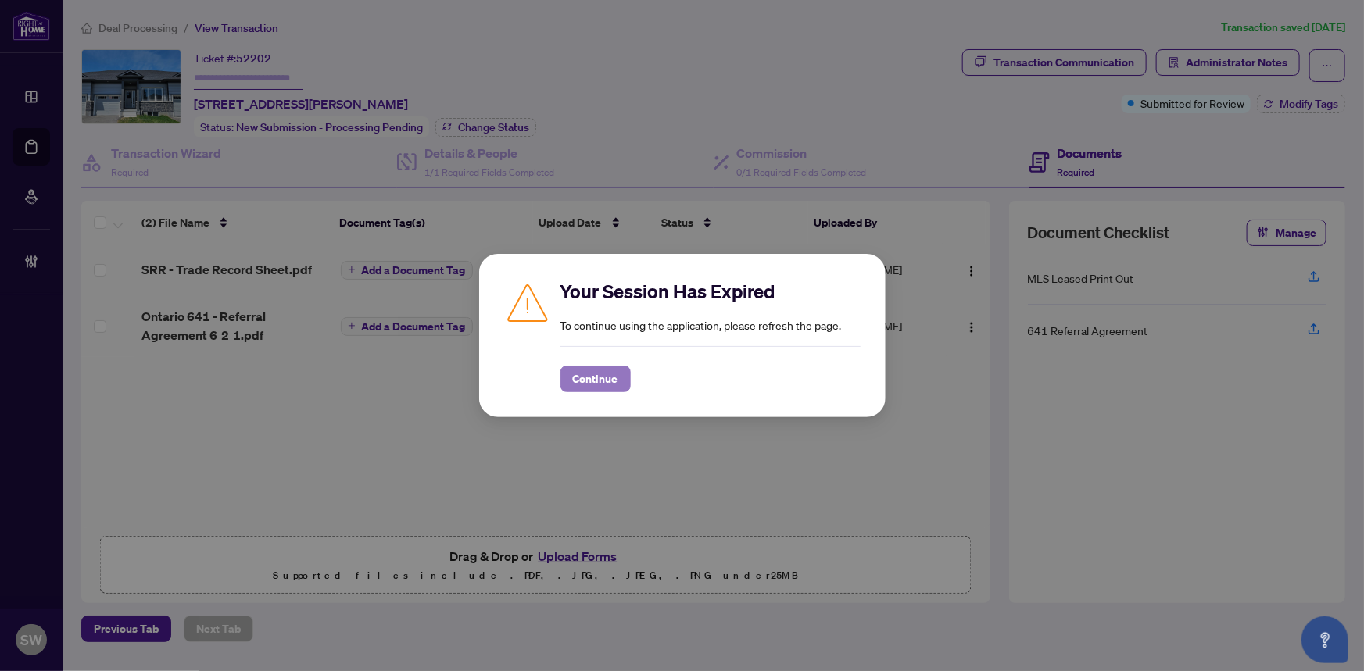
click at [608, 377] on span "Continue" at bounding box center [595, 378] width 45 height 25
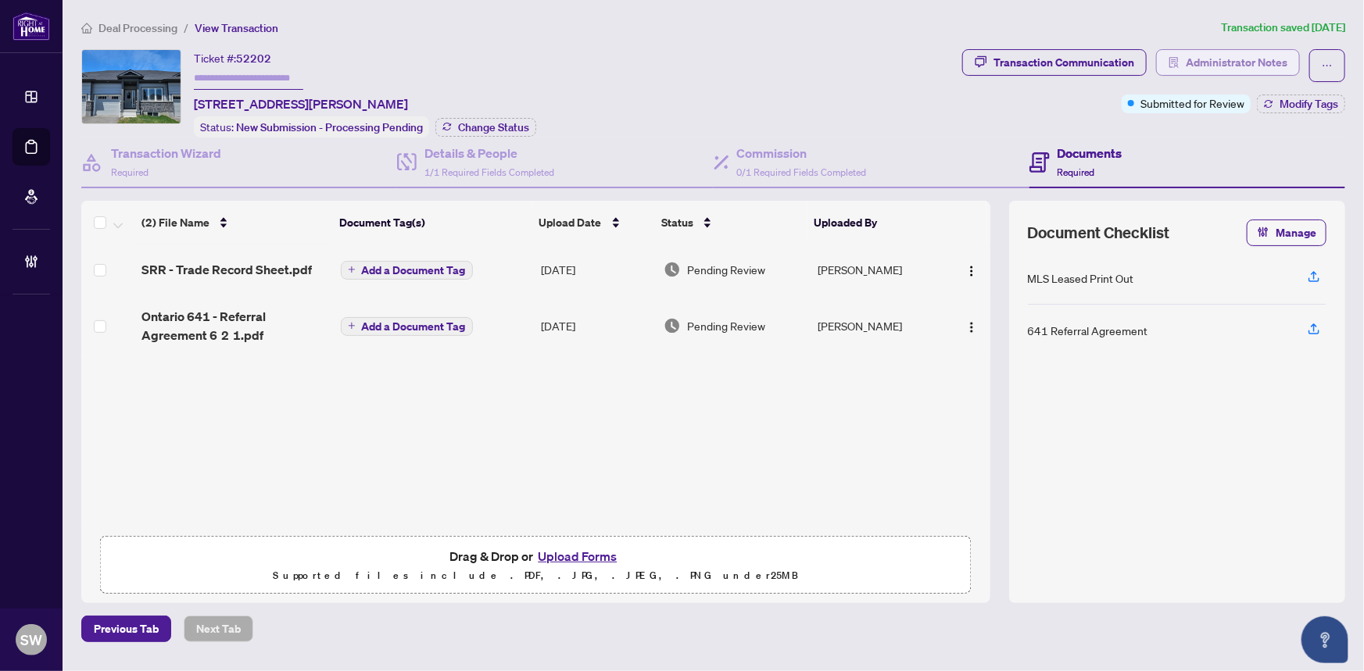
click at [1206, 69] on span "Administrator Notes" at bounding box center [1236, 62] width 102 height 25
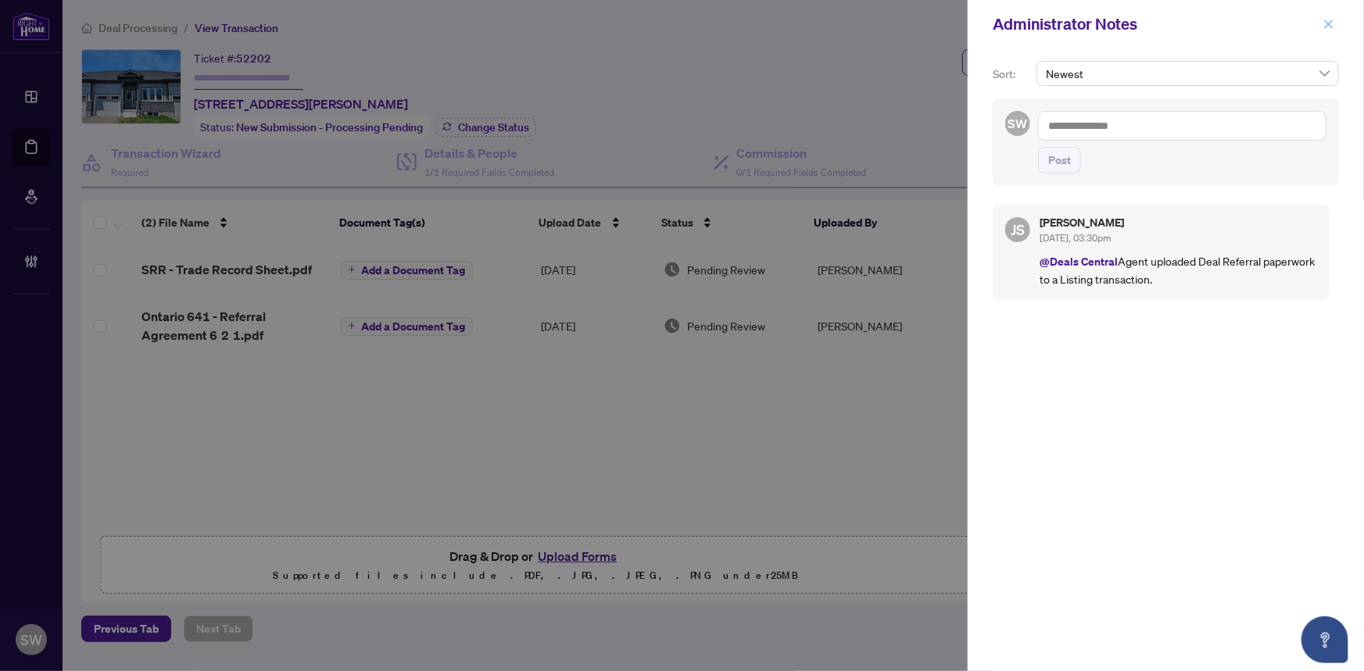
click at [1327, 23] on icon "close" at bounding box center [1329, 24] width 9 height 9
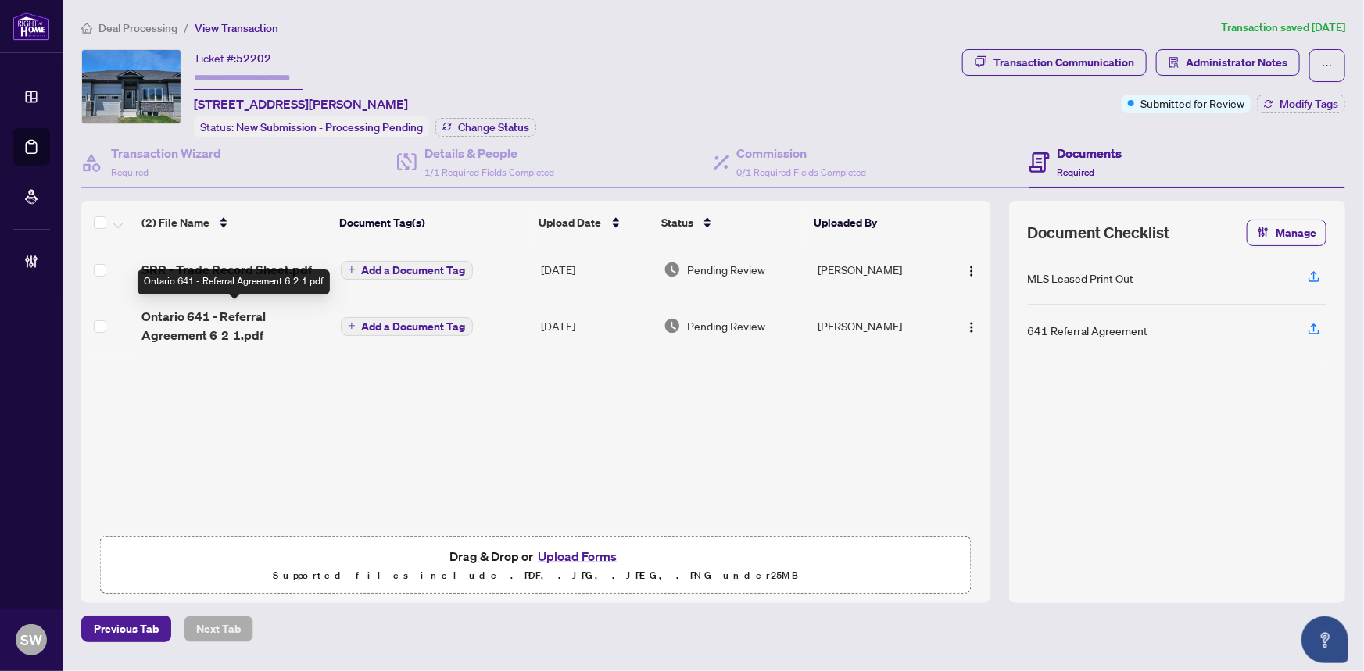
click at [234, 319] on span "Ontario 641 - Referral Agreement 6 2 1.pdf" at bounding box center [234, 326] width 186 height 38
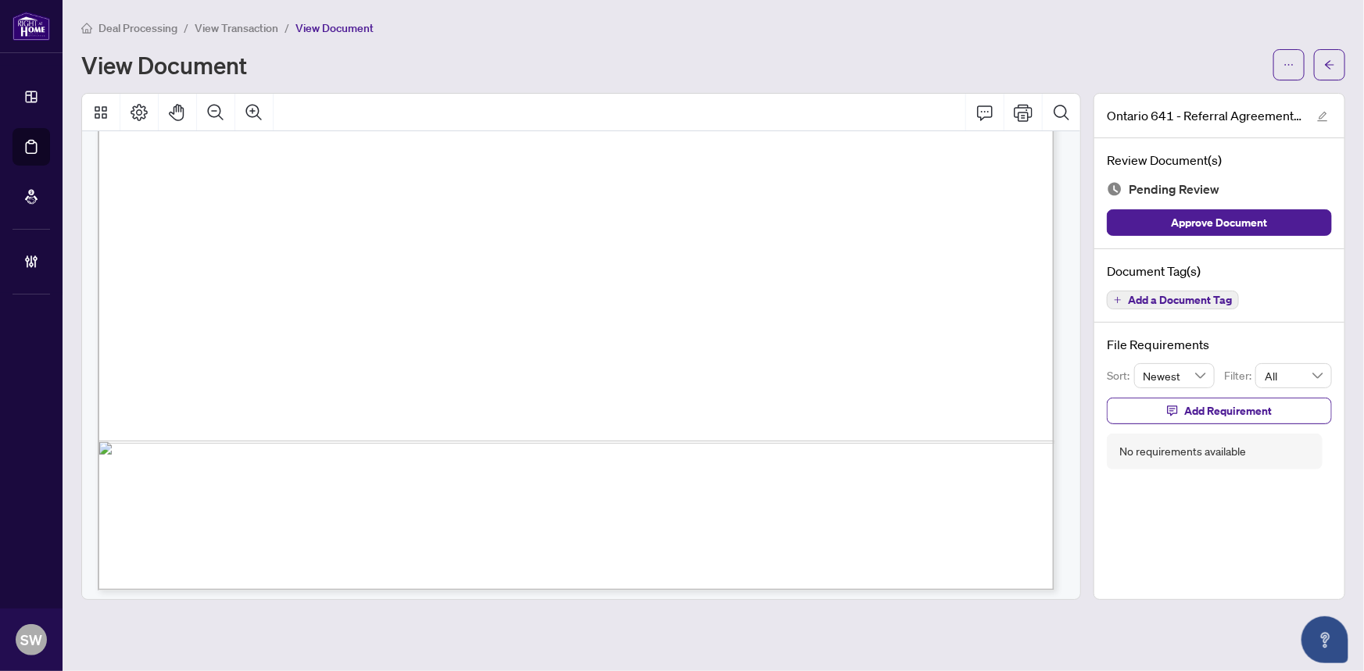
scroll to position [800, 0]
drag, startPoint x: 518, startPoint y: 361, endPoint x: 585, endPoint y: 359, distance: 67.2
click at [585, 359] on span "[STREET_ADDRESS][PERSON_NAME]" at bounding box center [615, 366] width 244 height 15
click at [649, 363] on span "98 Adley Drive Brockville, ON K6V 7J" at bounding box center [615, 366] width 244 height 15
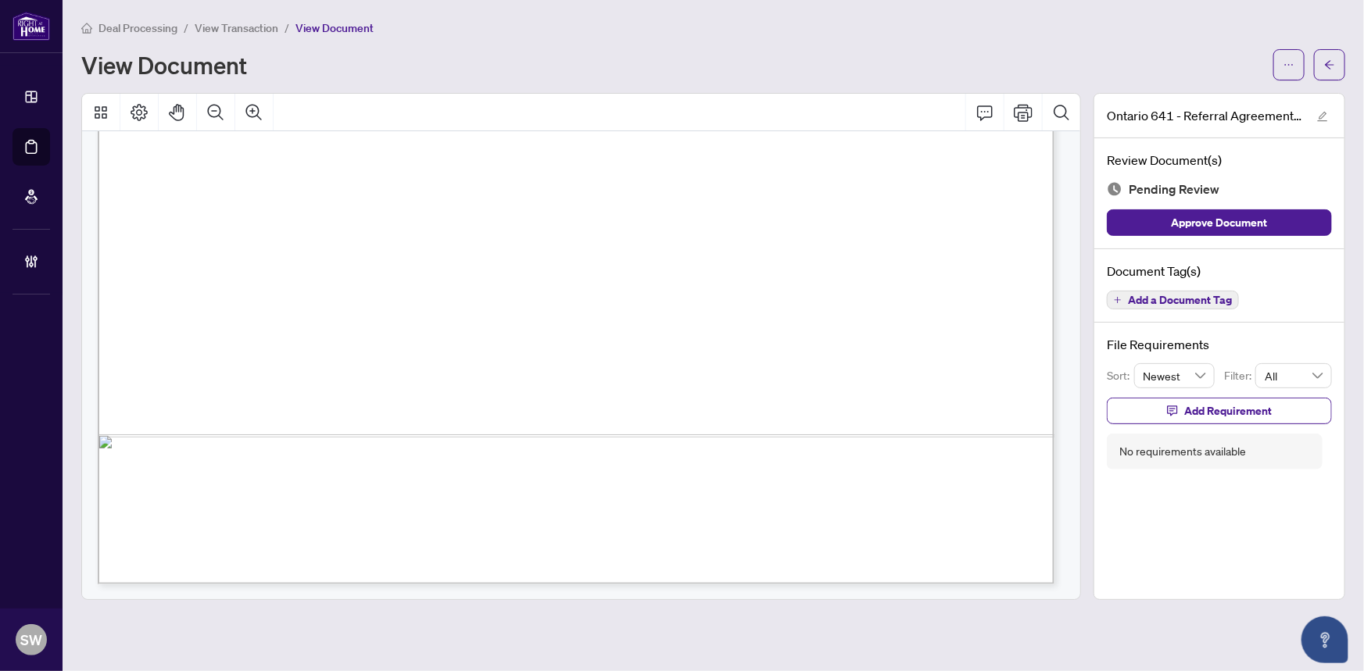
click at [737, 363] on span "98 Adley Drive Brockville, ON K6V 7J" at bounding box center [615, 366] width 244 height 15
click at [1188, 295] on span "Add a Document Tag" at bounding box center [1180, 300] width 104 height 11
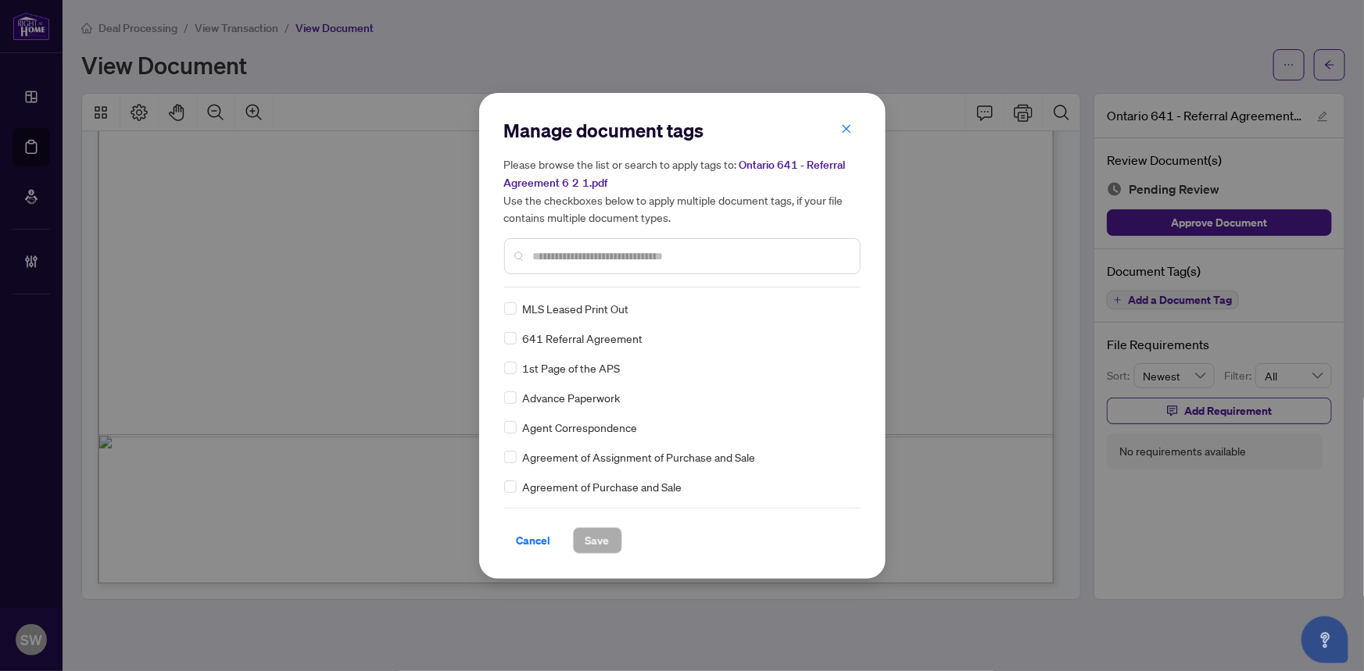
click at [594, 252] on input "text" at bounding box center [690, 256] width 314 height 17
click at [823, 308] on img at bounding box center [828, 309] width 16 height 16
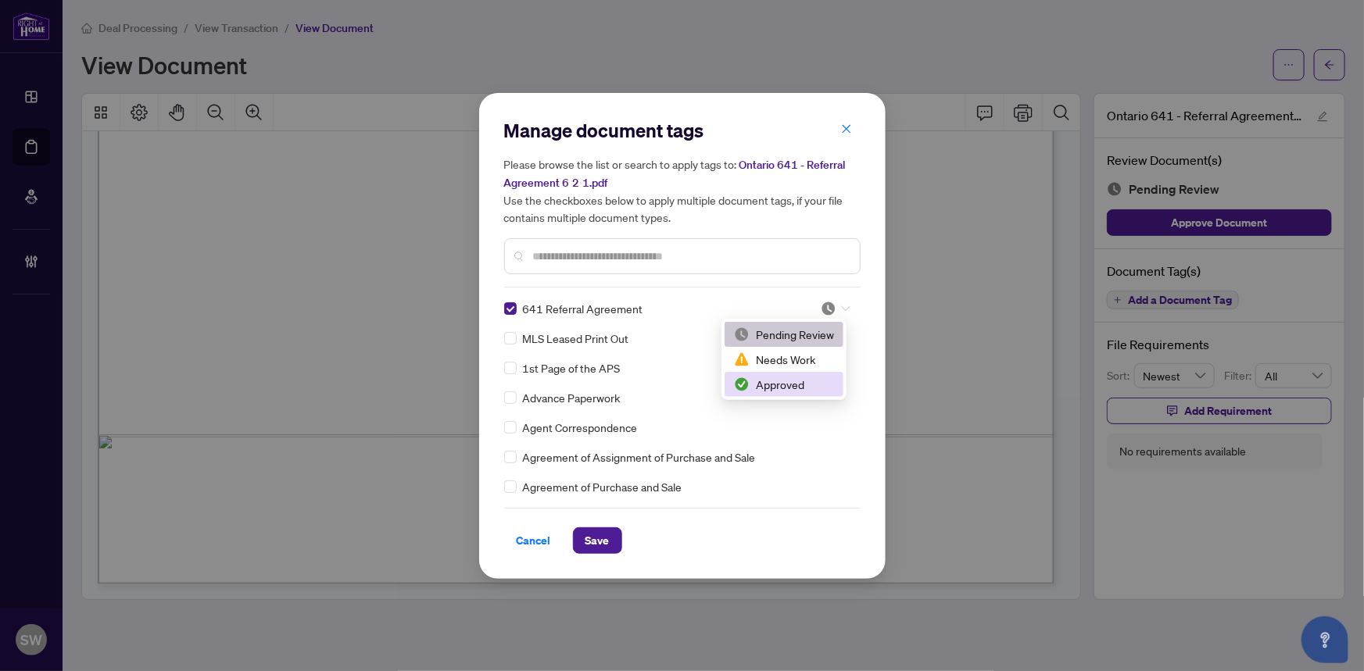
click at [790, 377] on div "Approved" at bounding box center [784, 384] width 100 height 17
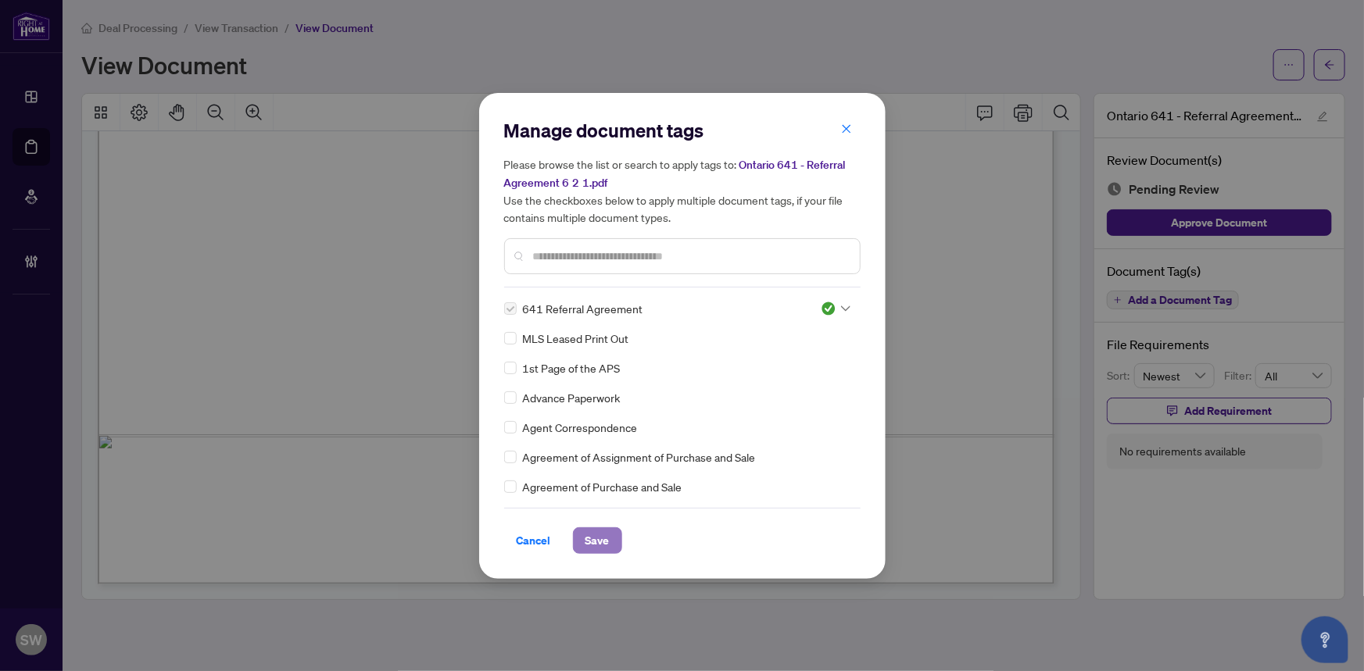
click at [605, 539] on span "Save" at bounding box center [597, 540] width 24 height 25
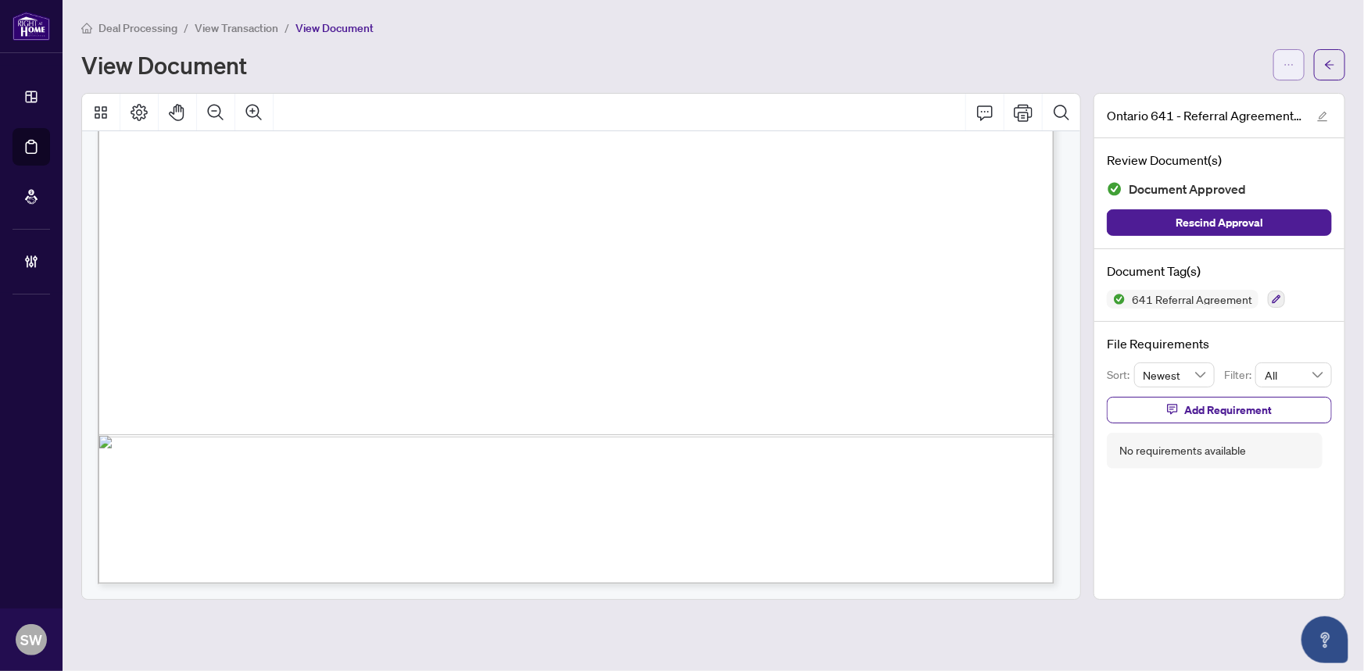
click at [1283, 65] on icon "ellipsis" at bounding box center [1288, 64] width 11 height 11
click at [1215, 101] on span "Download" at bounding box center [1232, 98] width 119 height 17
click at [260, 27] on span "View Transaction" at bounding box center [237, 28] width 84 height 14
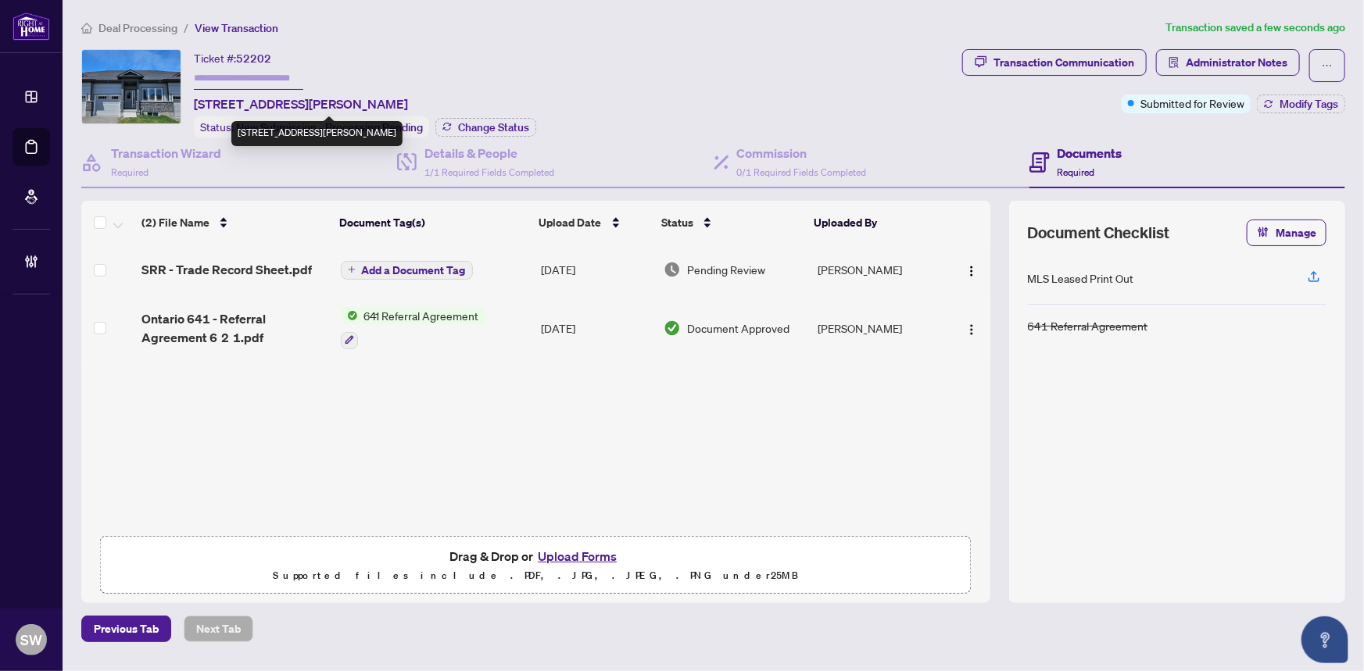
click at [405, 98] on span "98 Adley Dr, Brockville, Ontario K6V 7J1, Canada" at bounding box center [301, 104] width 214 height 19
copy span "7J1"
click at [484, 161] on div "Details & People 1/1 Required Fields Completed" at bounding box center [489, 162] width 130 height 37
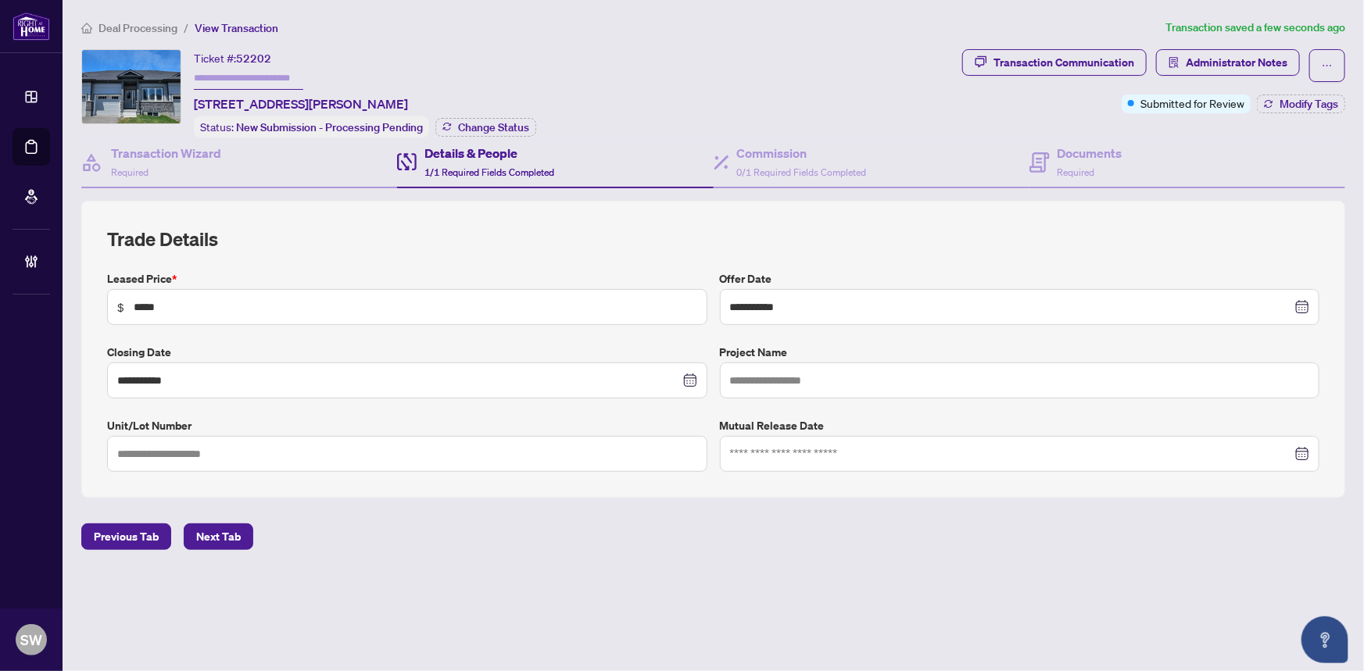
click at [481, 166] on span "1/1 Required Fields Completed" at bounding box center [489, 172] width 130 height 12
click at [179, 148] on h4 "Transaction Wizard" at bounding box center [166, 153] width 110 height 19
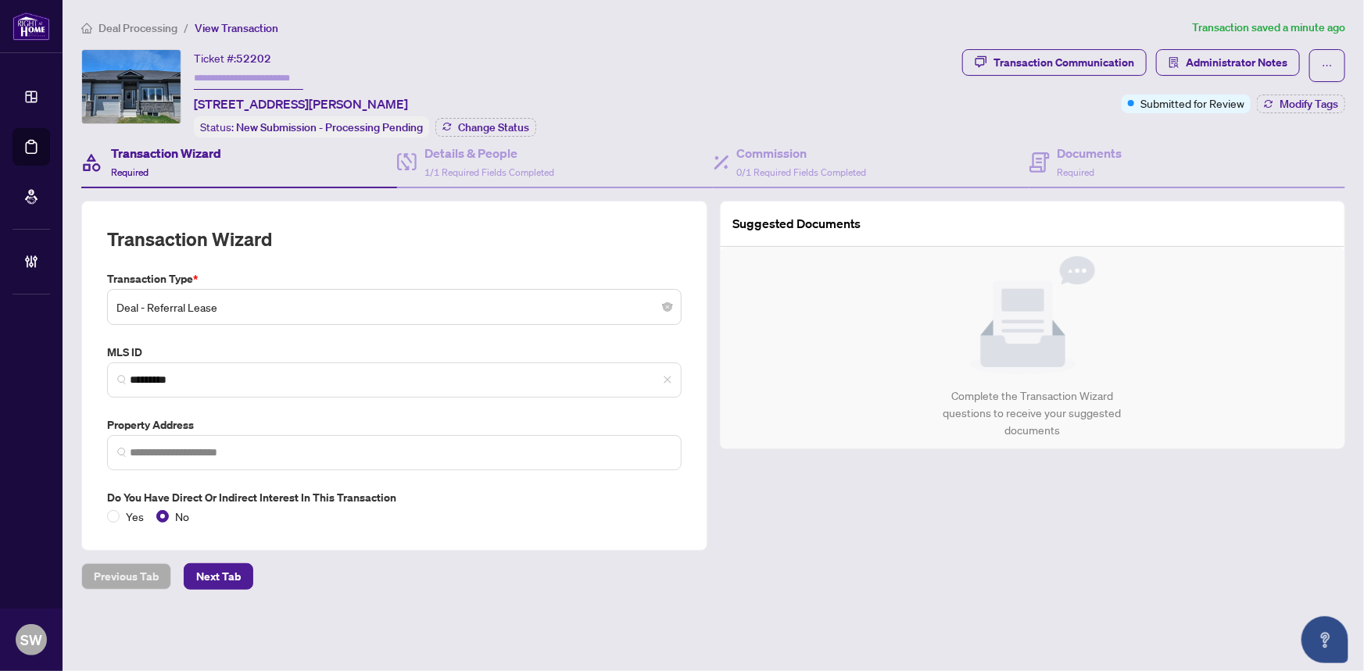
type input "**********"
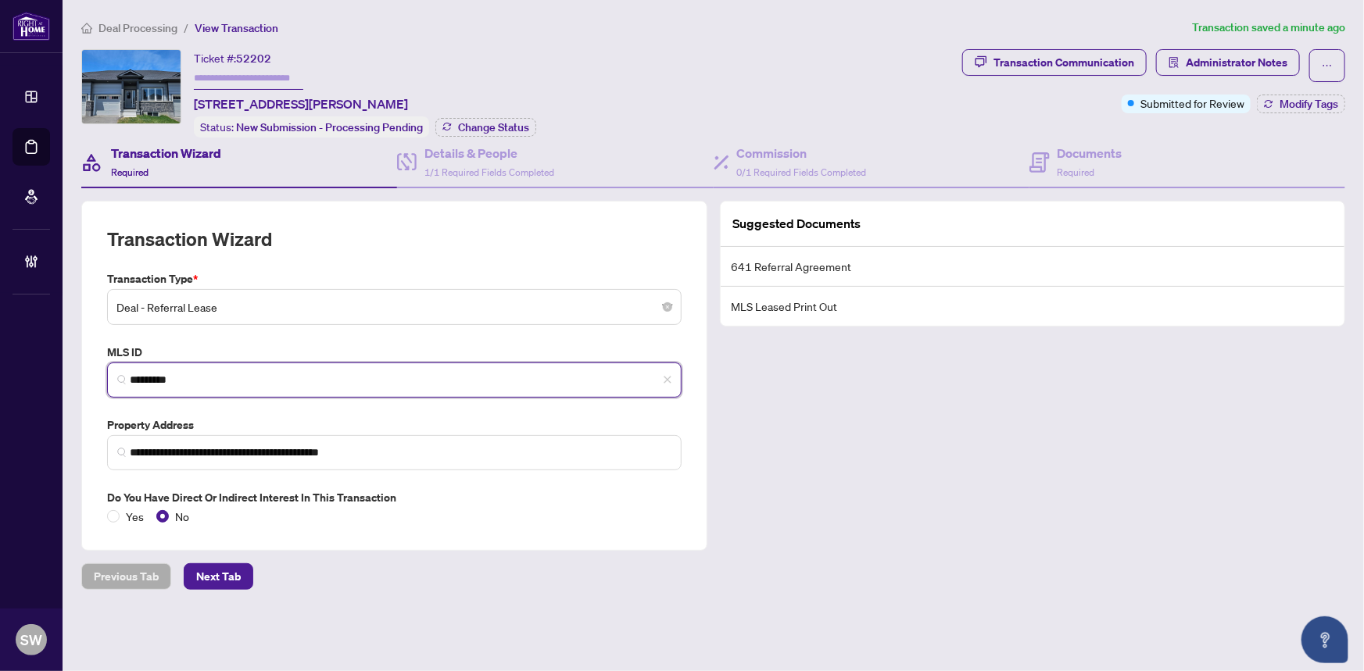
click at [166, 372] on input "*********" at bounding box center [401, 380] width 542 height 16
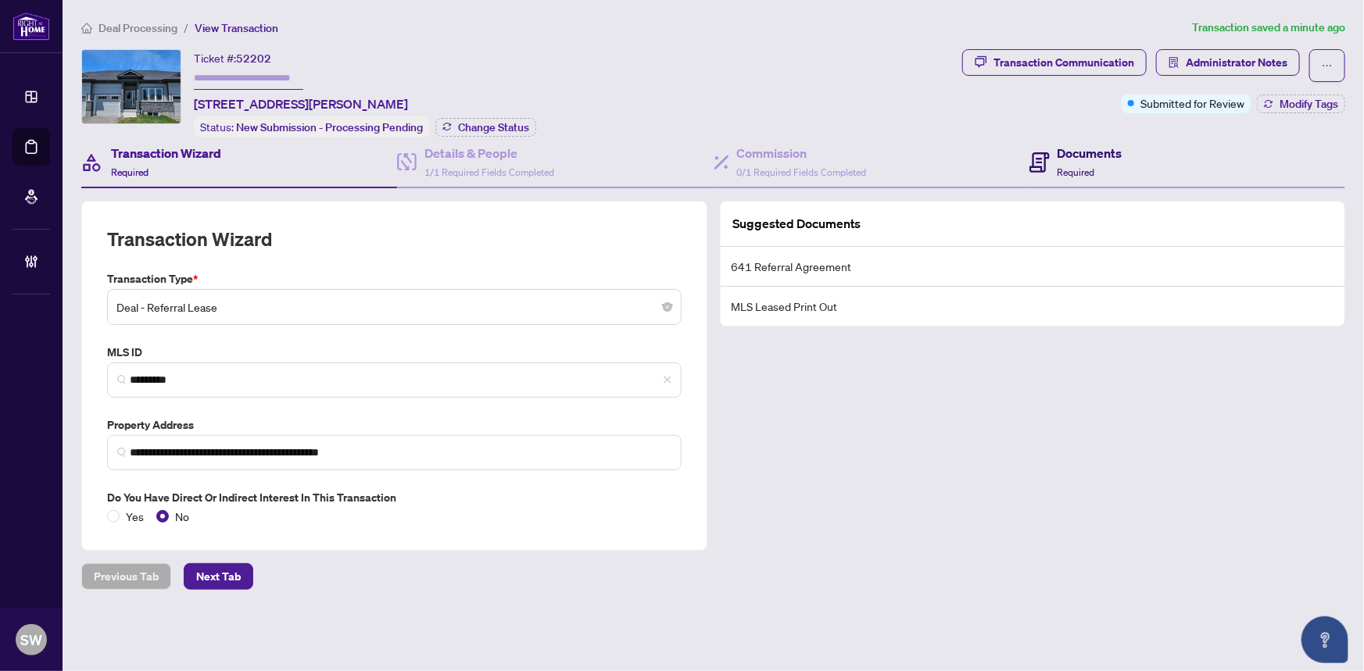
click at [1110, 155] on h4 "Documents" at bounding box center [1089, 153] width 65 height 19
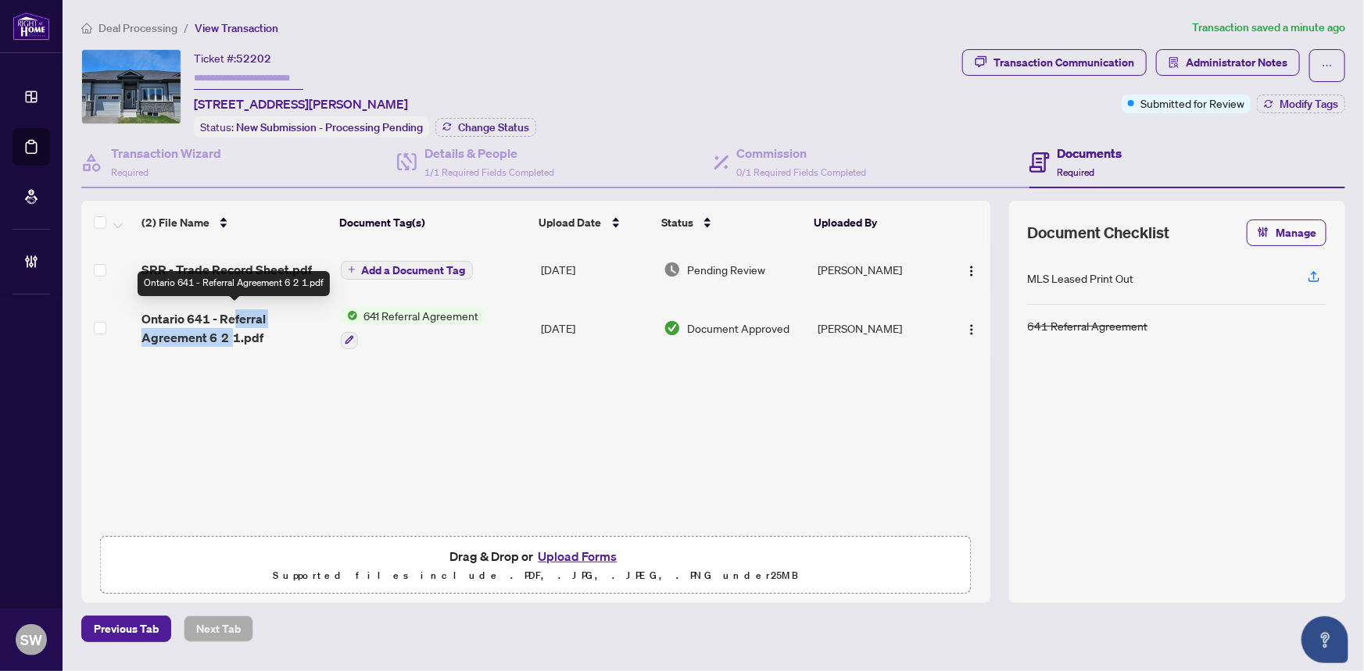
drag, startPoint x: 231, startPoint y: 319, endPoint x: 232, endPoint y: 336, distance: 17.2
click at [232, 336] on span "Ontario 641 - Referral Agreement 6 2 1.pdf" at bounding box center [234, 328] width 186 height 38
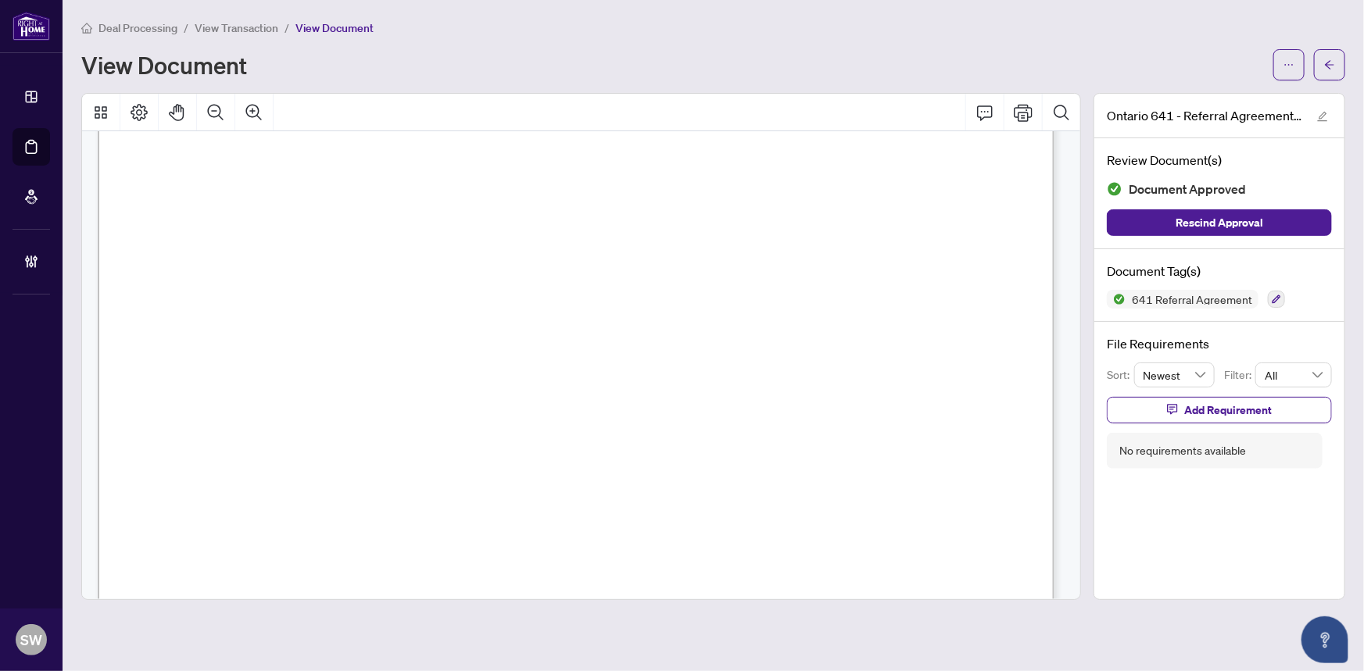
scroll to position [19, 0]
click at [875, 330] on span "Christopher Monteiro" at bounding box center [820, 334] width 109 height 15
drag, startPoint x: 266, startPoint y: 484, endPoint x: 278, endPoint y: 503, distance: 23.2
drag, startPoint x: 278, startPoint y: 503, endPoint x: 606, endPoint y: 424, distance: 337.0
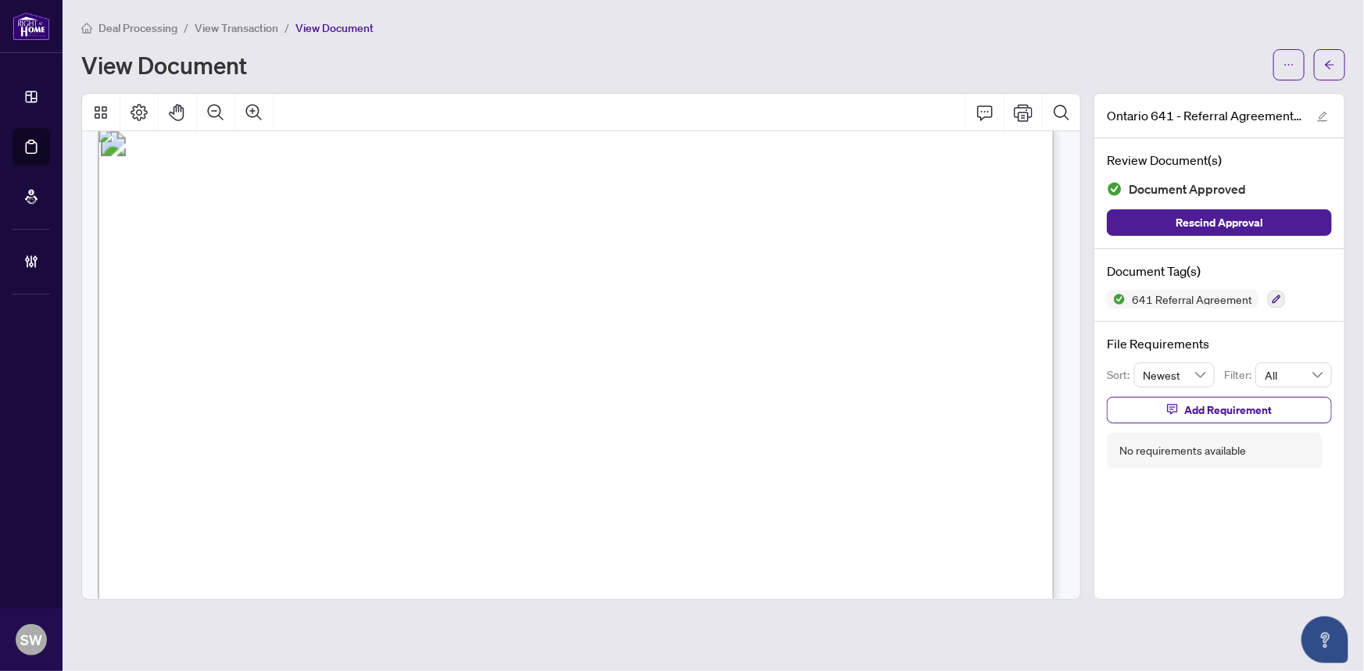
click at [1339, 60] on button "button" at bounding box center [1329, 64] width 31 height 31
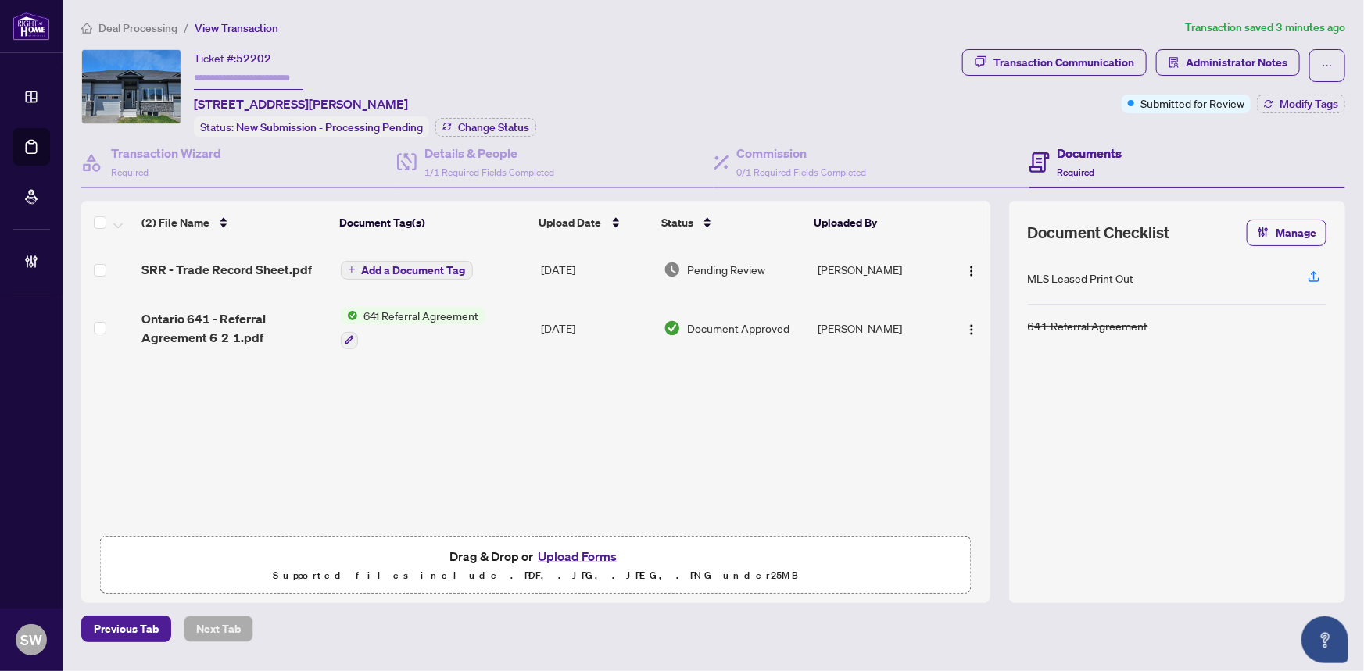
click at [216, 271] on span "SRR - Trade Record Sheet.pdf" at bounding box center [226, 269] width 170 height 19
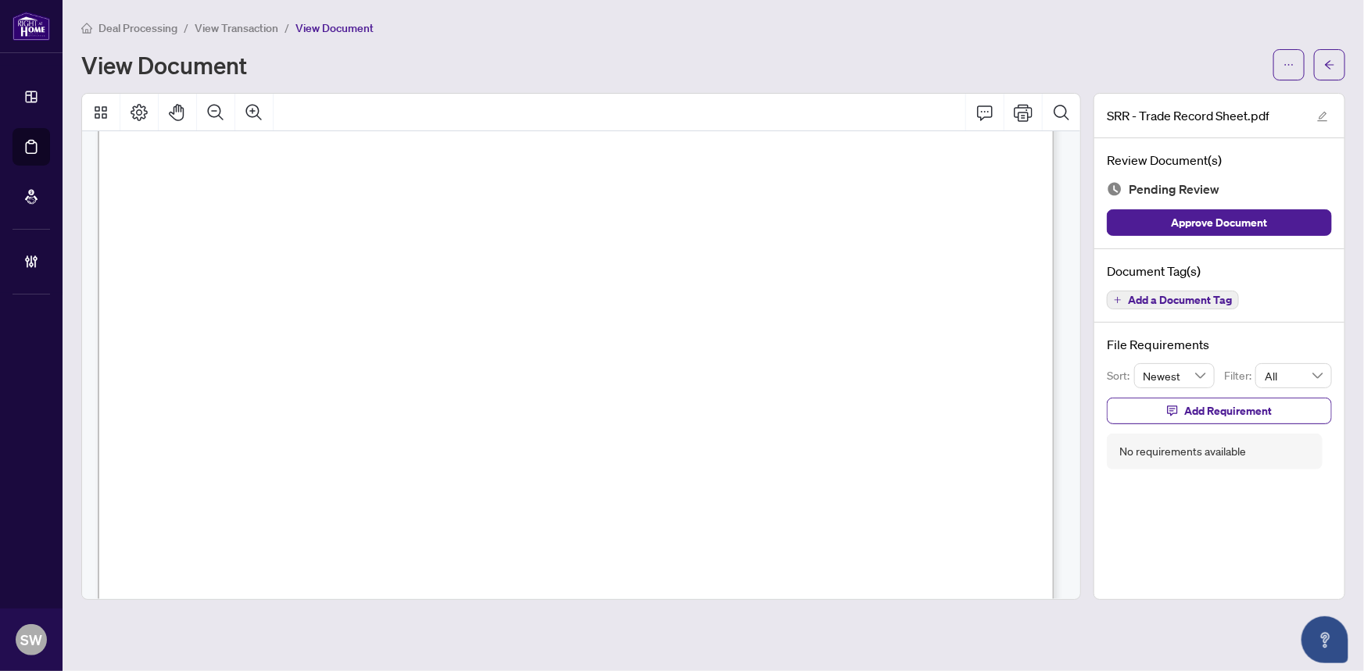
scroll to position [355, 0]
drag, startPoint x: 541, startPoint y: 473, endPoint x: 437, endPoint y: 473, distance: 103.9
click at [1202, 299] on span "Add a Document Tag" at bounding box center [1180, 300] width 104 height 11
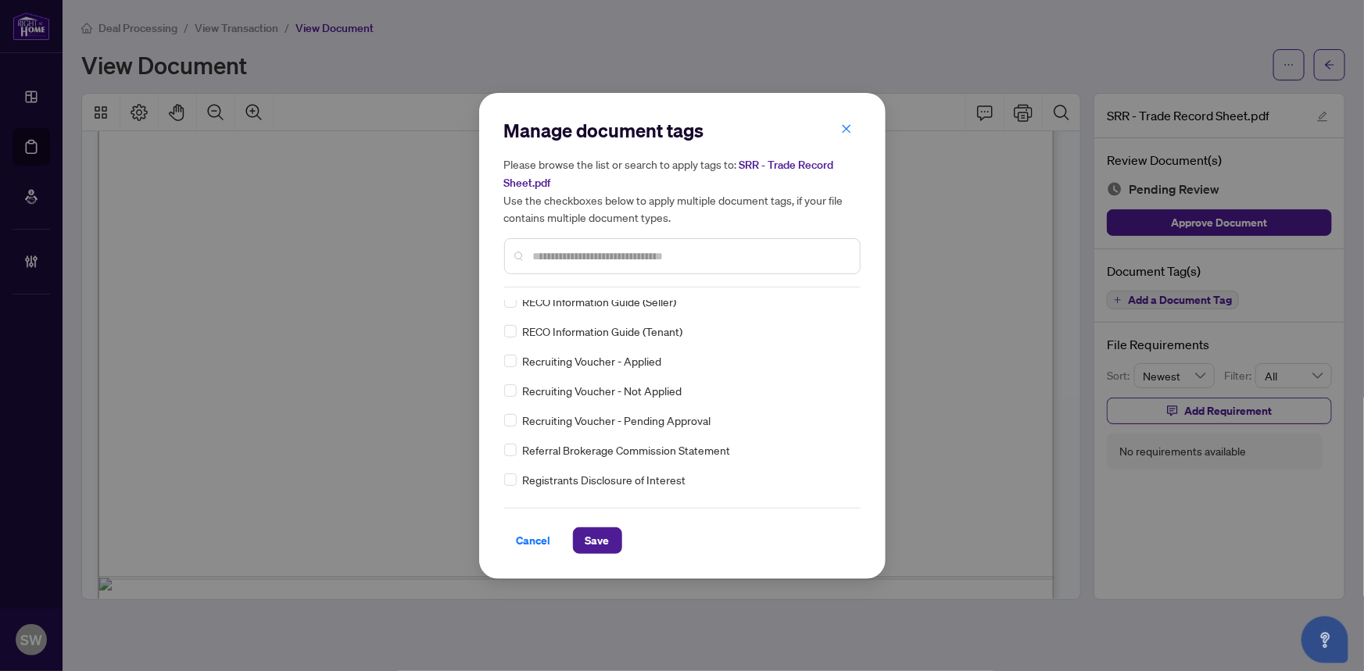
scroll to position [0, 0]
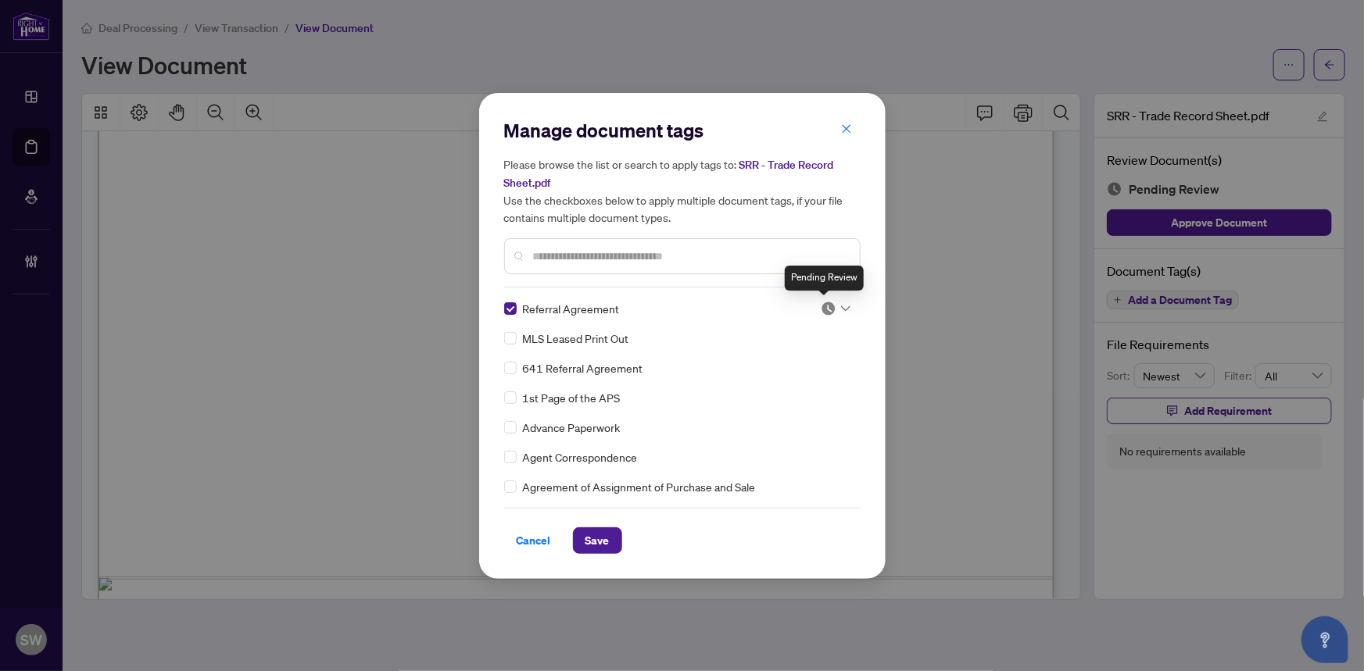
click at [821, 309] on img at bounding box center [828, 309] width 16 height 16
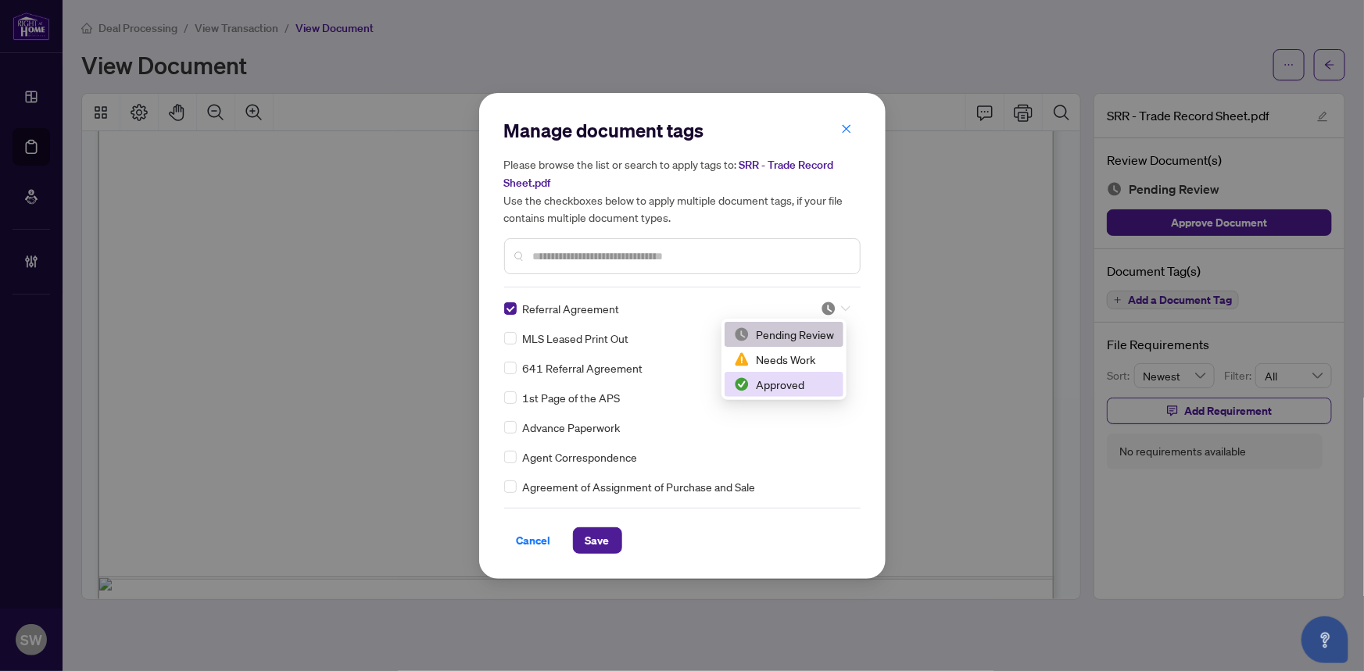
click at [769, 384] on div "Approved" at bounding box center [784, 384] width 100 height 17
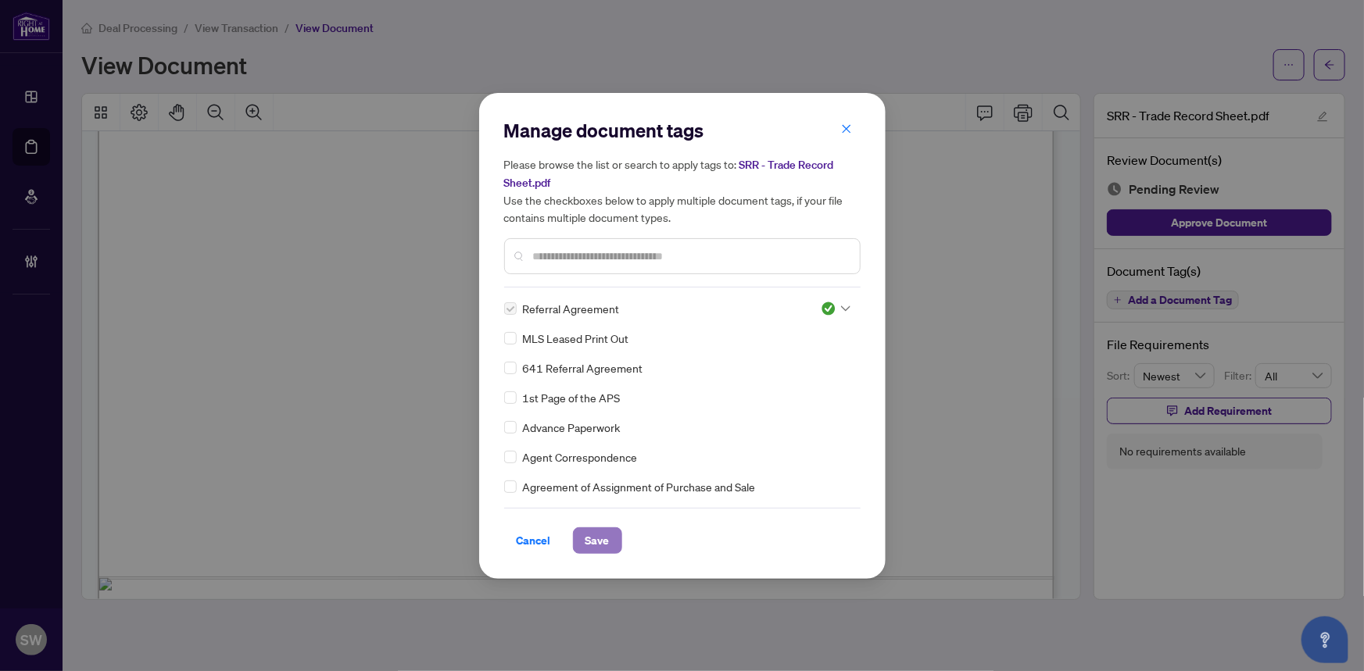
click at [606, 531] on span "Save" at bounding box center [597, 540] width 24 height 25
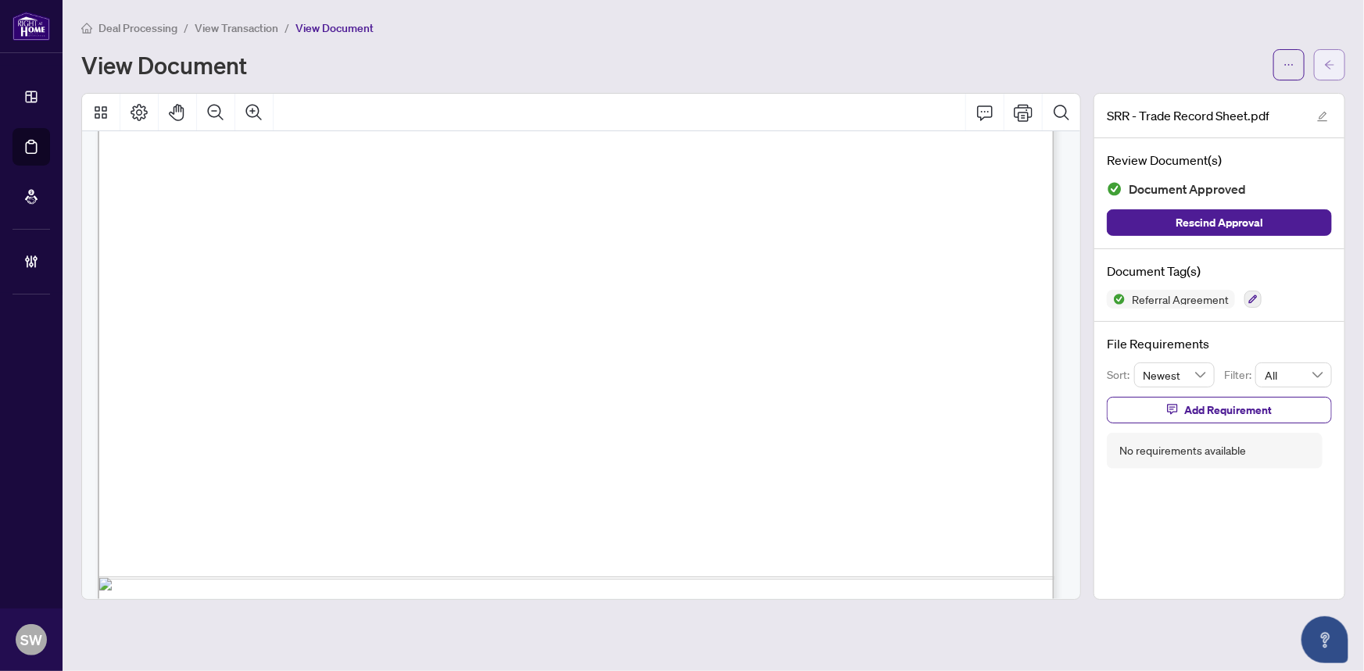
click at [1328, 68] on icon "arrow-left" at bounding box center [1329, 64] width 11 height 11
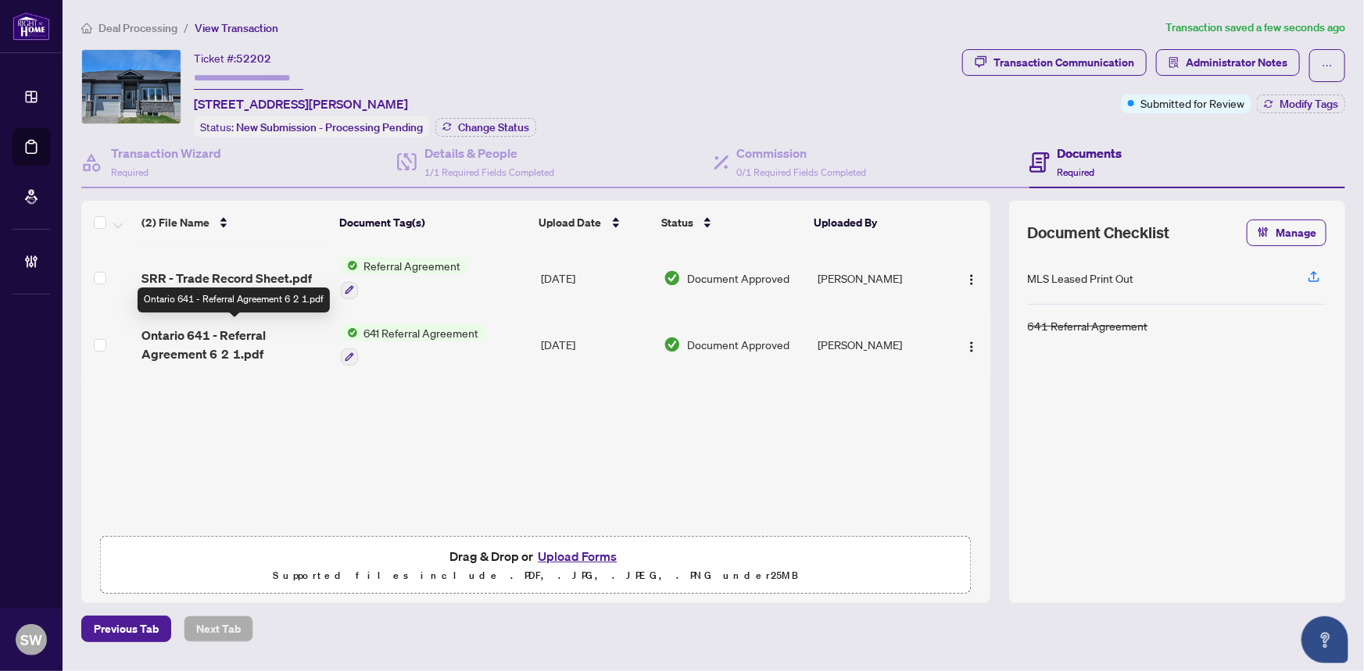
click at [184, 342] on span "Ontario 641 - Referral Agreement 6 2 1.pdf" at bounding box center [234, 345] width 186 height 38
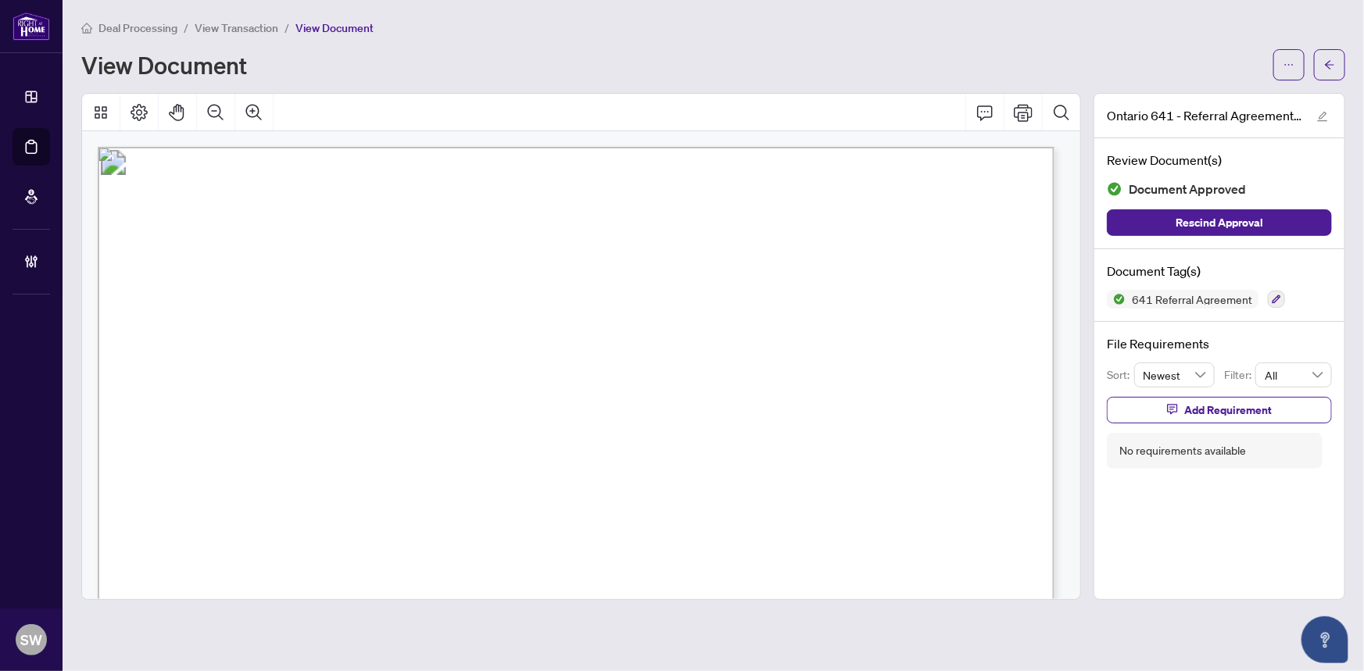
drag, startPoint x: 290, startPoint y: 351, endPoint x: 402, endPoint y: 349, distance: 112.5
click at [402, 349] on span "(416) 391-3232" at bounding box center [358, 353] width 145 height 15
click at [358, 424] on span "(613) 498-3113" at bounding box center [357, 425] width 146 height 15
click at [357, 424] on span "(613) 498-3113" at bounding box center [357, 425] width 146 height 15
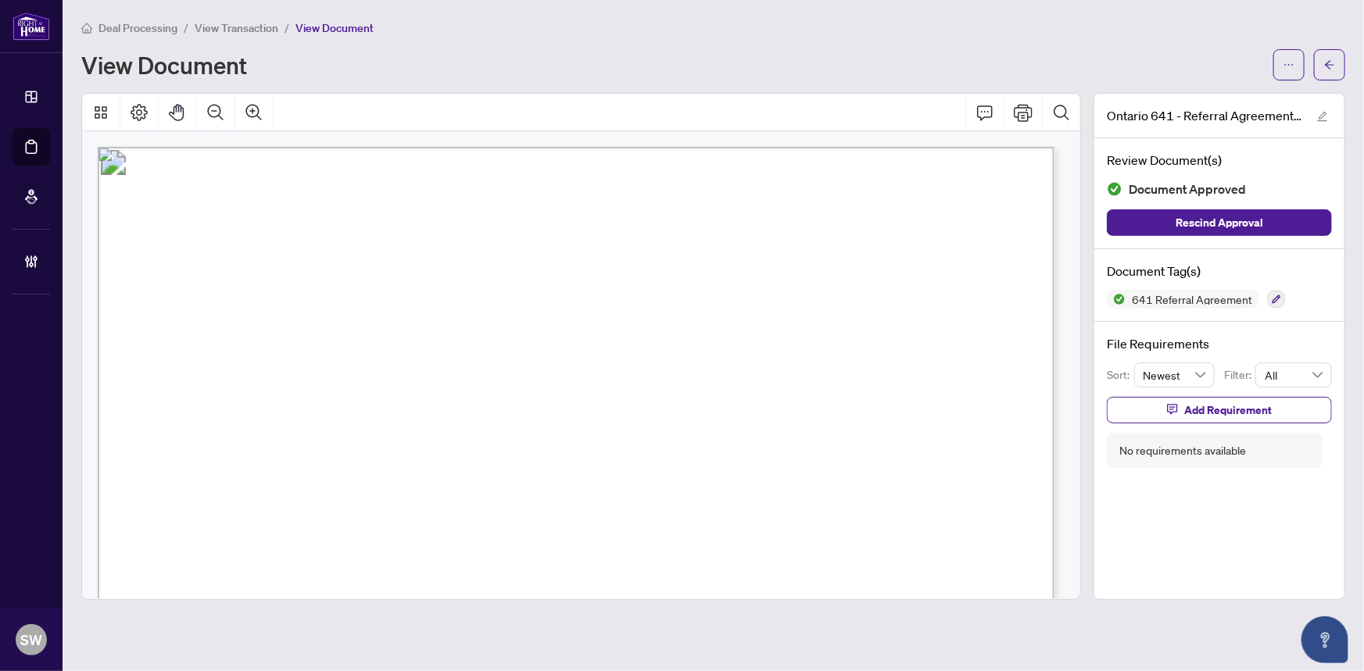
click at [873, 418] on span "Kate Mckinnon" at bounding box center [849, 425] width 109 height 15
click at [1332, 62] on icon "arrow-left" at bounding box center [1329, 64] width 11 height 11
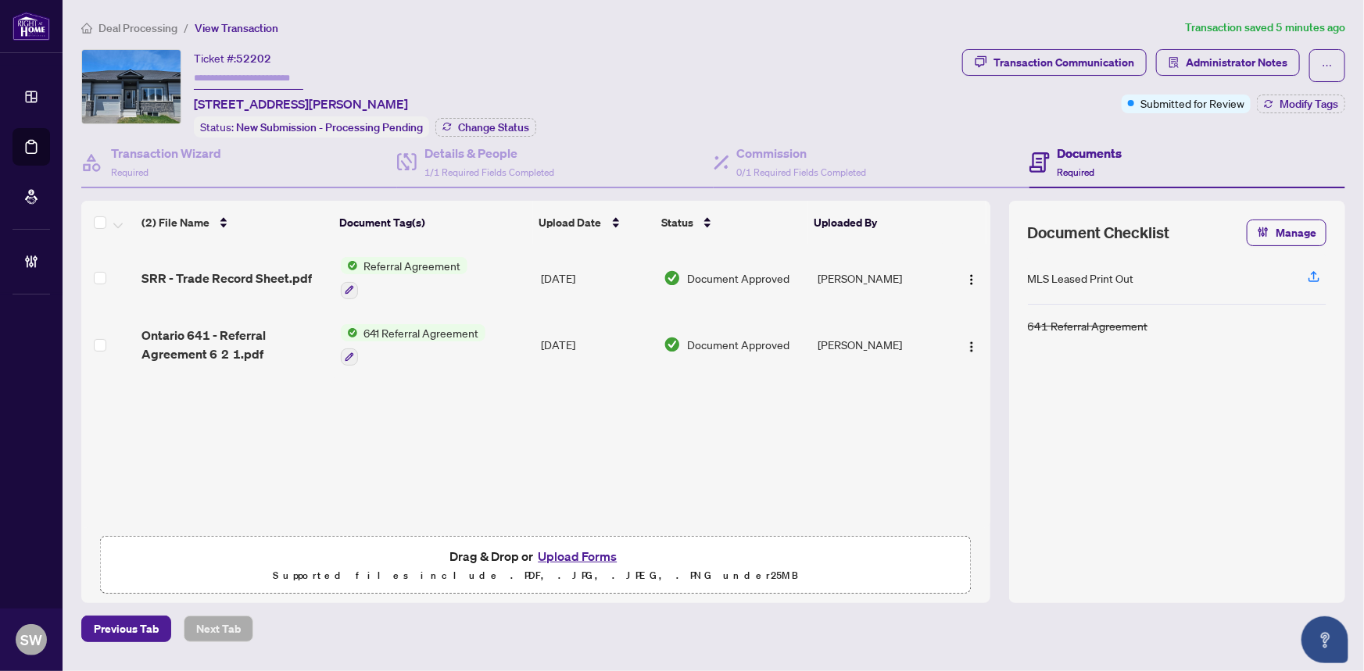
click at [256, 59] on span "52202" at bounding box center [253, 59] width 35 height 14
copy span "52202"
click at [220, 342] on span "Ontario 641 - Referral Agreement 6 2 1.pdf" at bounding box center [234, 345] width 186 height 38
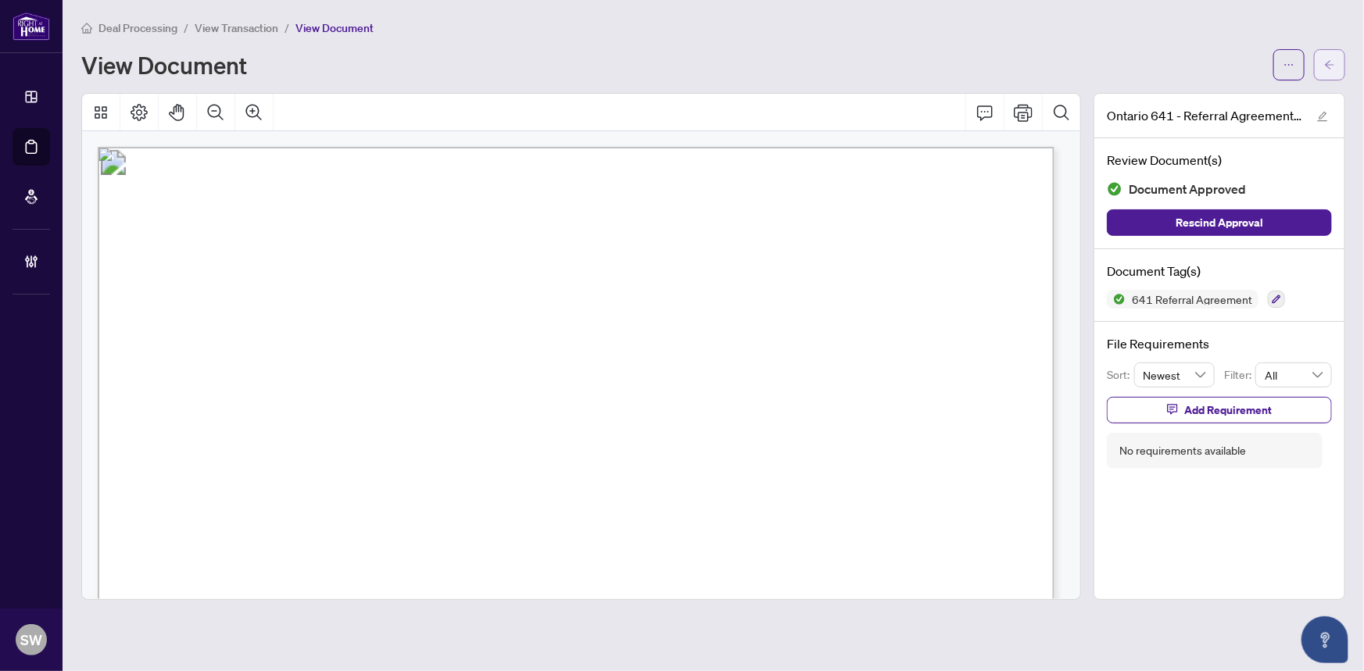
click at [1331, 66] on icon "arrow-left" at bounding box center [1329, 64] width 11 height 11
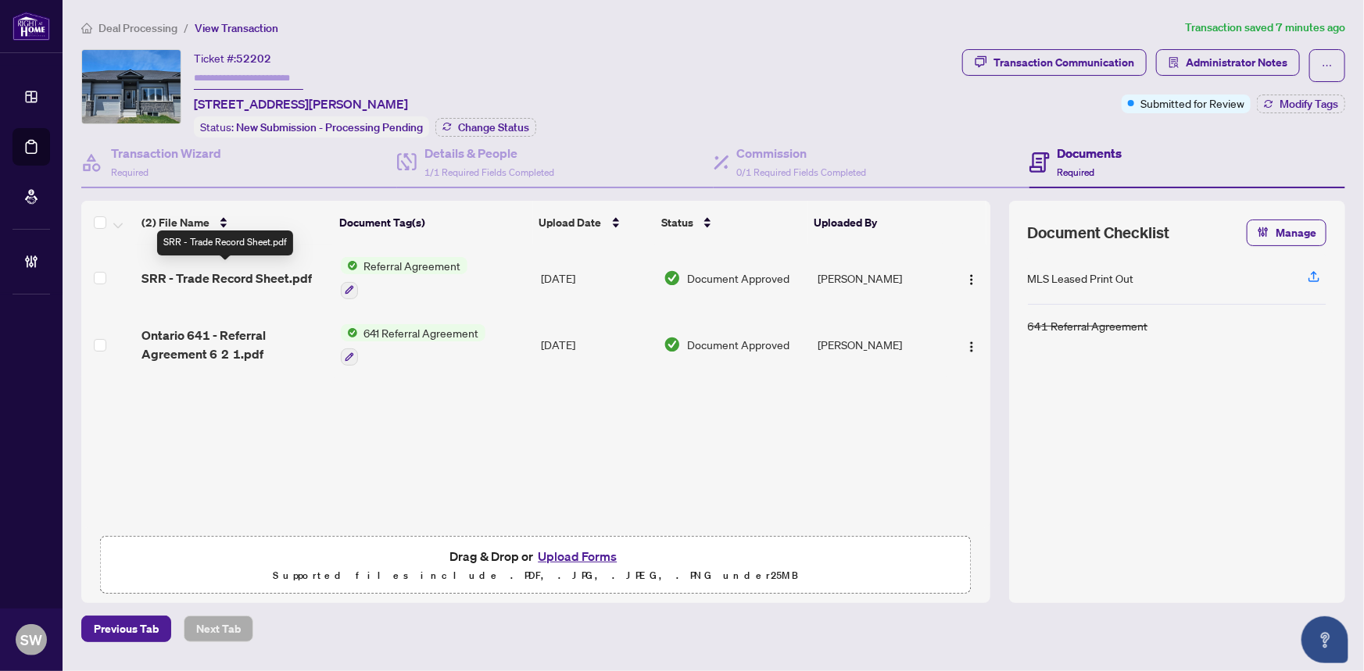
click at [243, 273] on span "SRR - Trade Record Sheet.pdf" at bounding box center [226, 278] width 170 height 19
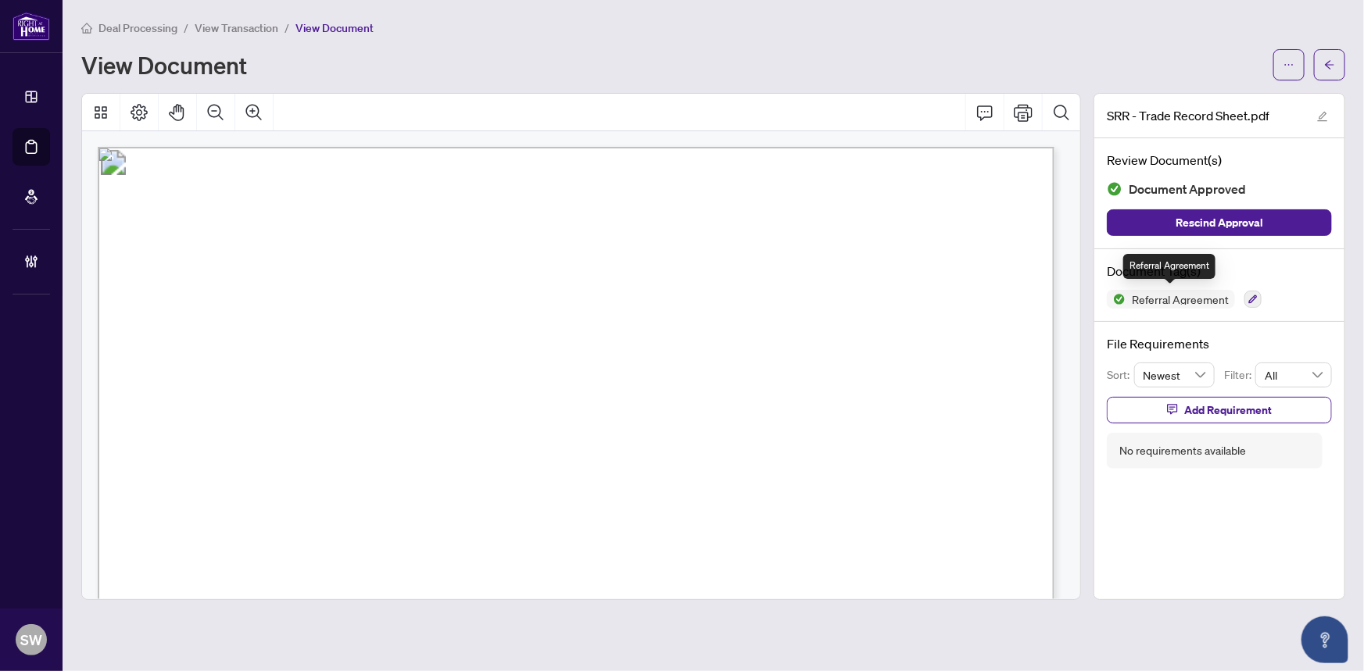
click at [1148, 304] on span "Referral Agreement" at bounding box center [1171, 299] width 128 height 19
click at [1249, 297] on icon "button" at bounding box center [1252, 299] width 9 height 9
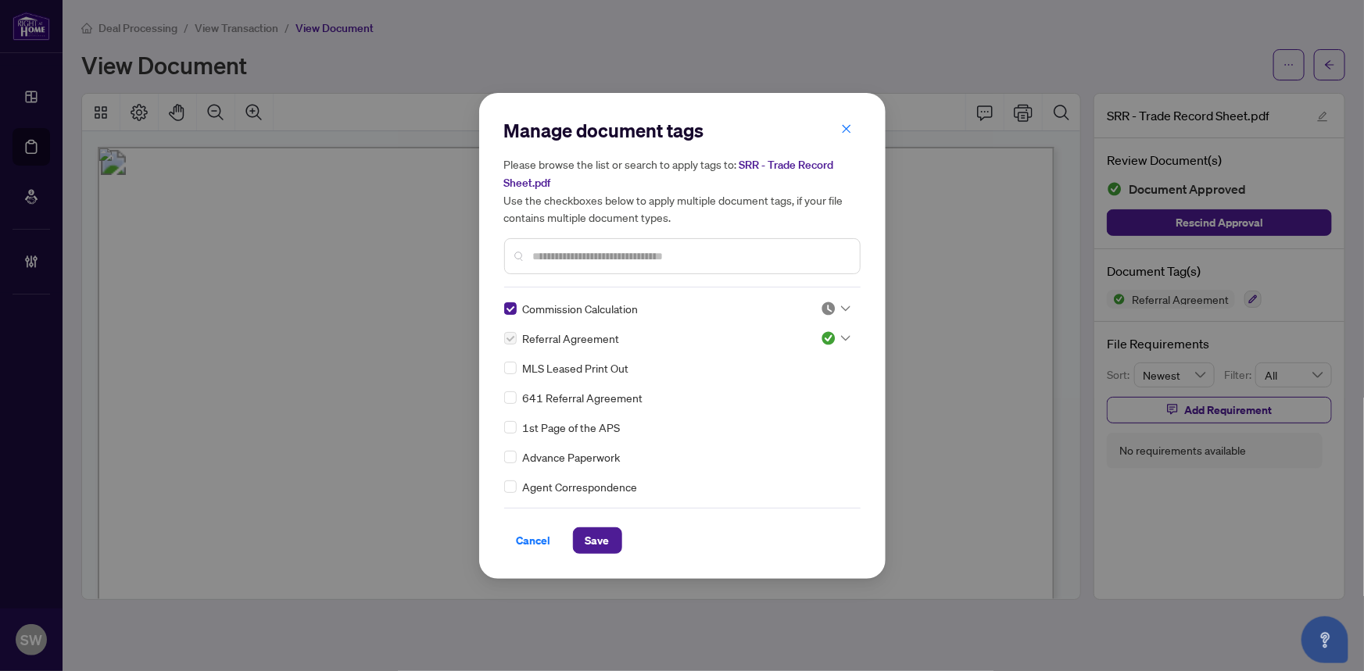
click at [831, 335] on div at bounding box center [835, 339] width 30 height 16
click at [823, 360] on div "Pending Review" at bounding box center [784, 364] width 100 height 17
click at [835, 309] on div at bounding box center [835, 309] width 30 height 16
click at [799, 374] on div "Approved" at bounding box center [783, 384] width 119 height 25
click at [604, 529] on span "Save" at bounding box center [597, 540] width 24 height 25
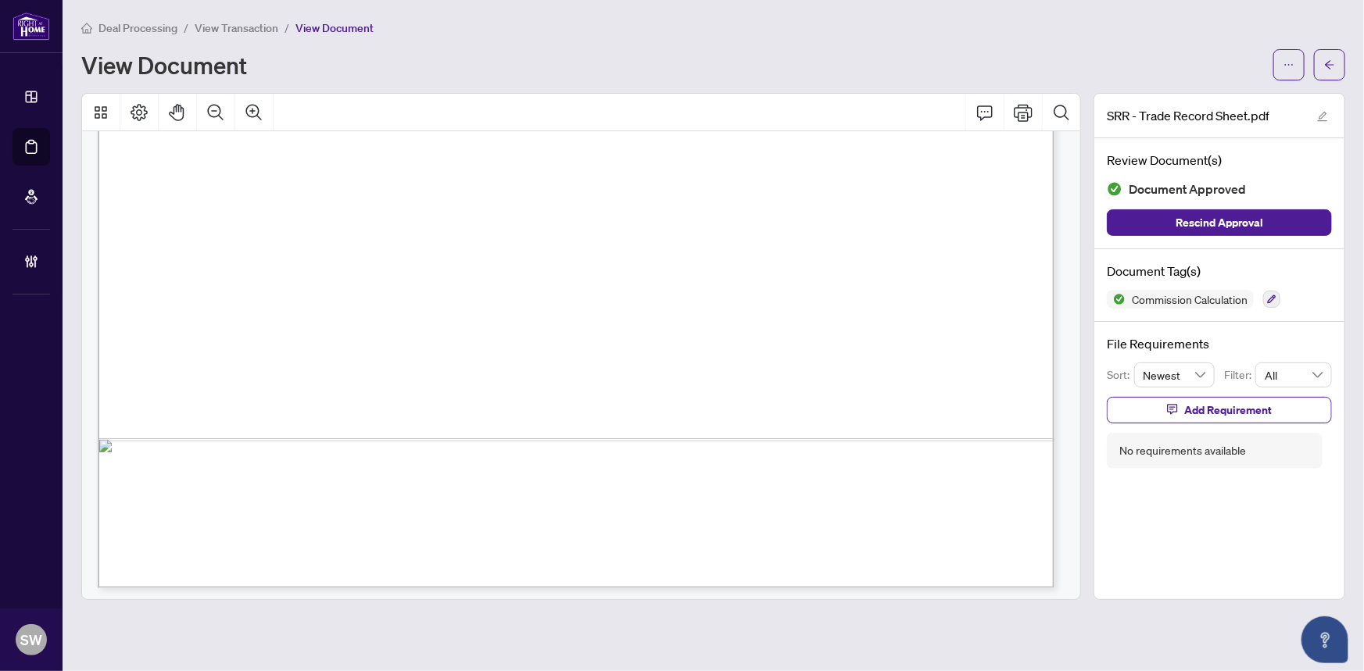
scroll to position [800, 0]
click at [1340, 63] on button "button" at bounding box center [1329, 64] width 31 height 31
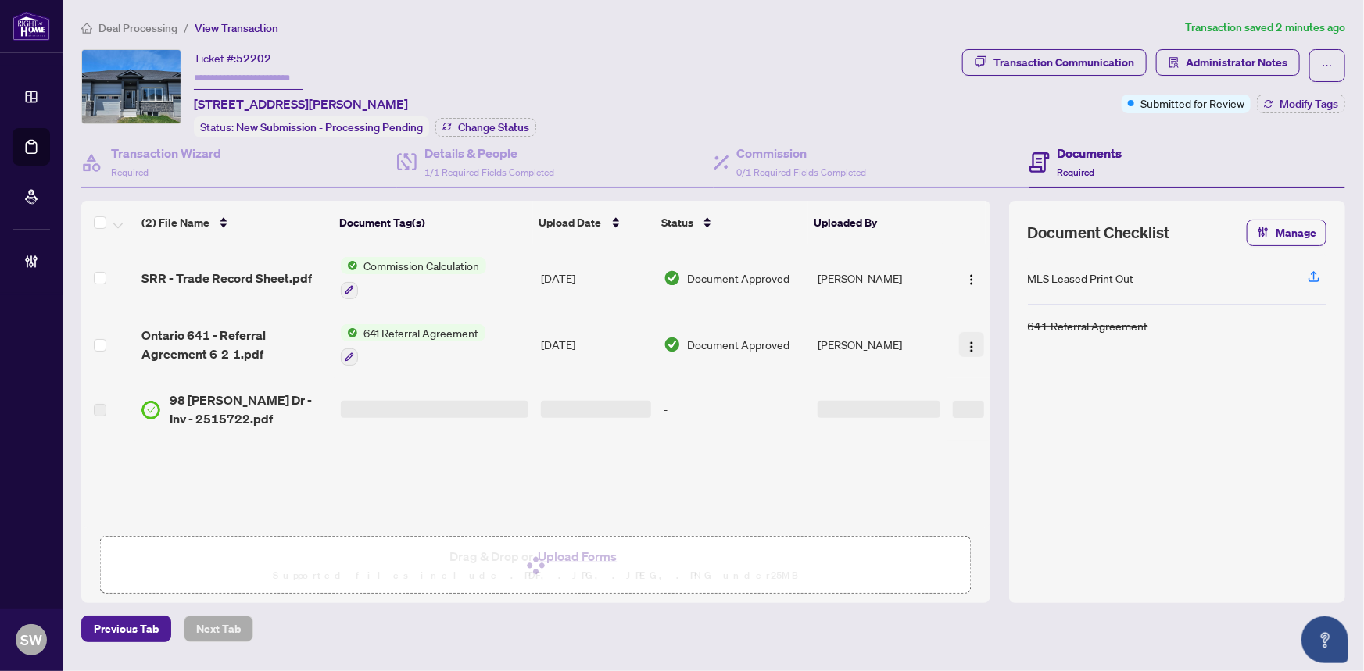
click at [970, 343] on img "button" at bounding box center [971, 347] width 13 height 13
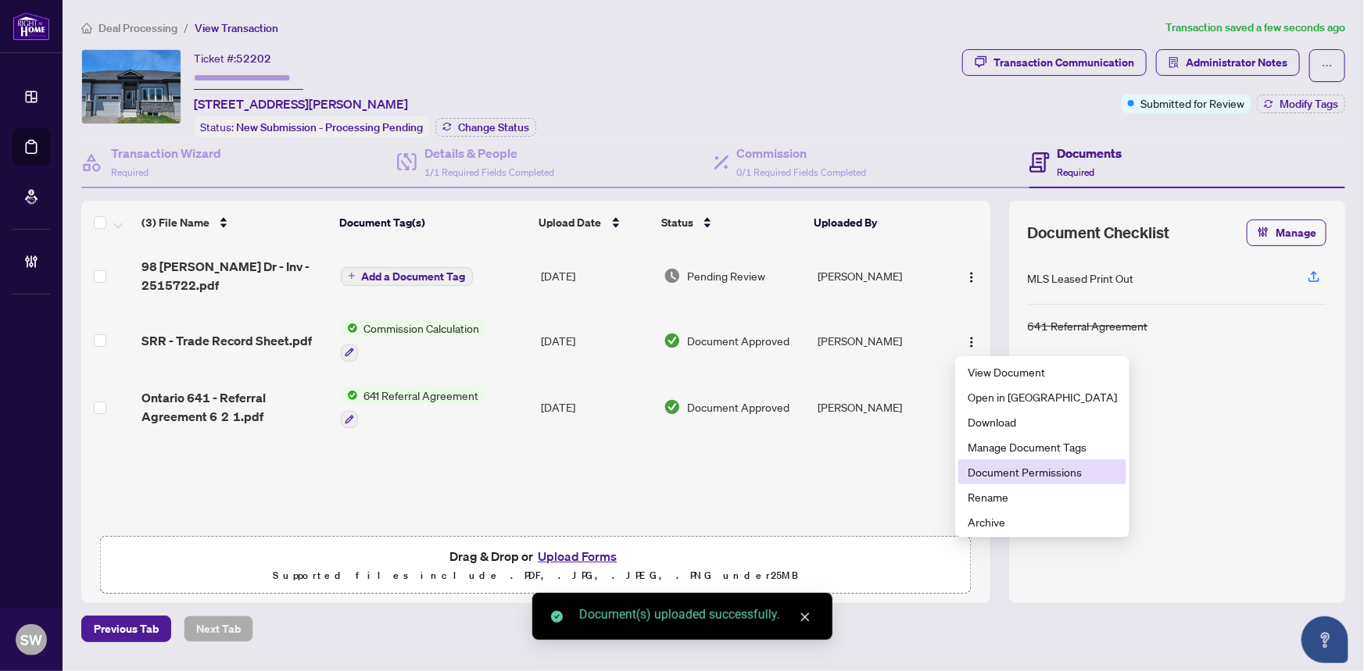
click at [1012, 472] on span "Document Permissions" at bounding box center [1041, 471] width 149 height 17
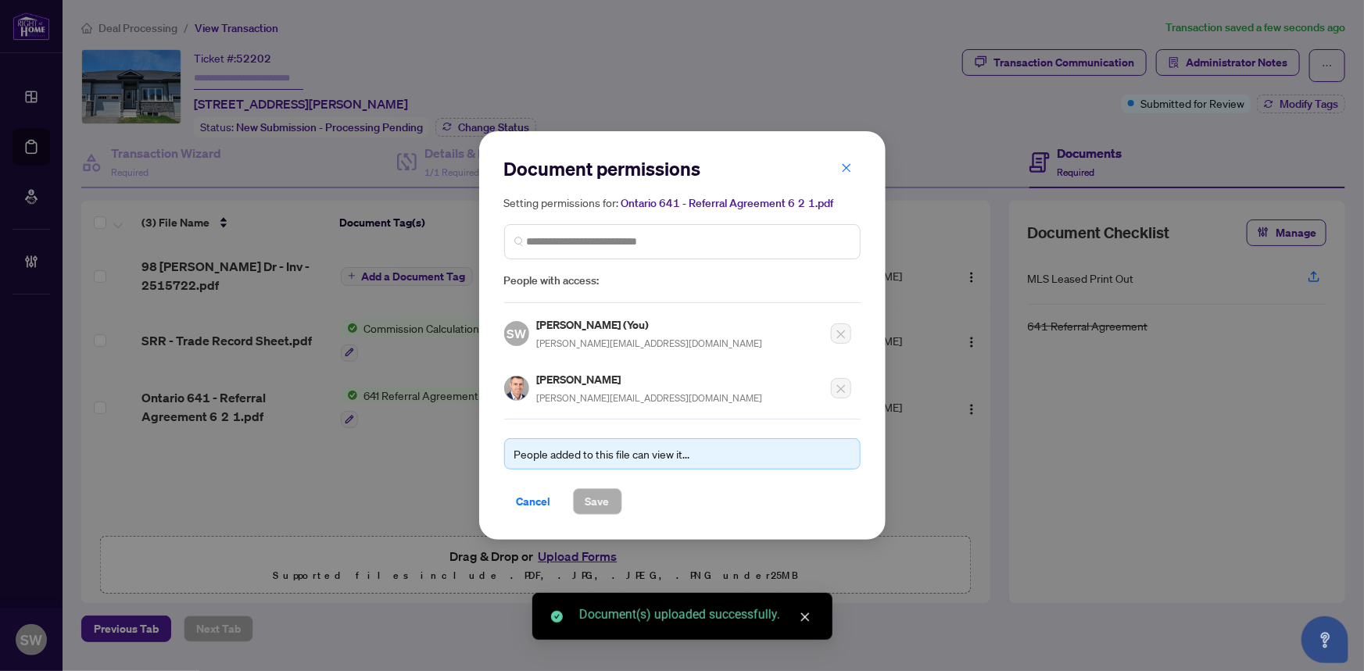
click at [574, 381] on h5 "Christopher Monteiro" at bounding box center [650, 379] width 226 height 18
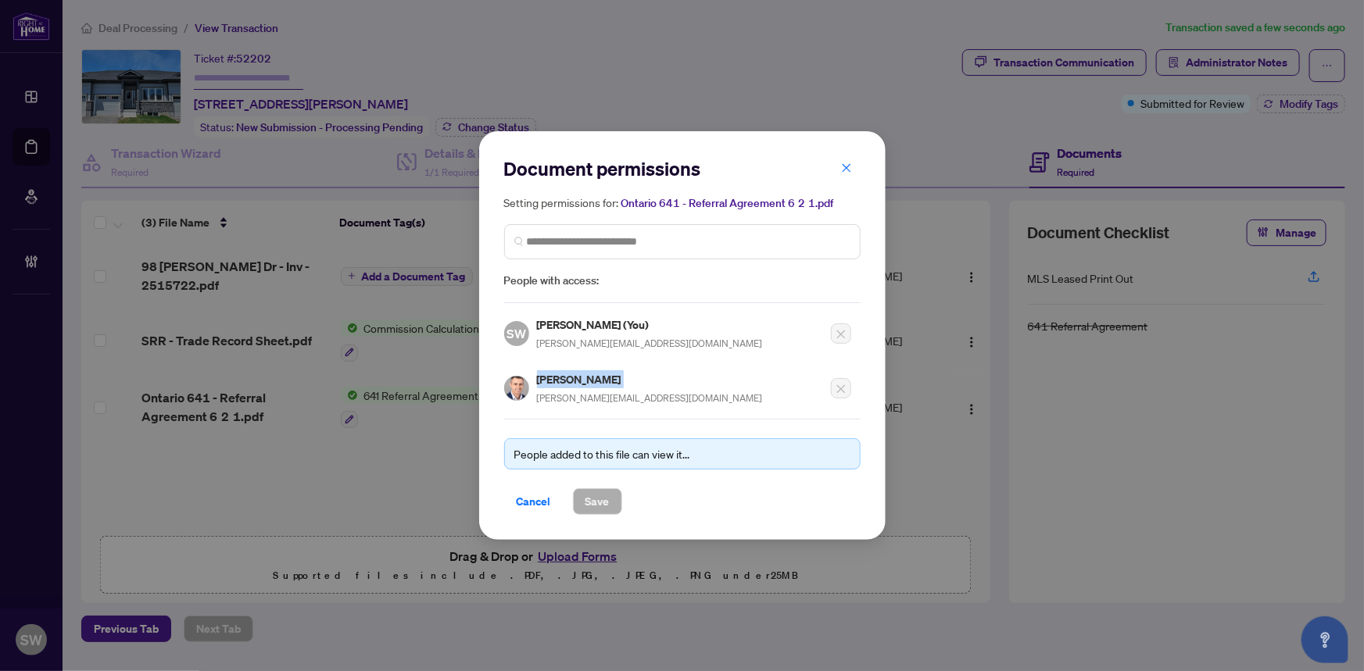
copy h5 "Christopher Monteiro"
click at [542, 506] on span "Cancel" at bounding box center [534, 501] width 34 height 25
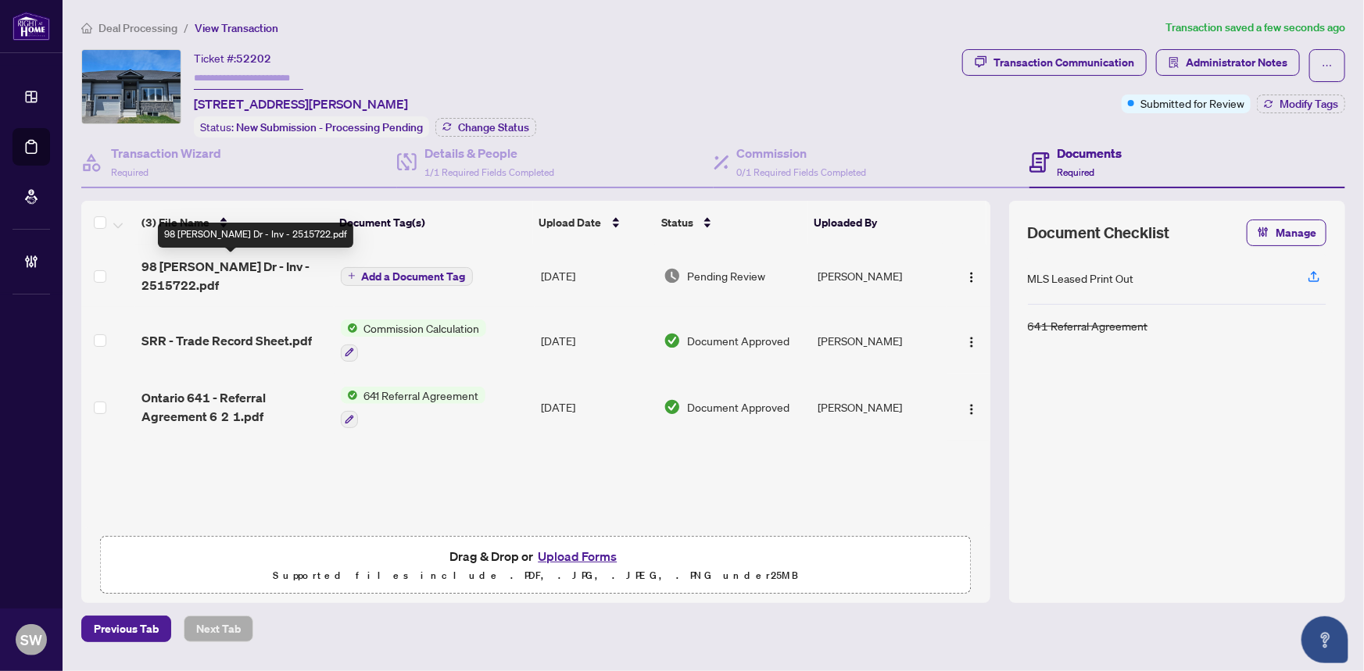
click at [278, 265] on span "98 Adley Dr - Inv - 2515722.pdf" at bounding box center [234, 276] width 186 height 38
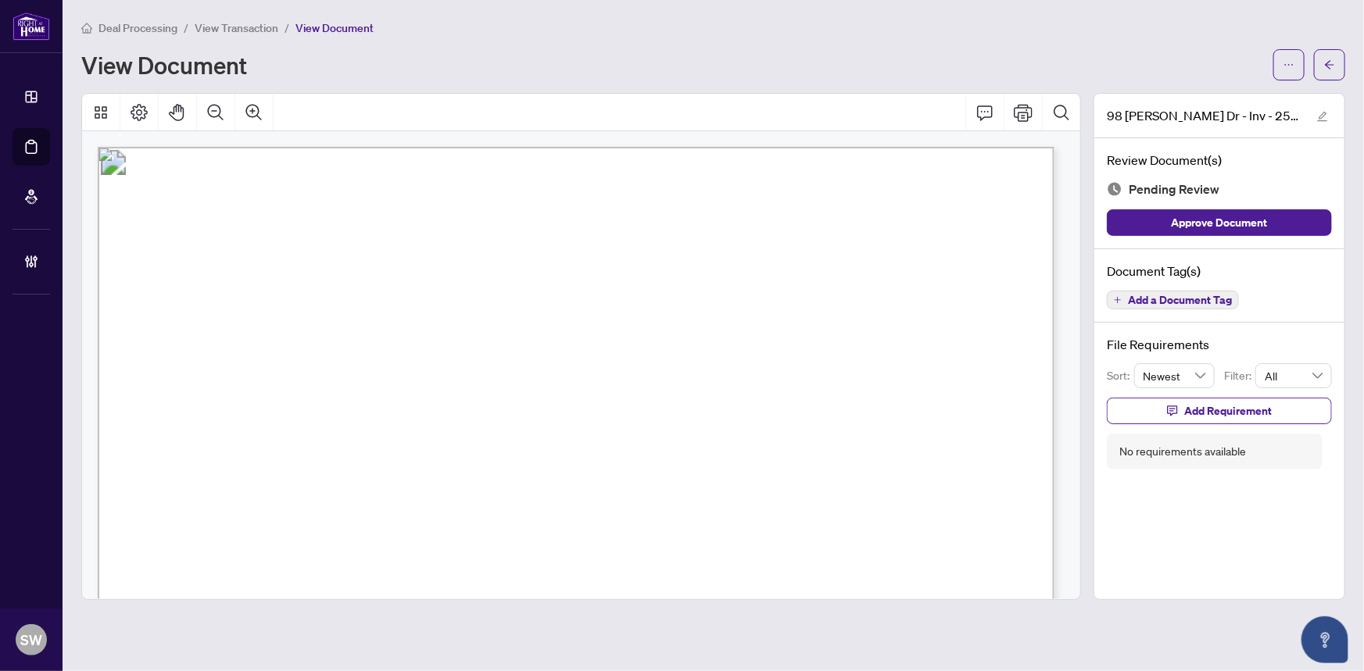
click at [1217, 303] on span "Add a Document Tag" at bounding box center [1180, 300] width 104 height 11
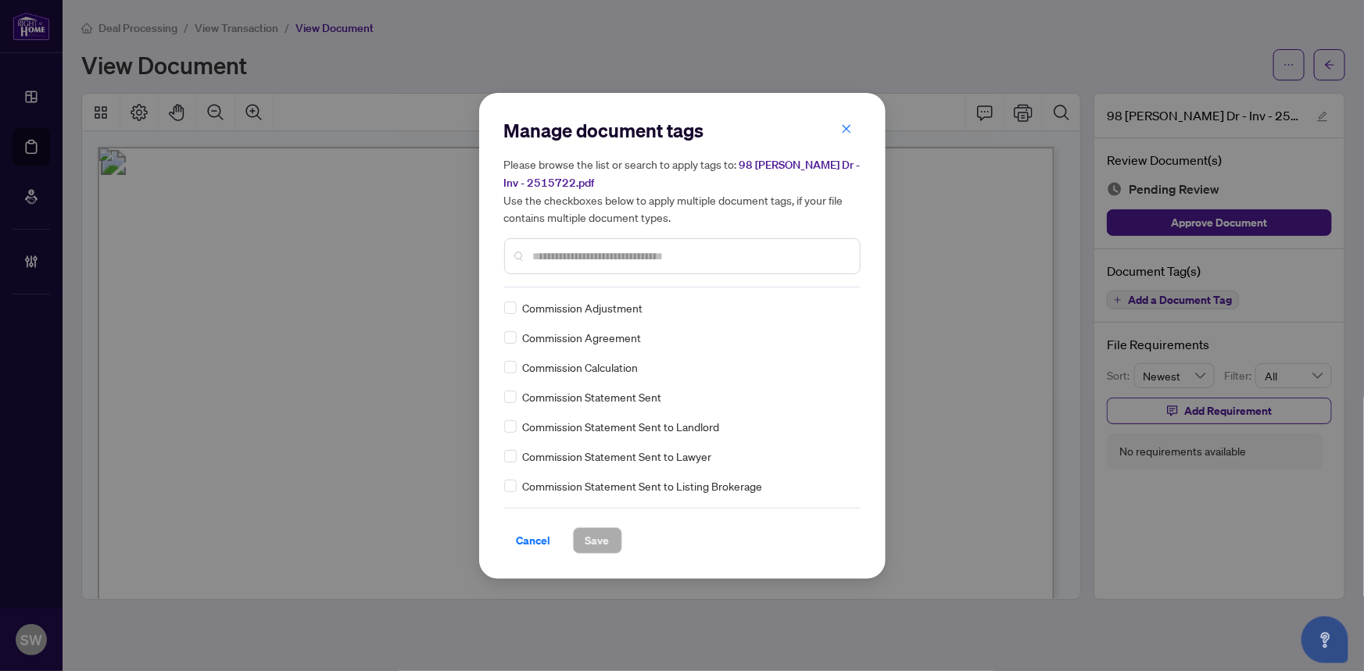
scroll to position [684, 0]
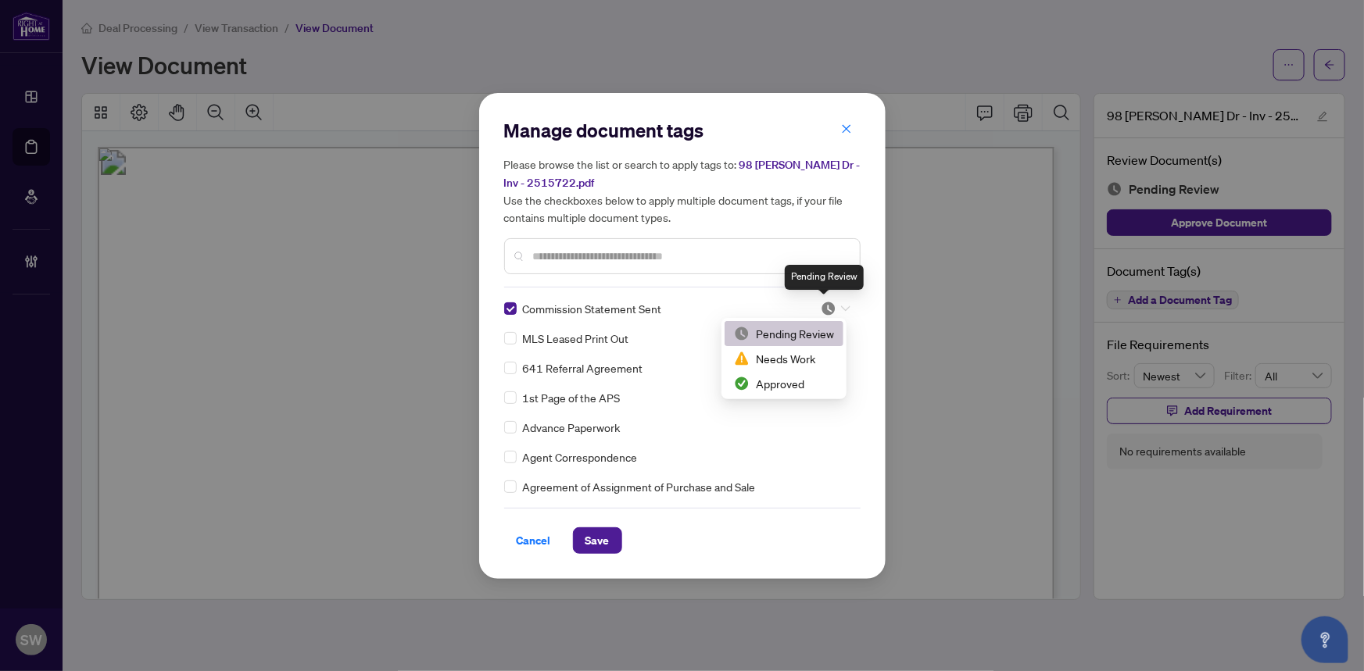
click at [826, 308] on img at bounding box center [828, 309] width 16 height 16
click at [789, 377] on div "Approved" at bounding box center [784, 383] width 100 height 17
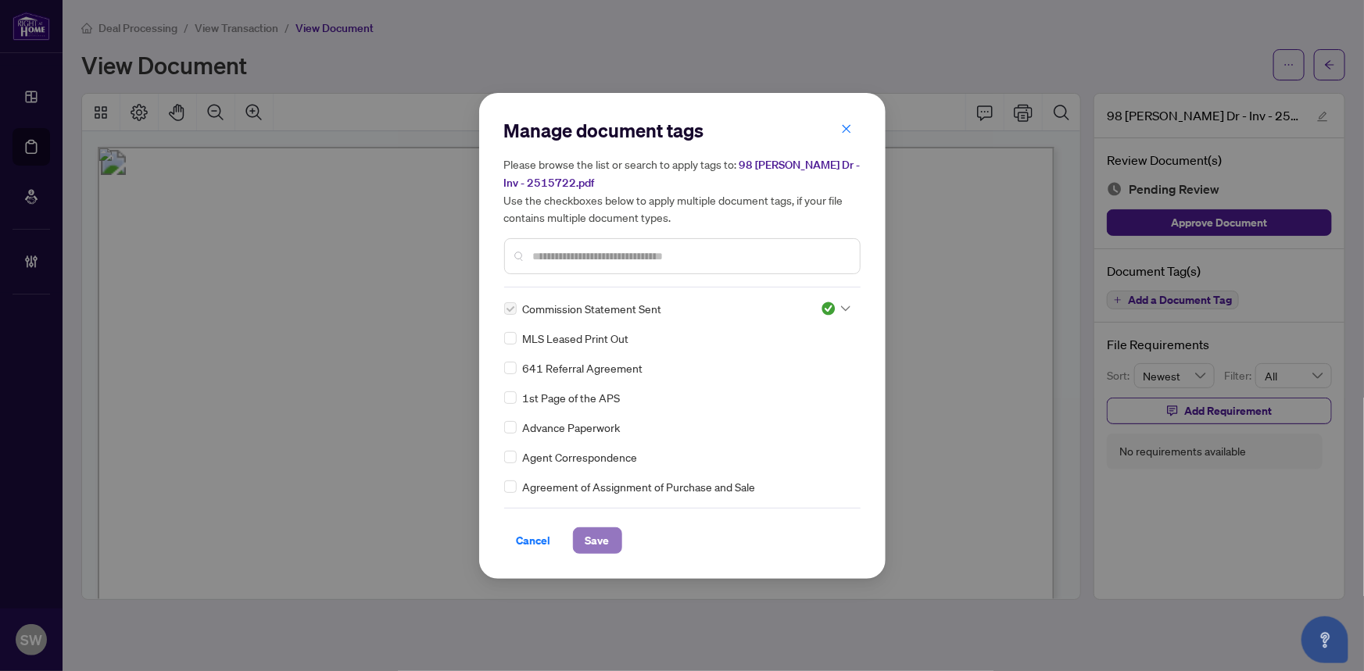
click at [607, 537] on span "Save" at bounding box center [597, 540] width 24 height 25
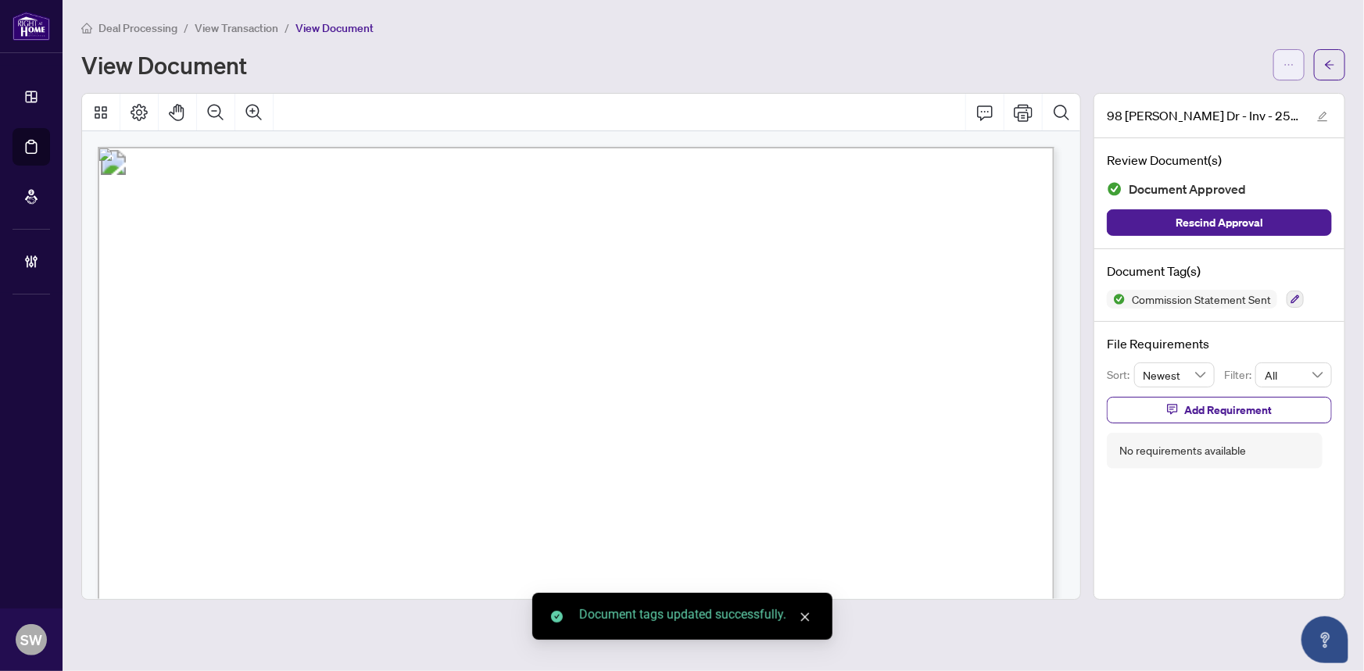
click at [1288, 71] on span "button" at bounding box center [1288, 64] width 11 height 25
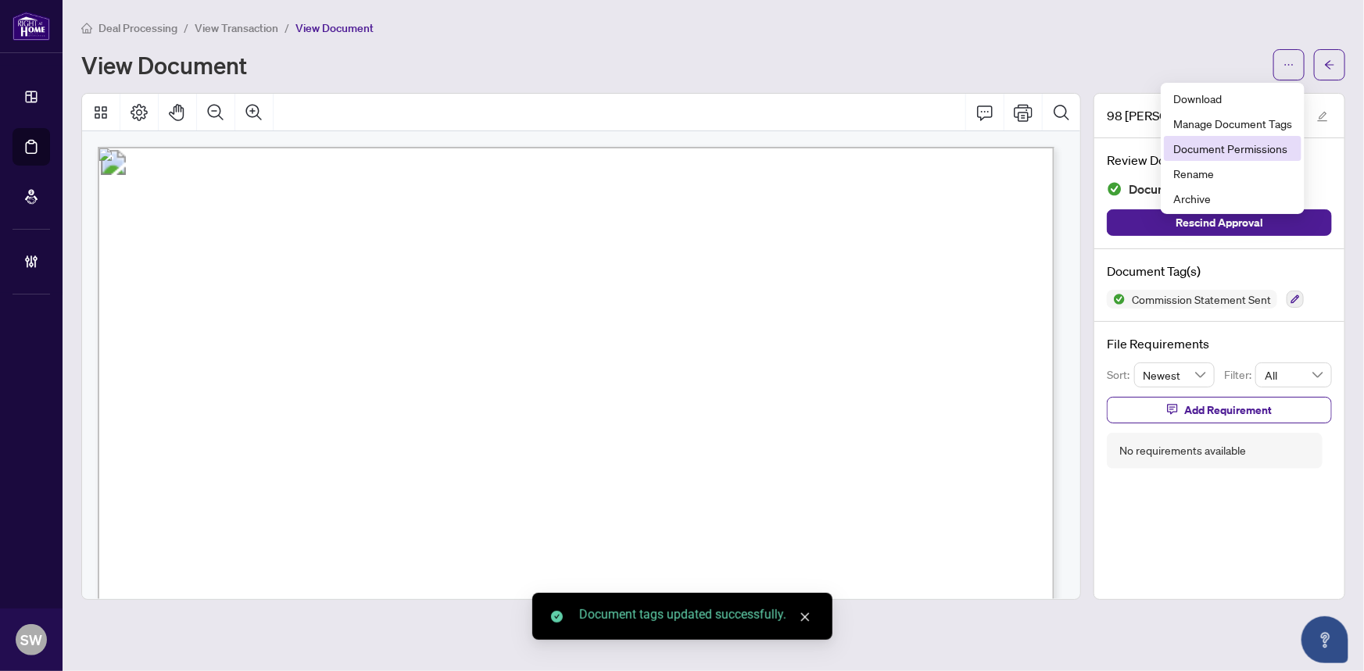
click at [1275, 146] on span "Document Permissions" at bounding box center [1232, 148] width 119 height 17
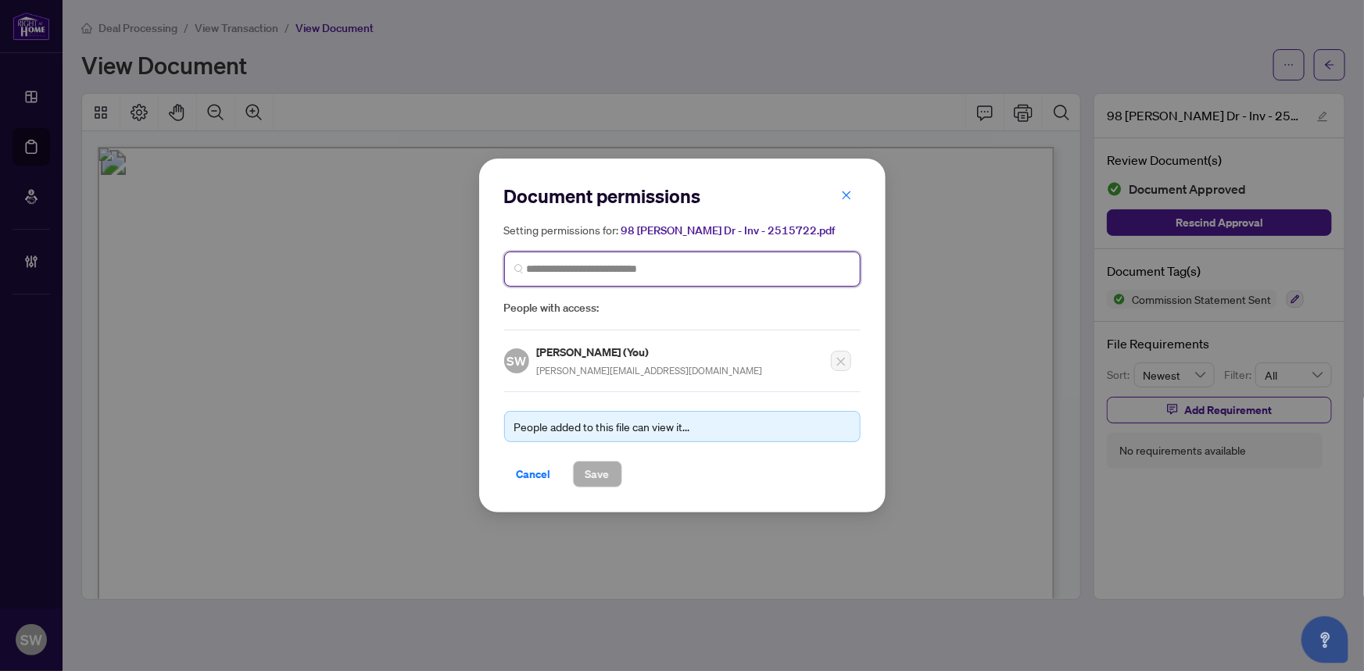
click at [678, 270] on input "search" at bounding box center [689, 269] width 324 height 16
paste input "**********"
type input "**********"
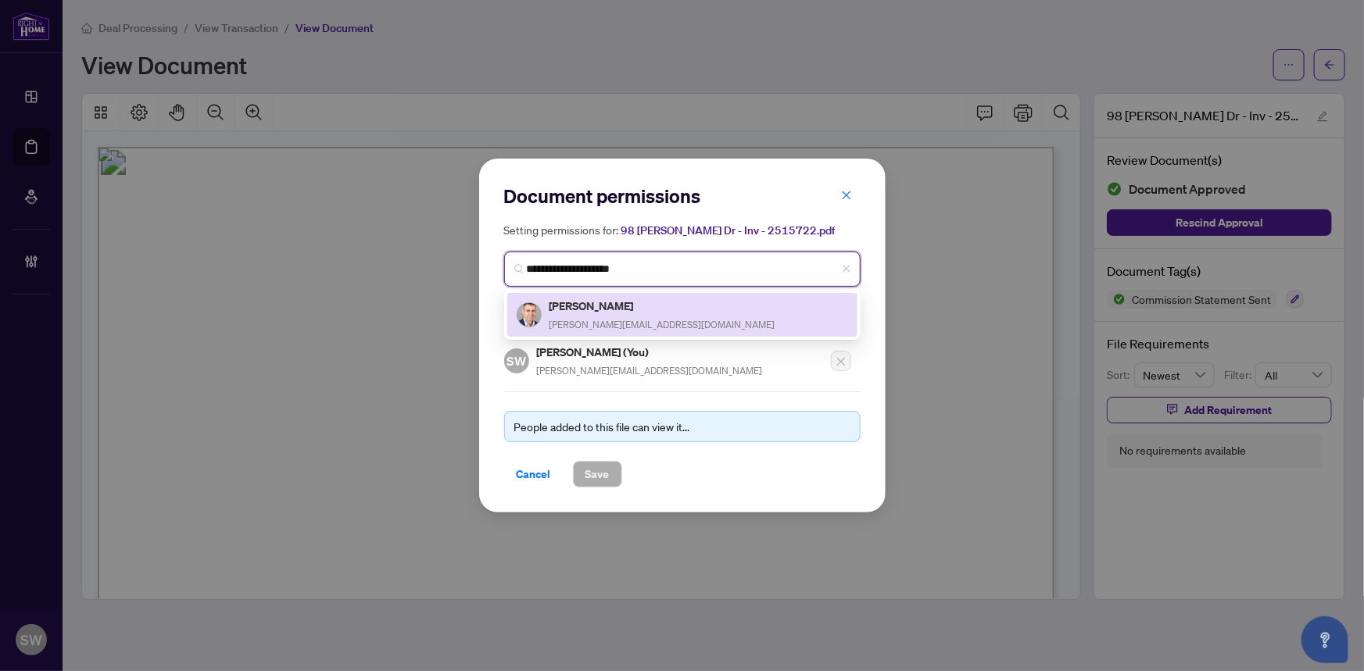
click at [624, 322] on span "christopher_monteiro@hotmail.com" at bounding box center [662, 325] width 226 height 12
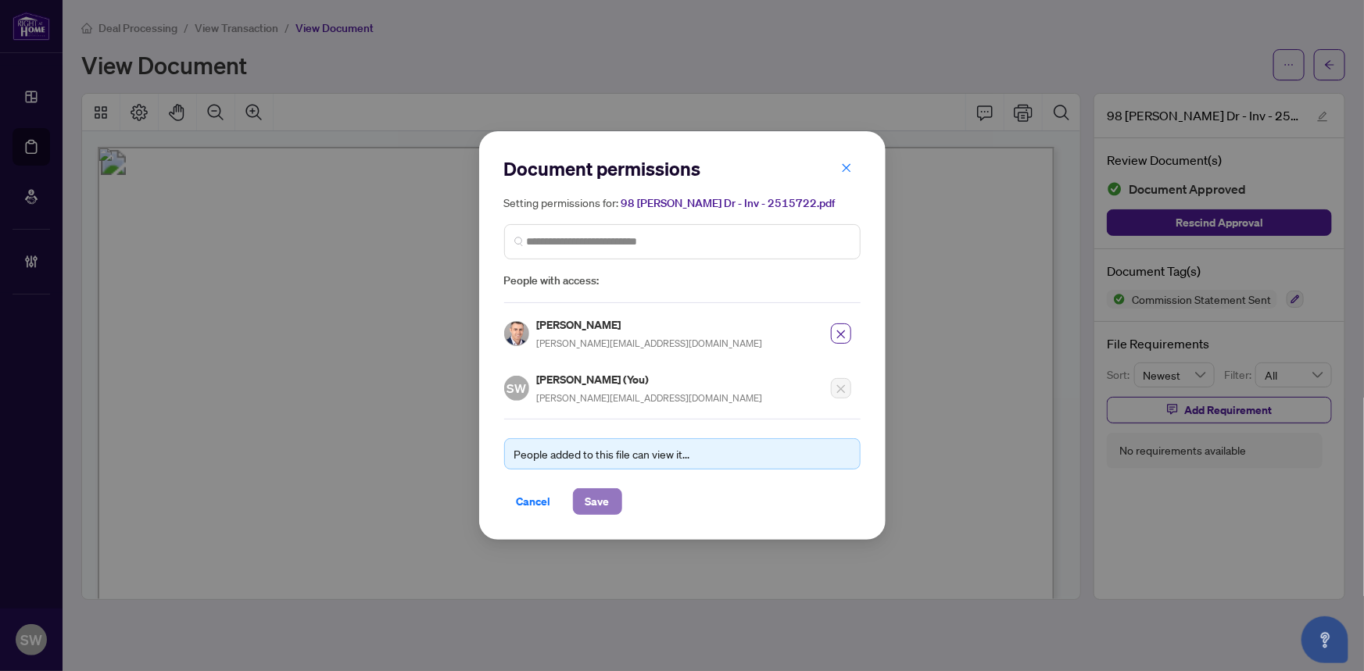
click at [599, 499] on span "Save" at bounding box center [597, 501] width 24 height 25
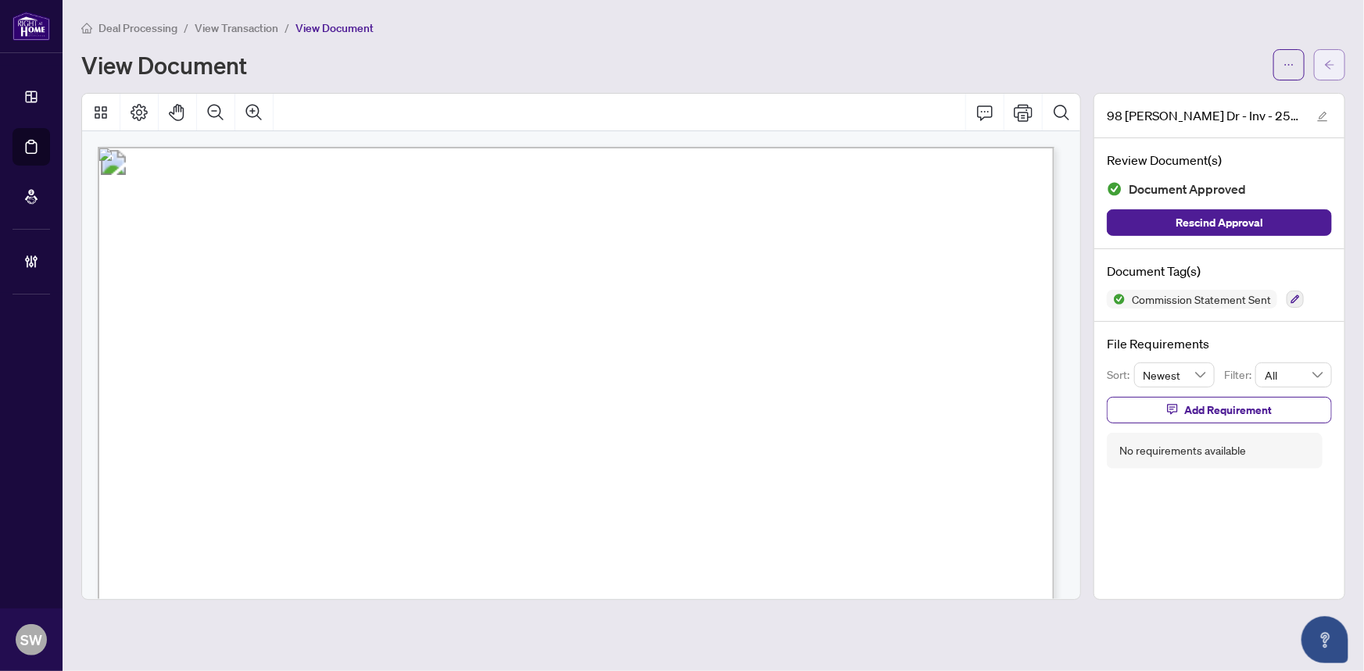
click at [1334, 70] on span "button" at bounding box center [1329, 64] width 11 height 25
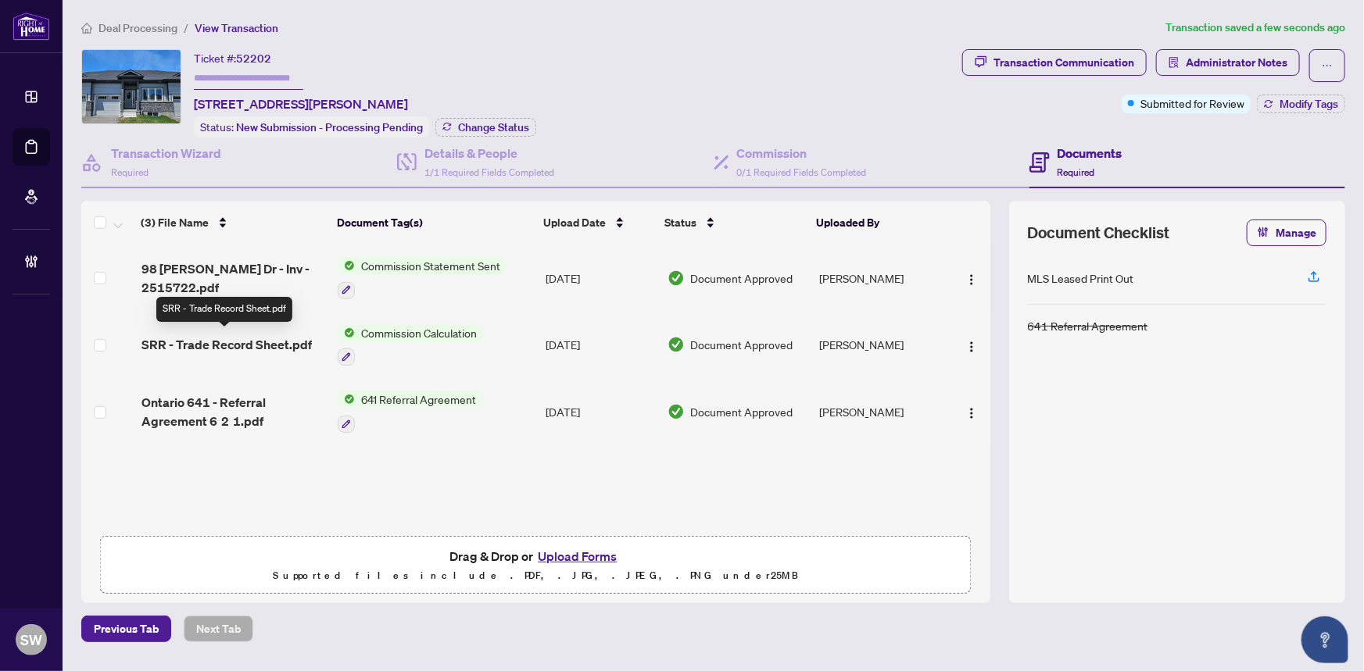
click at [268, 345] on span "SRR - Trade Record Sheet.pdf" at bounding box center [226, 344] width 170 height 19
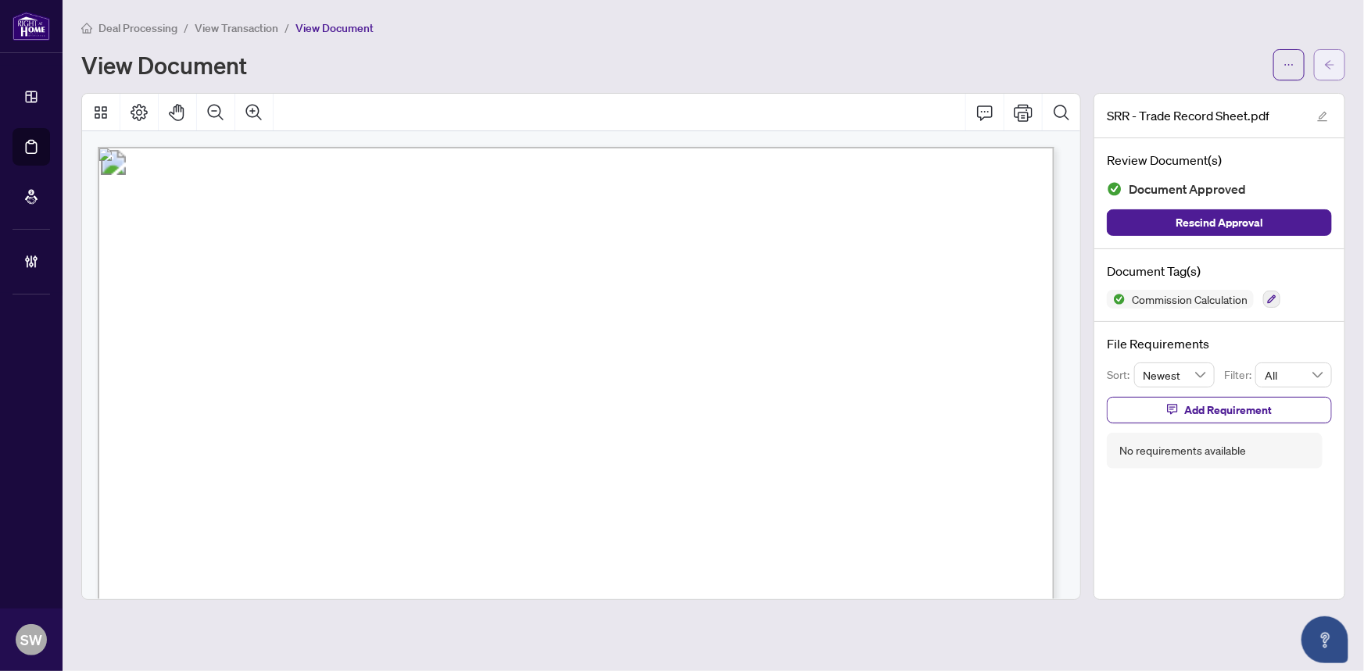
click at [1325, 65] on icon "arrow-left" at bounding box center [1329, 64] width 11 height 11
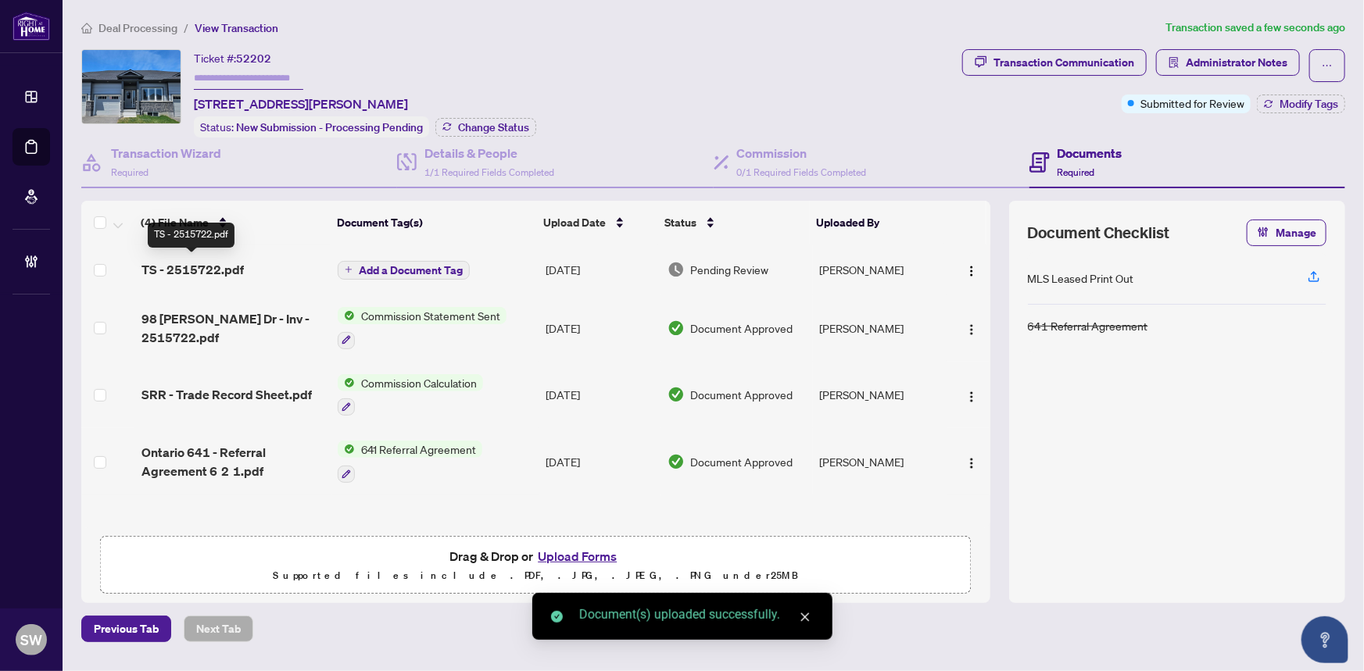
click at [236, 266] on span "TS - 2515722.pdf" at bounding box center [192, 269] width 102 height 19
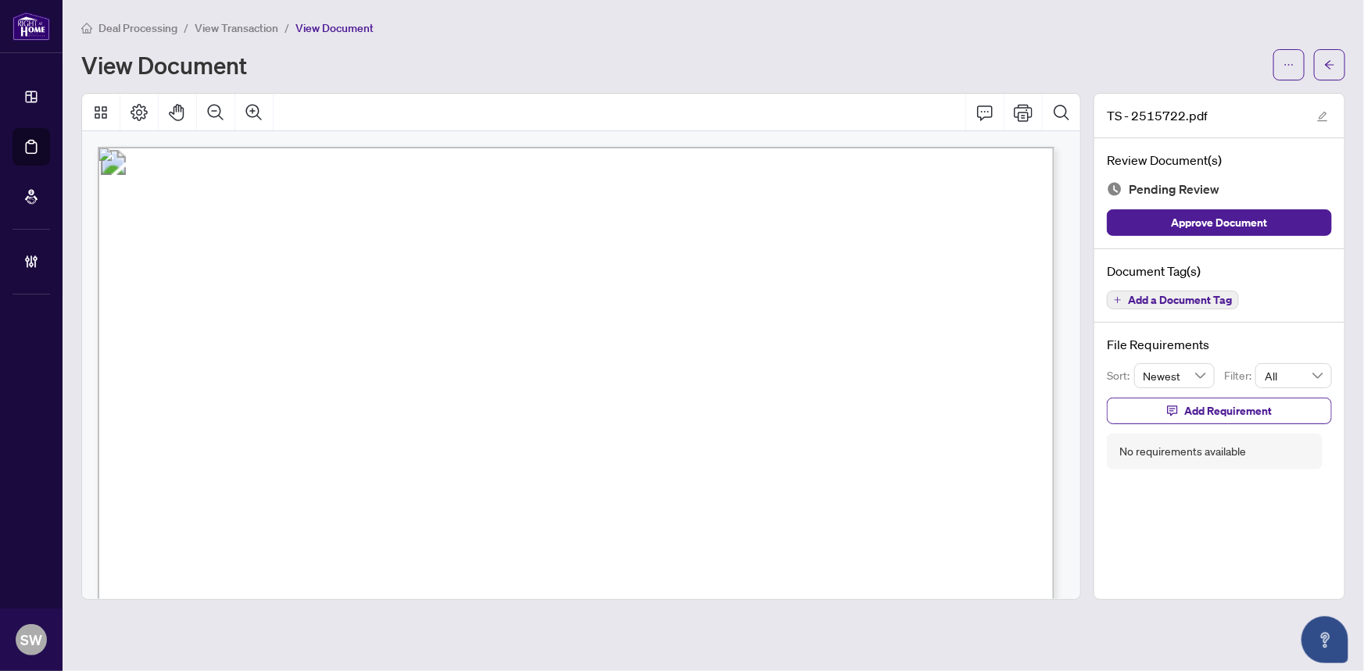
click at [1181, 300] on span "Add a Document Tag" at bounding box center [1180, 300] width 104 height 11
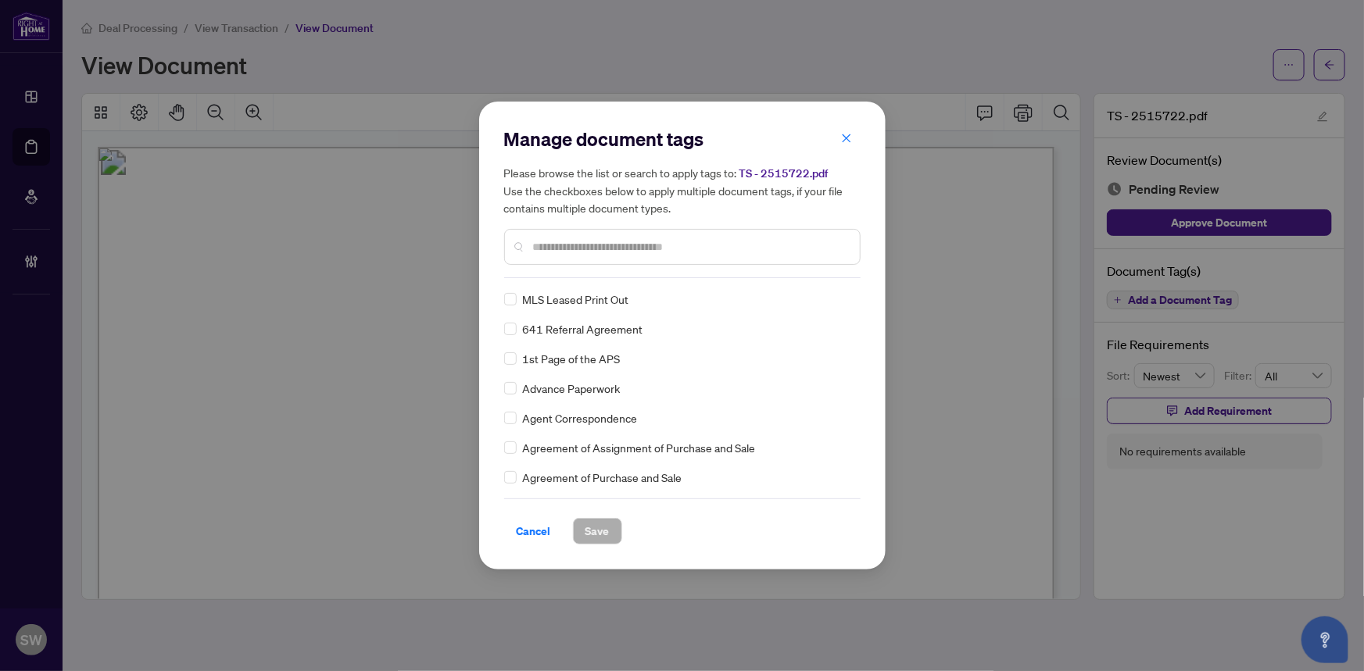
click at [581, 252] on input "text" at bounding box center [690, 246] width 314 height 17
type input "****"
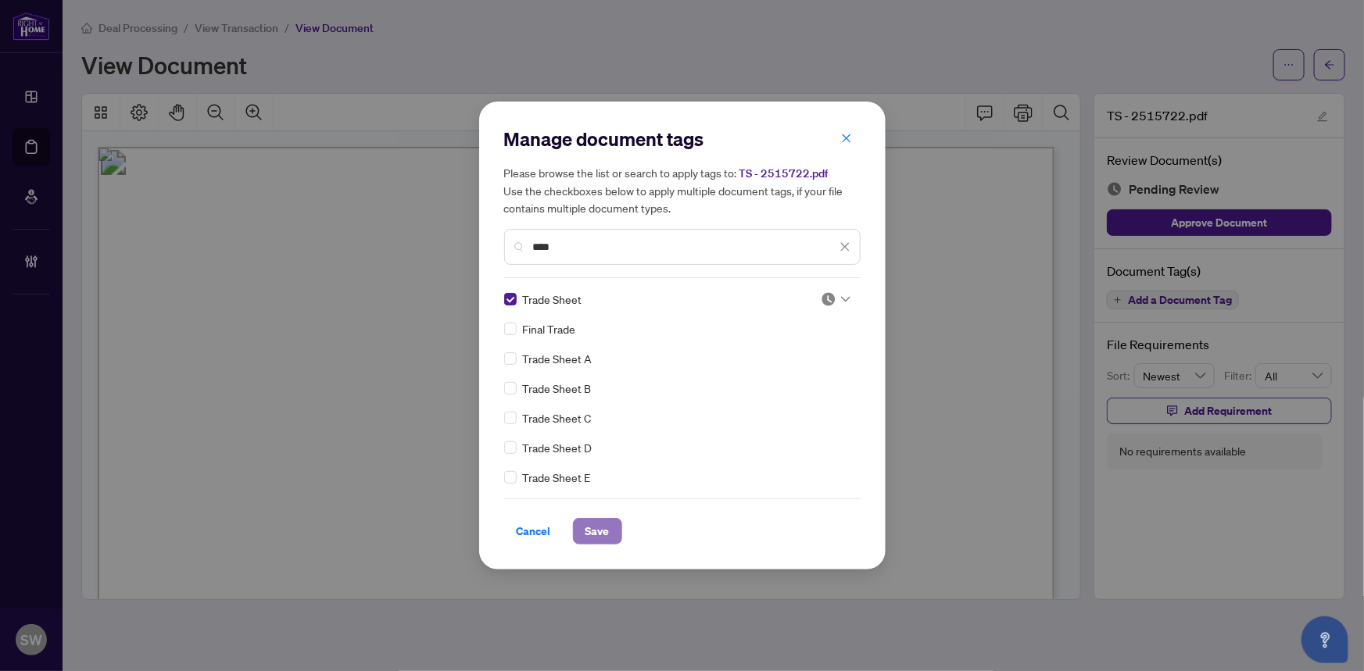
click at [586, 534] on span "Save" at bounding box center [597, 531] width 24 height 25
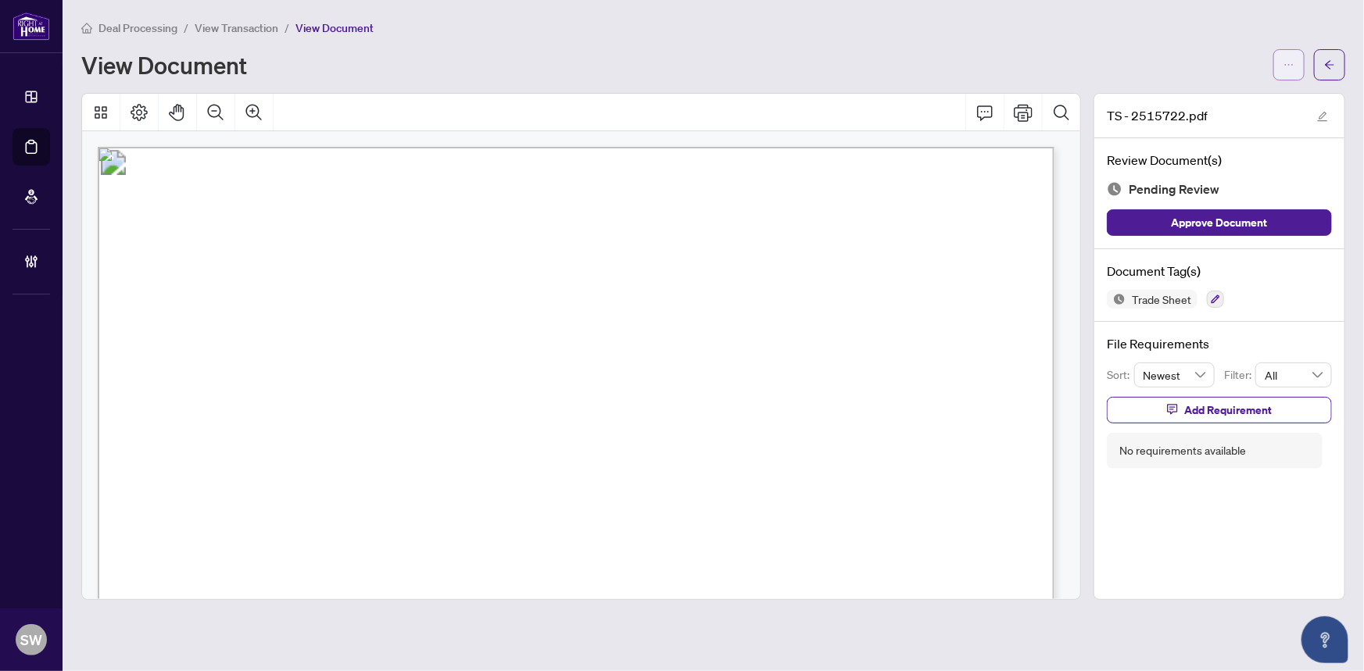
click at [1288, 57] on span "button" at bounding box center [1288, 64] width 11 height 25
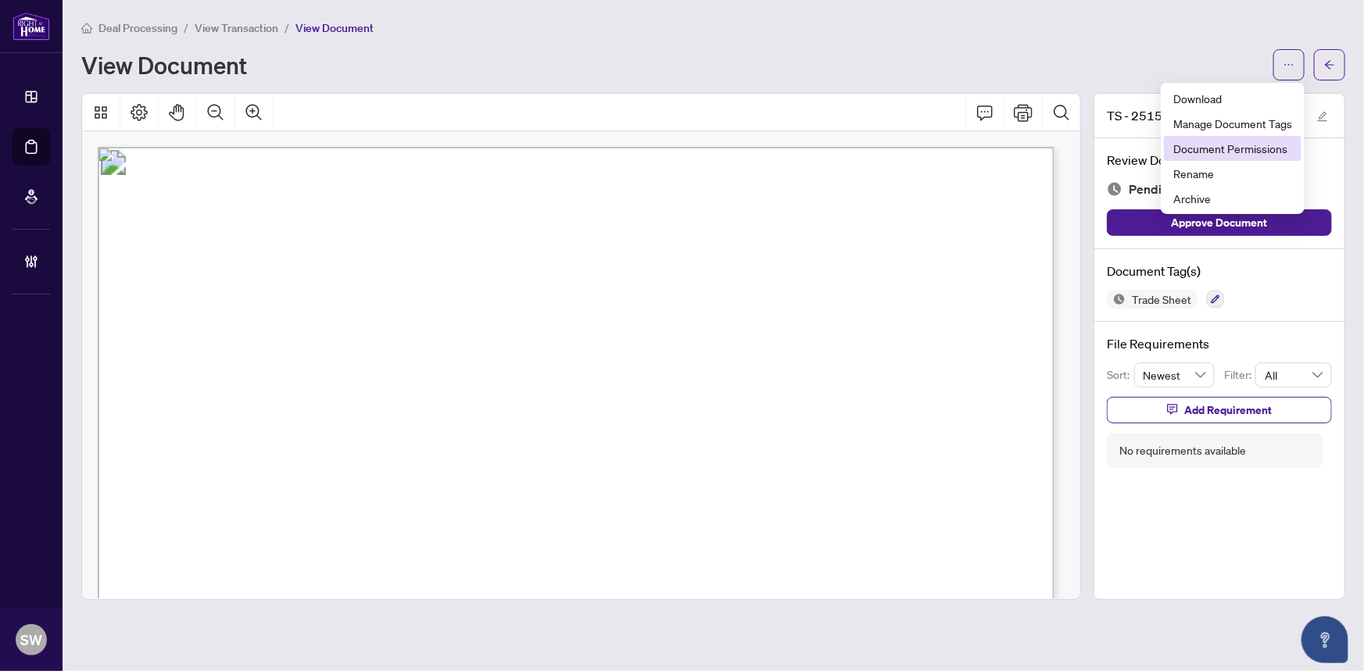
click at [1245, 145] on span "Document Permissions" at bounding box center [1232, 148] width 119 height 17
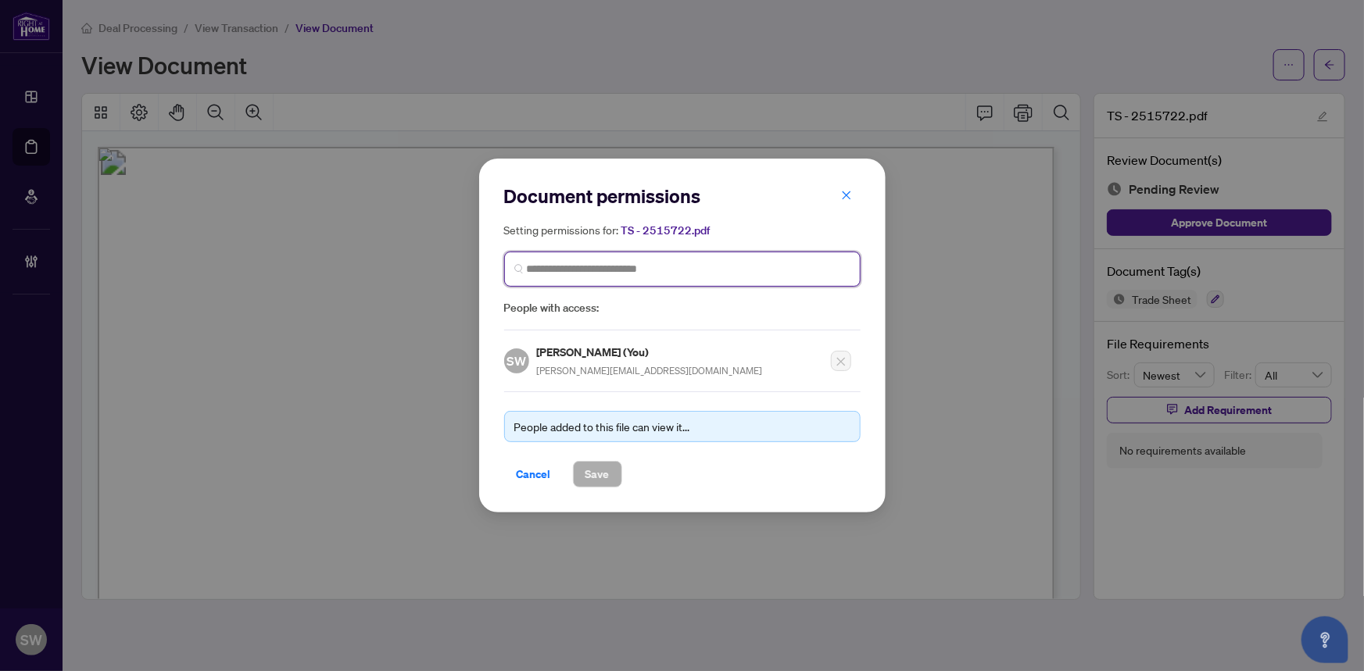
click at [633, 271] on input "search" at bounding box center [689, 269] width 324 height 16
paste input "**********"
type input "**********"
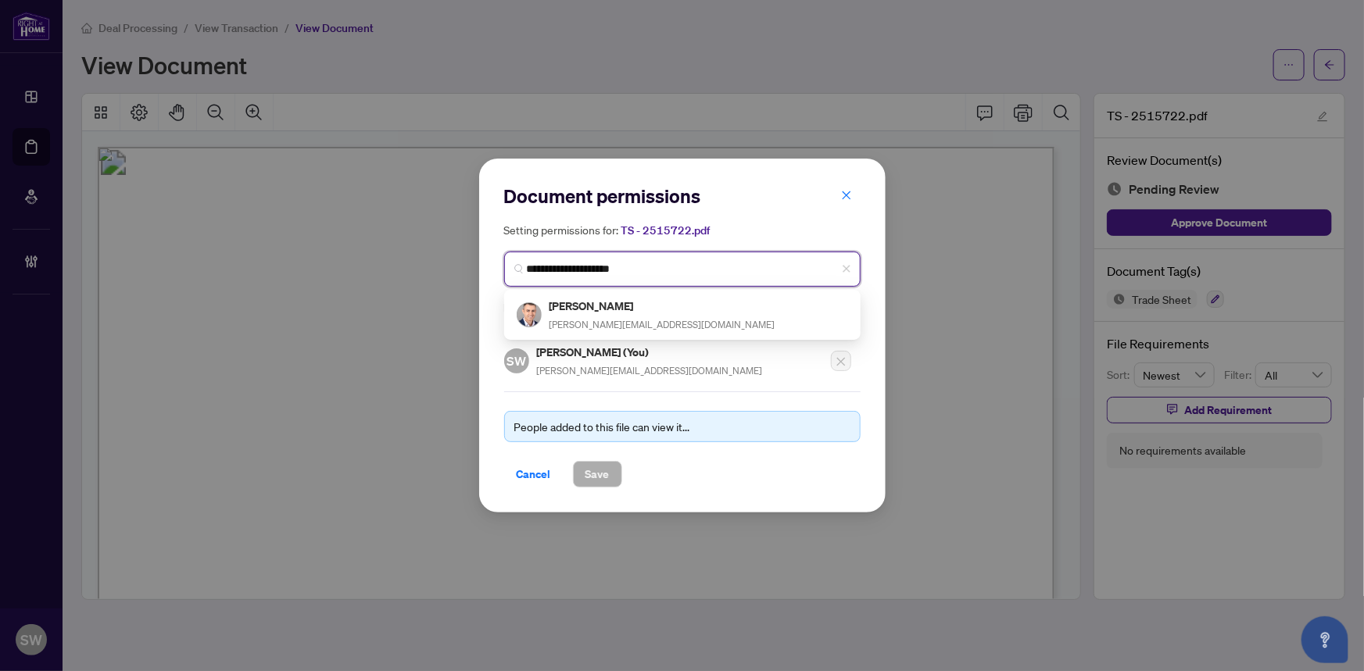
click at [620, 314] on div "Christopher Monteiro christopher_monteiro@hotmail.com" at bounding box center [662, 315] width 226 height 36
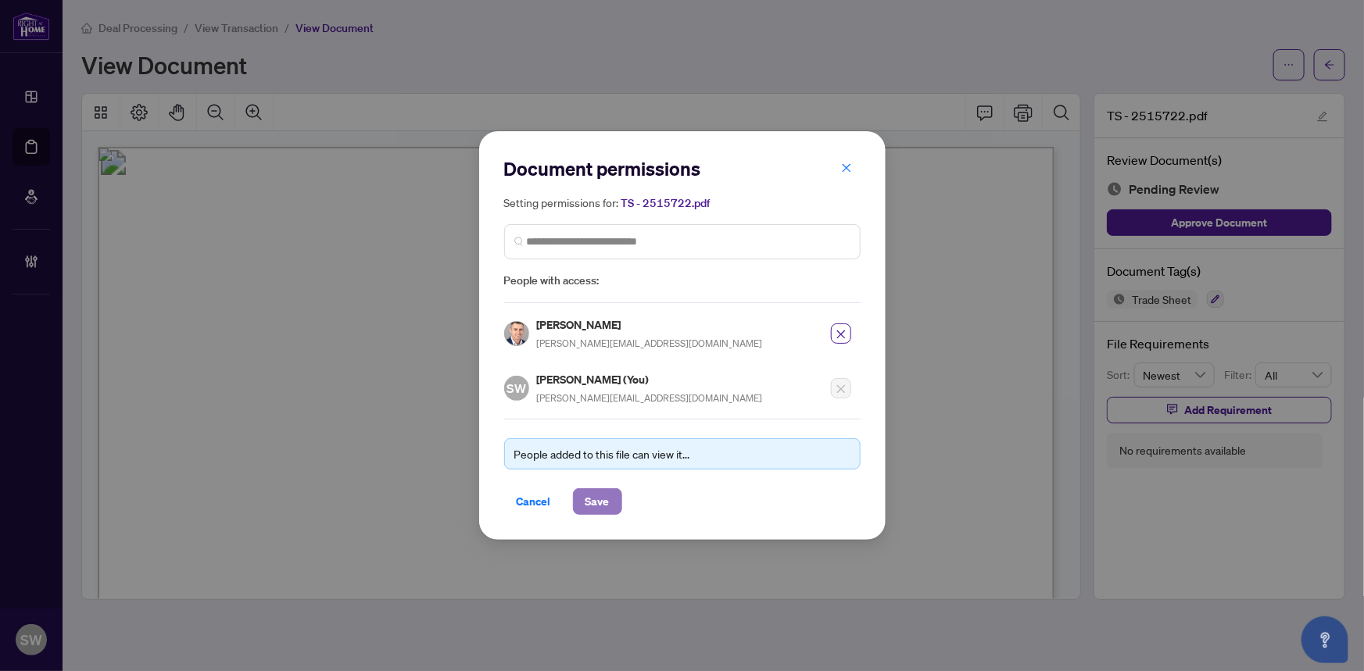
click at [602, 502] on span "Save" at bounding box center [597, 501] width 24 height 25
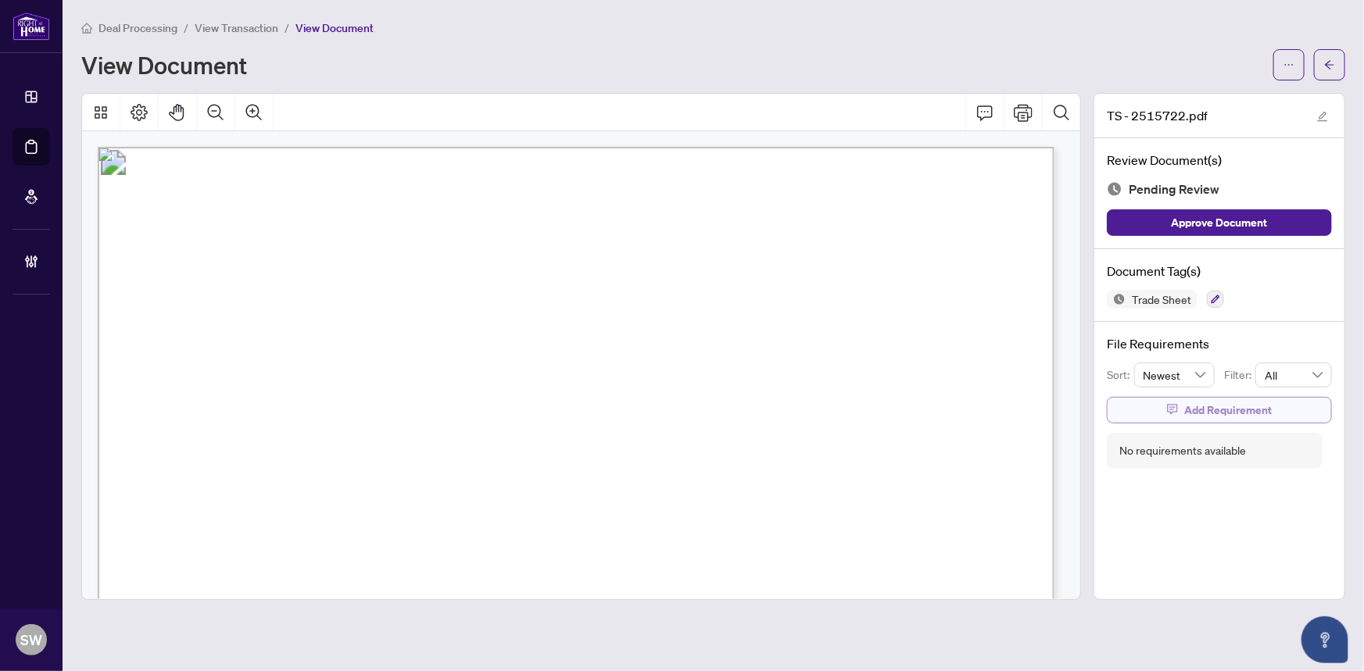
click at [1155, 397] on button "Add Requirement" at bounding box center [1219, 410] width 225 height 27
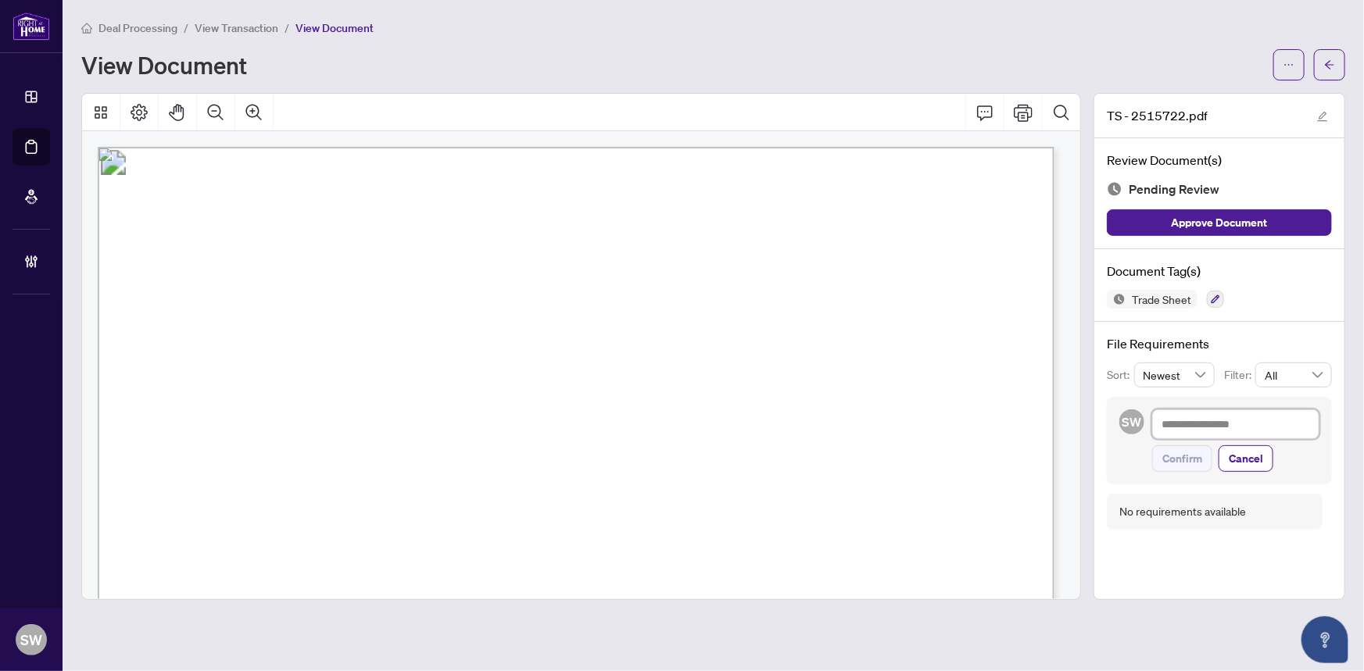
click at [1169, 420] on textarea at bounding box center [1235, 424] width 167 height 30
paste textarea "**********"
type textarea "**********"
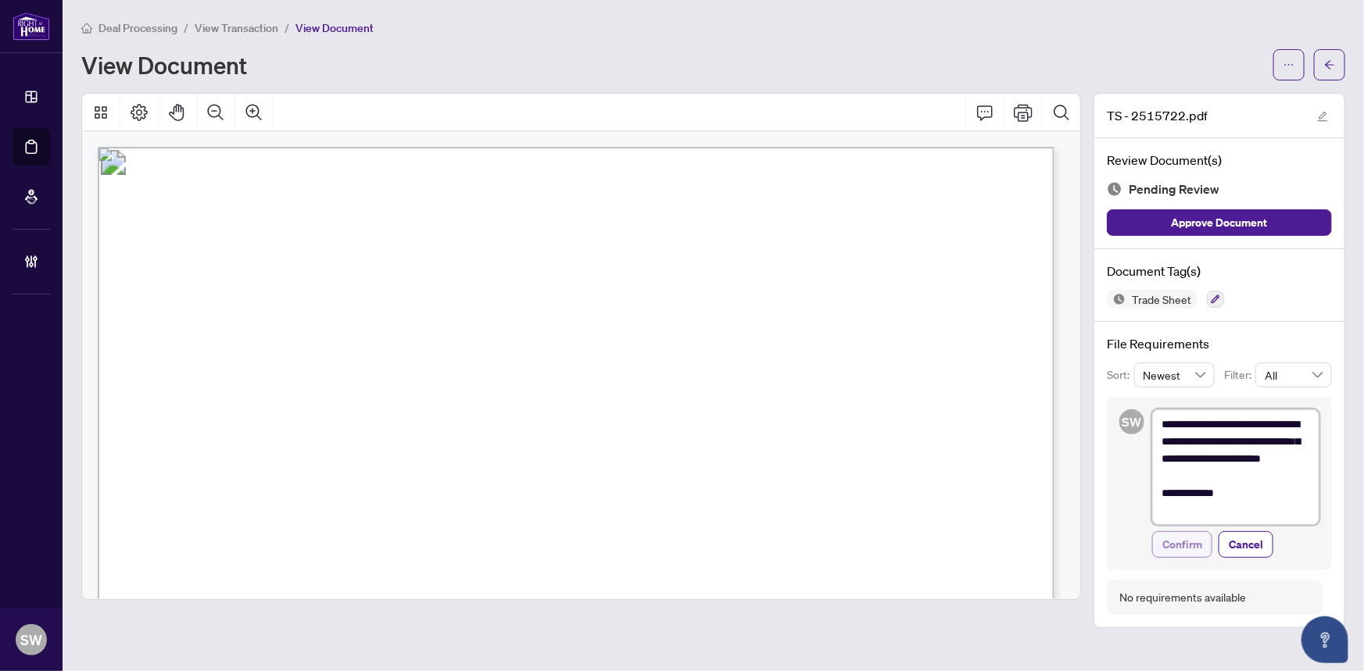
type textarea "**********"
click at [1184, 542] on span "Confirm" at bounding box center [1182, 544] width 40 height 25
type textarea "**********"
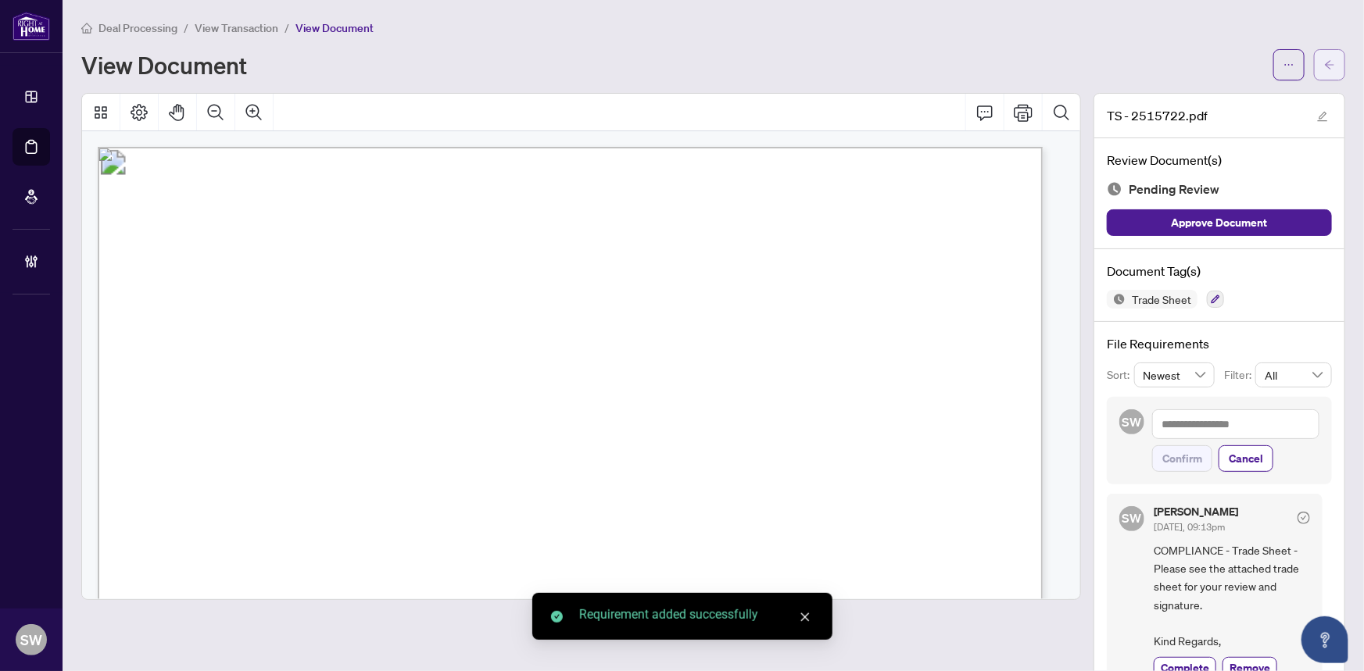
click at [1325, 72] on button "button" at bounding box center [1329, 64] width 31 height 31
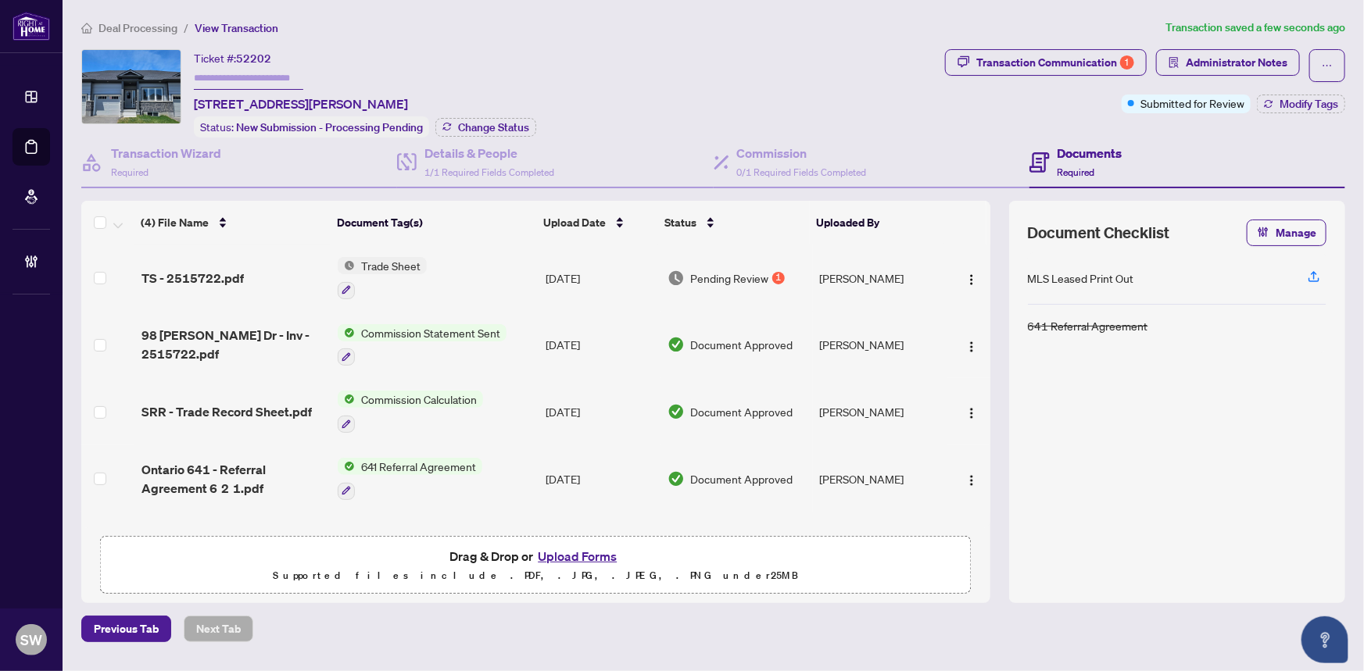
click at [252, 79] on input "text" at bounding box center [248, 78] width 109 height 23
paste input "*******"
type input "*******"
click at [479, 124] on span "Change Status" at bounding box center [493, 127] width 71 height 11
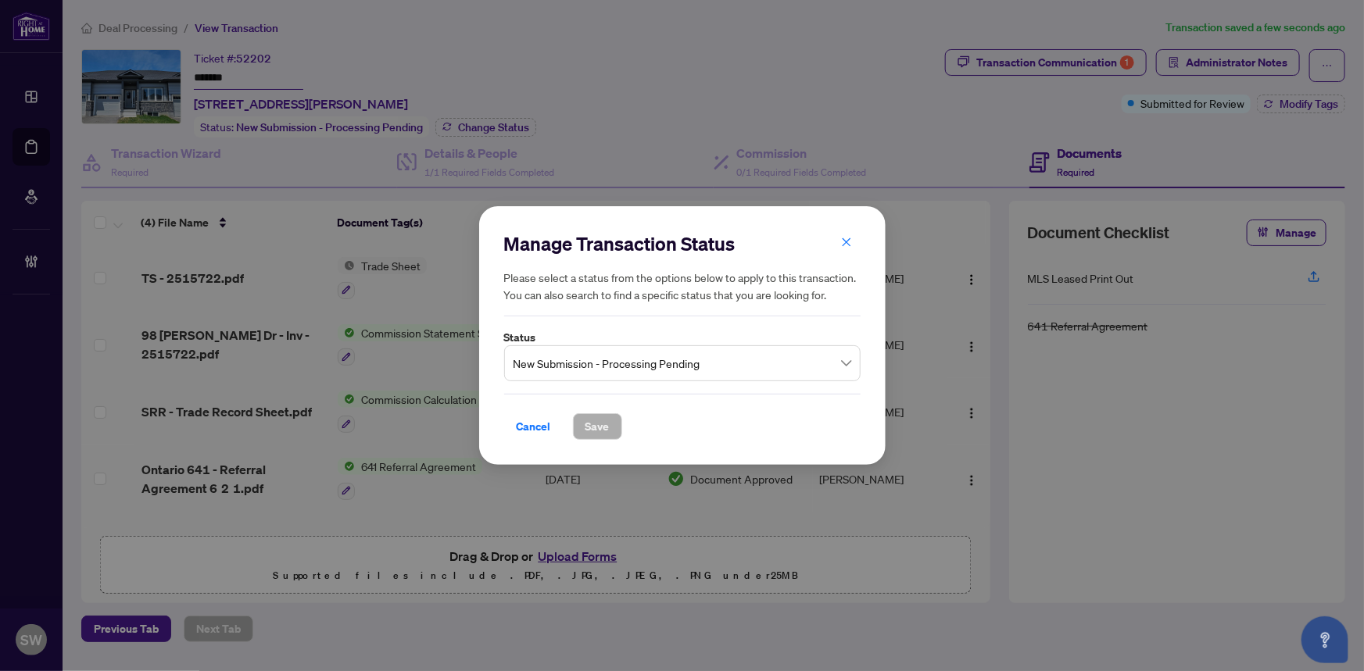
click at [595, 358] on span "New Submission - Processing Pending" at bounding box center [682, 364] width 338 height 30
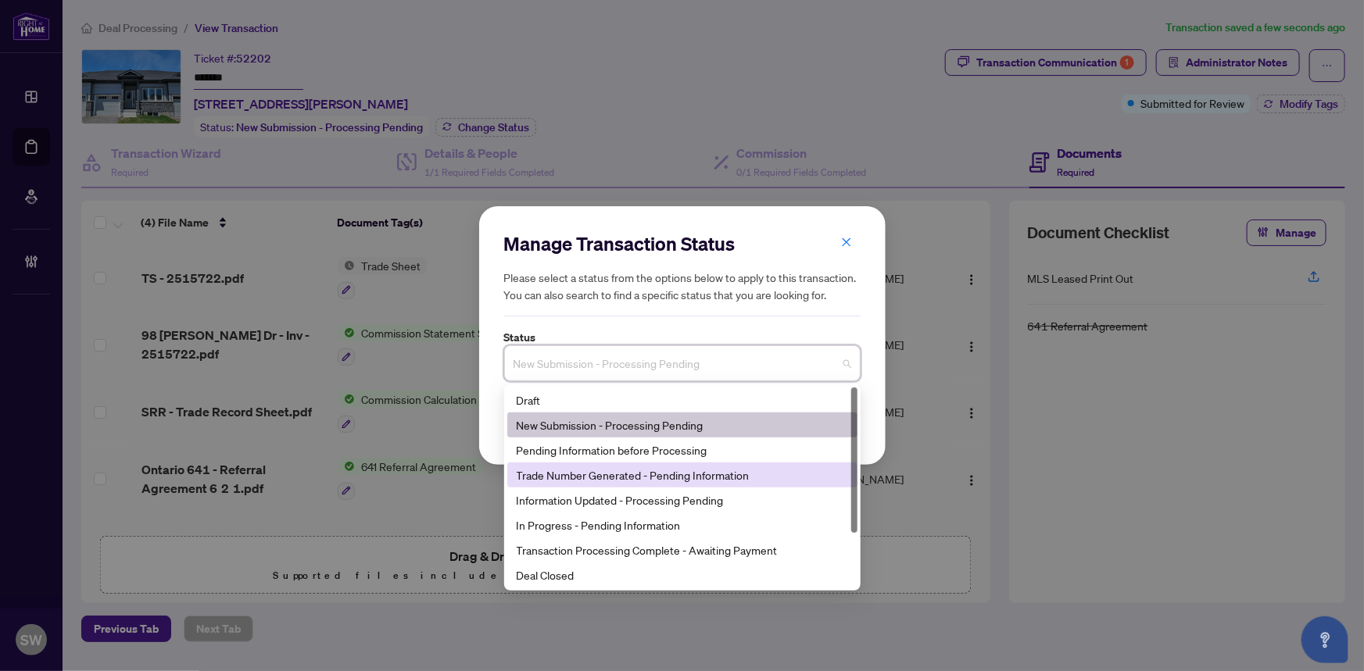
click at [578, 476] on div "Trade Number Generated - Pending Information" at bounding box center [682, 475] width 331 height 17
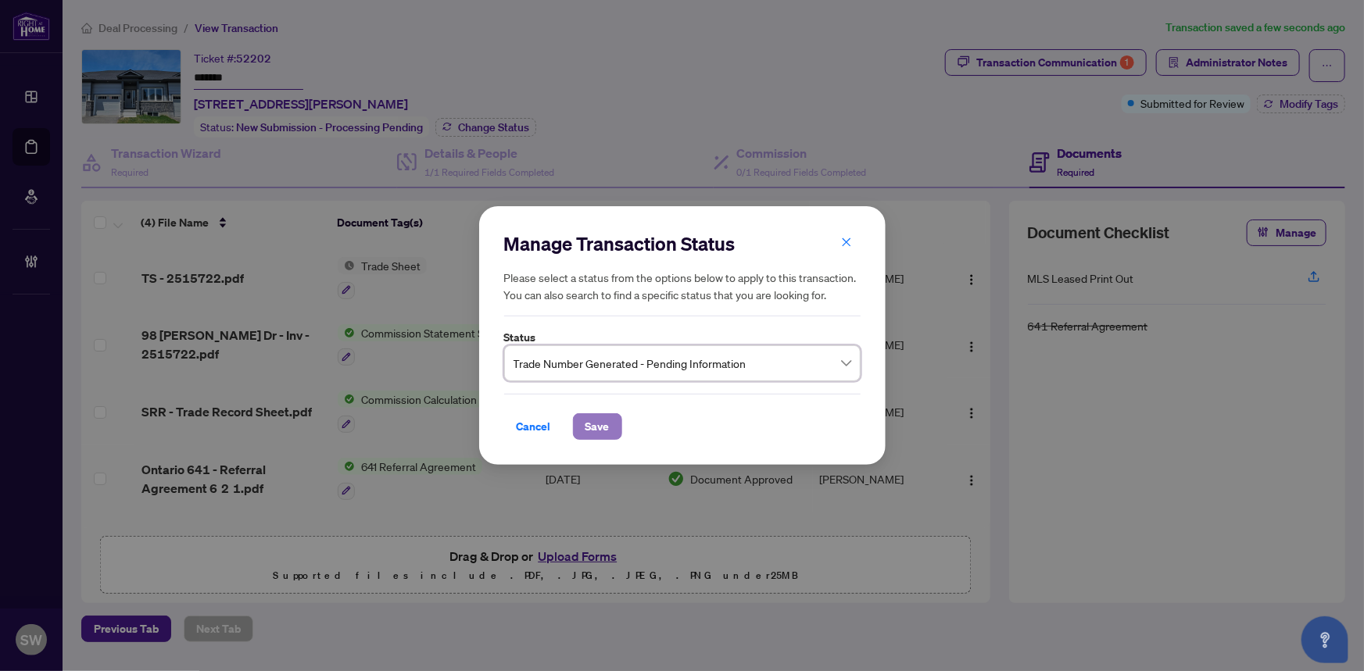
click at [590, 434] on span "Save" at bounding box center [597, 426] width 24 height 25
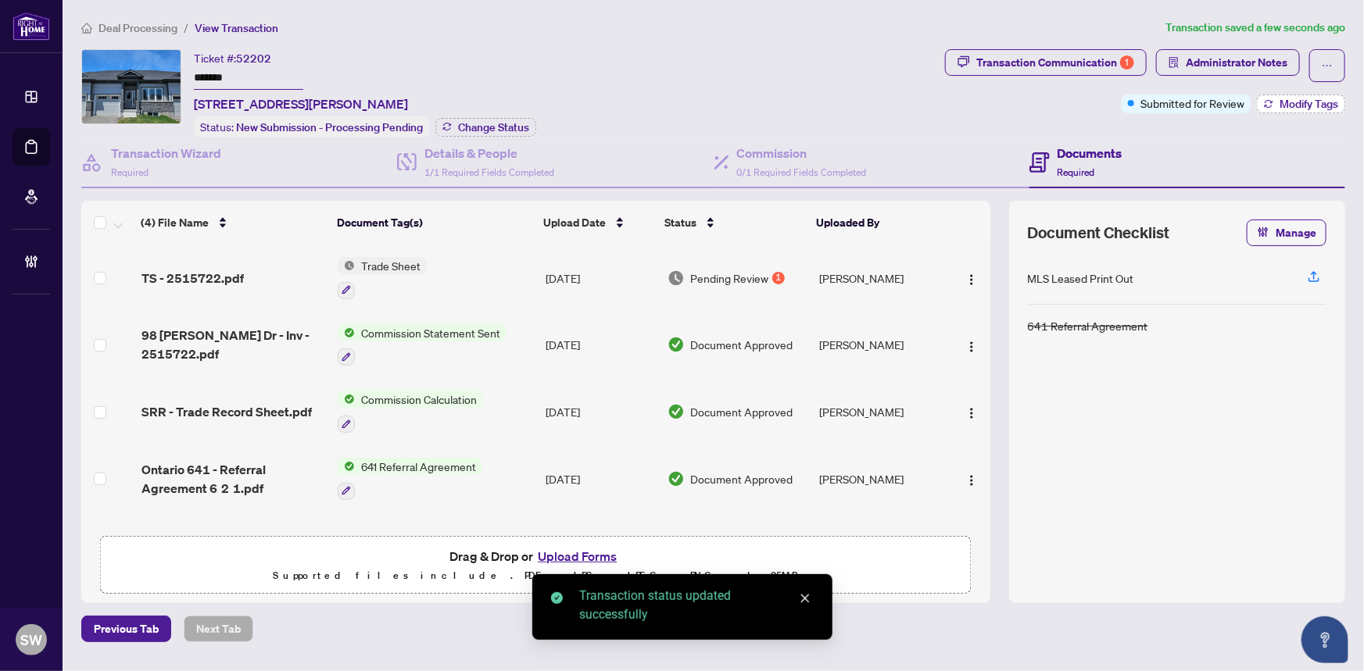
click at [1292, 104] on span "Modify Tags" at bounding box center [1308, 103] width 59 height 11
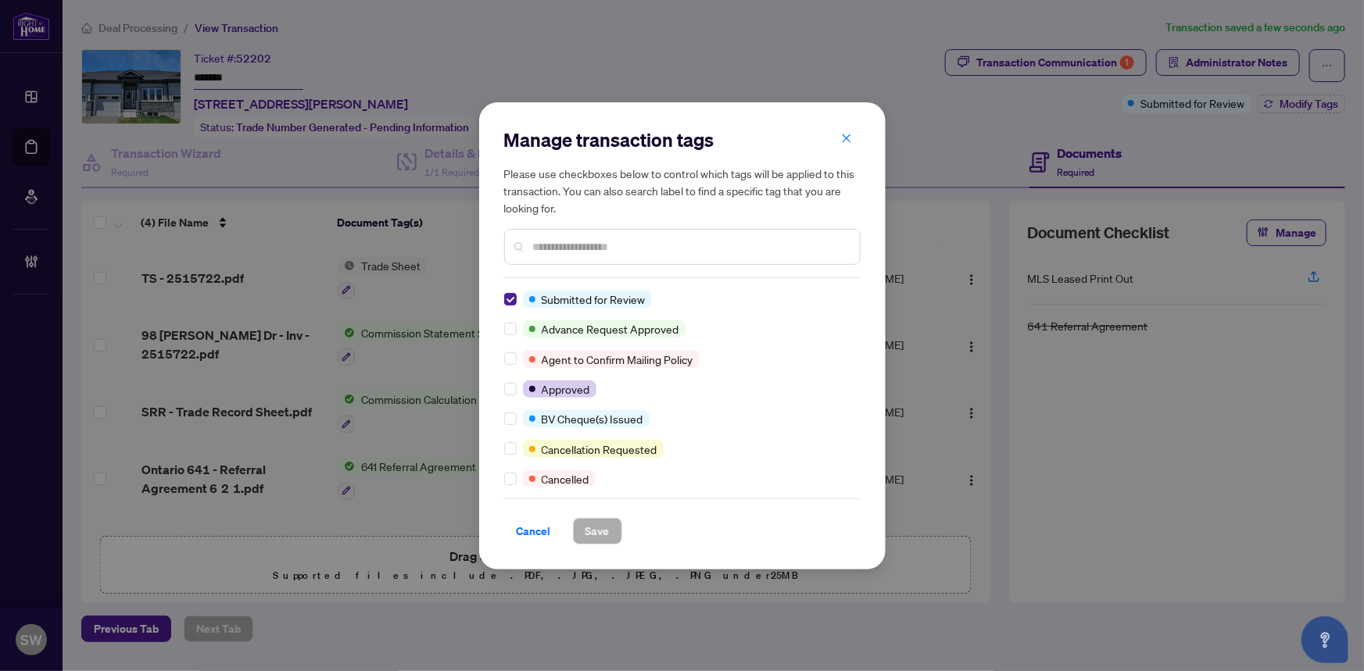
click at [502, 299] on div "Manage transaction tags Please use checkboxes below to control which tags will …" at bounding box center [682, 335] width 406 height 467
click at [592, 531] on span "Save" at bounding box center [597, 531] width 24 height 25
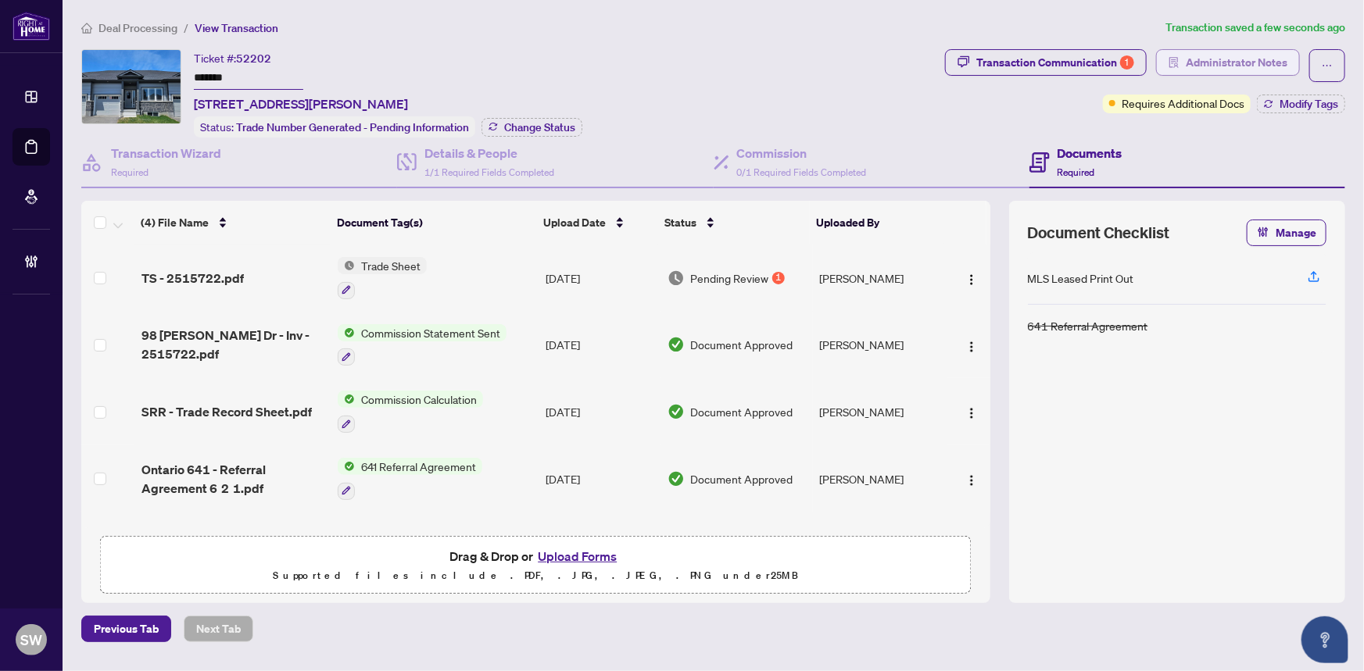
click at [1254, 63] on span "Administrator Notes" at bounding box center [1236, 62] width 102 height 25
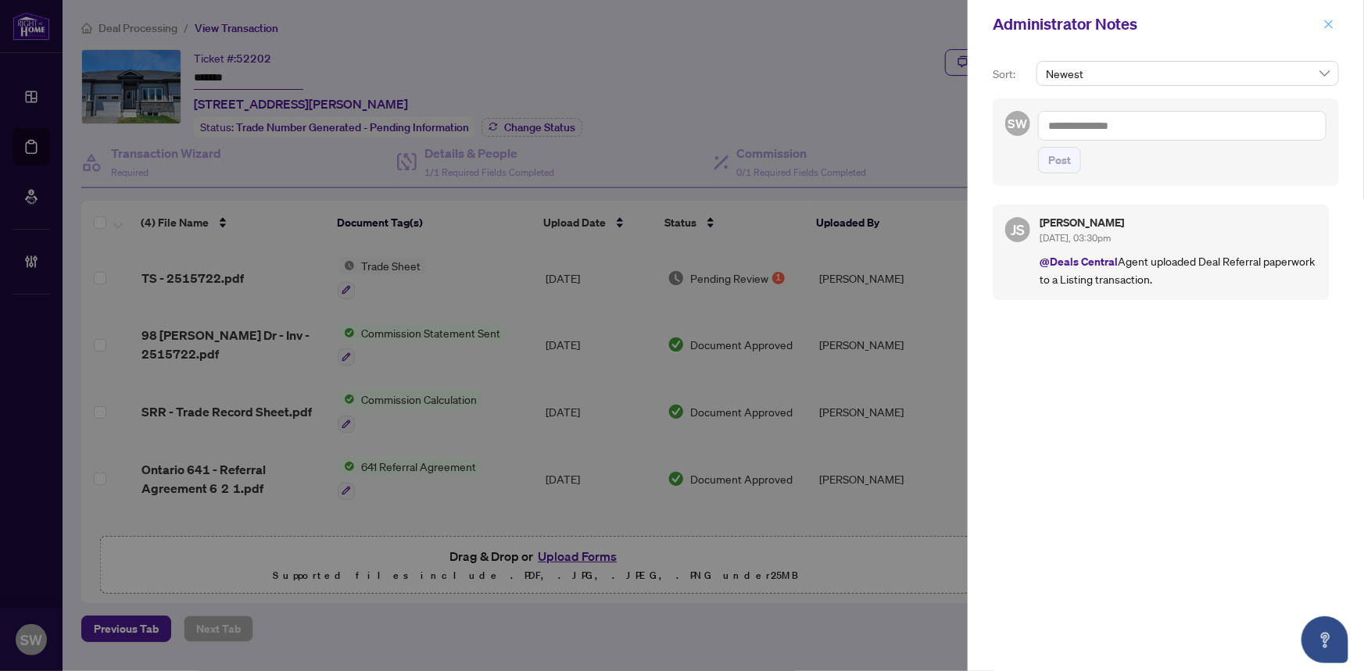
click at [1325, 25] on icon "close" at bounding box center [1328, 24] width 11 height 11
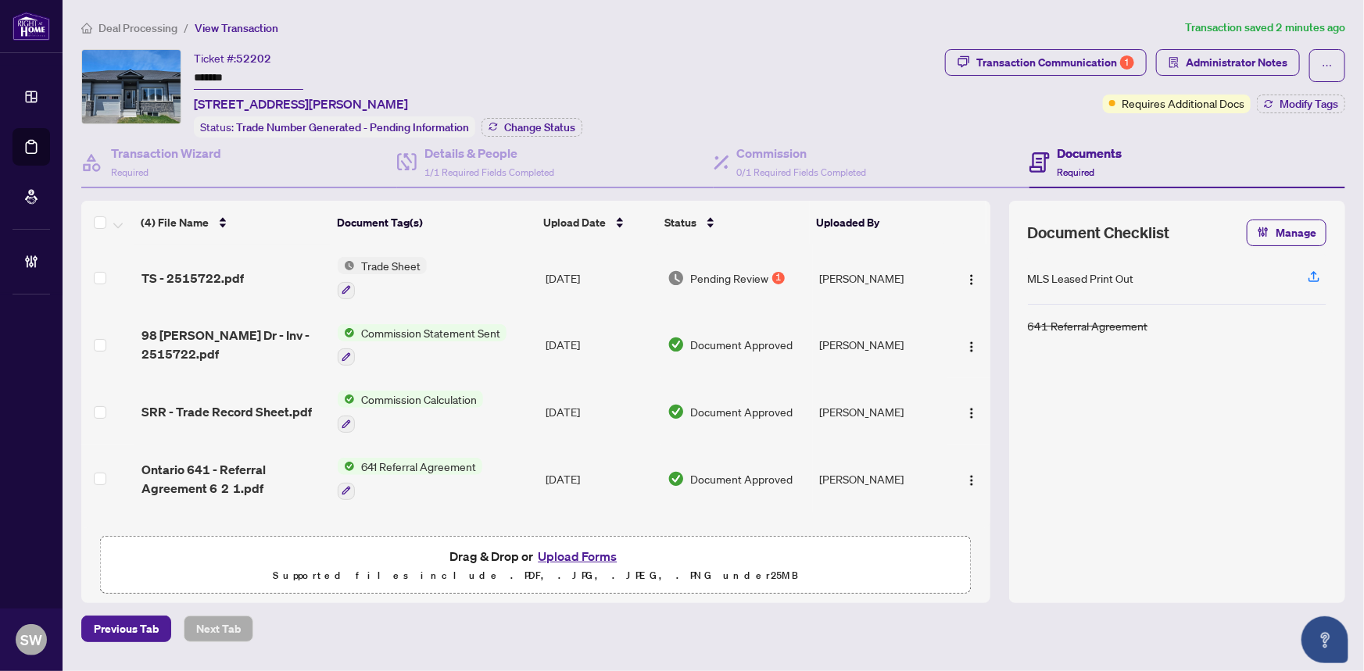
click at [138, 23] on span "Deal Processing" at bounding box center [137, 28] width 79 height 14
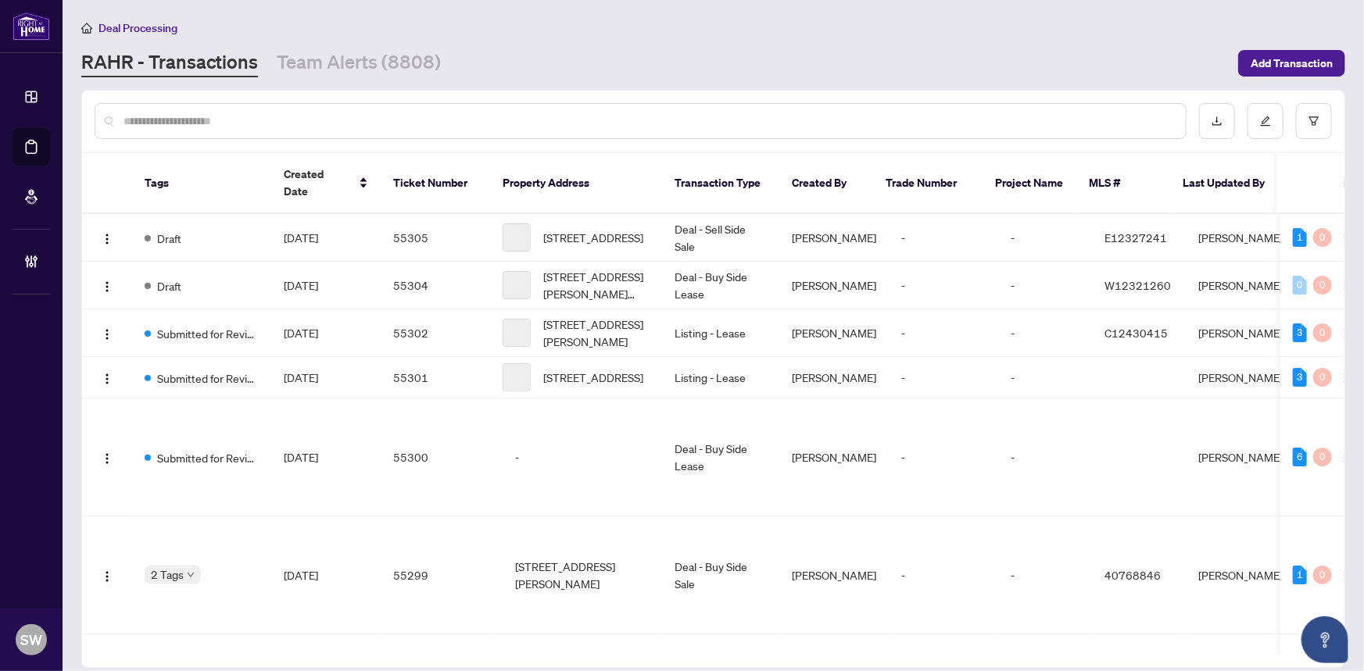
click at [173, 126] on input "text" at bounding box center [647, 121] width 1049 height 17
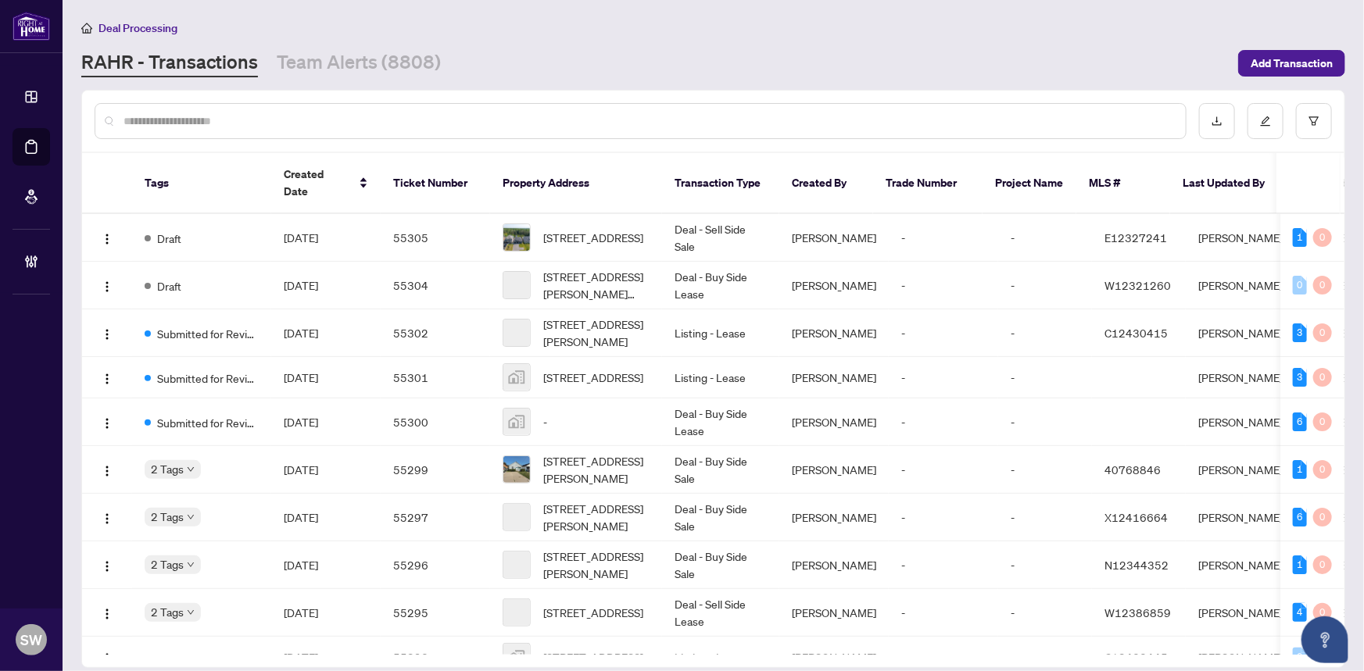
paste input "*****"
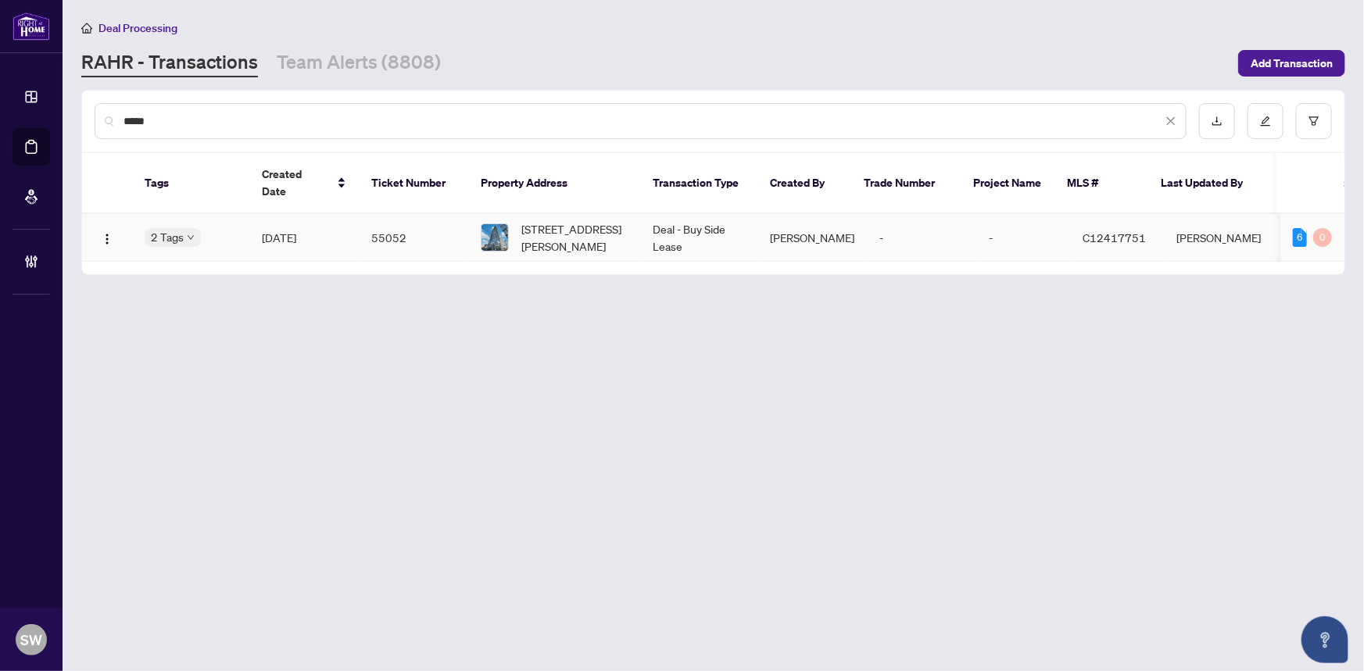
type input "*****"
click at [296, 231] on span "Sep/28/2025" at bounding box center [279, 238] width 34 height 14
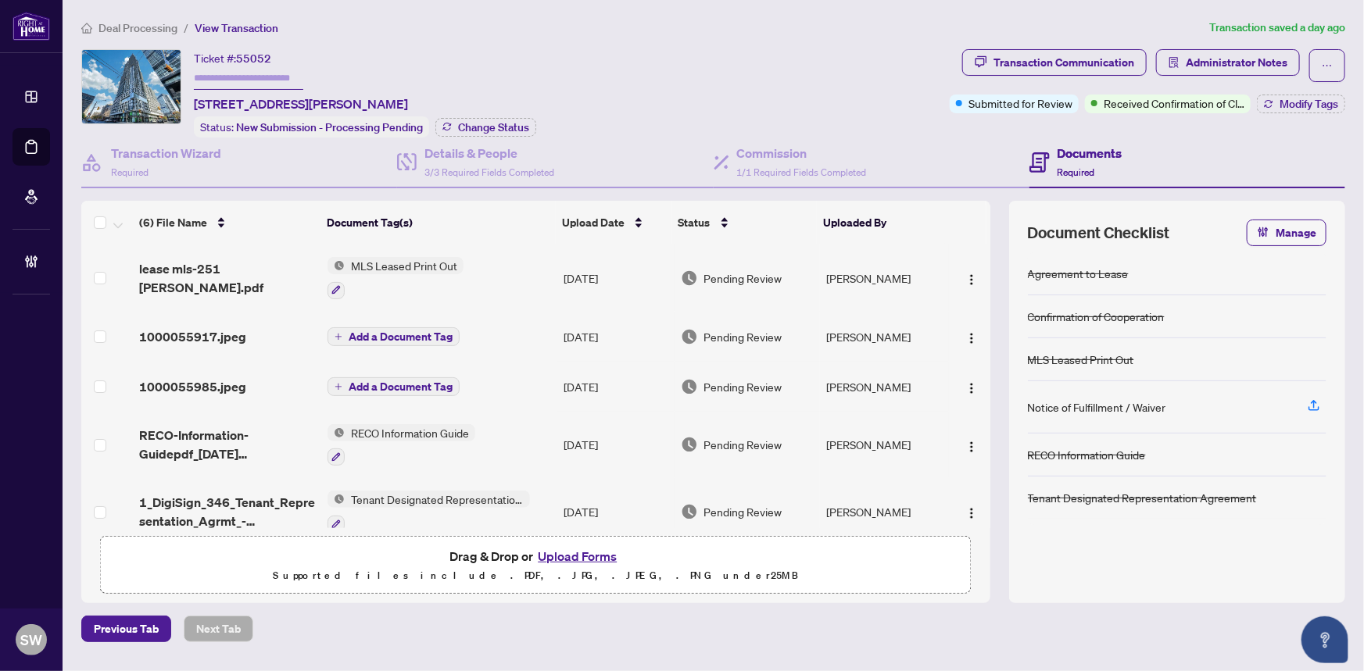
click at [200, 77] on input "text" at bounding box center [248, 78] width 109 height 23
paste input "*******"
type input "*******"
click at [492, 126] on span "Change Status" at bounding box center [493, 127] width 71 height 11
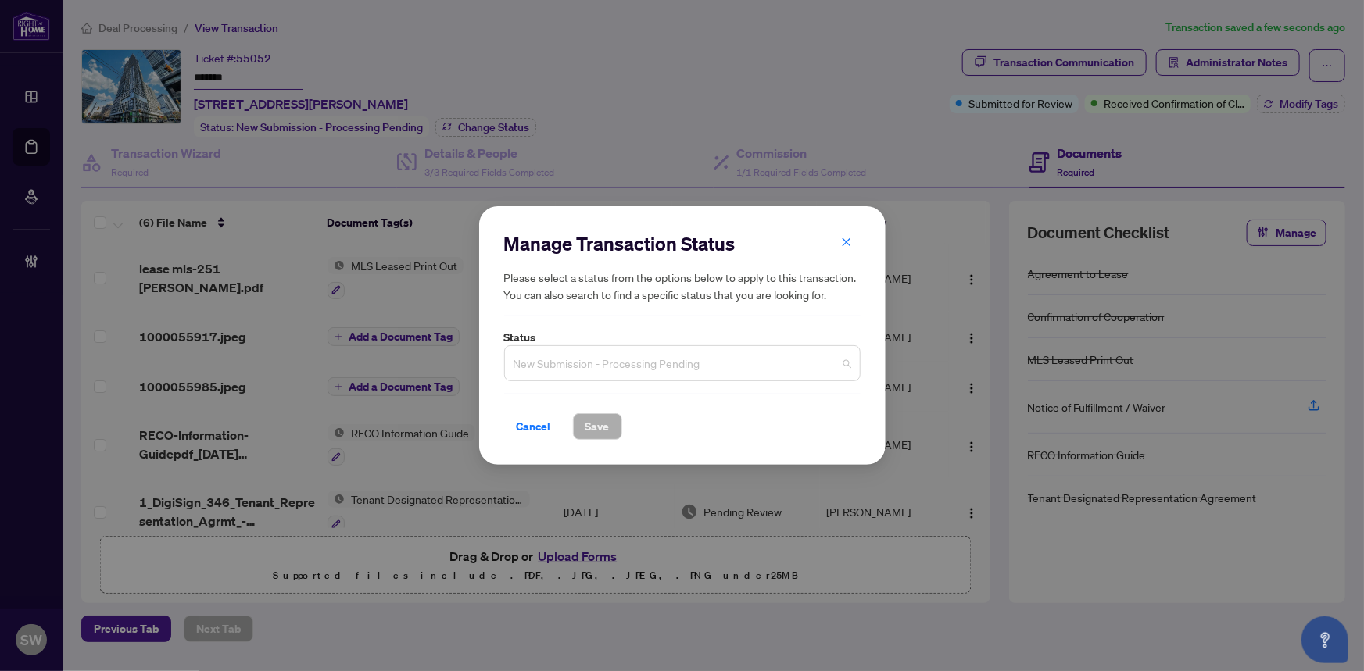
click at [643, 360] on span "New Submission - Processing Pending" at bounding box center [682, 364] width 338 height 30
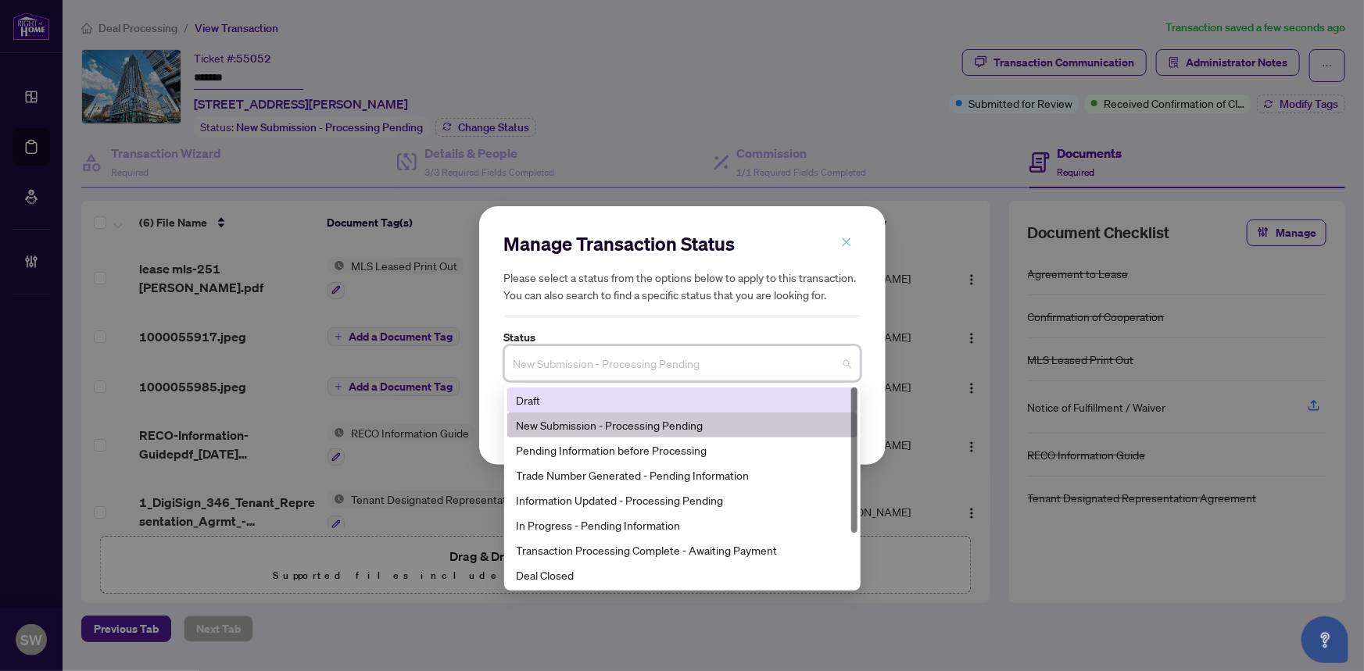
click at [846, 237] on icon "close" at bounding box center [846, 242] width 11 height 11
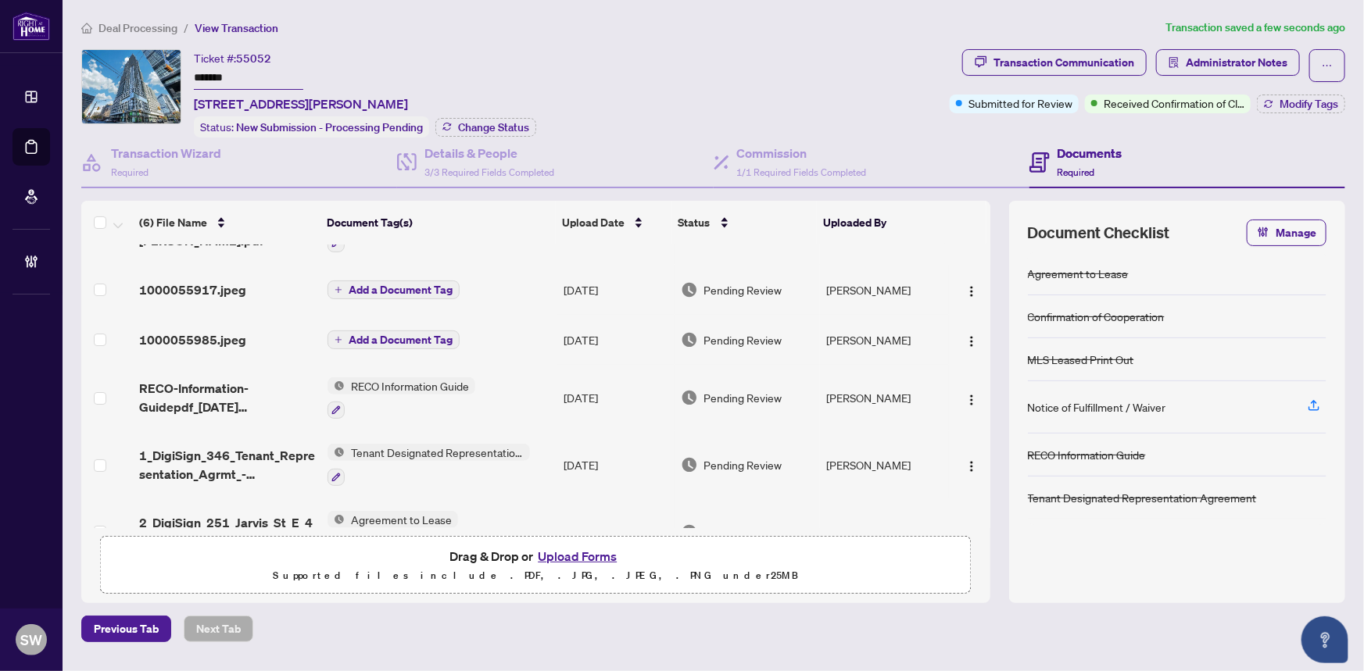
scroll to position [86, 0]
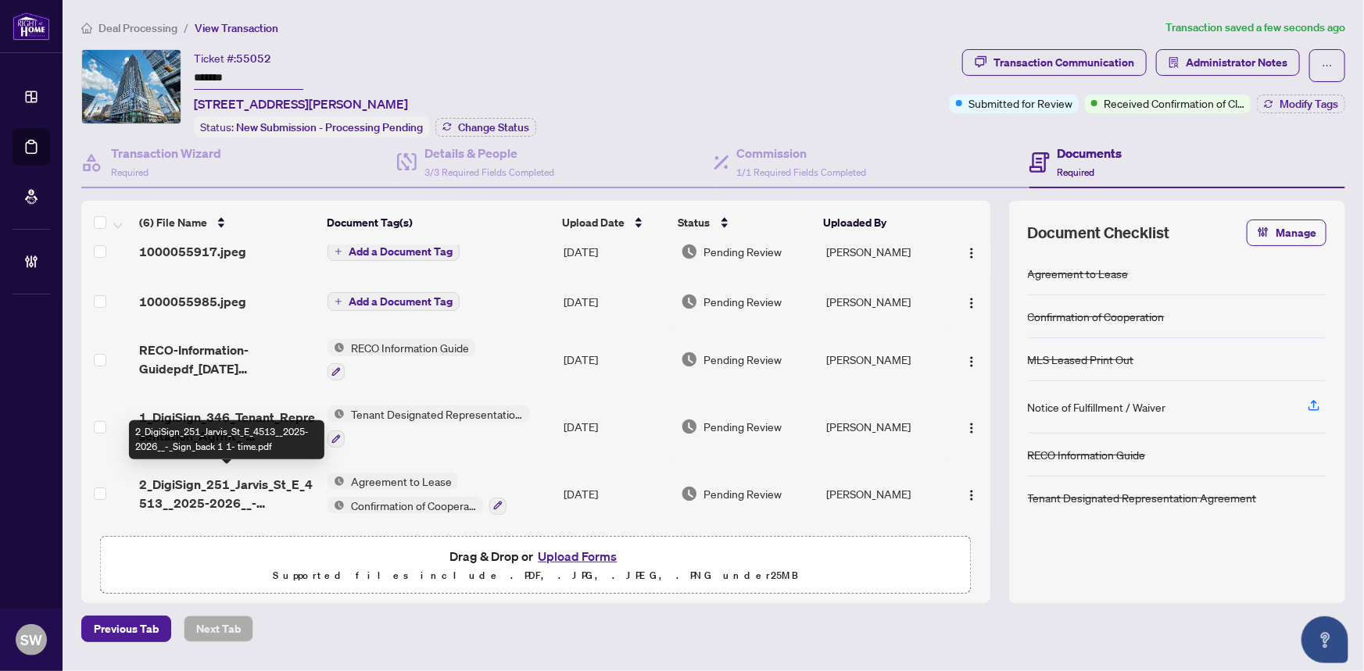
click at [220, 484] on span "2_DigiSign_251_Jarvis_St_E_4513__2025-2026__-_Sign_back 1 1- time.pdf" at bounding box center [227, 494] width 177 height 38
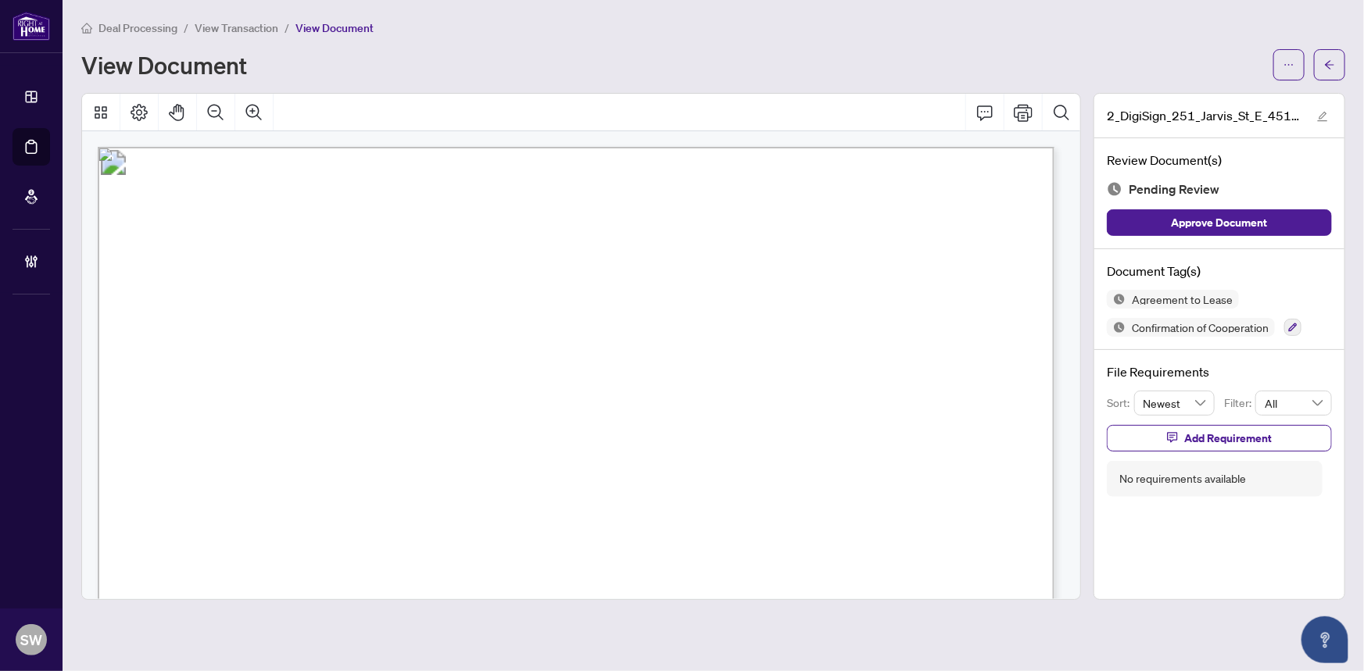
drag, startPoint x: 232, startPoint y: 509, endPoint x: 305, endPoint y: 510, distance: 72.7
click at [305, 510] on span "251 Jarvis Street, 4513, Toronto C08, ON M5B 0C3" at bounding box center [320, 513] width 245 height 15
click at [422, 437] on span "251 Jarvis Street, 4513, Toronto C08, ON M5B 0C3" at bounding box center [320, 443] width 245 height 15
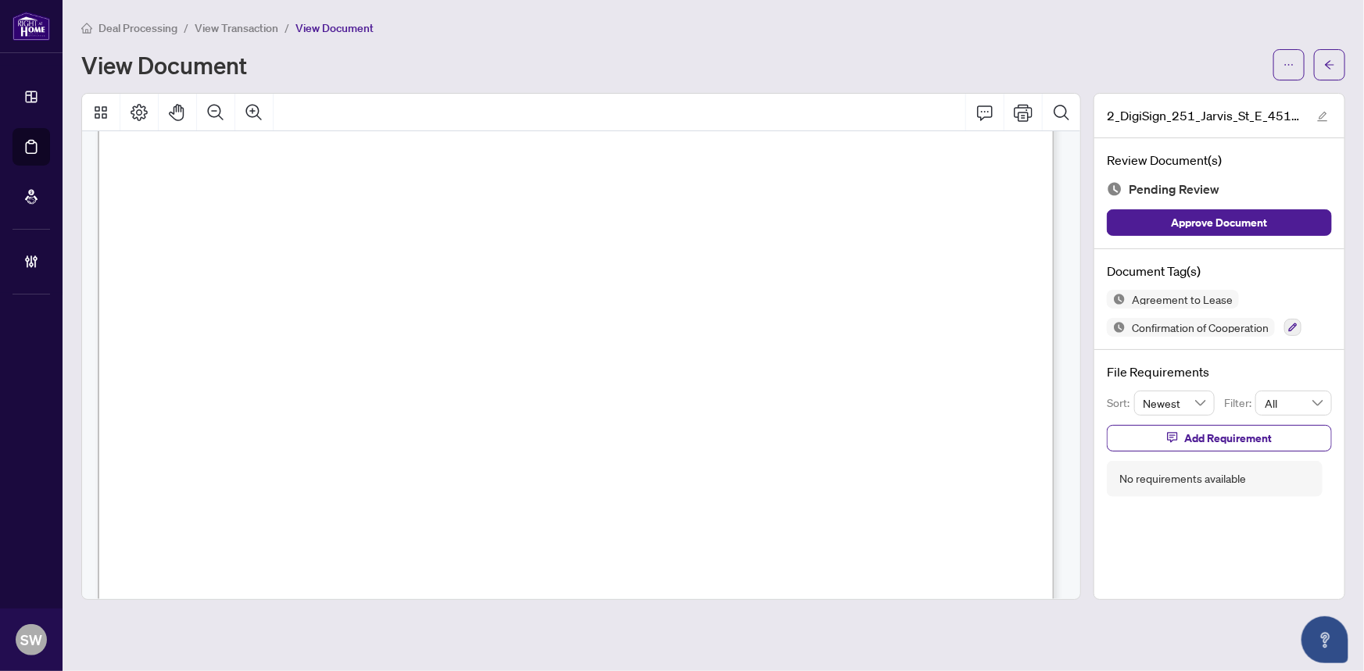
click at [443, 436] on span "251 Jarvis Street, 4513, Toronto C08, ON M5B 0C3" at bounding box center [320, 443] width 245 height 15
click at [269, 305] on span "Sonia Ming Wong" at bounding box center [364, 307] width 227 height 15
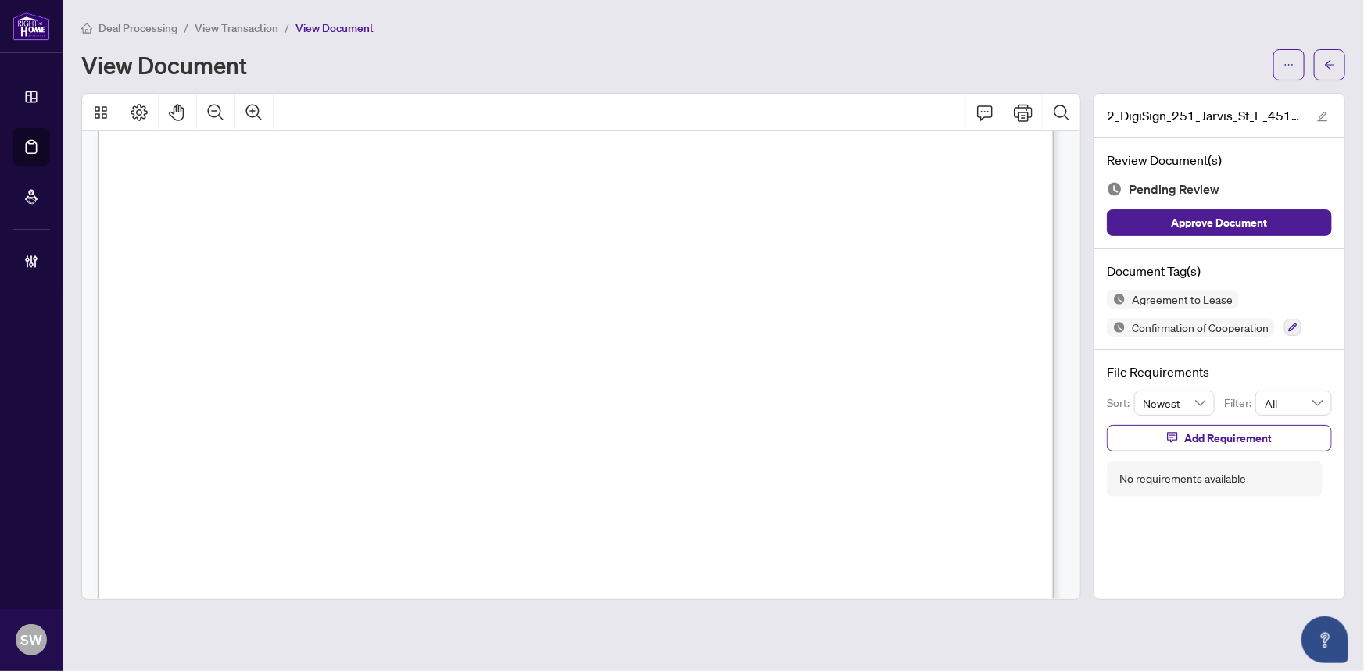
click at [269, 305] on span "Sonia Ming Wong" at bounding box center [364, 307] width 227 height 15
click at [239, 269] on span "MOHAMMADREZA DANIALI" at bounding box center [283, 276] width 110 height 15
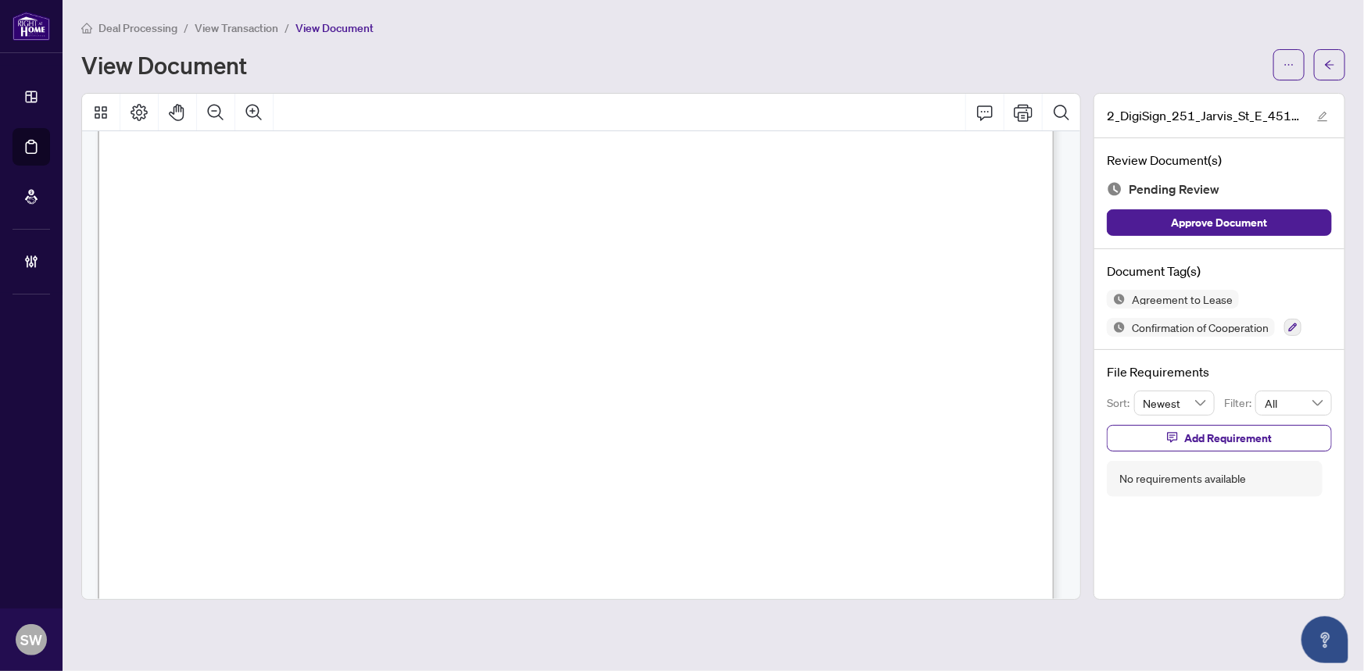
click at [239, 269] on span "MOHAMMADREZA DANIALI" at bounding box center [283, 276] width 110 height 15
click at [338, 272] on span "MOHAMMADREZA DANIALI" at bounding box center [283, 276] width 110 height 15
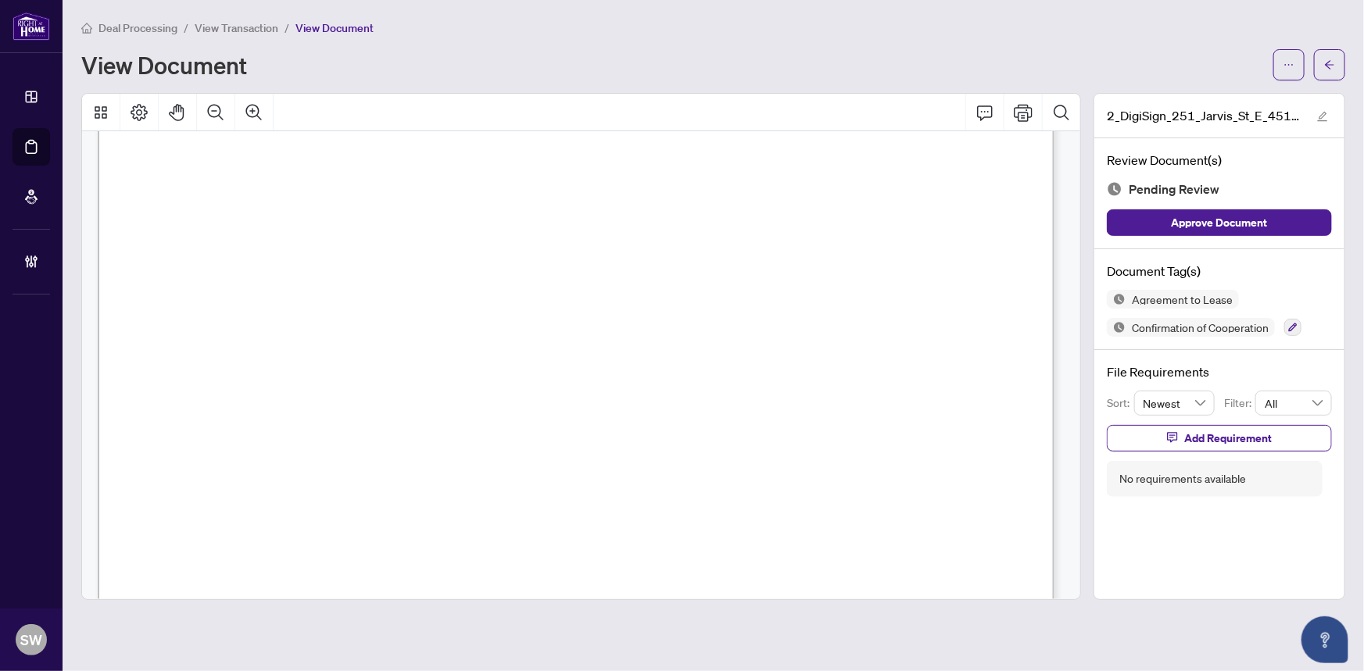
click at [274, 230] on span "FARID AMEHDI GHOMI" at bounding box center [222, 232] width 104 height 15
click at [274, 227] on span "FARID AMEHDI GHOMI" at bounding box center [222, 232] width 104 height 15
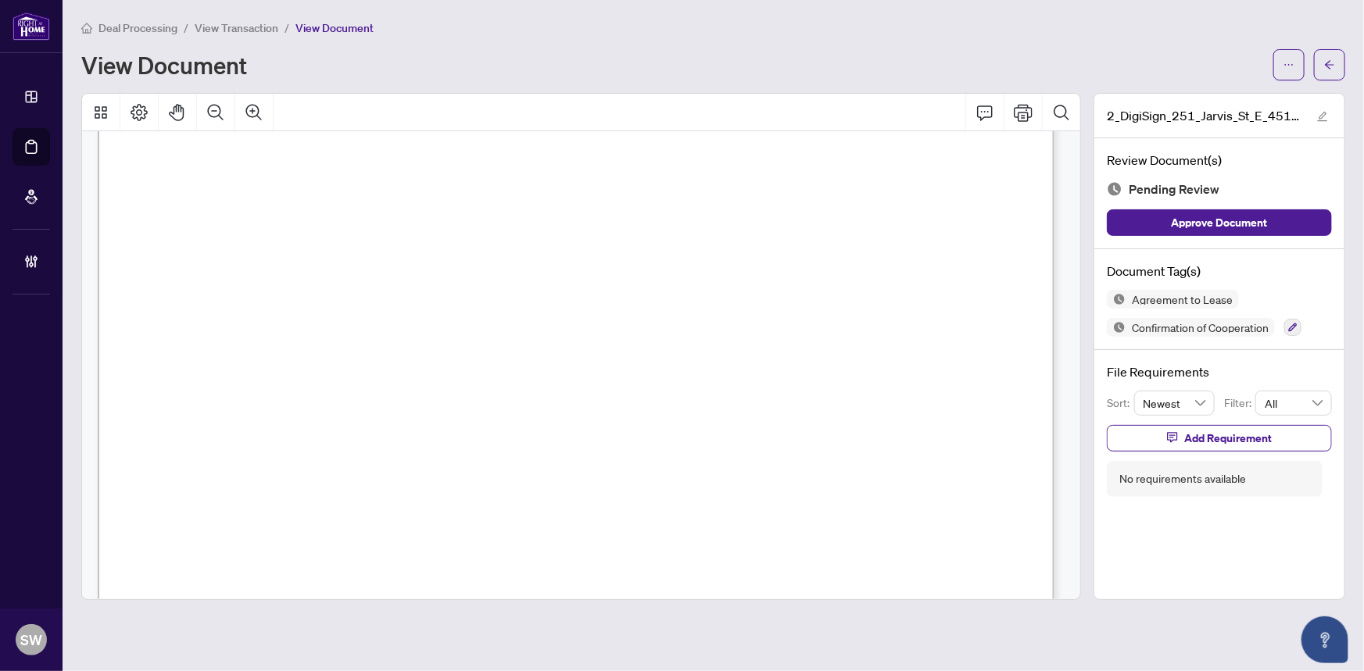
click at [274, 227] on span "FARID AMEHDI GHOMI" at bounding box center [222, 232] width 104 height 15
click at [248, 227] on span "FARID AMEHDI GHOMI" at bounding box center [222, 232] width 104 height 15
click at [1291, 324] on icon "button" at bounding box center [1292, 327] width 9 height 9
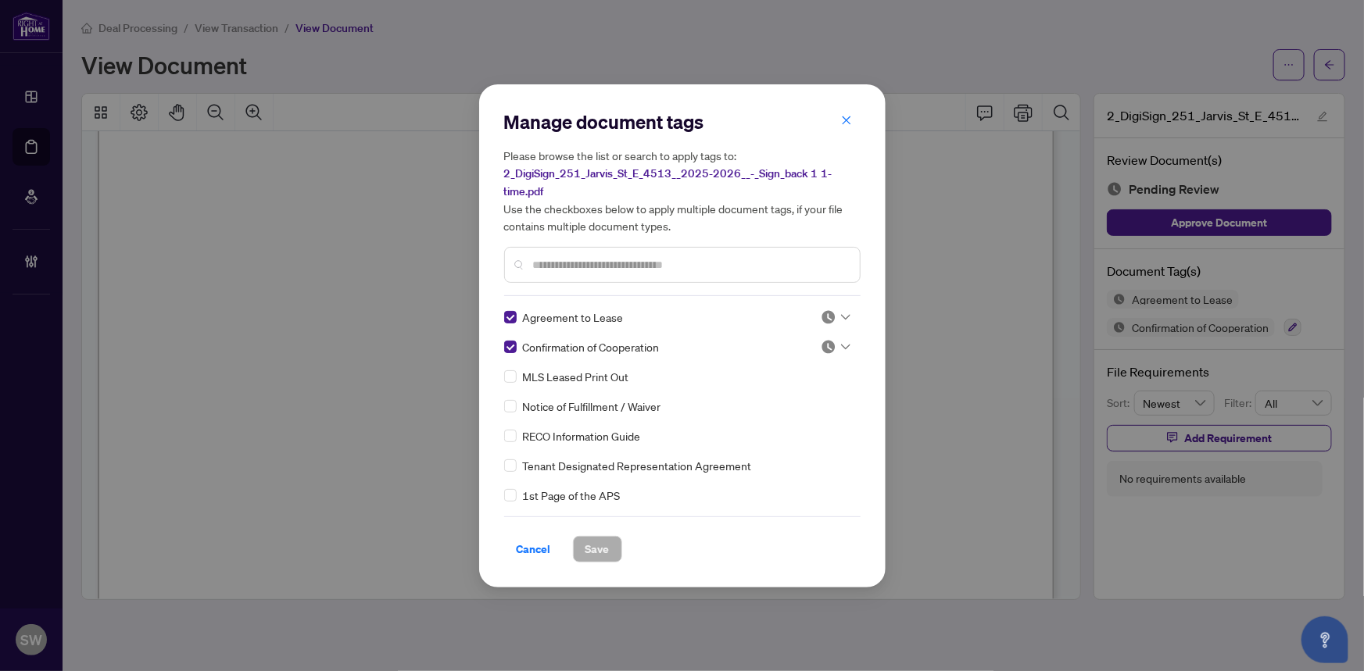
click at [828, 311] on img at bounding box center [828, 317] width 16 height 16
click at [776, 391] on div "Approved" at bounding box center [784, 392] width 100 height 17
click at [549, 262] on input "text" at bounding box center [690, 264] width 314 height 17
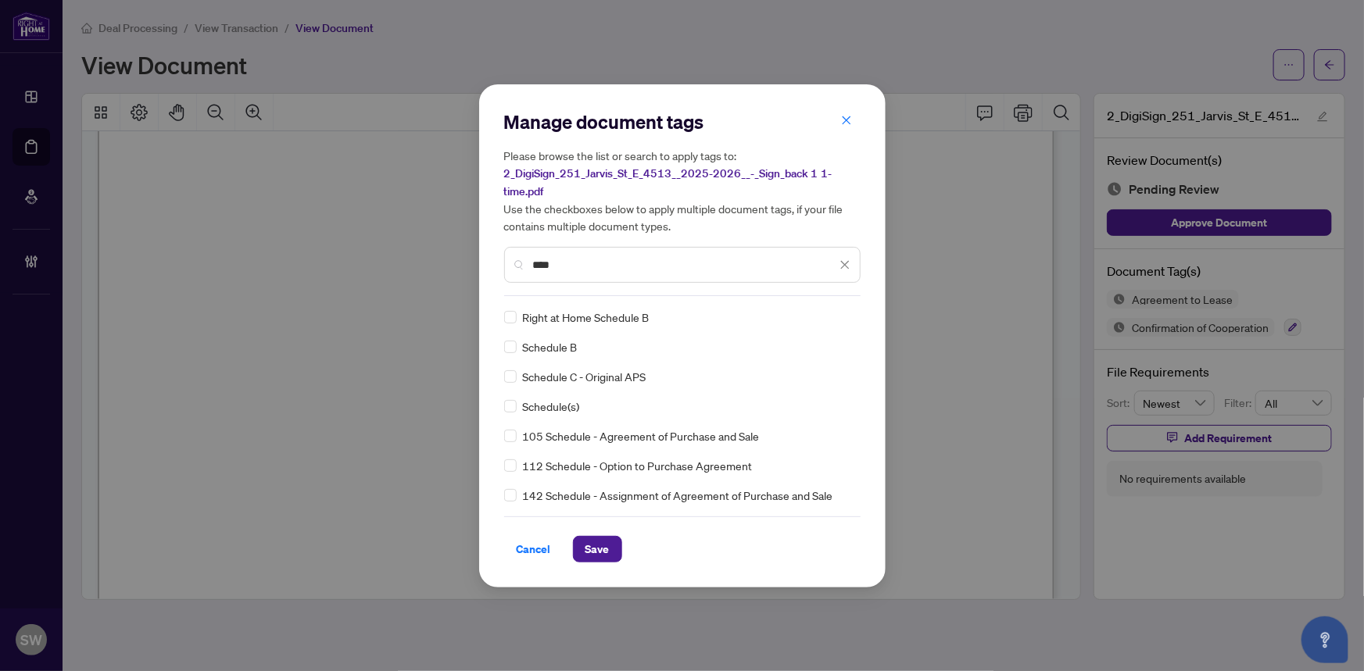
type input "****"
click at [824, 314] on img at bounding box center [828, 317] width 16 height 16
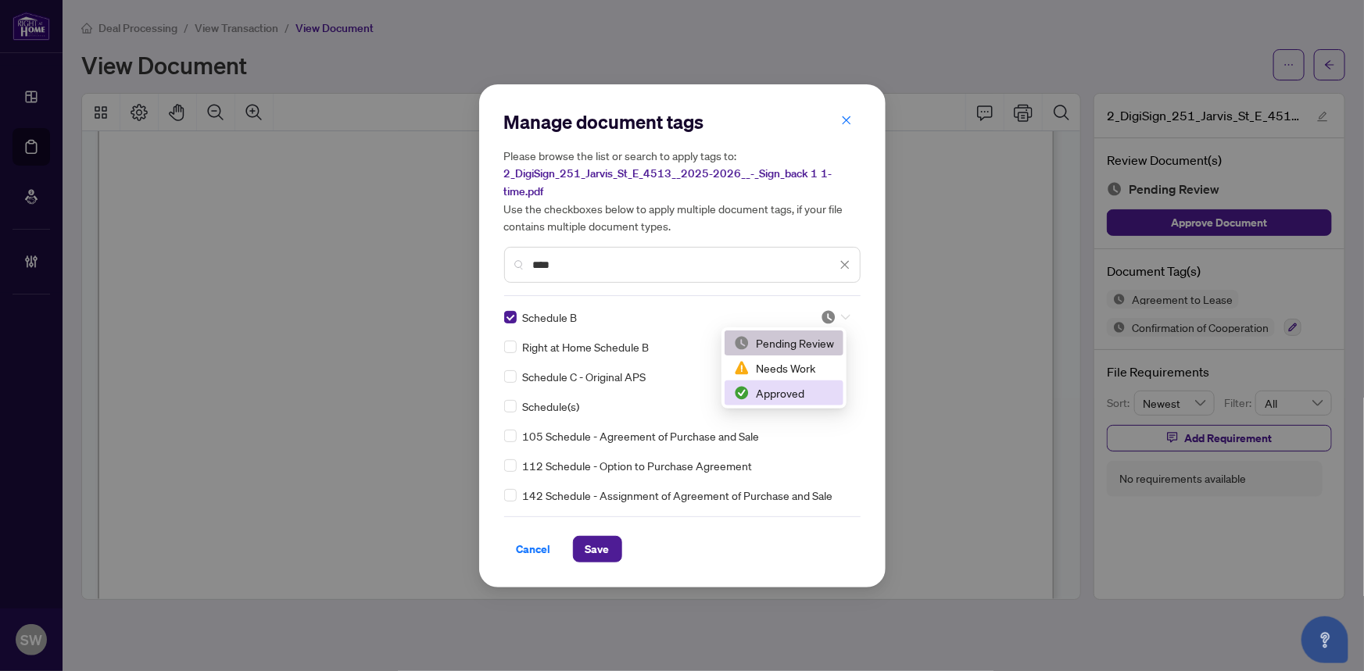
click at [805, 388] on div "Approved" at bounding box center [784, 392] width 100 height 17
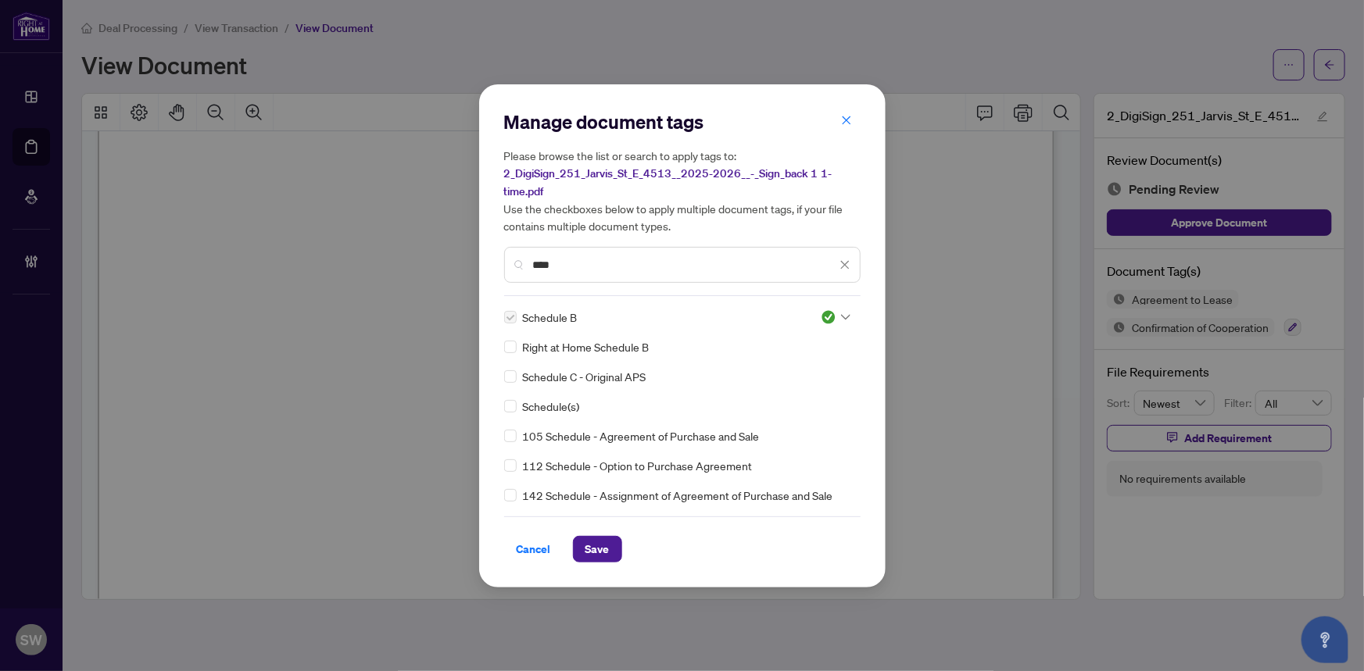
drag, startPoint x: 556, startPoint y: 259, endPoint x: 518, endPoint y: 256, distance: 38.4
click at [518, 256] on div "****" at bounding box center [682, 265] width 356 height 36
click at [829, 345] on img at bounding box center [828, 347] width 16 height 16
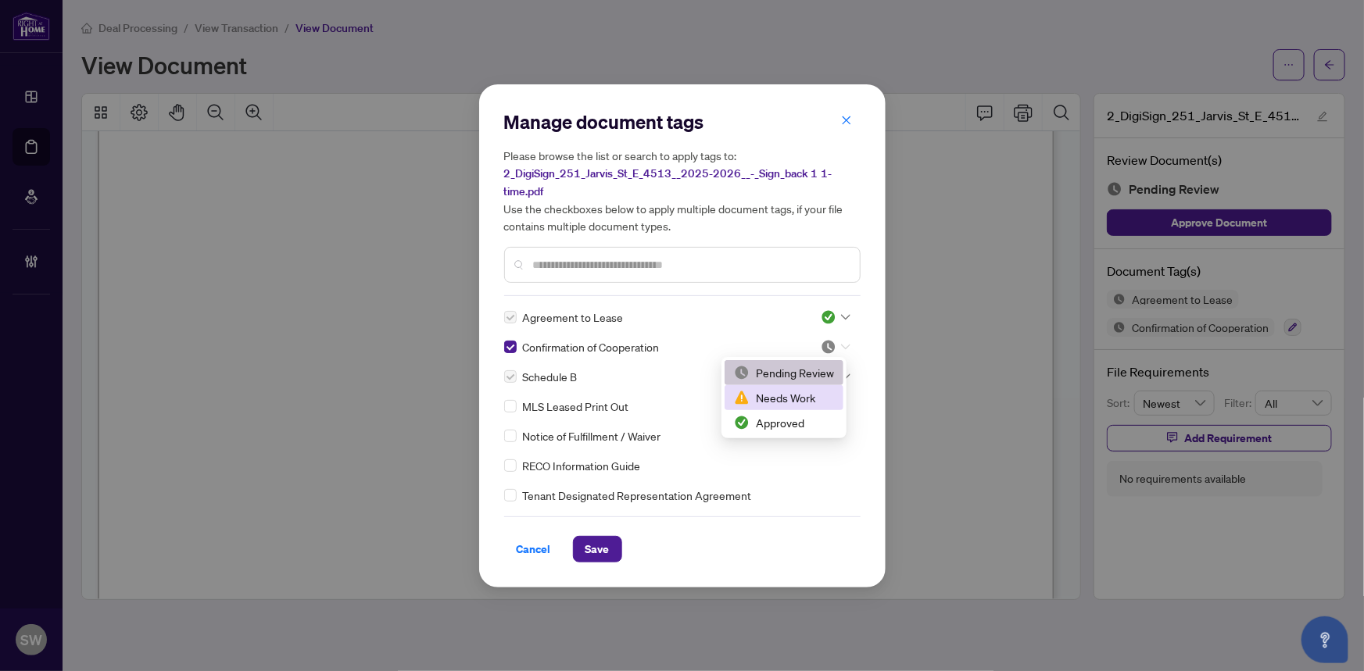
click at [788, 401] on div "Needs Work" at bounding box center [784, 397] width 100 height 17
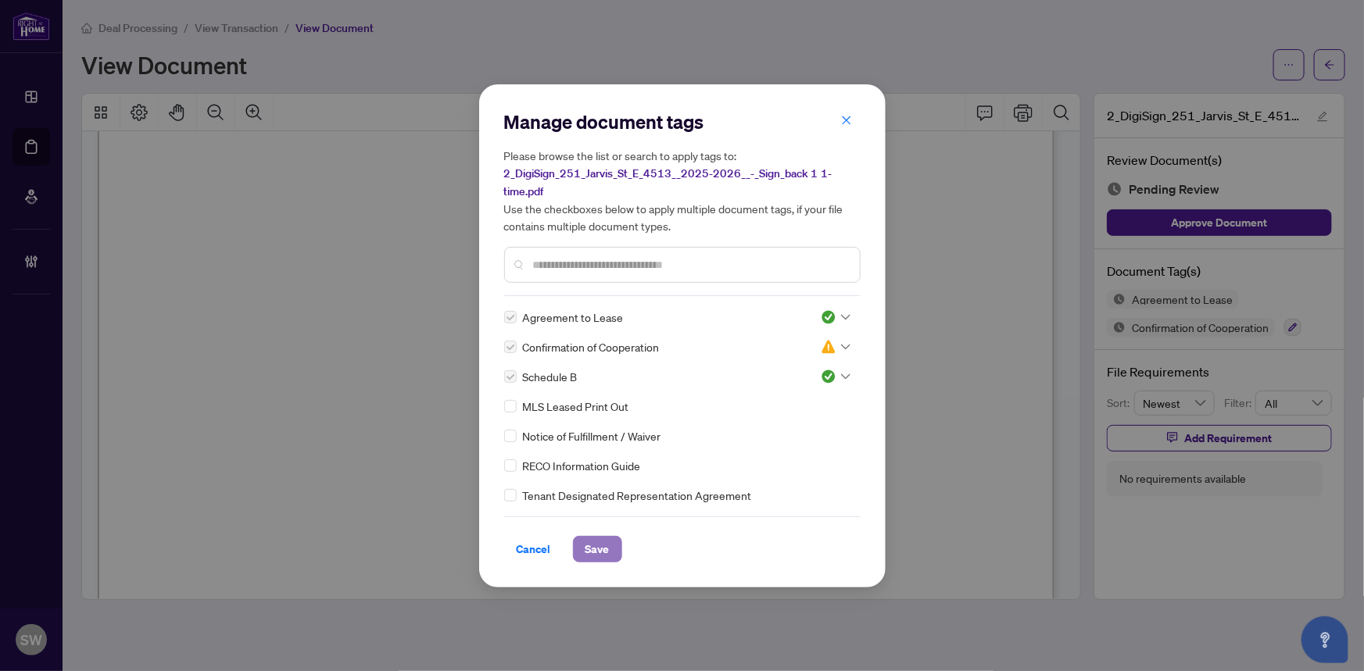
click at [593, 545] on span "Save" at bounding box center [597, 549] width 24 height 25
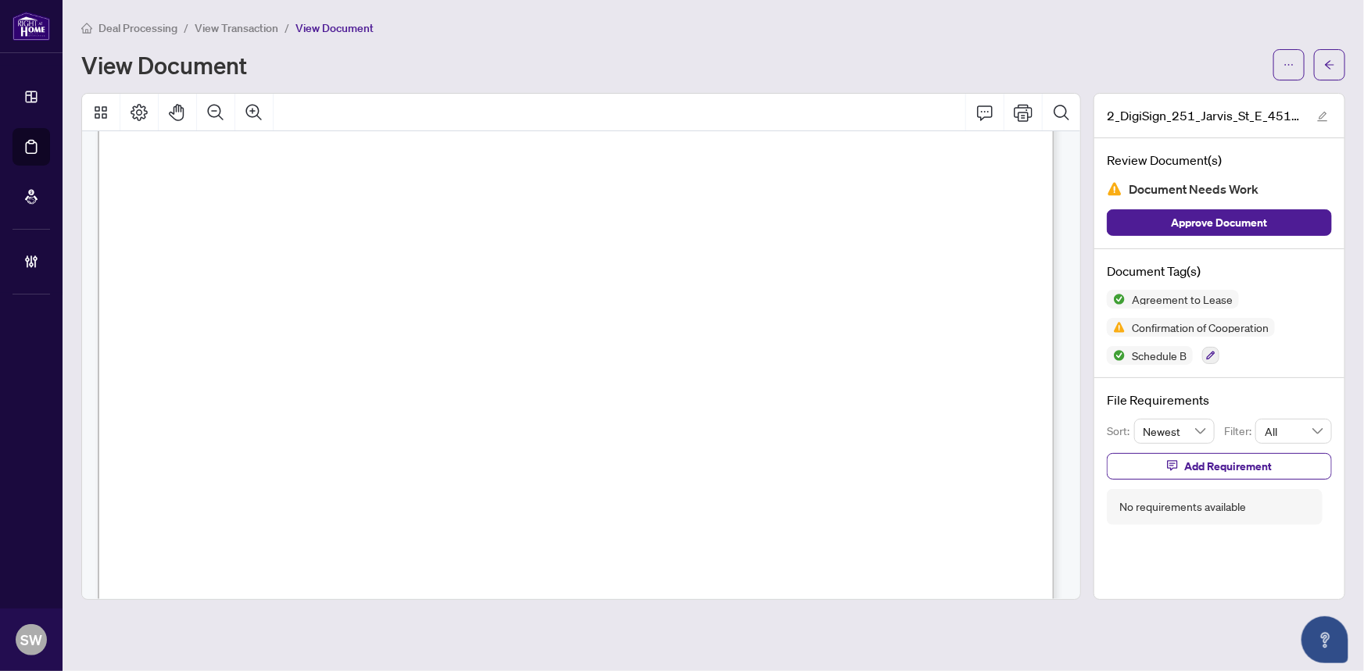
scroll to position [30616, 0]
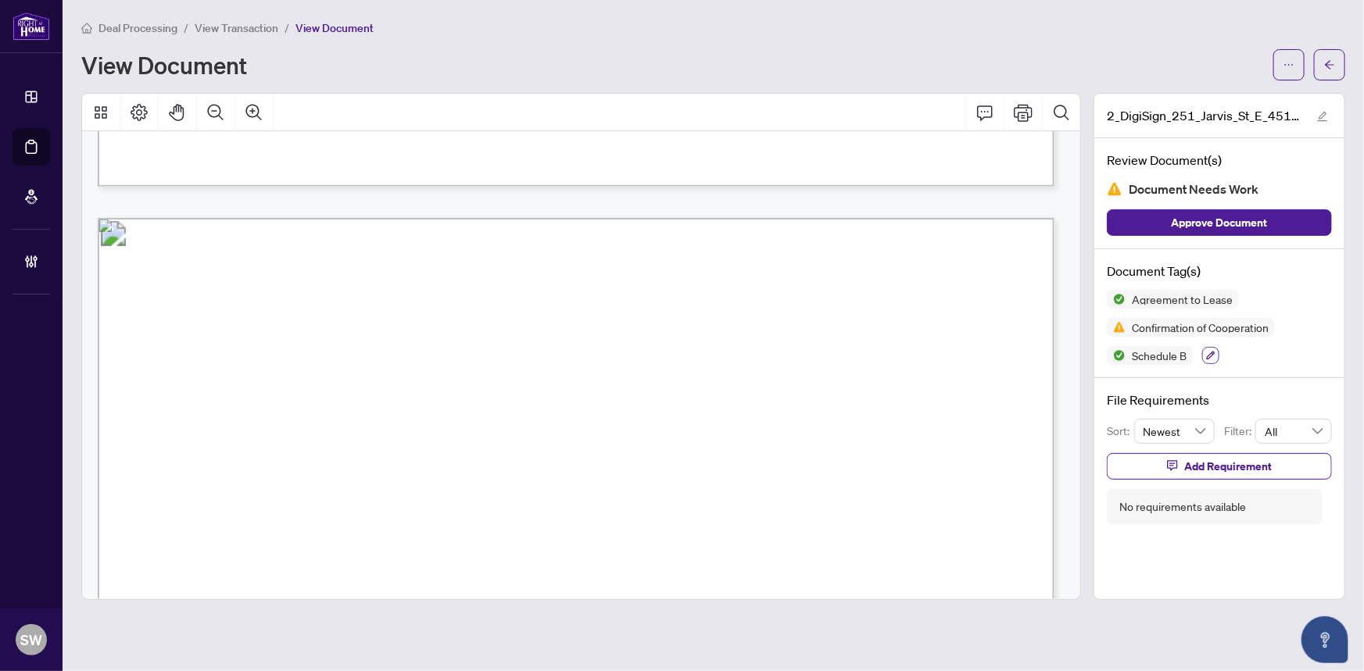
click at [1210, 357] on icon "button" at bounding box center [1210, 355] width 9 height 9
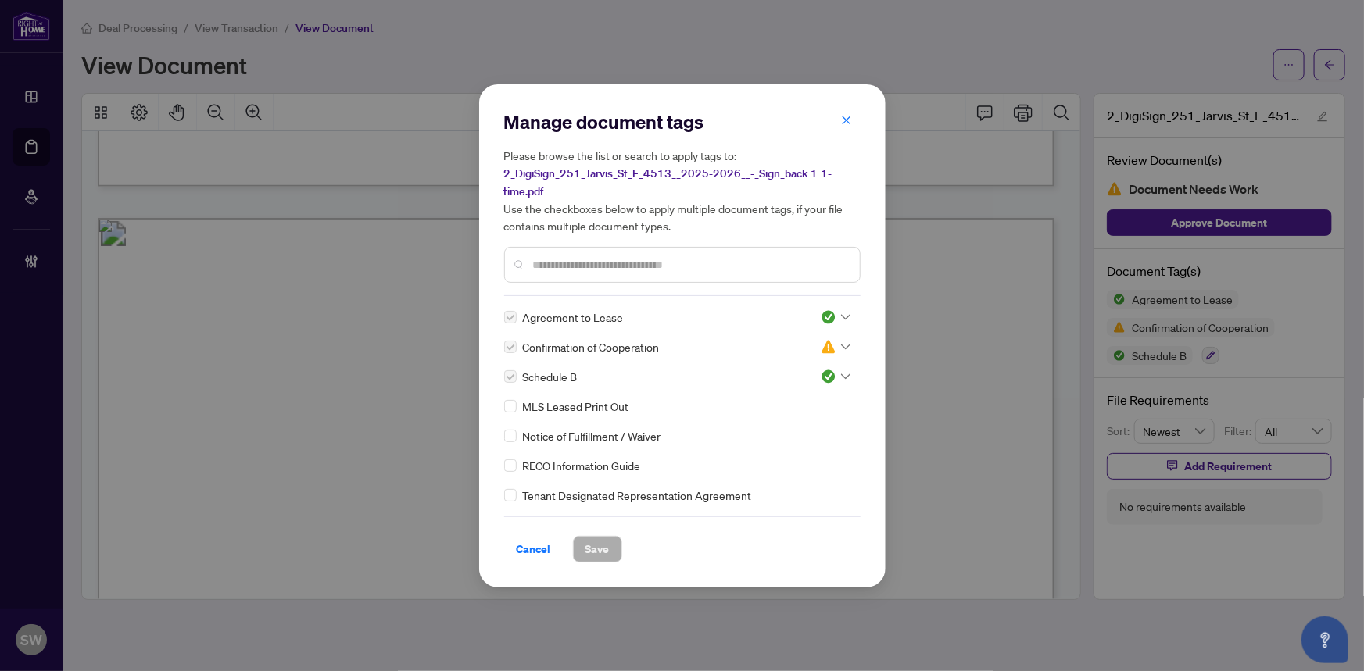
click at [607, 257] on input "text" at bounding box center [690, 264] width 314 height 17
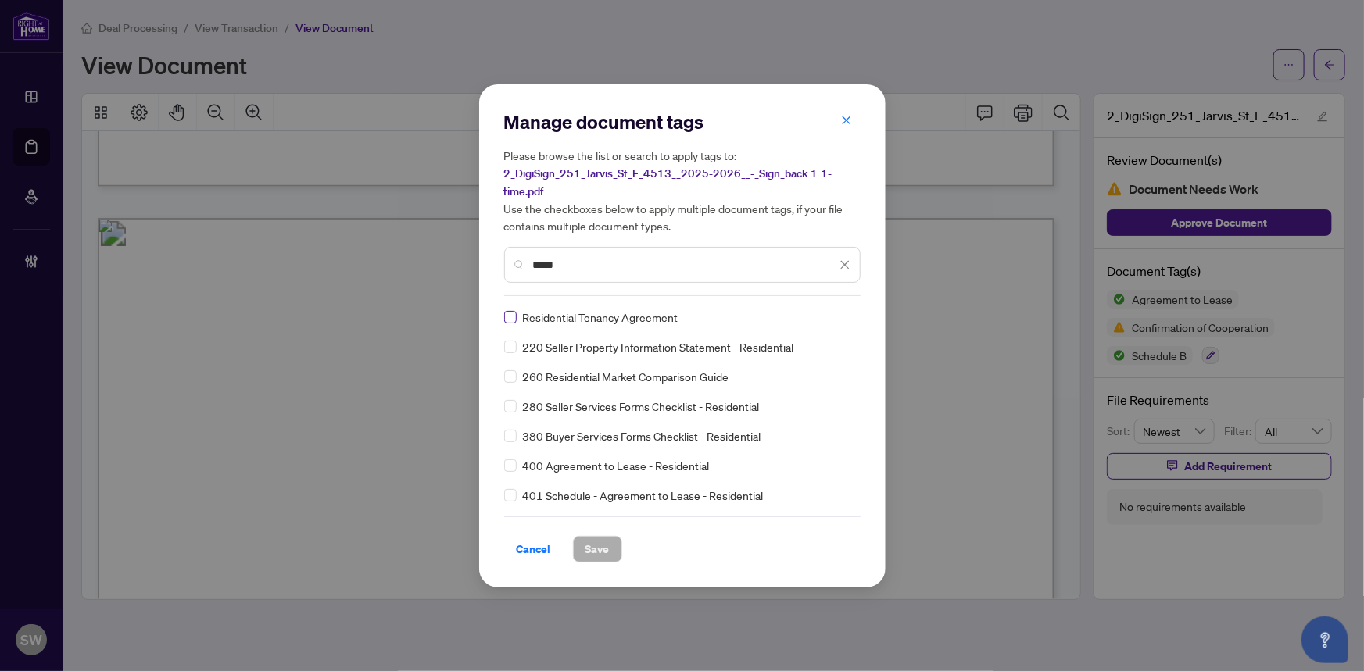
type input "*****"
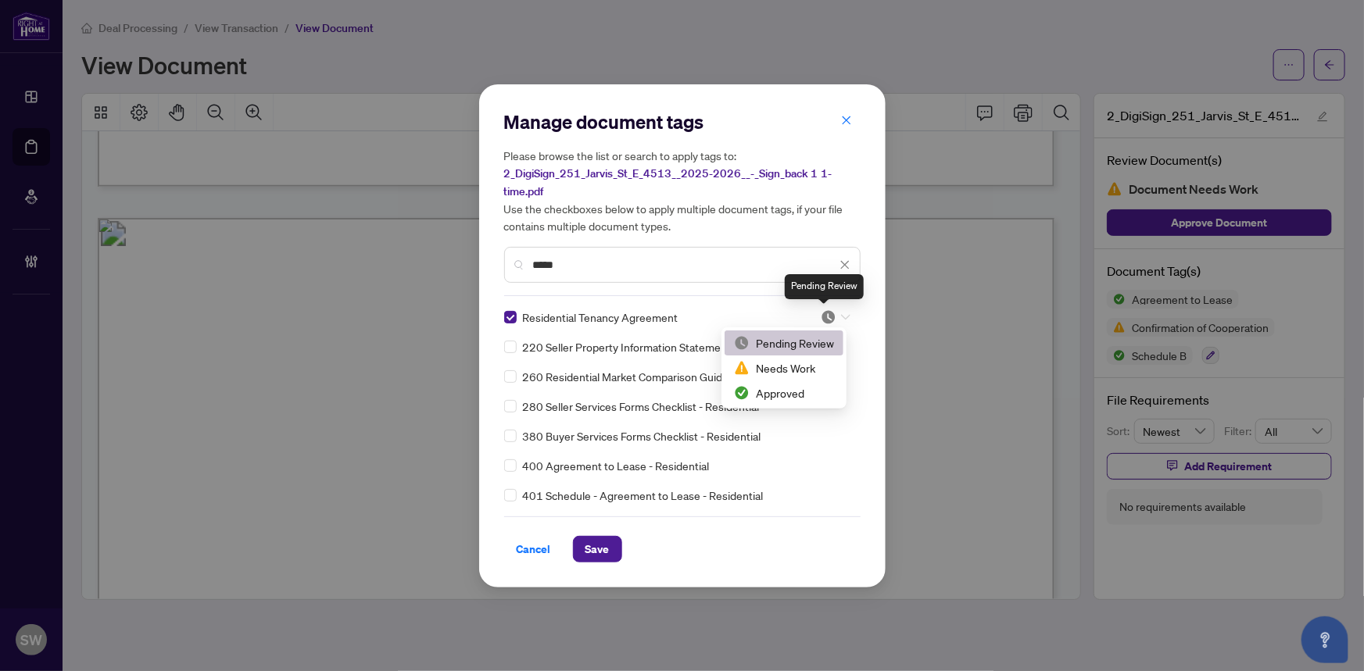
click at [828, 318] on img at bounding box center [828, 317] width 16 height 16
click at [805, 391] on div "Approved" at bounding box center [784, 392] width 100 height 17
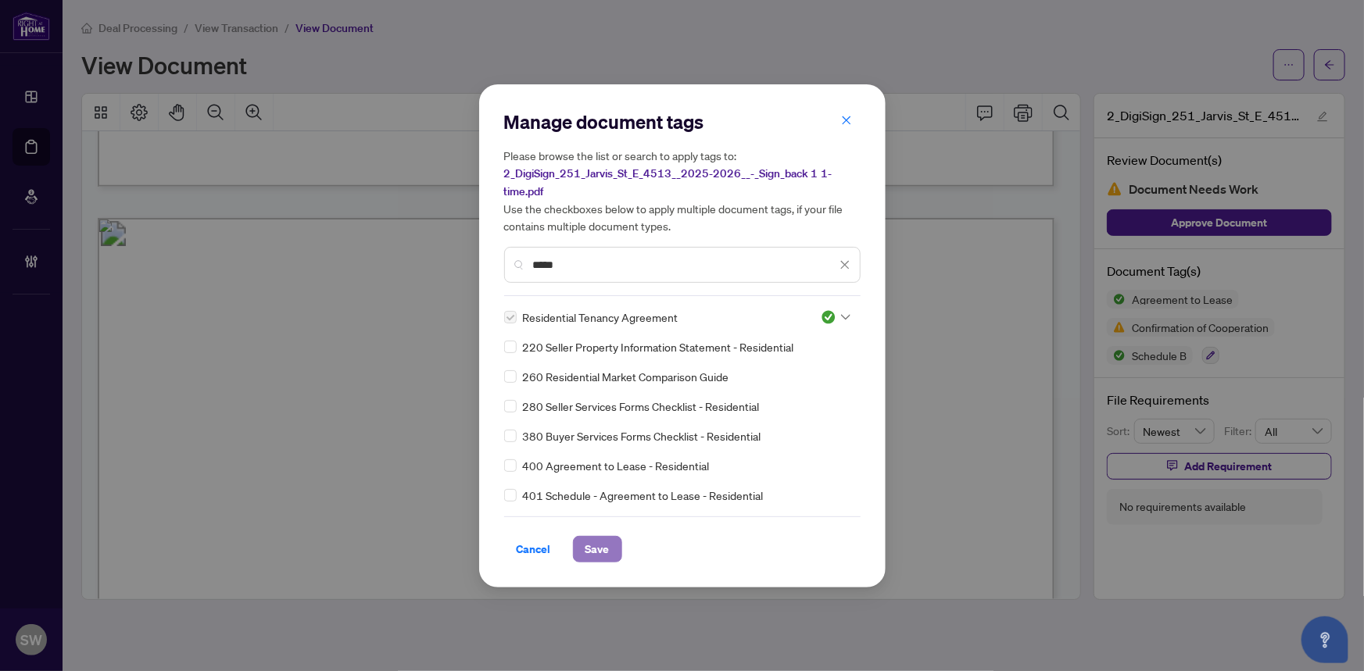
click at [604, 547] on span "Save" at bounding box center [597, 549] width 24 height 25
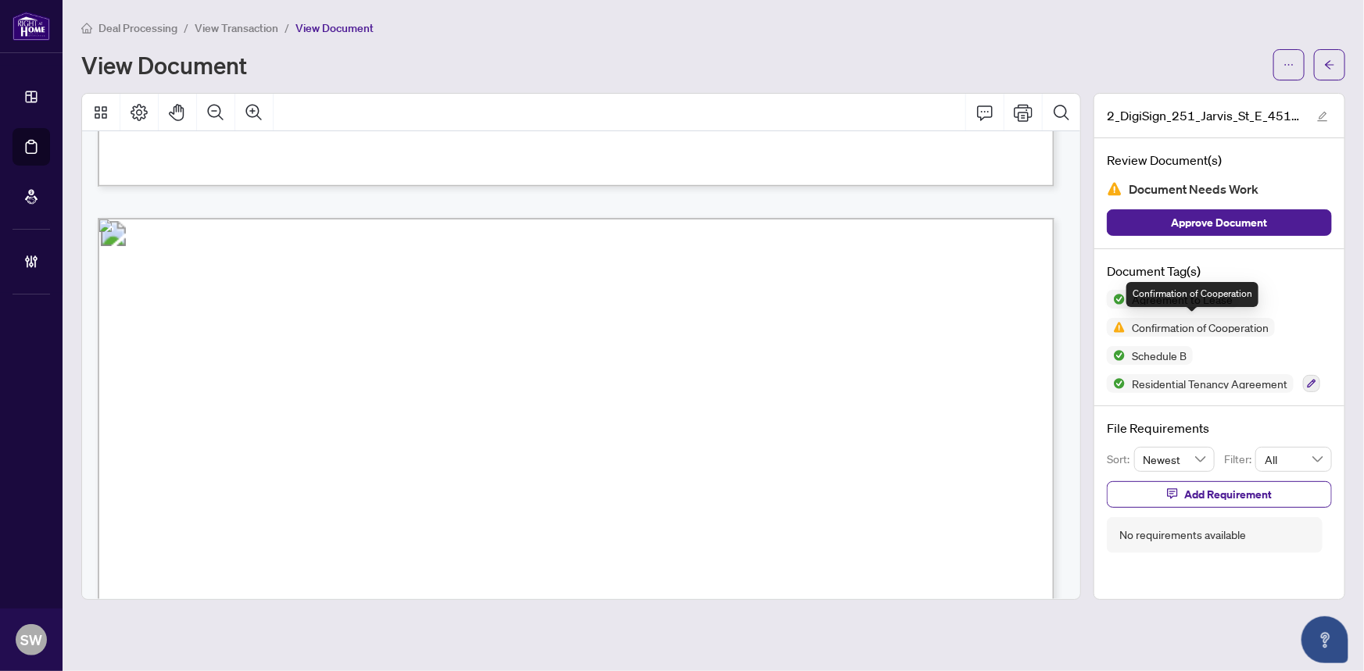
click at [1206, 322] on span "Confirmation of Cooperation" at bounding box center [1199, 327] width 149 height 11
copy span "Confirmation of Cooperation"
click at [1210, 492] on span "Add Requirement" at bounding box center [1228, 494] width 88 height 25
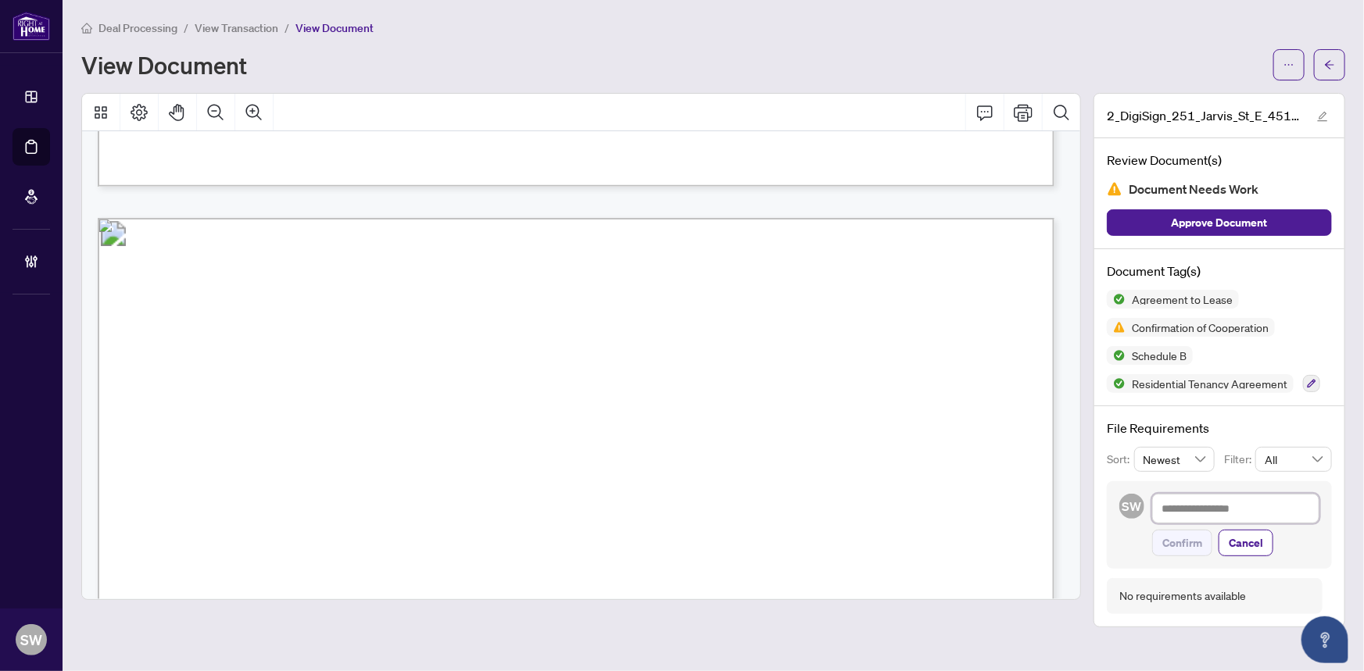
click at [1205, 503] on textarea at bounding box center [1235, 509] width 167 height 30
paste textarea "**********"
type textarea "**********"
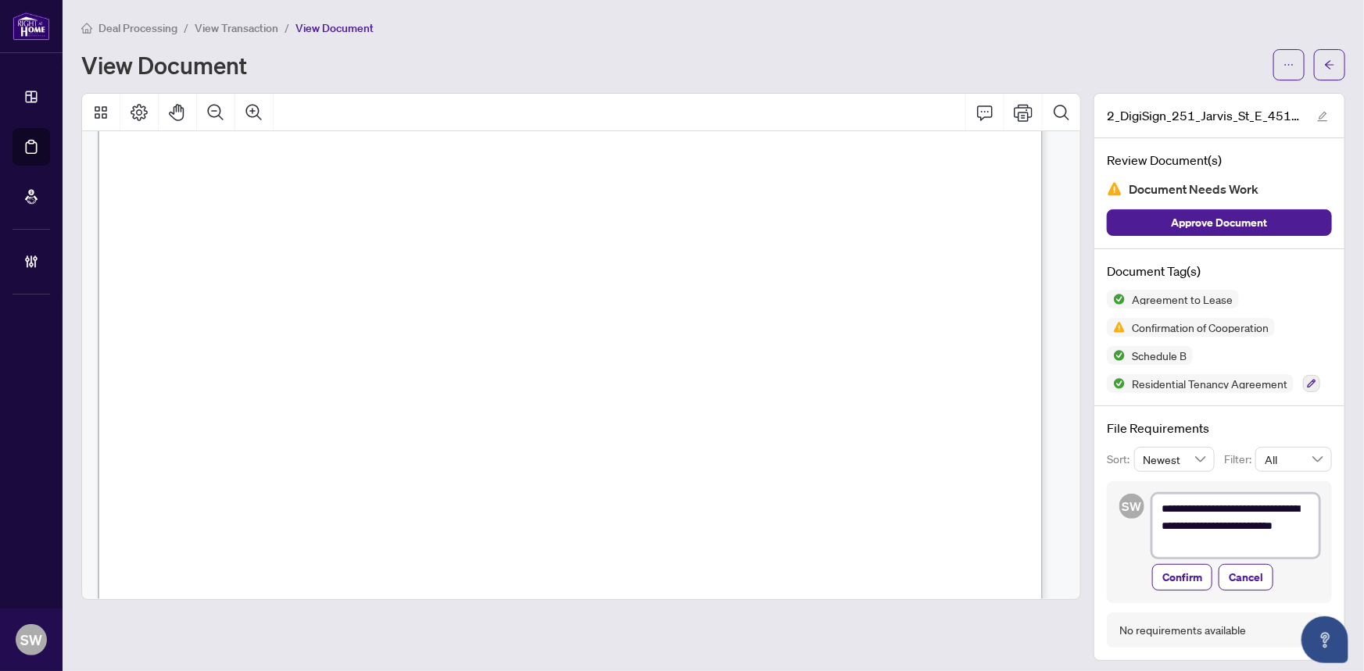
scroll to position [30250, 0]
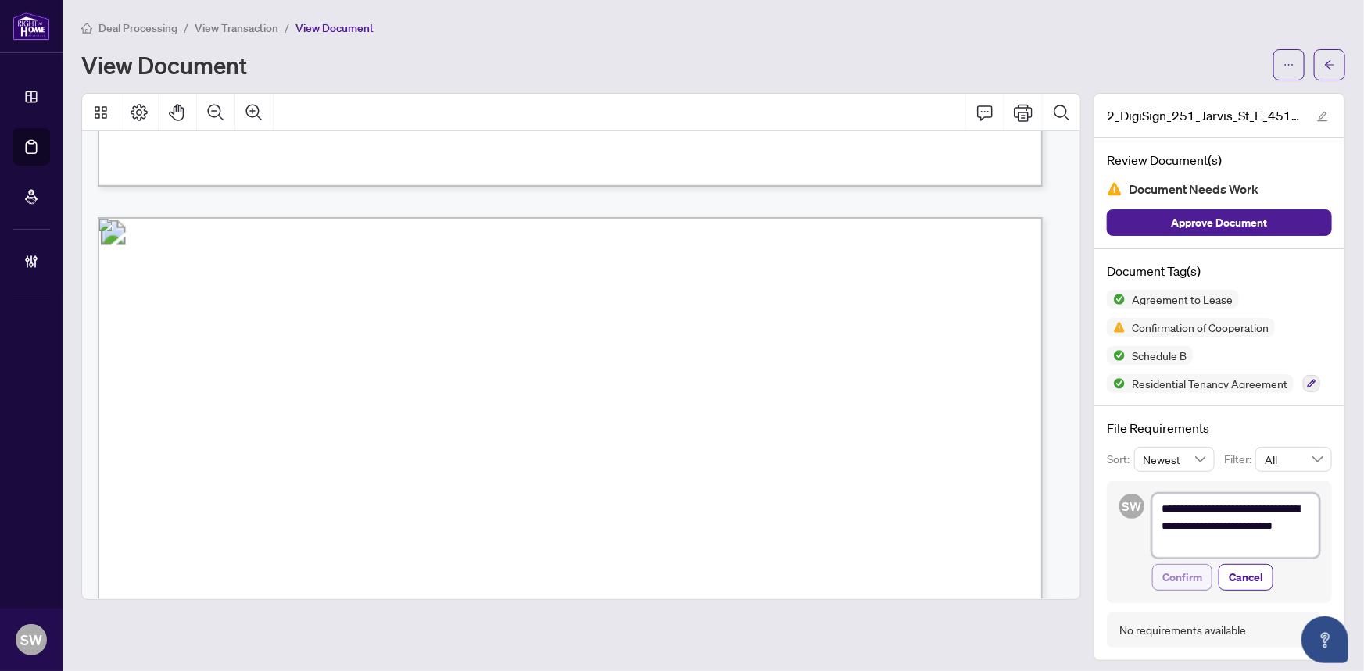
type textarea "**********"
click at [1185, 578] on span "Confirm" at bounding box center [1182, 577] width 40 height 25
type textarea "**********"
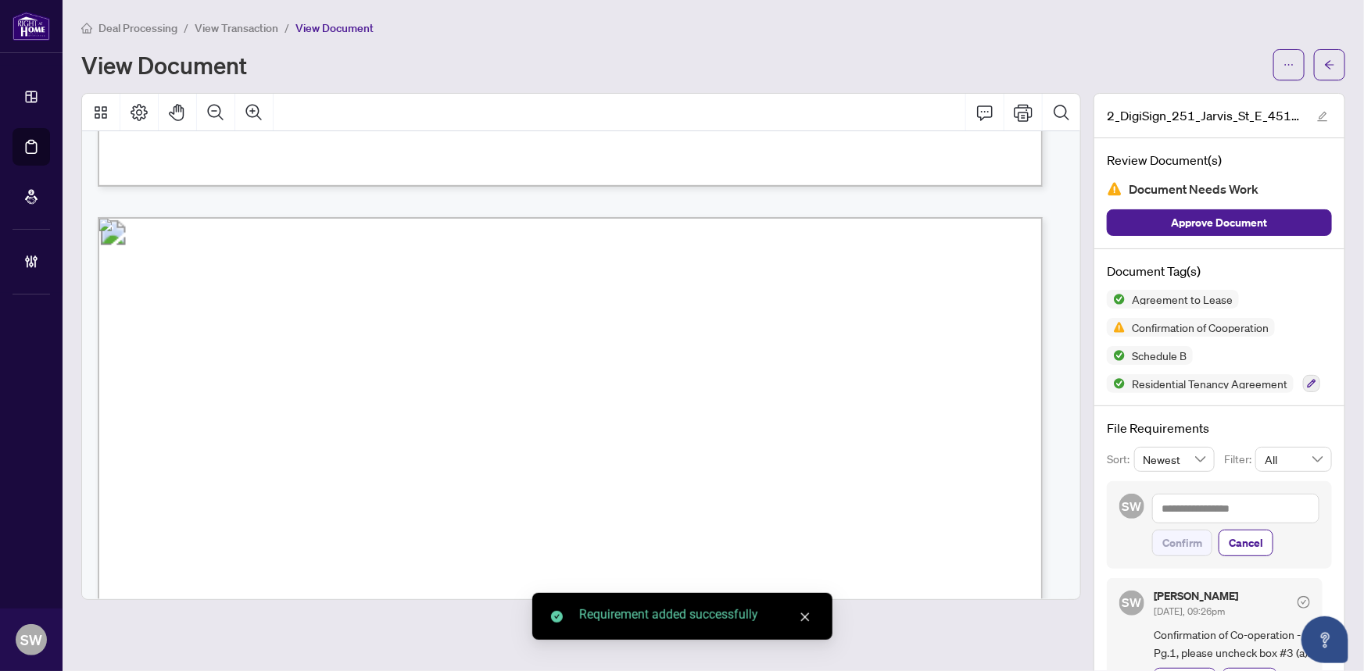
click at [1325, 66] on button "button" at bounding box center [1329, 64] width 31 height 31
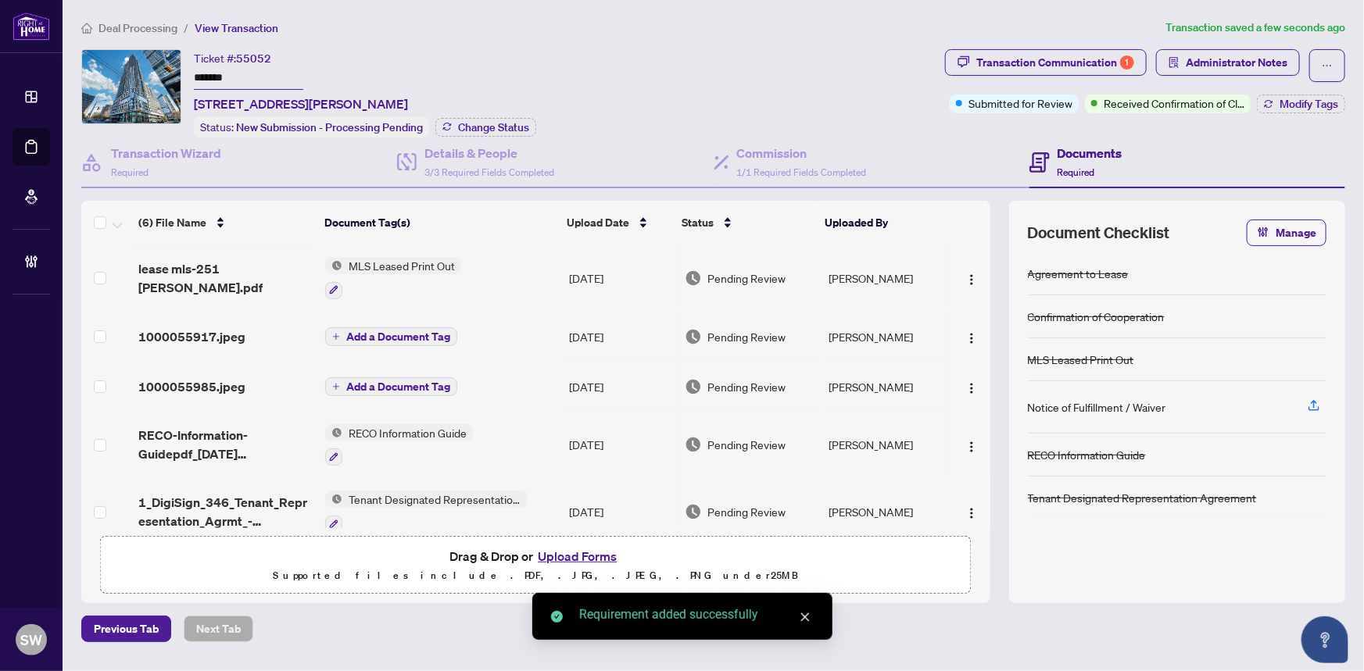
click at [209, 80] on input "*******" at bounding box center [248, 78] width 109 height 23
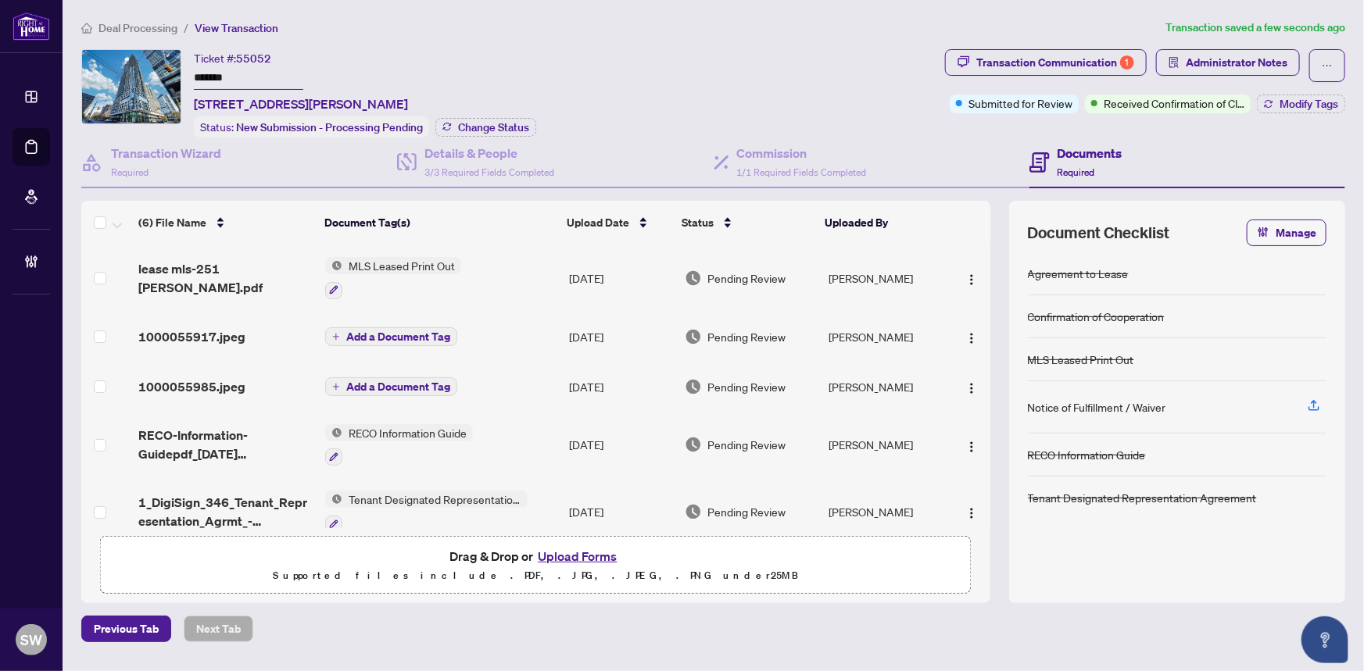
click at [232, 78] on input "*******" at bounding box center [248, 78] width 109 height 23
click at [231, 75] on input "*******" at bounding box center [248, 78] width 109 height 23
type input "*******"
click at [227, 77] on input "*******" at bounding box center [248, 78] width 109 height 23
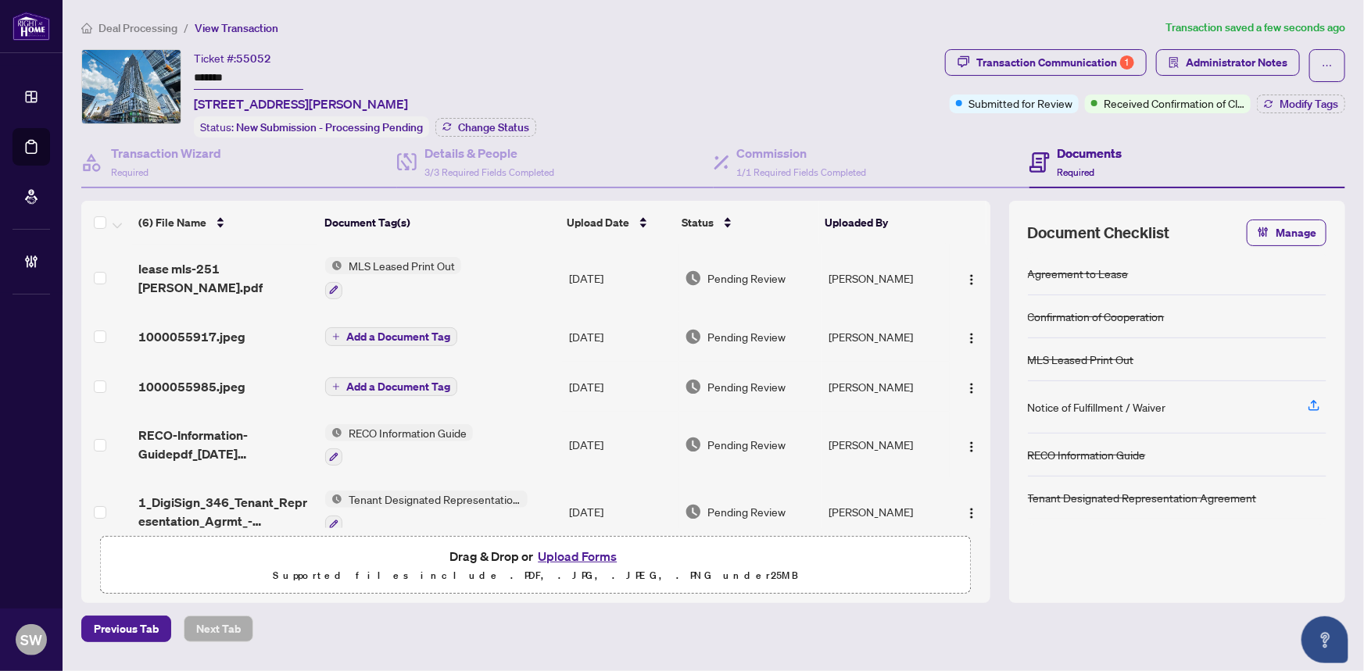
click at [258, 55] on span "55052" at bounding box center [253, 59] width 35 height 14
copy span "55052"
click at [191, 156] on h4 "Transaction Wizard" at bounding box center [166, 153] width 110 height 19
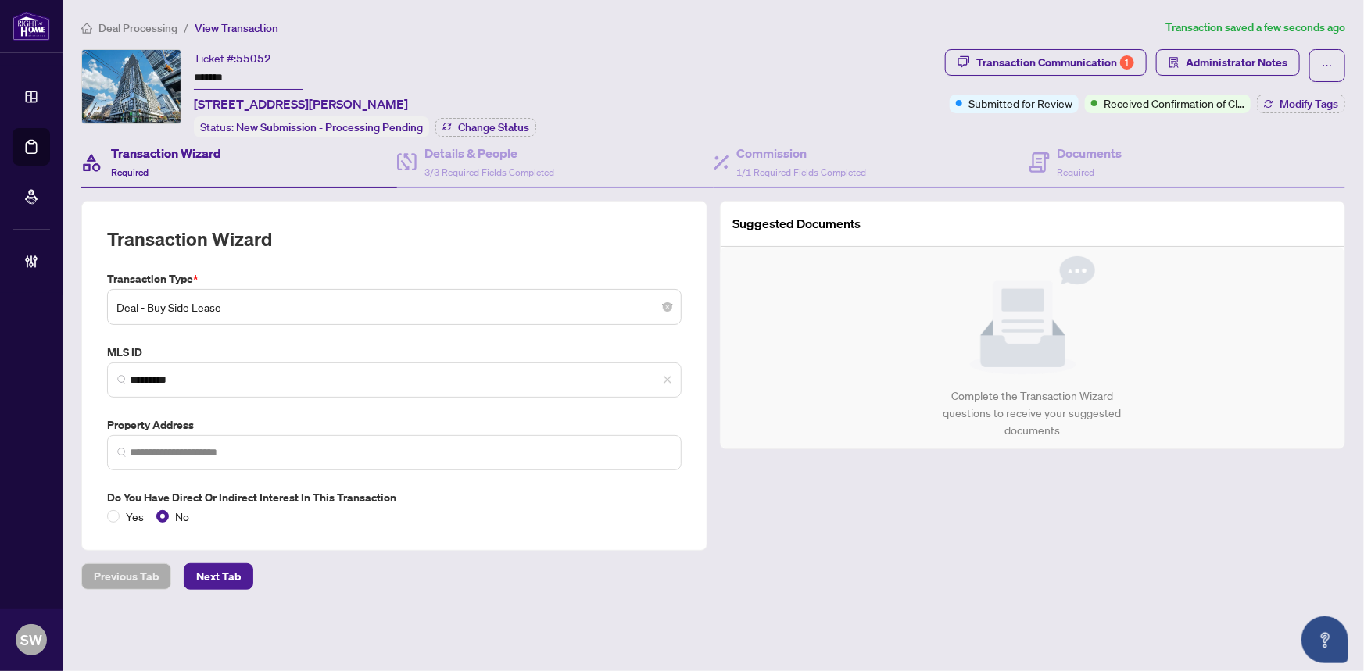
type input "**********"
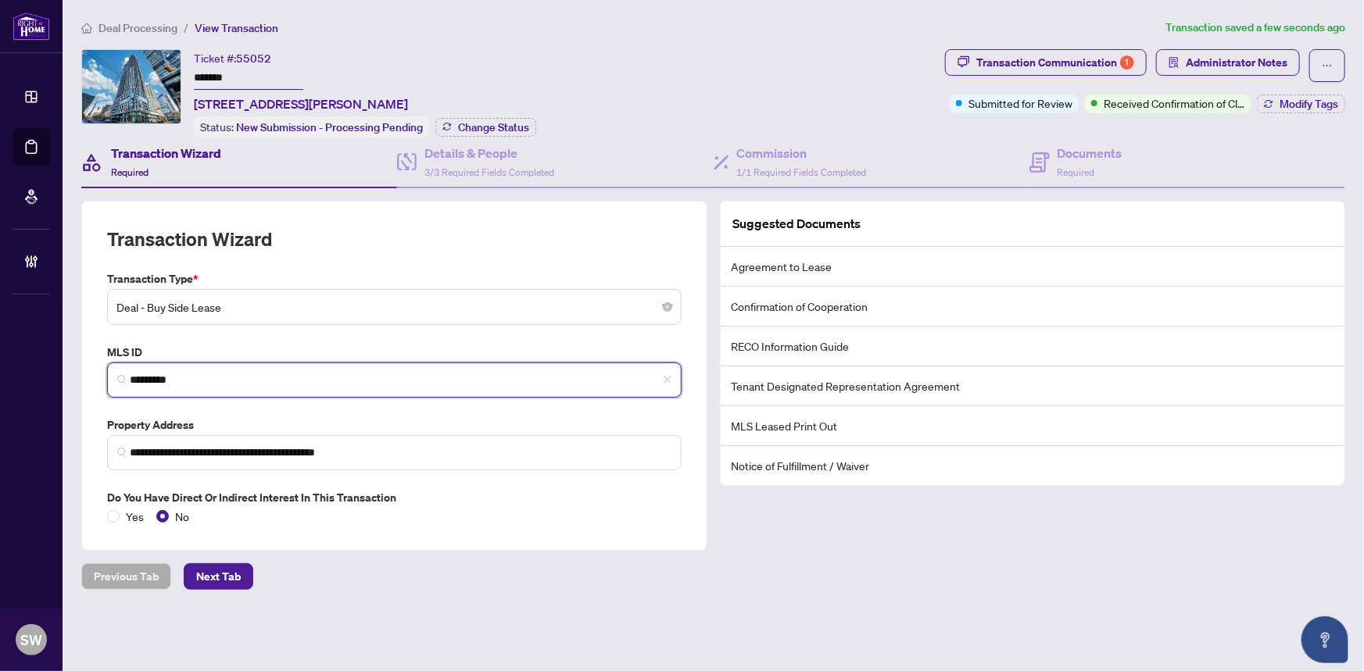
click at [152, 372] on input "*********" at bounding box center [401, 380] width 542 height 16
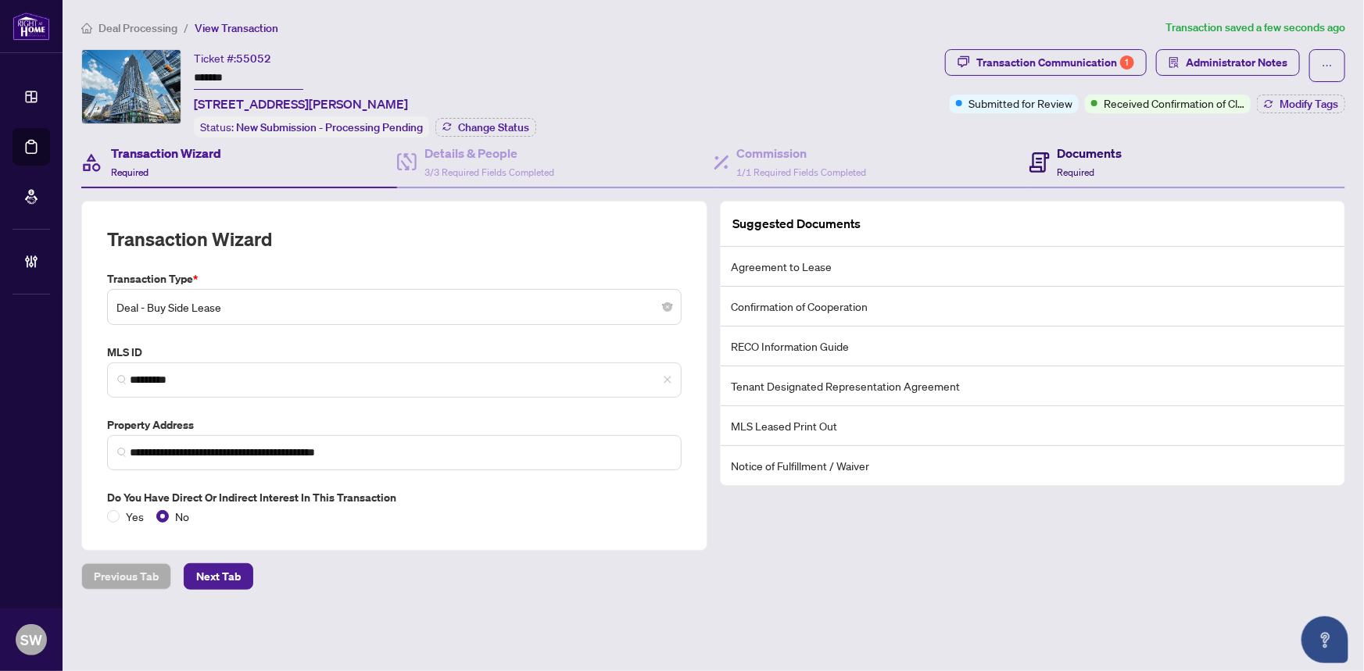
drag, startPoint x: 1077, startPoint y: 158, endPoint x: 1065, endPoint y: 158, distance: 11.7
click at [1077, 158] on h4 "Documents" at bounding box center [1089, 153] width 65 height 19
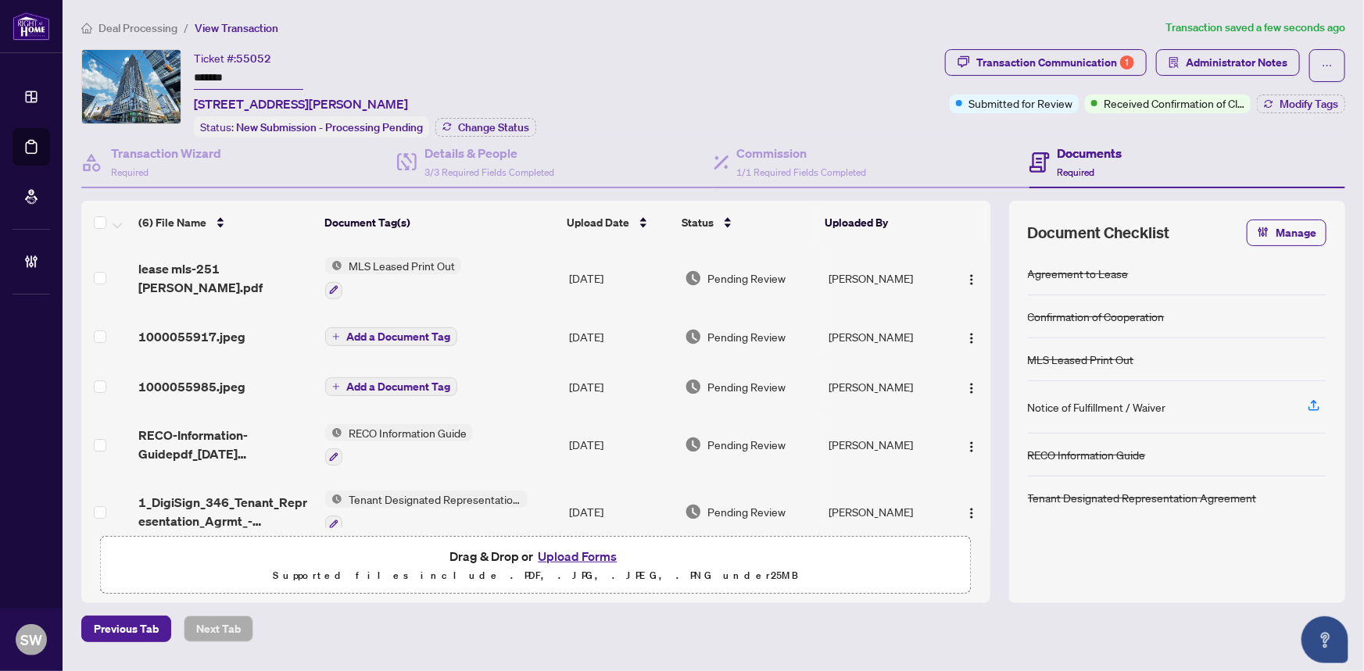
click at [263, 270] on span "lease mls-251 jarvis.pdf" at bounding box center [225, 278] width 174 height 38
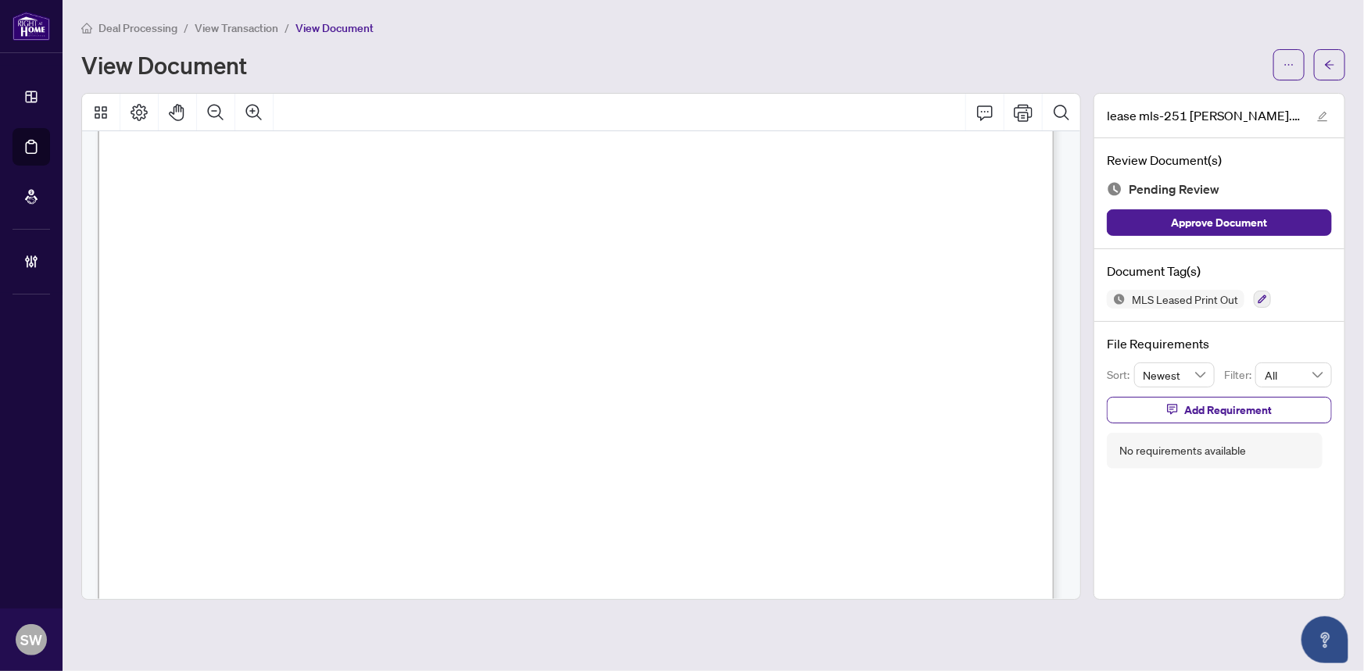
scroll to position [141, 0]
click at [1175, 302] on span "MLS Leased Print Out" at bounding box center [1184, 299] width 119 height 11
click at [1260, 299] on icon "button" at bounding box center [1262, 299] width 9 height 9
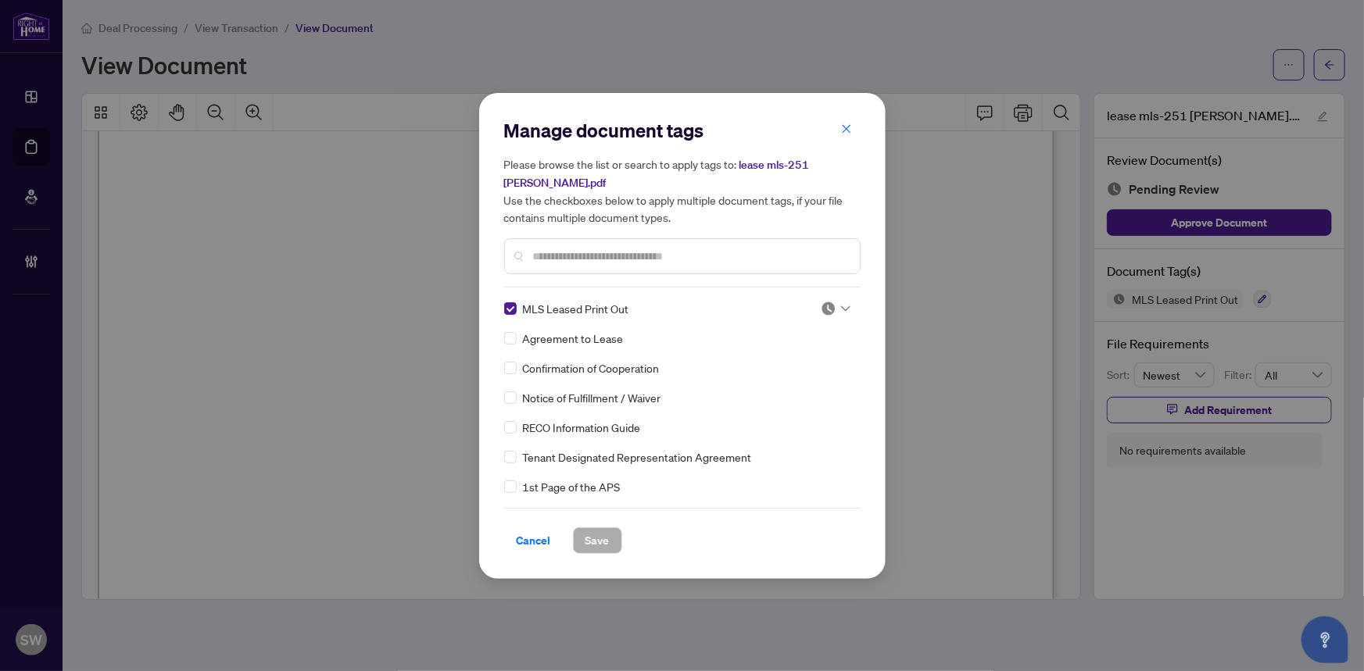
click at [820, 301] on img at bounding box center [828, 309] width 16 height 16
click at [778, 377] on div "Approved" at bounding box center [784, 375] width 100 height 17
click at [607, 529] on span "Save" at bounding box center [597, 540] width 24 height 25
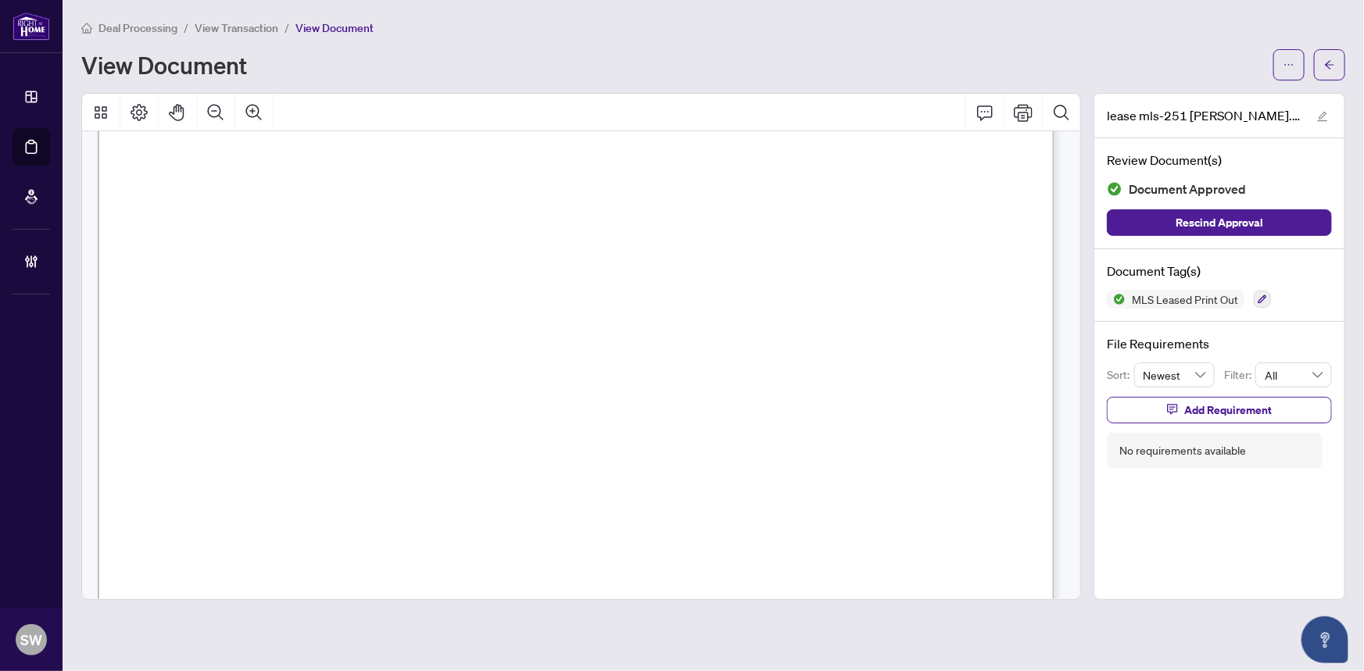
scroll to position [85, 0]
click at [1325, 68] on icon "arrow-left" at bounding box center [1329, 64] width 11 height 11
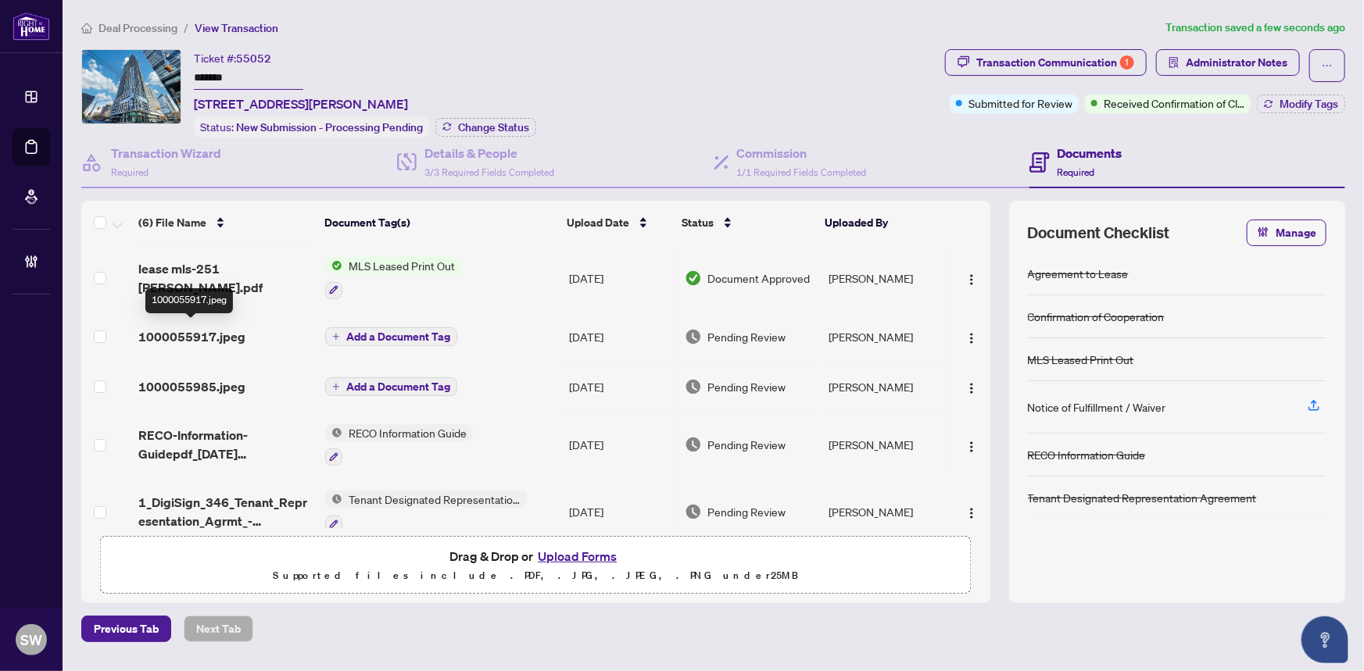
click at [194, 329] on span "1000055917.jpeg" at bounding box center [191, 336] width 107 height 19
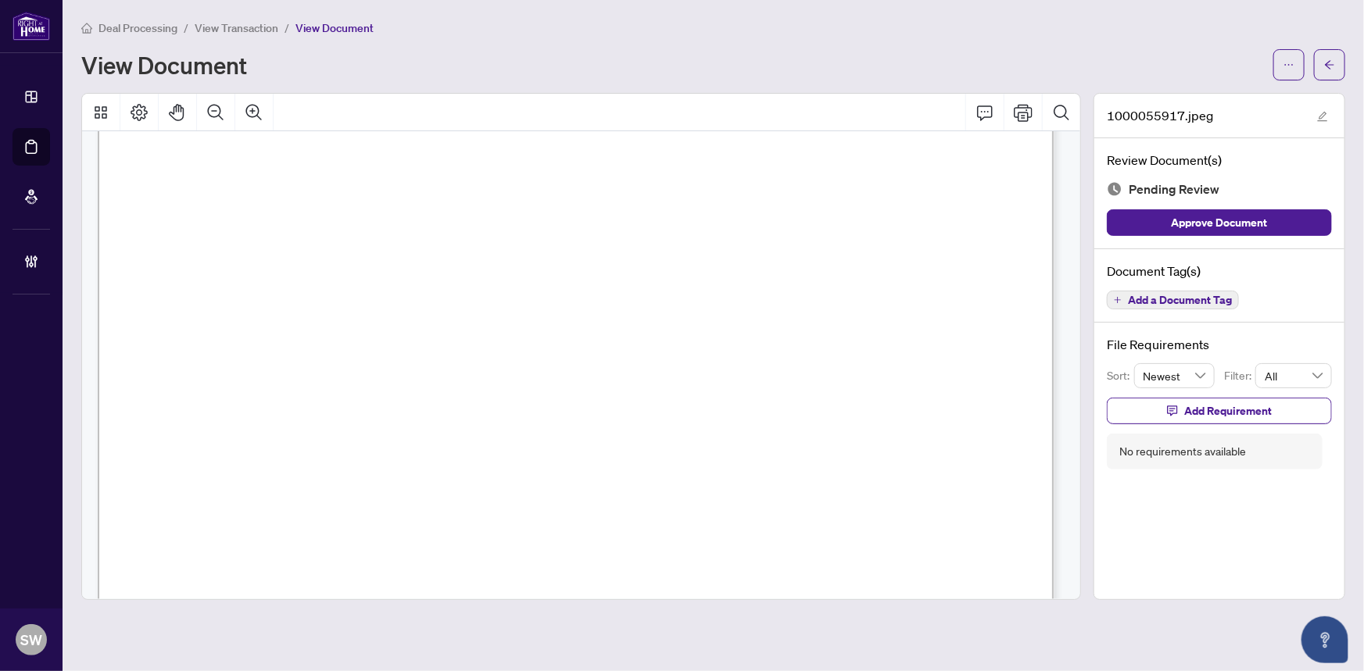
scroll to position [915, 0]
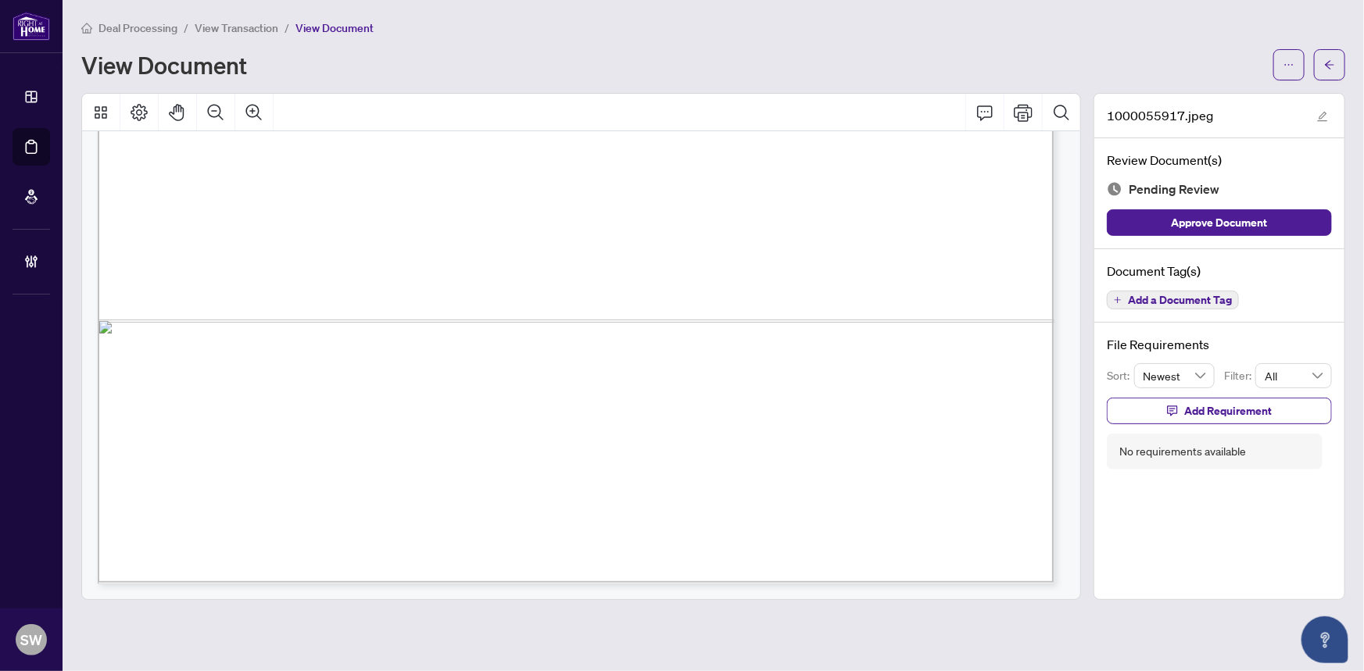
click at [1215, 297] on span "Add a Document Tag" at bounding box center [1180, 300] width 104 height 11
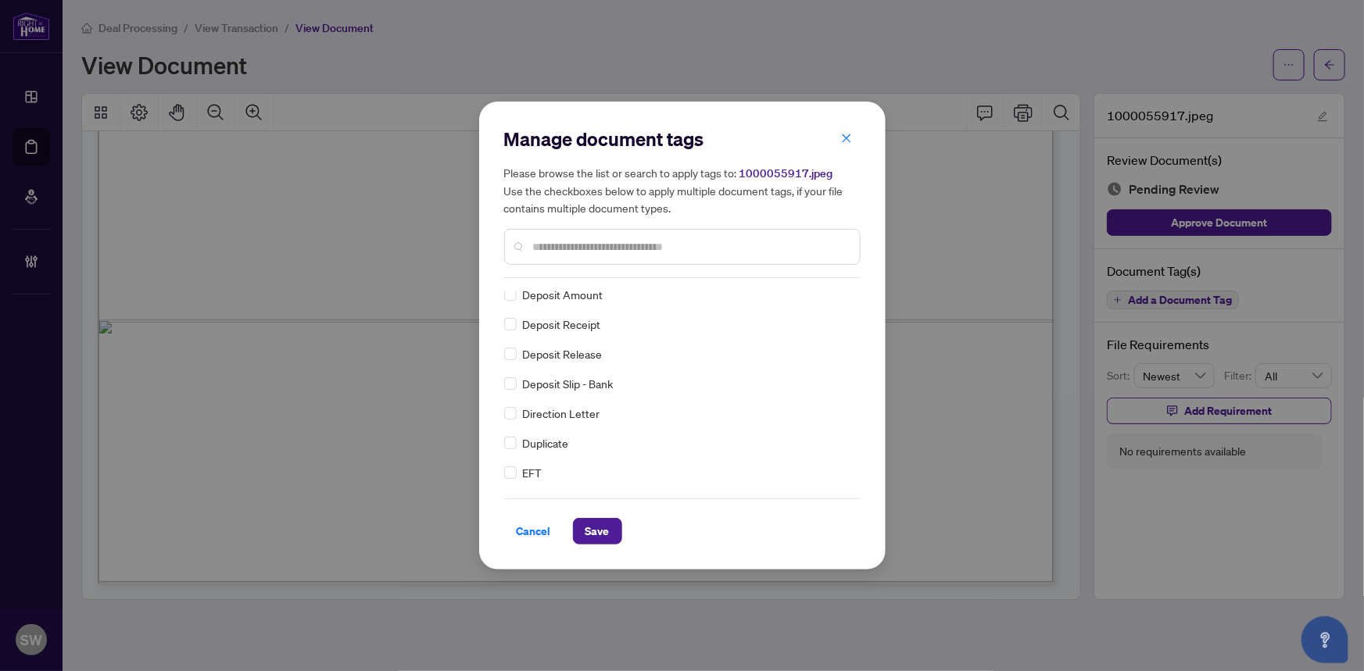
scroll to position [4, 0]
click at [835, 295] on div at bounding box center [835, 296] width 30 height 16
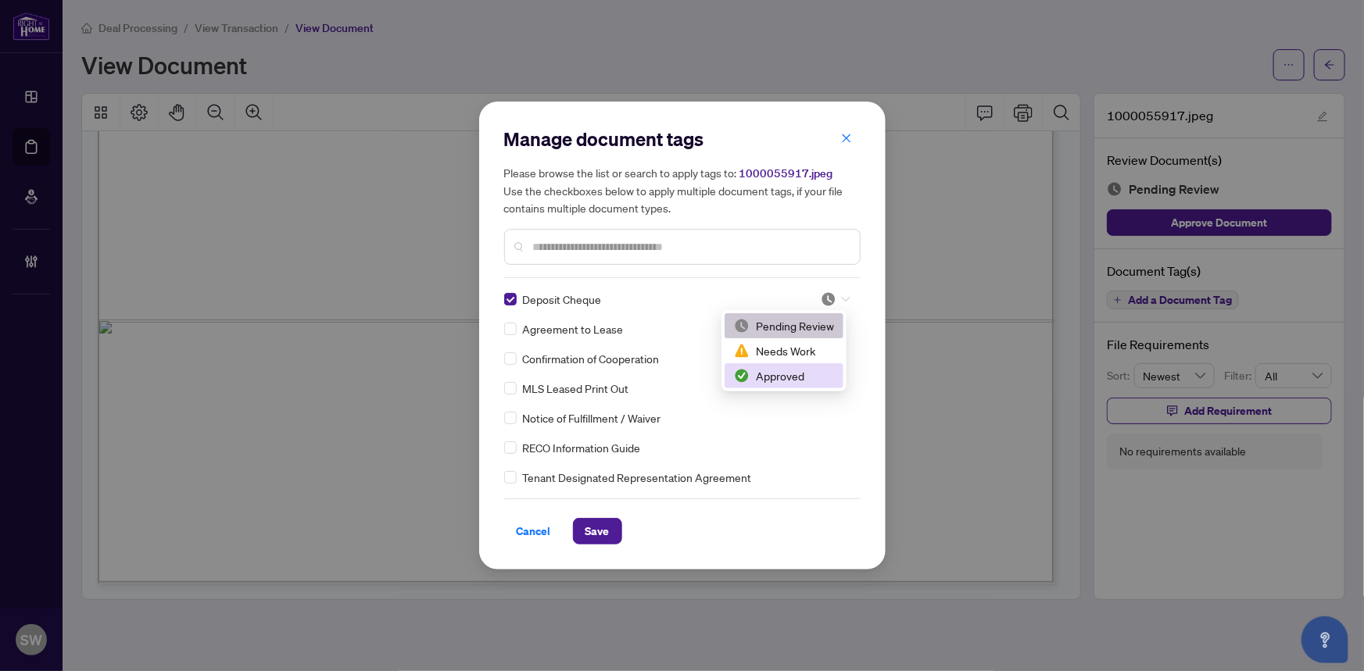
click at [777, 373] on div "Approved" at bounding box center [784, 375] width 100 height 17
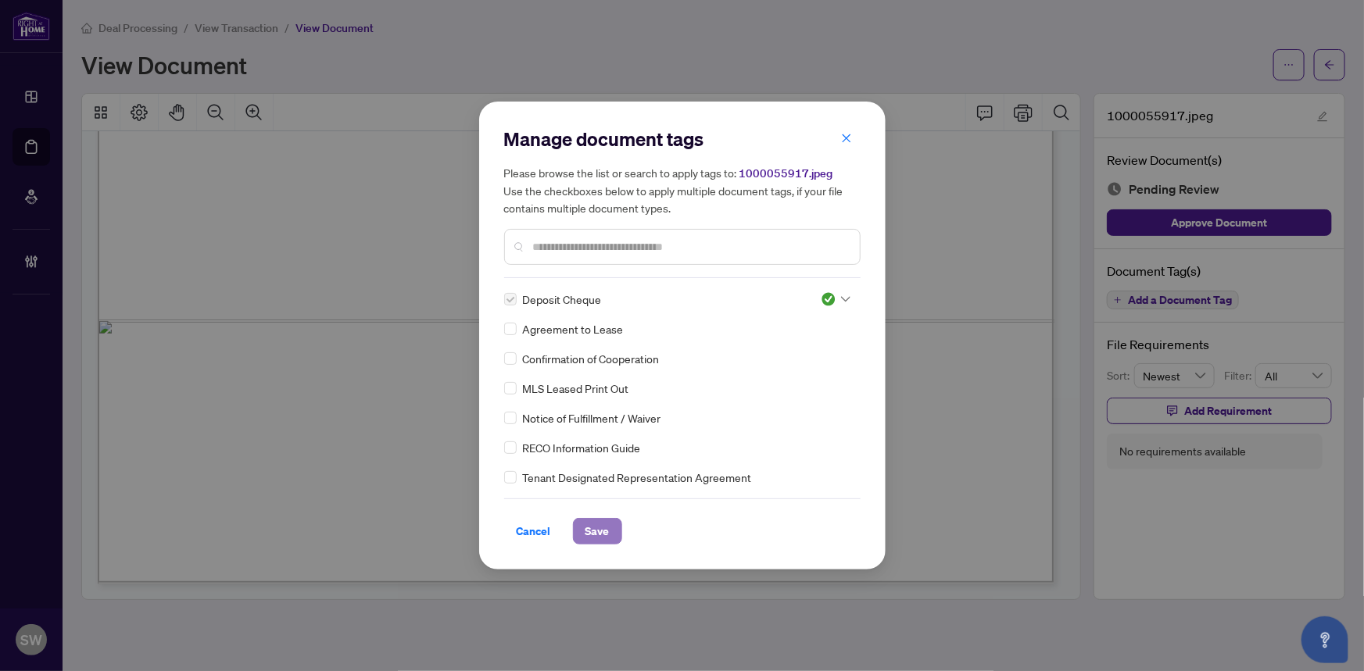
click at [607, 531] on span "Save" at bounding box center [597, 531] width 24 height 25
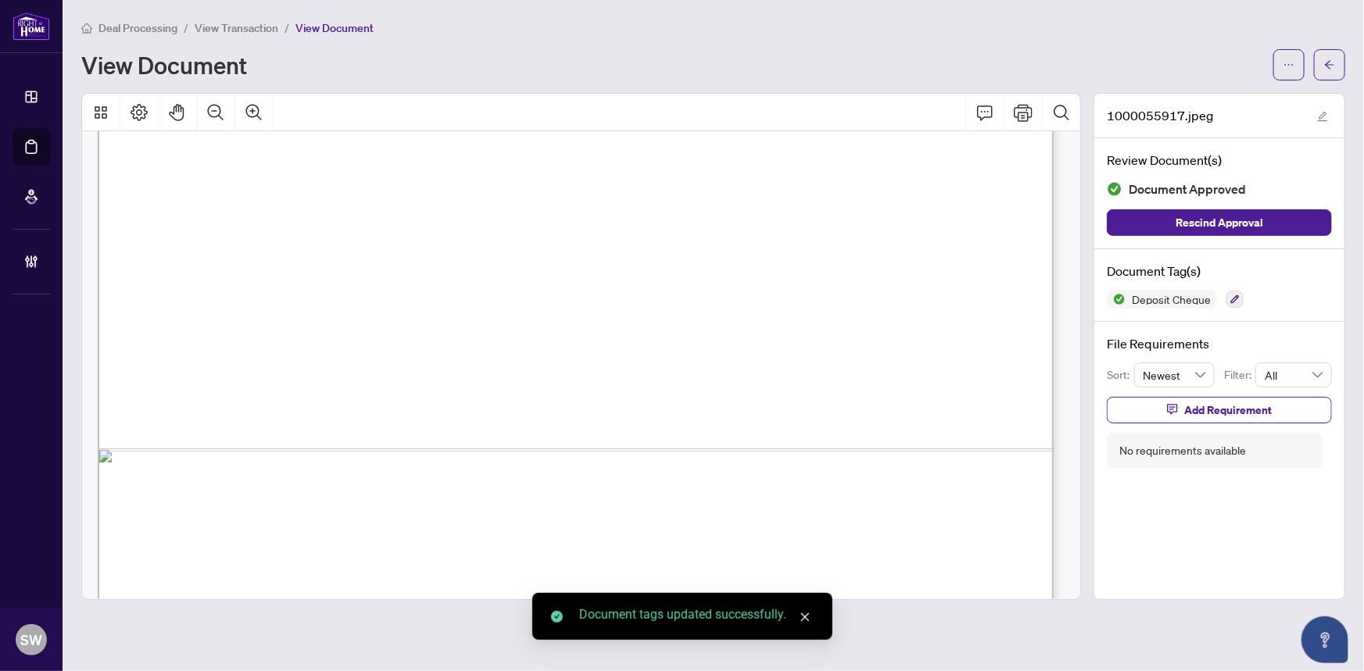
scroll to position [774, 0]
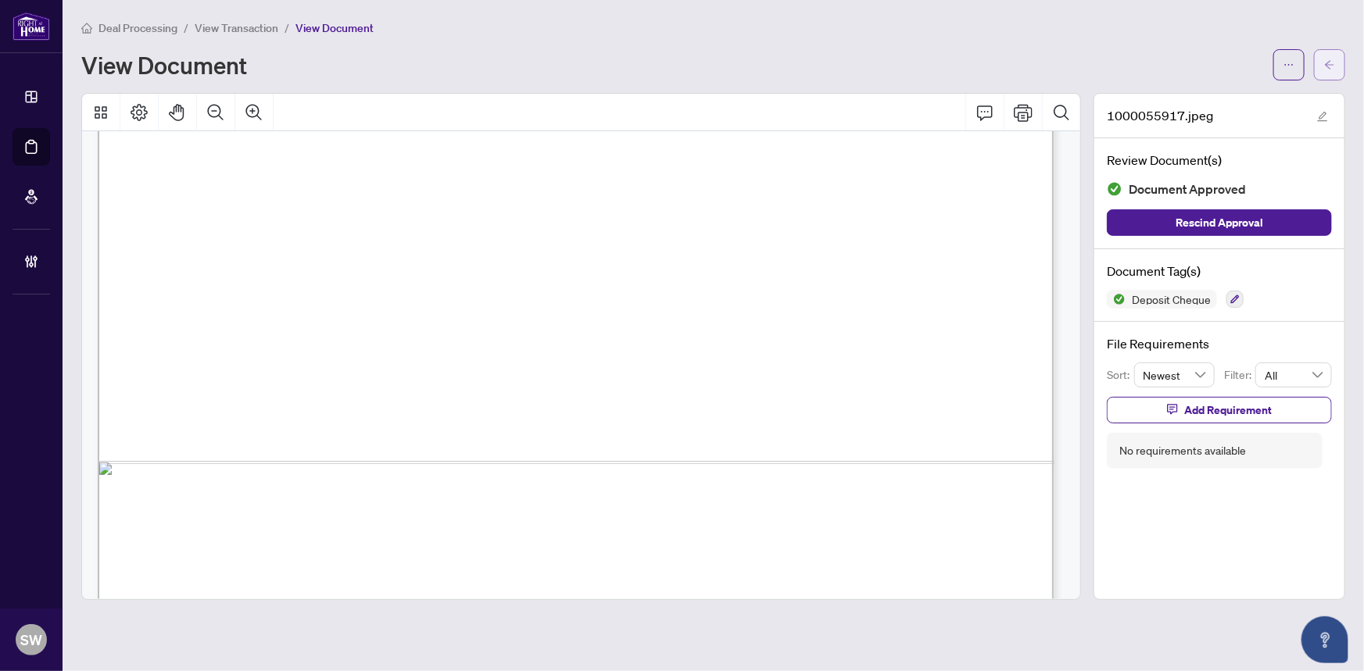
click at [1334, 70] on span "button" at bounding box center [1329, 64] width 11 height 25
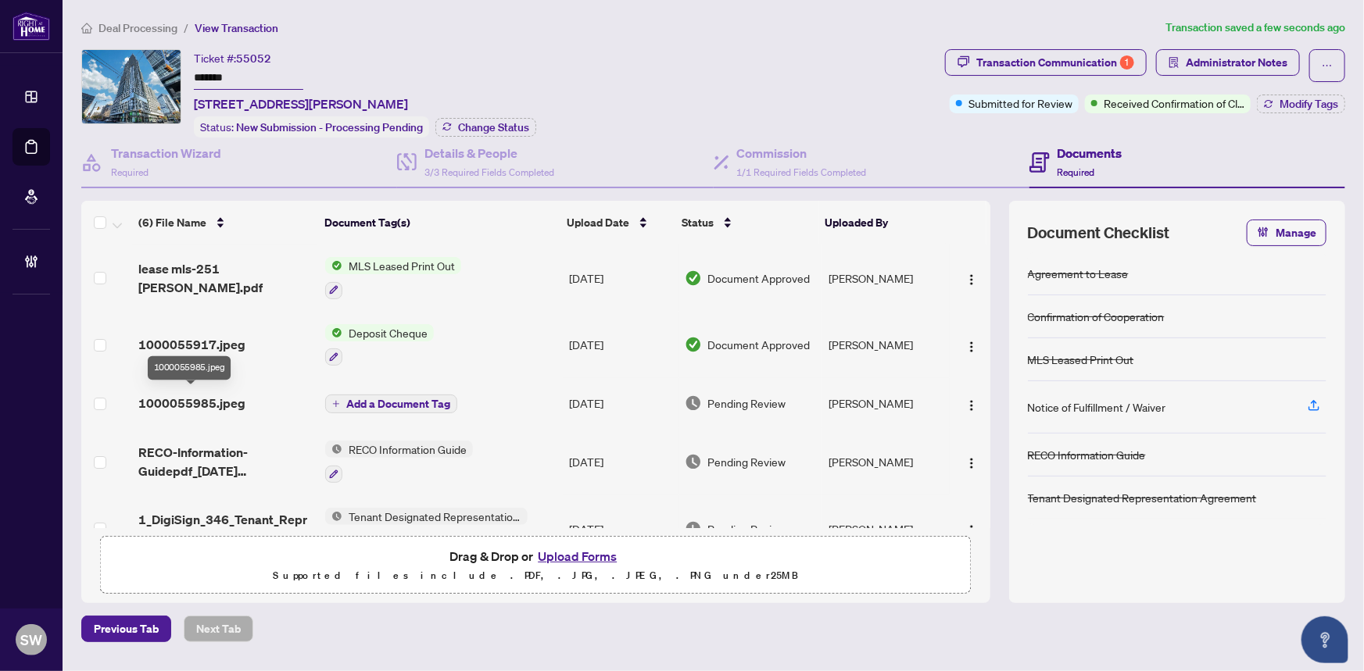
click at [238, 401] on span "1000055985.jpeg" at bounding box center [191, 403] width 107 height 19
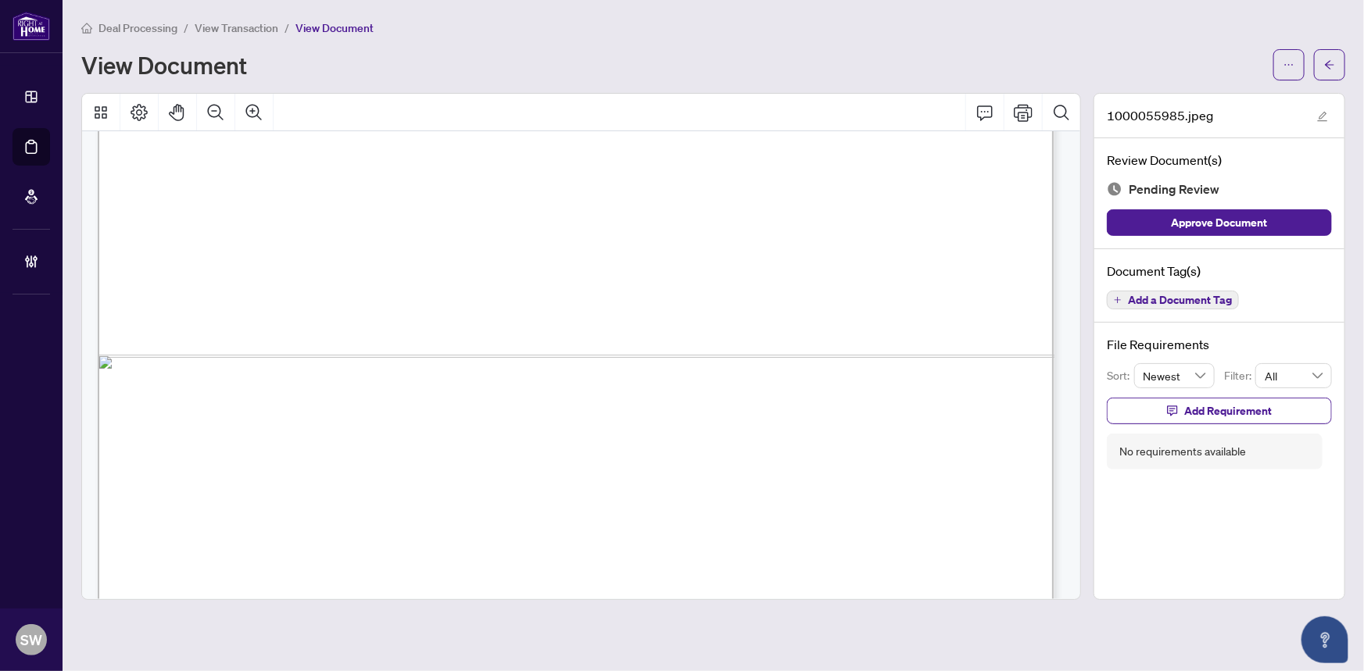
scroll to position [888, 0]
click at [1203, 303] on span "Add a Document Tag" at bounding box center [1180, 300] width 104 height 11
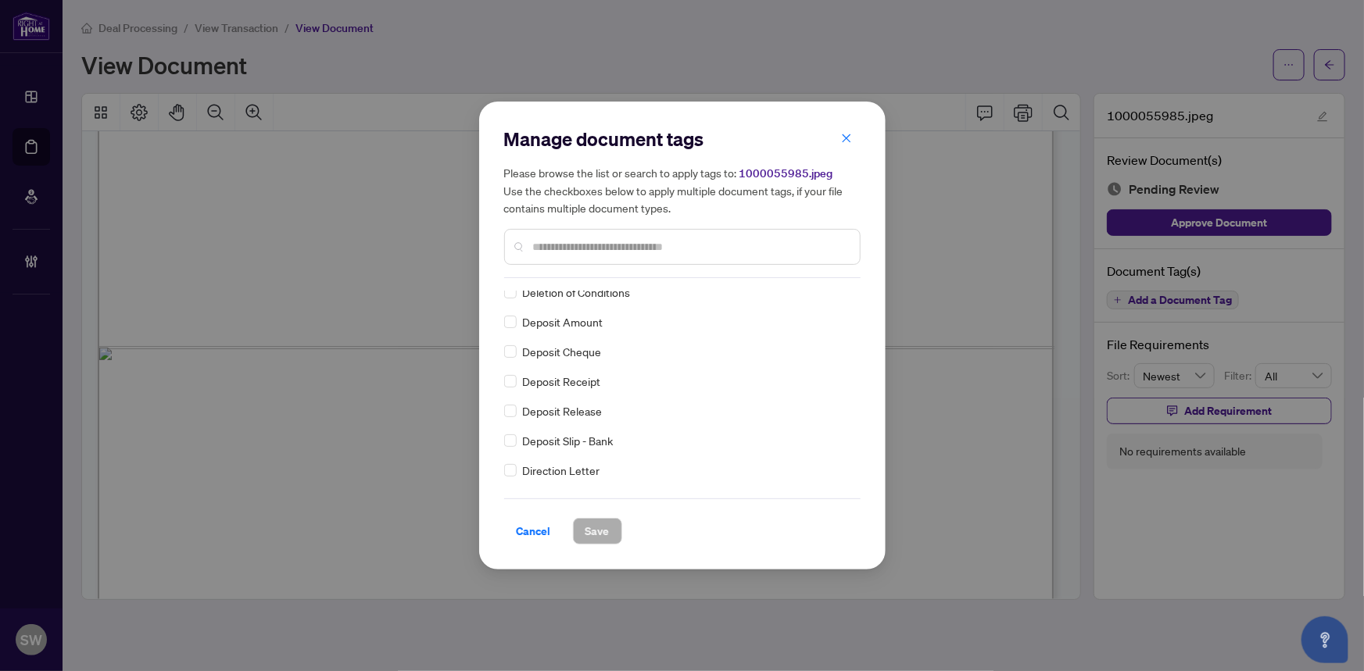
scroll to position [0, 0]
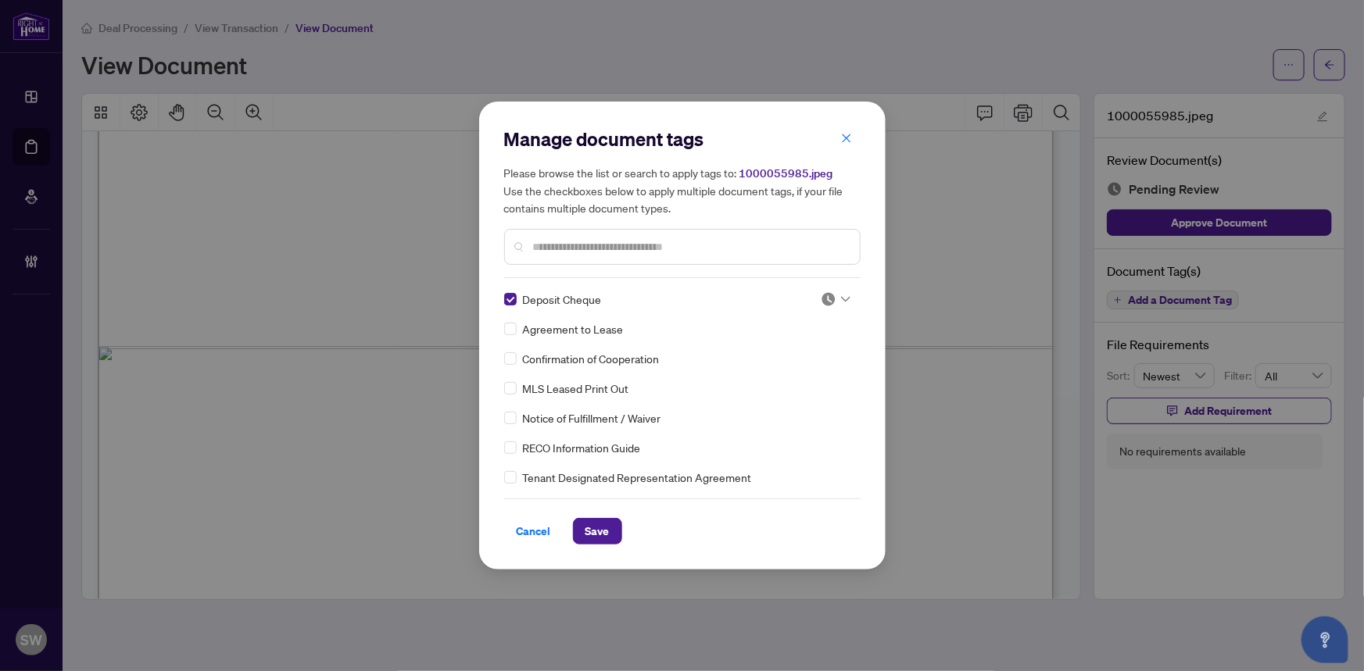
click at [836, 302] on div at bounding box center [835, 299] width 30 height 16
click at [803, 383] on div "Approved" at bounding box center [784, 375] width 100 height 17
click at [602, 538] on span "Save" at bounding box center [597, 531] width 24 height 25
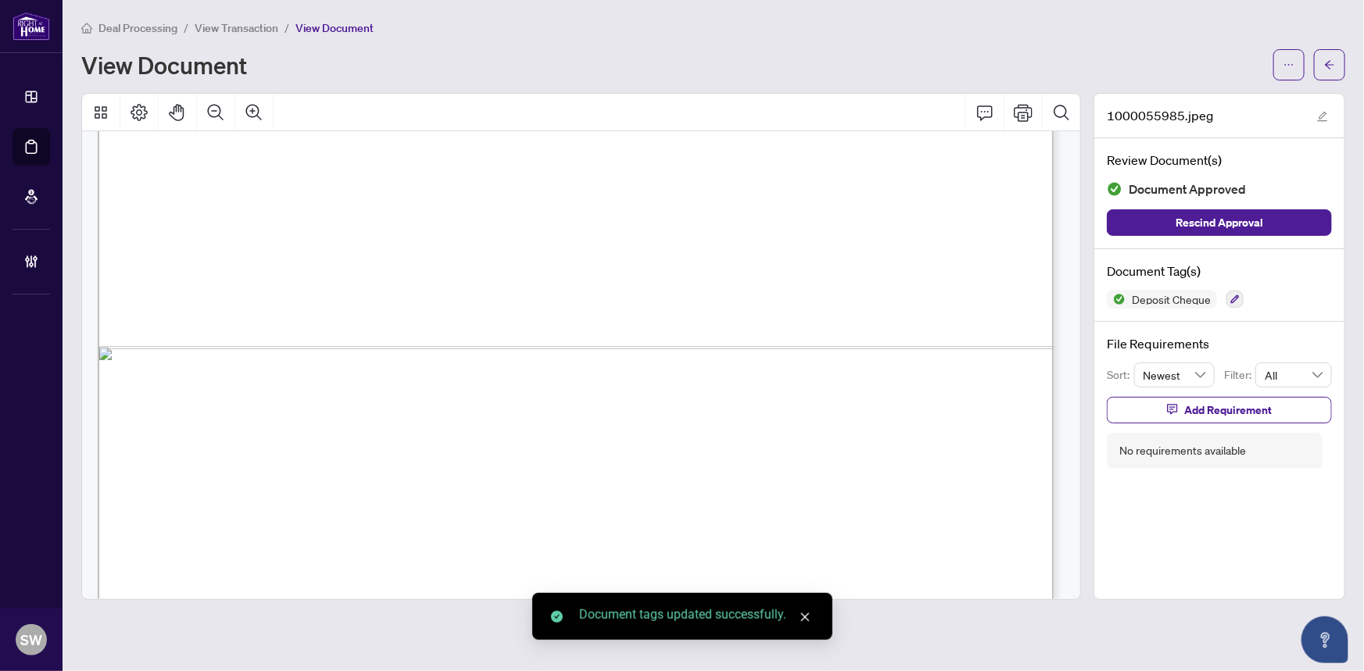
click at [1328, 76] on span "button" at bounding box center [1329, 64] width 11 height 25
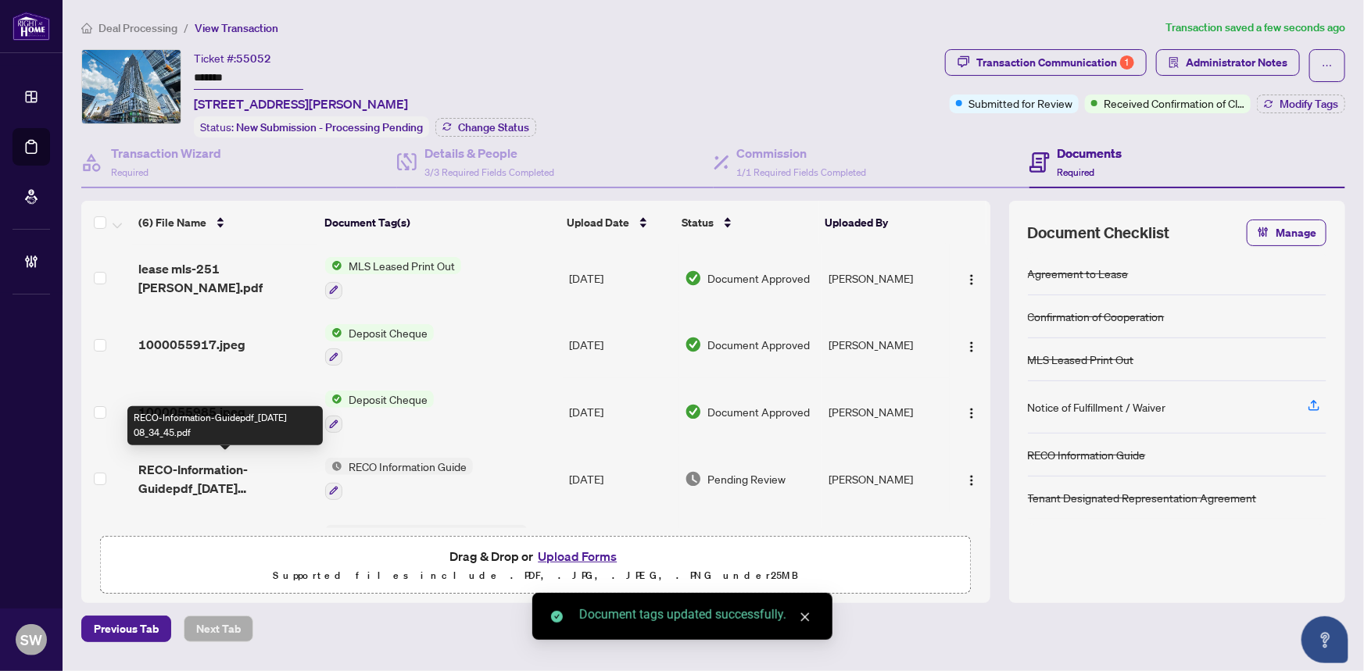
click at [248, 471] on span "RECO-Information-Guidepdf_2025-09-28 08_34_45.pdf" at bounding box center [225, 479] width 174 height 38
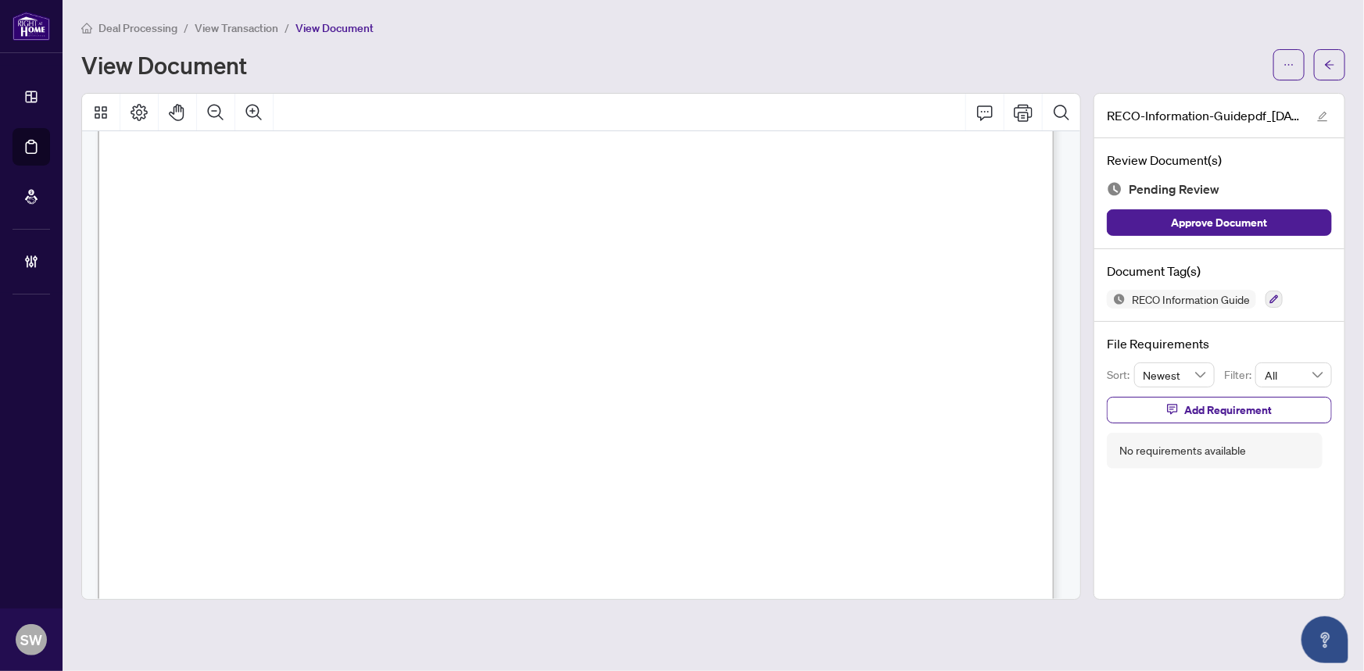
scroll to position [14173, 0]
click at [1274, 295] on icon "button" at bounding box center [1273, 299] width 9 height 9
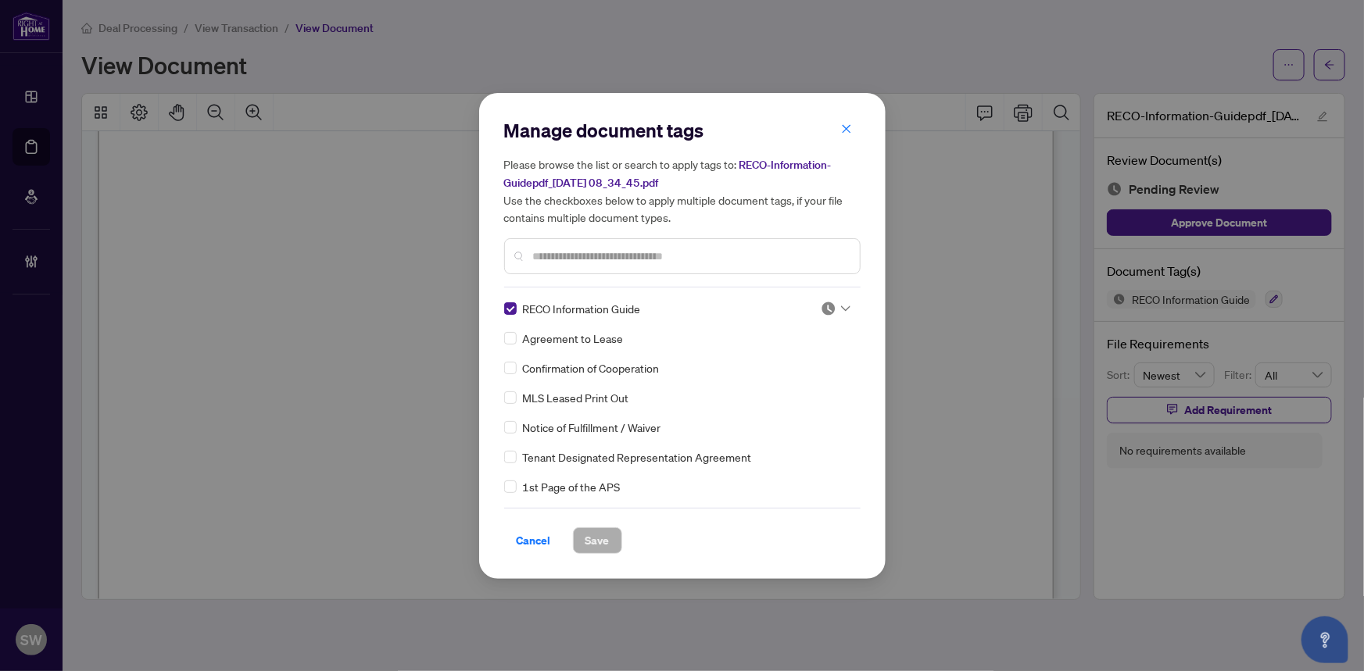
click at [835, 307] on div at bounding box center [835, 309] width 30 height 16
click at [796, 359] on div "Needs Work" at bounding box center [784, 359] width 100 height 17
click at [605, 544] on span "Save" at bounding box center [597, 540] width 24 height 25
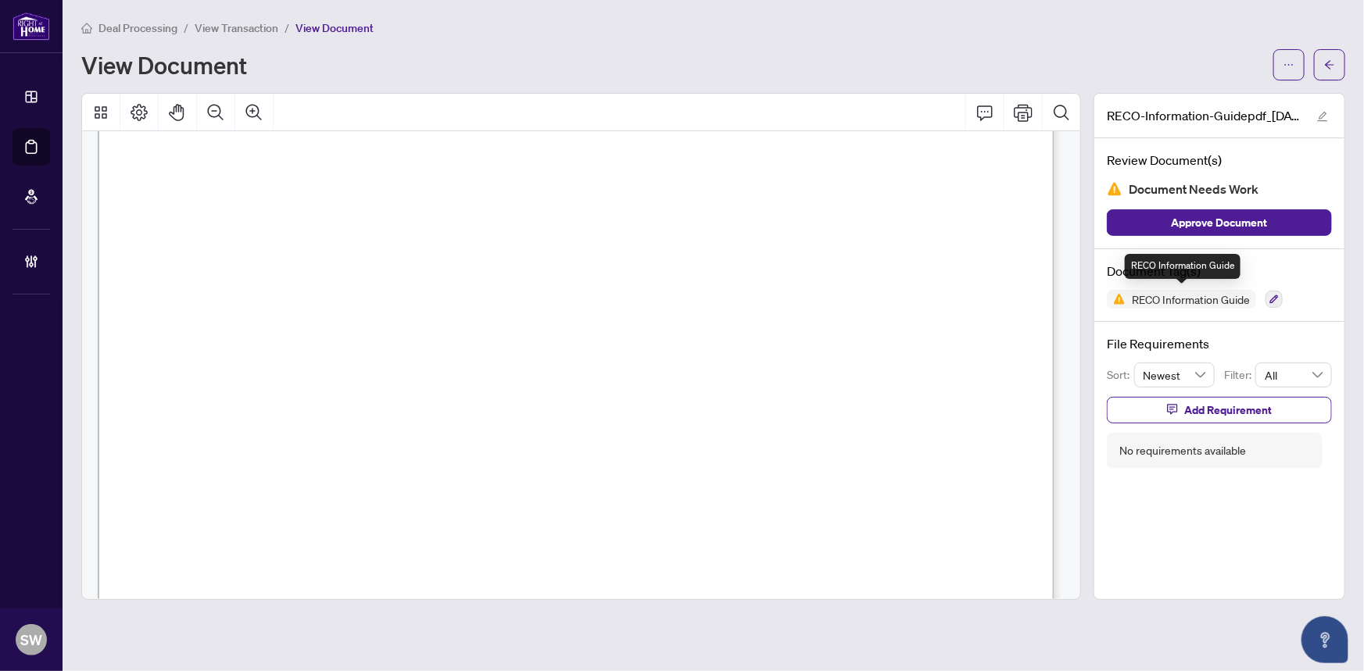
click at [1214, 294] on span "RECO Information Guide" at bounding box center [1190, 299] width 130 height 11
copy div "RECO Information Guide"
click at [1217, 406] on span "Add Requirement" at bounding box center [1228, 410] width 88 height 25
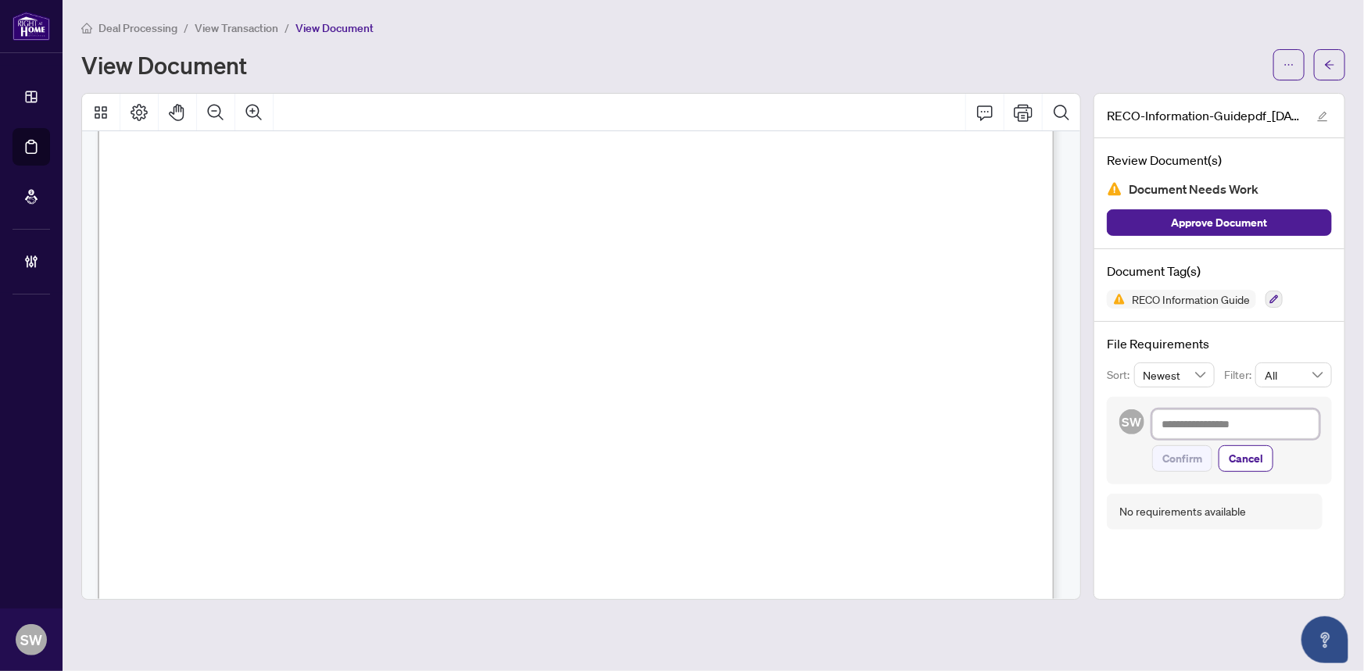
click at [1210, 422] on textarea at bounding box center [1235, 424] width 167 height 30
paste textarea "**********"
type textarea "**********"
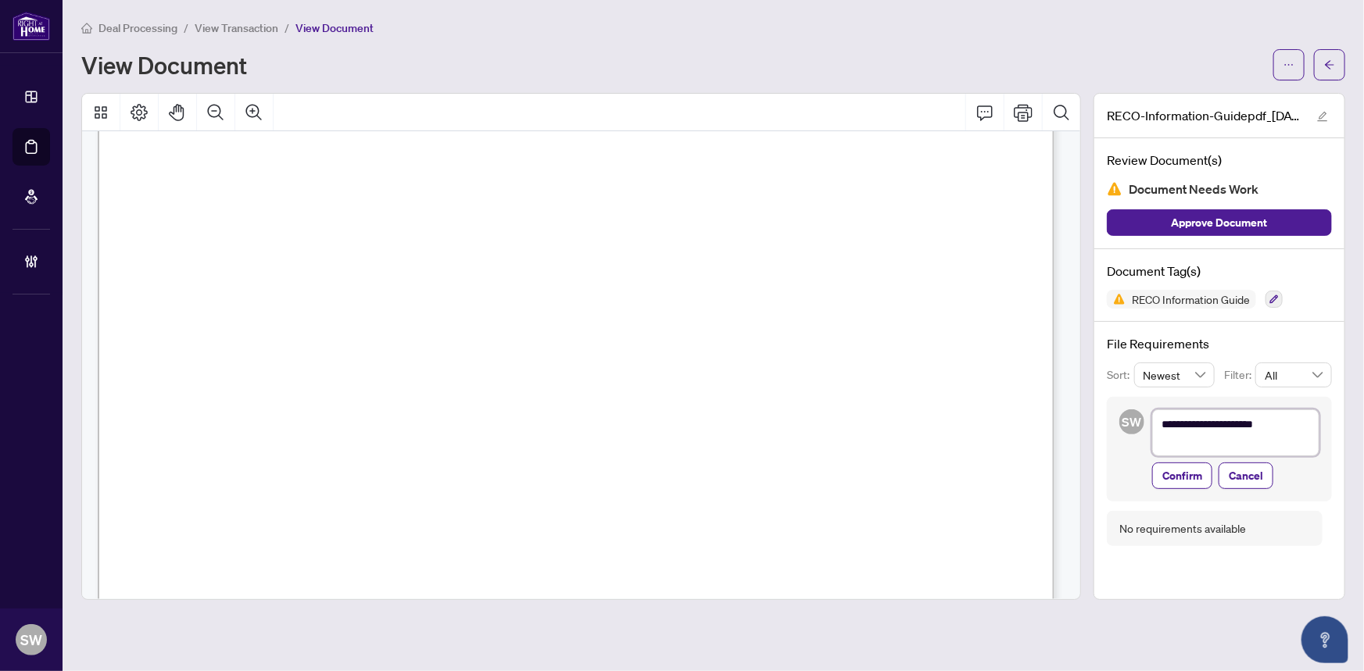
type textarea "**********"
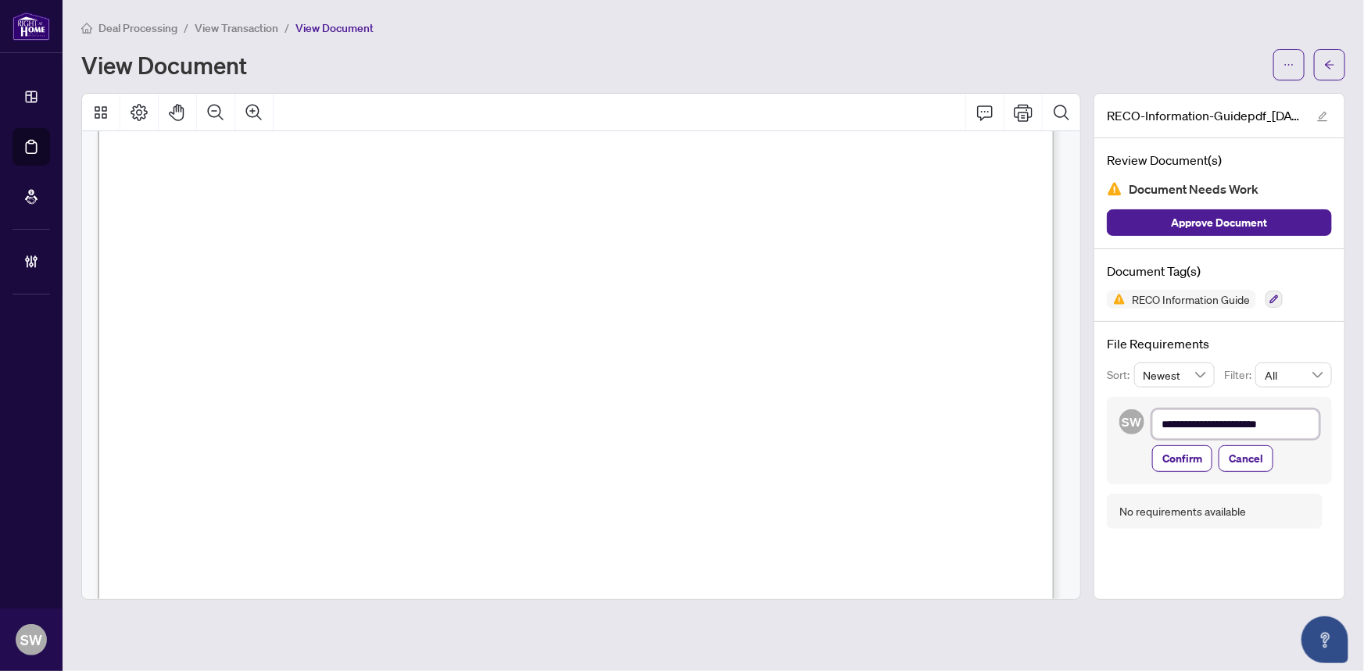
type textarea "**********"
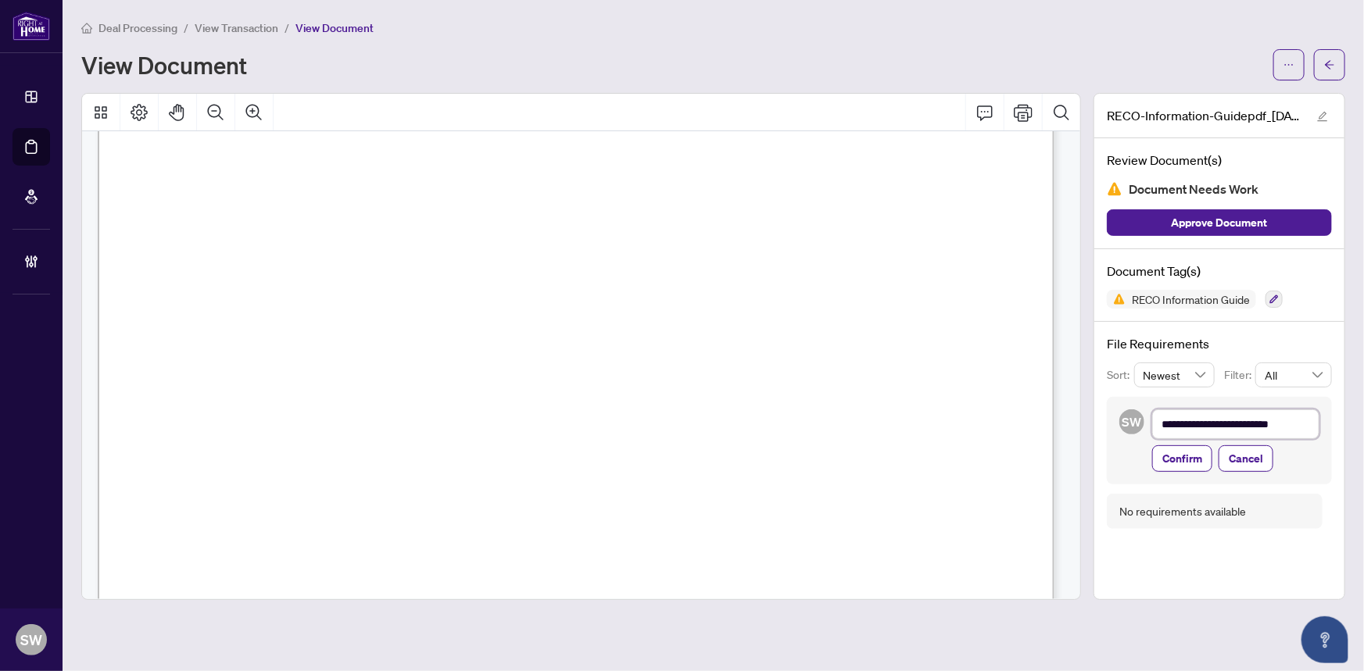
type textarea "**********"
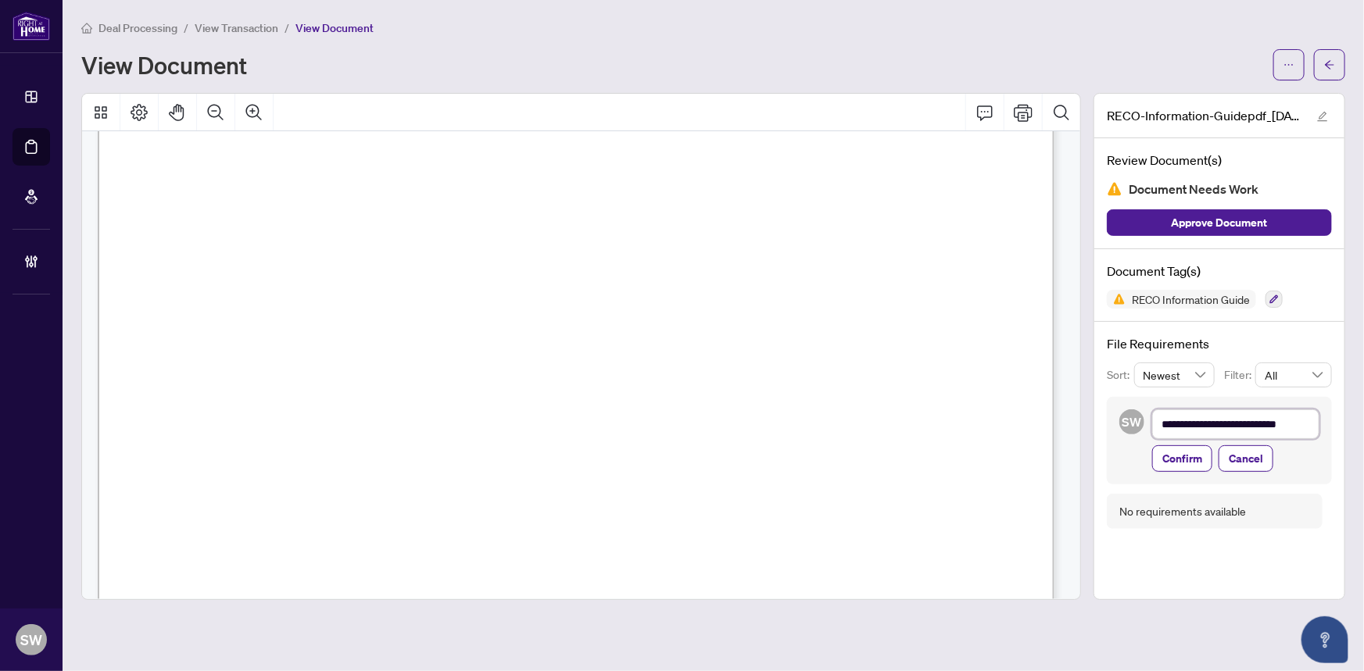
type textarea "**********"
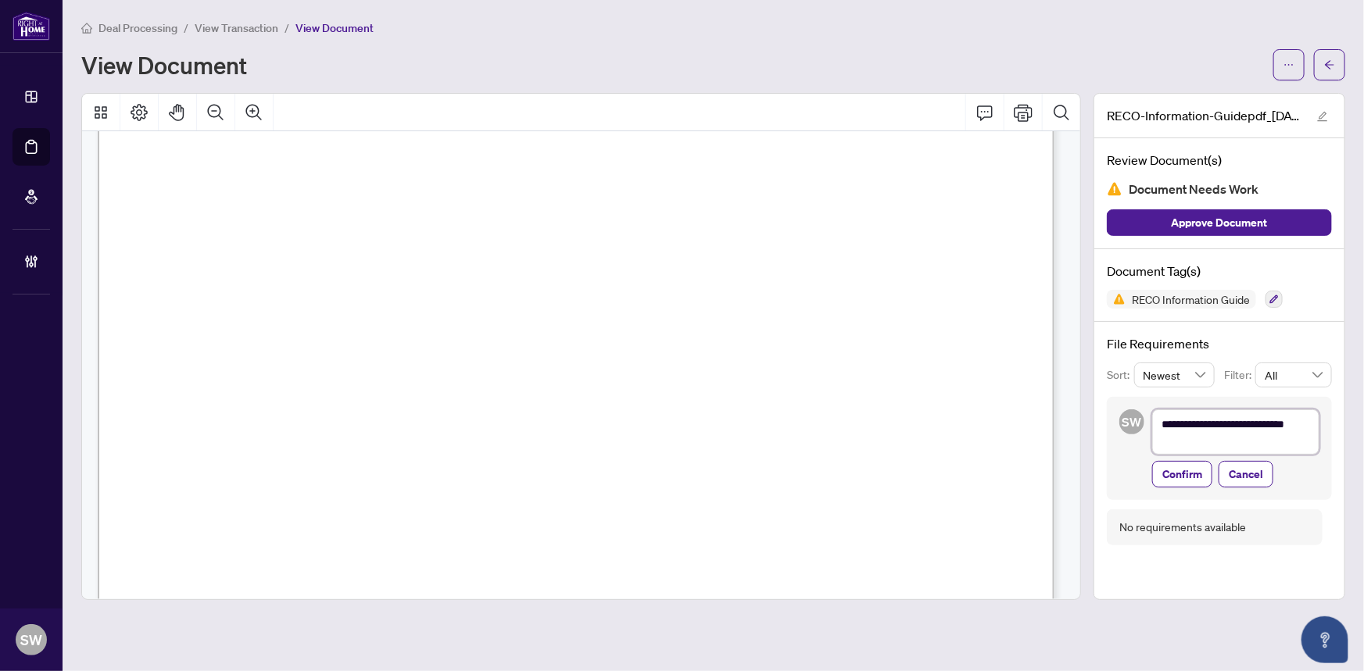
type textarea "**********"
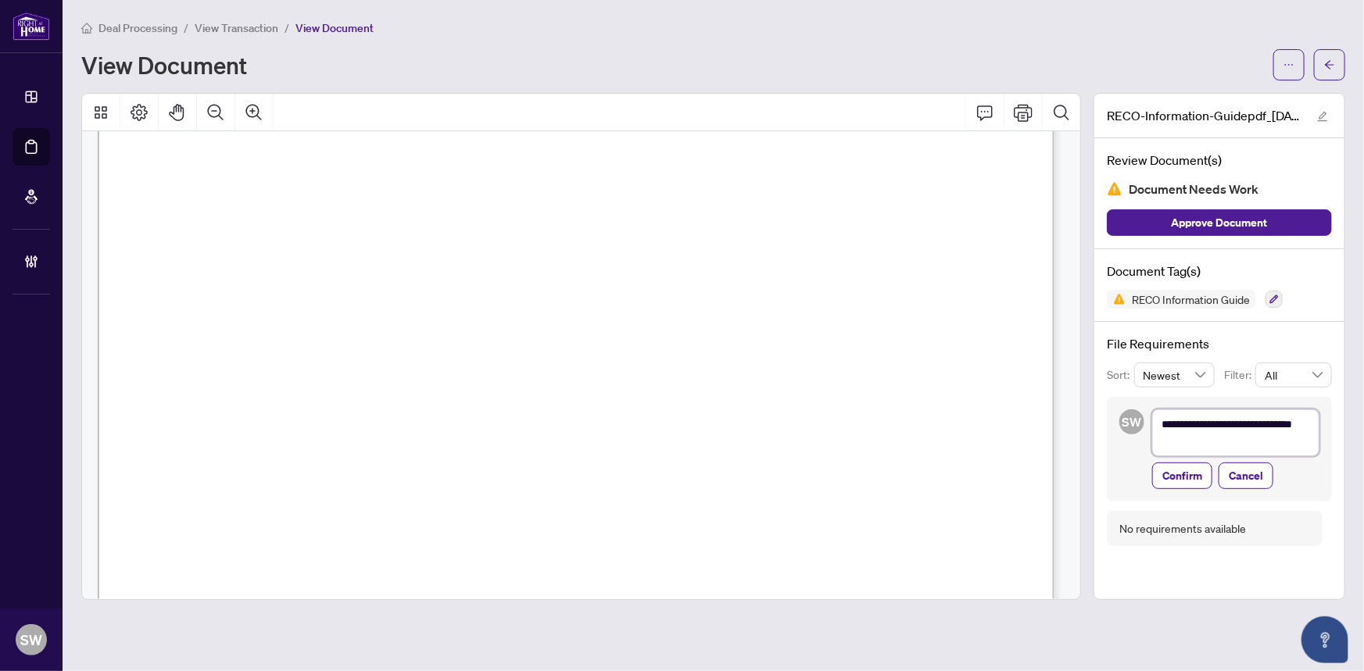
type textarea "**********"
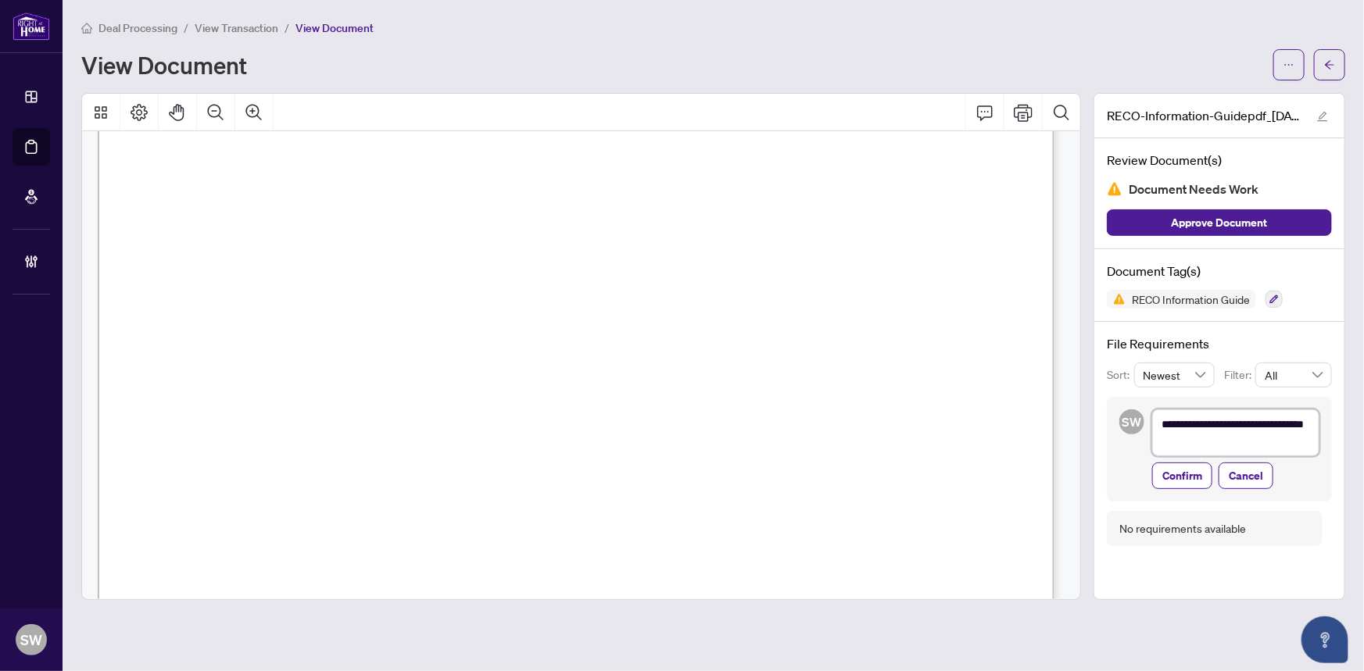
type textarea "**********"
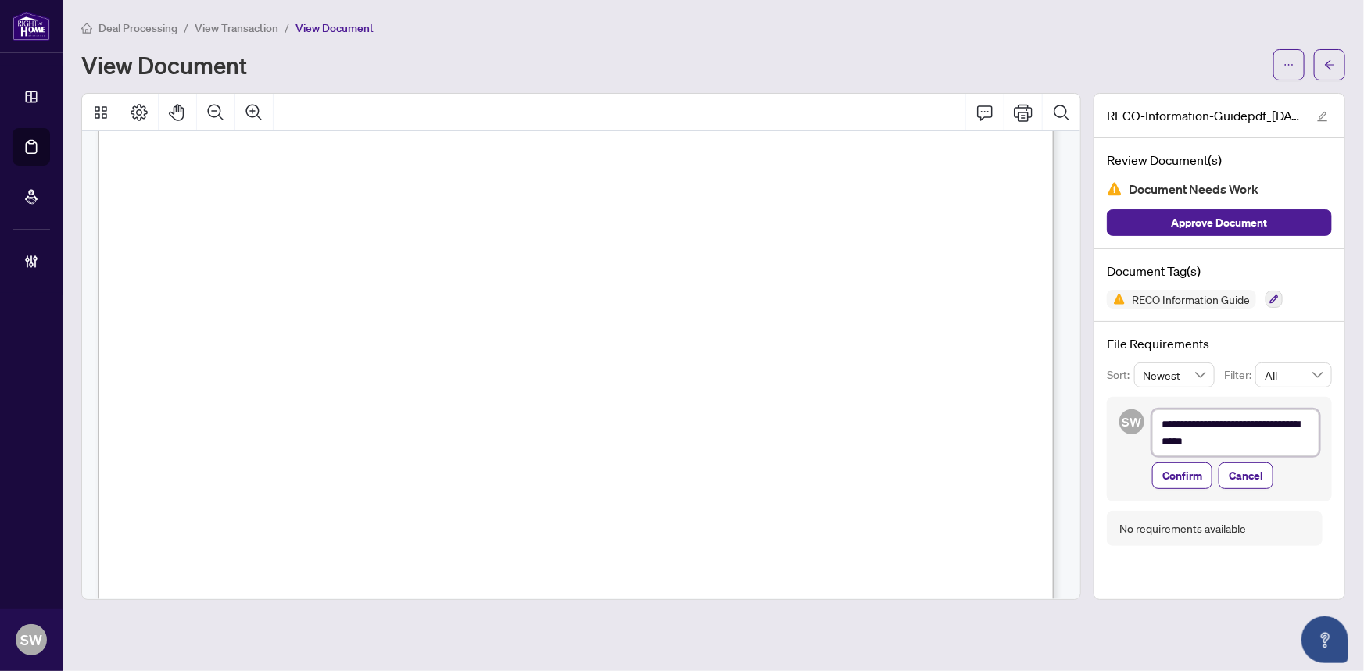
type textarea "**********"
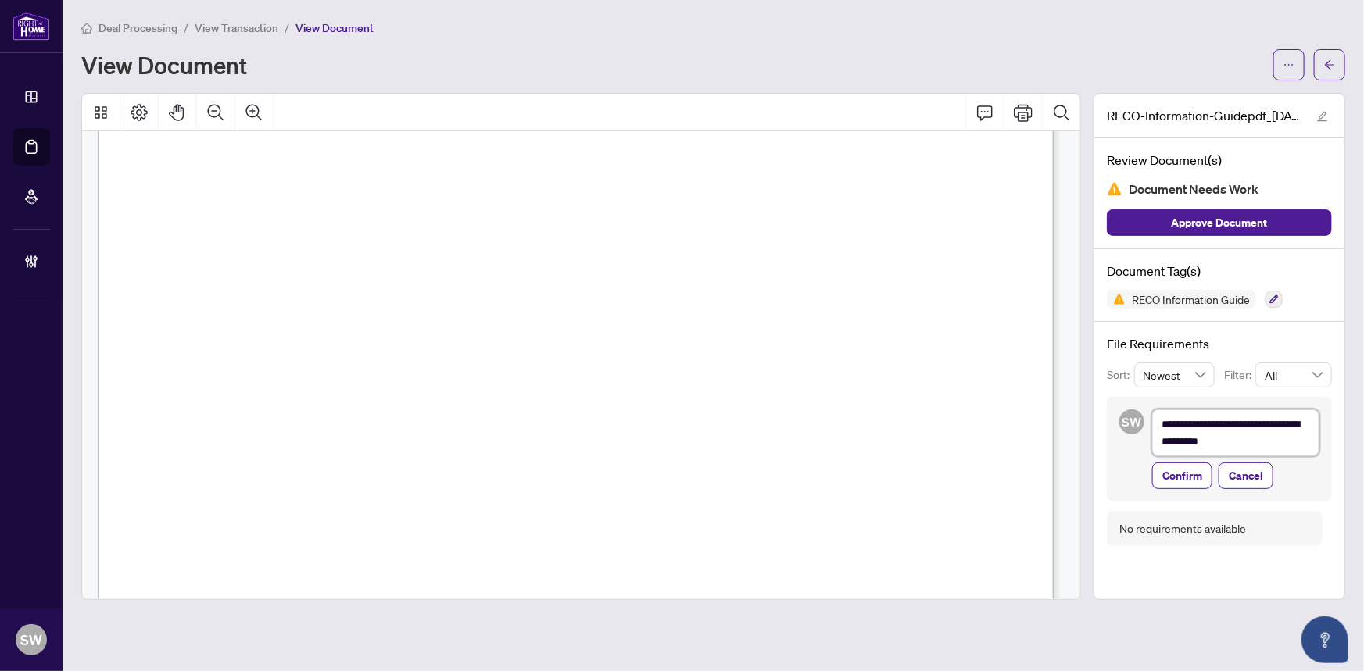
type textarea "**********"
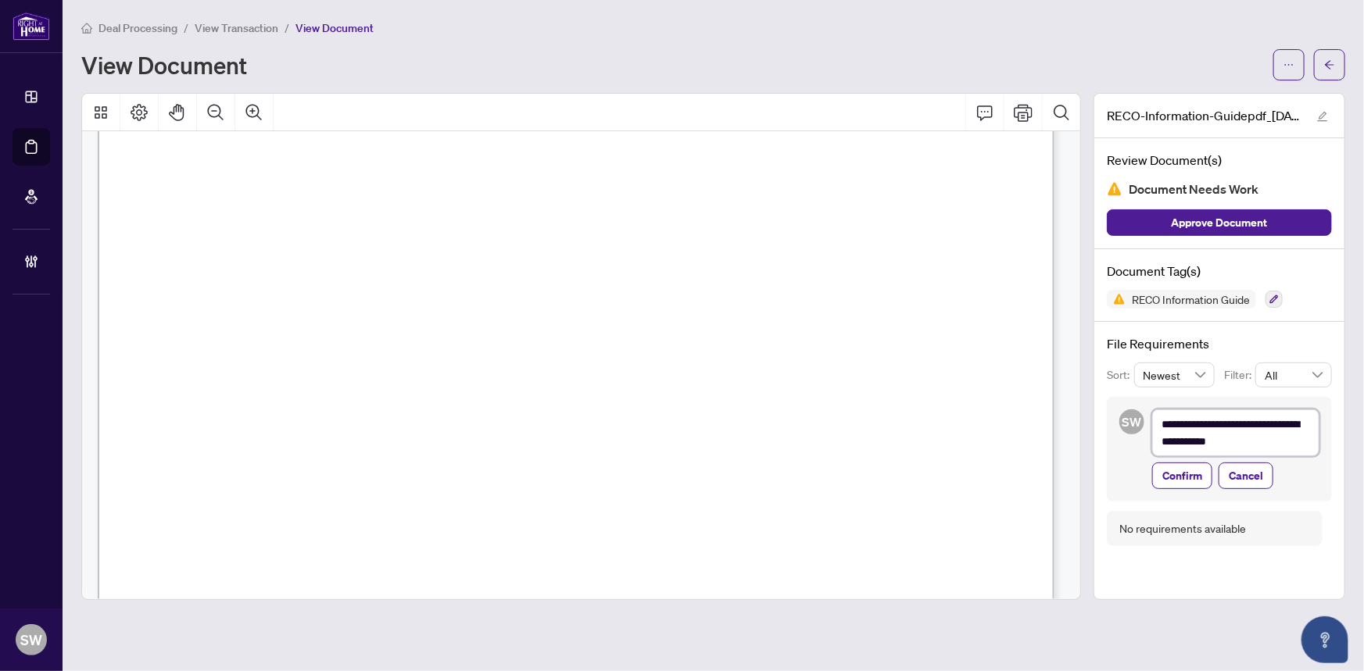
type textarea "**********"
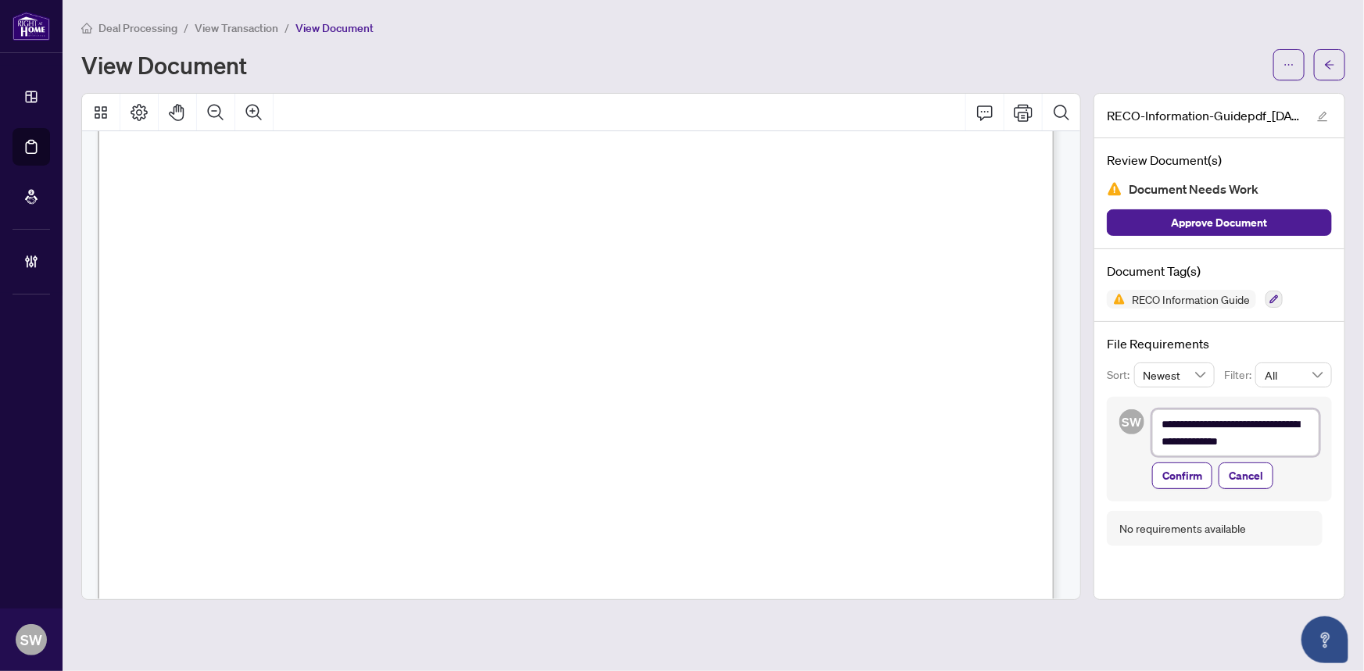
type textarea "**********"
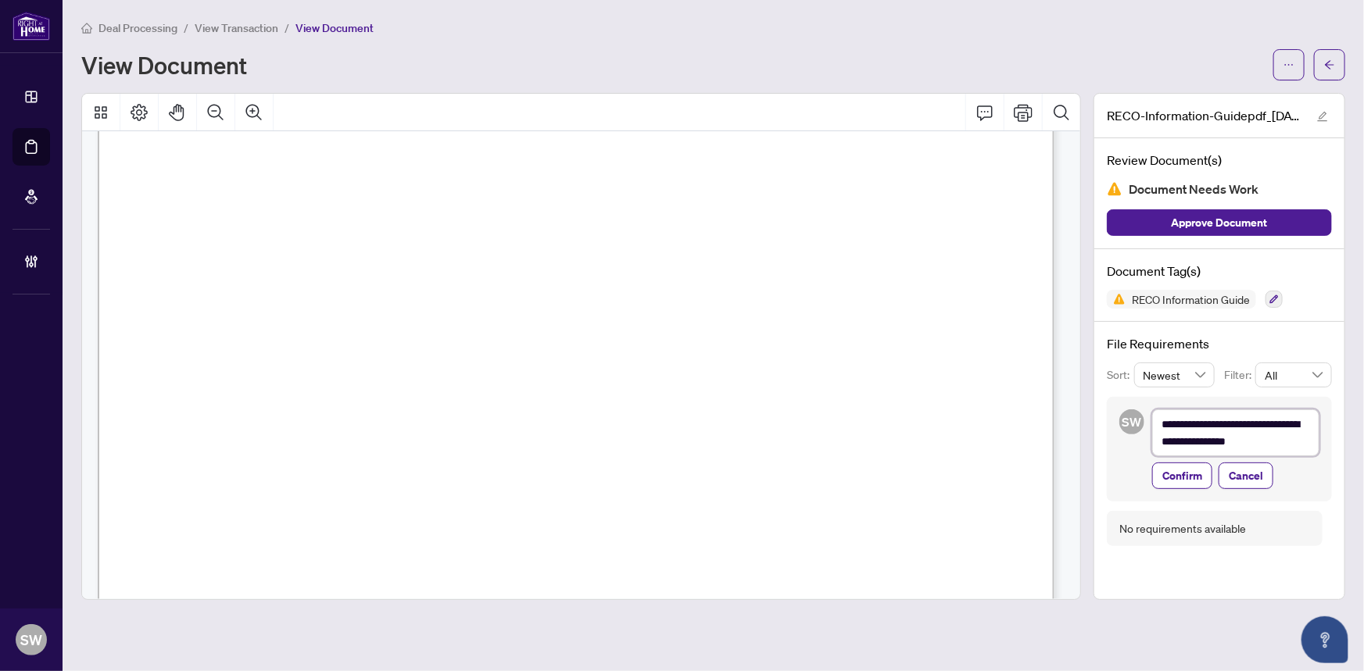
type textarea "**********"
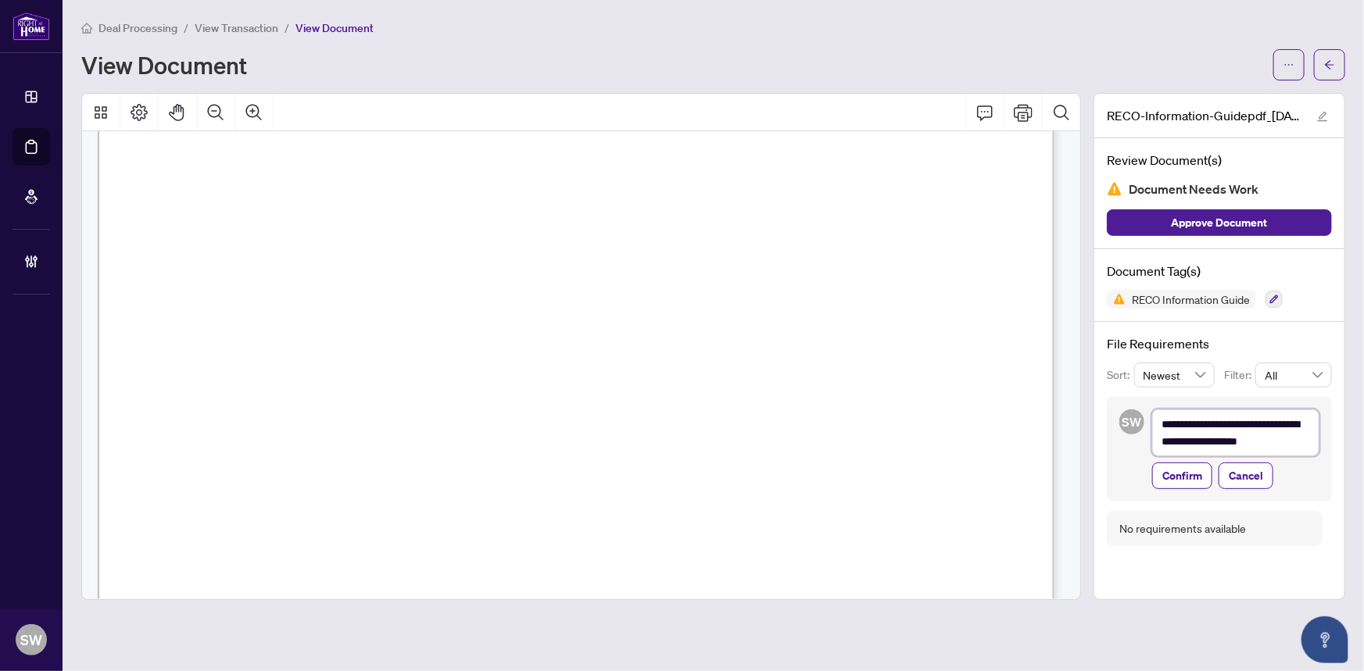
type textarea "**********"
click at [1199, 481] on span "Confirm" at bounding box center [1182, 475] width 40 height 25
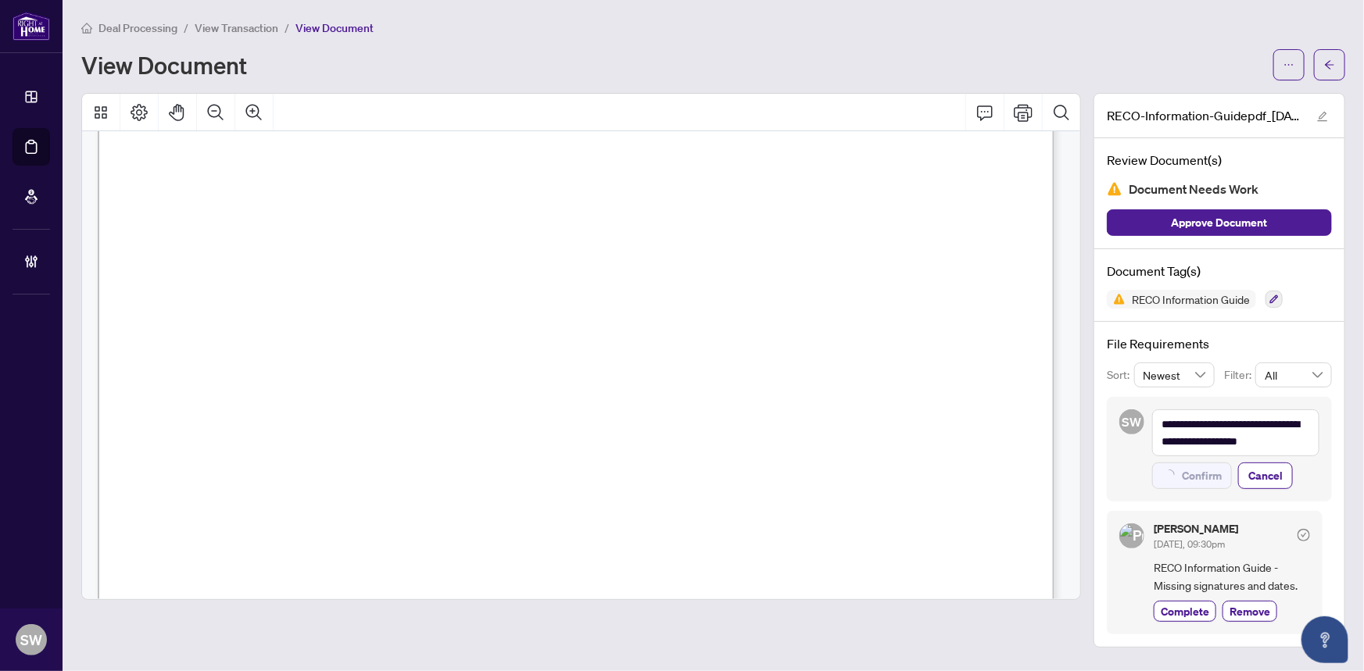
type textarea "**********"
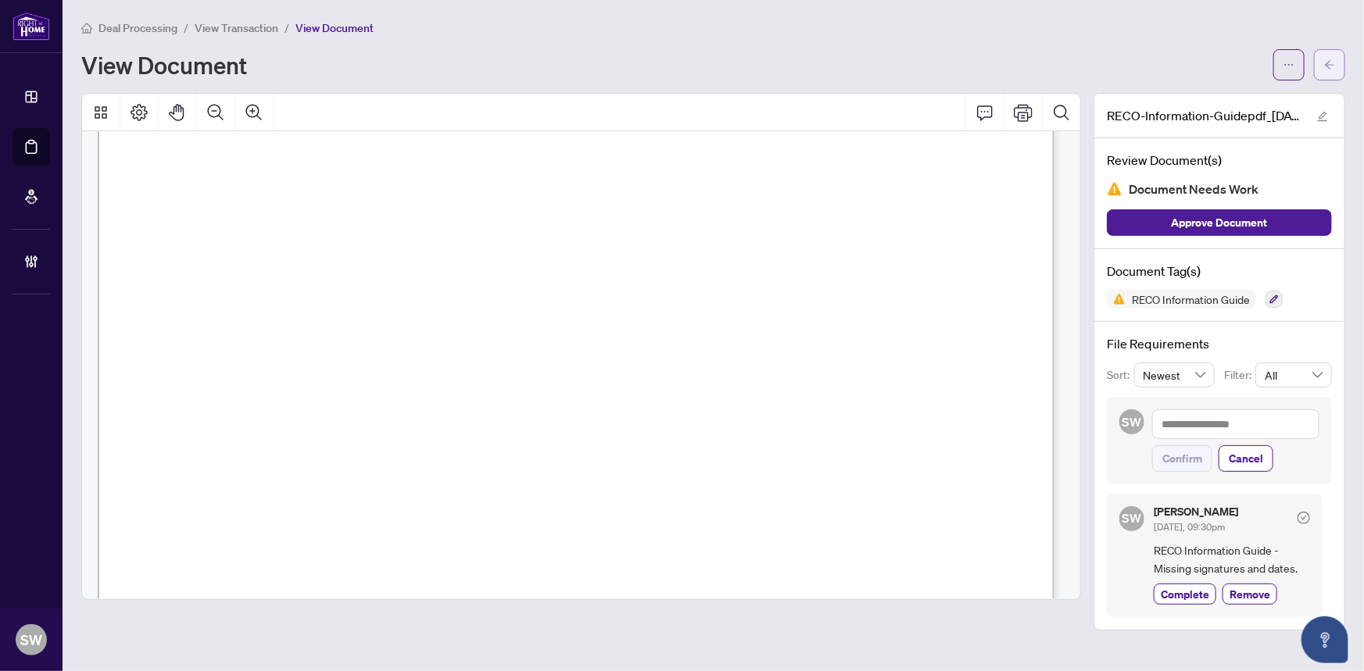
click at [1335, 66] on button "button" at bounding box center [1329, 64] width 31 height 31
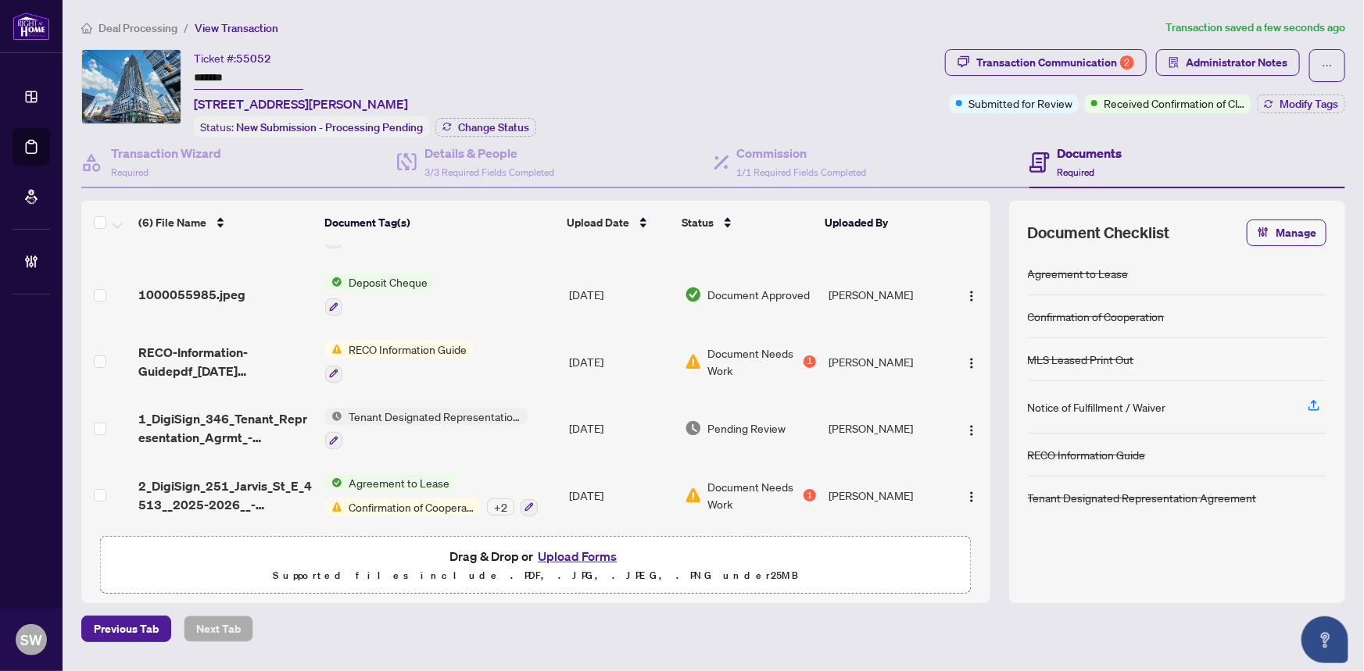
scroll to position [118, 0]
click at [240, 414] on span "1_DigiSign_346_Tenant_Representation_Agrmt_-_Authority_for_Lease_or_Purchase_-_…" at bounding box center [225, 428] width 174 height 38
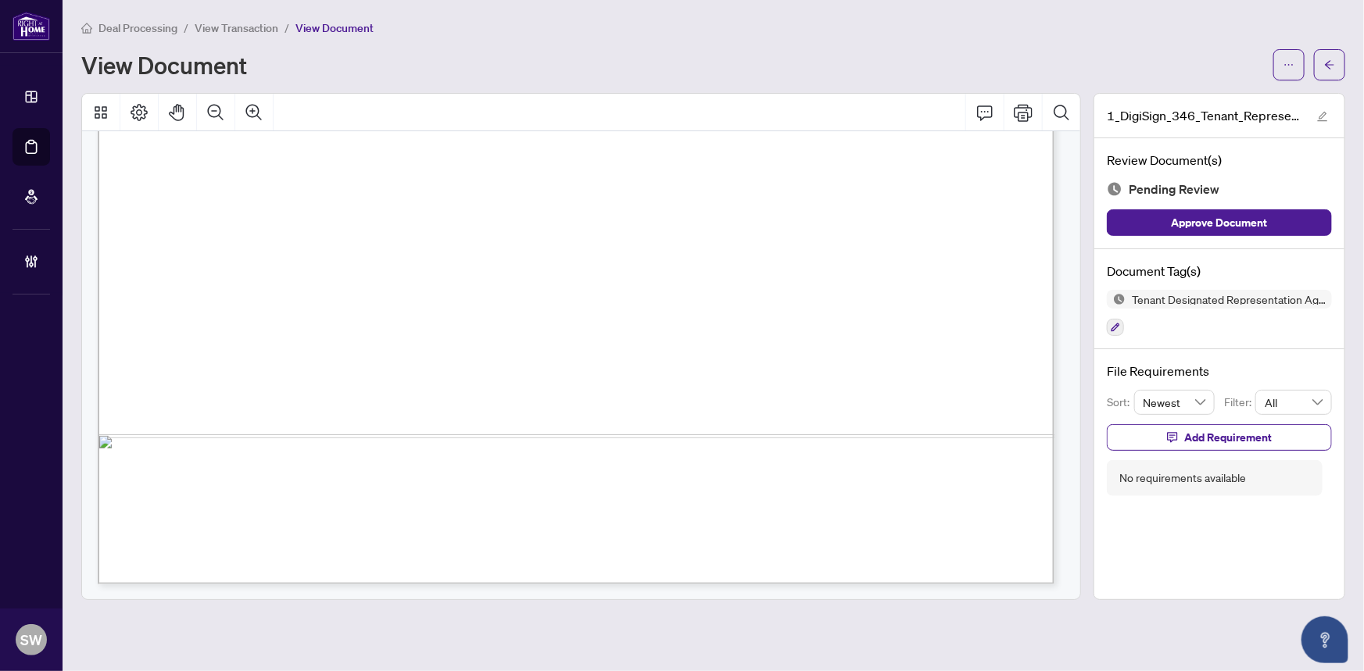
scroll to position [4070, 0]
click at [1117, 325] on icon "button" at bounding box center [1114, 327] width 9 height 9
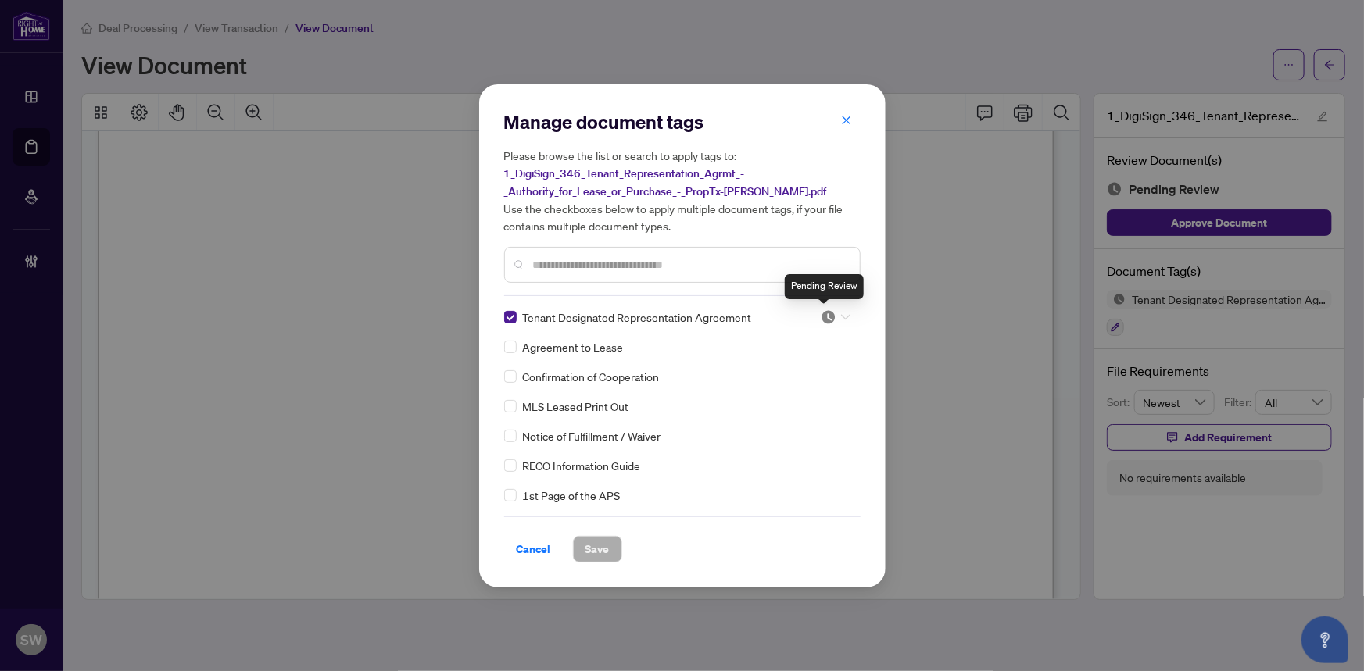
click at [827, 314] on img at bounding box center [828, 317] width 16 height 16
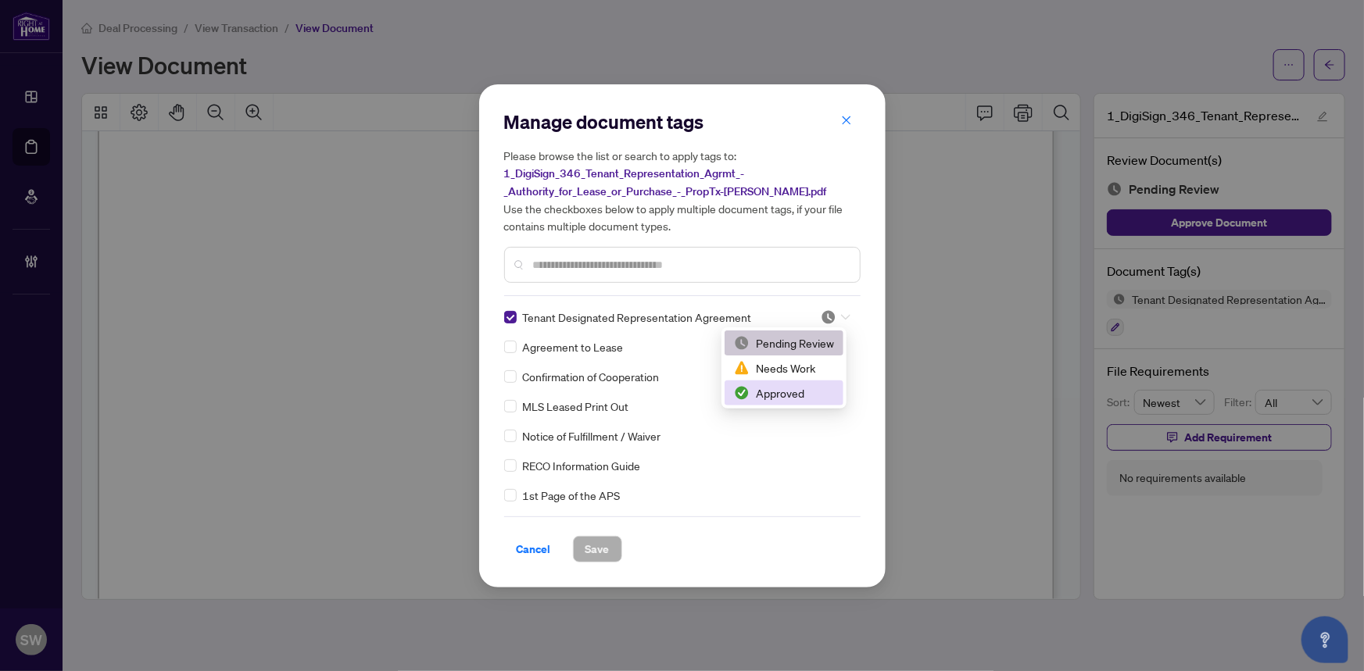
click at [788, 393] on div "Approved" at bounding box center [784, 392] width 100 height 17
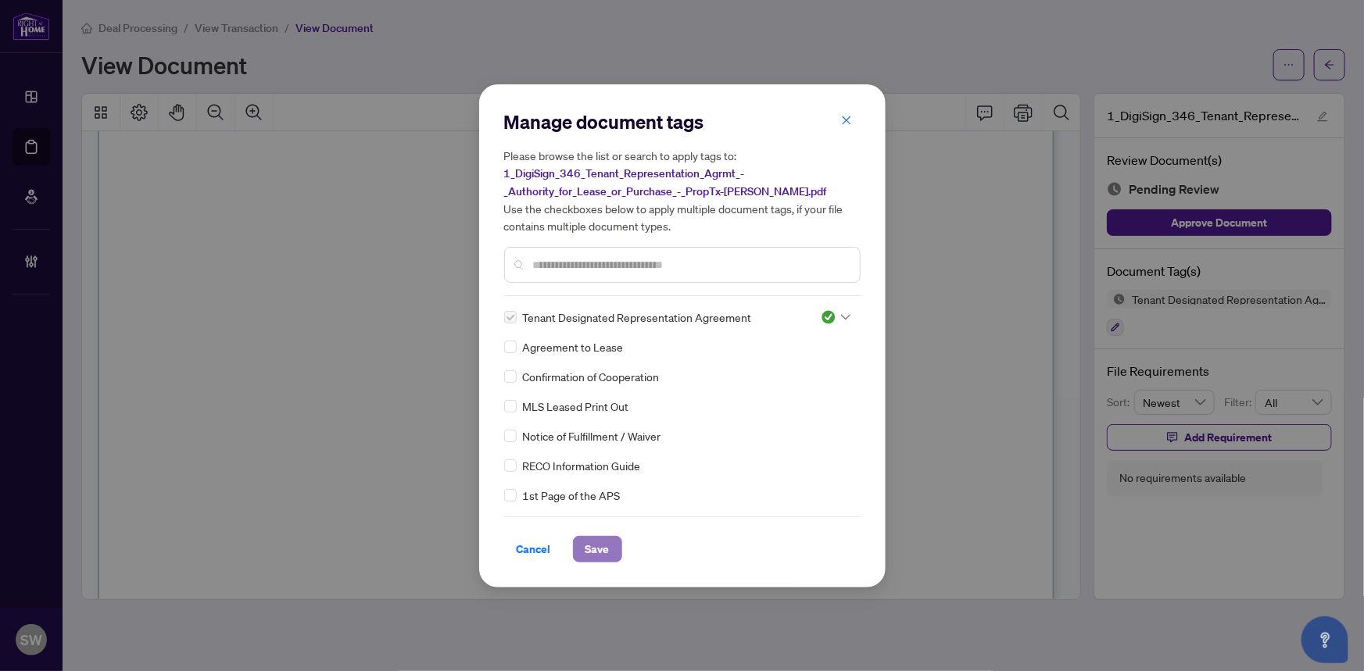
click at [596, 549] on span "Save" at bounding box center [597, 549] width 24 height 25
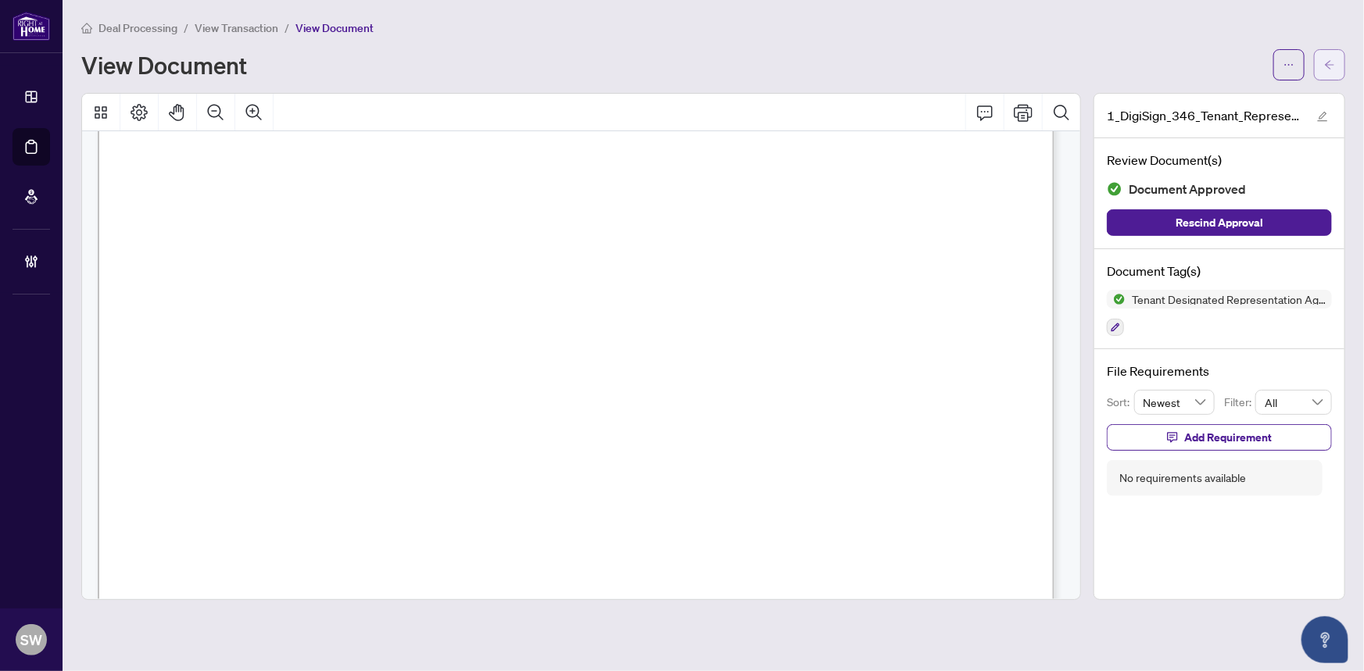
click at [1329, 64] on icon "arrow-left" at bounding box center [1329, 64] width 11 height 11
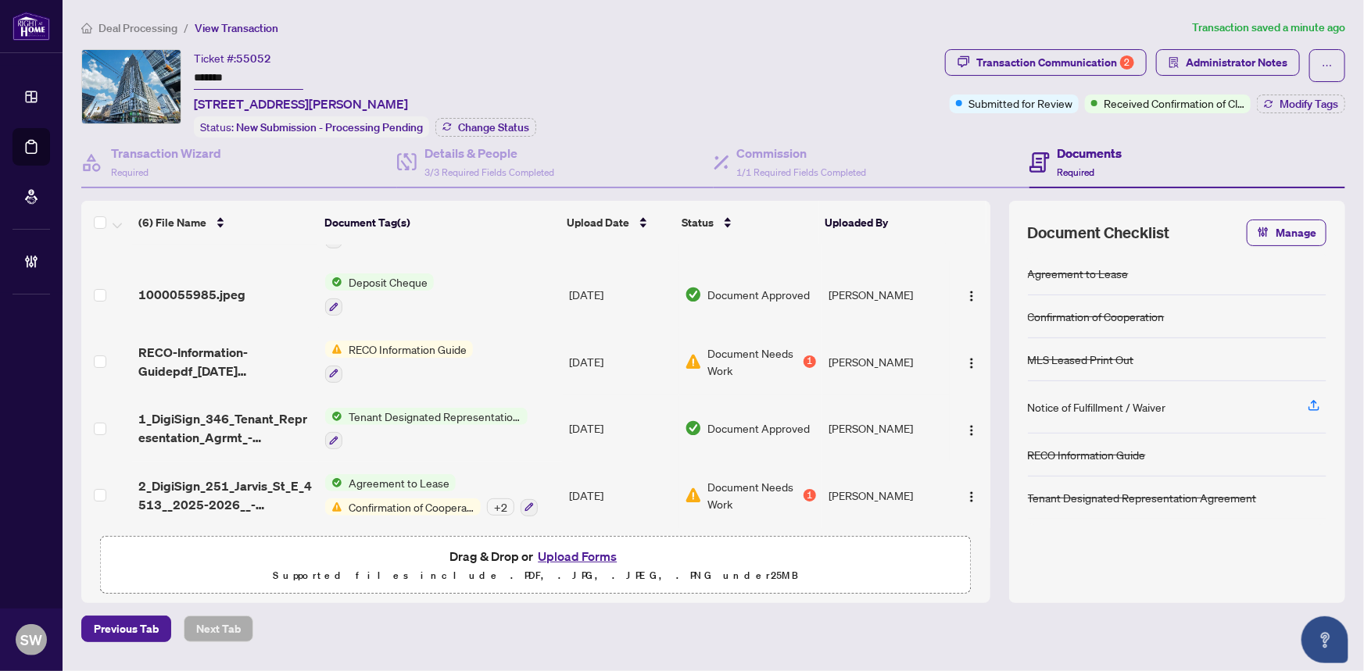
scroll to position [118, 0]
click at [297, 477] on span "2_DigiSign_251_Jarvis_St_E_4513__2025-2026__-_Sign_back 1 1- time.pdf" at bounding box center [225, 495] width 174 height 38
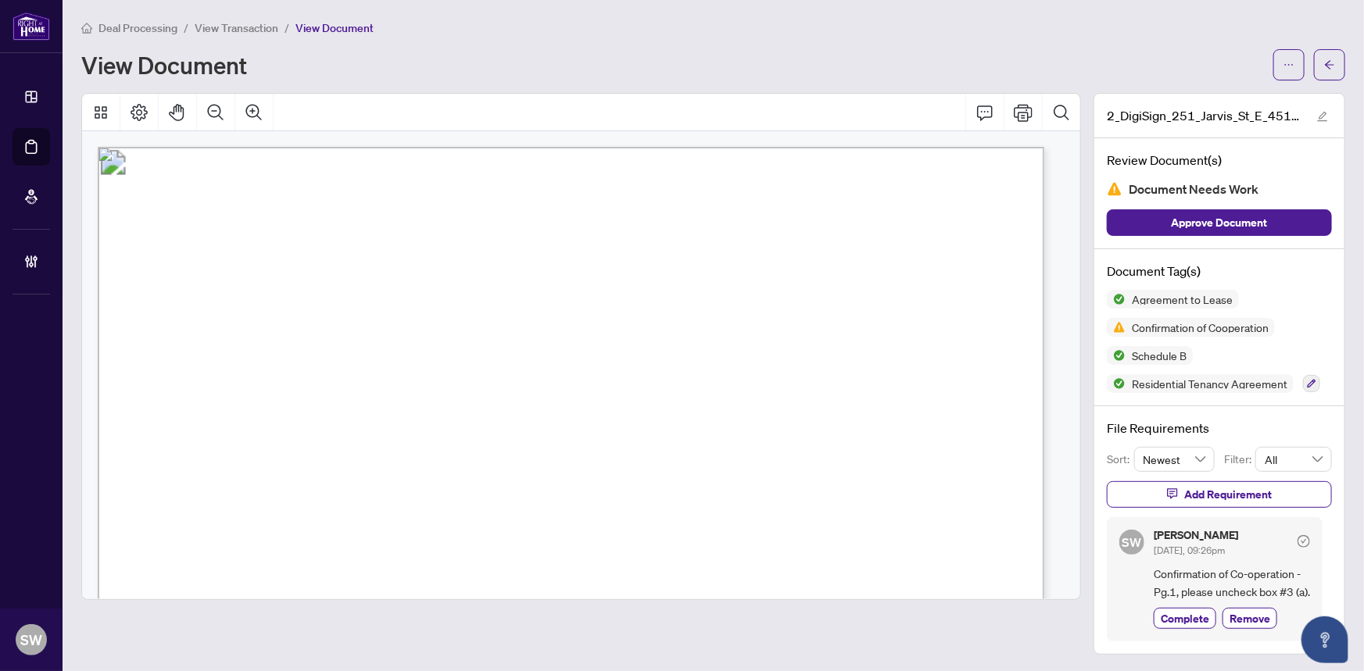
drag, startPoint x: 424, startPoint y: 336, endPoint x: 550, endPoint y: 342, distance: 126.0
click at [550, 342] on span "& ARMAN AMINI" at bounding box center [493, 344] width 170 height 17
click at [765, 484] on span "(905) 764-6000" at bounding box center [824, 488] width 150 height 15
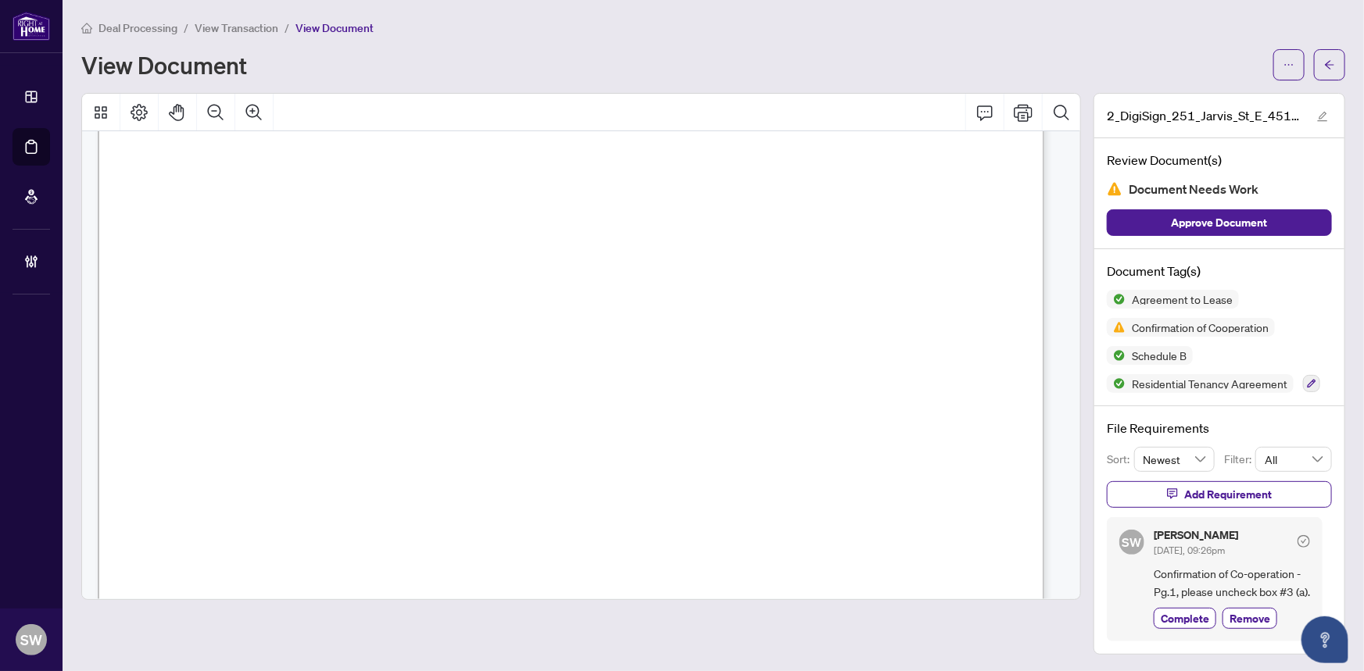
click at [765, 484] on span "(905) 764-6000" at bounding box center [824, 488] width 150 height 15
click at [231, 517] on span "SCARLETT WANG" at bounding box center [238, 518] width 109 height 15
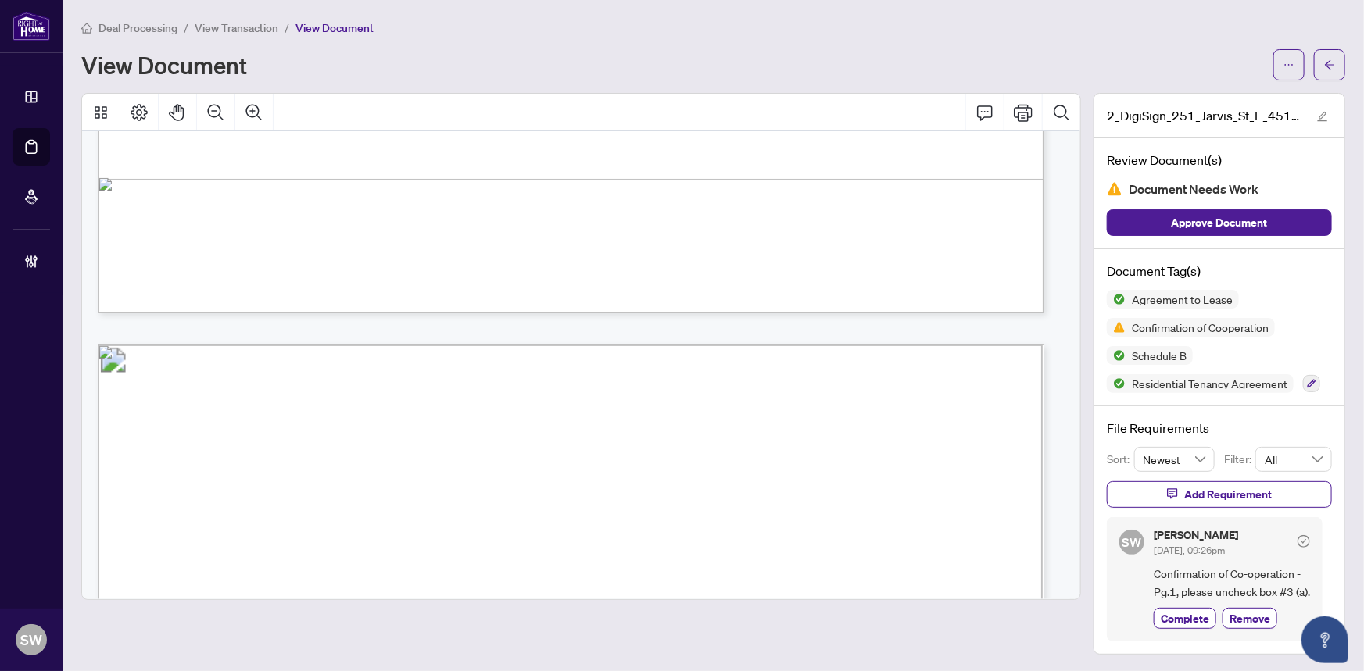
scroll to position [12643, 0]
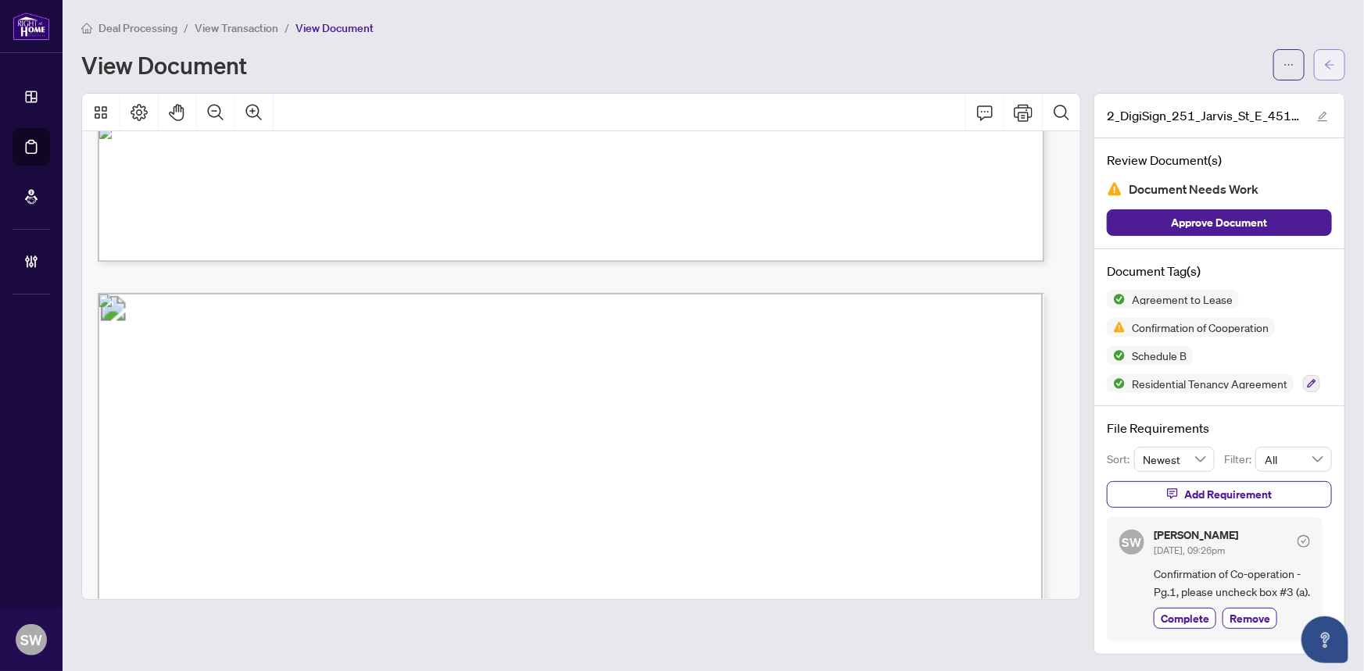
click at [1324, 64] on icon "arrow-left" at bounding box center [1329, 64] width 11 height 11
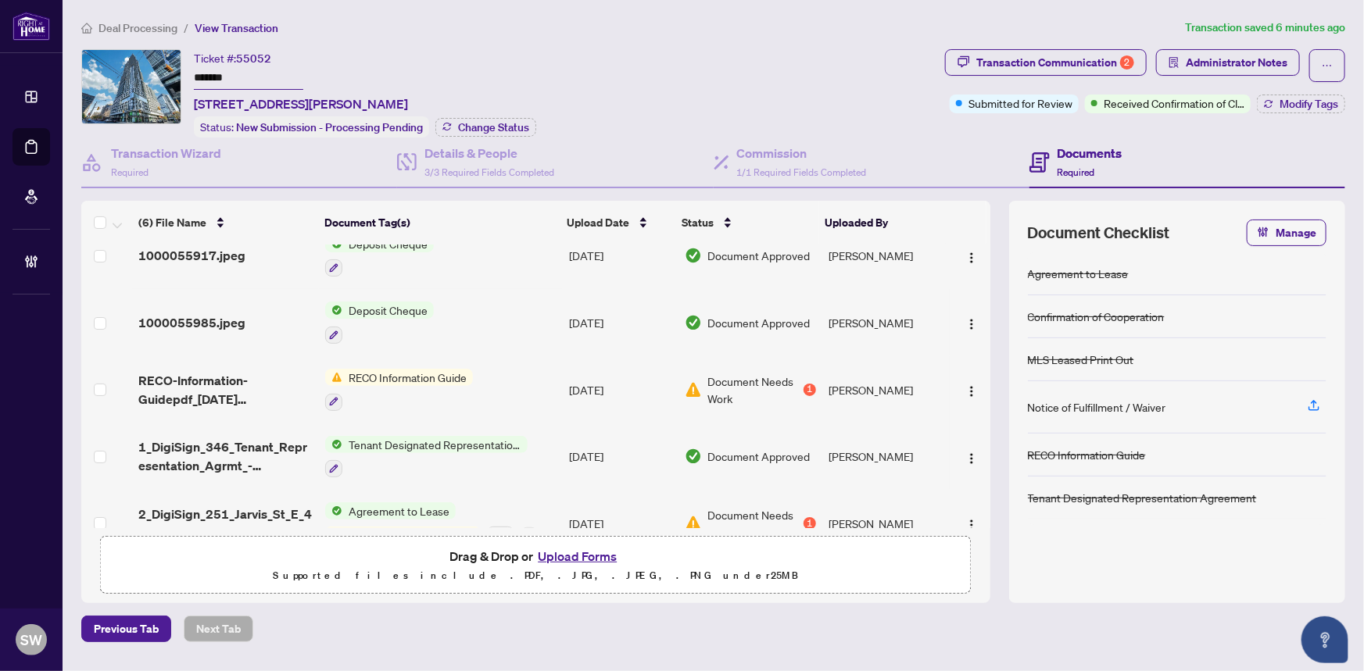
scroll to position [118, 0]
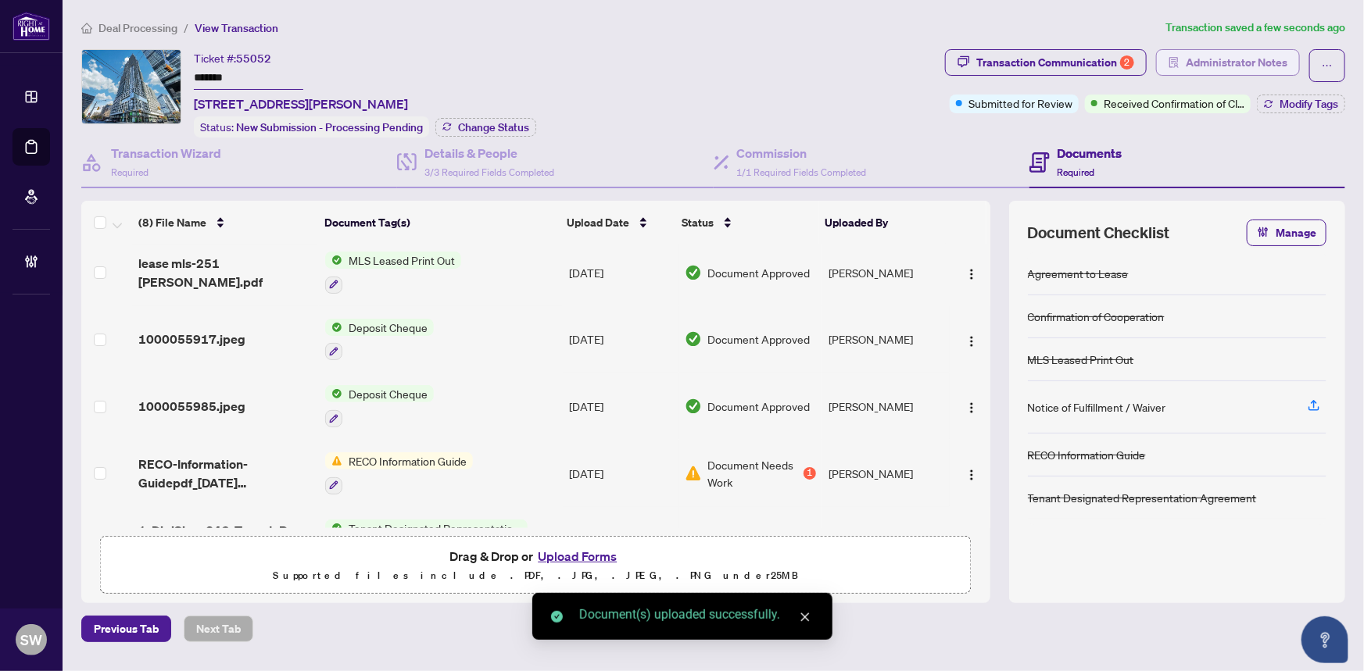
click at [1254, 68] on span "Administrator Notes" at bounding box center [1236, 62] width 102 height 25
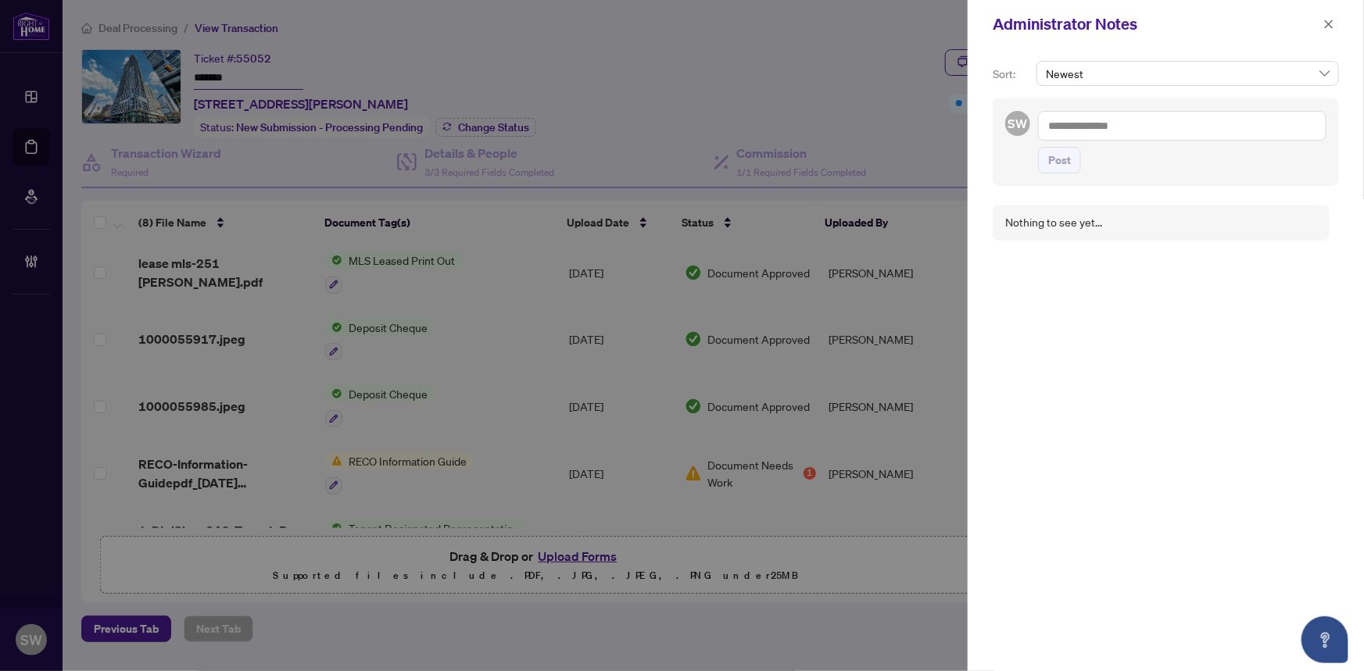
click at [1144, 120] on textarea at bounding box center [1182, 126] width 288 height 30
paste textarea "**********"
type textarea "**********"
click at [1057, 162] on span "Post" at bounding box center [1059, 160] width 23 height 25
click at [1333, 23] on icon "close" at bounding box center [1328, 24] width 11 height 11
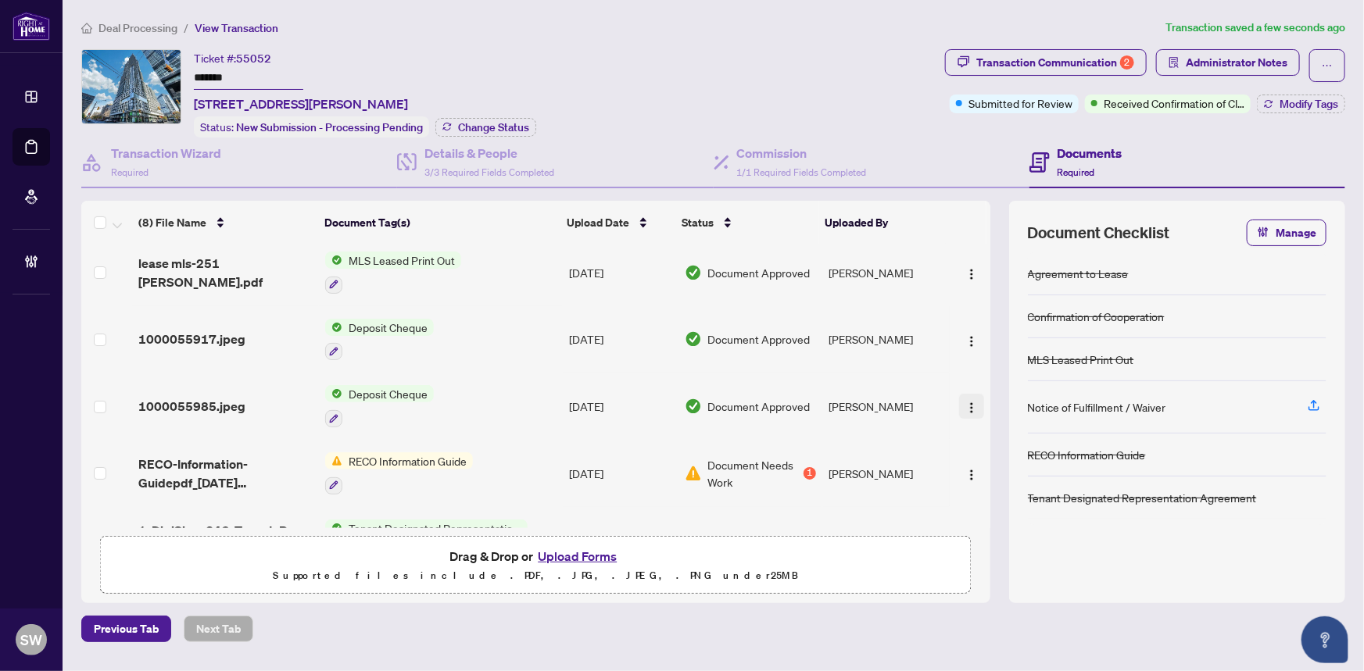
click at [965, 402] on img "button" at bounding box center [971, 408] width 13 height 13
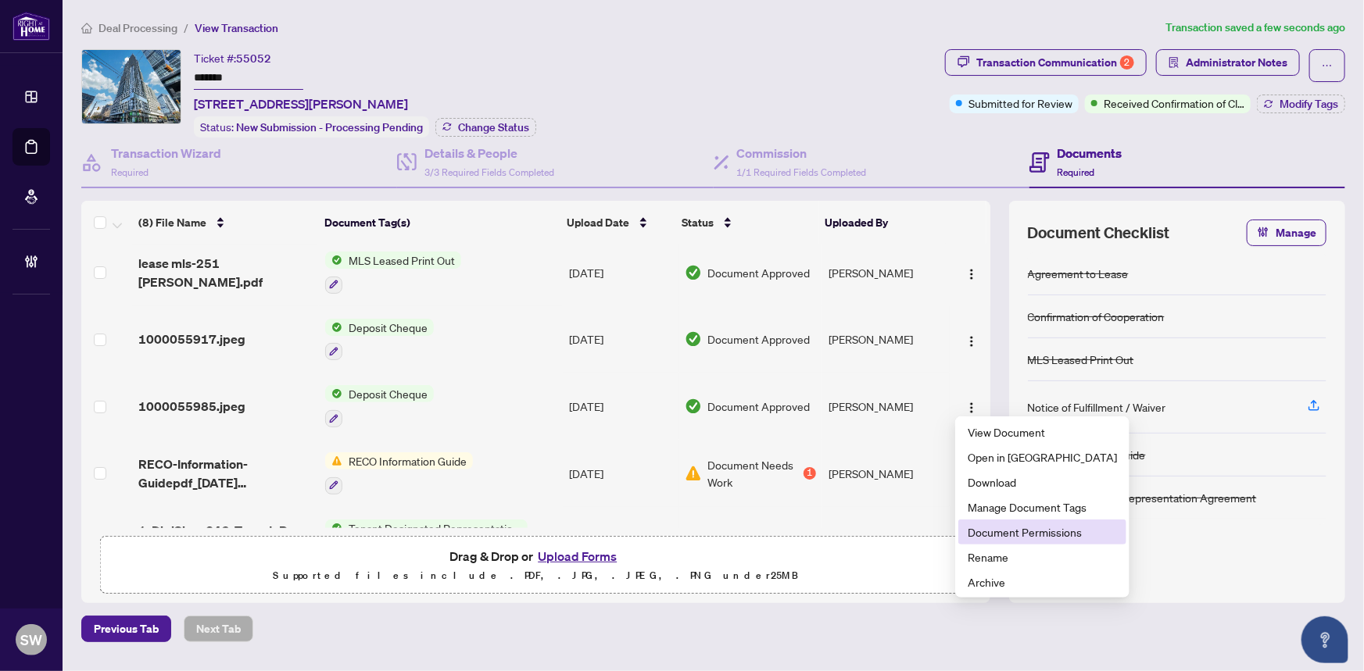
click at [989, 531] on span "Document Permissions" at bounding box center [1041, 532] width 149 height 17
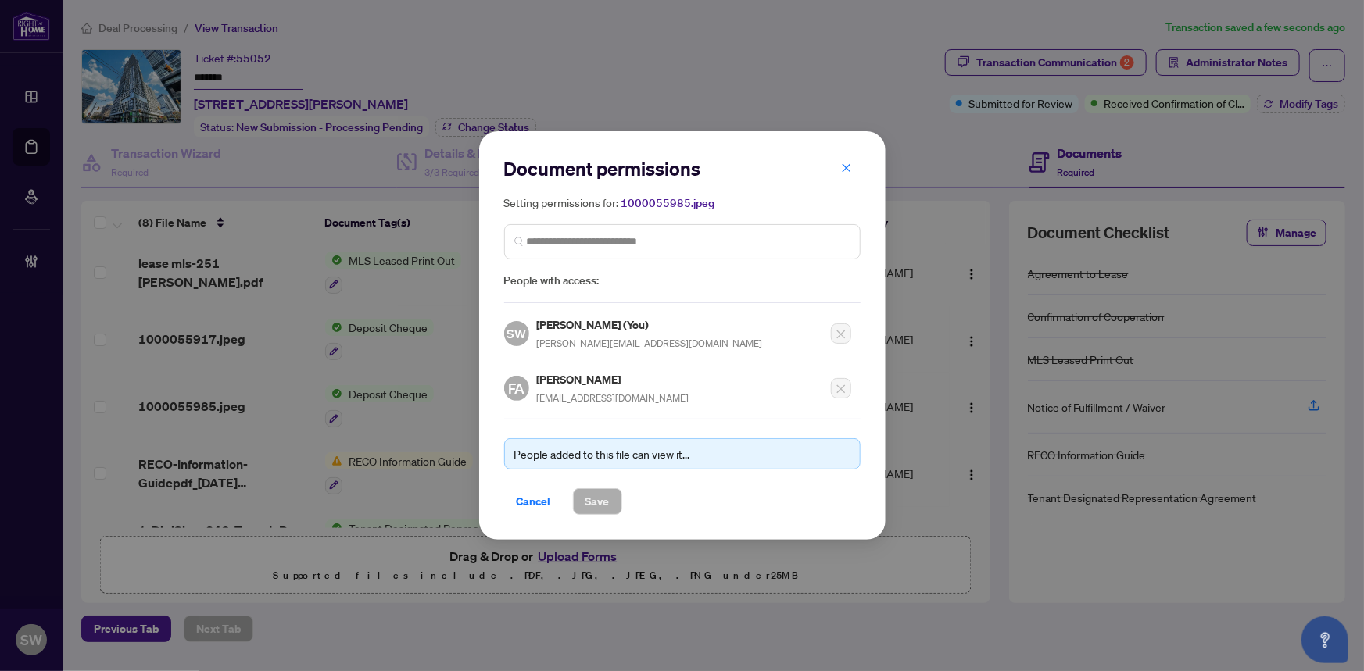
click at [586, 373] on h5 "Farid Amehdi Ghomi" at bounding box center [613, 379] width 152 height 18
copy h5 "Farid Amehdi Ghomi"
click at [531, 500] on span "Cancel" at bounding box center [534, 501] width 34 height 25
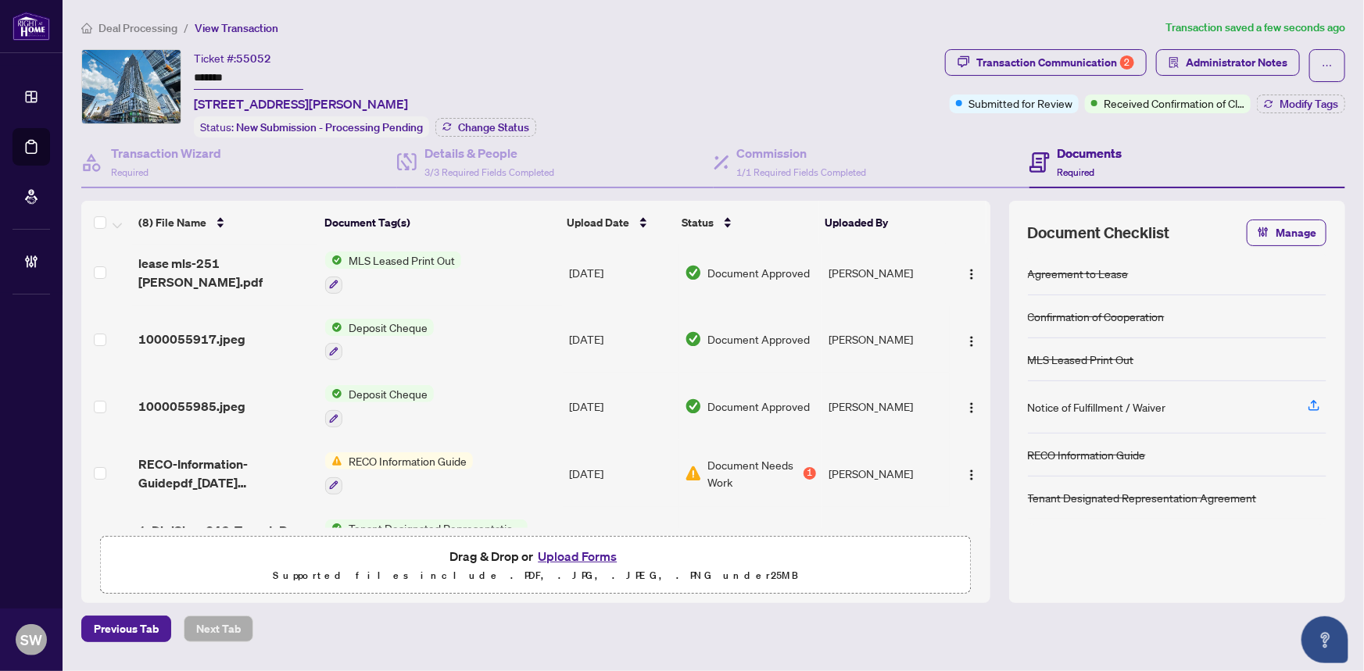
scroll to position [0, 0]
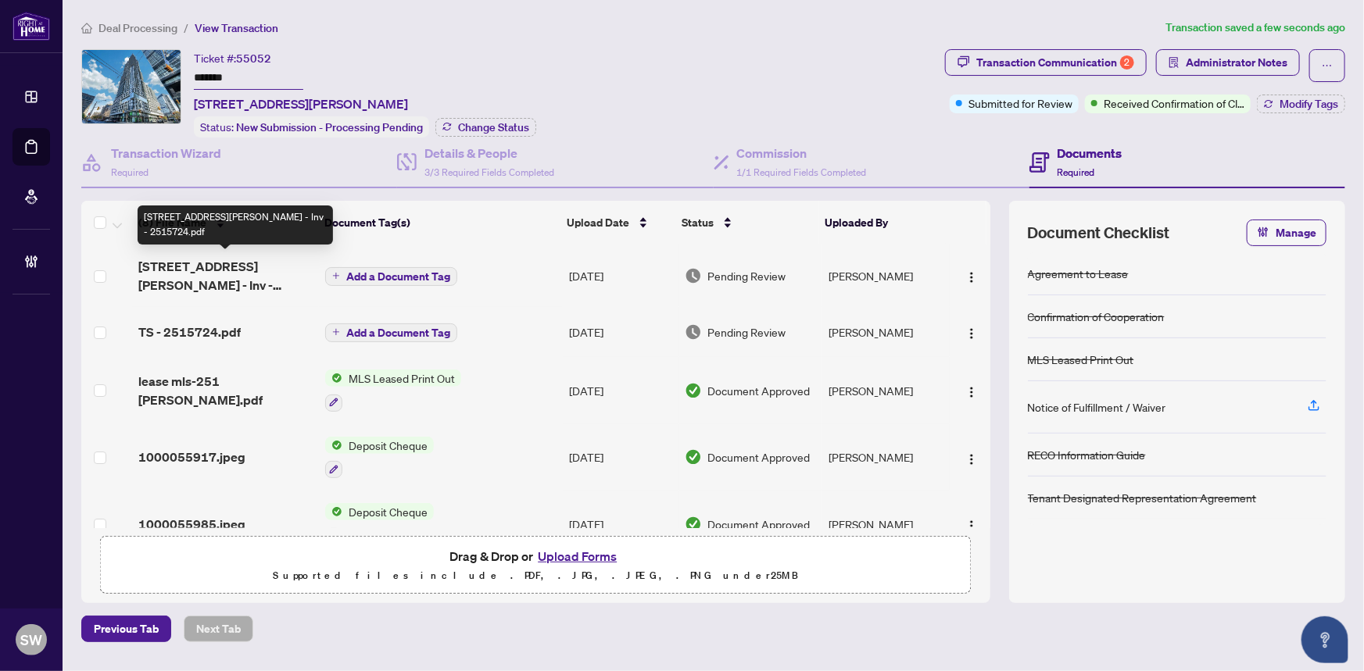
click at [248, 273] on span "251 Jarvis St 4513 - Inv - 2515724.pdf" at bounding box center [225, 276] width 174 height 38
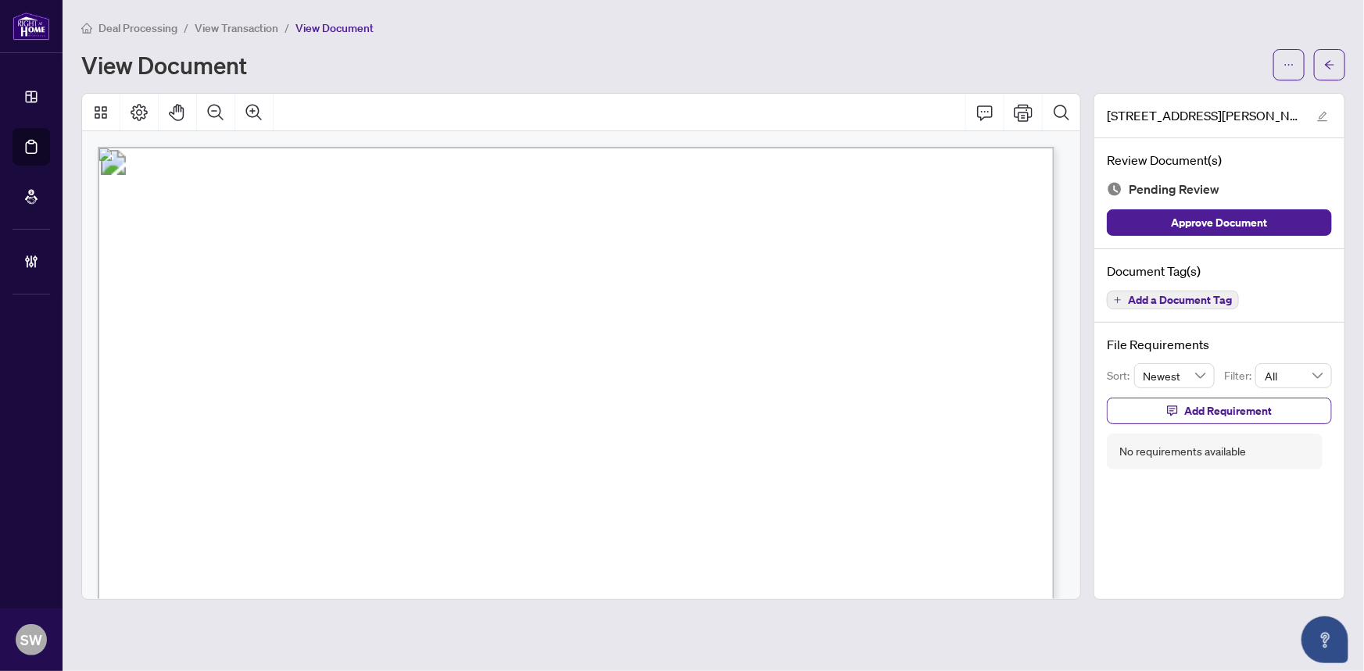
click at [1210, 295] on span "Add a Document Tag" at bounding box center [1180, 300] width 104 height 11
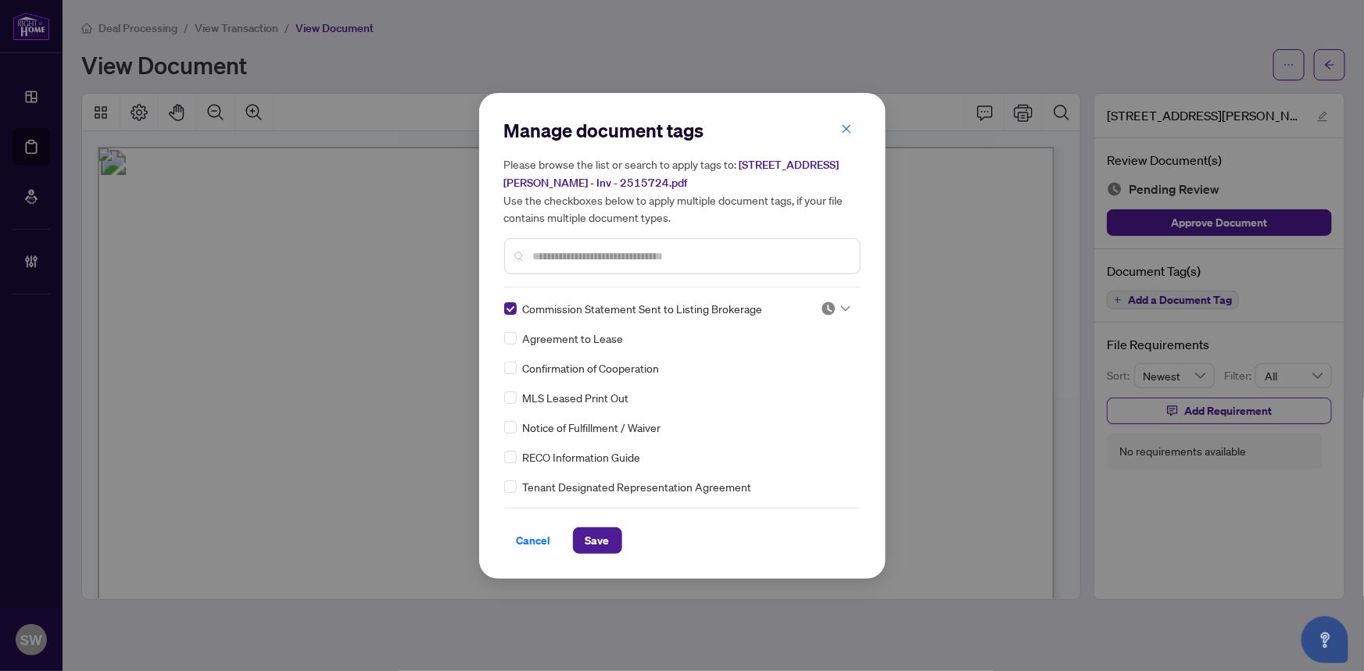
click at [835, 305] on div at bounding box center [835, 309] width 30 height 16
click at [791, 386] on div "Approved" at bounding box center [784, 383] width 100 height 17
click at [605, 540] on span "Save" at bounding box center [597, 540] width 24 height 25
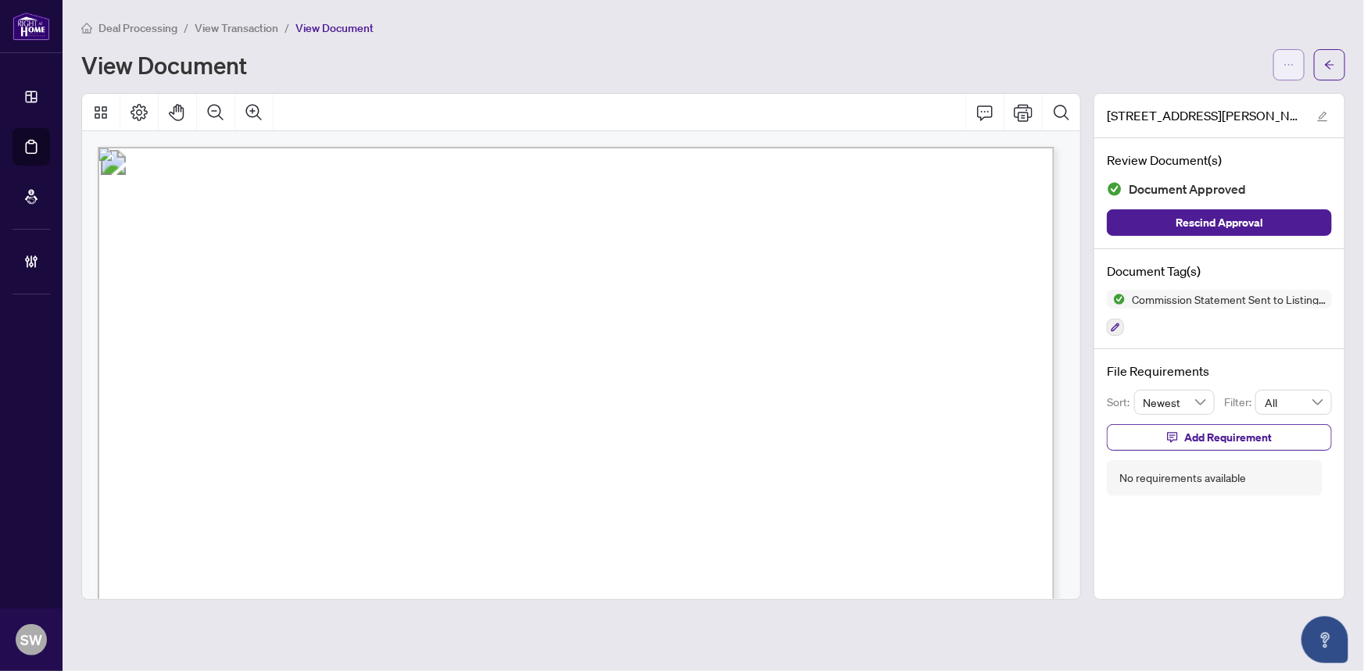
click at [1293, 72] on span "button" at bounding box center [1288, 64] width 11 height 25
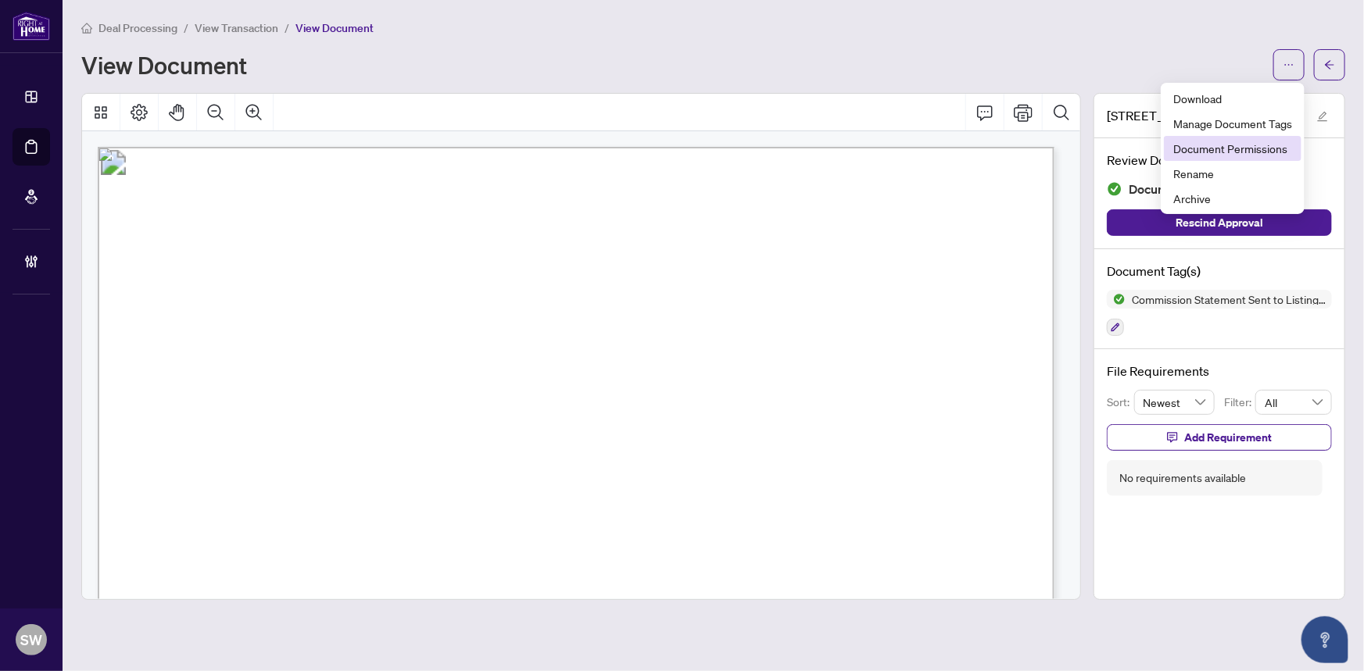
click at [1249, 146] on span "Document Permissions" at bounding box center [1232, 148] width 119 height 17
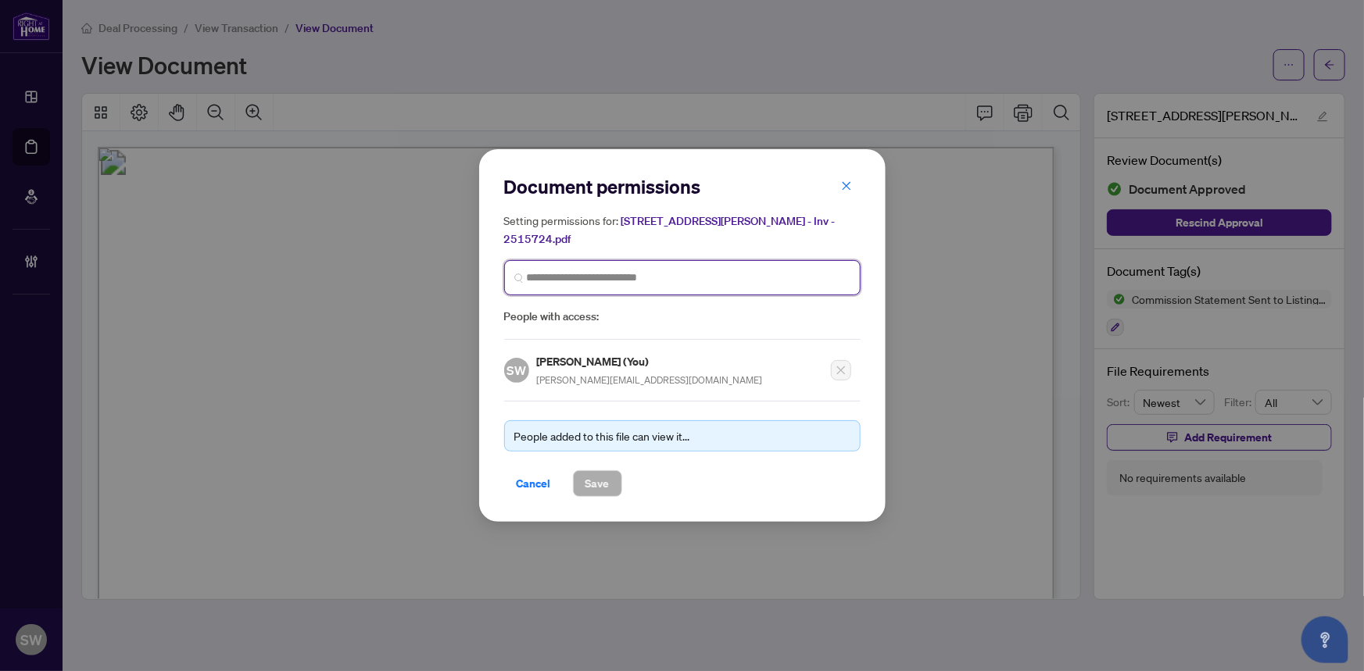
click at [613, 270] on input "search" at bounding box center [689, 278] width 324 height 16
paste input "**********"
type input "**********"
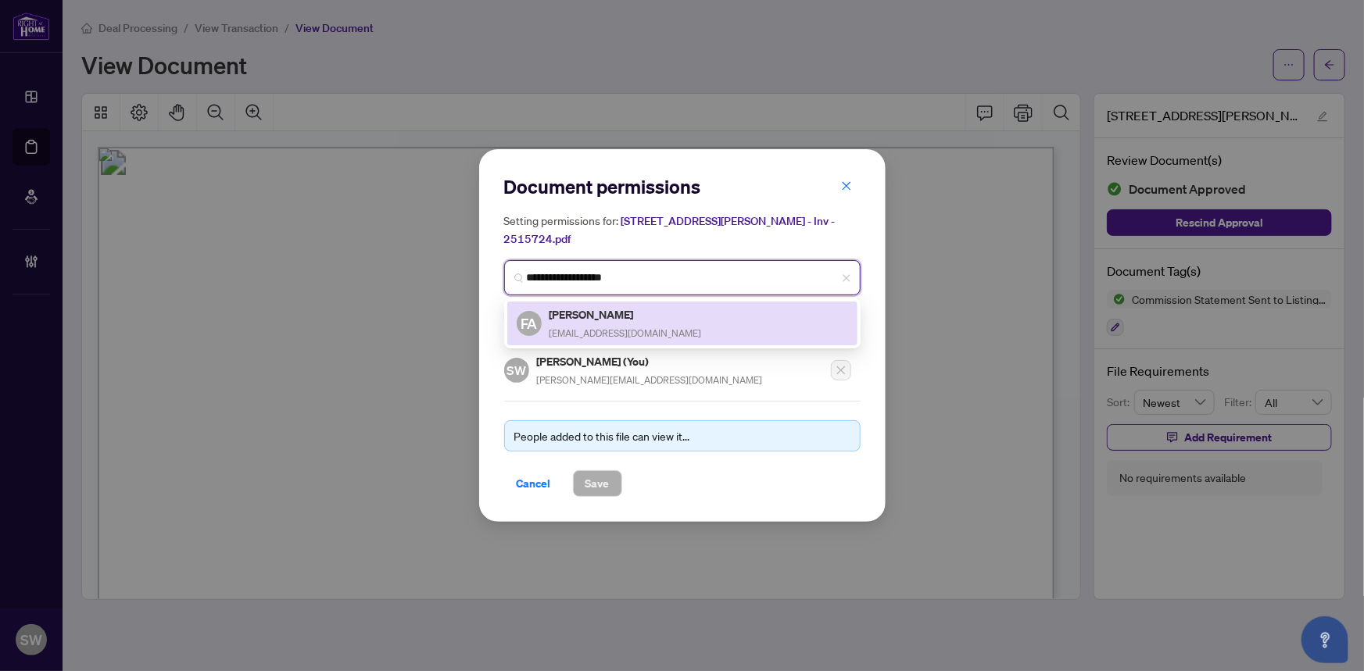
click at [641, 308] on h5 "Farid Amehdi Ghomi" at bounding box center [625, 315] width 152 height 18
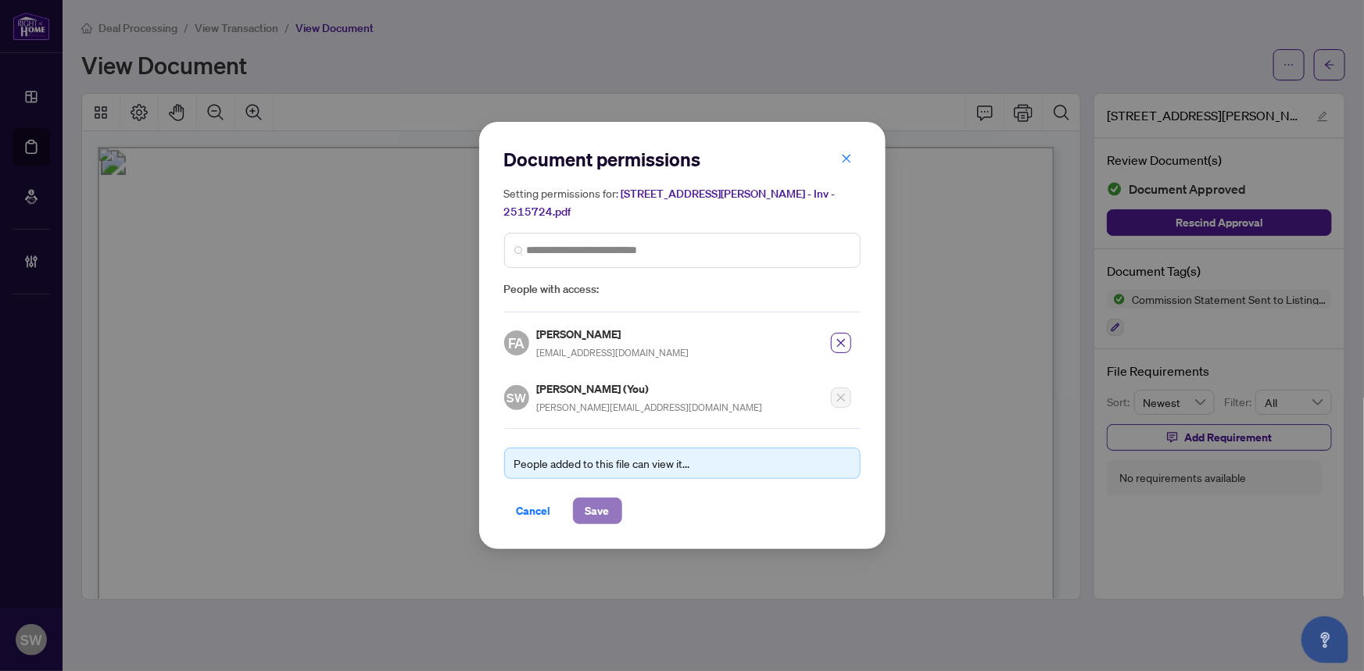
click at [607, 499] on span "Save" at bounding box center [597, 511] width 24 height 25
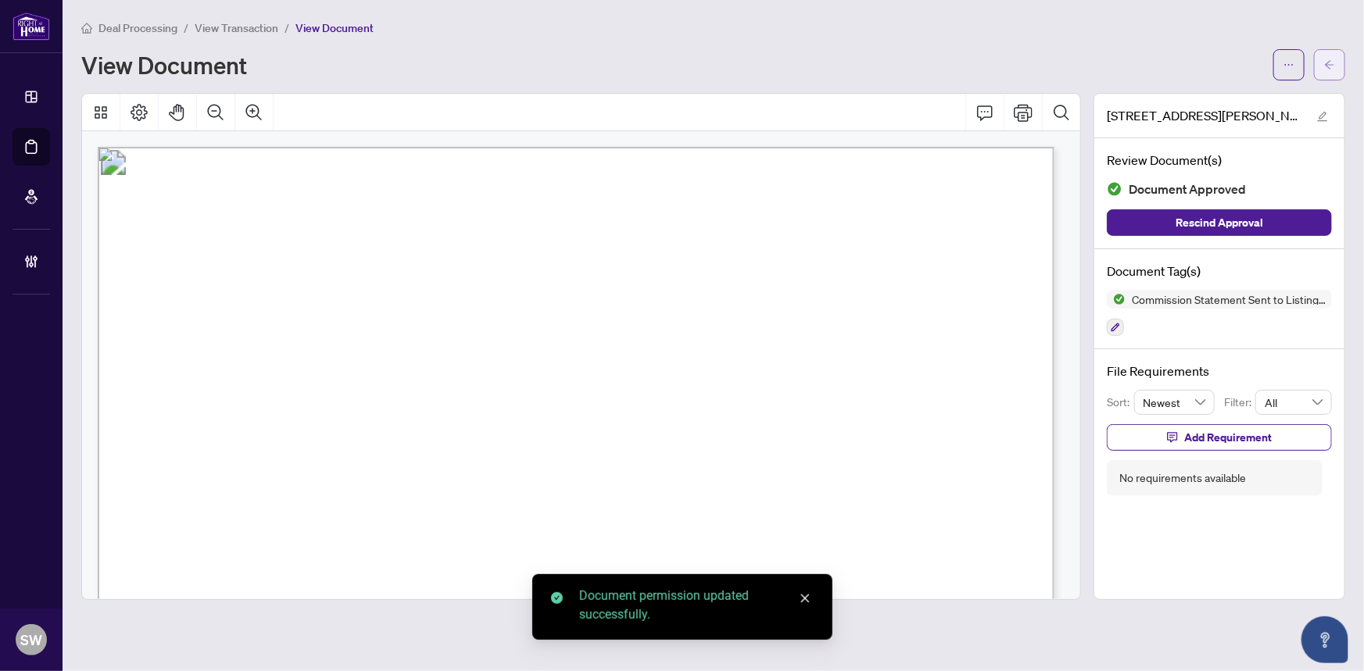
click at [1332, 68] on icon "arrow-left" at bounding box center [1329, 64] width 11 height 11
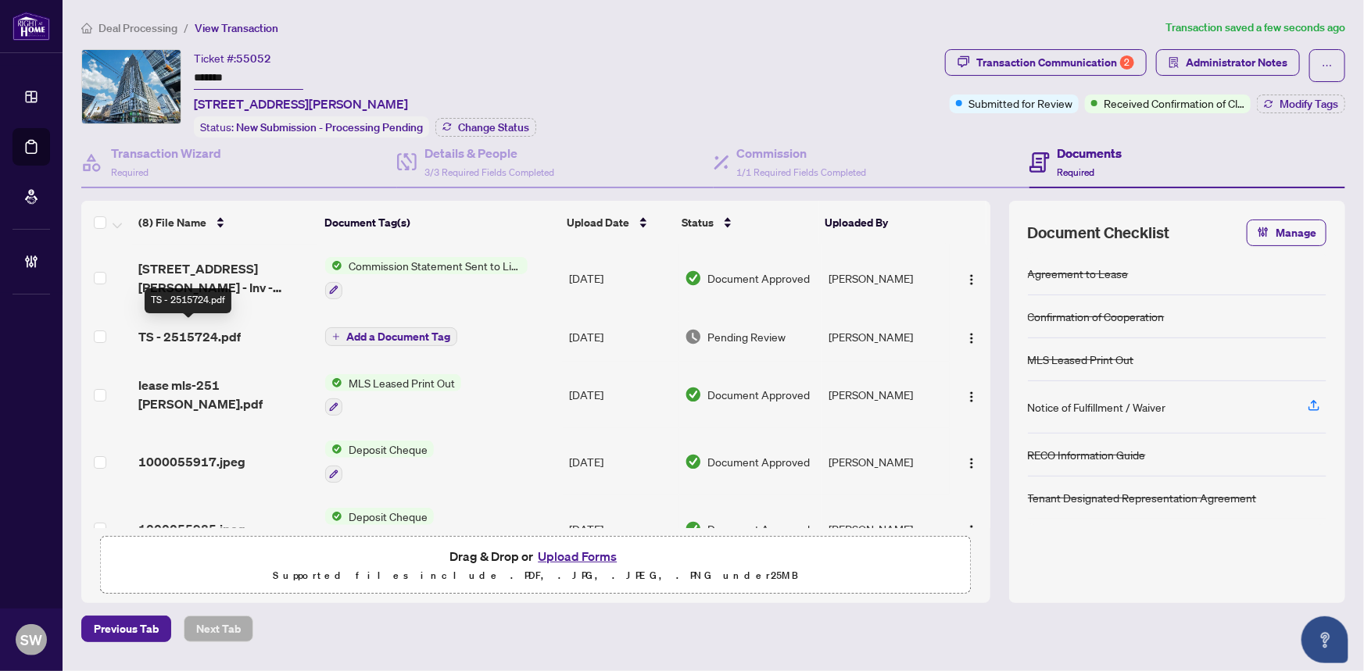
click at [229, 334] on span "TS - 2515724.pdf" at bounding box center [189, 336] width 102 height 19
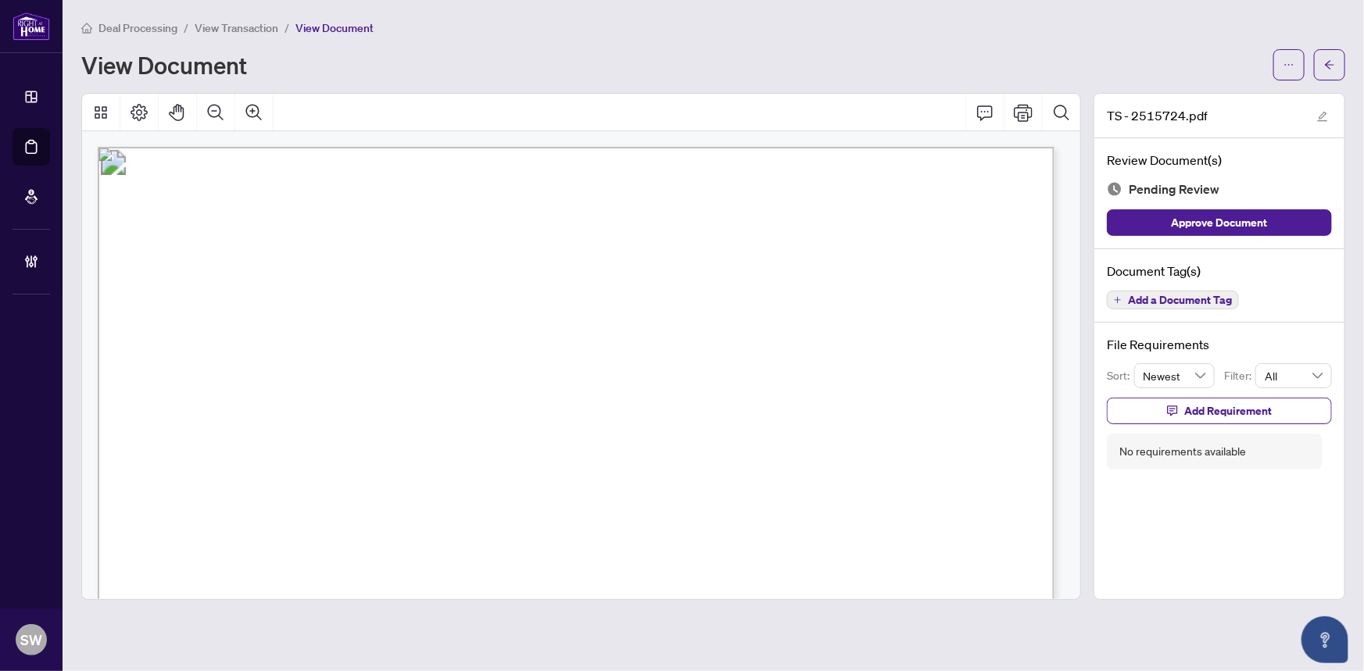
click at [1186, 302] on span "Add a Document Tag" at bounding box center [1180, 300] width 104 height 11
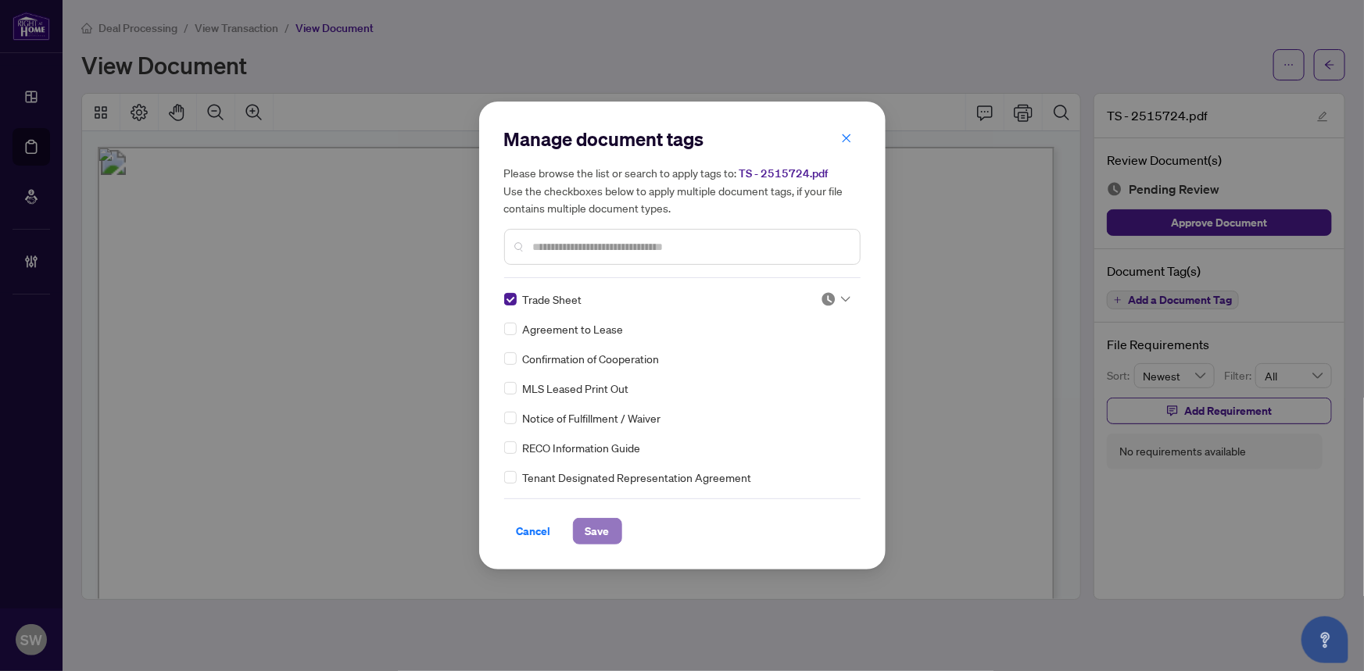
click at [589, 532] on span "Save" at bounding box center [597, 531] width 24 height 25
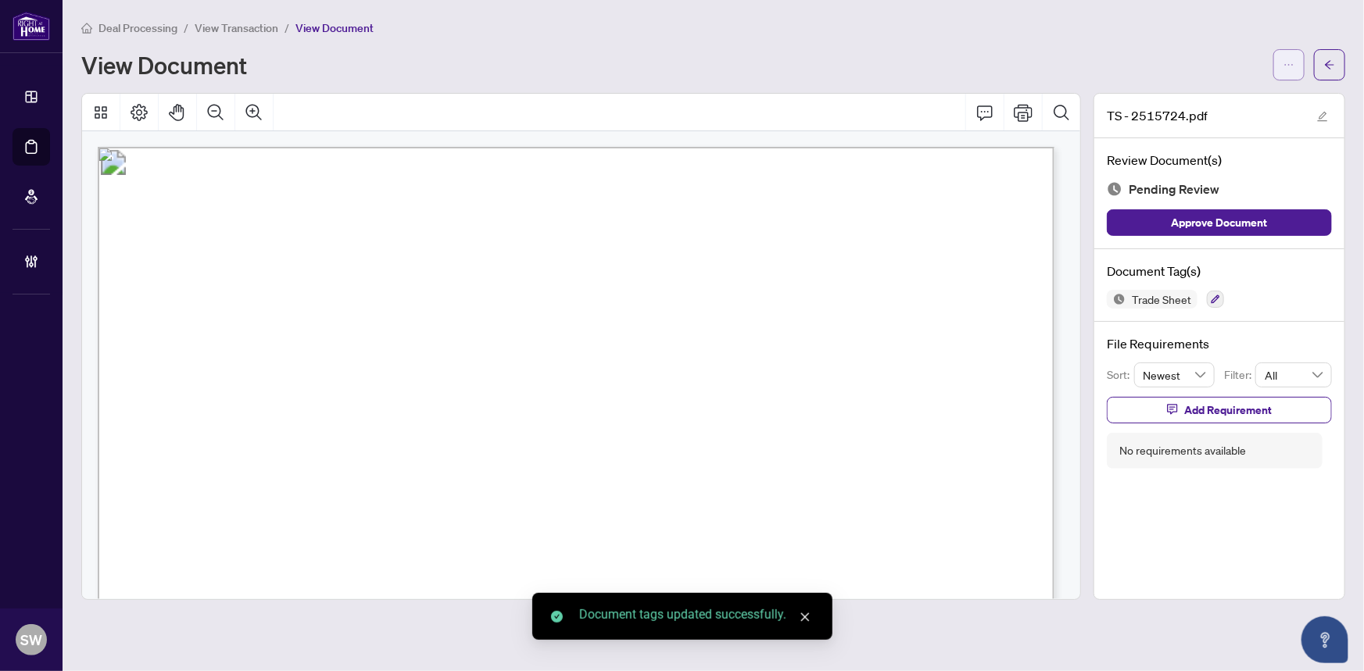
click at [1290, 56] on span "button" at bounding box center [1288, 64] width 11 height 25
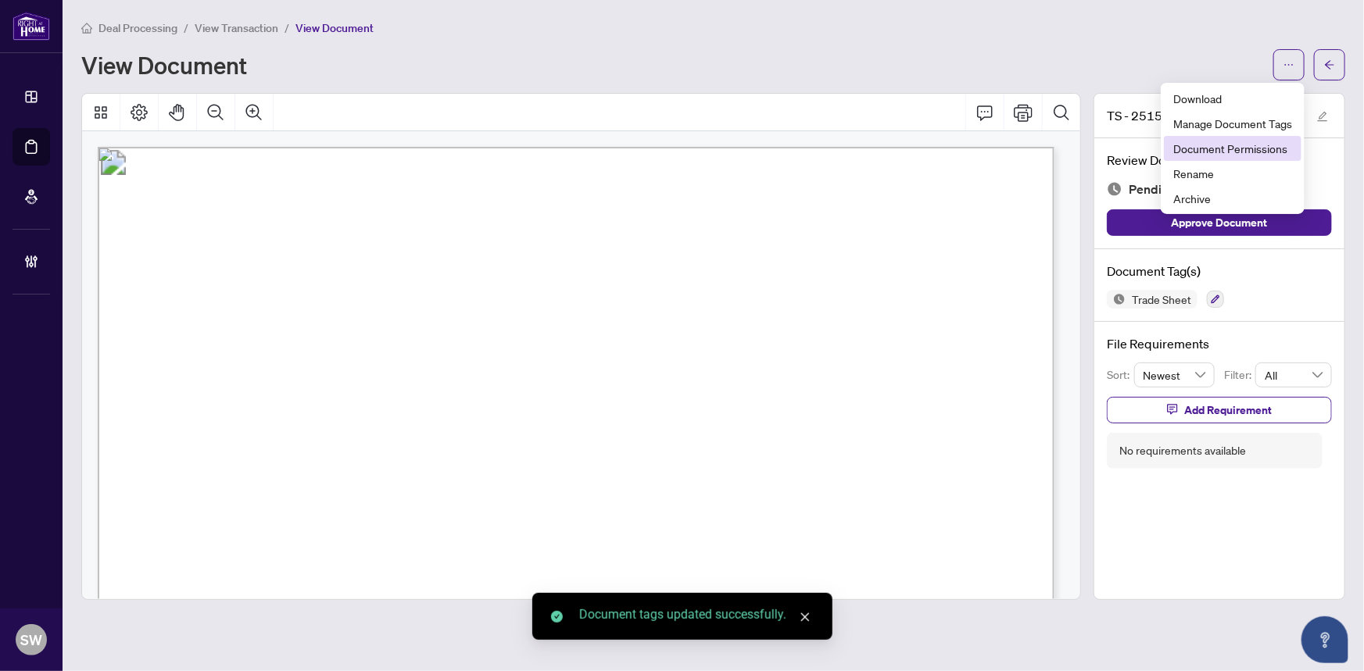
click at [1260, 148] on span "Document Permissions" at bounding box center [1232, 148] width 119 height 17
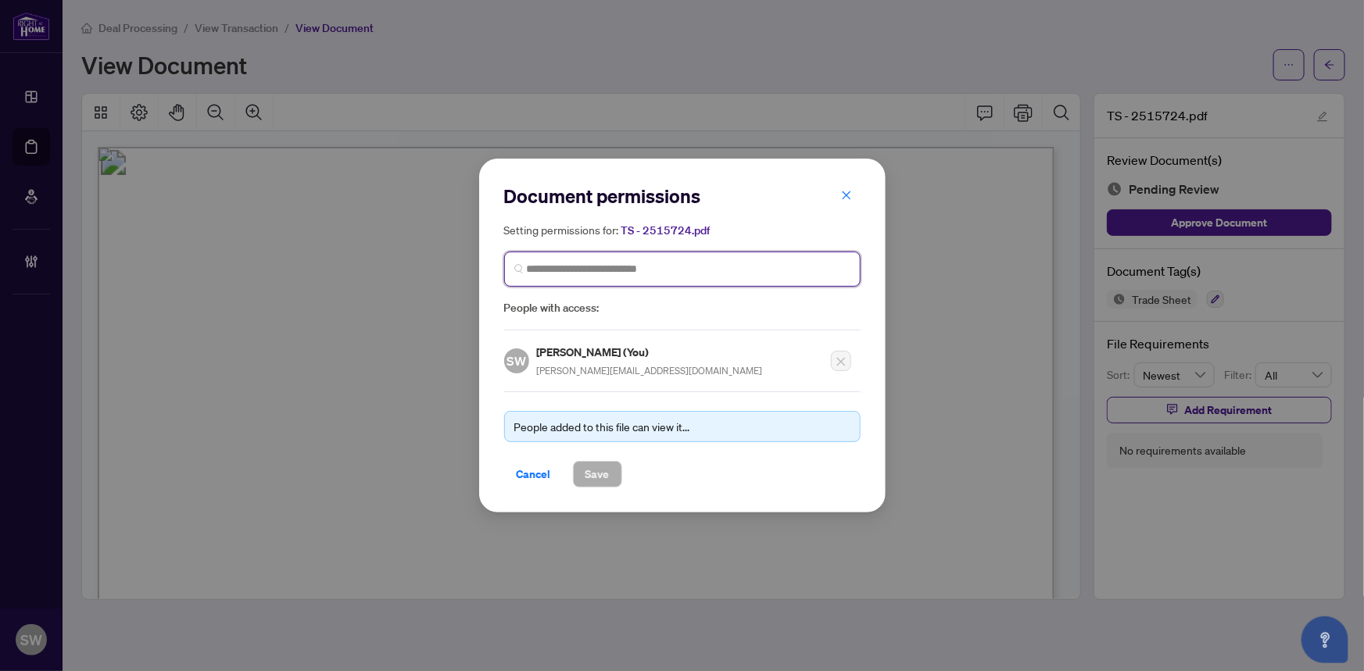
paste input "**********"
type input "**********"
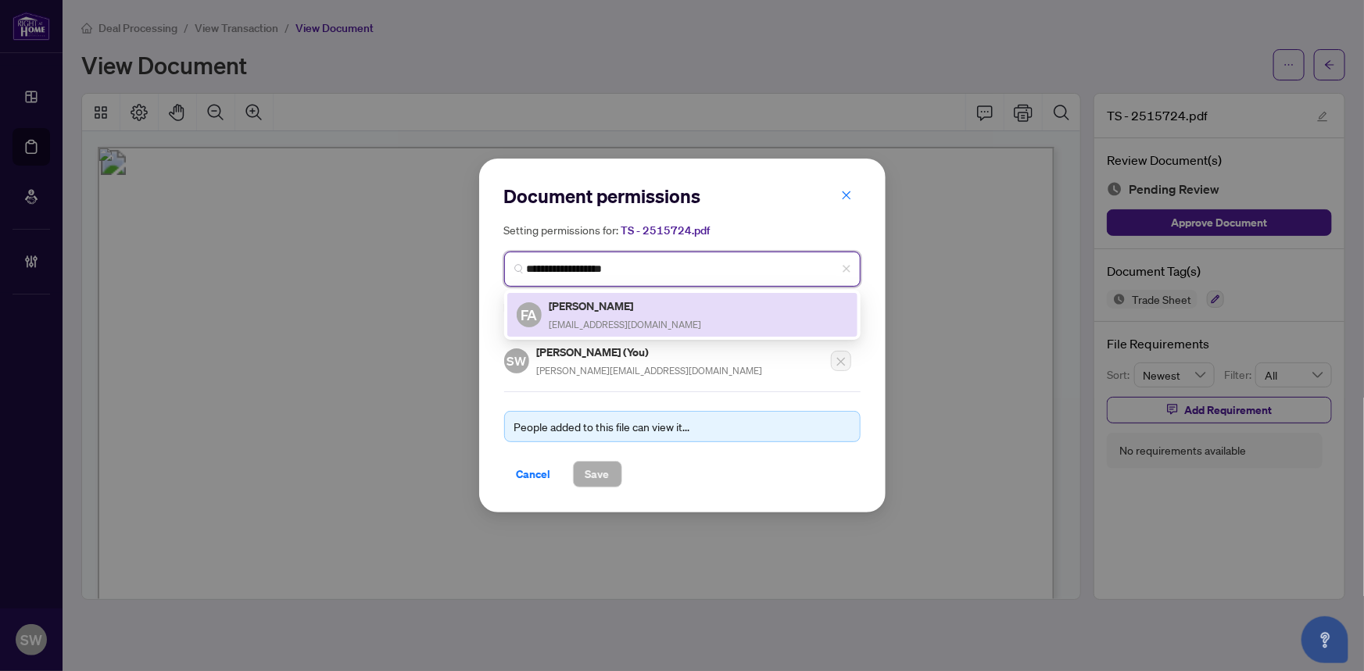
click at [625, 309] on h5 "Farid Amehdi Ghomi" at bounding box center [625, 306] width 152 height 18
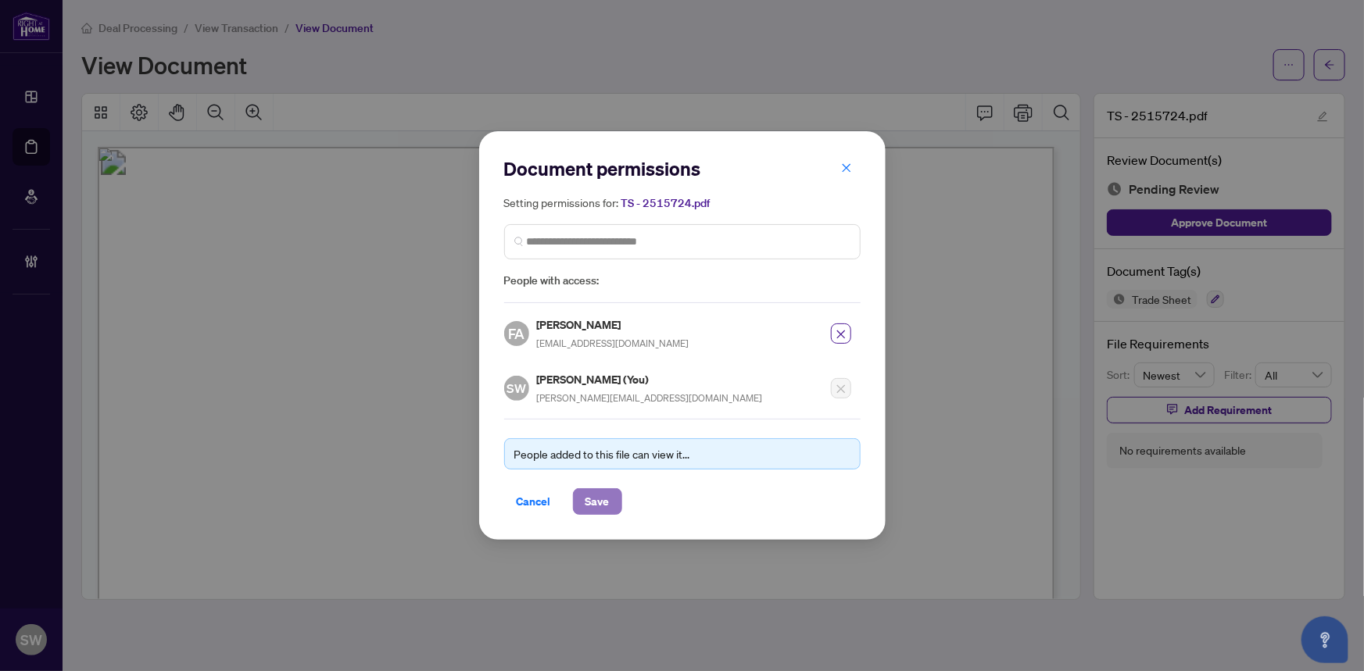
click at [606, 501] on span "Save" at bounding box center [597, 501] width 24 height 25
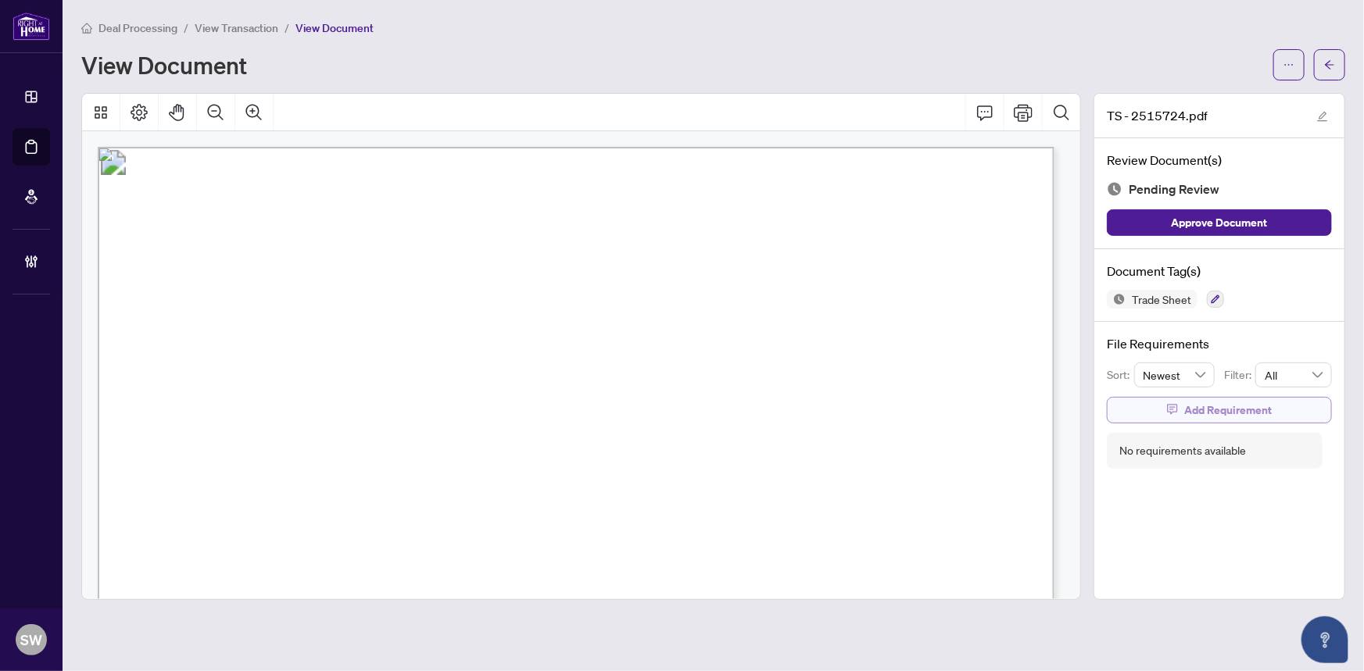
click at [1192, 404] on span "Add Requirement" at bounding box center [1228, 410] width 88 height 25
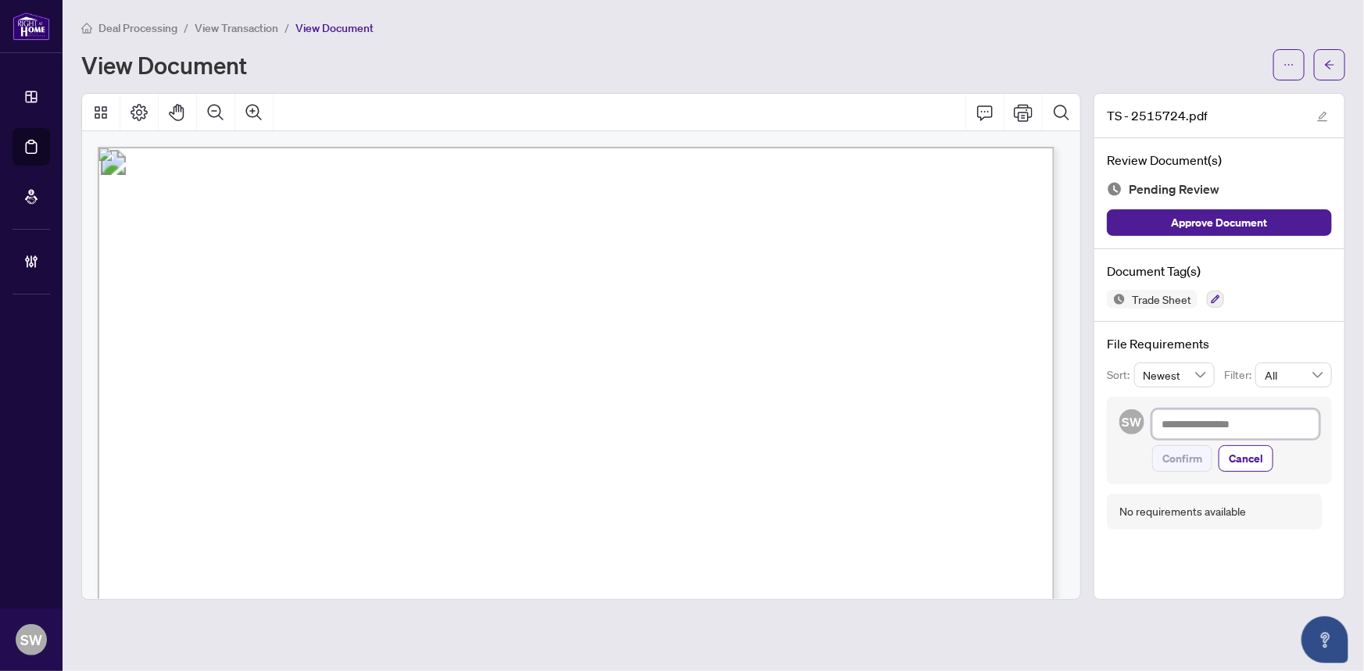
click at [1188, 429] on textarea at bounding box center [1235, 424] width 167 height 30
paste textarea "**********"
type textarea "**********"
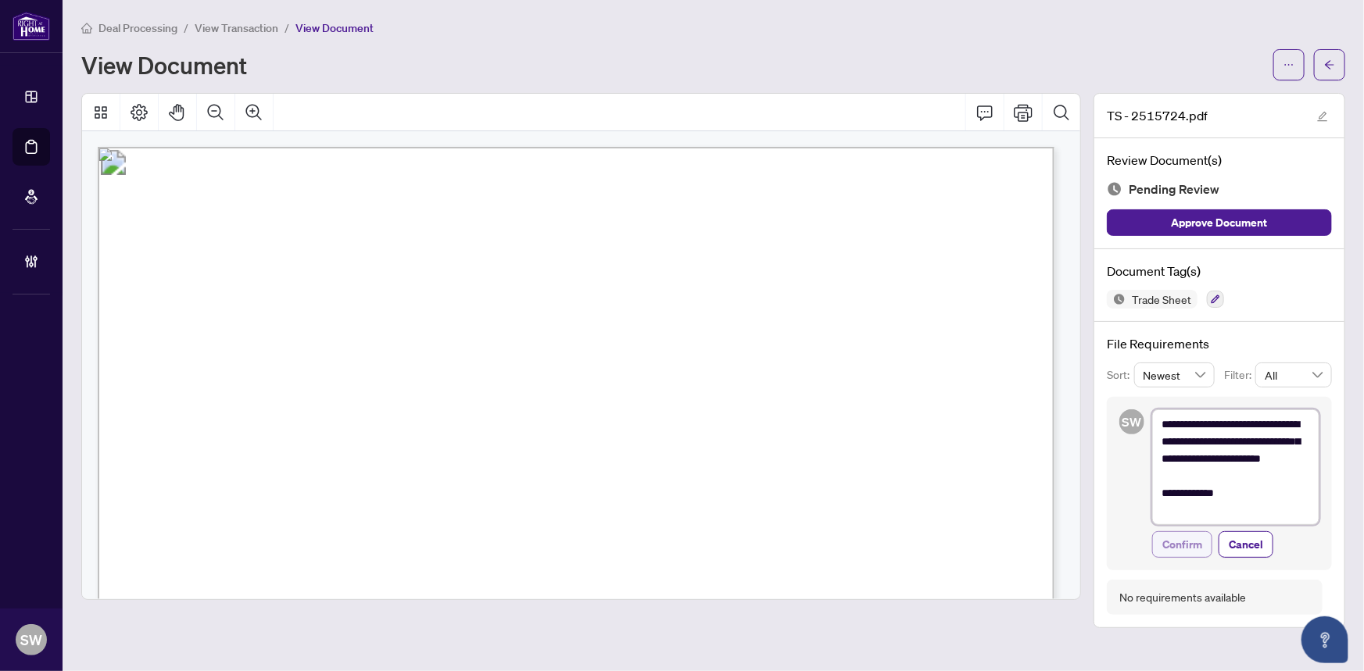
type textarea "**********"
click at [1187, 541] on span "Confirm" at bounding box center [1182, 544] width 40 height 25
type textarea "**********"
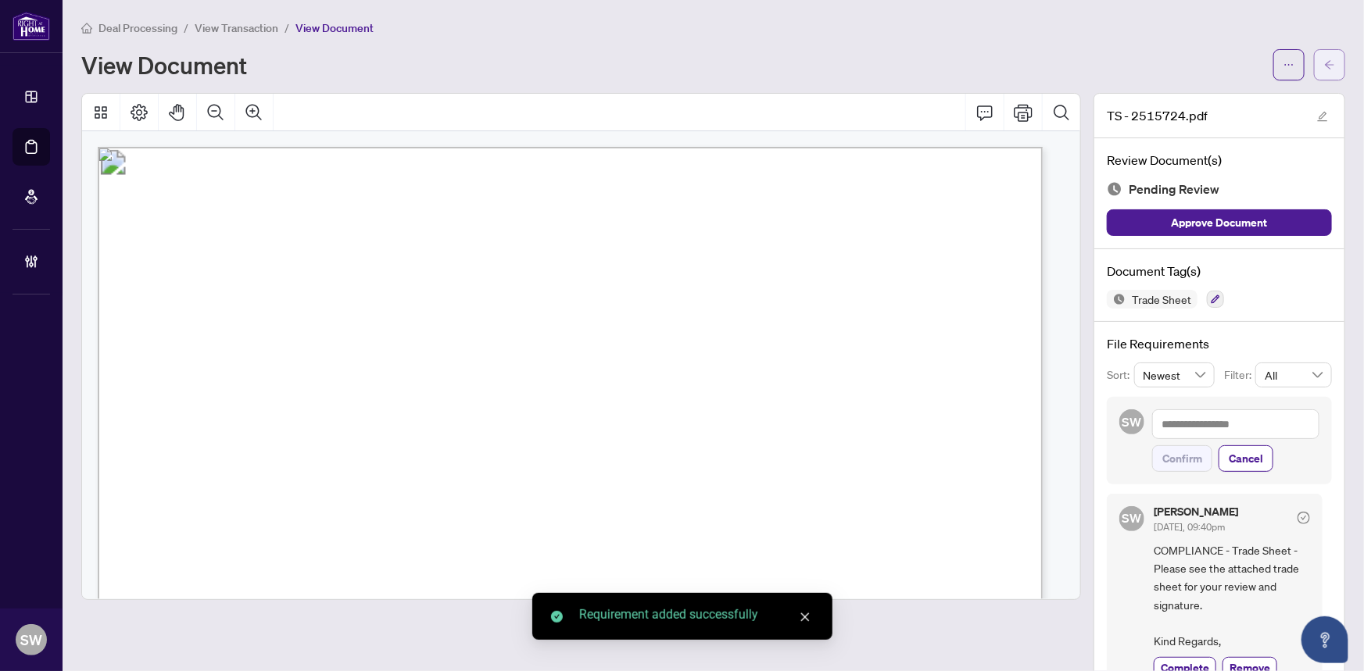
click at [1324, 59] on icon "arrow-left" at bounding box center [1329, 64] width 11 height 11
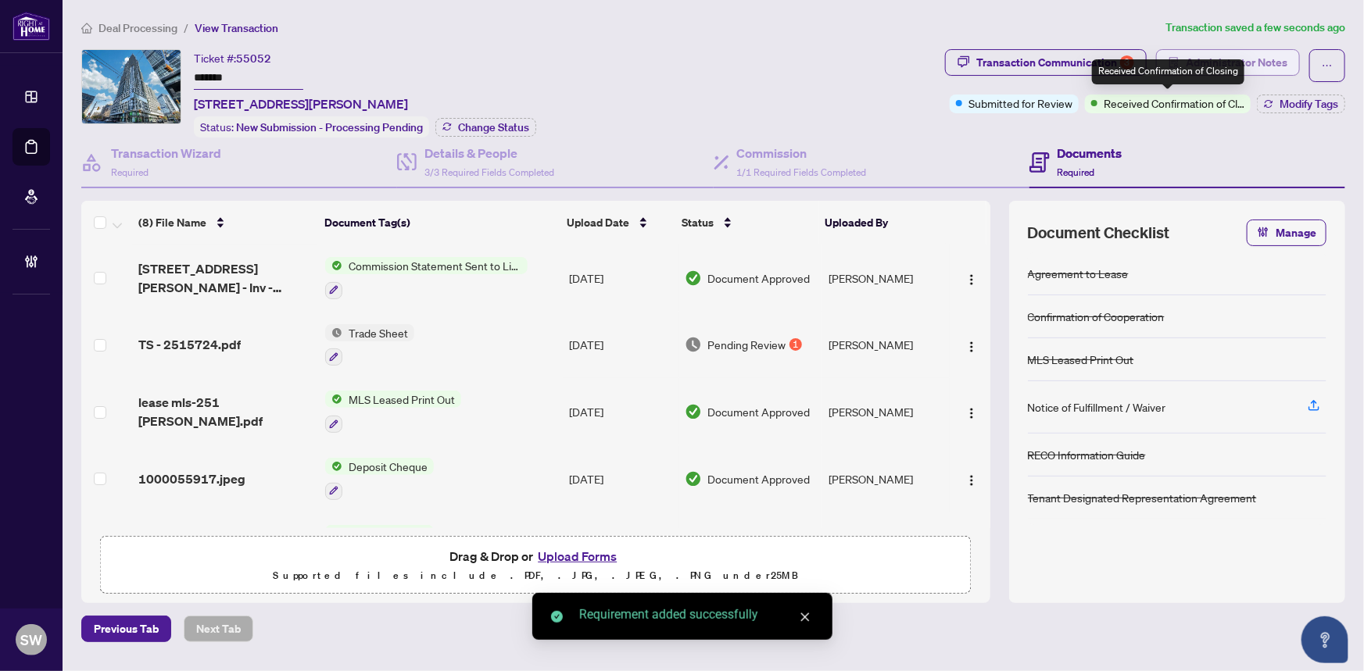
click at [1250, 69] on span "Administrator Notes" at bounding box center [1236, 62] width 102 height 25
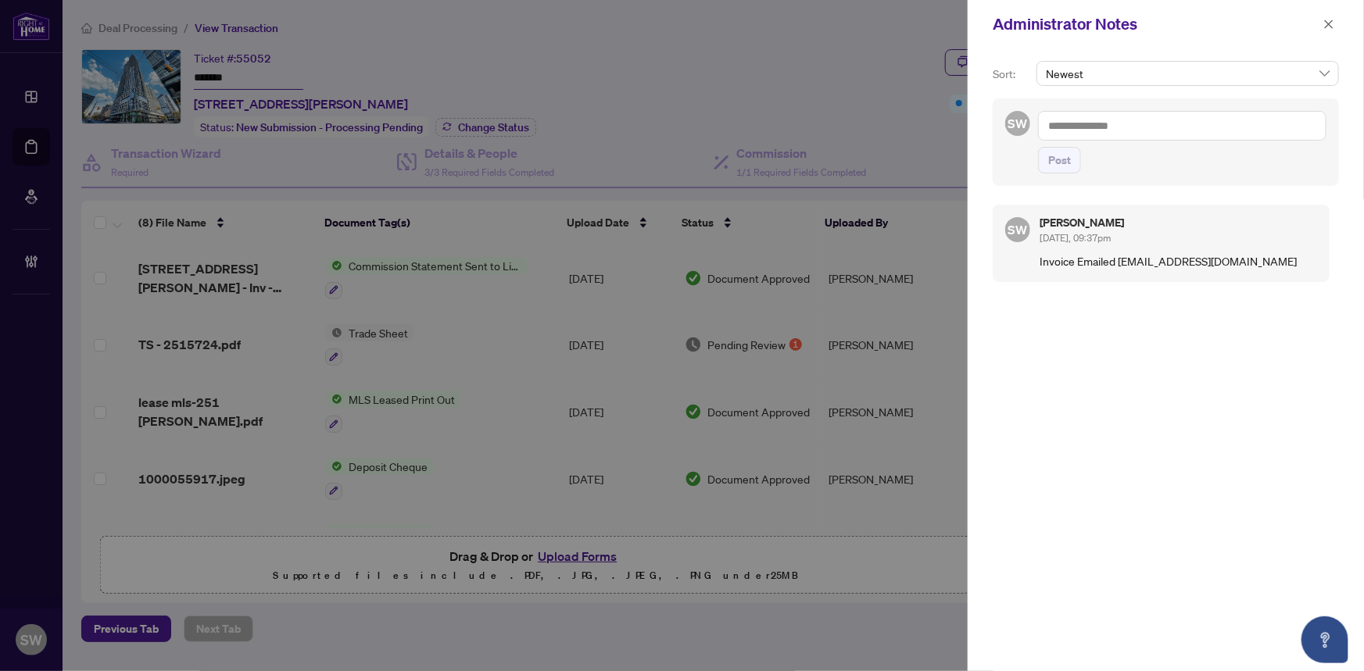
drag, startPoint x: 1335, startPoint y: 28, endPoint x: 961, endPoint y: 72, distance: 376.1
click at [1334, 28] on button "button" at bounding box center [1328, 24] width 20 height 19
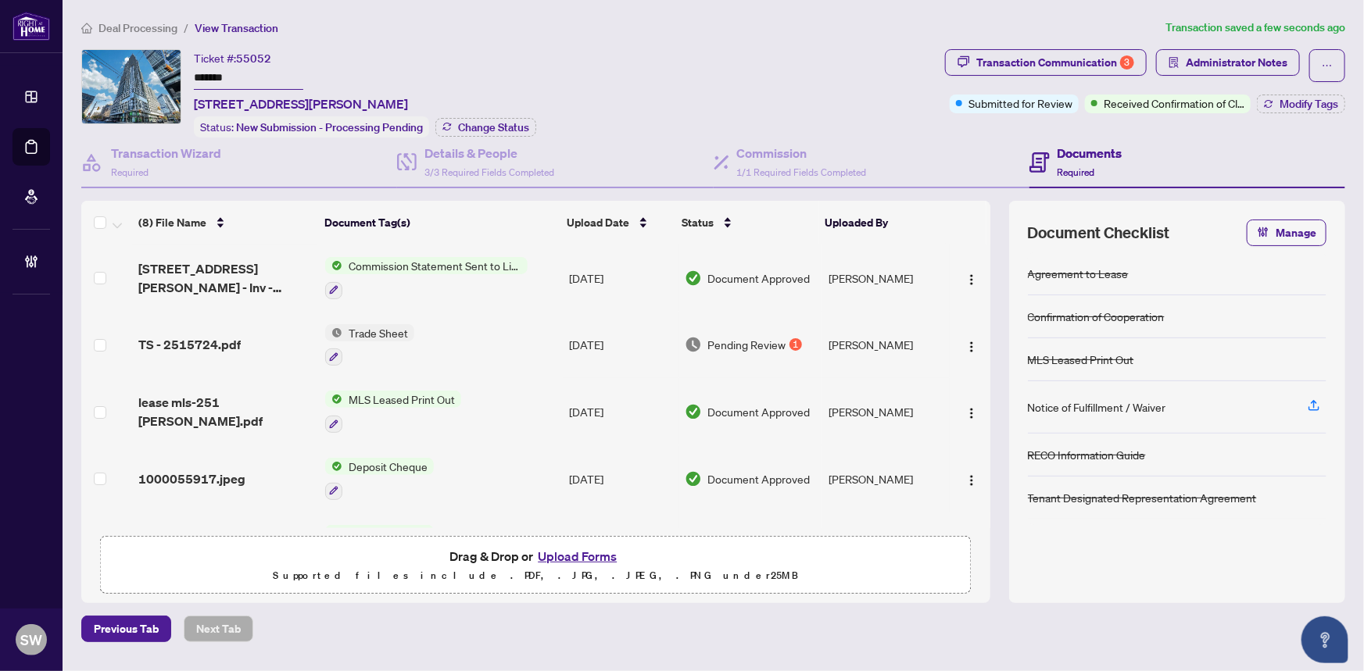
click at [208, 70] on input "*******" at bounding box center [248, 78] width 109 height 23
click at [1305, 106] on span "Modify Tags" at bounding box center [1308, 103] width 59 height 11
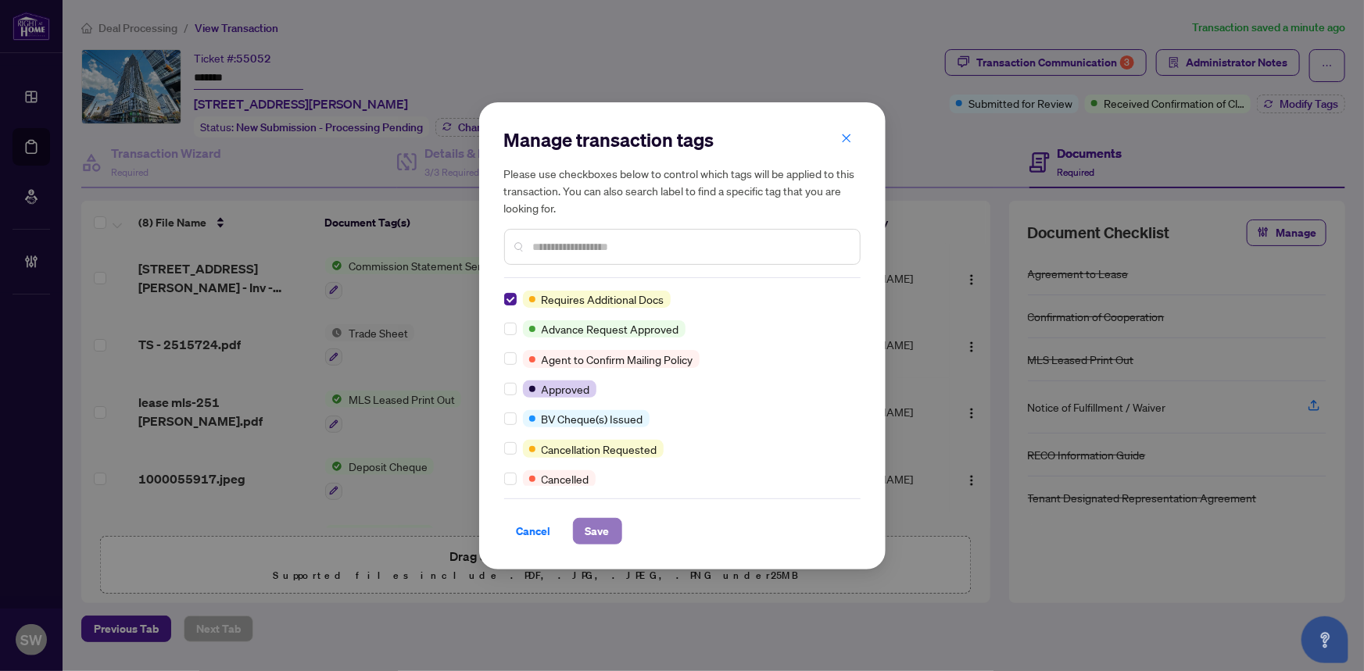
click at [607, 531] on span "Save" at bounding box center [597, 531] width 24 height 25
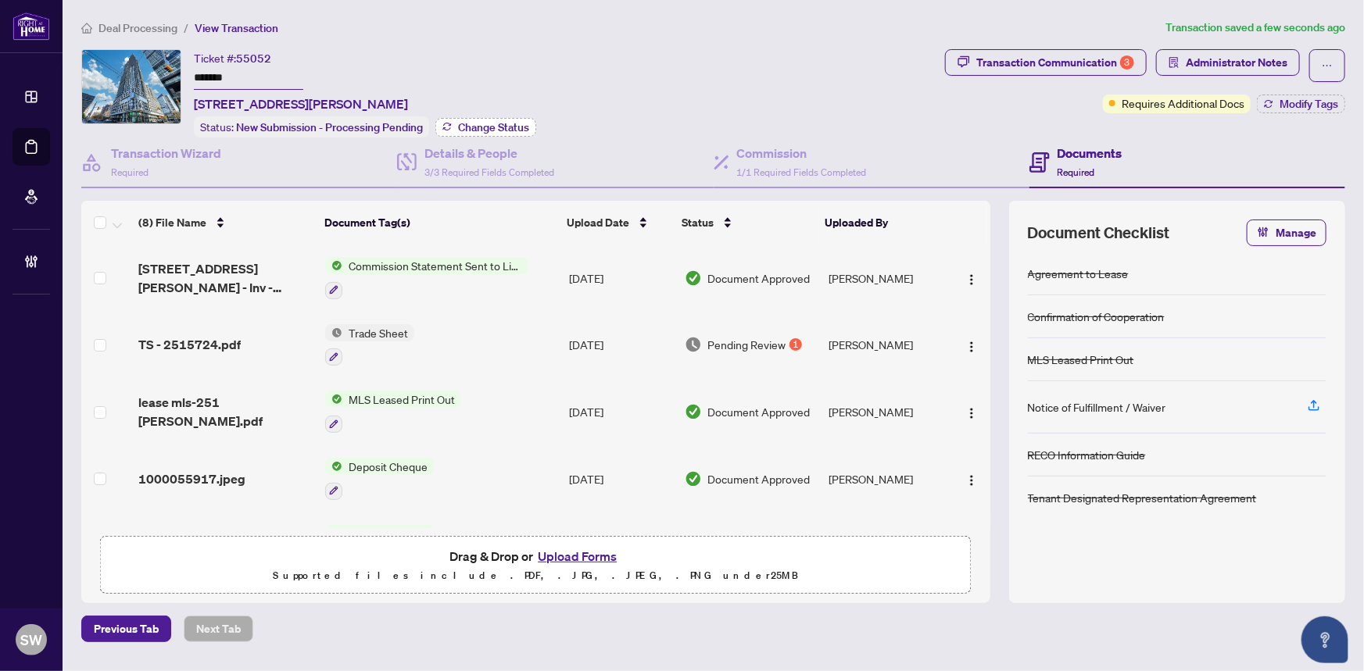
click at [518, 122] on span "Change Status" at bounding box center [493, 127] width 71 height 11
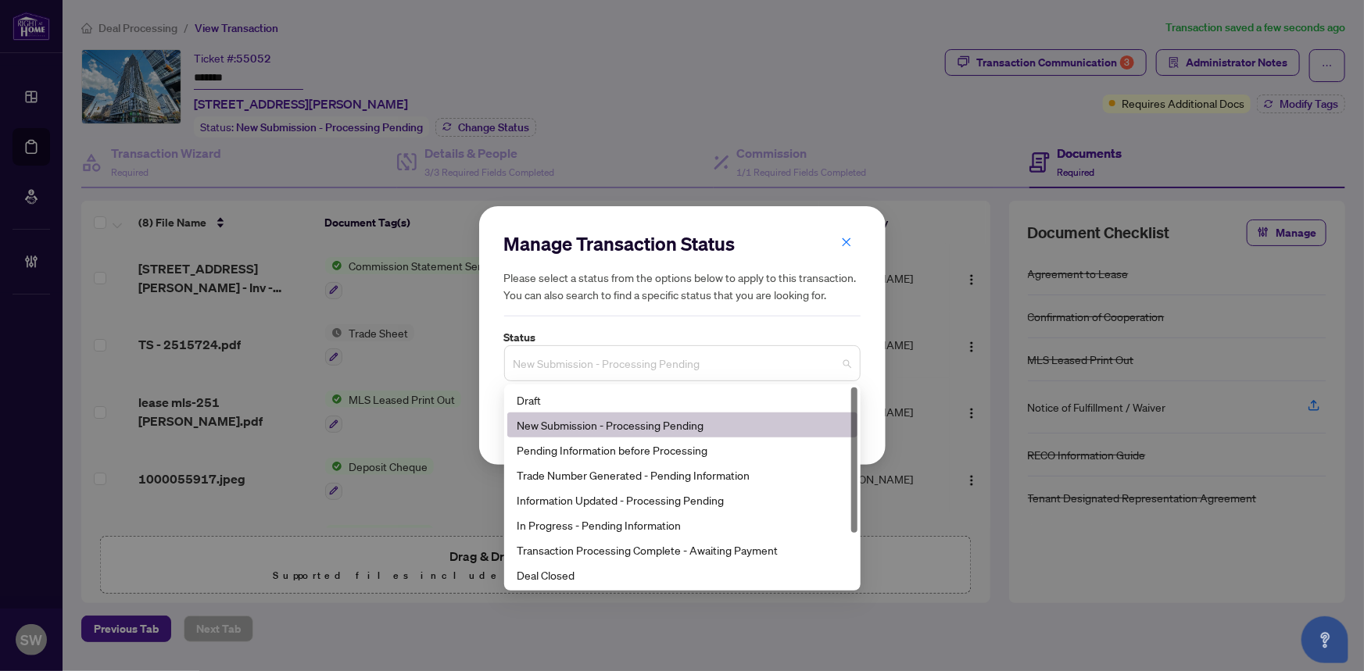
click at [693, 370] on span "New Submission - Processing Pending" at bounding box center [682, 364] width 338 height 30
click at [618, 477] on div "Trade Number Generated - Pending Information" at bounding box center [682, 475] width 331 height 17
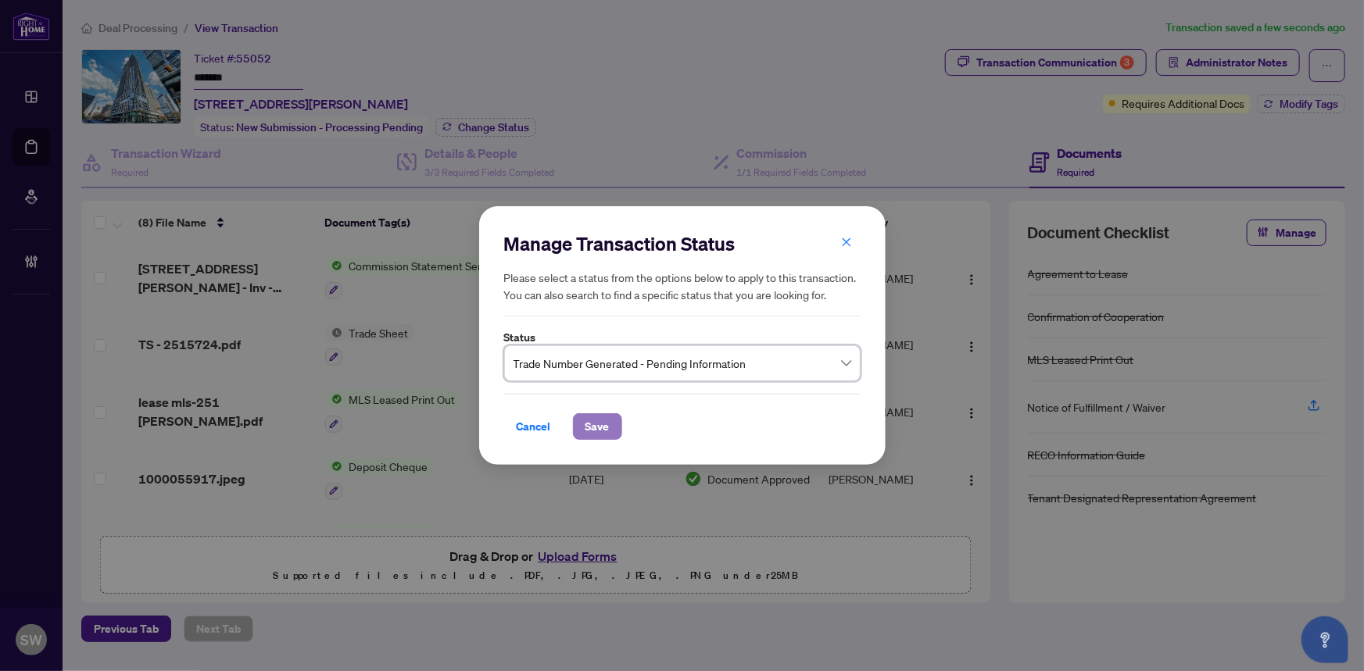
click at [602, 427] on span "Save" at bounding box center [597, 426] width 24 height 25
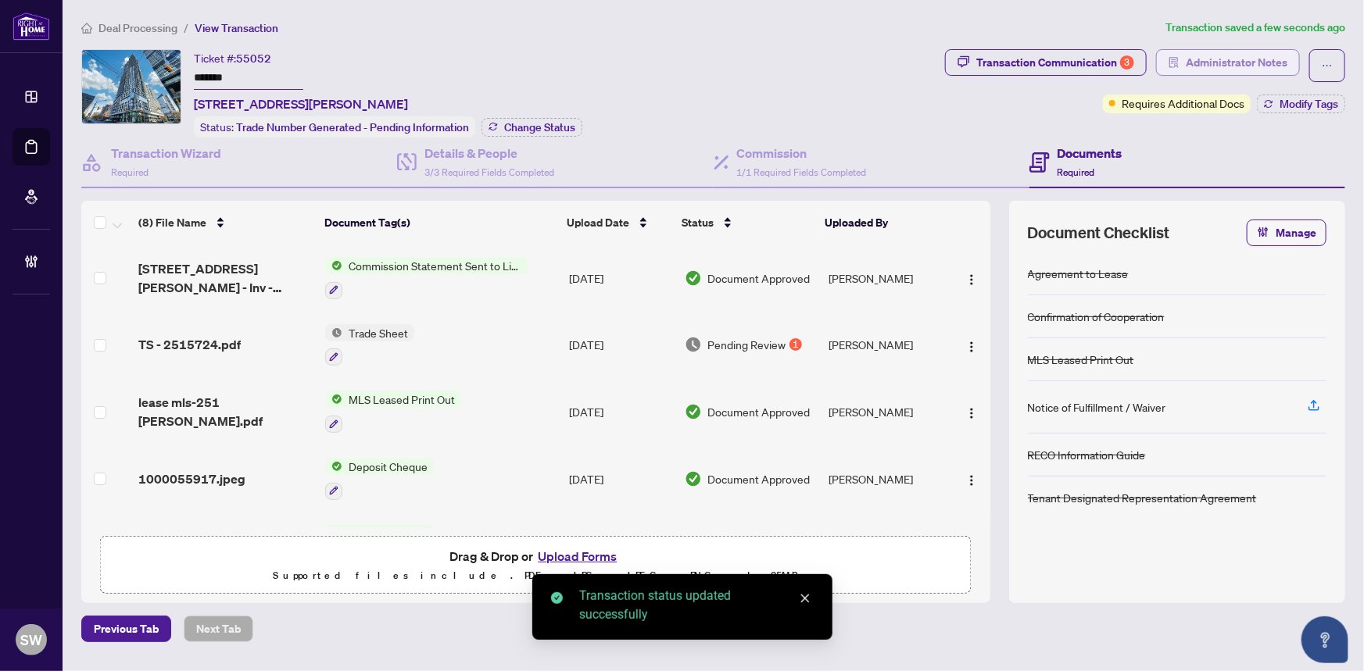
click at [1242, 57] on span "Administrator Notes" at bounding box center [1236, 62] width 102 height 25
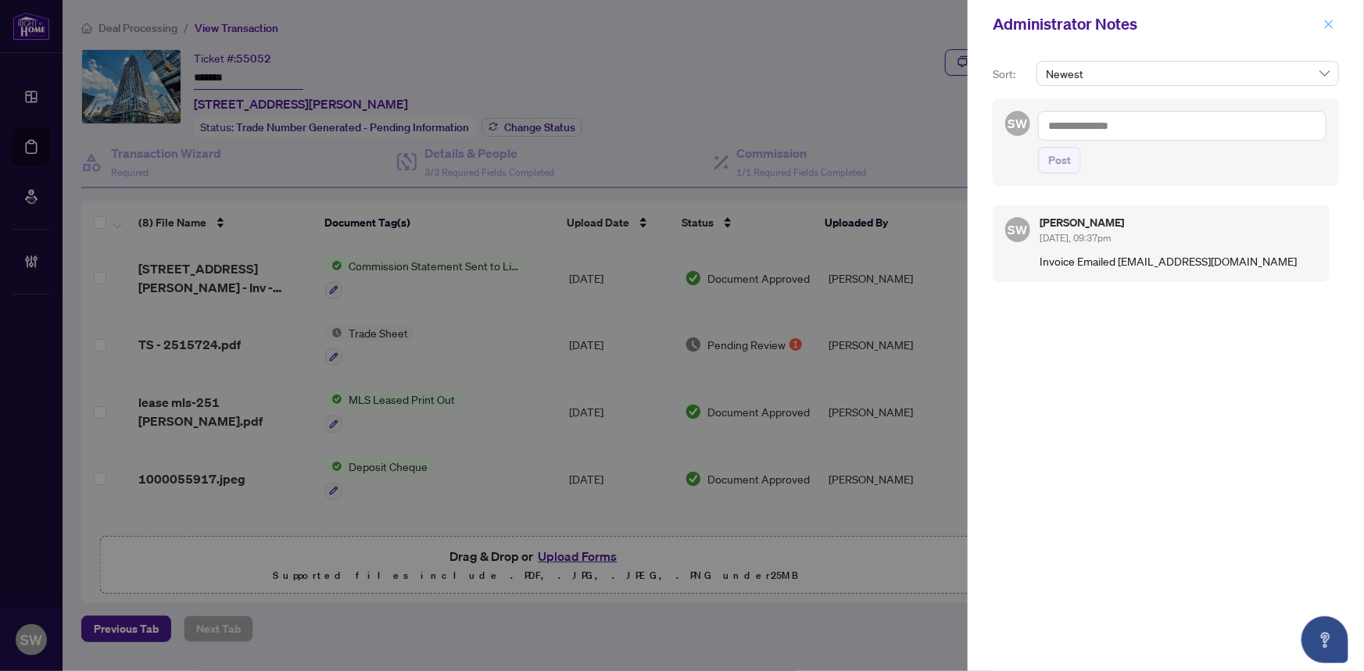
click at [1328, 20] on icon "close" at bounding box center [1328, 24] width 11 height 11
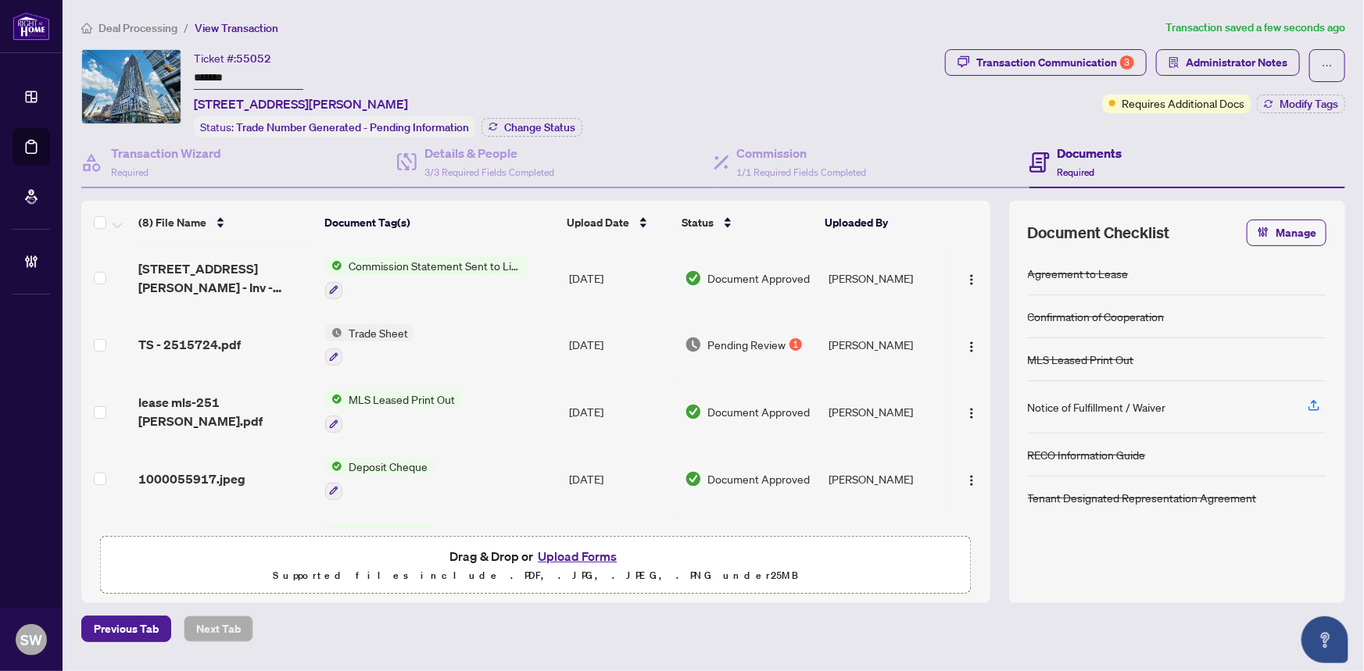
click at [152, 25] on span "Deal Processing" at bounding box center [137, 28] width 79 height 14
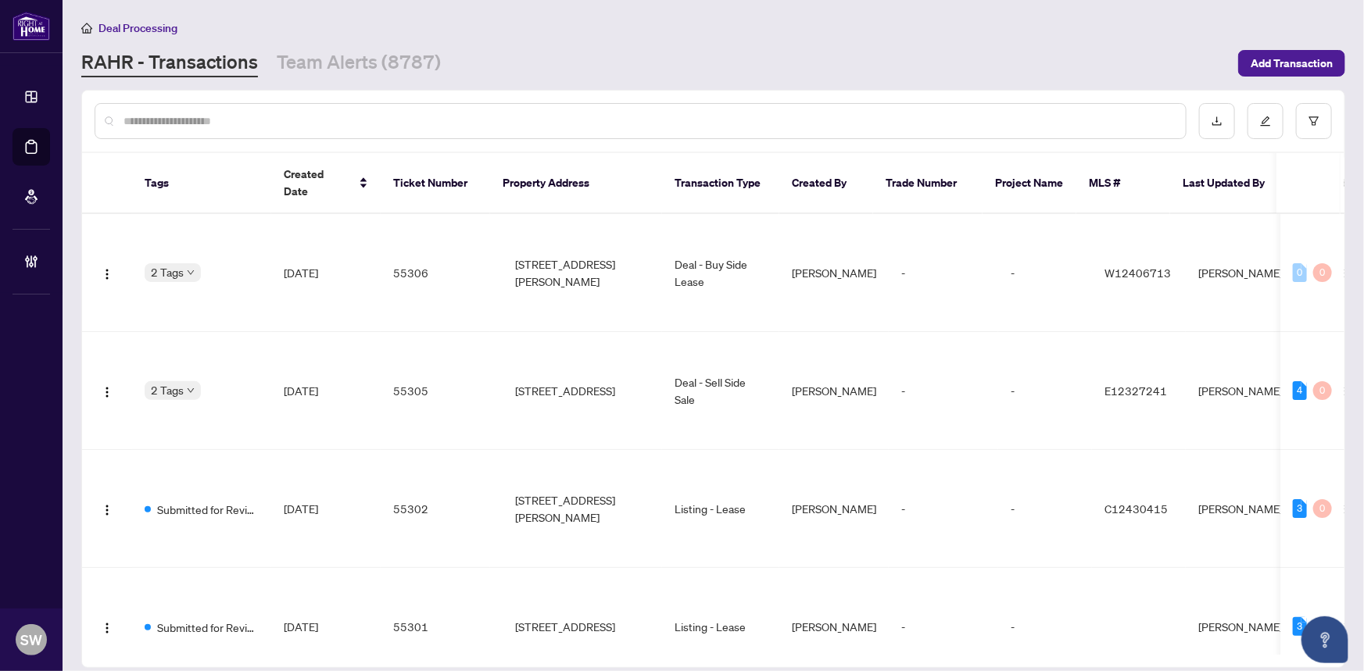
click at [238, 120] on input "text" at bounding box center [647, 121] width 1049 height 17
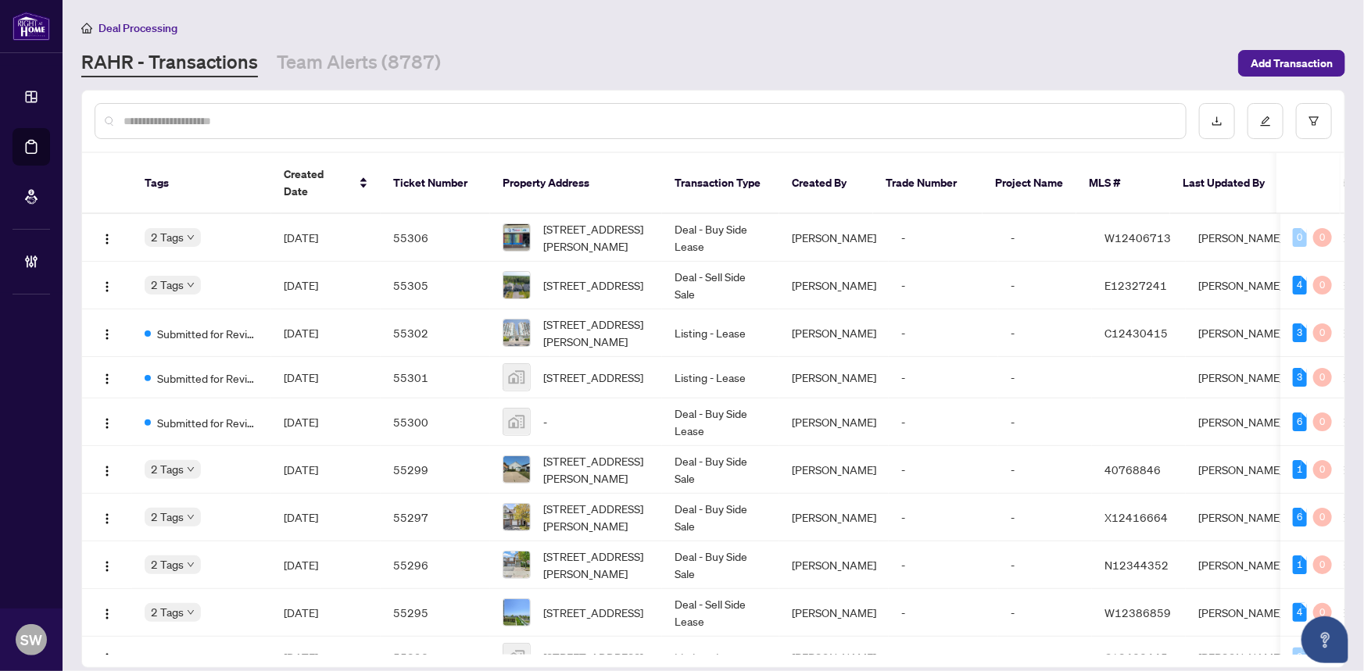
paste input "*****"
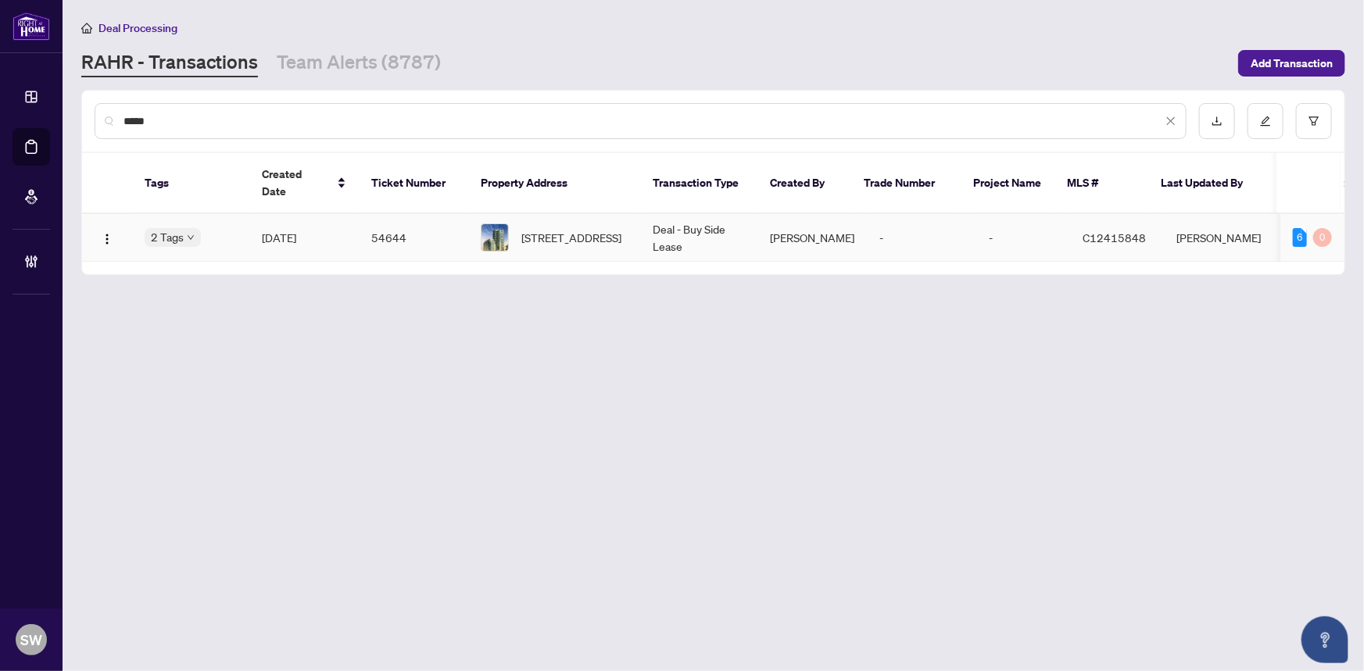
type input "*****"
click at [558, 229] on span "2515-19 Grand Trunk Cres, Toronto, Ontario M5J 3A3, Canada" at bounding box center [571, 237] width 100 height 17
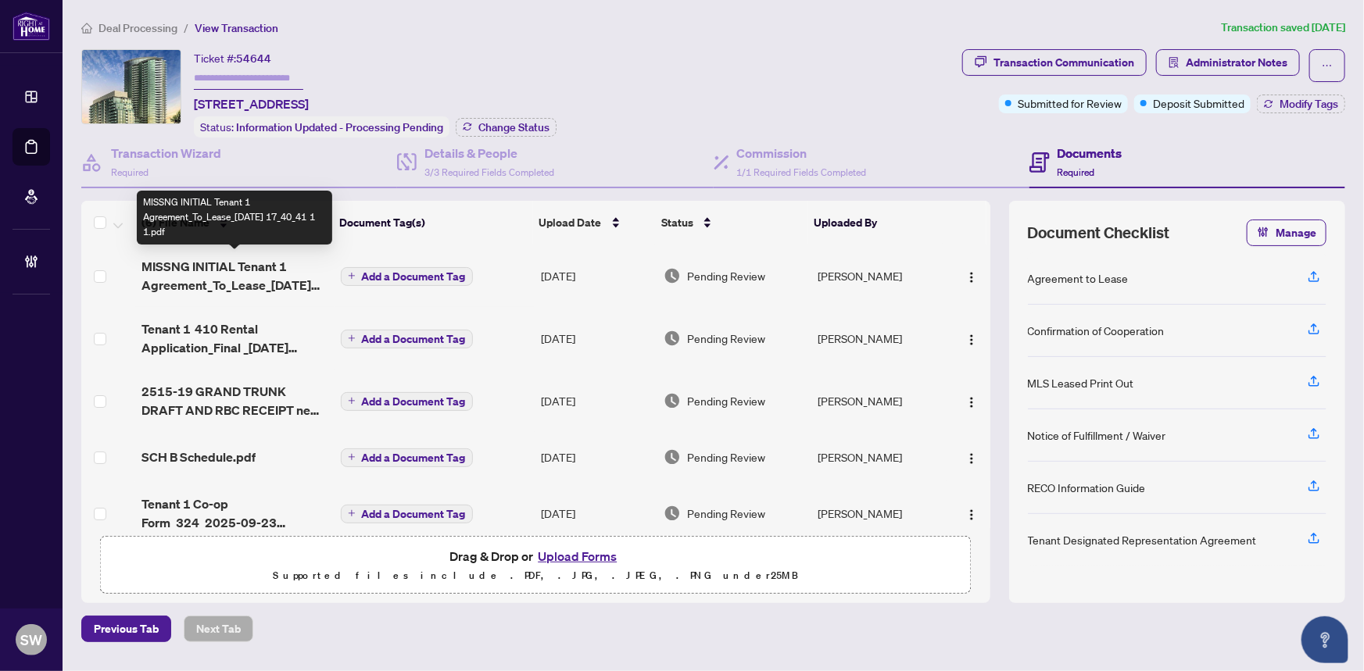
click at [247, 266] on span "MISSNG INITIAL Tenant 1 Agreement_To_Lease_2025-09-20 17_40_41 1 1.pdf" at bounding box center [234, 276] width 186 height 38
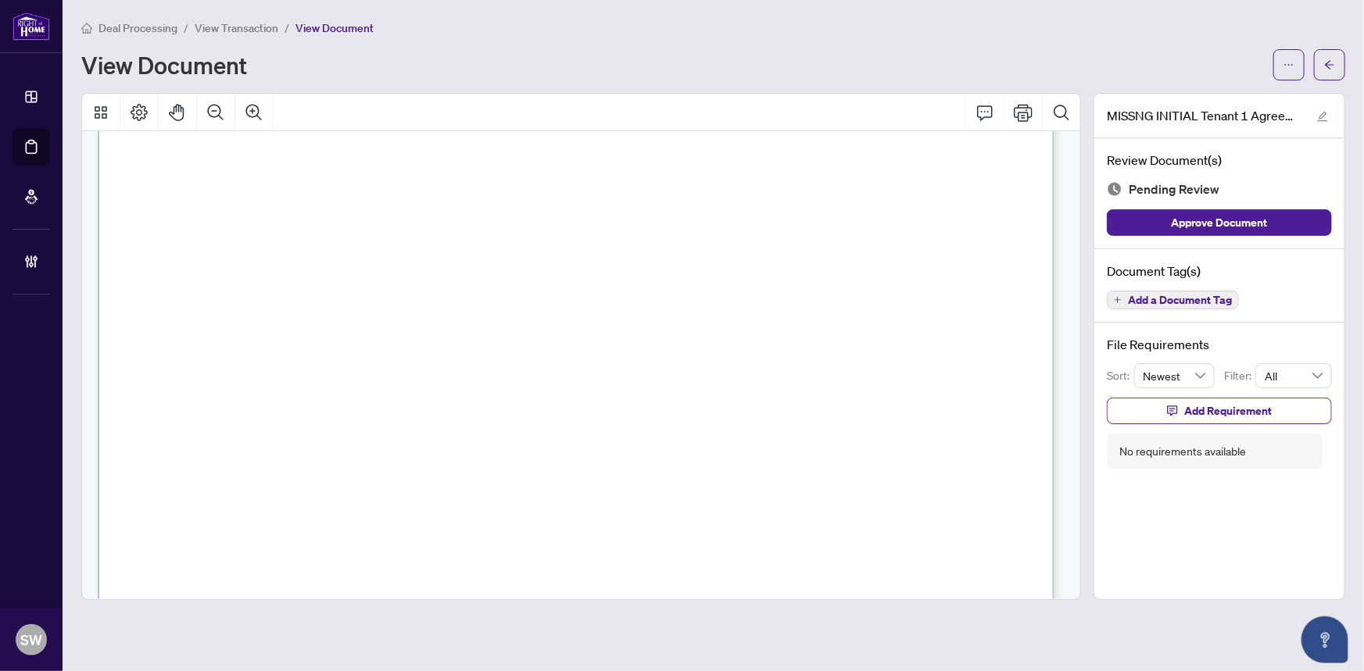
scroll to position [3043, 0]
click at [1335, 71] on span "button" at bounding box center [1329, 64] width 11 height 25
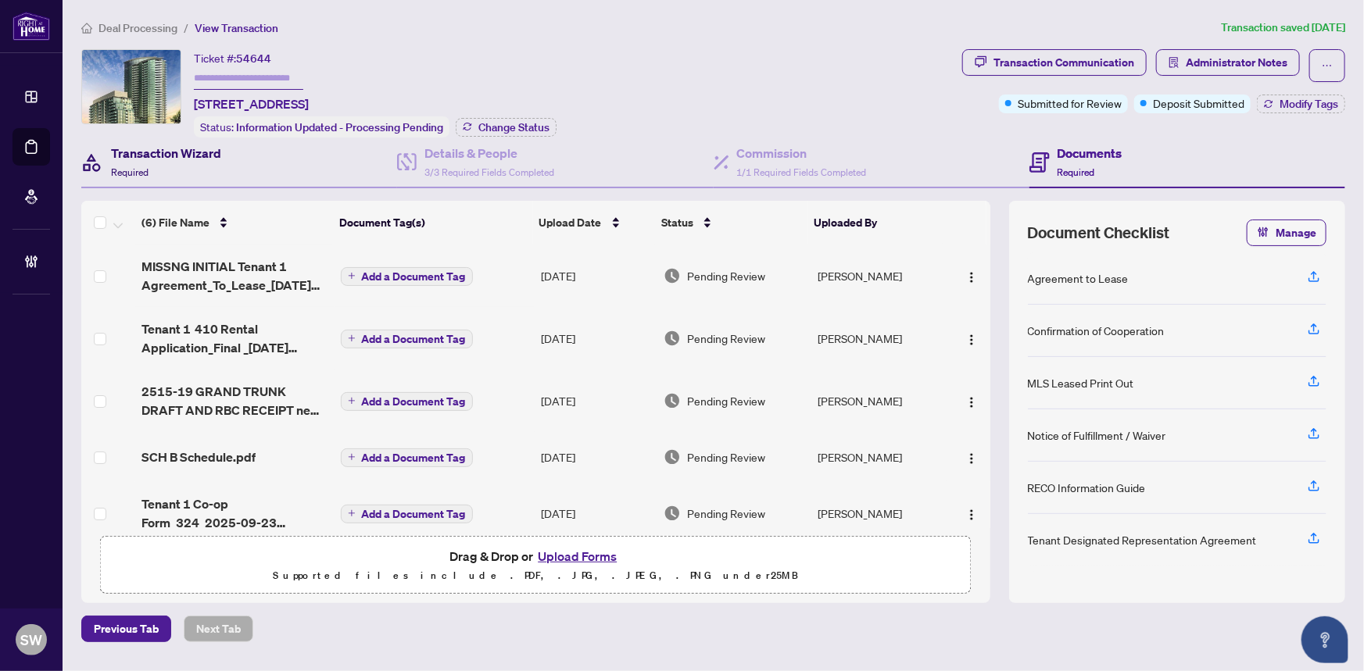
click at [178, 152] on h4 "Transaction Wizard" at bounding box center [166, 153] width 110 height 19
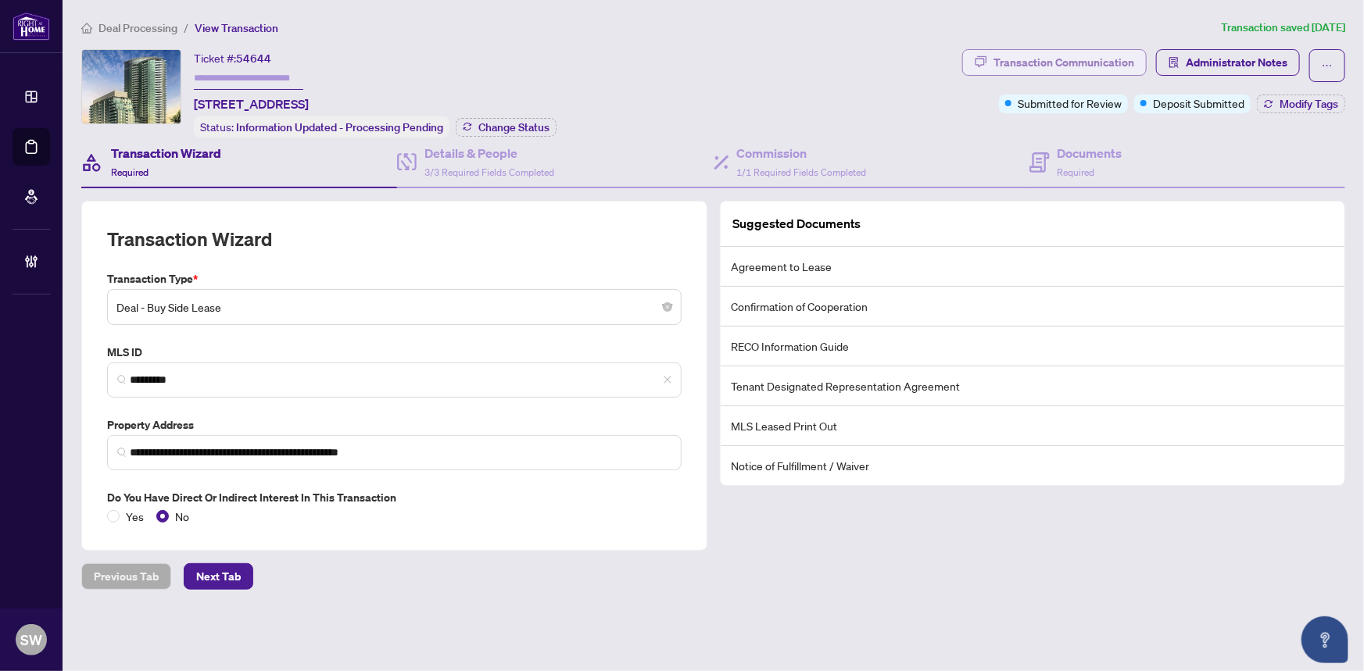
click at [1071, 70] on div "Transaction Communication" at bounding box center [1063, 62] width 141 height 25
type textarea "**********"
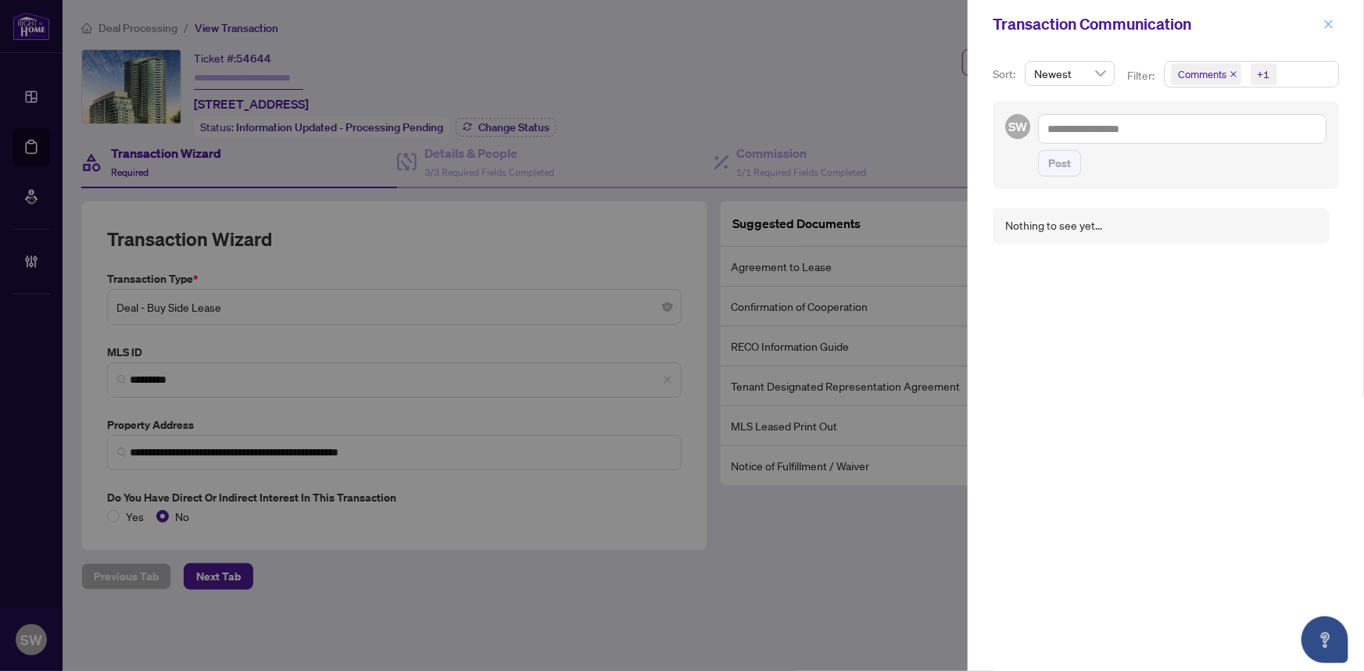
click at [1331, 23] on icon "close" at bounding box center [1328, 24] width 11 height 11
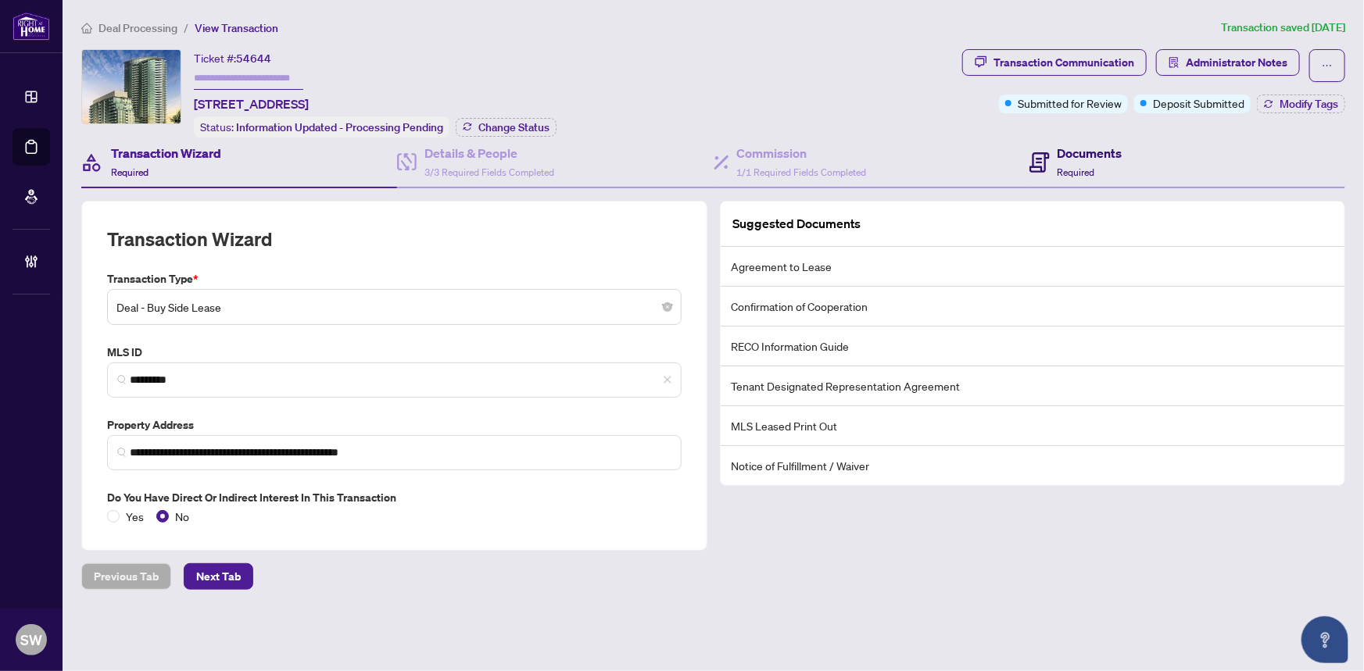
click at [1096, 148] on h4 "Documents" at bounding box center [1089, 153] width 65 height 19
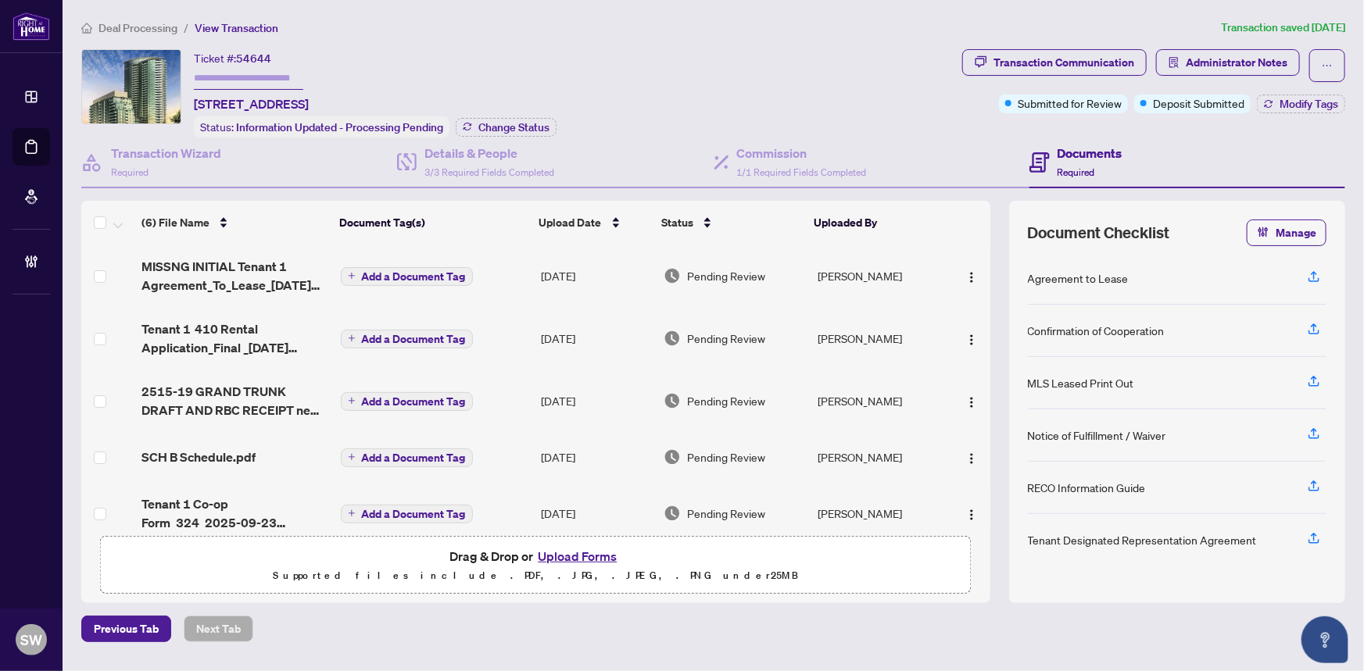
click at [1235, 78] on span "Administrator Notes" at bounding box center [1228, 65] width 144 height 33
click at [1239, 64] on span "Administrator Notes" at bounding box center [1236, 62] width 102 height 25
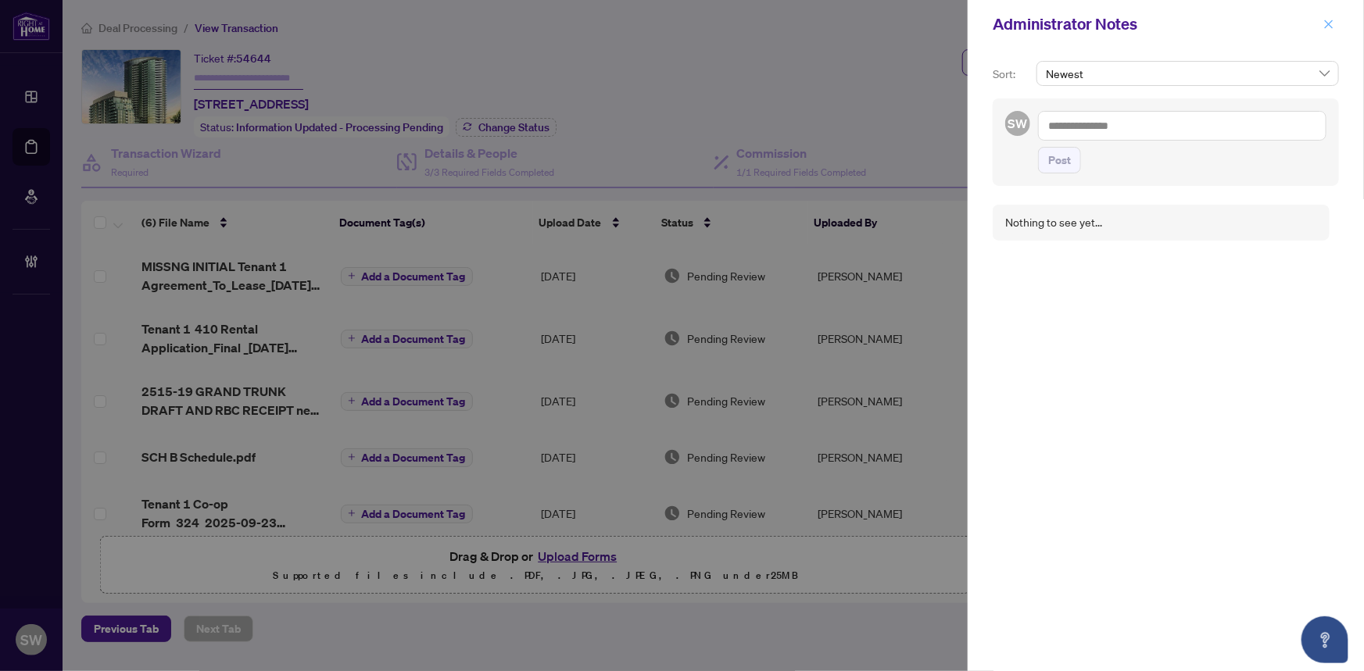
click at [1329, 26] on icon "close" at bounding box center [1328, 24] width 11 height 11
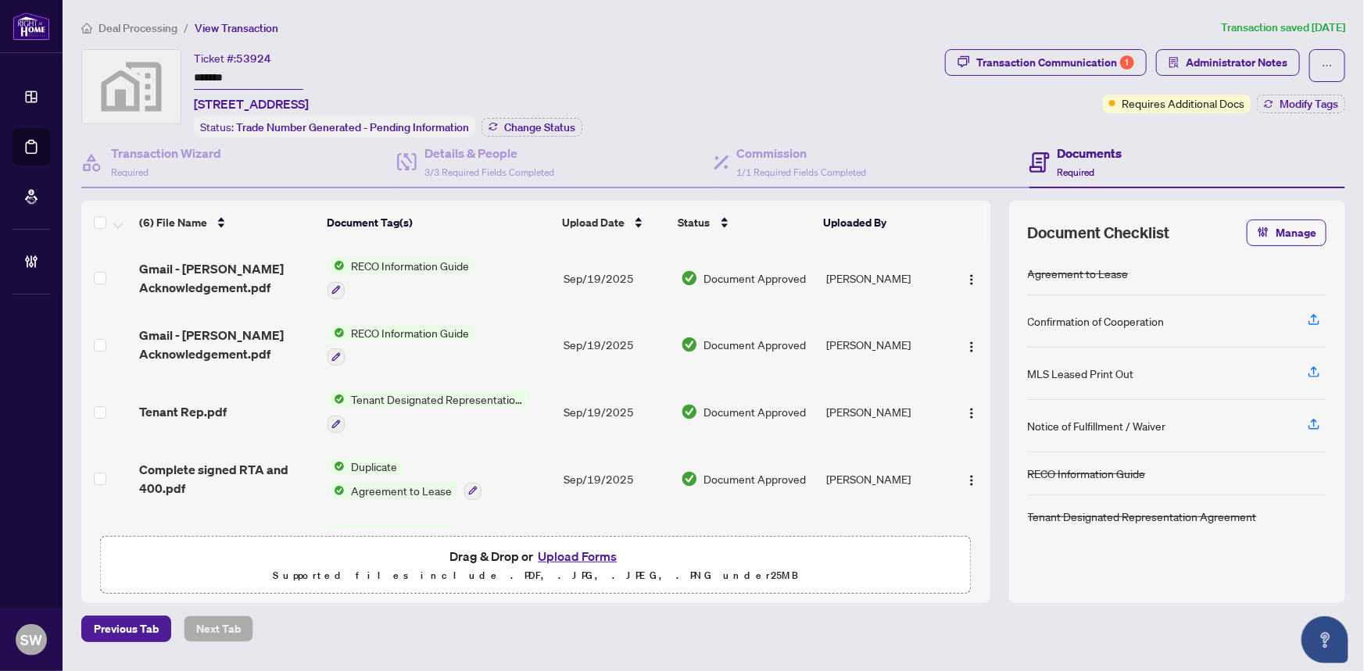
click at [208, 71] on input "*******" at bounding box center [248, 78] width 109 height 23
click at [1021, 70] on div "Transaction Communication 1" at bounding box center [1055, 62] width 158 height 25
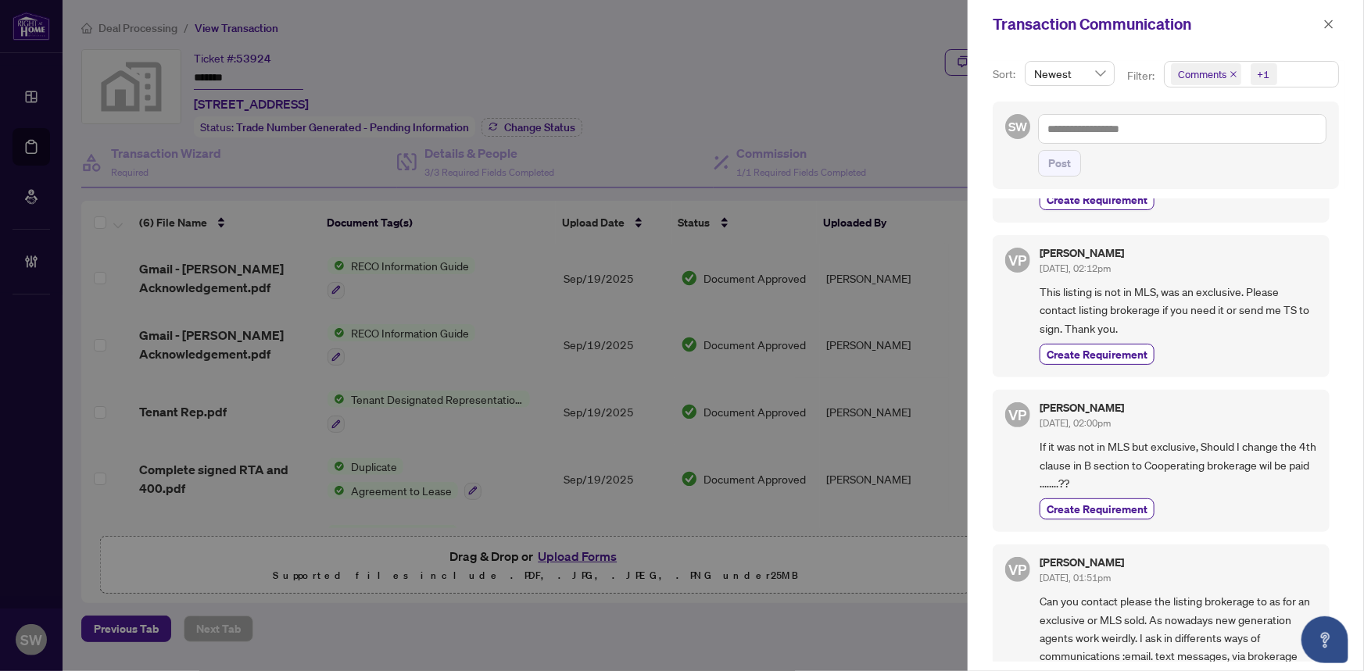
scroll to position [141, 0]
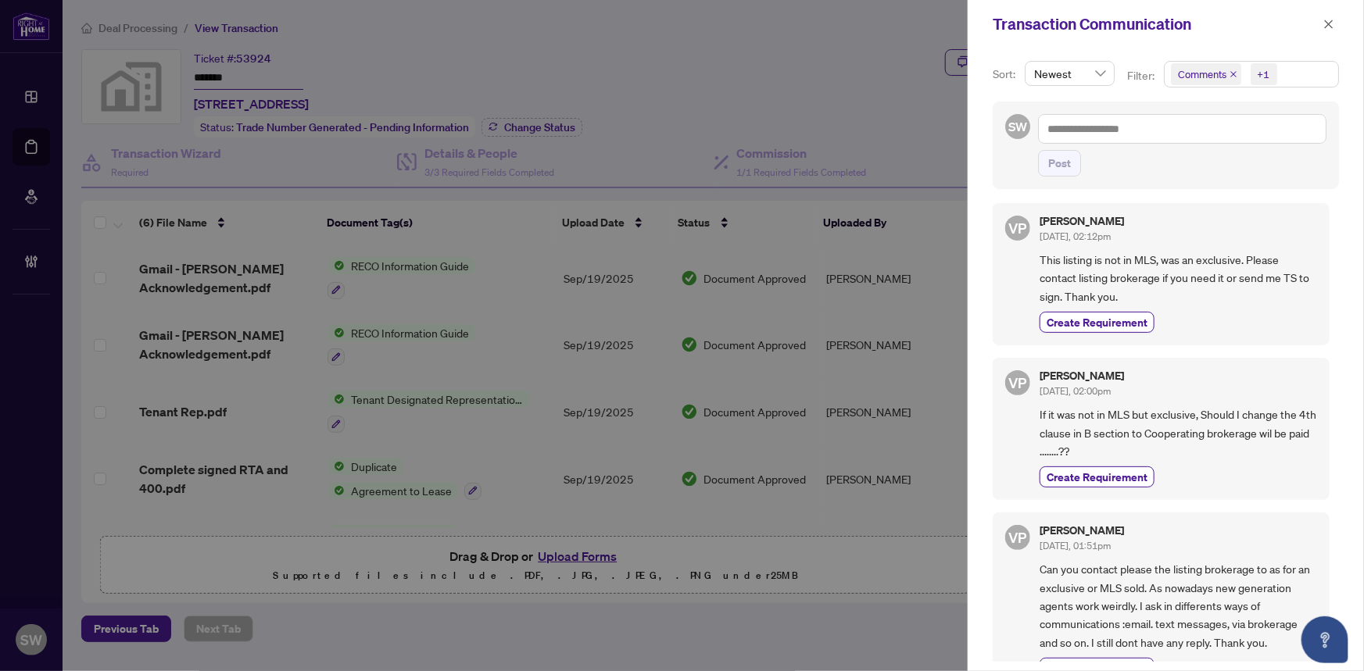
click at [1221, 259] on span "This listing is not in MLS, was an exclusive. Please contact listing brokerage …" at bounding box center [1177, 278] width 277 height 55
copy span "exclusive"
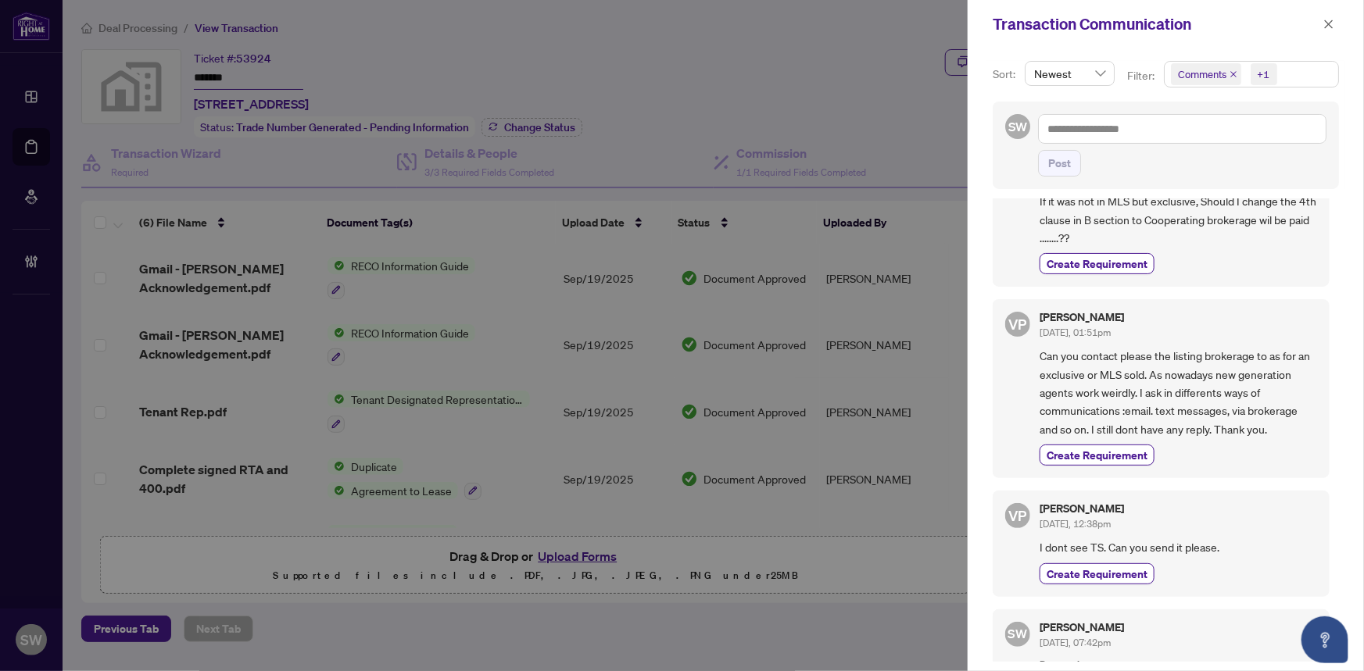
scroll to position [497, 0]
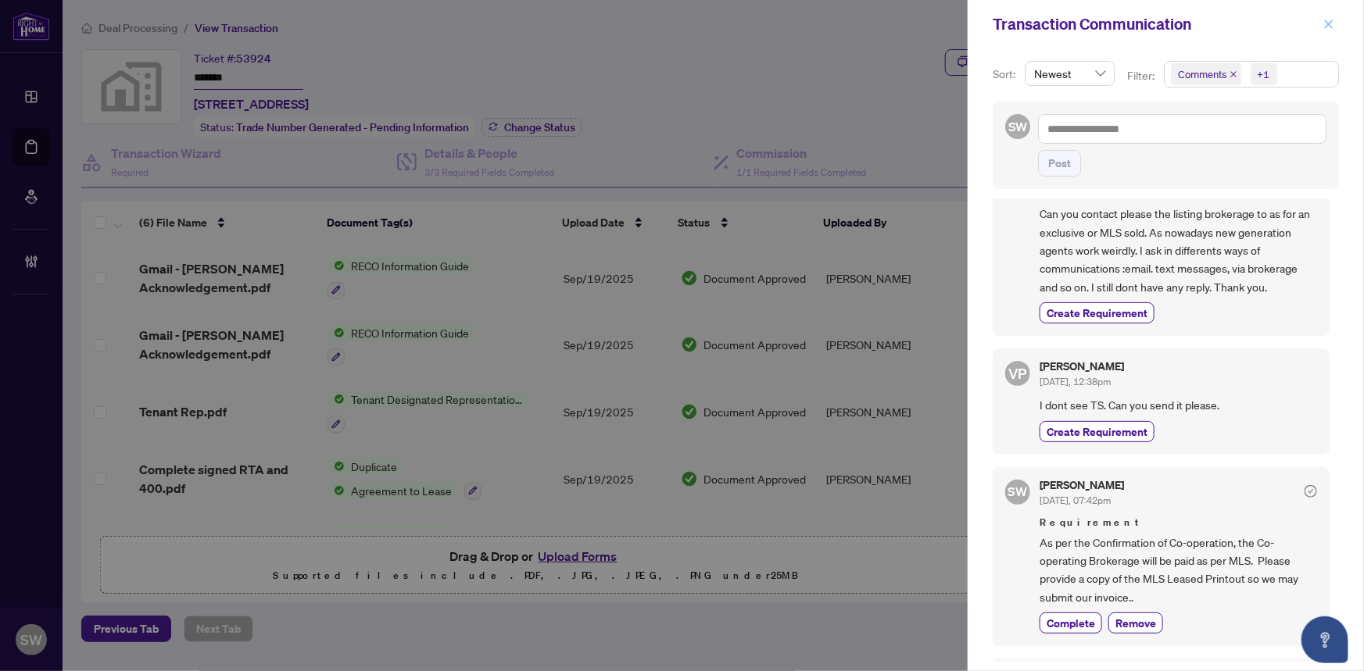
click at [1330, 19] on icon "close" at bounding box center [1328, 24] width 11 height 11
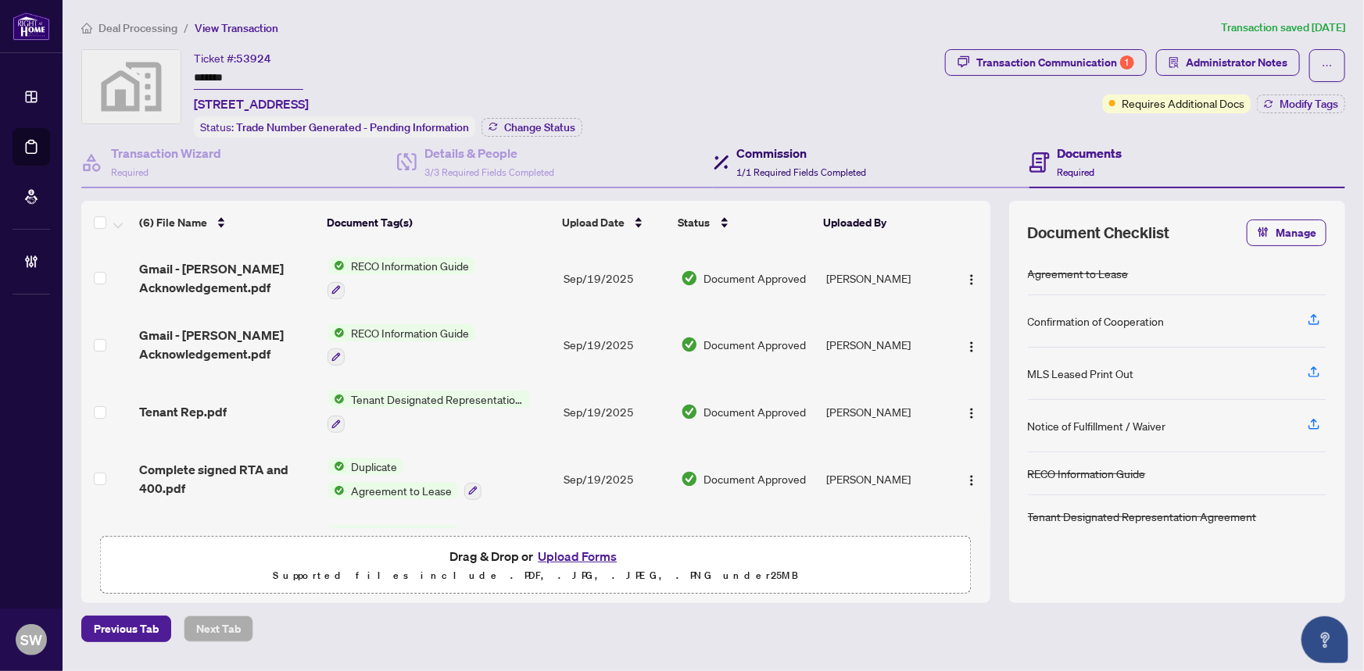
click at [794, 161] on div "Commission 1/1 Required Fields Completed" at bounding box center [802, 162] width 130 height 37
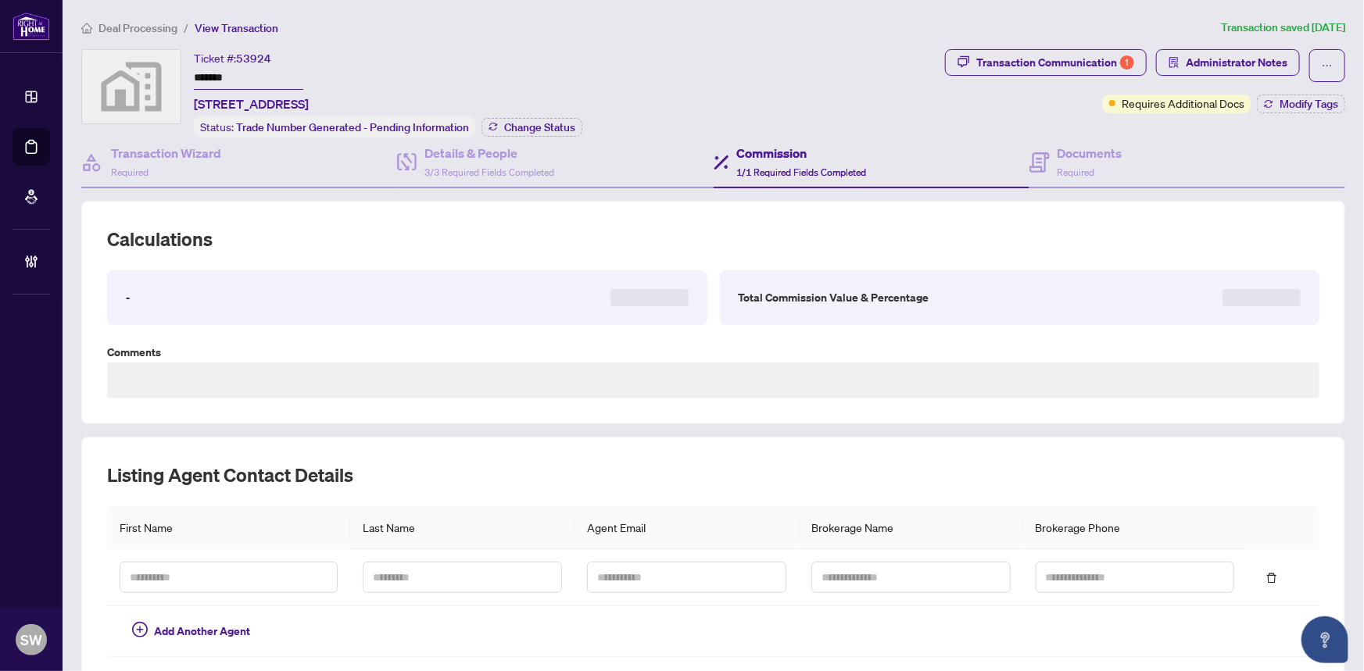
type textarea "**********"
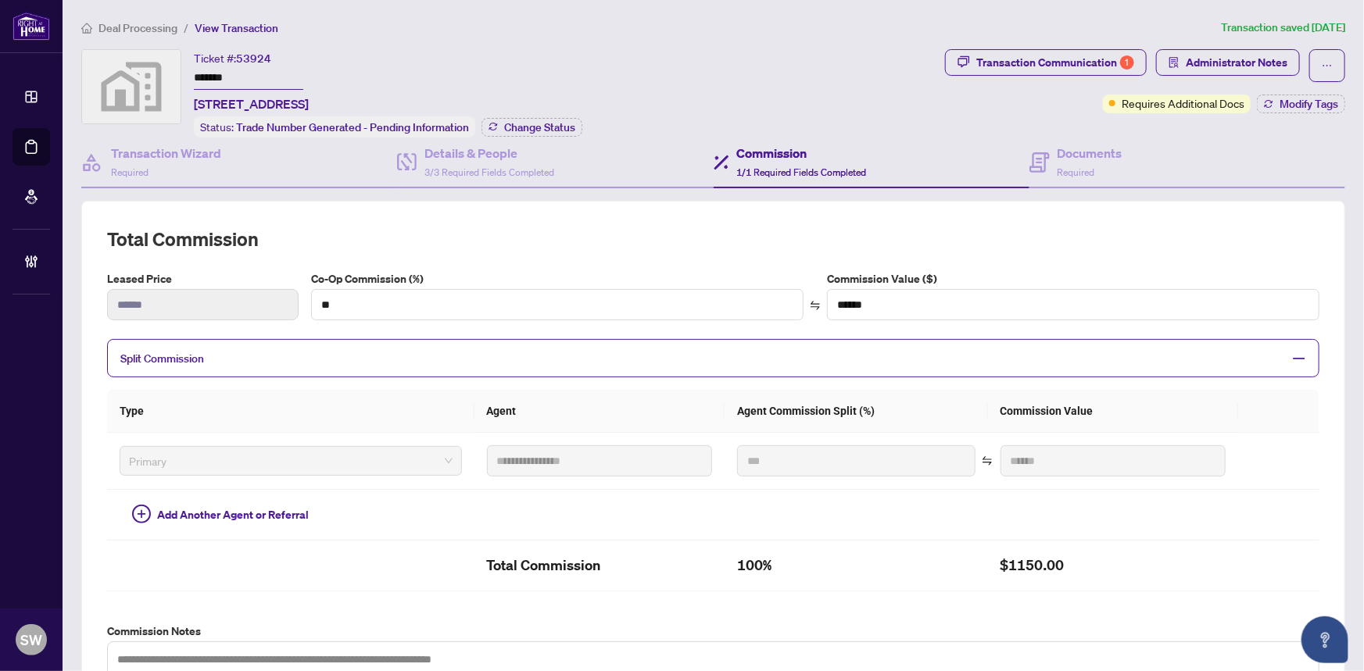
click at [691, 39] on div "**********" at bounding box center [713, 510] width 1276 height 982
click at [1078, 162] on div "Documents Required" at bounding box center [1089, 162] width 65 height 37
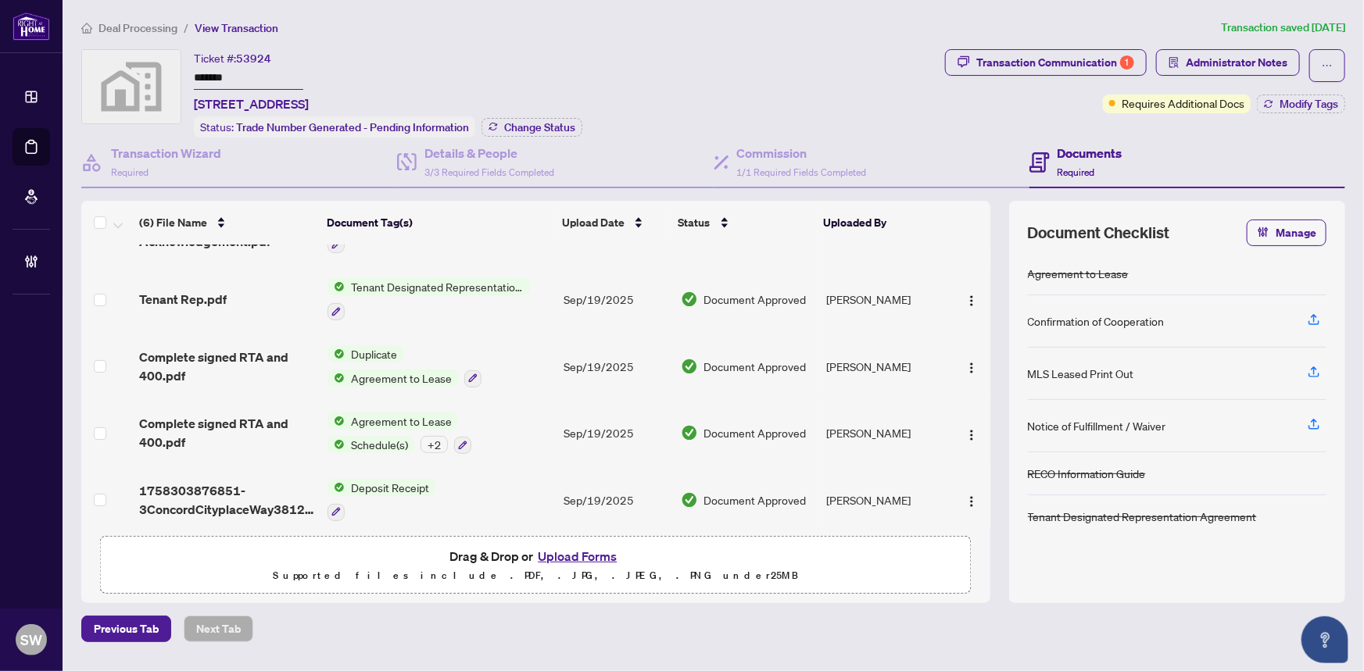
scroll to position [118, 0]
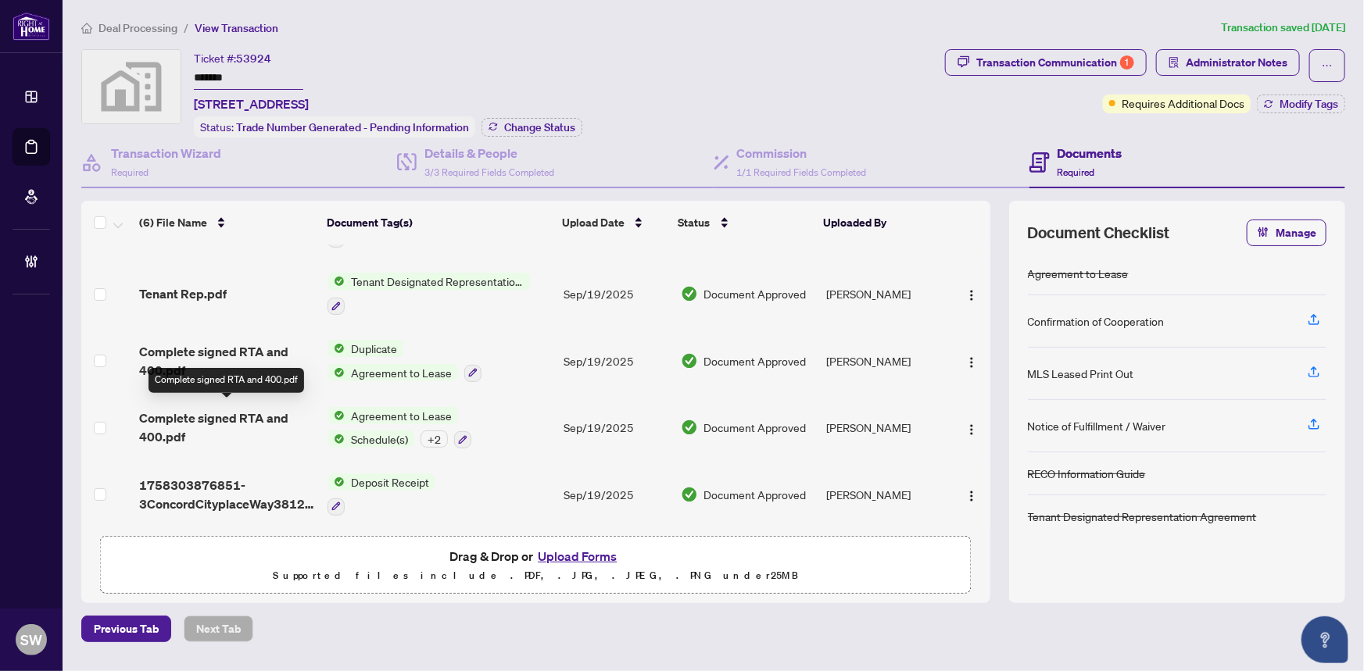
click at [257, 411] on span "Complete signed RTA and 400.pdf" at bounding box center [227, 428] width 177 height 38
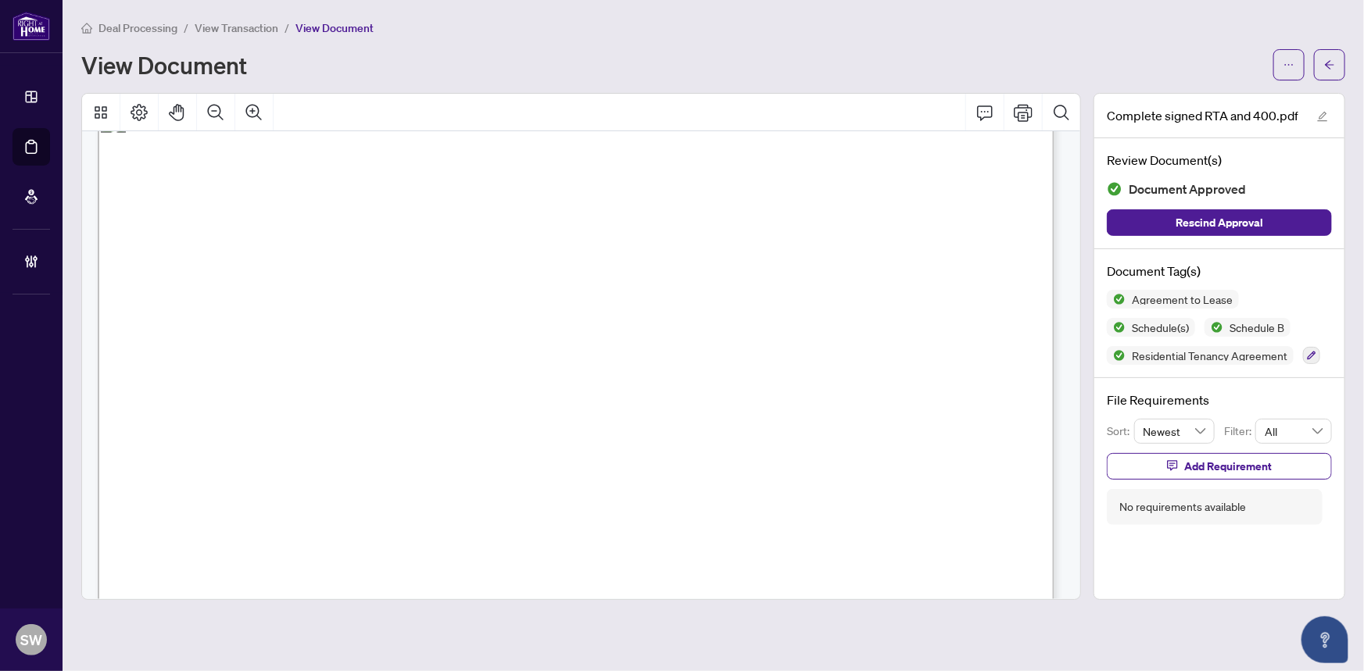
scroll to position [17868, 0]
click at [1326, 68] on icon "arrow-left" at bounding box center [1329, 64] width 11 height 11
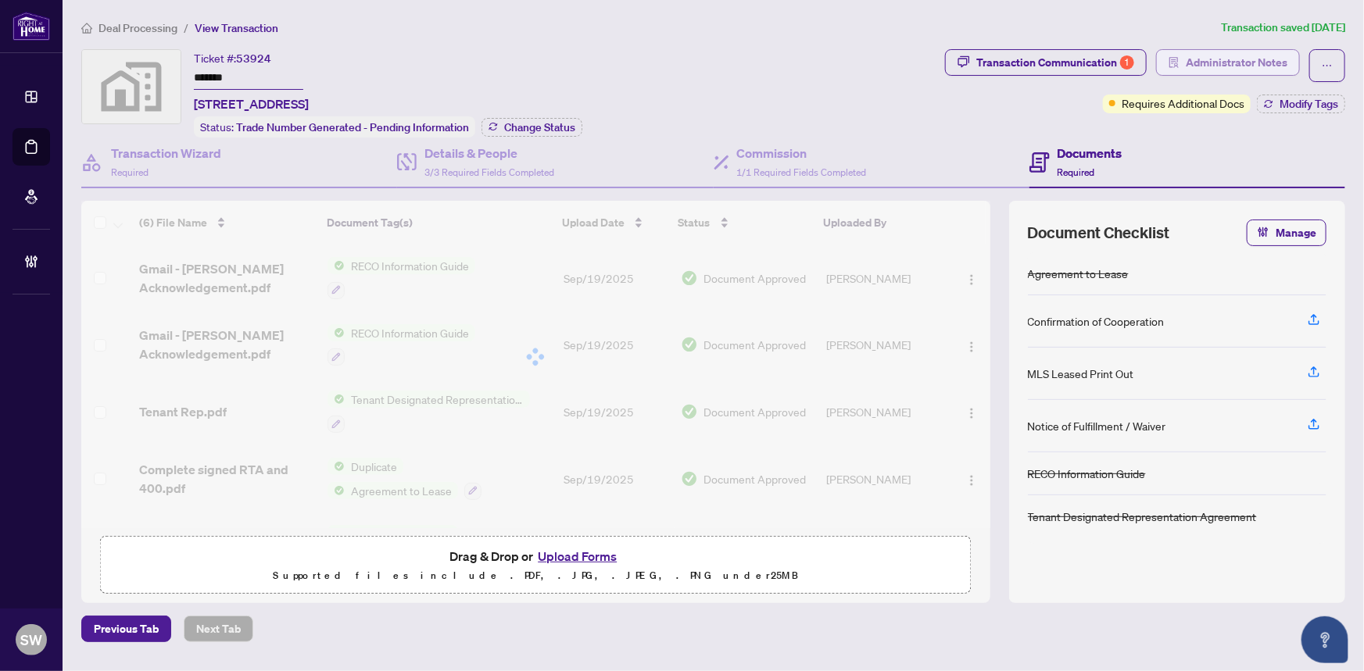
click at [1246, 60] on span "Administrator Notes" at bounding box center [1236, 62] width 102 height 25
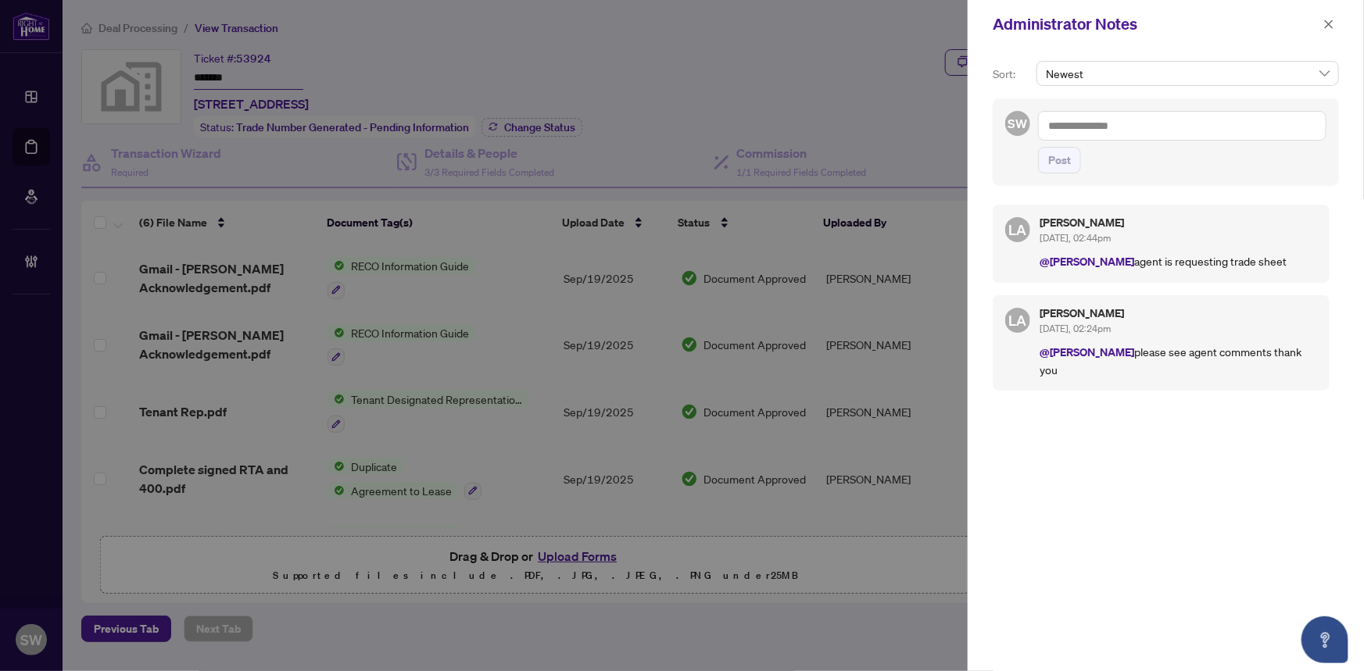
click at [1078, 120] on textarea at bounding box center [1182, 126] width 288 height 30
paste textarea "**********"
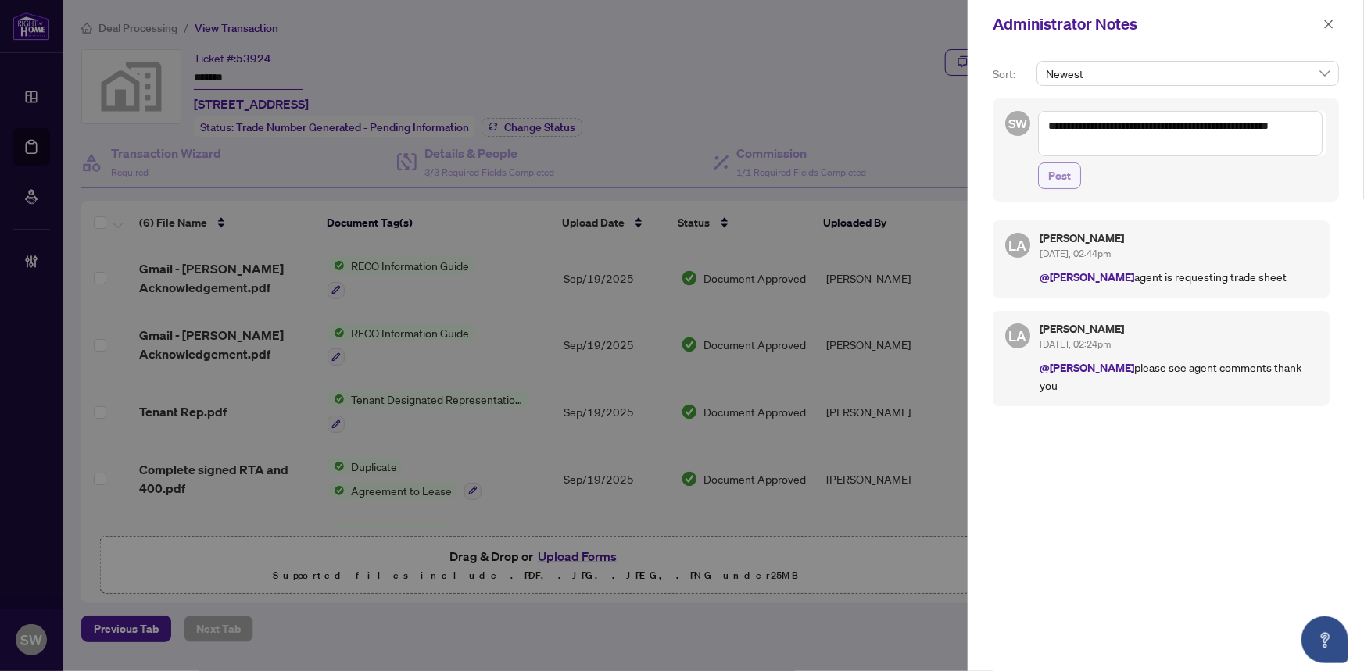
type textarea "**********"
click at [1066, 179] on span "Post" at bounding box center [1059, 175] width 23 height 25
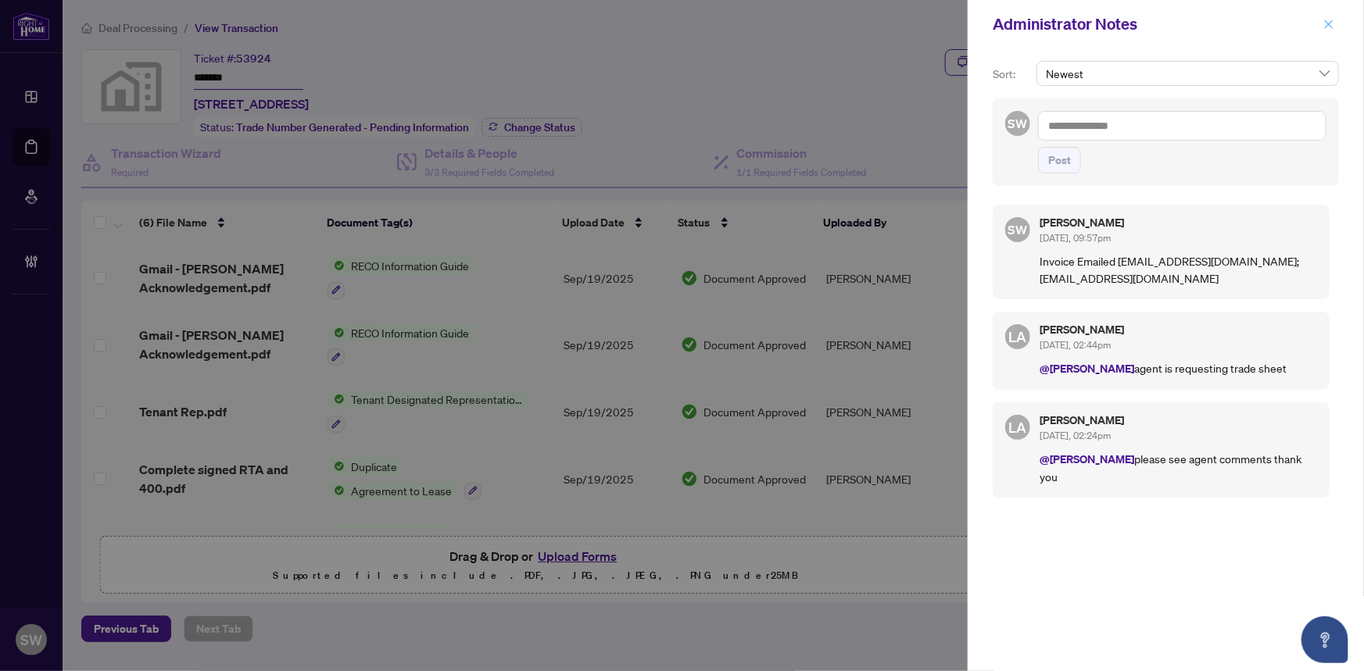
click at [1332, 25] on icon "close" at bounding box center [1328, 24] width 11 height 11
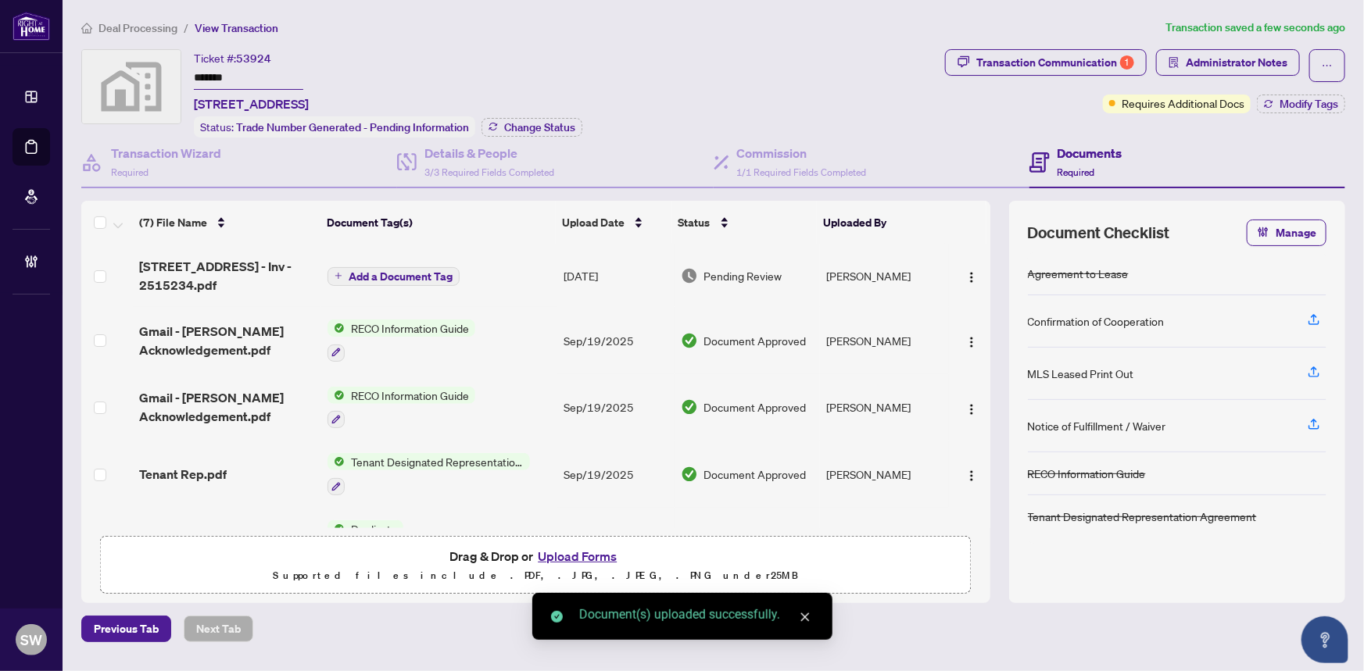
click at [969, 471] on img "button" at bounding box center [971, 476] width 13 height 13
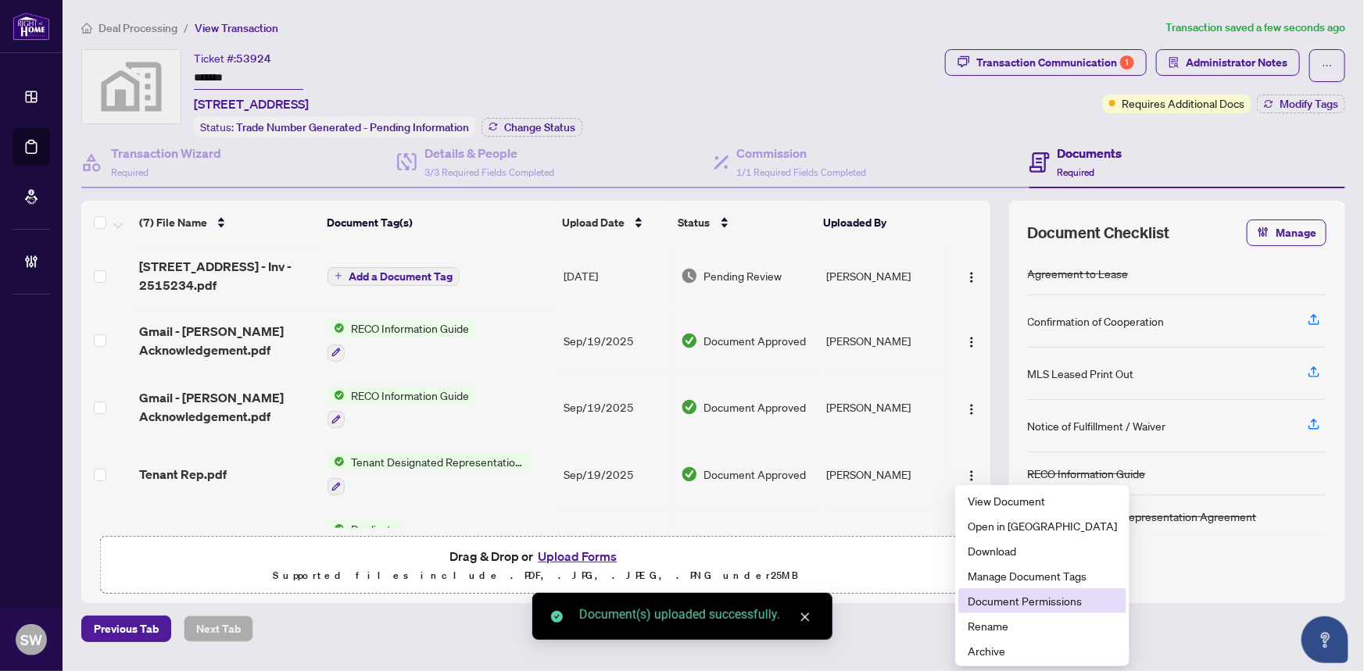
click at [1016, 599] on span "Document Permissions" at bounding box center [1041, 600] width 149 height 17
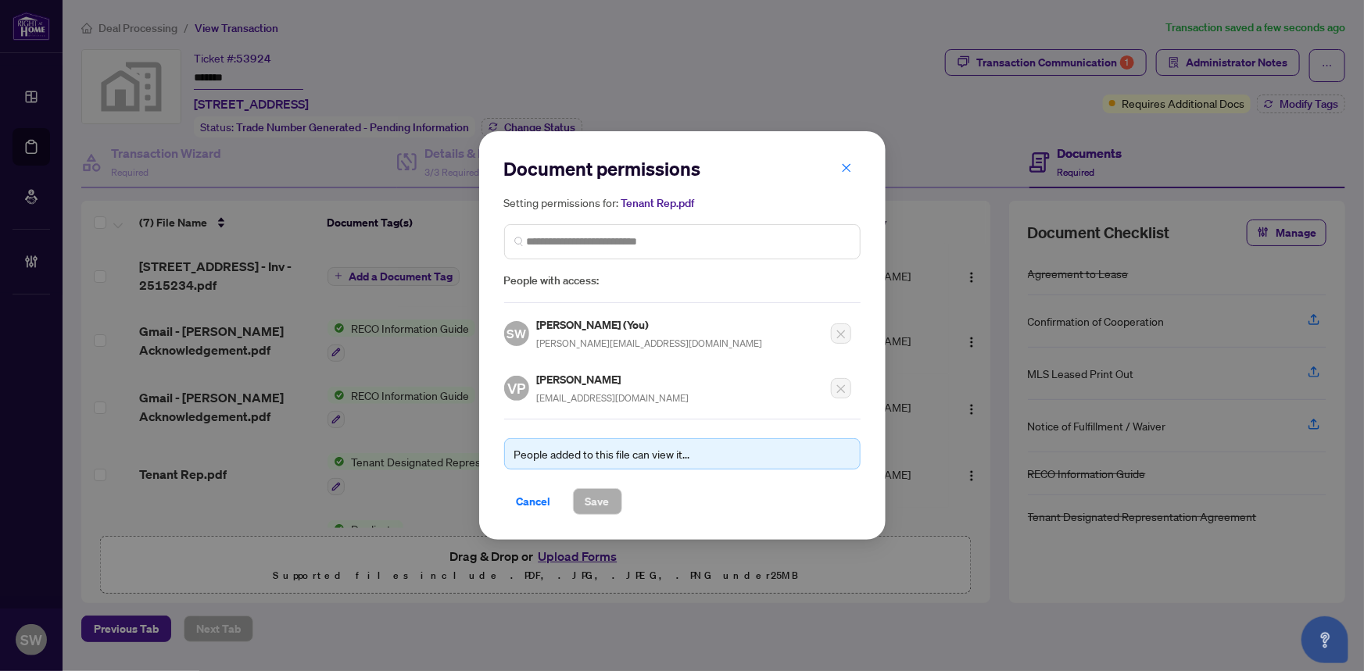
click at [570, 380] on h5 "Victoria Pevneva" at bounding box center [613, 379] width 152 height 18
copy h5 "Victoria Pevneva"
click at [538, 499] on span "Cancel" at bounding box center [534, 501] width 34 height 25
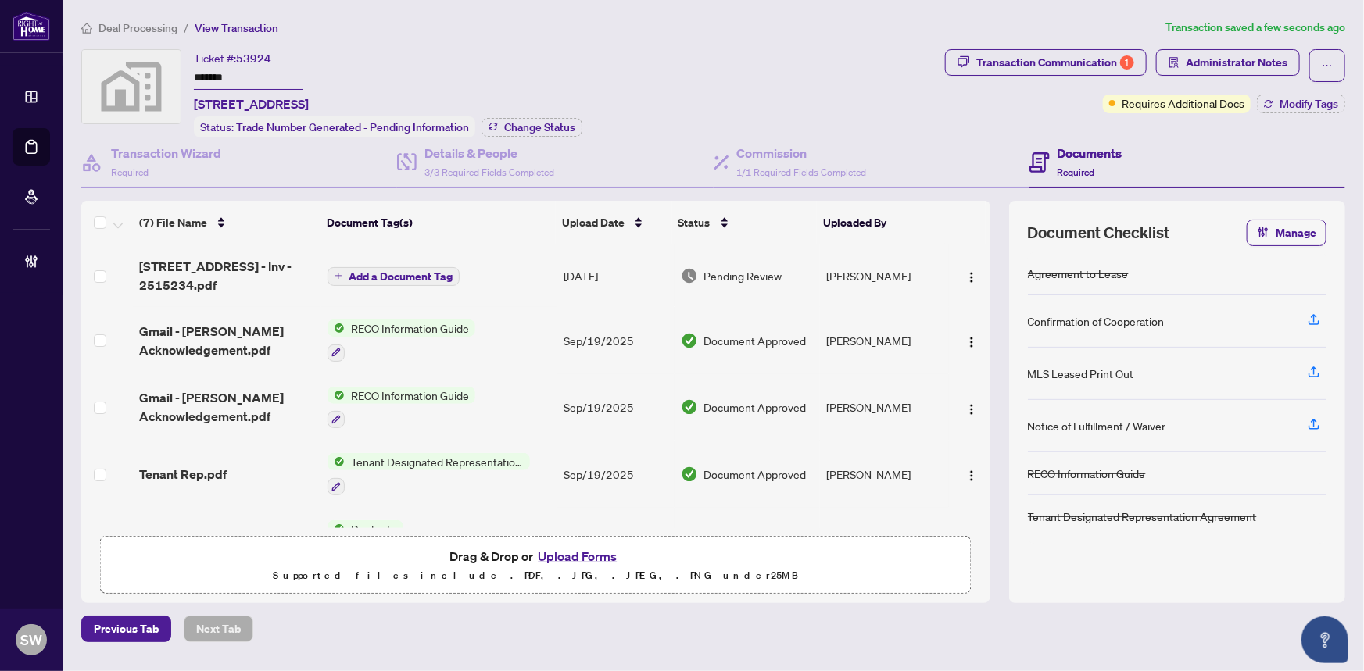
click at [382, 271] on span "Add a Document Tag" at bounding box center [401, 276] width 104 height 11
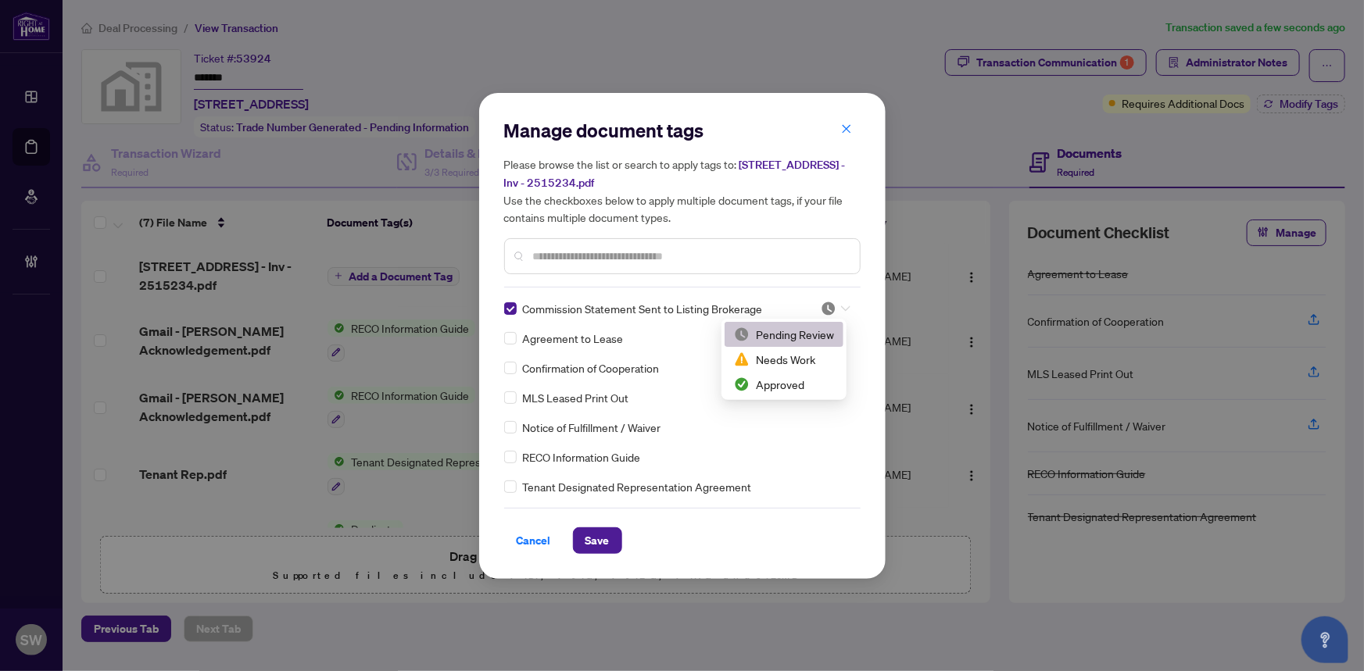
click at [840, 301] on div at bounding box center [835, 309] width 30 height 16
click at [769, 385] on div "Approved" at bounding box center [784, 384] width 100 height 17
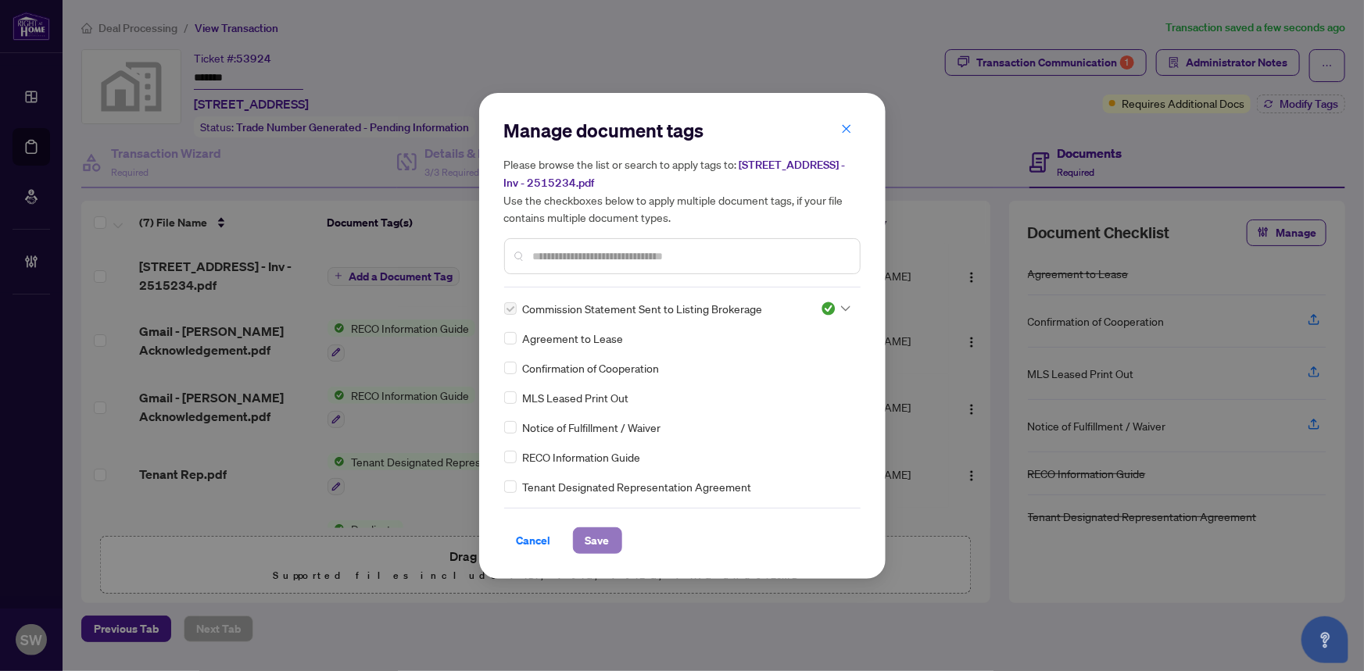
click at [599, 541] on span "Save" at bounding box center [597, 540] width 24 height 25
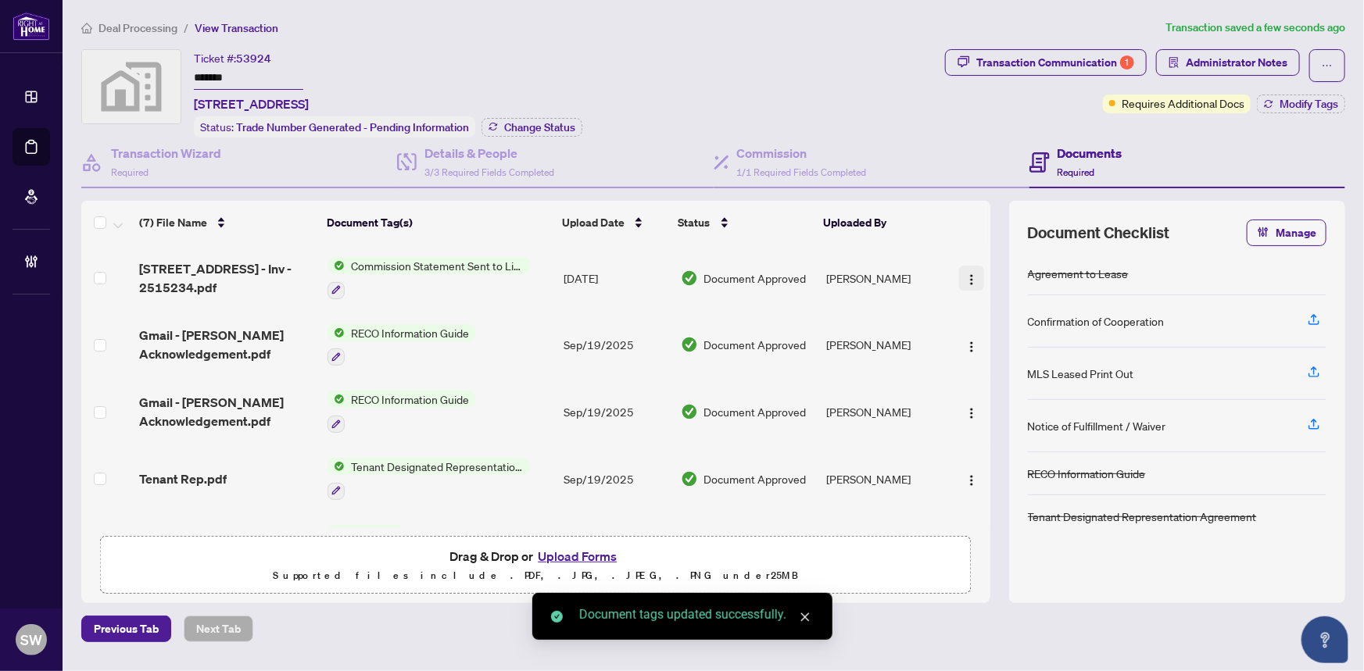
click at [965, 270] on span "button" at bounding box center [971, 278] width 13 height 17
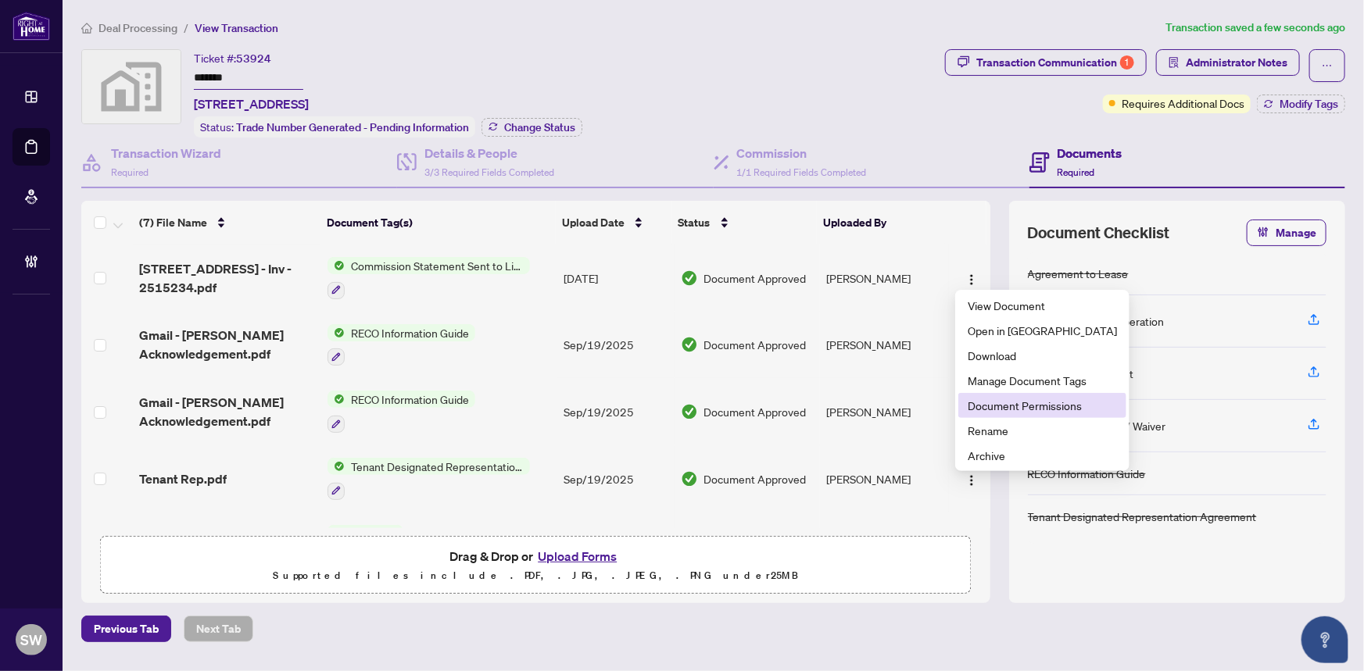
click at [1013, 401] on span "Document Permissions" at bounding box center [1041, 405] width 149 height 17
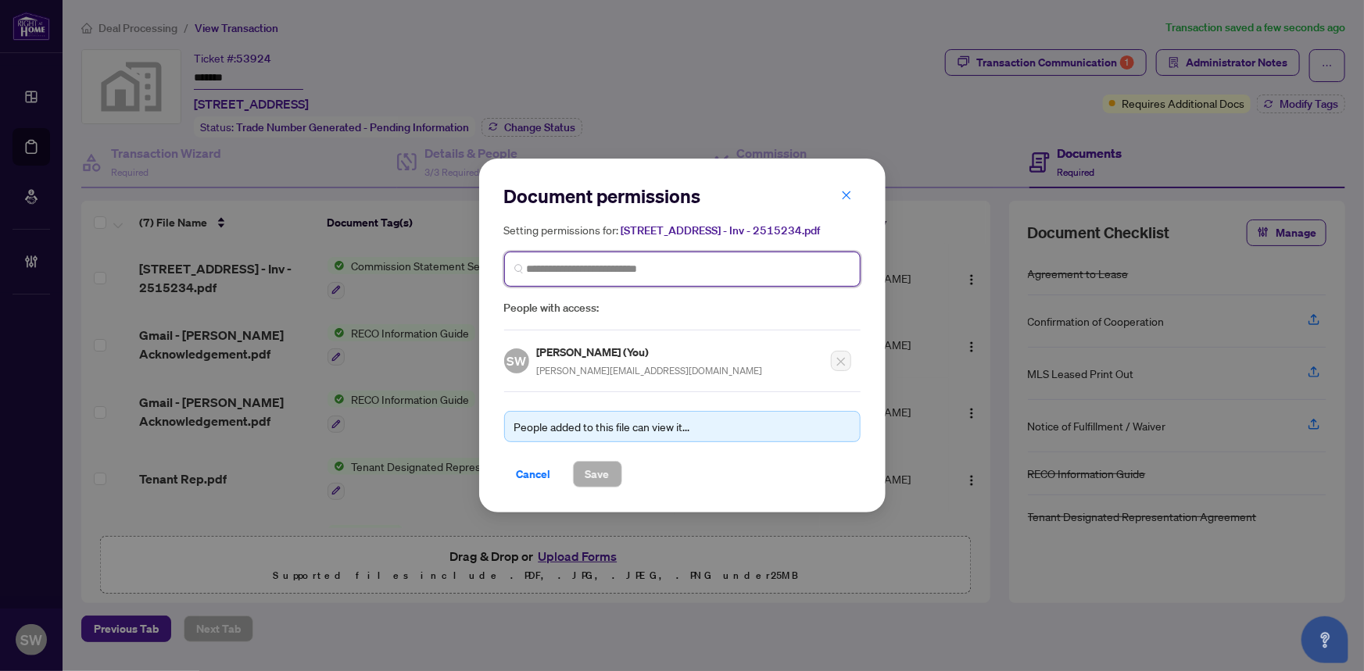
click at [553, 277] on input "search" at bounding box center [689, 269] width 324 height 16
paste input "**********"
type input "**********"
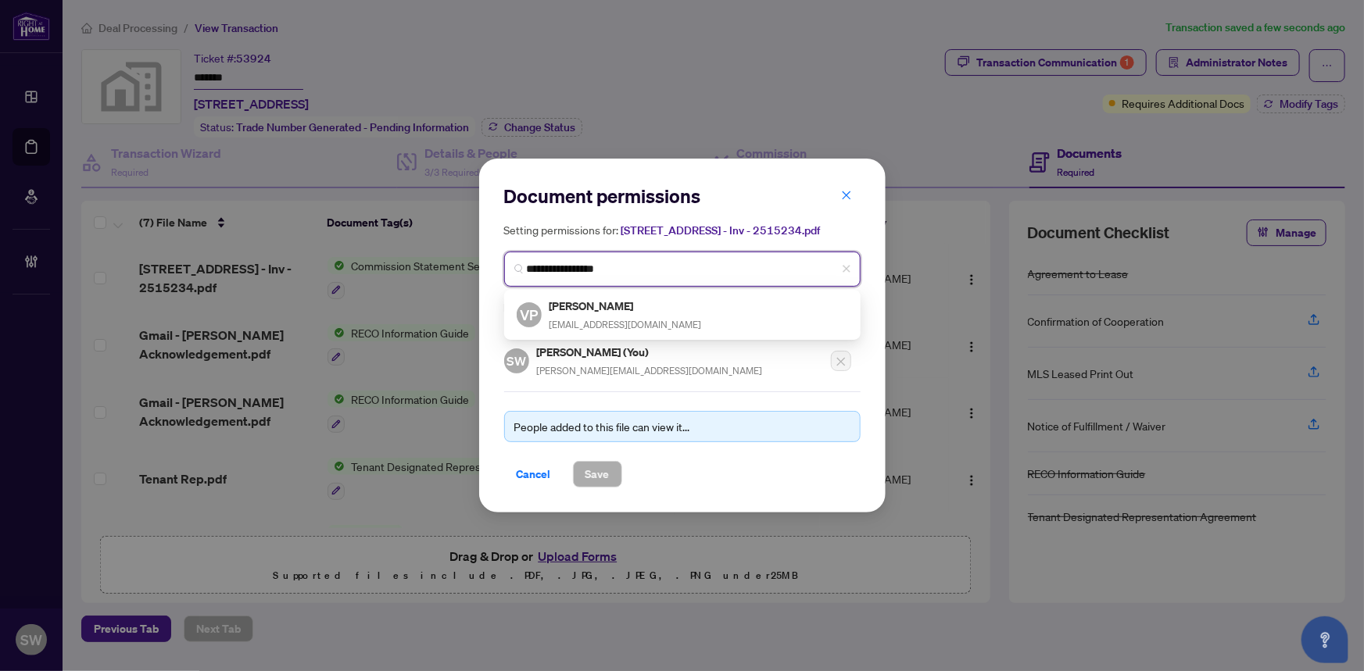
click at [683, 313] on div "VP Victoria Pevneva pimvika@gmail.com" at bounding box center [682, 315] width 331 height 36
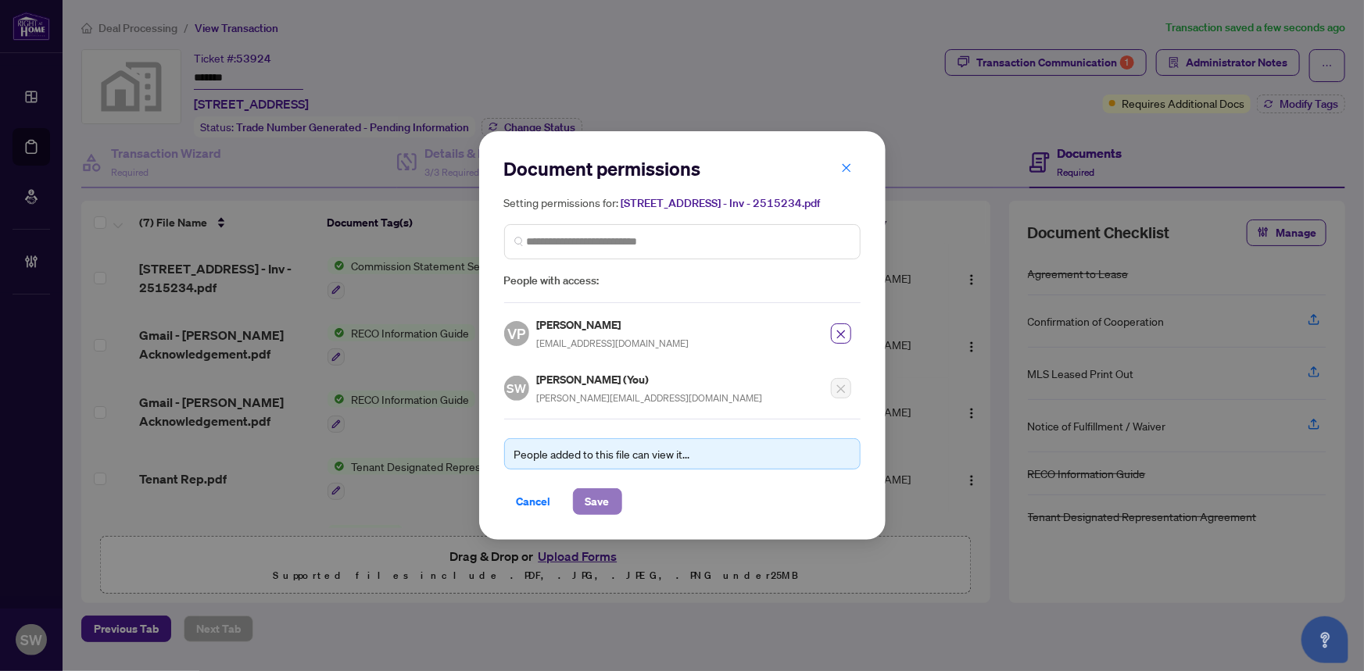
click at [595, 502] on span "Save" at bounding box center [597, 501] width 24 height 25
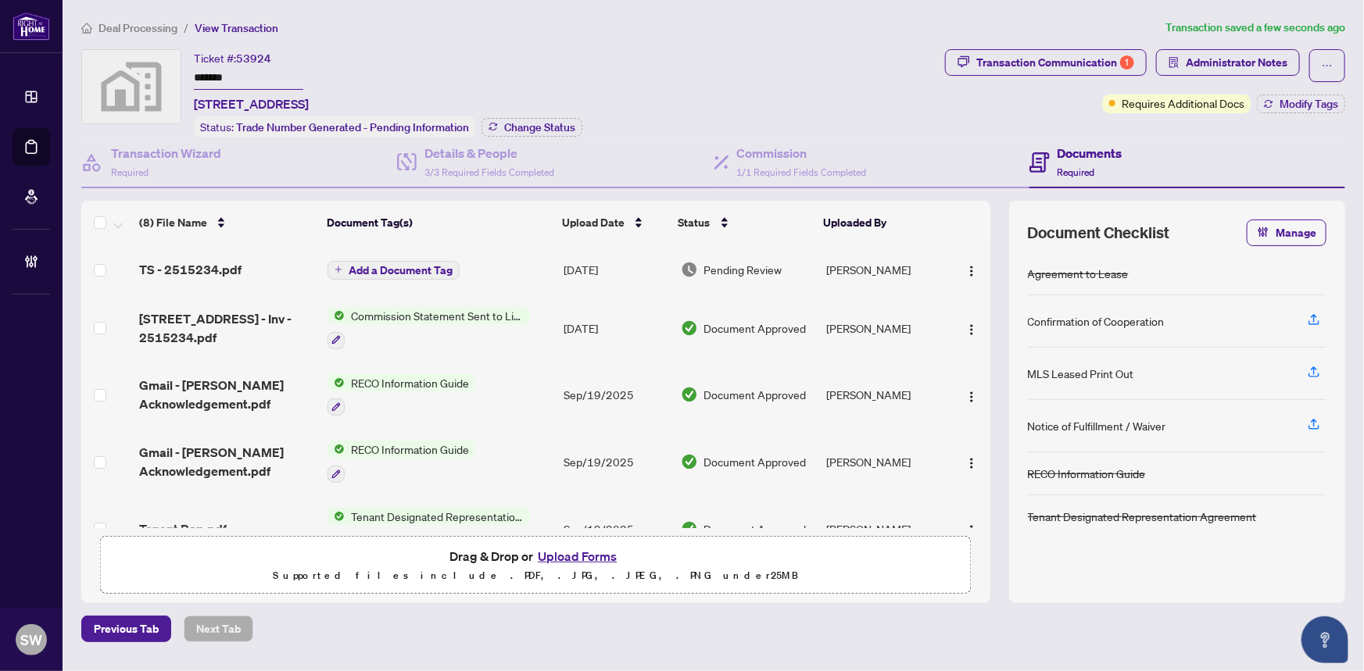
click at [238, 262] on span "TS - 2515234.pdf" at bounding box center [190, 269] width 102 height 19
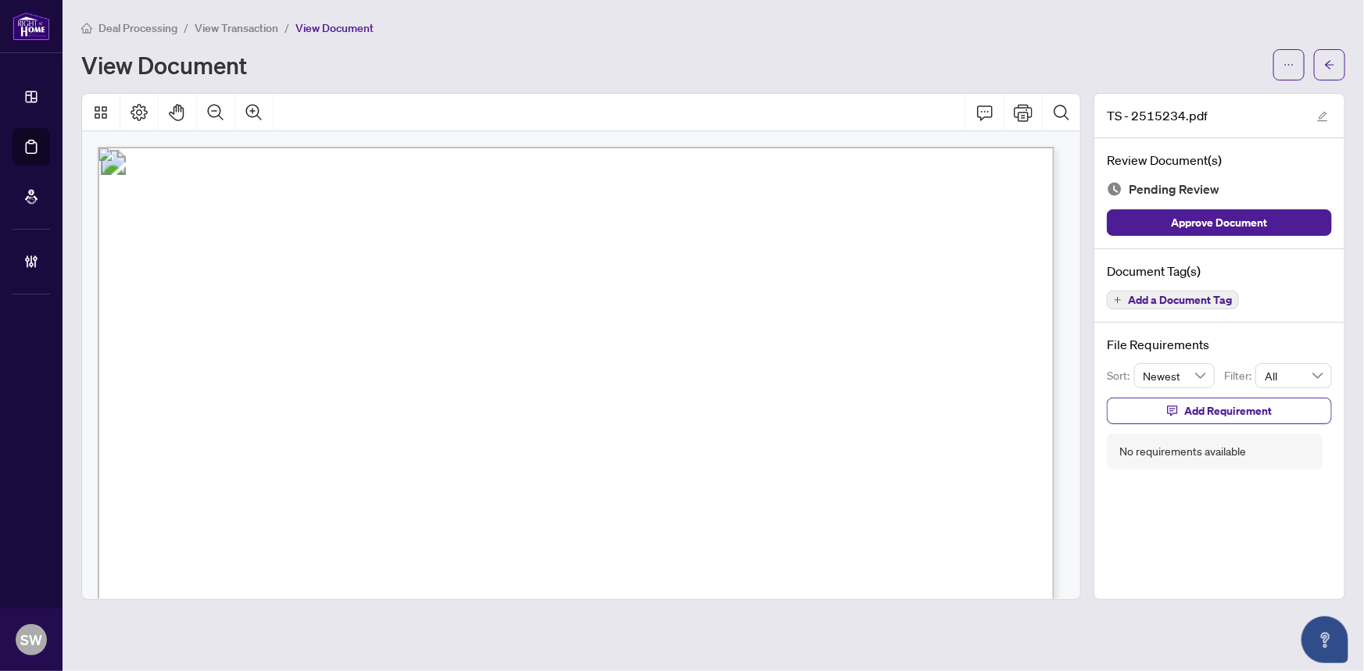
click at [1206, 297] on span "Add a Document Tag" at bounding box center [1180, 300] width 104 height 11
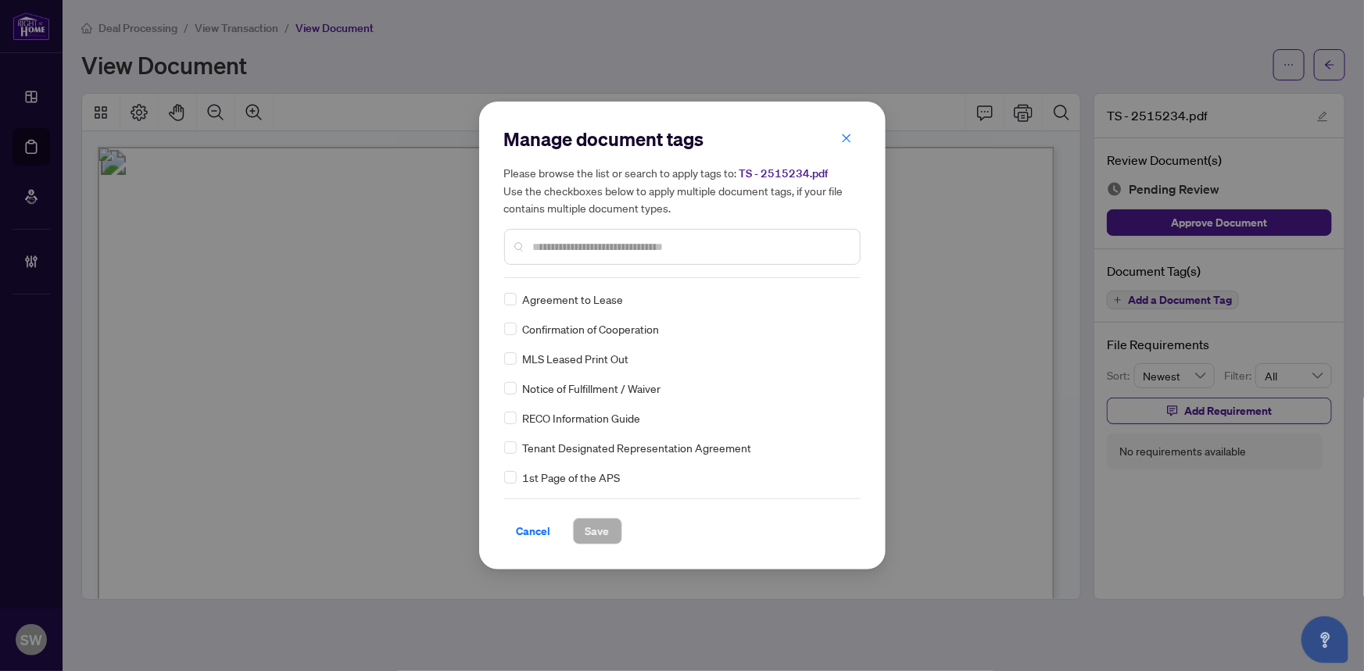
click at [602, 248] on input "text" at bounding box center [690, 246] width 314 height 17
type input "*****"
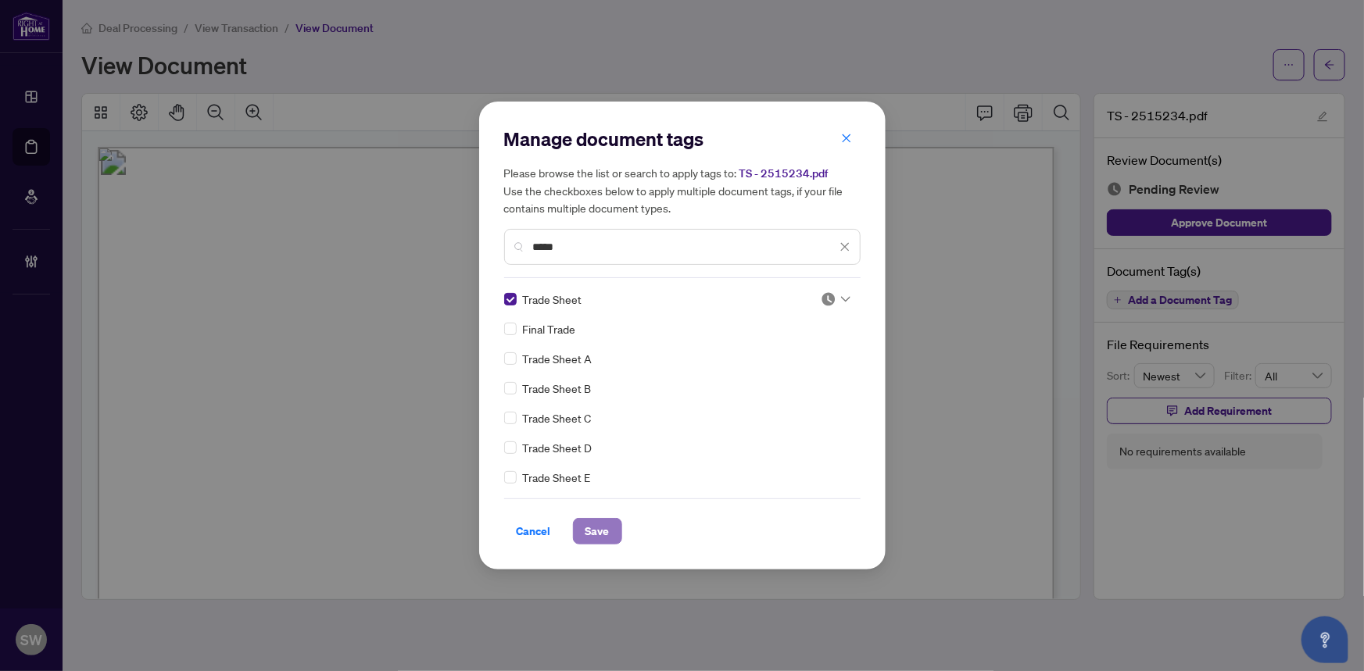
click at [602, 533] on span "Save" at bounding box center [597, 531] width 24 height 25
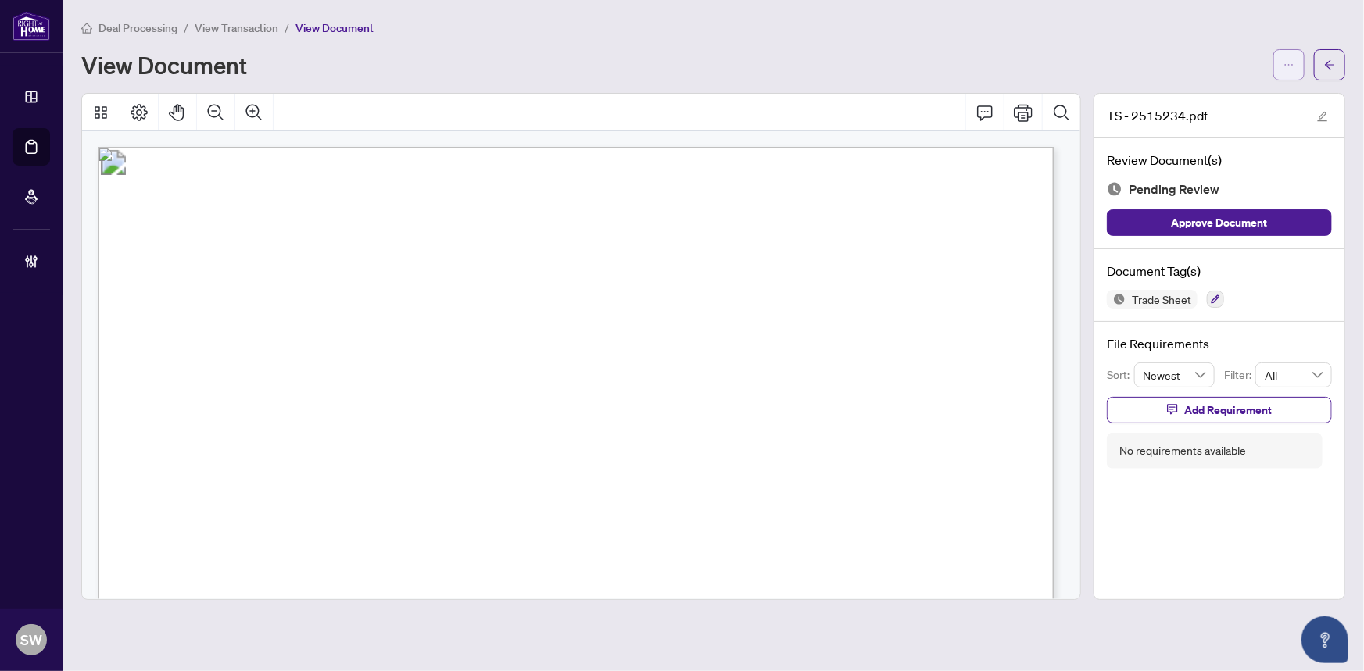
click at [1296, 70] on button "button" at bounding box center [1288, 64] width 31 height 31
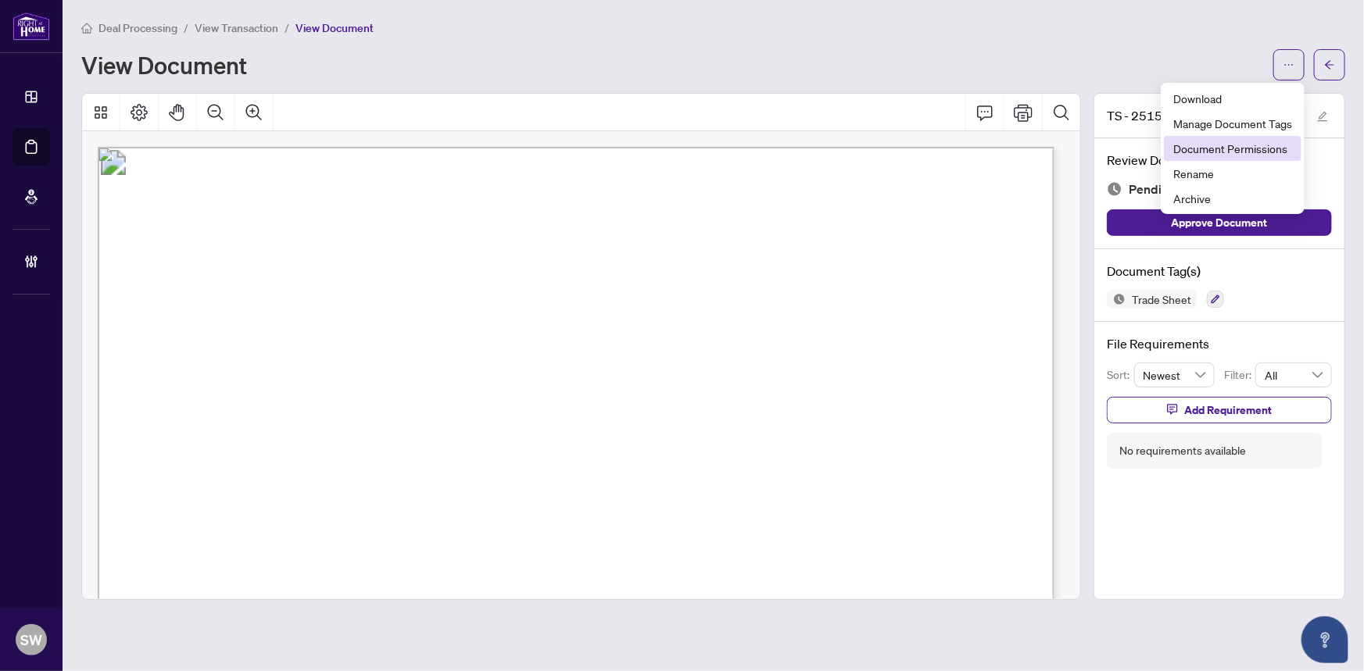
click at [1261, 148] on span "Document Permissions" at bounding box center [1232, 148] width 119 height 17
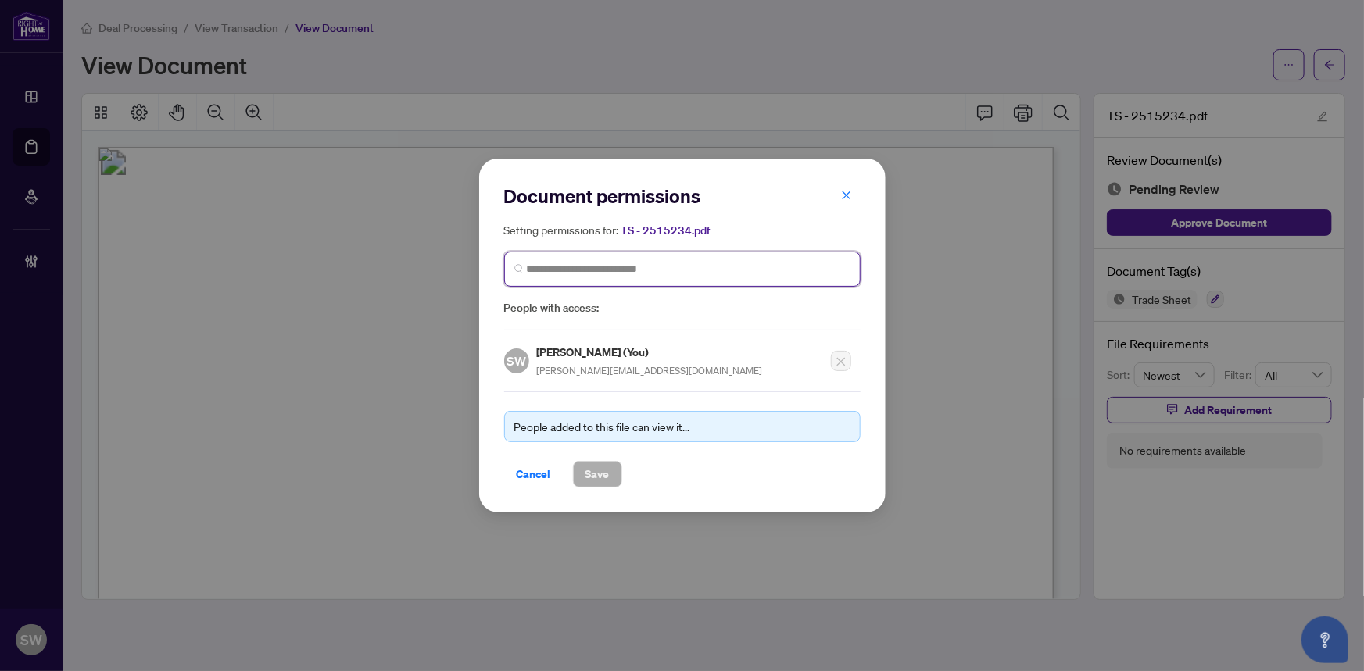
click at [635, 268] on input "search" at bounding box center [689, 269] width 324 height 16
paste input "**********"
type input "**********"
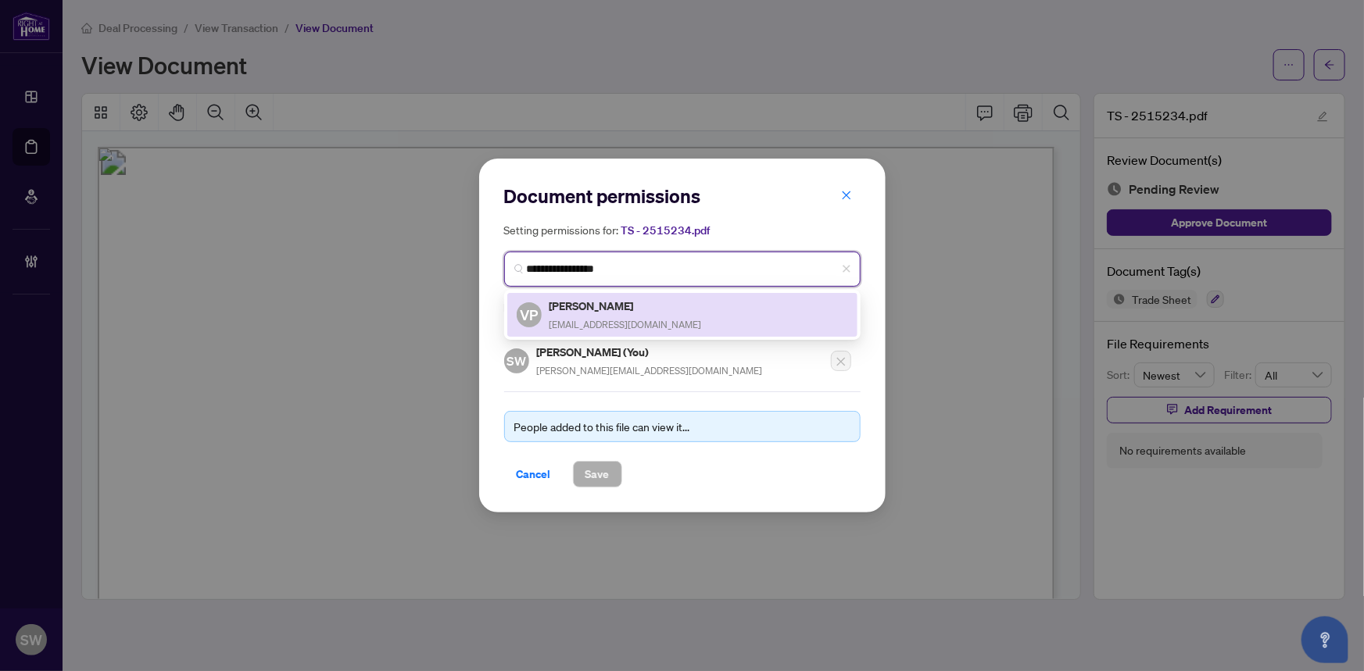
click at [599, 309] on h5 "Victoria Pevneva" at bounding box center [625, 306] width 152 height 18
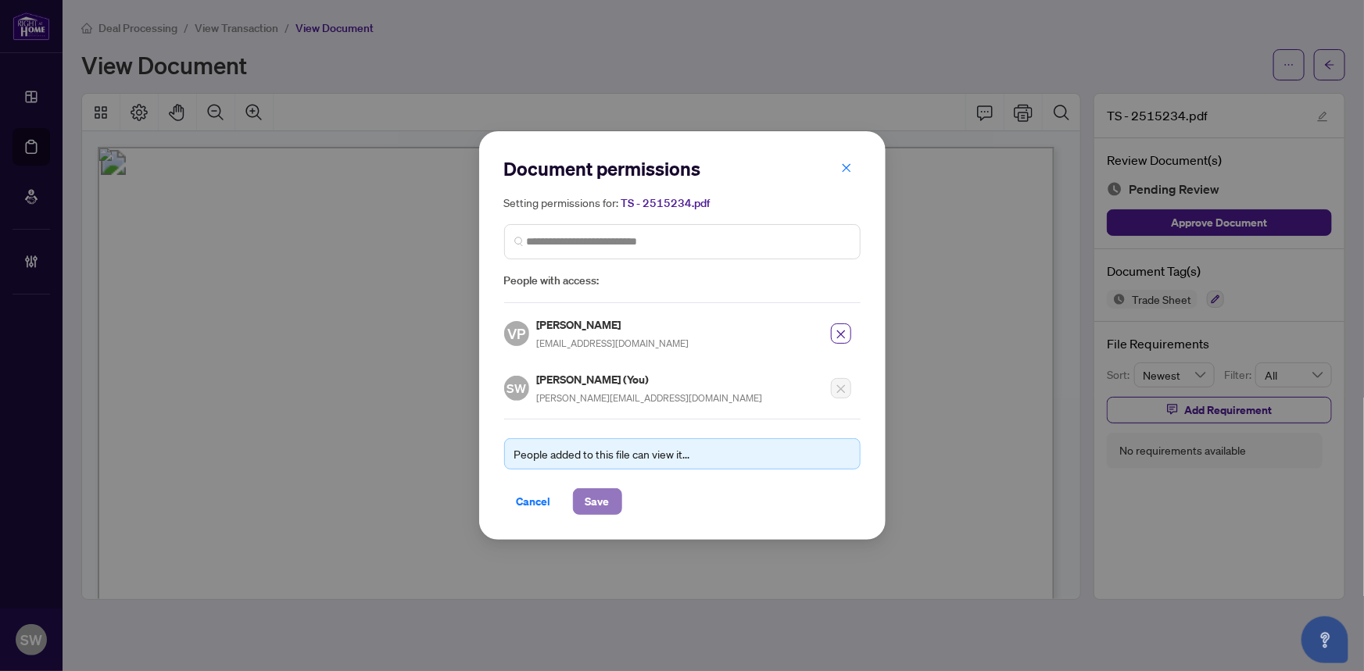
click at [602, 495] on span "Save" at bounding box center [597, 501] width 24 height 25
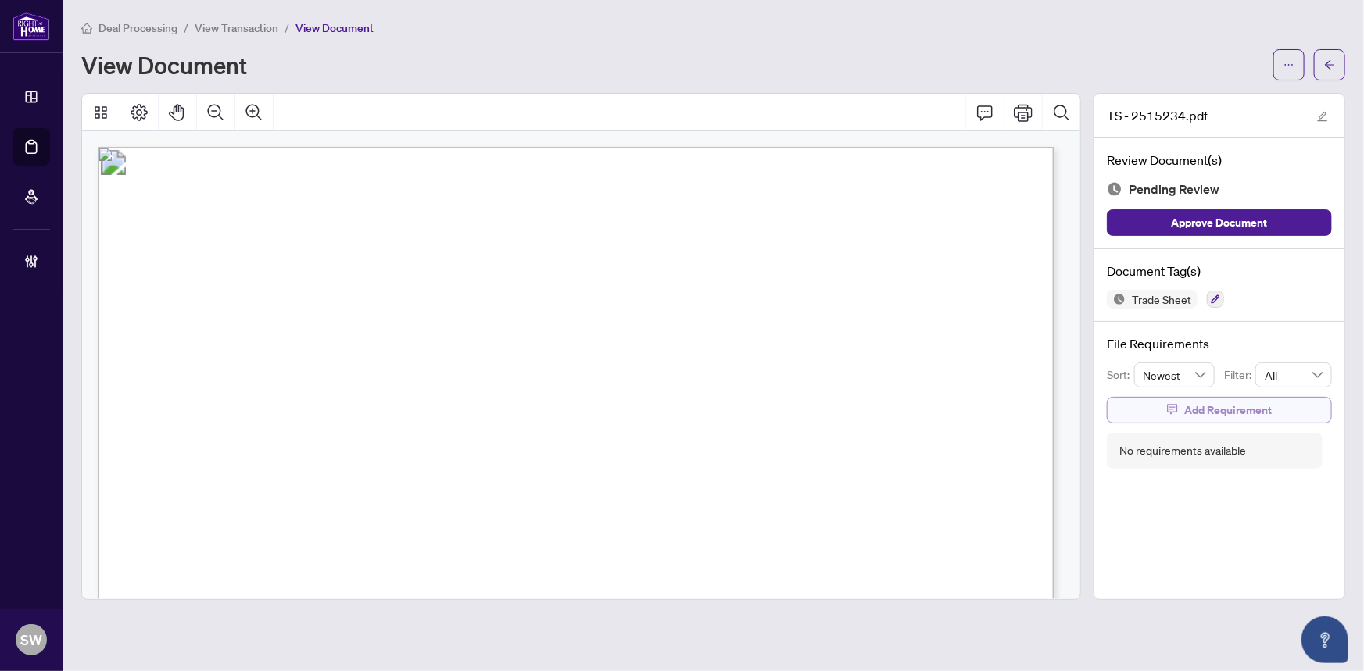
click at [1257, 413] on span "Add Requirement" at bounding box center [1228, 410] width 88 height 25
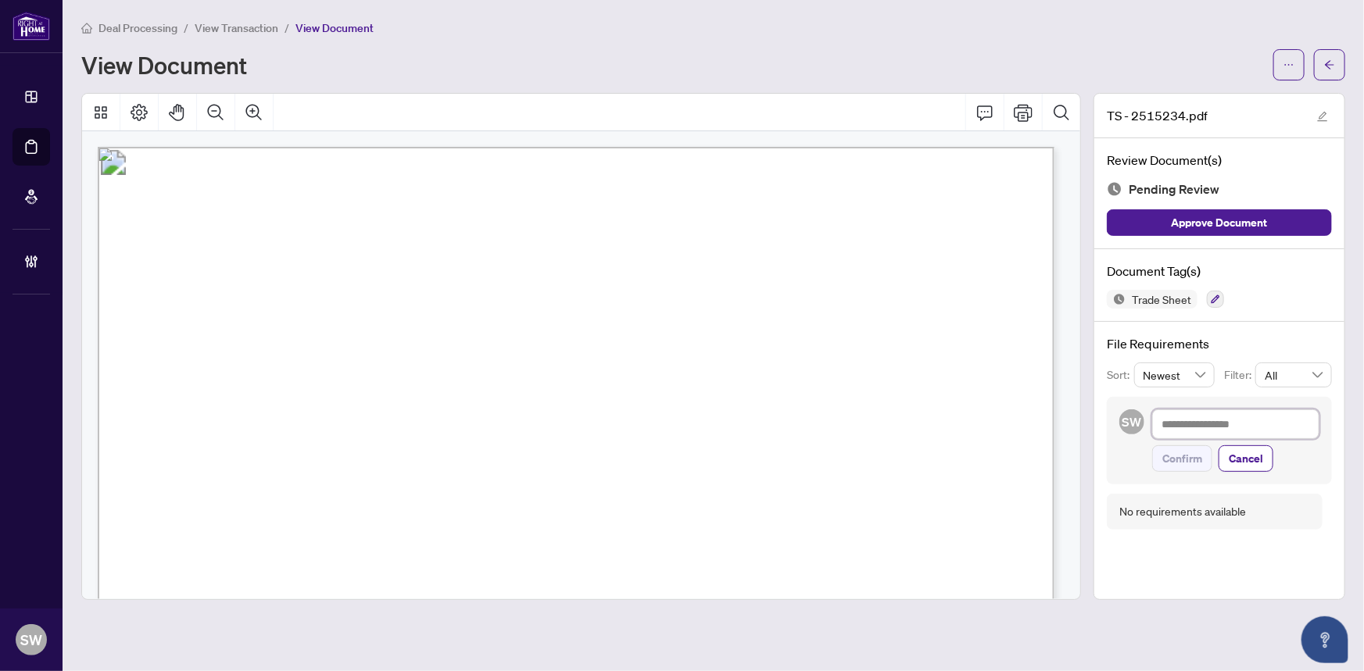
click at [1219, 424] on textarea at bounding box center [1235, 424] width 167 height 30
paste textarea "**********"
type textarea "**********"
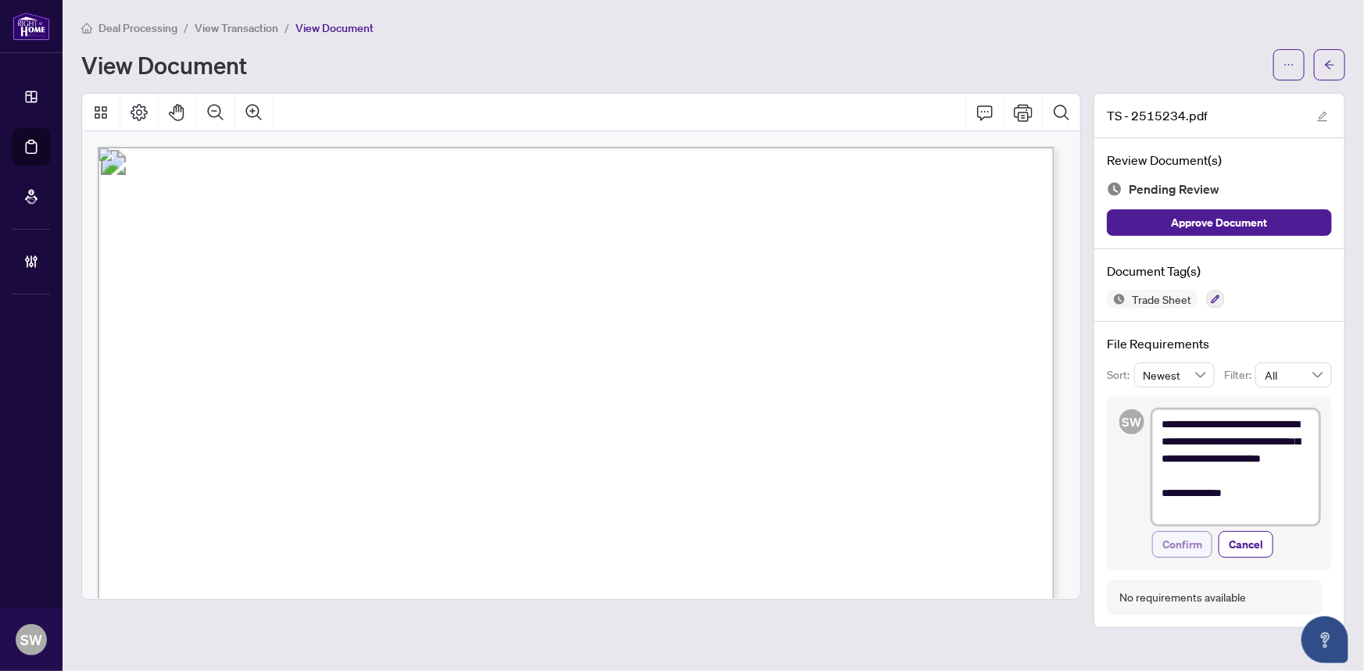
type textarea "**********"
click at [1196, 547] on span "Confirm" at bounding box center [1182, 544] width 40 height 25
type textarea "**********"
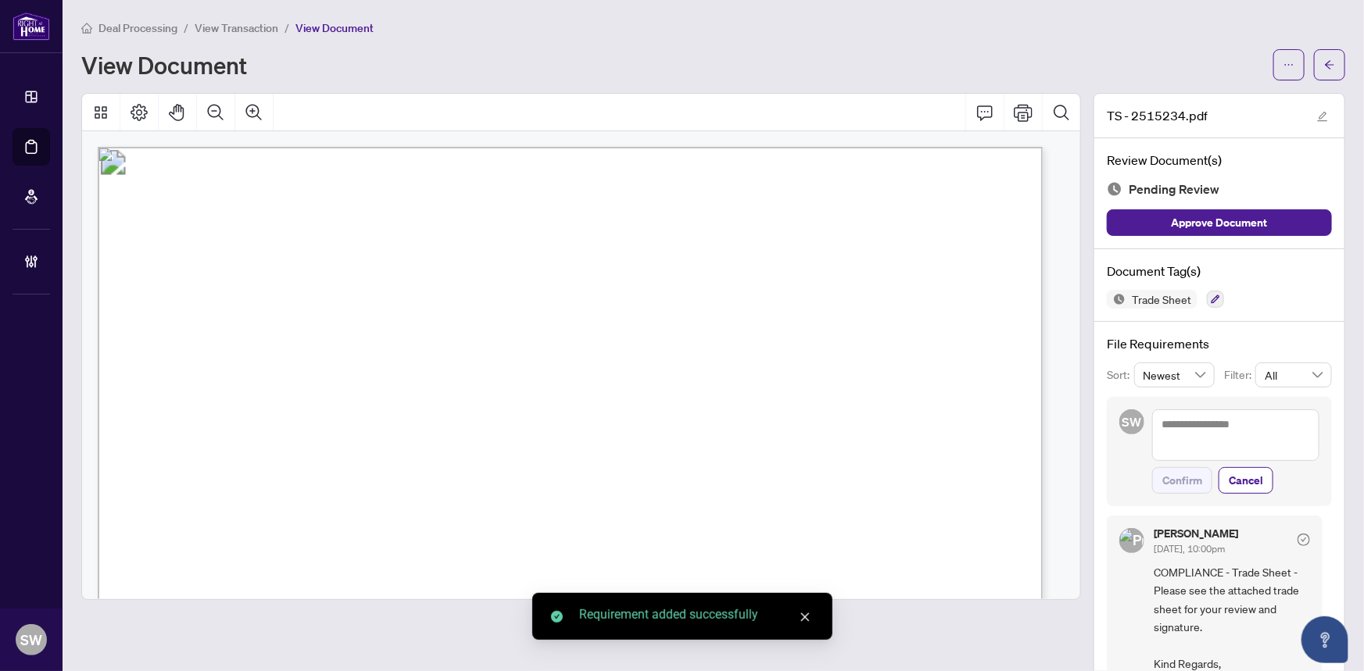
click at [1334, 70] on button "button" at bounding box center [1329, 64] width 31 height 31
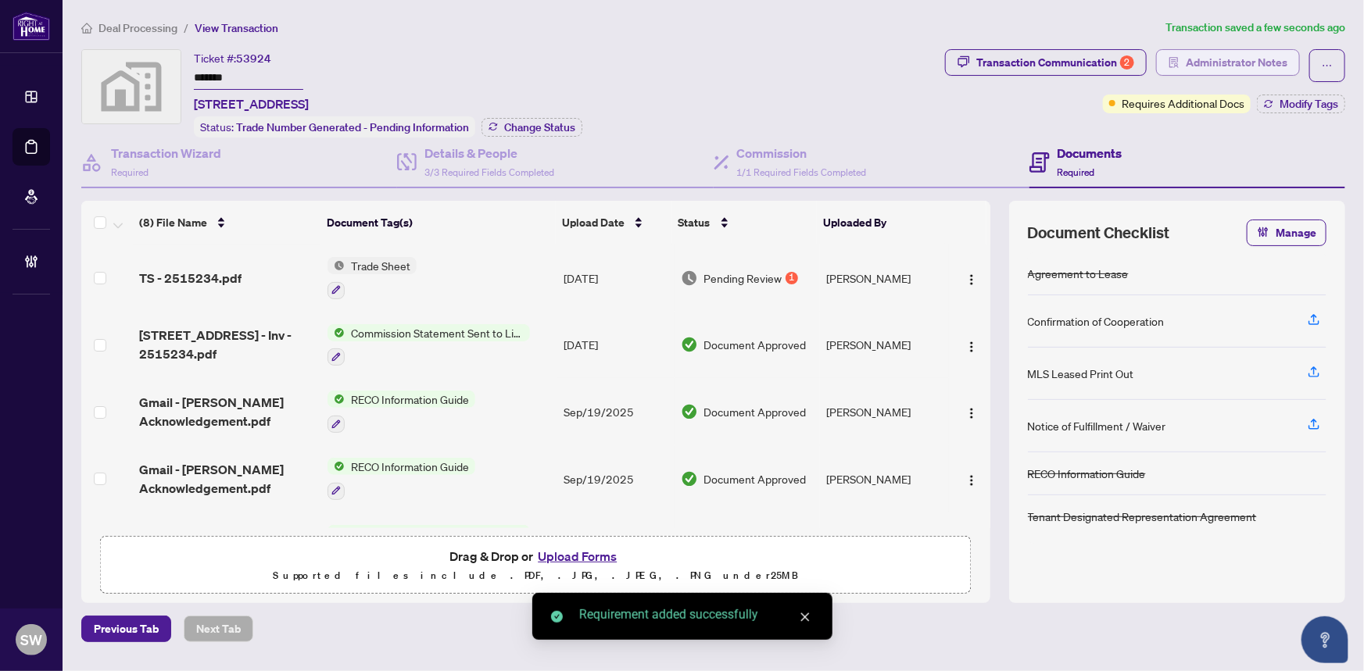
click at [1224, 64] on span "Administrator Notes" at bounding box center [1236, 62] width 102 height 25
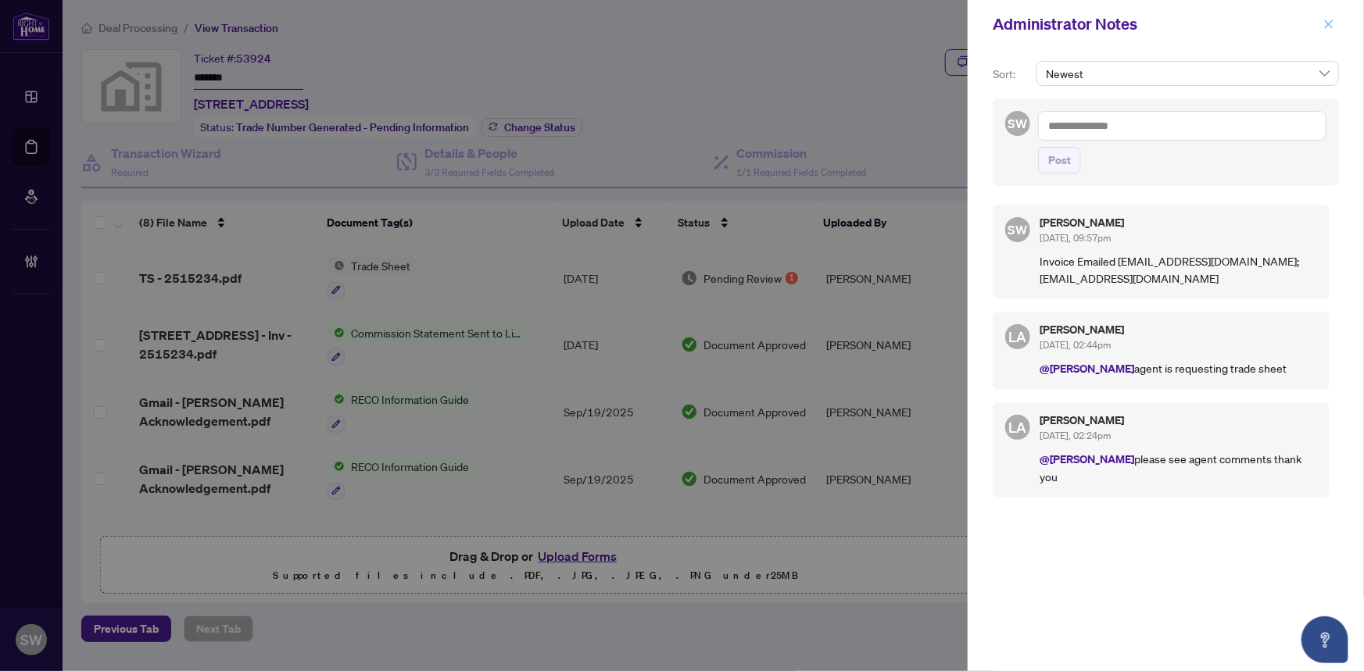
click at [1333, 27] on icon "close" at bounding box center [1328, 24] width 11 height 11
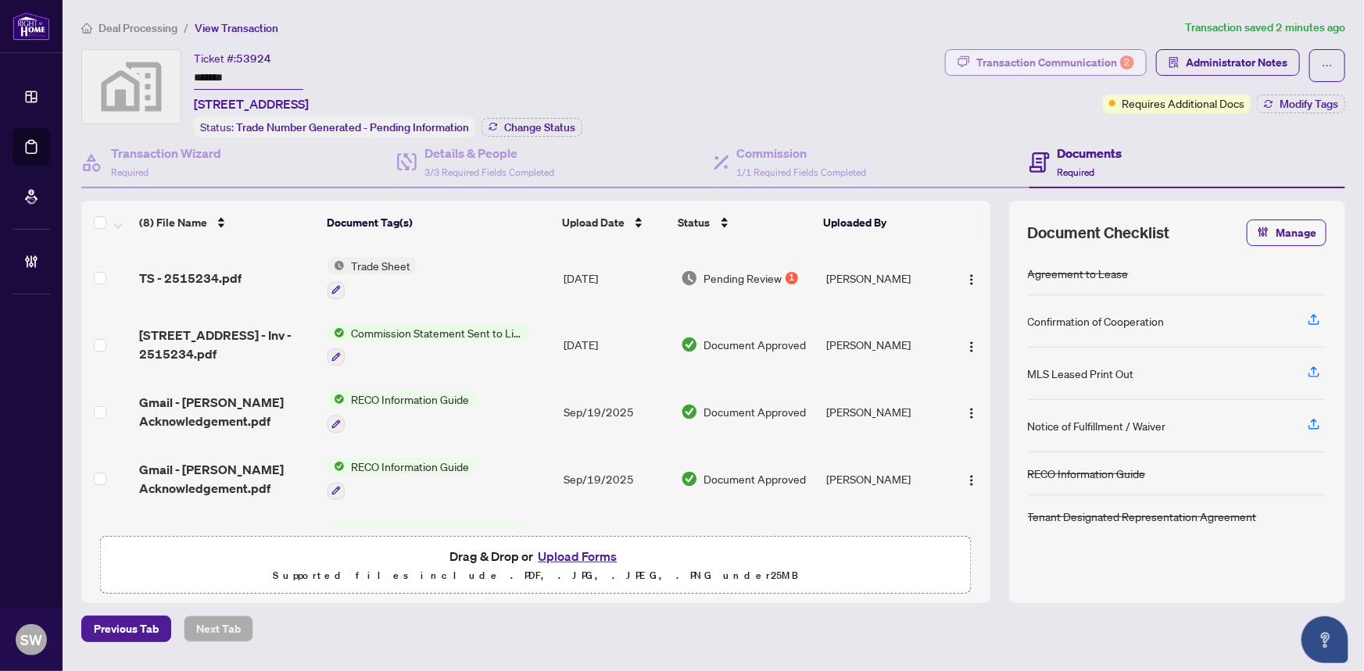
click at [1075, 63] on div "Transaction Communication 2" at bounding box center [1055, 62] width 158 height 25
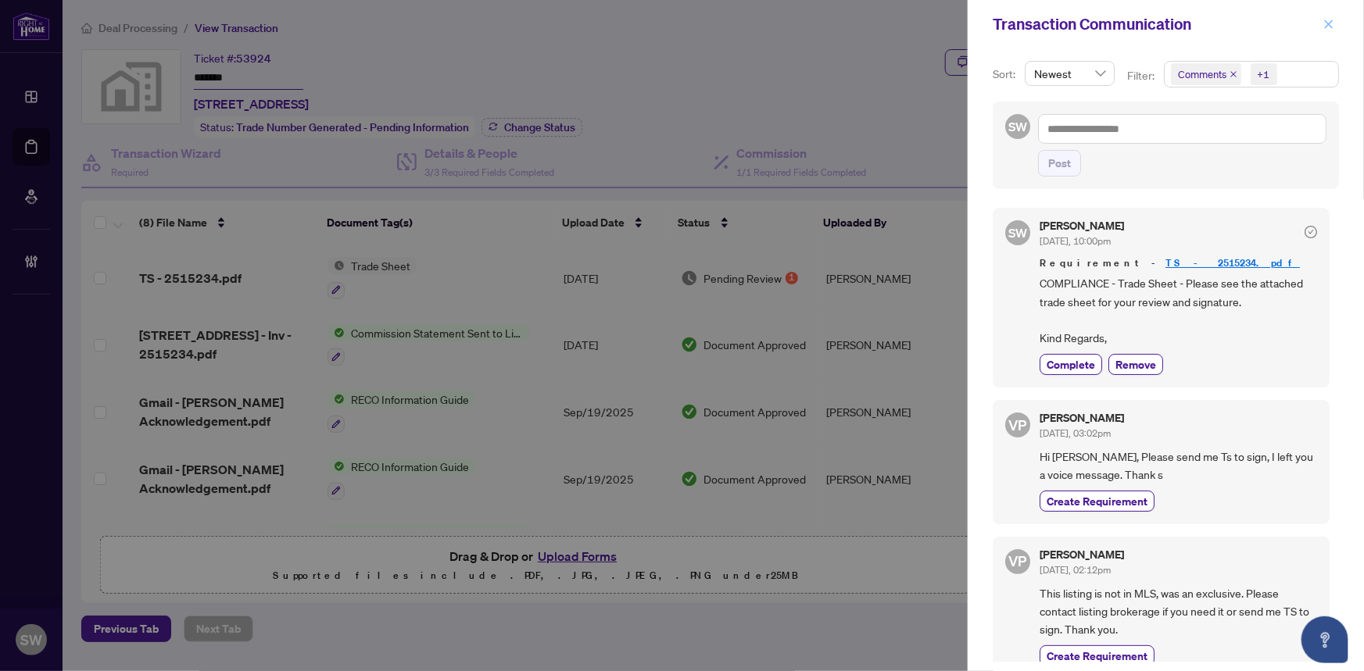
click at [1332, 27] on icon "close" at bounding box center [1329, 24] width 9 height 9
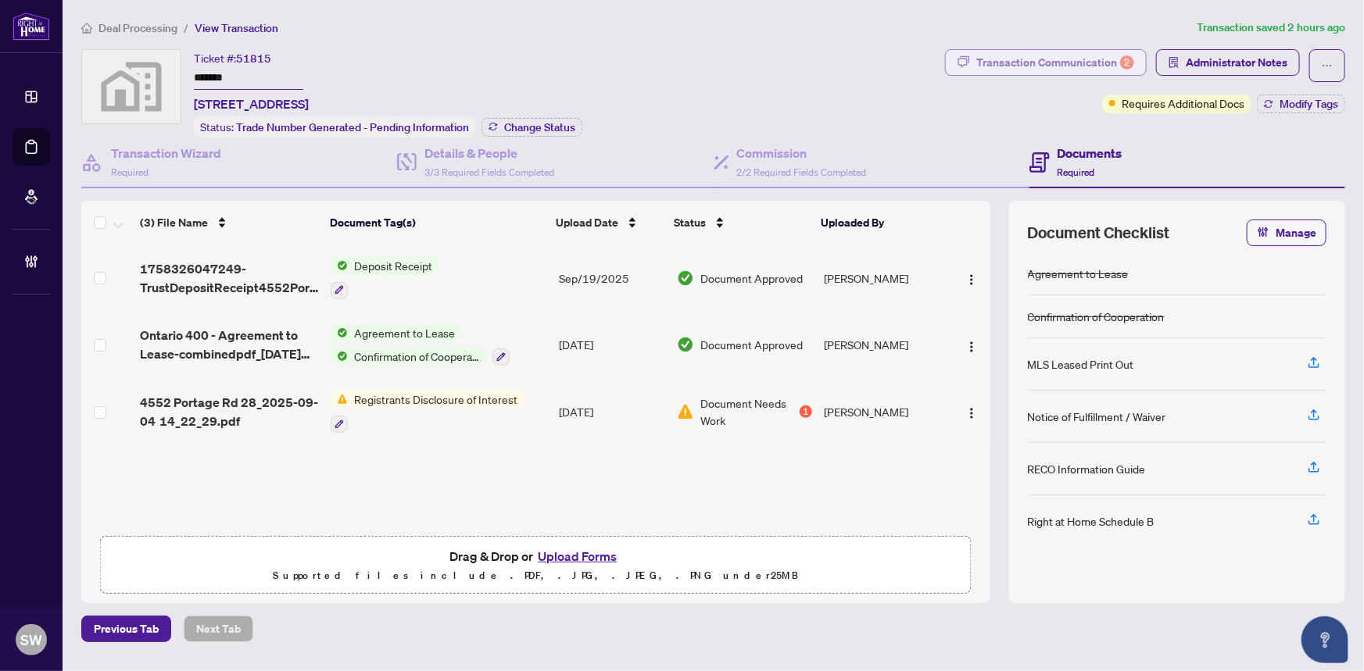
click at [1081, 66] on div "Transaction Communication 2" at bounding box center [1055, 62] width 158 height 25
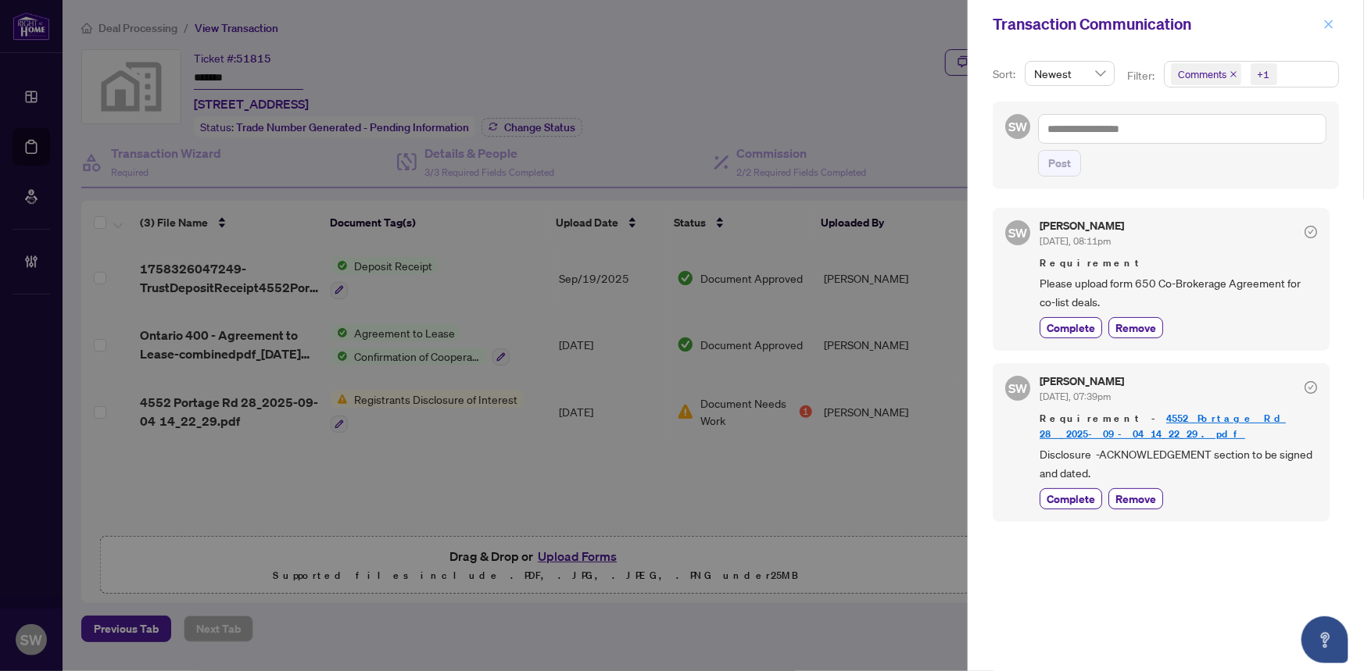
click at [1331, 23] on icon "close" at bounding box center [1328, 24] width 11 height 11
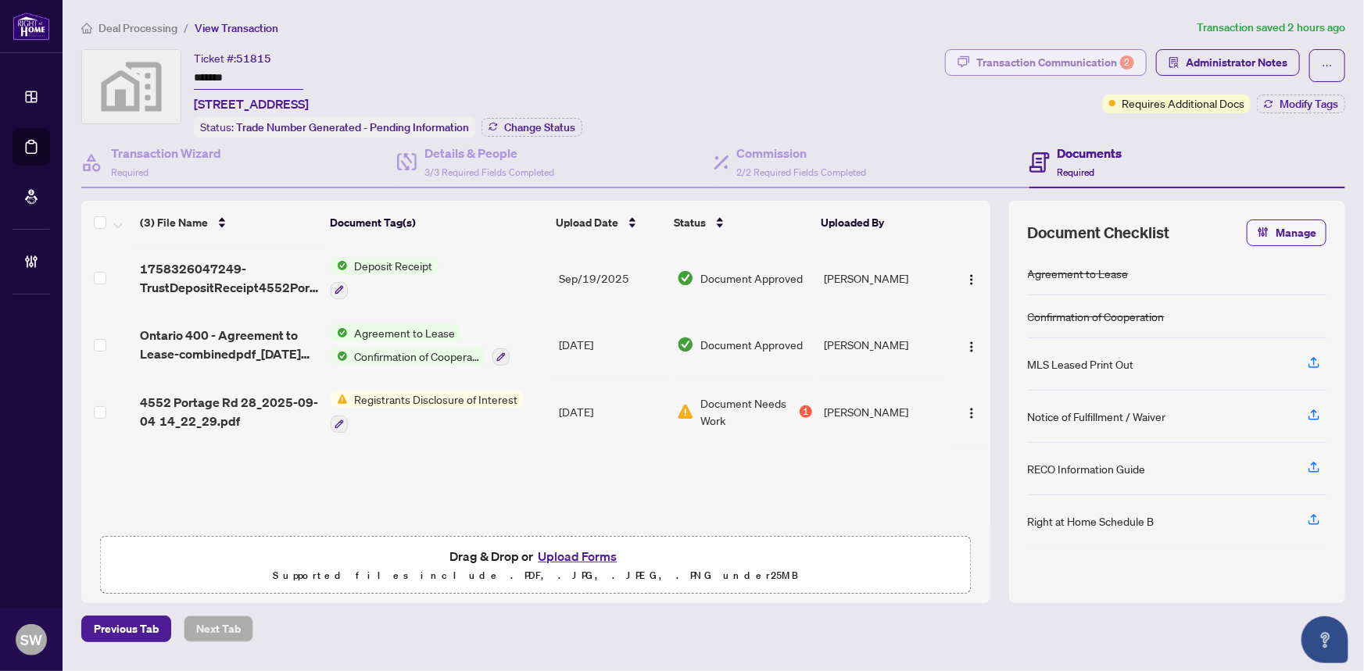
click at [1065, 65] on div "Transaction Communication 2" at bounding box center [1055, 62] width 158 height 25
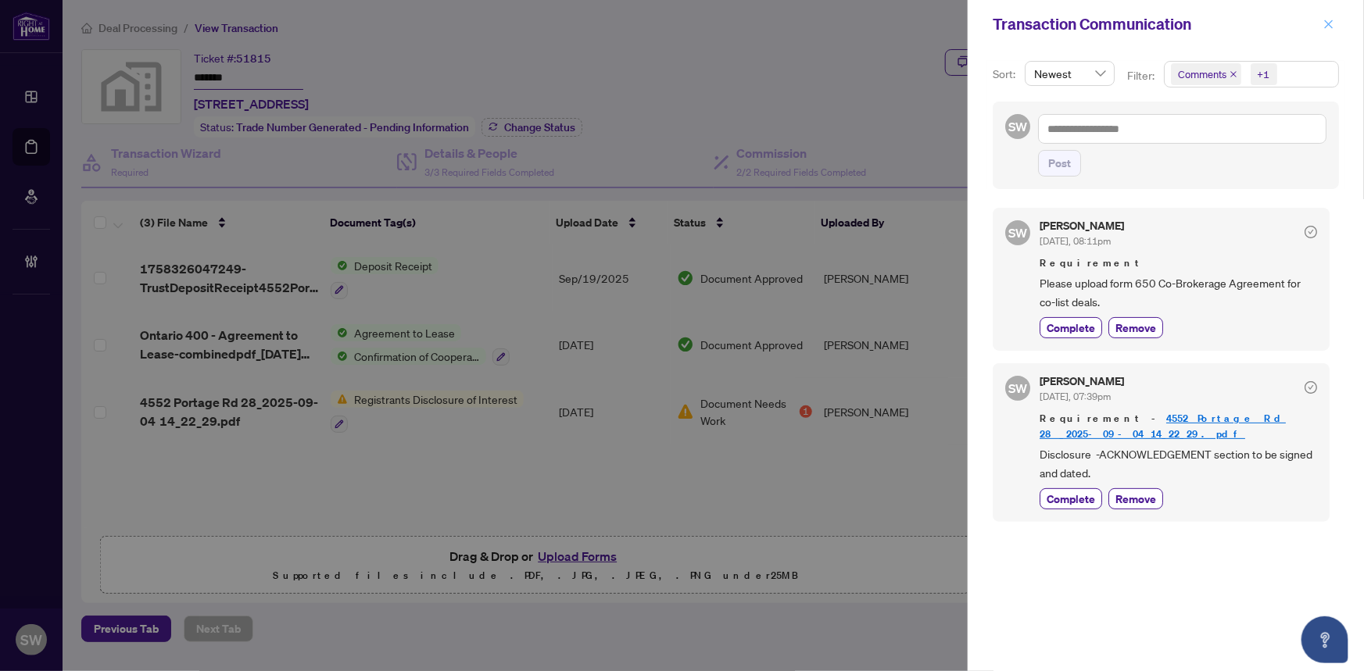
click at [1331, 28] on icon "close" at bounding box center [1328, 24] width 11 height 11
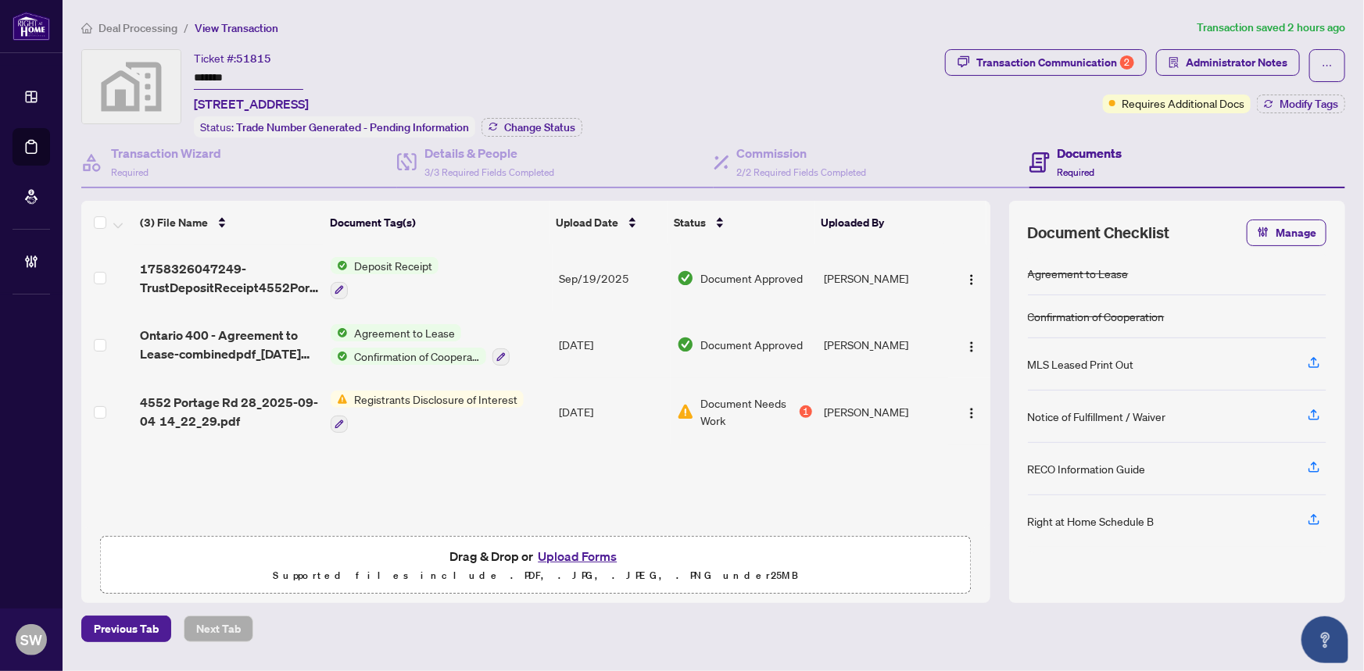
click at [936, 59] on div "Ticket #: 51815 ******* [STREET_ADDRESS] Status: Trade Number Generated - Pendi…" at bounding box center [509, 93] width 857 height 88
